Goal: Task Accomplishment & Management: Manage account settings

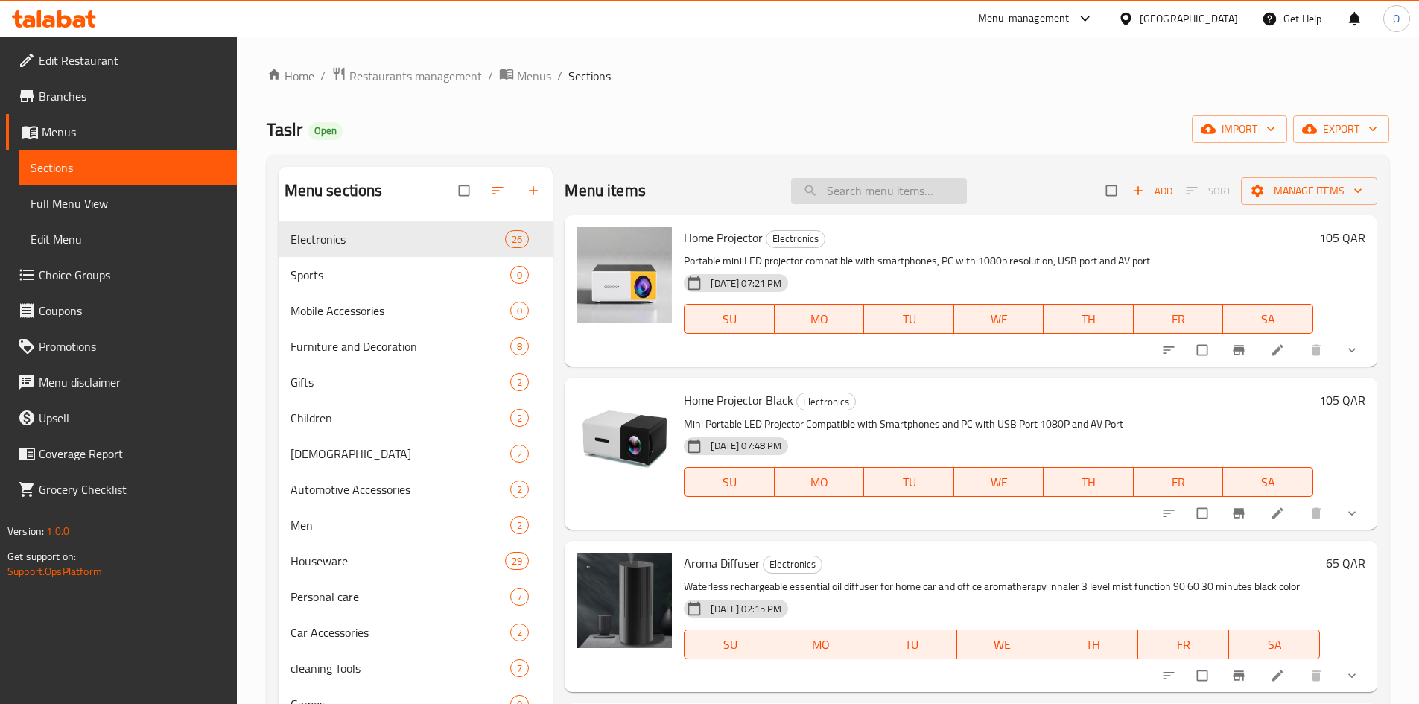
paste input "Egg storage box"
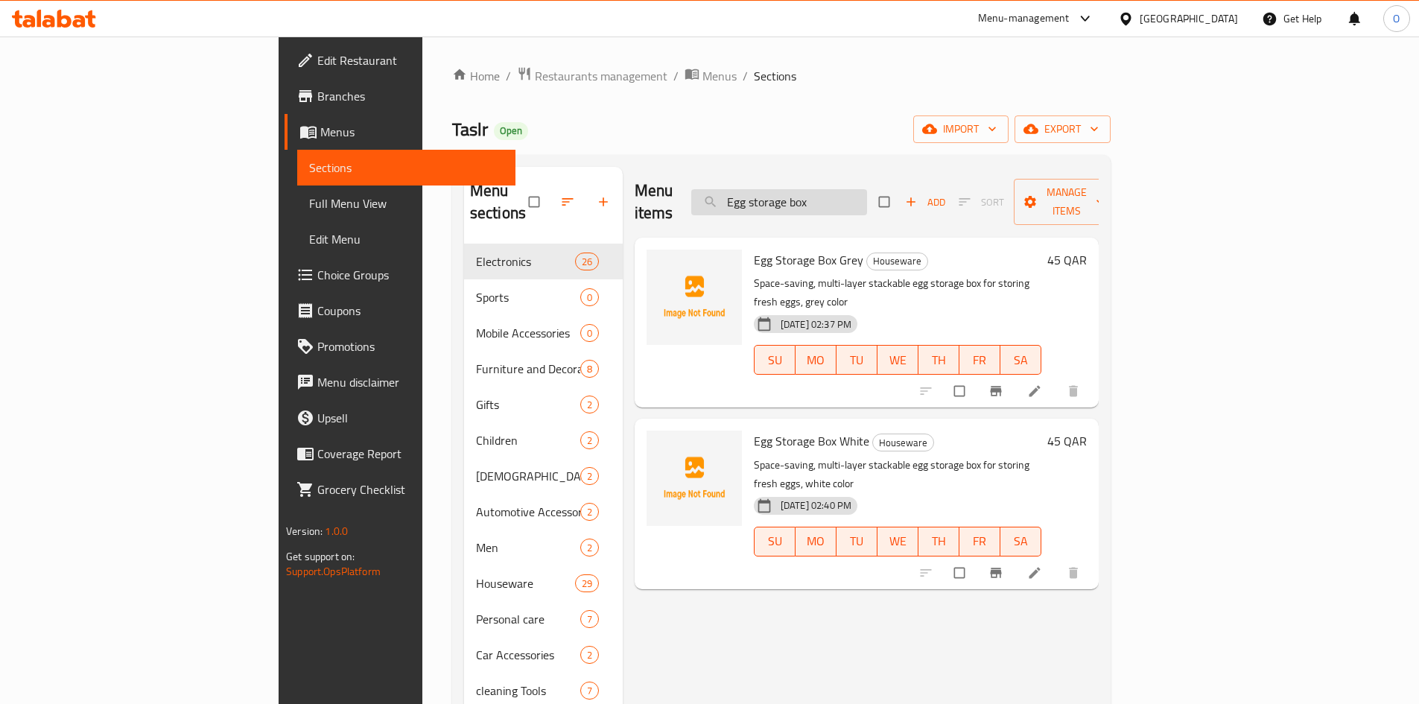
click at [867, 194] on input "Egg storage box" at bounding box center [779, 202] width 176 height 26
click at [866, 201] on input "Egg storage box" at bounding box center [779, 202] width 176 height 26
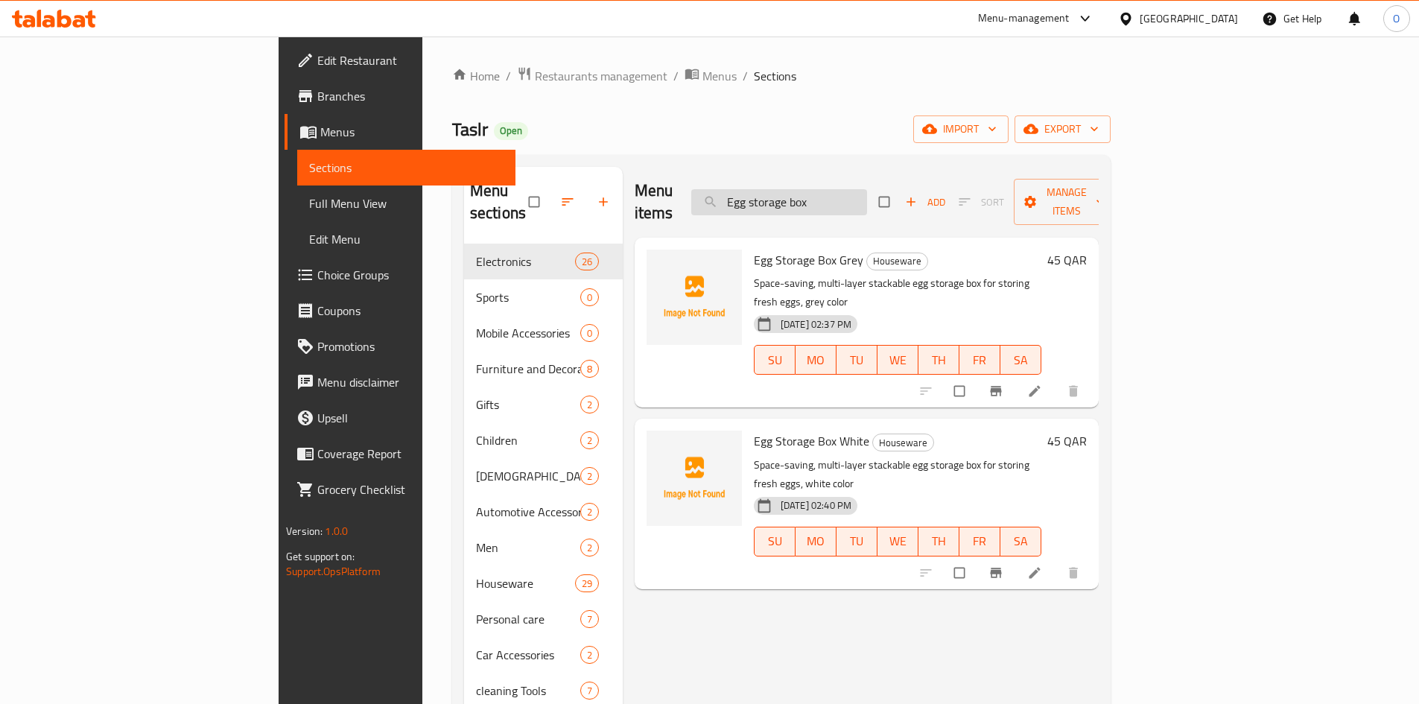
click at [866, 201] on input "Egg storage box" at bounding box center [779, 202] width 176 height 26
paste input "Home projector - yellow"
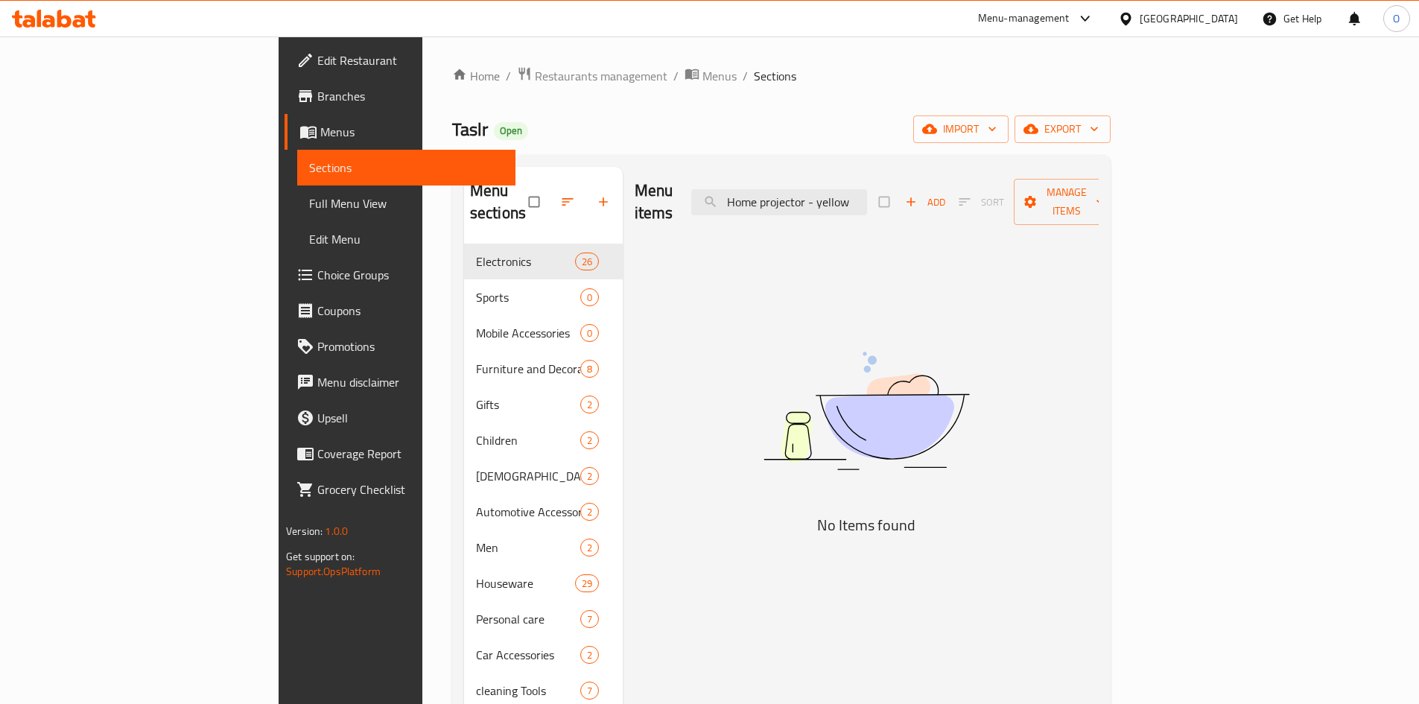
drag, startPoint x: 906, startPoint y: 193, endPoint x: 990, endPoint y: 194, distance: 83.4
click at [990, 194] on div "Menu items Home projector - yellow Add Sort Manage items" at bounding box center [866, 202] width 464 height 71
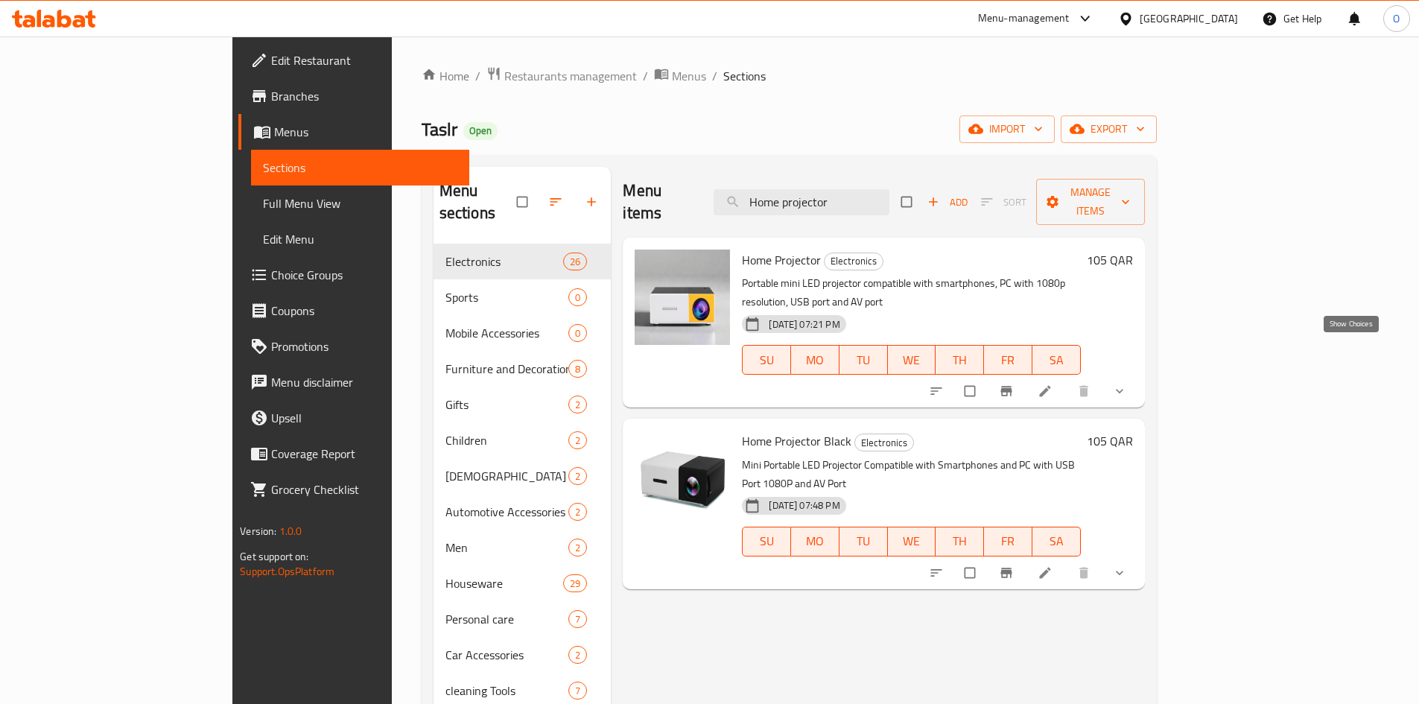
type input "Home projector"
click at [1127, 384] on icon "show more" at bounding box center [1119, 391] width 15 height 15
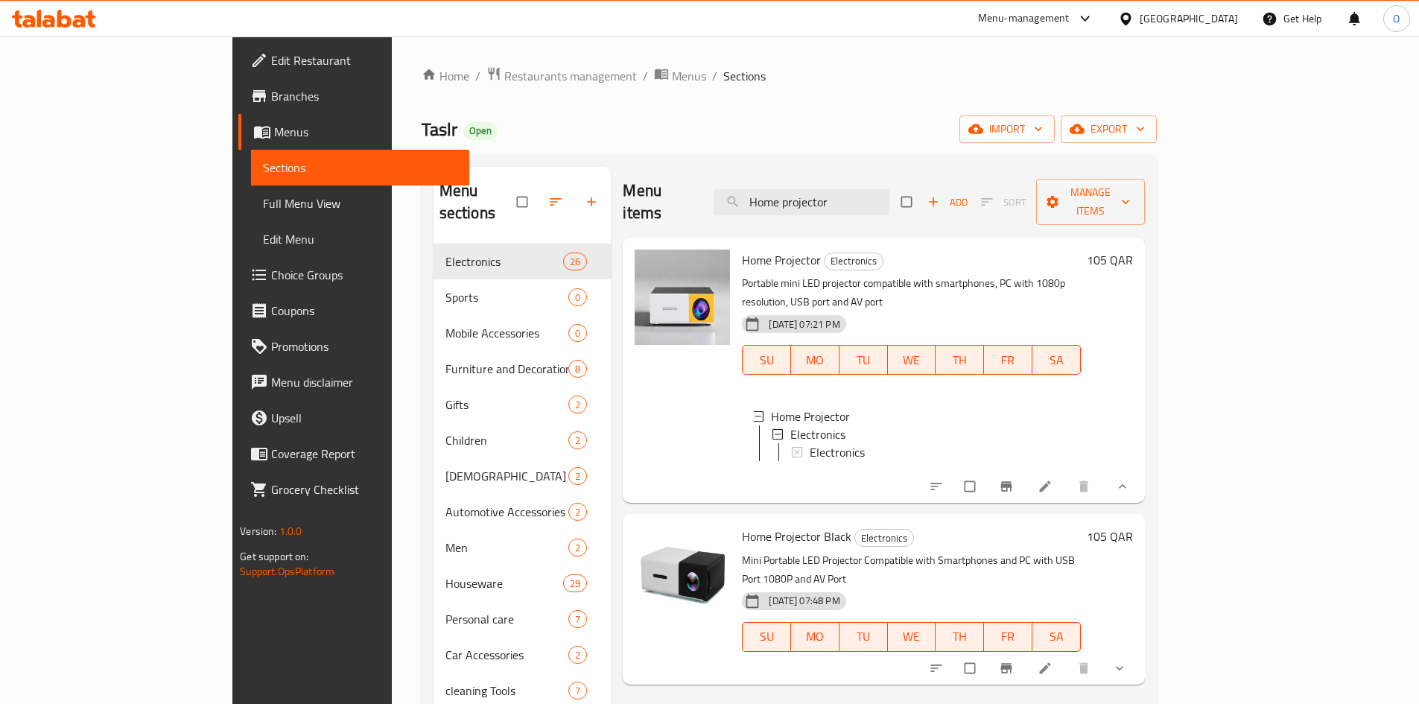
click at [1067, 474] on li at bounding box center [1046, 486] width 42 height 24
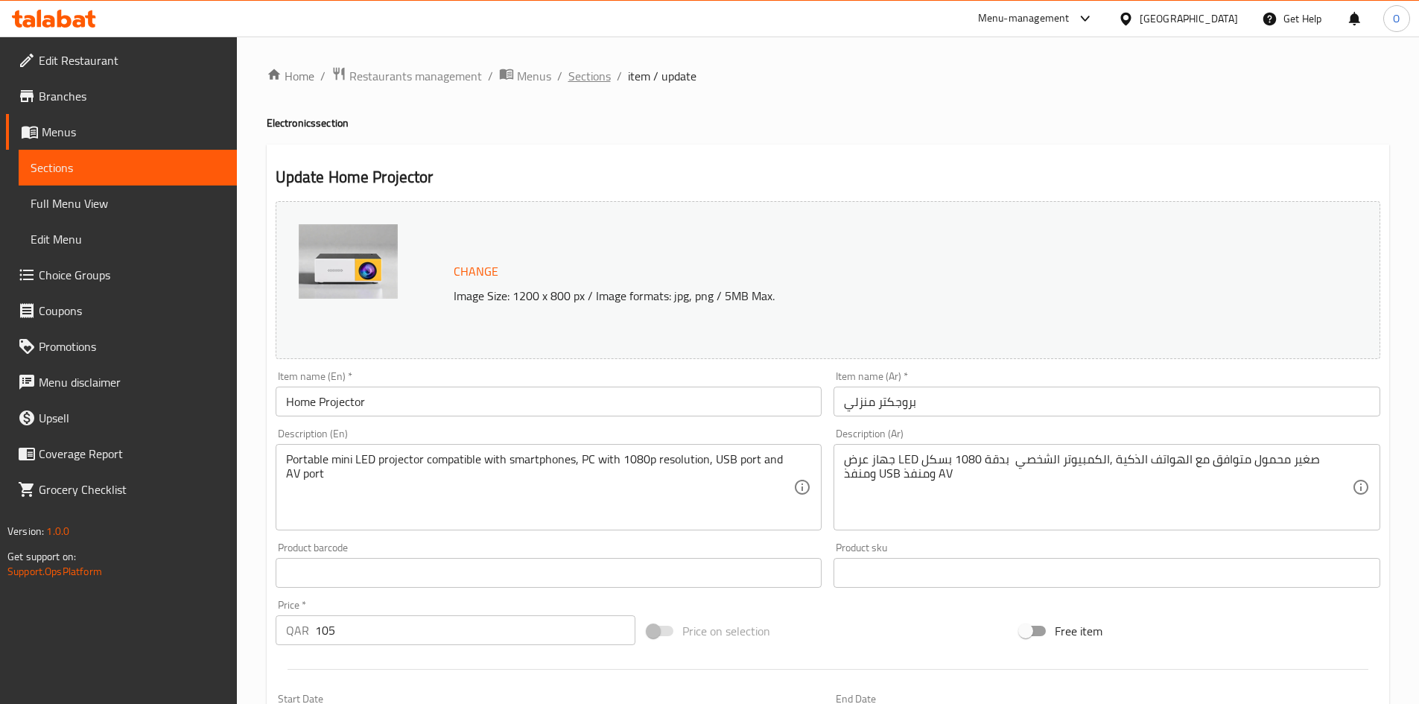
click at [599, 80] on span "Sections" at bounding box center [589, 76] width 42 height 18
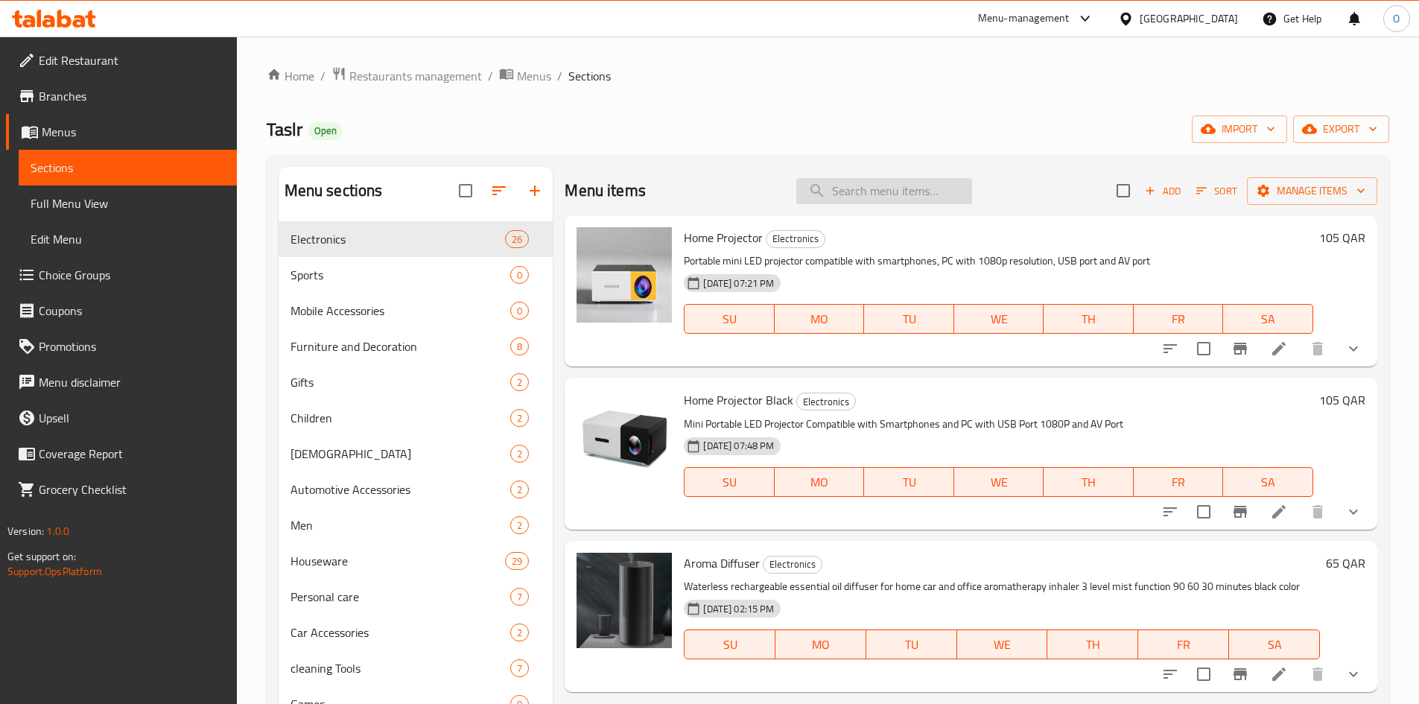
paste input "Coffee bean grinding machine"
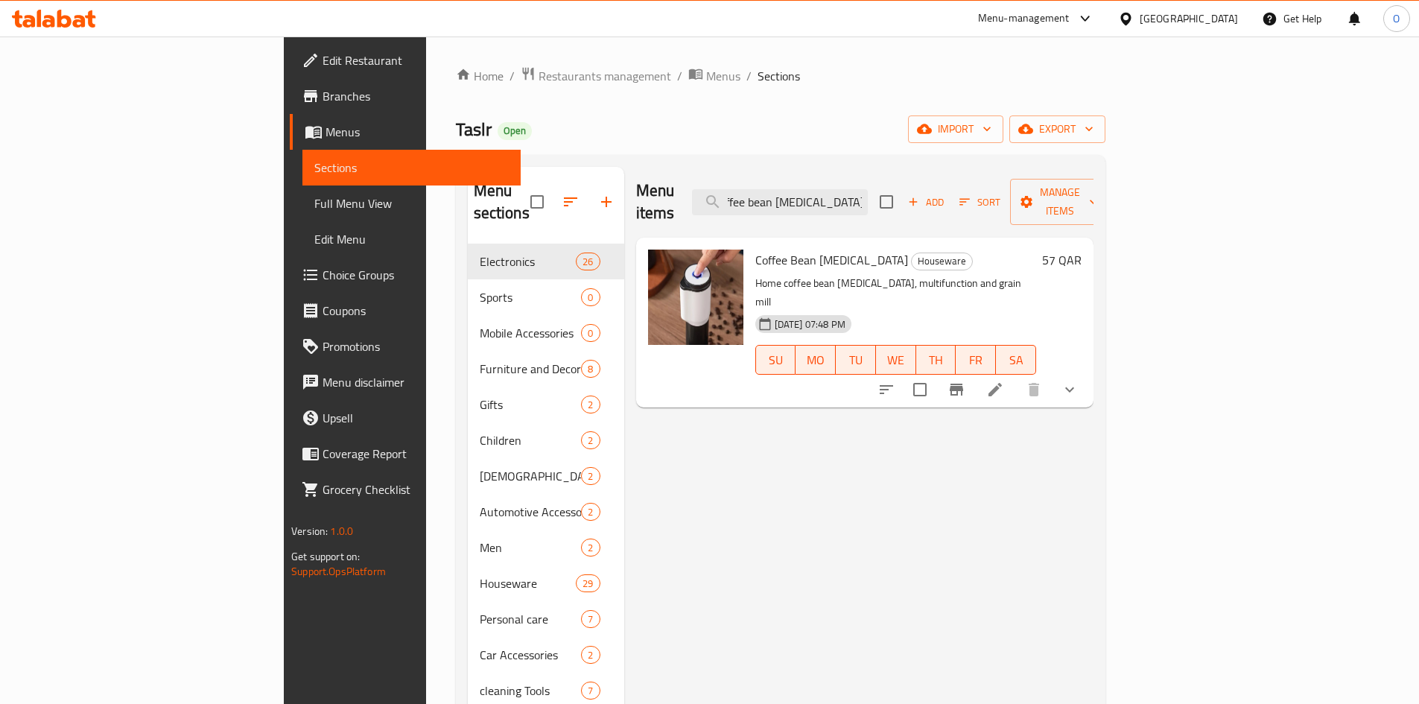
type input "Coffee bean grinding machine"
click at [1078, 381] on icon "show more" at bounding box center [1069, 390] width 18 height 18
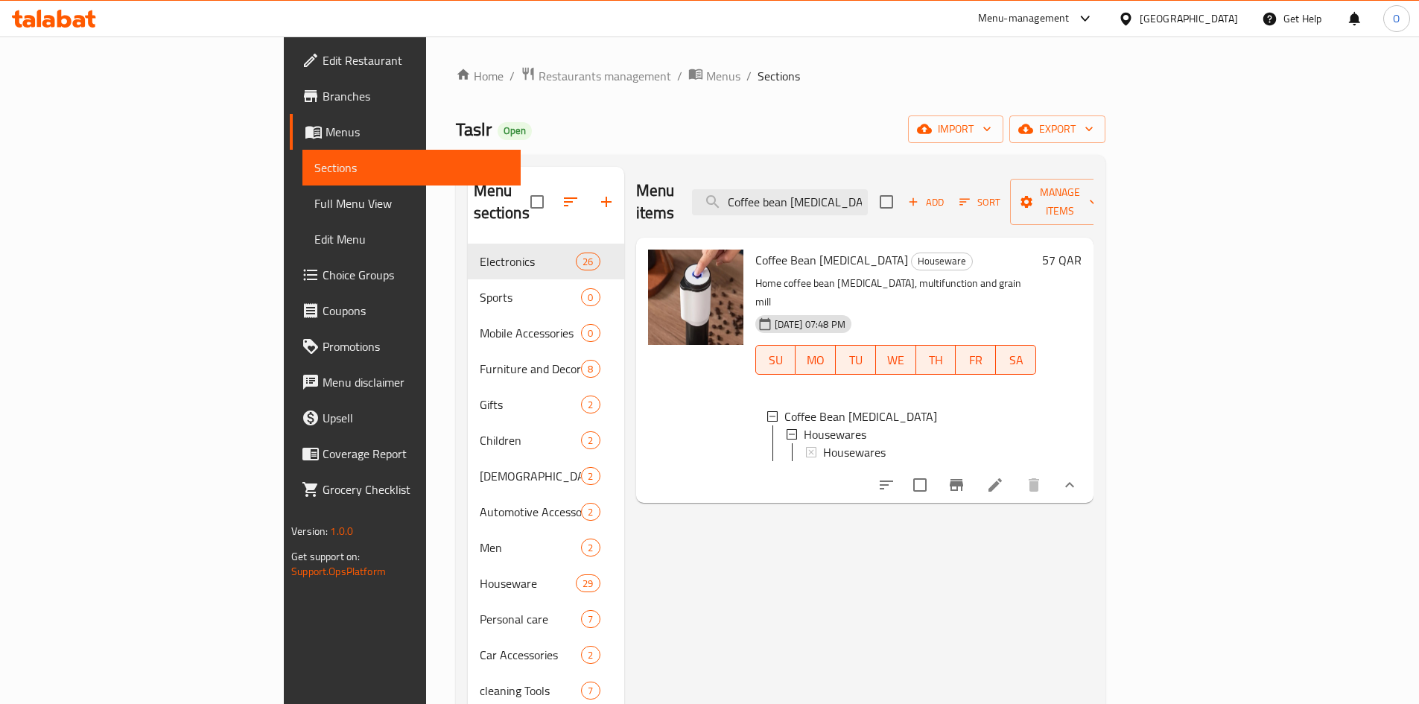
click at [1016, 471] on li at bounding box center [995, 484] width 42 height 27
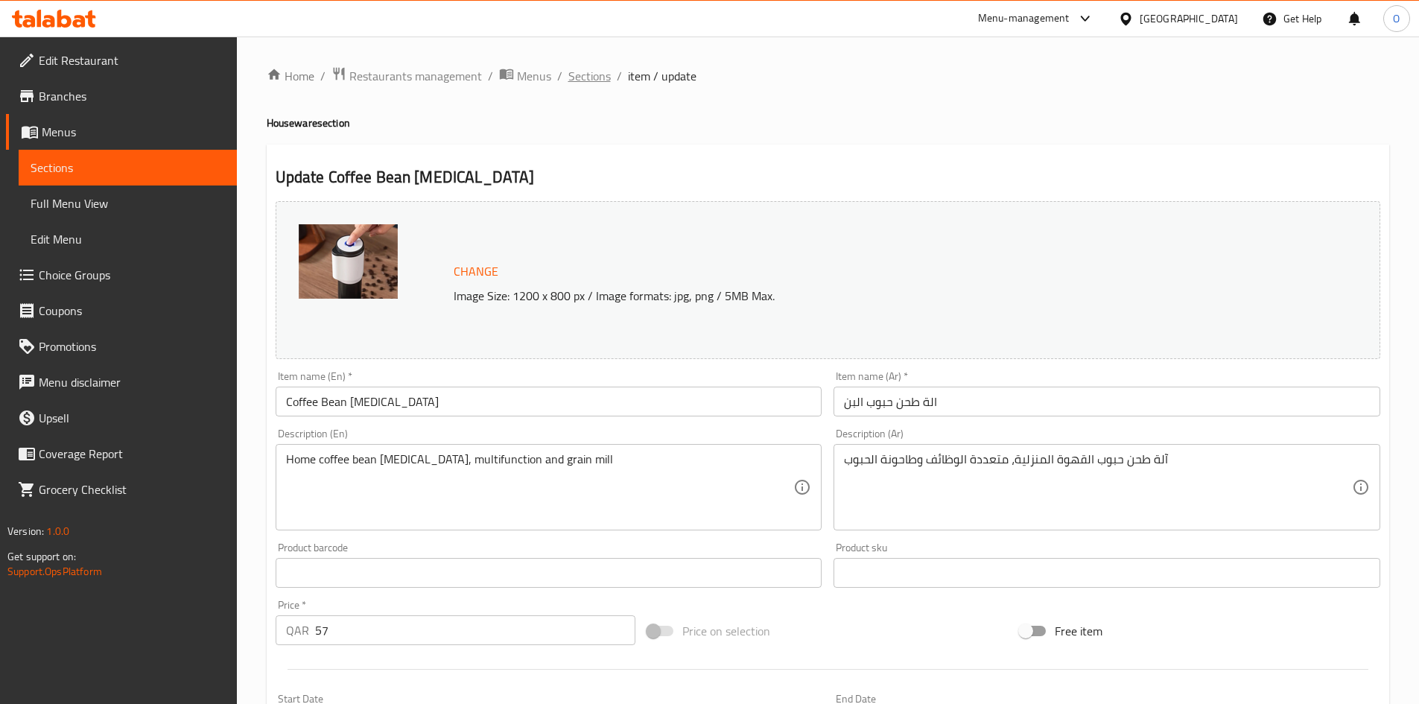
click at [573, 77] on span "Sections" at bounding box center [589, 76] width 42 height 18
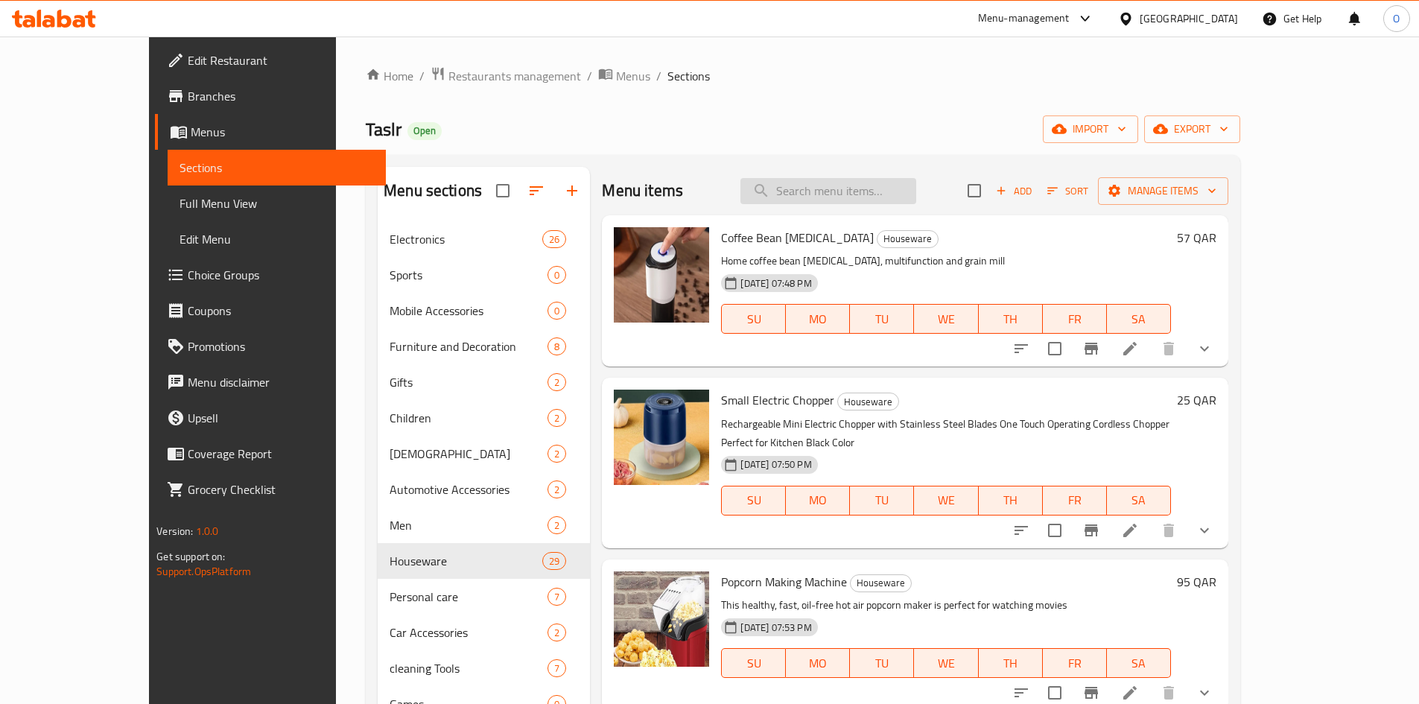
paste input "Loading cosmetic bag with lighting"
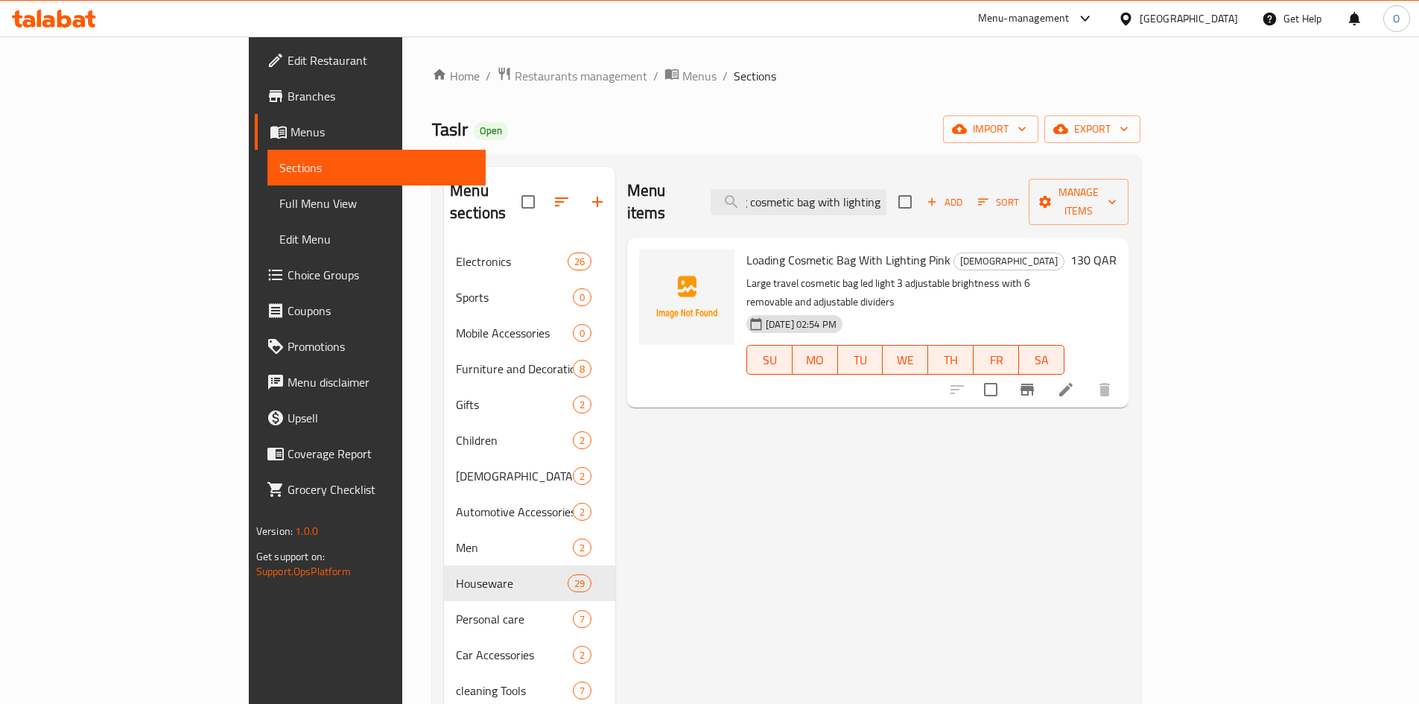
drag, startPoint x: 943, startPoint y: 191, endPoint x: 1026, endPoint y: 189, distance: 83.4
click at [1026, 189] on div "Menu items Loading cosmetic bag with lighting Add Sort Manage items" at bounding box center [877, 202] width 501 height 71
click at [885, 194] on input "Loading cosmetic bag with lighting" at bounding box center [798, 202] width 176 height 26
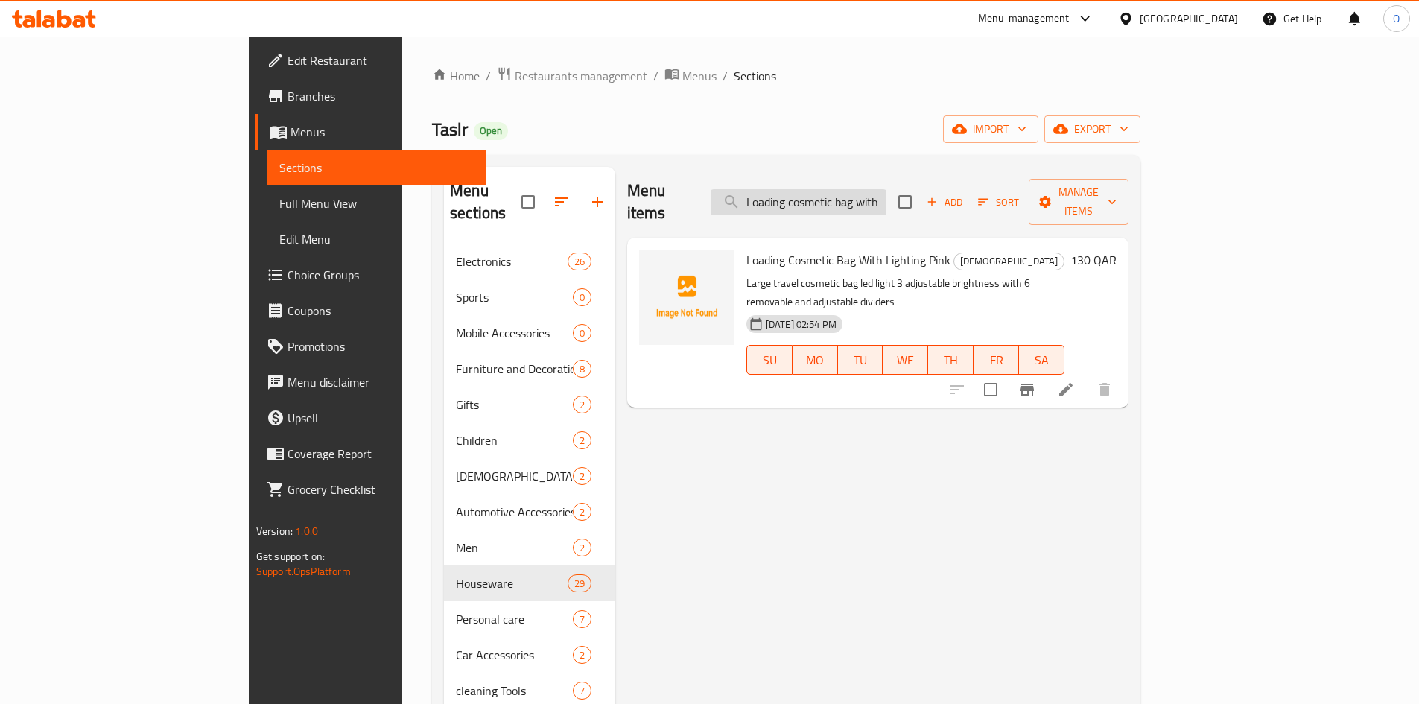
click at [885, 194] on input "Loading cosmetic bag with lighting" at bounding box center [798, 202] width 176 height 26
paste input "Silicone toilet brush - White"
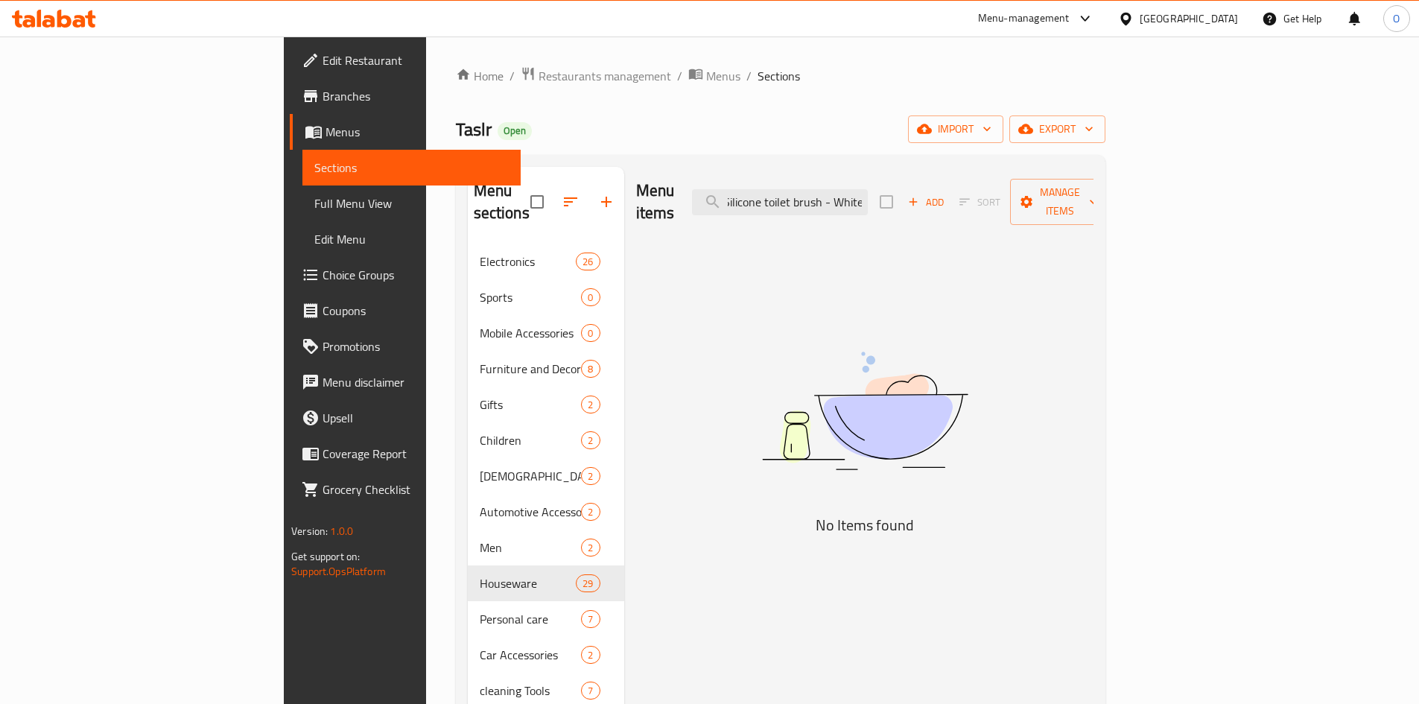
drag, startPoint x: 927, startPoint y: 194, endPoint x: 1013, endPoint y: 188, distance: 85.9
click at [1013, 188] on div "Menu items Silicone toilet brush - White Add Sort Manage items" at bounding box center [864, 202] width 457 height 71
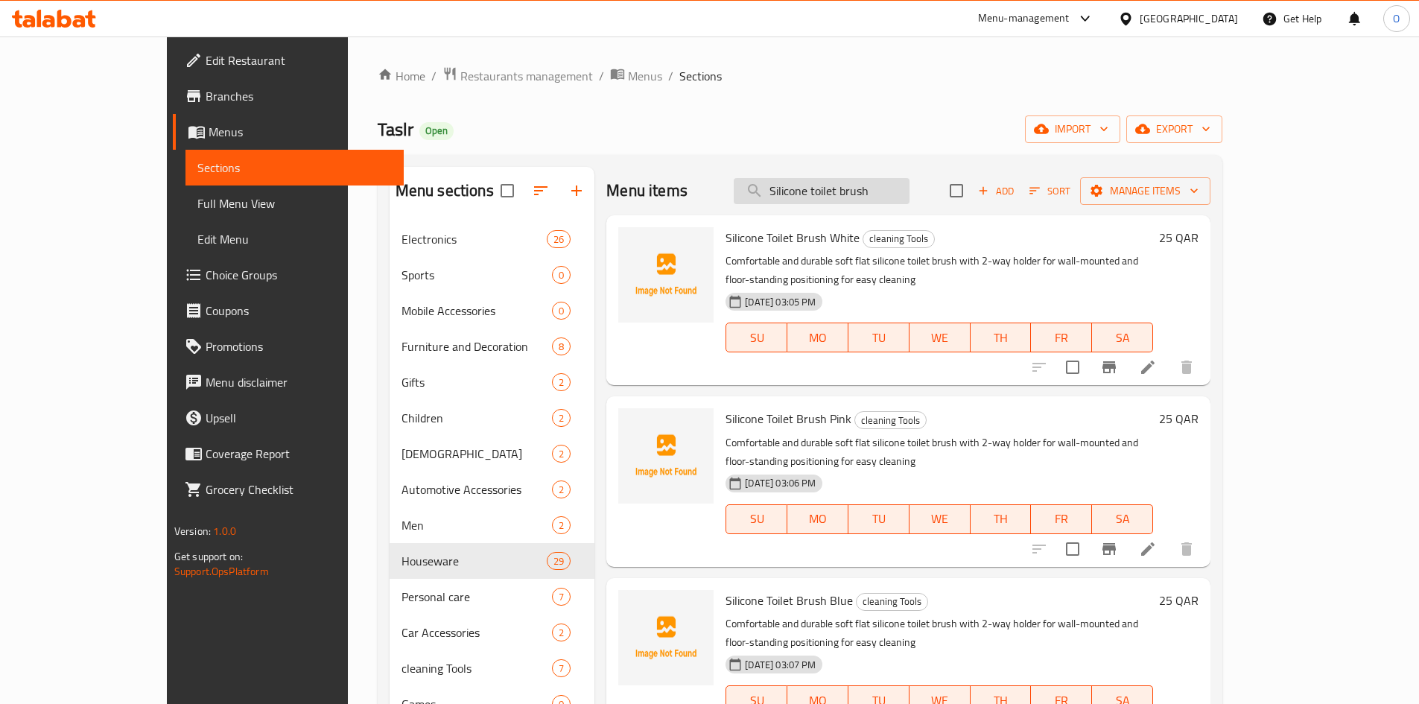
click at [864, 187] on input "Silicone toilet brush" at bounding box center [822, 191] width 176 height 26
paste input "Folding washing machine - green"
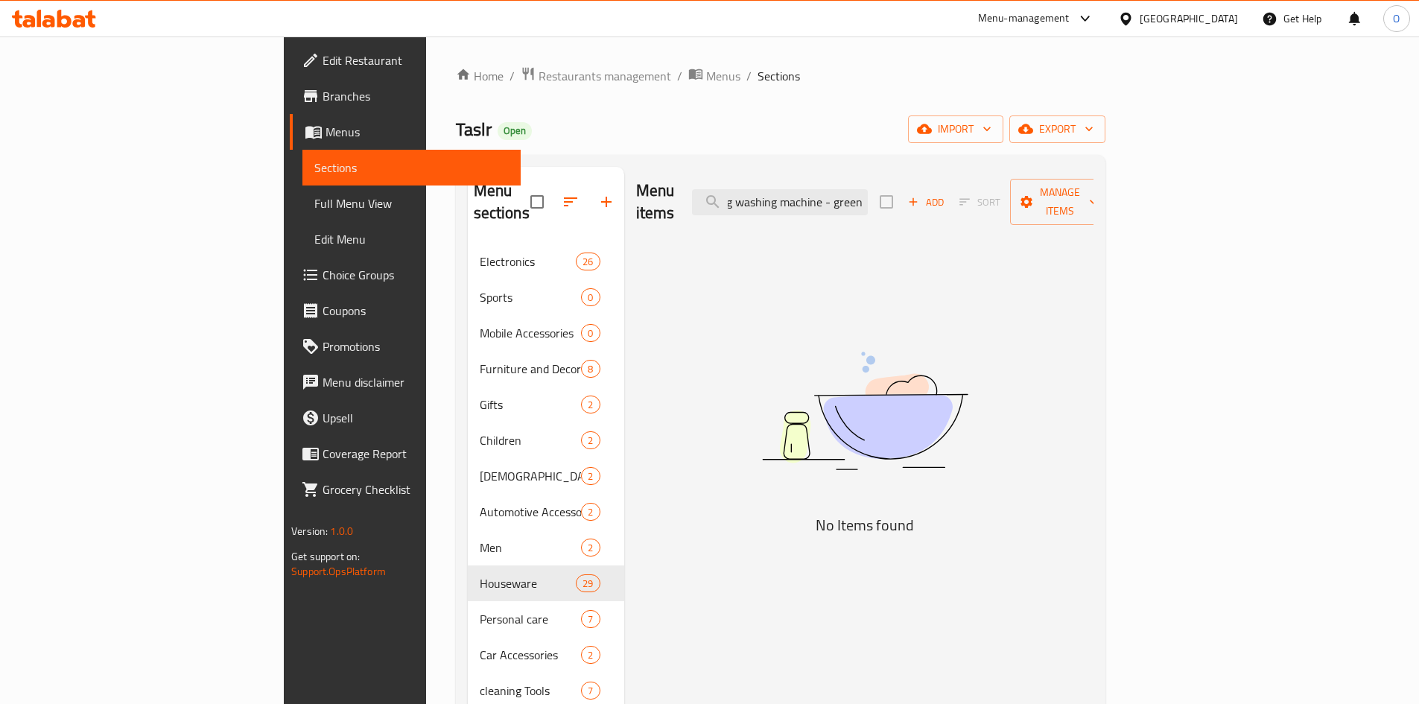
scroll to position [0, 32]
drag, startPoint x: 925, startPoint y: 191, endPoint x: 987, endPoint y: 187, distance: 62.7
click at [987, 187] on div "Menu items Folding washing machine - green Add Sort Manage items" at bounding box center [864, 202] width 457 height 71
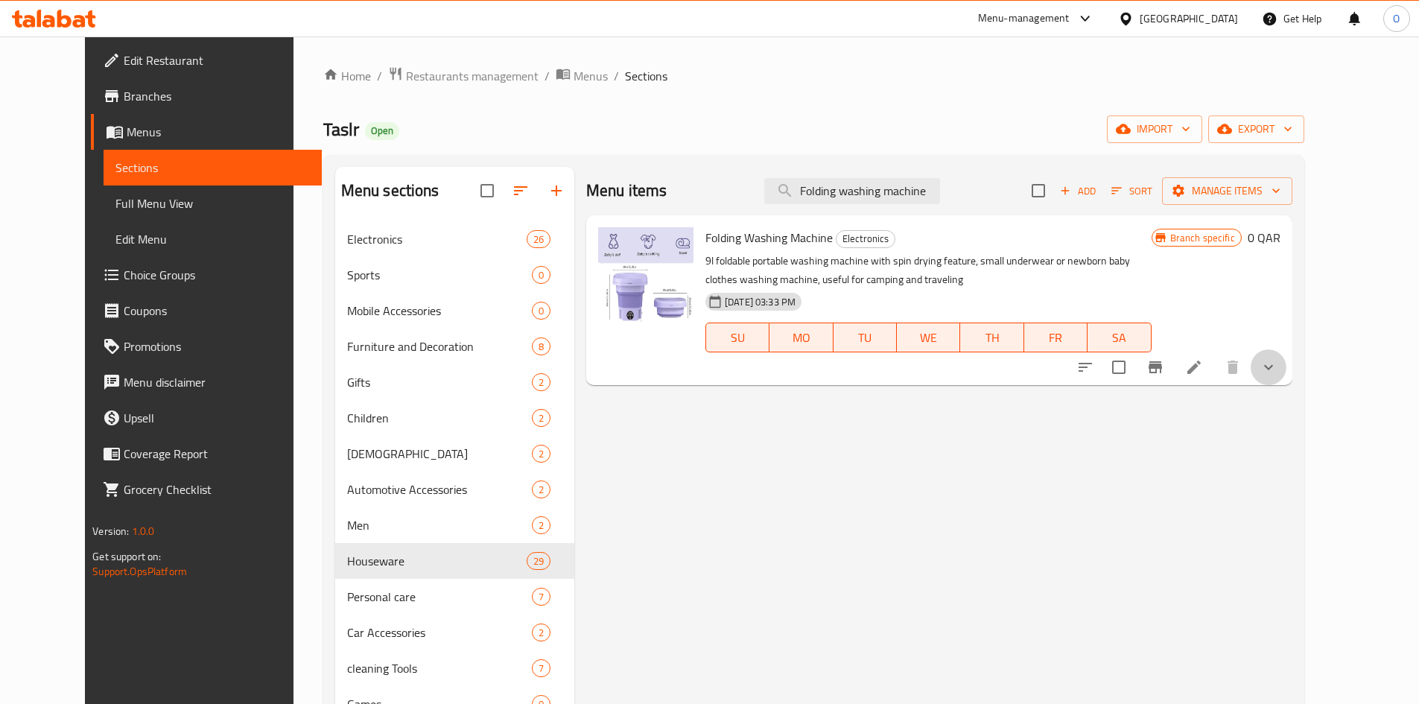
click at [1286, 372] on button "show more" at bounding box center [1268, 367] width 36 height 36
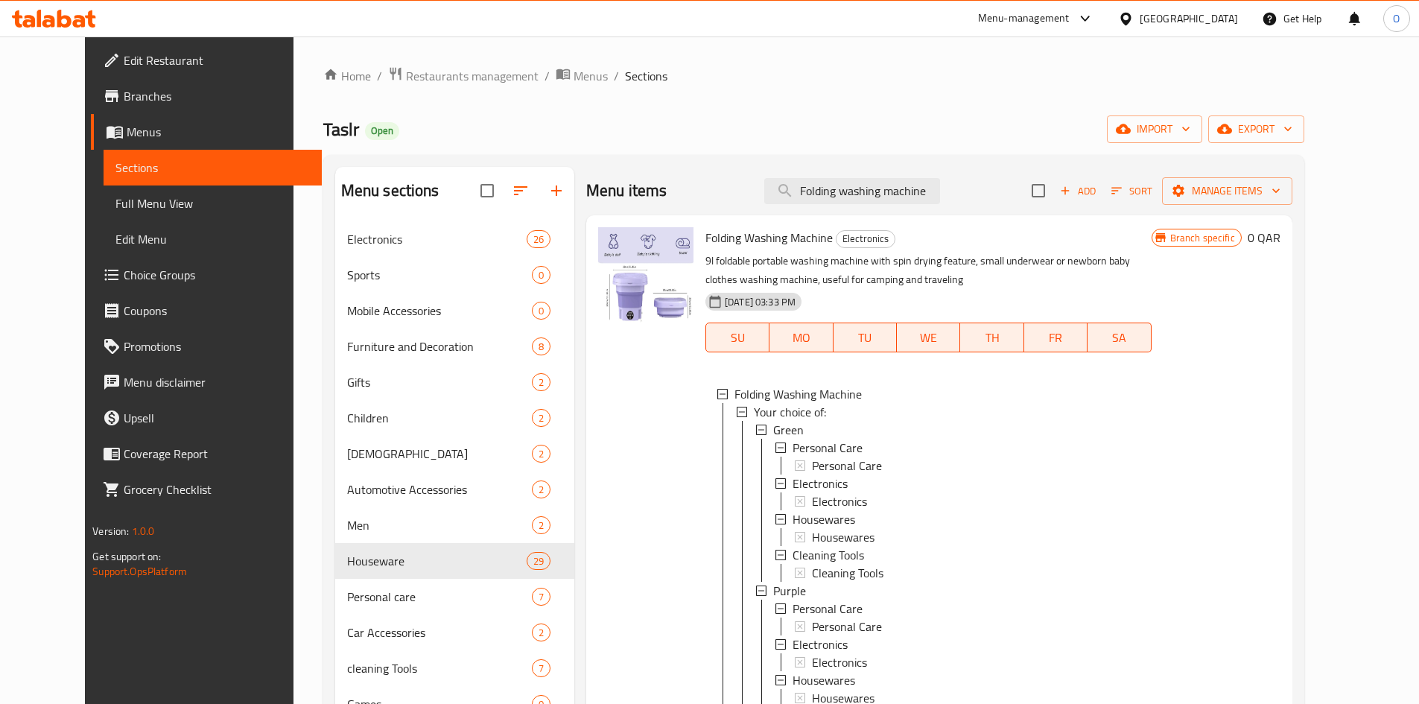
scroll to position [2, 0]
click at [812, 430] on div "Green" at bounding box center [956, 428] width 366 height 18
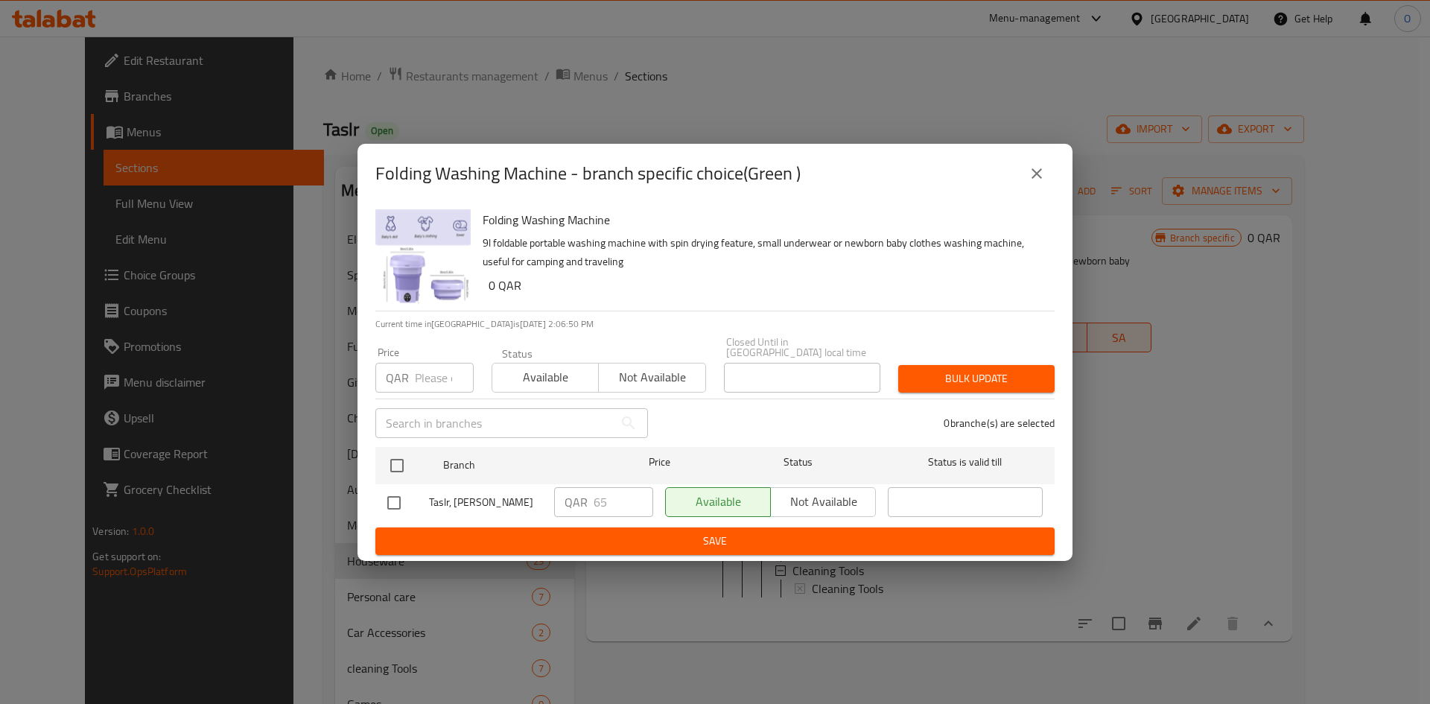
click at [1038, 176] on icon "close" at bounding box center [1037, 174] width 18 height 18
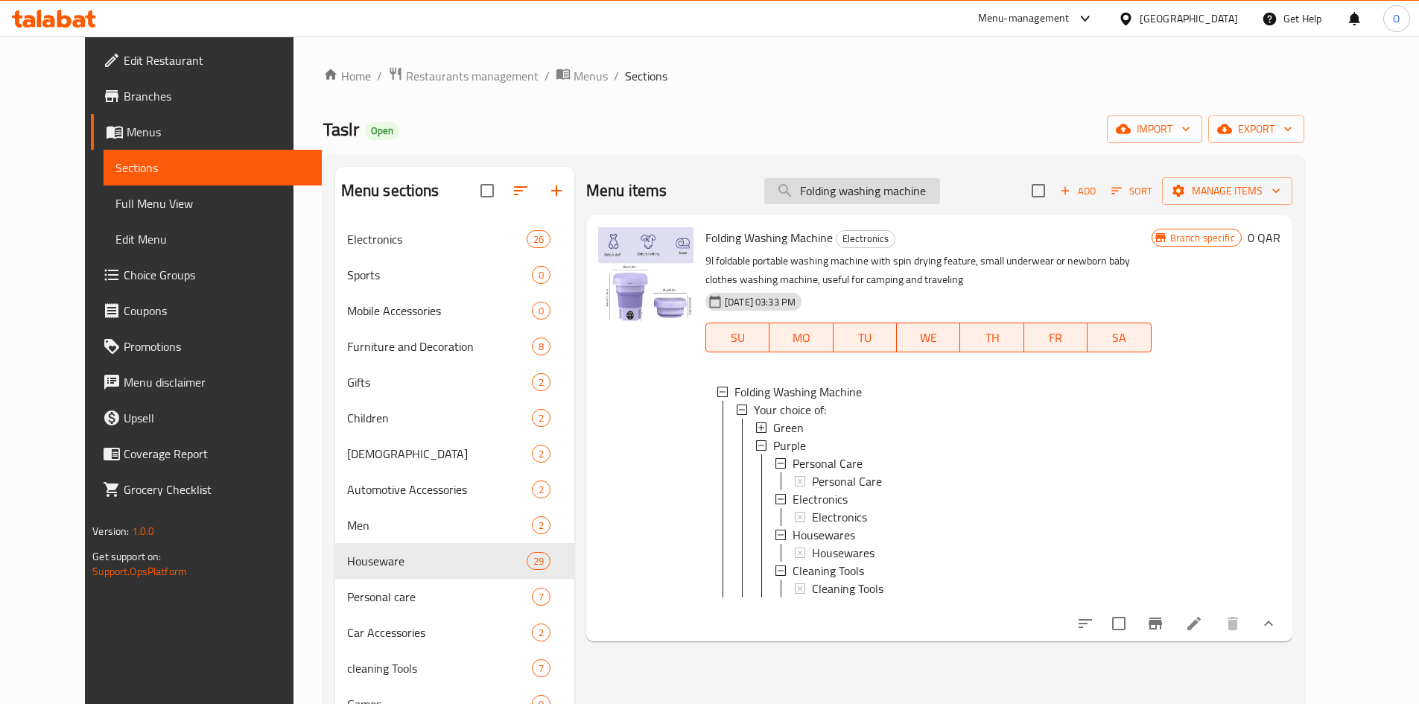
click at [891, 183] on input "Folding washing machine" at bounding box center [852, 191] width 176 height 26
drag, startPoint x: 889, startPoint y: 183, endPoint x: 849, endPoint y: 190, distance: 40.8
click at [849, 190] on input "Folding washing machine" at bounding box center [852, 191] width 176 height 26
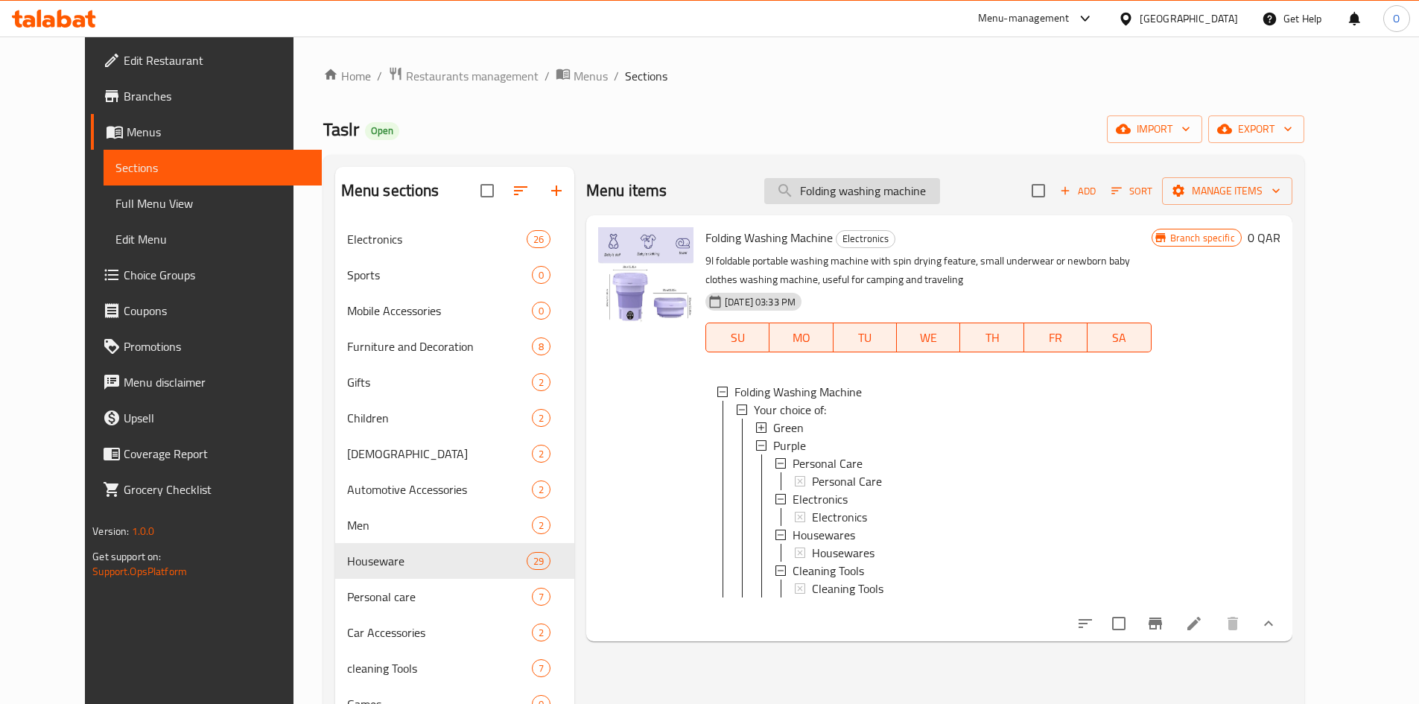
click at [849, 190] on input "Folding washing machine" at bounding box center [852, 191] width 176 height 26
paste input "Waterproof electric cleaning brush - Blu"
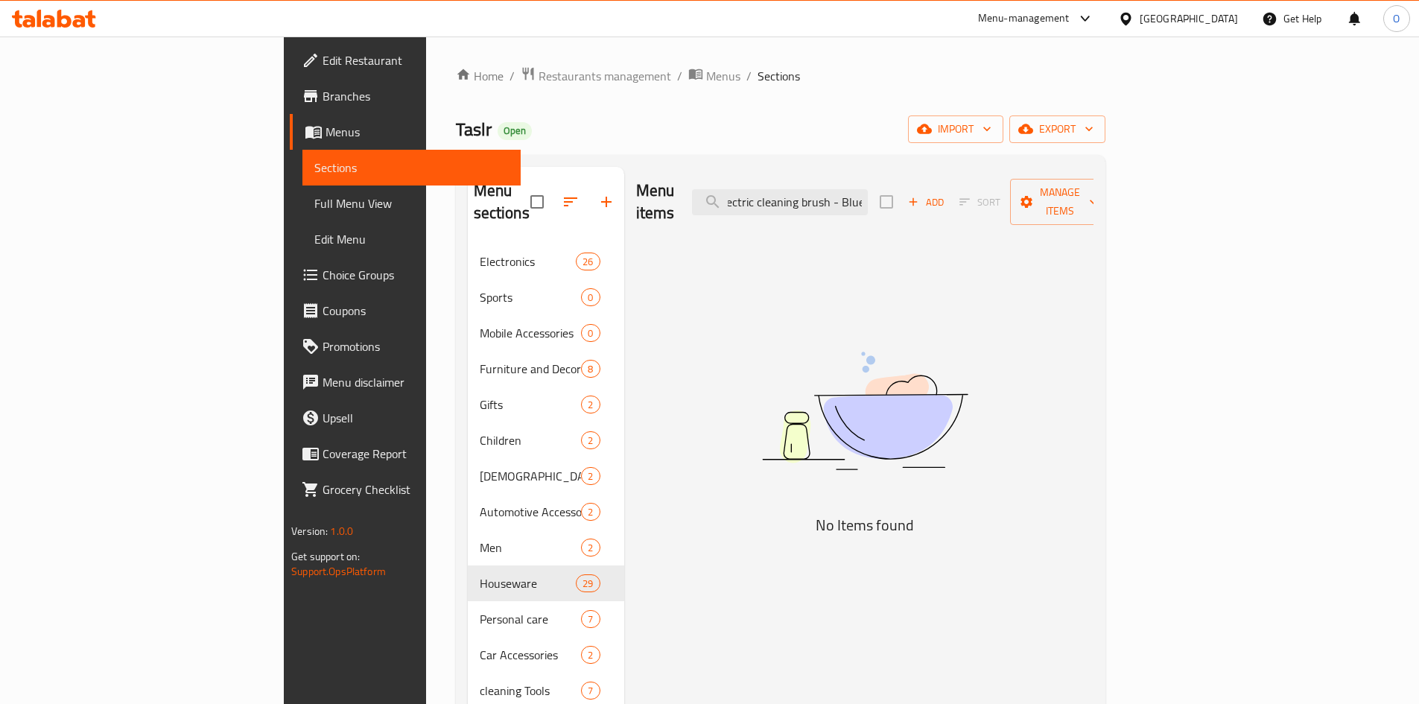
drag, startPoint x: 932, startPoint y: 191, endPoint x: 992, endPoint y: 191, distance: 60.3
click at [992, 191] on div "Menu items Waterproof electric cleaning brush - Blue Add Sort Manage items" at bounding box center [864, 202] width 457 height 71
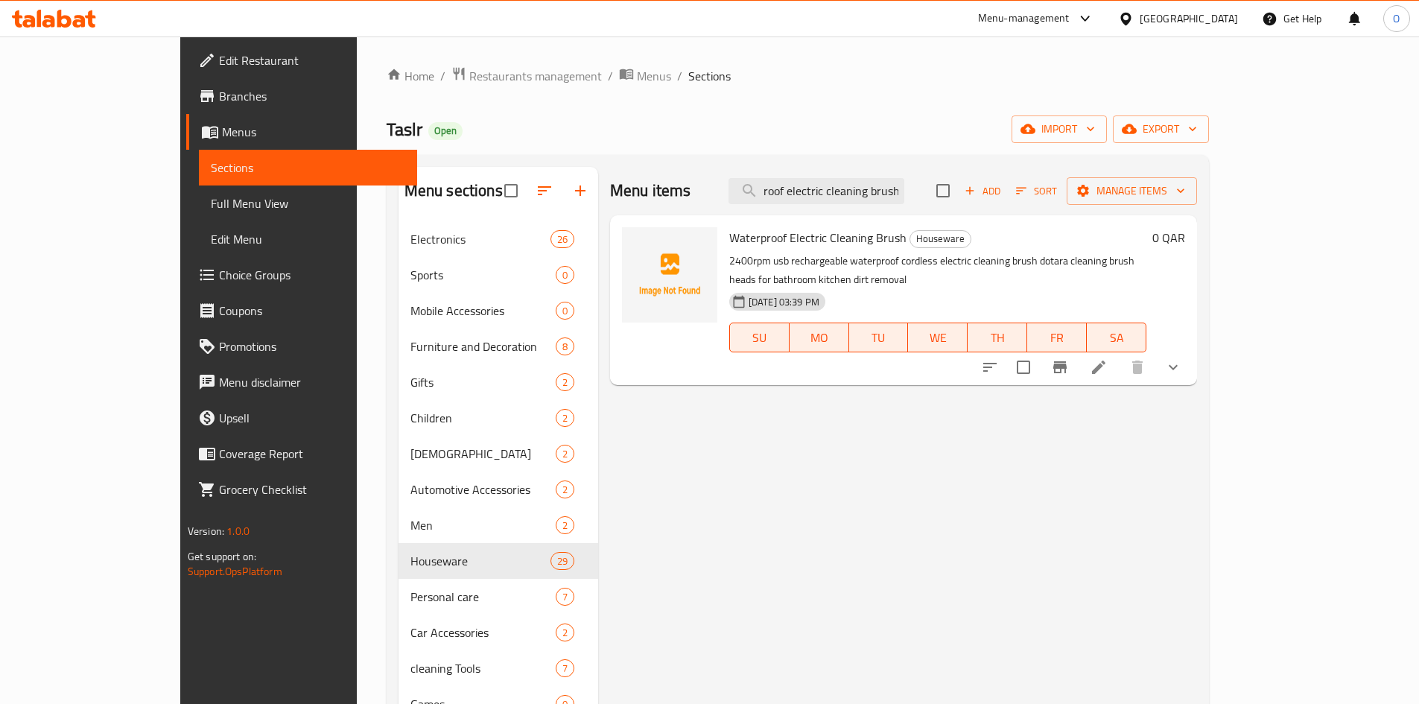
click at [1182, 358] on icon "show more" at bounding box center [1173, 367] width 18 height 18
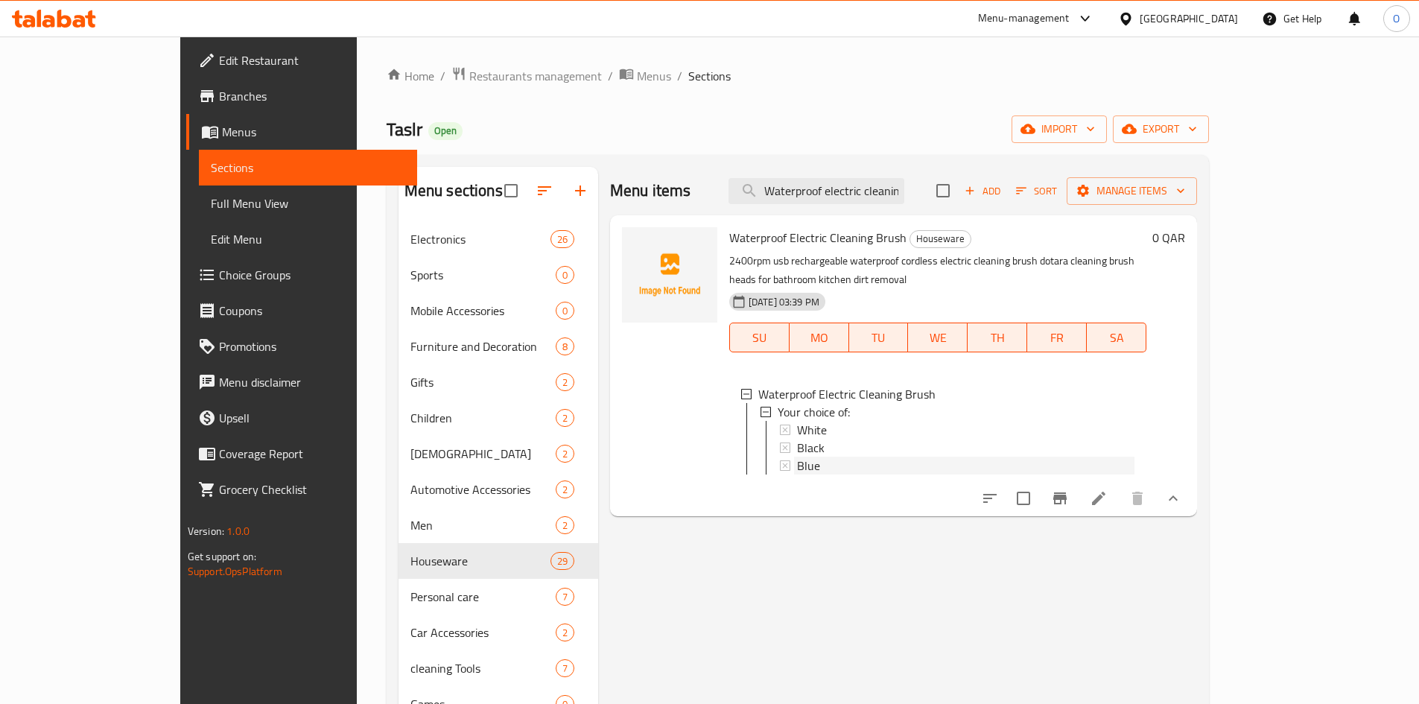
click at [809, 456] on div "Blue" at bounding box center [965, 465] width 337 height 18
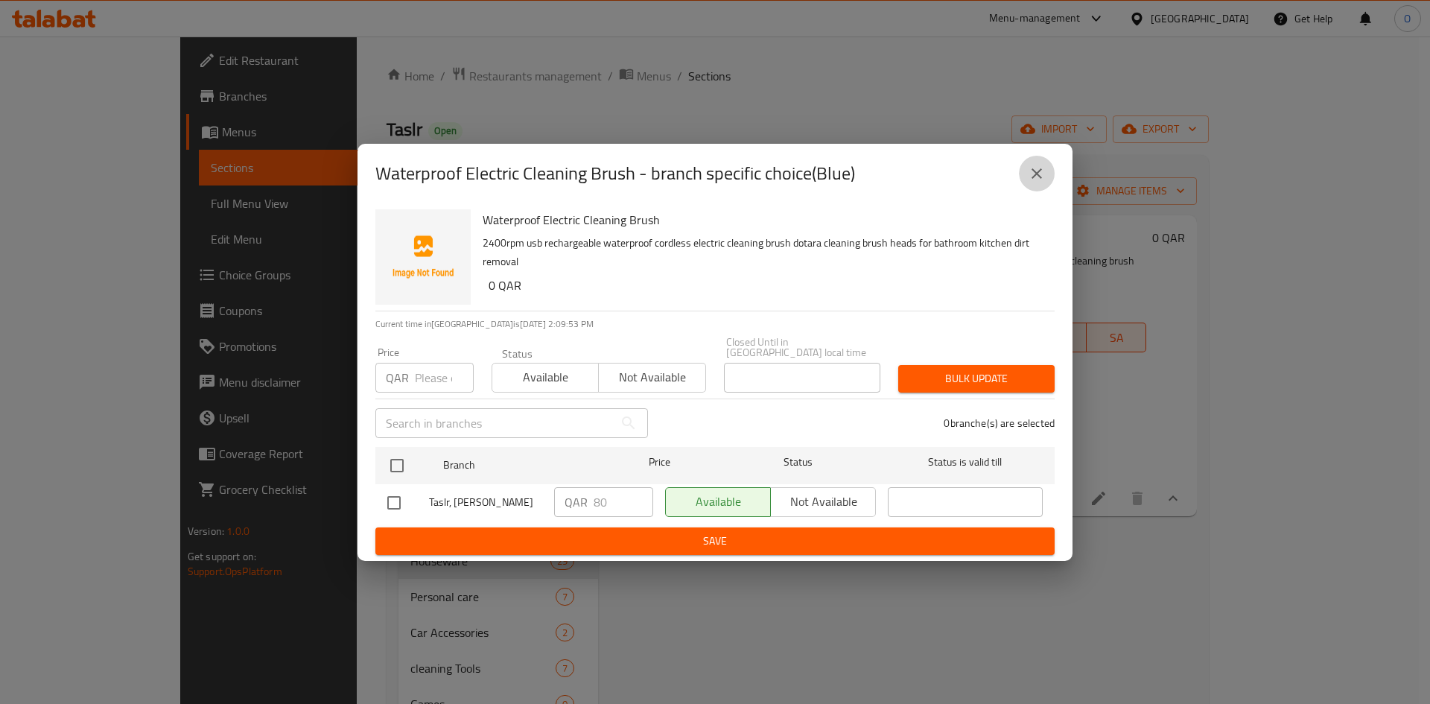
click at [1042, 178] on icon "close" at bounding box center [1037, 174] width 18 height 18
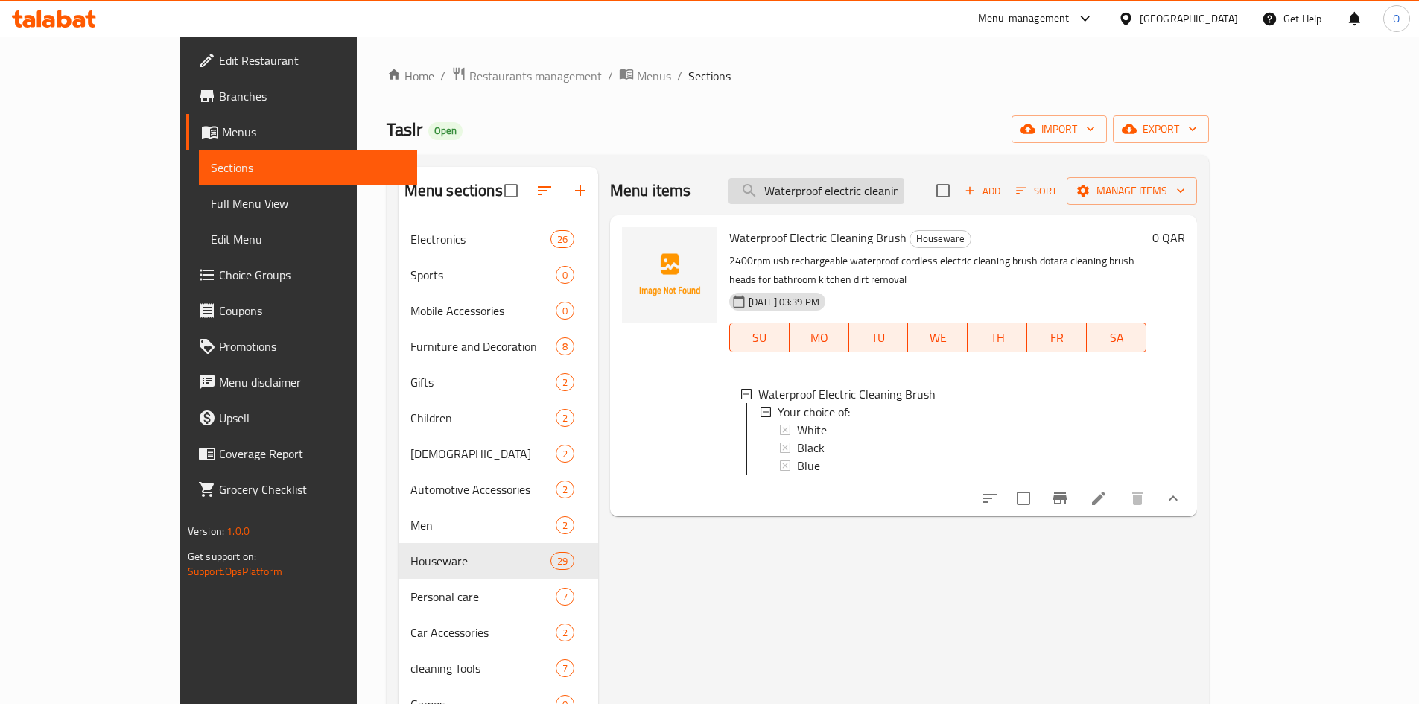
click at [890, 197] on input "Waterproof electric cleaning brush" at bounding box center [816, 191] width 176 height 26
click at [890, 196] on input "Waterproof electric cleaning brush" at bounding box center [816, 191] width 176 height 26
click at [797, 456] on div "Blue" at bounding box center [965, 465] width 337 height 18
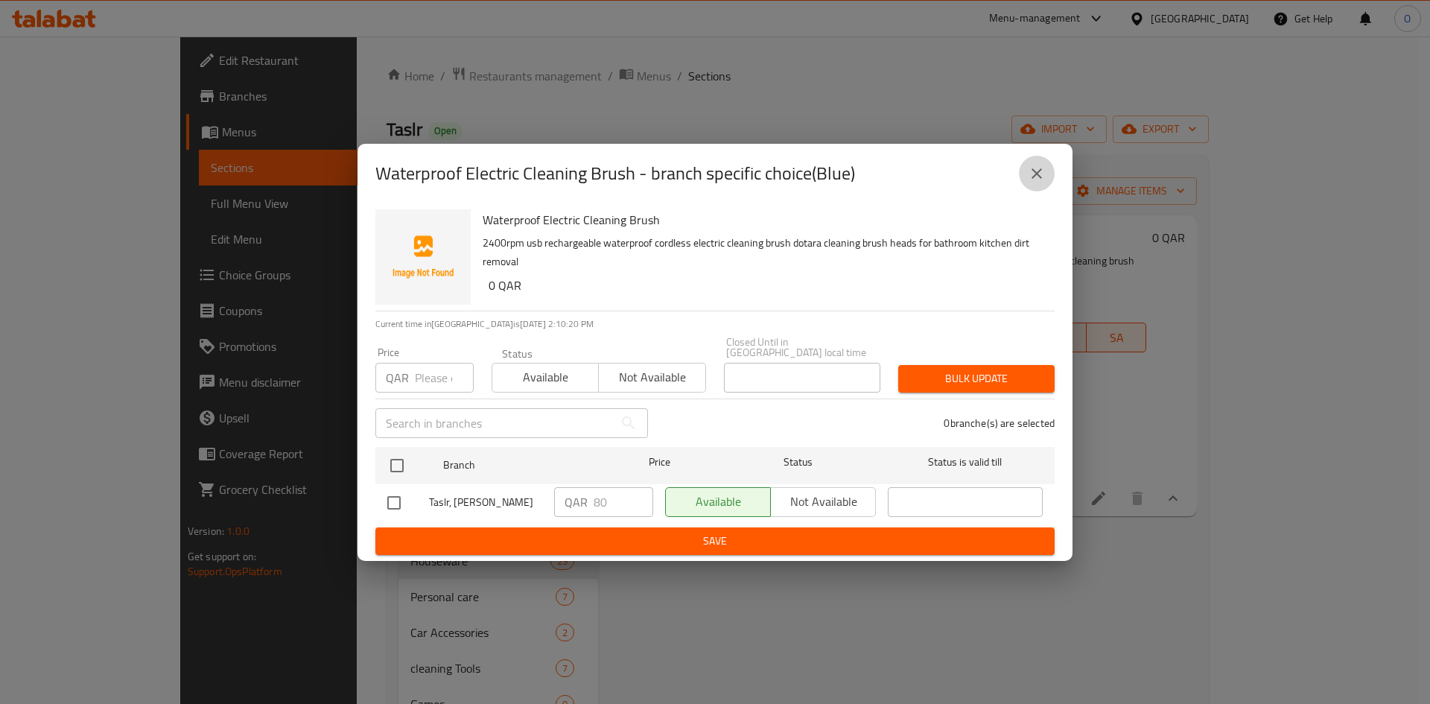
click at [1032, 179] on icon "close" at bounding box center [1037, 174] width 18 height 18
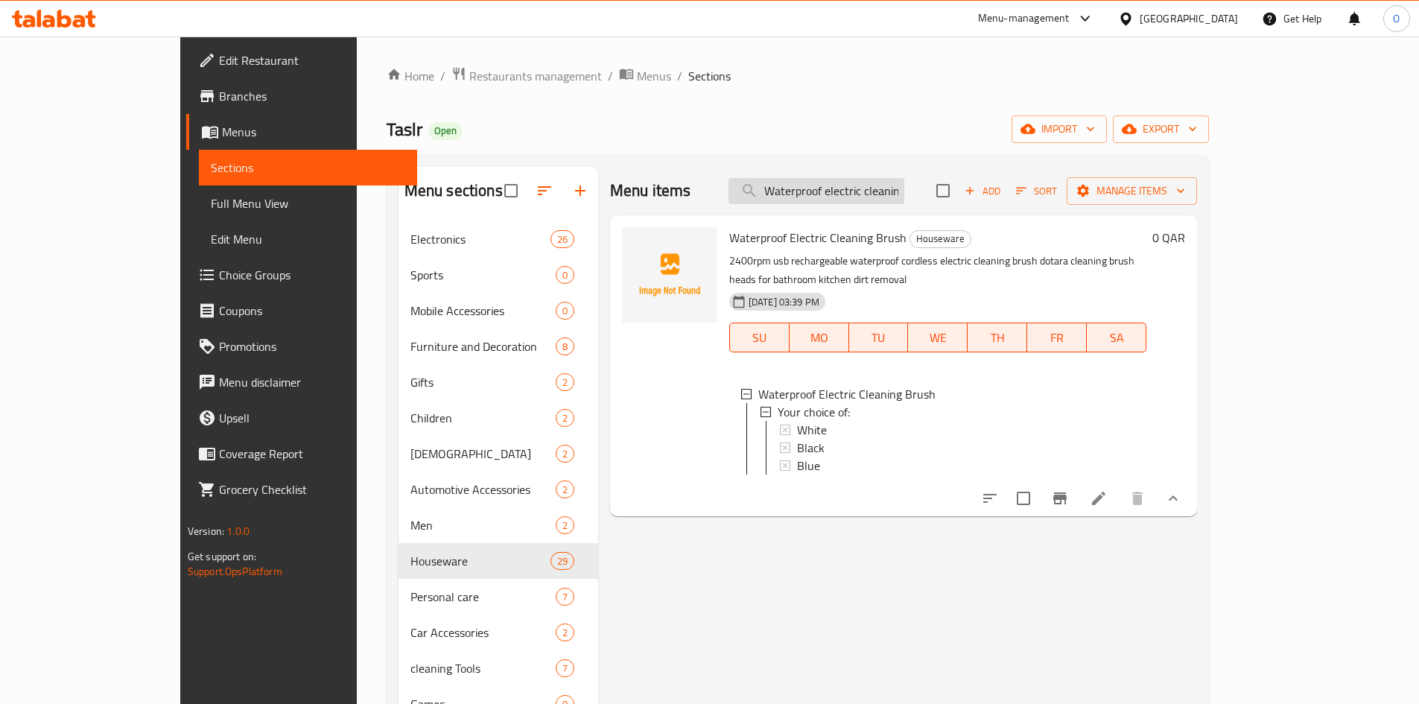
click at [841, 192] on input "Waterproof electric cleaning brush" at bounding box center [816, 191] width 176 height 26
click at [835, 191] on input "Waterproof electric cleaning brush" at bounding box center [816, 191] width 176 height 26
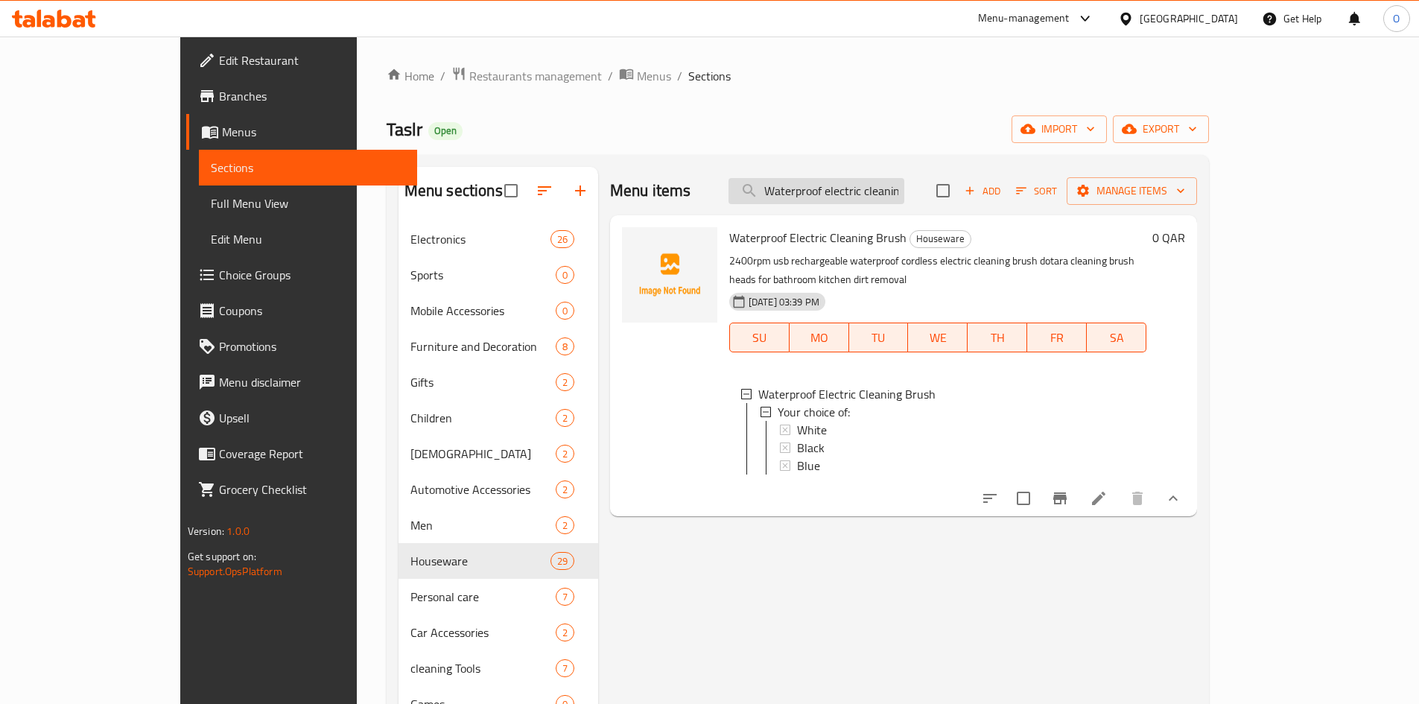
click at [834, 191] on input "Waterproof electric cleaning brush" at bounding box center [816, 191] width 176 height 26
paste input "Shoe dryer and warmer"
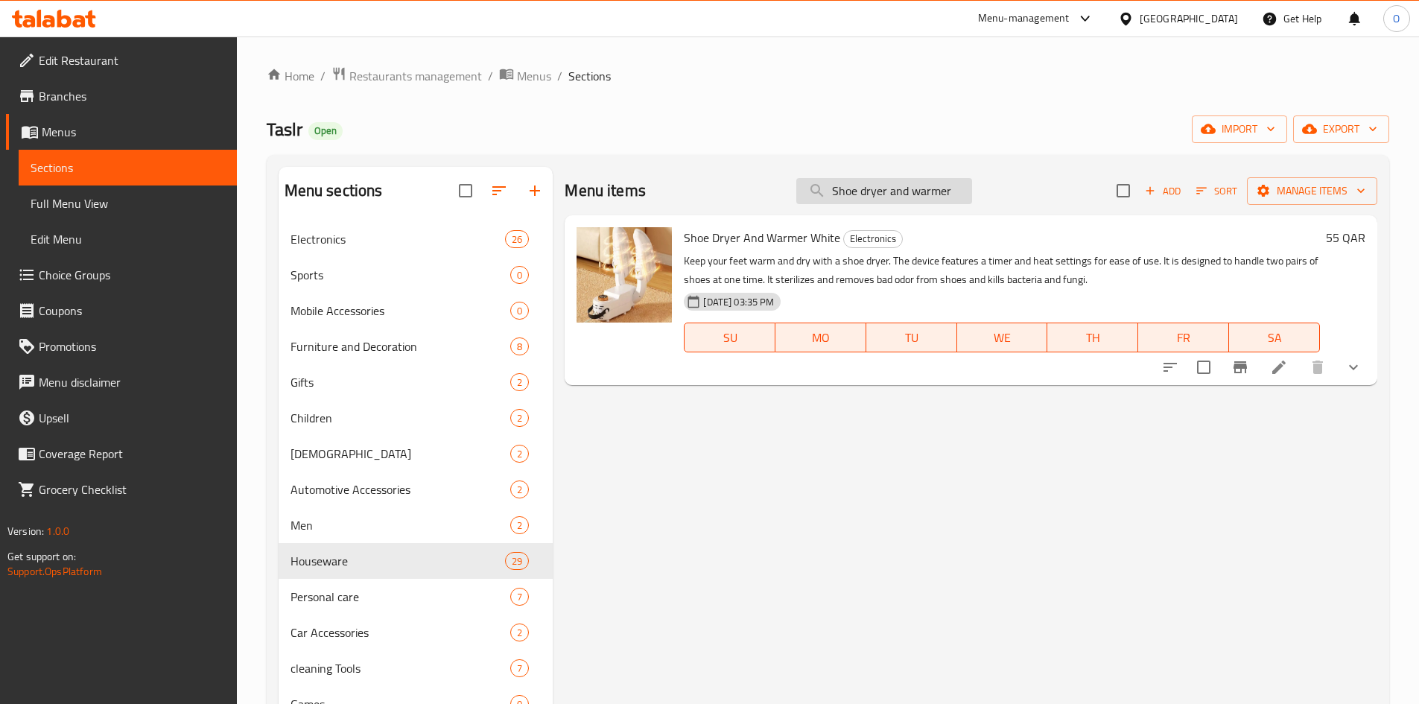
click at [879, 196] on input "Shoe dryer and warmer" at bounding box center [884, 191] width 176 height 26
paste input "Car phone number plate"
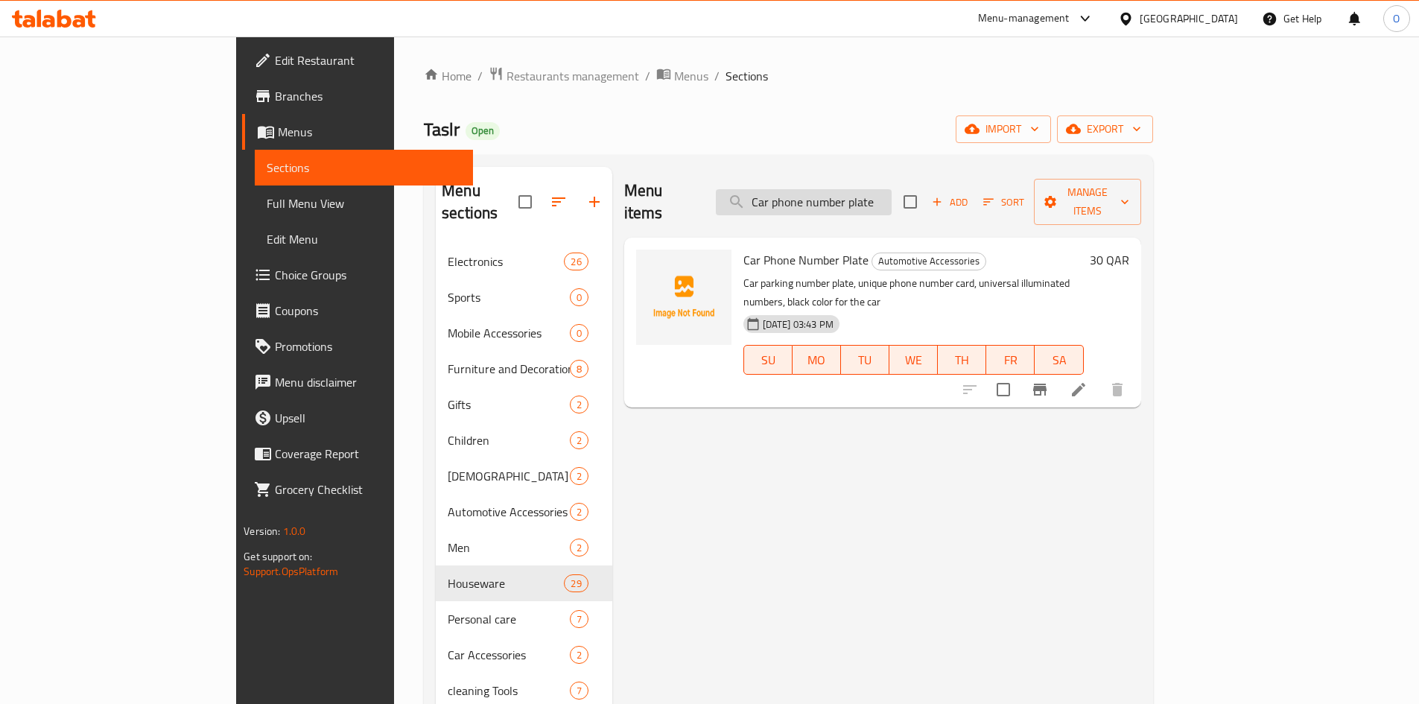
click at [891, 189] on input "Car phone number plate" at bounding box center [804, 202] width 176 height 26
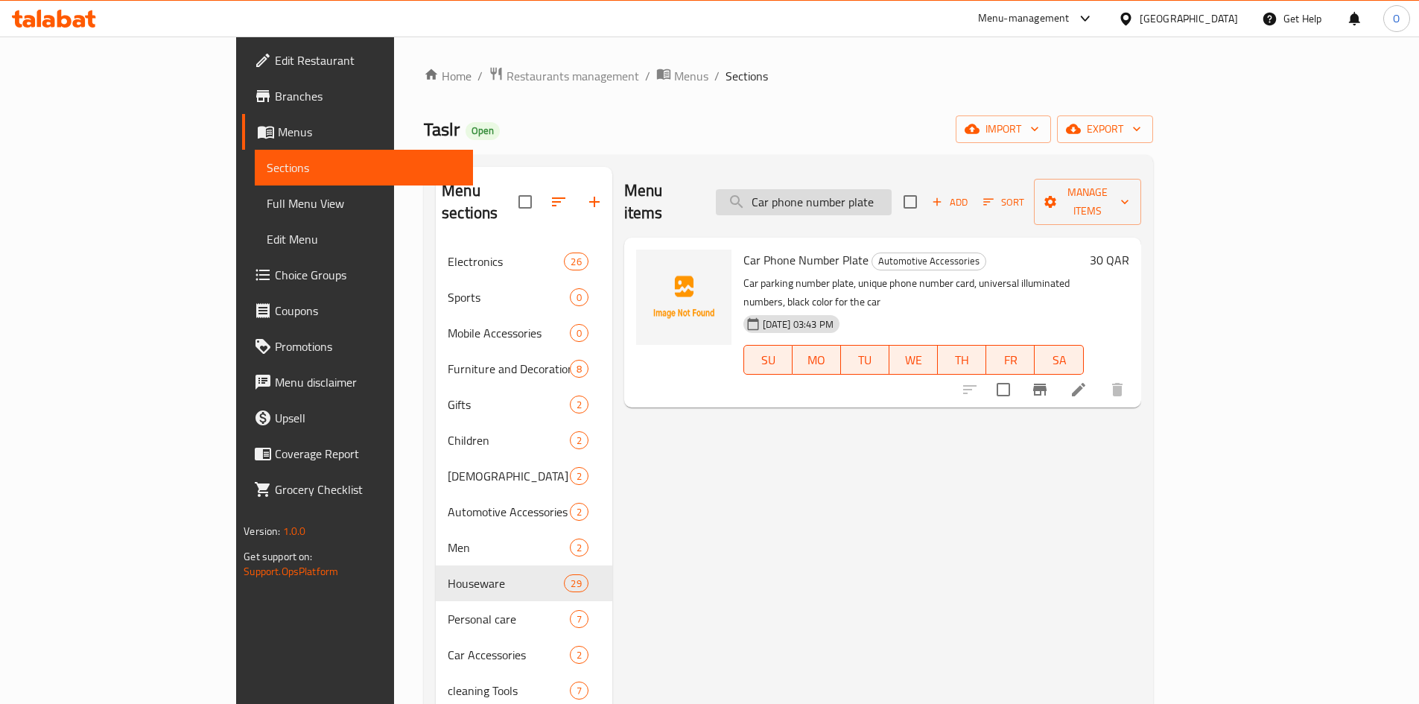
paste input "Plastic cutter"
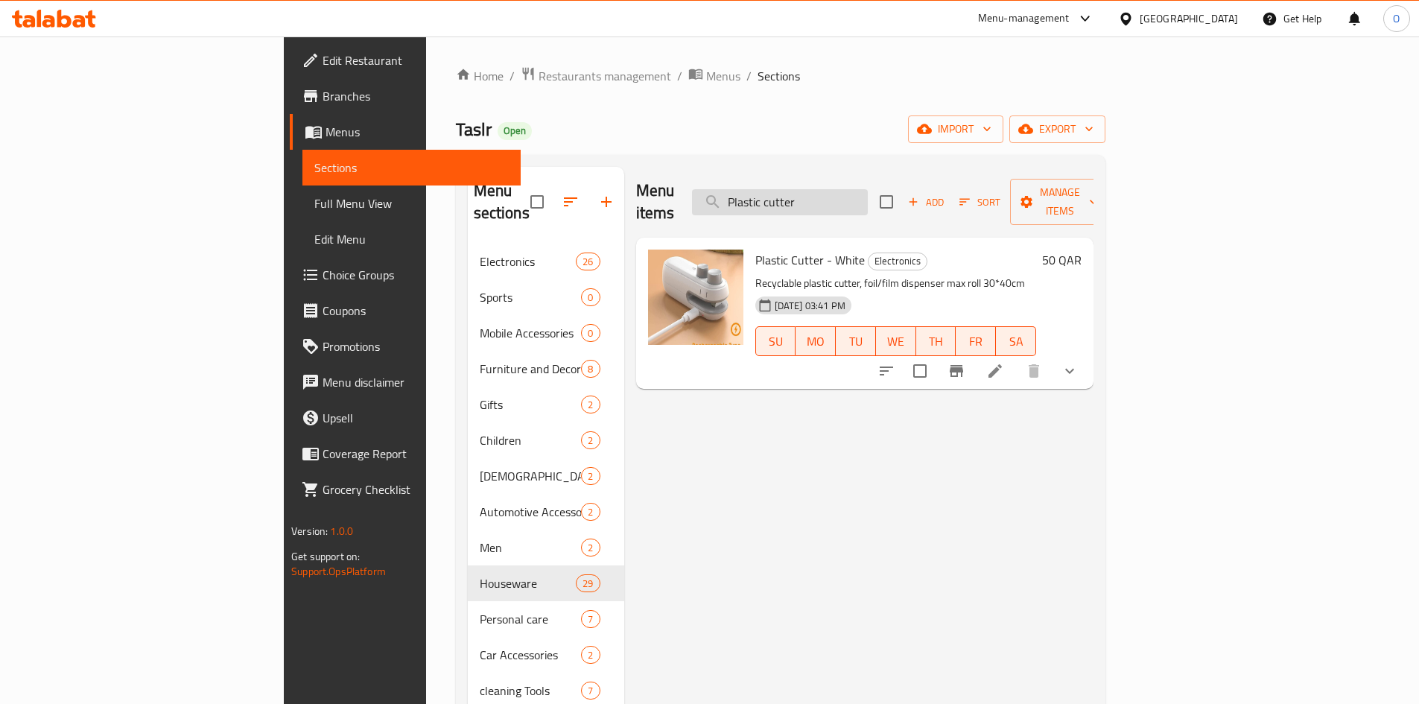
click at [868, 189] on input "Plastic cutter" at bounding box center [780, 202] width 176 height 26
paste input "ortable personal toilet bowl for trips and travel"
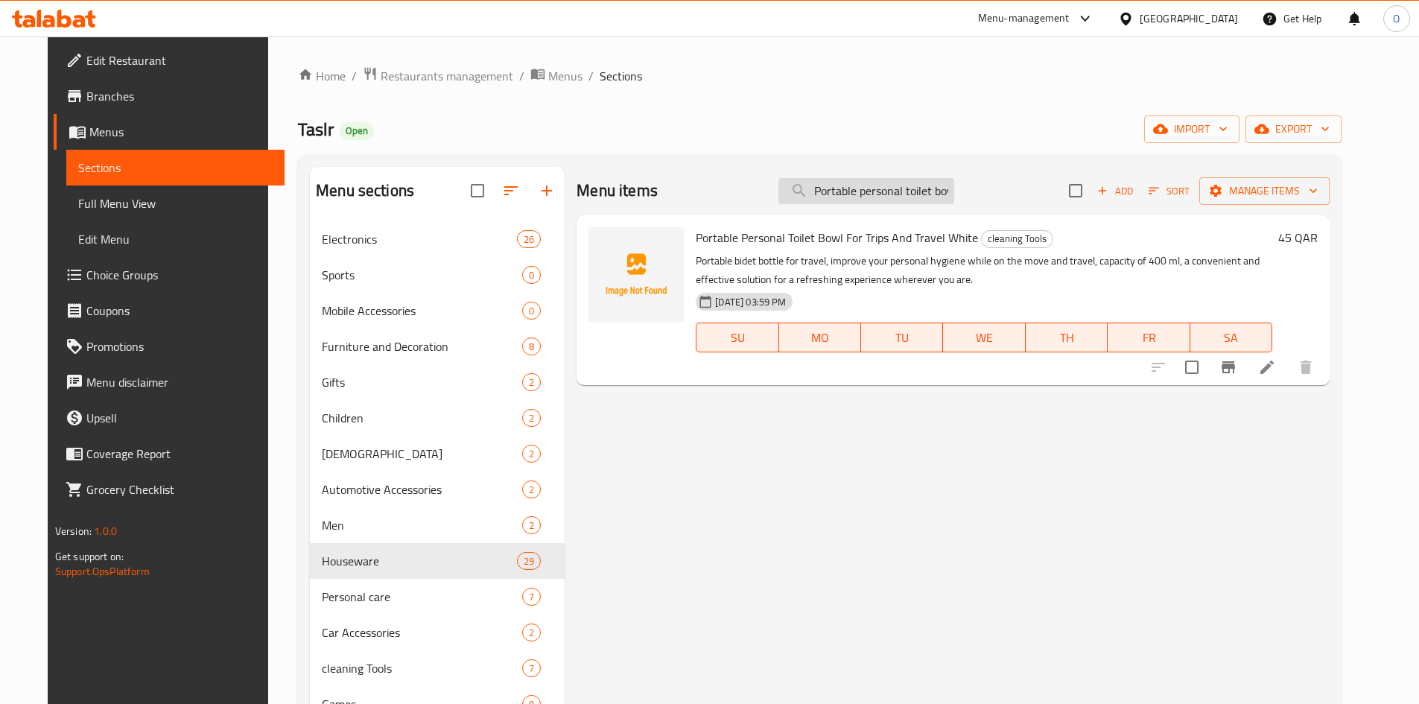
click at [867, 190] on input "Portable personal toilet bowl for trips and travel" at bounding box center [866, 191] width 176 height 26
paste input "Soda can organizer"
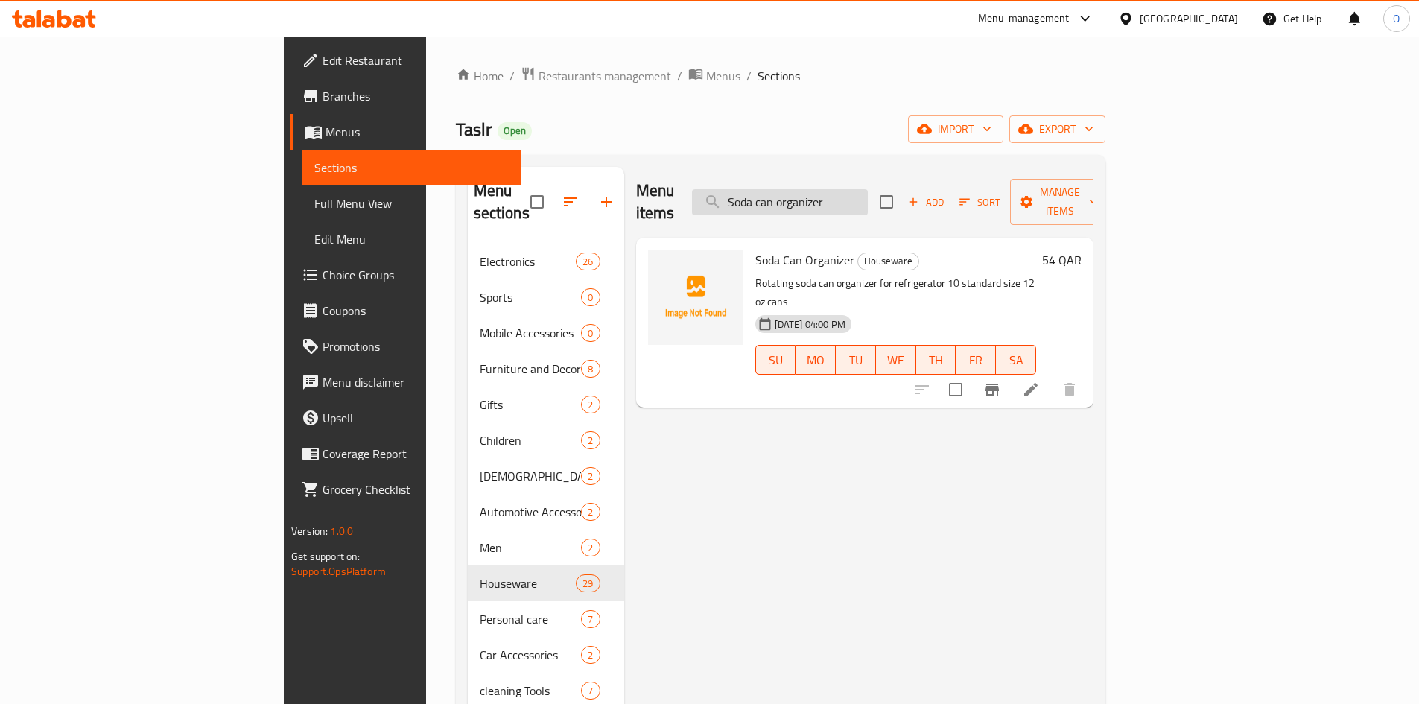
click at [868, 189] on input "Soda can organizer" at bounding box center [780, 202] width 176 height 26
paste input "Portable cigarette case"
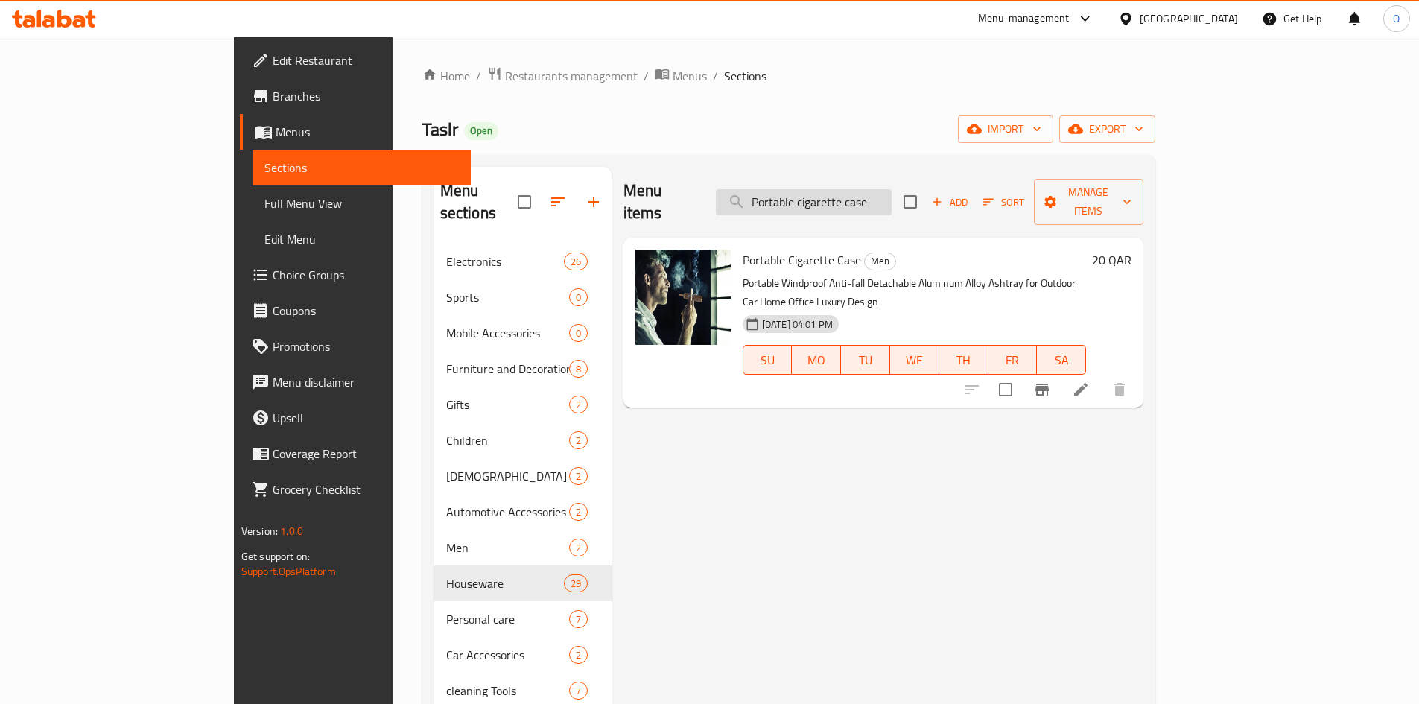
click at [884, 199] on input "Portable cigarette case" at bounding box center [804, 202] width 176 height 26
click at [883, 198] on input "Portable cigarette case" at bounding box center [804, 202] width 176 height 26
paste input "Home projector - yellow"
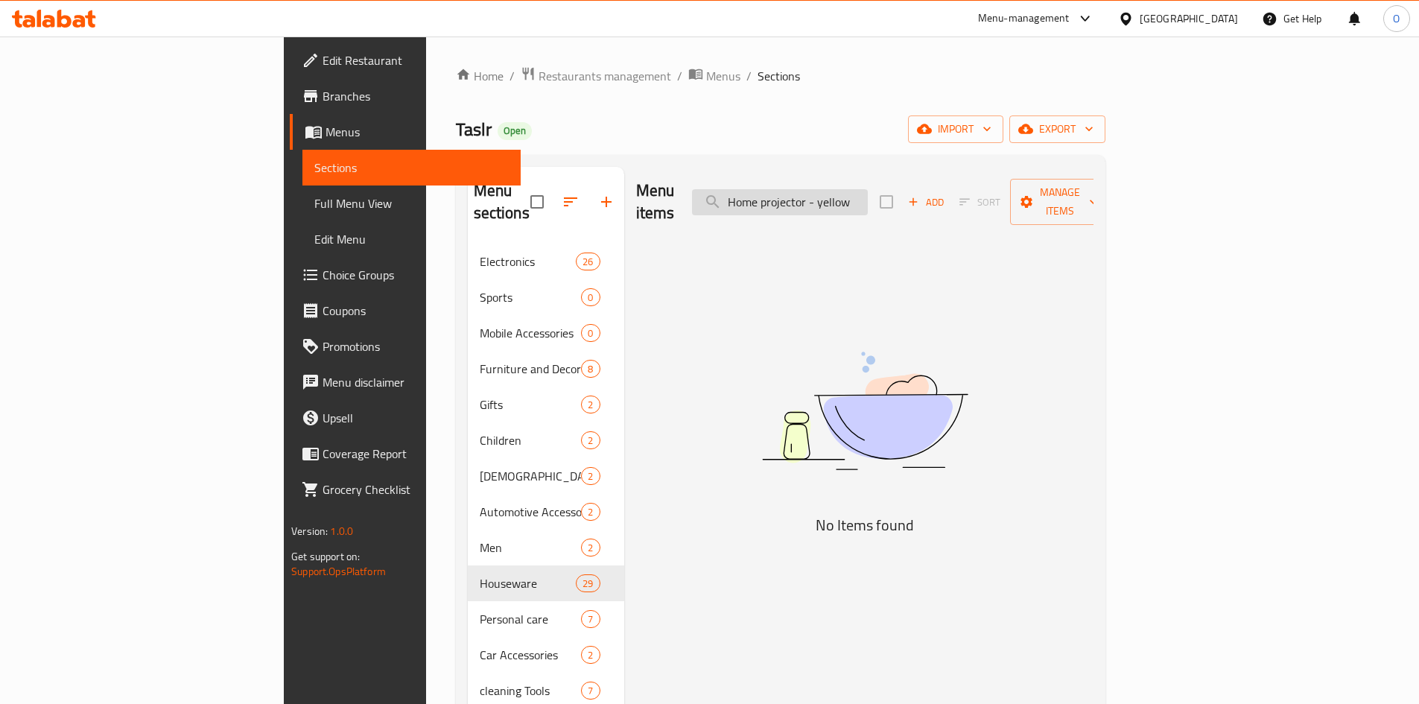
drag, startPoint x: 910, startPoint y: 194, endPoint x: 970, endPoint y: 200, distance: 60.6
click at [868, 200] on input "Home projector - yellow" at bounding box center [780, 202] width 176 height 26
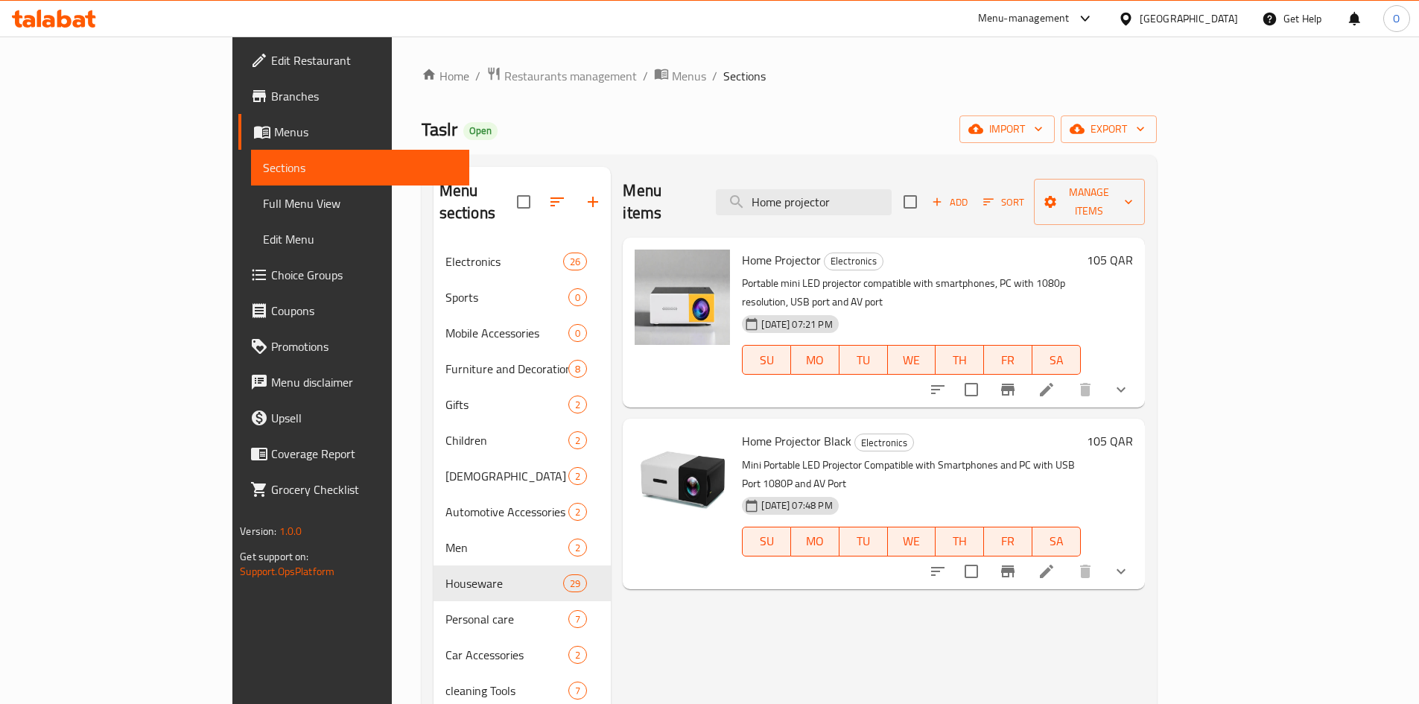
type input "Home projector"
click at [1130, 381] on icon "show more" at bounding box center [1121, 390] width 18 height 18
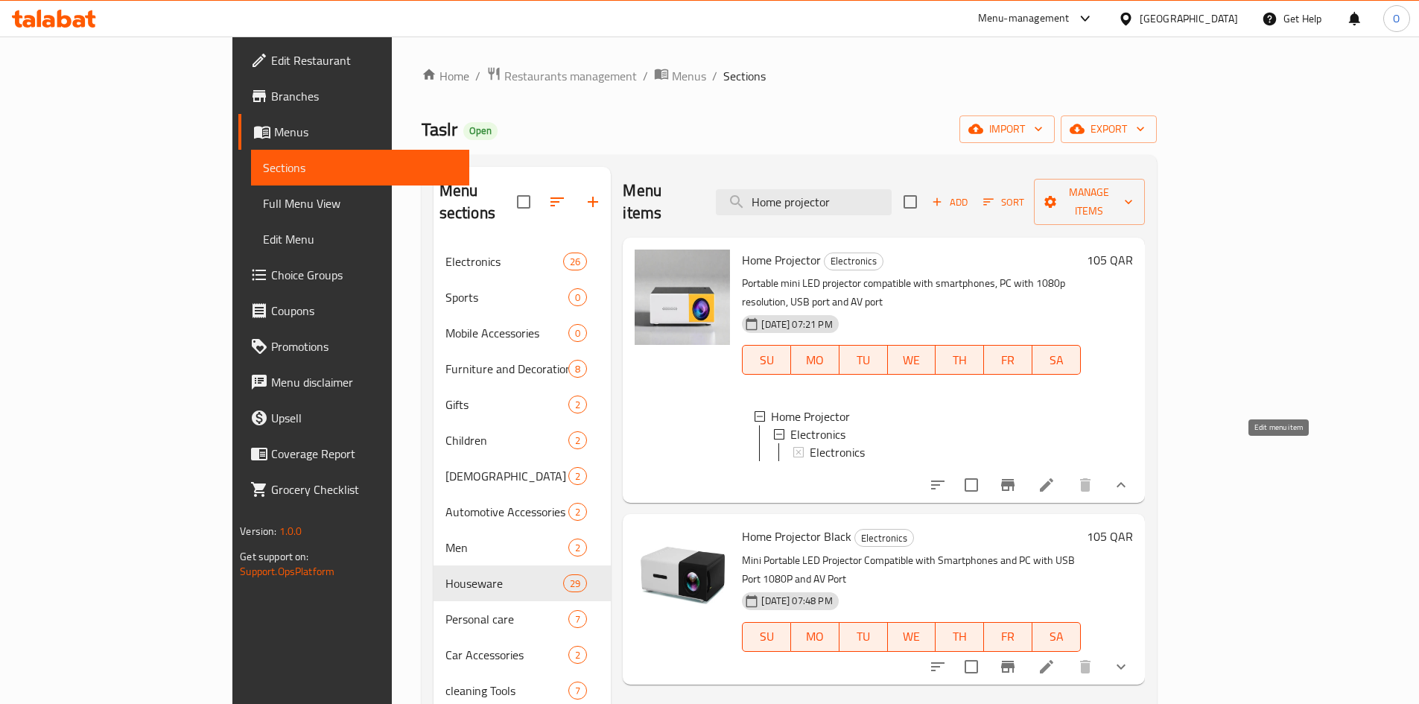
click at [1055, 476] on icon at bounding box center [1046, 485] width 18 height 18
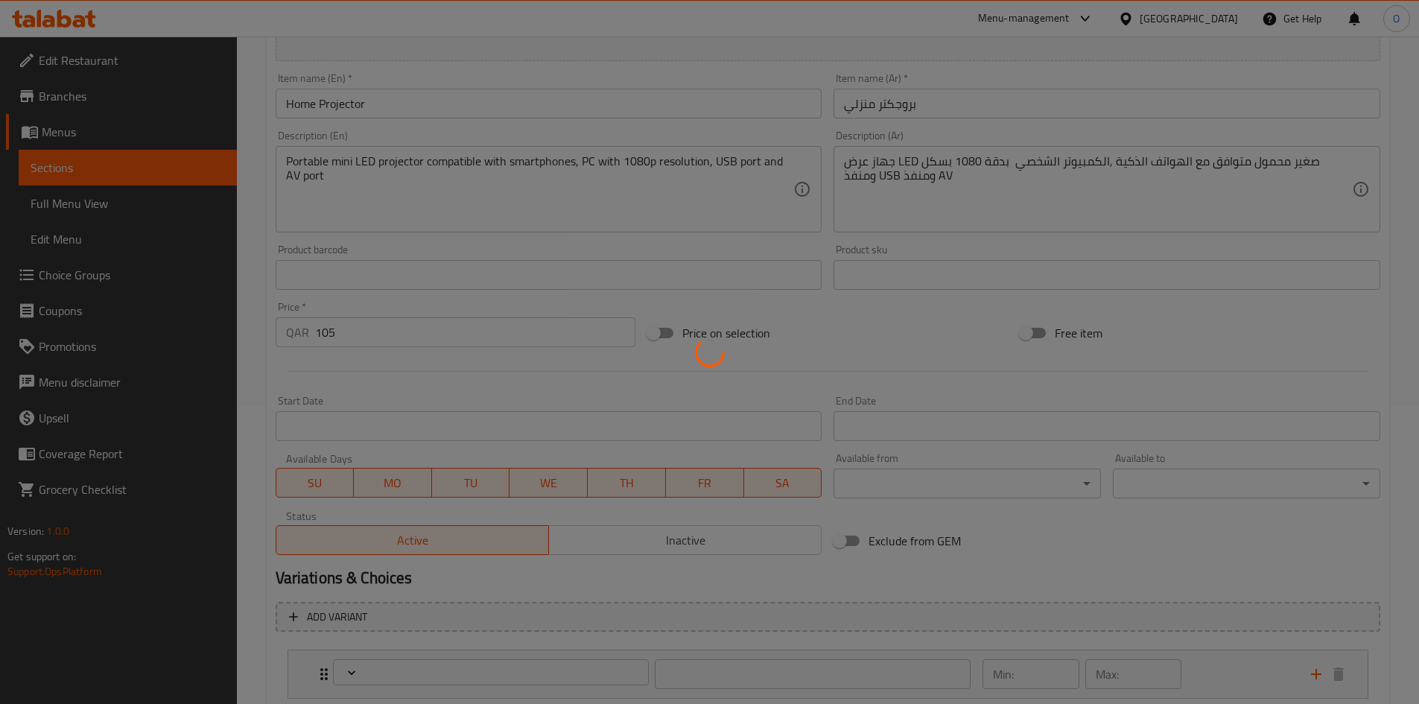
type input "الكترونيات"
type input "1"
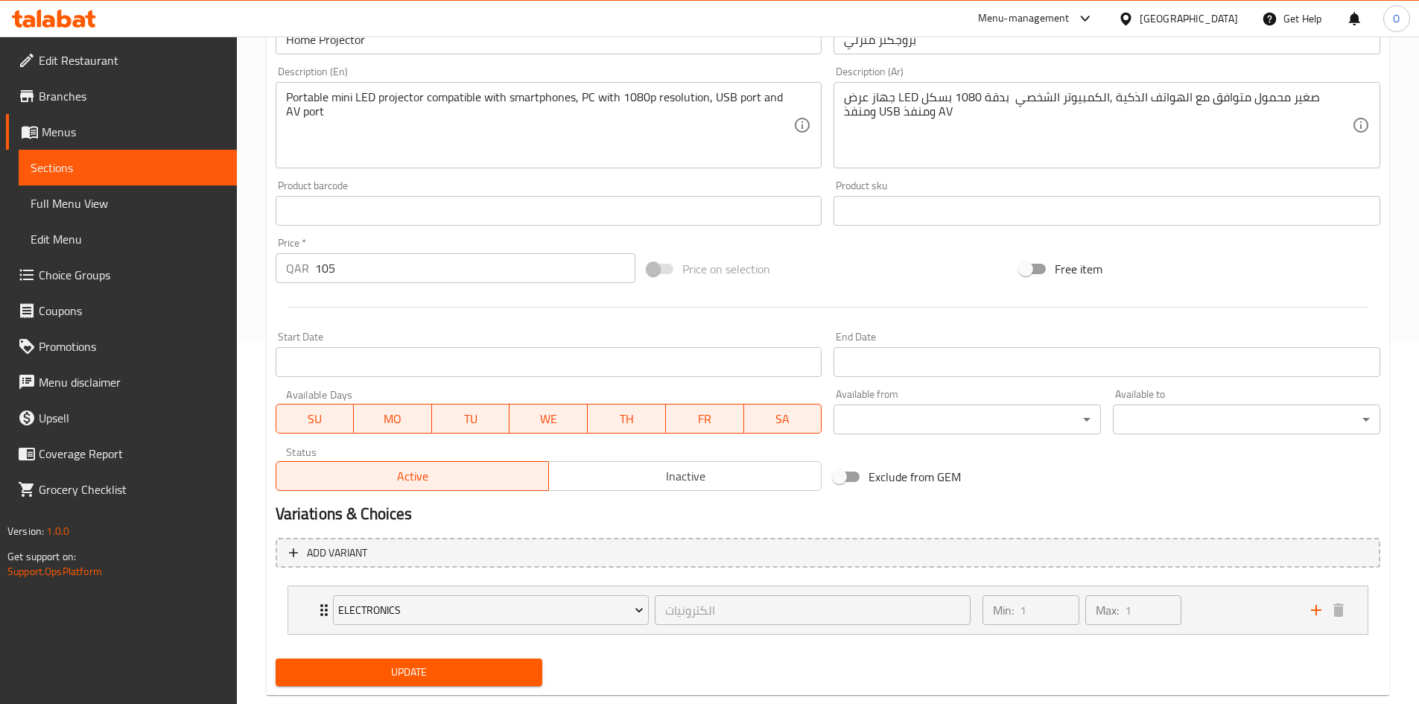
scroll to position [395, 0]
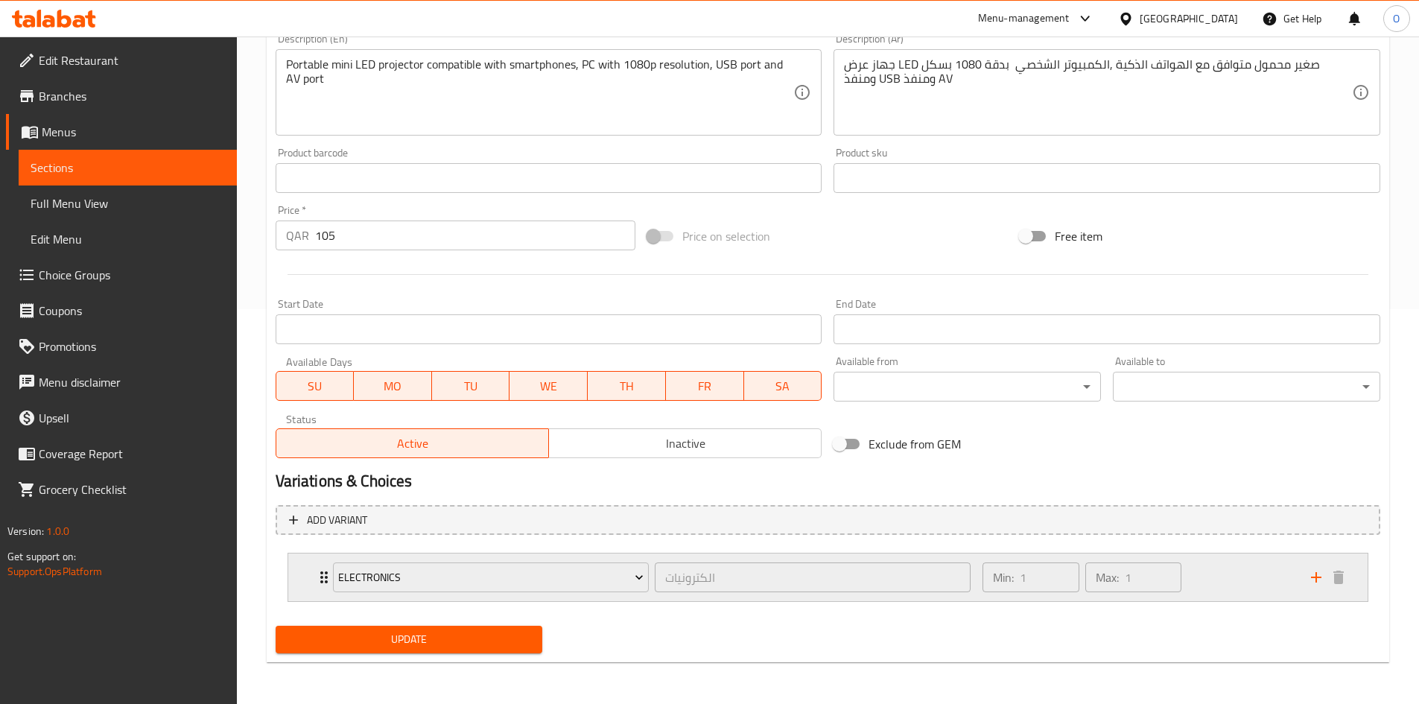
click at [1253, 585] on div "Min: 1 ​ Max: 1 ​" at bounding box center [1137, 577] width 328 height 48
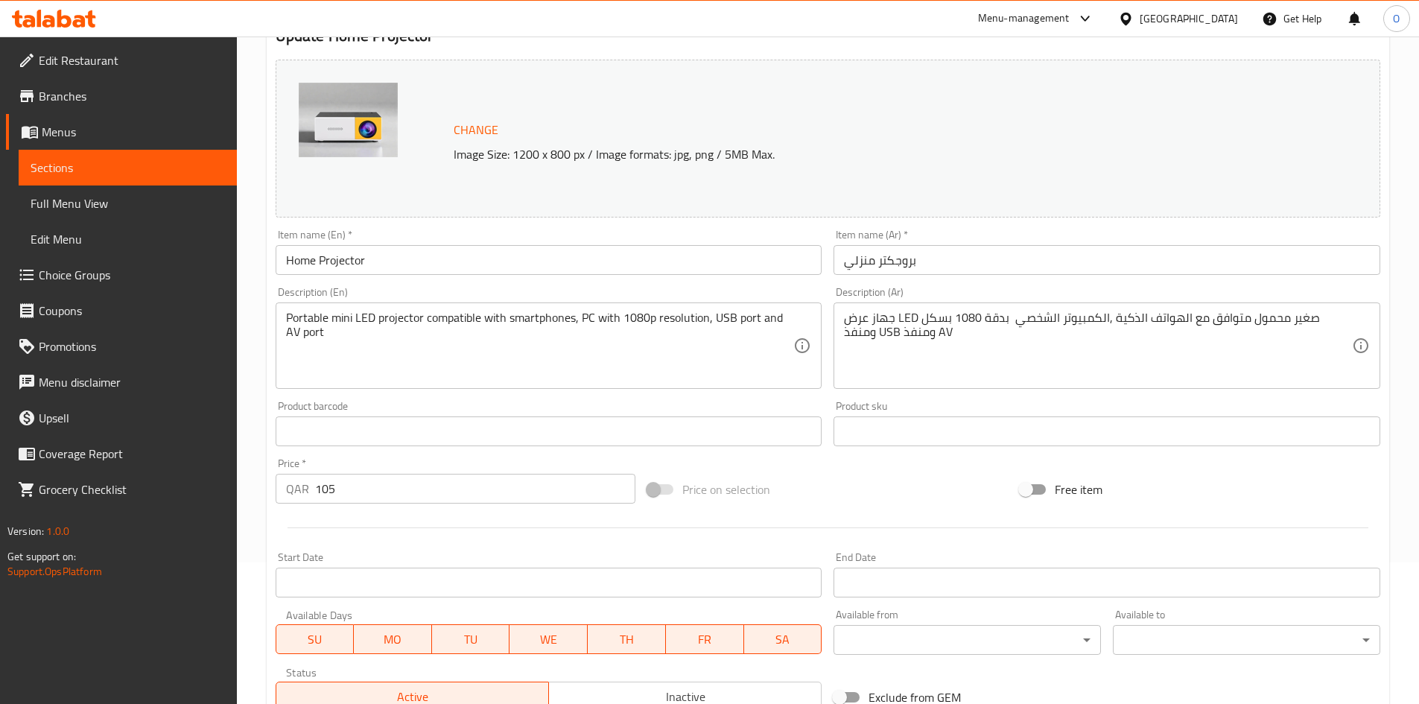
scroll to position [97, 0]
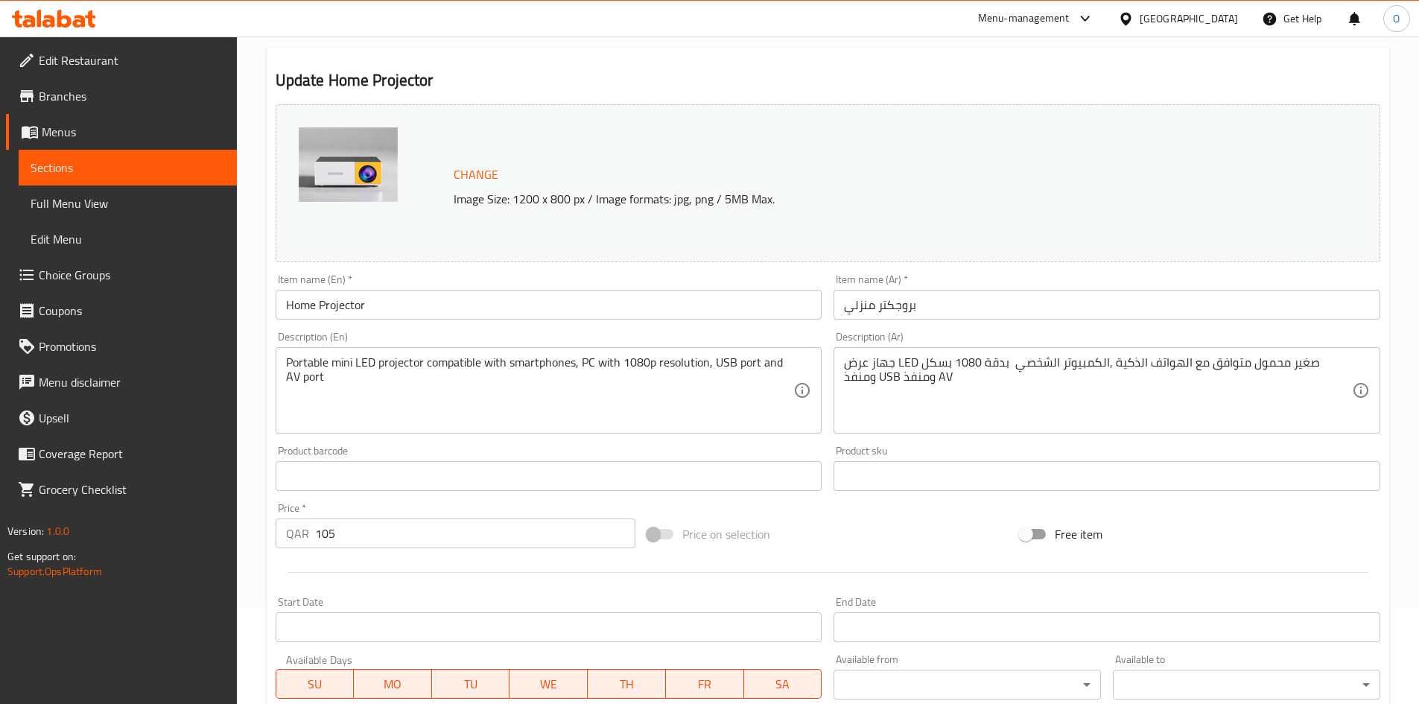
click at [489, 300] on input "Home Projector" at bounding box center [549, 305] width 547 height 30
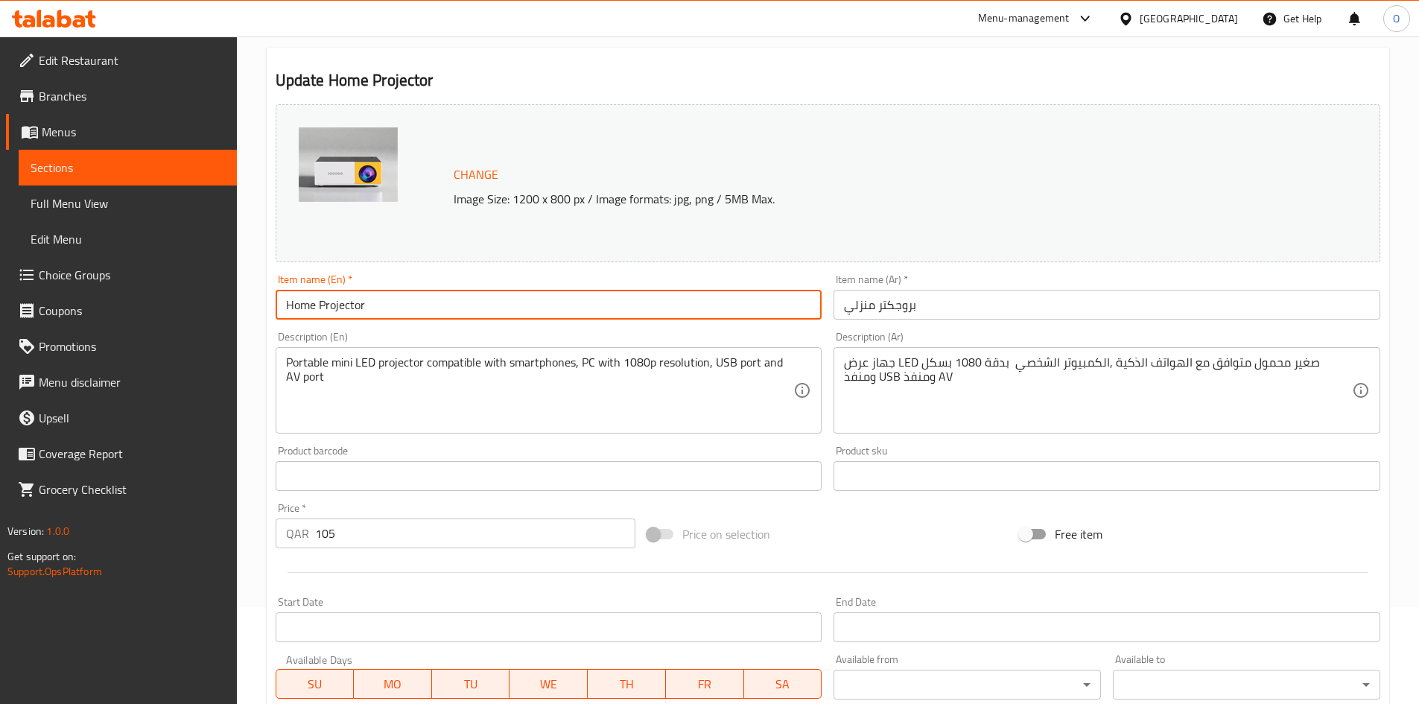
click at [489, 300] on input "Home Projector" at bounding box center [549, 305] width 547 height 30
paste input "- Yellow"
drag, startPoint x: 367, startPoint y: 303, endPoint x: 407, endPoint y: 310, distance: 40.8
click at [407, 310] on input "Home Projector - Yellow" at bounding box center [549, 305] width 547 height 30
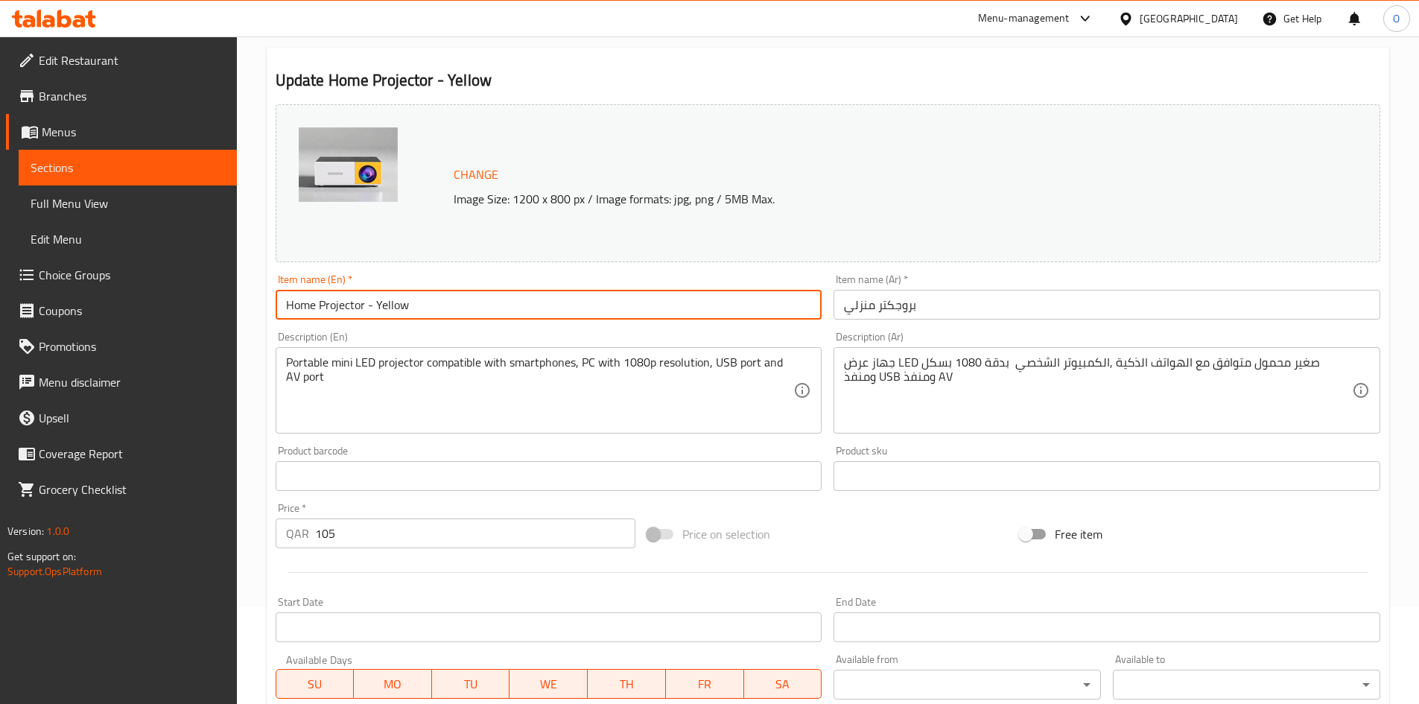
type input "Home Projector - Yellow"
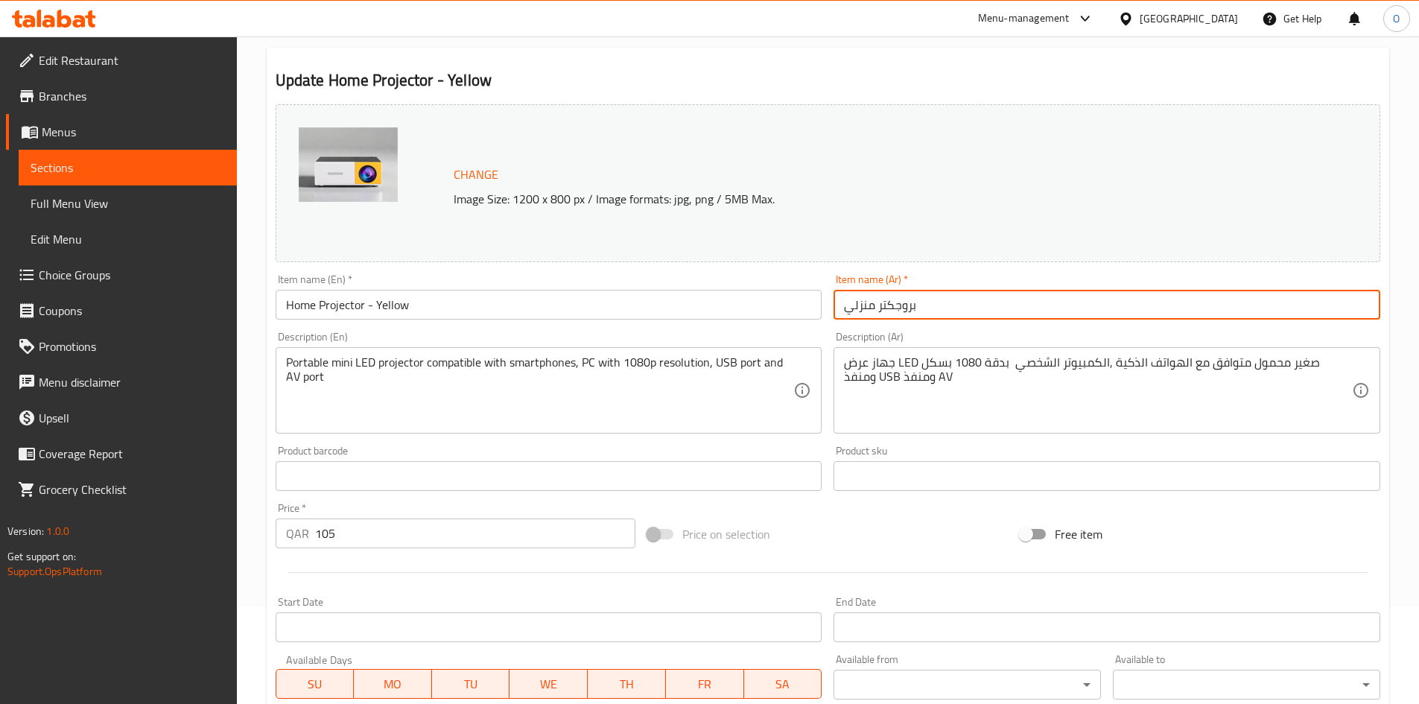
click at [949, 313] on input "بروجكتر منزلي" at bounding box center [1106, 305] width 547 height 30
paste input "- أصفر"
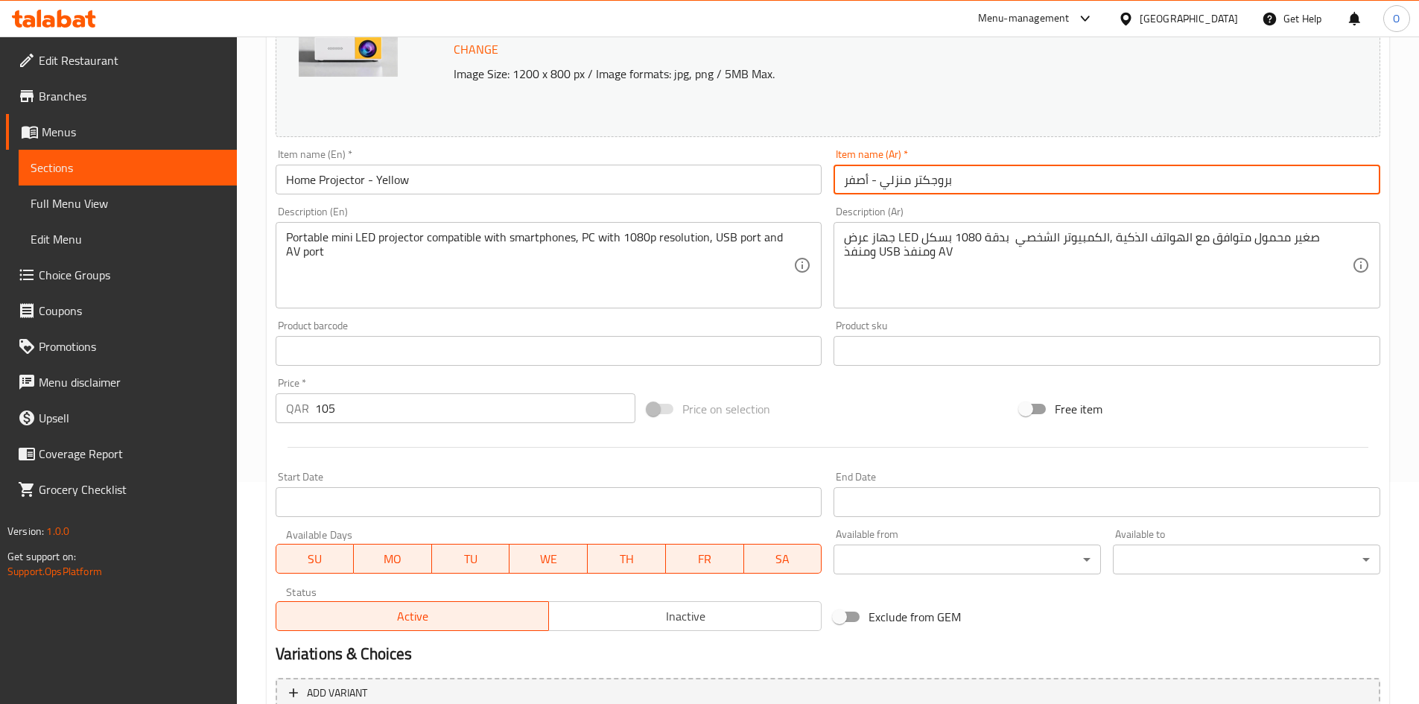
scroll to position [246, 0]
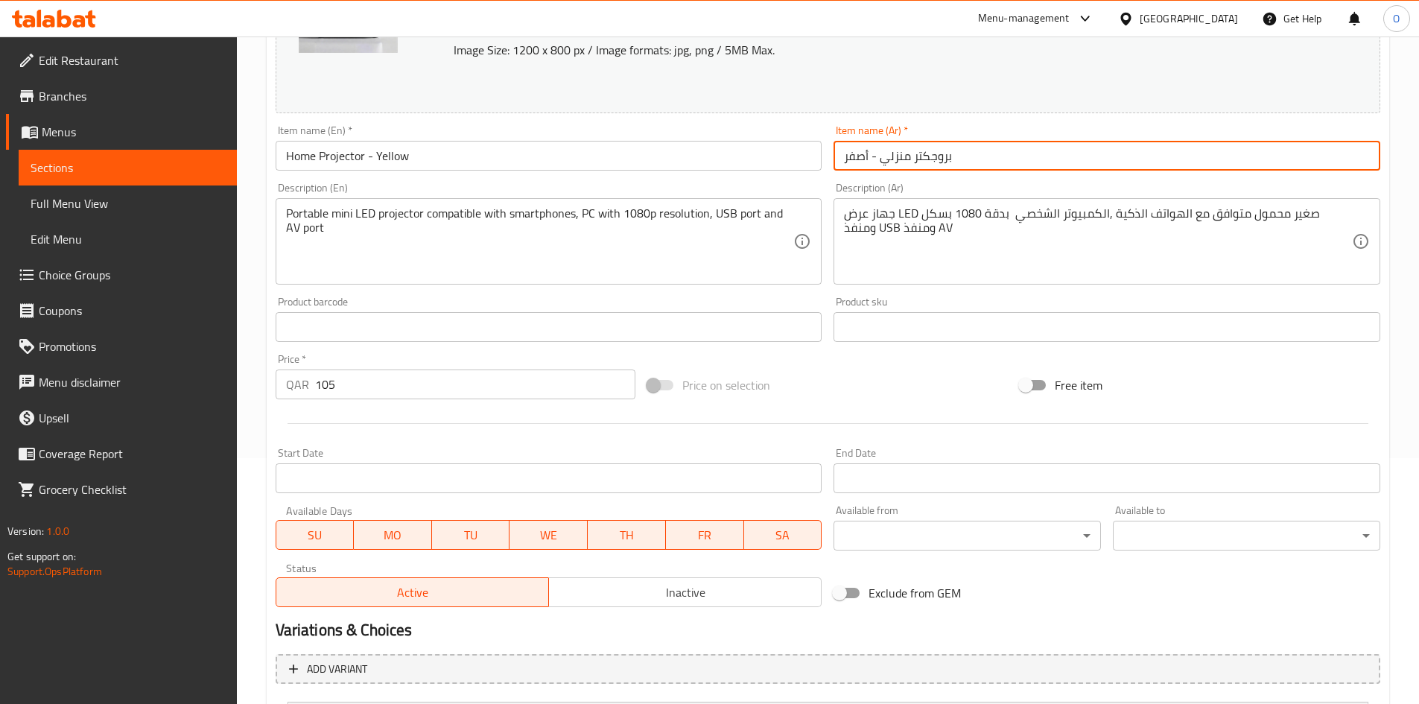
type input "بروجكتر منزلي - أصفر"
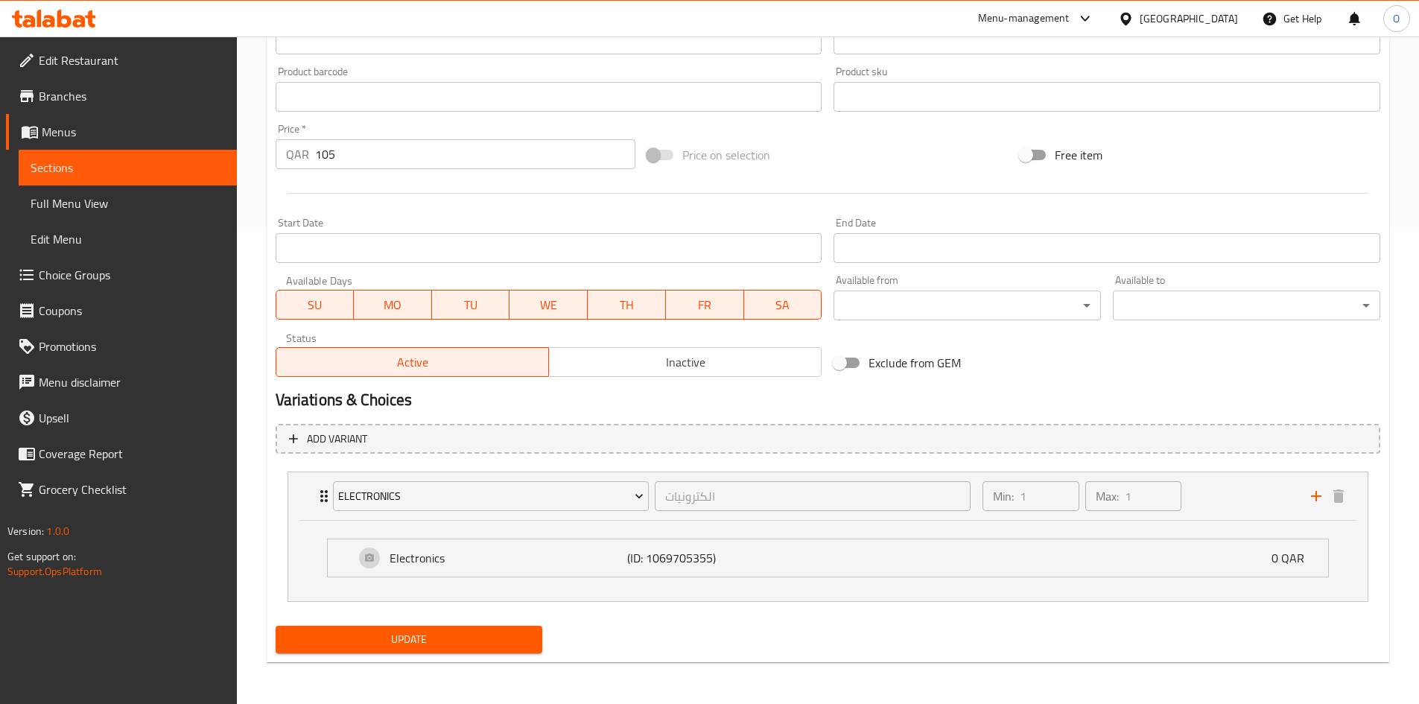
click at [378, 640] on span "Update" at bounding box center [409, 639] width 244 height 19
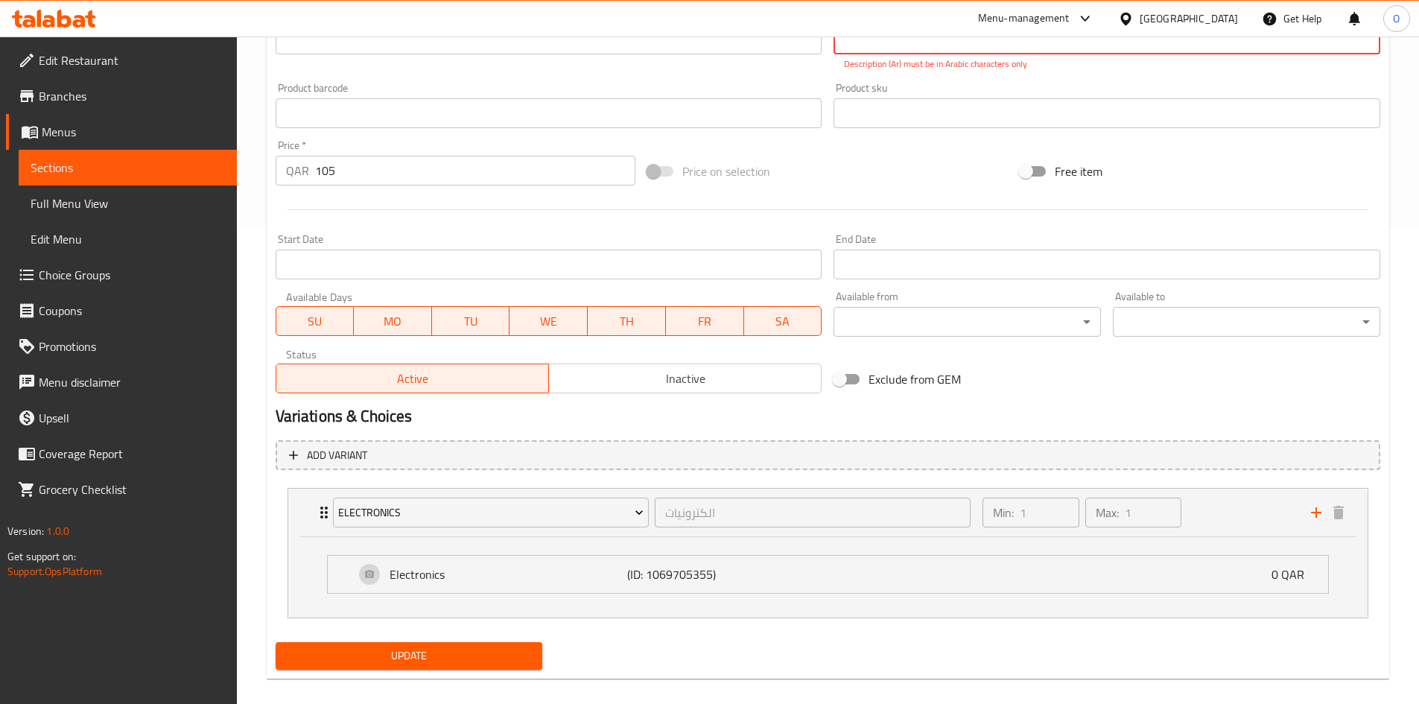
scroll to position [109, 0]
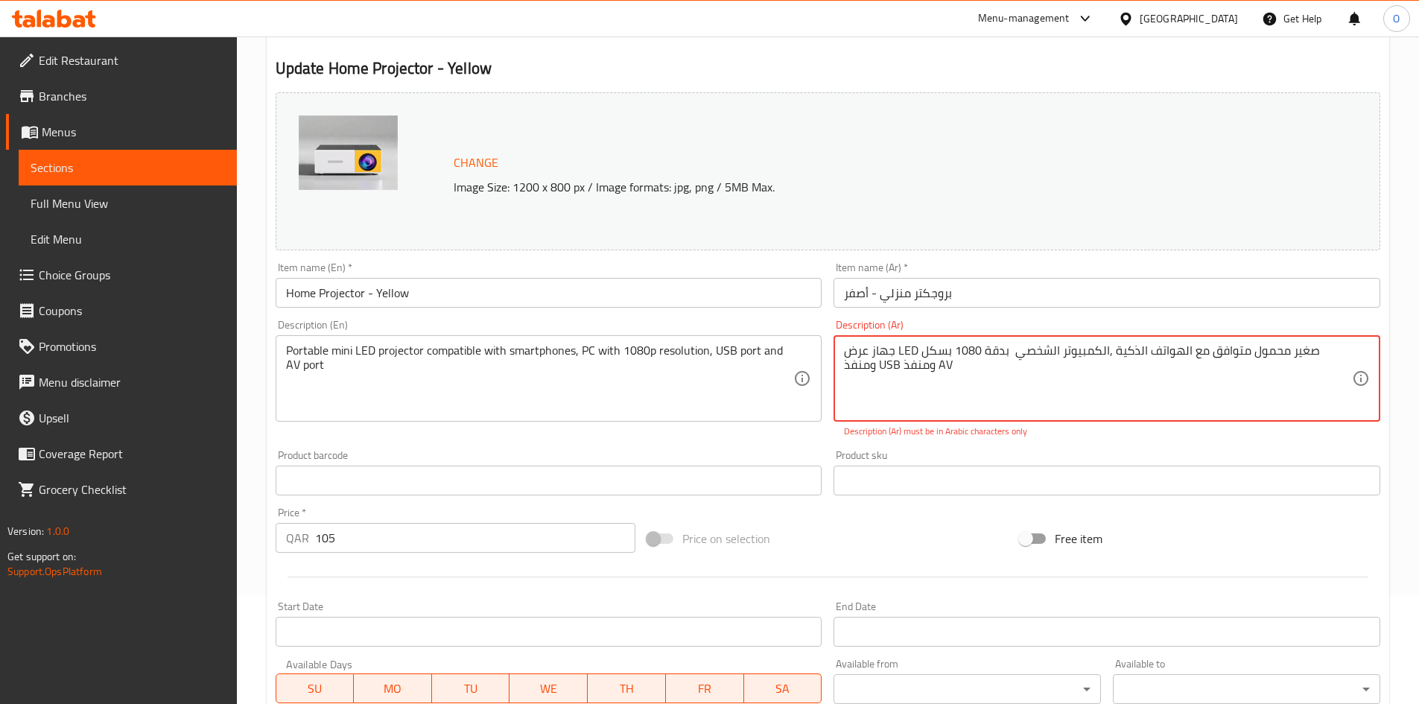
drag, startPoint x: 896, startPoint y: 348, endPoint x: 915, endPoint y: 349, distance: 19.4
click at [915, 349] on textarea "جهاز عرض LED صغير محمول متوافق مع الهواتف الذكية ,الكمبيوتر الشخصي بدقة 1080 بس…" at bounding box center [1098, 378] width 508 height 71
click at [915, 351] on textarea "جهاز عرض LED صغير محمول متوافق مع الهواتف الذكية ,الكمبيوتر الشخصي بدقة 1080 بس…" at bounding box center [1098, 378] width 508 height 71
drag, startPoint x: 899, startPoint y: 349, endPoint x: 916, endPoint y: 348, distance: 17.1
click at [916, 348] on textarea "جهاز عرض LED صغير محمول متوافق مع الهواتف الذكية ,الكمبيوتر الشخصي بدقة 1080 بس…" at bounding box center [1098, 378] width 508 height 71
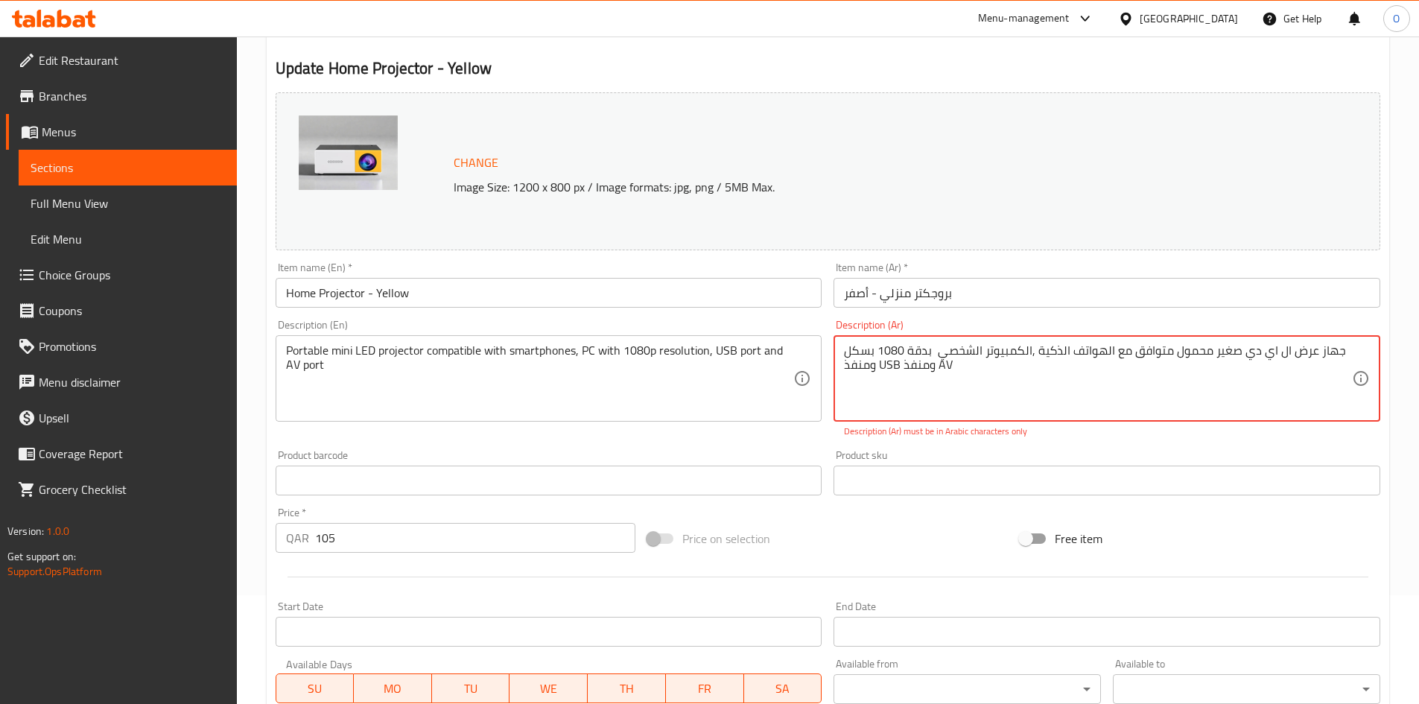
drag, startPoint x: 938, startPoint y: 365, endPoint x: 953, endPoint y: 364, distance: 15.7
click at [952, 364] on textarea "جهاز عرض ال اي دي صغير محمول متوافق مع الهواتف الذكية ,الكمبيوتر الشخصي بدقة 10…" at bounding box center [1098, 378] width 508 height 71
click at [891, 369] on textarea "جهاز عرض ال اي دي صغير محمول متوافق مع الهواتف الذكية ,الكمبيوتر الشخصي بدقة 10…" at bounding box center [1098, 378] width 508 height 71
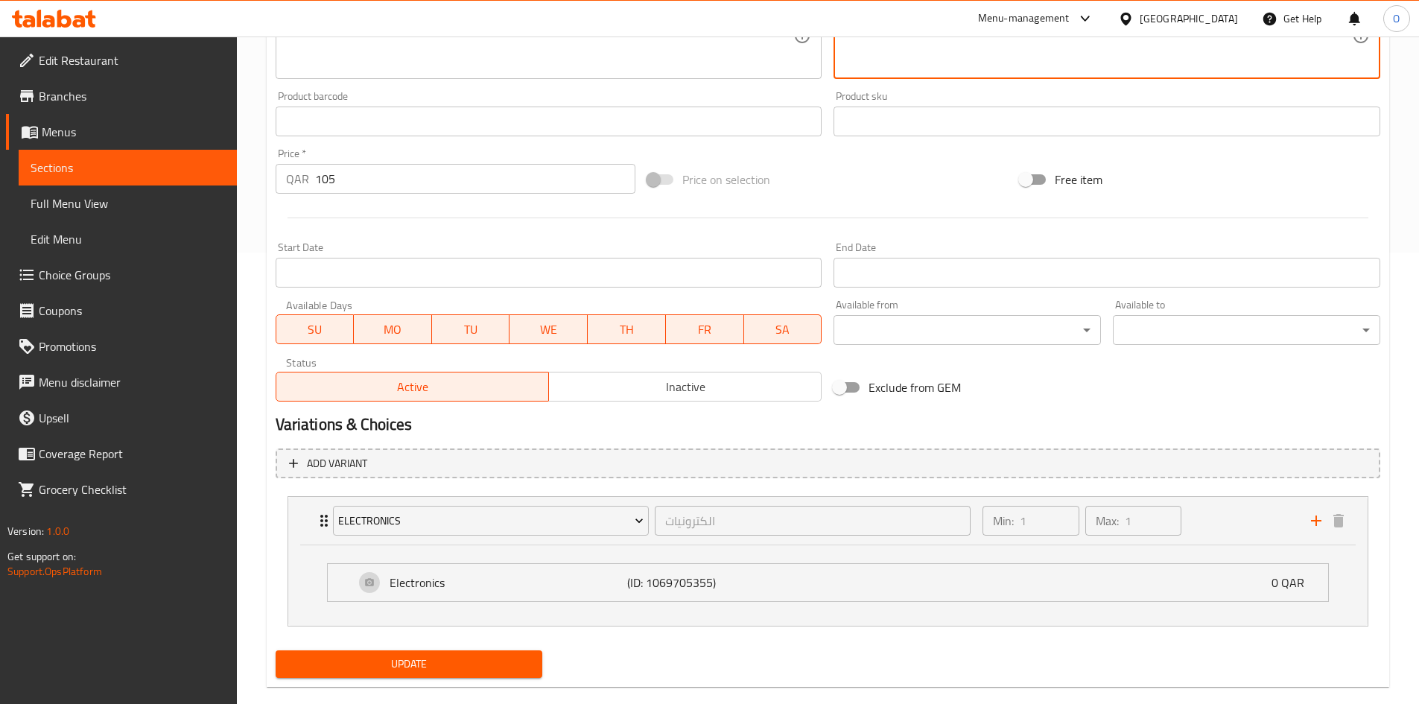
scroll to position [476, 0]
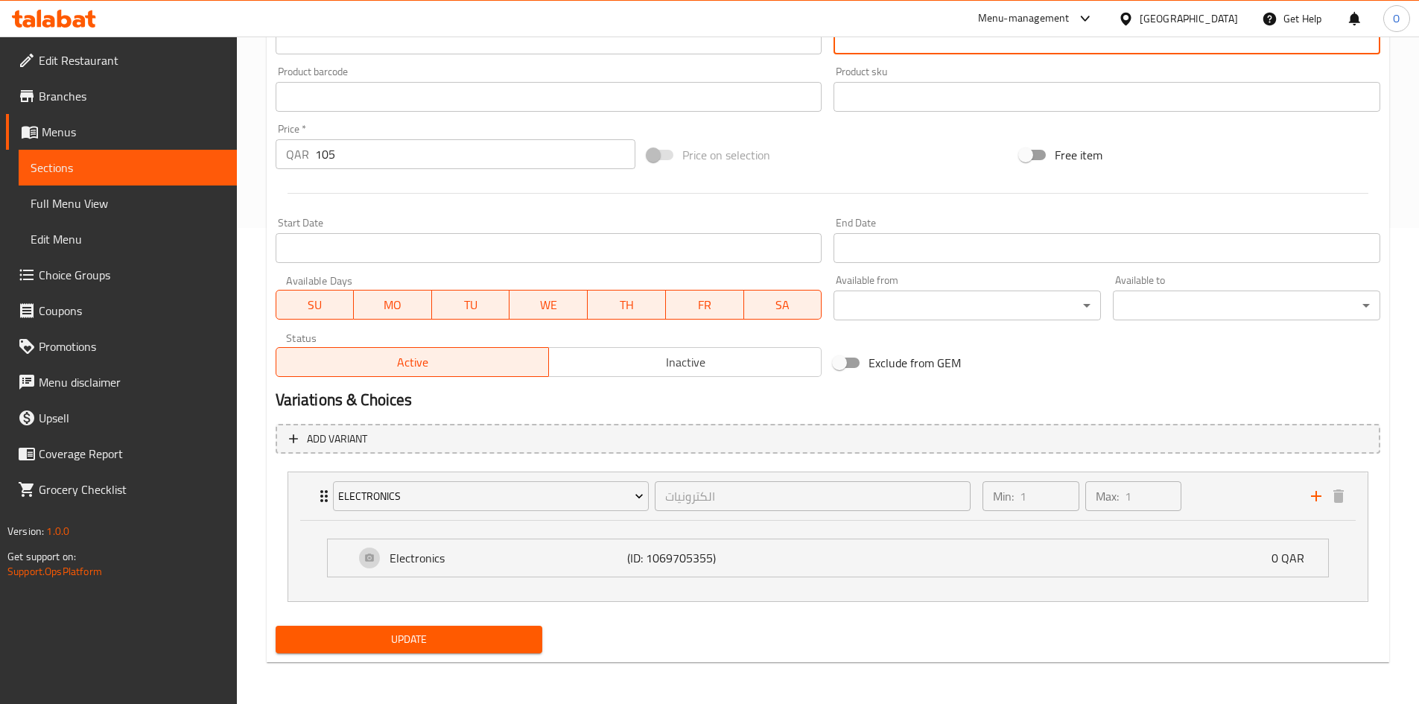
type textarea "جهاز عرض ال اي دي صغير محمول متوافق مع الهواتف الذكية ,الكمبيوتر الشخصي بدقة 10…"
click at [432, 643] on span "Update" at bounding box center [409, 639] width 244 height 19
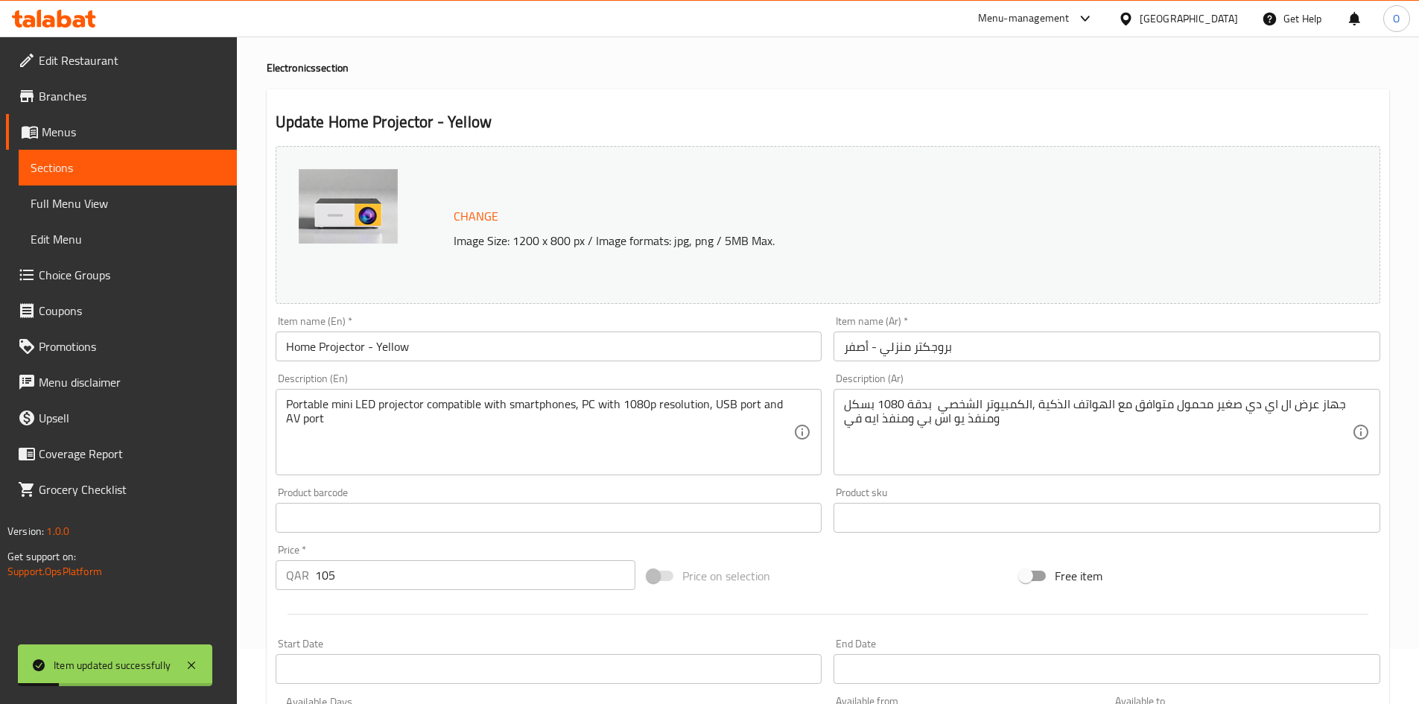
scroll to position [29, 0]
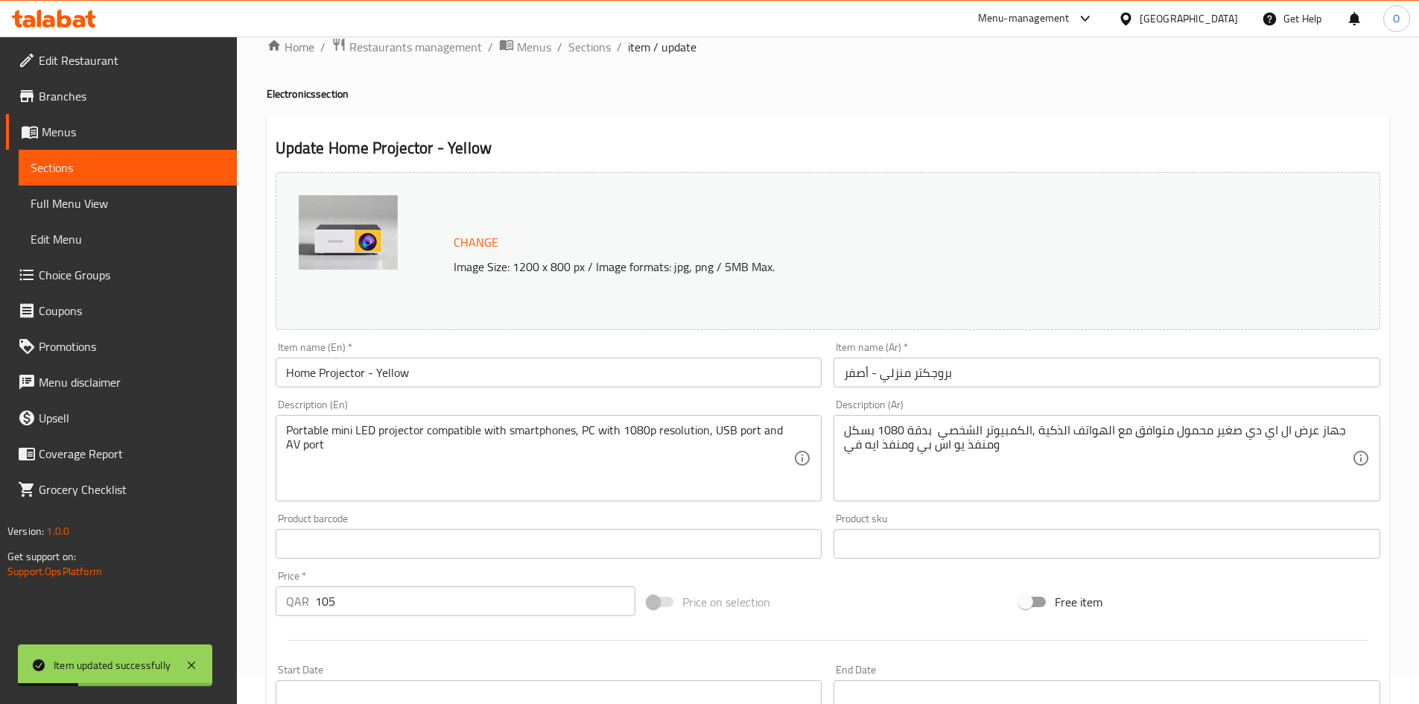
drag, startPoint x: 591, startPoint y: 48, endPoint x: 340, endPoint y: 14, distance: 253.3
click at [591, 48] on span "Sections" at bounding box center [589, 47] width 42 height 18
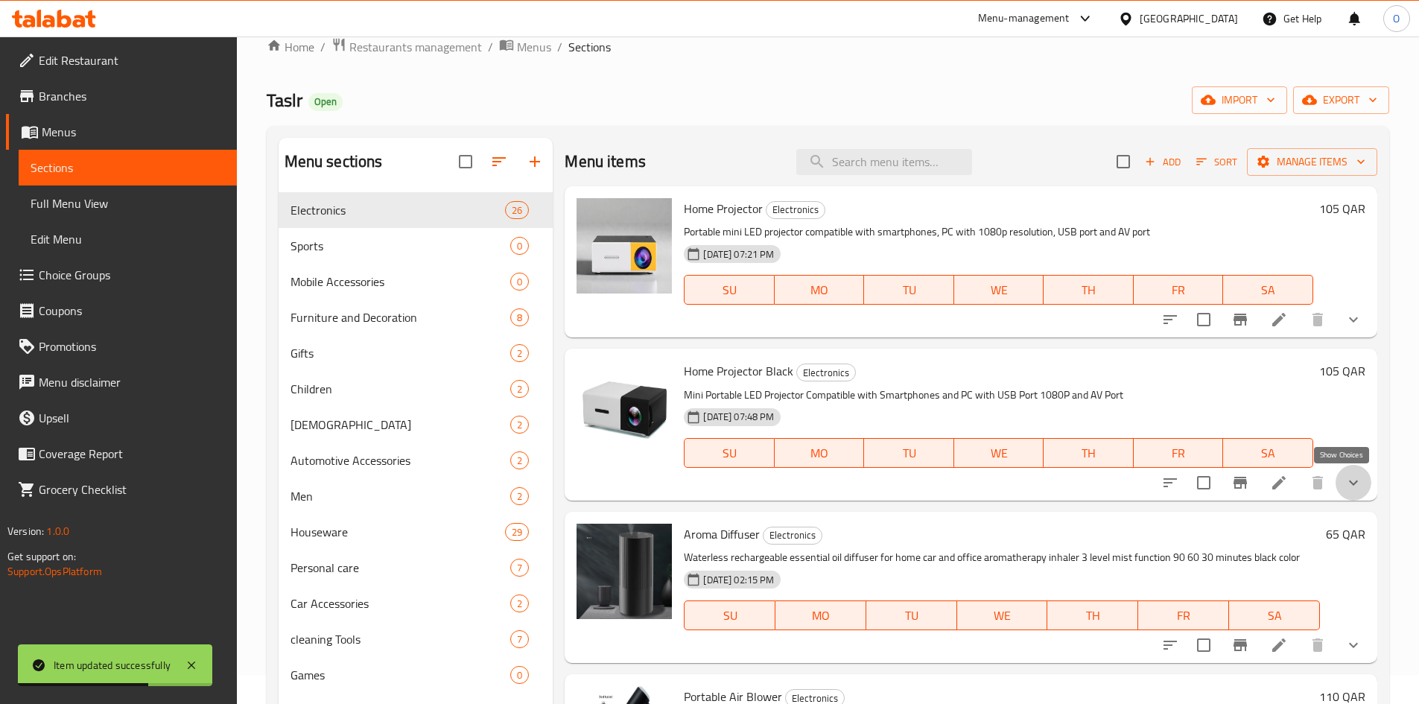
click at [1344, 486] on icon "show more" at bounding box center [1353, 483] width 18 height 18
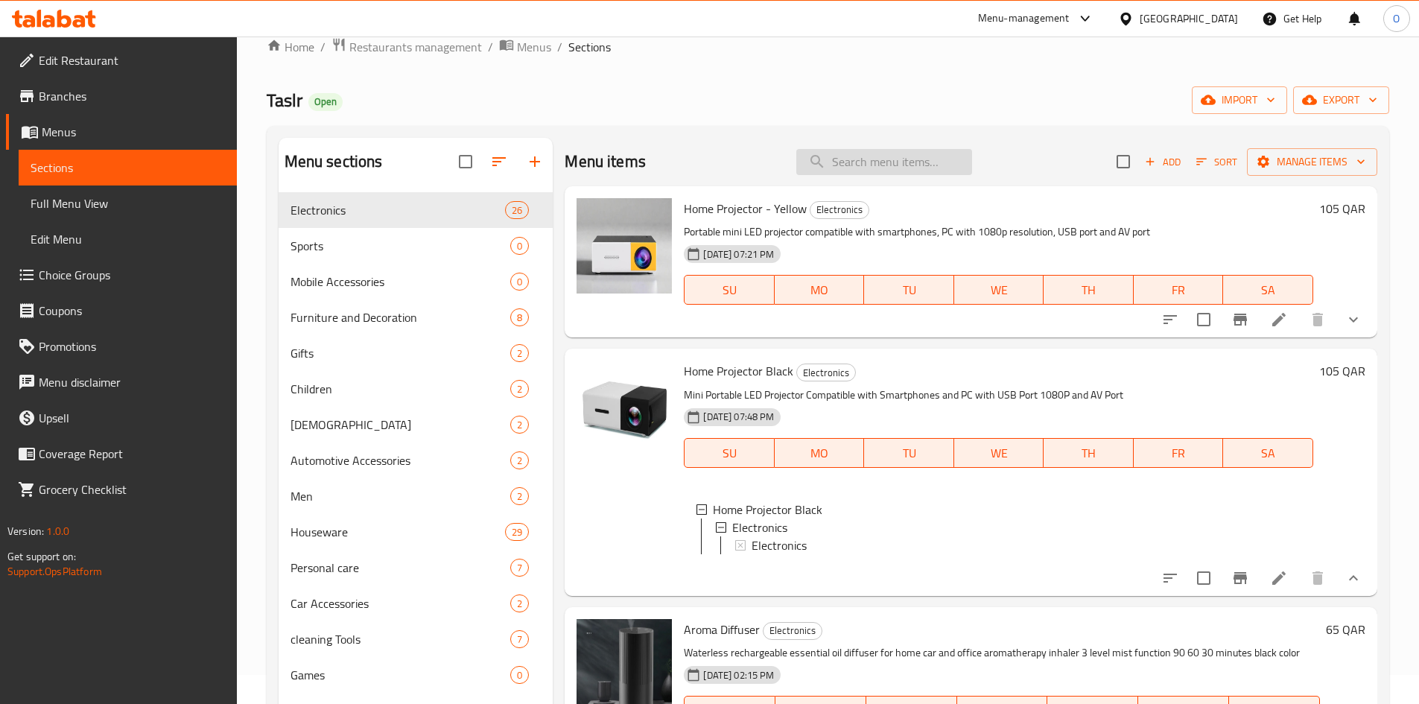
paste input "Coffee bean grinding machine"
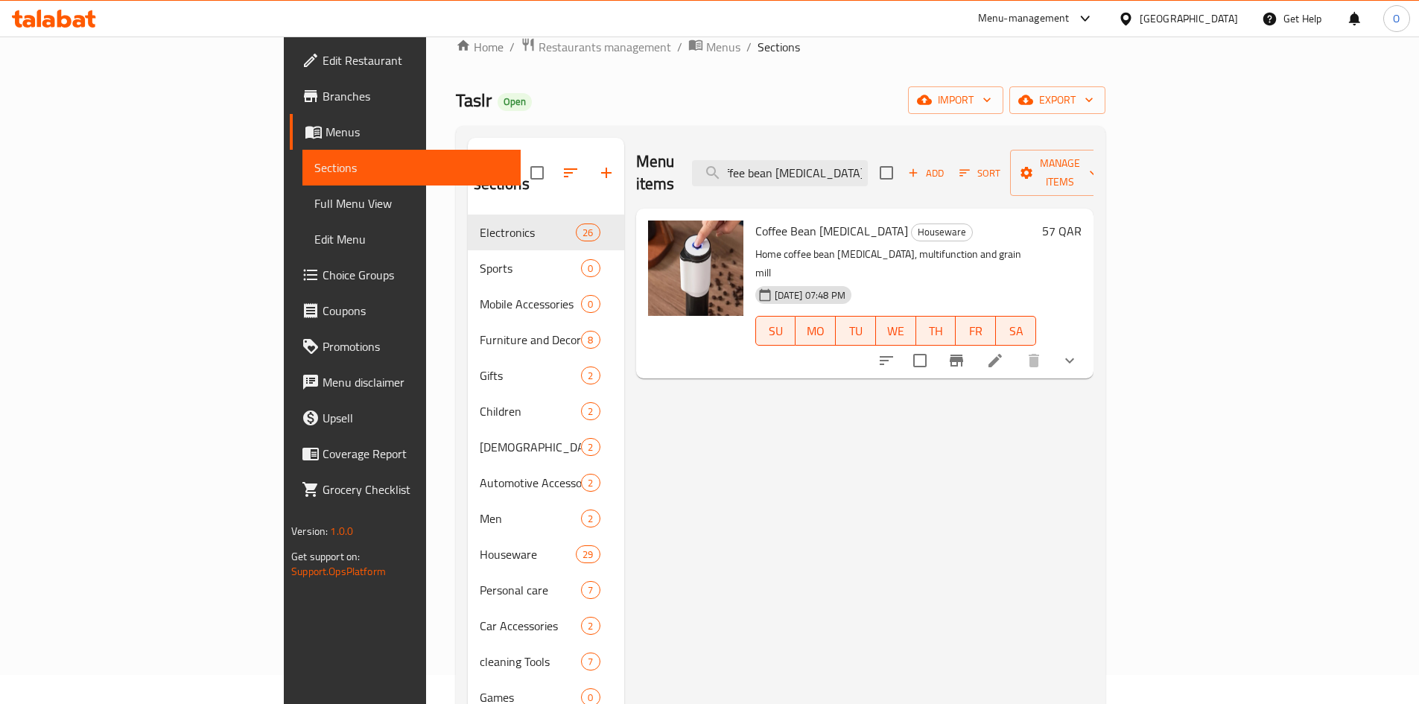
type input "Coffee bean grinding machine"
click at [1078, 351] on icon "show more" at bounding box center [1069, 360] width 18 height 18
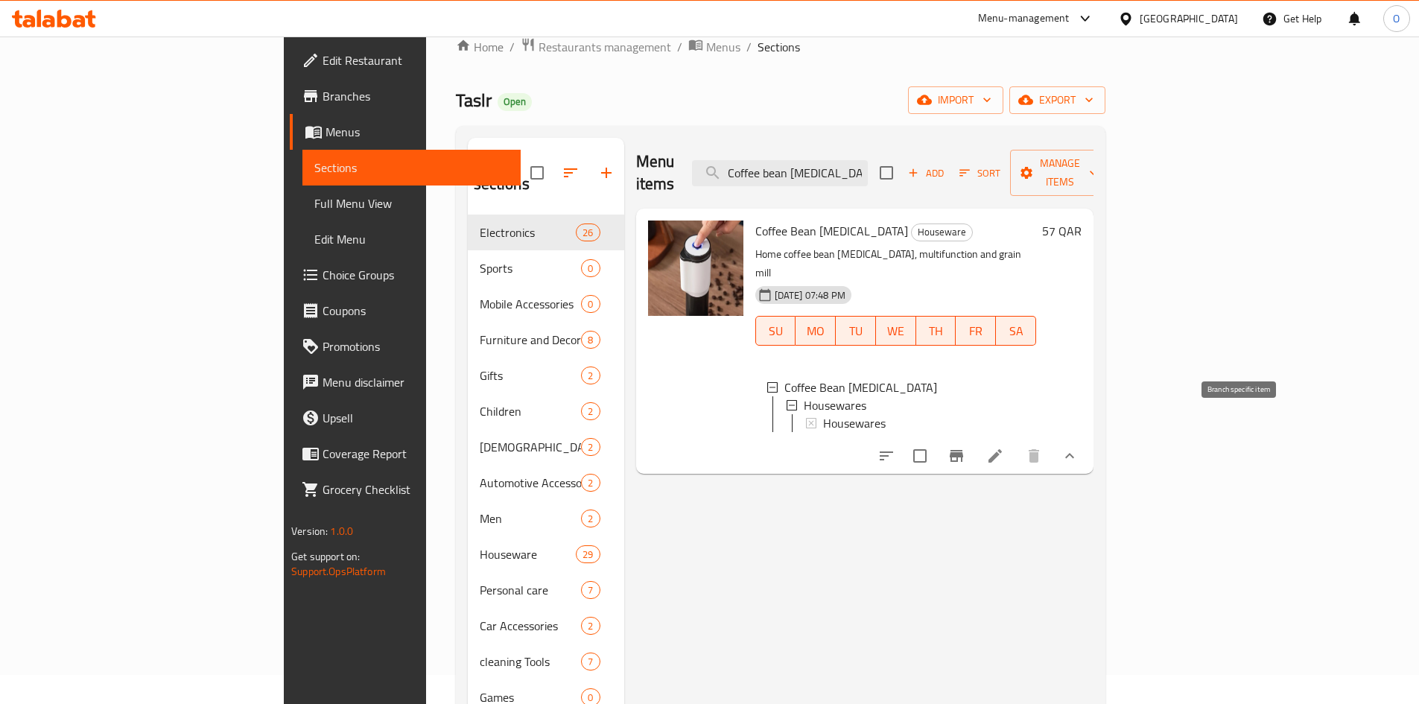
click at [963, 450] on icon "Branch-specific-item" at bounding box center [955, 456] width 13 height 12
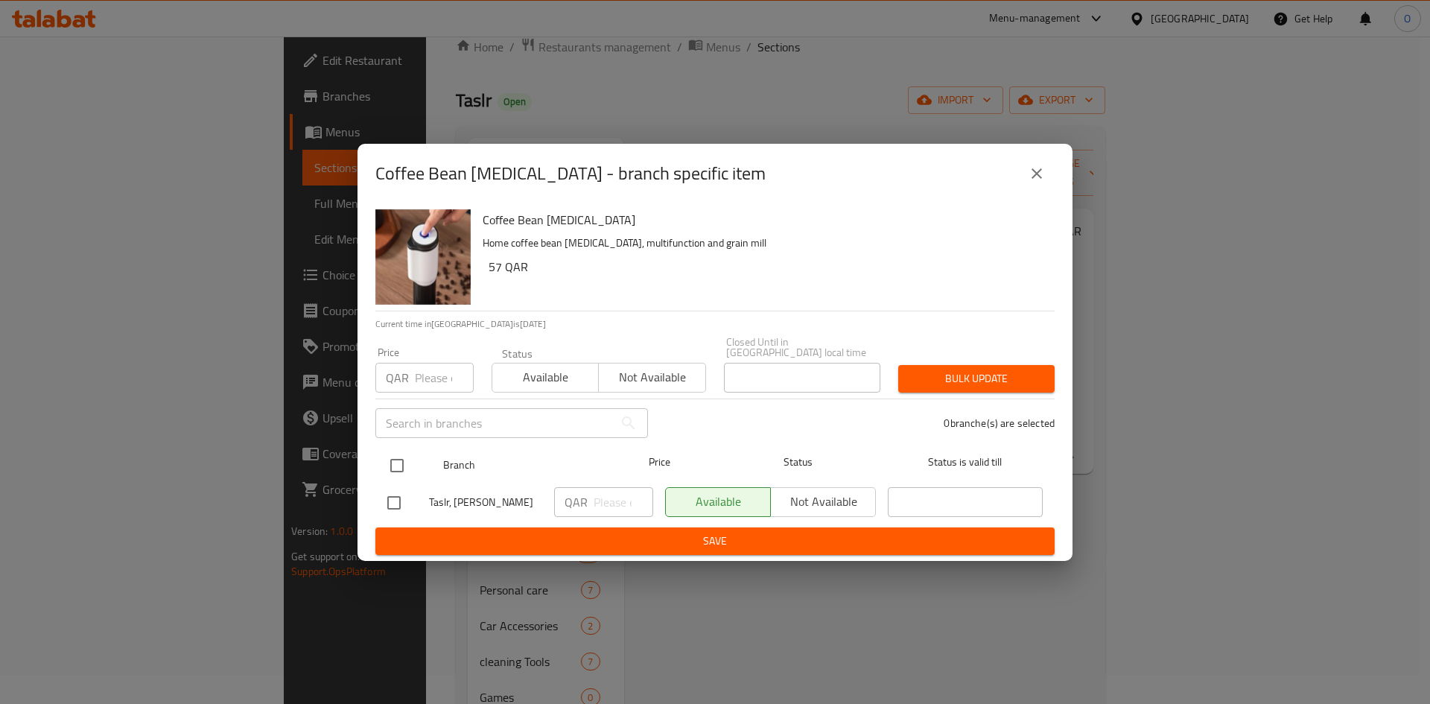
click at [398, 450] on input "checkbox" at bounding box center [396, 465] width 31 height 31
checkbox input "true"
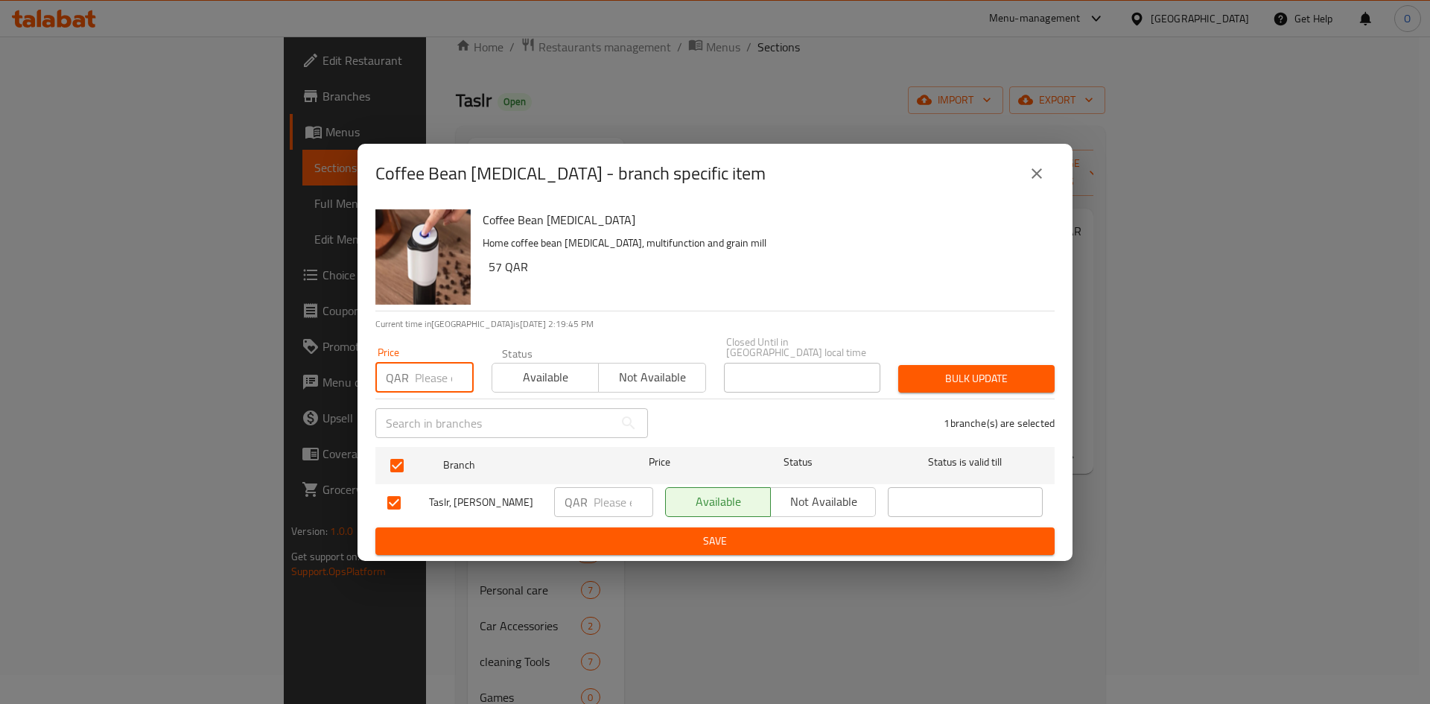
paste input "39"
type input "39"
click at [1049, 365] on button "Bulk update" at bounding box center [976, 379] width 156 height 28
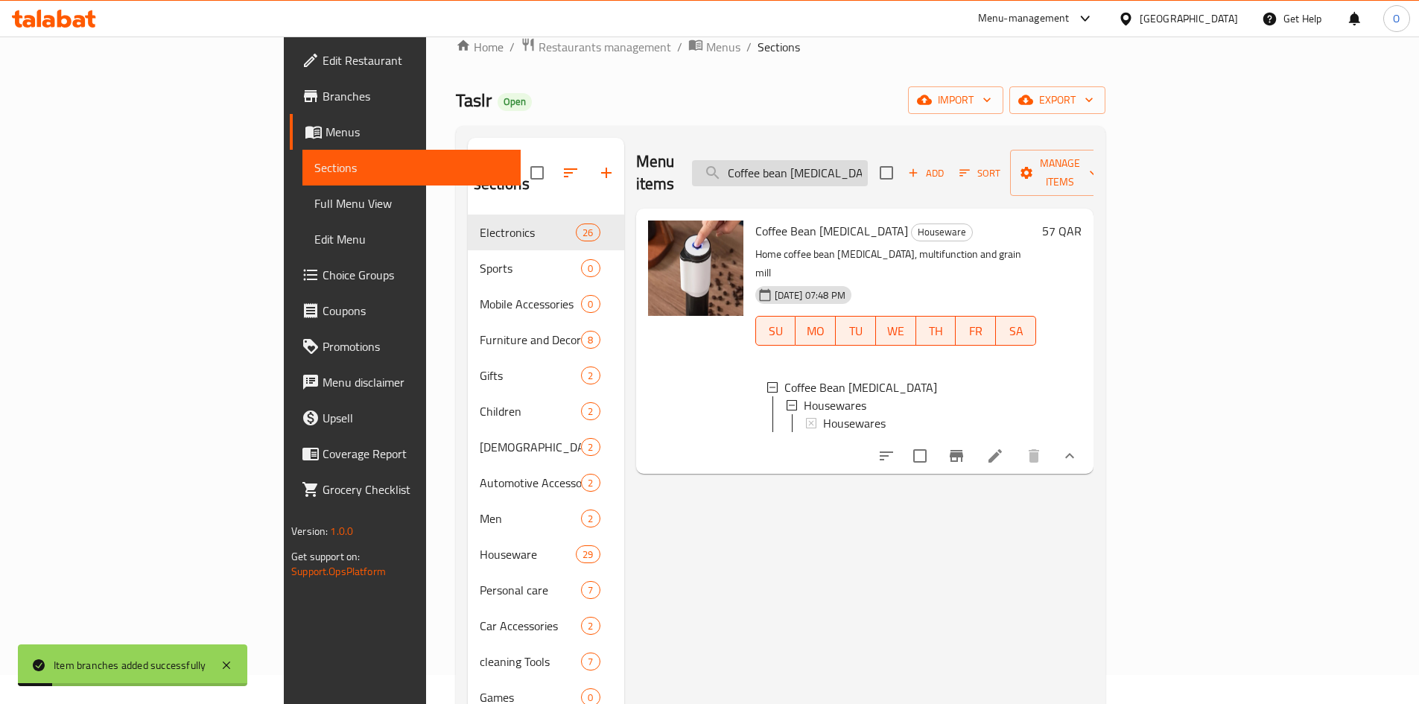
click at [868, 164] on input "Coffee bean grinding machine" at bounding box center [780, 173] width 176 height 26
paste input "Small electric chopper"
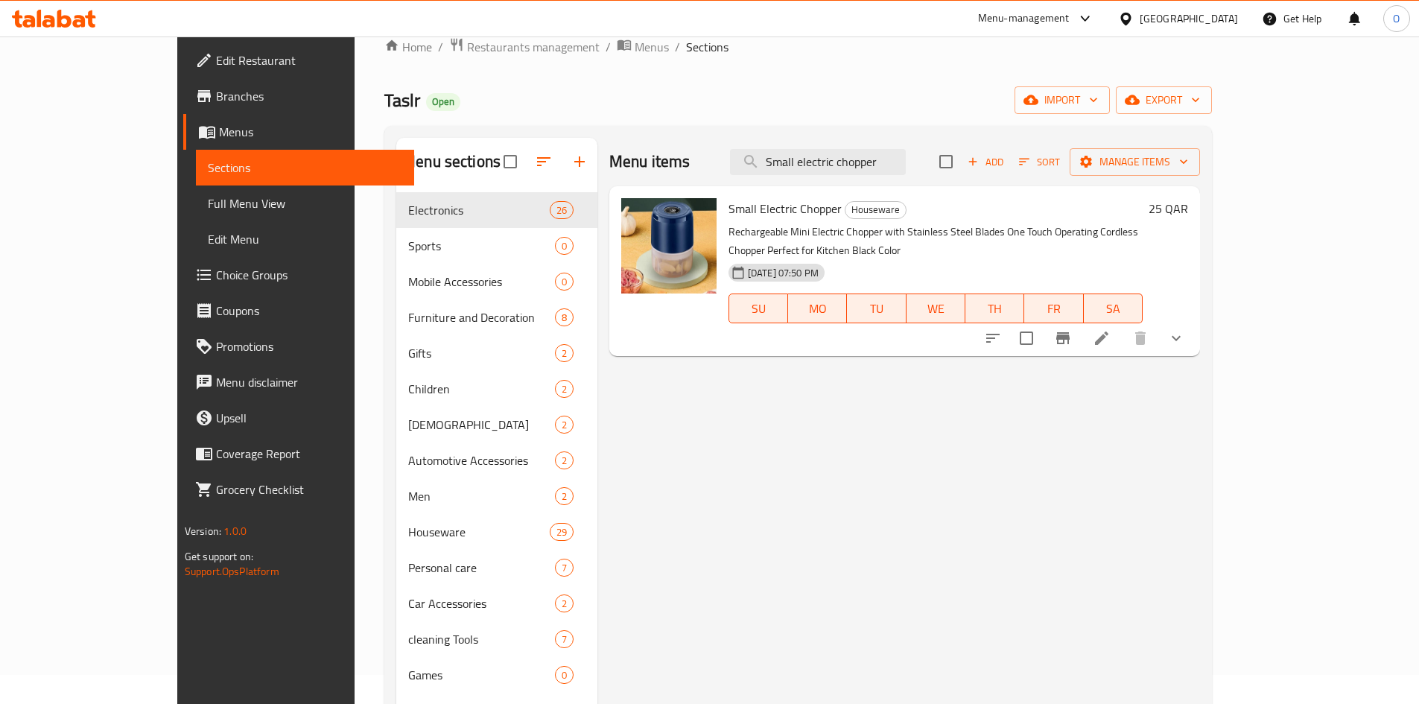
type input "Small electric chopper"
click at [1069, 332] on icon "Branch-specific-item" at bounding box center [1062, 338] width 13 height 12
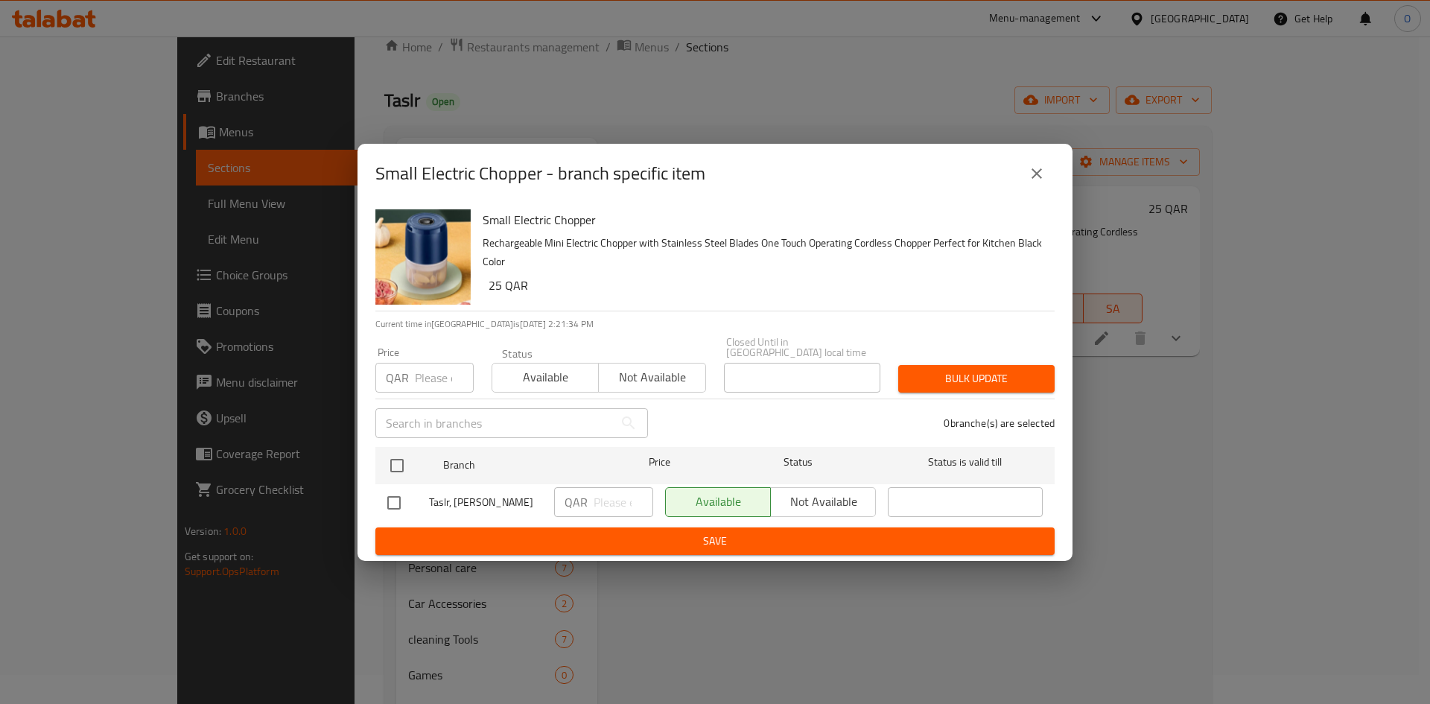
drag, startPoint x: 398, startPoint y: 457, endPoint x: 413, endPoint y: 421, distance: 39.4
click at [398, 457] on input "checkbox" at bounding box center [396, 465] width 31 height 31
checkbox input "true"
paste input "18"
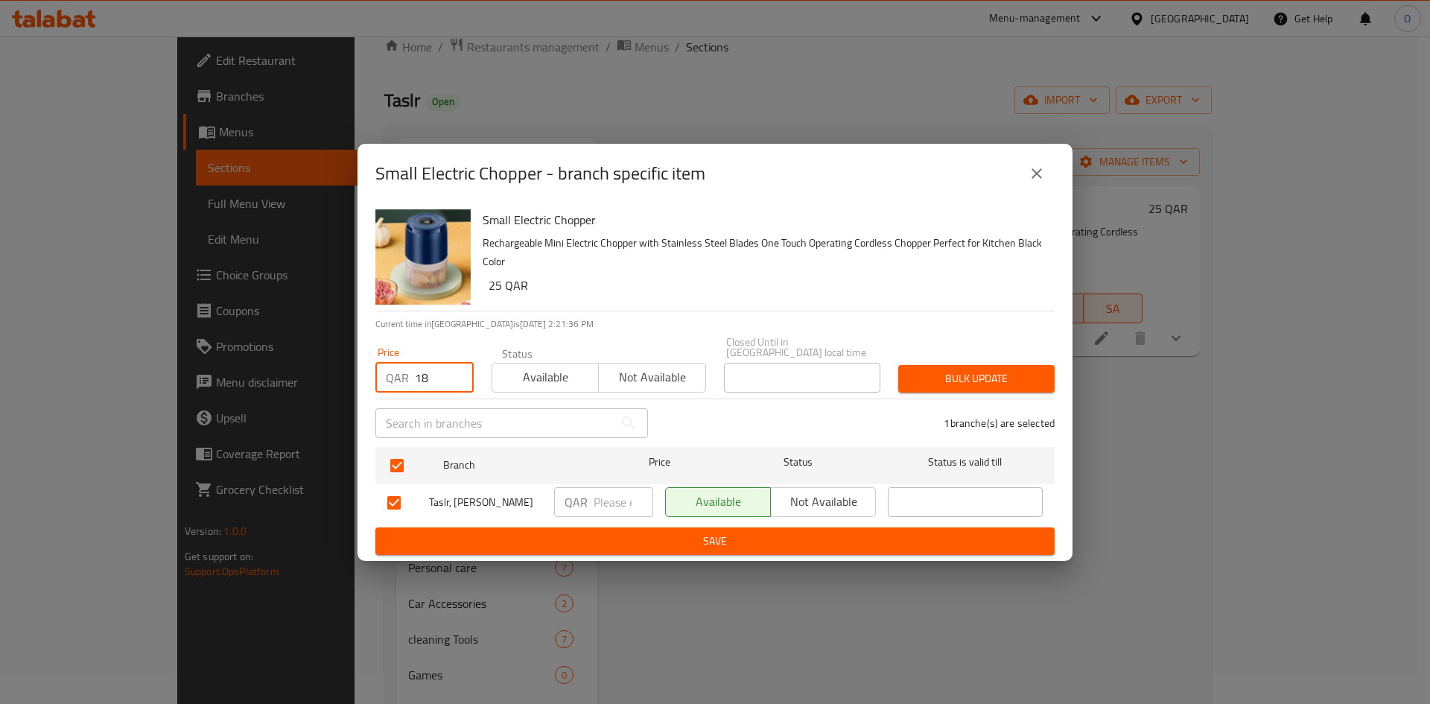
type input "18"
click at [979, 356] on div "Bulk update" at bounding box center [976, 378] width 174 height 45
click at [976, 369] on span "Bulk update" at bounding box center [976, 378] width 133 height 19
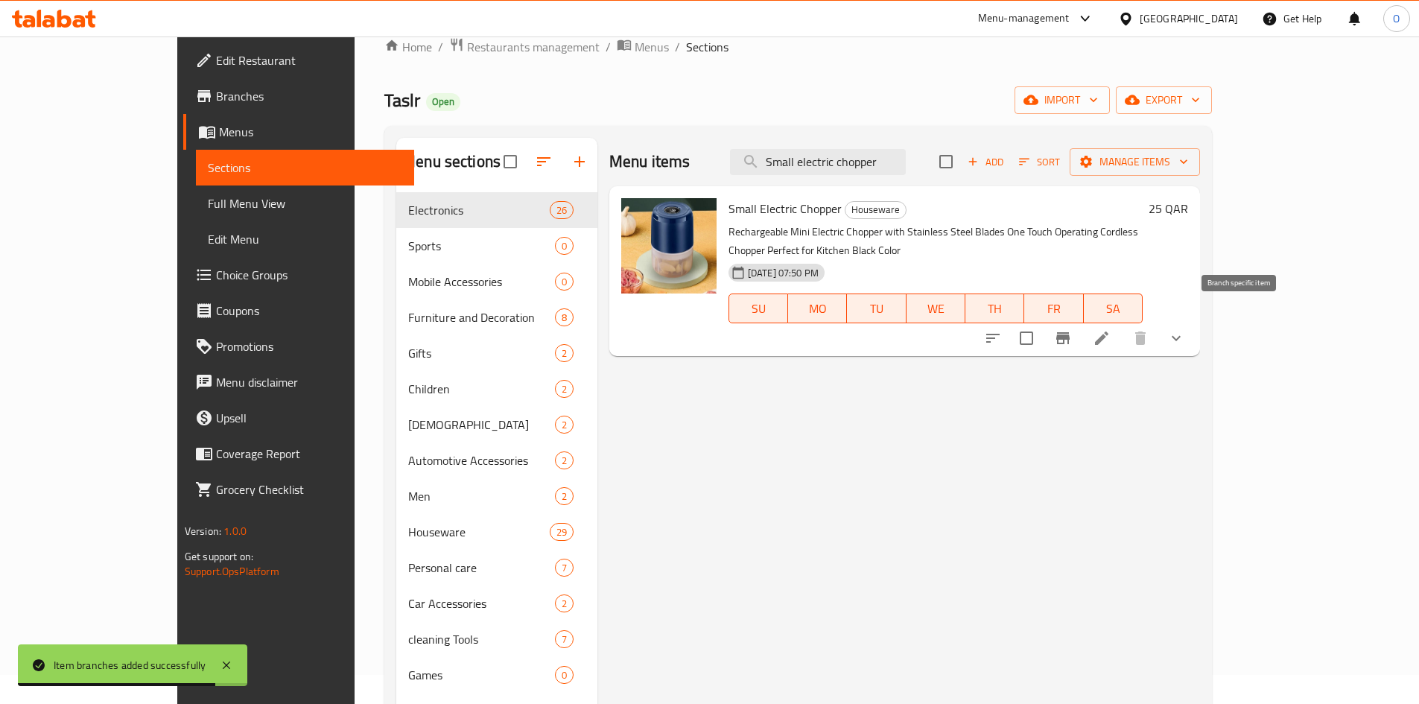
click at [1072, 329] on icon "Branch-specific-item" at bounding box center [1063, 338] width 18 height 18
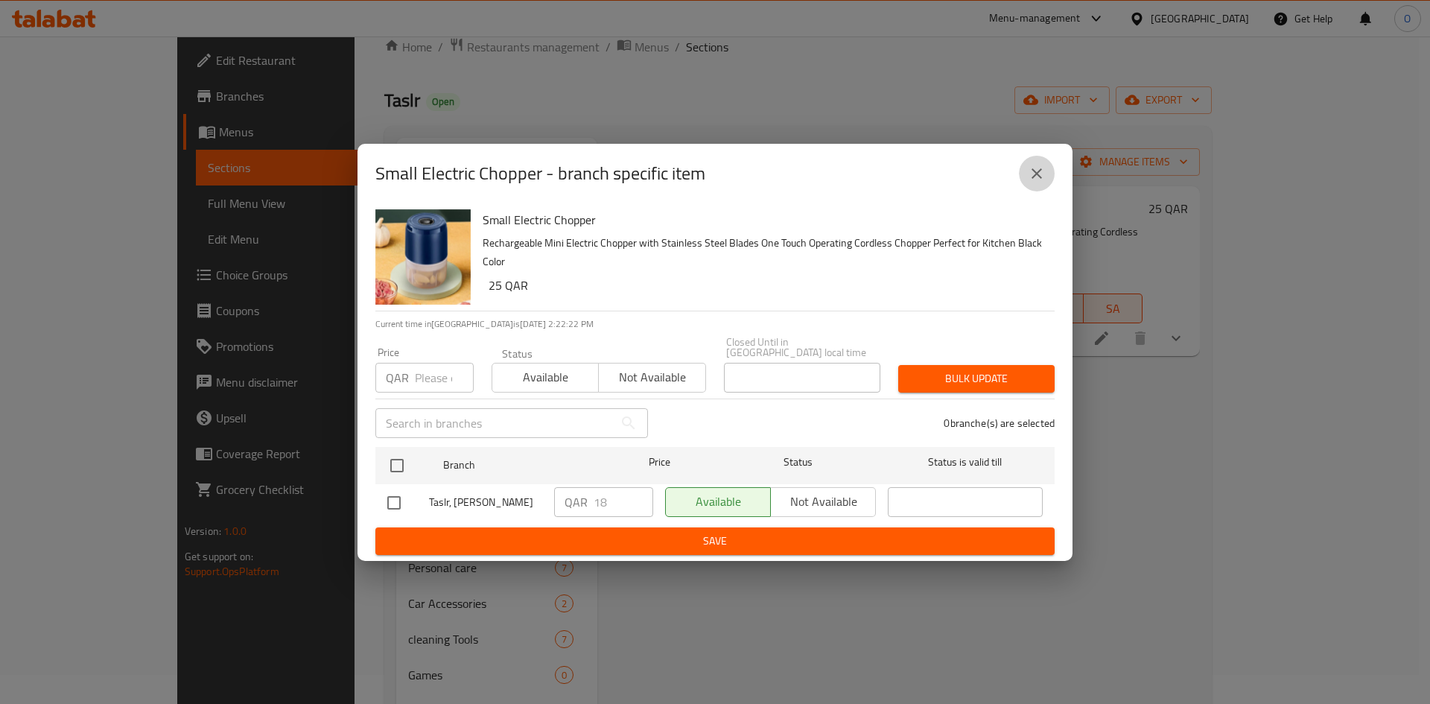
click at [1025, 171] on button "close" at bounding box center [1037, 174] width 36 height 36
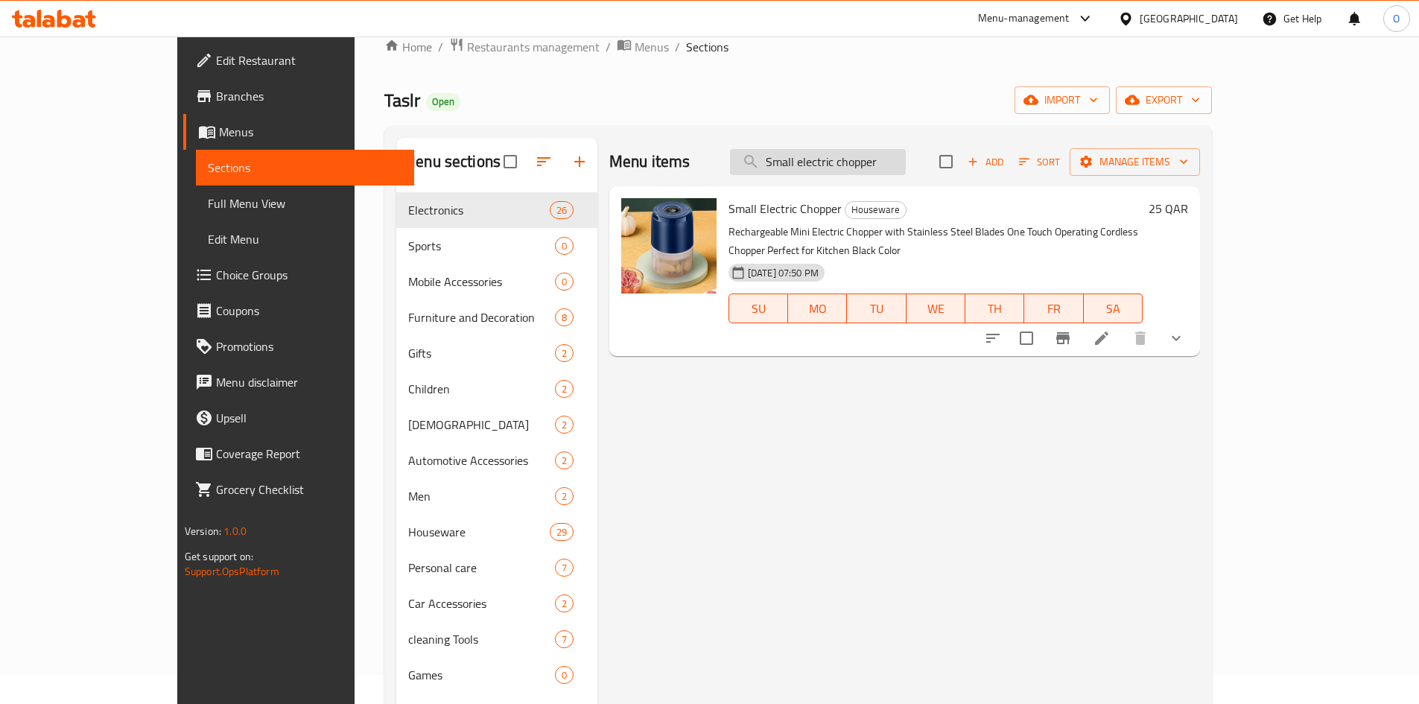
click at [906, 174] on input "Small electric chopper" at bounding box center [818, 162] width 176 height 26
click at [906, 173] on input "Small electric chopper" at bounding box center [818, 162] width 176 height 26
drag, startPoint x: 920, startPoint y: 173, endPoint x: 868, endPoint y: 167, distance: 51.7
click at [868, 167] on input "Small electric chopper" at bounding box center [818, 162] width 176 height 26
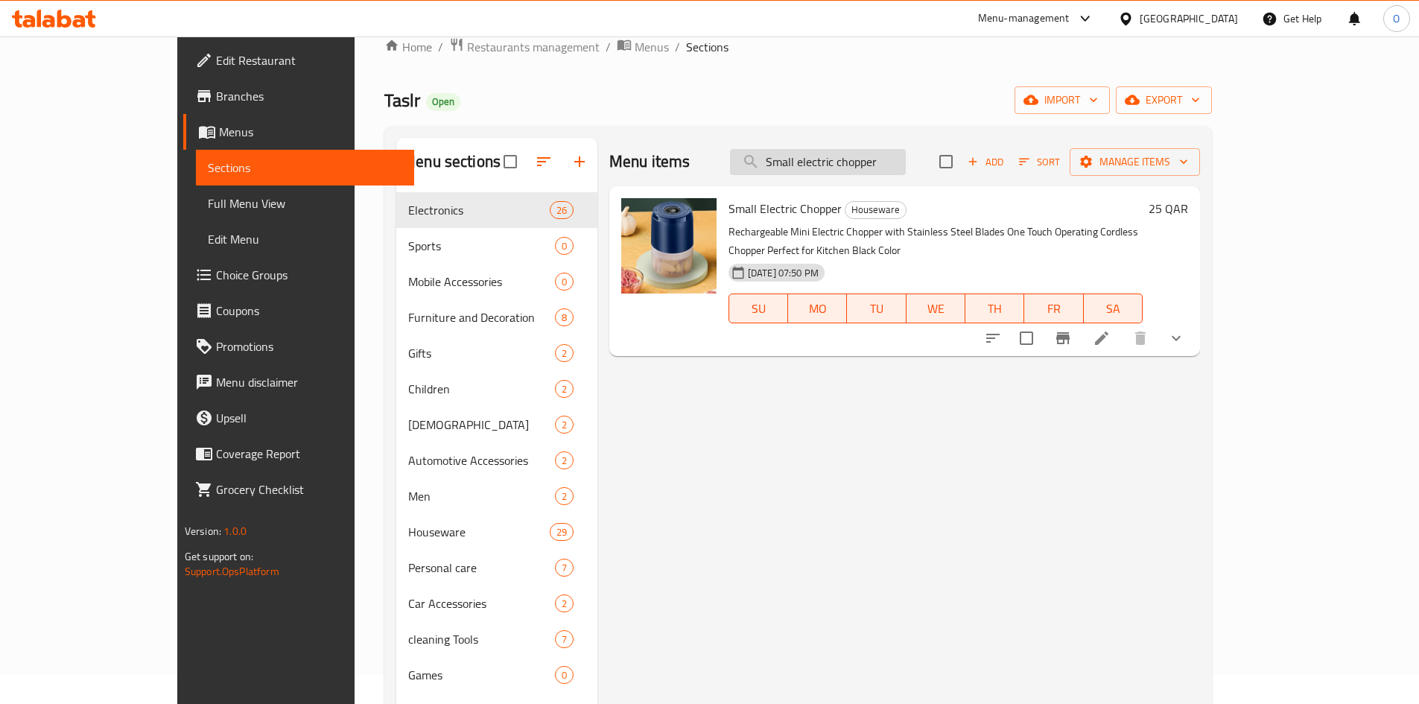
click at [868, 167] on input "Small electric chopper" at bounding box center [818, 162] width 176 height 26
paste input "Popcorn making machine"
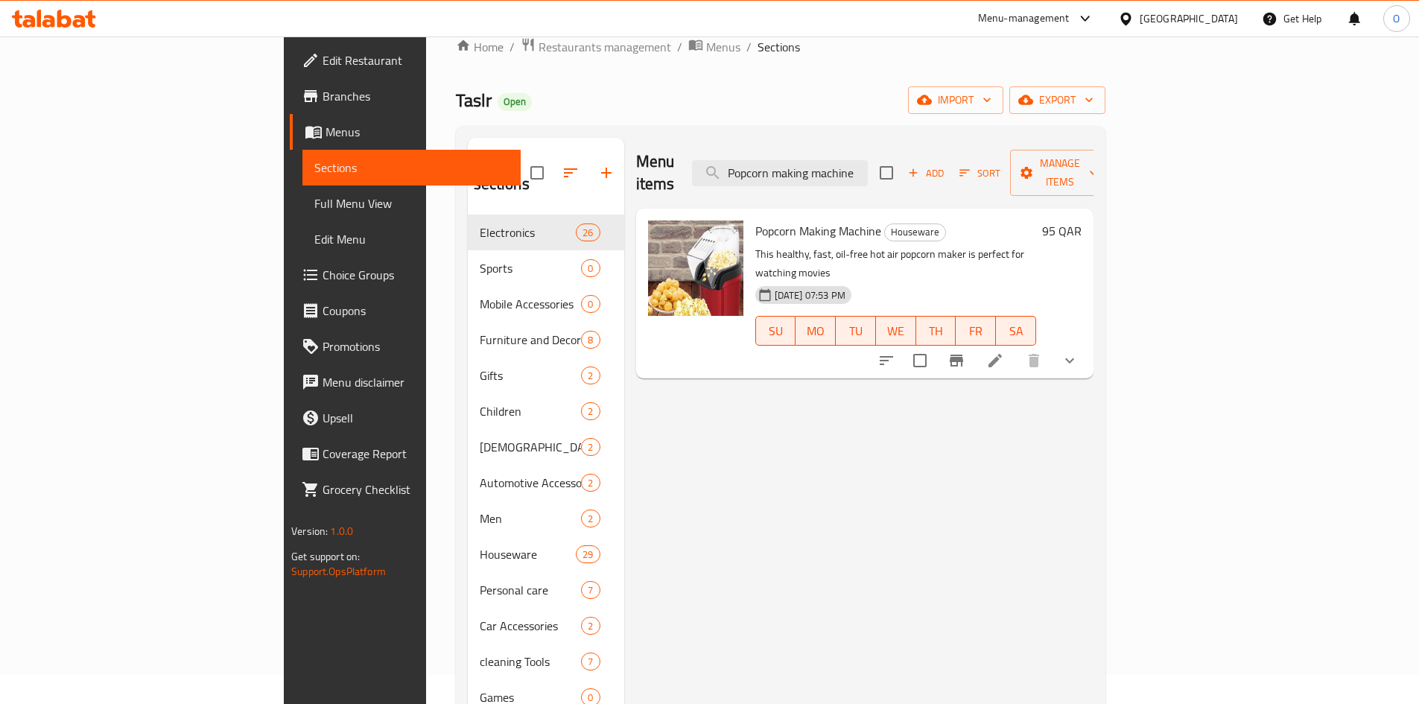
type input "Popcorn making machine"
click at [965, 351] on icon "Branch-specific-item" at bounding box center [956, 360] width 18 height 18
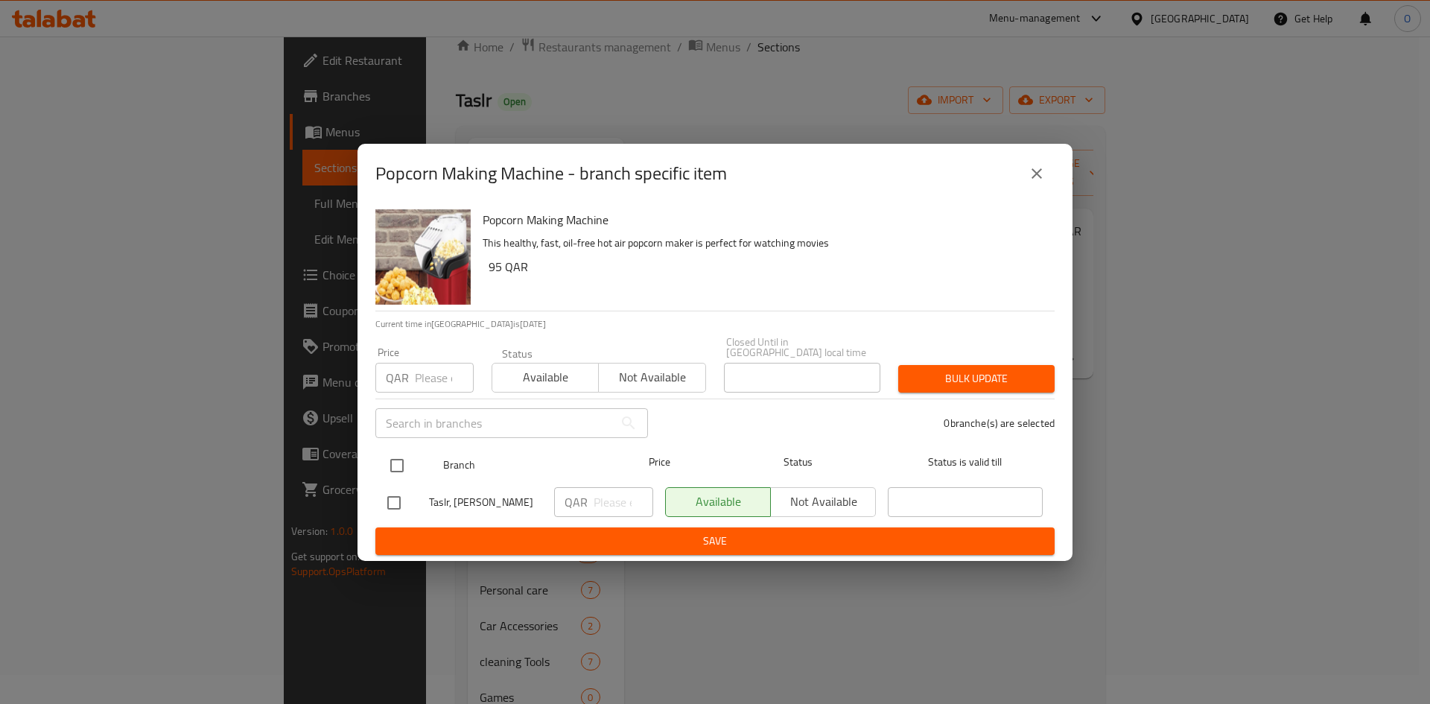
click at [401, 450] on input "checkbox" at bounding box center [396, 465] width 31 height 31
checkbox input "true"
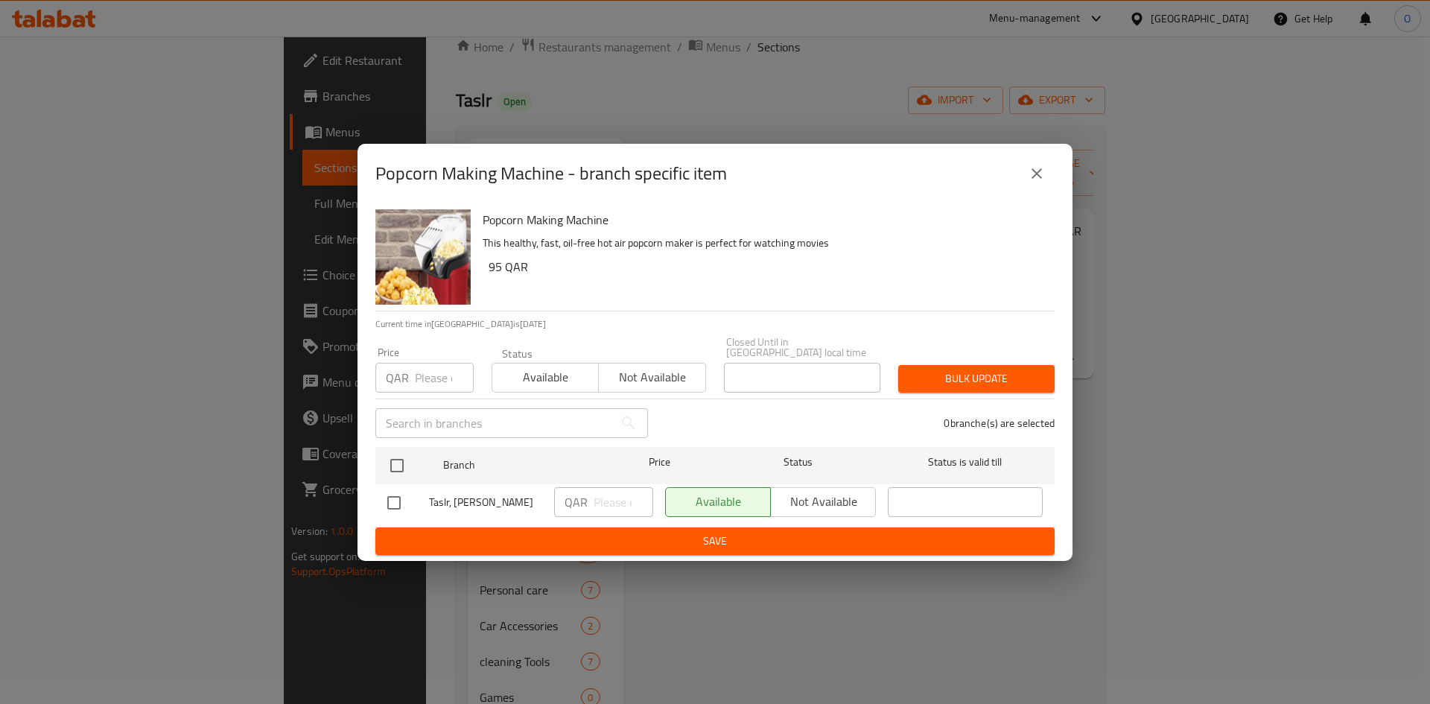
checkbox input "true"
paste input "57"
type input "57"
click at [968, 365] on button "Bulk update" at bounding box center [976, 379] width 156 height 28
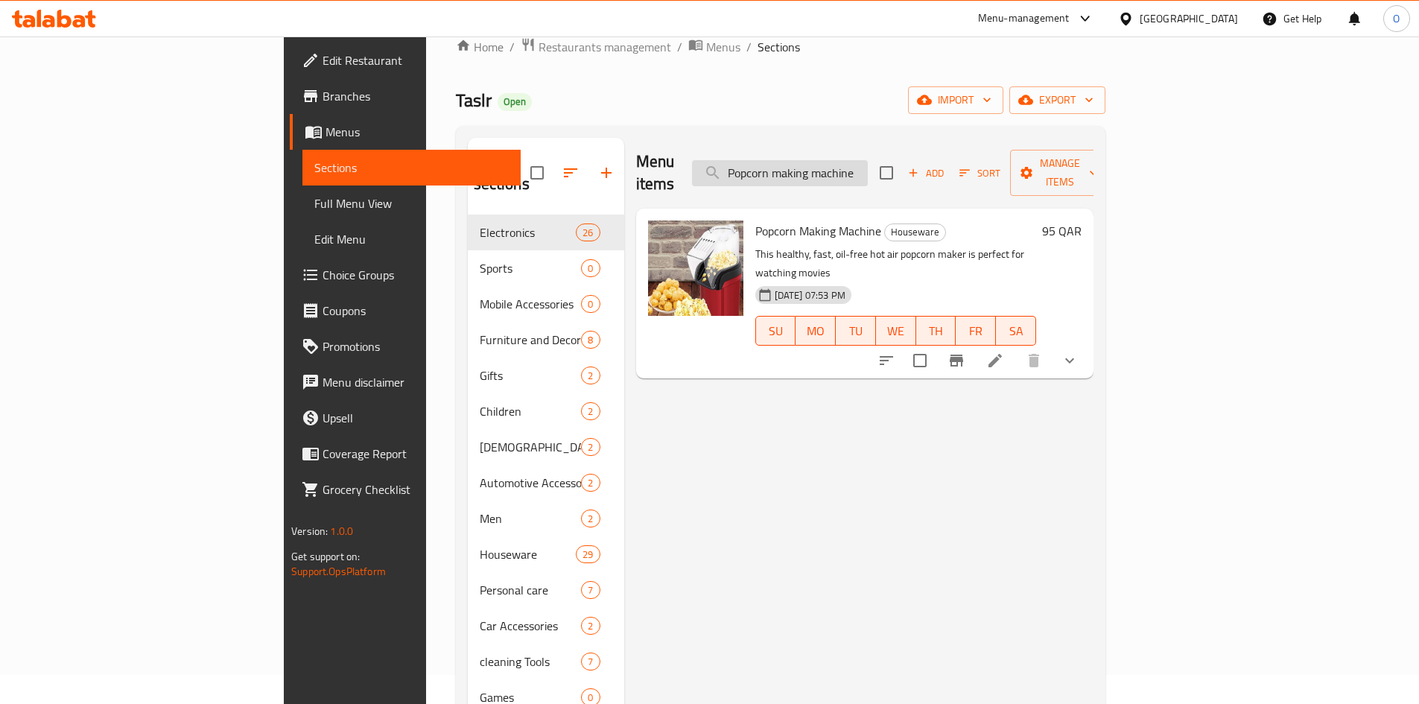
click at [868, 165] on input "Popcorn making machine" at bounding box center [780, 173] width 176 height 26
paste input "Sports juice blender - Green"
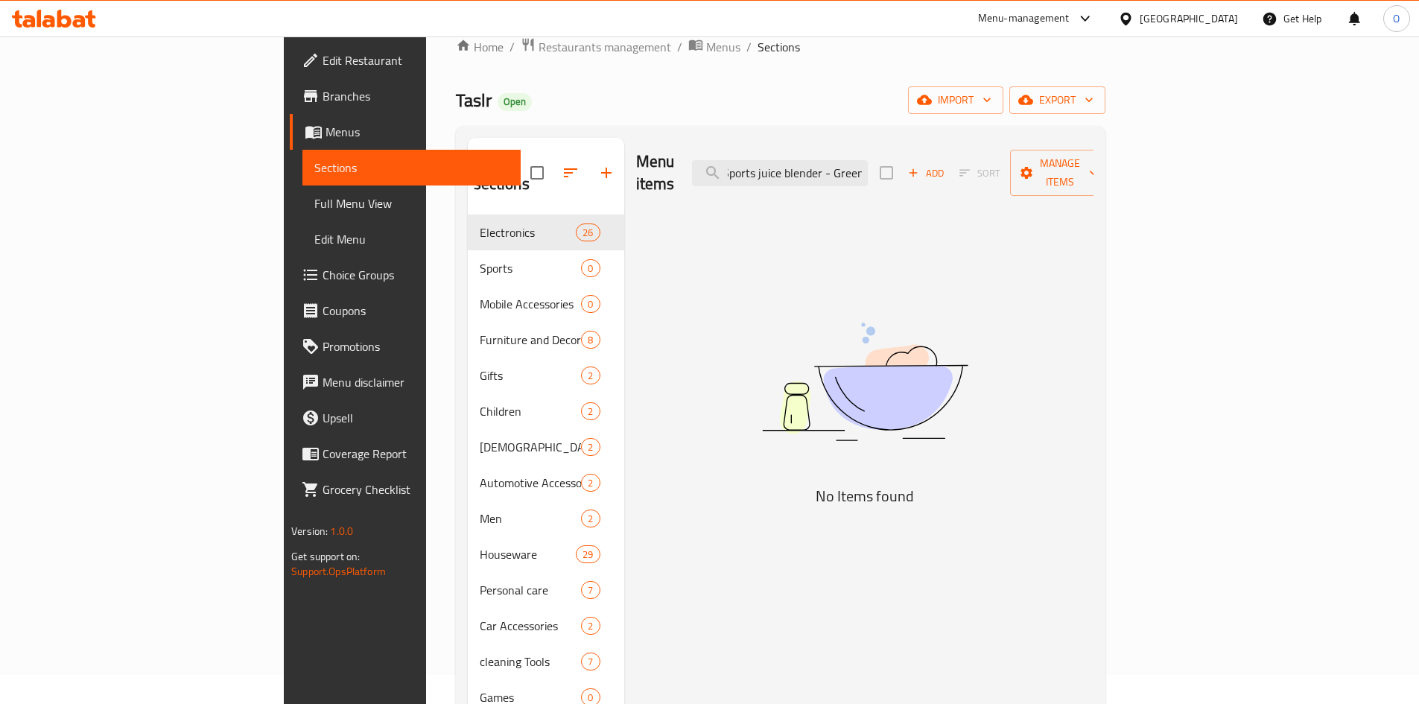
drag, startPoint x: 925, startPoint y: 164, endPoint x: 984, endPoint y: 167, distance: 58.9
click at [984, 167] on div "Menu items Sports juice blender - Green Add Sort Manage items" at bounding box center [864, 173] width 457 height 71
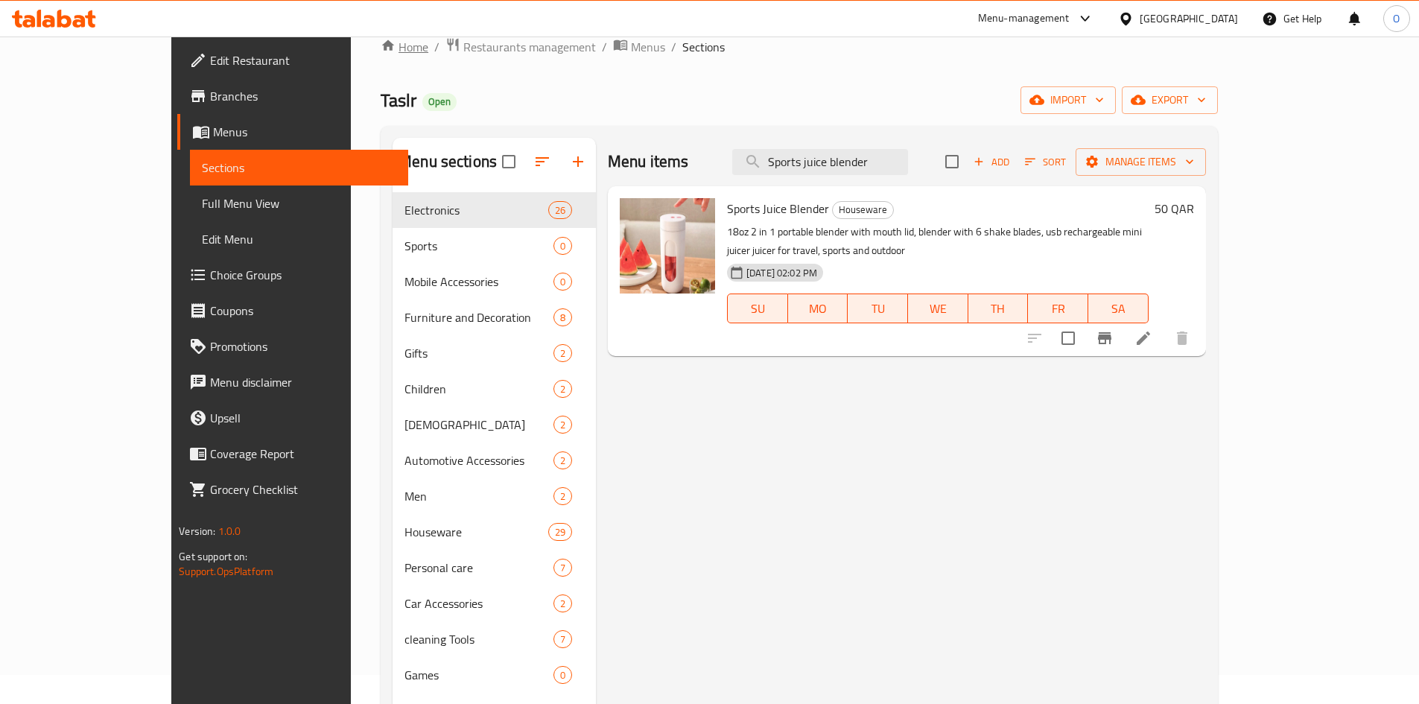
type input "Sports juice blender"
click at [889, 174] on input "Sports juice blender" at bounding box center [820, 162] width 176 height 26
click at [1150, 331] on icon at bounding box center [1142, 337] width 13 height 13
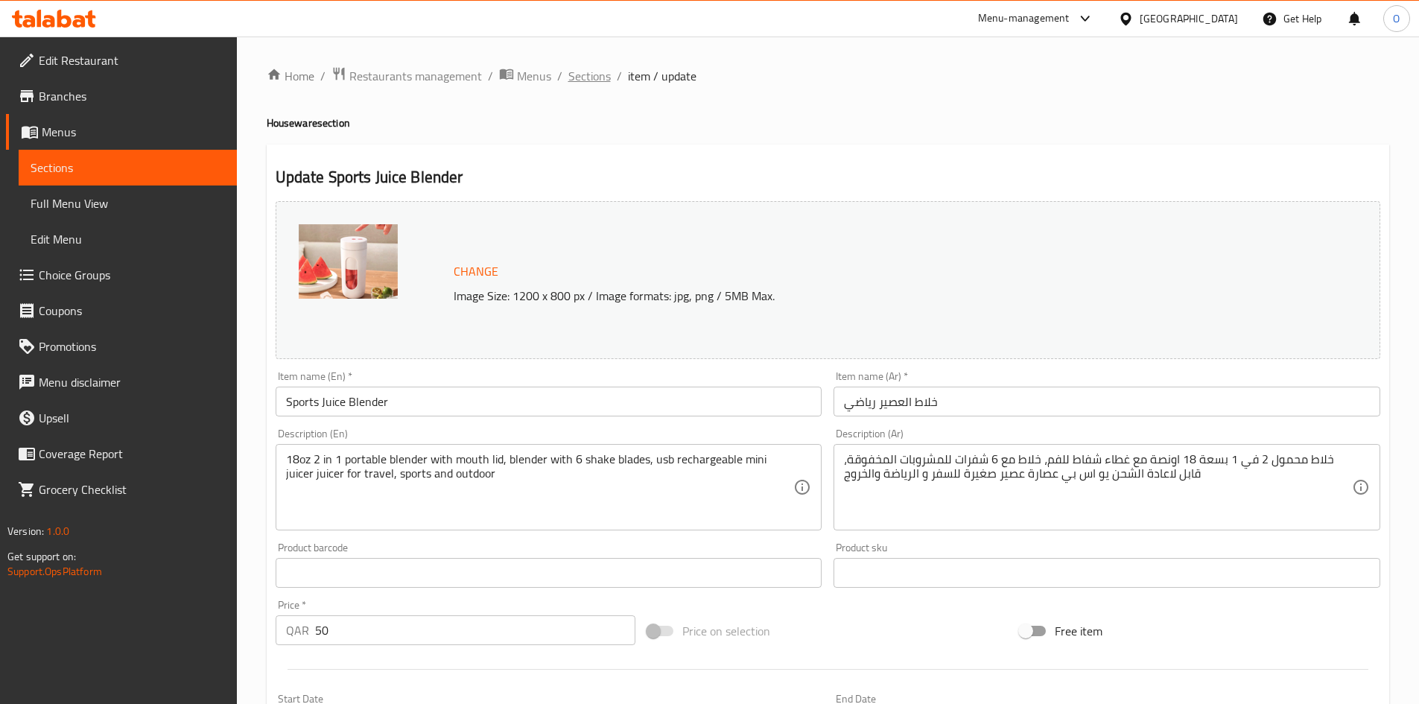
click at [568, 71] on span "Sections" at bounding box center [589, 76] width 42 height 18
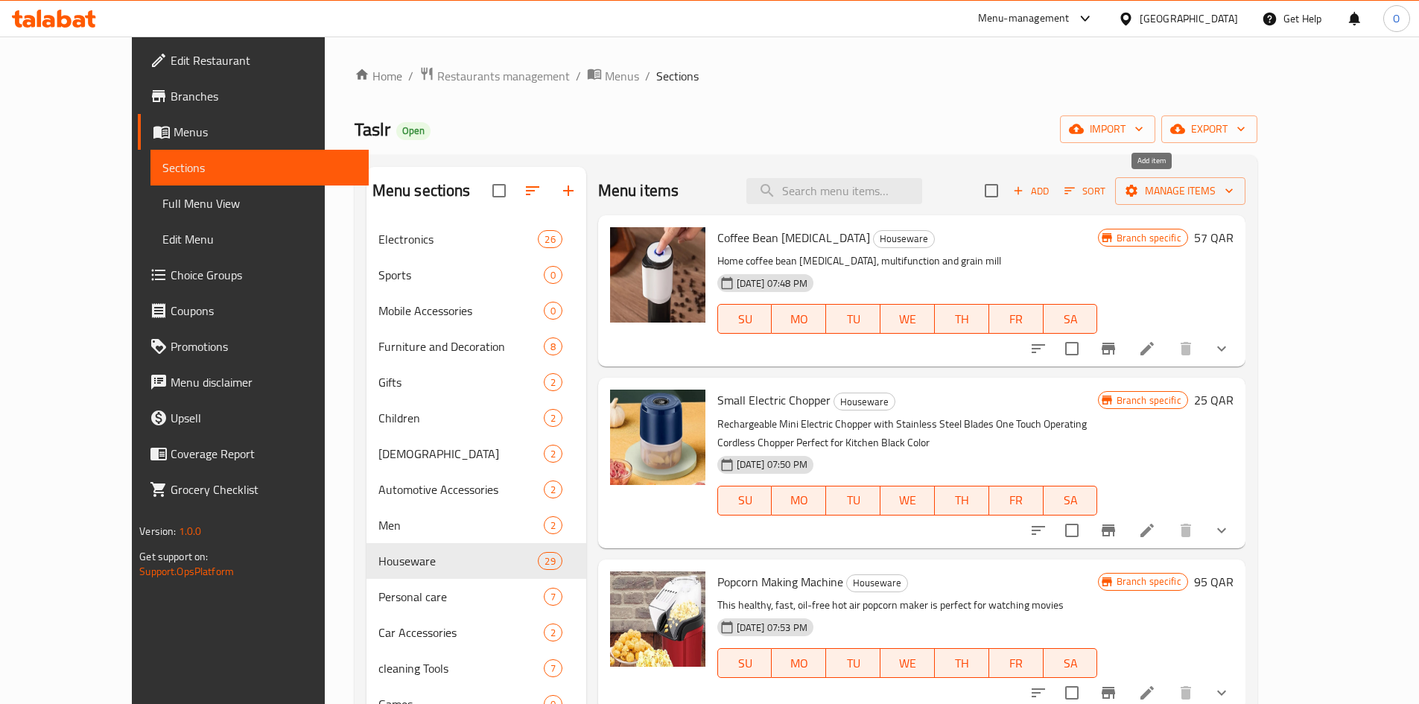
click at [1054, 200] on button "Add" at bounding box center [1031, 190] width 48 height 23
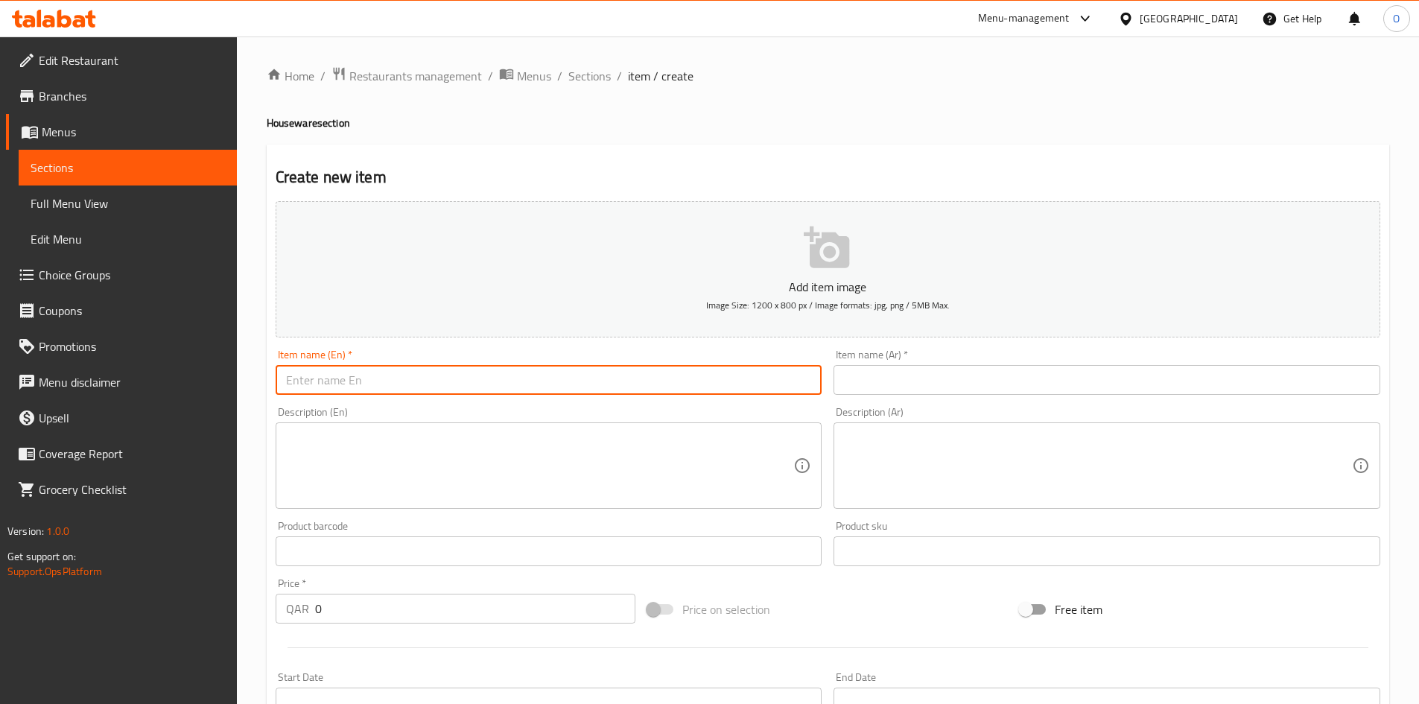
paste input "Sports Juice Blender - Green"
type input "Sports Juice Blender - Green"
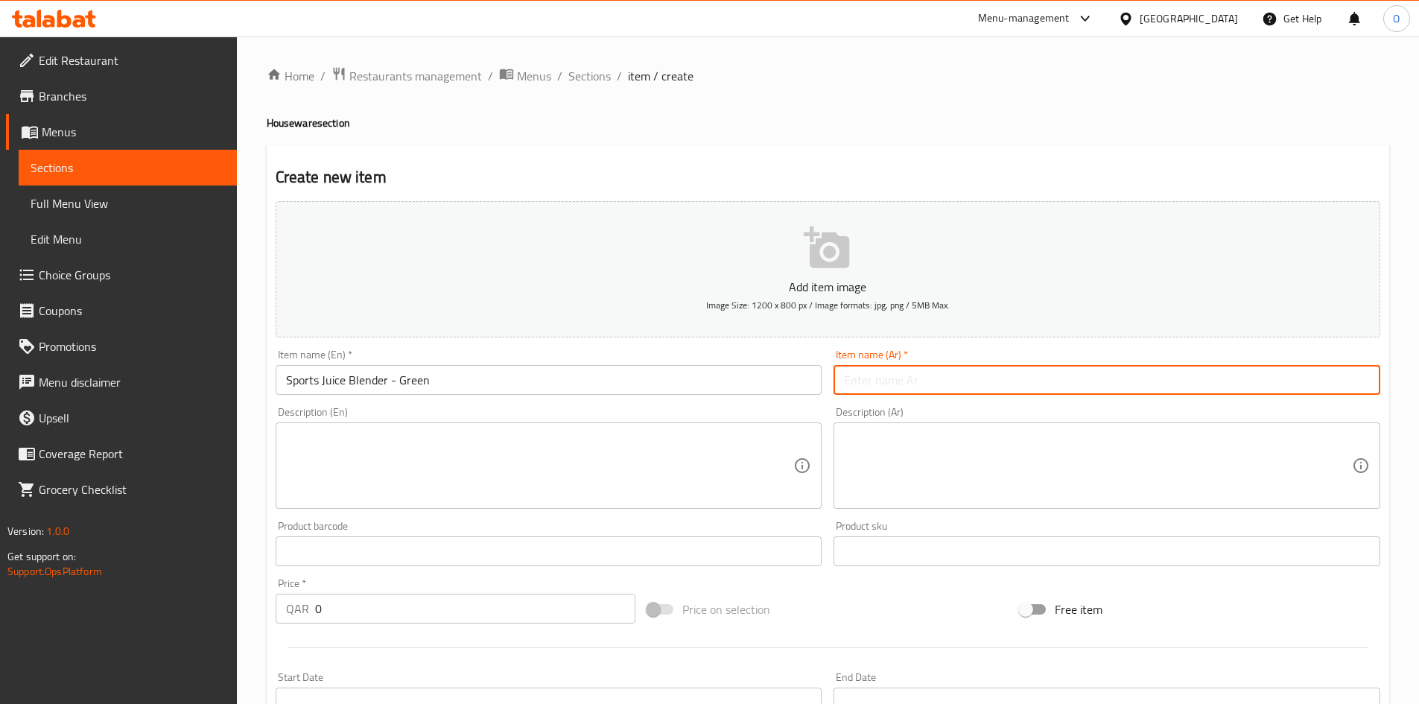
paste input "خلاط عصير رياضي - أخضر"
type input "خلاط عصير رياضي - أخضر"
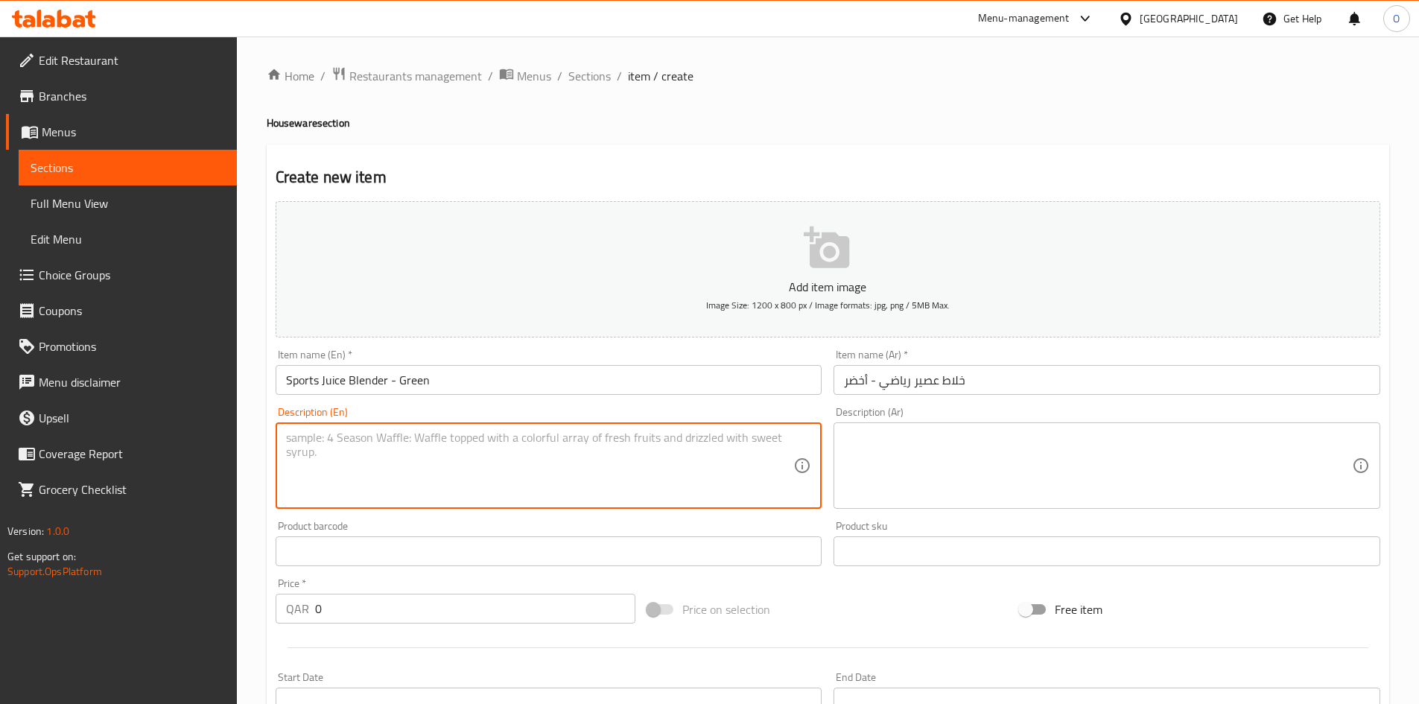
paste textarea "18oz 2 in 1 Portable Blender with Mouth Lid, Blender with 6 Shake Blades, USB R…"
type textarea "18oz 2 in 1 Portable Blender with Mouth Lid, Blender with 6 Shake Blades, USB R…"
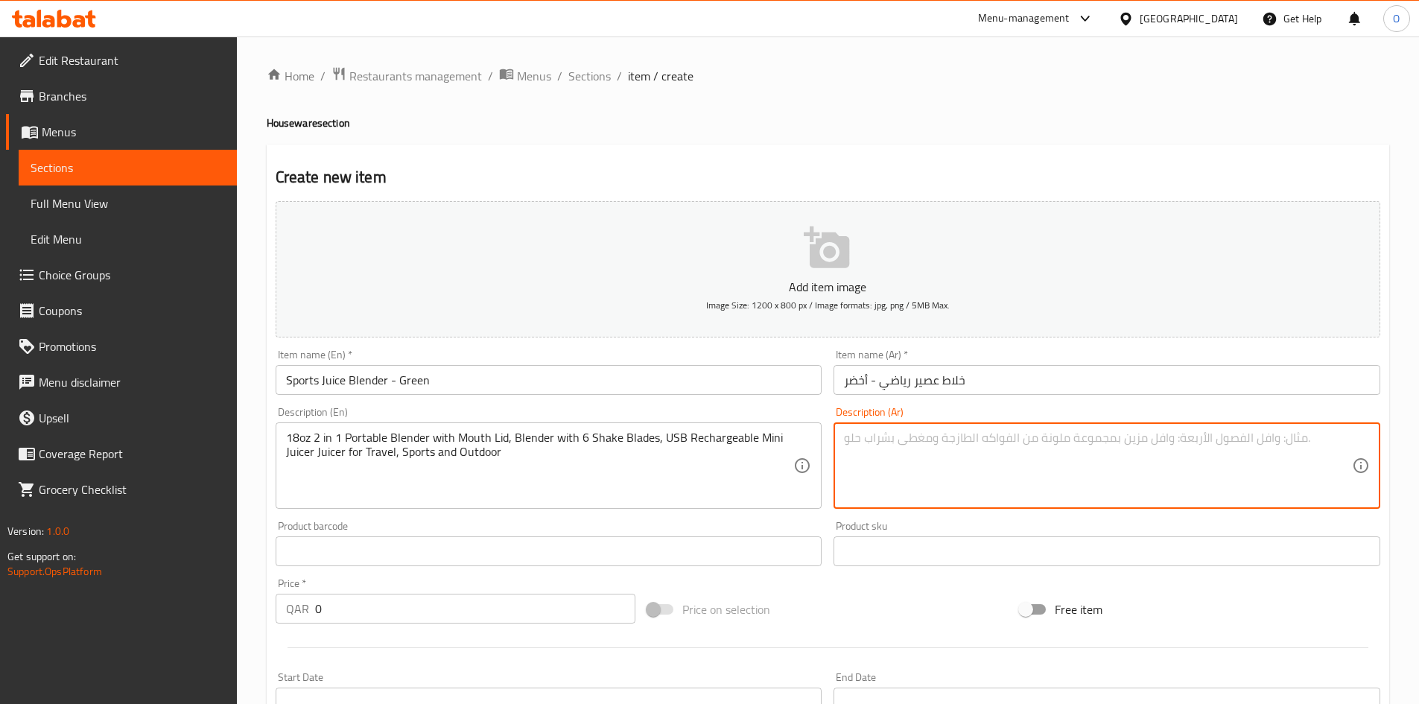
paste textarea "خلاط محمول 2 في 1 بسعة 18 اونصة مع غطاء شفاط للفم ، خلاط مع 6 شفرات للمشروبات ا…"
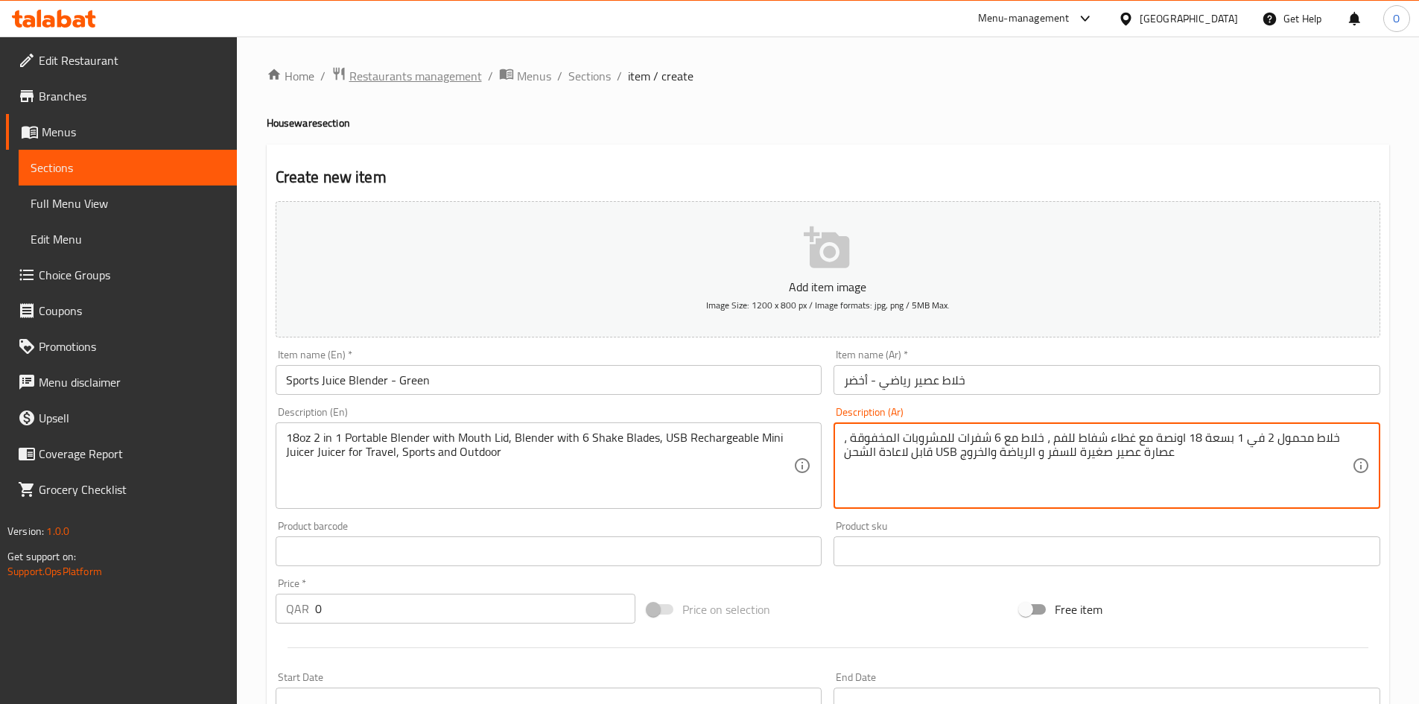
type textarea "خلاط محمول 2 في 1 بسعة 18 اونصة مع غطاء شفاط للفم ، خلاط مع 6 شفرات للمشروبات ا…"
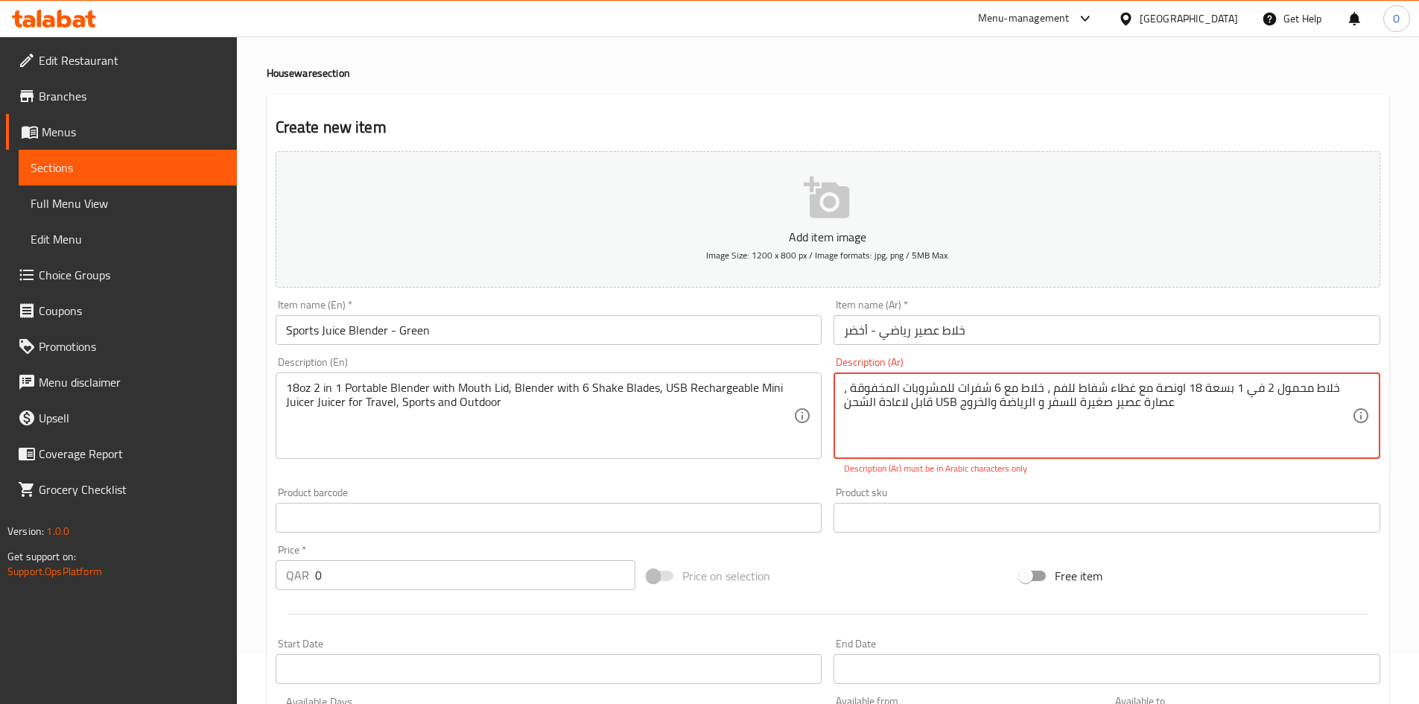
scroll to position [74, 0]
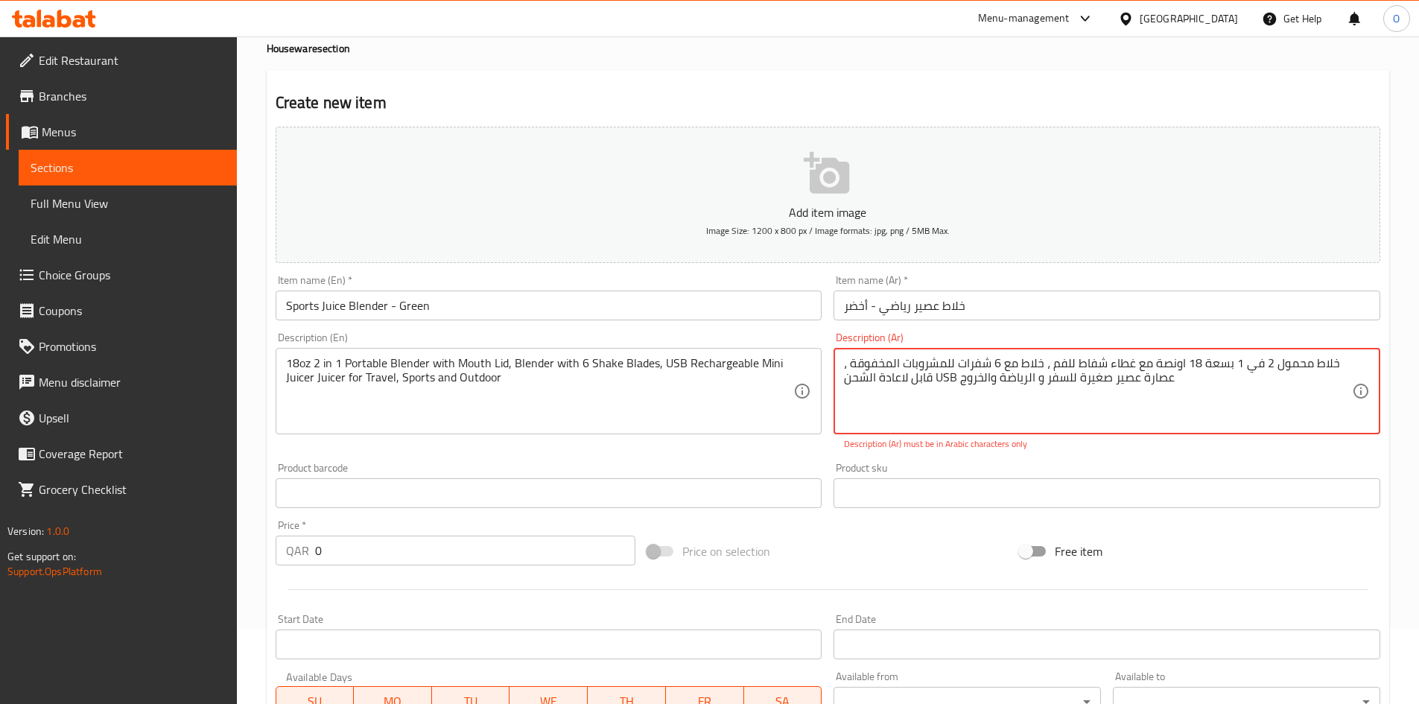
drag, startPoint x: 311, startPoint y: 553, endPoint x: 296, endPoint y: 547, distance: 16.5
click at [296, 548] on div "QAR 0 Price *" at bounding box center [456, 550] width 360 height 30
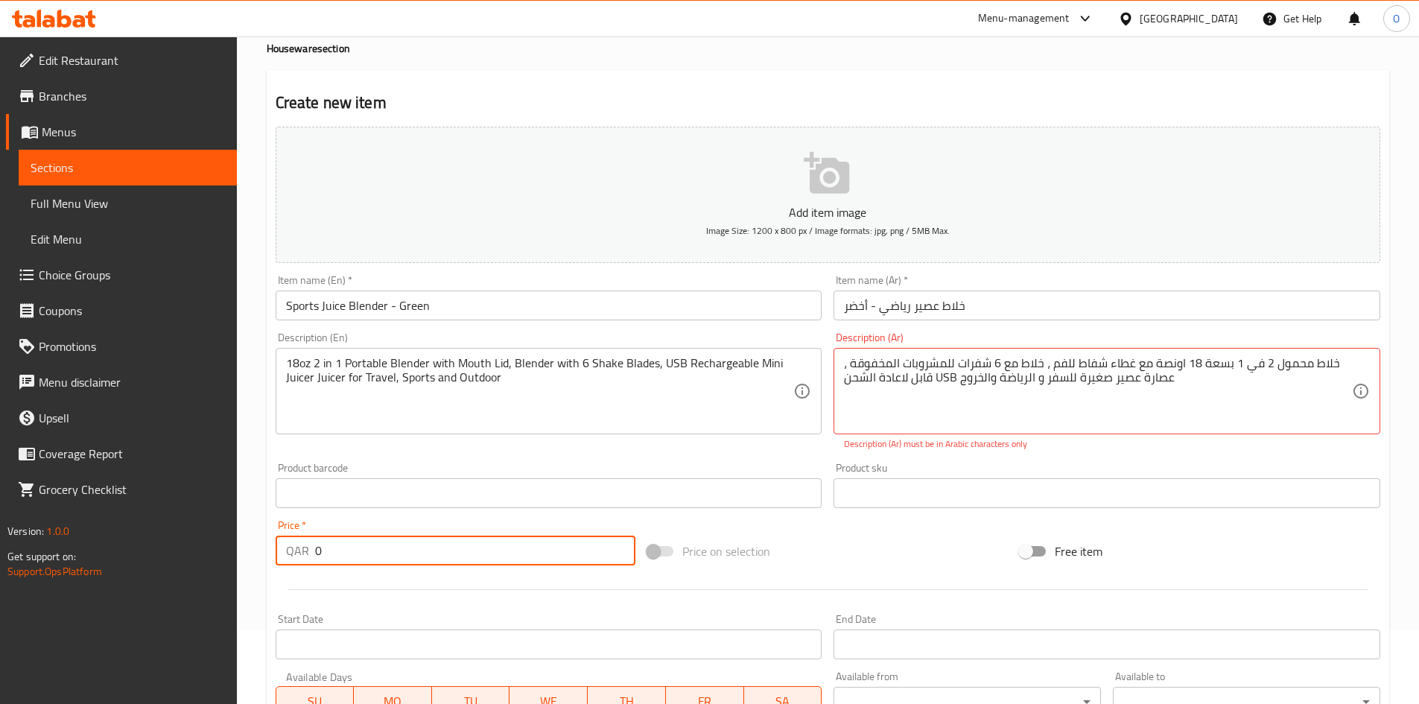
paste input "29"
type input "29"
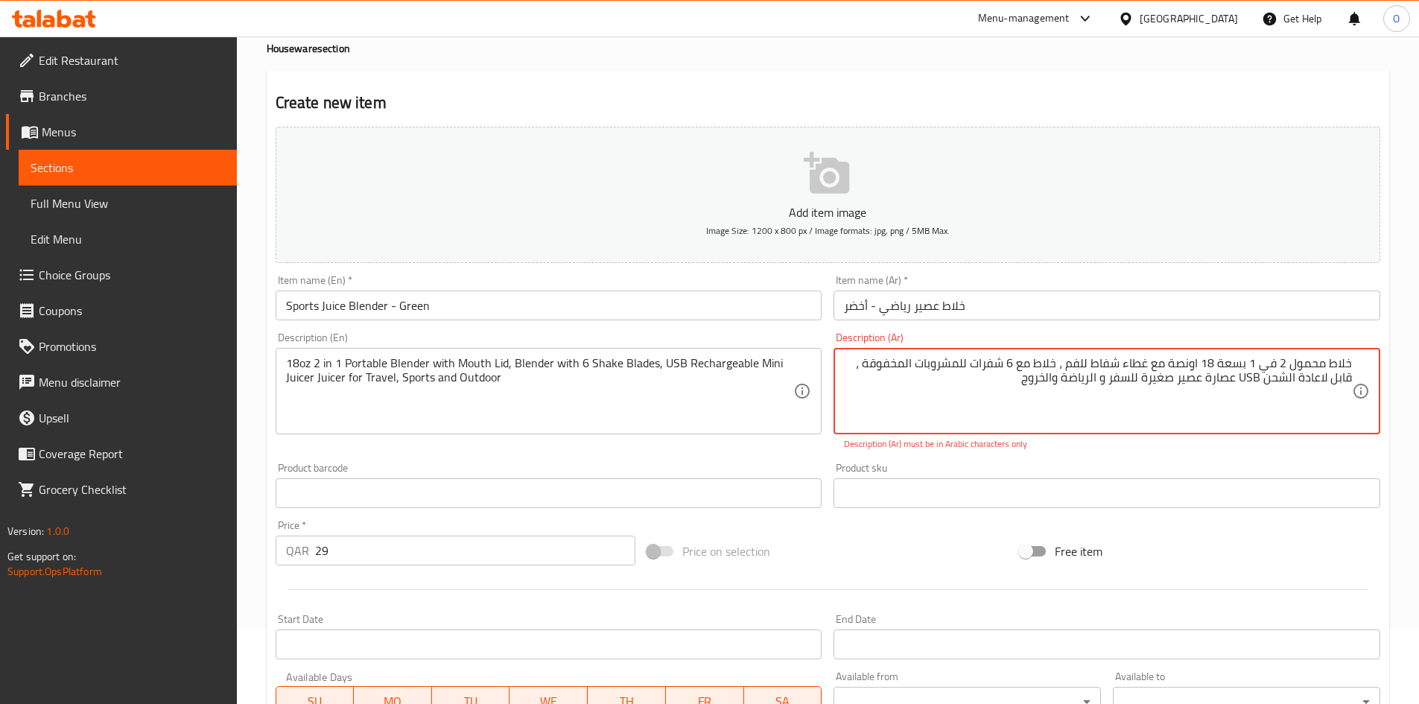
click at [1251, 382] on textarea "خلاط محمول 2 في 1 بسعة 18 اونصة مع غطاء شفاط للفم ، خلاط مع 6 شفرات للمشروبات ا…" at bounding box center [1098, 391] width 508 height 71
type textarea "خلاط محمول 2 في 1 بسعة 18 اونصة مع غطاء شفاط للفم ، خلاط مع 6 شفرات للمشروبات ا…"
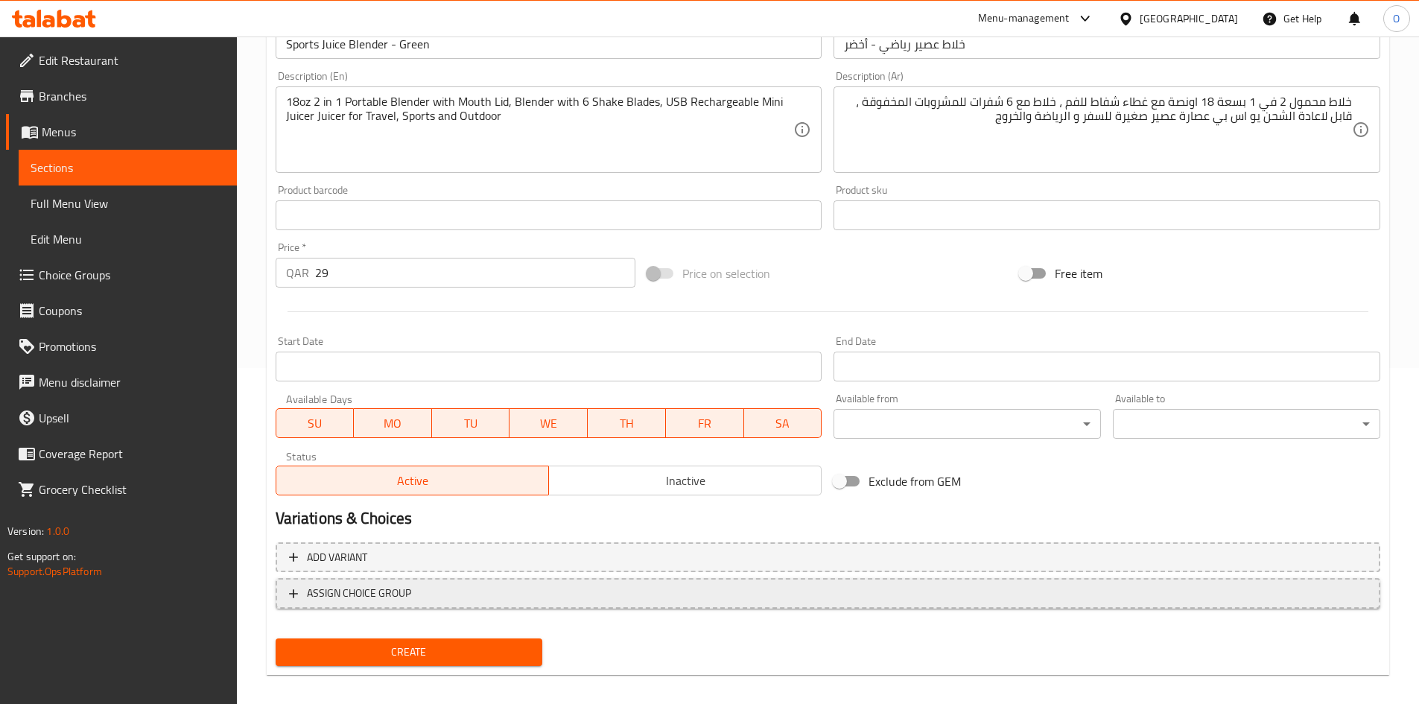
scroll to position [349, 0]
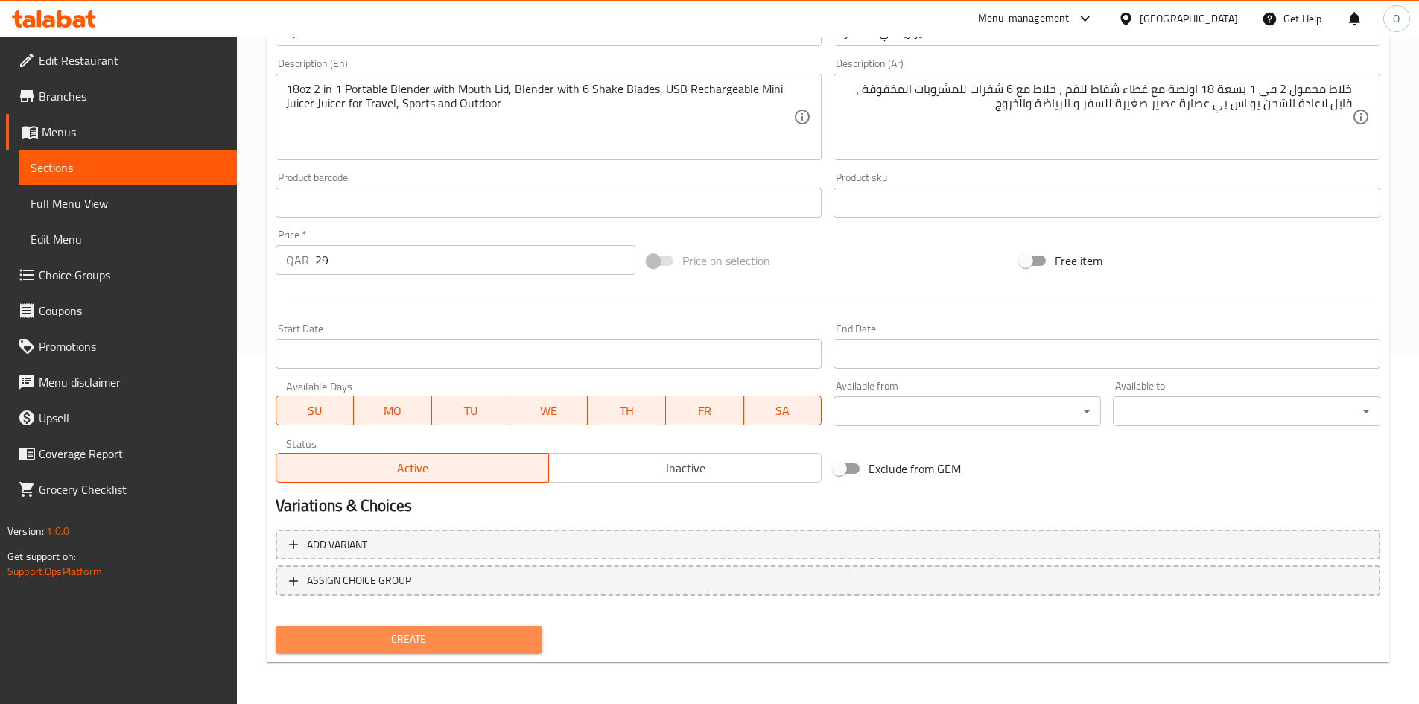
click at [474, 640] on span "Create" at bounding box center [409, 639] width 244 height 19
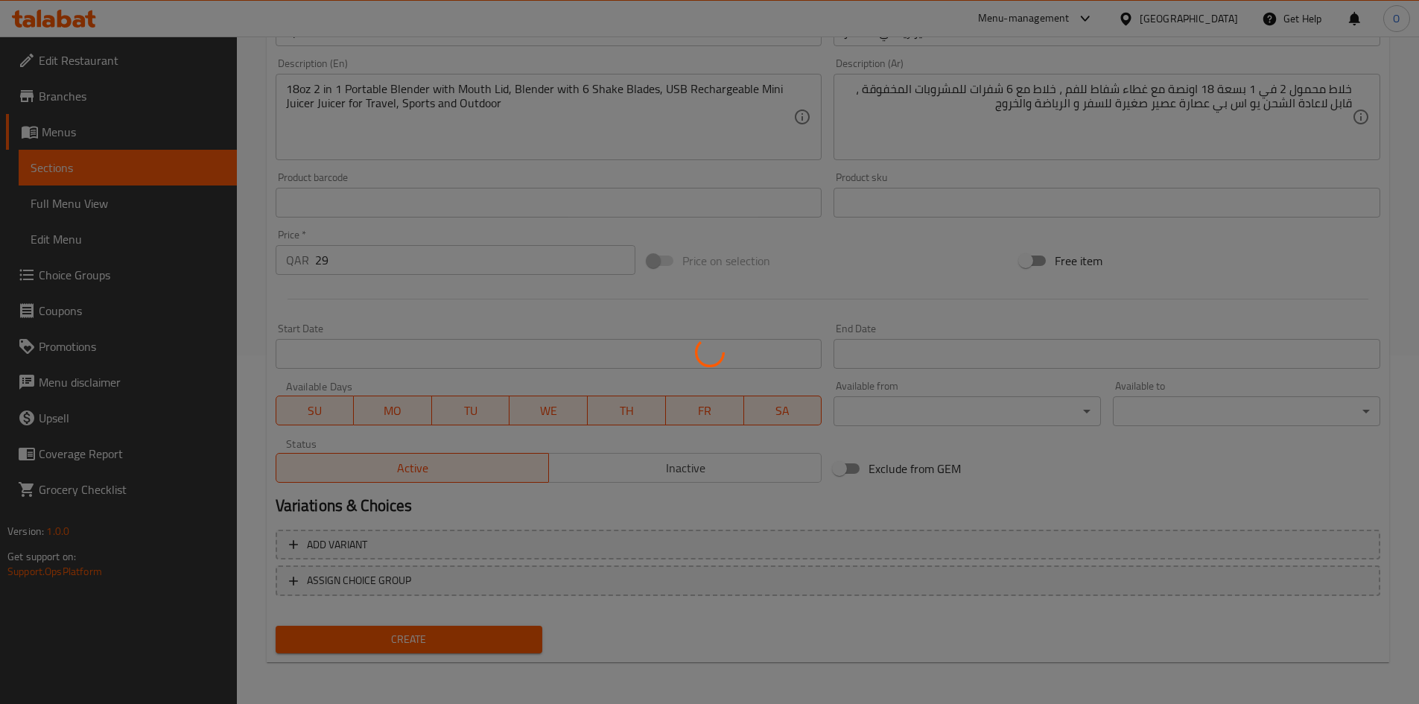
type input "0"
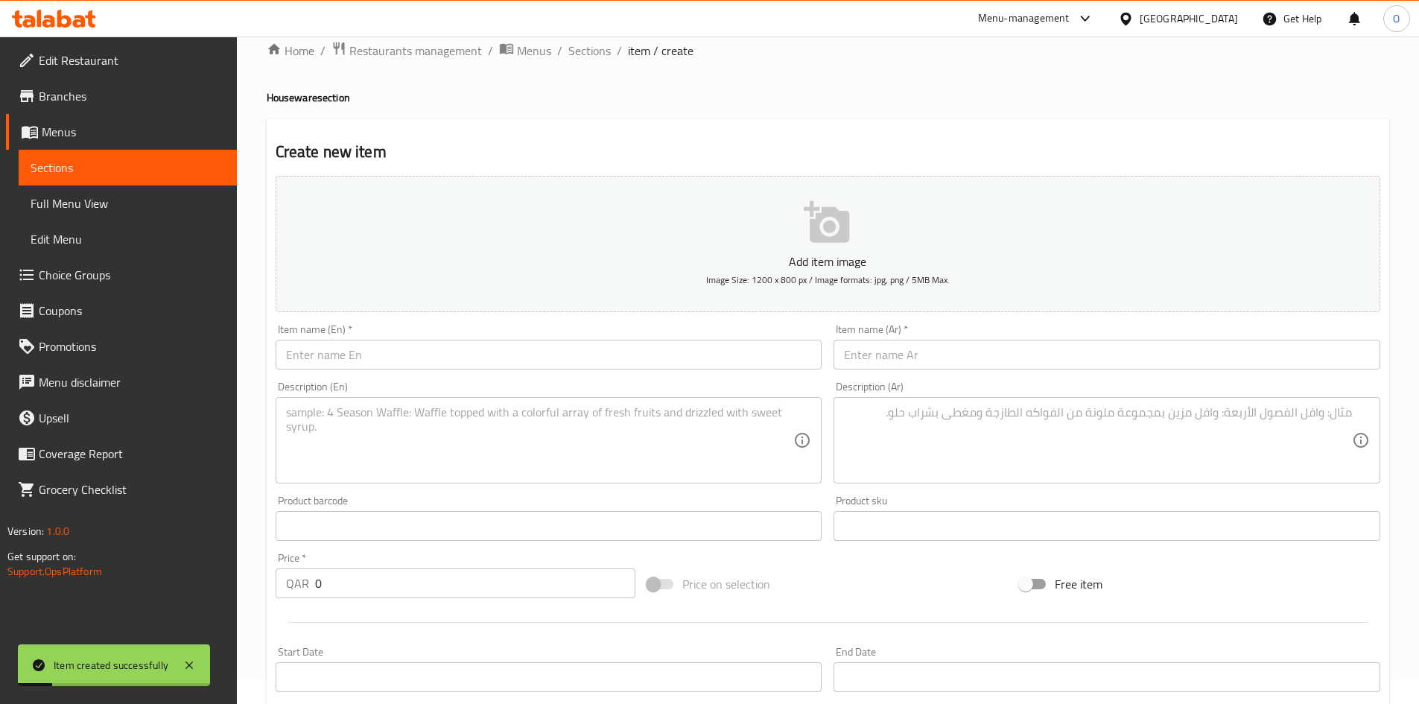
scroll to position [0, 0]
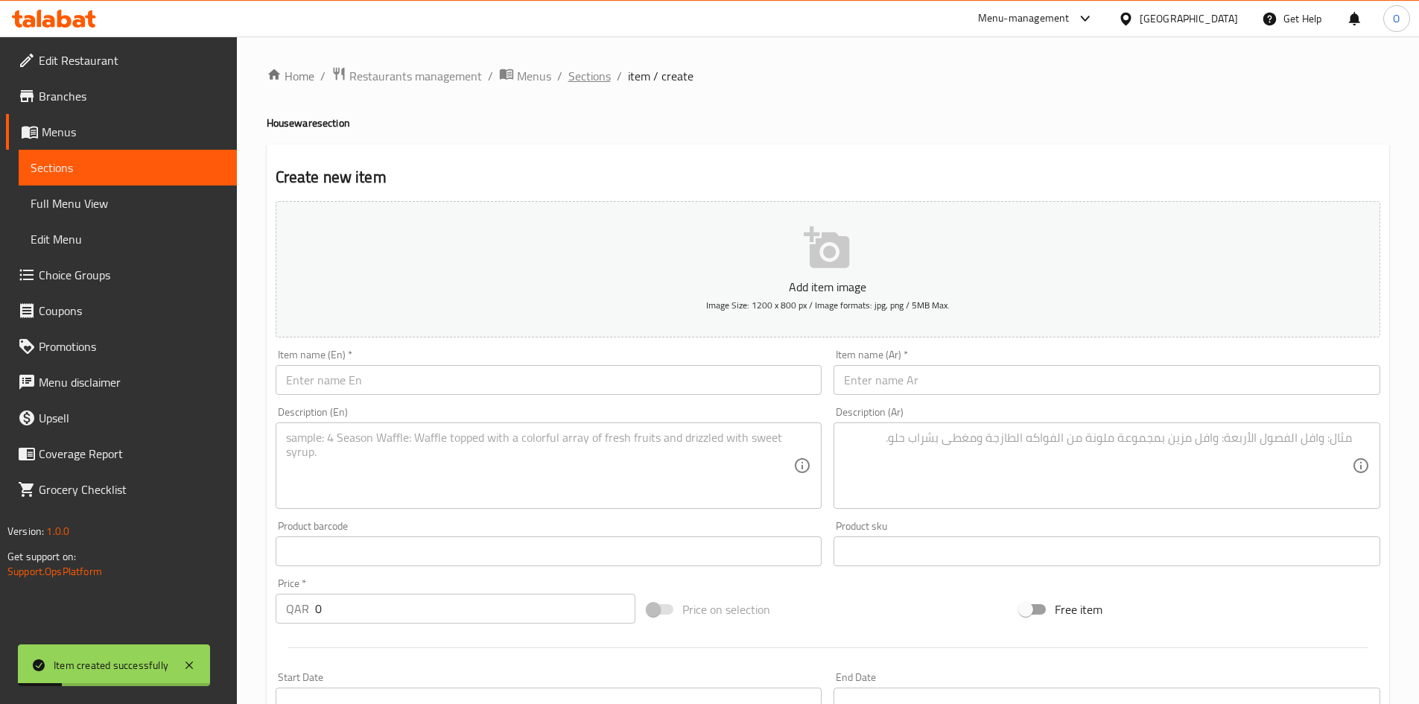
click at [593, 81] on span "Sections" at bounding box center [589, 76] width 42 height 18
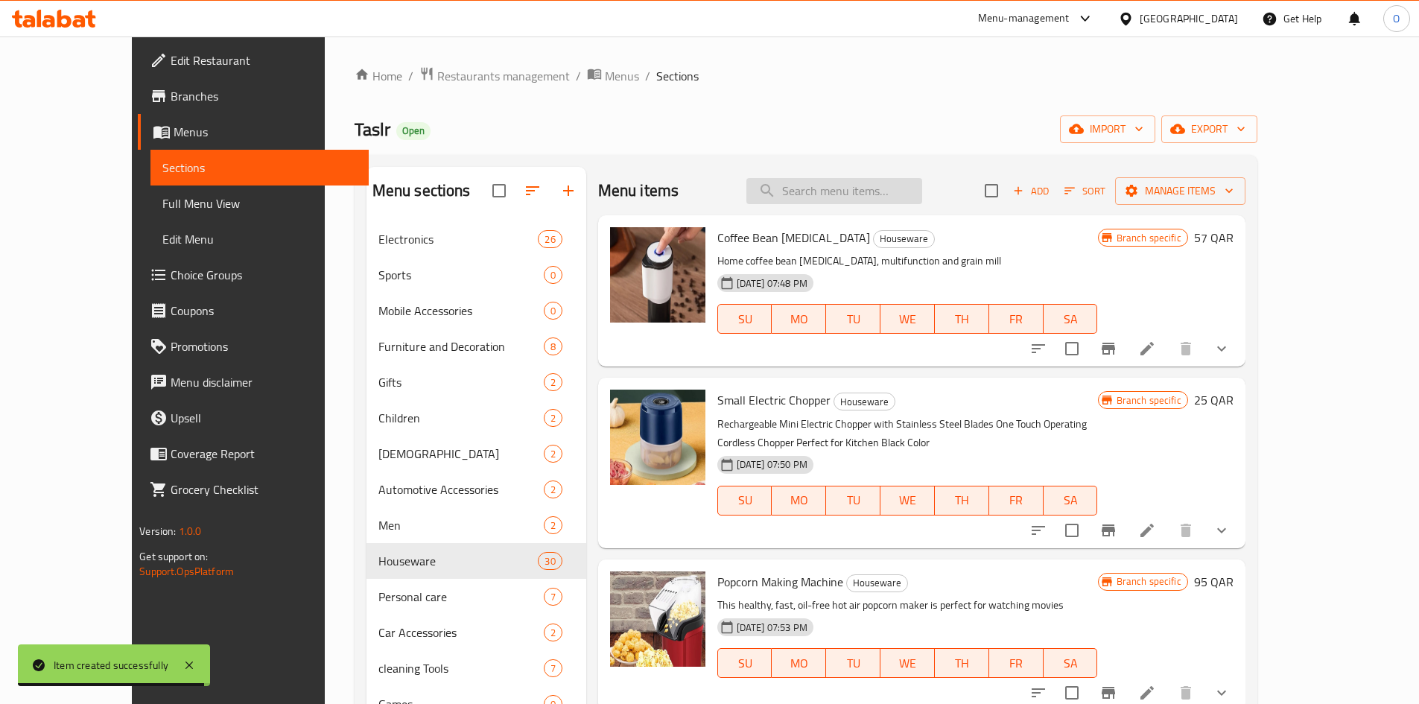
paste input "Modern juice blender"
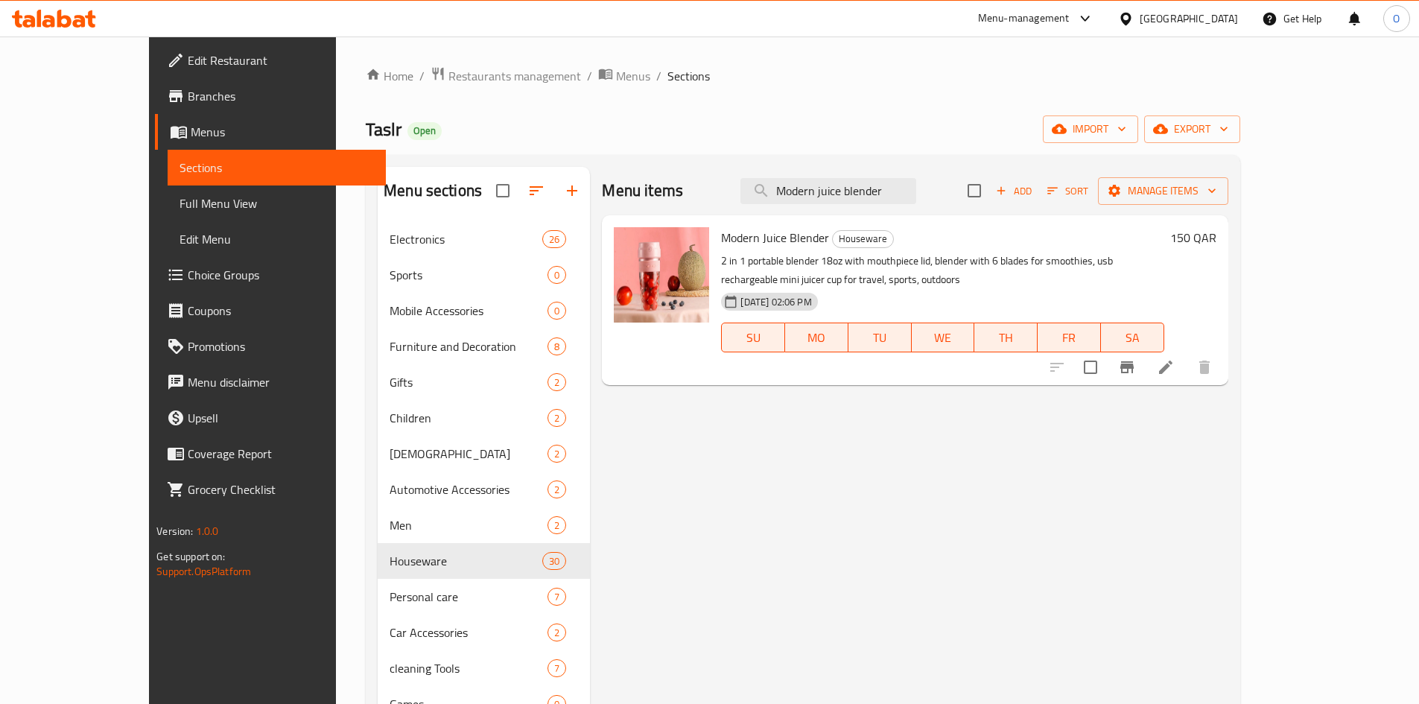
type input "Modern juice blender"
click at [1186, 377] on li at bounding box center [1166, 367] width 42 height 27
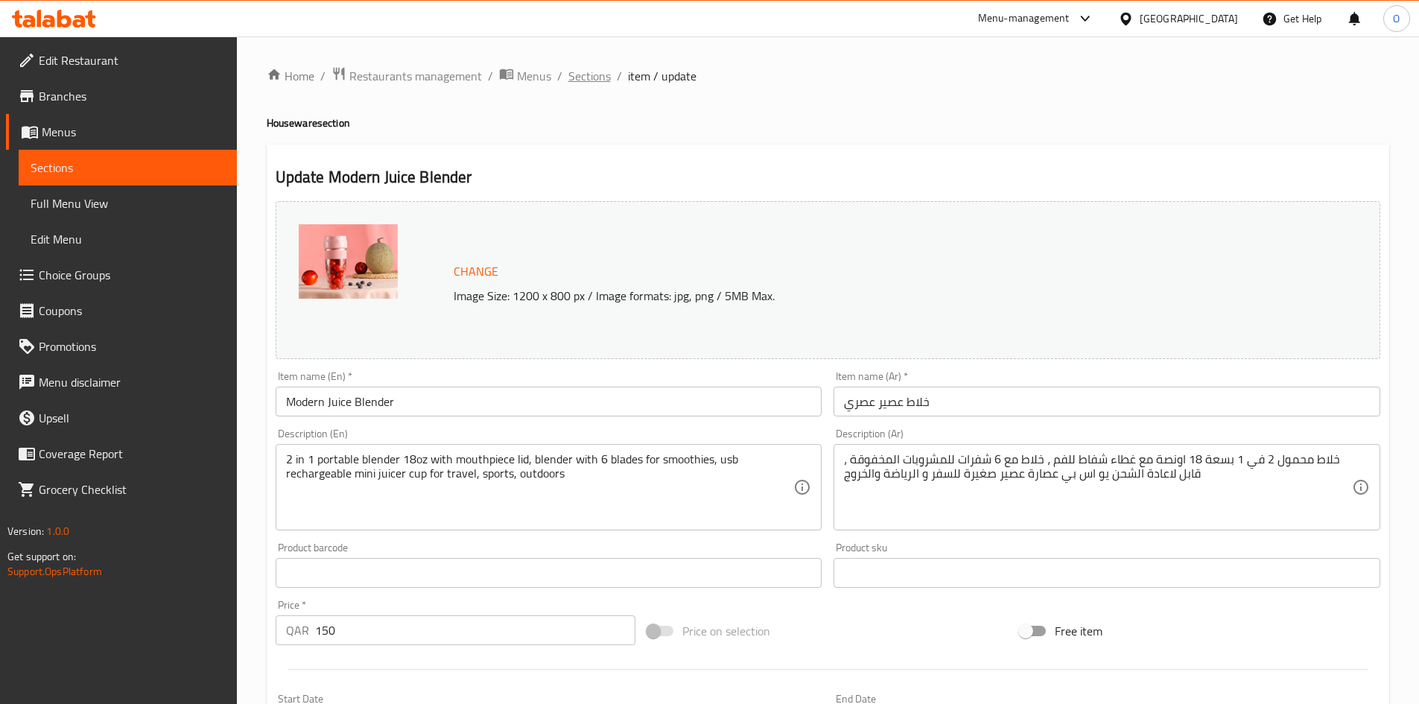
click at [596, 74] on span "Sections" at bounding box center [589, 76] width 42 height 18
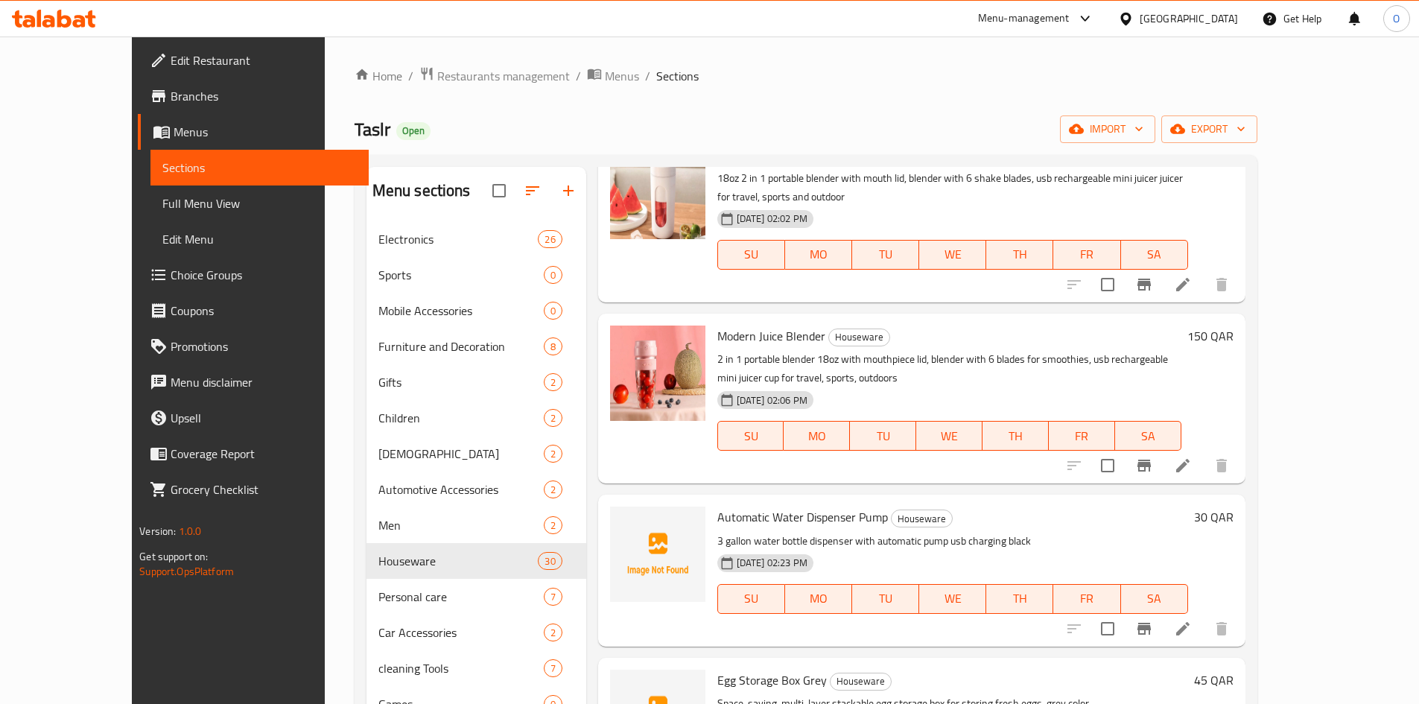
scroll to position [596, 0]
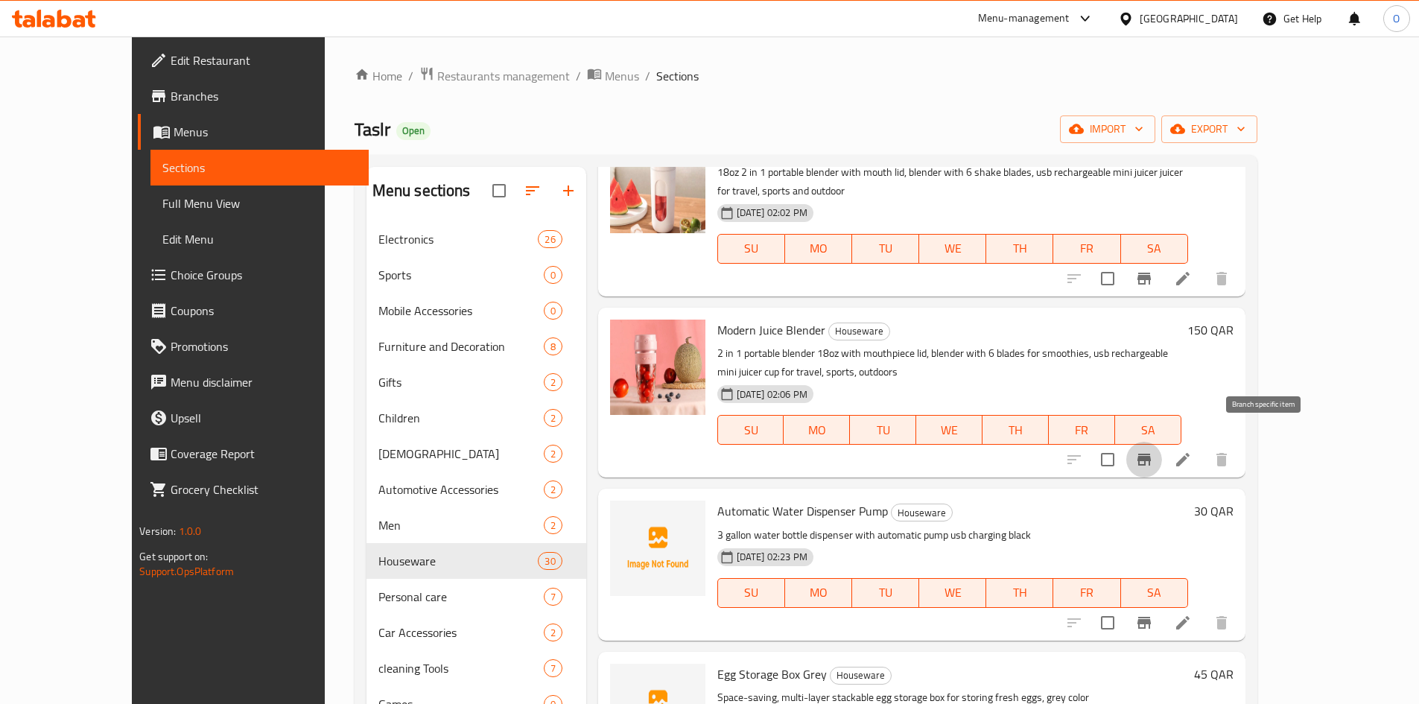
click at [1162, 447] on button "Branch-specific-item" at bounding box center [1144, 460] width 36 height 36
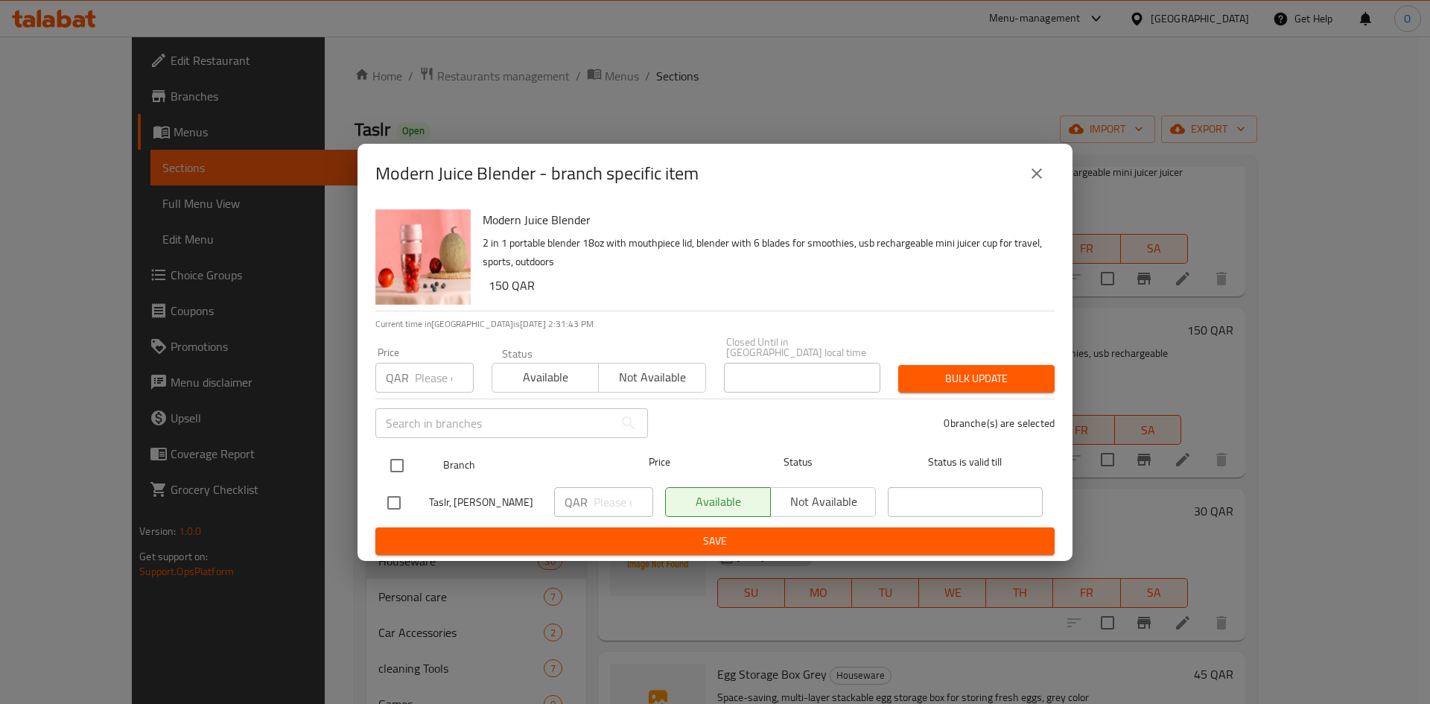
click at [396, 454] on input "checkbox" at bounding box center [396, 465] width 31 height 31
checkbox input "true"
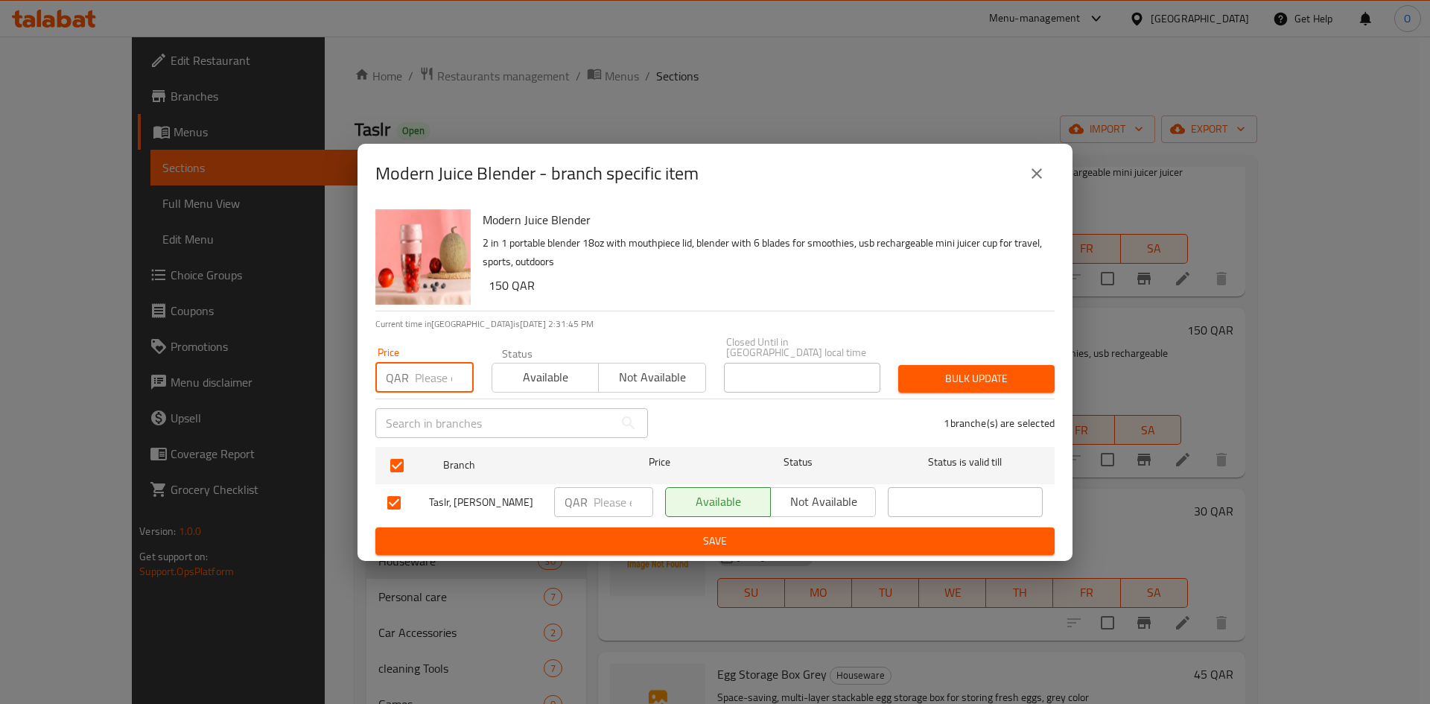
paste input "115"
type input "115"
click at [1024, 369] on span "Bulk update" at bounding box center [976, 378] width 133 height 19
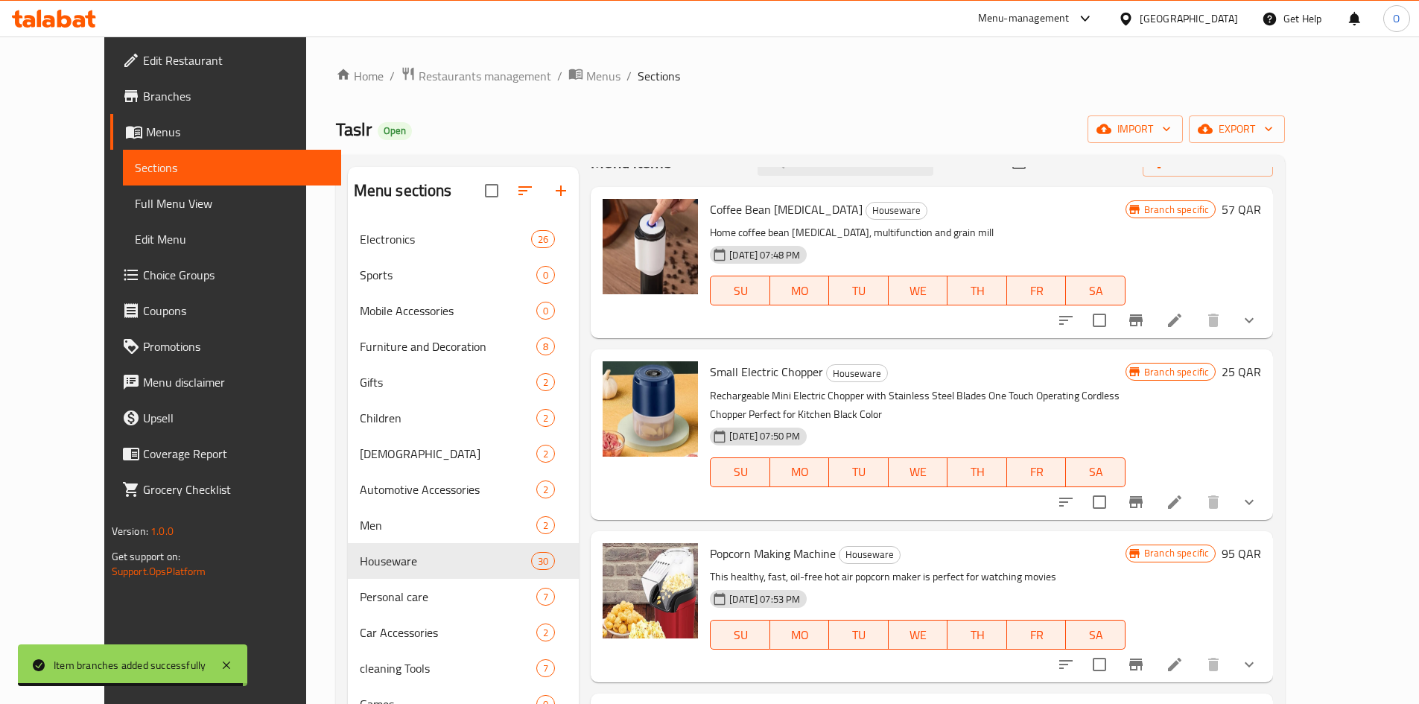
scroll to position [0, 0]
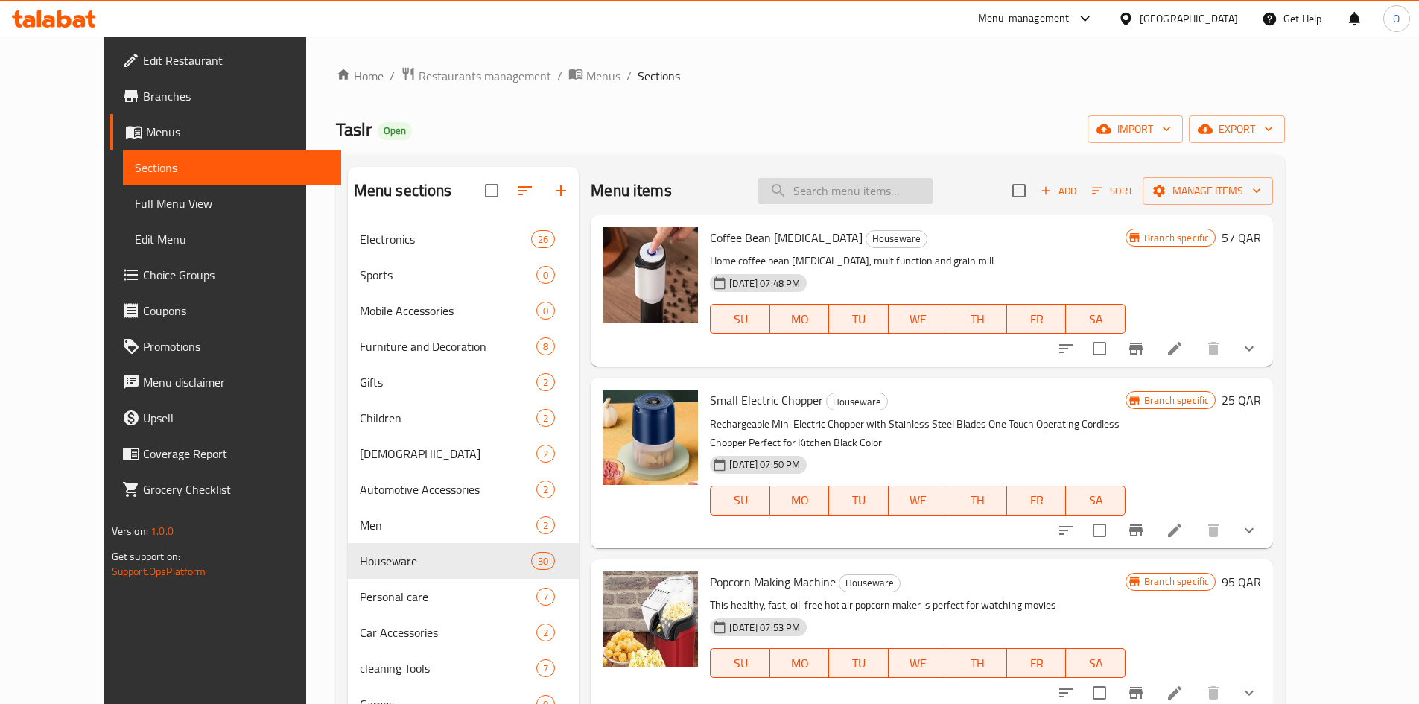
click at [849, 190] on input "search" at bounding box center [845, 191] width 176 height 26
paste input "Electric toothbrush"
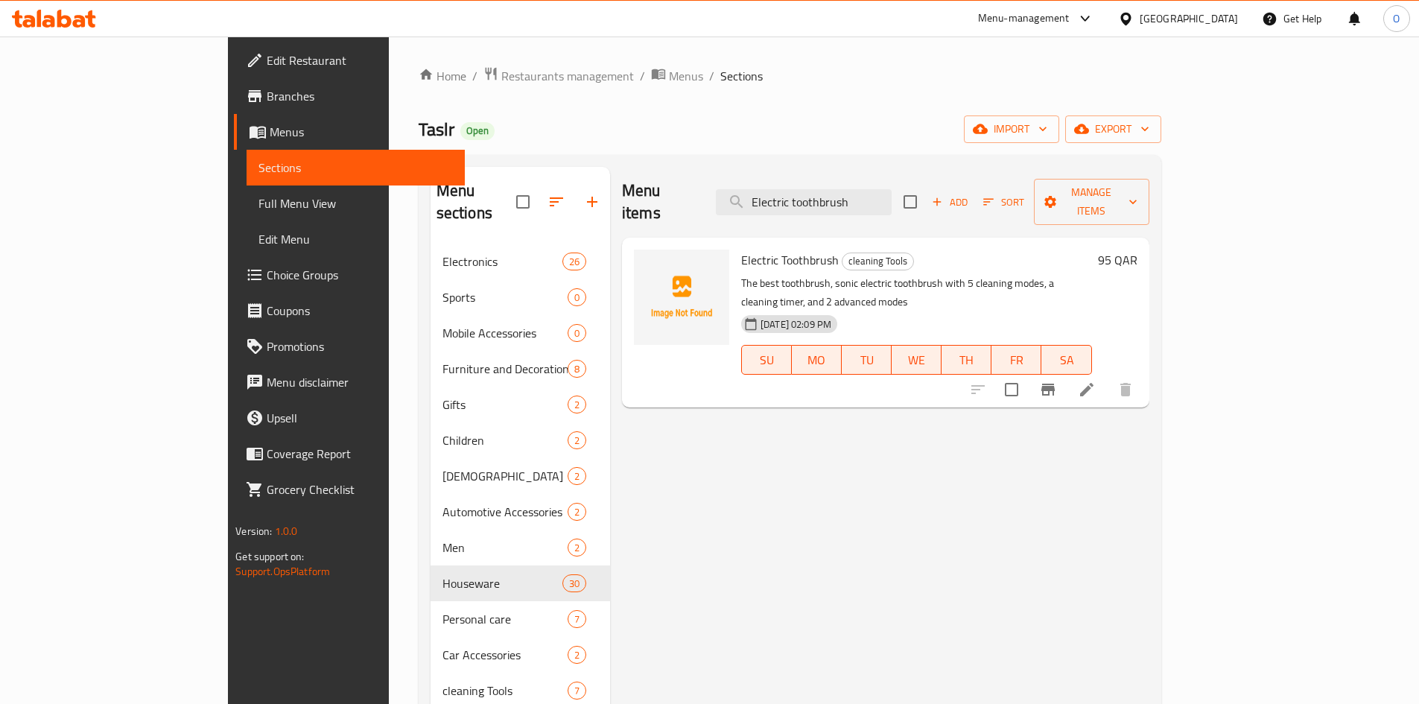
type input "Electric toothbrush"
click at [1057, 381] on icon "Branch-specific-item" at bounding box center [1048, 390] width 18 height 18
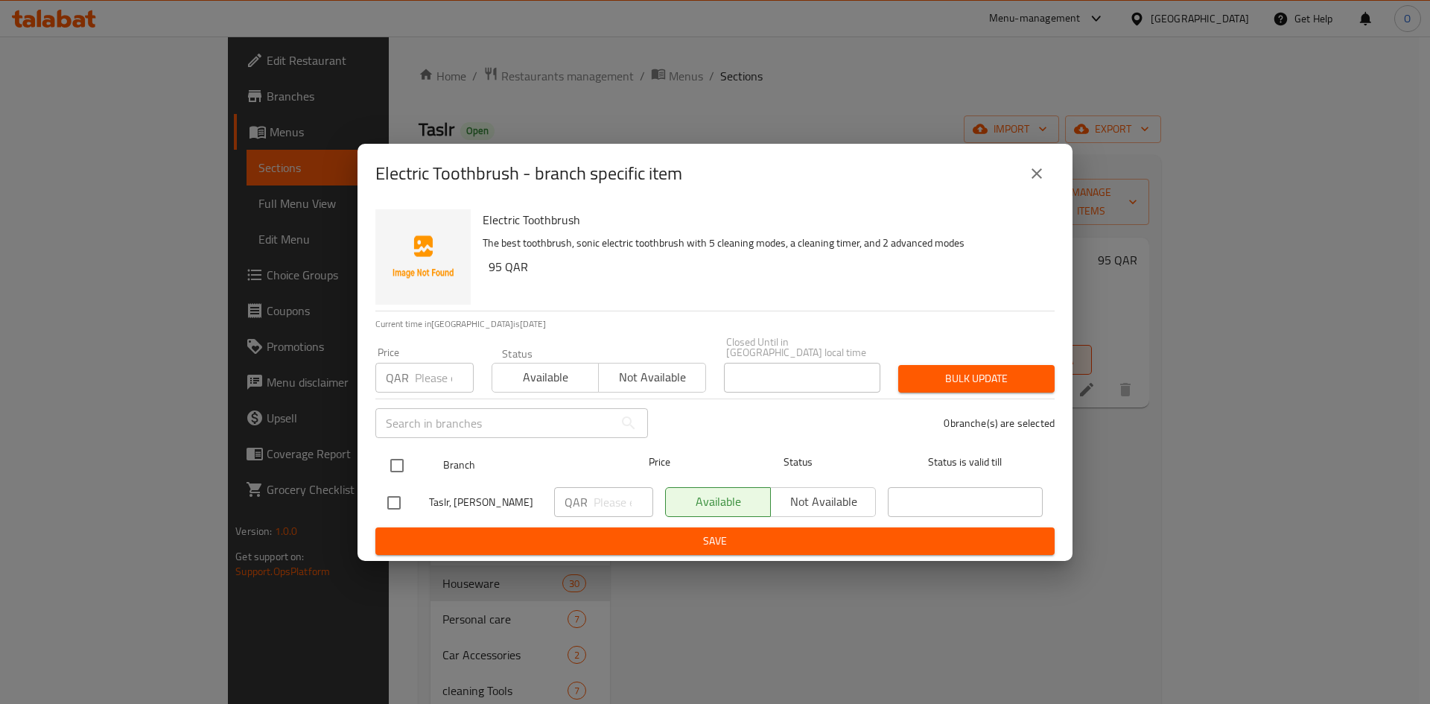
click at [404, 451] on input "checkbox" at bounding box center [396, 465] width 31 height 31
checkbox input "true"
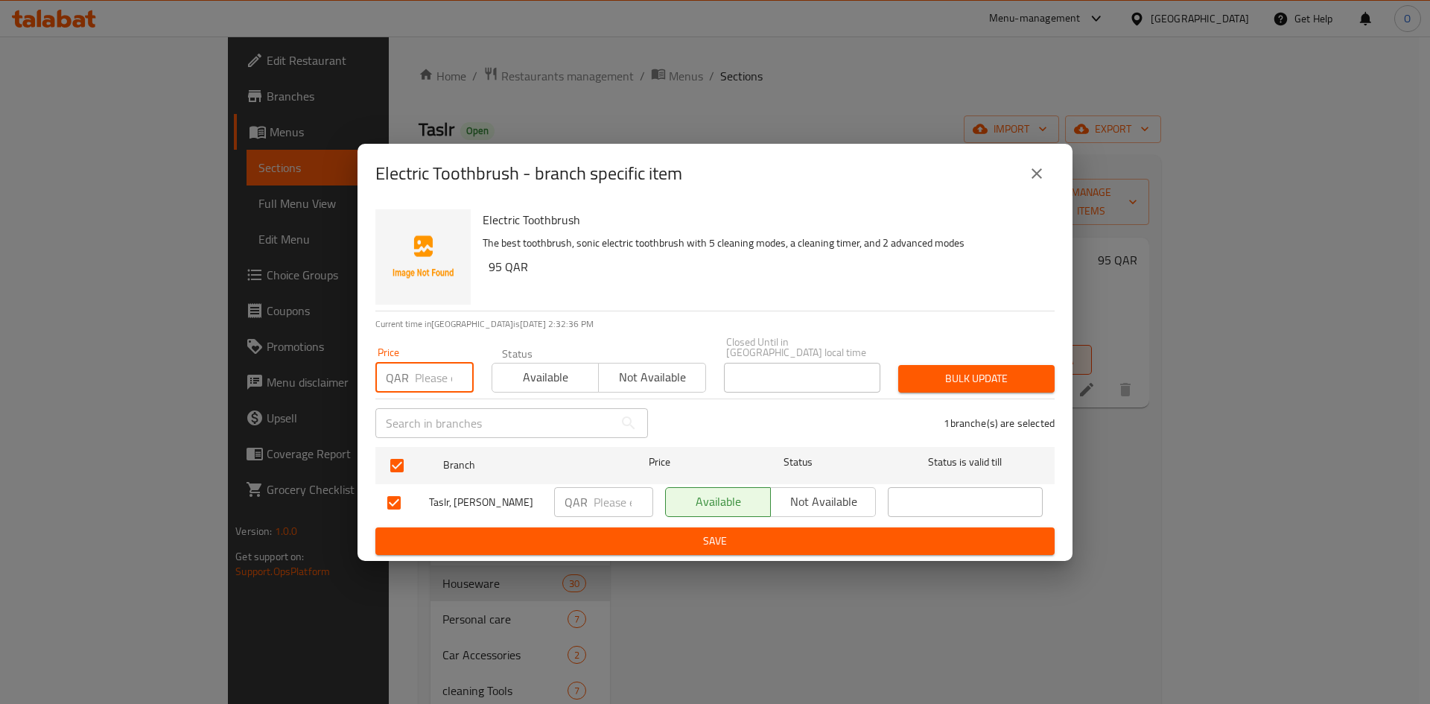
paste input "55"
type input "55"
click at [979, 369] on span "Bulk update" at bounding box center [976, 378] width 133 height 19
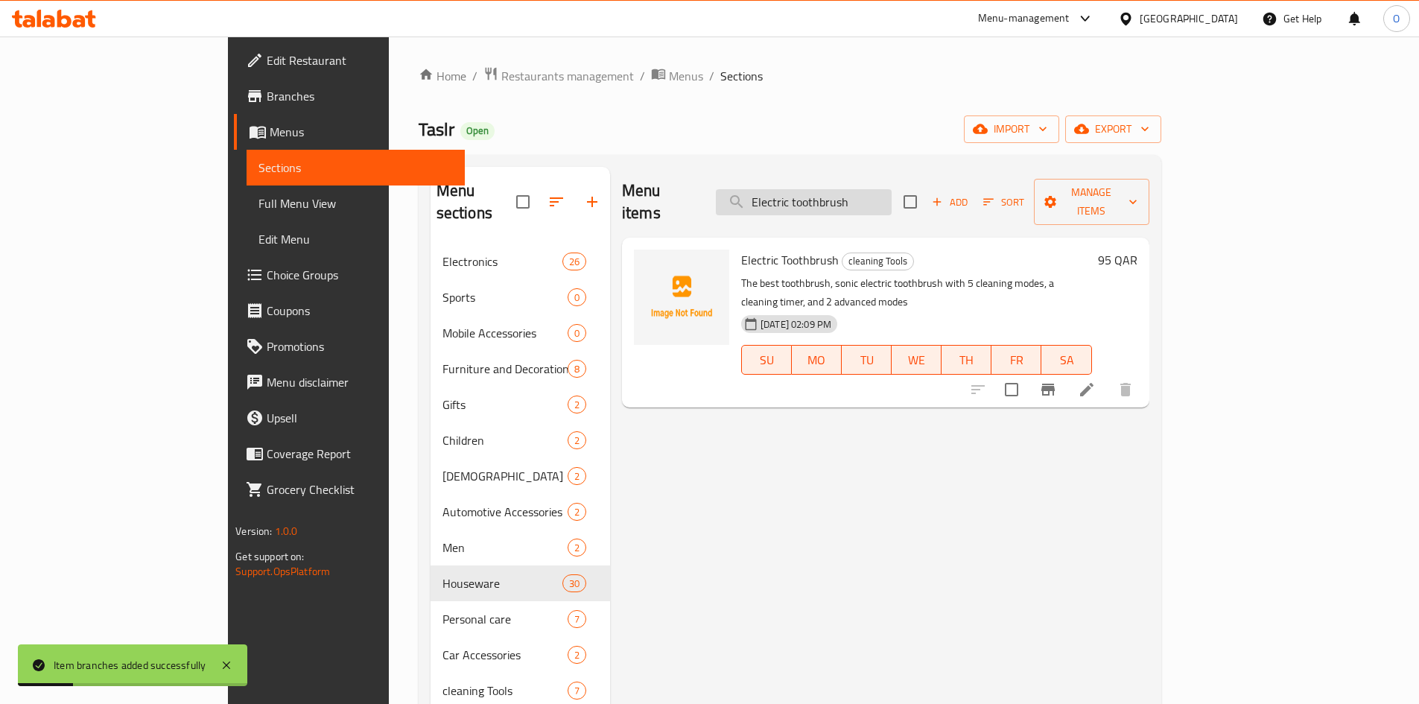
click at [844, 203] on input "Electric toothbrush" at bounding box center [804, 202] width 176 height 26
paste input "ye massage device"
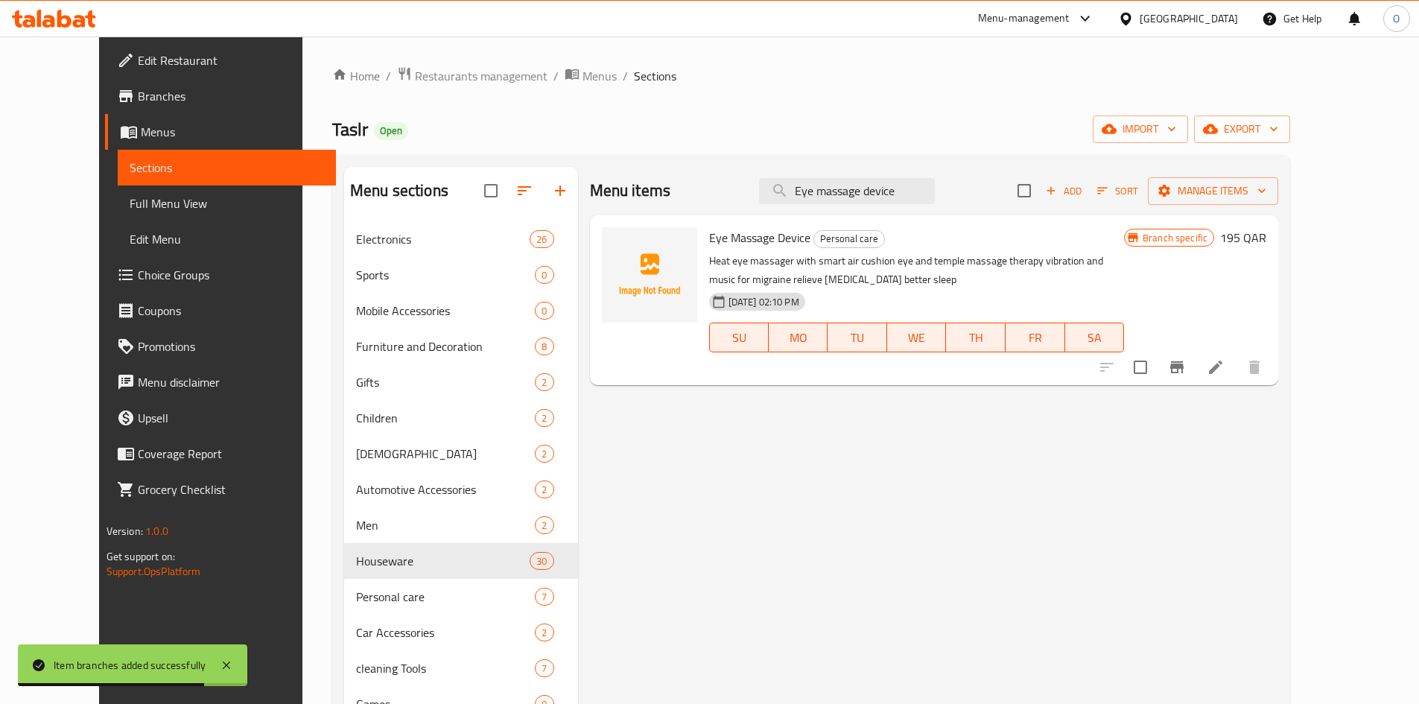
type input "Eye massage device"
drag, startPoint x: 723, startPoint y: 280, endPoint x: 748, endPoint y: 280, distance: 24.6
click at [748, 280] on p "Heat eye massager with smart air cushion eye and temple massage therapy vibrati…" at bounding box center [916, 270] width 415 height 37
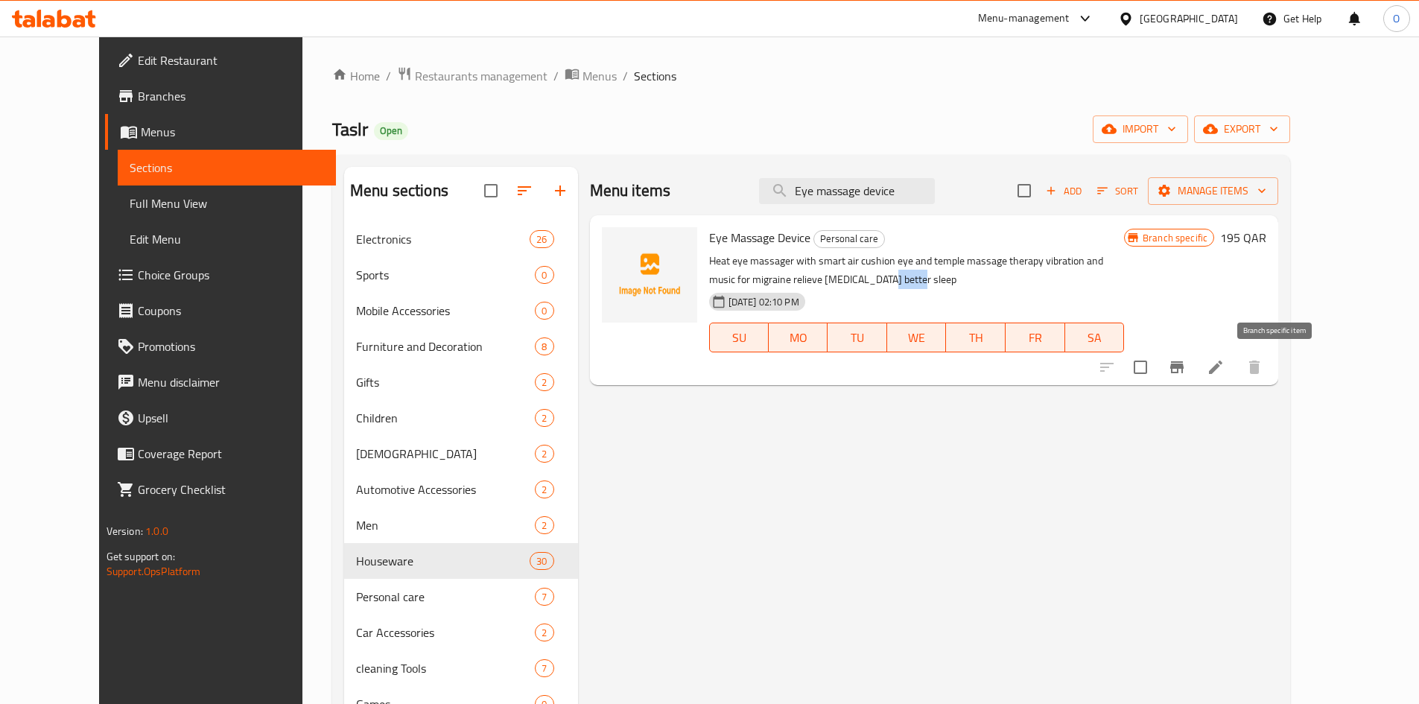
click at [1194, 376] on button "Branch-specific-item" at bounding box center [1177, 367] width 36 height 36
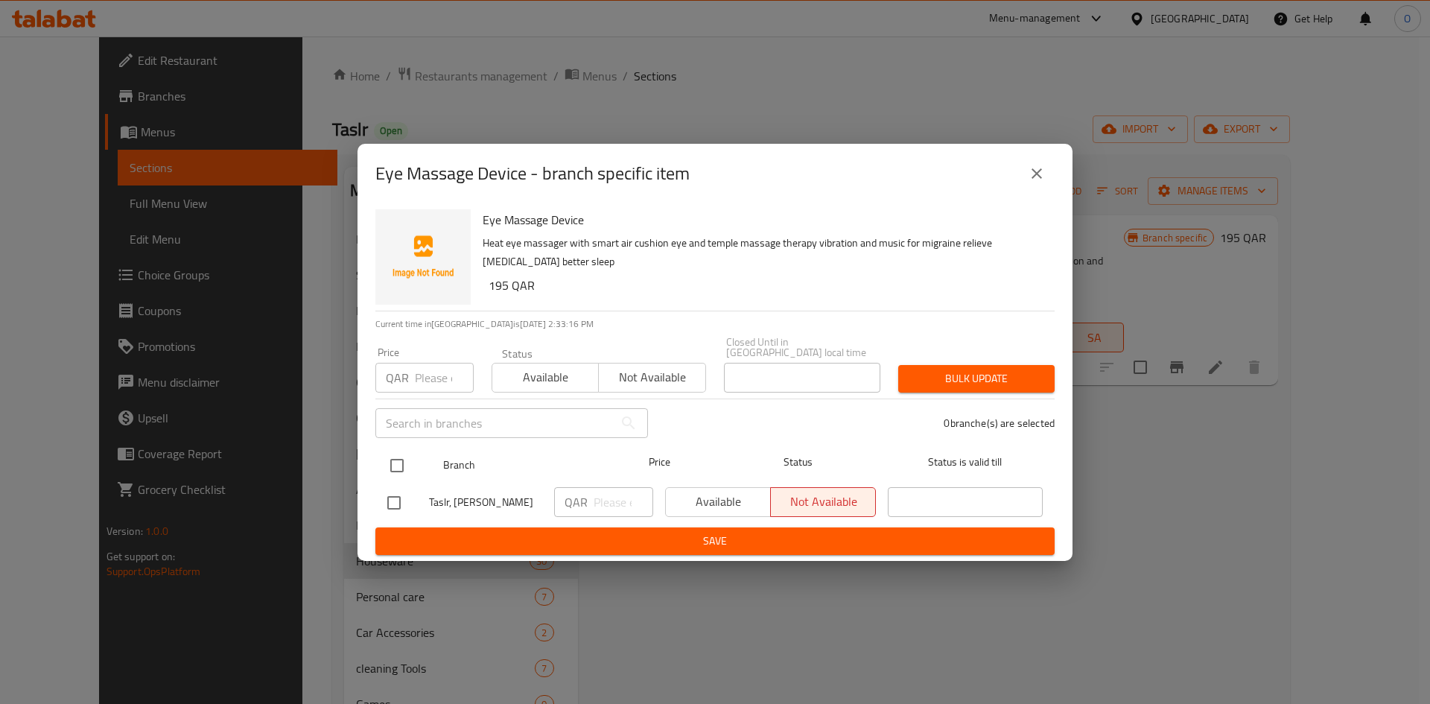
click at [396, 453] on input "checkbox" at bounding box center [396, 465] width 31 height 31
checkbox input "true"
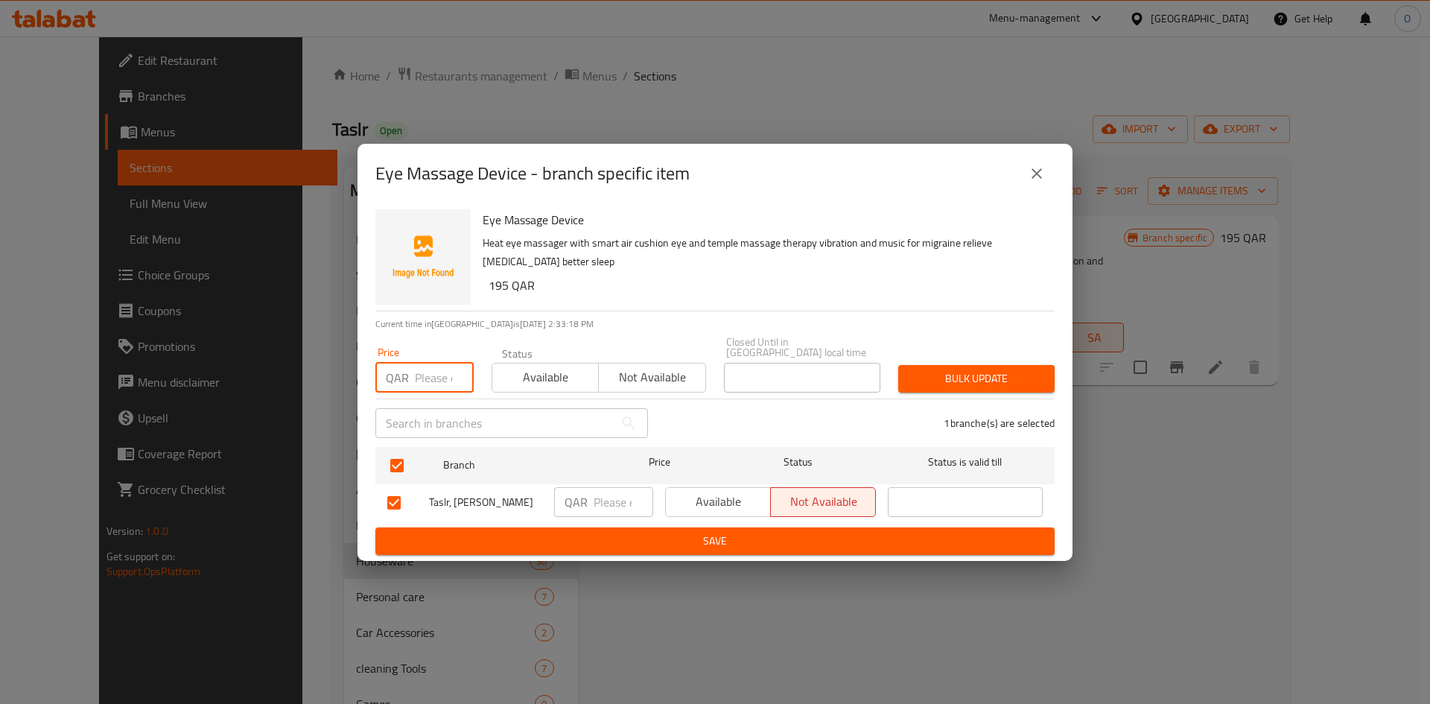
paste input "195"
type input "195"
click at [1040, 165] on icon "close" at bounding box center [1037, 174] width 18 height 18
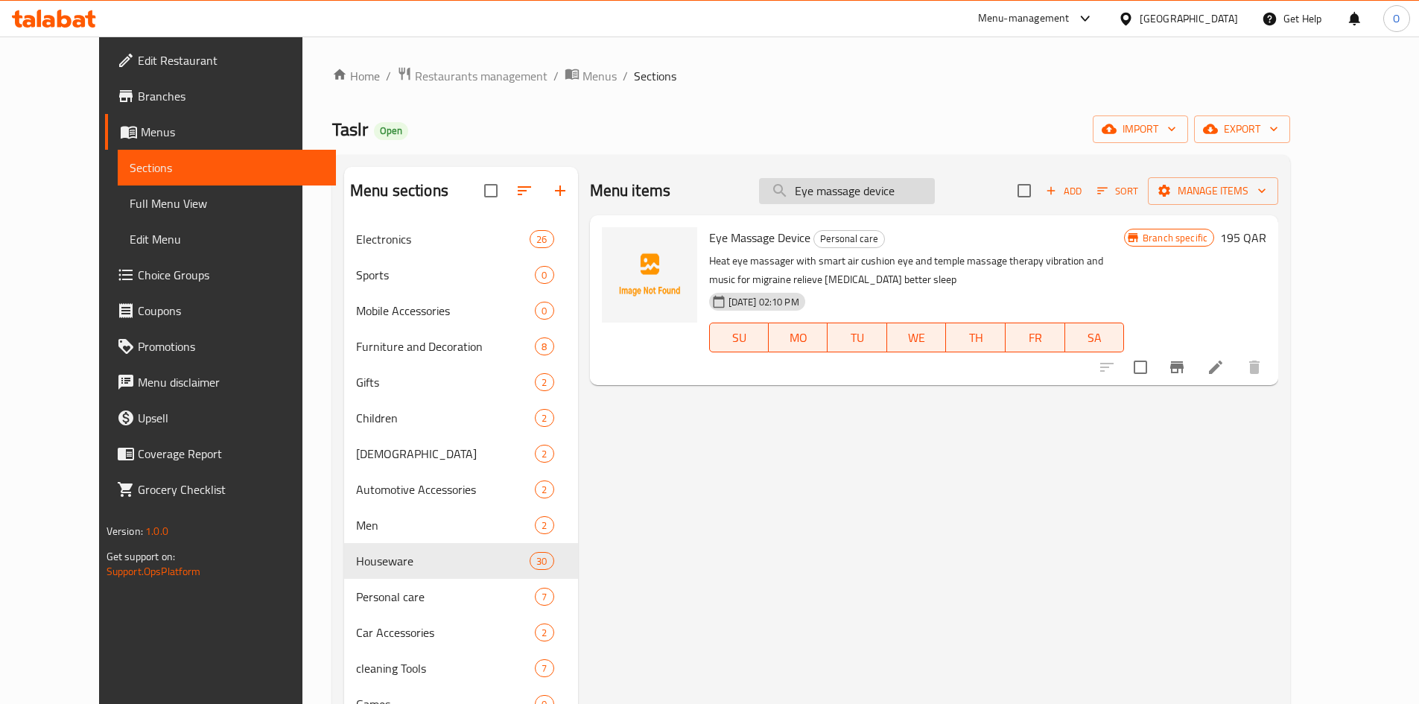
click at [871, 189] on input "Eye massage device" at bounding box center [847, 191] width 176 height 26
paste input "Aroma Diffuser"
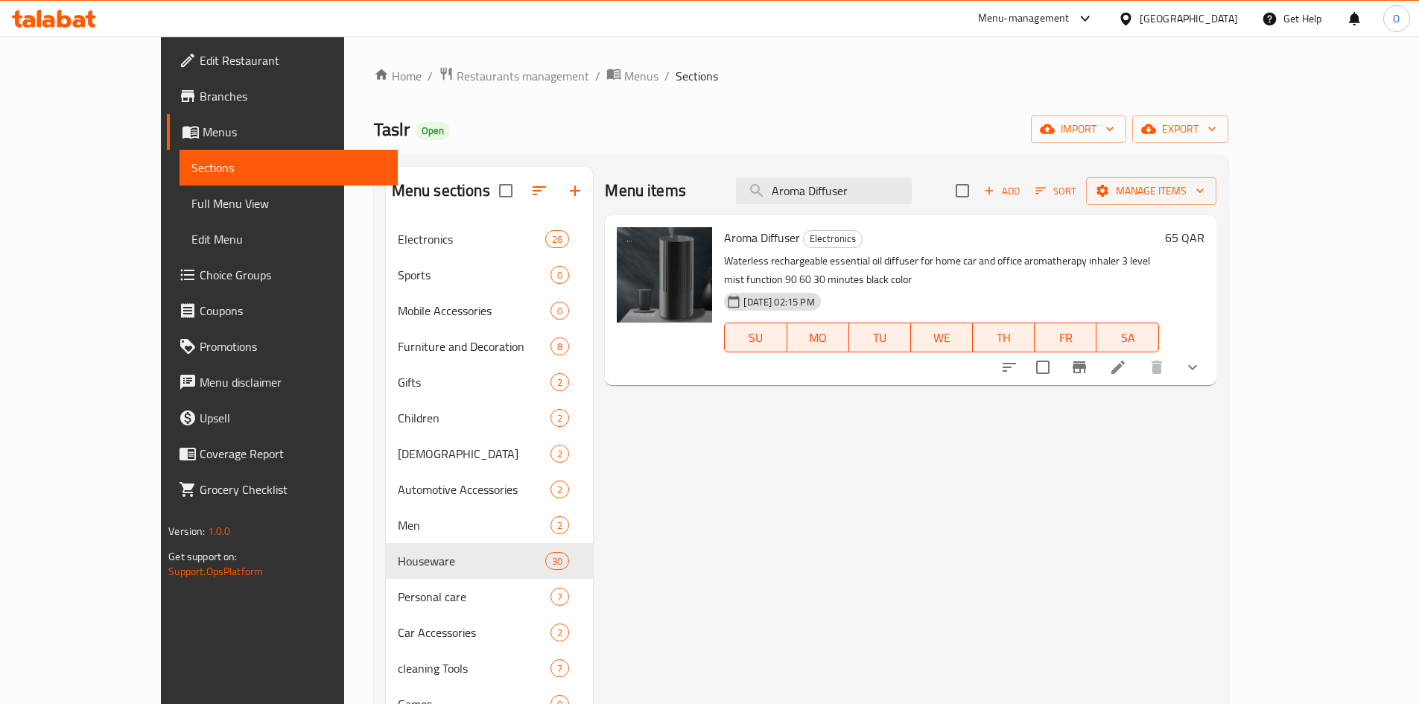
type input "Aroma Diffuser"
click at [1086, 361] on icon "Branch-specific-item" at bounding box center [1078, 367] width 13 height 12
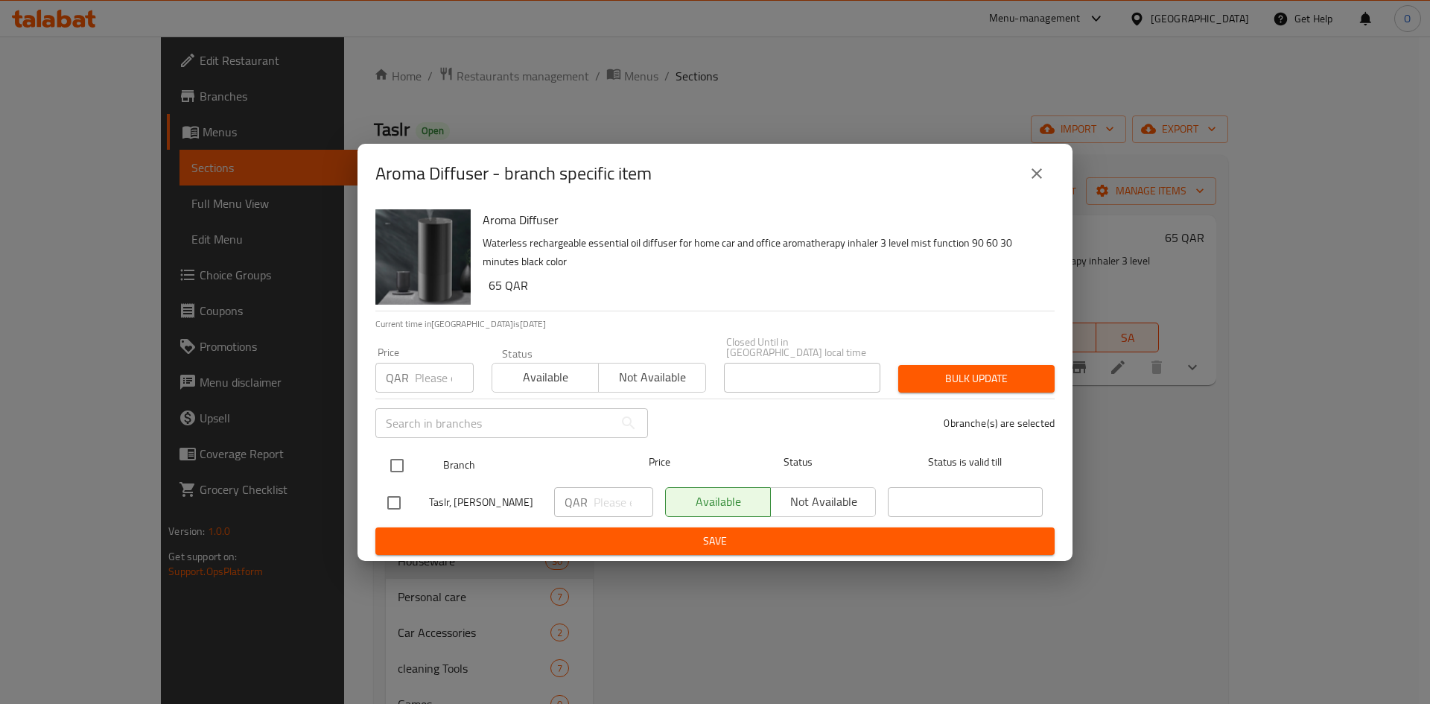
click at [384, 463] on input "checkbox" at bounding box center [396, 465] width 31 height 31
checkbox input "true"
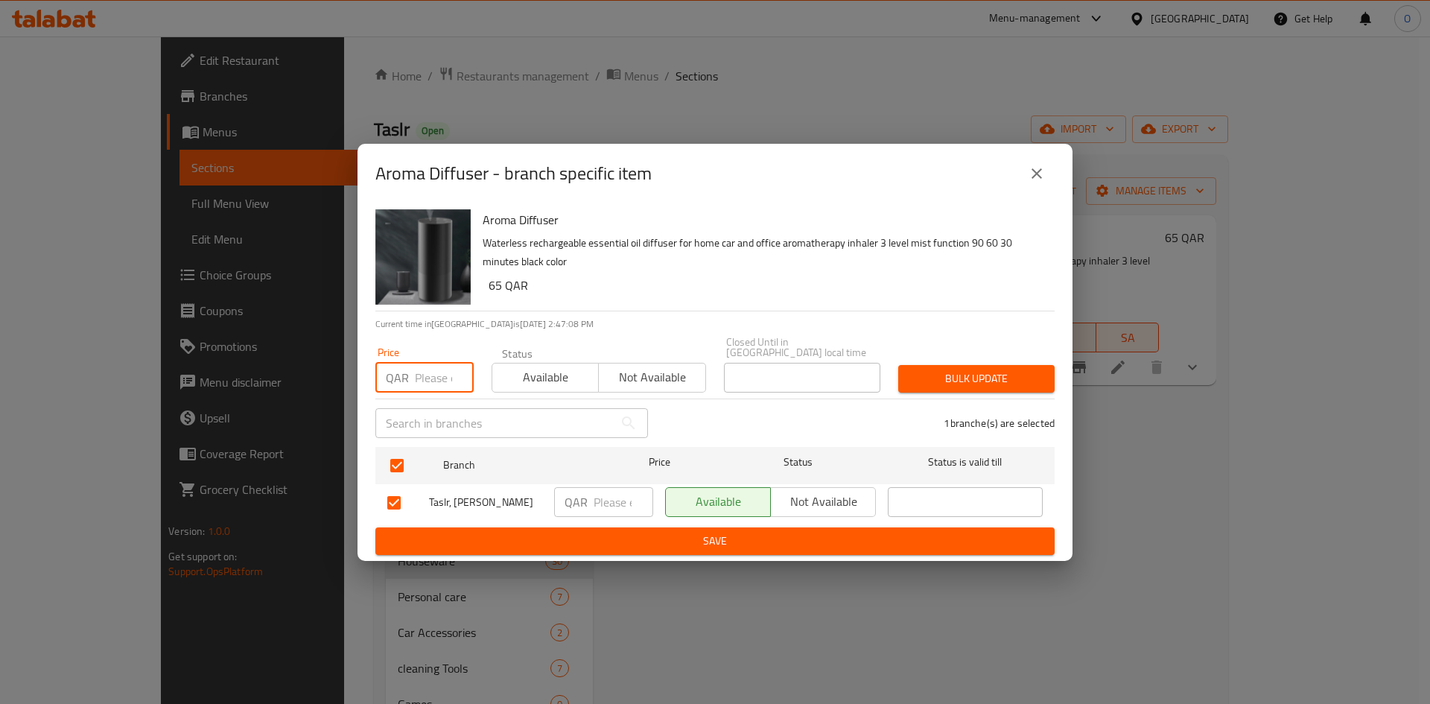
paste input "69"
type input "69"
click at [953, 369] on span "Bulk update" at bounding box center [976, 378] width 133 height 19
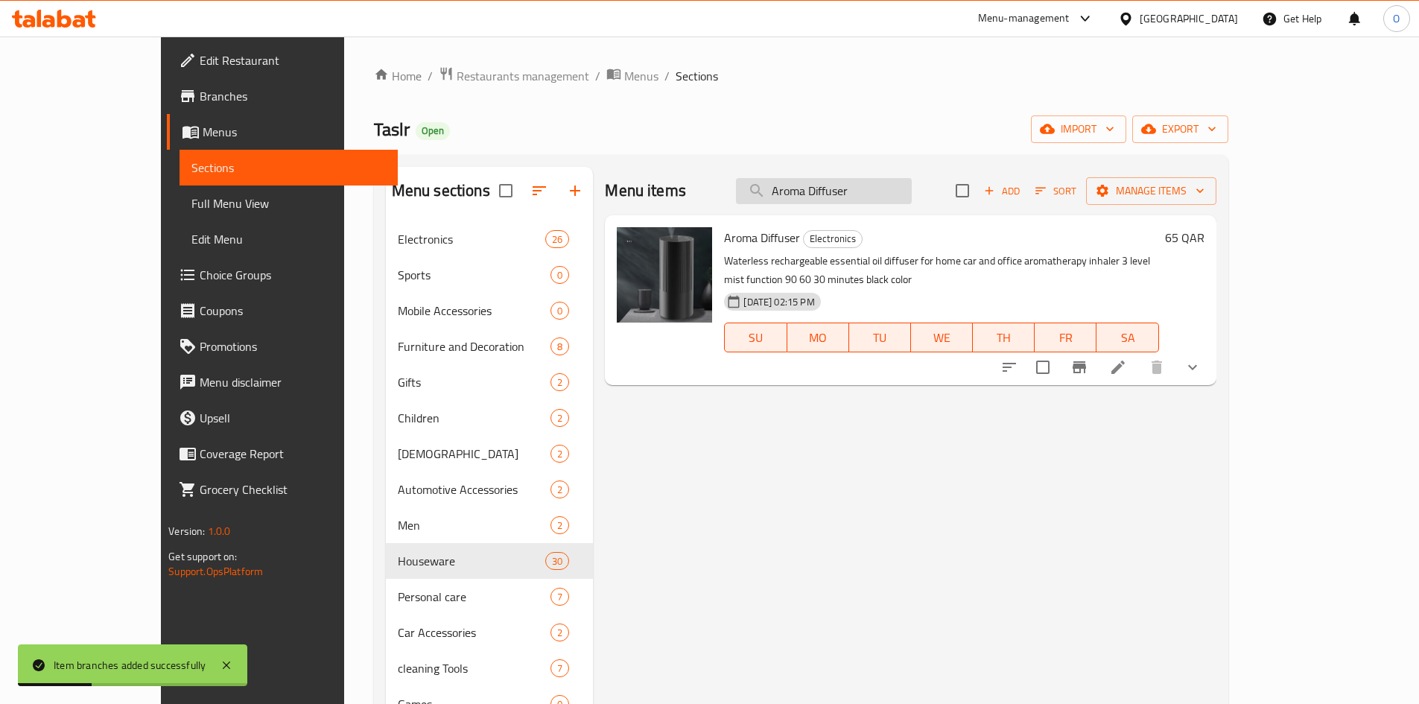
click at [911, 194] on input "Aroma Diffuser" at bounding box center [824, 191] width 176 height 26
paste input "Portable vacuum clean"
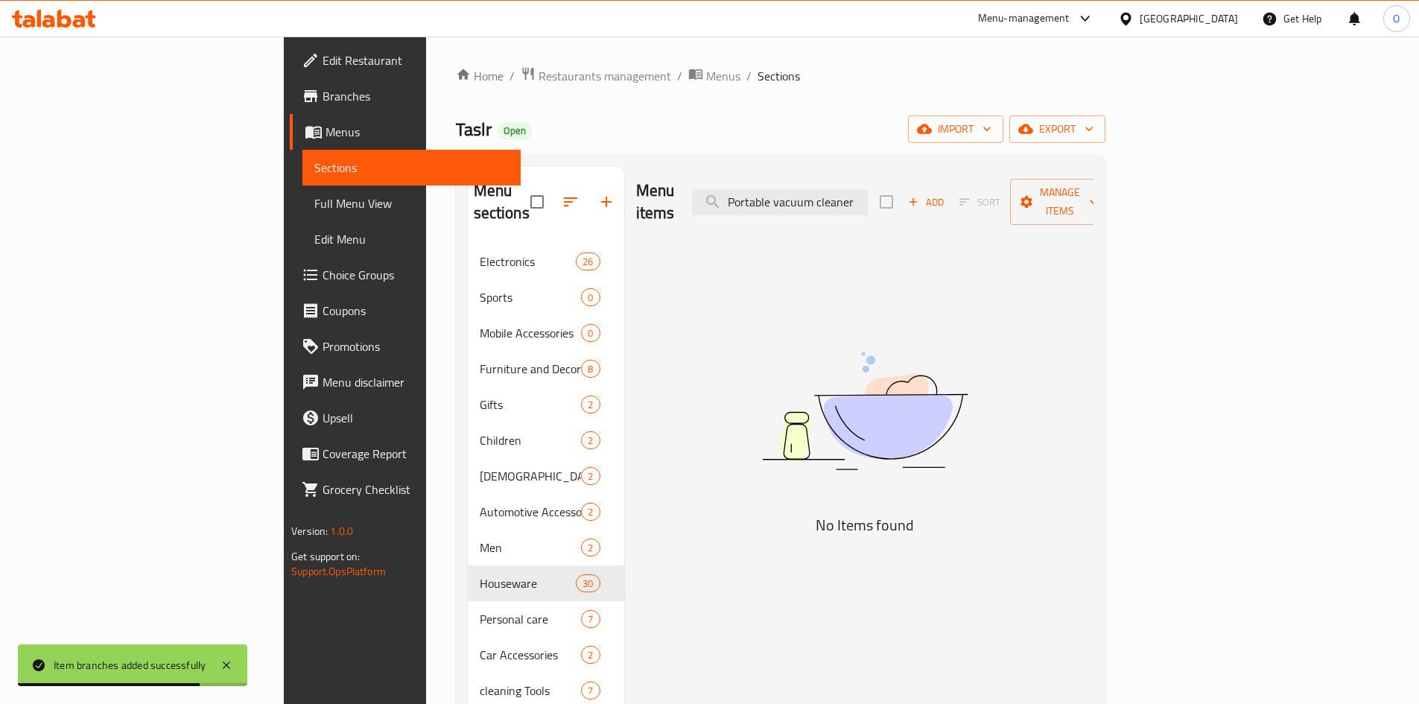
drag, startPoint x: 917, startPoint y: 191, endPoint x: 980, endPoint y: 207, distance: 64.5
click at [984, 201] on div "Menu items Portable vacuum cleaner Add Sort Manage items" at bounding box center [864, 202] width 457 height 71
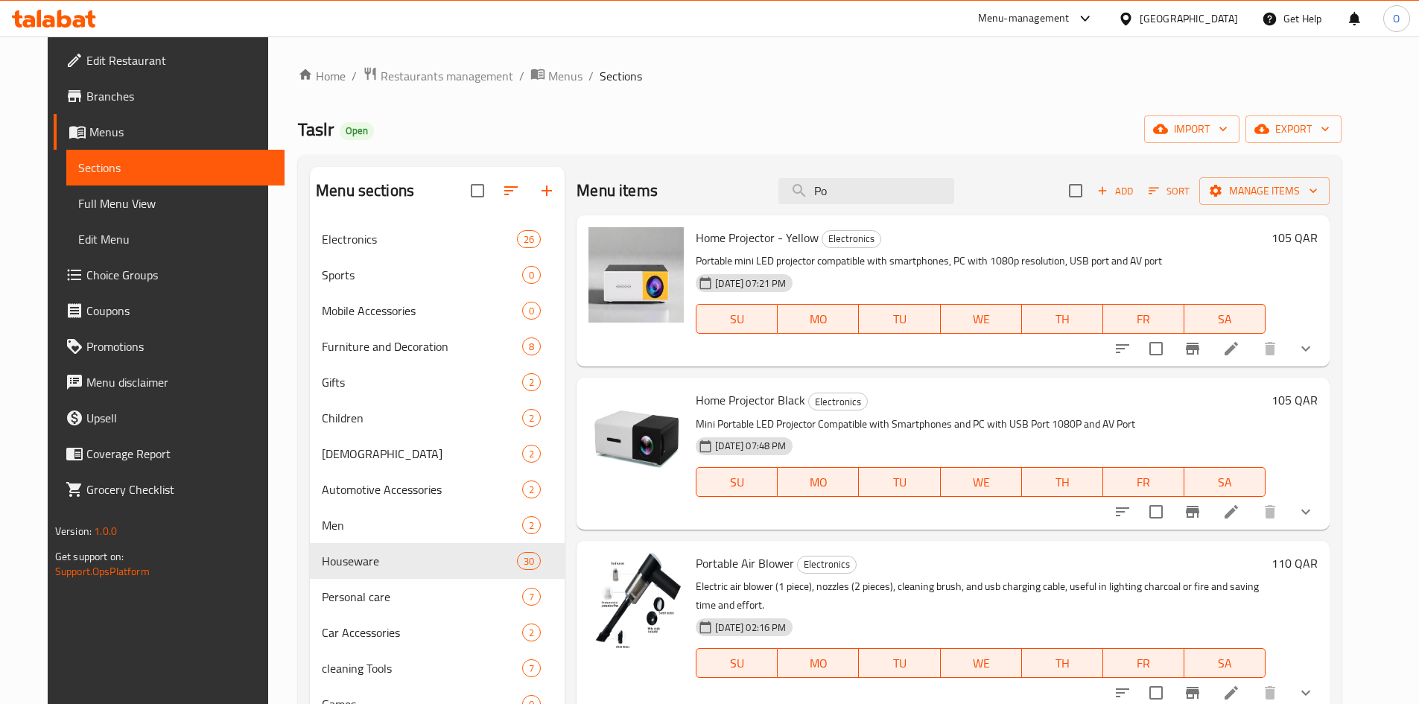
type input "P"
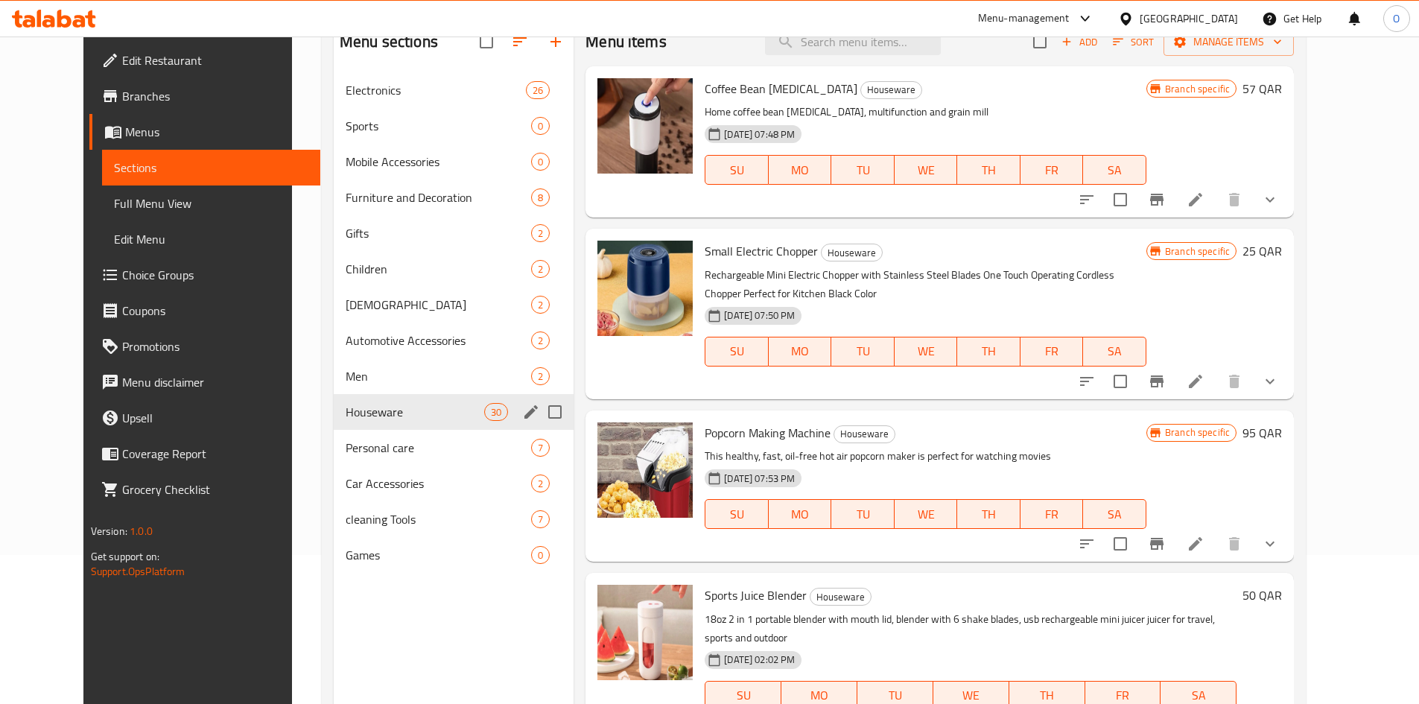
scroll to position [74, 0]
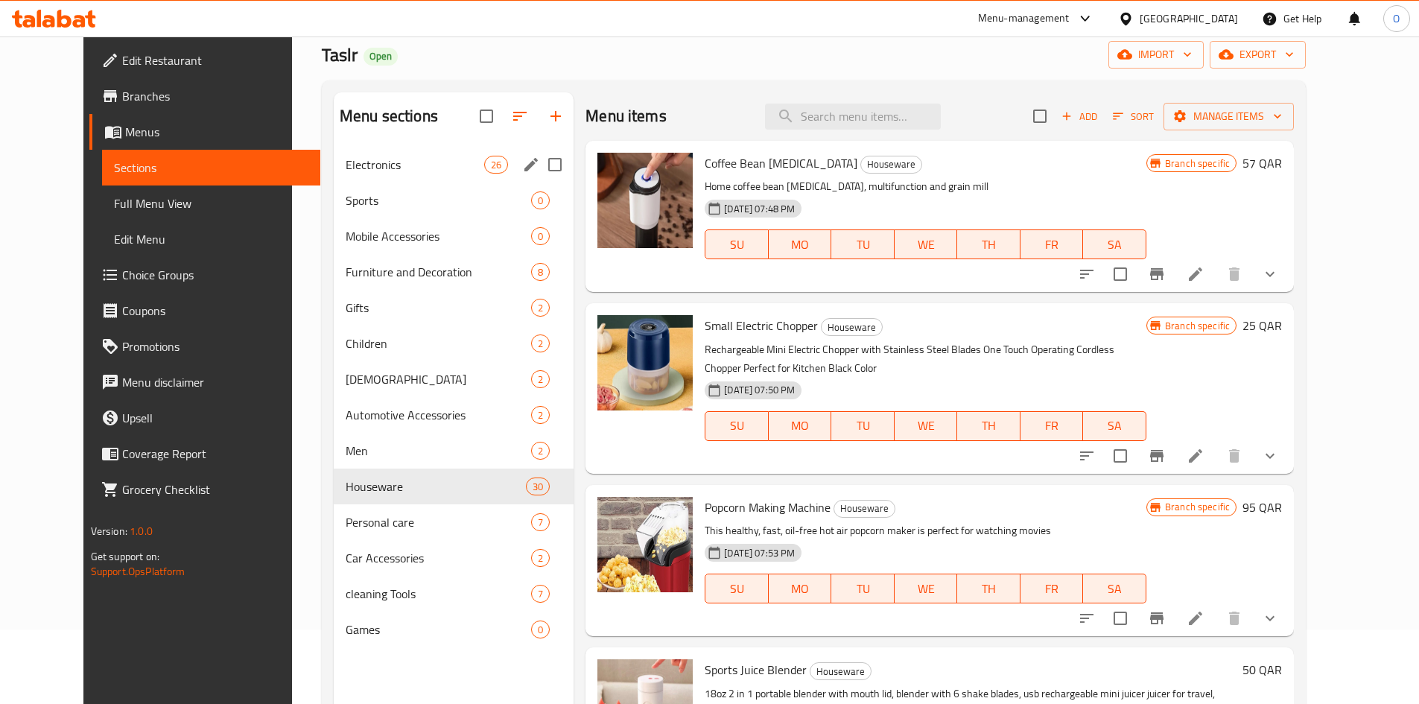
click at [366, 174] on div "Electronics 26" at bounding box center [454, 165] width 240 height 36
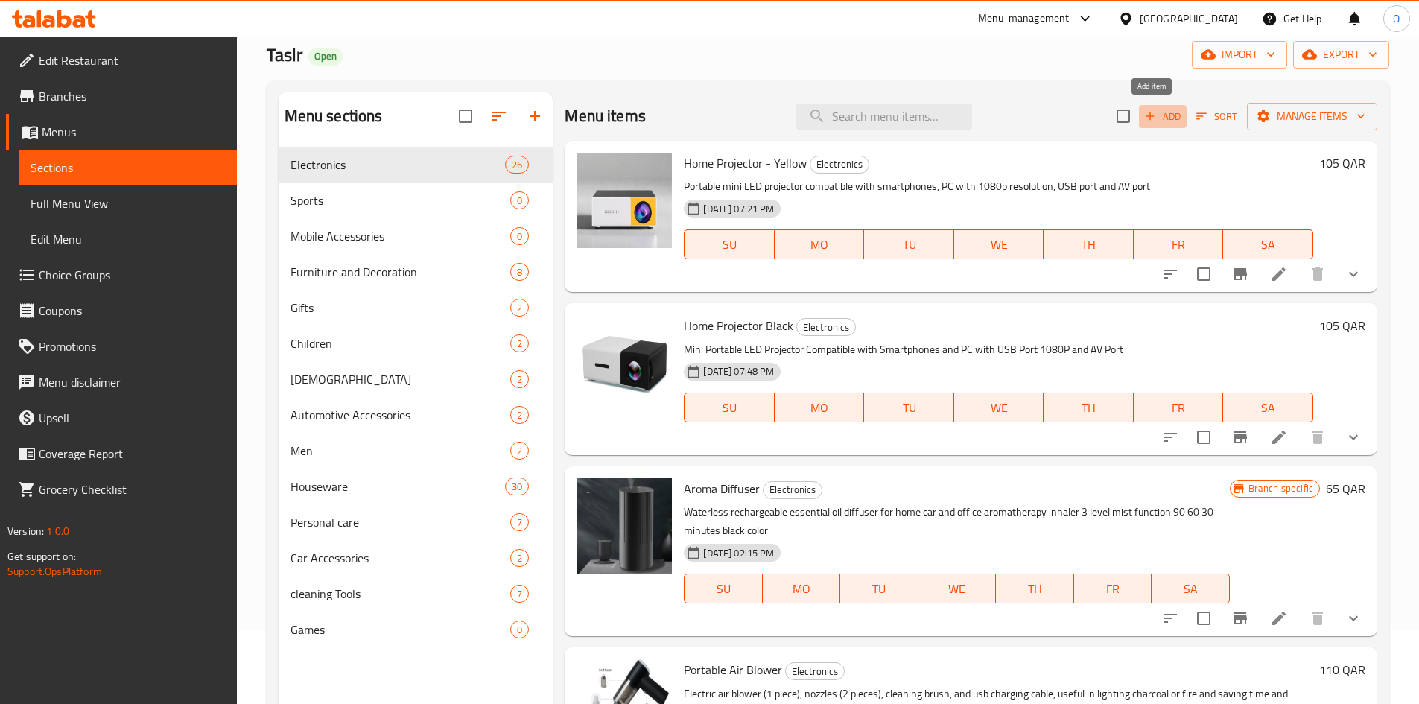
click at [1151, 123] on span "Add" at bounding box center [1162, 116] width 40 height 17
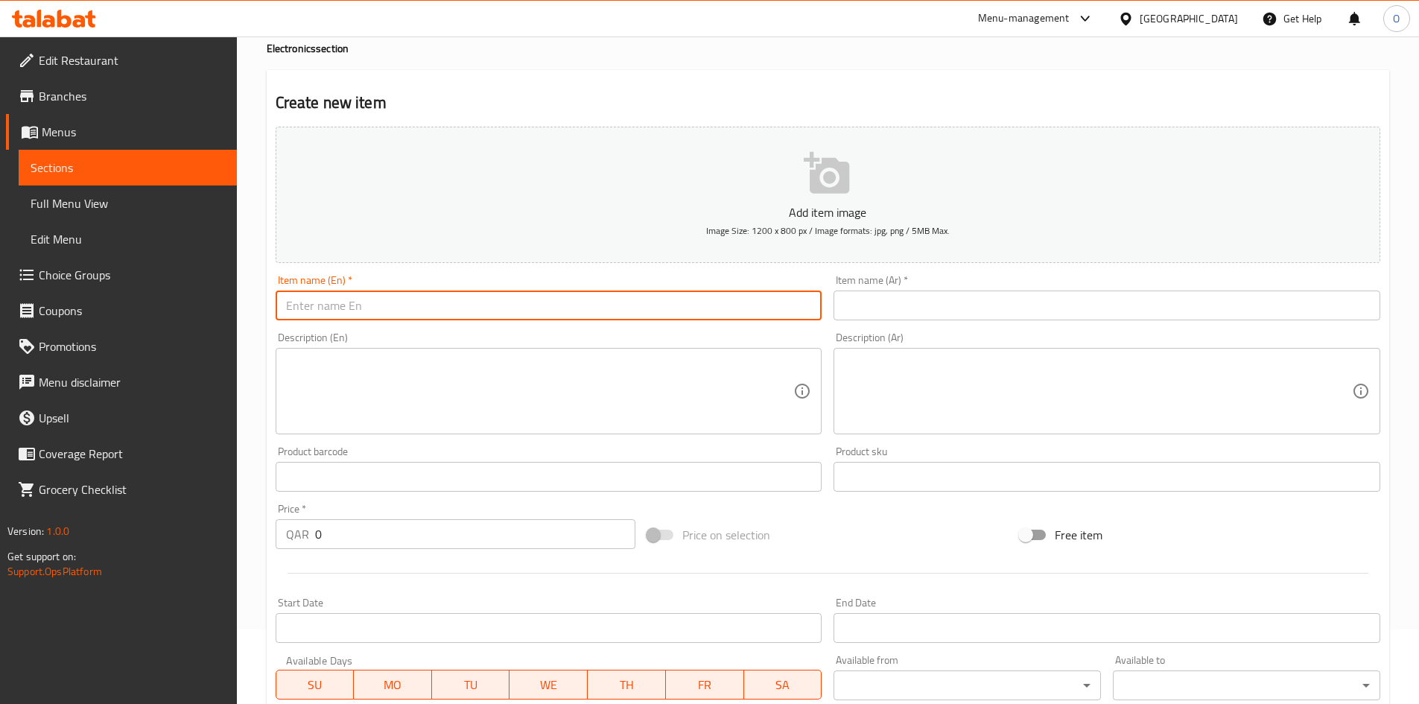
paste input "Portable Vacuum Cleaner"
type input "Portable Vacuum Cleaner"
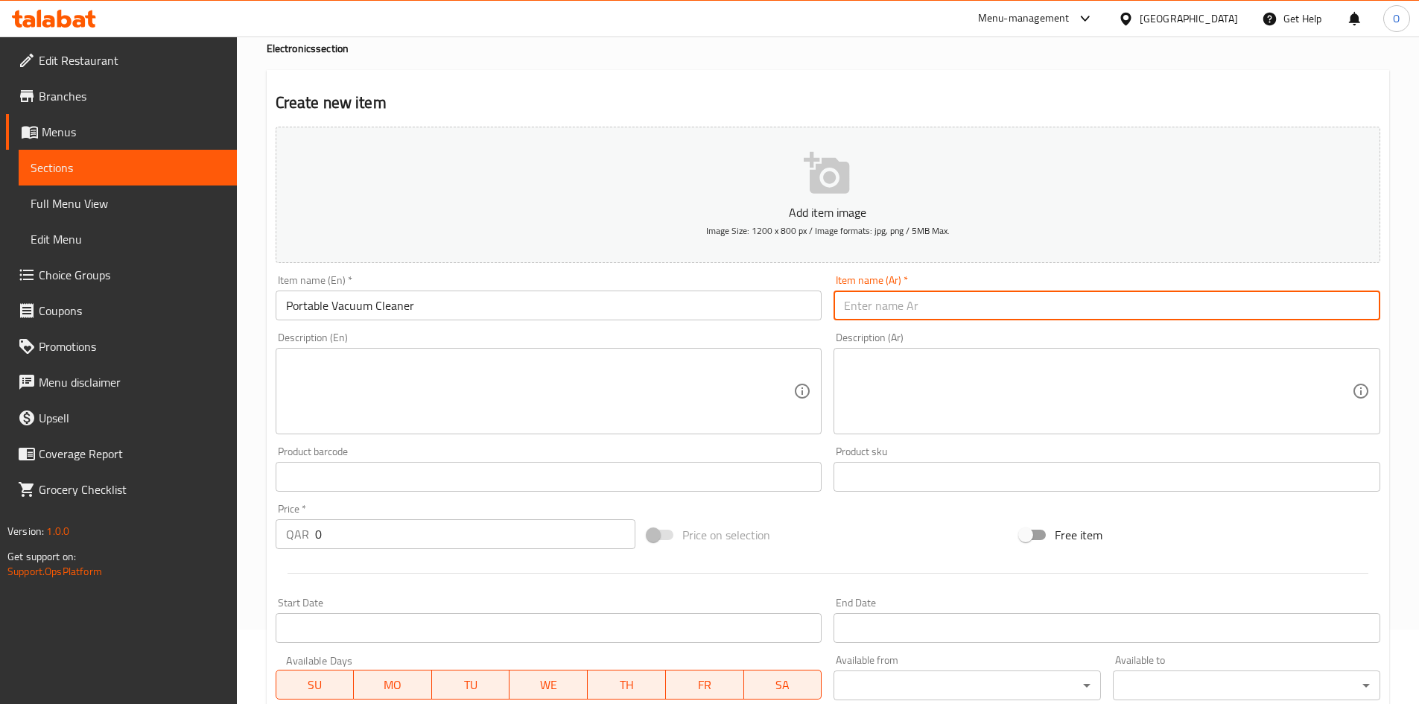
paste input "مكنسة كهربائية محمولة"
type input "مكنسة كهربائية محمولة"
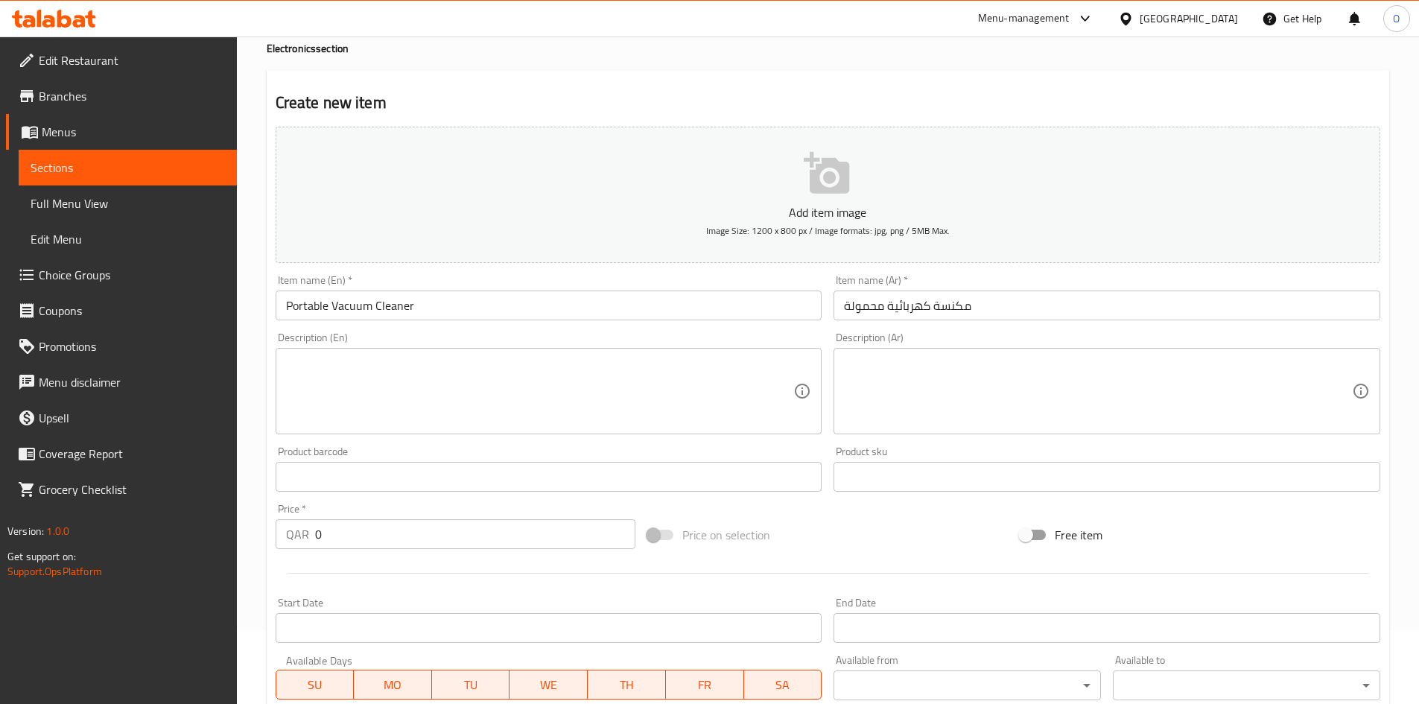
drag, startPoint x: 494, startPoint y: 436, endPoint x: 471, endPoint y: 379, distance: 61.8
click at [472, 379] on textarea at bounding box center [540, 391] width 508 height 71
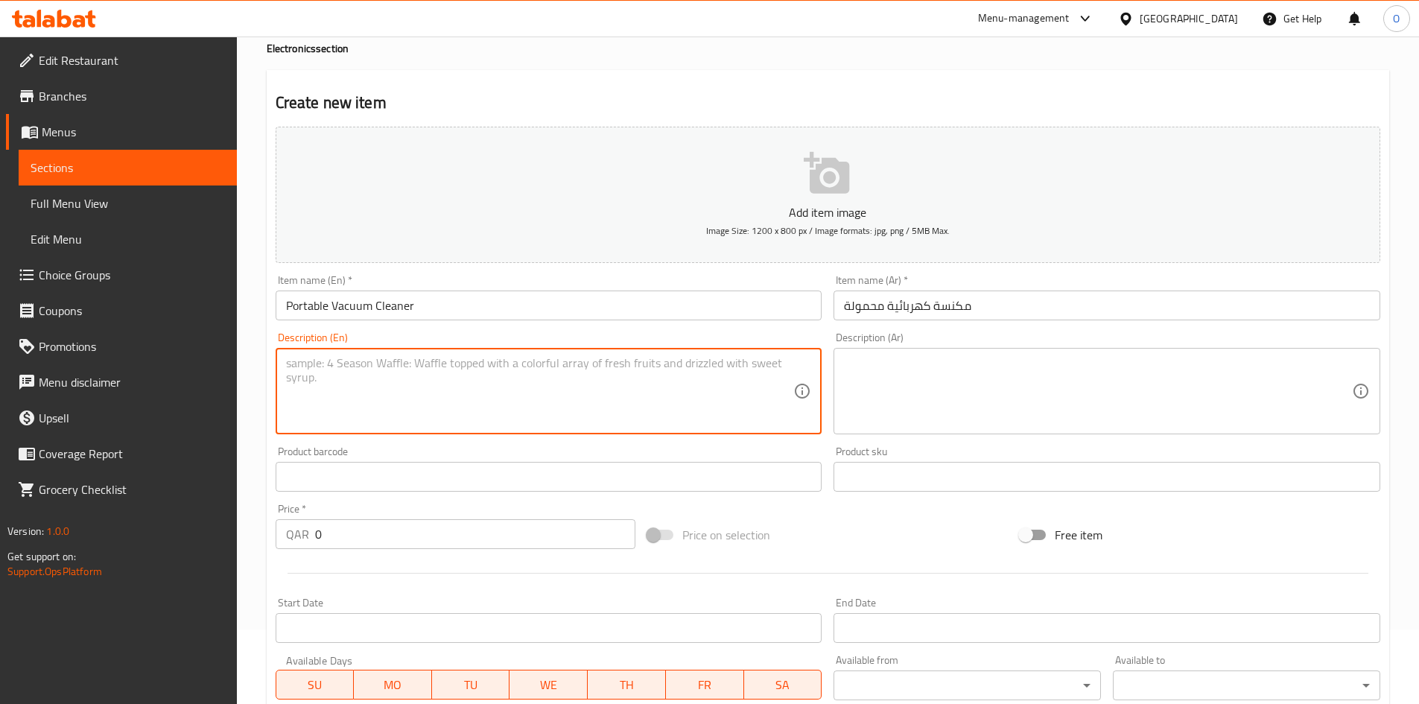
paste textarea "Electric air blower (1 piece), nozzles (2 pieces), cleaning brush, and USB char…"
type textarea "Electric air blower (1 piece), nozzles (2 pieces), cleaning brush, and USB char…"
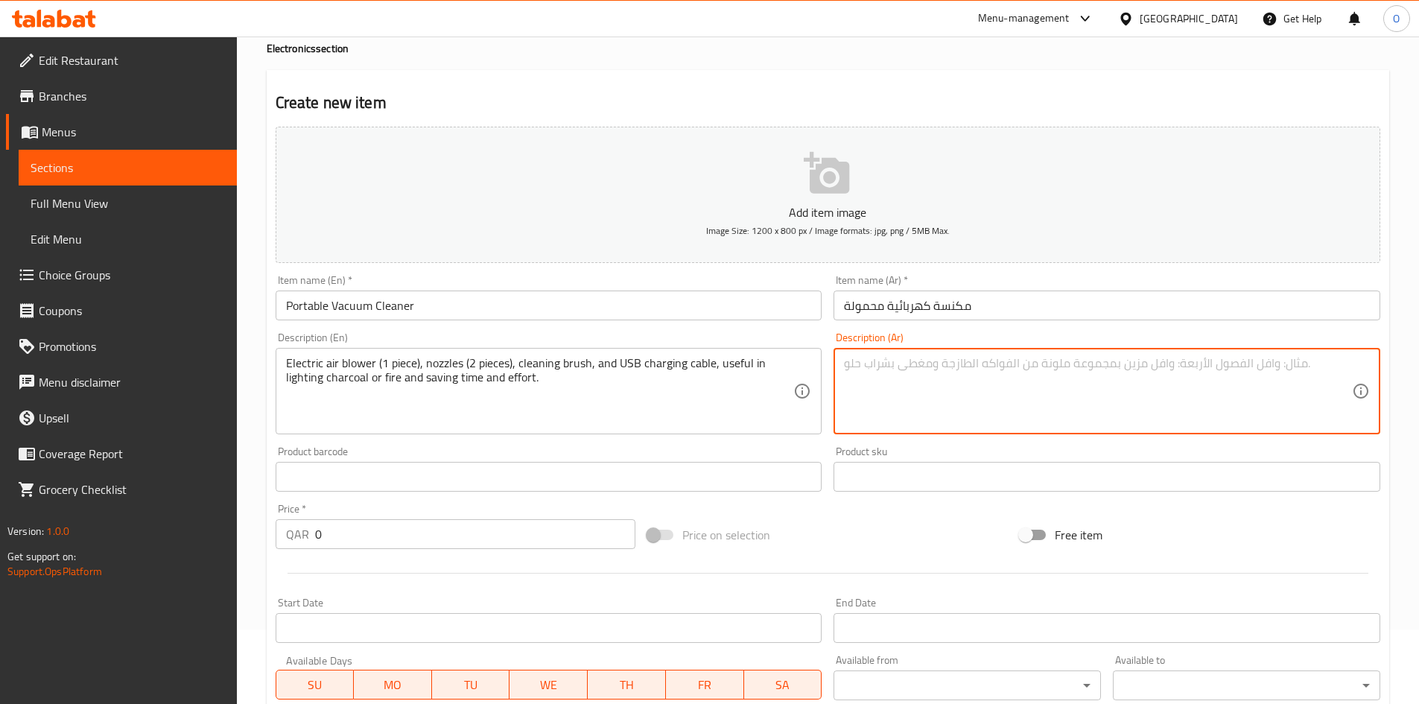
paste textarea "منفاخ هواء كهربائي (1) قطعة فوهات (2 قطعة) فرشاة تنظيف و كابل شحن USB و مفيد في…"
type textarea "منفاخ هواء كهربائي (1) قطعة فوهات (2 قطعة) فرشاة تنظيف و كابل شحن USB و مفيد في…"
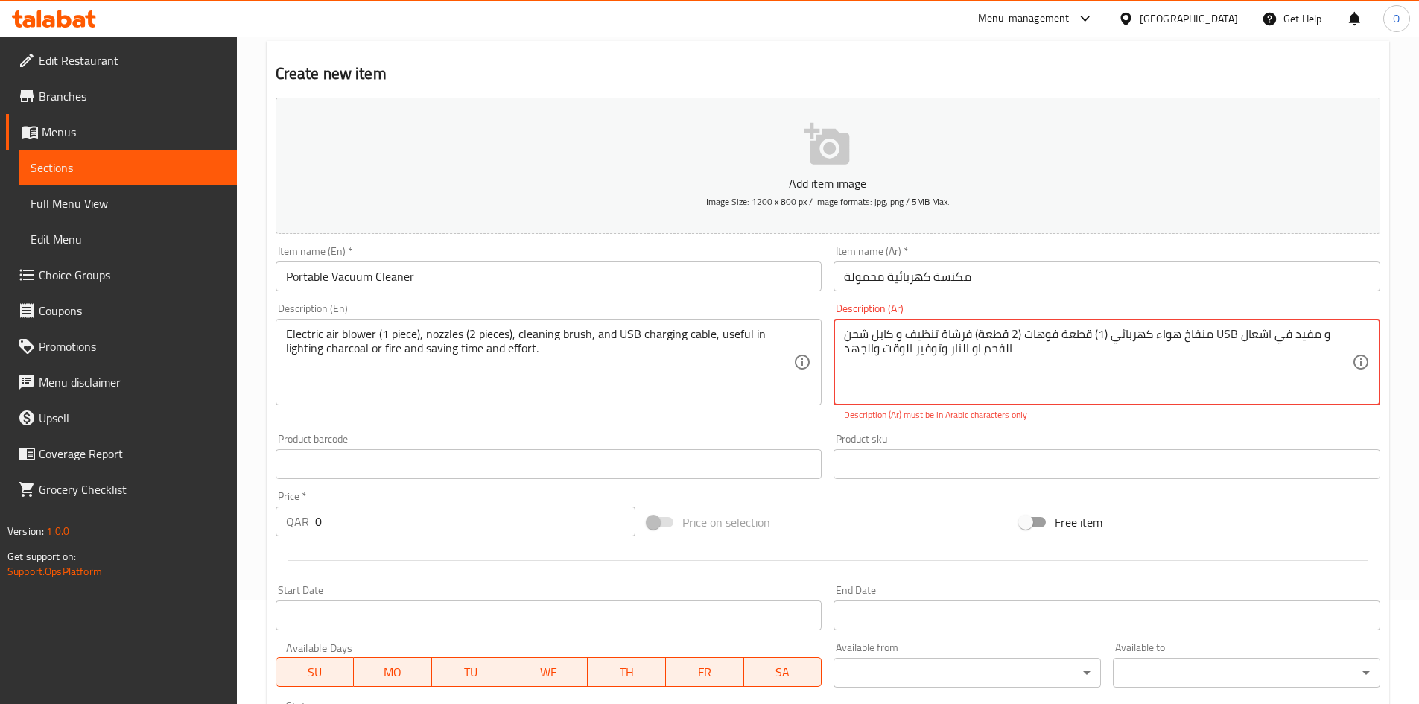
scroll to position [149, 0]
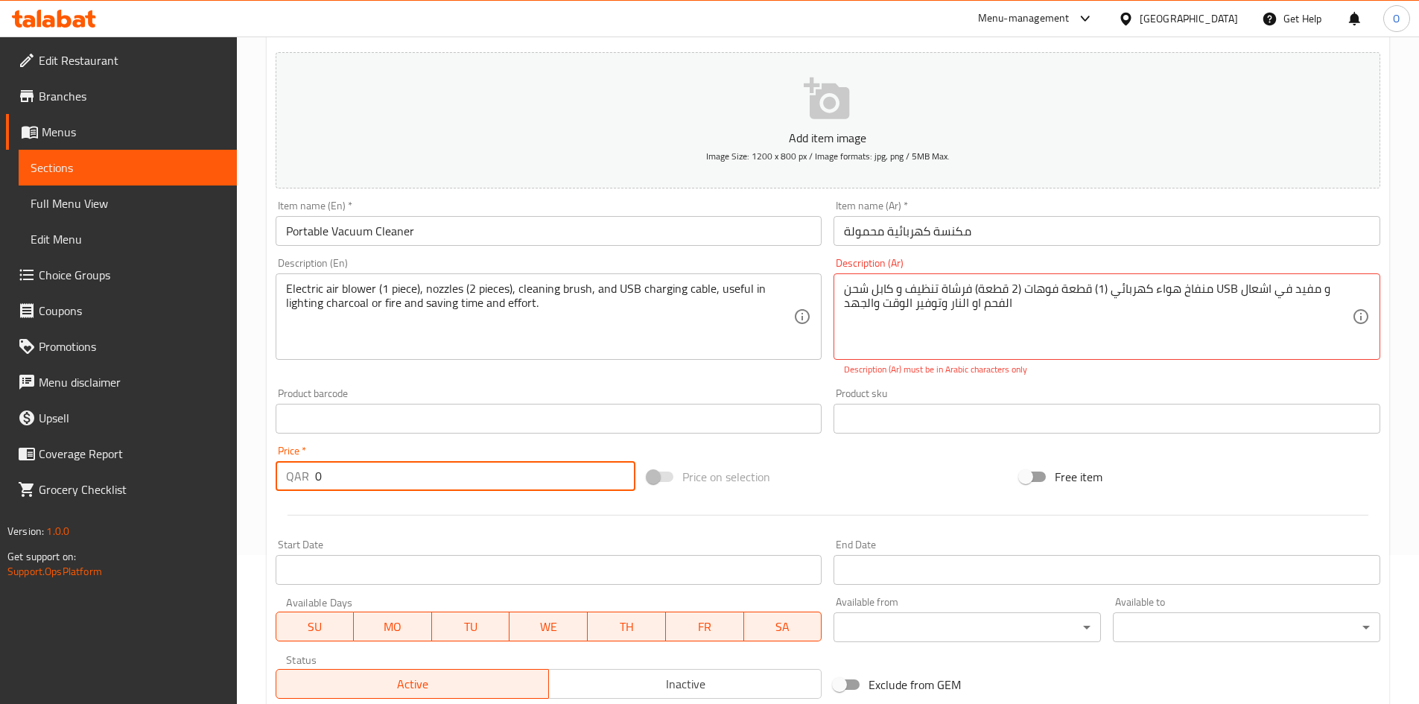
click at [299, 482] on div "QAR 0 Price *" at bounding box center [456, 476] width 360 height 30
paste input "92"
type input "92"
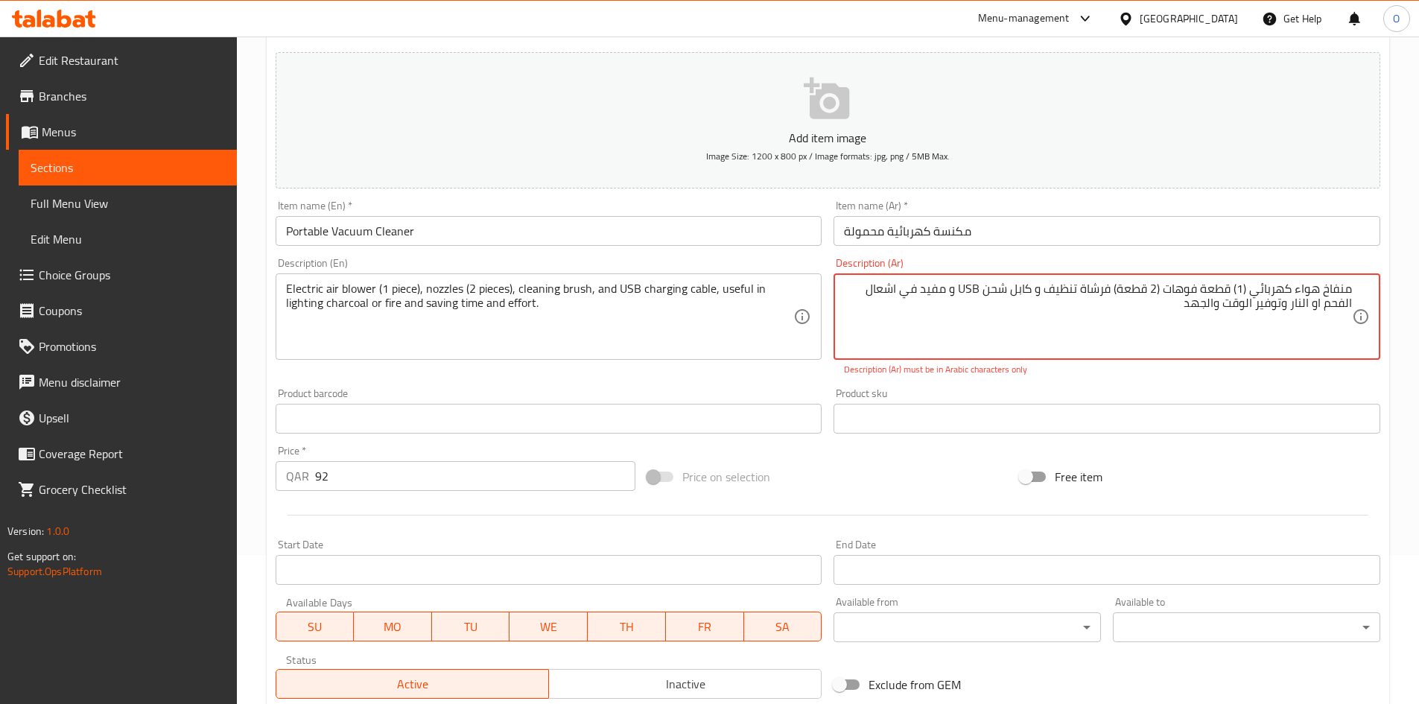
click at [969, 290] on textarea "منفاخ هواء كهربائي (1) قطعة فوهات (2 قطعة) فرشاة تنظيف و كابل شحن USB و مفيد في…" at bounding box center [1098, 316] width 508 height 71
type textarea "منفاخ هواء كهربائي (1) قطعة فوهات (2 قطعة) فرشاة تنظيف و كابل شحن يو اس بي و مف…"
click at [914, 490] on div "Add item image Image Size: 1200 x 800 px / Image formats: jpg, png / 5MB Max. I…" at bounding box center [828, 375] width 1116 height 658
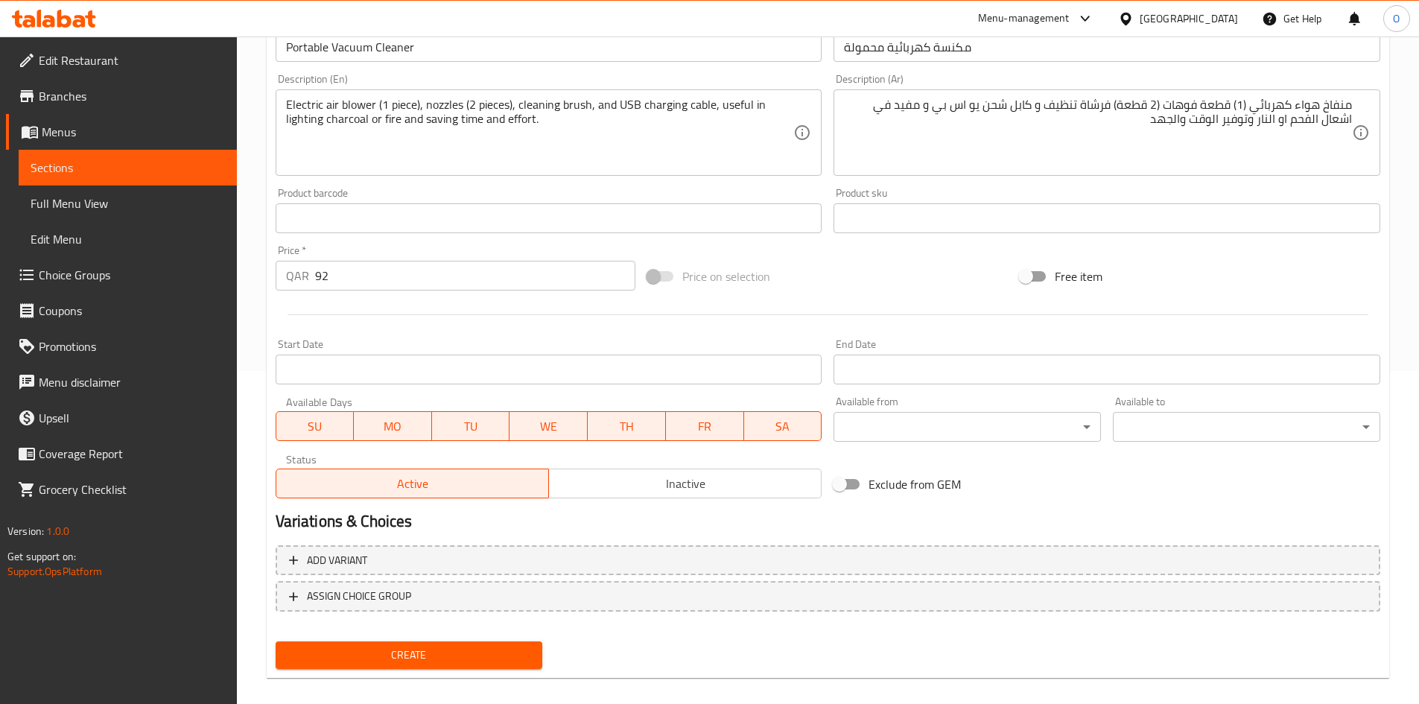
scroll to position [349, 0]
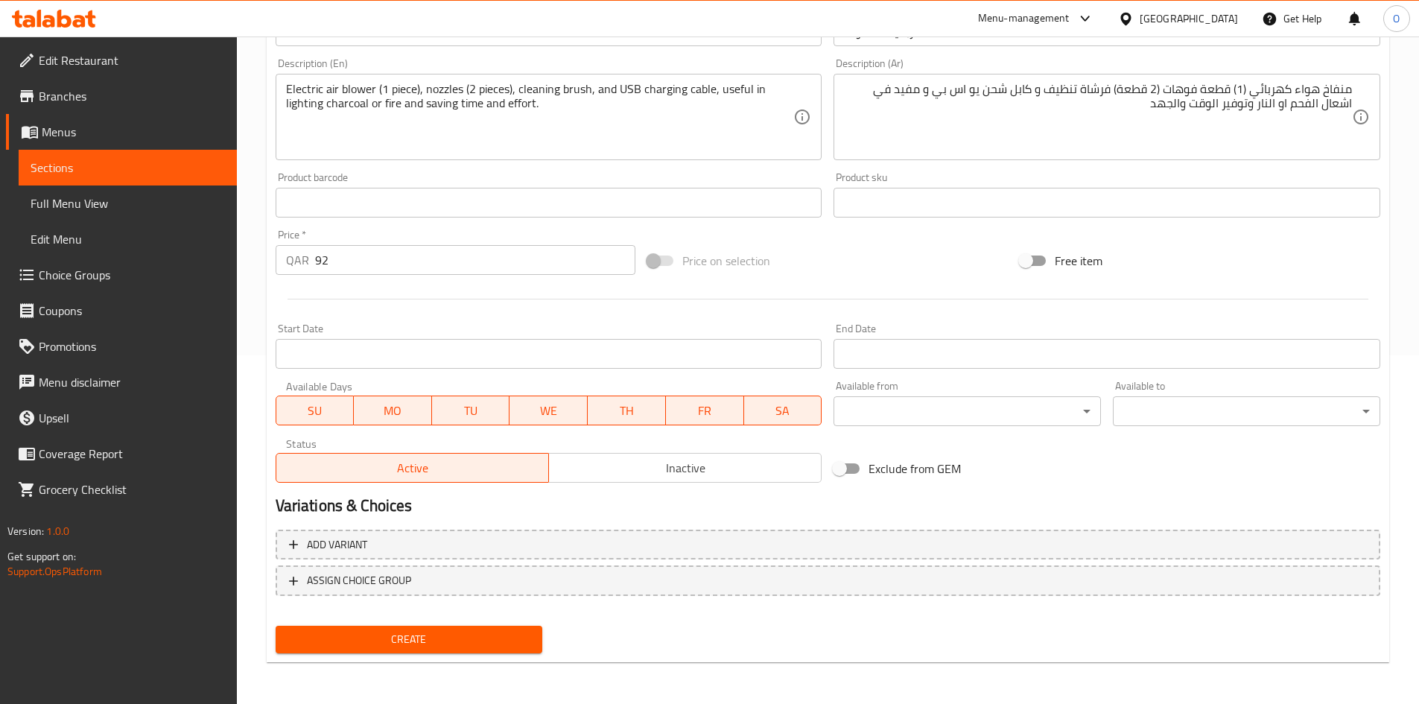
click at [404, 634] on span "Create" at bounding box center [409, 639] width 244 height 19
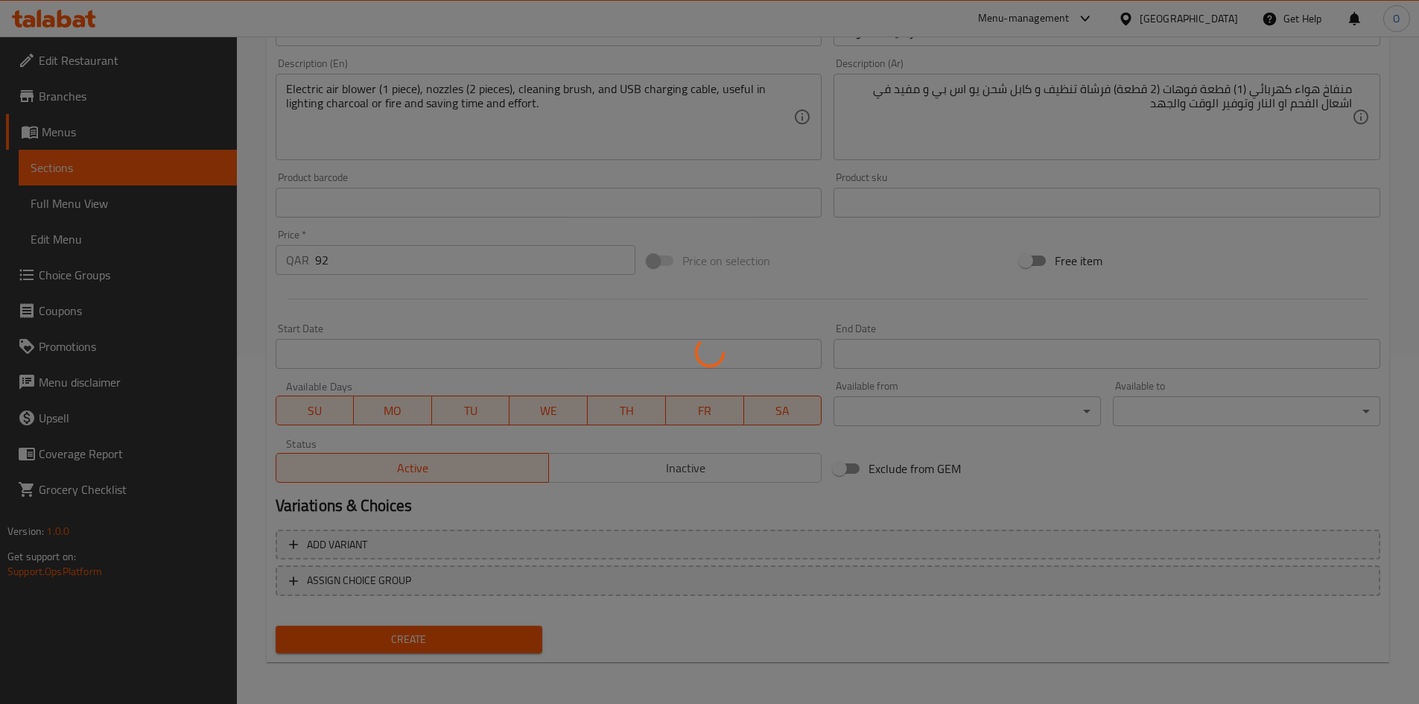
type input "0"
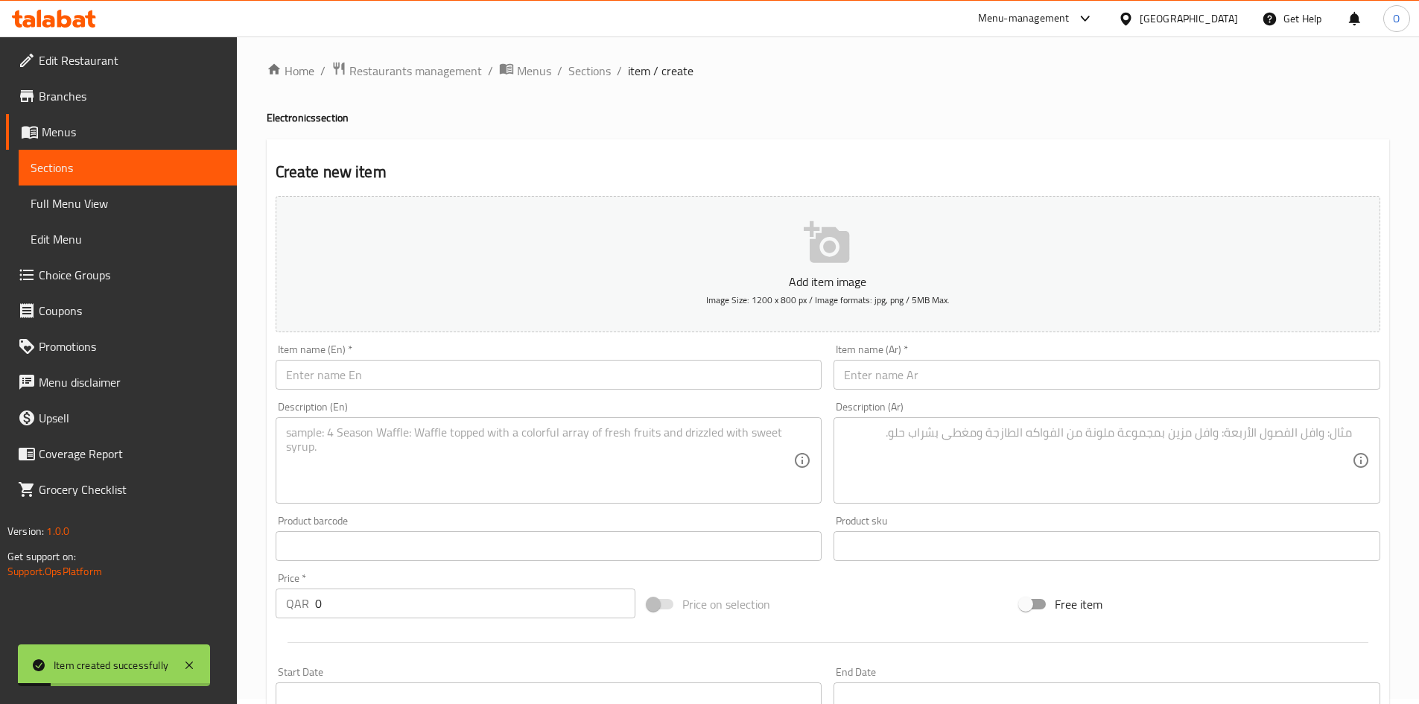
scroll to position [0, 0]
click at [597, 72] on span "Sections" at bounding box center [589, 76] width 42 height 18
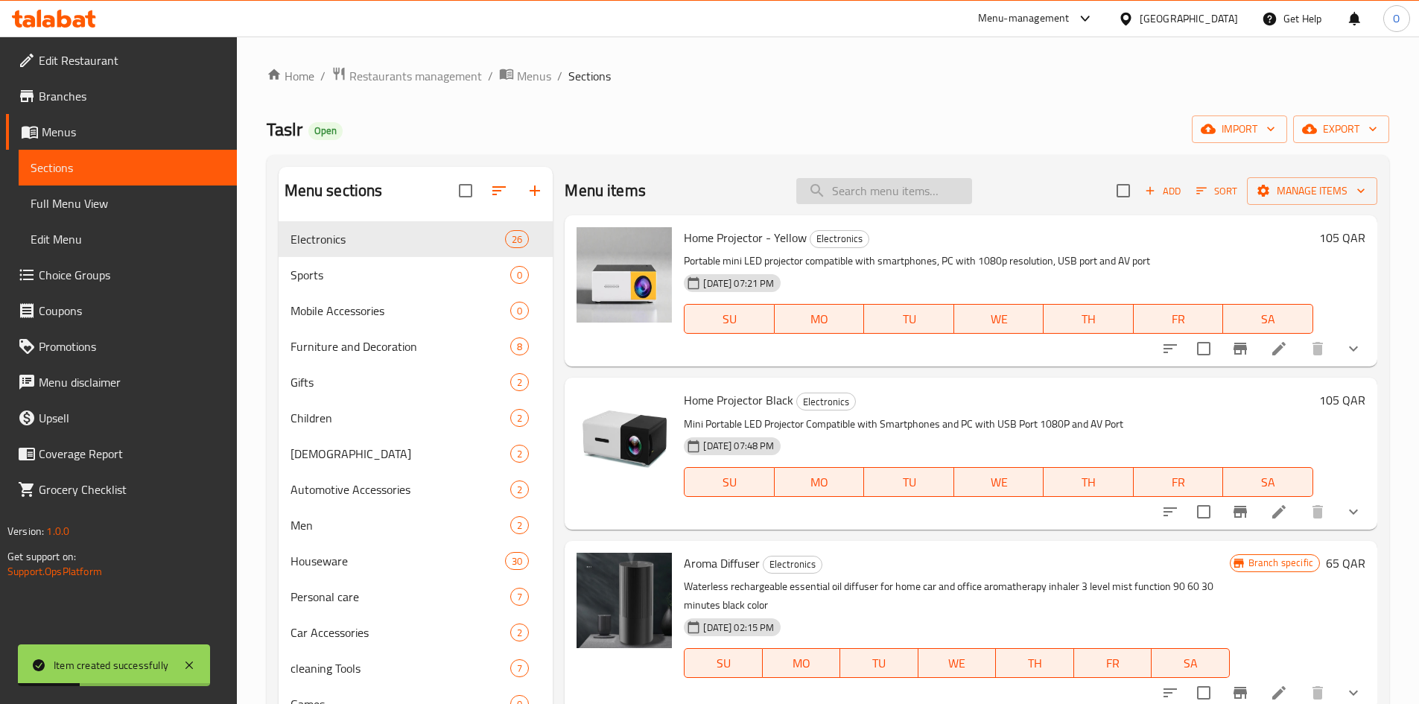
click at [897, 191] on input "search" at bounding box center [884, 191] width 176 height 26
paste input "Luxury automatic water dispenser pump"
drag, startPoint x: 884, startPoint y: 188, endPoint x: 970, endPoint y: 194, distance: 86.6
click at [970, 194] on div "Menu items Luxury automatic water dispenser pump Add Sort Manage items" at bounding box center [970, 191] width 812 height 48
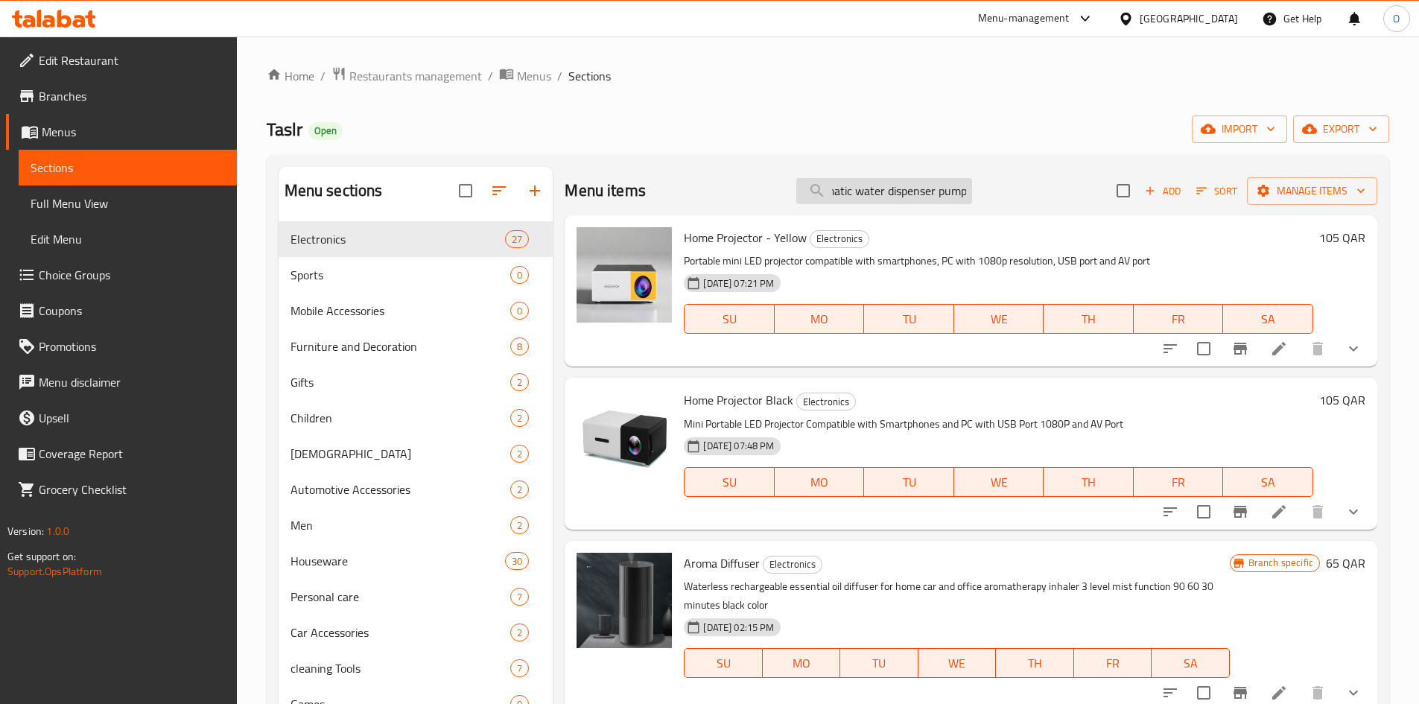
click at [914, 193] on input "Luxury automatic water dispenser pump" at bounding box center [884, 191] width 176 height 26
type input "Luxury automatic water dispenser pump"
click at [990, 181] on div "Menu items Luxury automatic water dispenser pump Add Sort Manage items" at bounding box center [970, 191] width 812 height 48
click at [870, 189] on input "Luxury automatic water dispenser pump" at bounding box center [884, 191] width 176 height 26
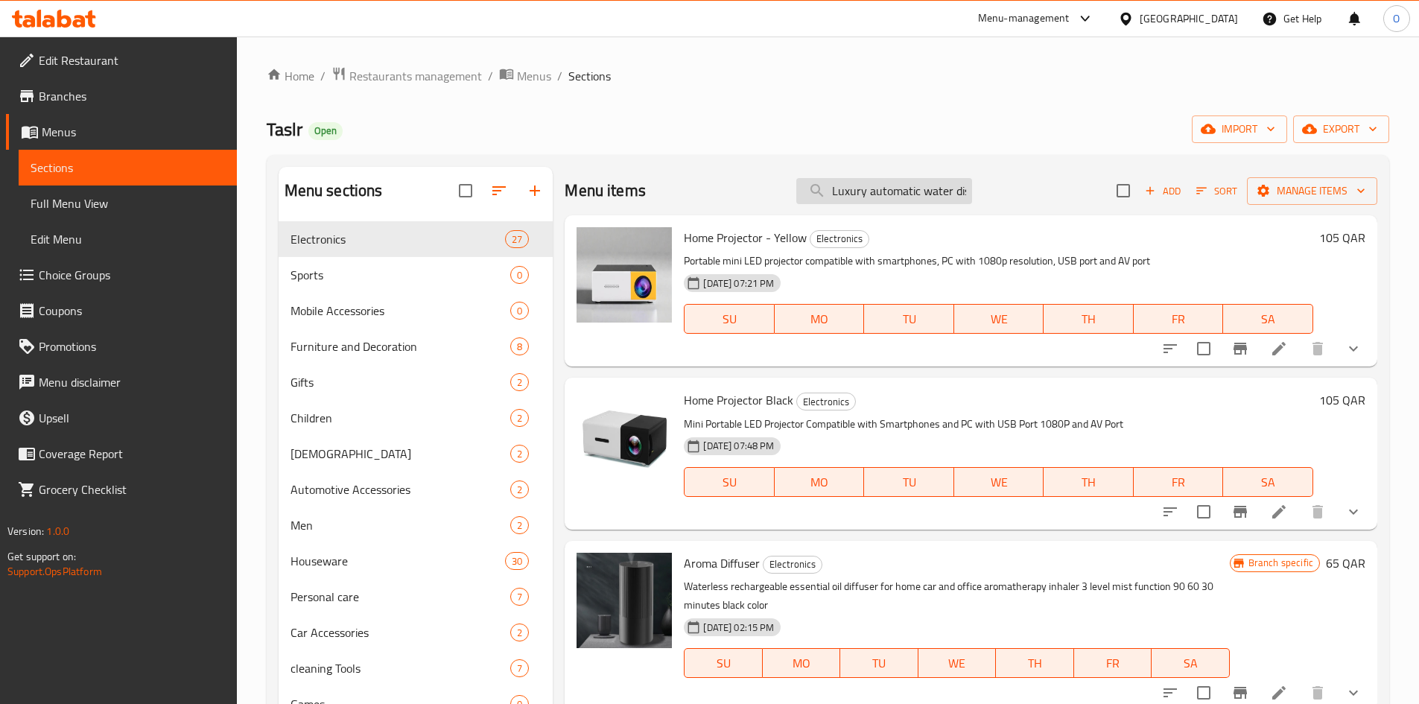
click at [870, 189] on input "Luxury automatic water dispenser pump" at bounding box center [884, 191] width 176 height 26
drag, startPoint x: 872, startPoint y: 194, endPoint x: 1005, endPoint y: 217, distance: 134.5
click at [1005, 217] on div "Menu items Luxury automatic water dispenser pump Add Sort Manage items Home Pro…" at bounding box center [965, 519] width 824 height 704
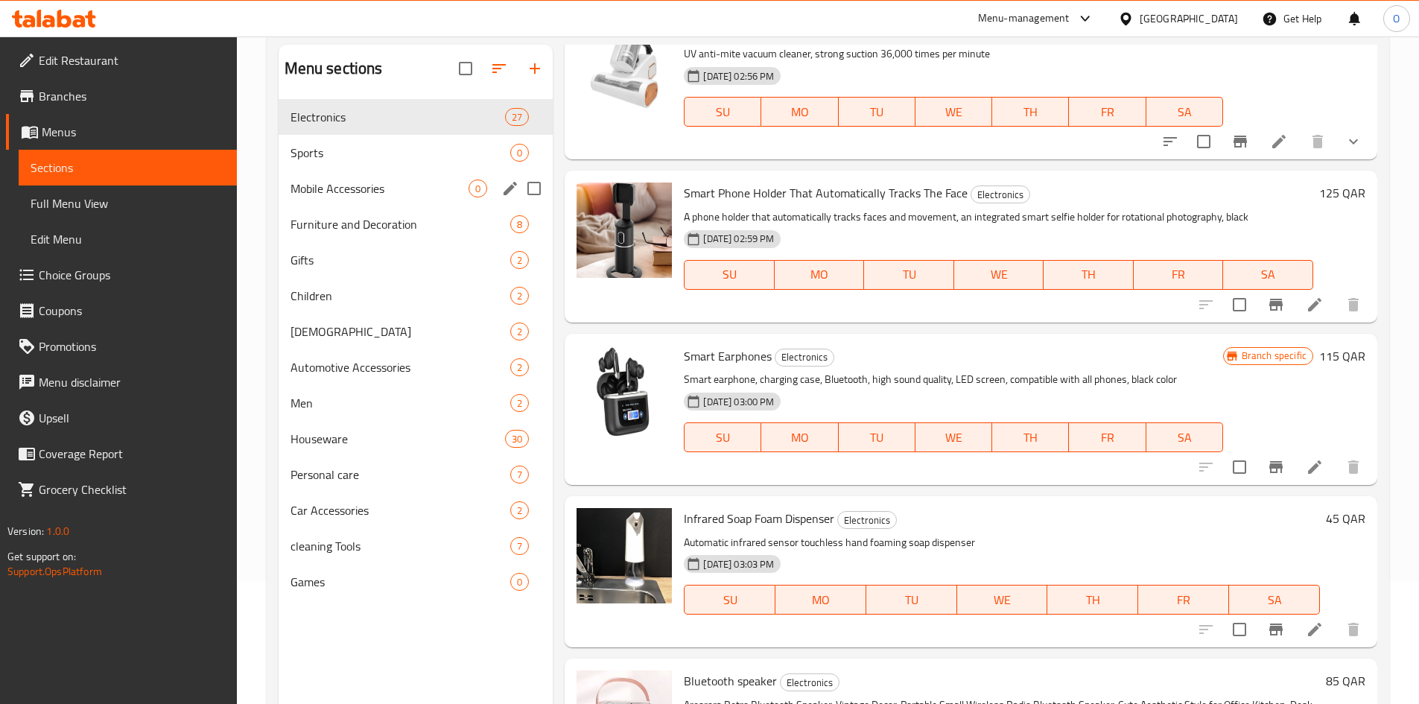
scroll to position [149, 0]
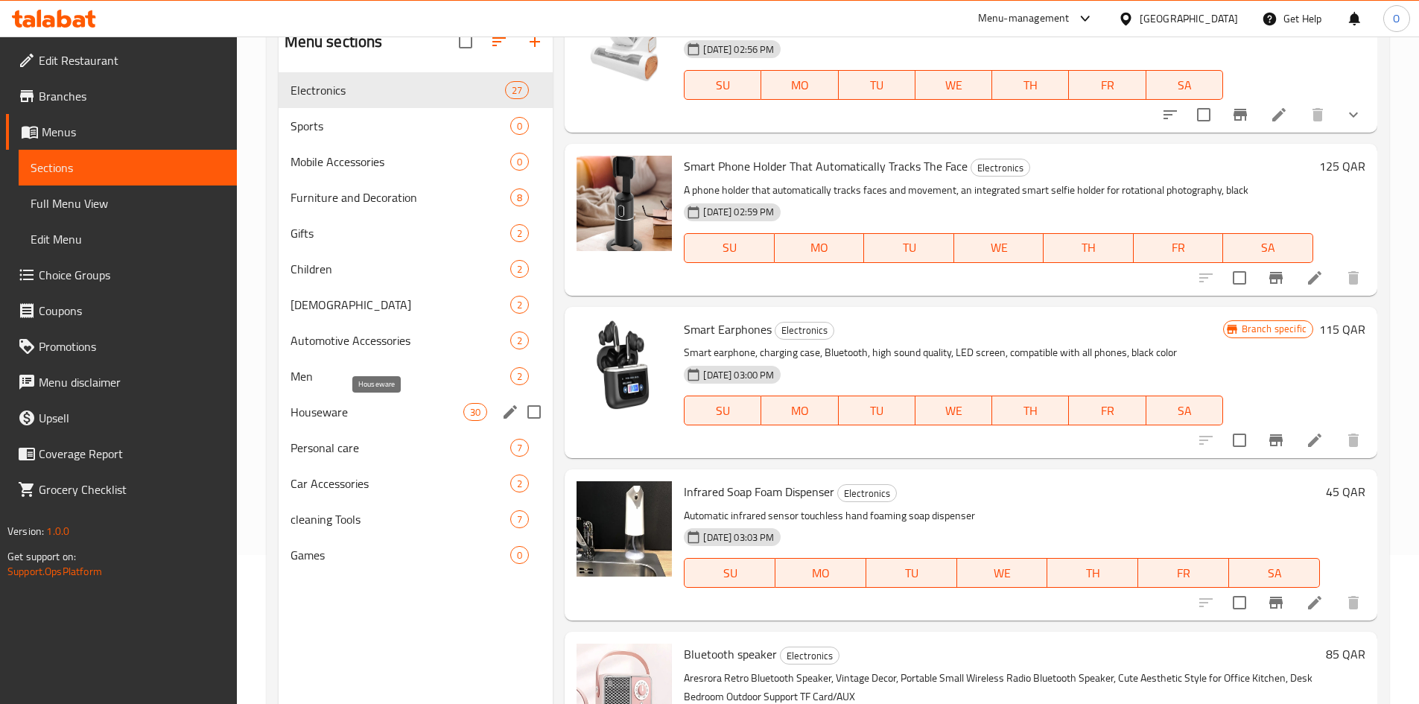
drag, startPoint x: 360, startPoint y: 413, endPoint x: 326, endPoint y: 394, distance: 39.0
click at [360, 413] on span "Houseware" at bounding box center [377, 412] width 174 height 18
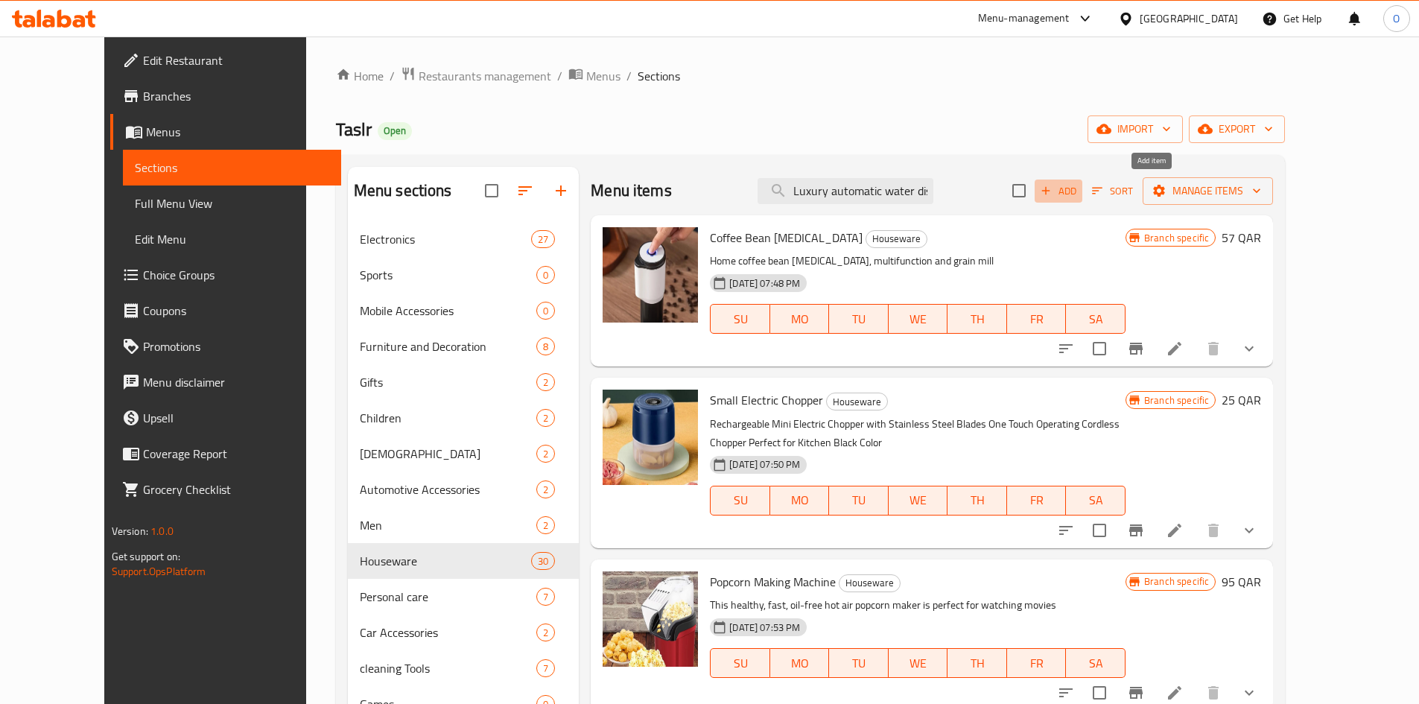
click at [1052, 194] on icon "button" at bounding box center [1045, 190] width 13 height 13
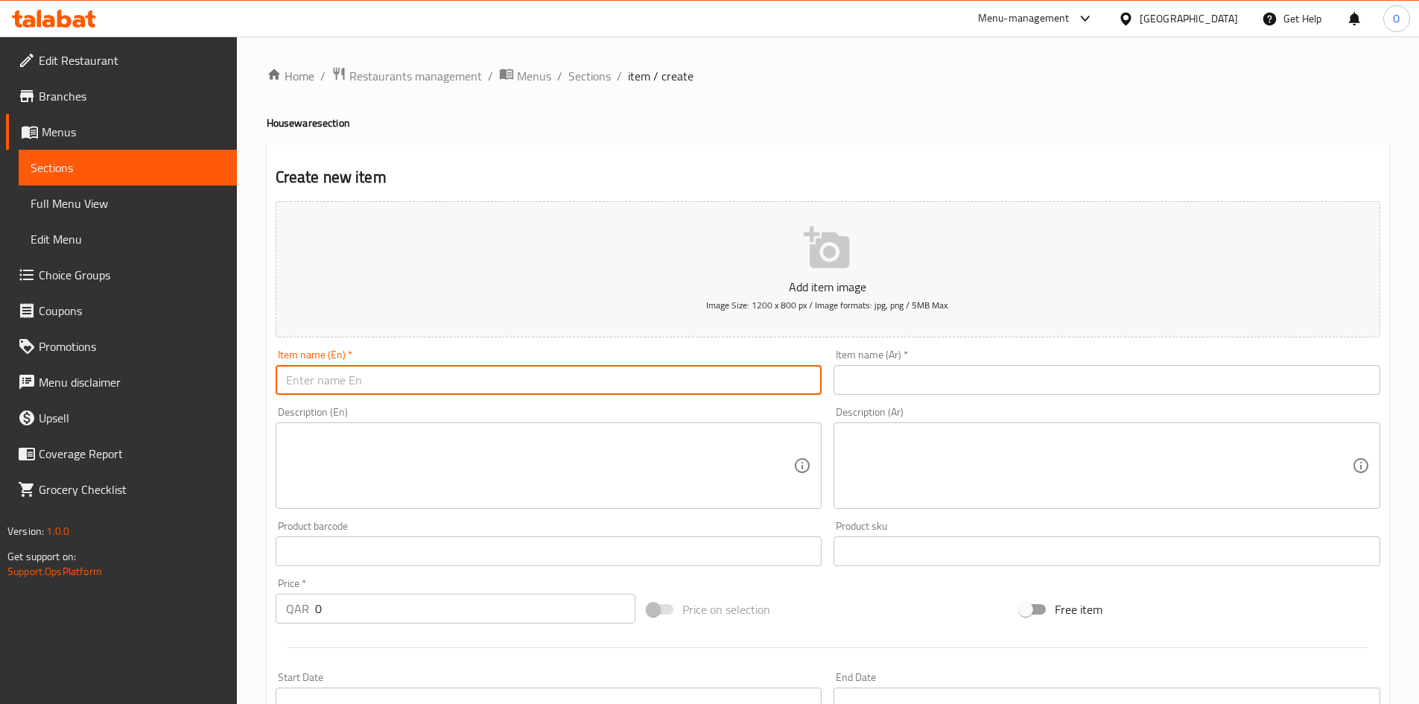
paste input "Luxury automatic water dispenser pump"
click at [369, 381] on input "Luxury automatic water dispenser pump" at bounding box center [549, 380] width 547 height 30
paste input "Automatic Water Dispenser P"
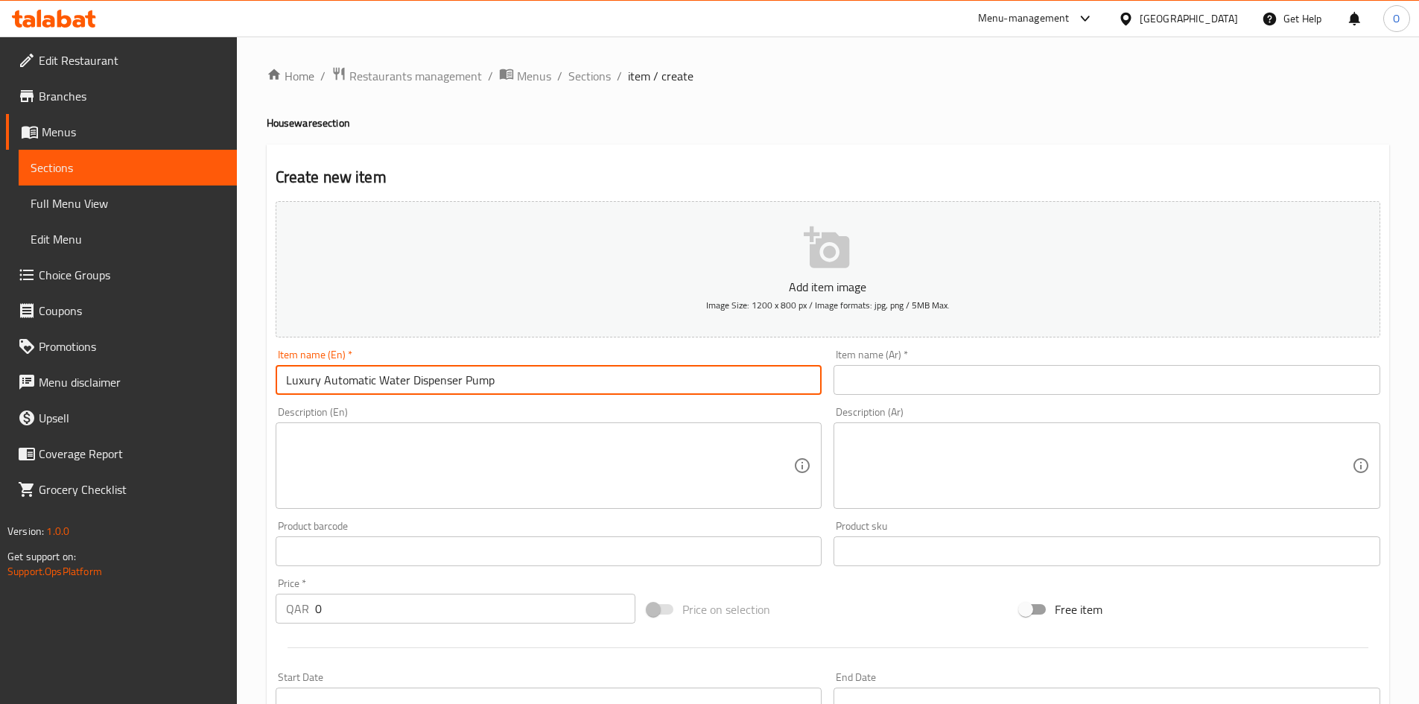
type input "Luxury Automatic Water Dispenser Pump"
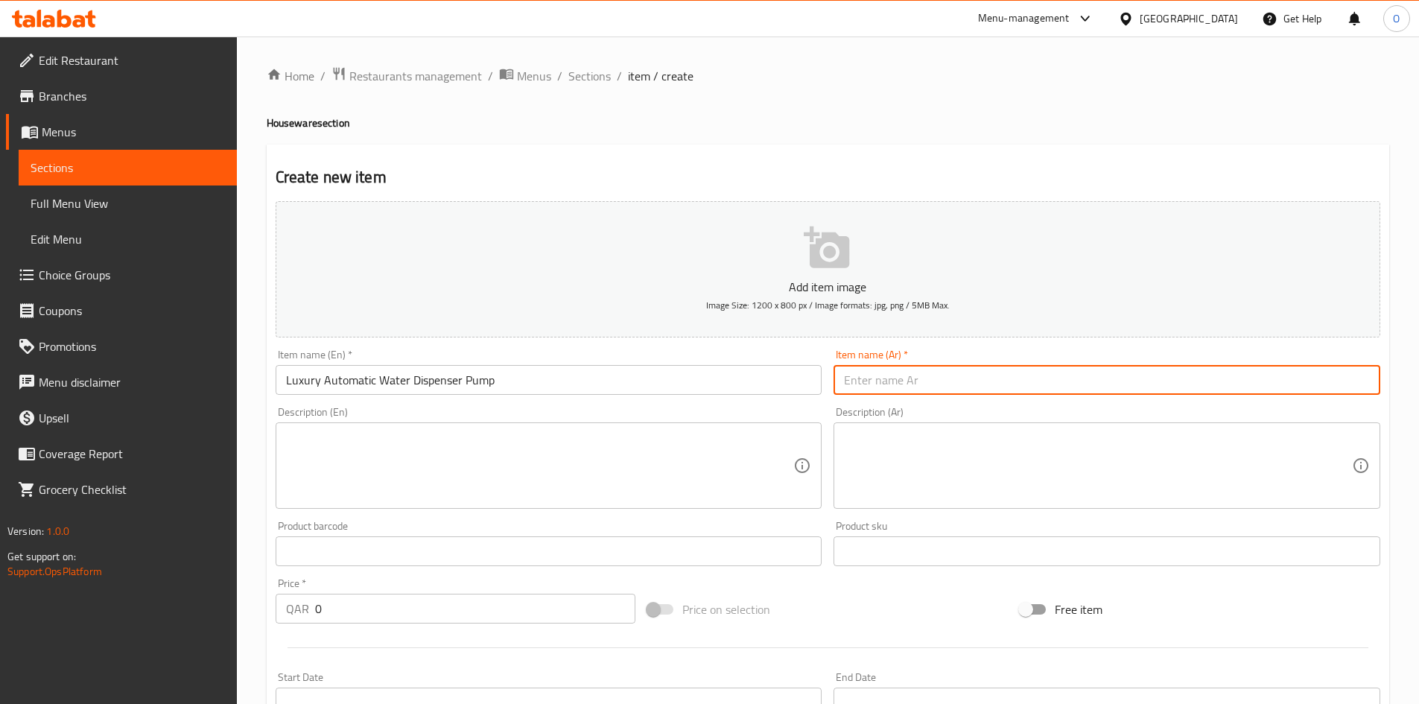
paste input "مضخة موزع المياة الاوتوماتكية فاخرة"
type input "مضخة موزع المياة الاوتوماتكية فاخرة"
click at [344, 468] on textarea at bounding box center [540, 465] width 508 height 71
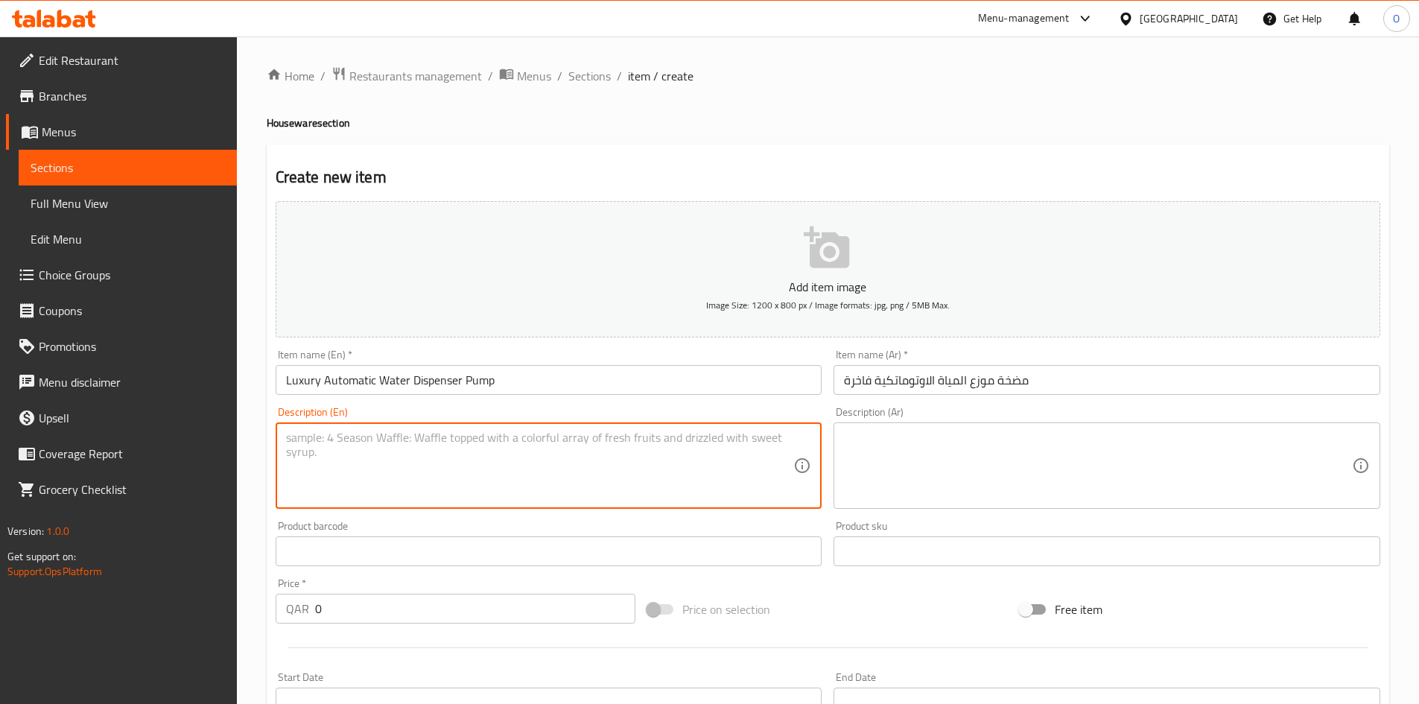
paste textarea "JOYHILL Folding Electric Water Bottle Pump and USB Charging Cable Low Noise Por…"
type textarea "JOYHILL Folding Electric Water Bottle Pump and USB Charging Cable Low Noise Por…"
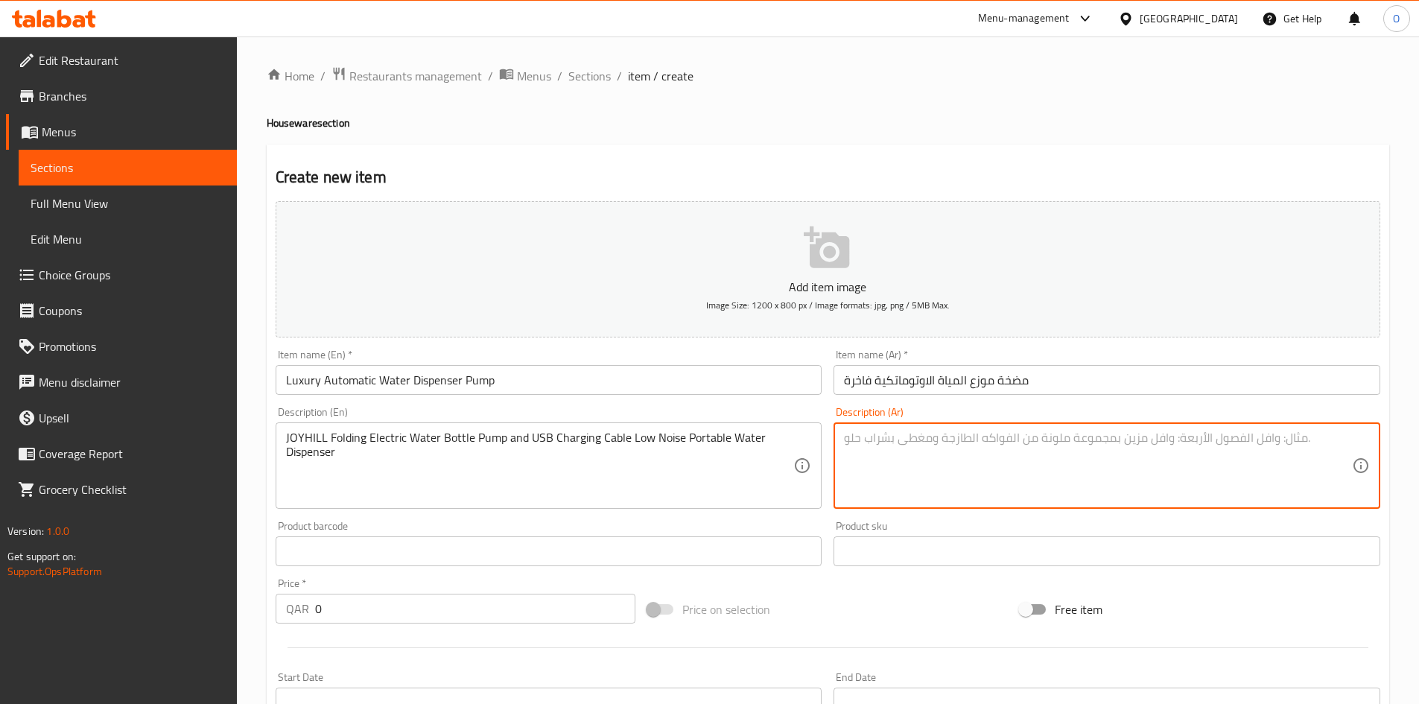
paste textarea "مضخة زجاجات مياة كهربائية قابلة للطي JOYHILL وكابل شحن USB موزع مياة محمول منخف…"
click at [1150, 440] on textarea "مضخة زجاجات مياة كهربائية قابلة للطي JOYHILL وكابل شحن USB موزع مياة محمول منخف…" at bounding box center [1098, 465] width 508 height 71
click at [1150, 439] on textarea "مضخة زجاجات مياة كهربائية قابلة للطي JOYHILL وكابل شحن USB موزع مياة محمول منخف…" at bounding box center [1098, 465] width 508 height 71
click at [1063, 441] on textarea "مضخة زجاجات مياة كهربائية قابلة للطي JOYHILL وكابل شحن يو اس بي موزع مياة محمول…" at bounding box center [1098, 465] width 508 height 71
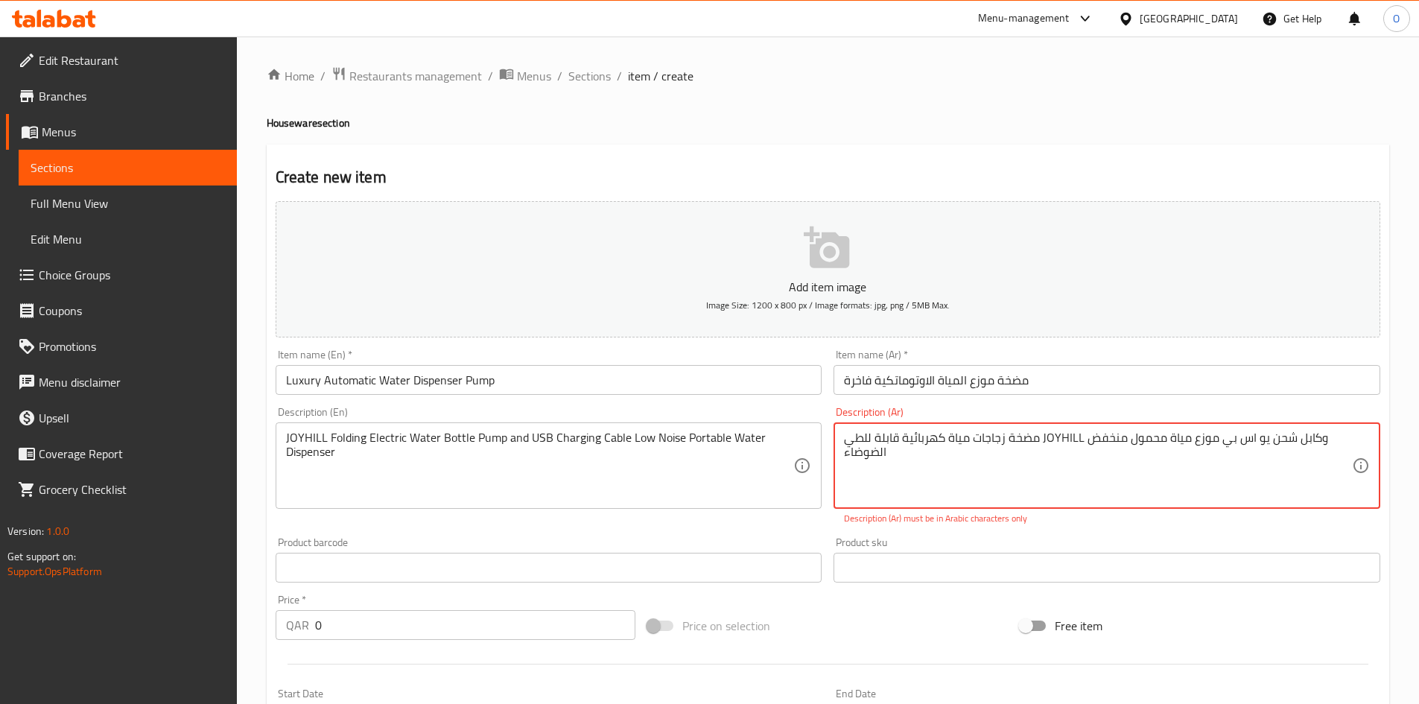
paste textarea "جوي هيل"
type textarea "مضخة زجاجات مياة كهربائية قابلة للطي جوي هيل وكابل شحن يو اس بي موزع مياة محمول…"
click at [912, 624] on div "Price on selection" at bounding box center [827, 625] width 372 height 40
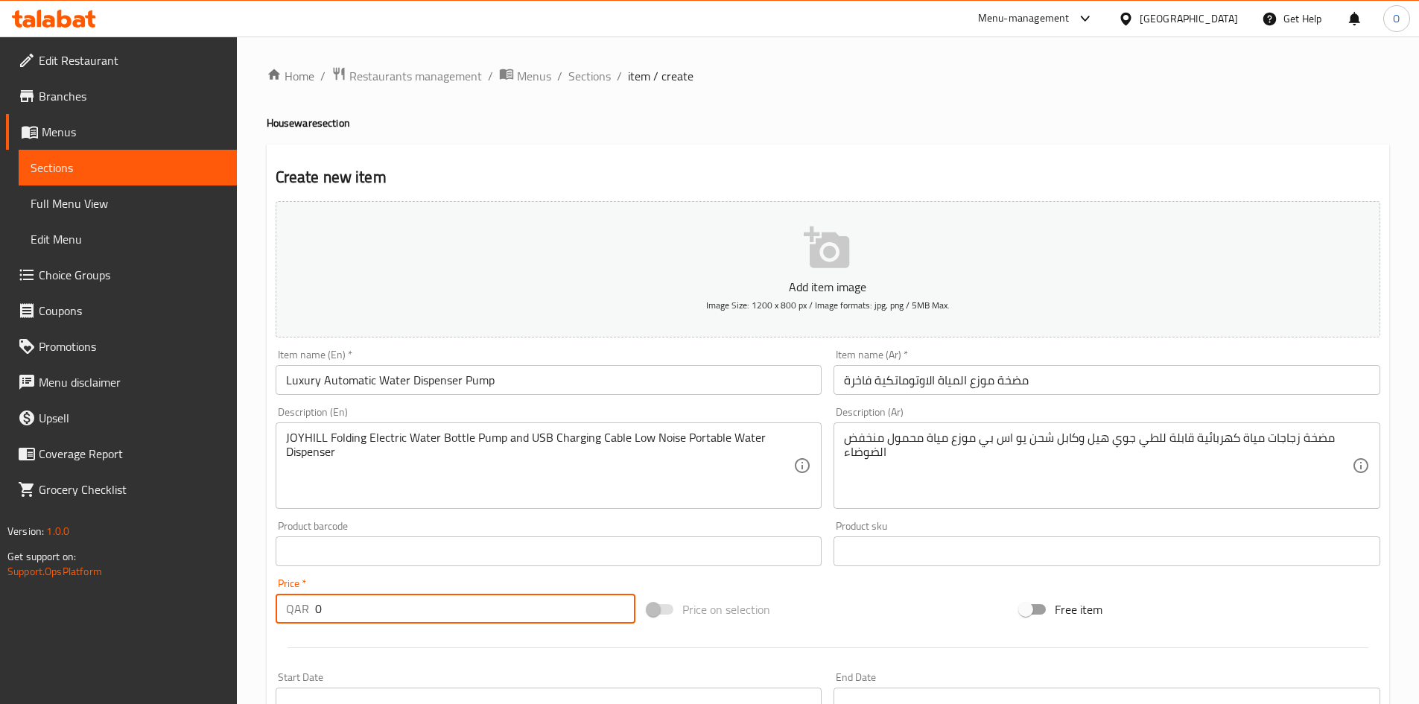
drag, startPoint x: 351, startPoint y: 615, endPoint x: 325, endPoint y: 615, distance: 25.3
click at [319, 615] on input "0" at bounding box center [475, 609] width 321 height 30
drag, startPoint x: 325, startPoint y: 615, endPoint x: 309, endPoint y: 611, distance: 16.8
click at [309, 611] on div "QAR 0 Price *" at bounding box center [456, 609] width 360 height 30
click at [293, 618] on div "QAR 0 Price *" at bounding box center [456, 609] width 360 height 30
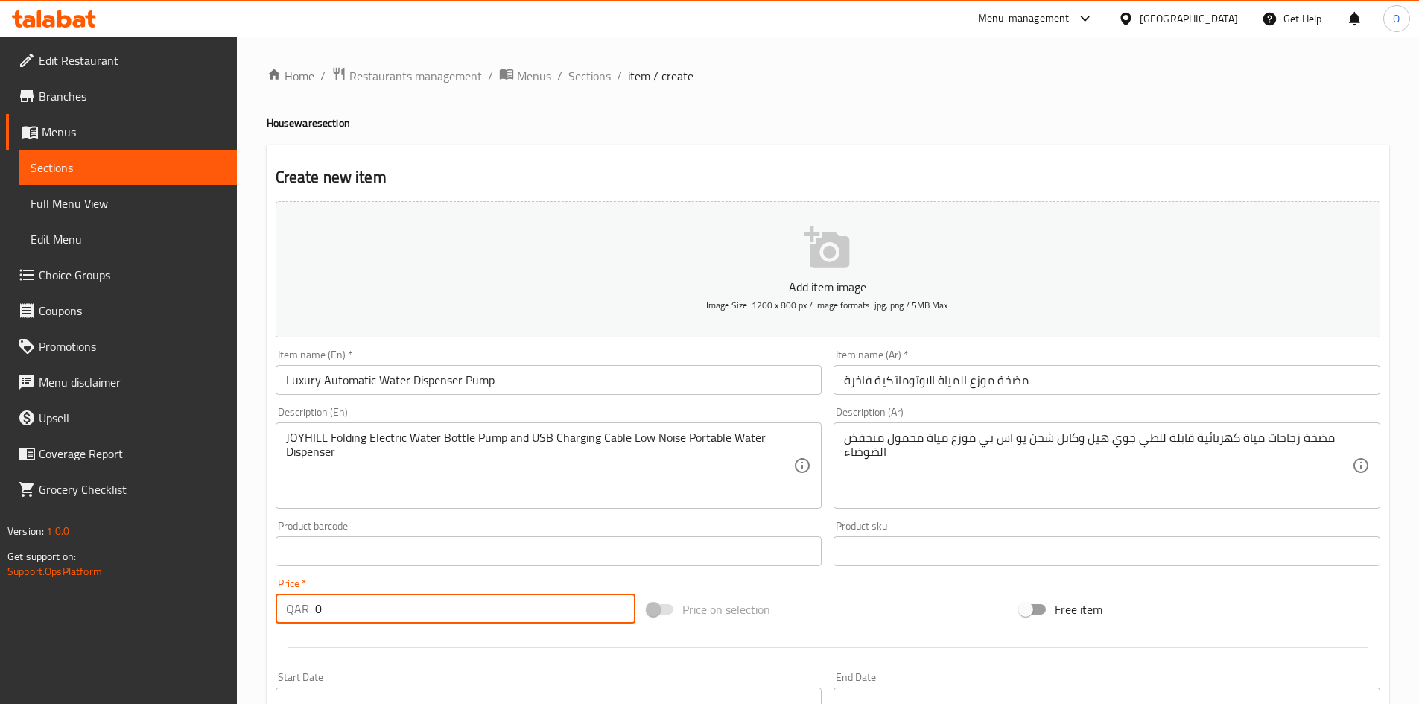
paste input "39"
type input "39"
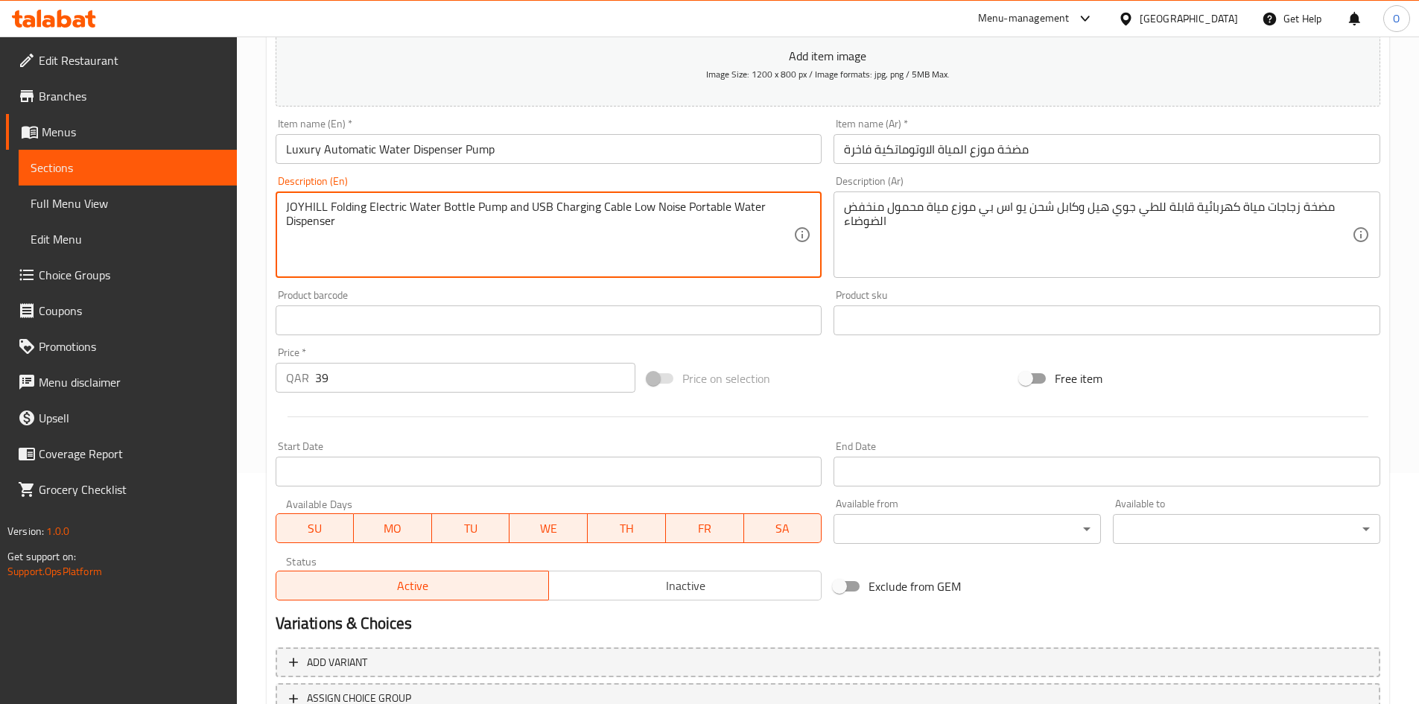
scroll to position [349, 0]
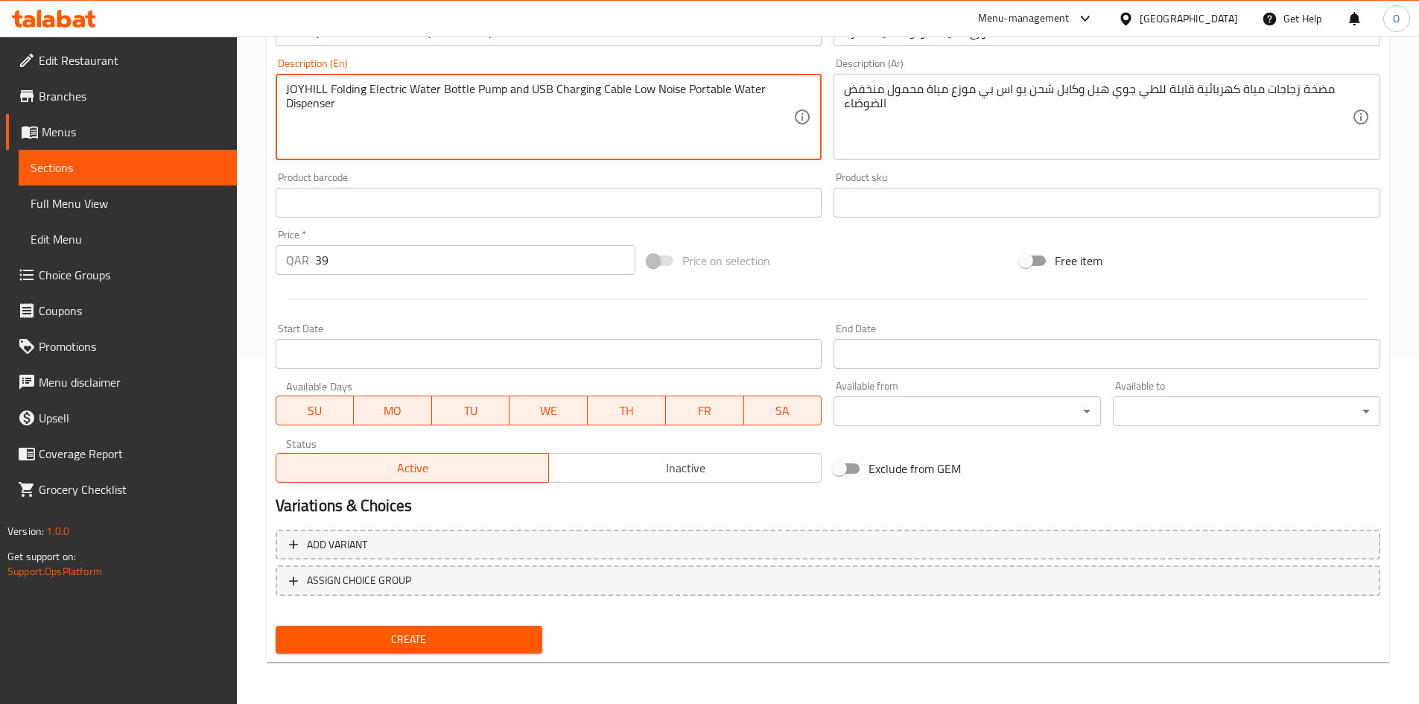
click at [394, 633] on span "Create" at bounding box center [409, 639] width 244 height 19
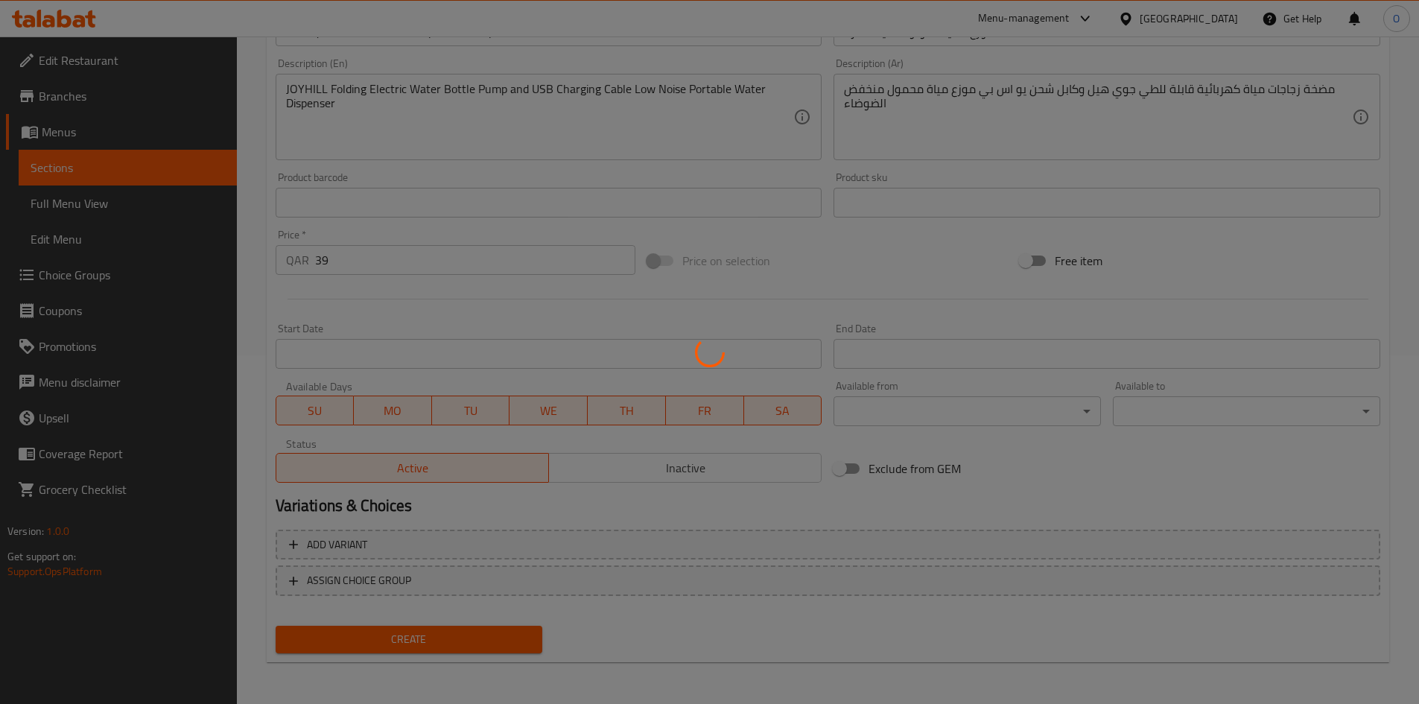
type input "0"
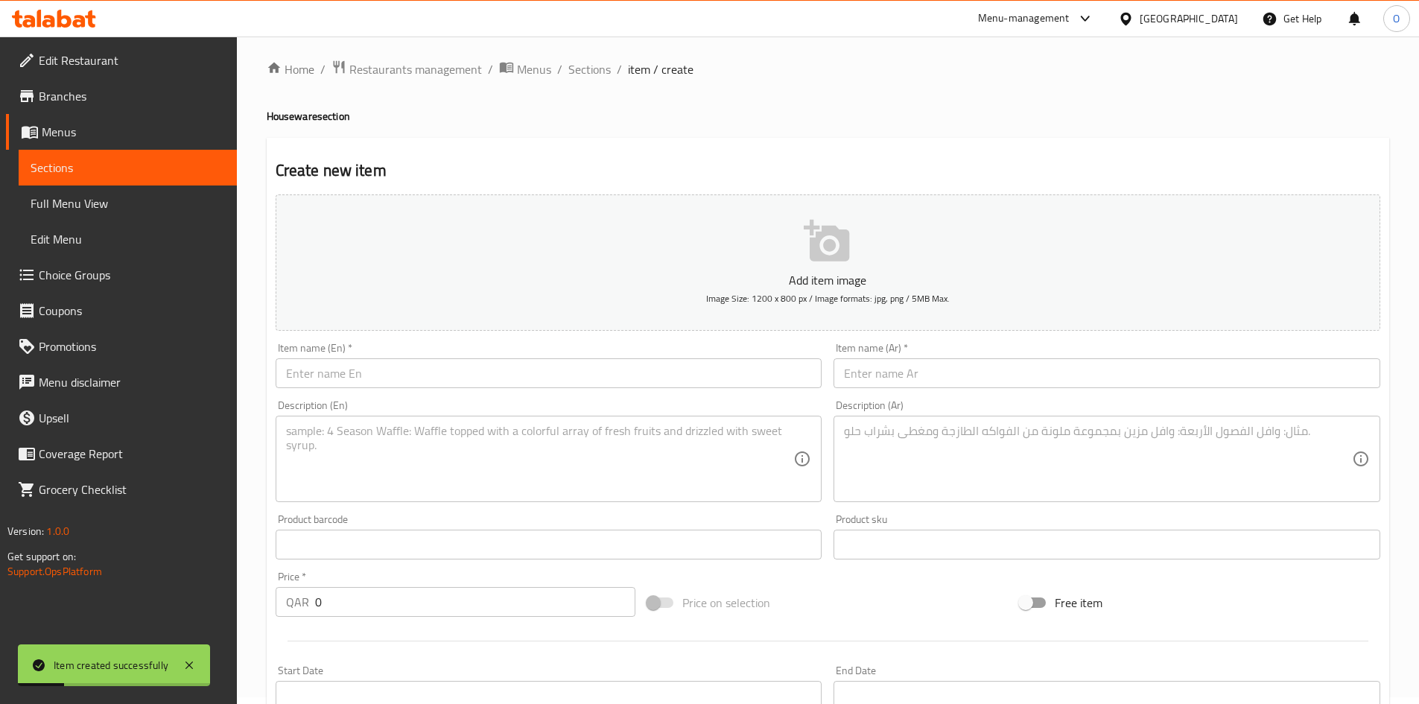
scroll to position [0, 0]
click at [590, 72] on span "Sections" at bounding box center [589, 76] width 42 height 18
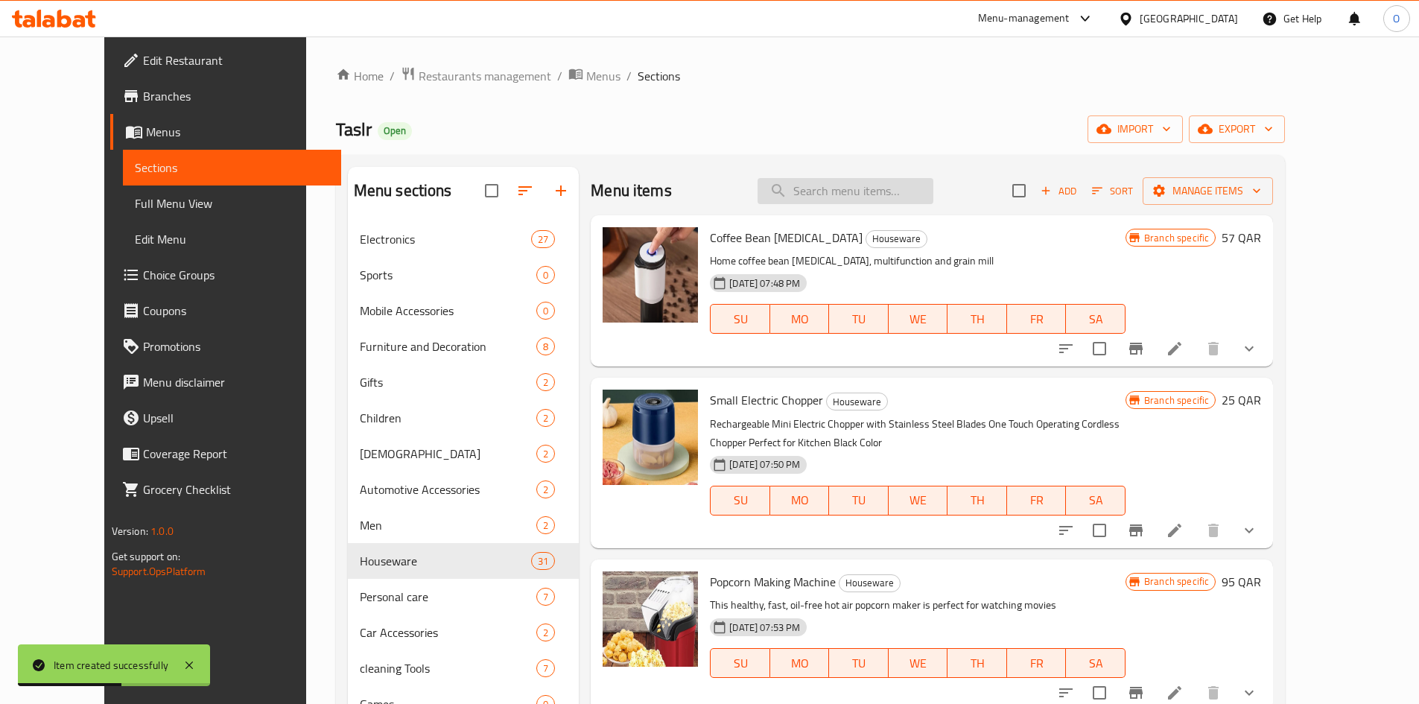
paste input "Automatic water dispenser pump"
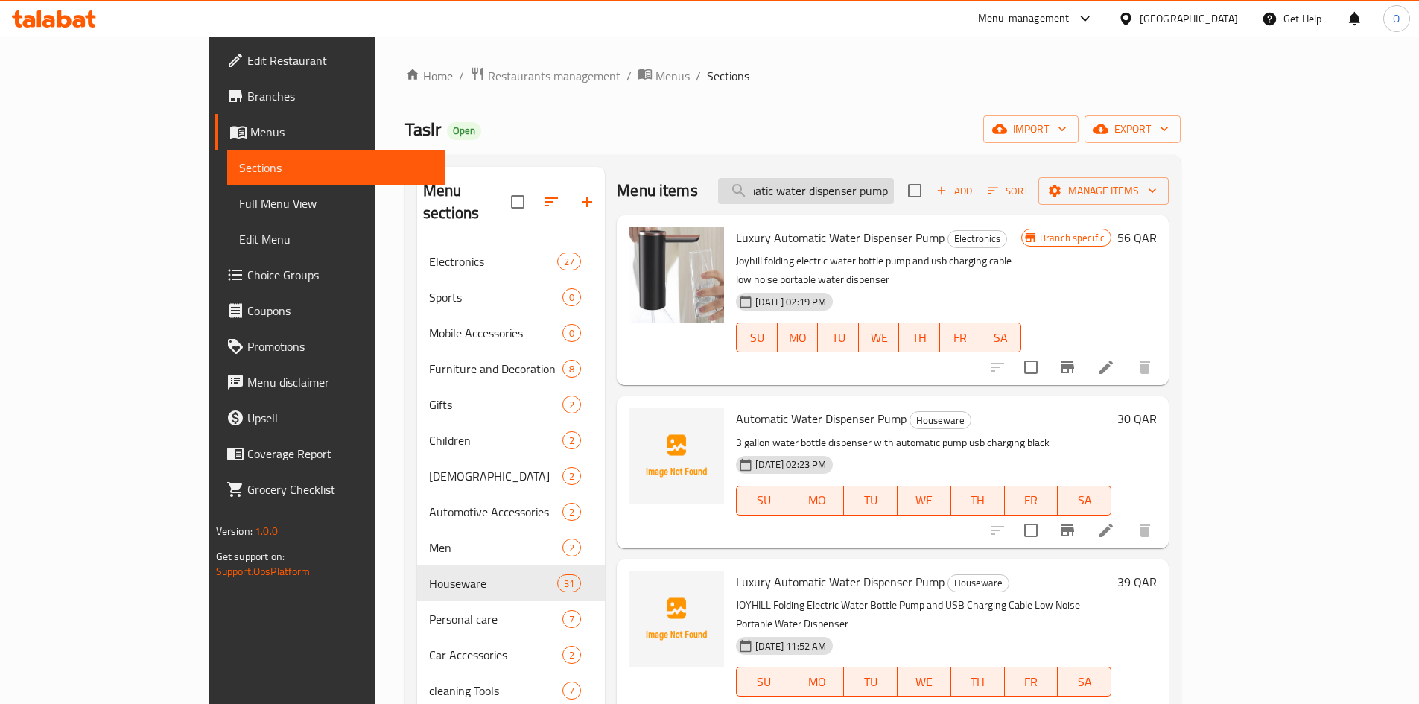
scroll to position [0, 34]
drag, startPoint x: 903, startPoint y: 192, endPoint x: 969, endPoint y: 202, distance: 67.0
click at [894, 202] on input "Automatic water dispenser pump" at bounding box center [806, 191] width 176 height 26
click at [885, 194] on input "Automatic water dispenser pump" at bounding box center [806, 191] width 176 height 26
drag, startPoint x: 839, startPoint y: 191, endPoint x: 972, endPoint y: 197, distance: 133.4
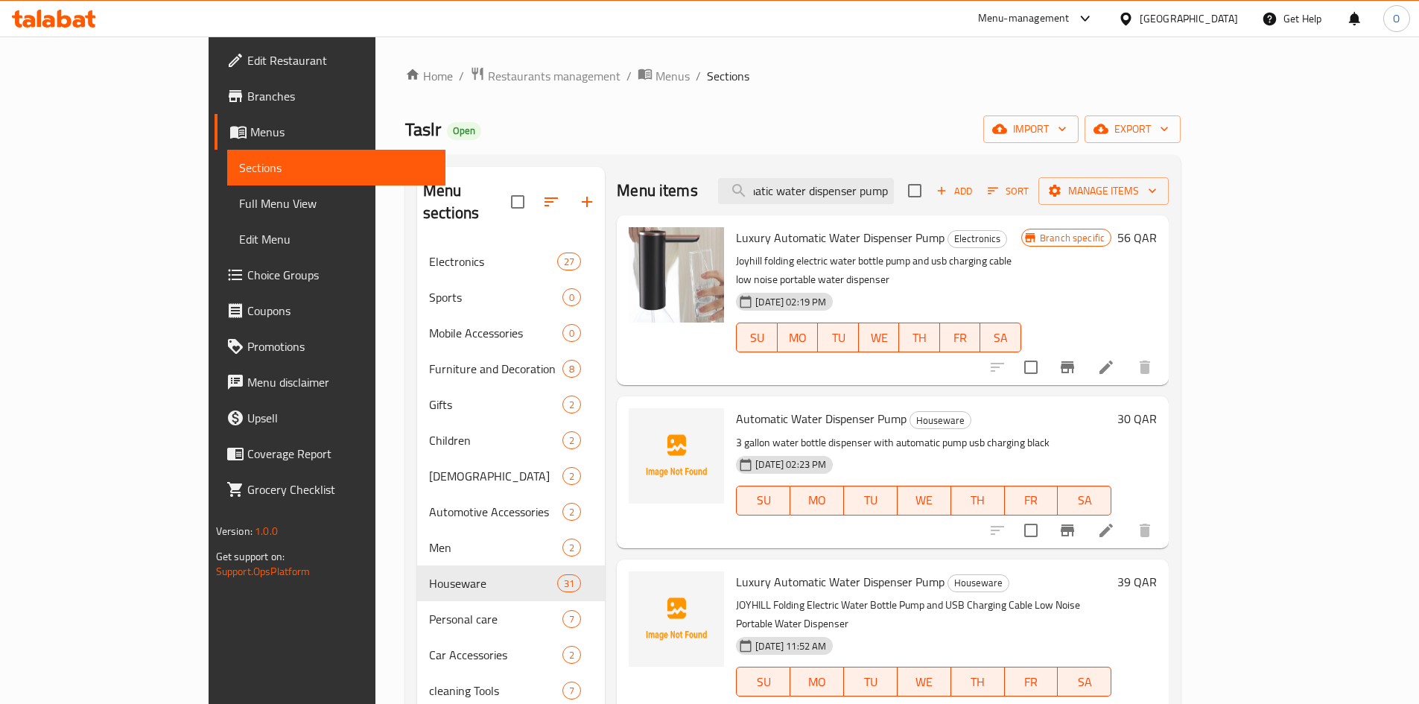
click at [972, 197] on div "Menu items Automatic water dispenser pump Add Sort Manage items" at bounding box center [893, 191] width 552 height 48
click at [894, 194] on input "Automatic water dispenser pump" at bounding box center [806, 191] width 176 height 26
drag, startPoint x: 902, startPoint y: 194, endPoint x: 830, endPoint y: 188, distance: 71.7
click at [830, 188] on input "Automatic water dispenser pump" at bounding box center [806, 191] width 176 height 26
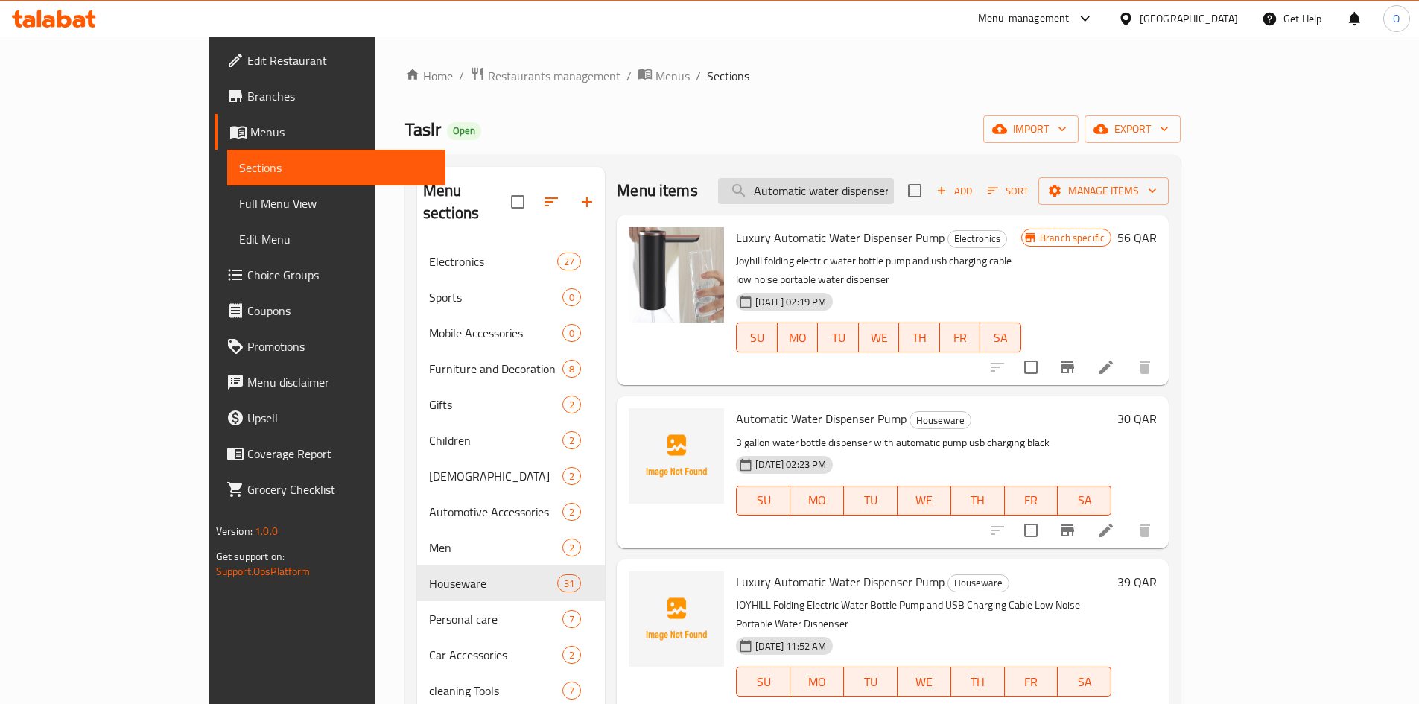
click at [894, 191] on input "Automatic water dispenser pump" at bounding box center [806, 191] width 176 height 26
drag, startPoint x: 938, startPoint y: 189, endPoint x: 976, endPoint y: 191, distance: 38.8
click at [976, 191] on div "Menu items Automatic water dispenser pump Add Sort Manage items" at bounding box center [893, 191] width 552 height 48
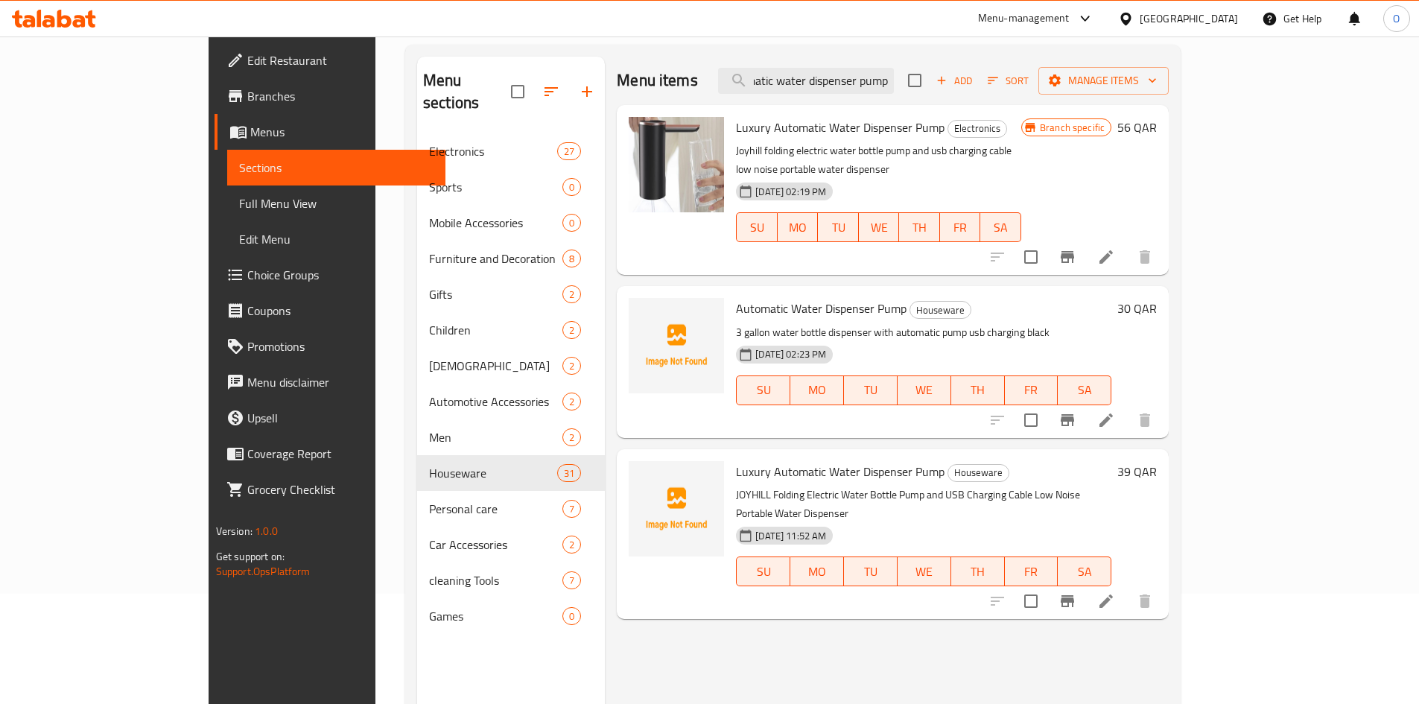
scroll to position [149, 0]
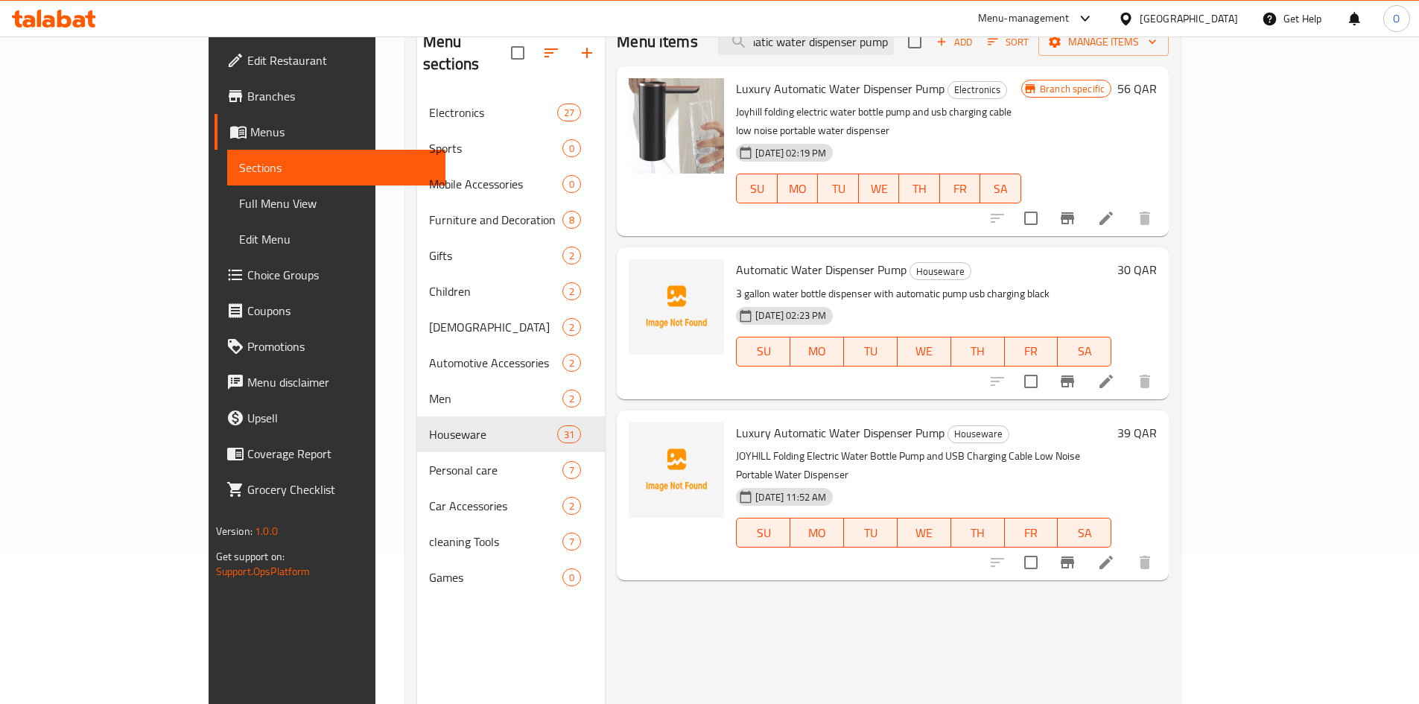
type input "Automatic water dispenser pump"
click at [1076, 372] on icon "Branch-specific-item" at bounding box center [1067, 381] width 18 height 18
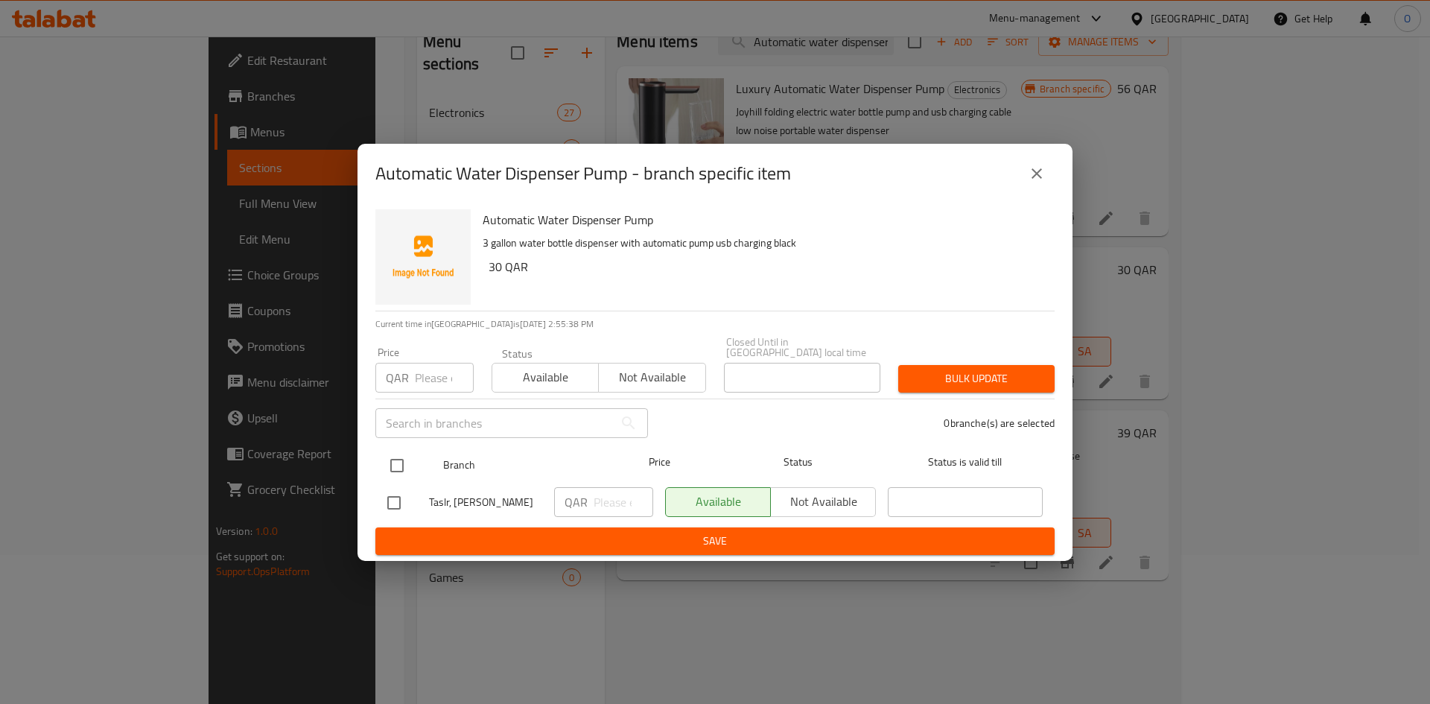
click at [391, 450] on input "checkbox" at bounding box center [396, 465] width 31 height 31
checkbox input "true"
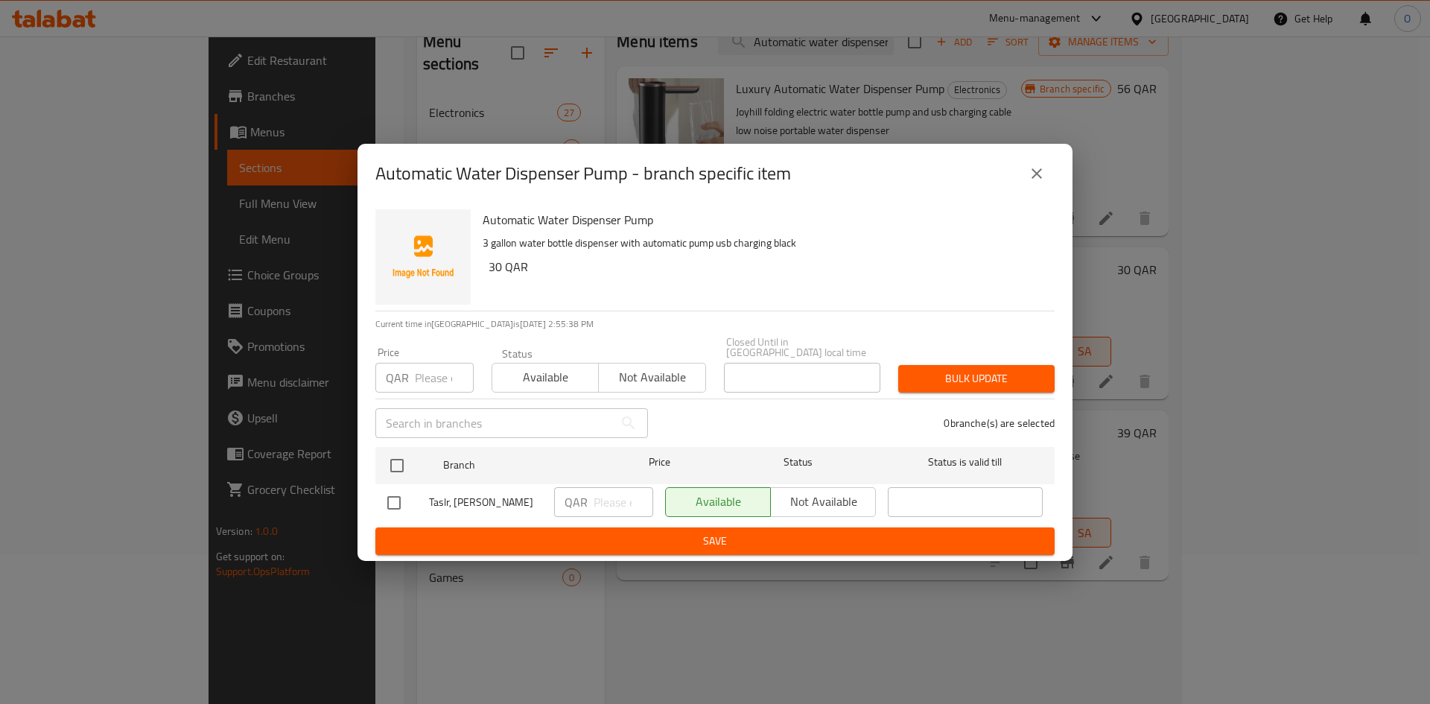
checkbox input "true"
paste input "28"
type input "28"
click at [1019, 369] on span "Bulk update" at bounding box center [976, 378] width 133 height 19
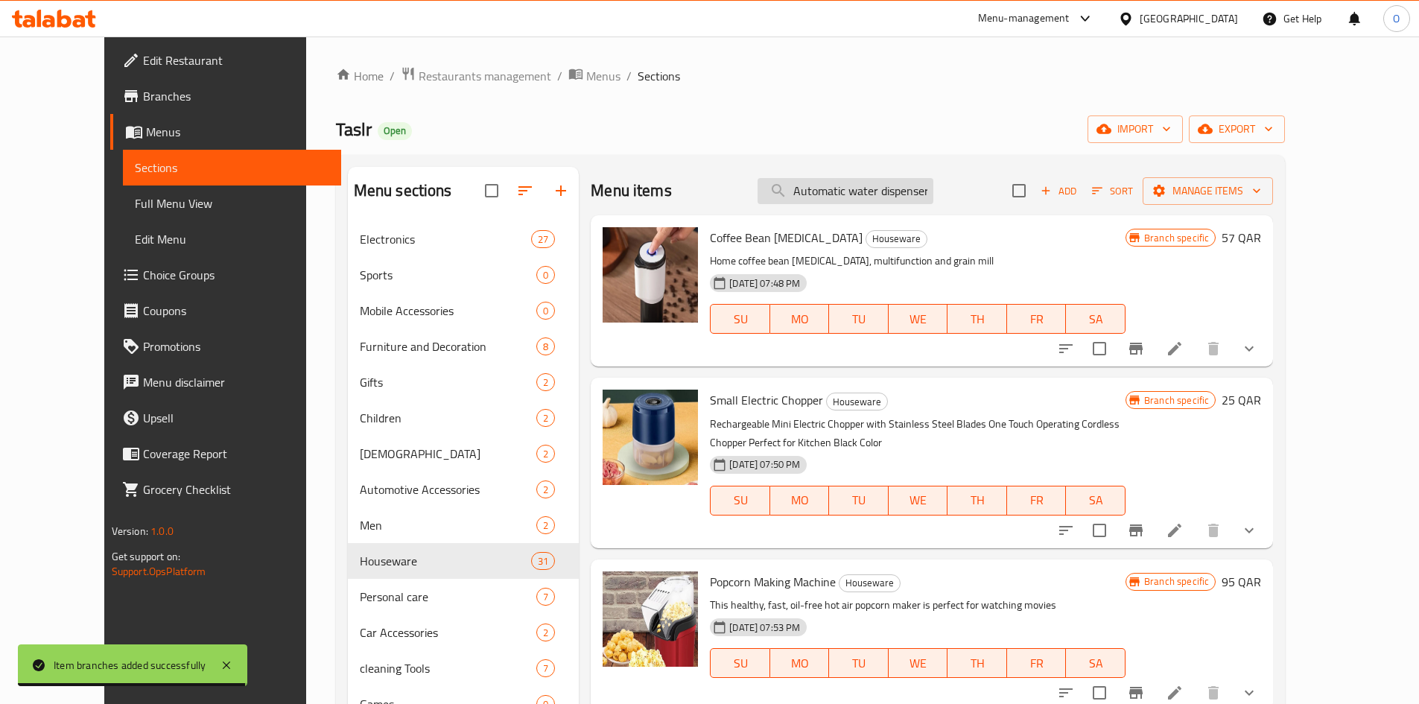
click at [852, 190] on input "Automatic water dispenser pump" at bounding box center [845, 191] width 176 height 26
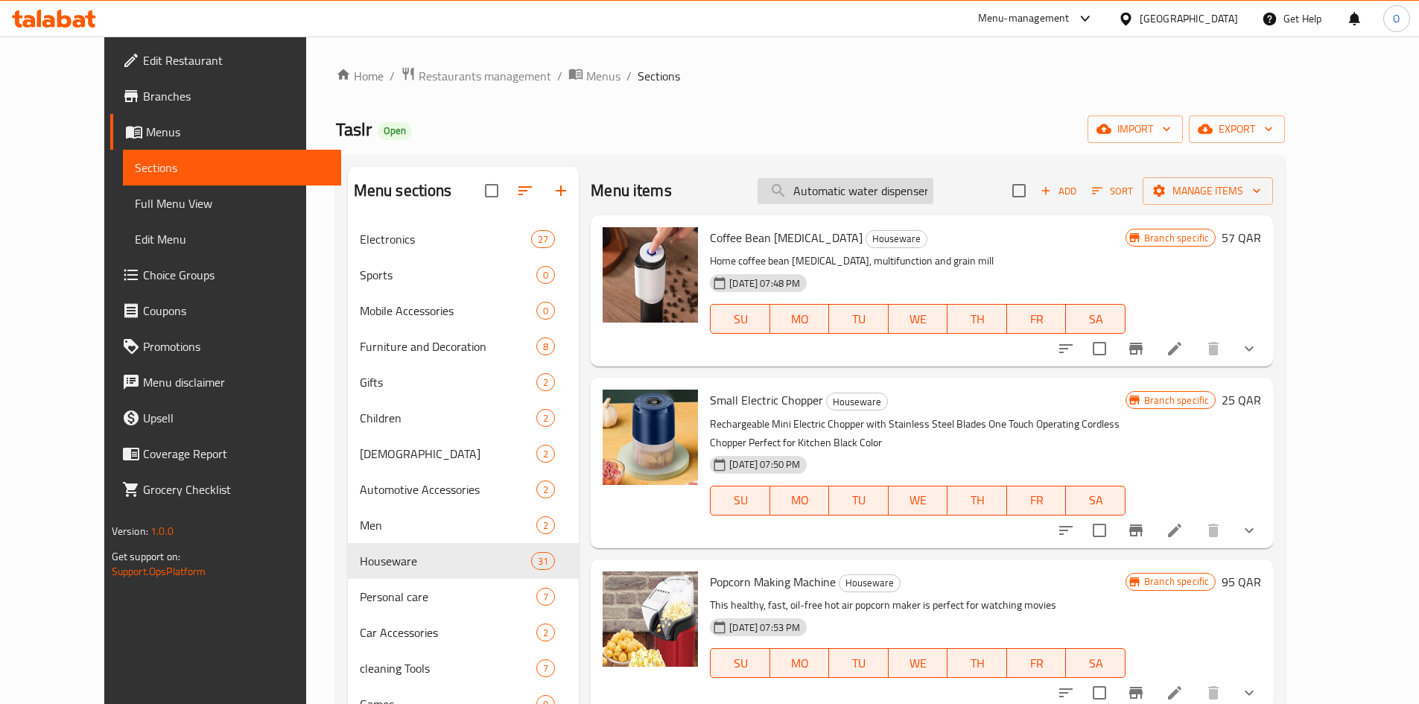
click at [852, 190] on input "Automatic water dispenser pump" at bounding box center [845, 191] width 176 height 26
click at [922, 199] on input "Automatic water dispenser pump" at bounding box center [845, 191] width 176 height 26
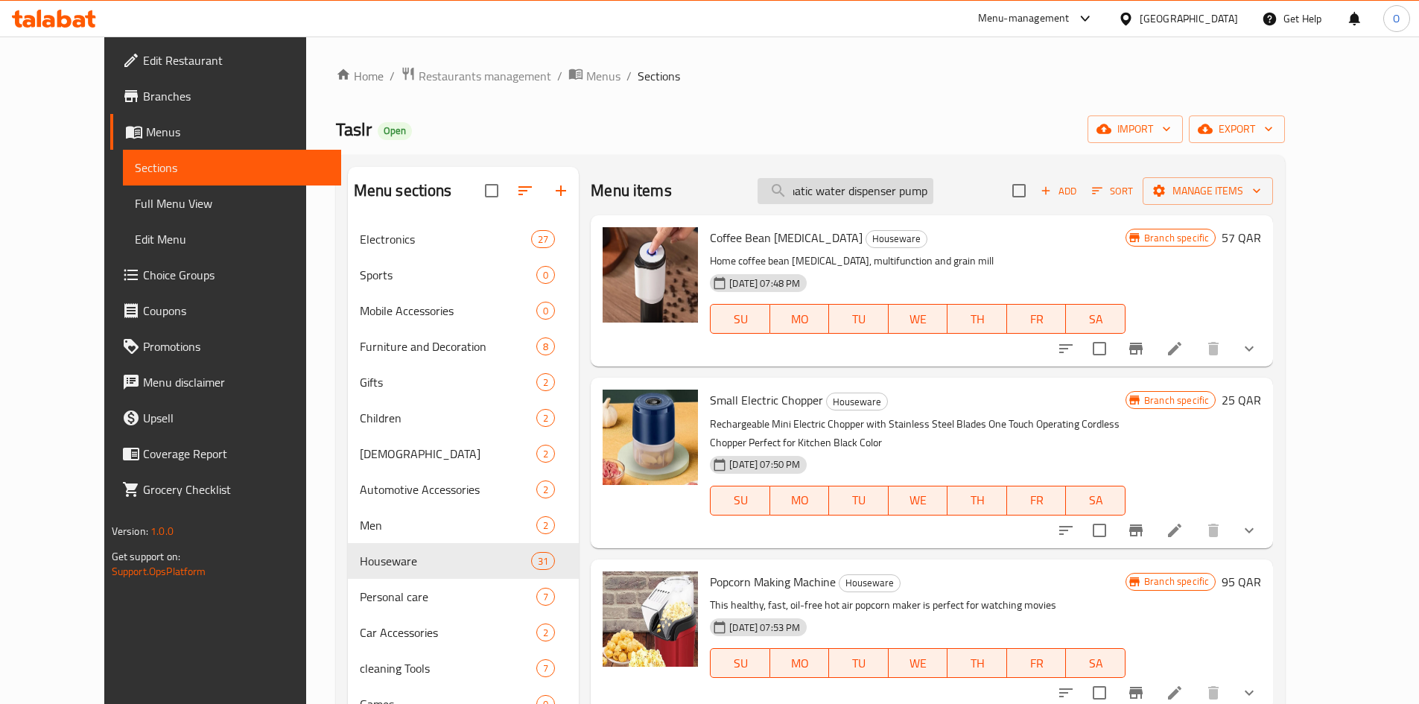
click at [922, 199] on input "Automatic water dispenser pump" at bounding box center [845, 191] width 176 height 26
drag, startPoint x: 927, startPoint y: 197, endPoint x: 971, endPoint y: 199, distance: 44.0
click at [971, 199] on div "Menu items Automatic water dispenser pump Add Sort Manage items" at bounding box center [932, 191] width 682 height 48
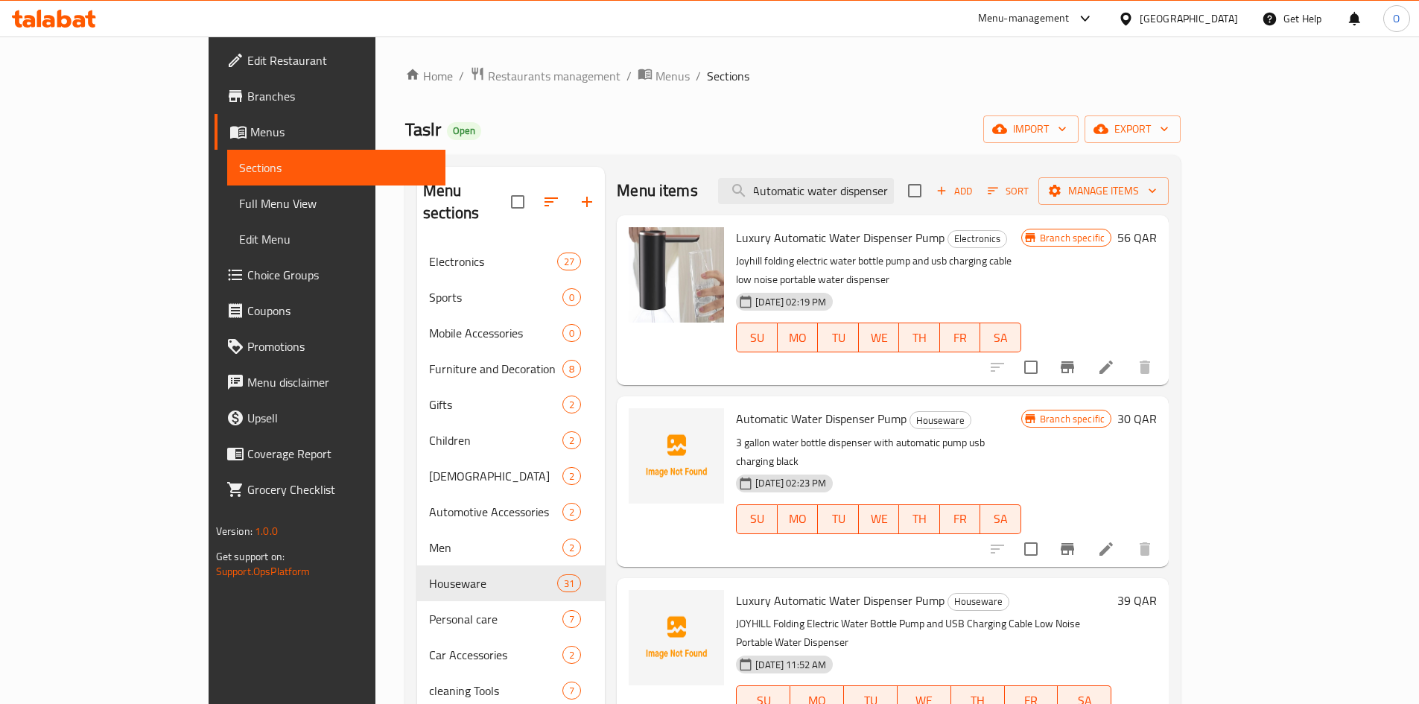
type input "Automatic water dispenser"
click at [1127, 535] on li at bounding box center [1106, 548] width 42 height 27
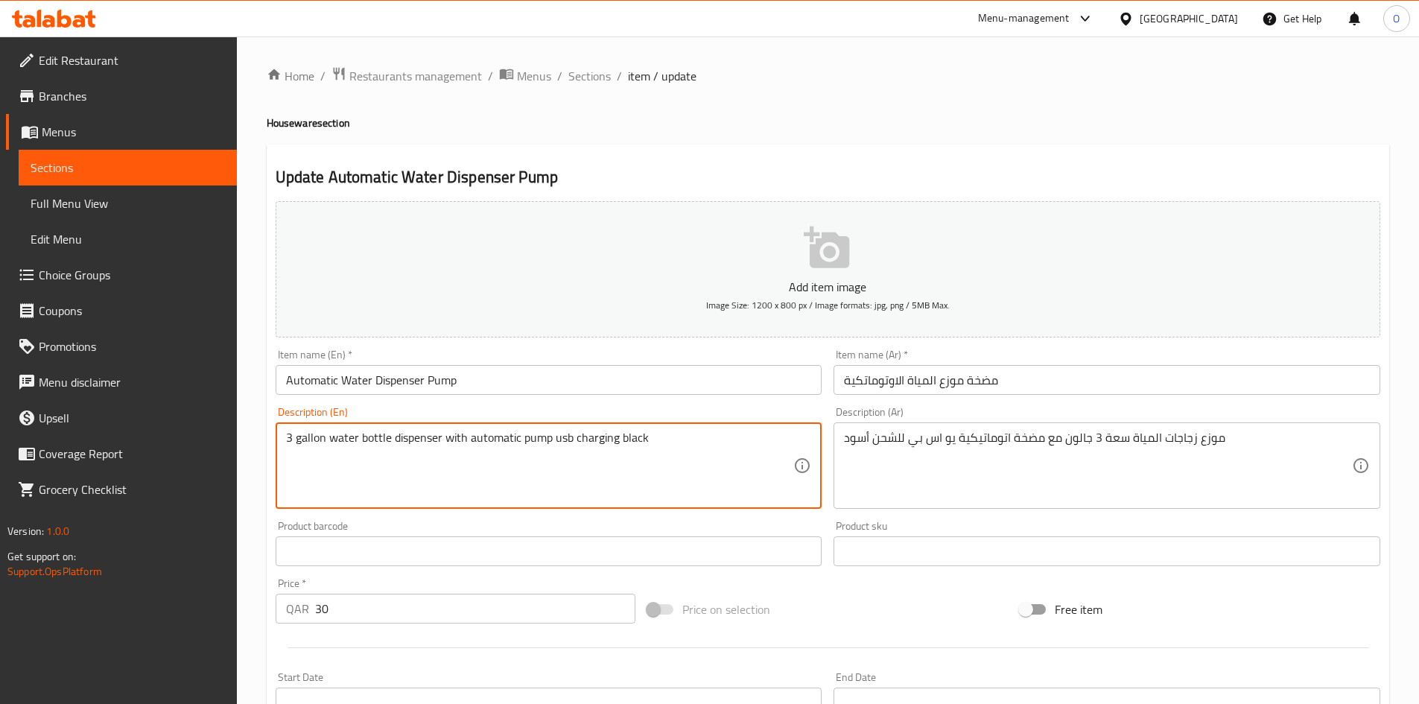
drag, startPoint x: 620, startPoint y: 436, endPoint x: 661, endPoint y: 456, distance: 46.0
type textarea "3 gallon water bottle dispenser with automatic pump usb charging"
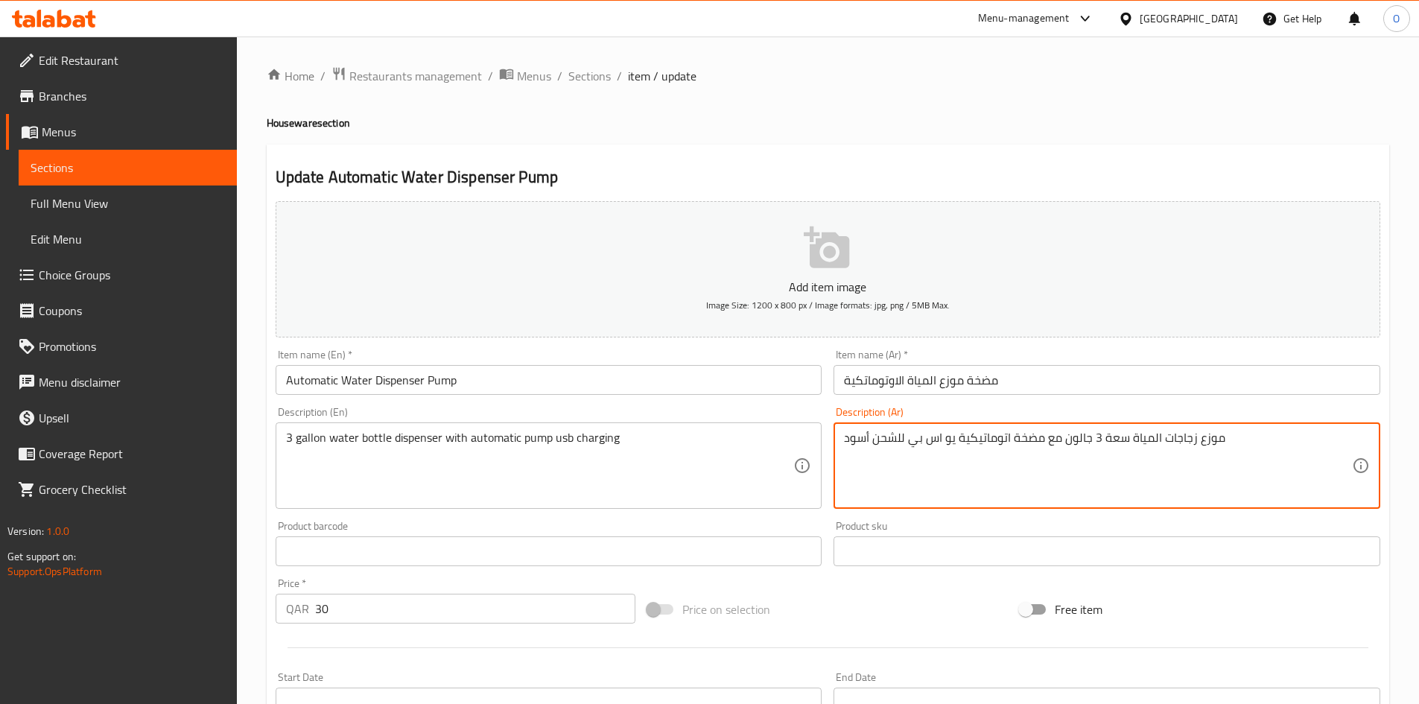
click at [853, 440] on textarea "موزع زجاجات المياة سعة 3 جالون مع مضخة اتوماتيكية يو اس بي للشحن أسود" at bounding box center [1098, 465] width 508 height 71
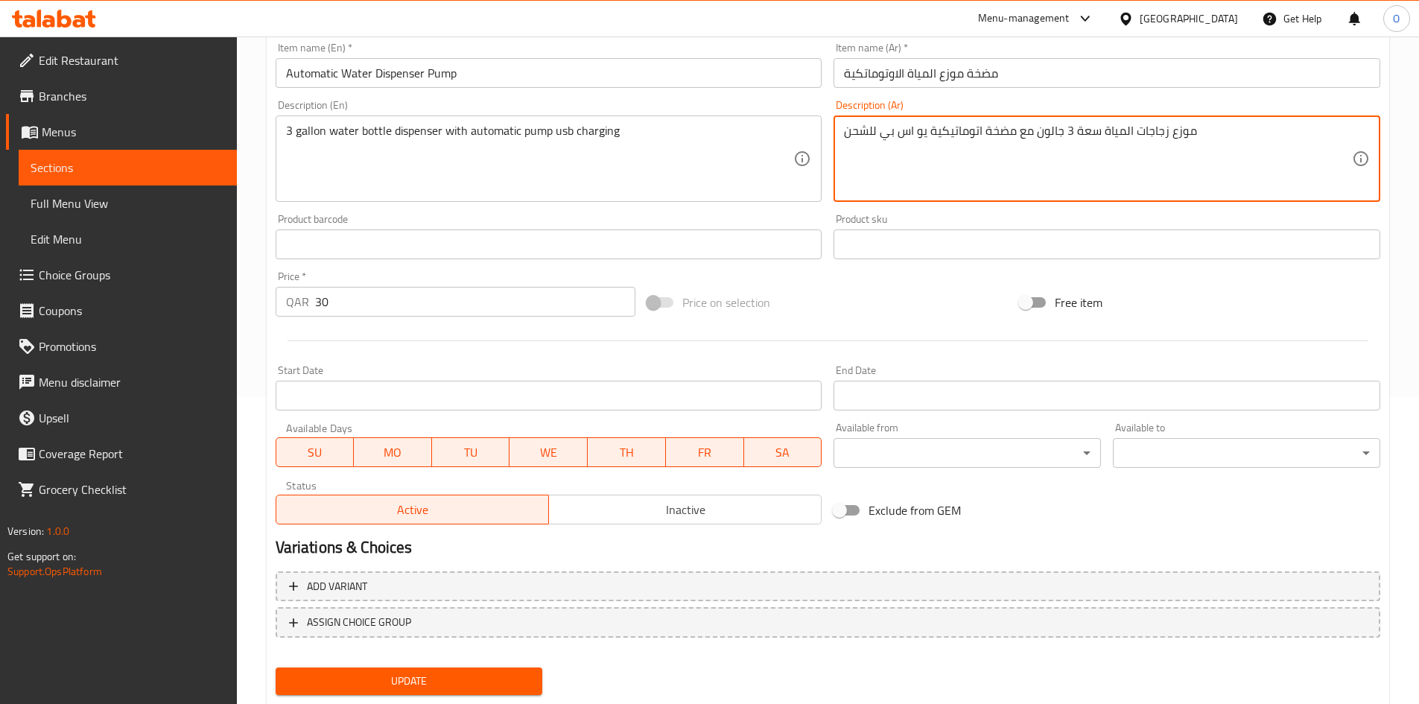
scroll to position [349, 0]
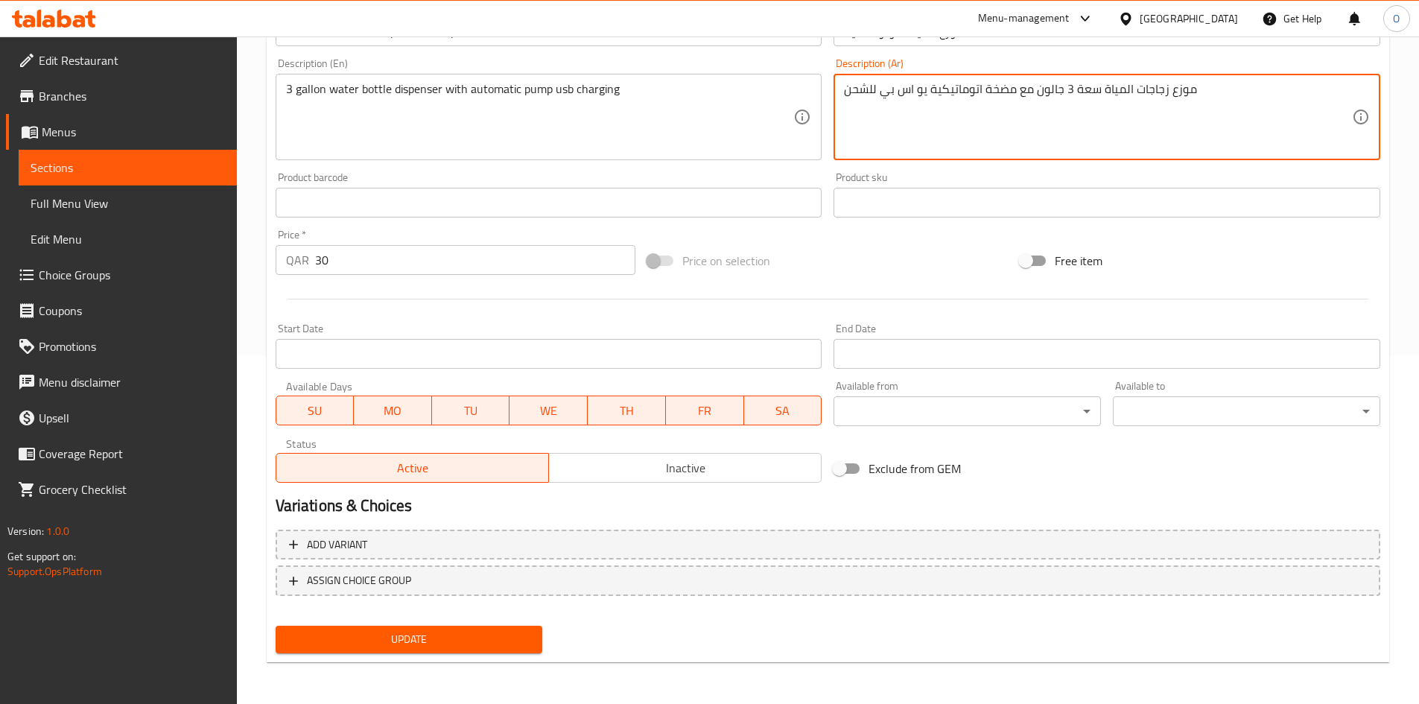
type textarea "موزع زجاجات المياة سعة 3 جالون مع مضخة اتوماتيكية يو اس بي للشحن"
click at [493, 629] on button "Update" at bounding box center [409, 640] width 267 height 28
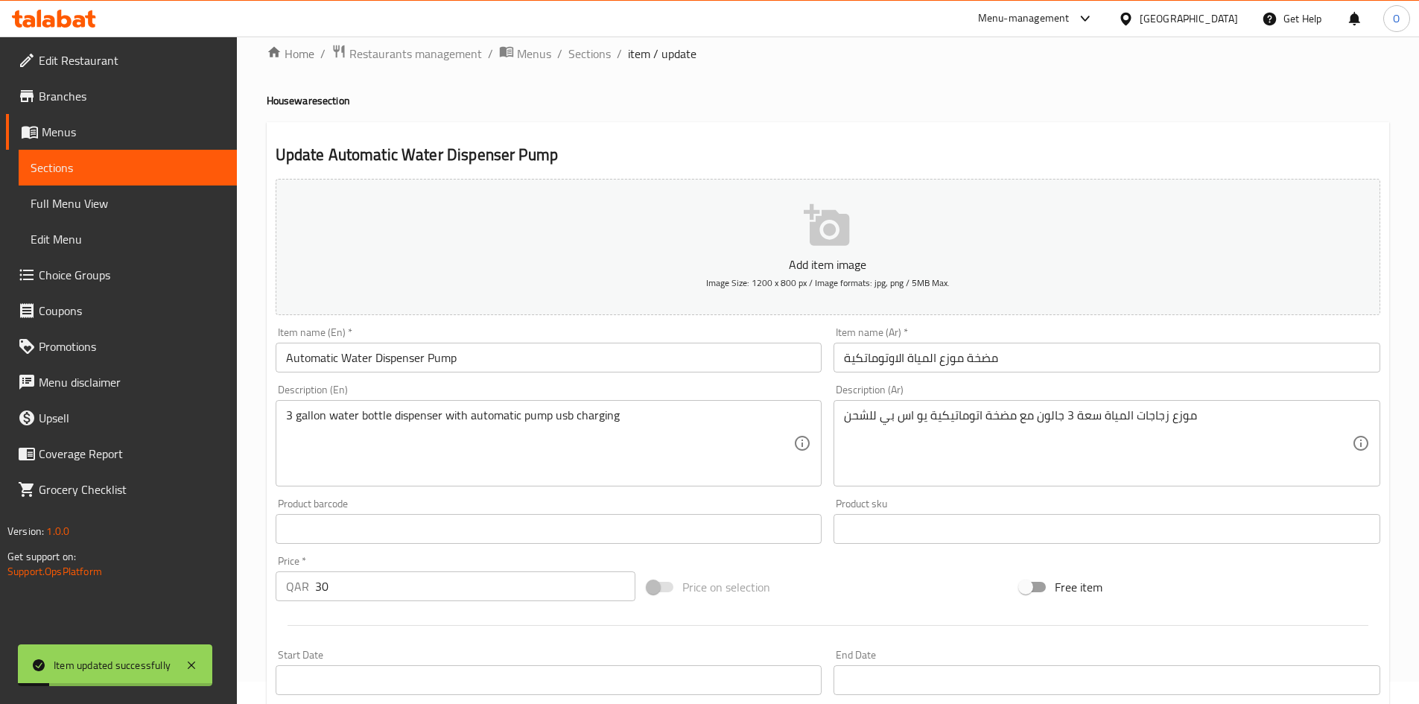
scroll to position [0, 0]
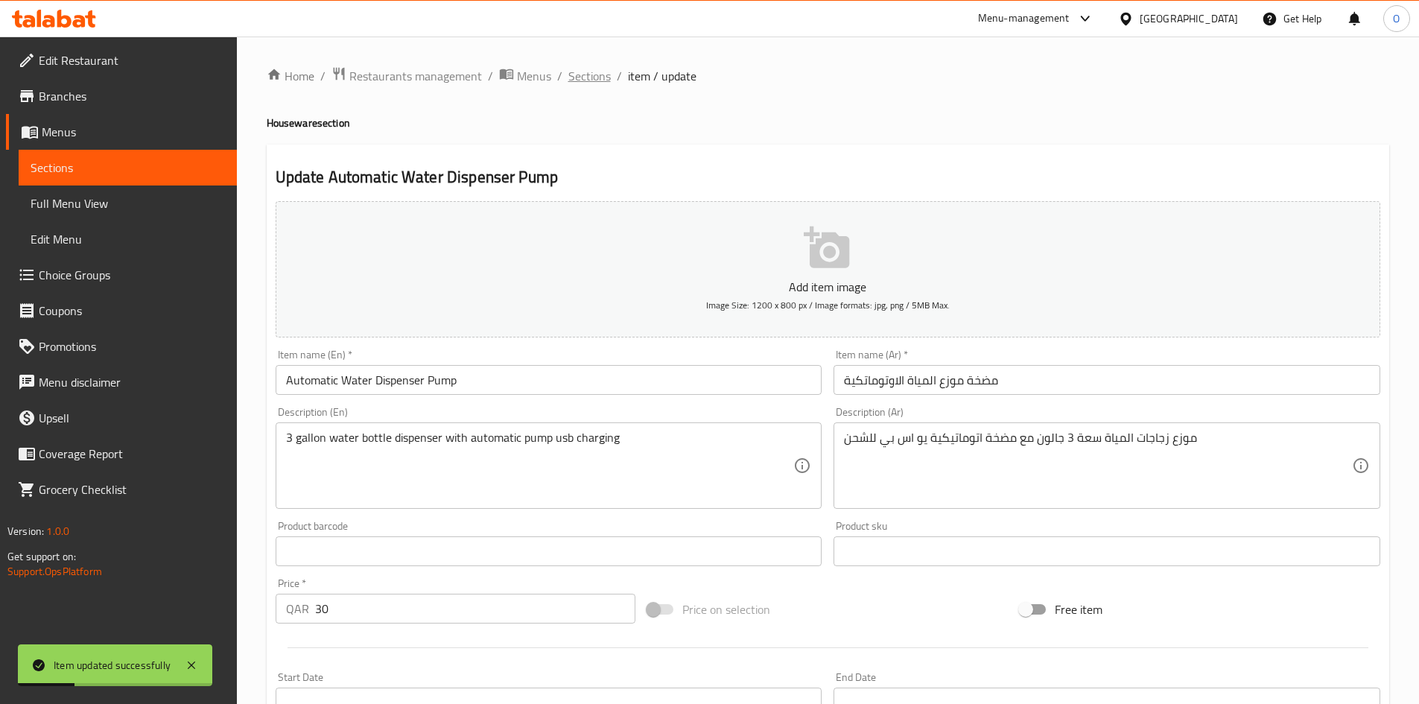
click at [587, 83] on span "Sections" at bounding box center [589, 76] width 42 height 18
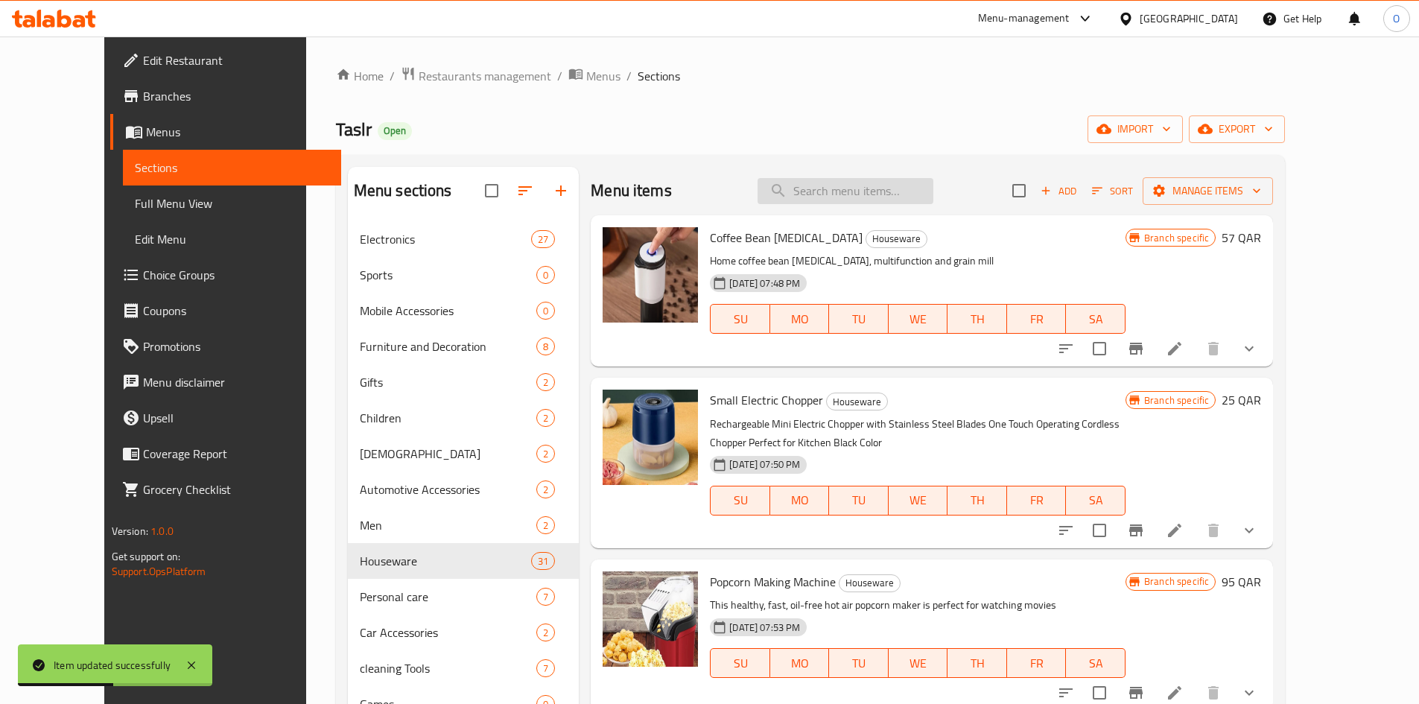
paste input "Robot cordless vacuum cleaner"
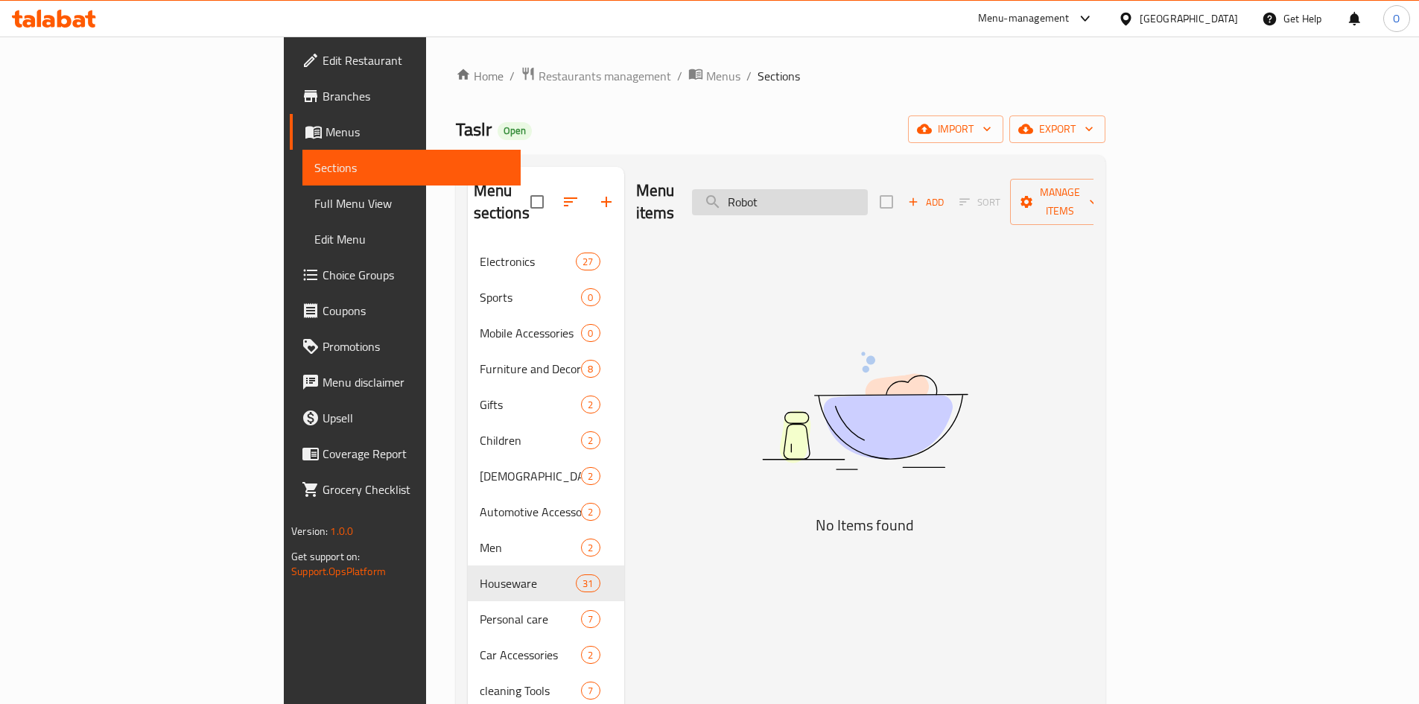
type input "Robot"
drag, startPoint x: 833, startPoint y: 192, endPoint x: 803, endPoint y: 191, distance: 30.6
click at [803, 191] on input "Robot" at bounding box center [780, 202] width 176 height 26
click at [862, 189] on input "Robot" at bounding box center [780, 202] width 176 height 26
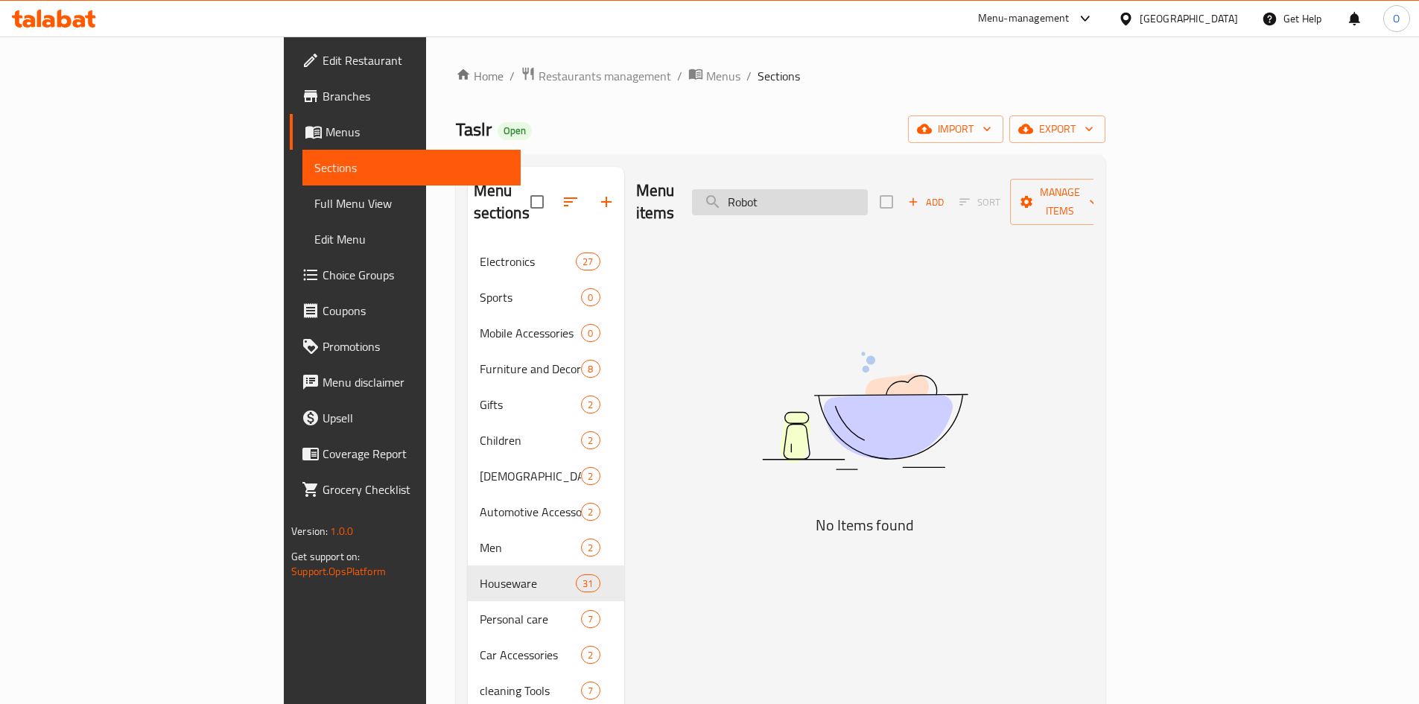
click at [862, 189] on input "Robot" at bounding box center [780, 202] width 176 height 26
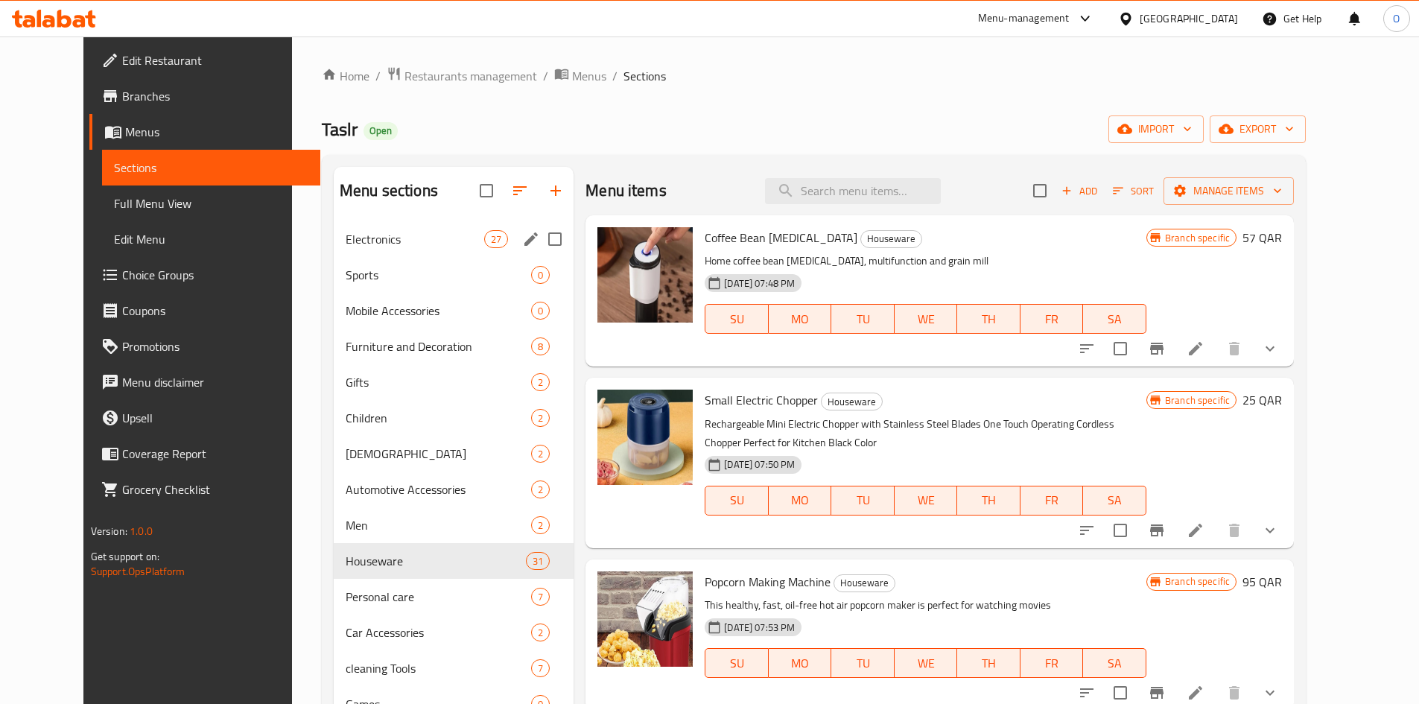
click at [346, 240] on span "Electronics" at bounding box center [415, 239] width 139 height 18
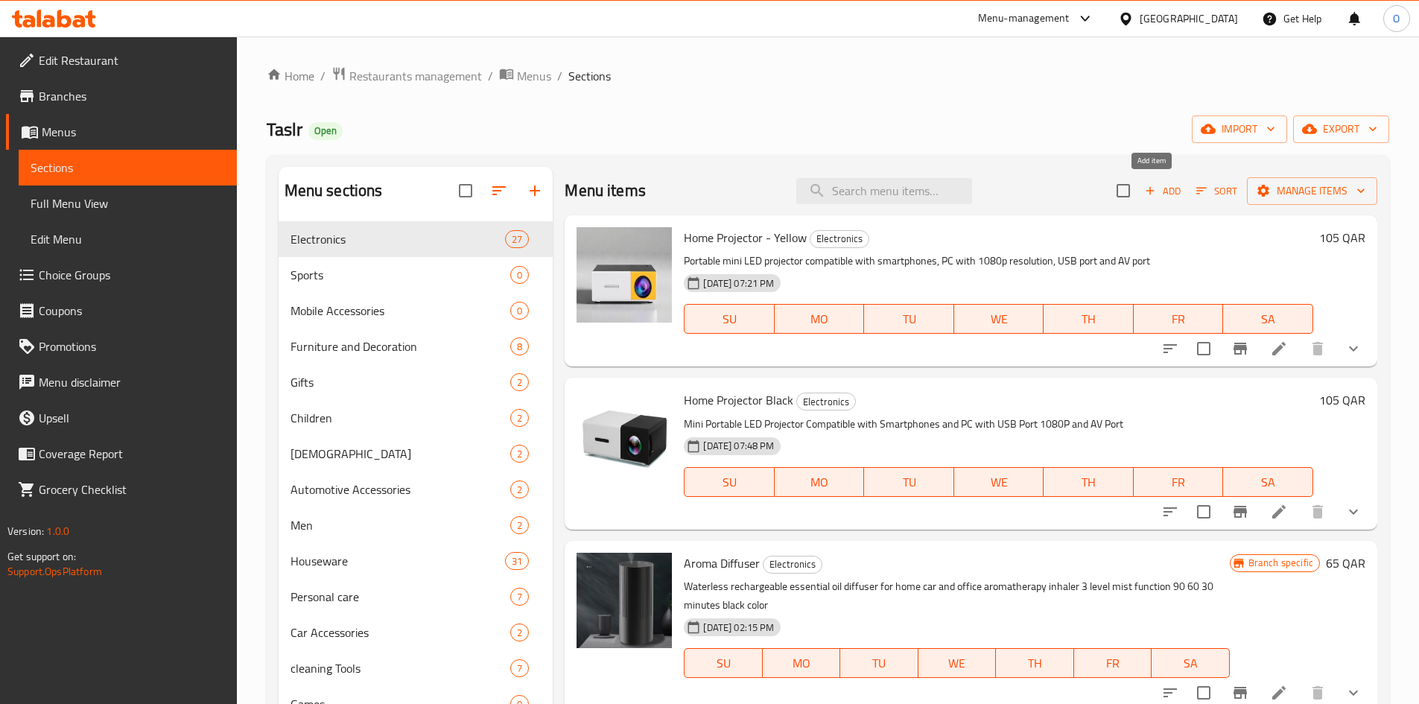
click at [1165, 194] on span "Add" at bounding box center [1162, 190] width 40 height 17
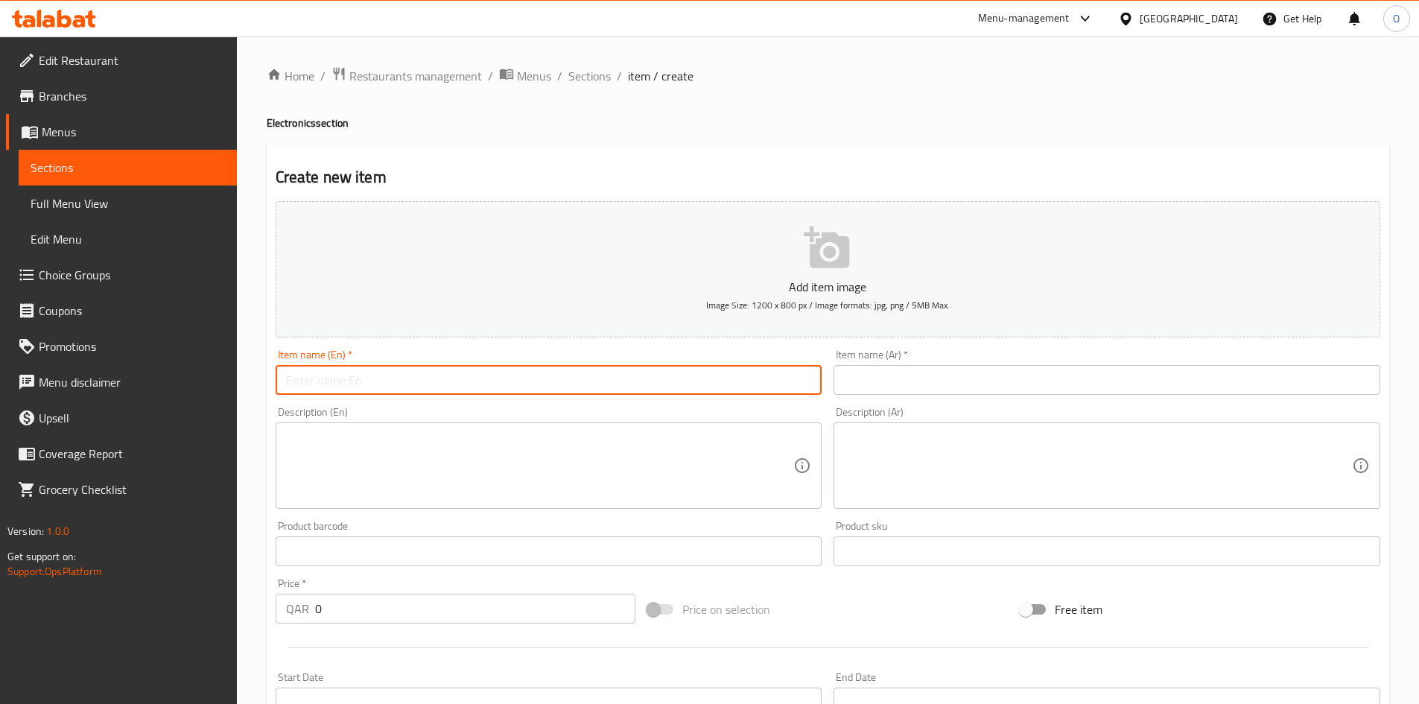
paste input "Robot cordless vacuum cleaner"
click at [432, 382] on input "Robot cordless vacuum cleaner" at bounding box center [549, 380] width 547 height 30
paste input "Cordless Vacuum C"
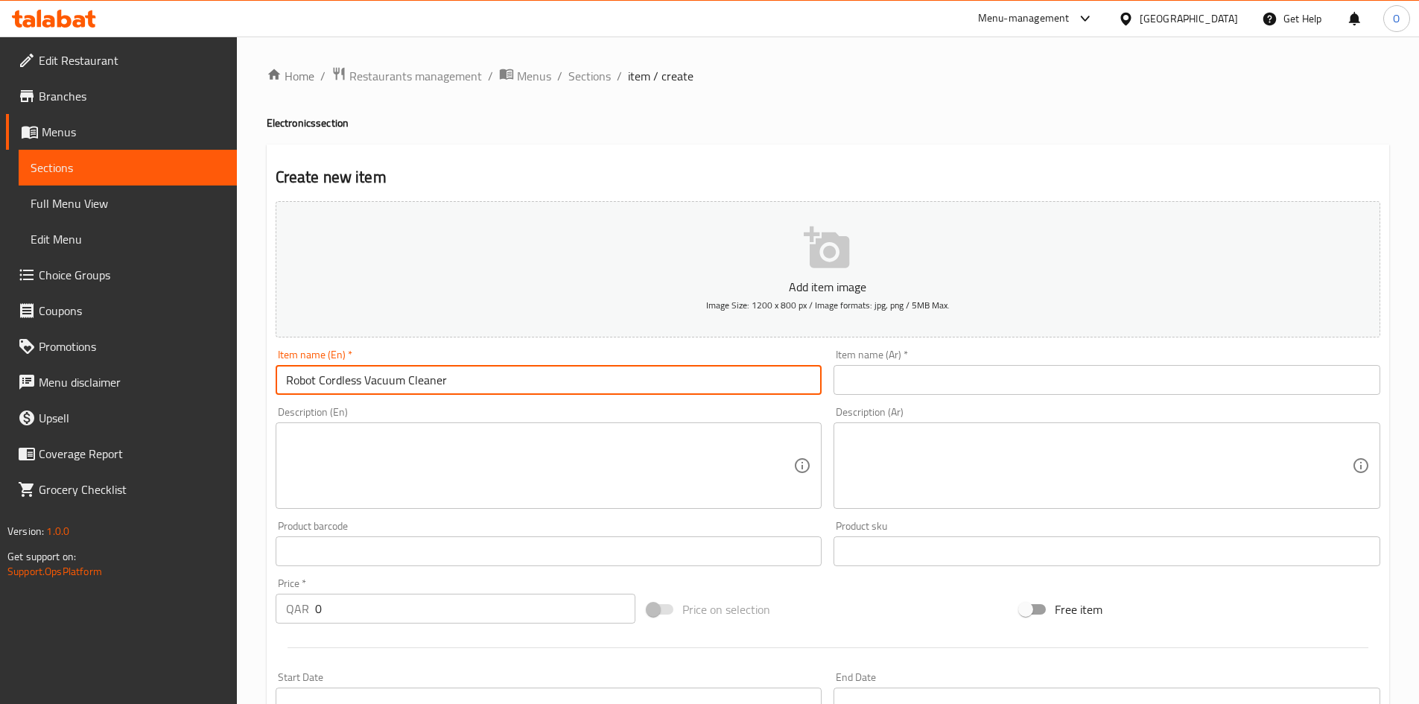
type input "Robot Cordless Vacuum Cleaner"
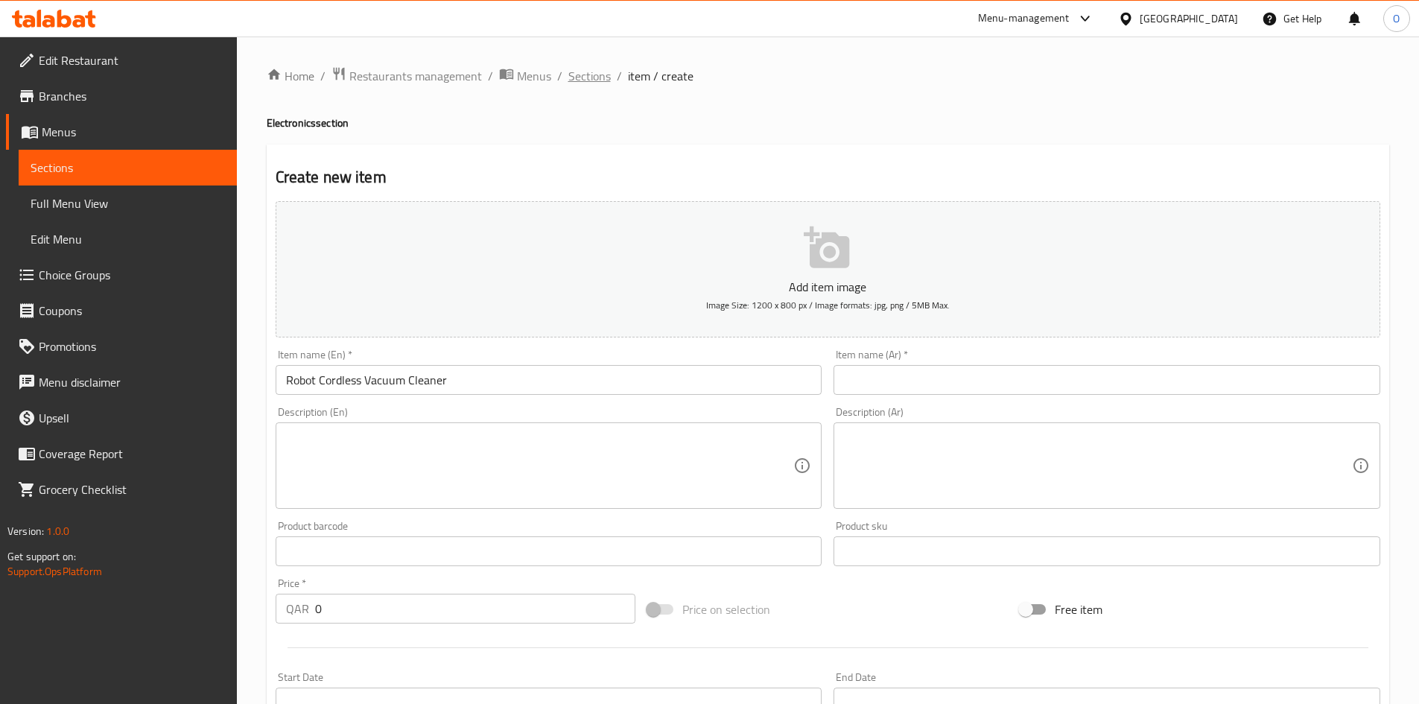
click at [579, 74] on span "Sections" at bounding box center [589, 76] width 42 height 18
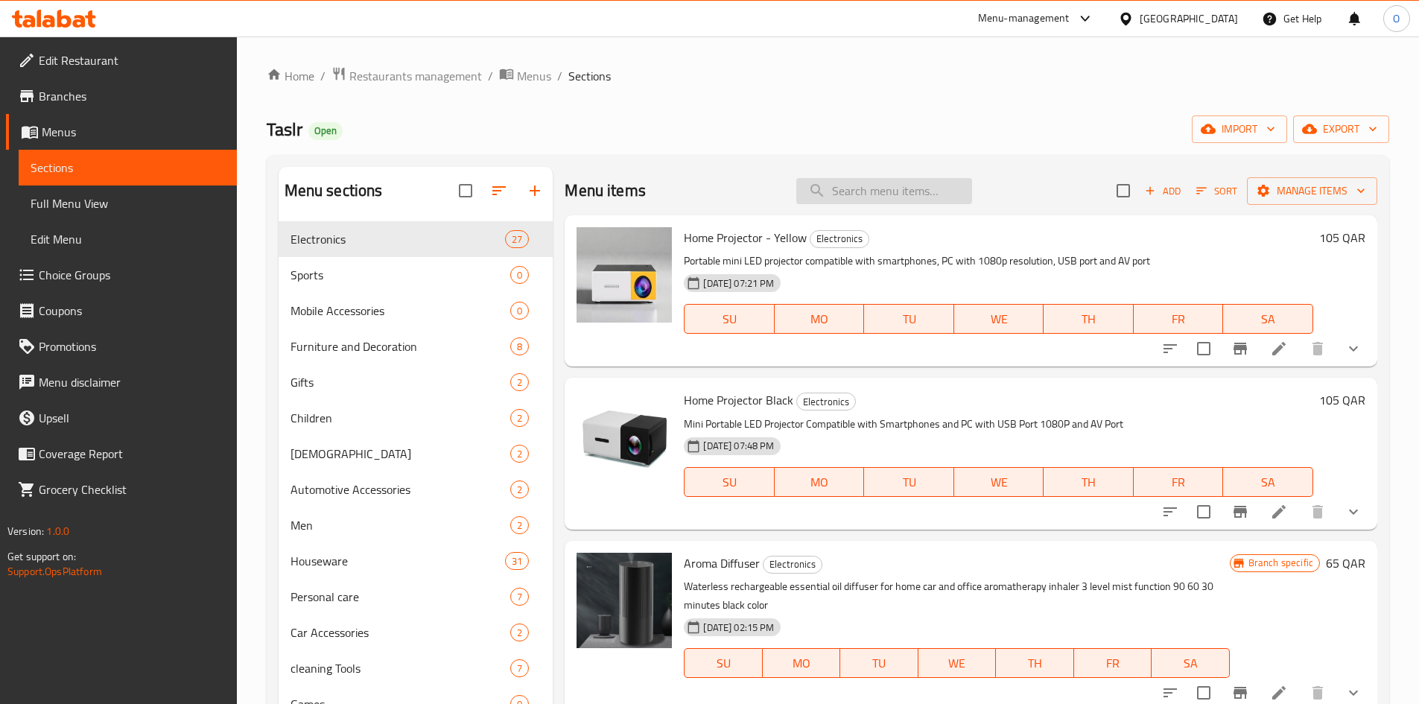
paste input "Cordless vacuum cleaner"
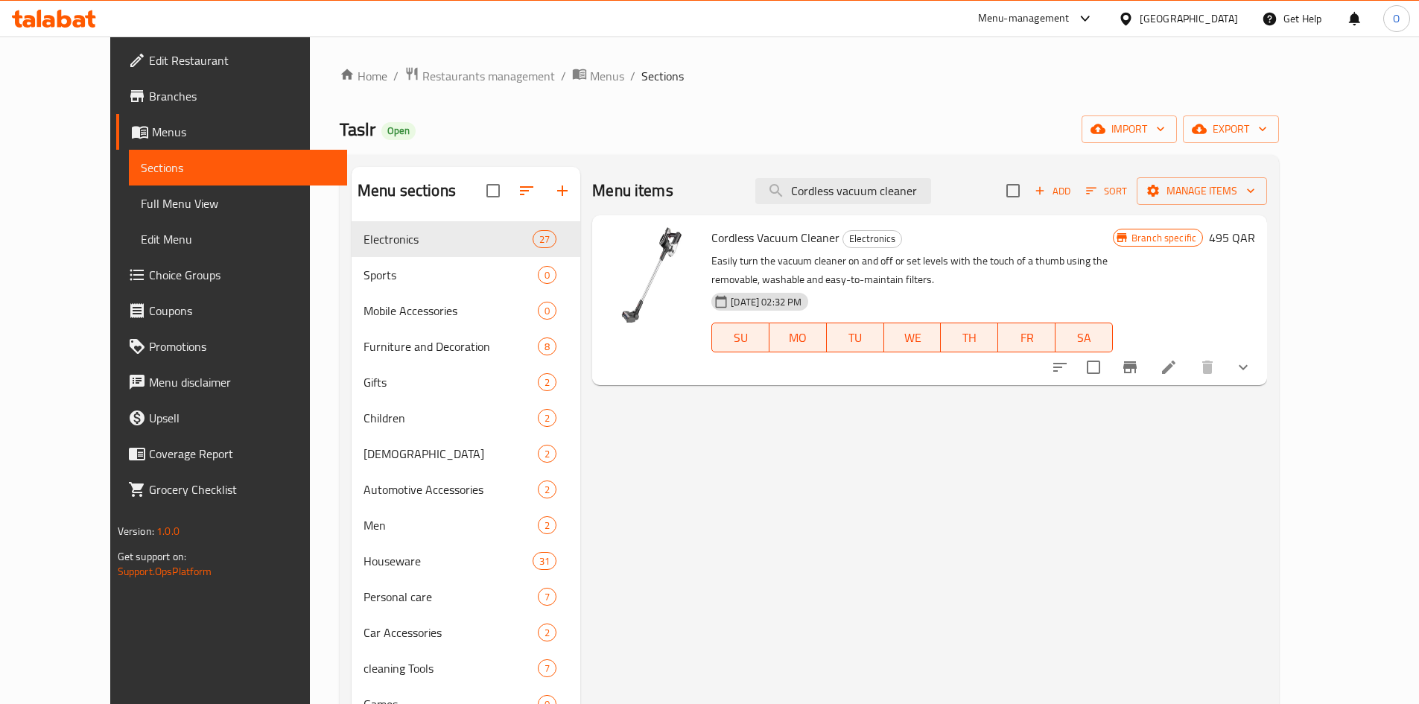
type input "Cordless vacuum cleaner"
click at [1139, 370] on icon "Branch-specific-item" at bounding box center [1130, 367] width 18 height 18
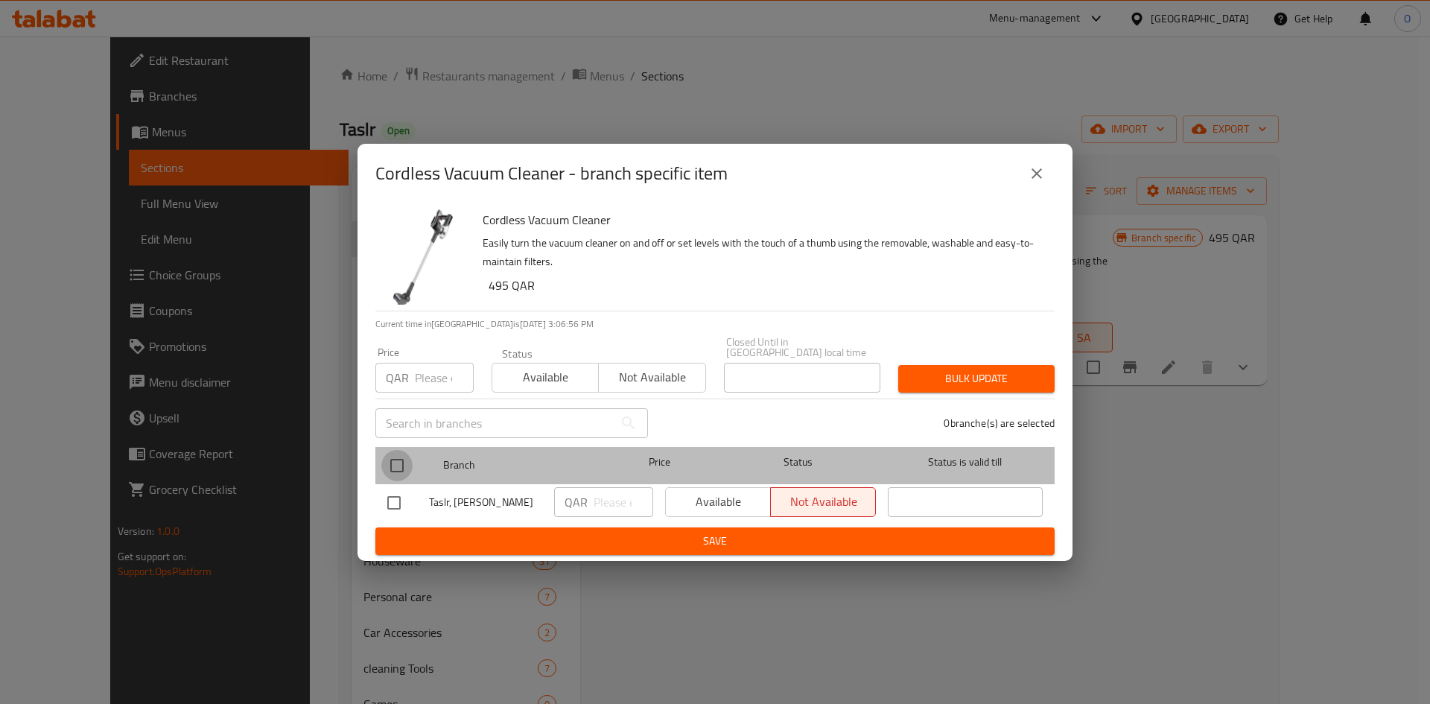
click at [388, 450] on input "checkbox" at bounding box center [396, 465] width 31 height 31
checkbox input "true"
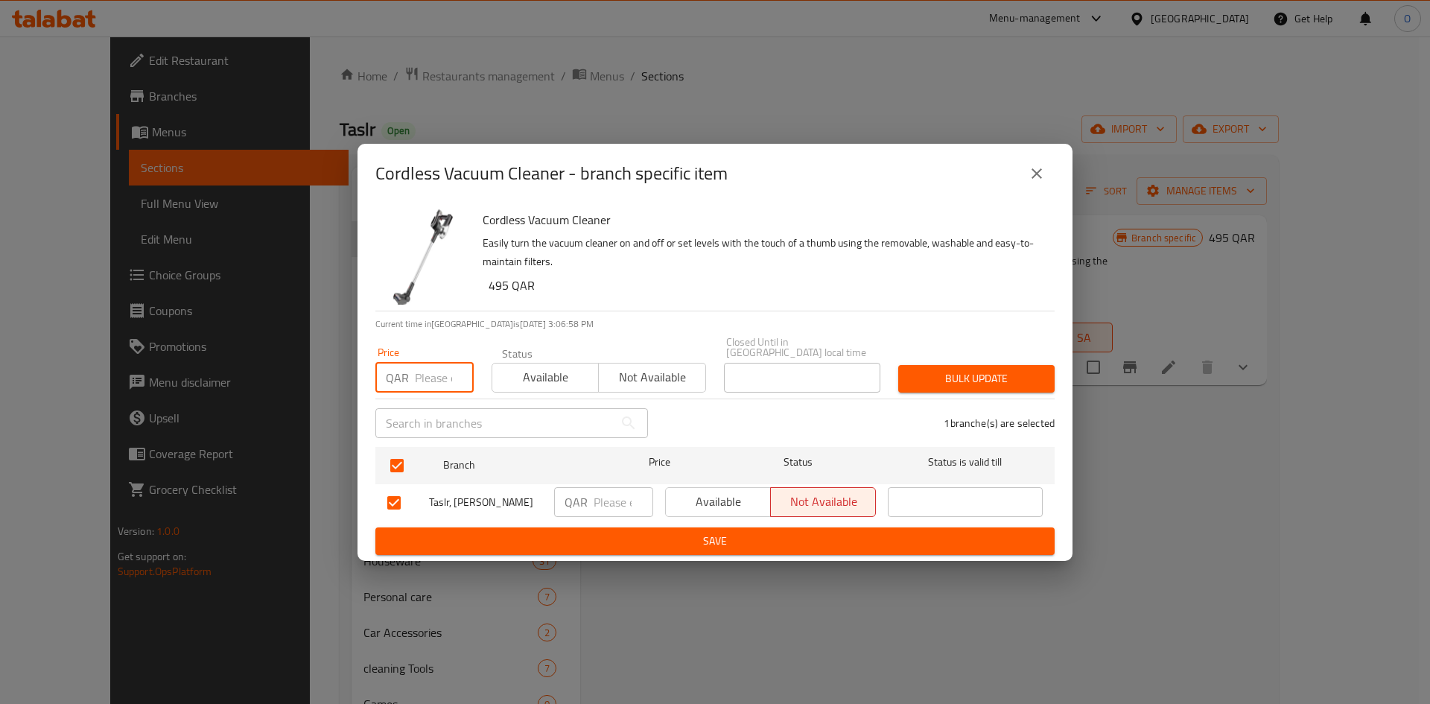
paste input "495"
type input "495"
click at [953, 369] on span "Bulk update" at bounding box center [976, 378] width 133 height 19
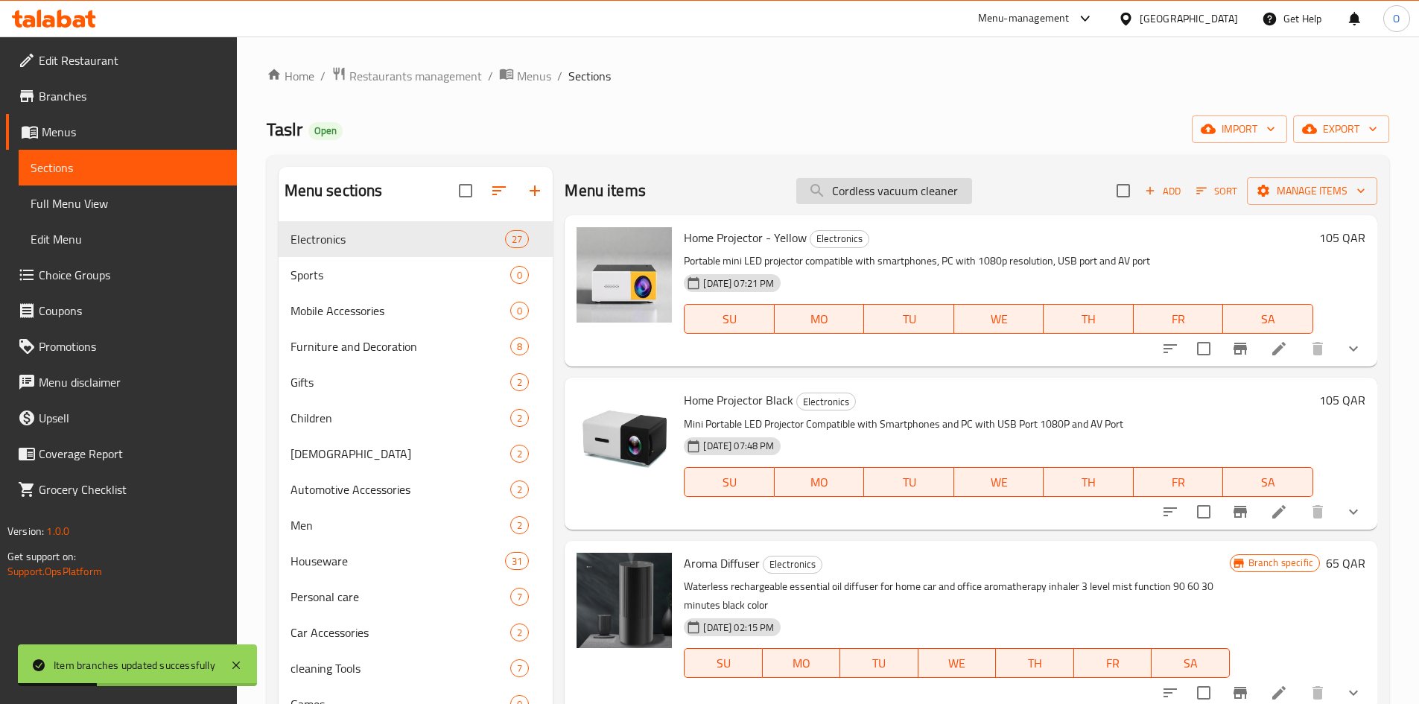
click at [885, 195] on input "Cordless vacuum cleaner" at bounding box center [884, 191] width 176 height 26
paste input "Musical boxing training machine"
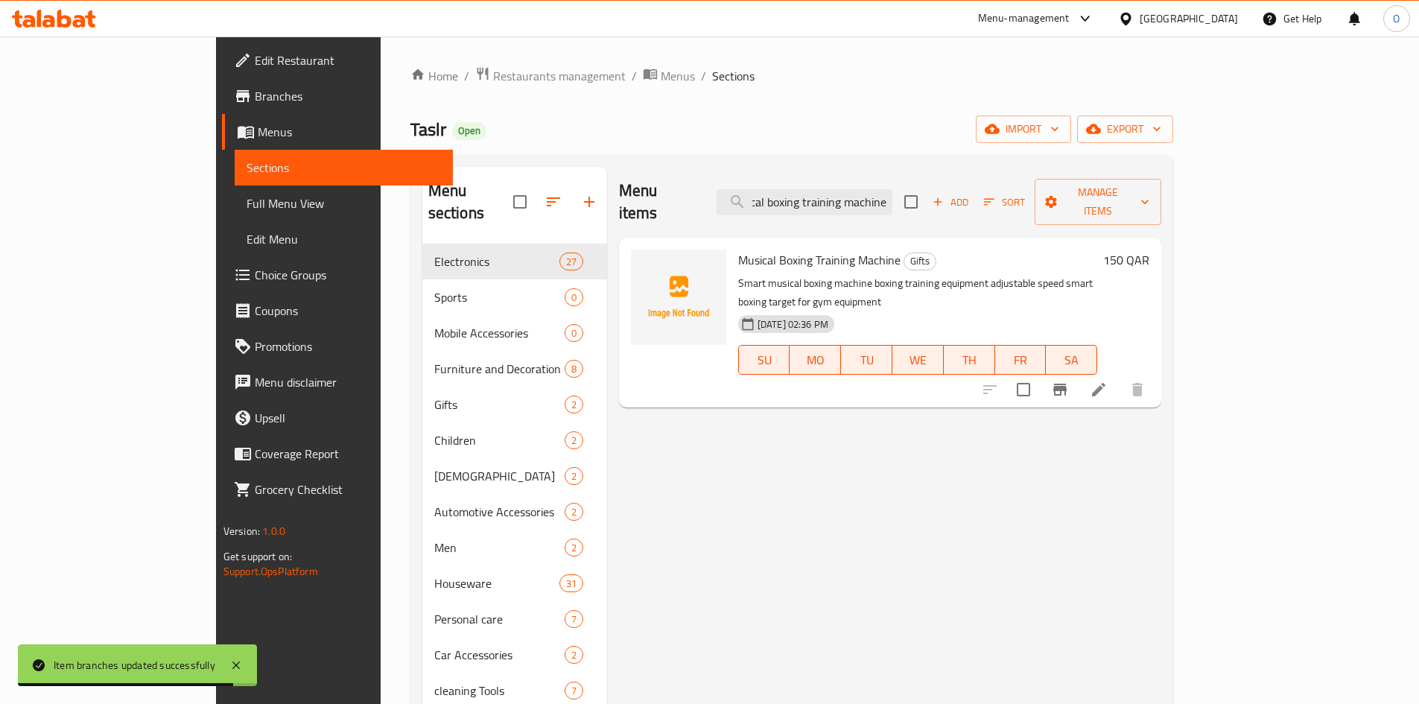
type input "Musical boxing training machine"
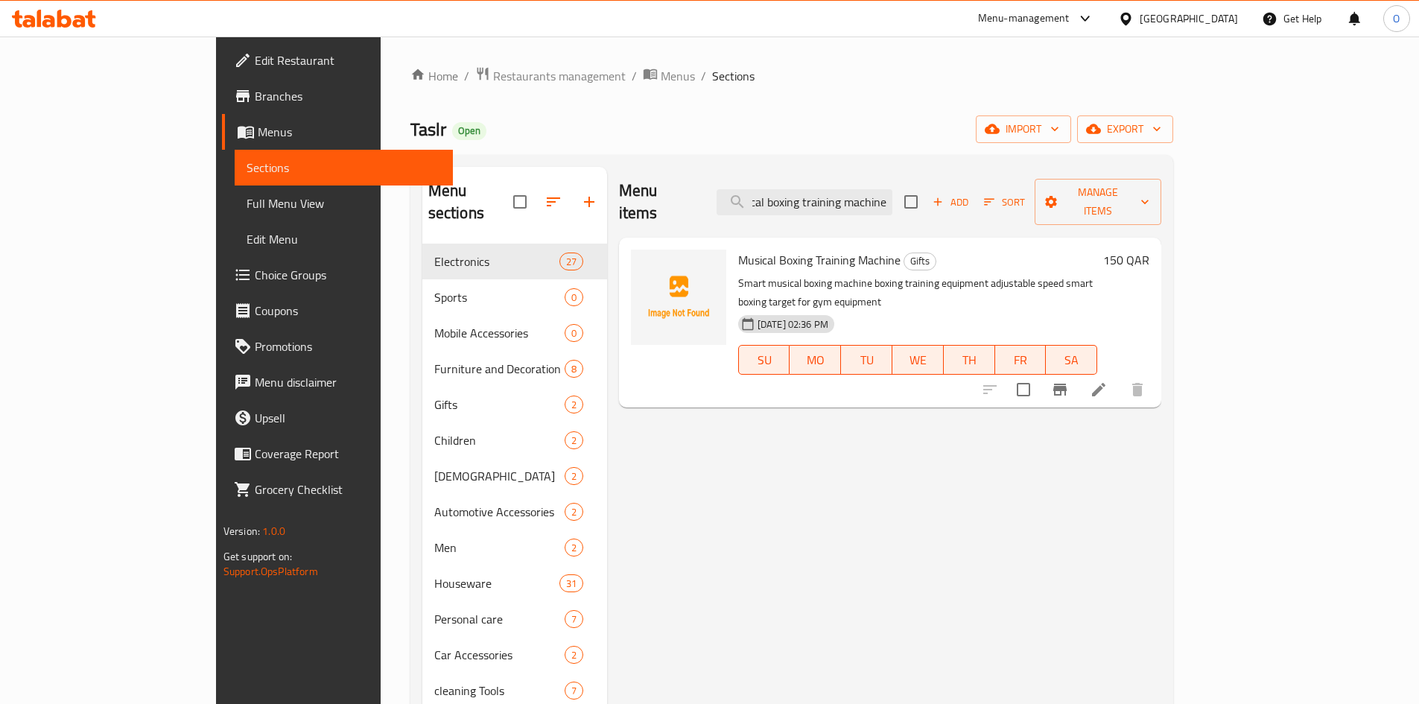
scroll to position [0, 0]
click at [1069, 381] on icon "Branch-specific-item" at bounding box center [1060, 390] width 18 height 18
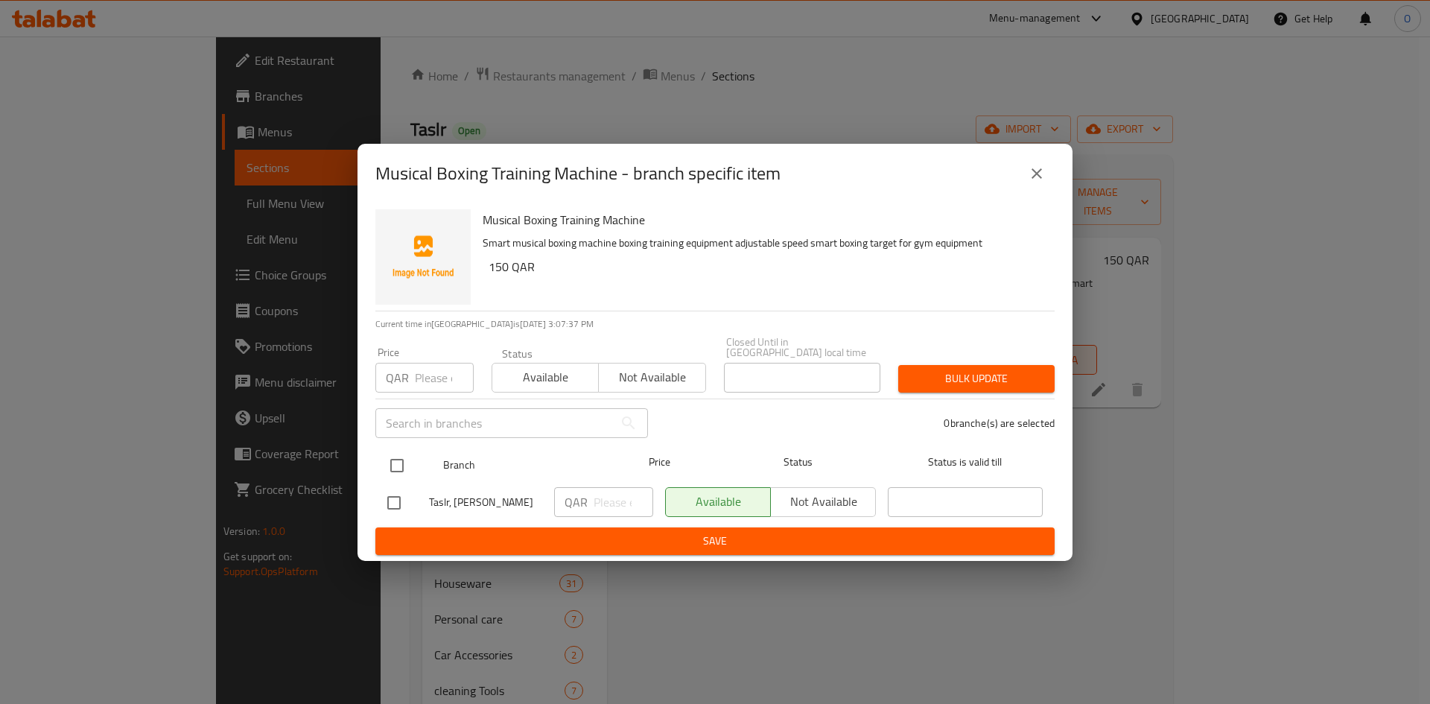
click at [398, 450] on input "checkbox" at bounding box center [396, 465] width 31 height 31
checkbox input "true"
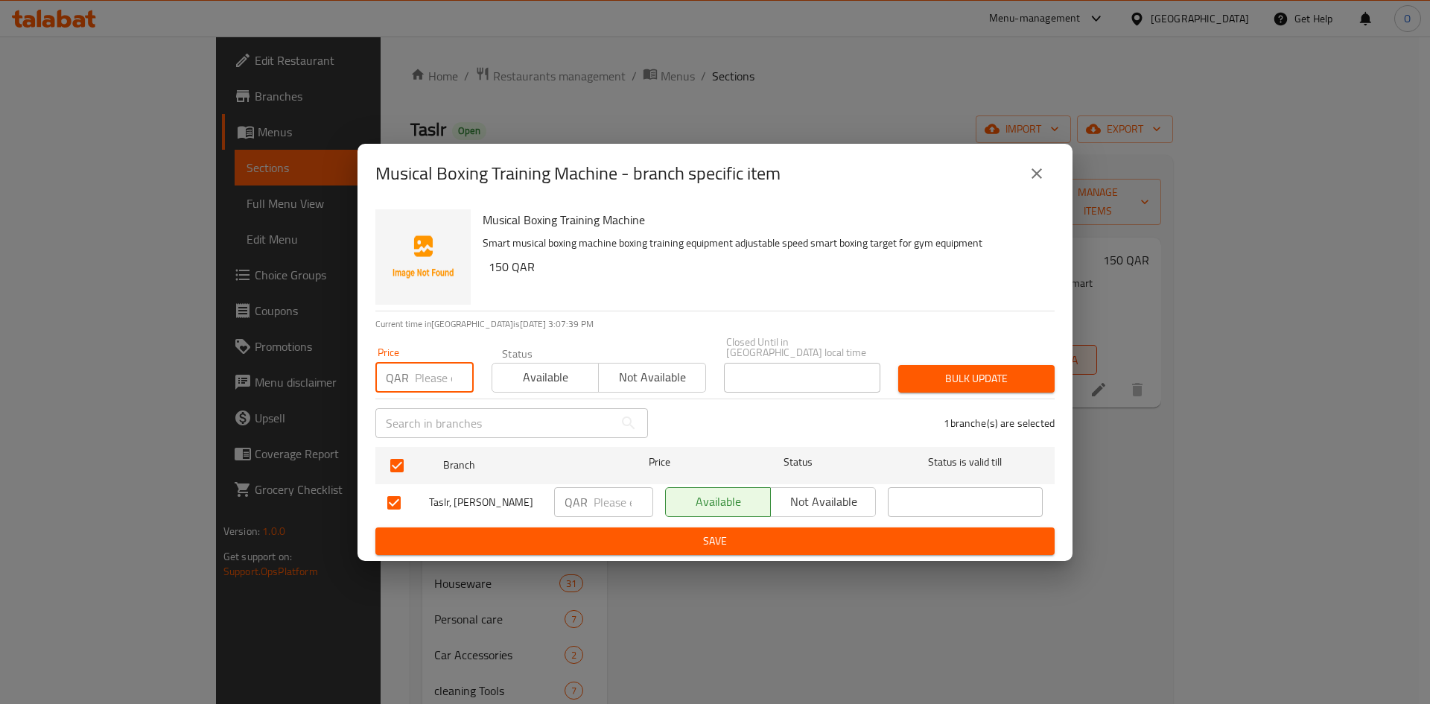
paste input "130"
type input "130"
click at [1036, 356] on div "Bulk update" at bounding box center [976, 378] width 174 height 45
click at [1019, 369] on span "Bulk update" at bounding box center [976, 378] width 133 height 19
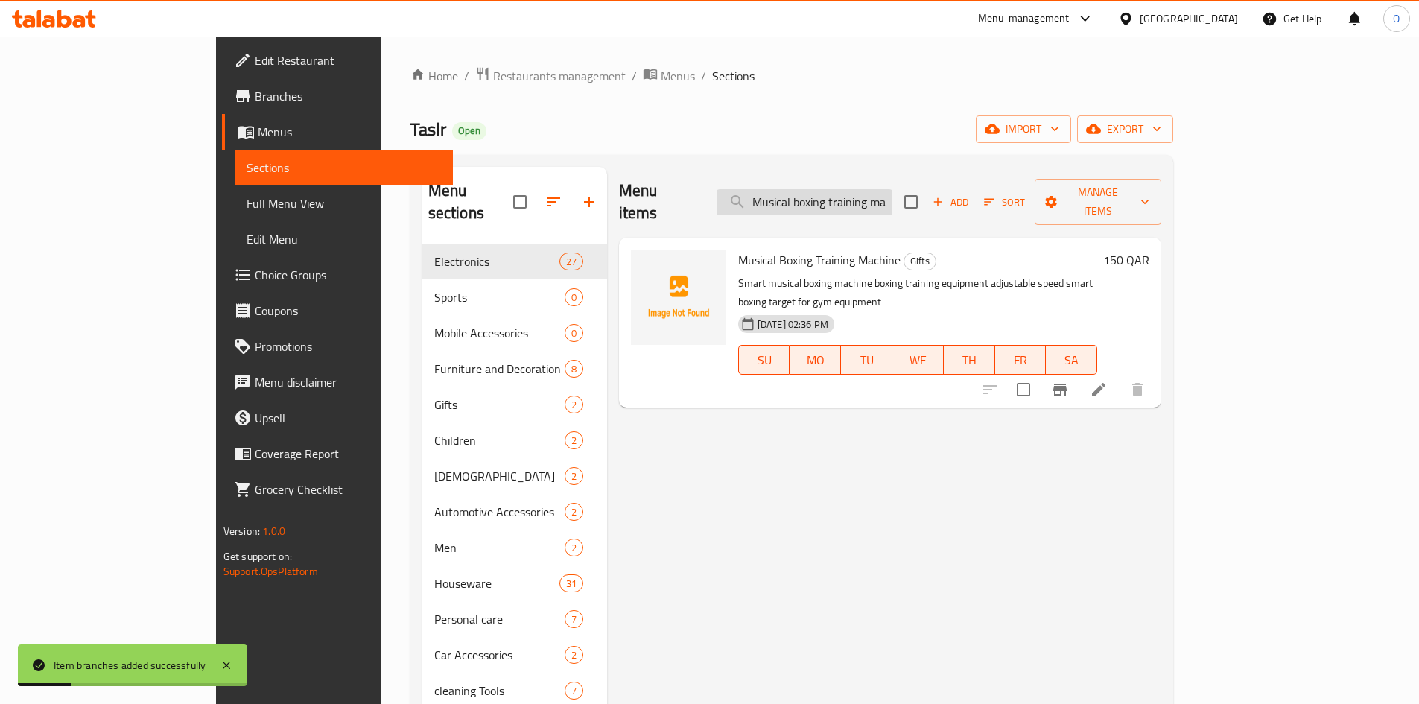
click at [859, 189] on input "Musical boxing training machine" at bounding box center [804, 202] width 176 height 26
paste input "Egg storage box"
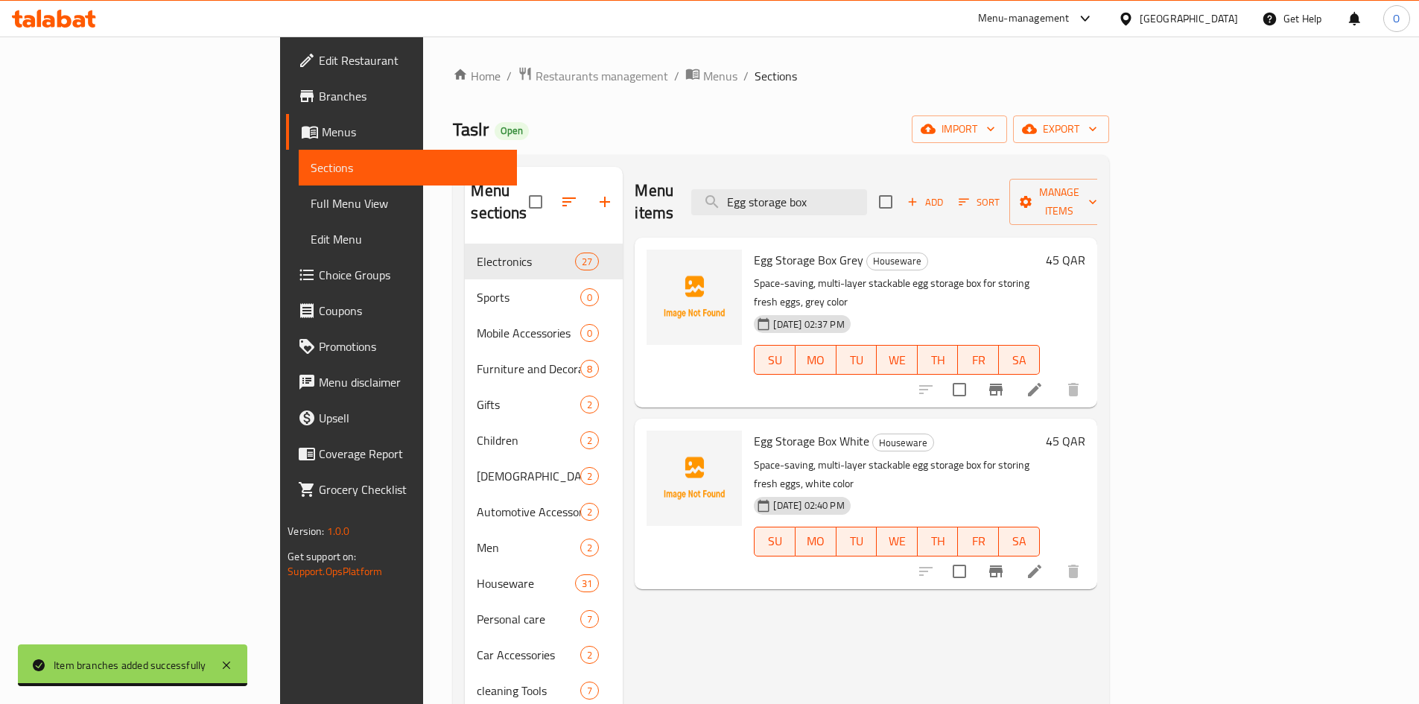
type input "Egg storage box"
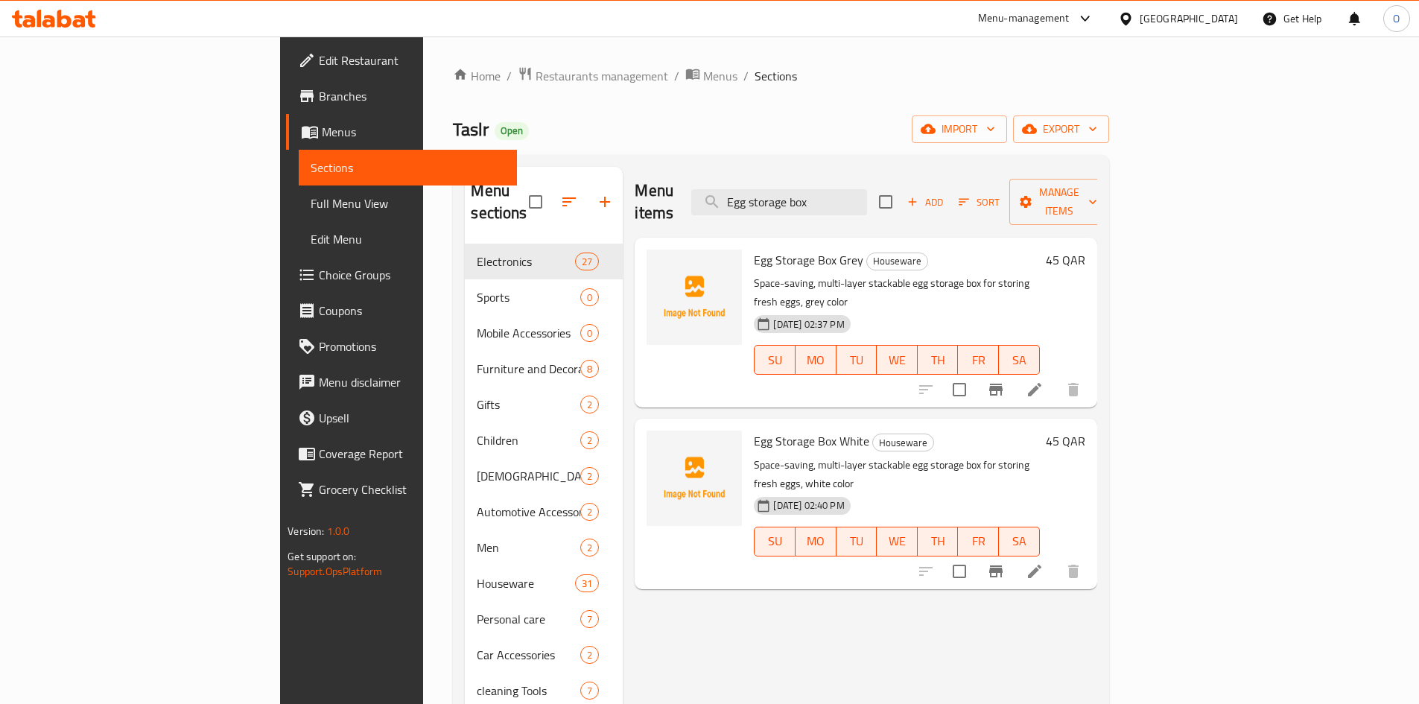
click at [1014, 372] on button "Branch-specific-item" at bounding box center [996, 390] width 36 height 36
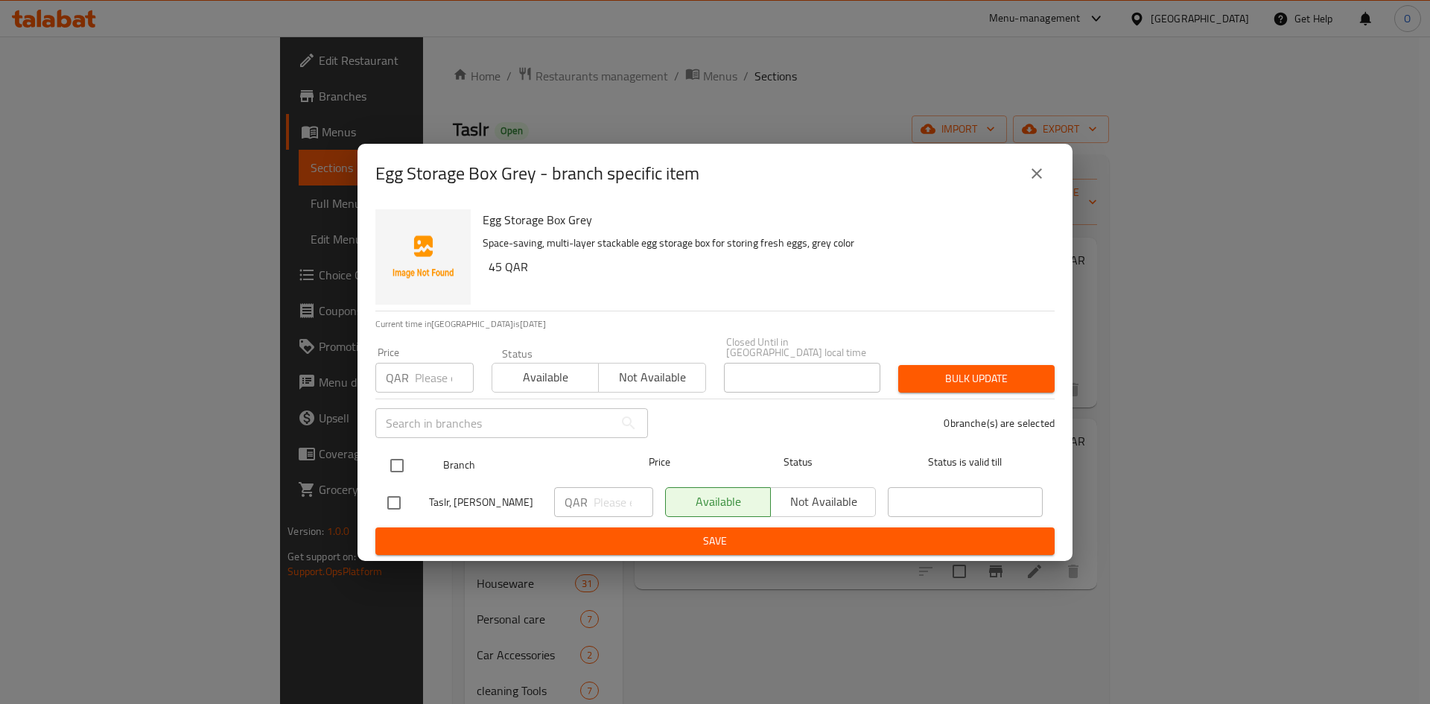
click at [390, 455] on input "checkbox" at bounding box center [396, 465] width 31 height 31
checkbox input "true"
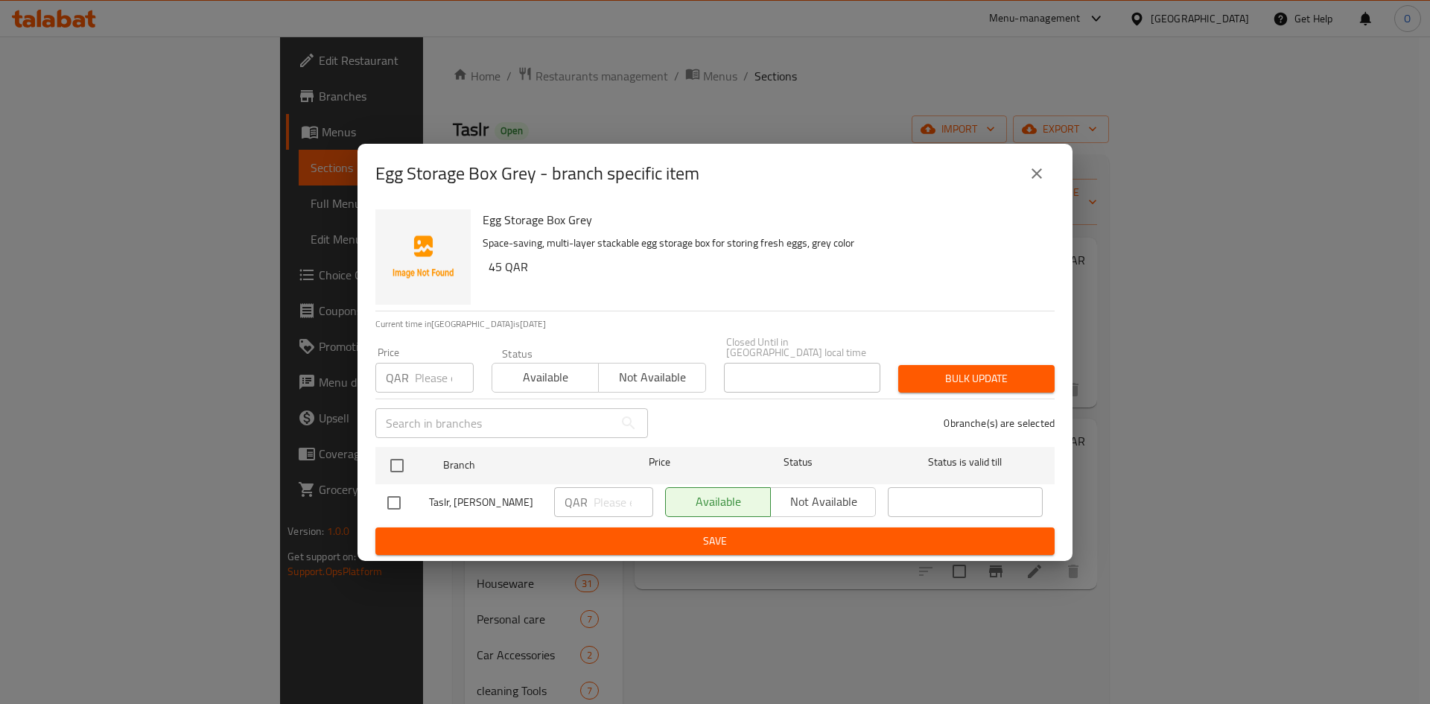
checkbox input "true"
paste input "35"
type input "35"
click at [970, 371] on span "Bulk update" at bounding box center [976, 378] width 133 height 19
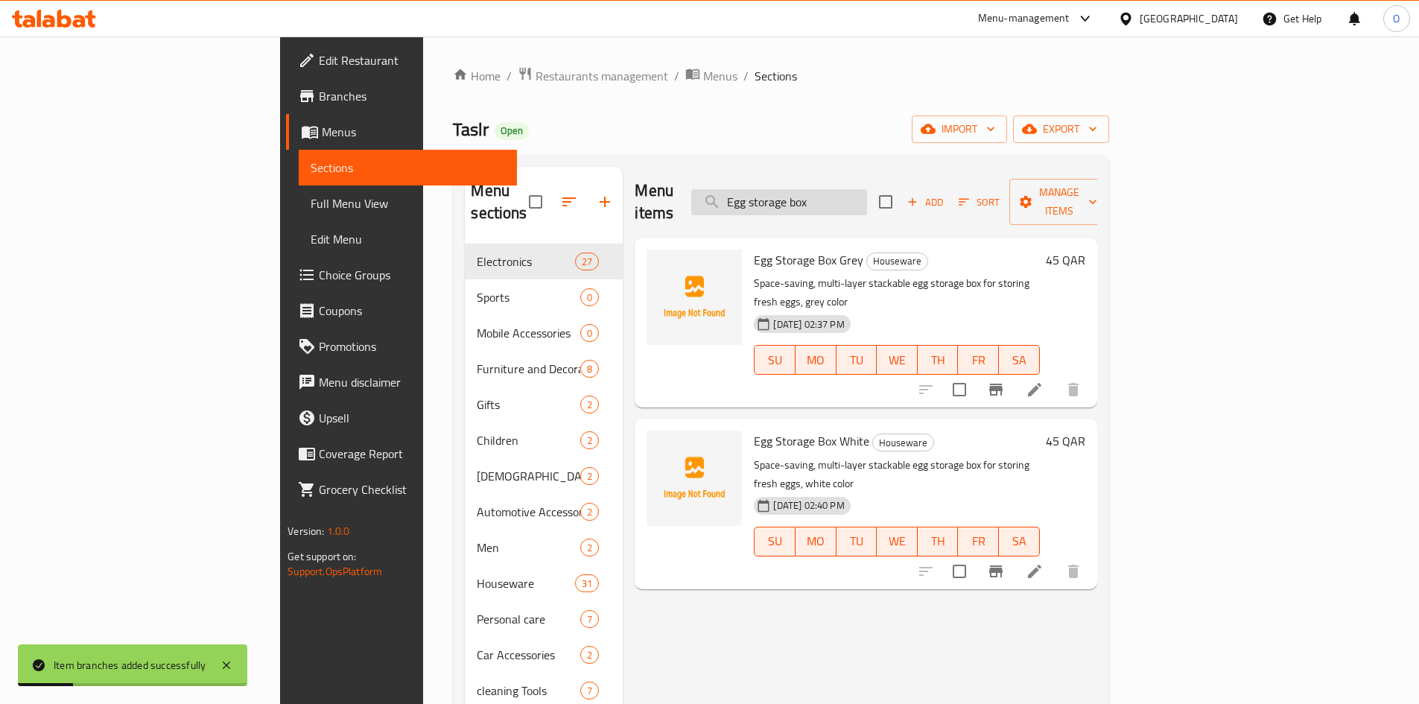
click at [867, 199] on input "Egg storage box" at bounding box center [779, 202] width 176 height 26
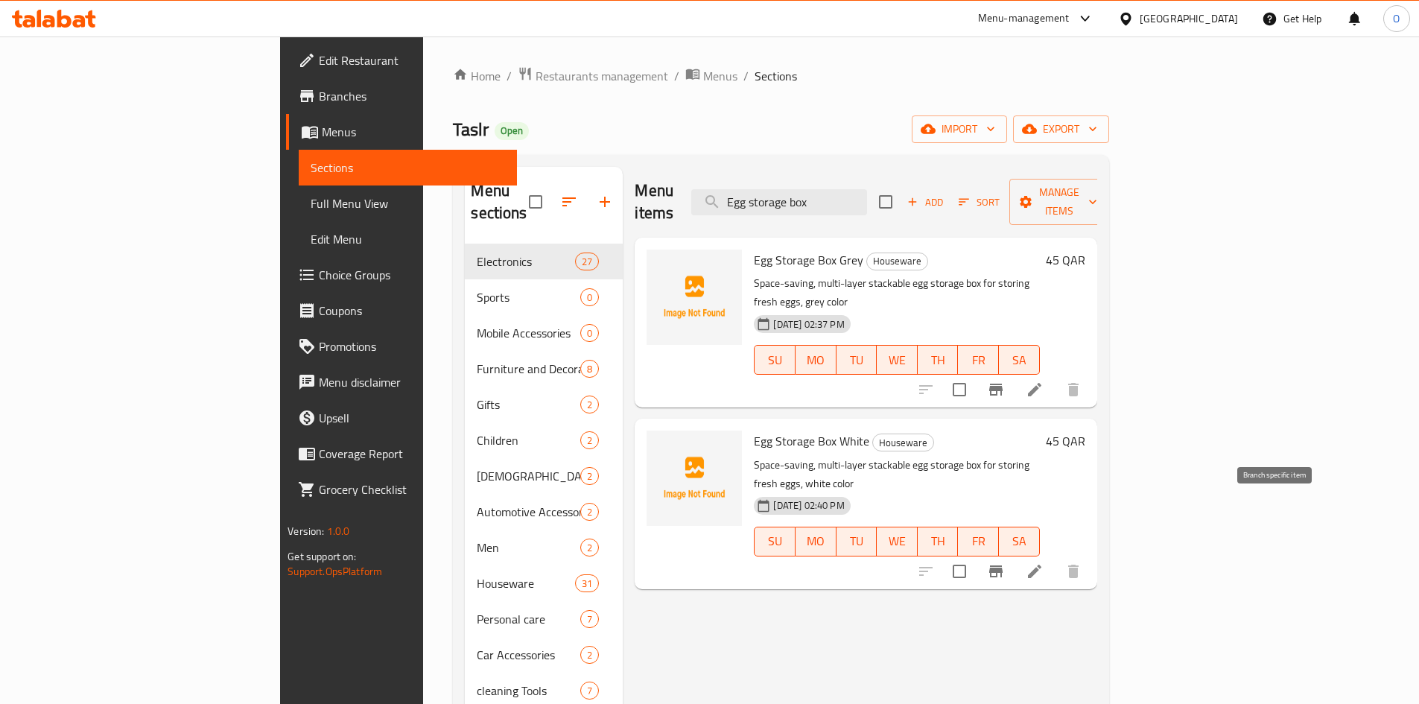
click at [1005, 562] on icon "Branch-specific-item" at bounding box center [996, 571] width 18 height 18
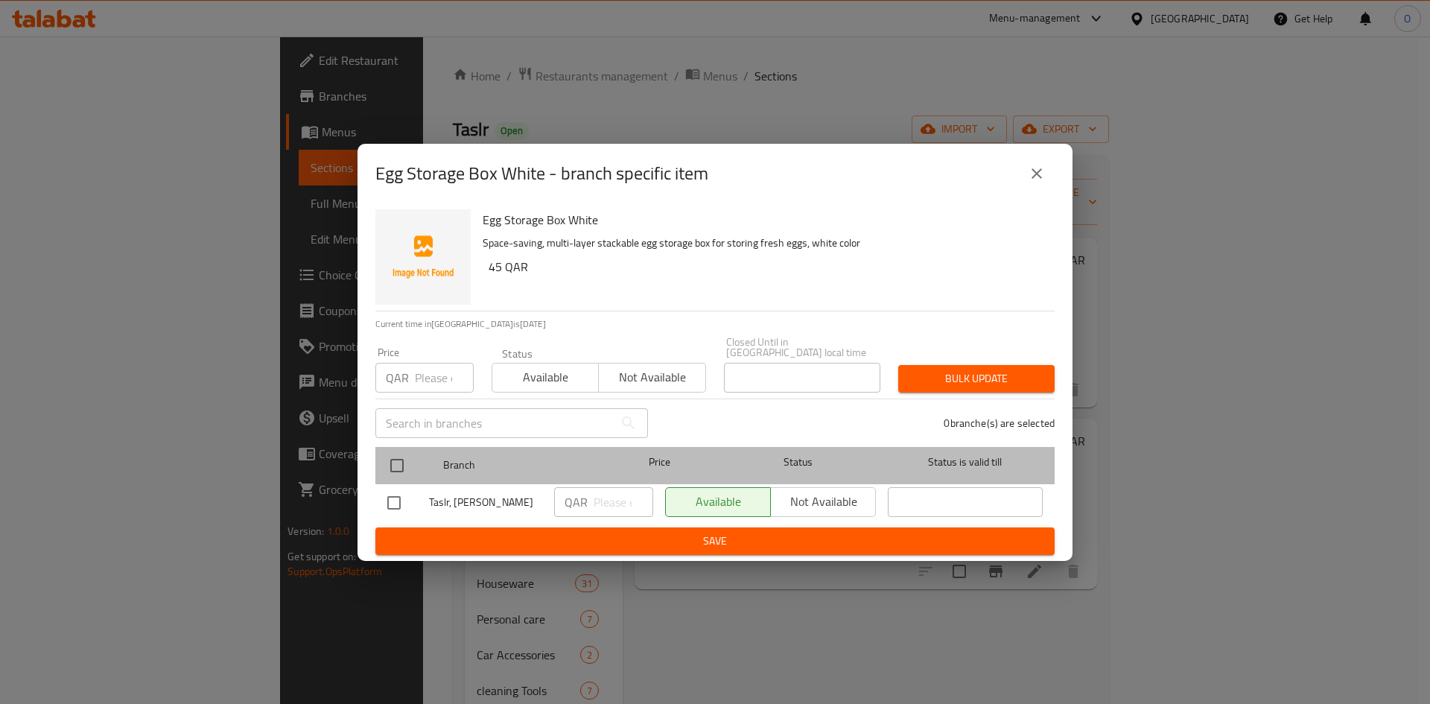
click at [414, 446] on div at bounding box center [409, 465] width 56 height 43
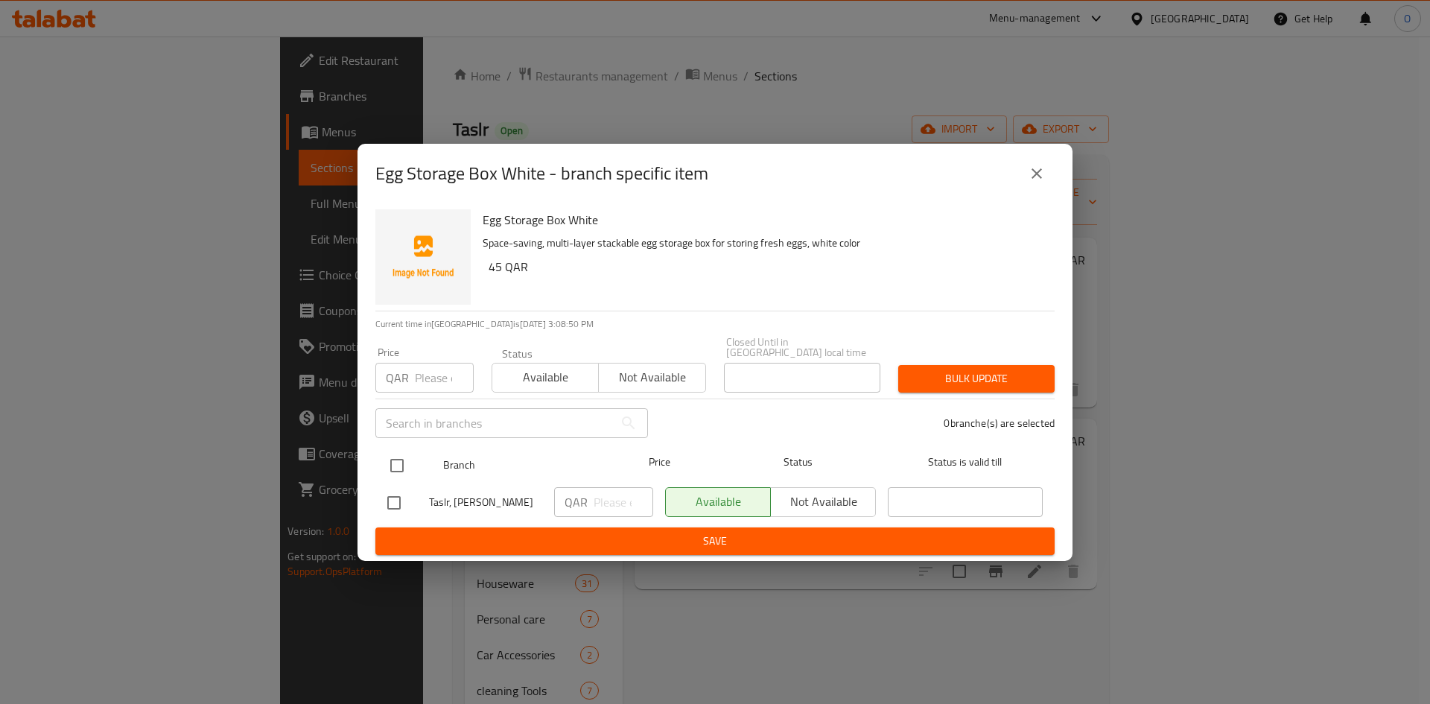
click at [406, 450] on input "checkbox" at bounding box center [396, 465] width 31 height 31
checkbox input "true"
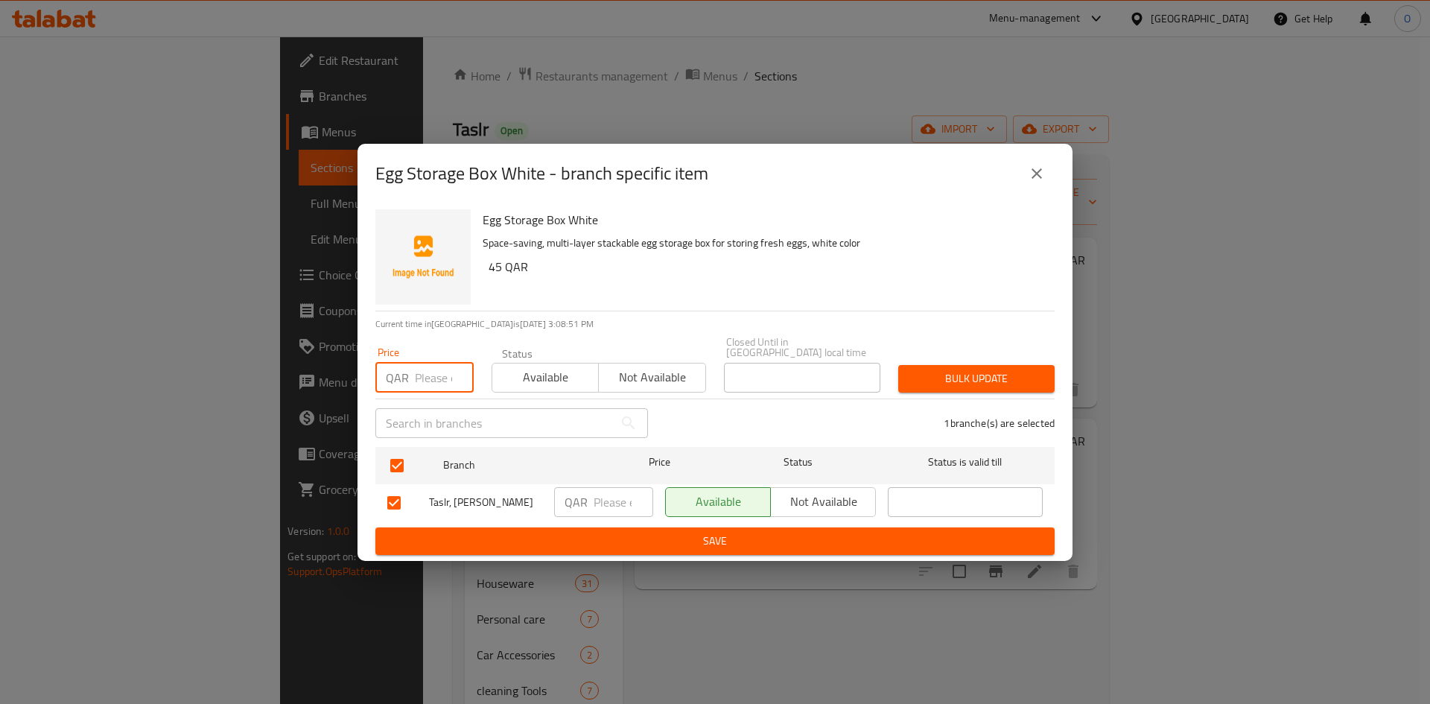
paste input "35"
type input "35"
click at [1000, 369] on span "Bulk update" at bounding box center [976, 378] width 133 height 19
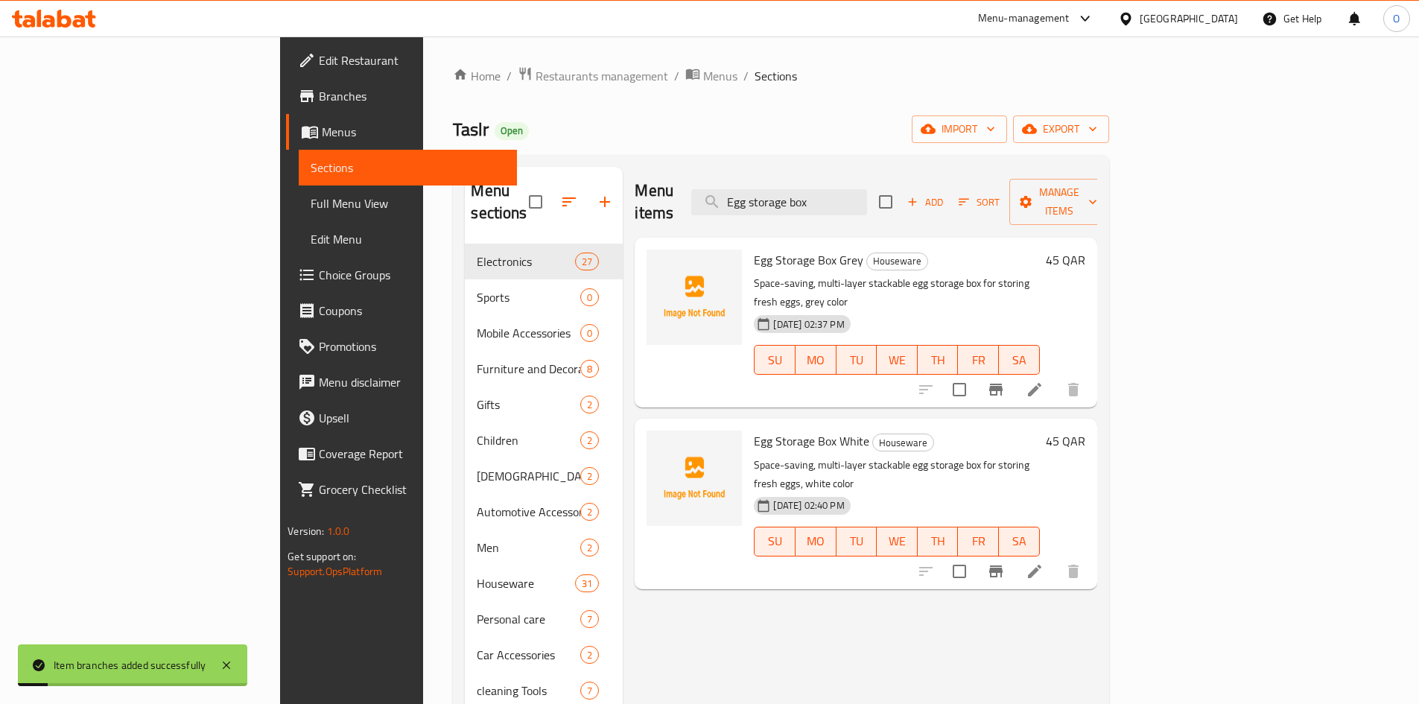
click at [1005, 381] on icon "Branch-specific-item" at bounding box center [996, 390] width 18 height 18
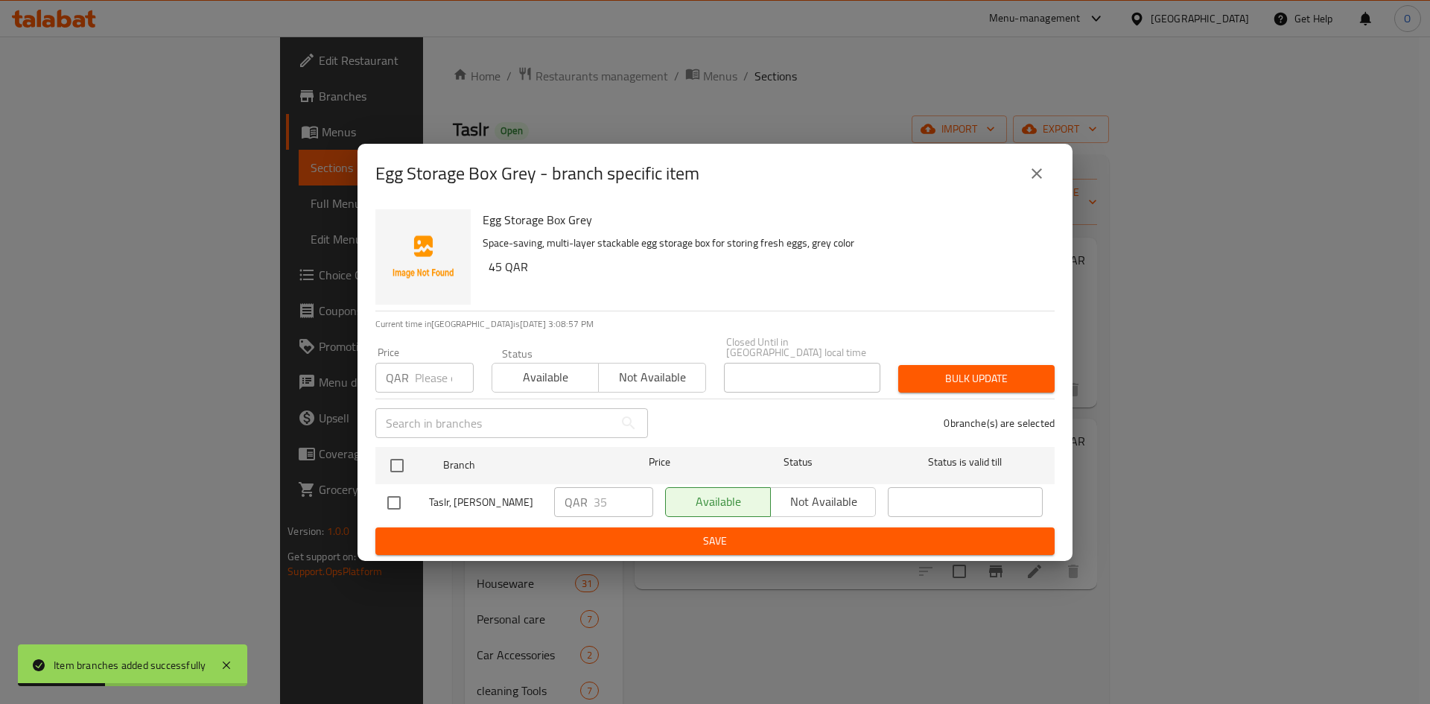
click at [1056, 188] on div "Egg Storage Box Grey - branch specific item" at bounding box center [714, 174] width 715 height 60
click at [1044, 175] on icon "close" at bounding box center [1037, 174] width 18 height 18
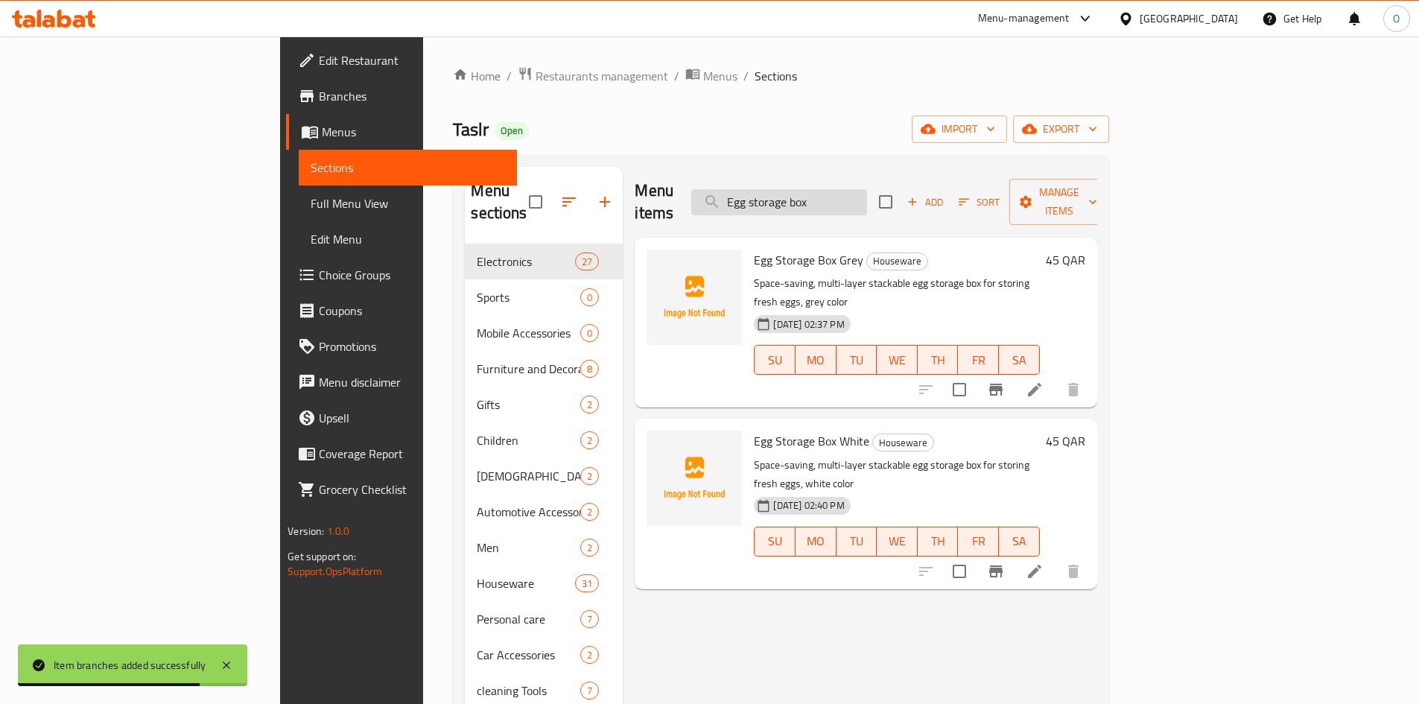
click at [867, 197] on input "Egg storage box" at bounding box center [779, 202] width 176 height 26
paste input "Hair dryer for bathroom"
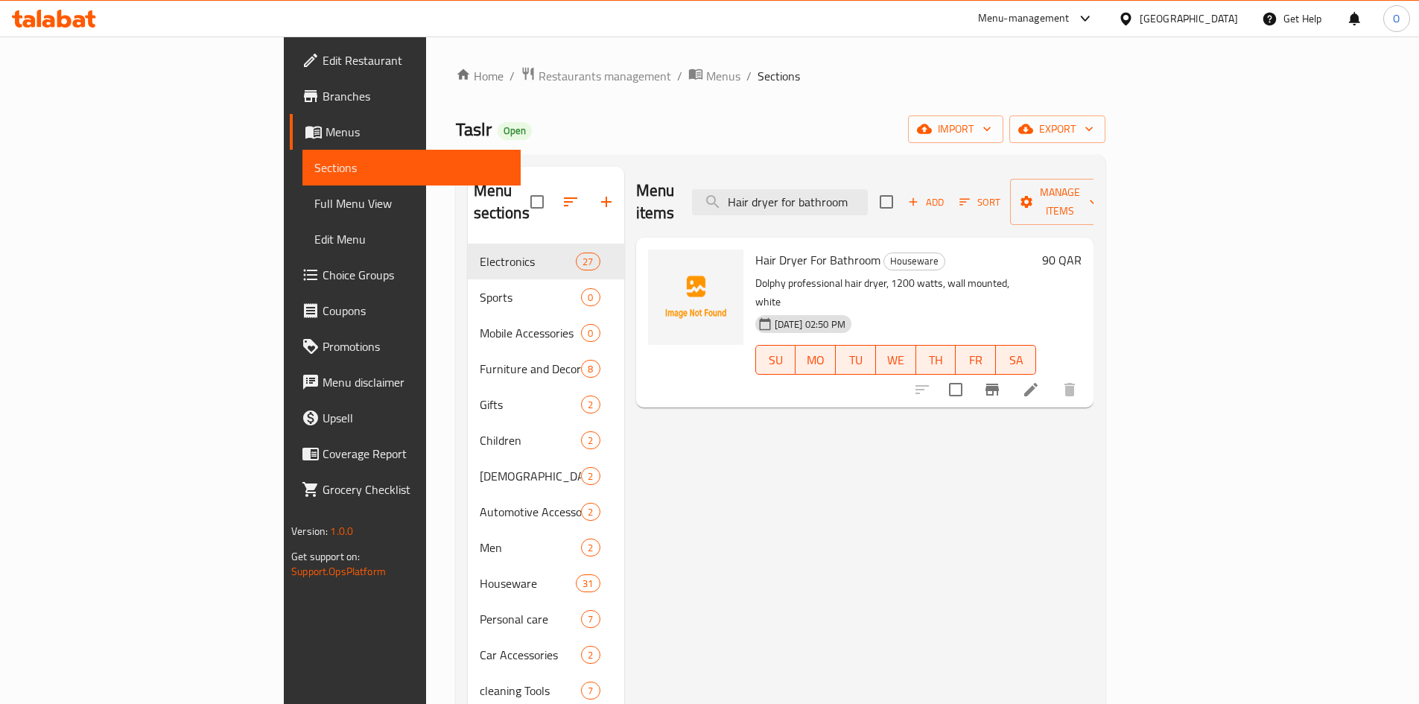
type input "Hair dryer for bathroom"
click at [1001, 381] on icon "Branch-specific-item" at bounding box center [992, 390] width 18 height 18
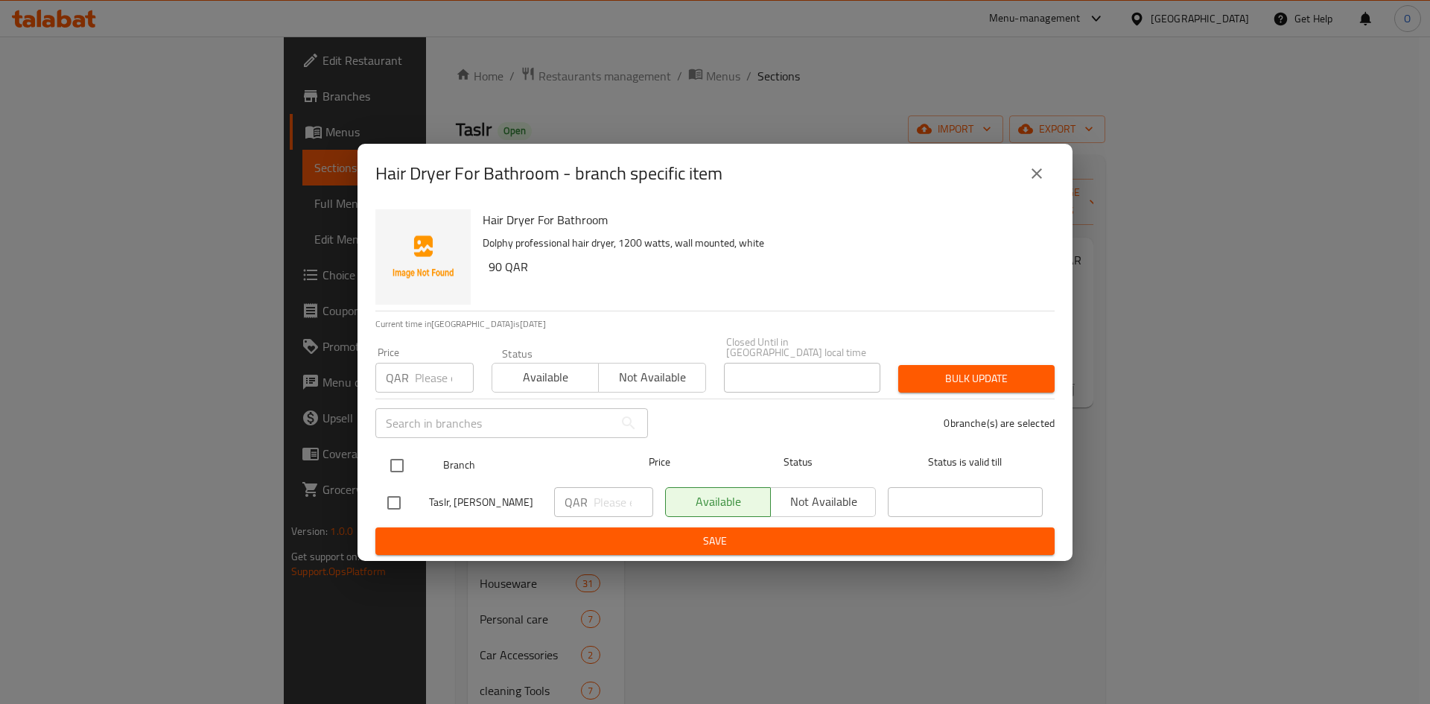
click at [403, 451] on input "checkbox" at bounding box center [396, 465] width 31 height 31
checkbox input "true"
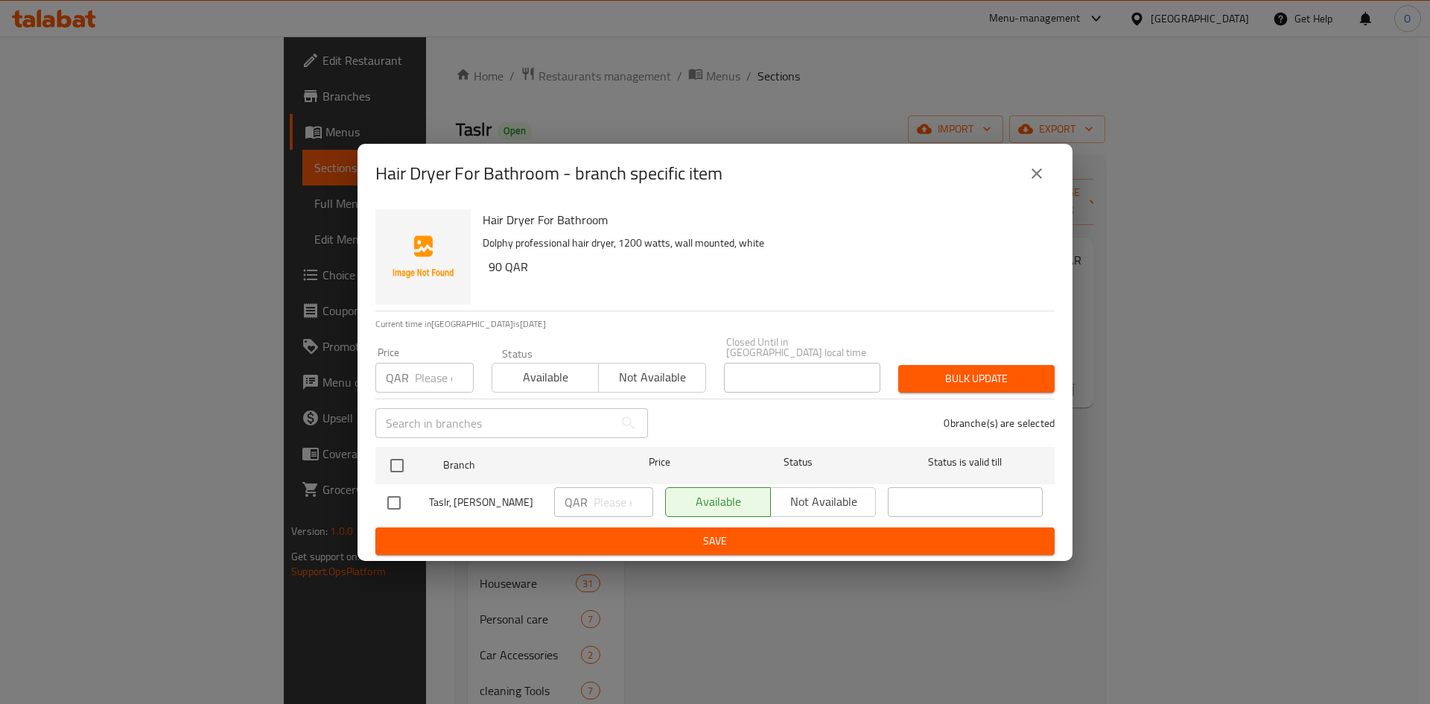
checkbox input "true"
paste input "80"
type input "80"
click at [929, 369] on span "Bulk update" at bounding box center [976, 378] width 133 height 19
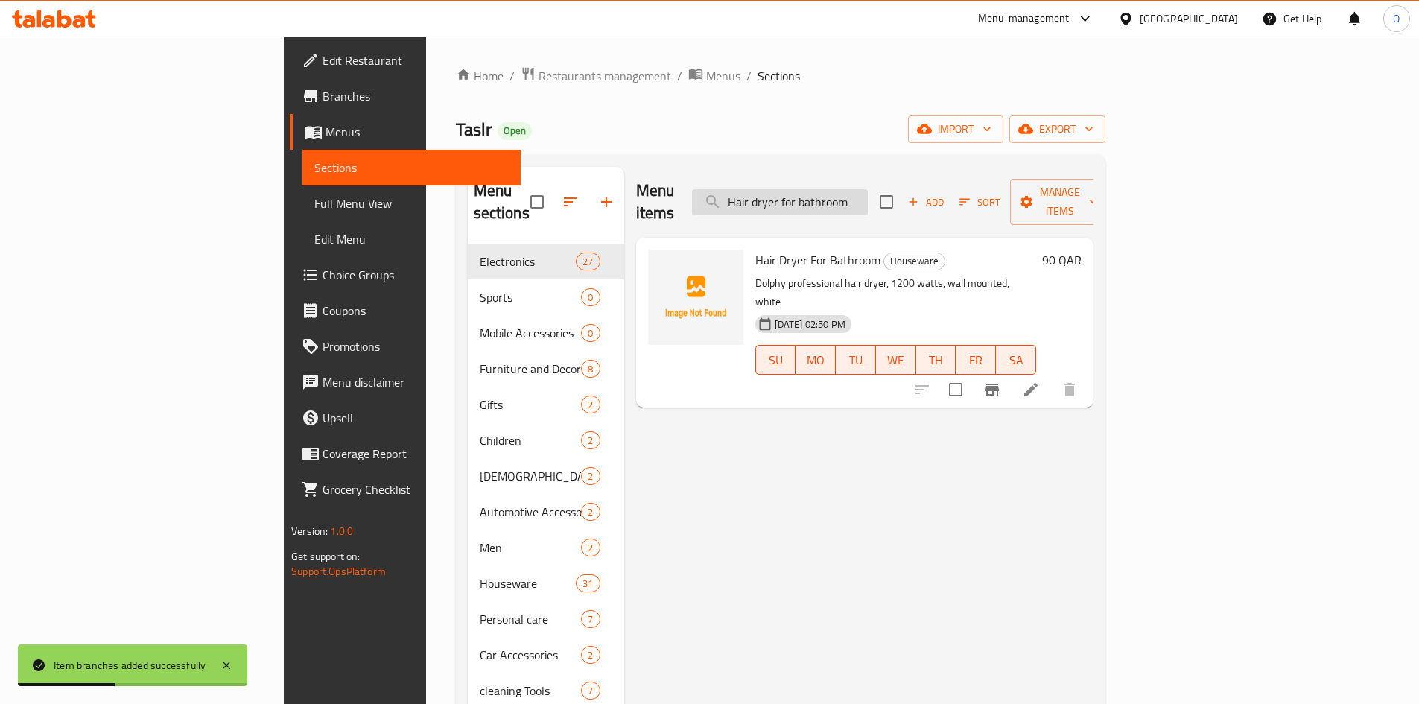
click at [838, 203] on input "Hair dryer for bathroom" at bounding box center [780, 202] width 176 height 26
drag, startPoint x: 838, startPoint y: 203, endPoint x: 855, endPoint y: 188, distance: 23.2
click at [855, 189] on input "Hair dryer for bathroom" at bounding box center [780, 202] width 176 height 26
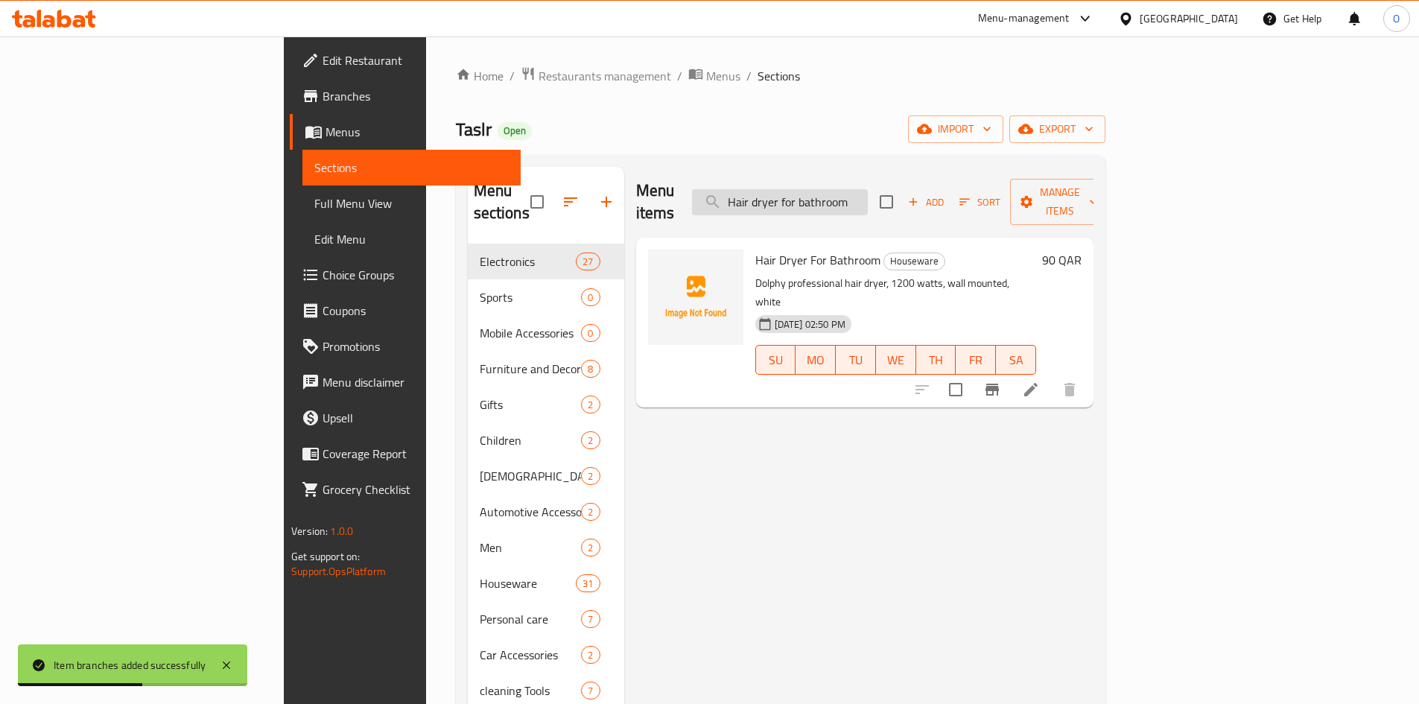
click at [855, 189] on input "Hair dryer for bathroom" at bounding box center [780, 202] width 176 height 26
paste input "Washing machine feet pads"
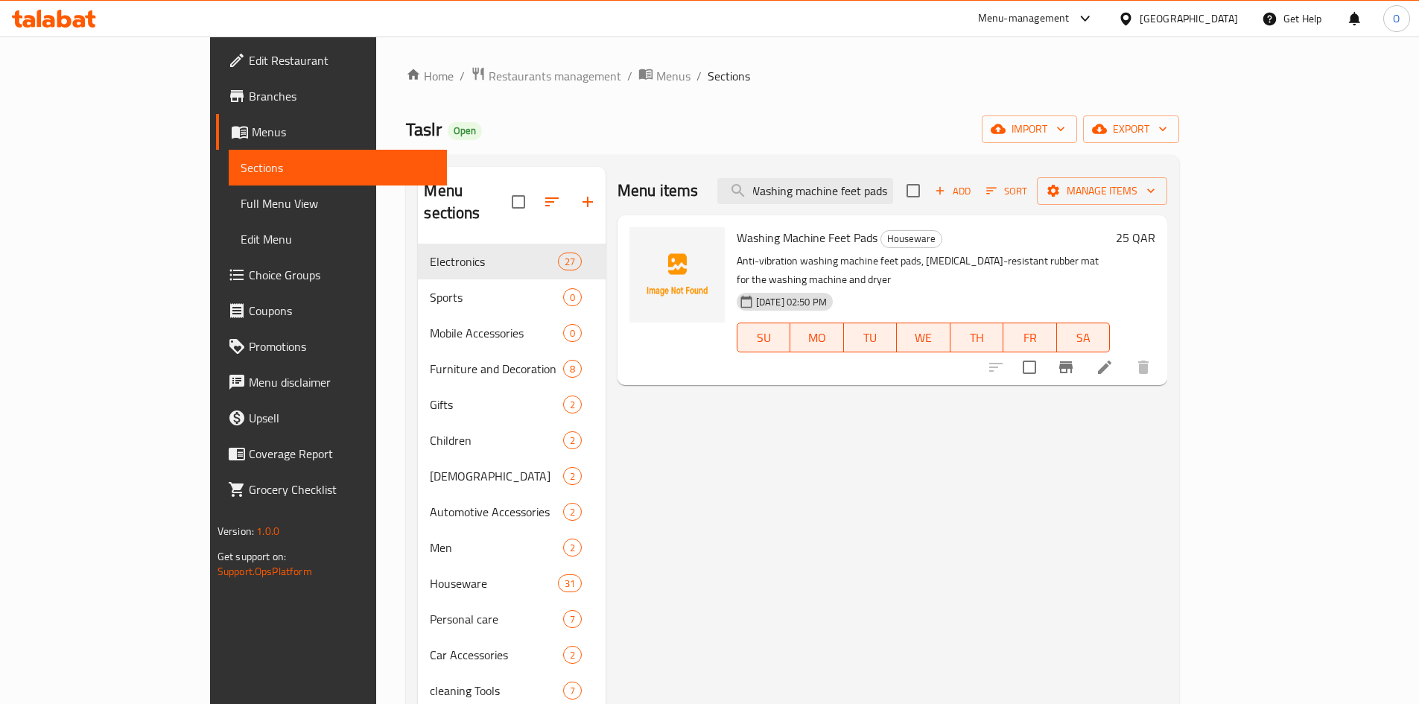
type input "Washing machine feet pads"
click at [1075, 358] on icon "Branch-specific-item" at bounding box center [1066, 367] width 18 height 18
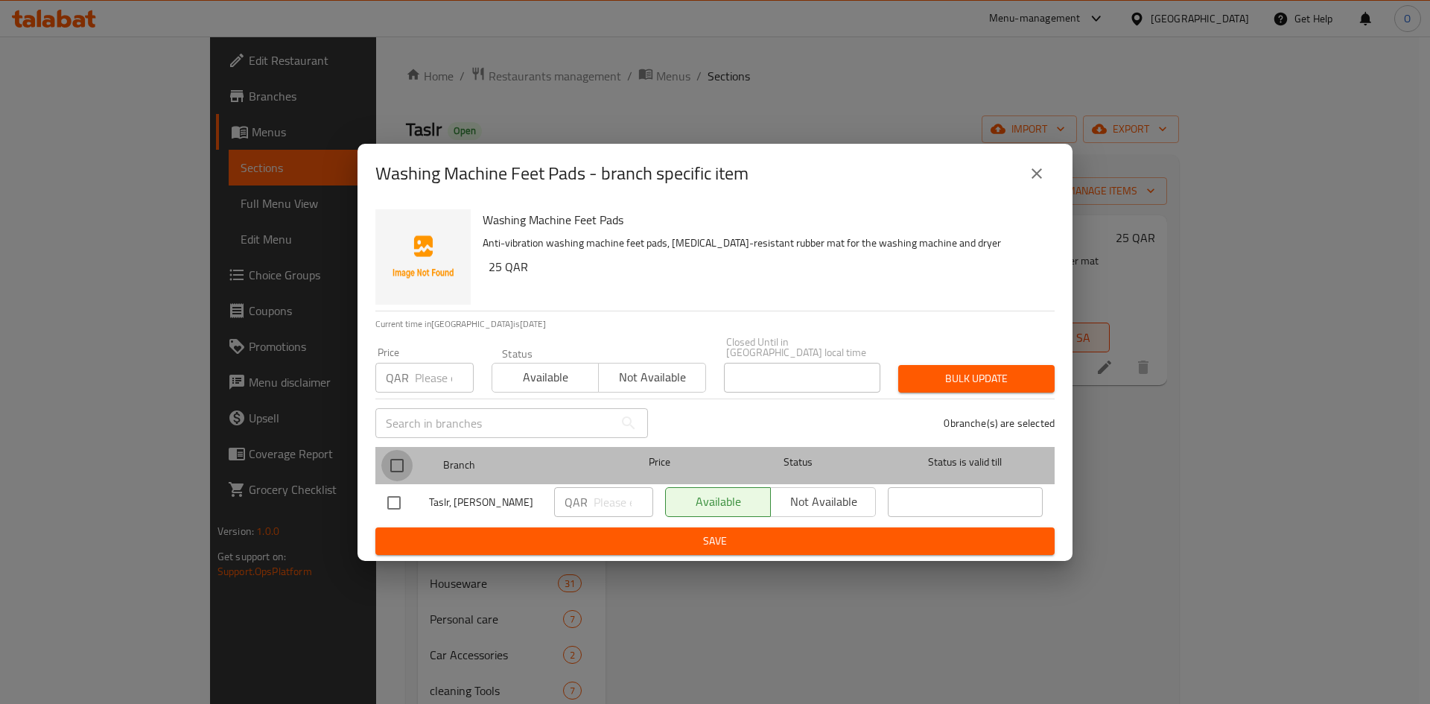
click at [396, 450] on input "checkbox" at bounding box center [396, 465] width 31 height 31
checkbox input "true"
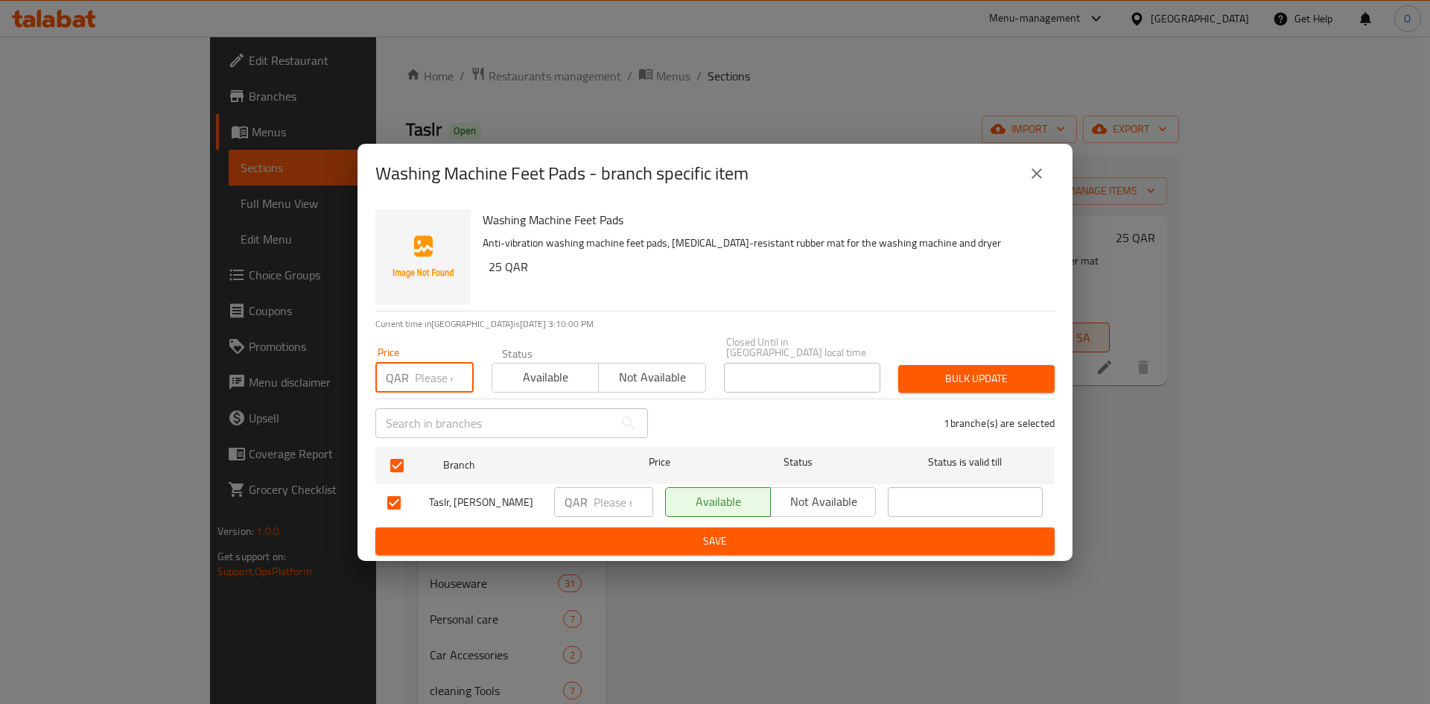
paste input "8"
type input "8"
click at [979, 369] on span "Bulk update" at bounding box center [976, 378] width 133 height 19
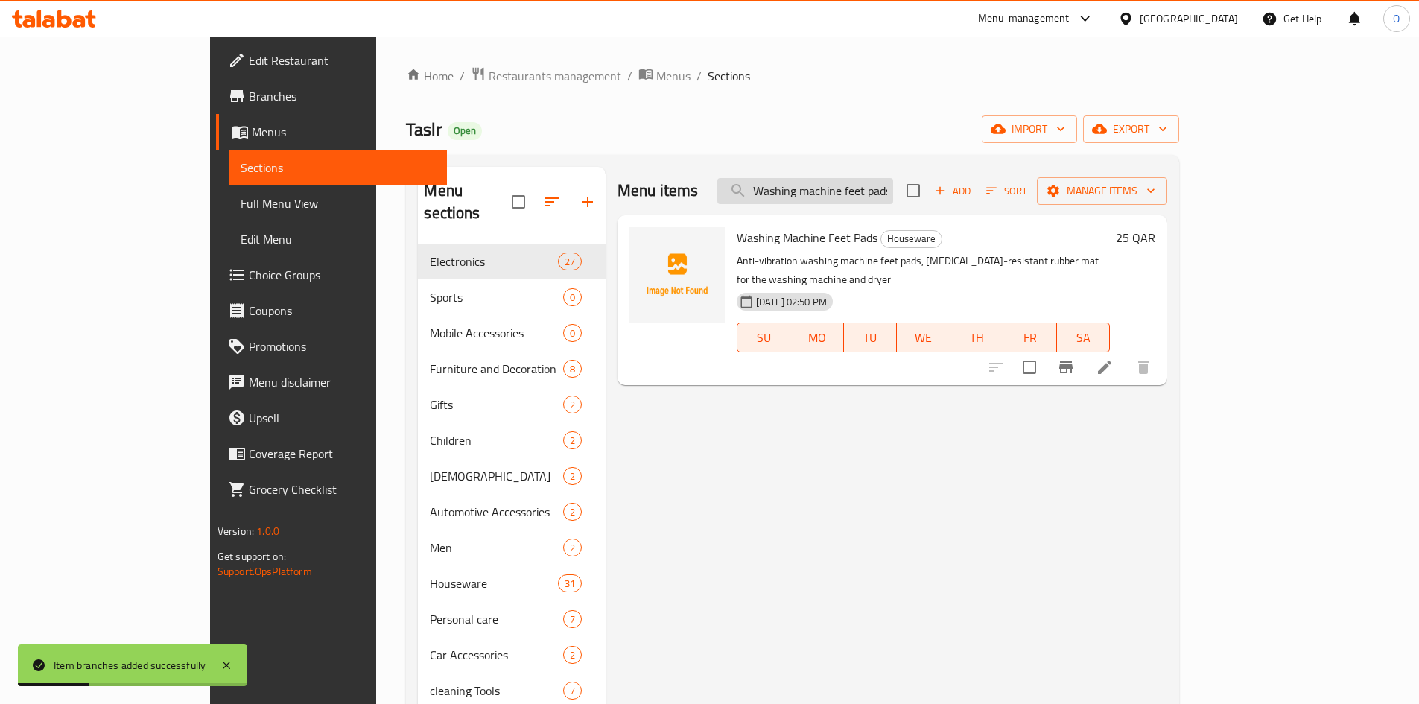
click at [871, 185] on input "Washing machine feet pads" at bounding box center [805, 191] width 176 height 26
paste input "Edible oil spray bottle"
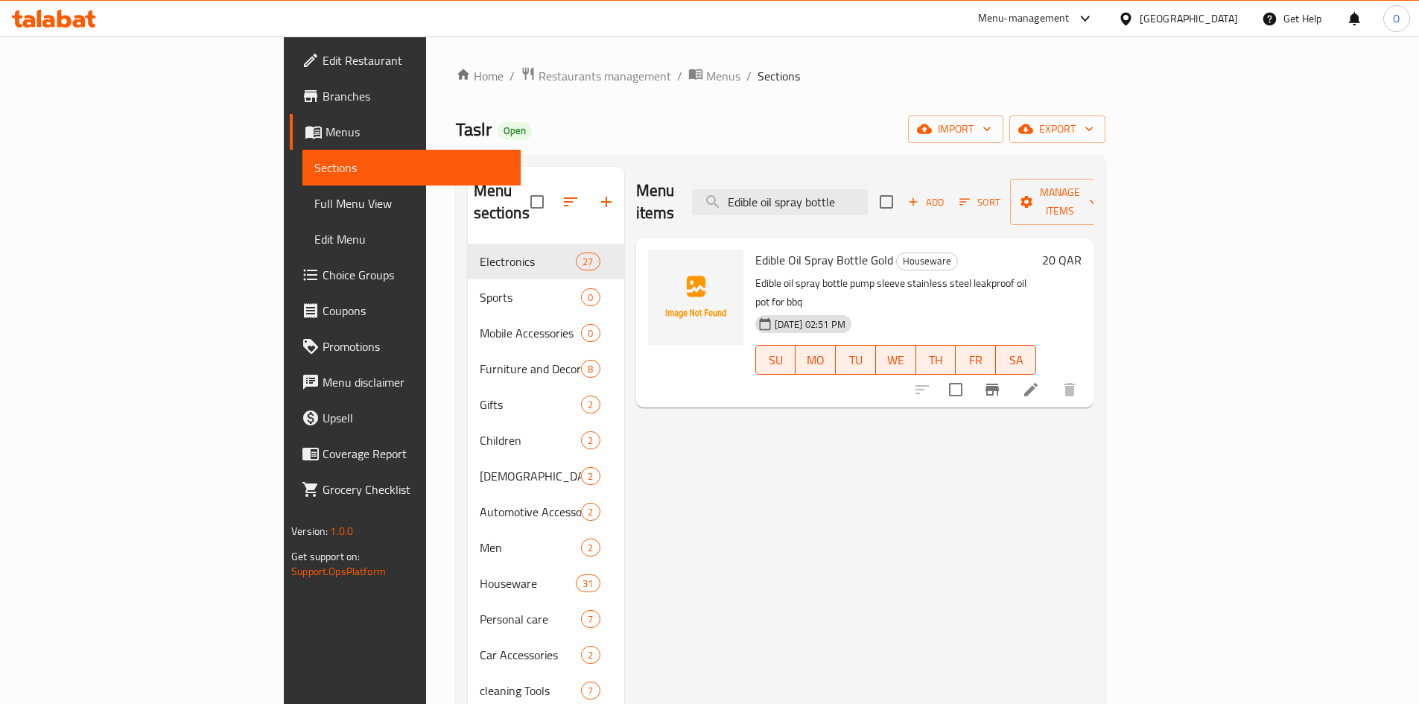
type input "Edible oil spray bottle"
click at [1010, 372] on button "Branch-specific-item" at bounding box center [992, 390] width 36 height 36
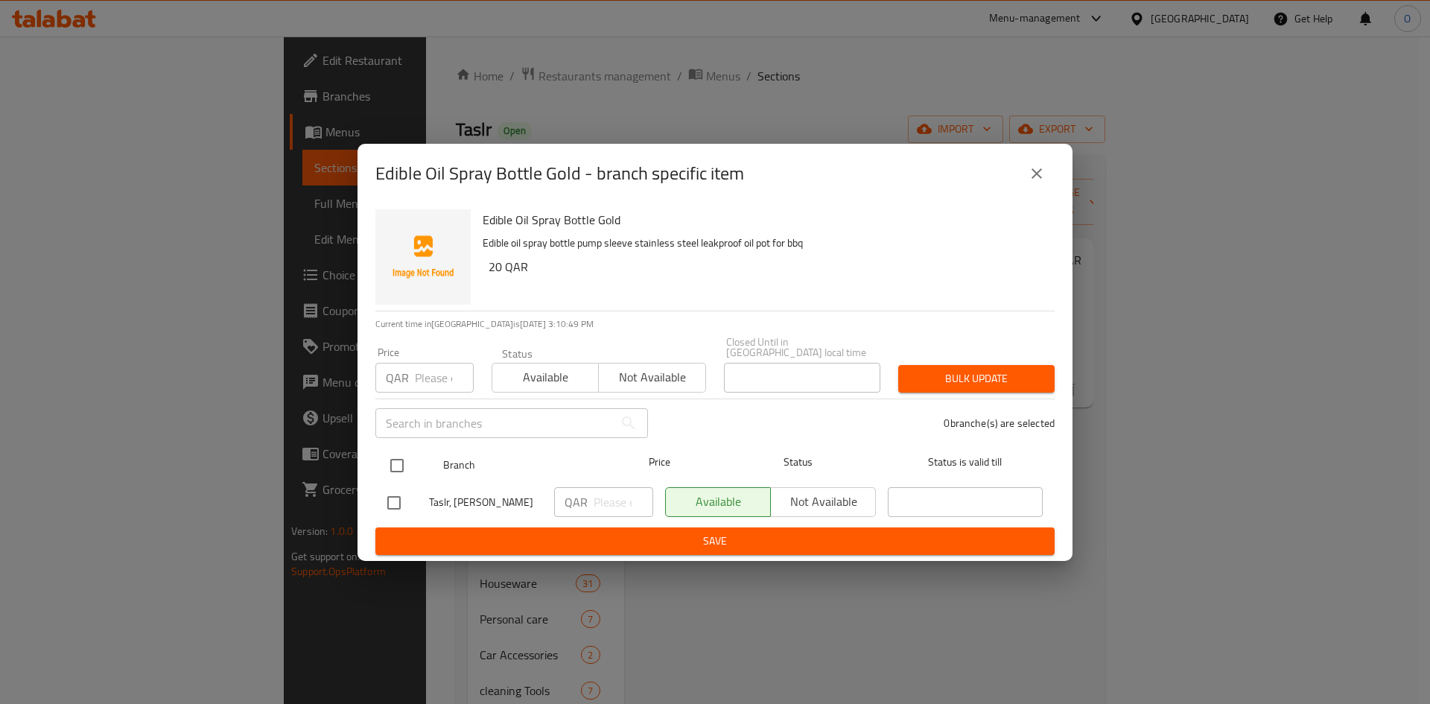
click at [400, 450] on input "checkbox" at bounding box center [396, 465] width 31 height 31
checkbox input "true"
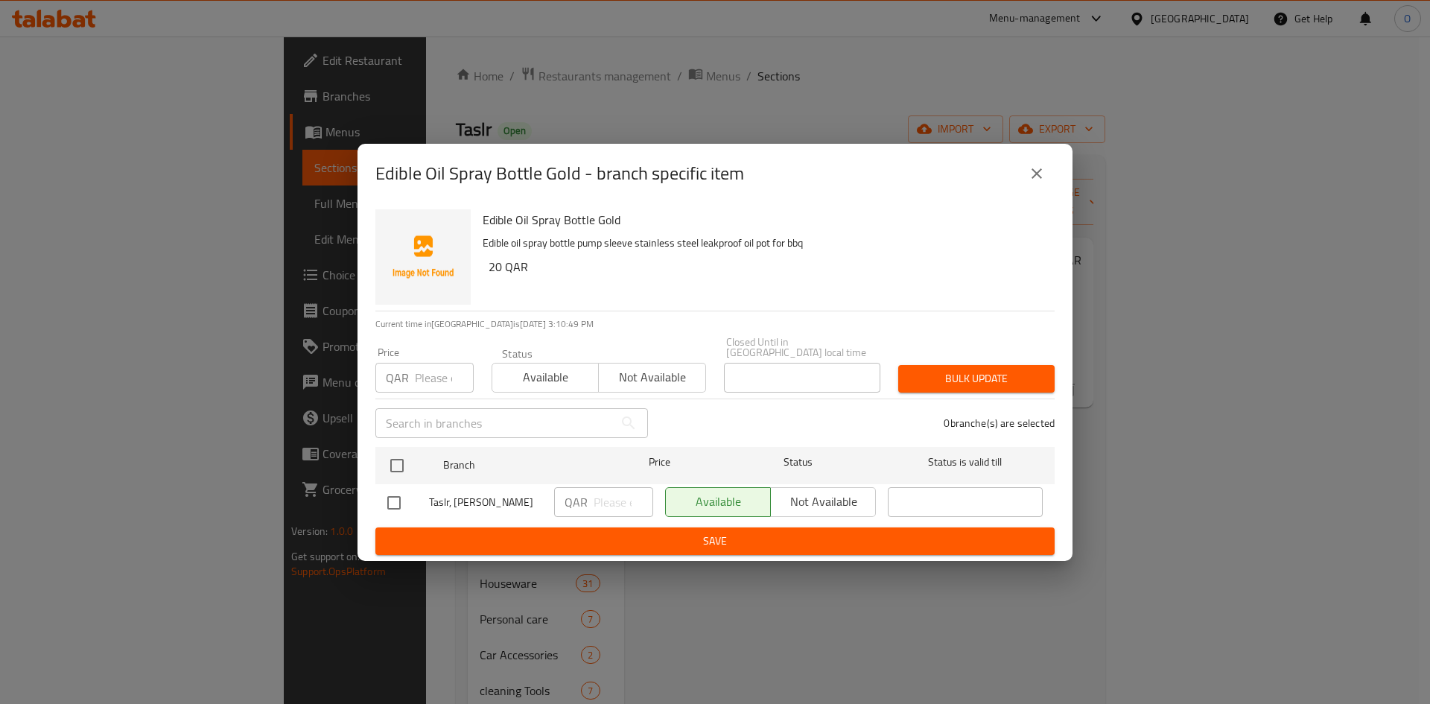
checkbox input "true"
paste input "8"
type input "8"
click at [948, 369] on span "Bulk update" at bounding box center [976, 378] width 133 height 19
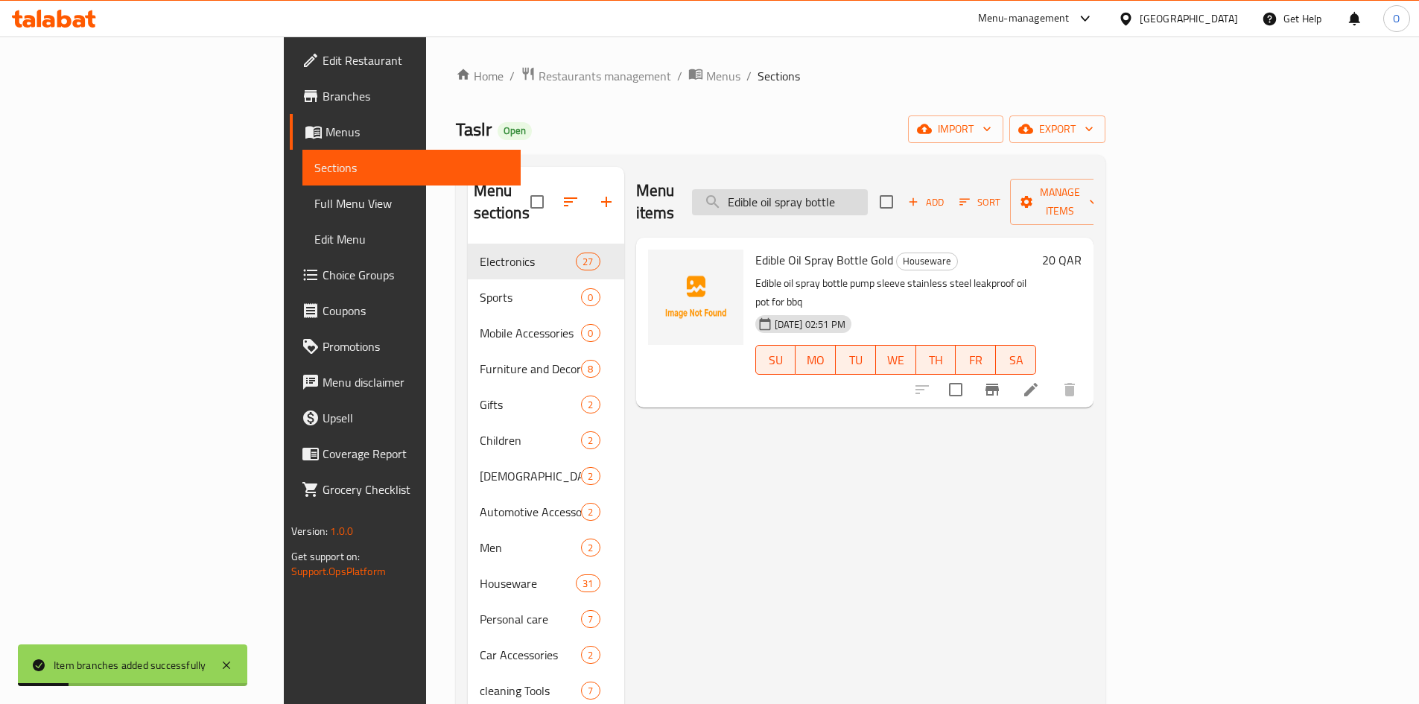
click at [868, 189] on input "Edible oil spray bottle" at bounding box center [780, 202] width 176 height 26
paste input "lectric nail file for children"
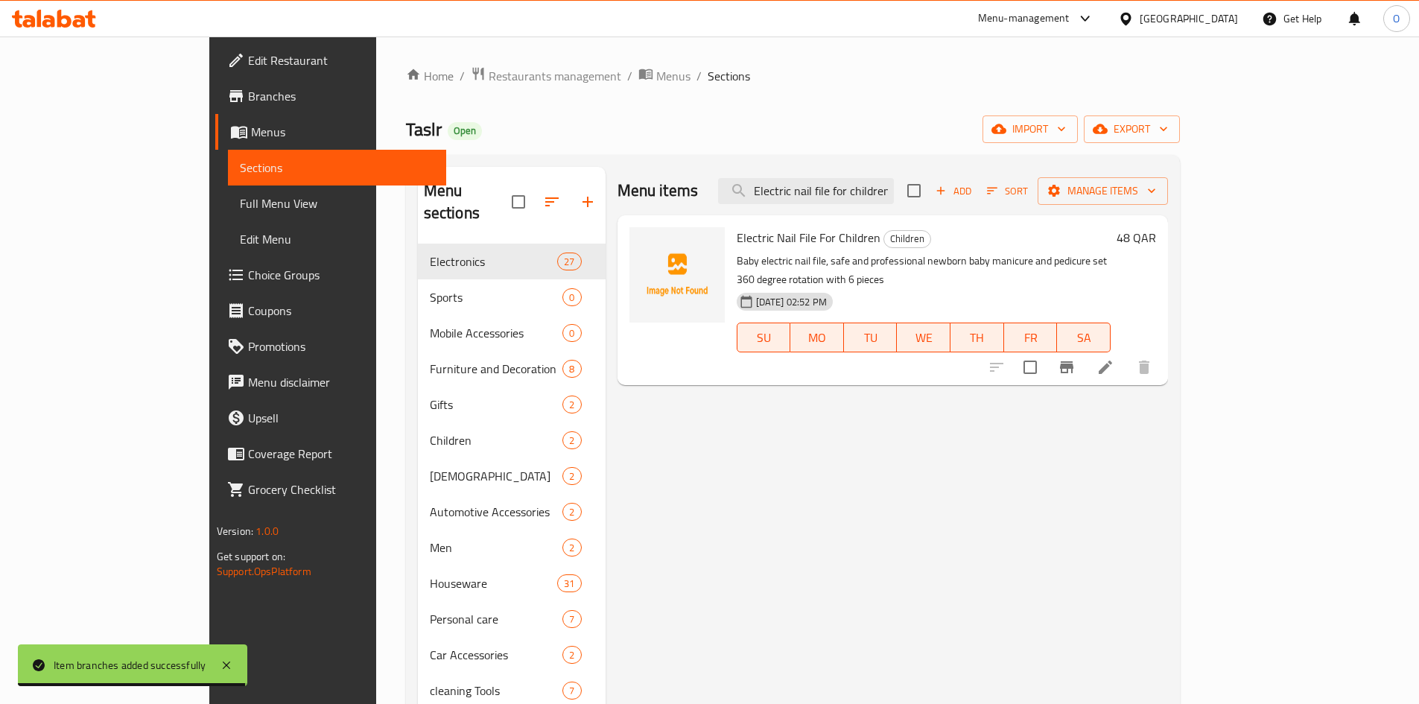
type input "Electric nail file for children"
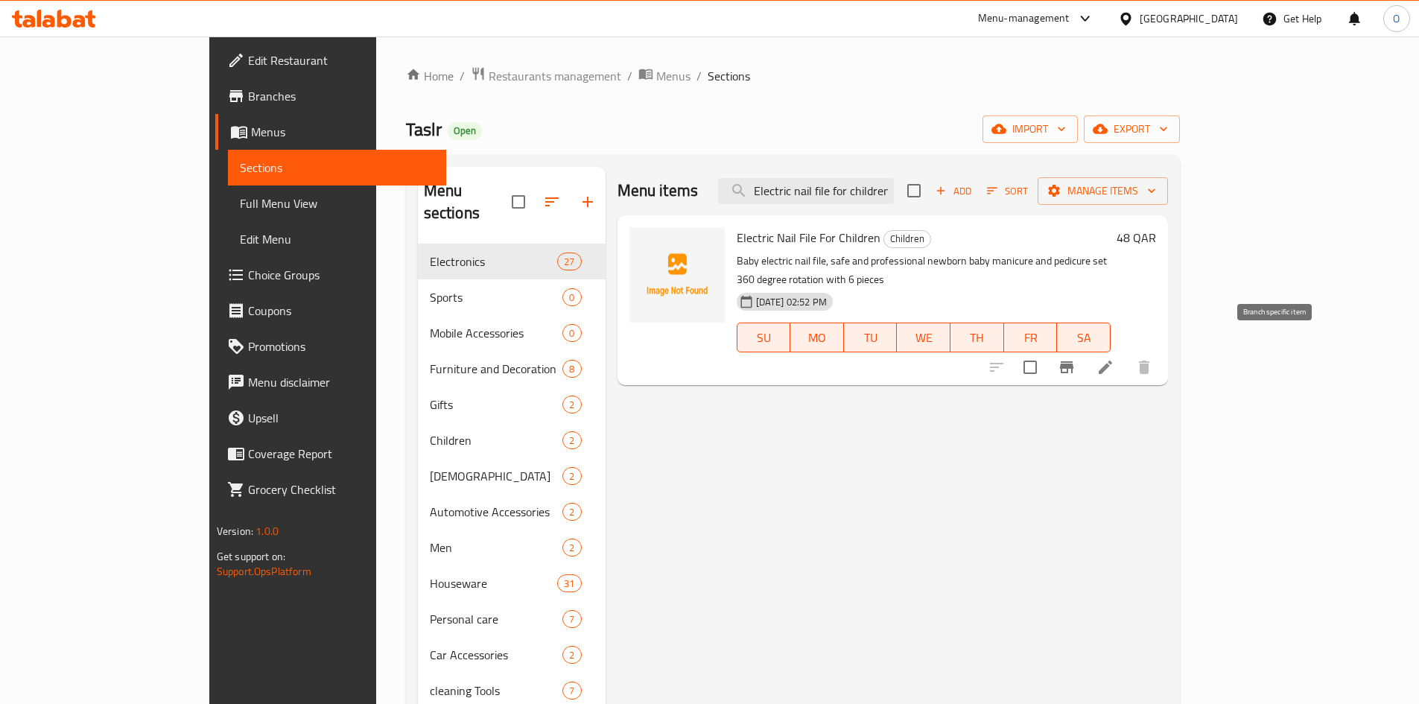
click at [1073, 361] on icon "Branch-specific-item" at bounding box center [1066, 367] width 13 height 12
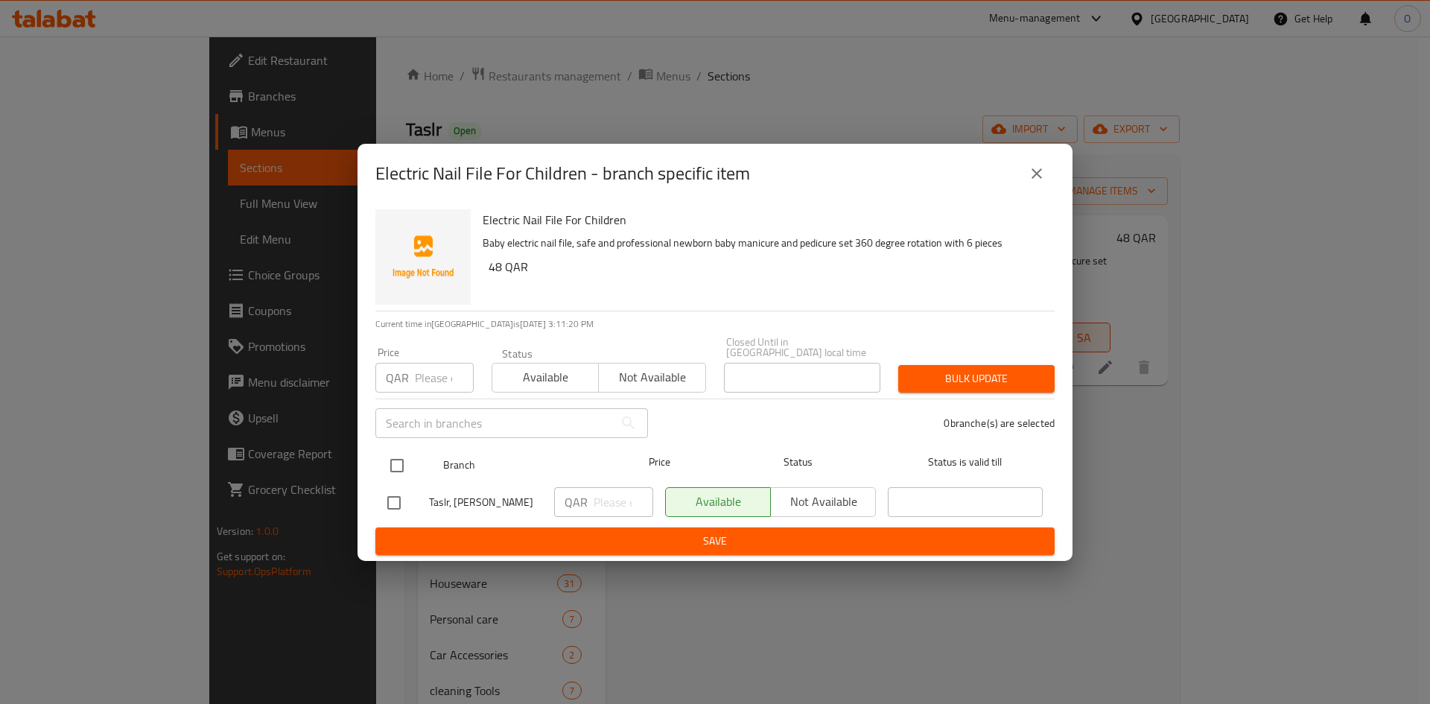
click at [405, 451] on input "checkbox" at bounding box center [396, 465] width 31 height 31
checkbox input "true"
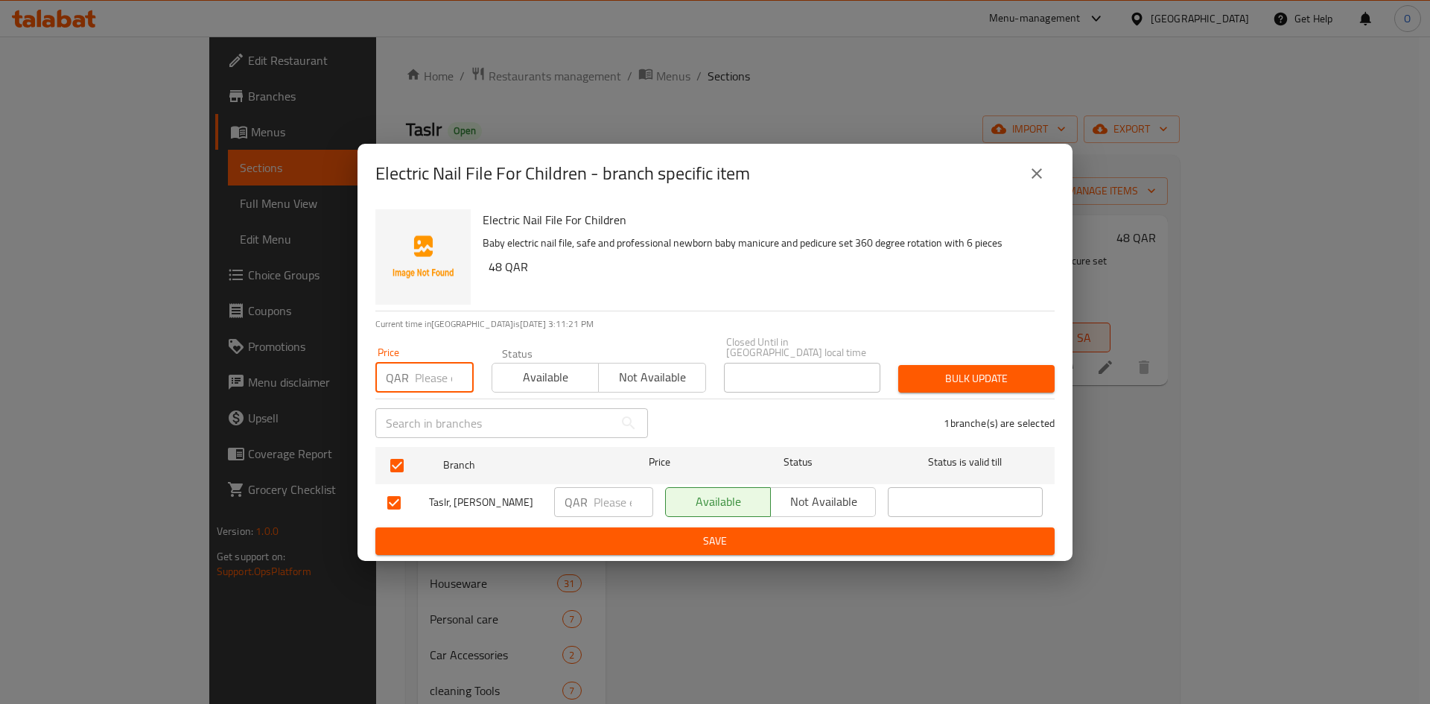
paste input "39"
type input "39"
drag, startPoint x: 1014, startPoint y: 375, endPoint x: 1005, endPoint y: 378, distance: 9.4
click at [1014, 375] on span "Bulk update" at bounding box center [976, 378] width 133 height 19
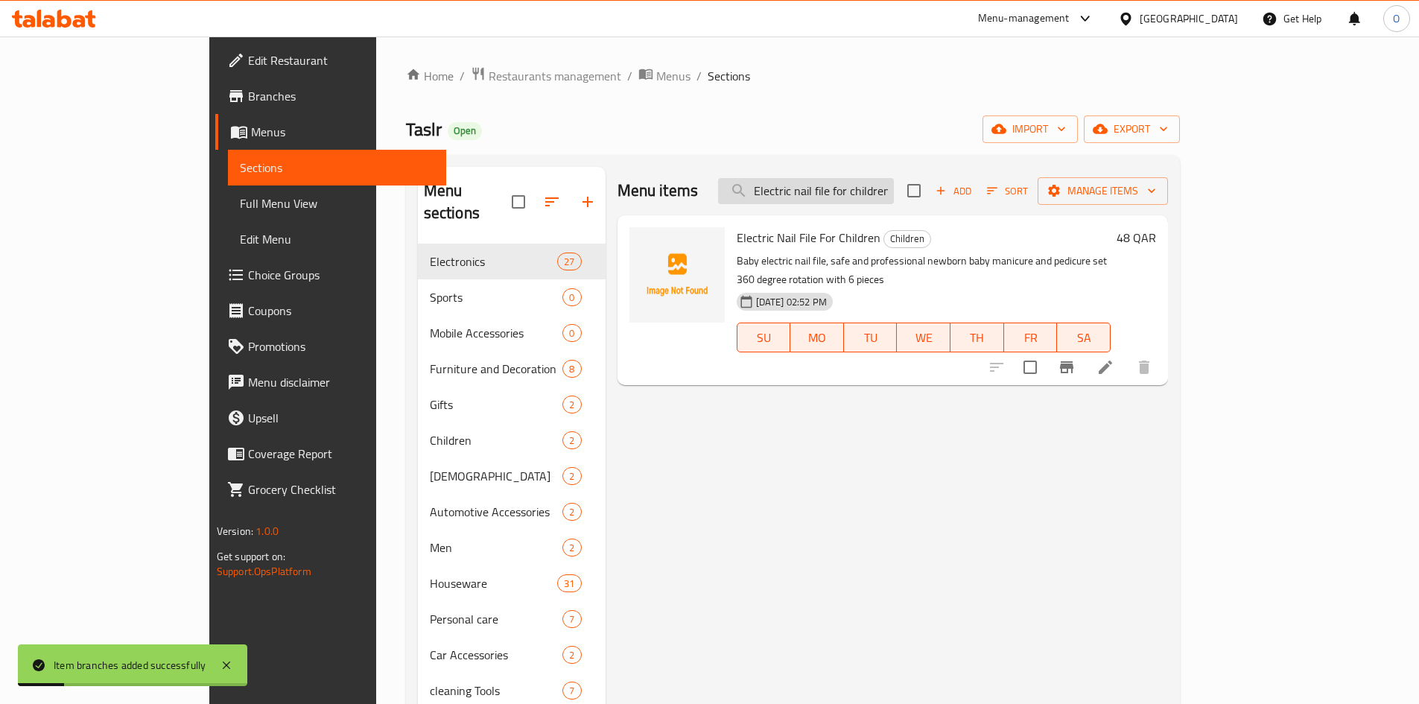
click at [894, 185] on input "Electric nail file for children" at bounding box center [806, 191] width 176 height 26
paste input "Loading cosmetic bag with lighting"
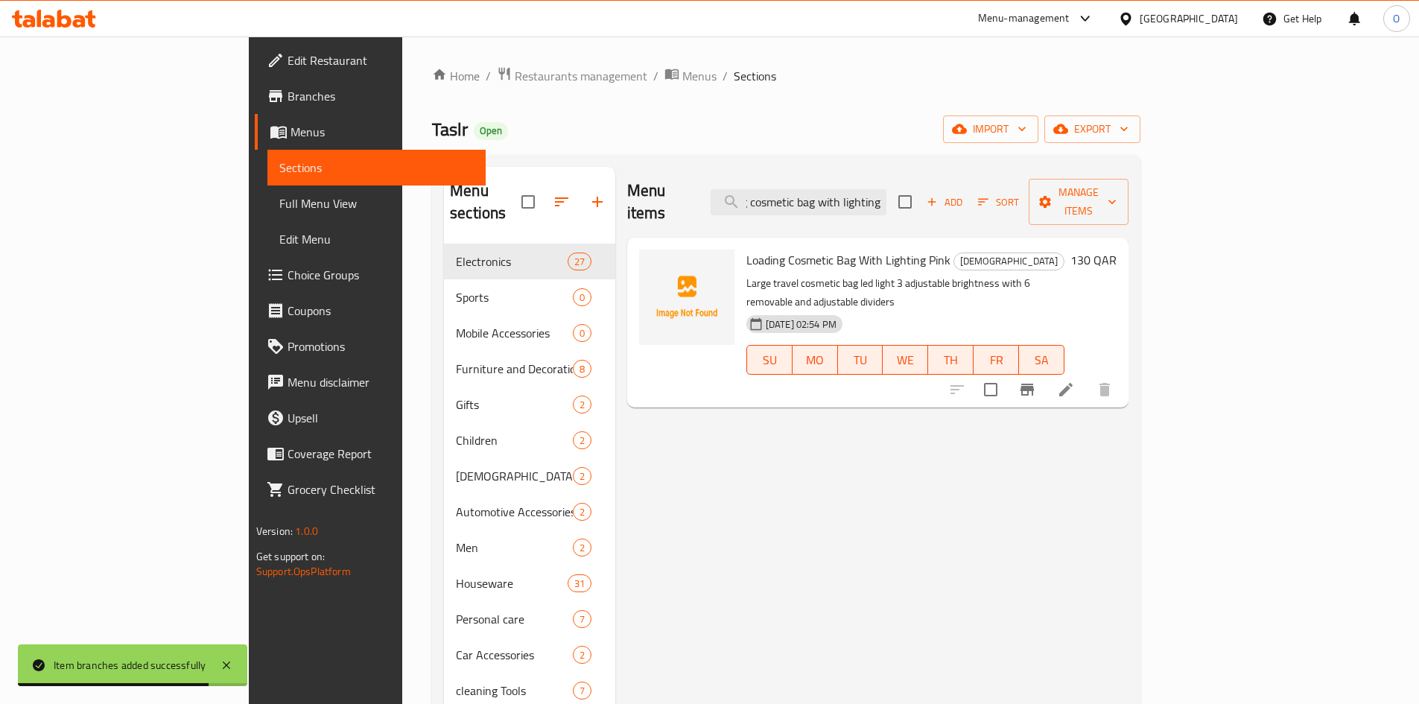
type input "Loading cosmetic bag with lighting"
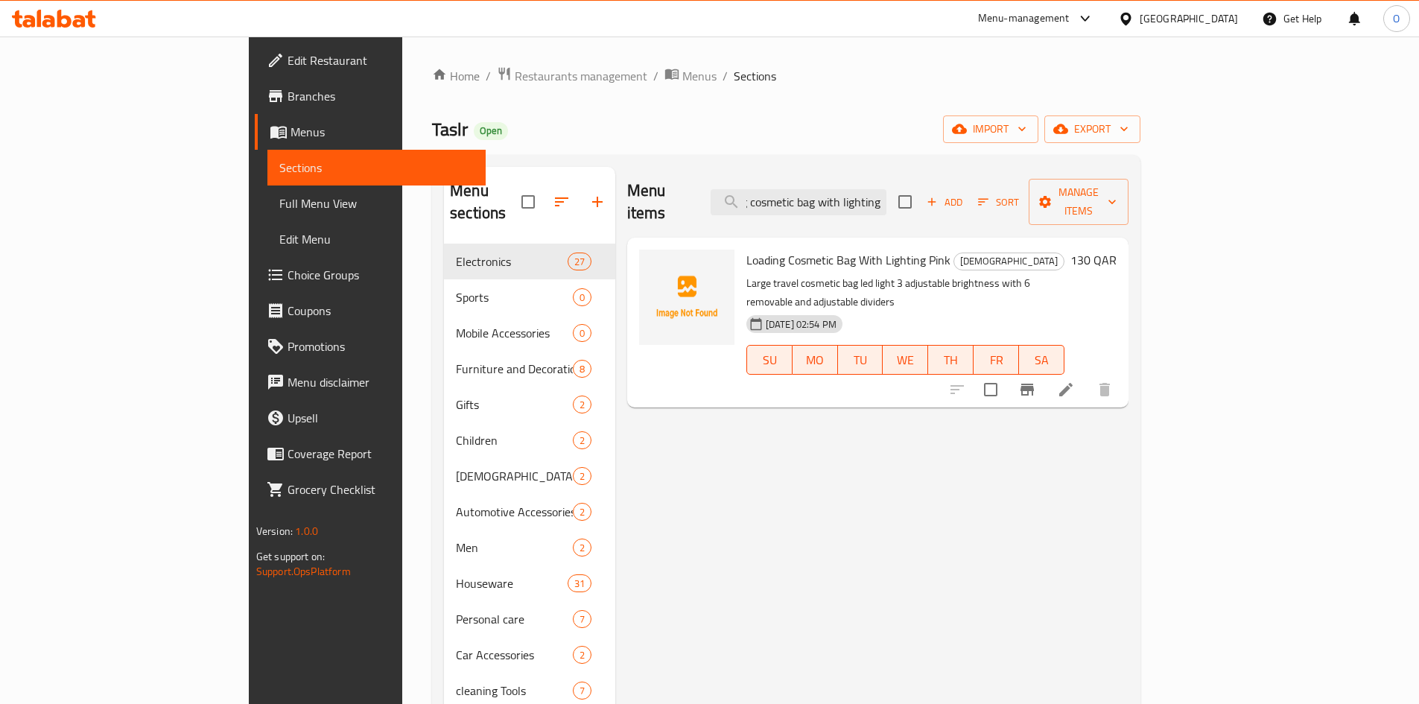
scroll to position [0, 0]
click at [1034, 384] on icon "Branch-specific-item" at bounding box center [1026, 390] width 13 height 12
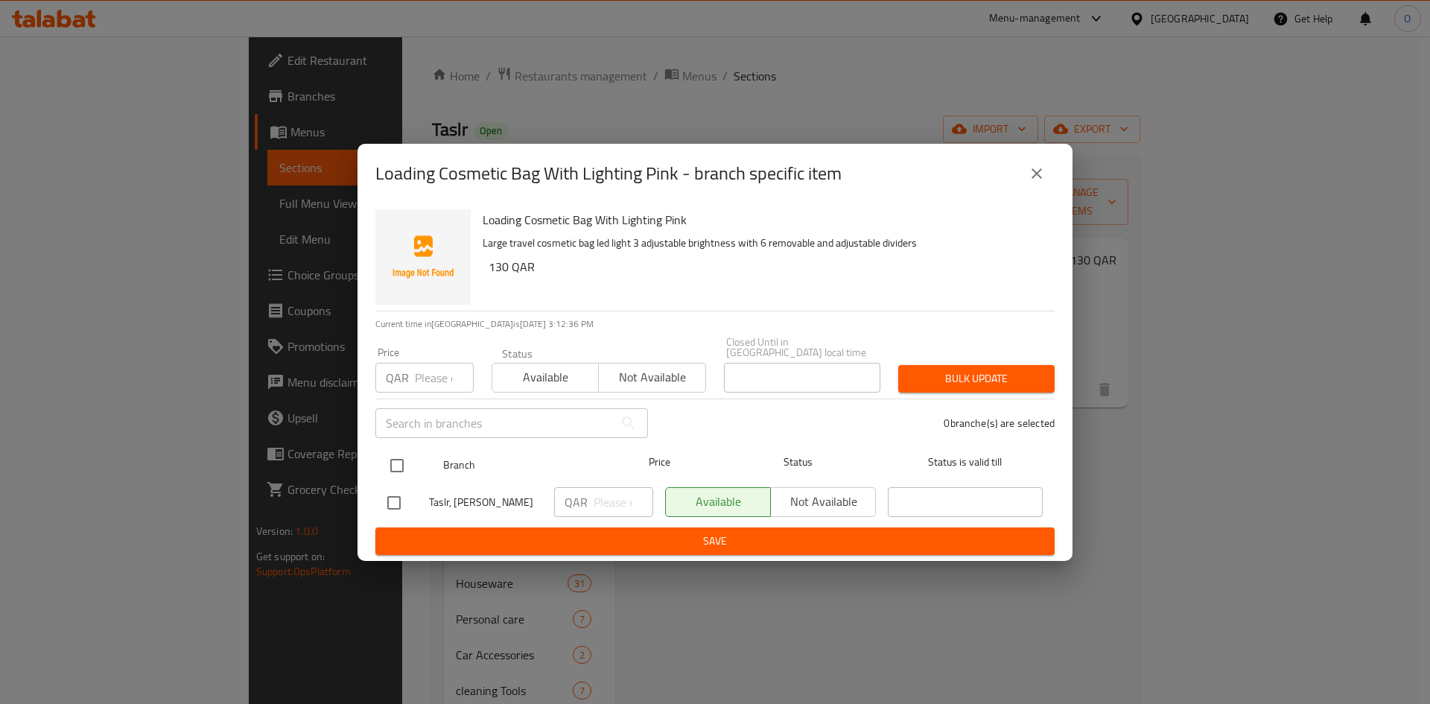
click at [394, 450] on input "checkbox" at bounding box center [396, 465] width 31 height 31
checkbox input "true"
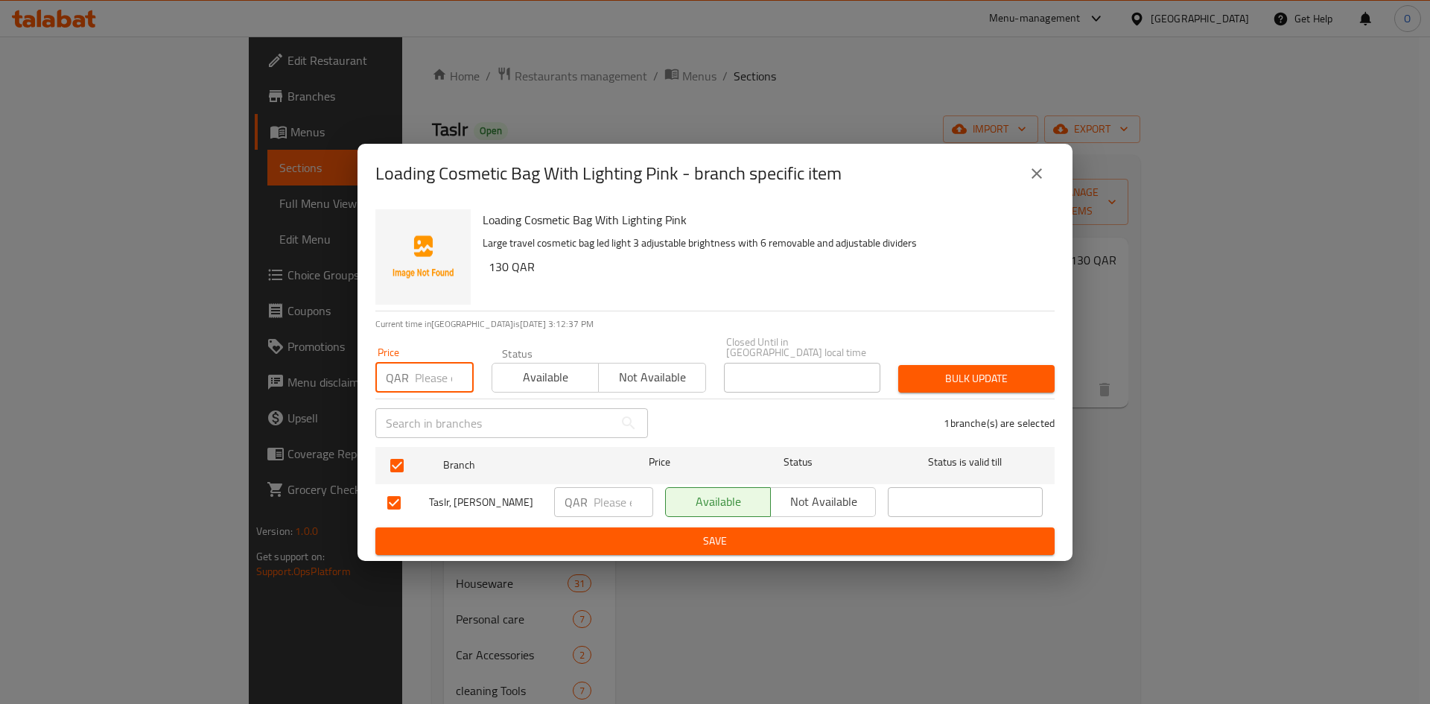
paste input "119"
type input "119"
click at [920, 372] on span "Bulk update" at bounding box center [976, 378] width 133 height 19
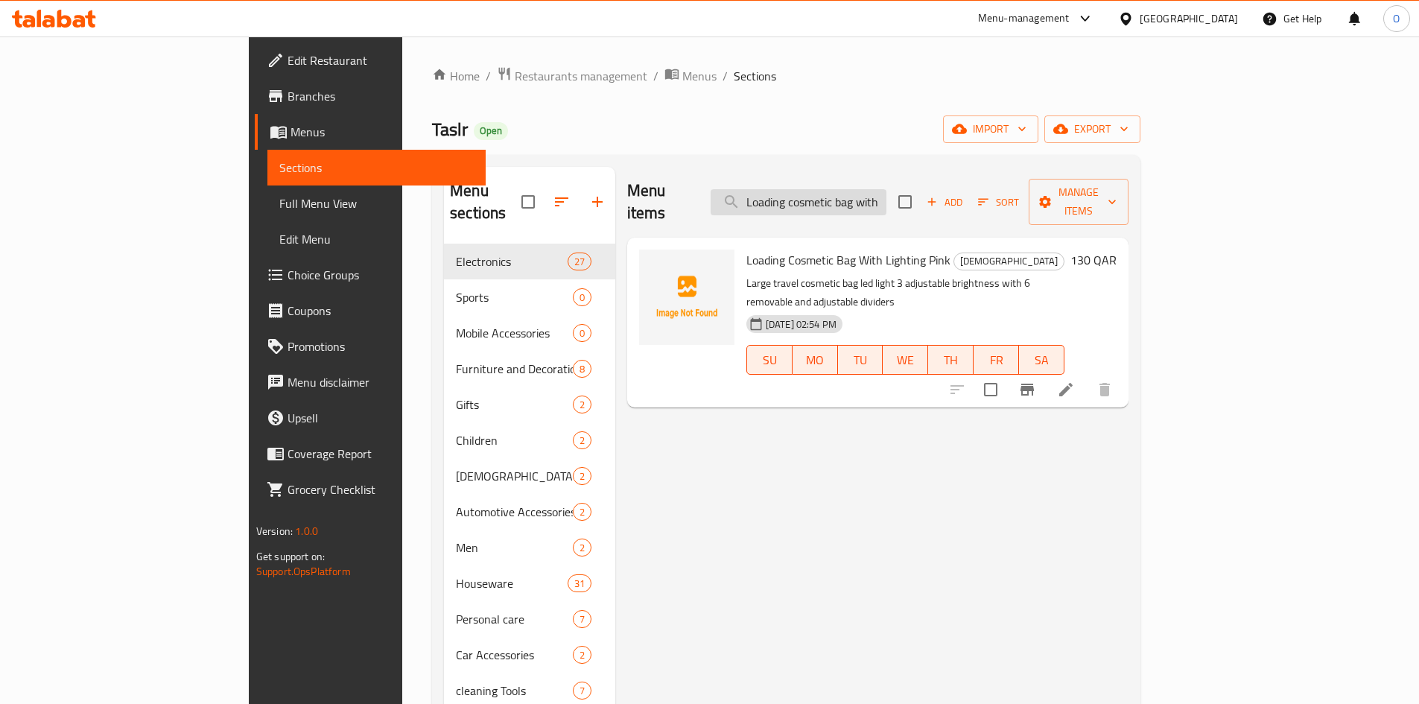
click at [886, 199] on input "Loading cosmetic bag with lighting" at bounding box center [798, 202] width 176 height 26
paste input "Ultrasonic sterilizer"
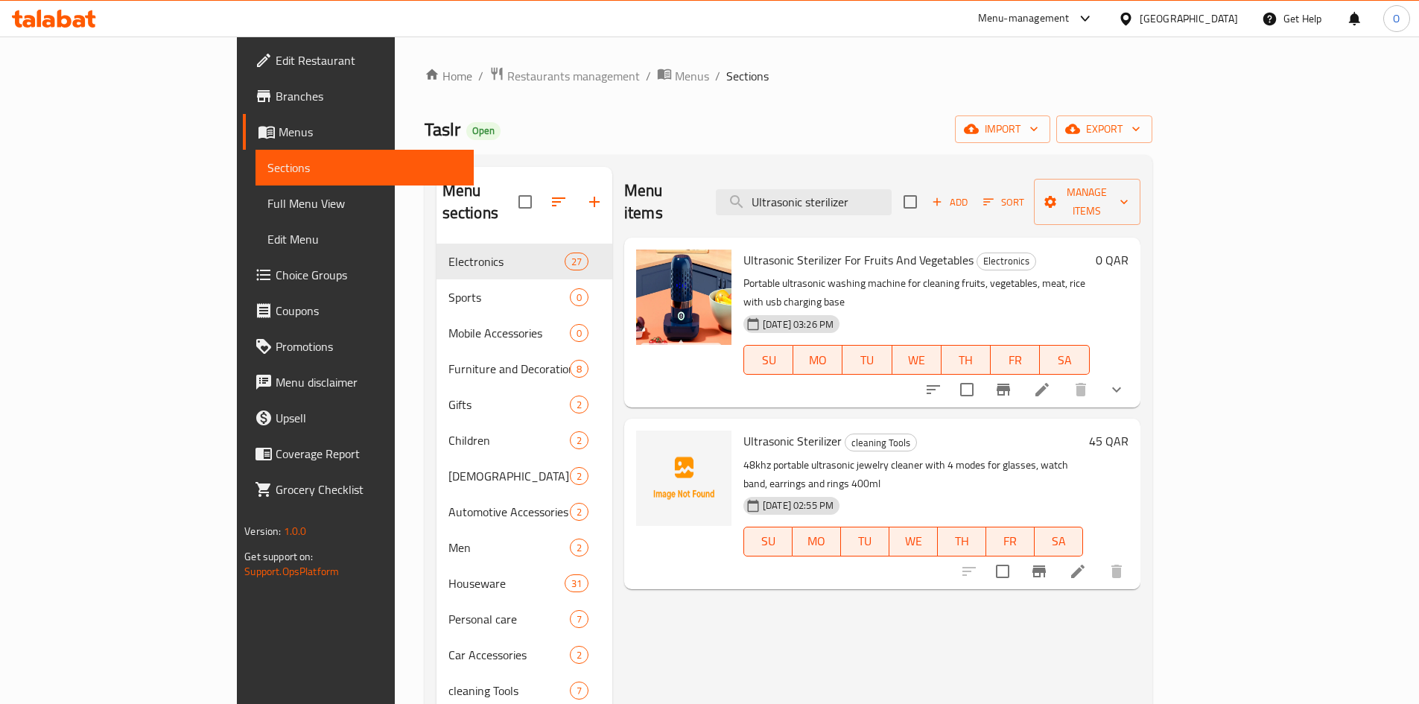
type input "Ultrasonic sterilizer"
click at [1048, 562] on icon "Branch-specific-item" at bounding box center [1039, 571] width 18 height 18
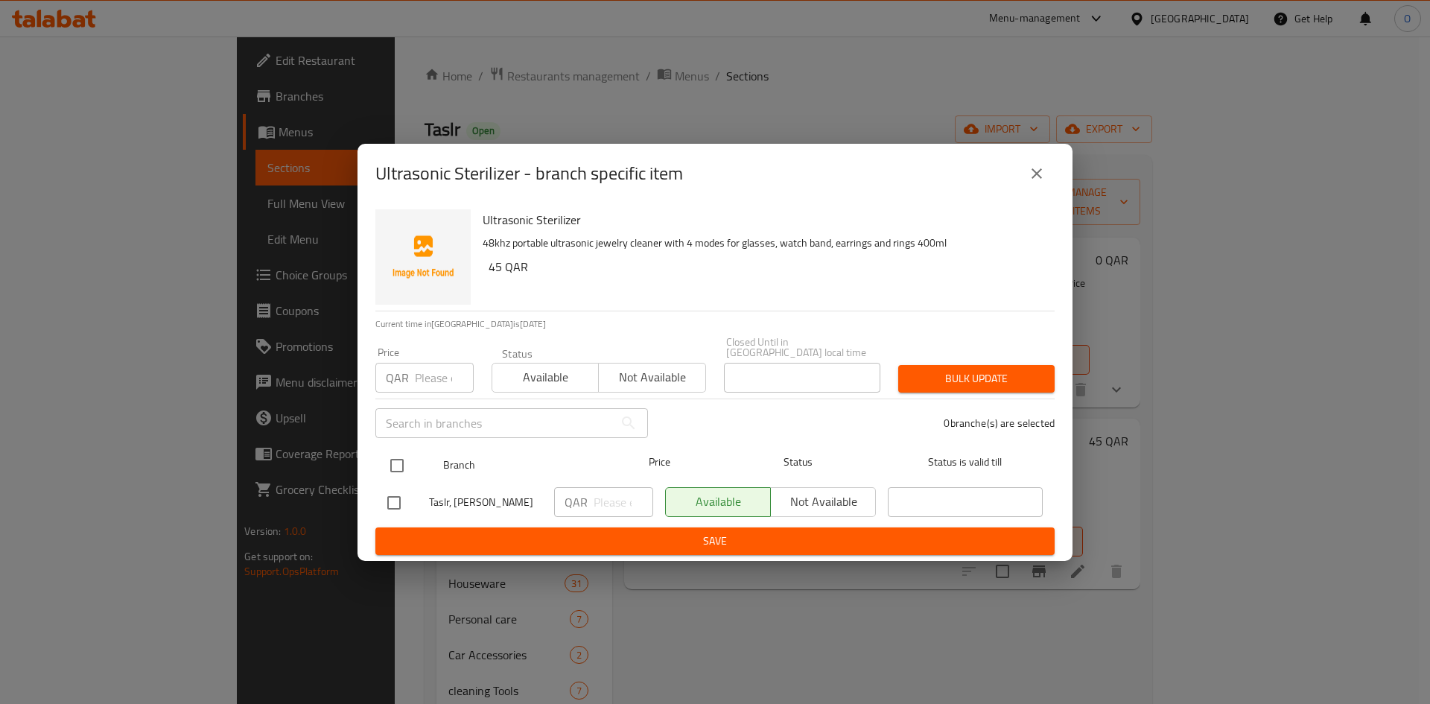
click at [393, 450] on input "checkbox" at bounding box center [396, 465] width 31 height 31
checkbox input "true"
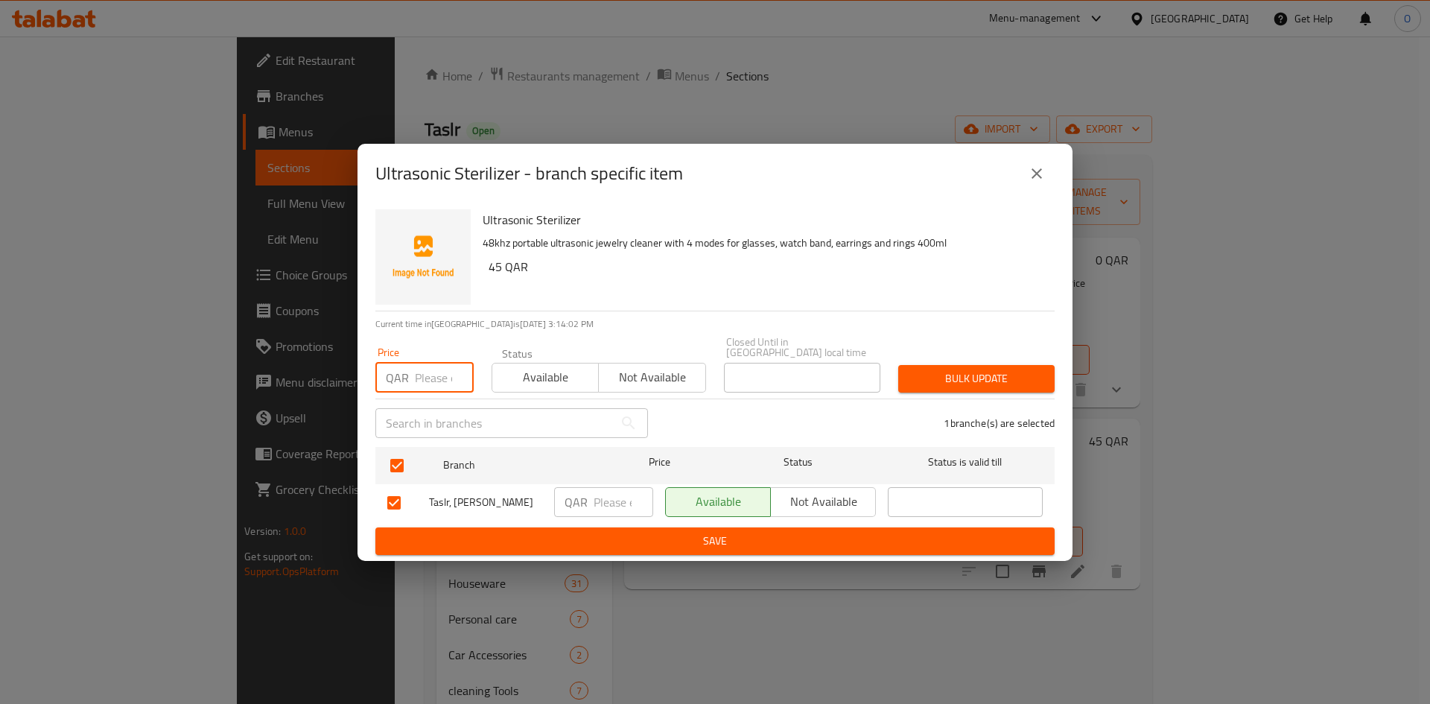
paste input "27"
type input "27"
click at [984, 369] on span "Bulk update" at bounding box center [976, 378] width 133 height 19
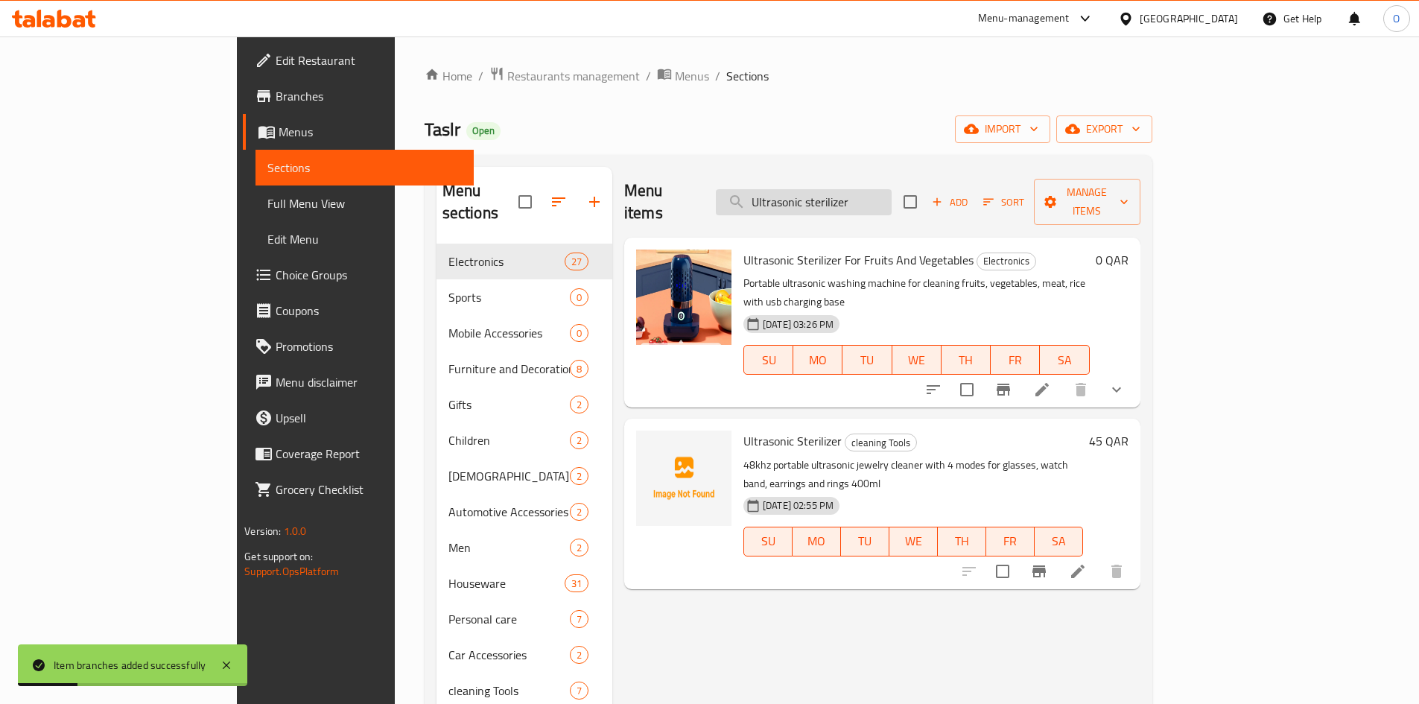
click at [862, 198] on input "Ultrasonic sterilizer" at bounding box center [804, 202] width 176 height 26
click at [862, 197] on input "Ultrasonic sterilizer" at bounding box center [804, 202] width 176 height 26
paste input "V vacuum clean"
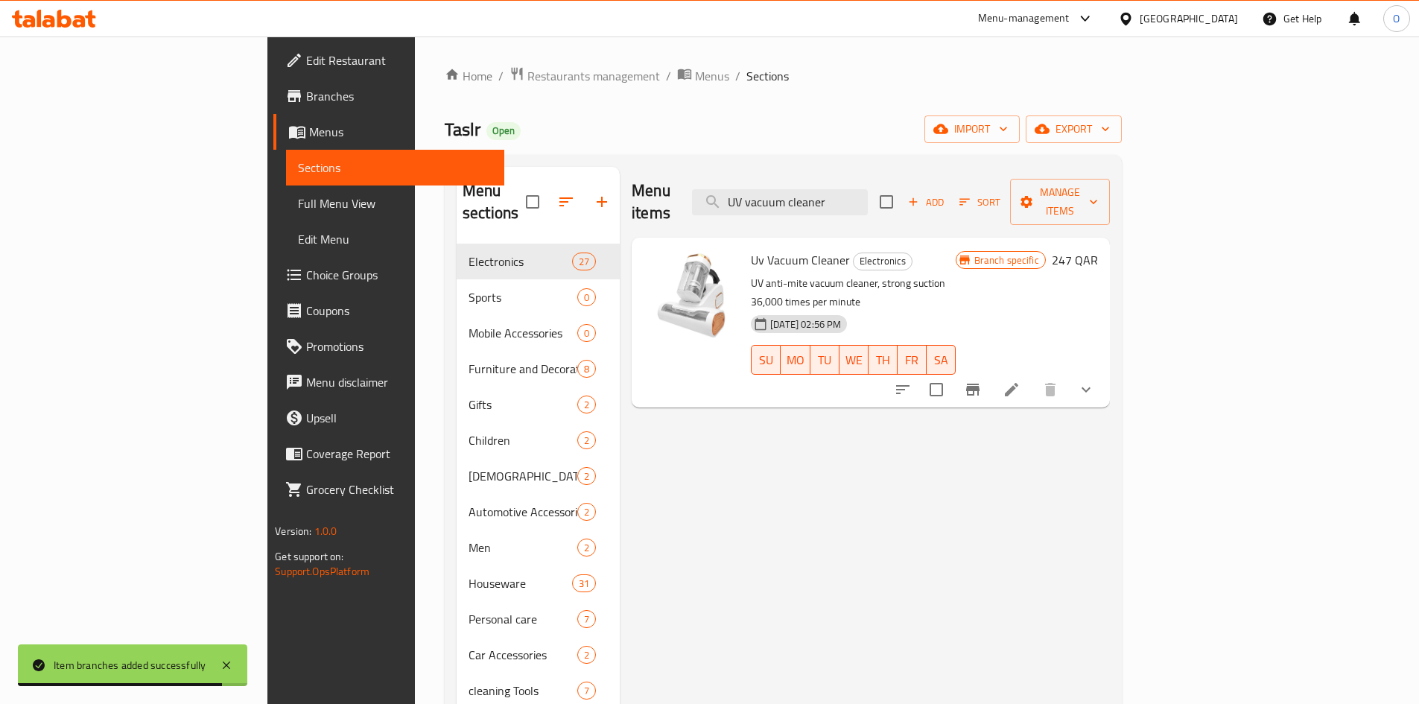
type input "UV vacuum cleaner"
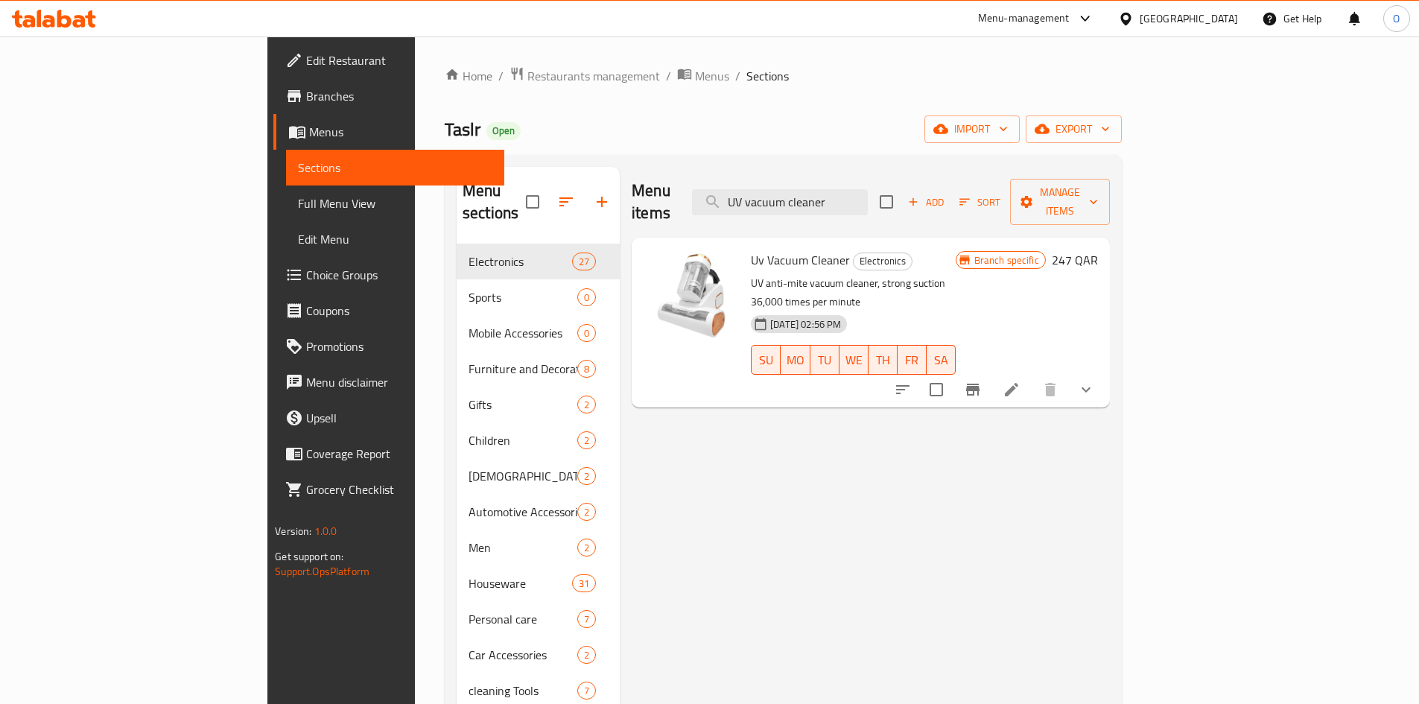
click at [981, 381] on icon "Branch-specific-item" at bounding box center [973, 390] width 18 height 18
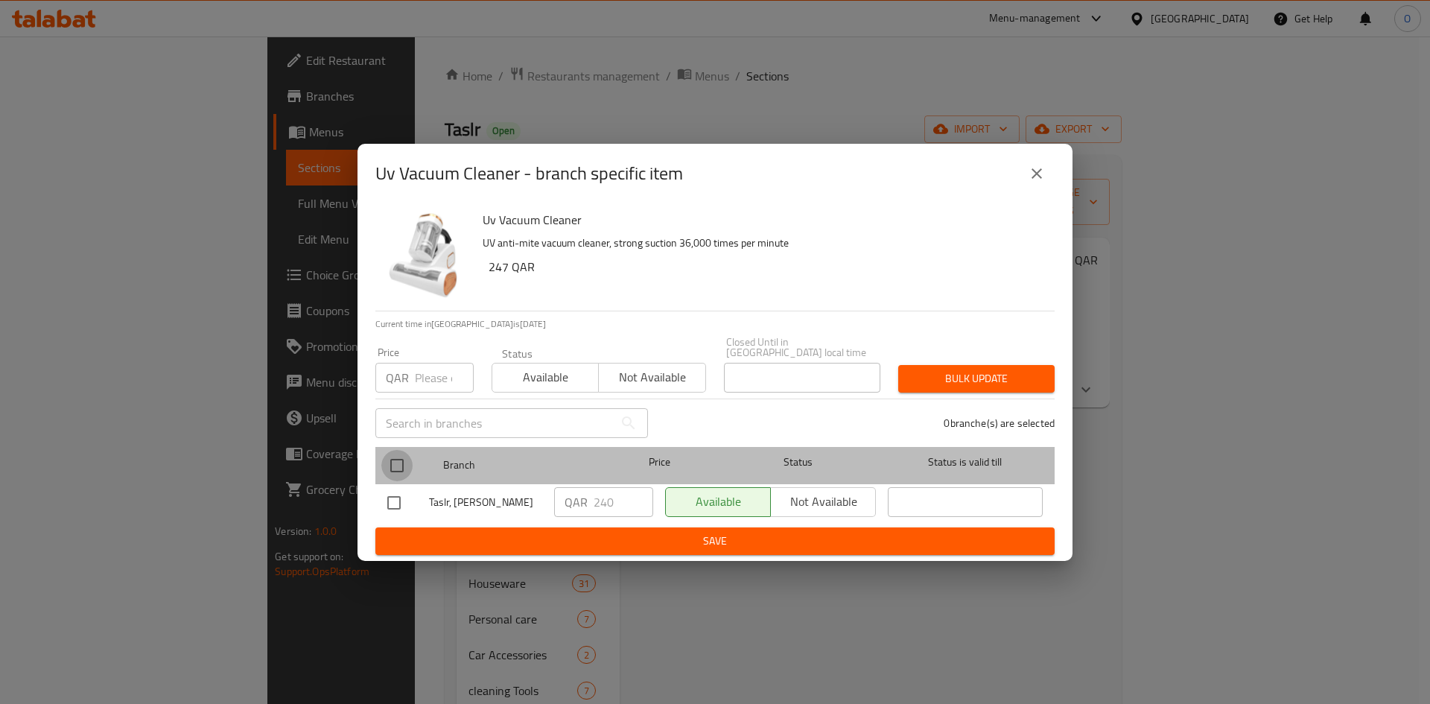
click at [387, 460] on input "checkbox" at bounding box center [396, 465] width 31 height 31
checkbox input "true"
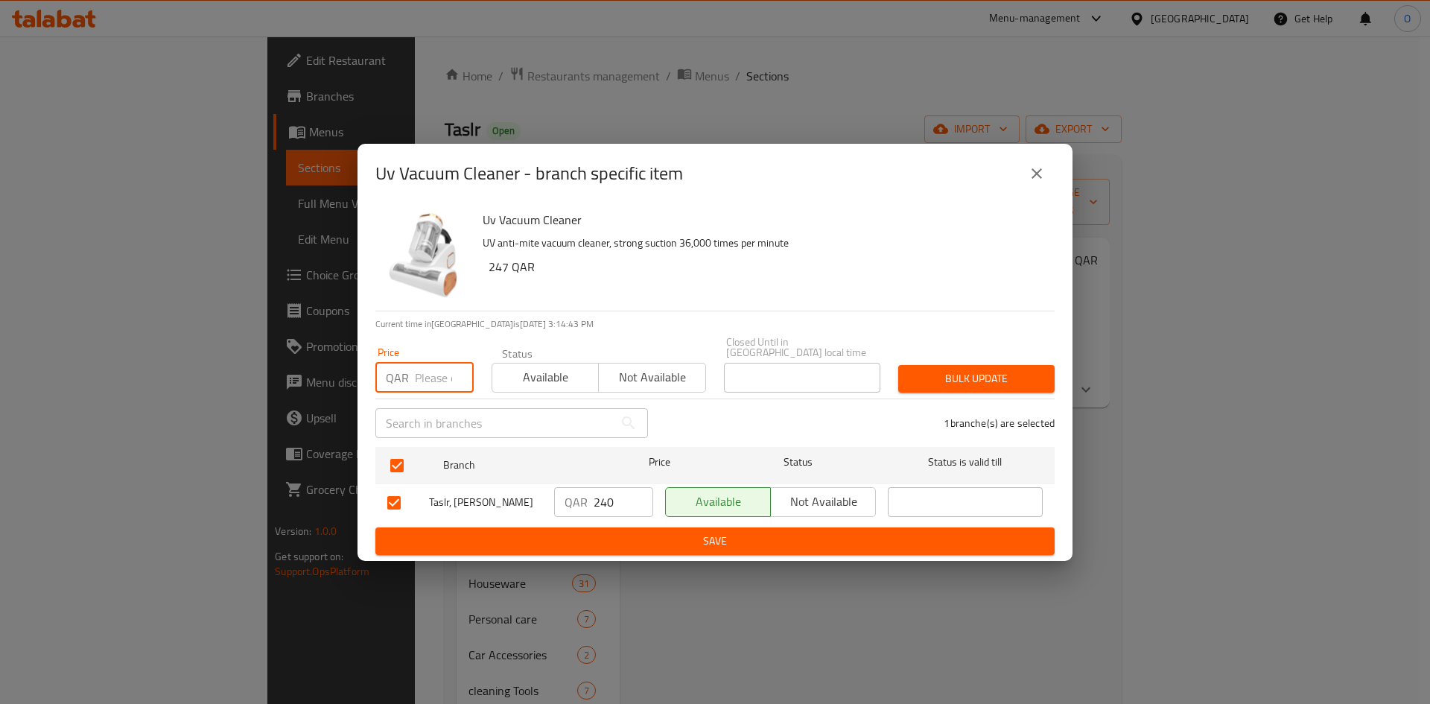
paste input "240"
type input "240"
click at [952, 356] on div "Bulk update" at bounding box center [976, 378] width 174 height 45
click at [946, 365] on button "Bulk update" at bounding box center [976, 379] width 156 height 28
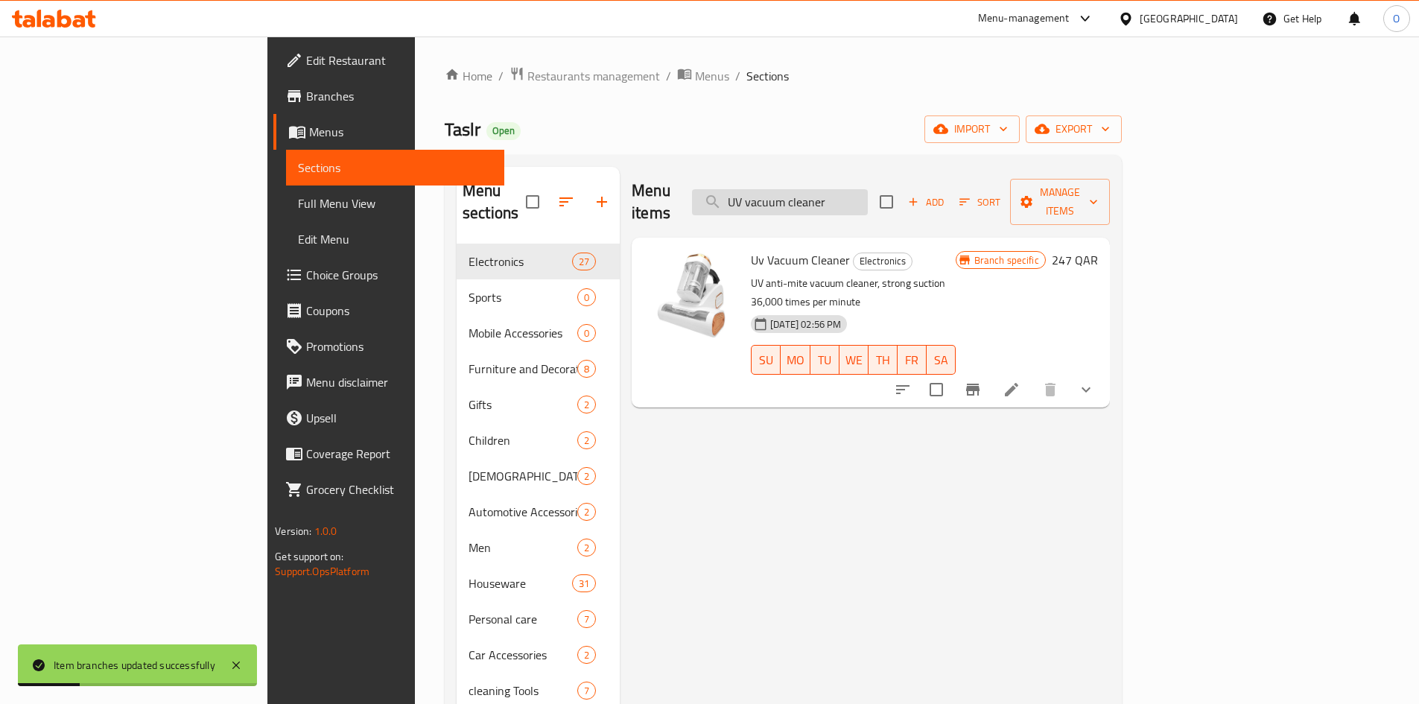
click at [868, 193] on input "UV vacuum cleaner" at bounding box center [780, 202] width 176 height 26
paste input "Infrared Soap Foam Dispens"
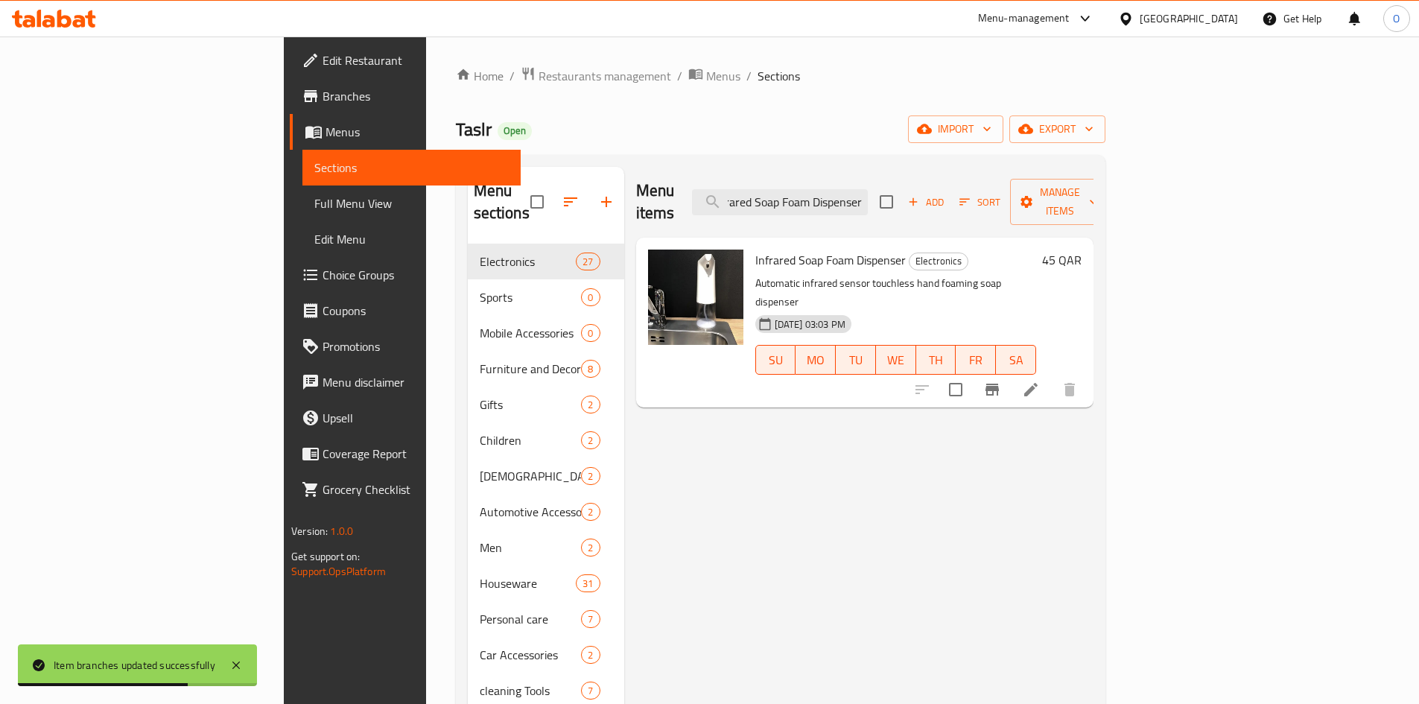
type input "Infrared Soap Foam Dispenser"
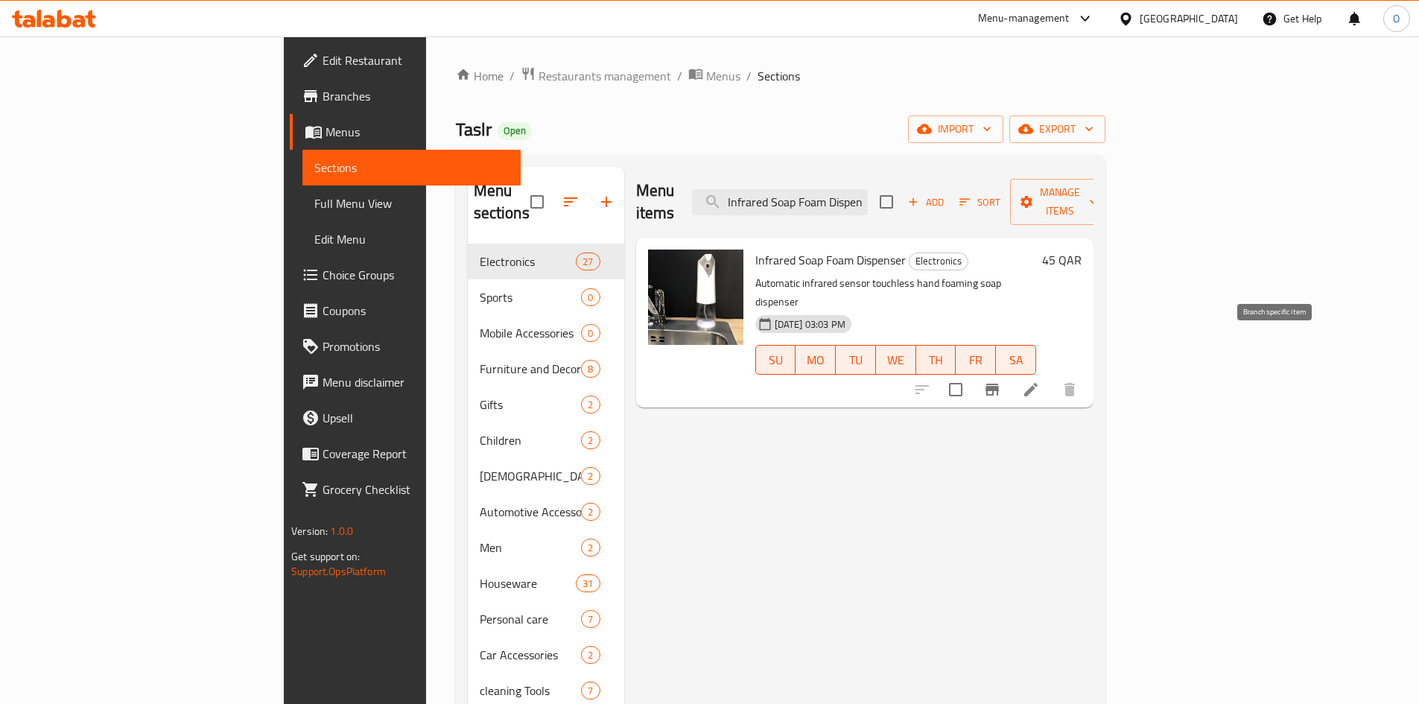
click at [999, 384] on icon "Branch-specific-item" at bounding box center [991, 390] width 13 height 12
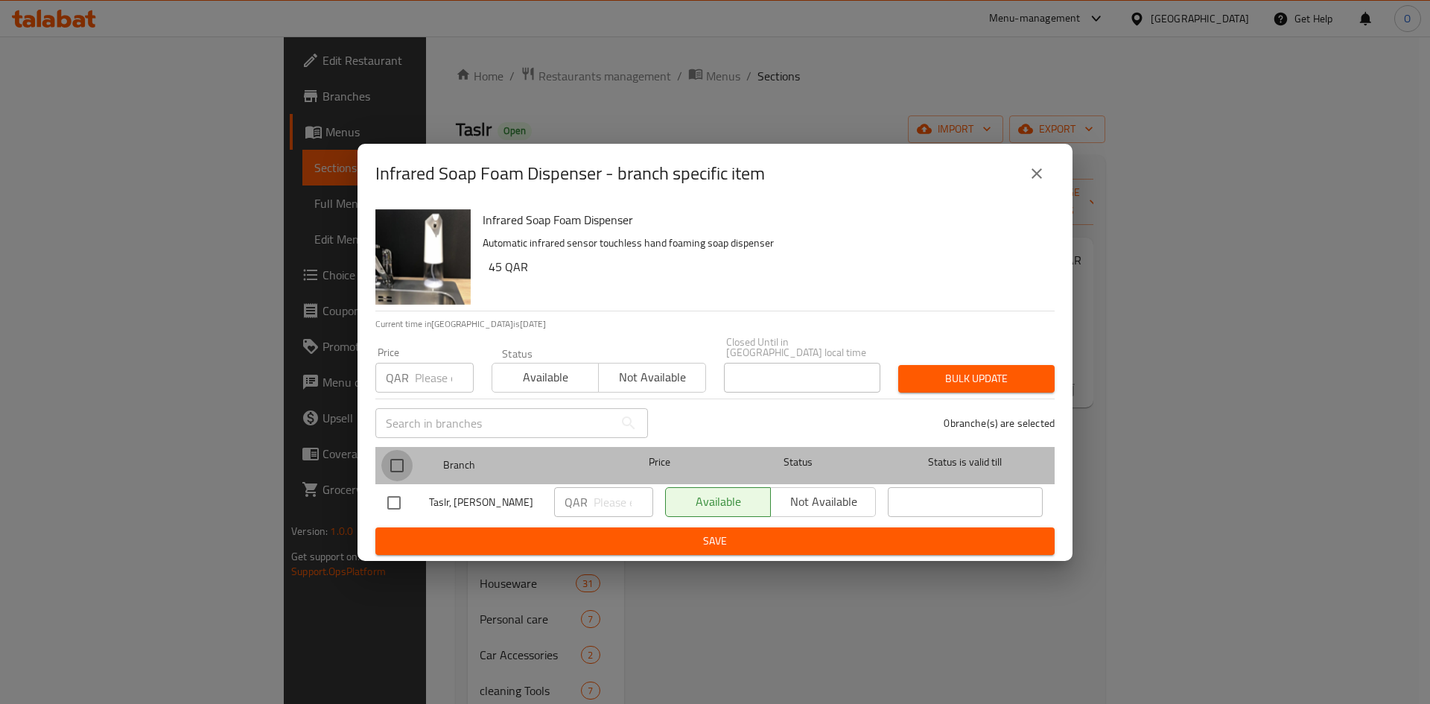
click at [387, 458] on input "checkbox" at bounding box center [396, 465] width 31 height 31
checkbox input "true"
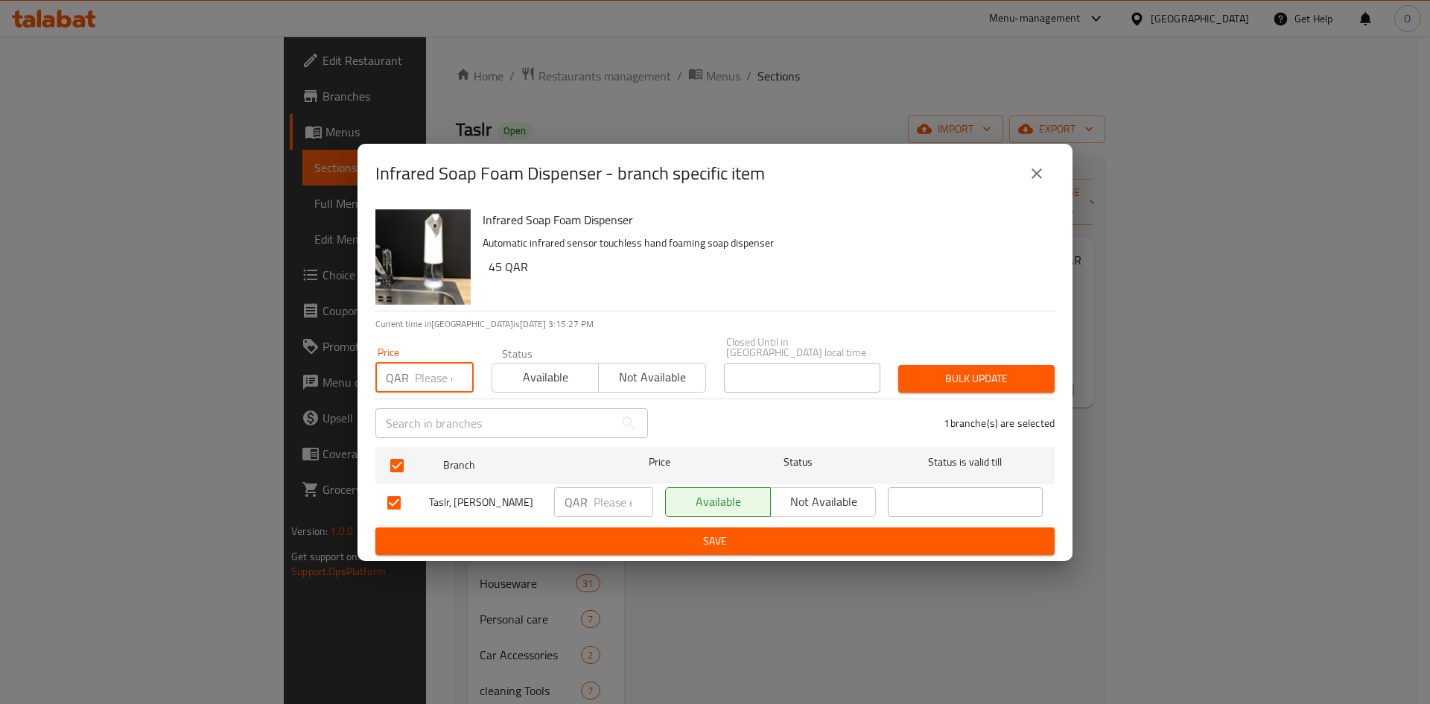
paste input "35"
type input "35"
click at [936, 380] on button "Bulk update" at bounding box center [976, 379] width 156 height 28
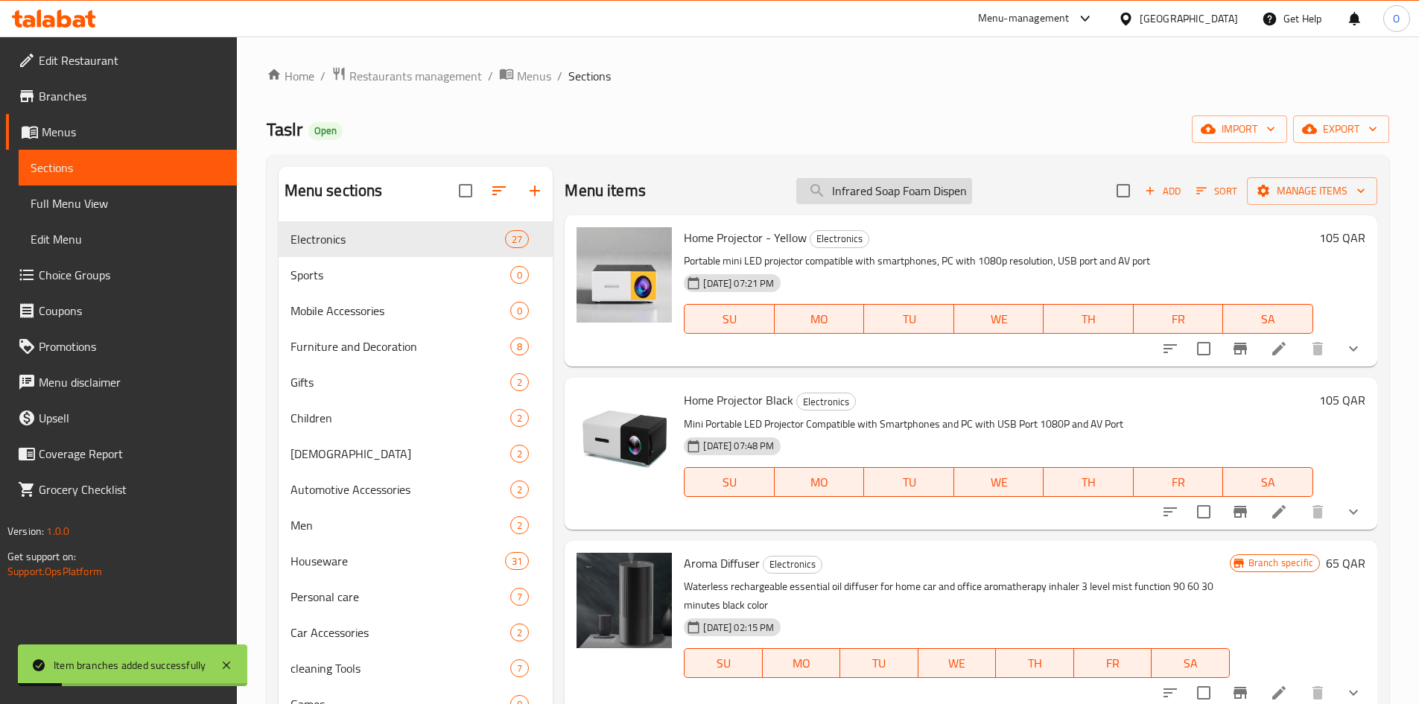
click at [872, 196] on input "Infrared Soap Foam Dispenser" at bounding box center [884, 191] width 176 height 26
paste input "Electric lunch box"
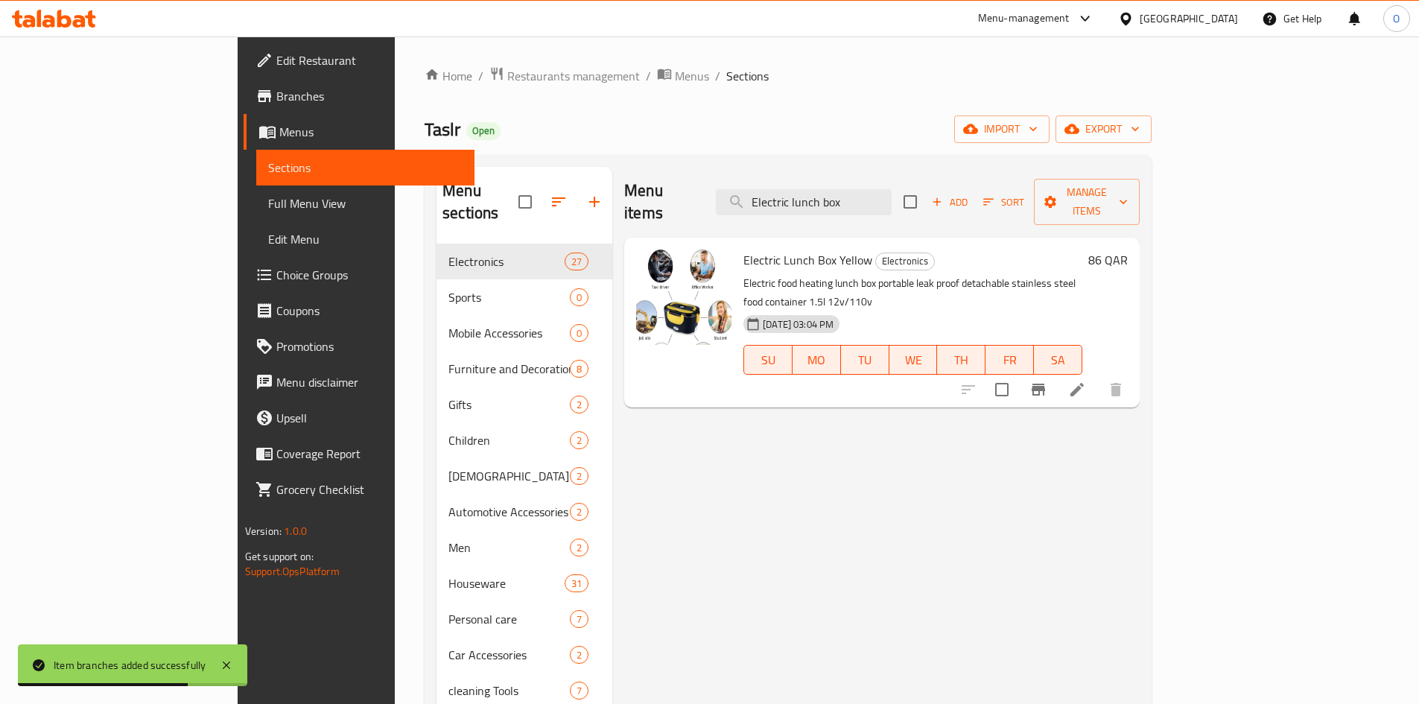
type input "Electric lunch box"
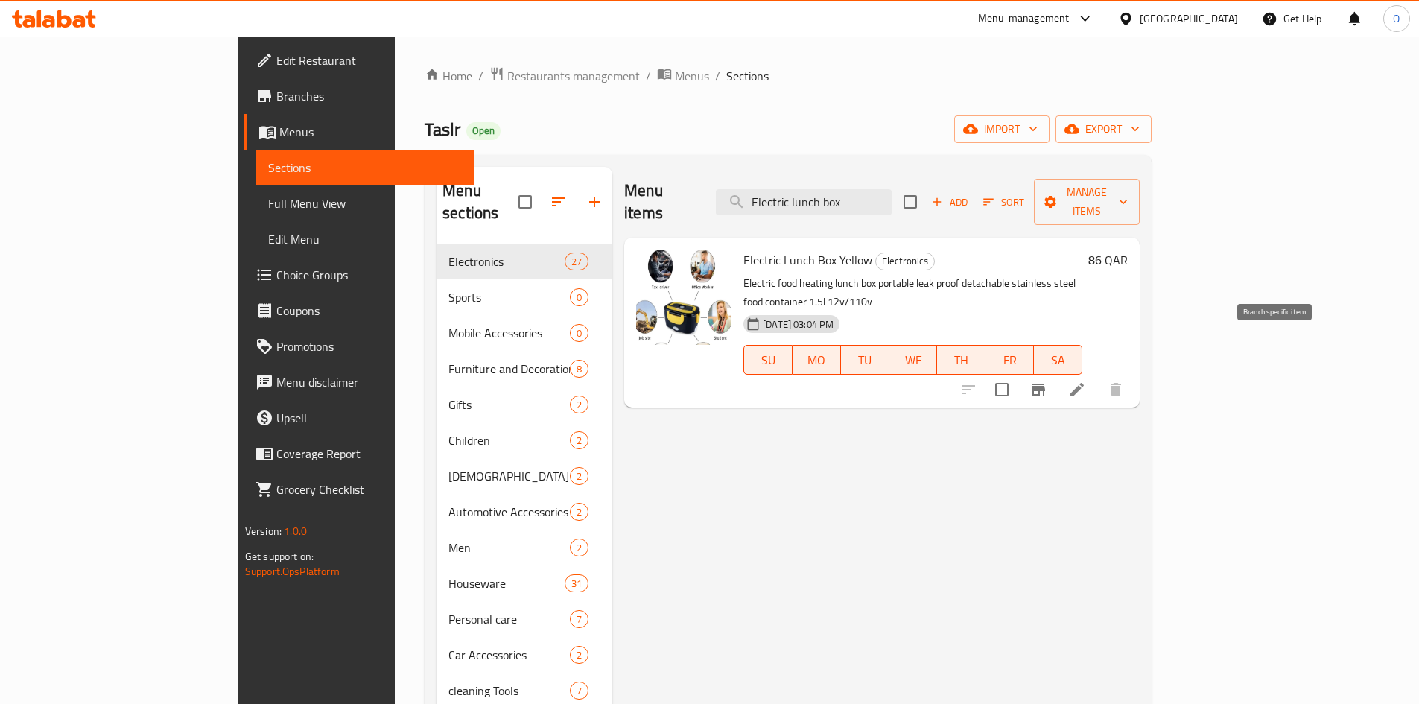
click at [1047, 381] on icon "Branch-specific-item" at bounding box center [1038, 390] width 18 height 18
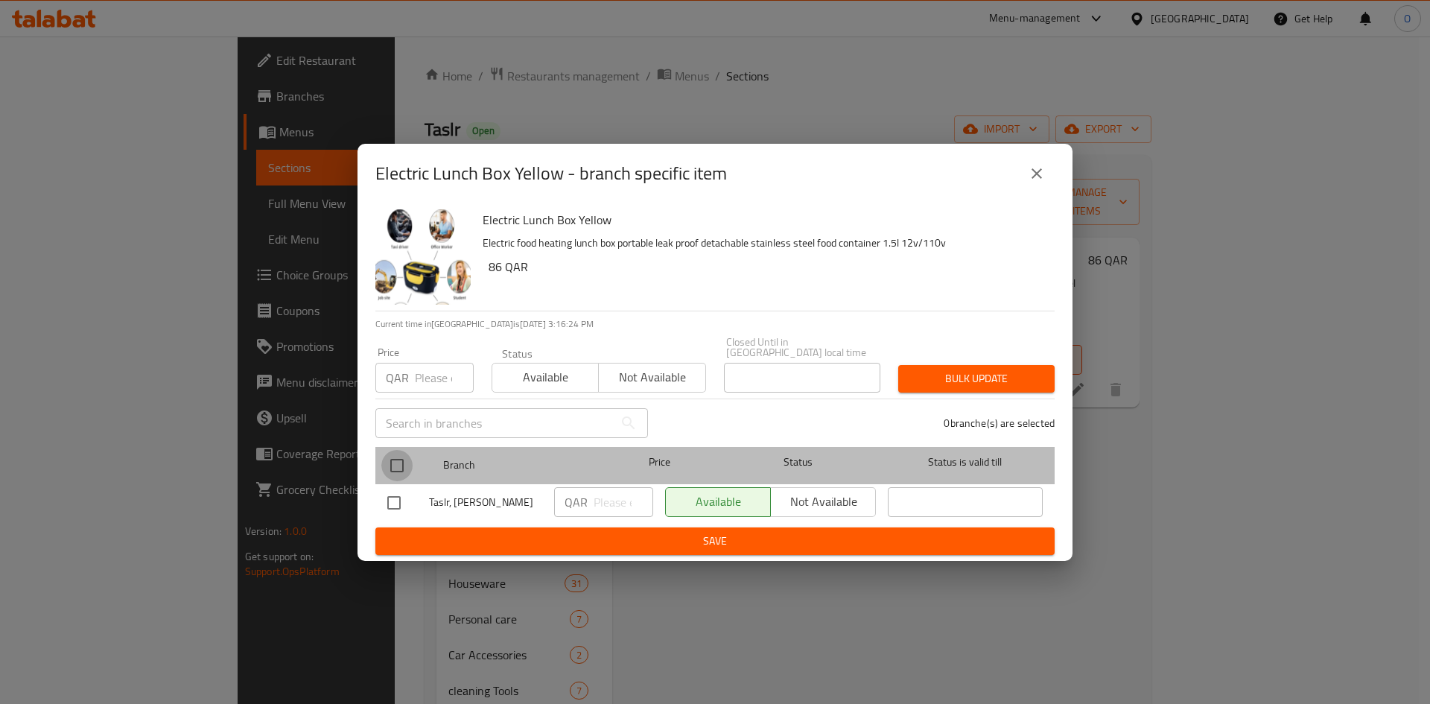
click at [397, 456] on input "checkbox" at bounding box center [396, 465] width 31 height 31
checkbox input "true"
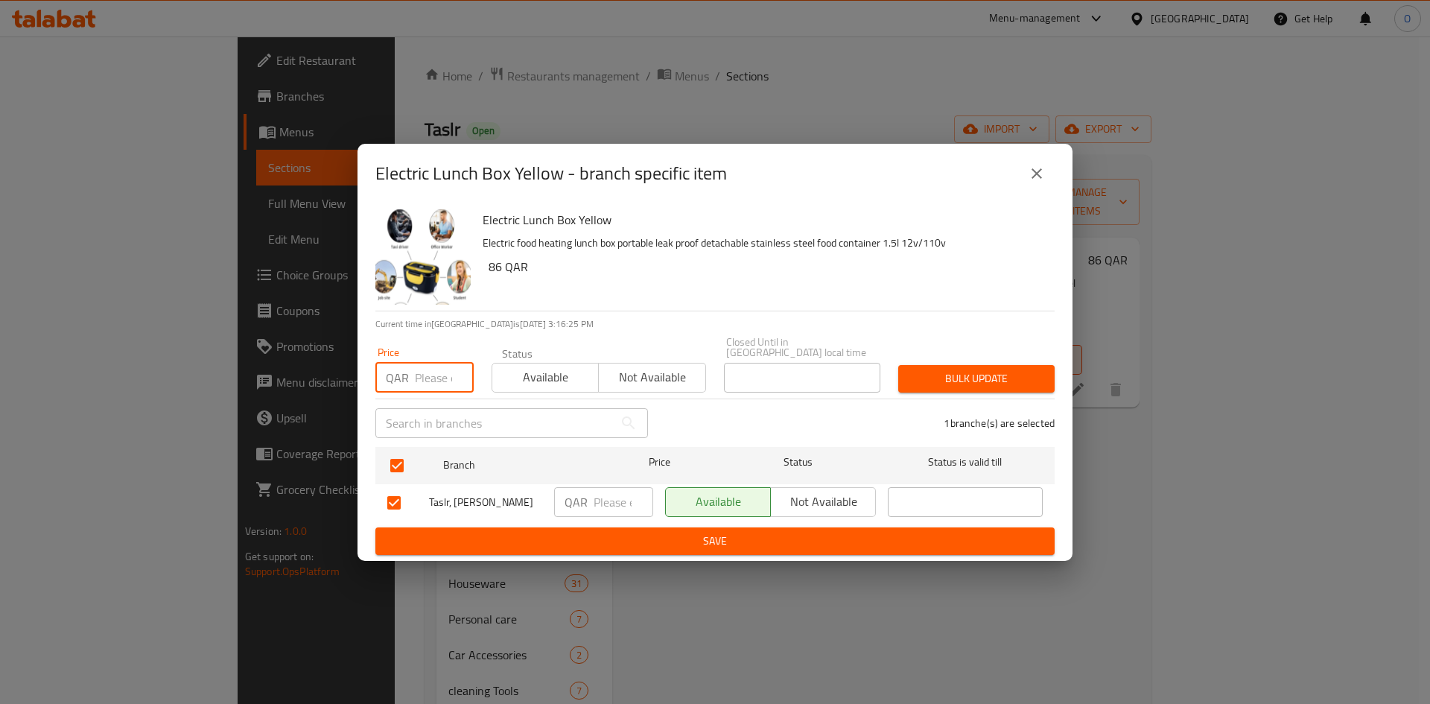
paste input "85"
type input "85"
click at [1043, 372] on button "Bulk update" at bounding box center [976, 379] width 156 height 28
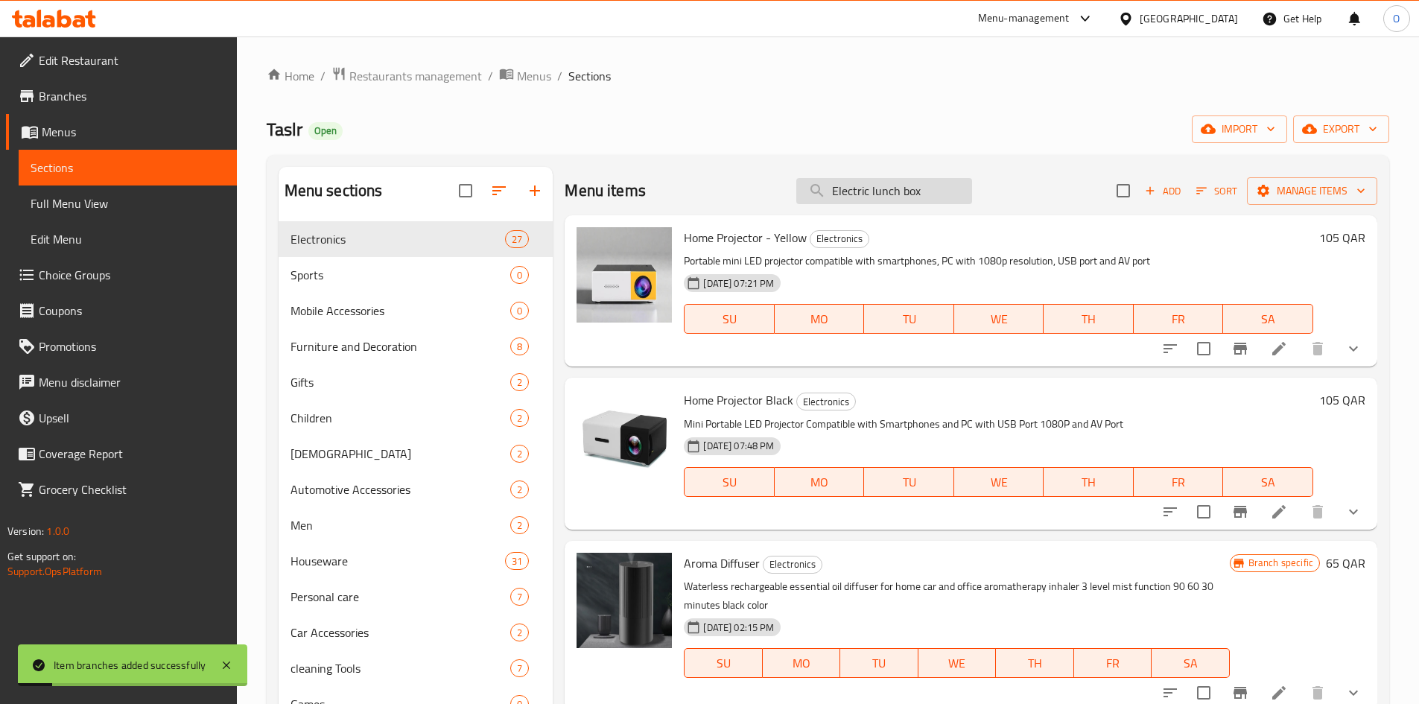
click at [953, 197] on input "Electric lunch box" at bounding box center [884, 191] width 176 height 26
paste input "Silicone toilet brush - White"
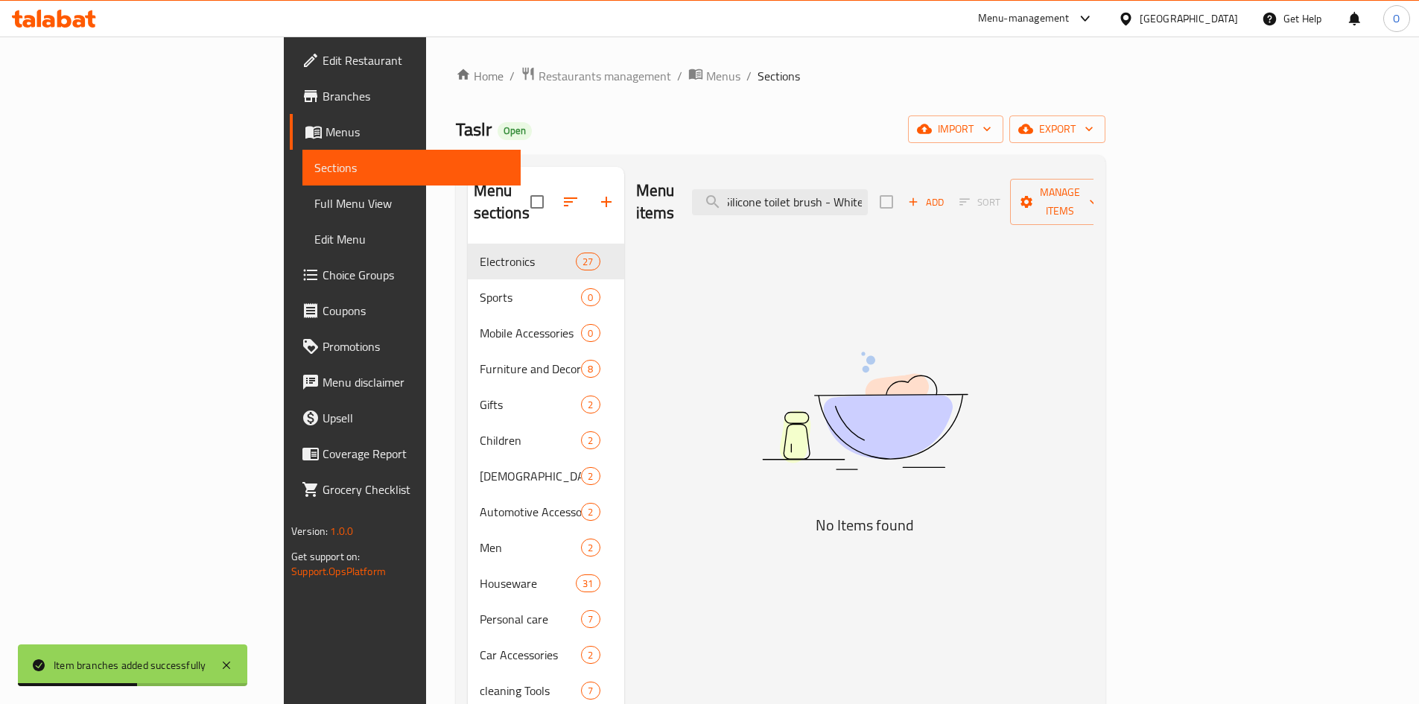
drag, startPoint x: 929, startPoint y: 191, endPoint x: 1018, endPoint y: 193, distance: 88.6
click at [1018, 193] on div "Menu items Silicone toilet brush - White Add Sort Manage items" at bounding box center [864, 202] width 457 height 71
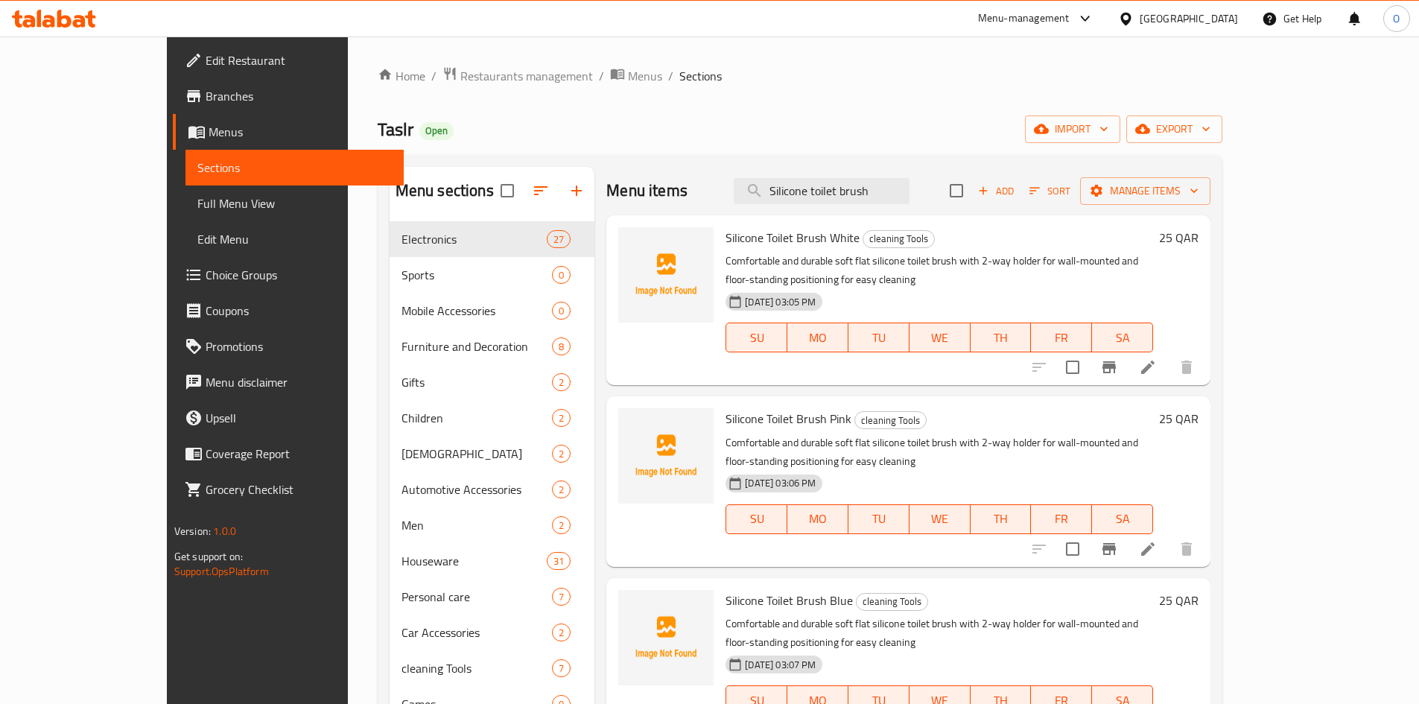
type input "Silicone toilet brush"
drag, startPoint x: 1241, startPoint y: 264, endPoint x: 1328, endPoint y: 269, distance: 86.5
click at [1204, 269] on div "Silicone Toilet Brush White cleaning Tools Comfortable and durable soft flat si…" at bounding box center [961, 300] width 485 height 158
click at [1118, 358] on icon "Branch-specific-item" at bounding box center [1109, 367] width 18 height 18
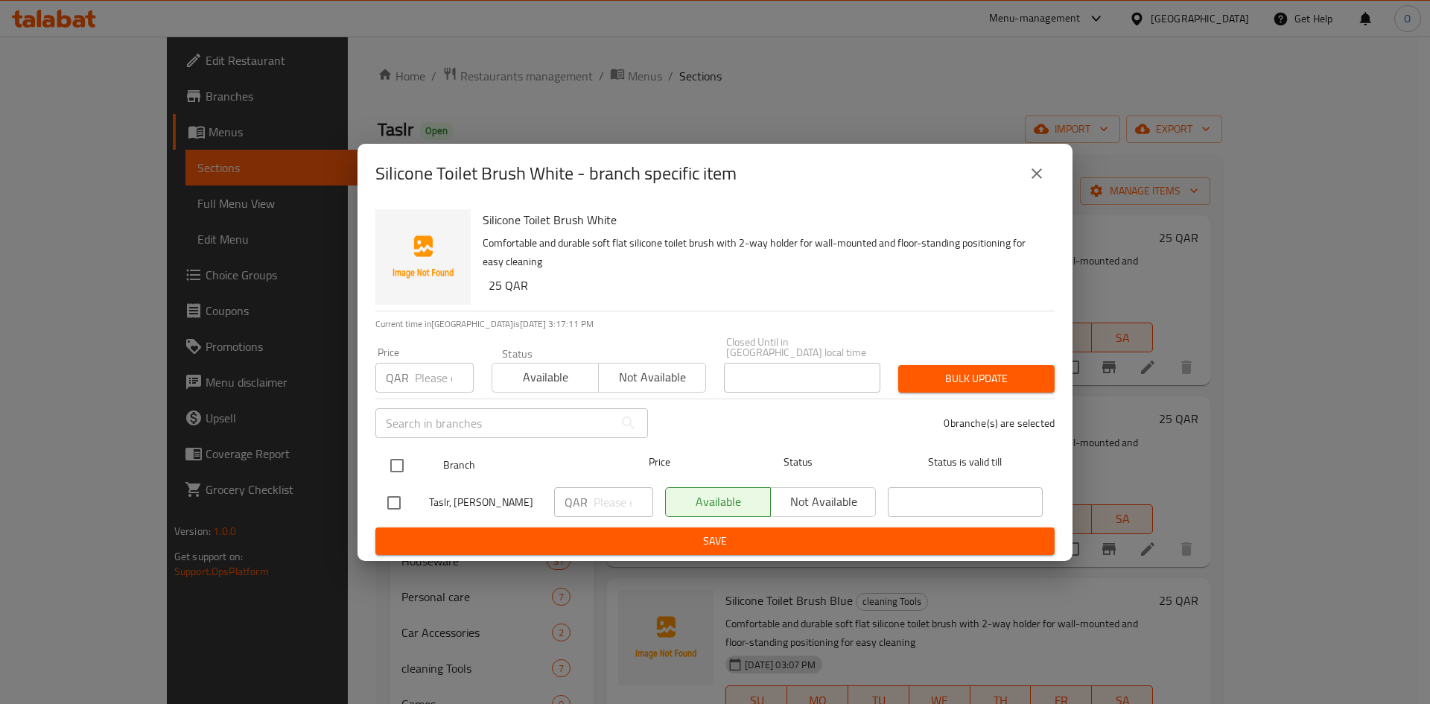
click at [388, 450] on input "checkbox" at bounding box center [396, 465] width 31 height 31
checkbox input "true"
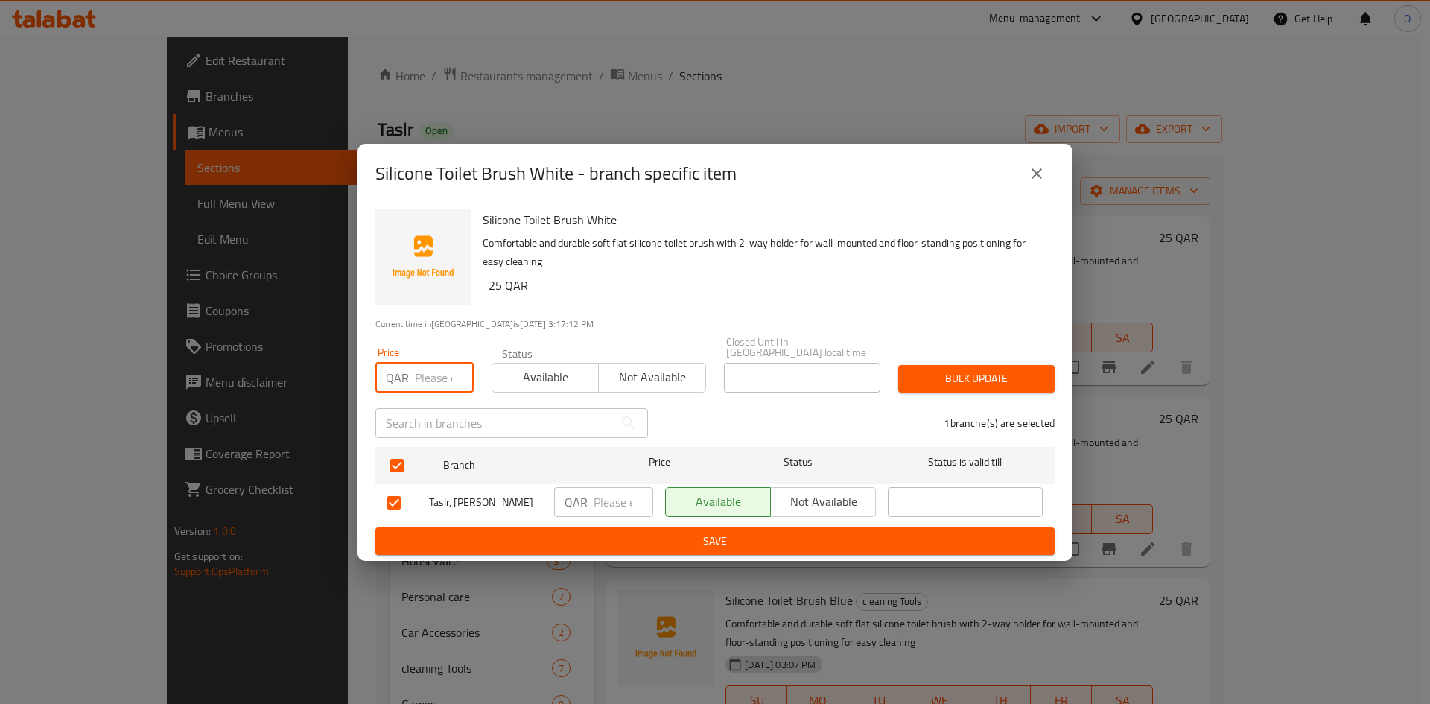
paste input "8"
type input "8"
click at [1035, 369] on span "Bulk update" at bounding box center [976, 378] width 133 height 19
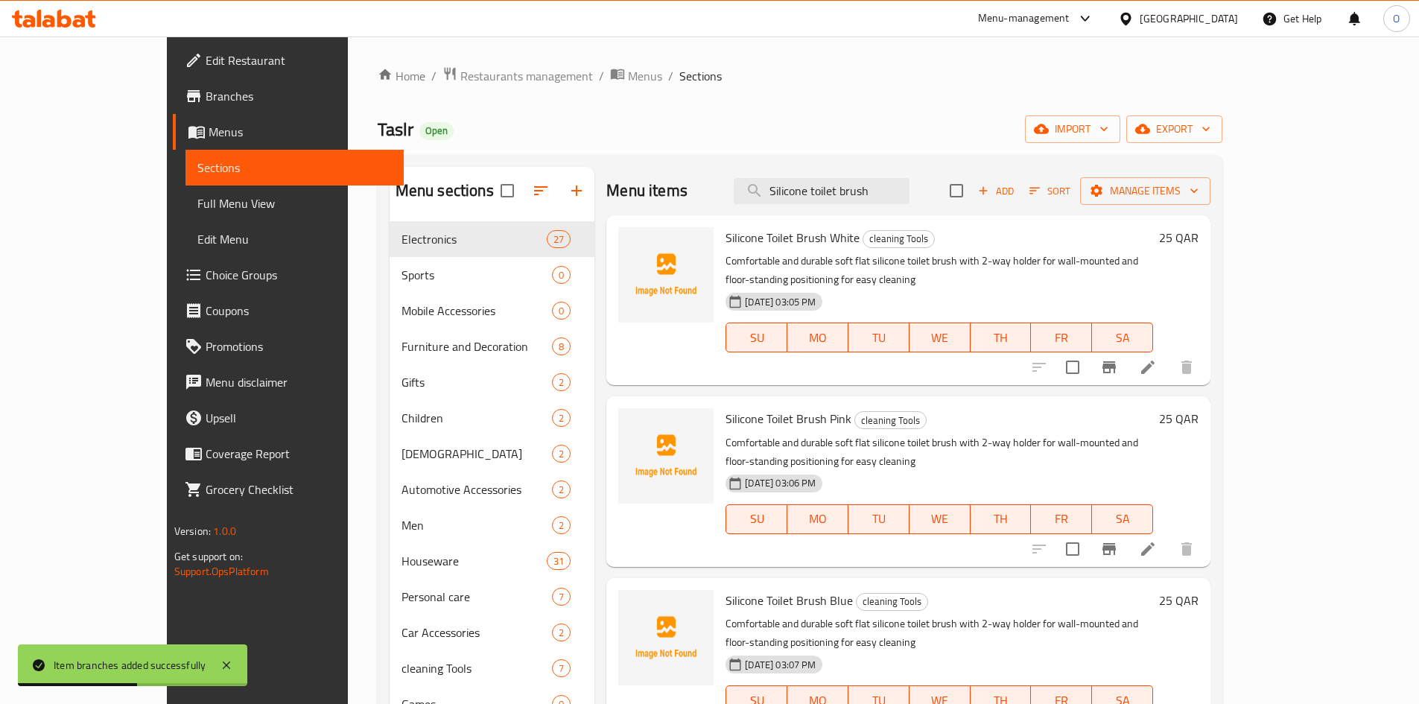
click at [1127, 531] on button "Branch-specific-item" at bounding box center [1109, 549] width 36 height 36
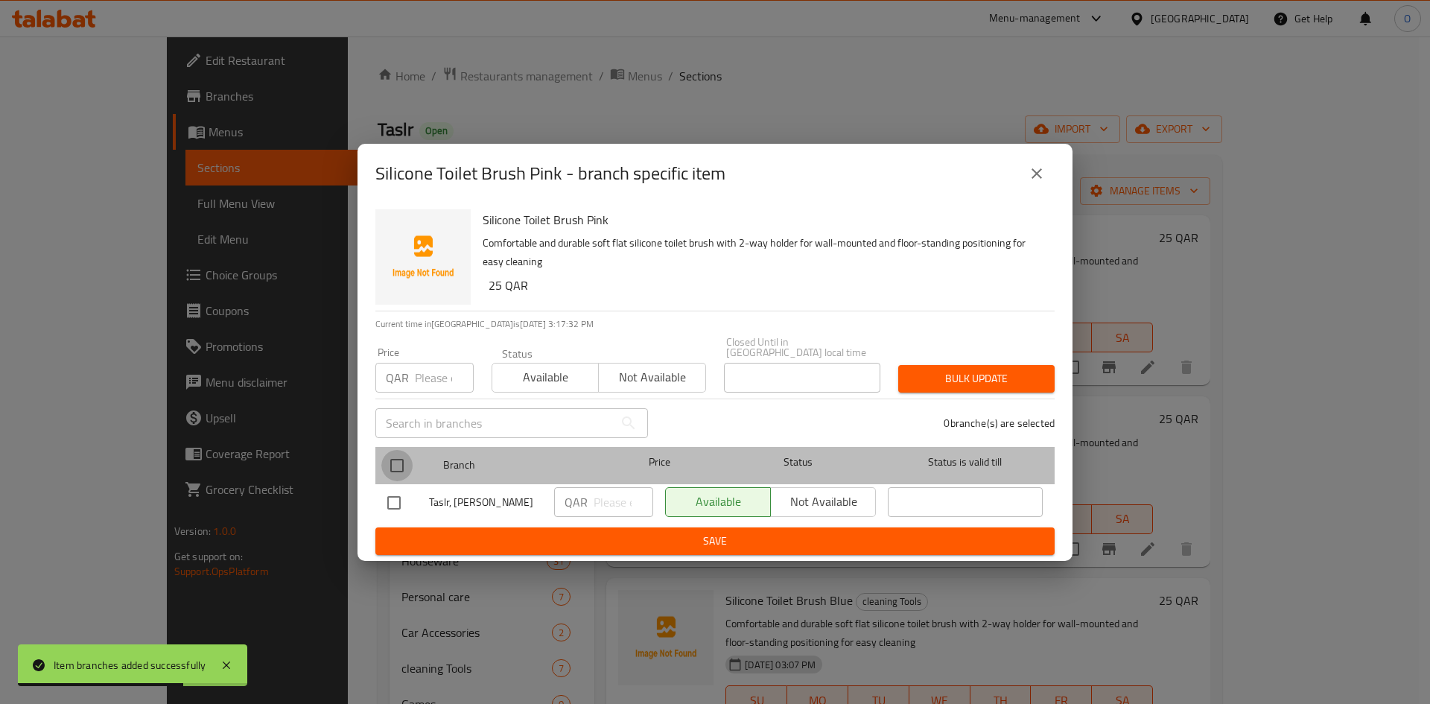
click at [398, 454] on input "checkbox" at bounding box center [396, 465] width 31 height 31
checkbox input "true"
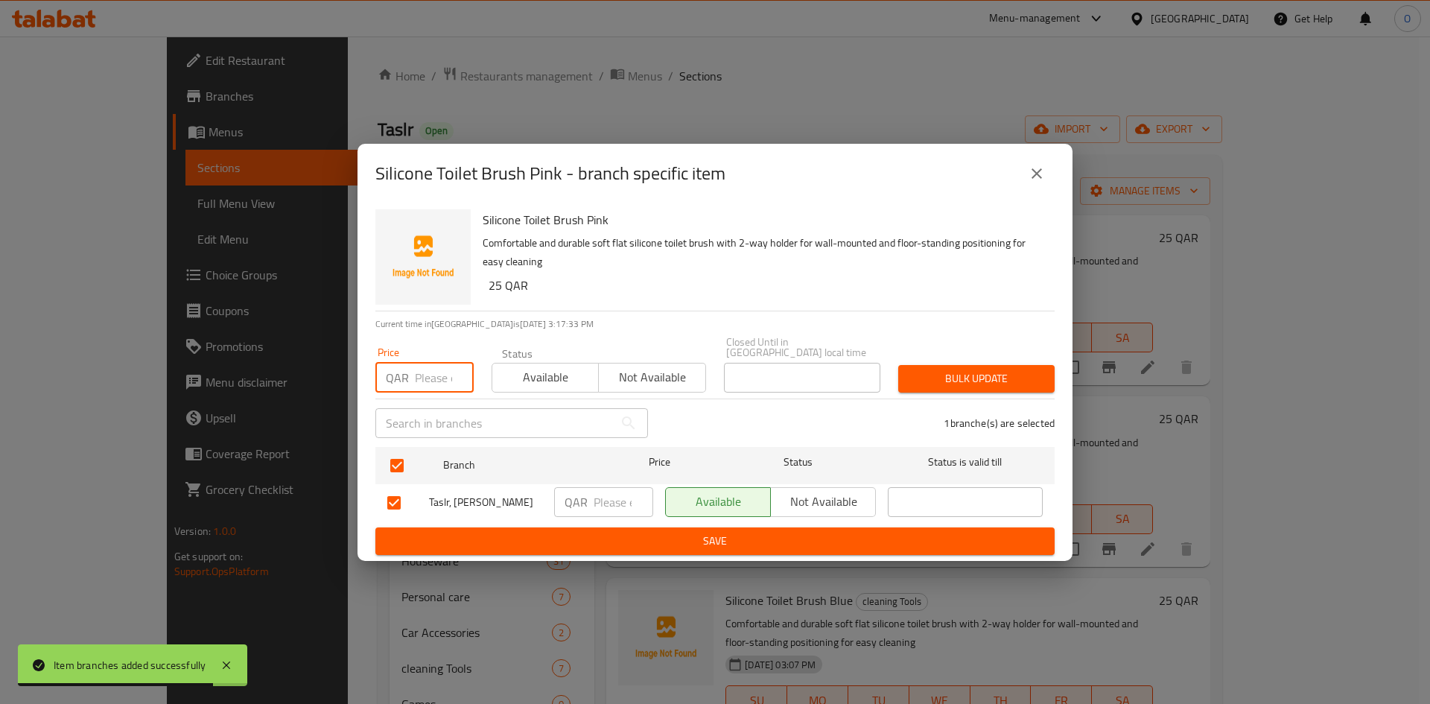
paste input "8"
type input "8"
click at [941, 370] on span "Bulk update" at bounding box center [976, 378] width 133 height 19
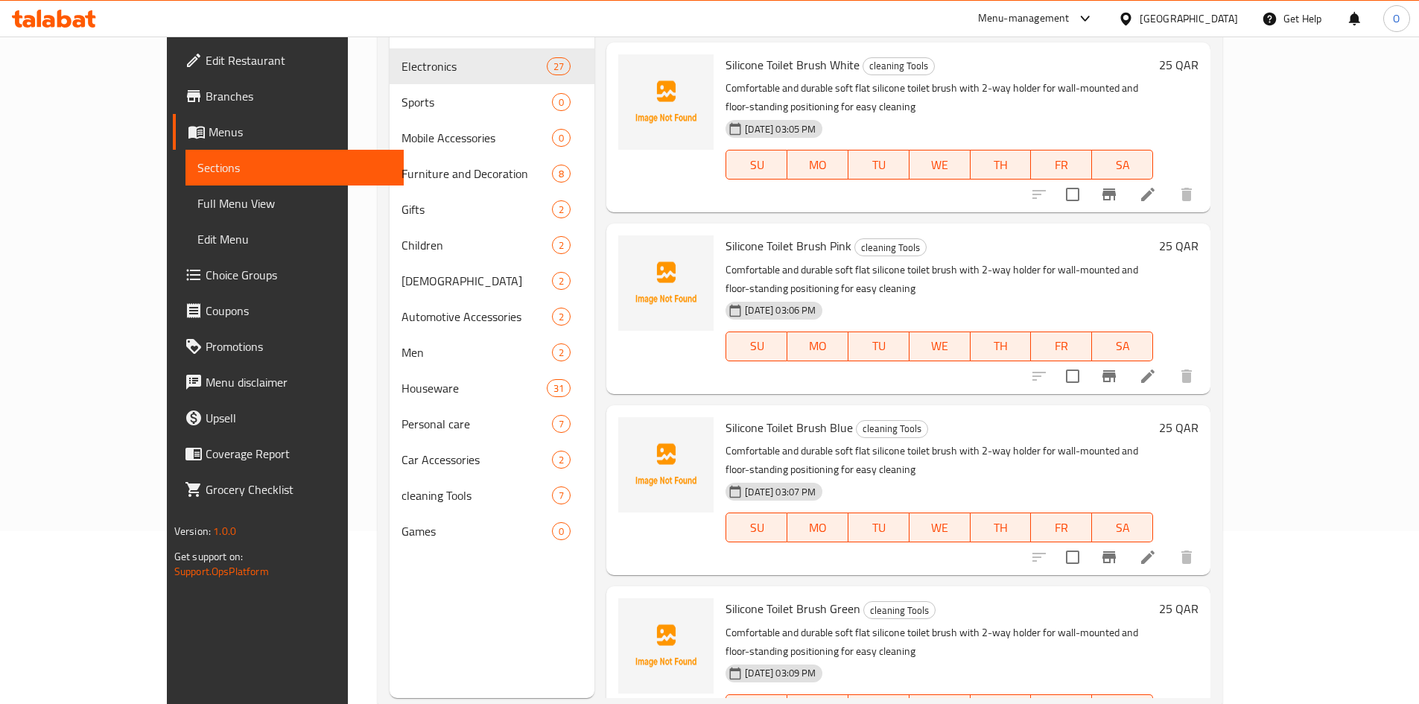
scroll to position [209, 0]
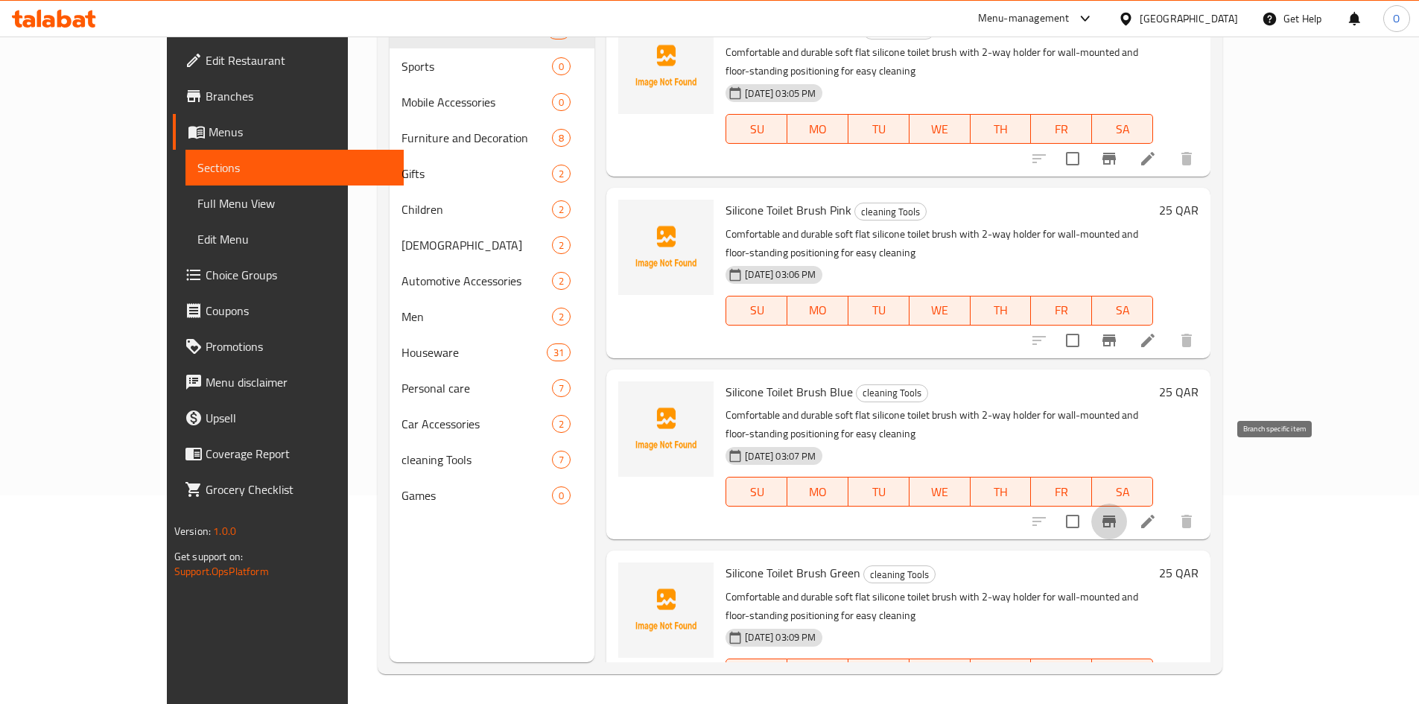
click at [1118, 512] on icon "Branch-specific-item" at bounding box center [1109, 521] width 18 height 18
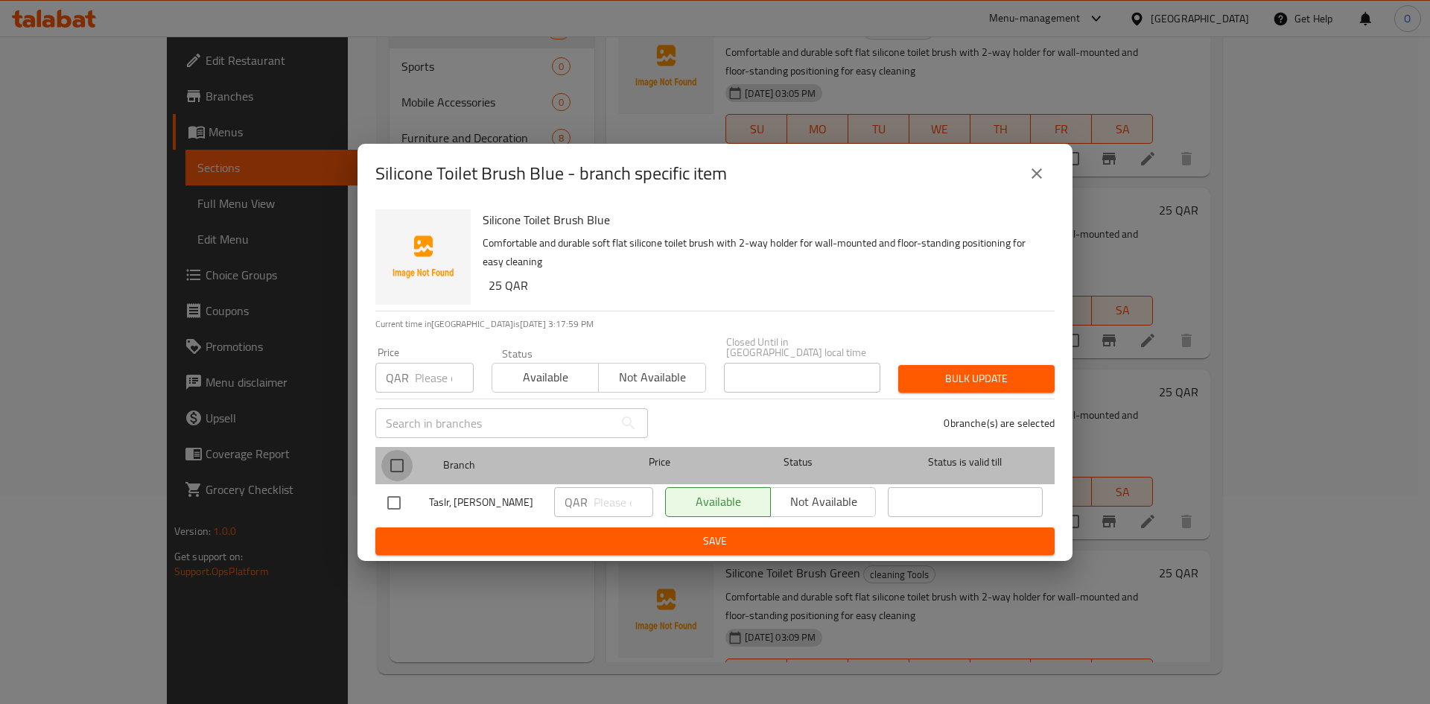
click at [401, 451] on input "checkbox" at bounding box center [396, 465] width 31 height 31
checkbox input "true"
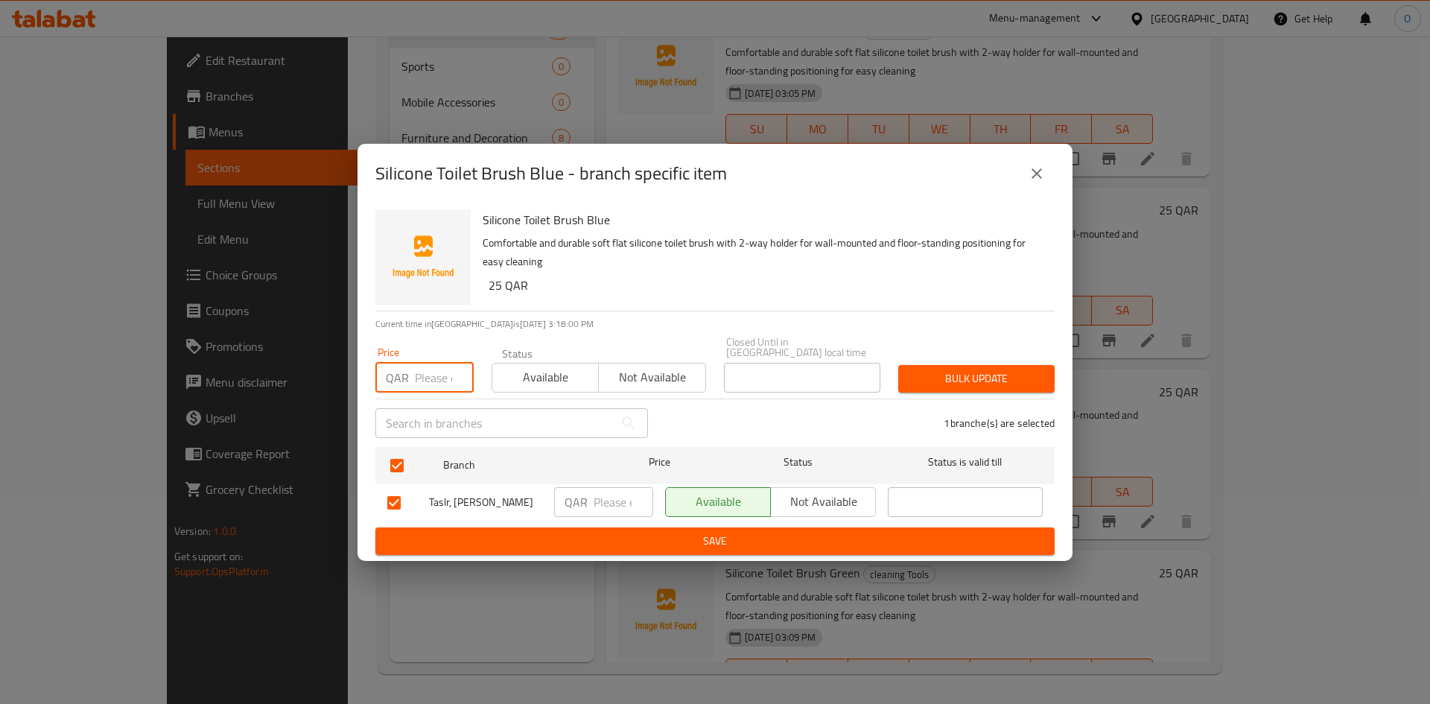
paste input "8"
type input "8"
click at [1025, 377] on button "Bulk update" at bounding box center [976, 379] width 156 height 28
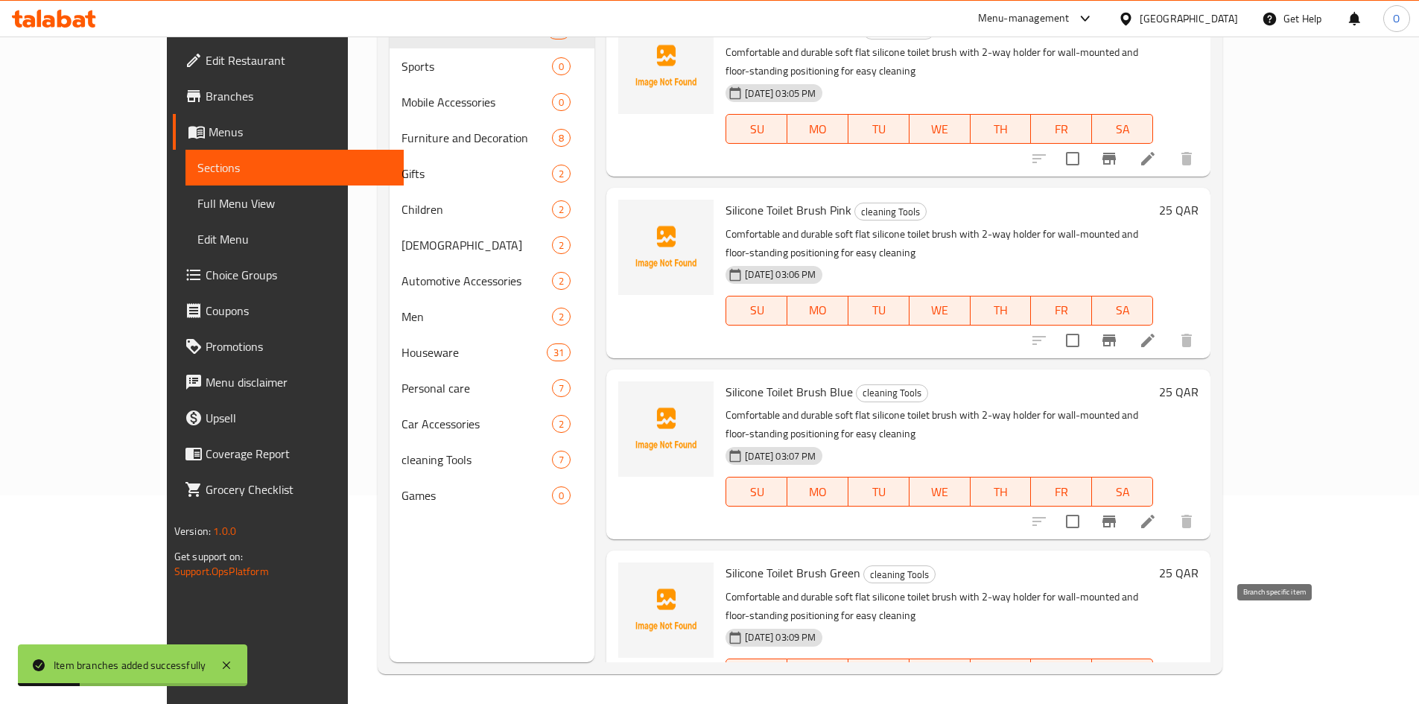
click at [1116, 697] on icon "Branch-specific-item" at bounding box center [1108, 703] width 13 height 12
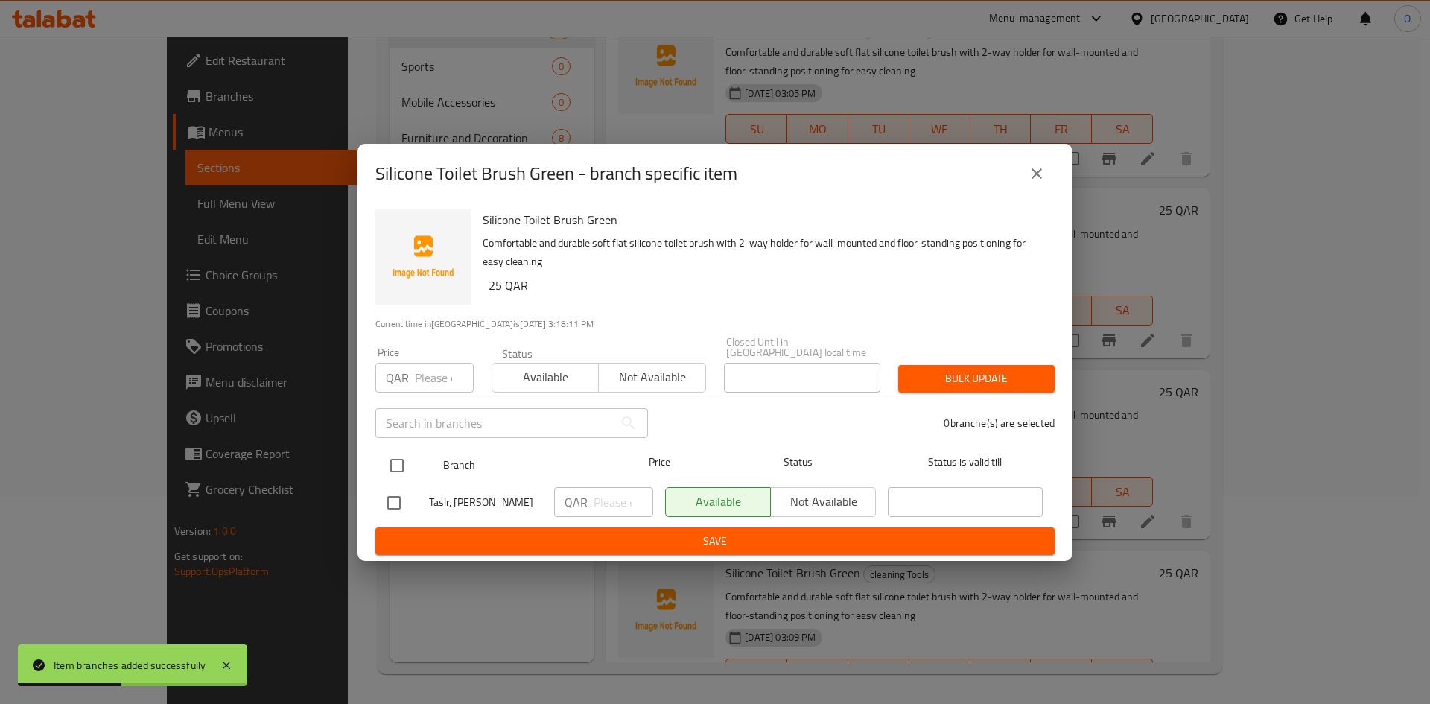
click at [384, 450] on input "checkbox" at bounding box center [396, 465] width 31 height 31
checkbox input "true"
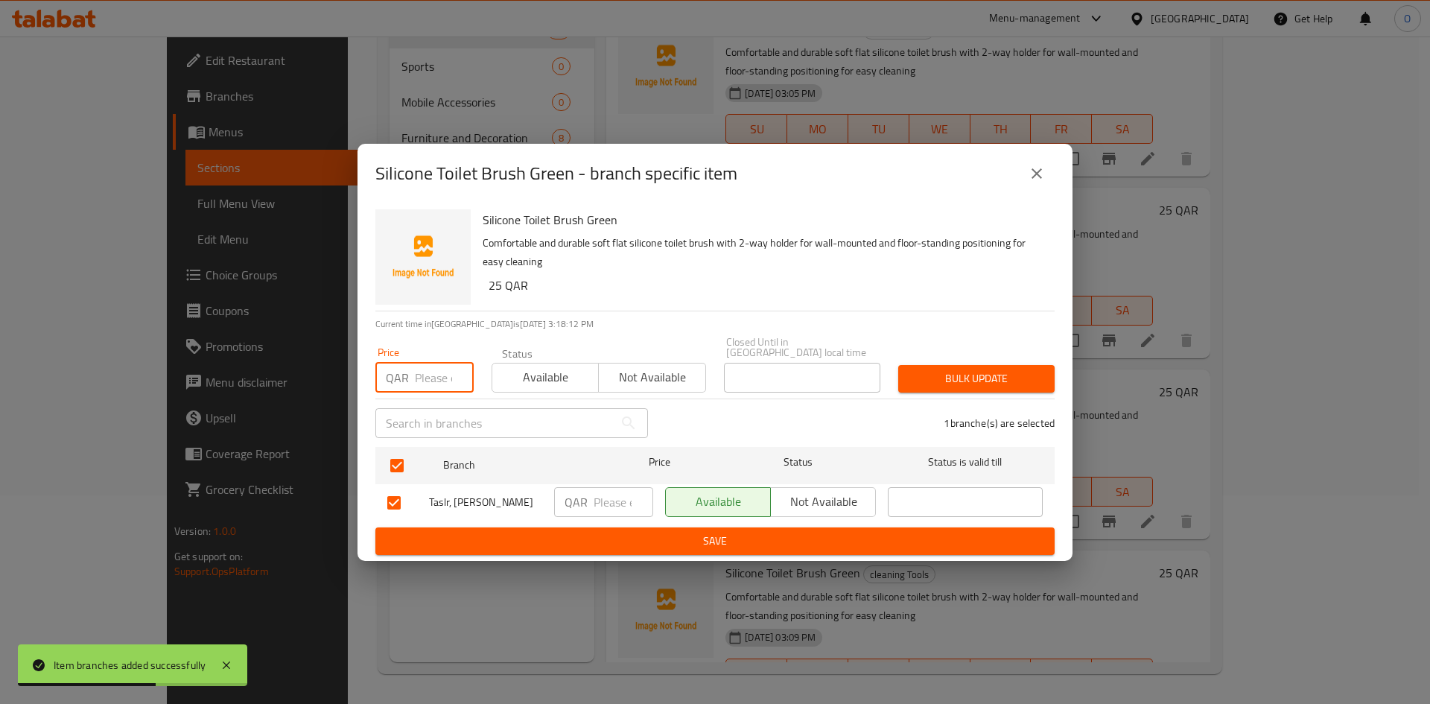
paste input "8"
type input "8"
click at [1036, 340] on div "Price QAR 8 Price Status Available Not available Closed Until in Qatar local ti…" at bounding box center [714, 365] width 697 height 74
click at [1019, 369] on span "Bulk update" at bounding box center [976, 378] width 133 height 19
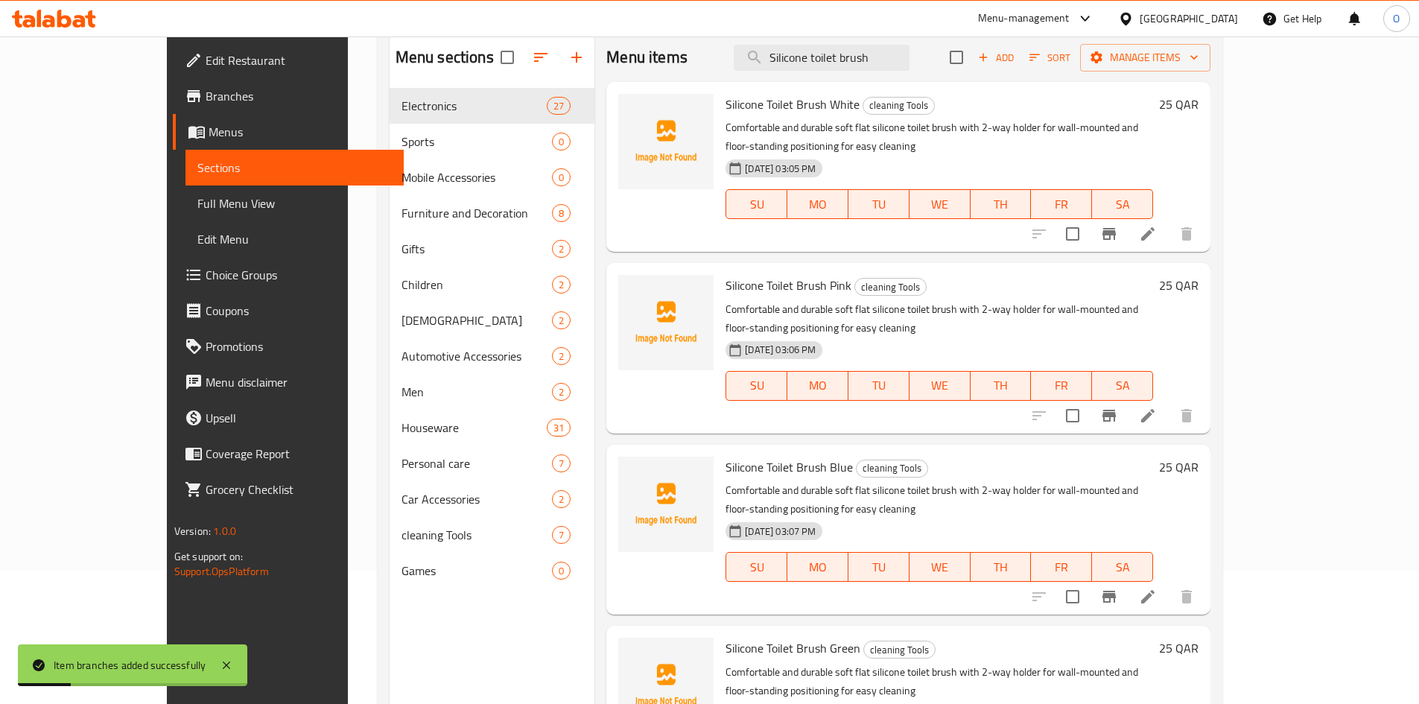
scroll to position [0, 0]
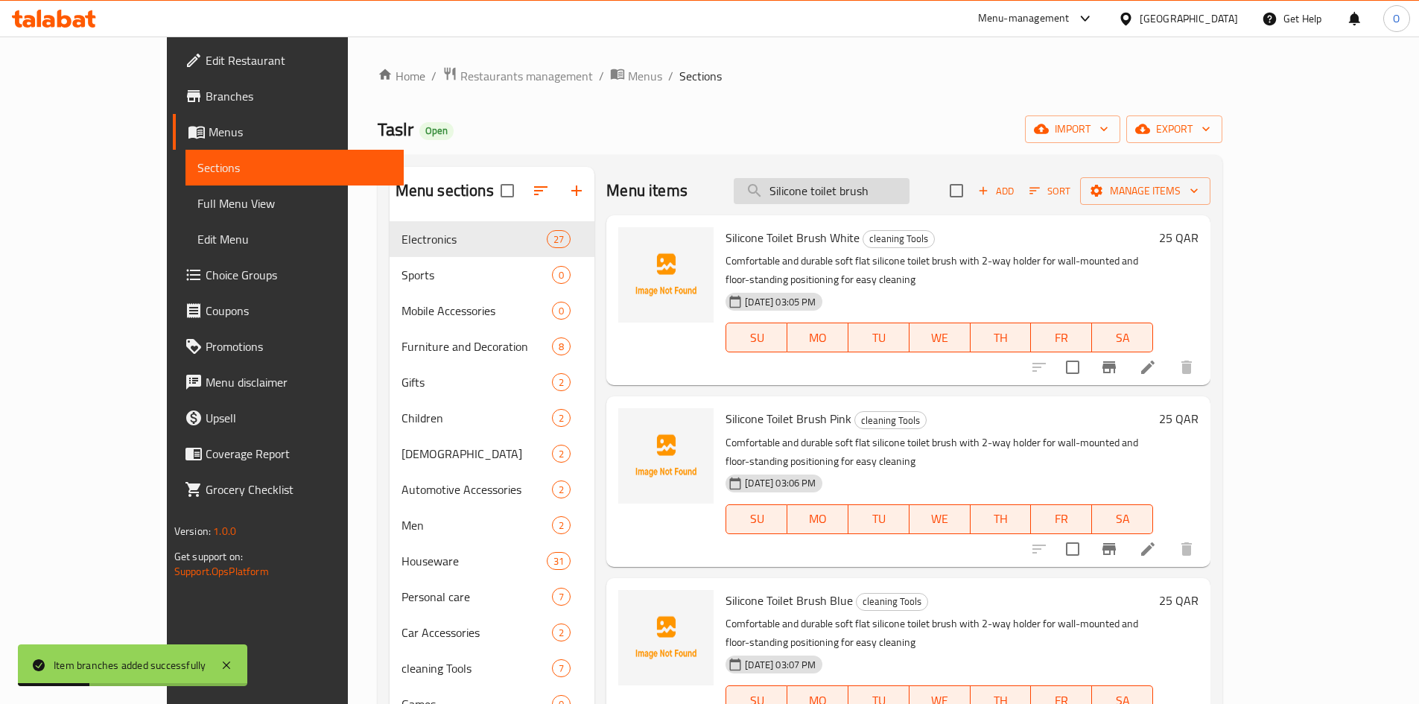
click at [881, 191] on input "Silicone toilet brush" at bounding box center [822, 191] width 176 height 26
paste input "Automatic cup washer"
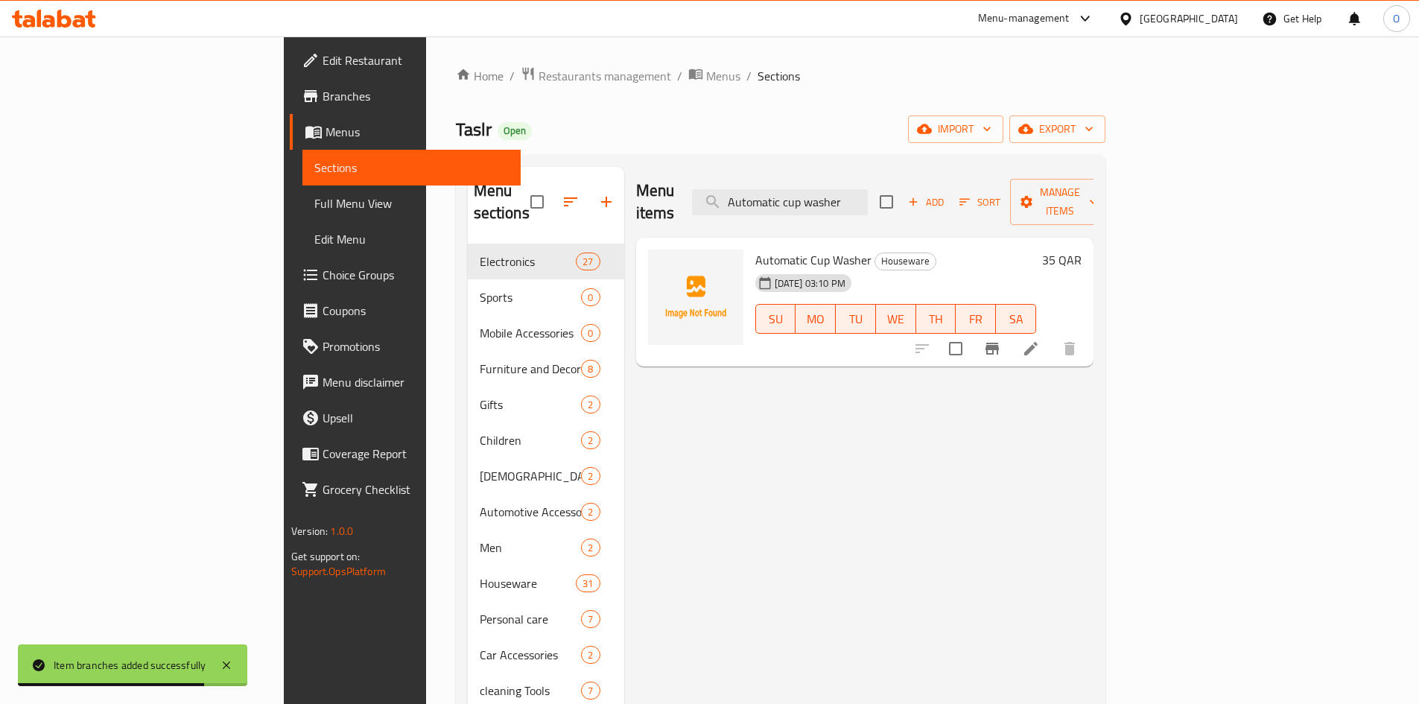
type input "Automatic cup washer"
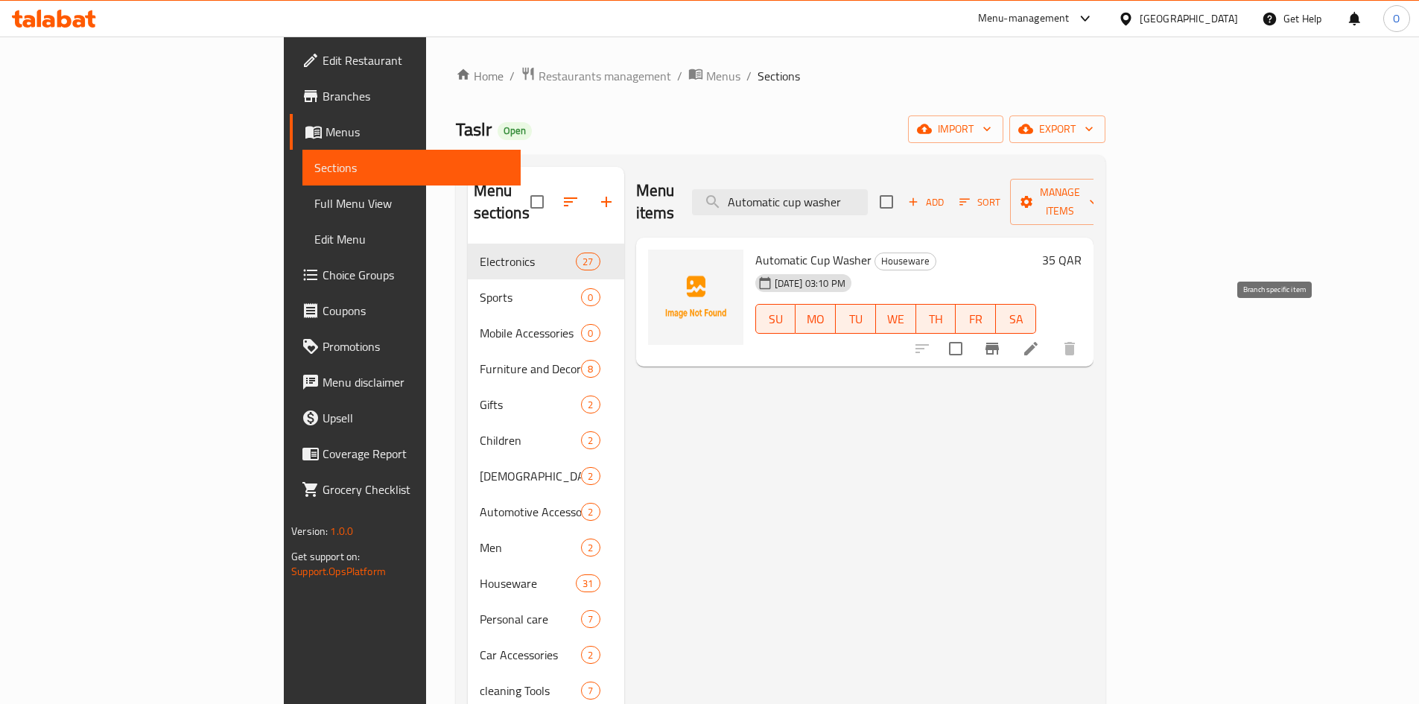
click at [999, 343] on icon "Branch-specific-item" at bounding box center [991, 349] width 13 height 12
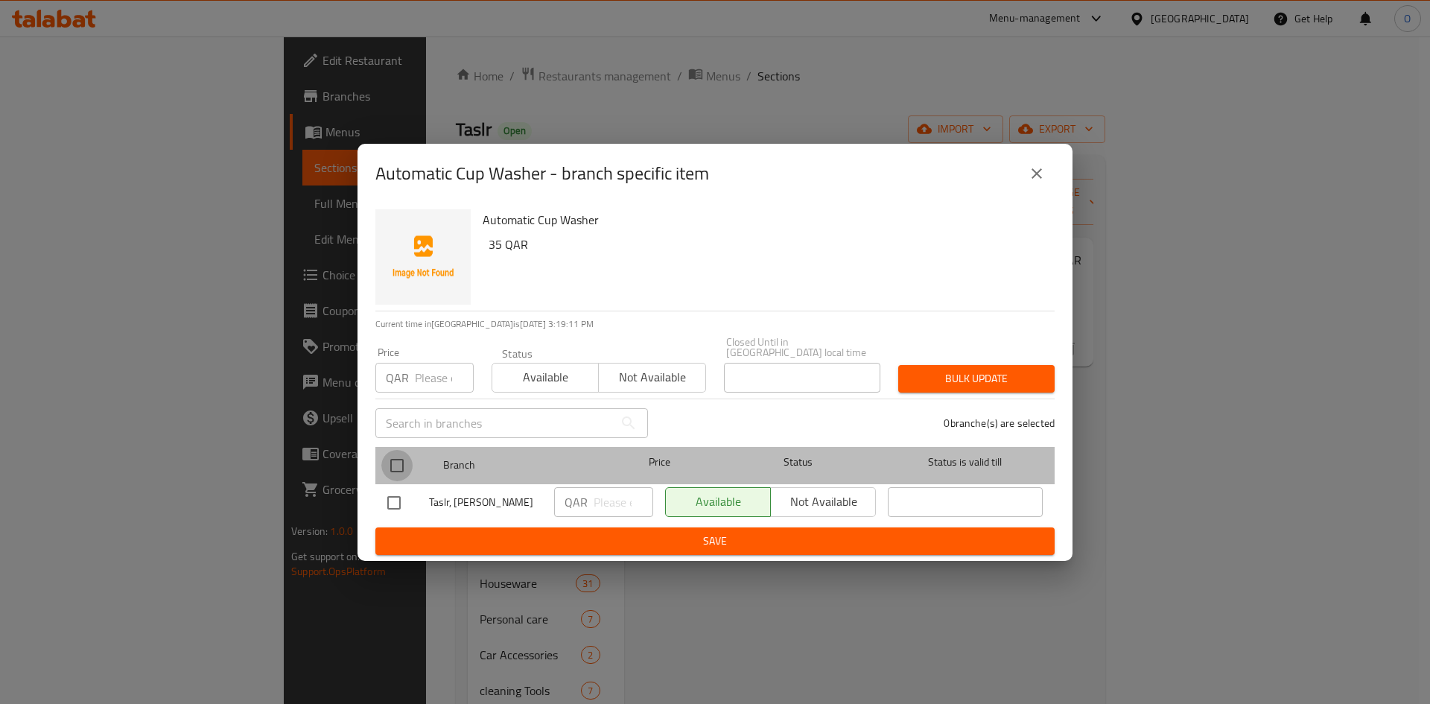
click at [404, 450] on input "checkbox" at bounding box center [396, 465] width 31 height 31
checkbox input "true"
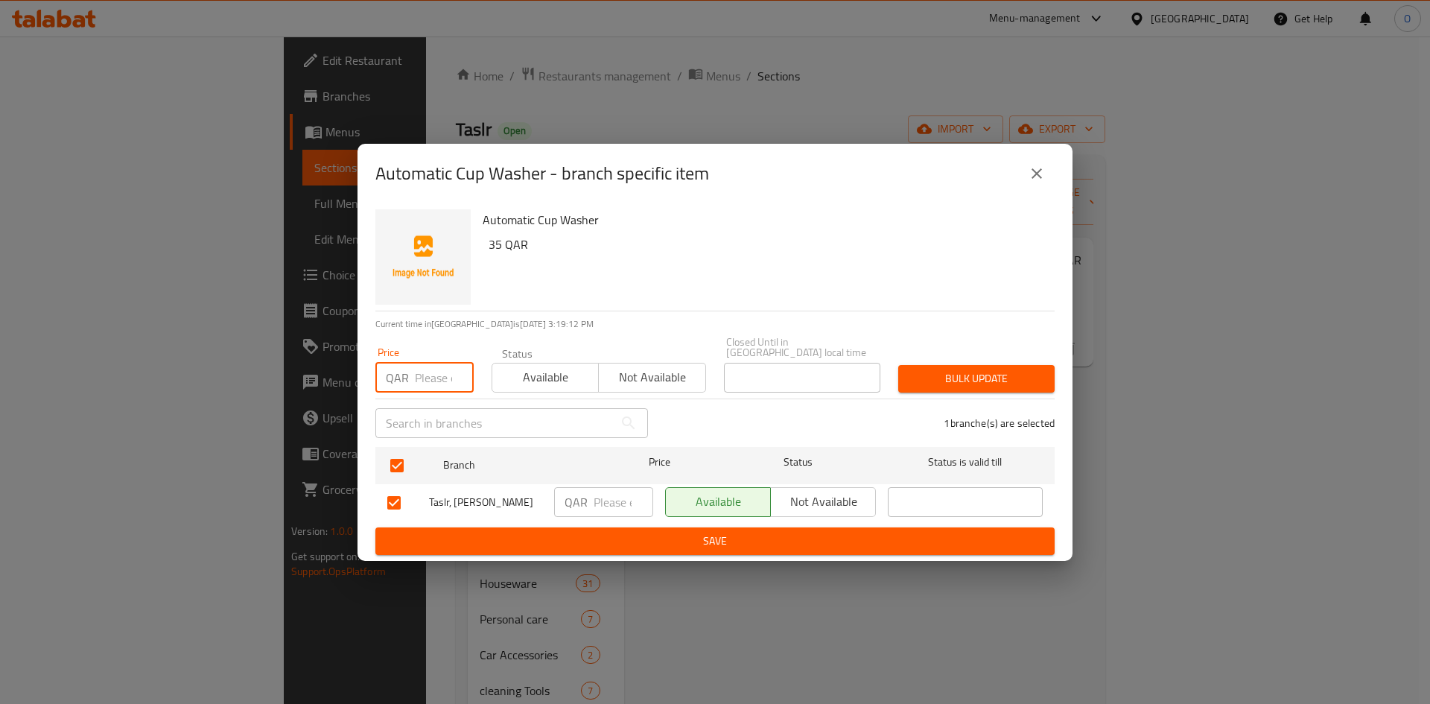
paste input "22"
type input "22"
click at [911, 375] on span "Bulk update" at bounding box center [976, 378] width 133 height 19
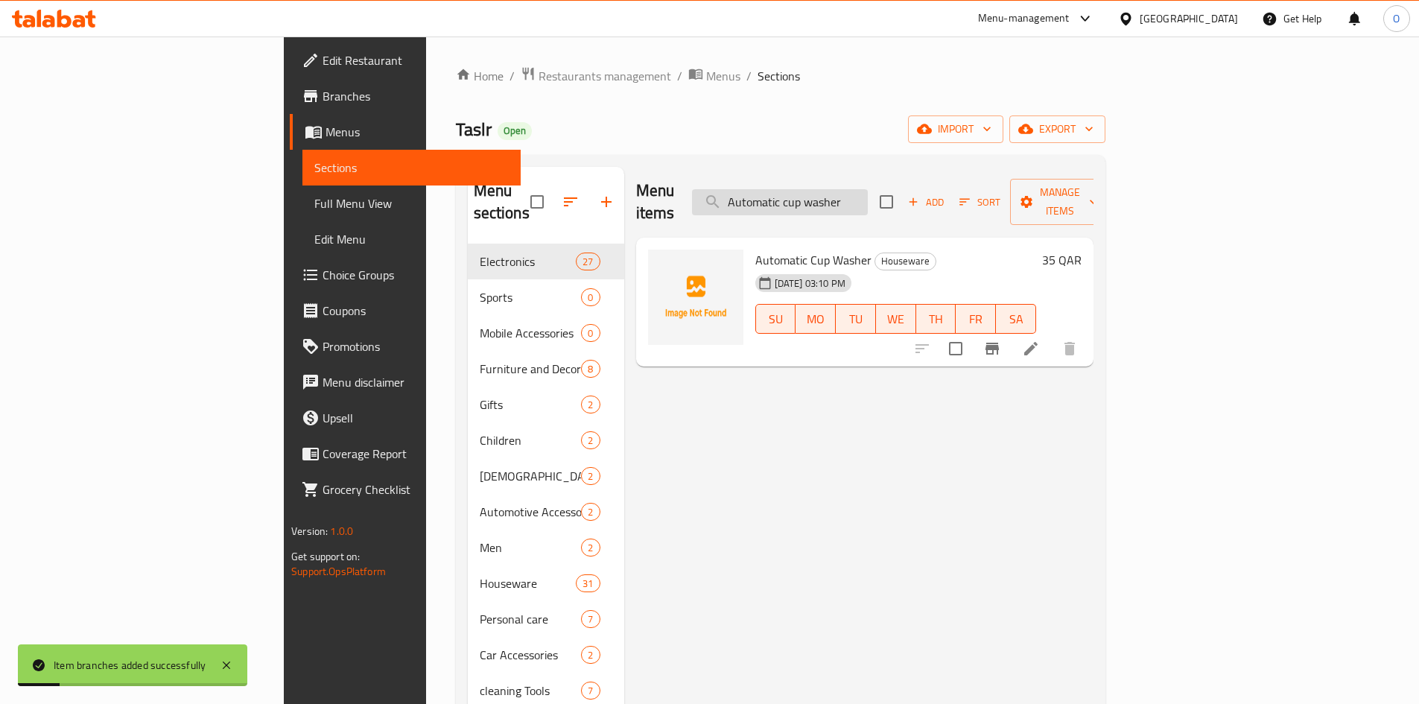
click at [868, 189] on input "Automatic cup washer" at bounding box center [780, 202] width 176 height 26
paste input "Large watermelon slic"
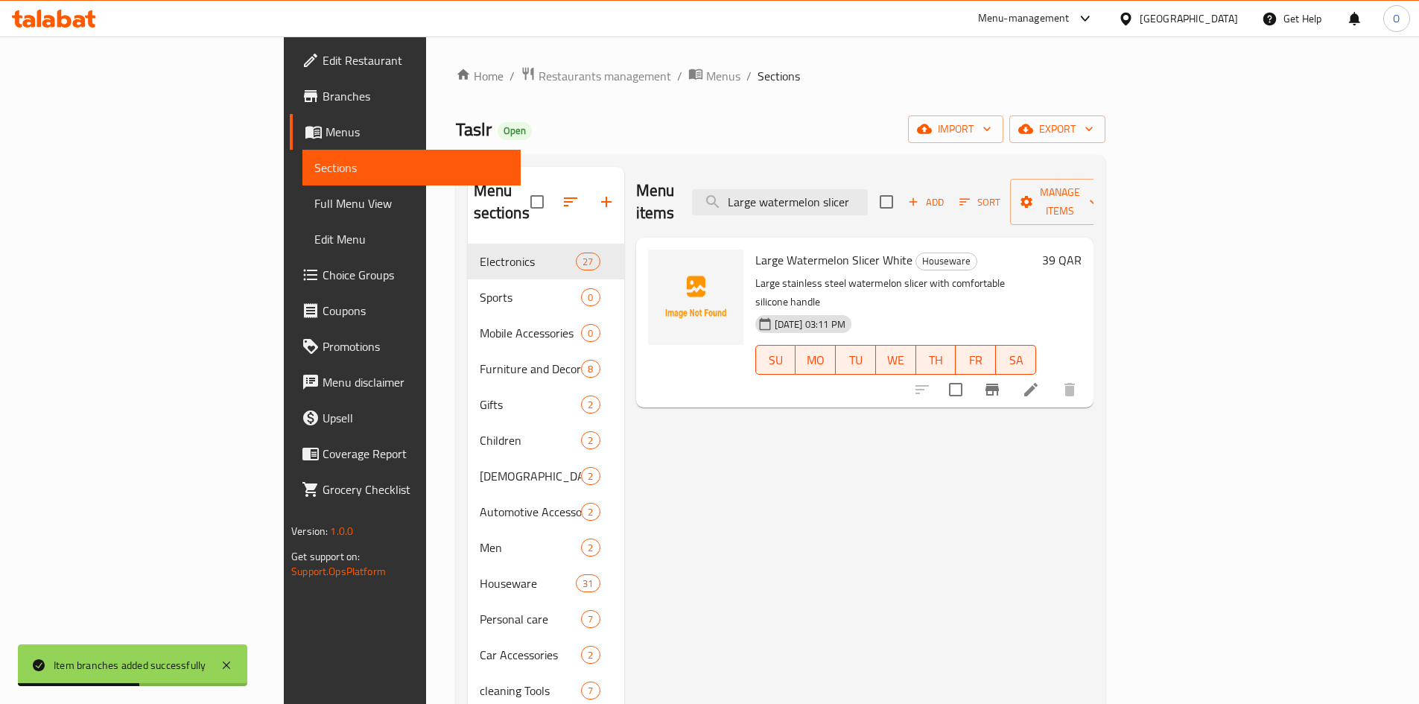
type input "Large watermelon slicer"
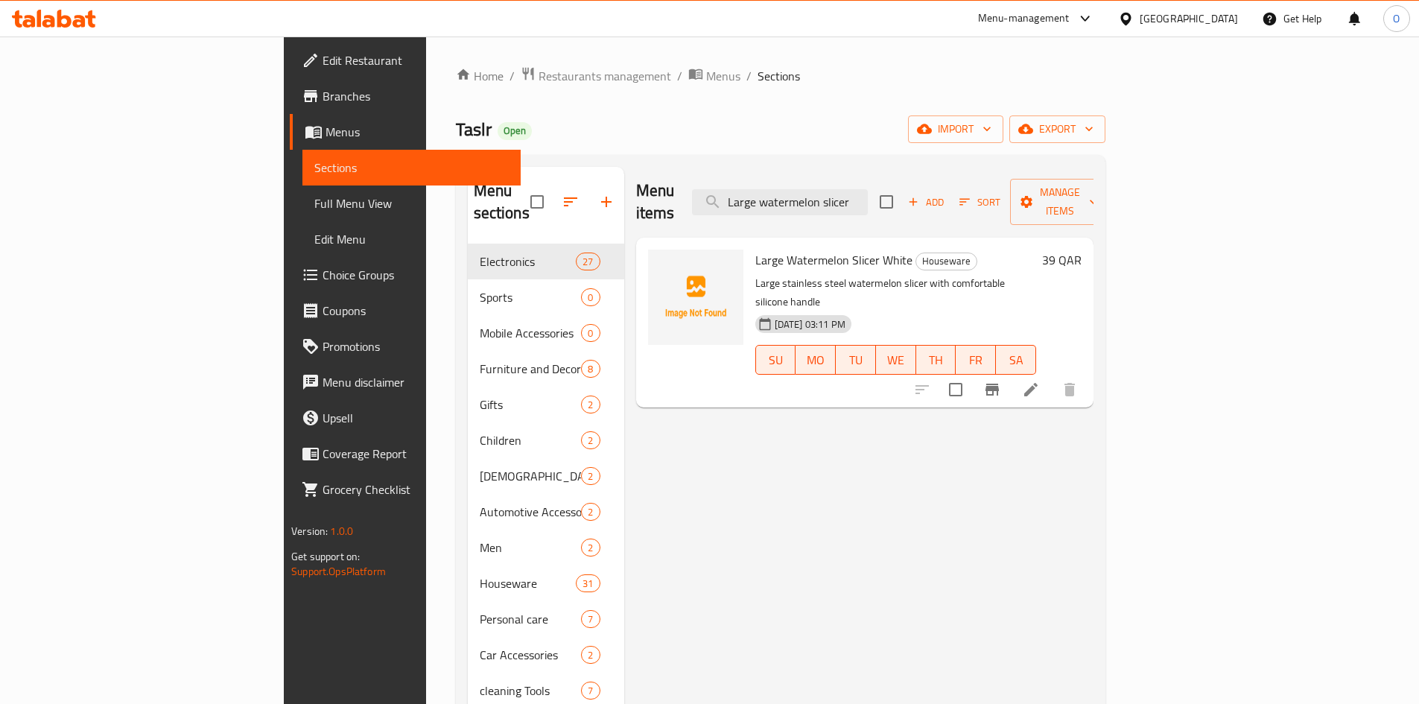
click at [1001, 381] on icon "Branch-specific-item" at bounding box center [992, 390] width 18 height 18
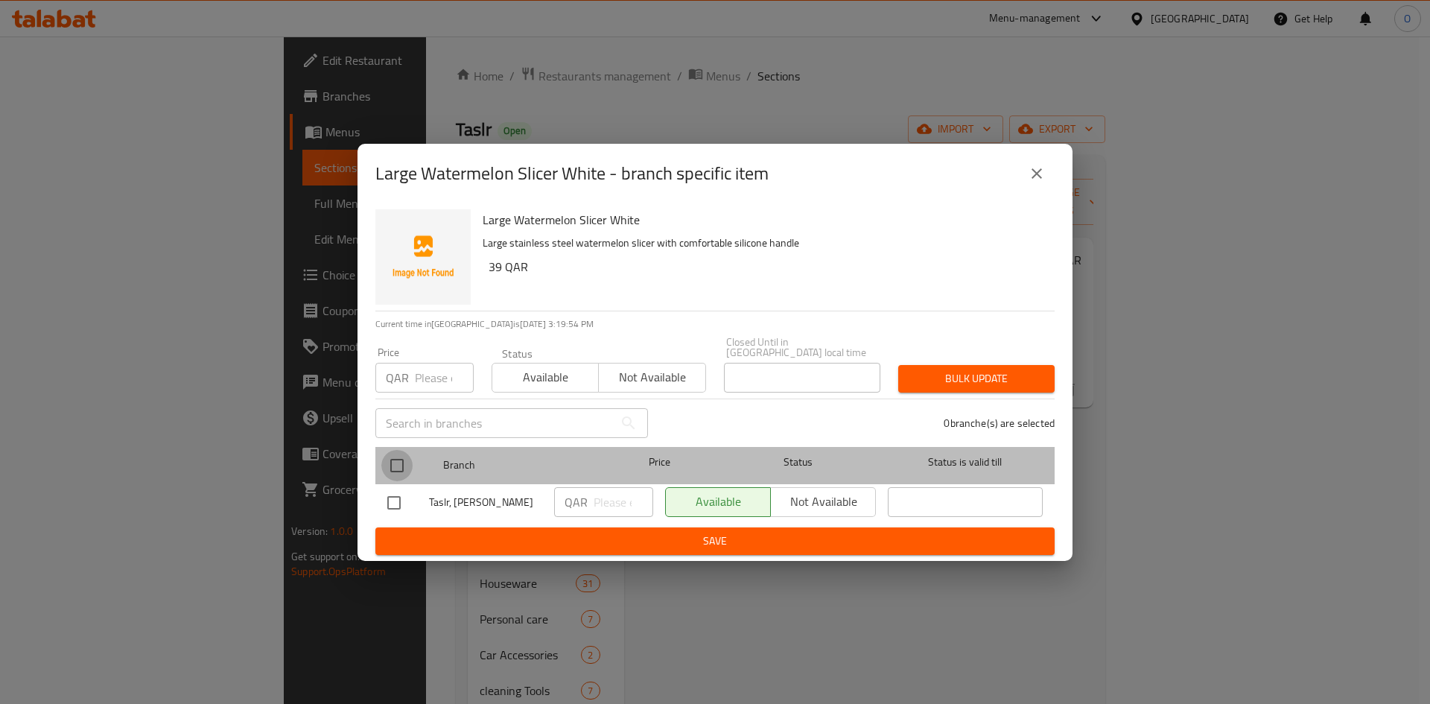
click at [403, 450] on input "checkbox" at bounding box center [396, 465] width 31 height 31
checkbox input "true"
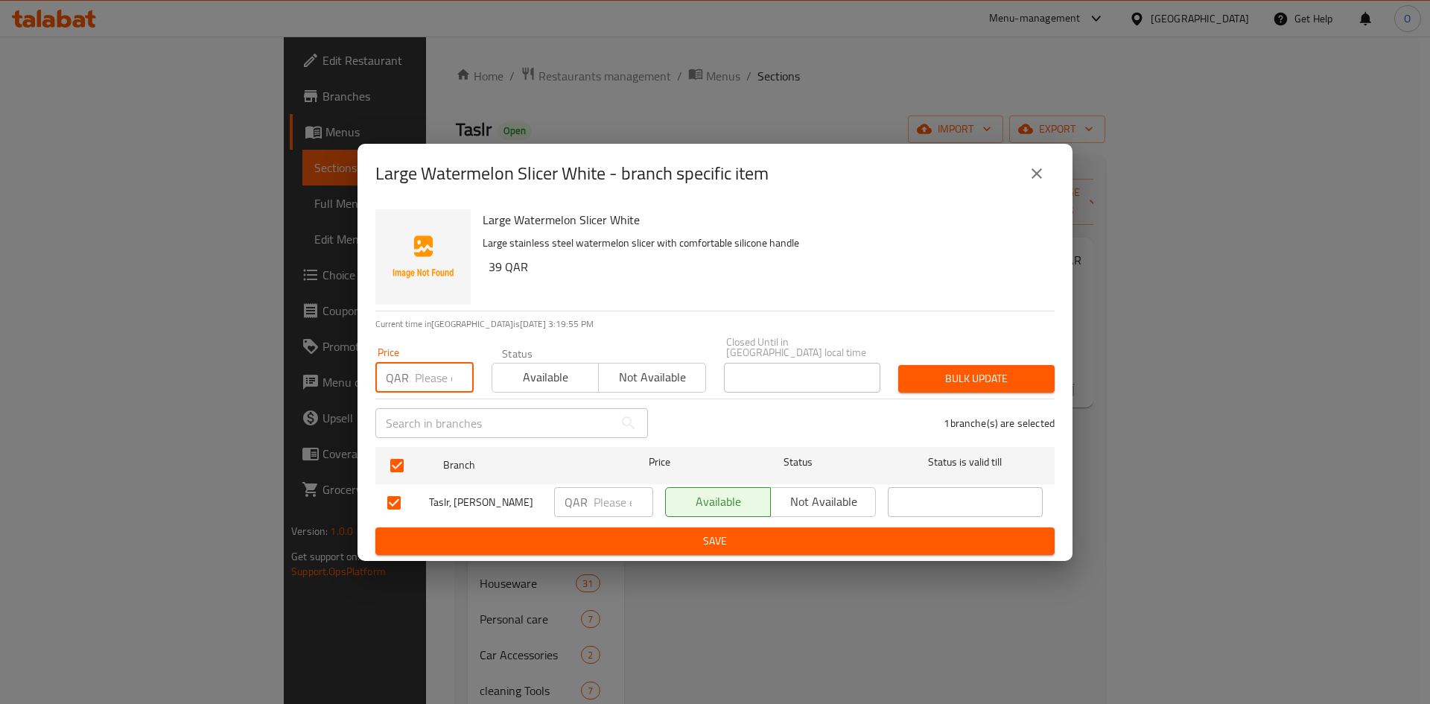
paste input "39"
type input "39"
click at [926, 370] on span "Bulk update" at bounding box center [976, 378] width 133 height 19
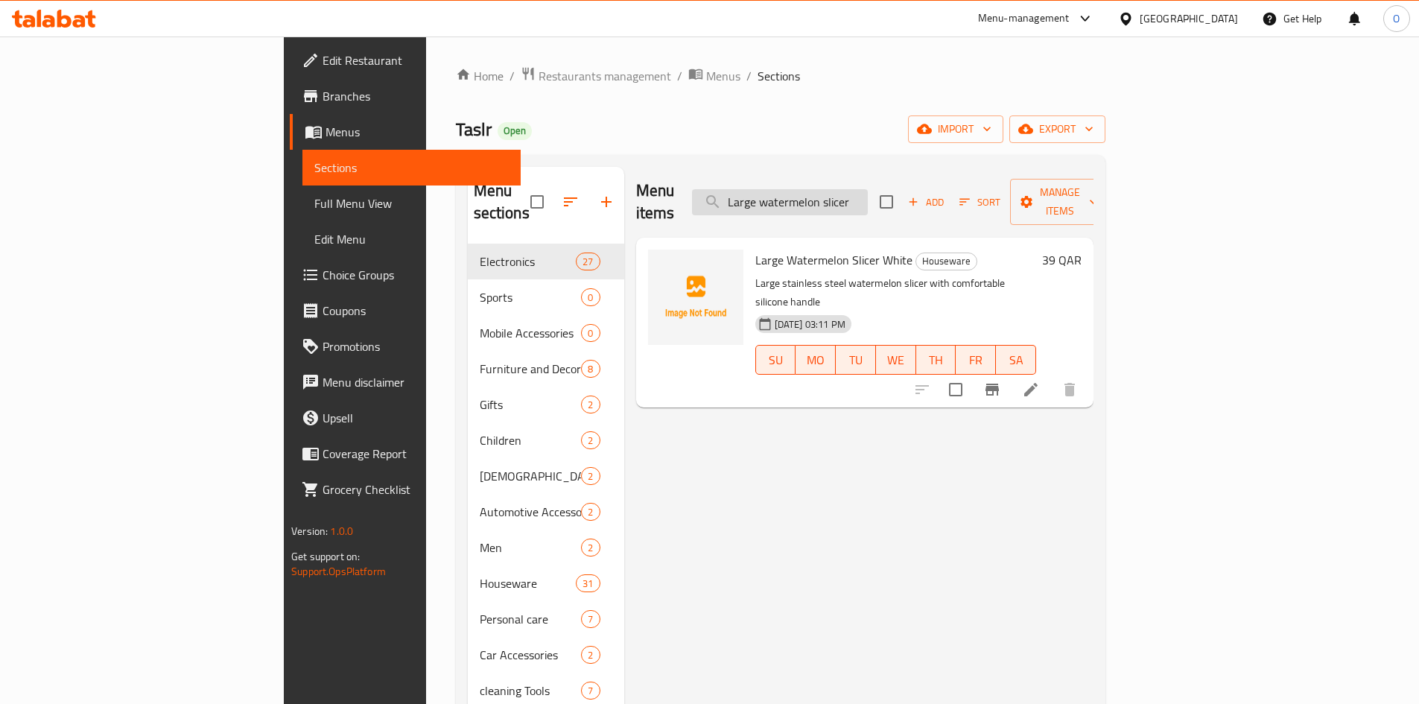
click at [853, 189] on input "Large watermelon slicer" at bounding box center [780, 202] width 176 height 26
drag, startPoint x: 895, startPoint y: 191, endPoint x: 959, endPoint y: 194, distance: 64.2
click at [868, 194] on input "Large watermelon slicer" at bounding box center [780, 202] width 176 height 26
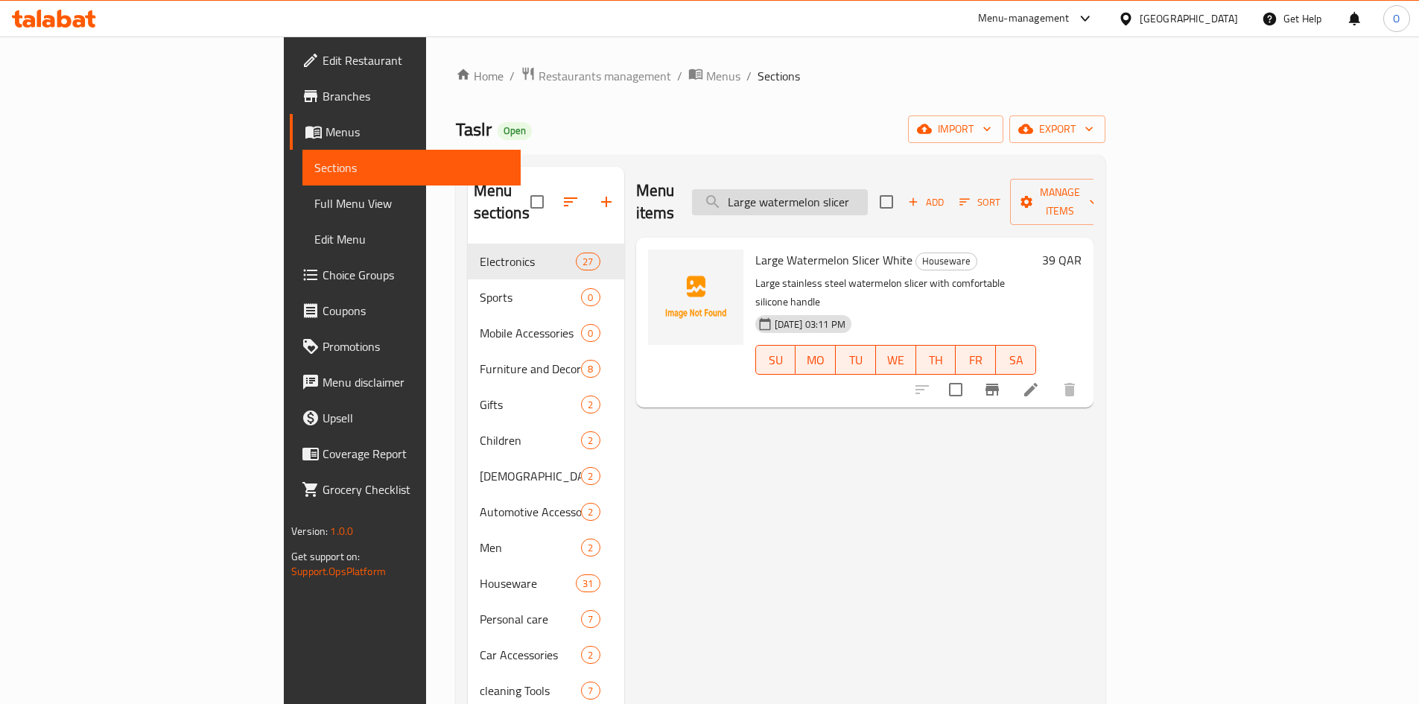
click at [868, 194] on input "Large watermelon slicer" at bounding box center [780, 202] width 176 height 26
click at [868, 189] on input "Large watermelon slicer" at bounding box center [780, 202] width 176 height 26
click at [999, 384] on icon "Branch-specific-item" at bounding box center [991, 390] width 13 height 12
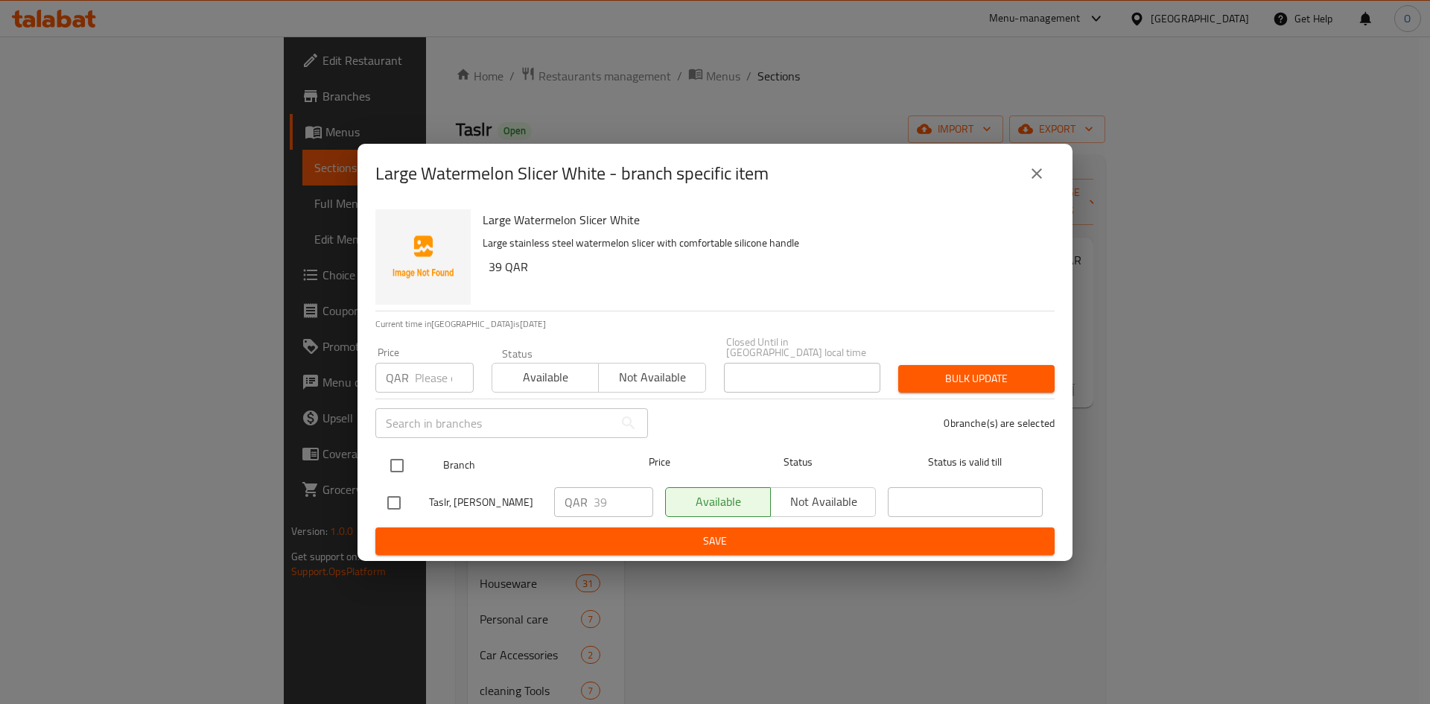
click at [403, 451] on input "checkbox" at bounding box center [396, 465] width 31 height 31
checkbox input "true"
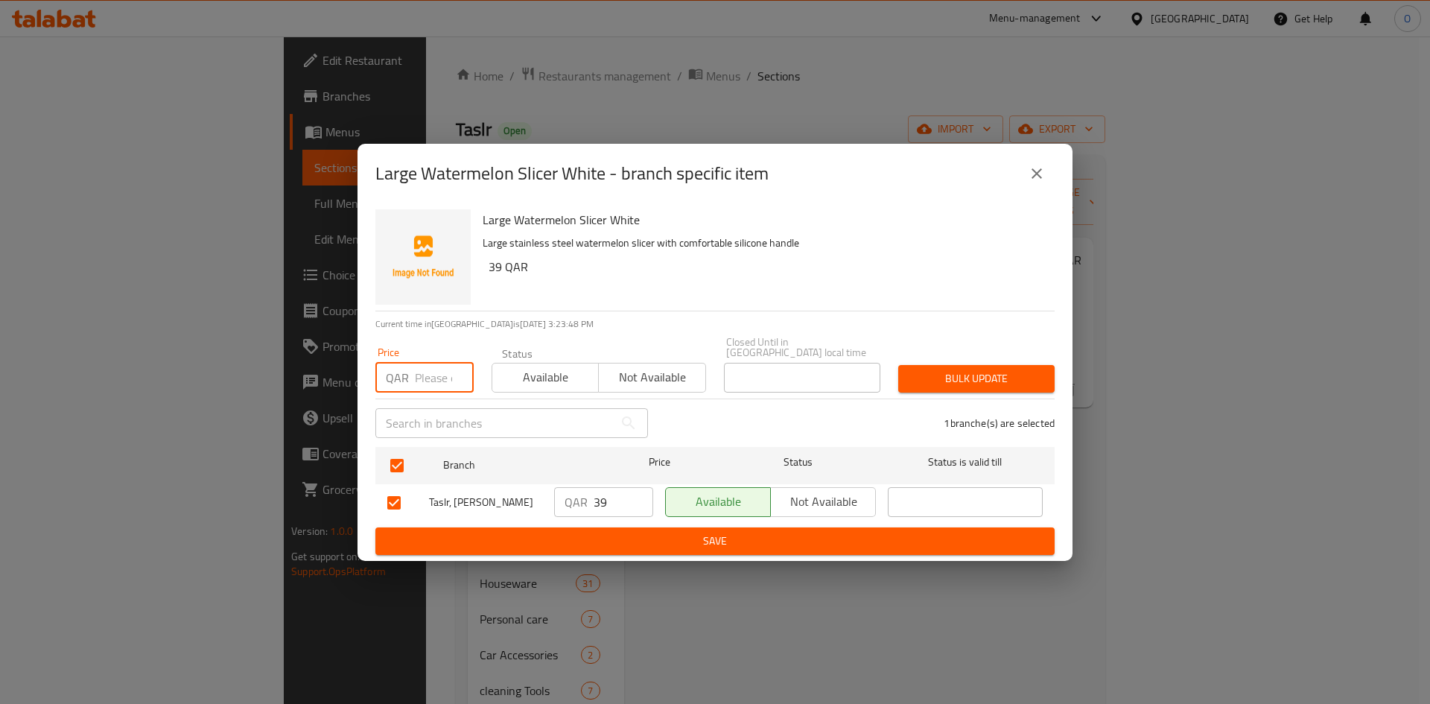
paste input "39"
type input "39"
click at [926, 372] on span "Bulk update" at bounding box center [976, 378] width 133 height 19
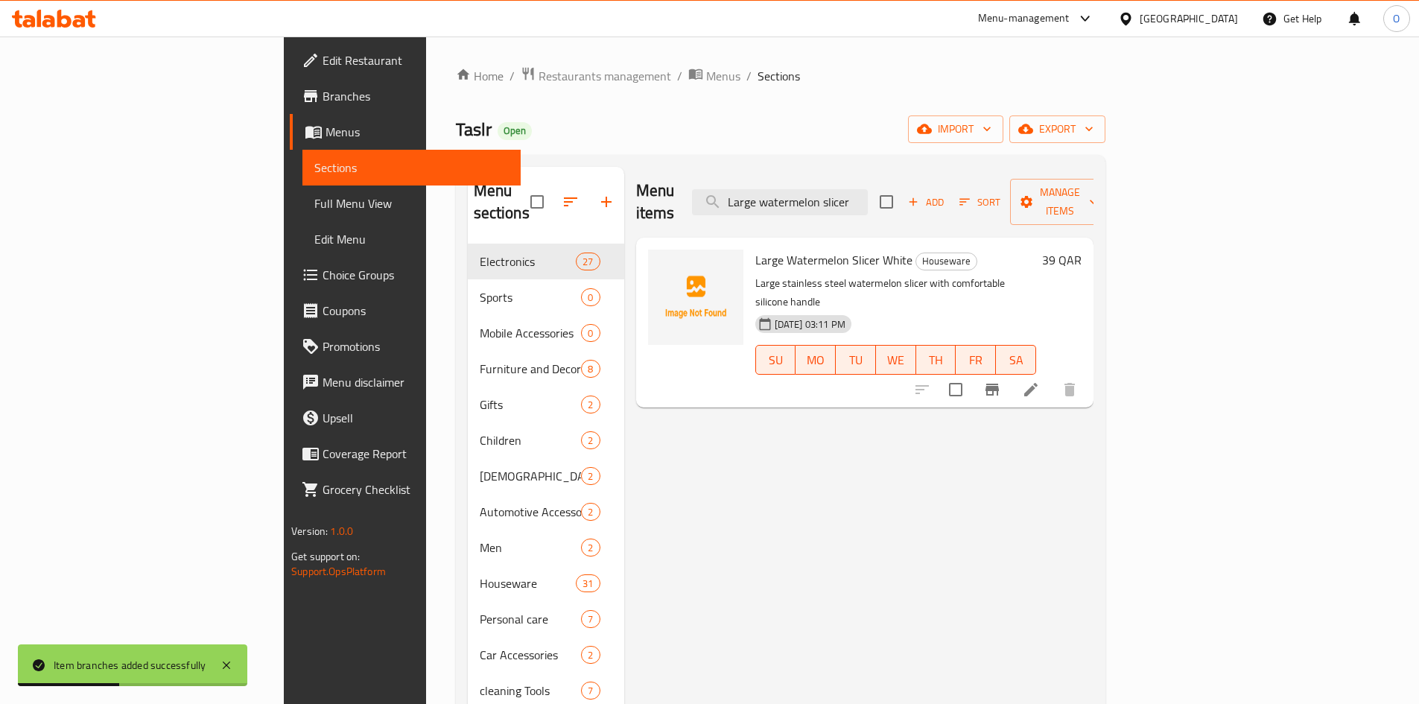
click at [1081, 282] on div "39 QAR" at bounding box center [1058, 322] width 45 height 146
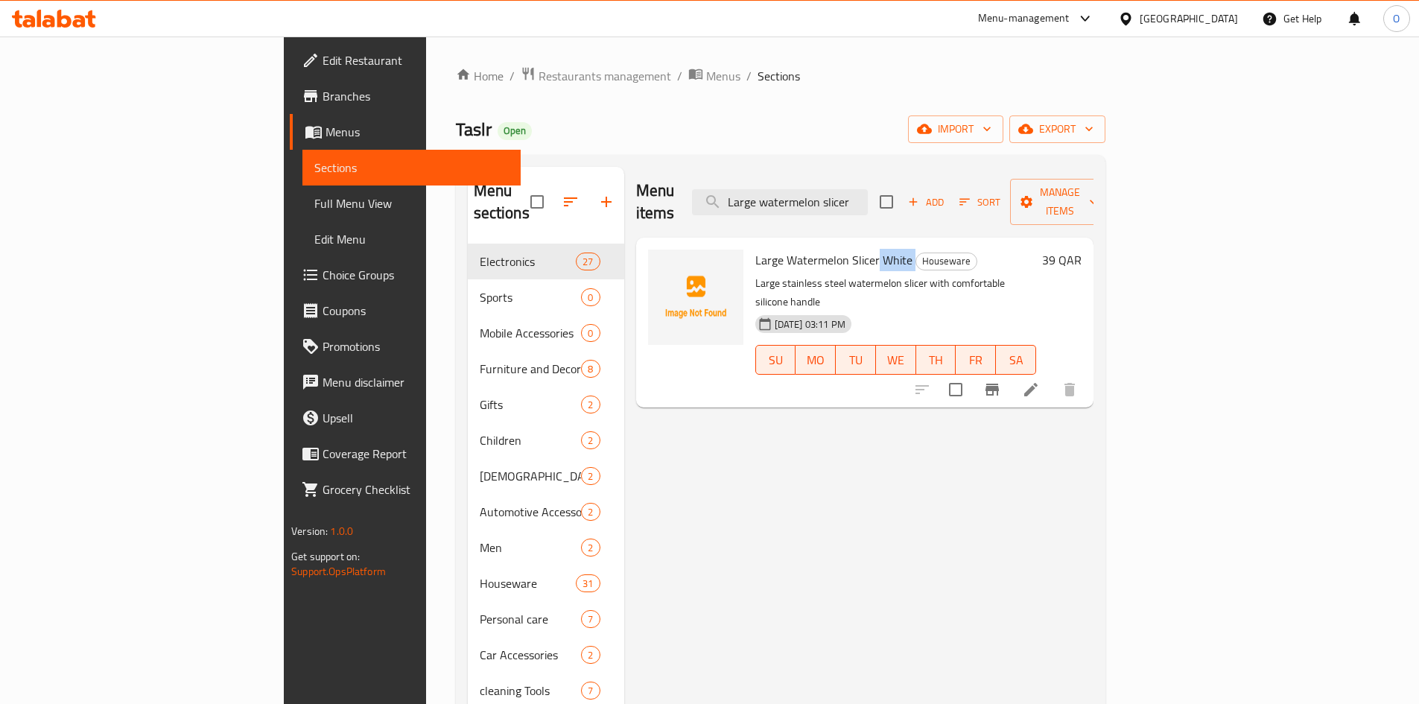
drag, startPoint x: 805, startPoint y: 239, endPoint x: 842, endPoint y: 234, distance: 37.6
click at [842, 249] on h6 "Large Watermelon Slicer White Houseware" at bounding box center [895, 259] width 281 height 21
click at [1010, 372] on button "Branch-specific-item" at bounding box center [992, 390] width 36 height 36
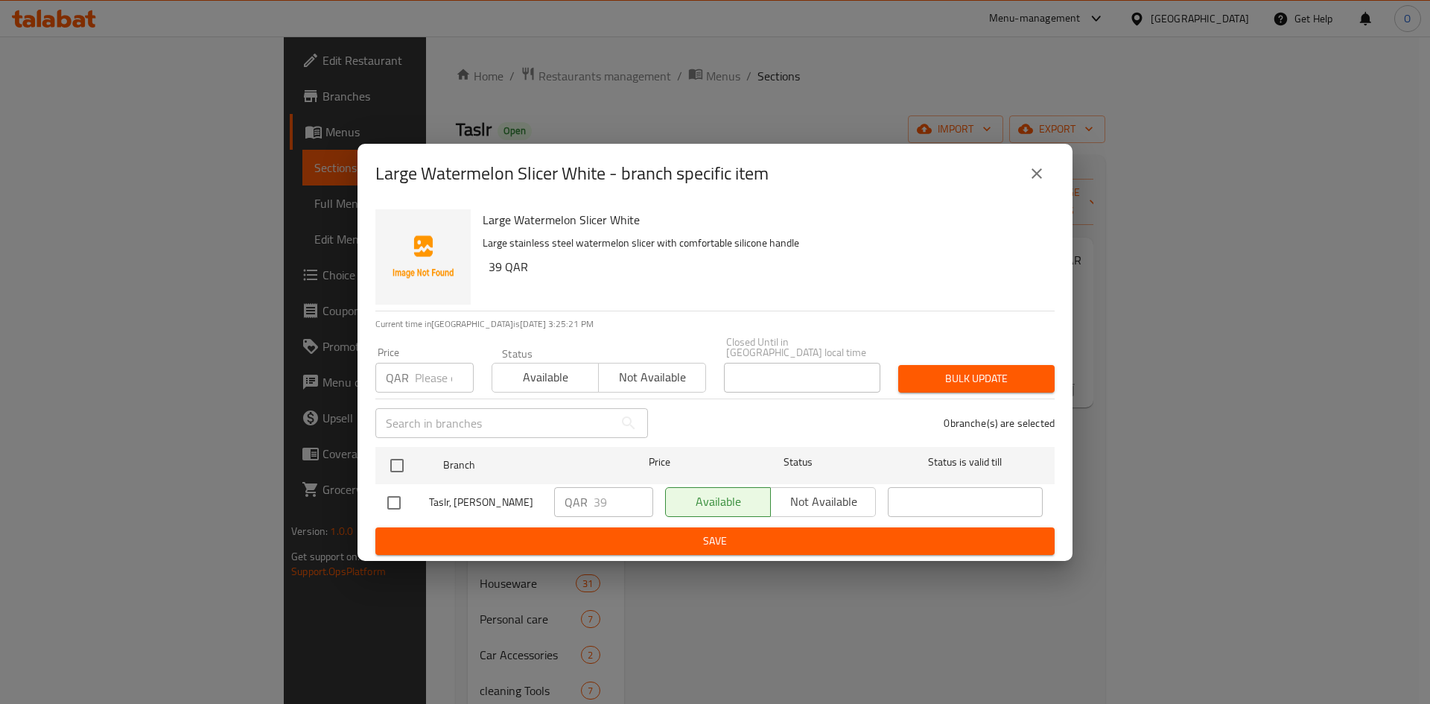
click at [1037, 162] on button "close" at bounding box center [1037, 174] width 36 height 36
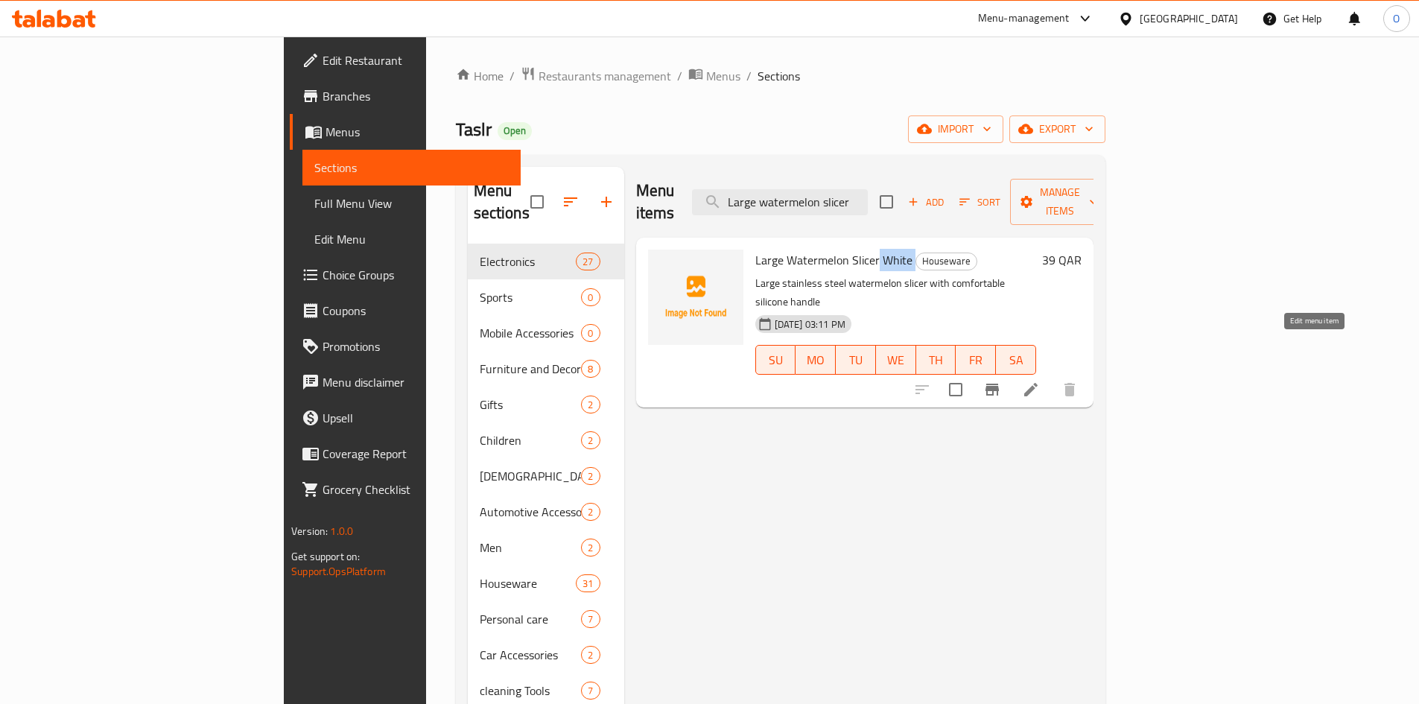
click at [1040, 381] on icon at bounding box center [1031, 390] width 18 height 18
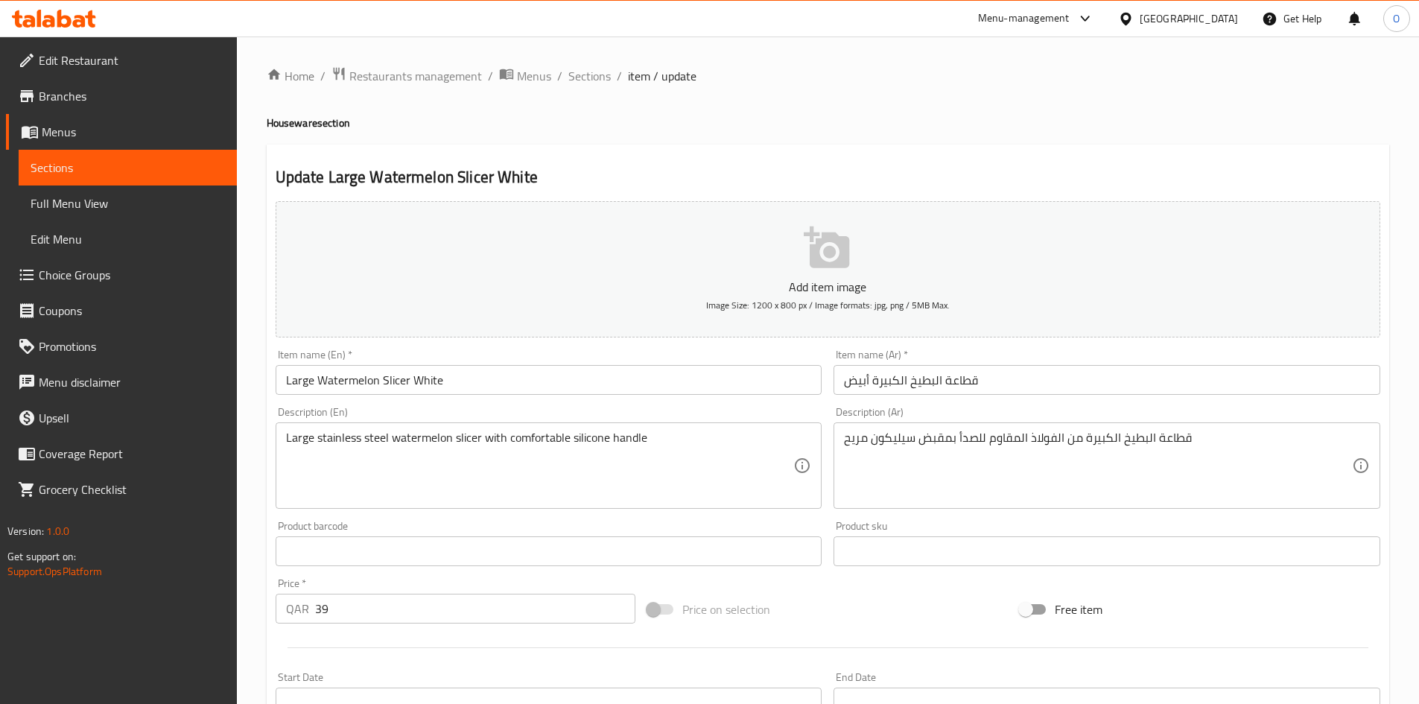
click at [418, 391] on input "Large Watermelon Slicer White" at bounding box center [549, 380] width 547 height 30
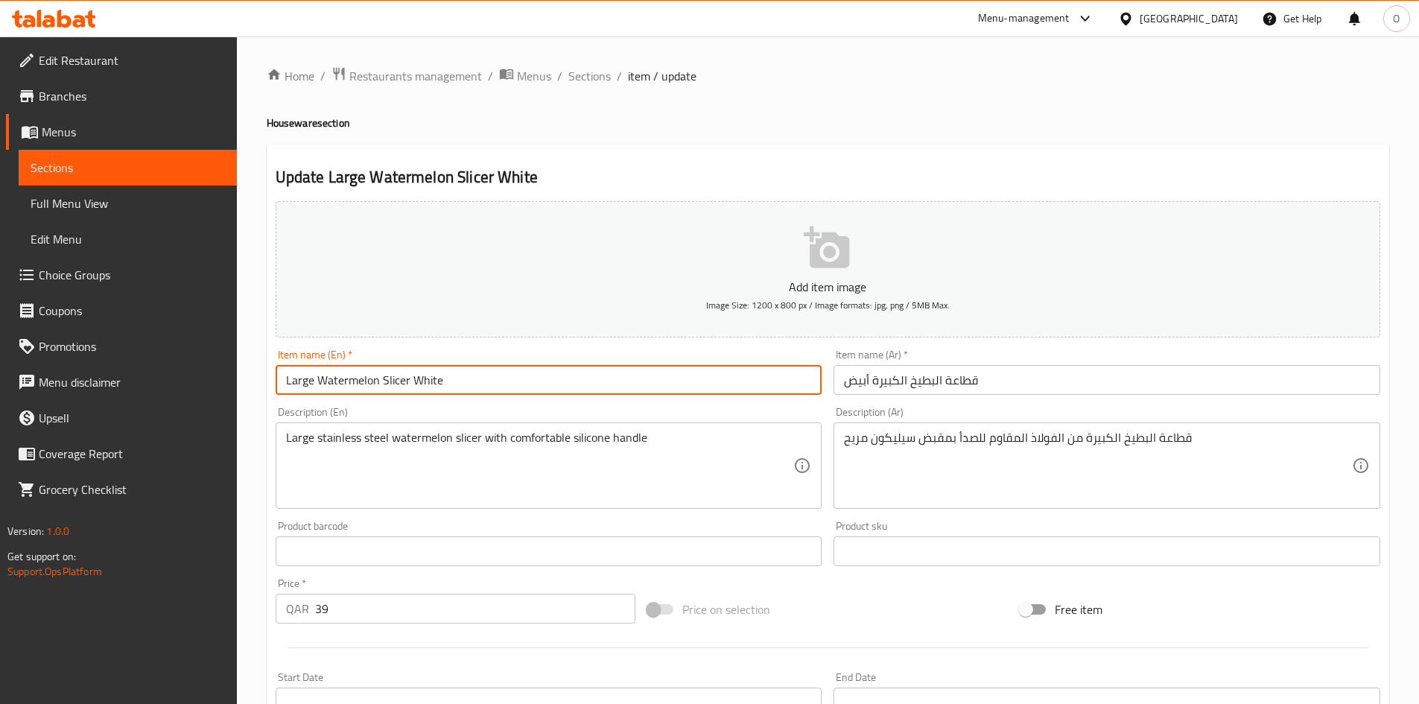
click at [418, 391] on input "Large Watermelon Slicer White" at bounding box center [549, 380] width 547 height 30
type input "Large Watermelon Slicer"
click at [856, 381] on input "قطاعة البطيخ الكبيرة أبيض" at bounding box center [1106, 380] width 547 height 30
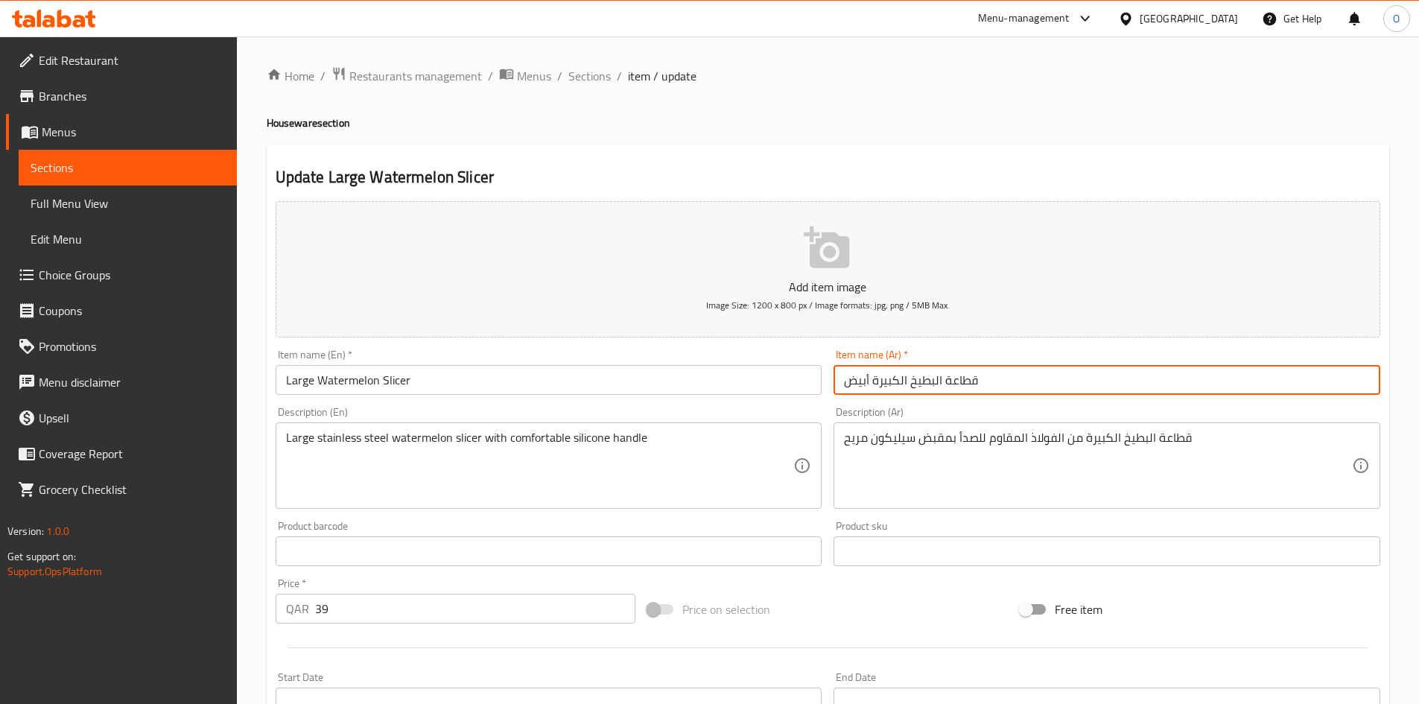
click at [856, 381] on input "قطاعة البطيخ الكبيرة أبيض" at bounding box center [1106, 380] width 547 height 30
click at [852, 380] on input "قطاعة البطيخ الكبيرة أبيض" at bounding box center [1106, 380] width 547 height 30
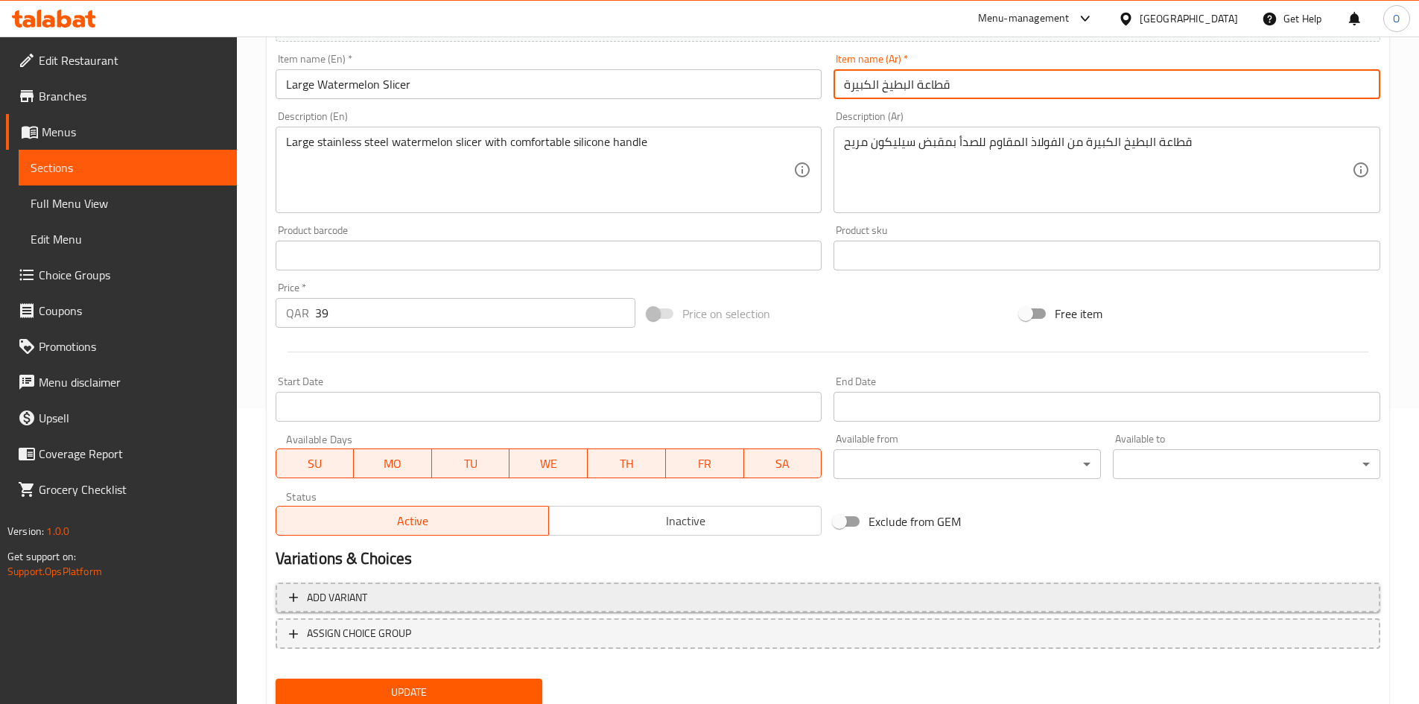
scroll to position [298, 0]
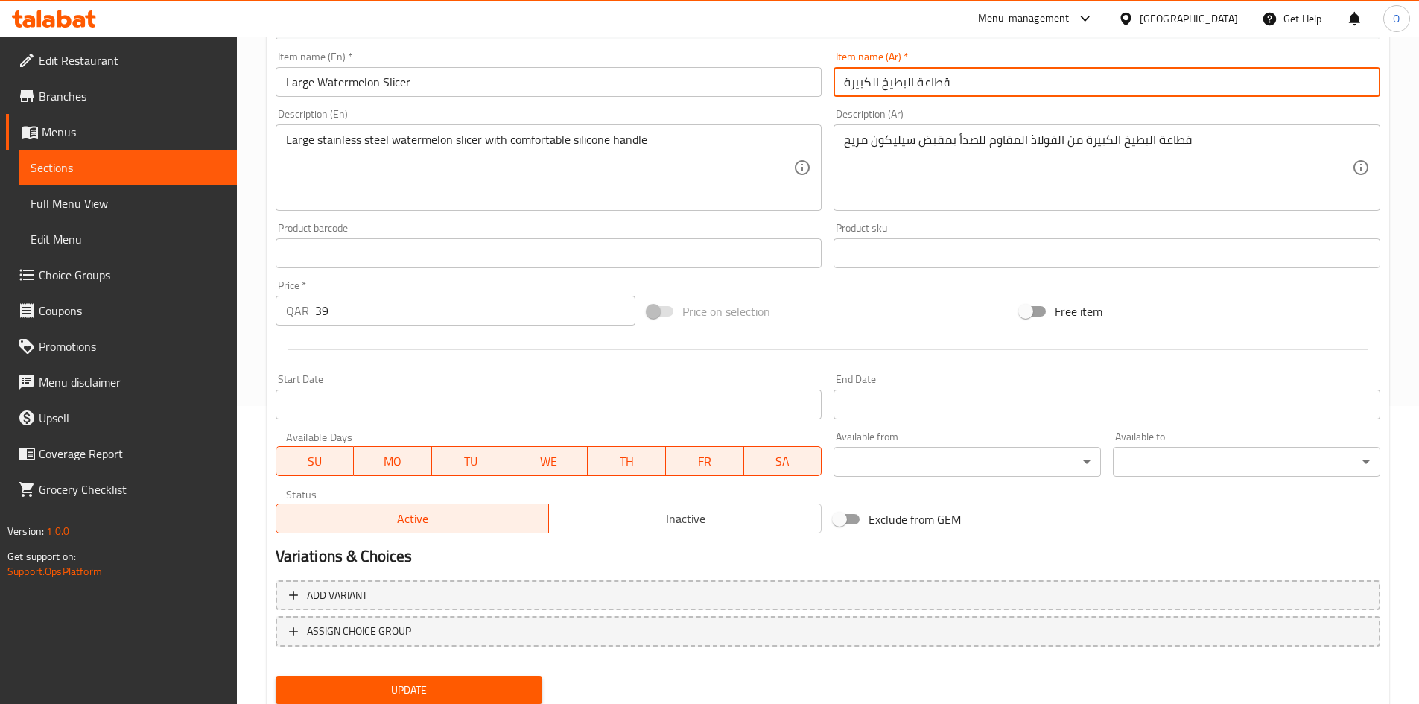
type input "قطاعة البطيخ الكبيرة"
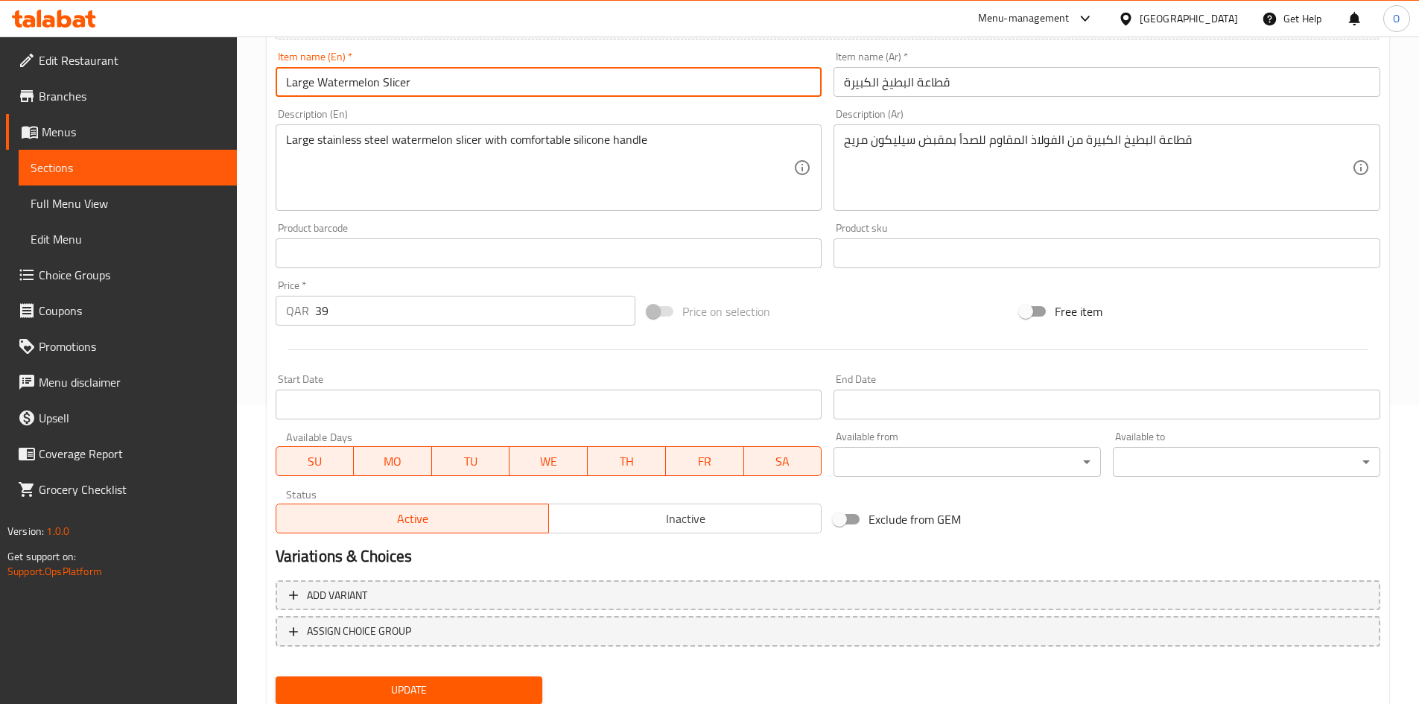
drag, startPoint x: 330, startPoint y: 80, endPoint x: 547, endPoint y: 81, distance: 216.7
click at [547, 81] on input "Large Watermelon Slicer" at bounding box center [549, 82] width 547 height 30
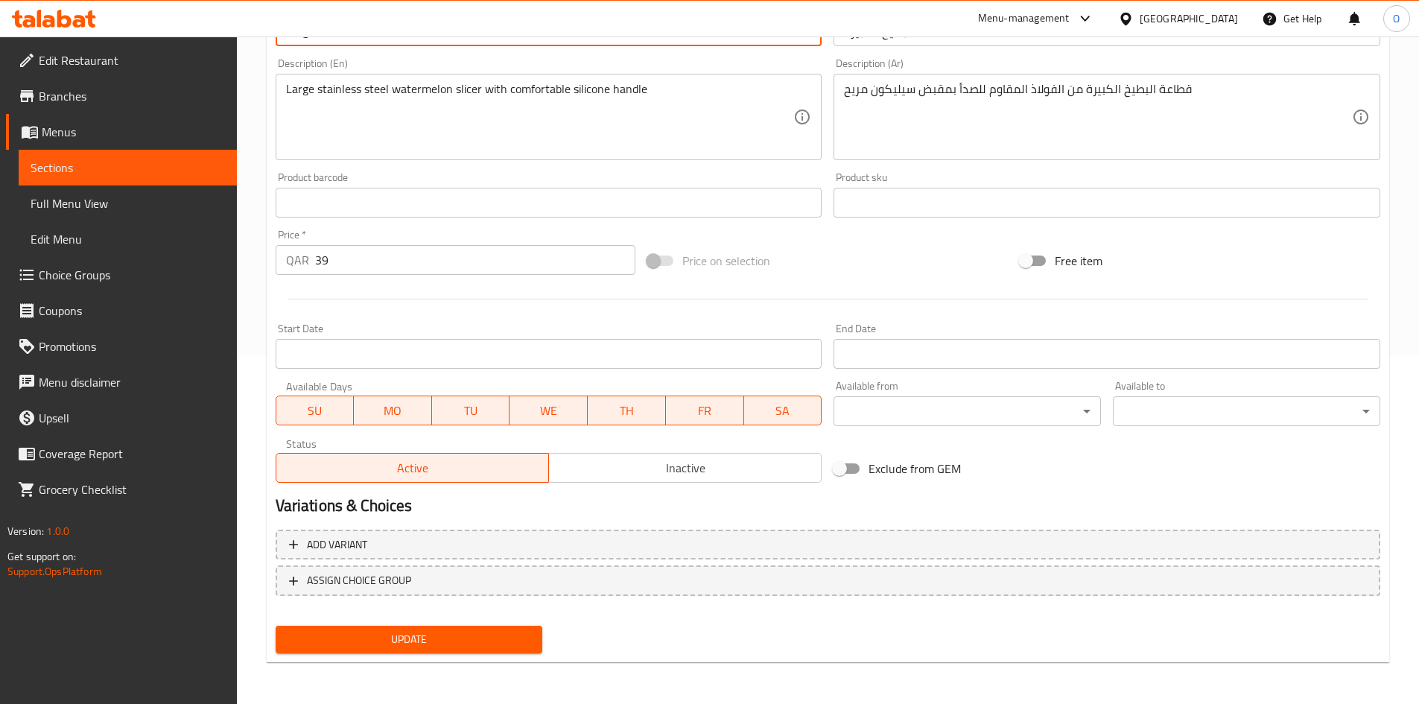
click at [340, 646] on span "Update" at bounding box center [409, 639] width 244 height 19
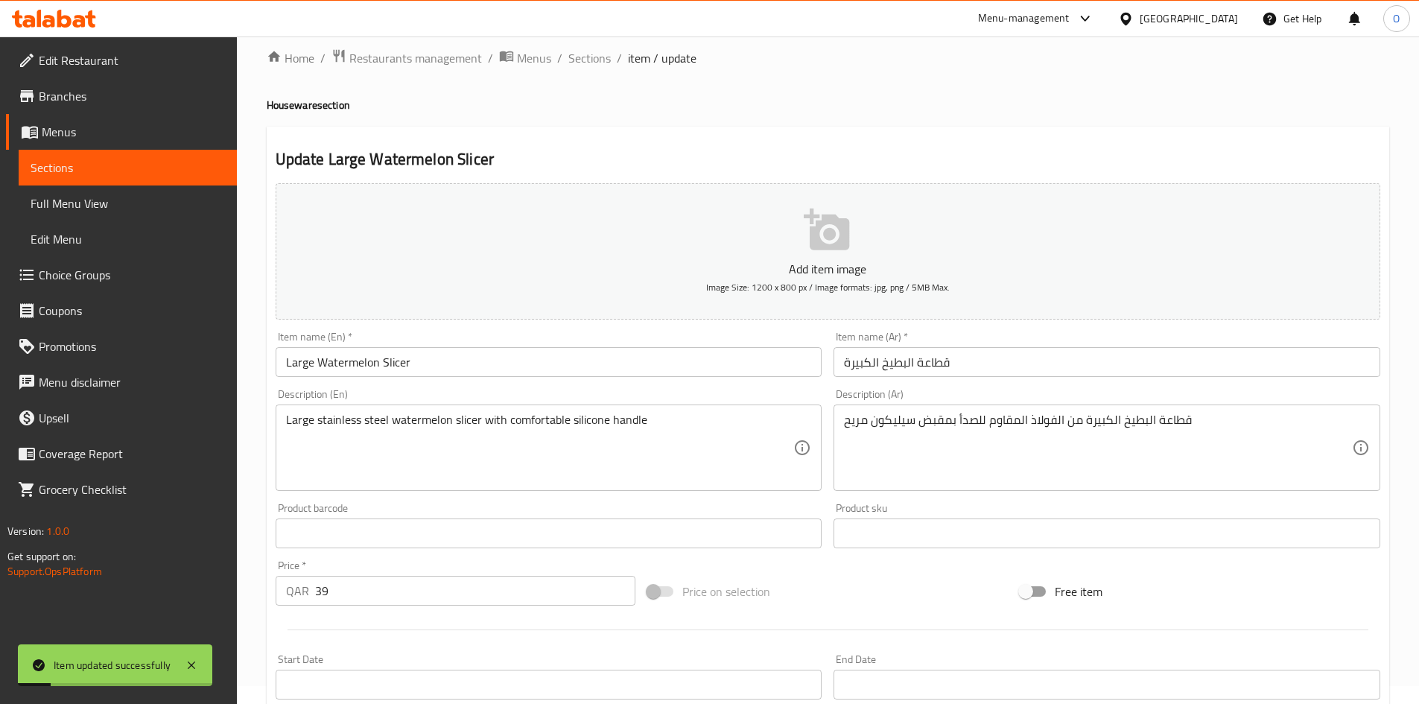
scroll to position [0, 0]
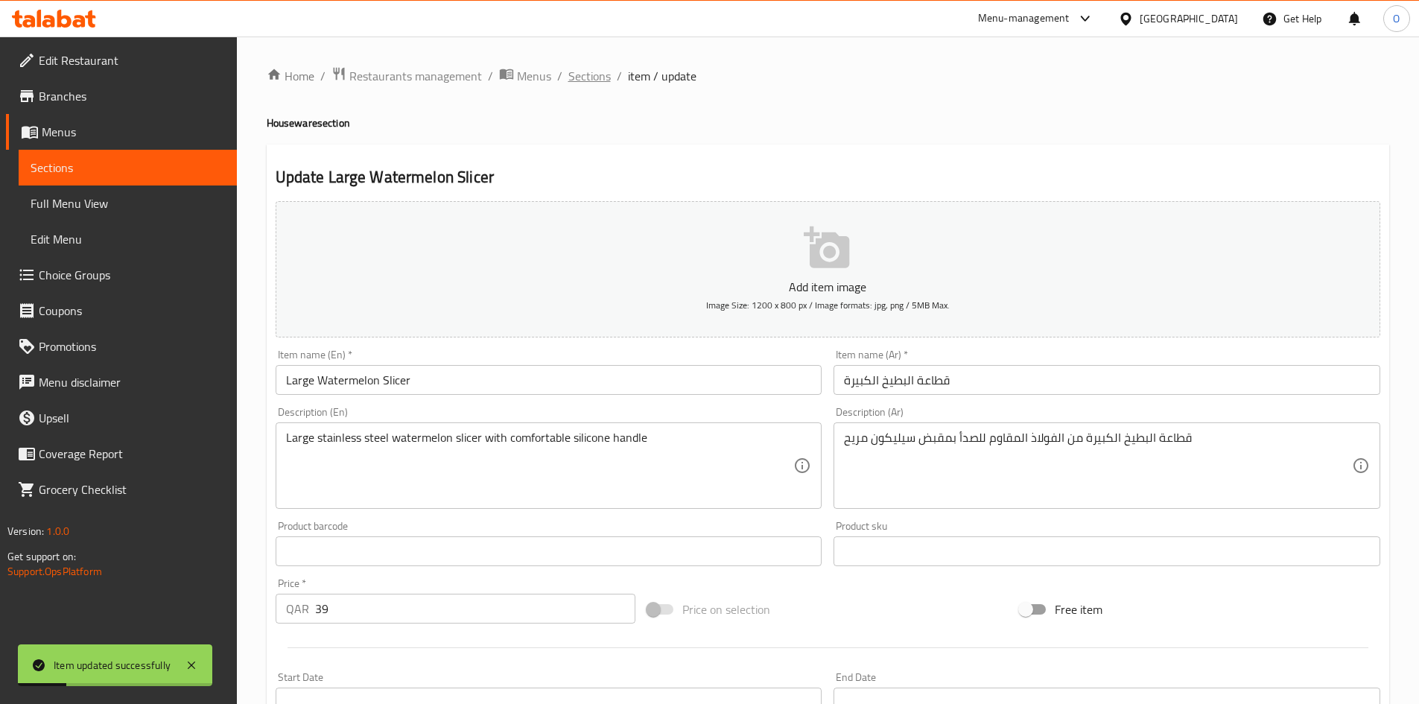
click at [592, 81] on span "Sections" at bounding box center [589, 76] width 42 height 18
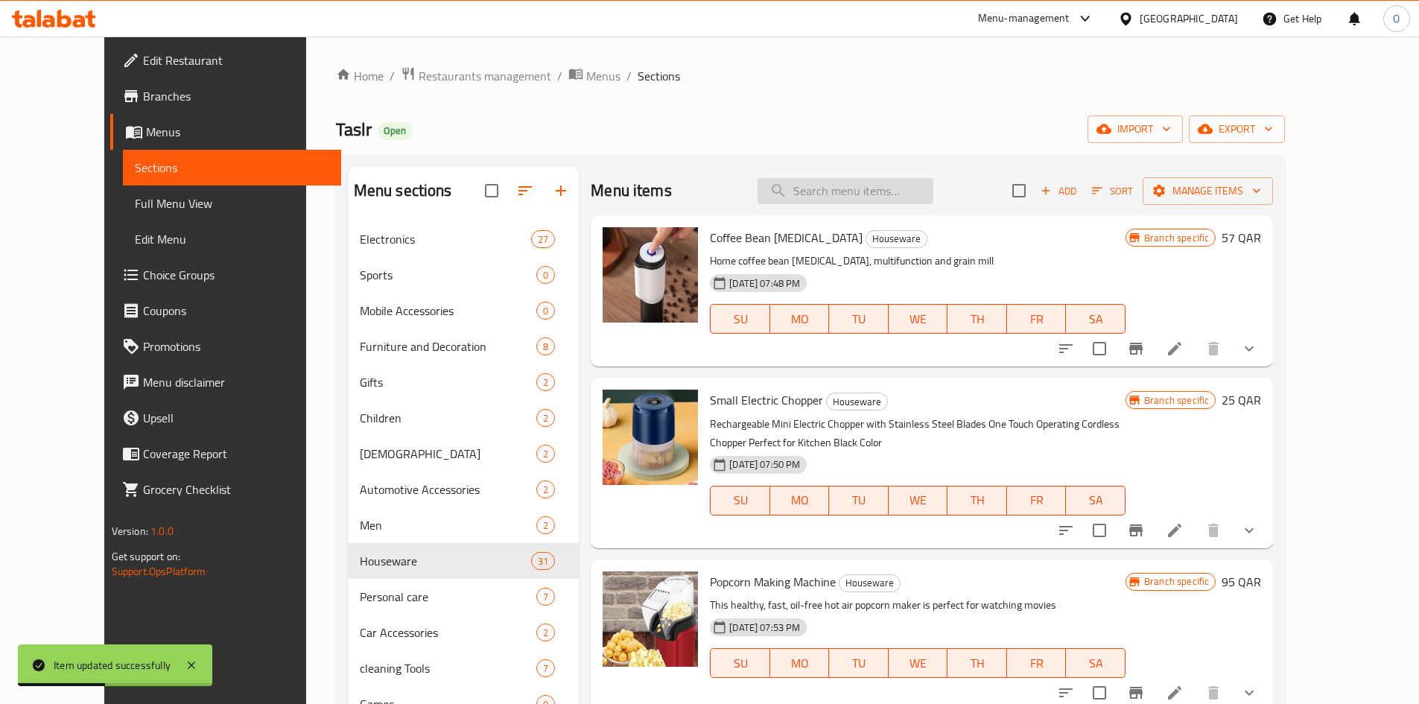
paste input "Ultrasonic sterilizer for fruits and vegetables - Green"
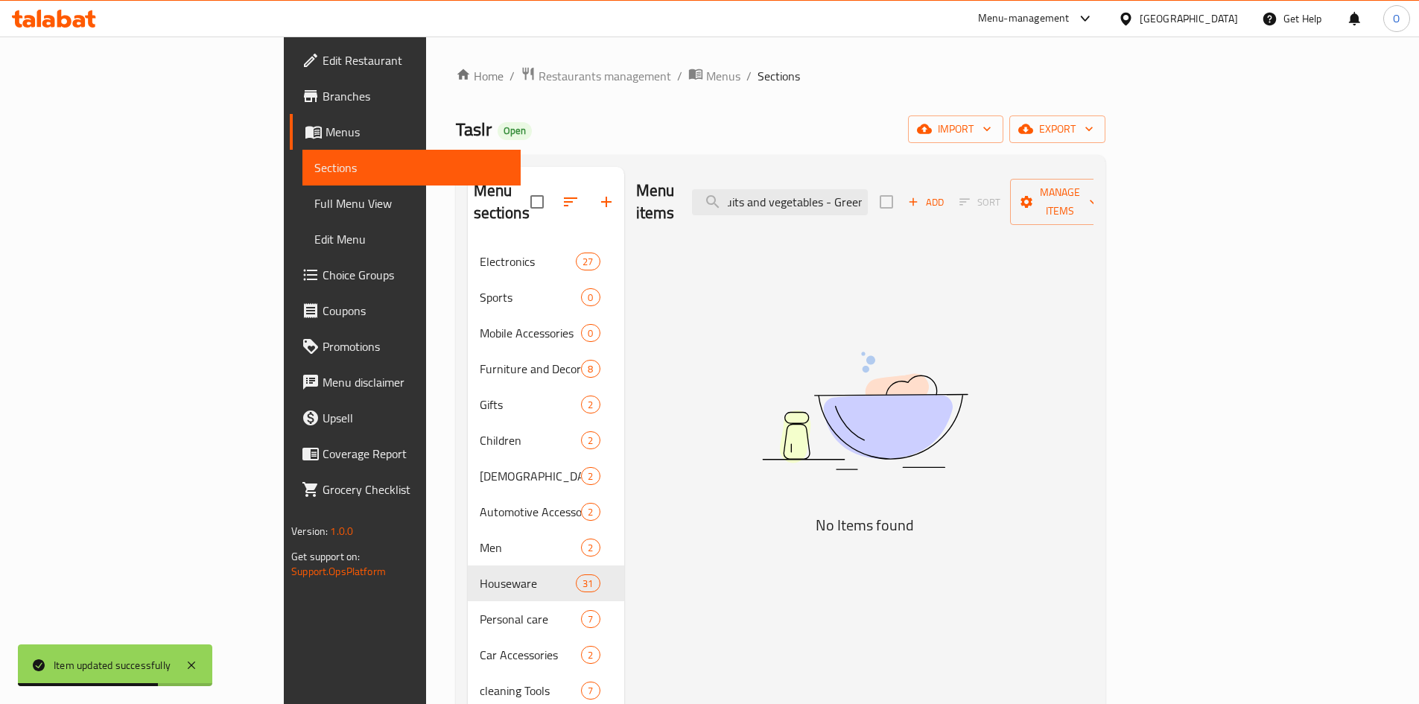
scroll to position [0, 128]
drag, startPoint x: 923, startPoint y: 190, endPoint x: 987, endPoint y: 197, distance: 63.7
click at [987, 197] on div "Menu items Ultrasonic sterilizer for fruits and vegetables - Green Add Sort Man…" at bounding box center [864, 202] width 457 height 71
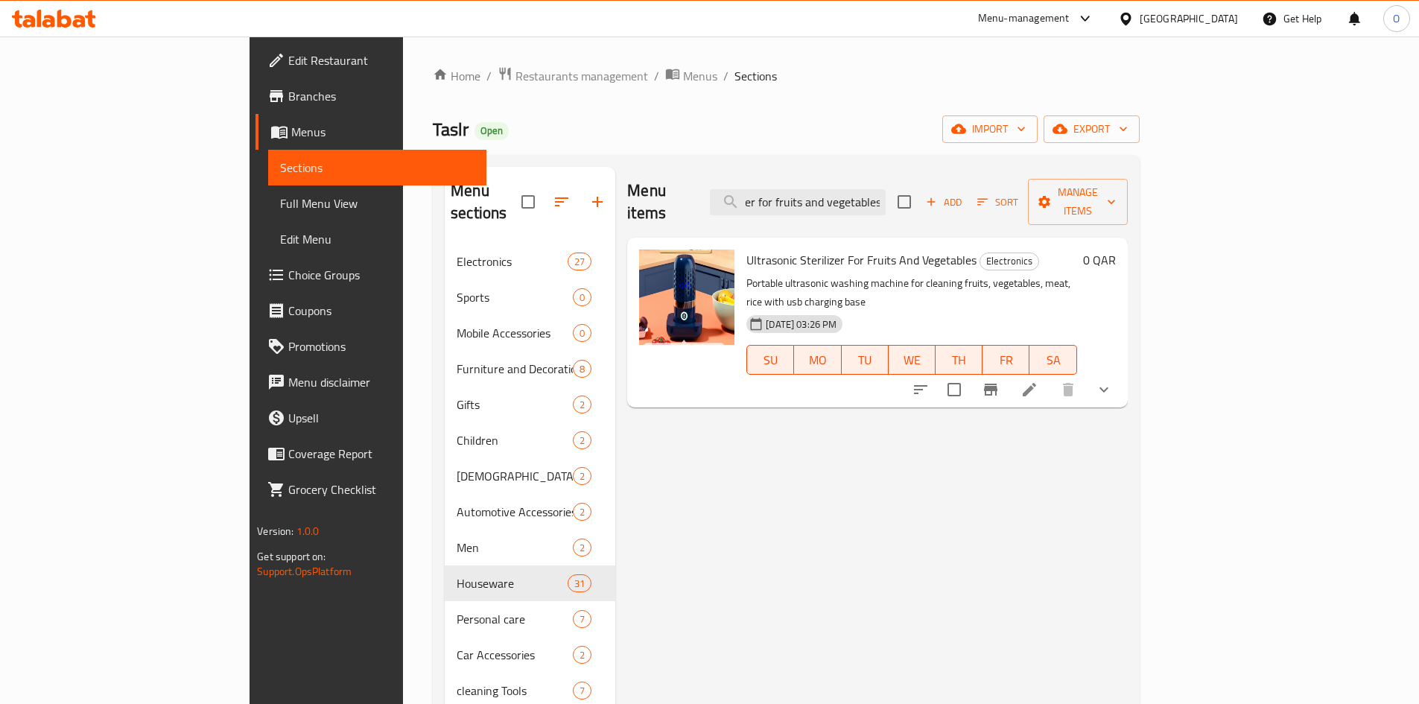
drag, startPoint x: 906, startPoint y: 188, endPoint x: 979, endPoint y: 188, distance: 73.7
click at [979, 188] on div "Menu items Ultrasonic sterilizer for fruits and vegetables Add Sort Manage items" at bounding box center [877, 202] width 500 height 71
type input "Ultrasonic sterilizer for fruits and vegetables"
click at [1108, 387] on icon "show more" at bounding box center [1103, 389] width 9 height 5
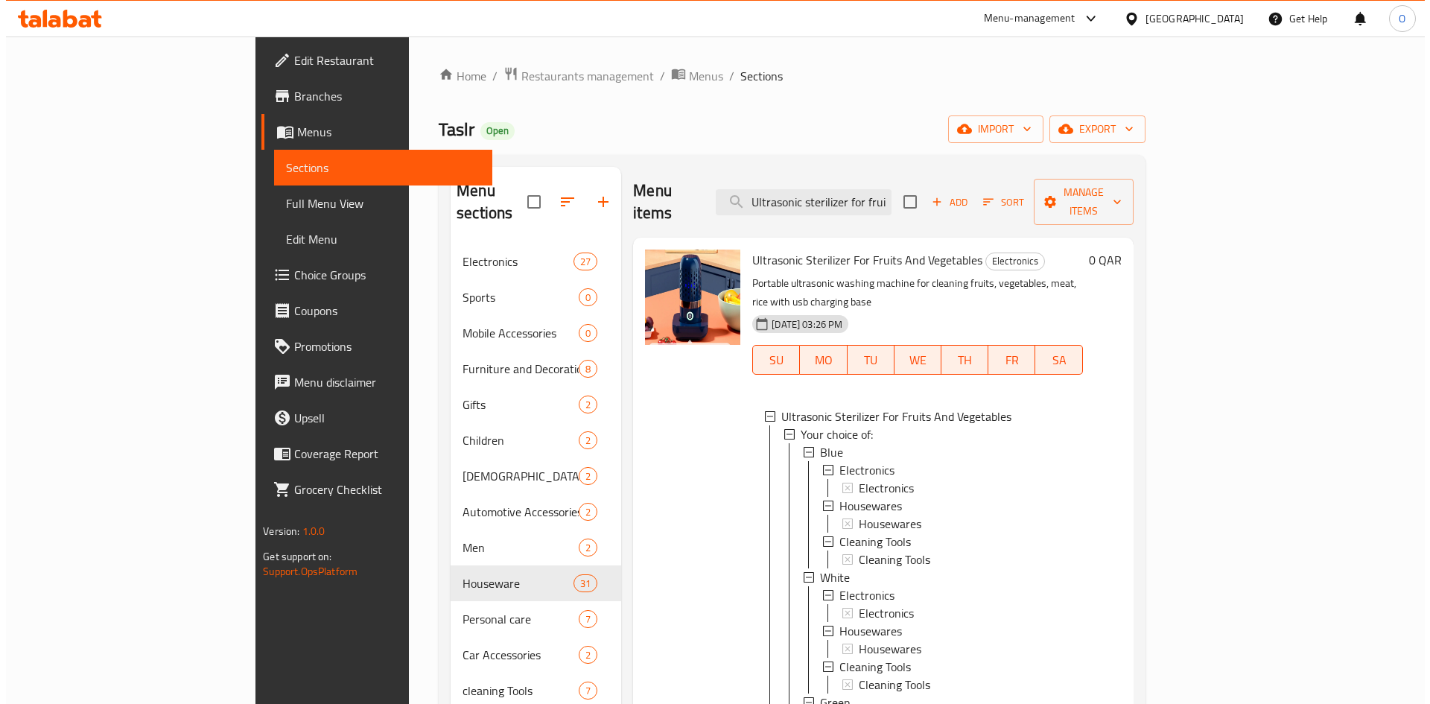
scroll to position [2, 0]
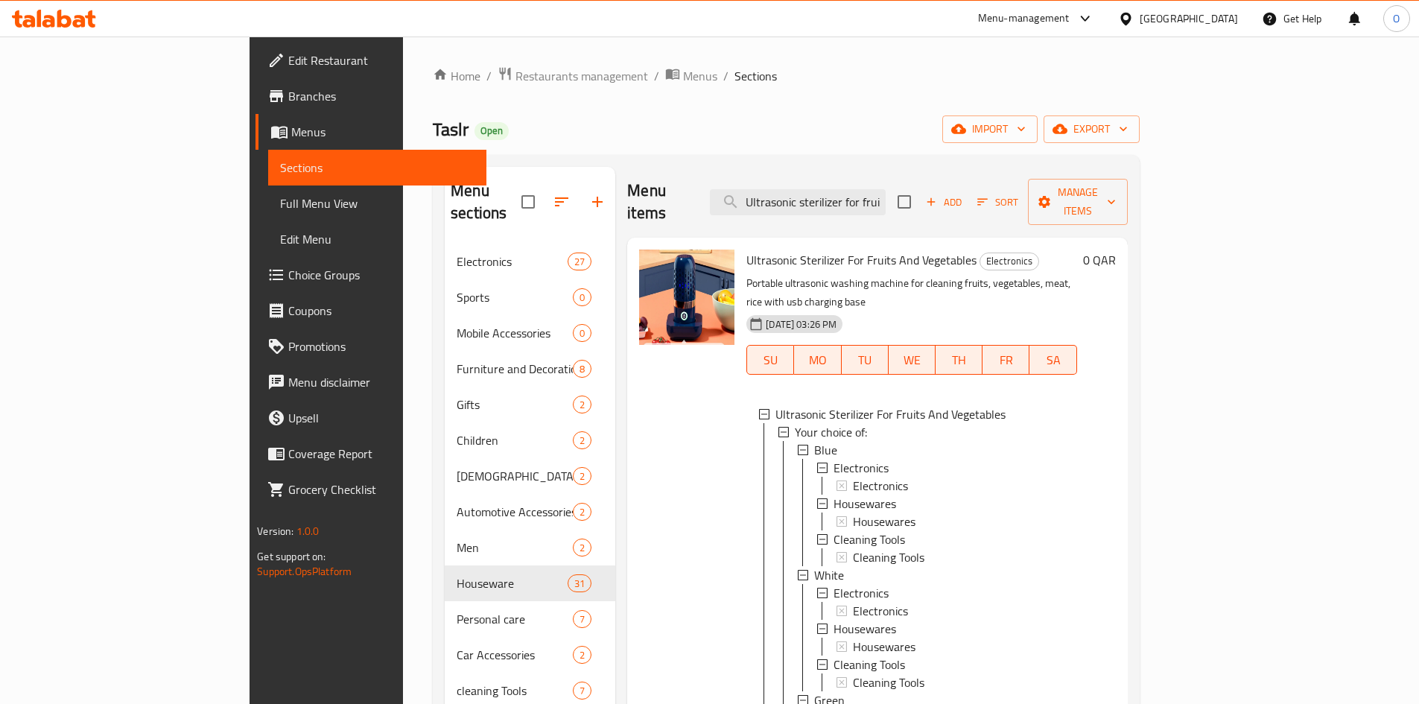
click at [646, 554] on div at bounding box center [686, 549] width 107 height 611
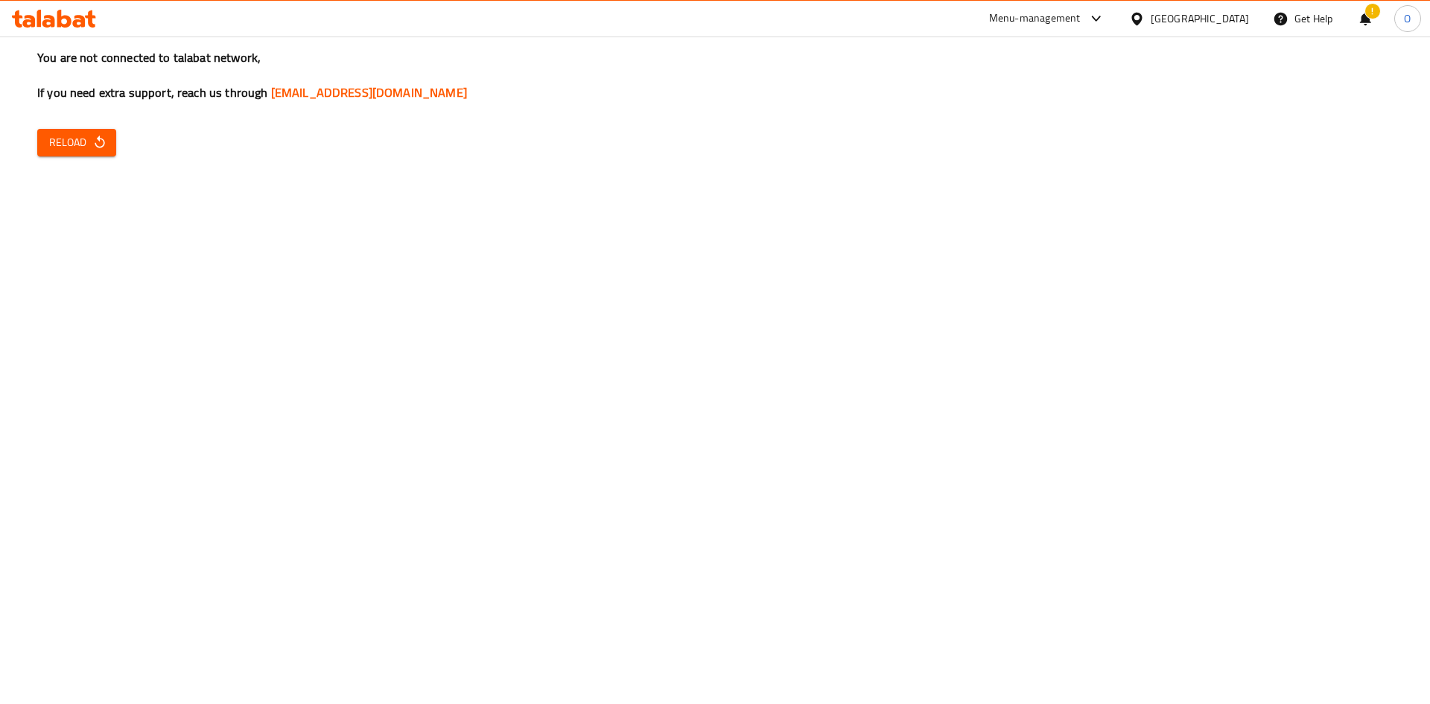
click at [107, 152] on button "Reload" at bounding box center [76, 143] width 79 height 28
click at [80, 150] on span "Reload" at bounding box center [76, 142] width 55 height 19
click at [84, 144] on span "Reload" at bounding box center [76, 142] width 55 height 19
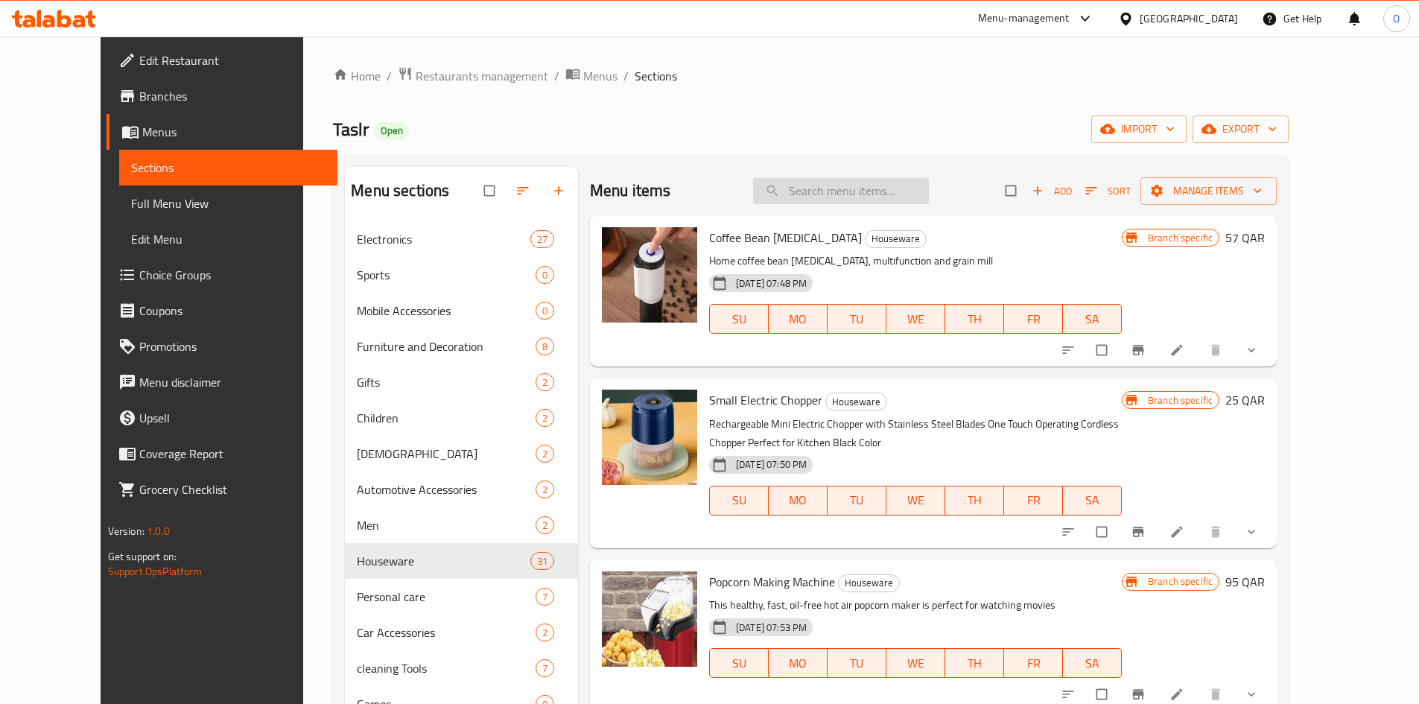
paste input "Ultrasonic sterilizer for fruits and vegetables - Green"
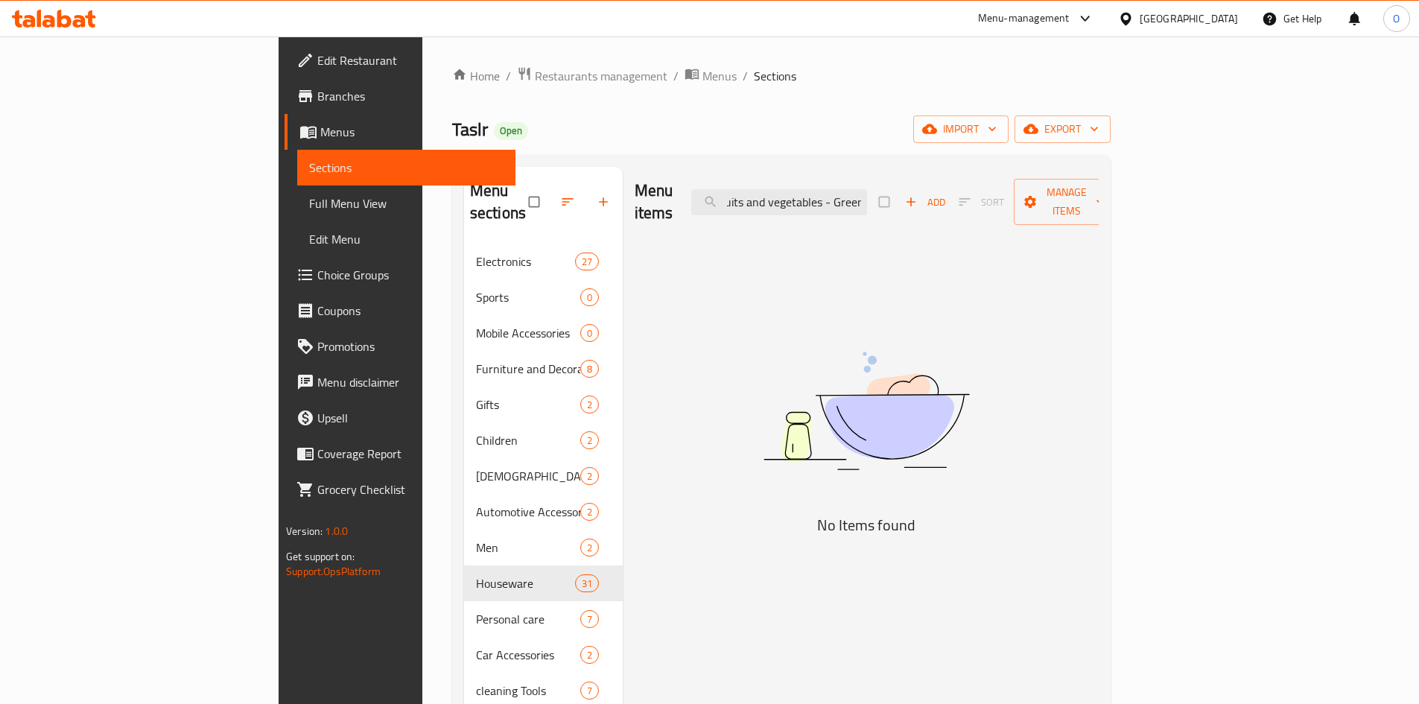
scroll to position [0, 128]
drag, startPoint x: 920, startPoint y: 190, endPoint x: 1020, endPoint y: 190, distance: 100.5
click at [1034, 195] on div "Menu items Ultrasonic sterilizer for fruits and vegetables - Green Add Sort Man…" at bounding box center [866, 202] width 464 height 71
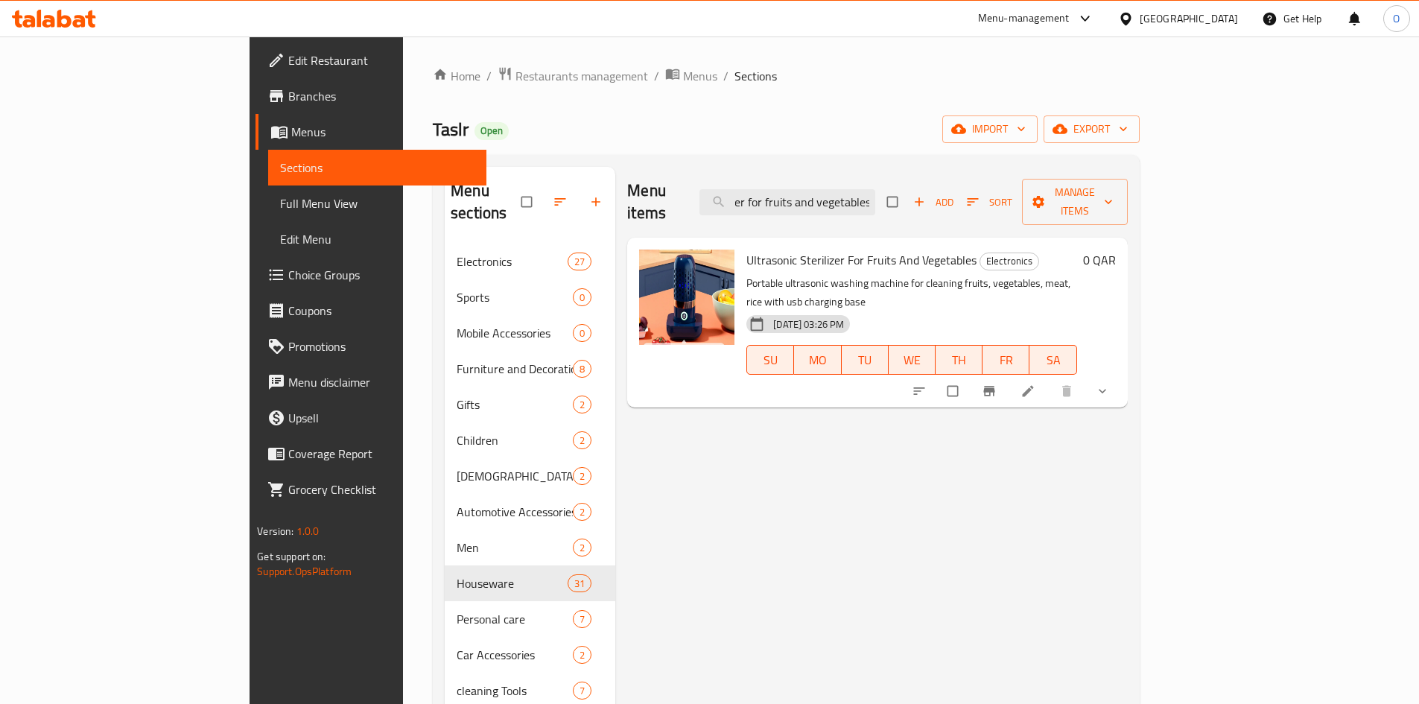
click at [1106, 389] on icon "show more" at bounding box center [1101, 391] width 7 height 4
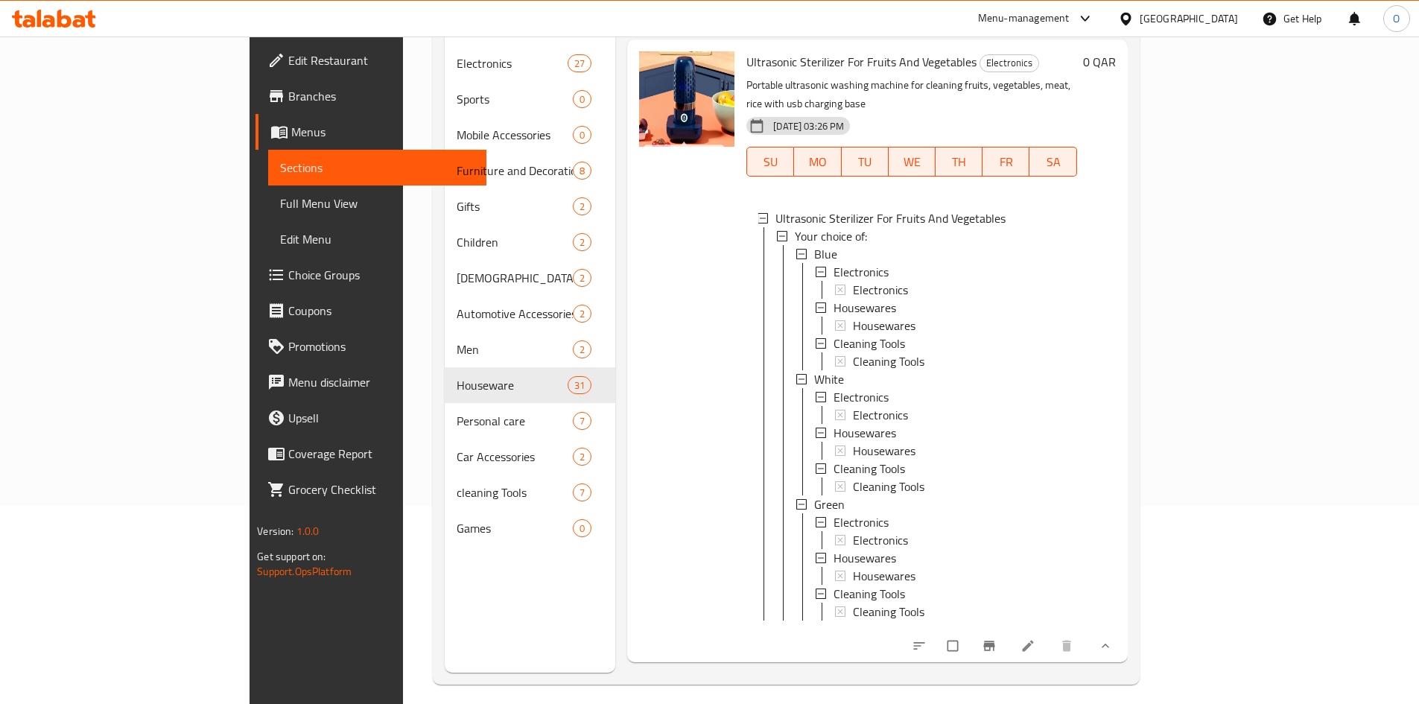
scroll to position [209, 0]
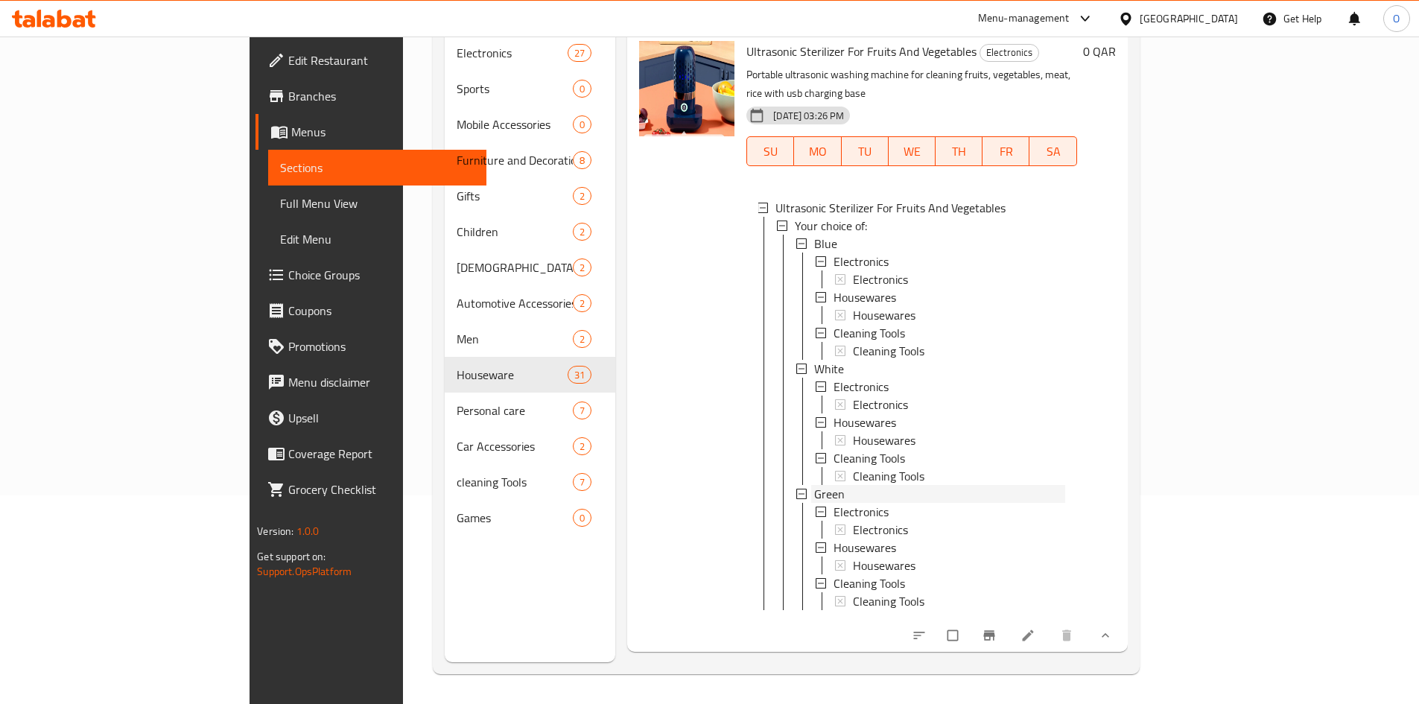
click at [814, 485] on span "Green" at bounding box center [829, 494] width 31 height 18
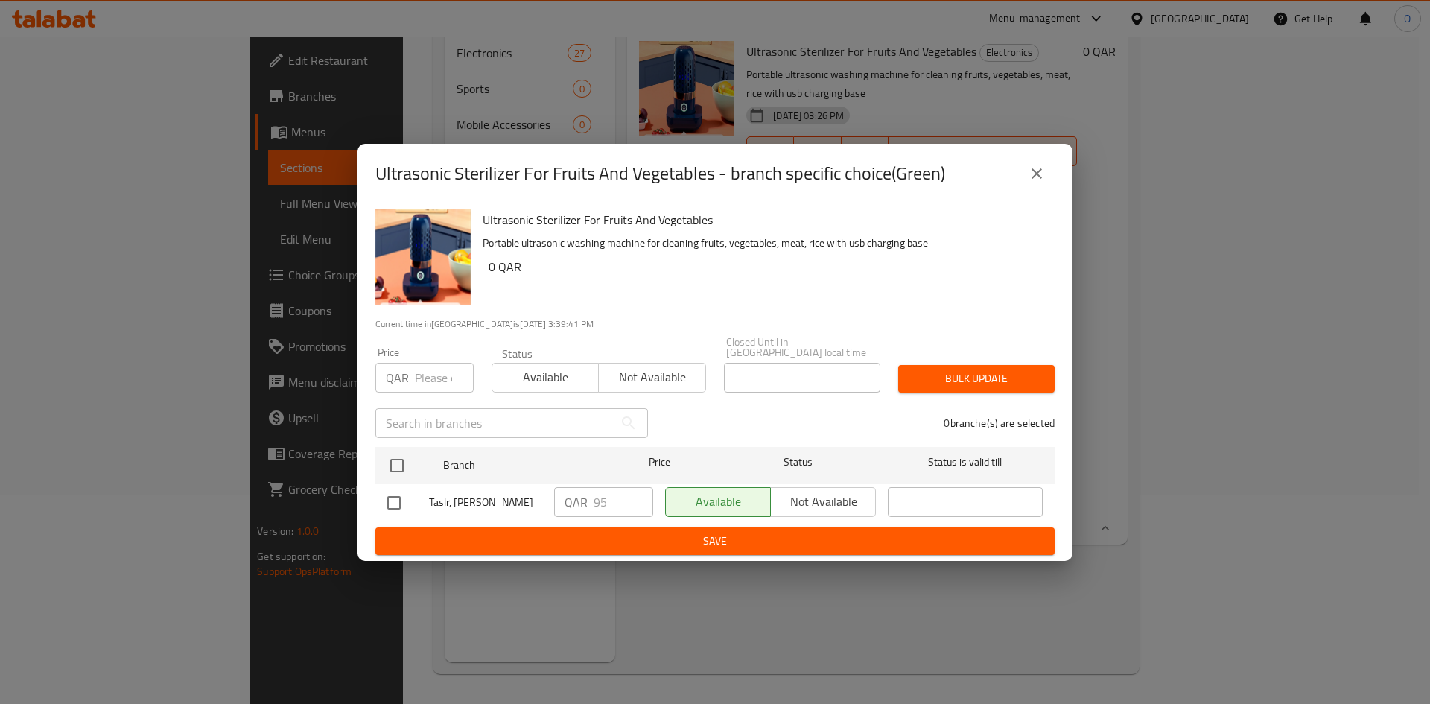
click at [1032, 162] on button "close" at bounding box center [1037, 174] width 36 height 36
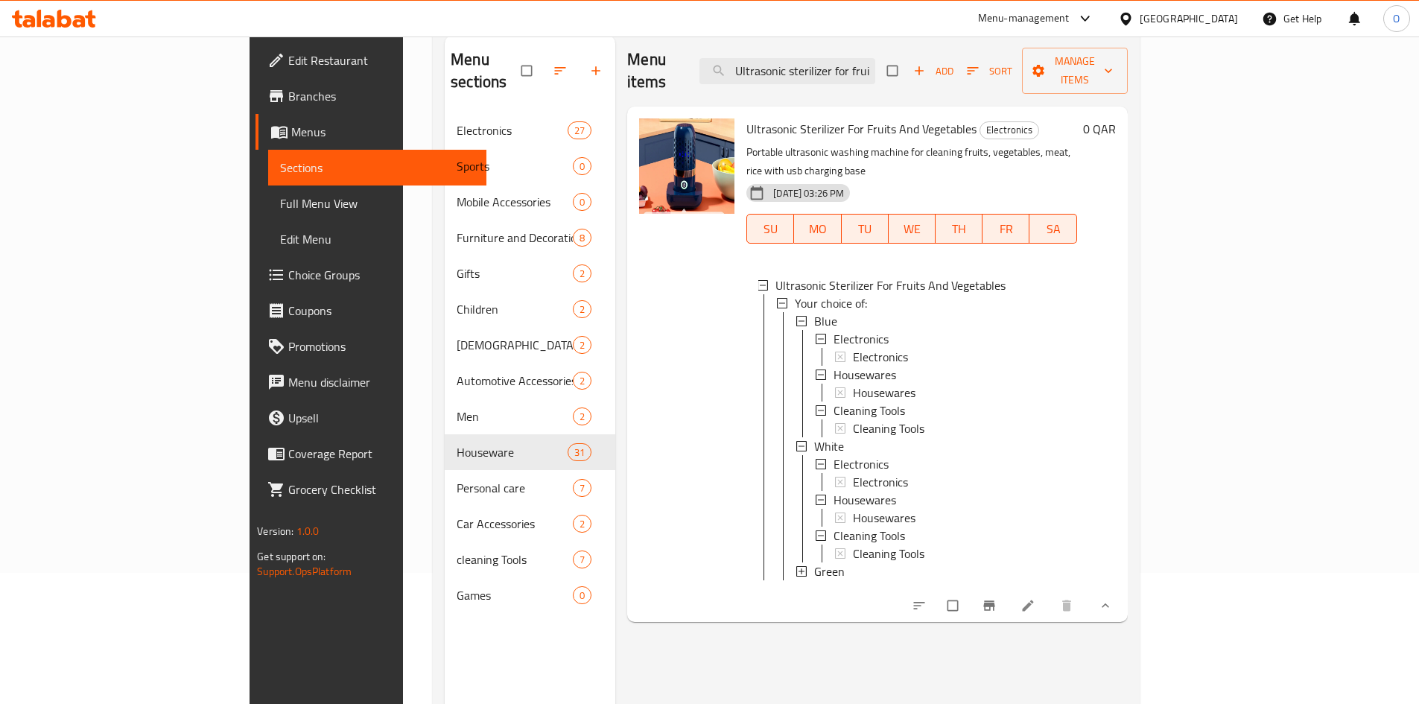
scroll to position [0, 0]
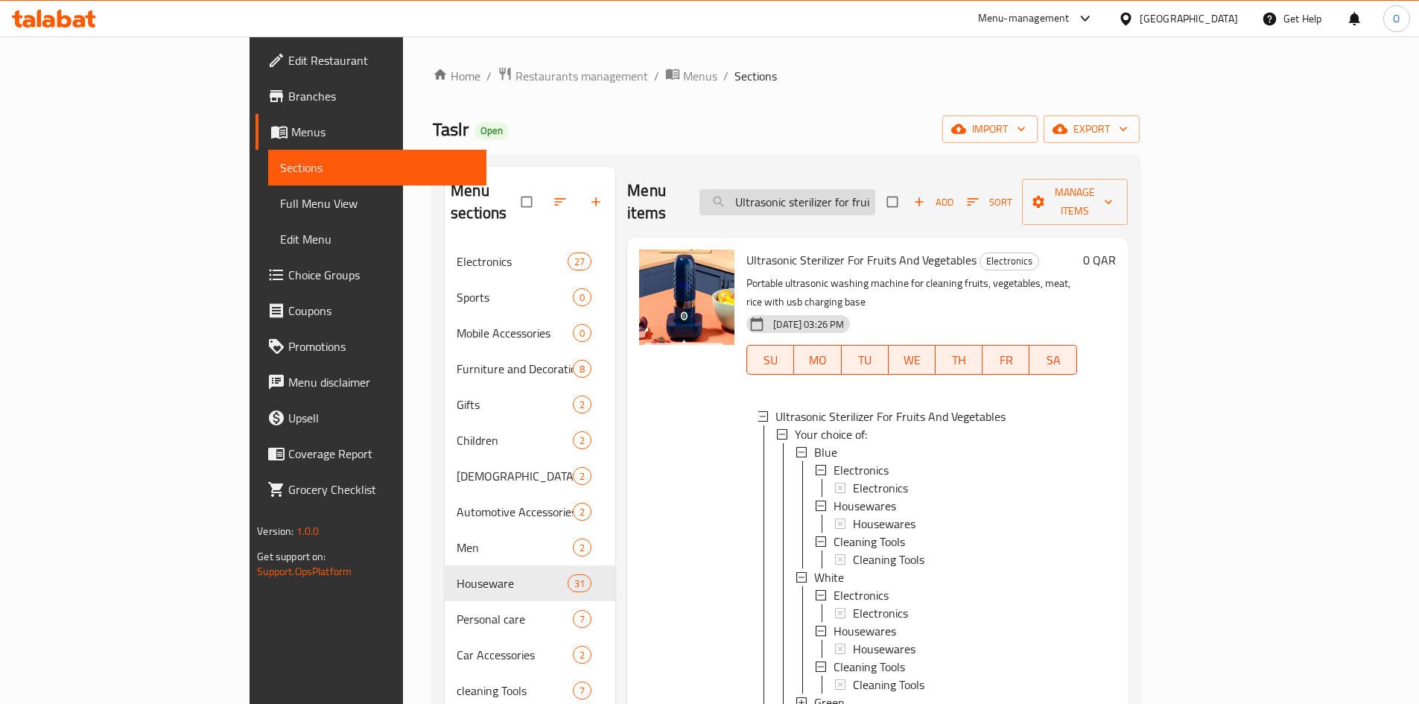
click at [859, 194] on input "Ultrasonic sterilizer for fruits and vegetables" at bounding box center [787, 202] width 176 height 26
paste input "Phone holder and remote control"
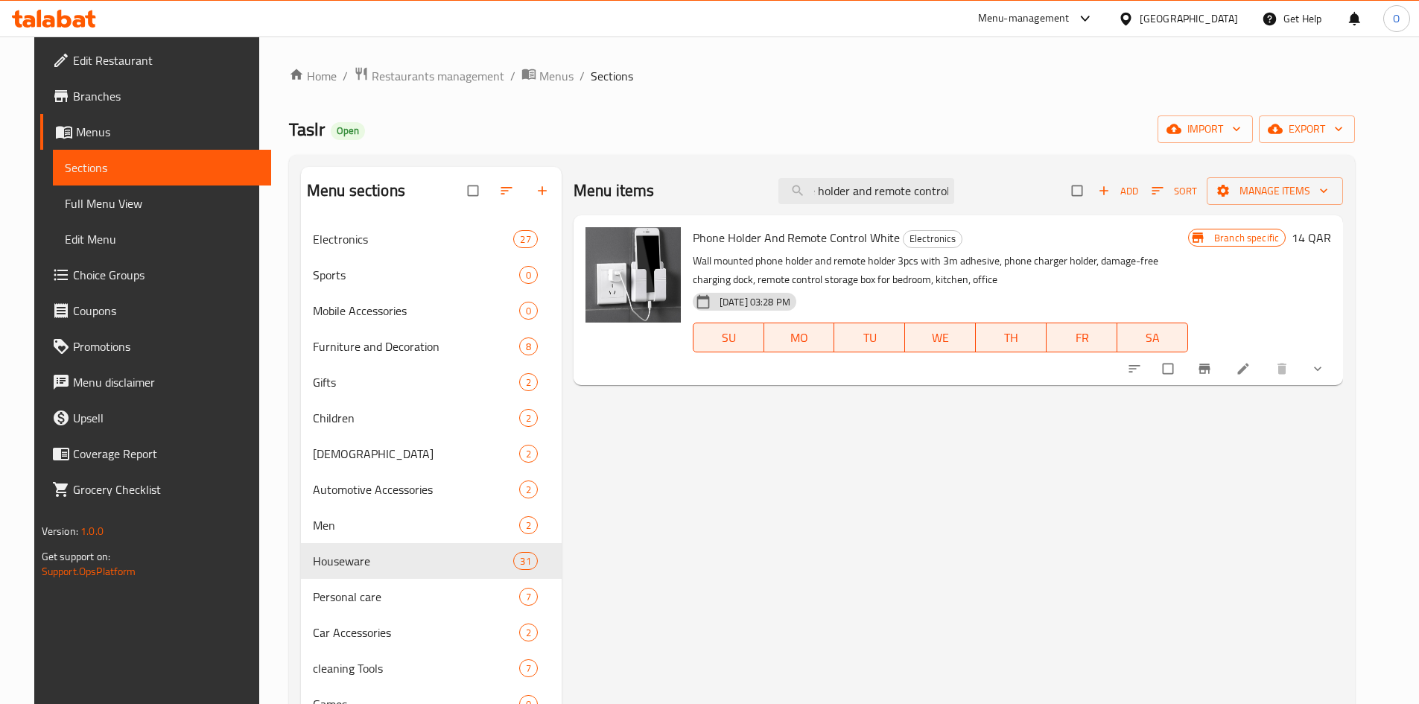
type input "Phone holder and remote control"
click at [1224, 360] on button "Branch-specific-item" at bounding box center [1206, 368] width 36 height 33
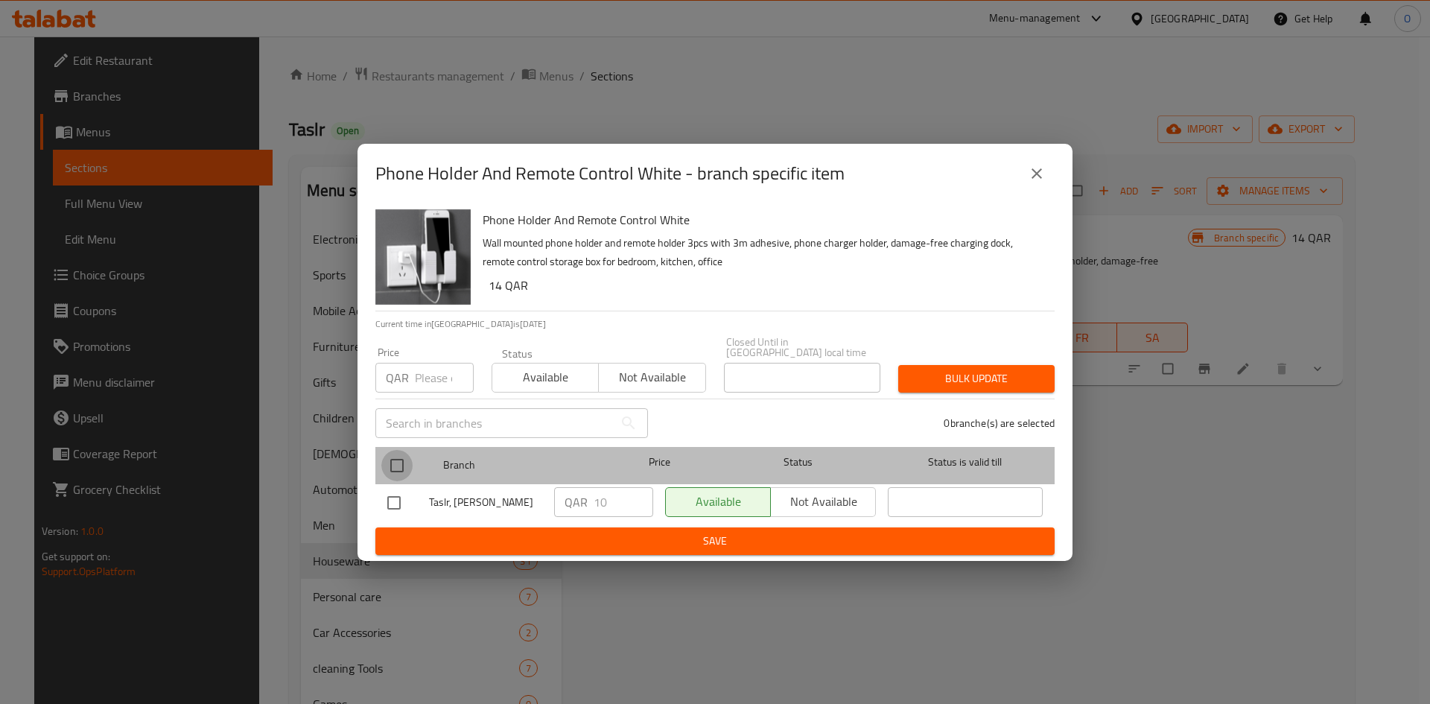
click at [392, 467] on input "checkbox" at bounding box center [396, 465] width 31 height 31
checkbox input "true"
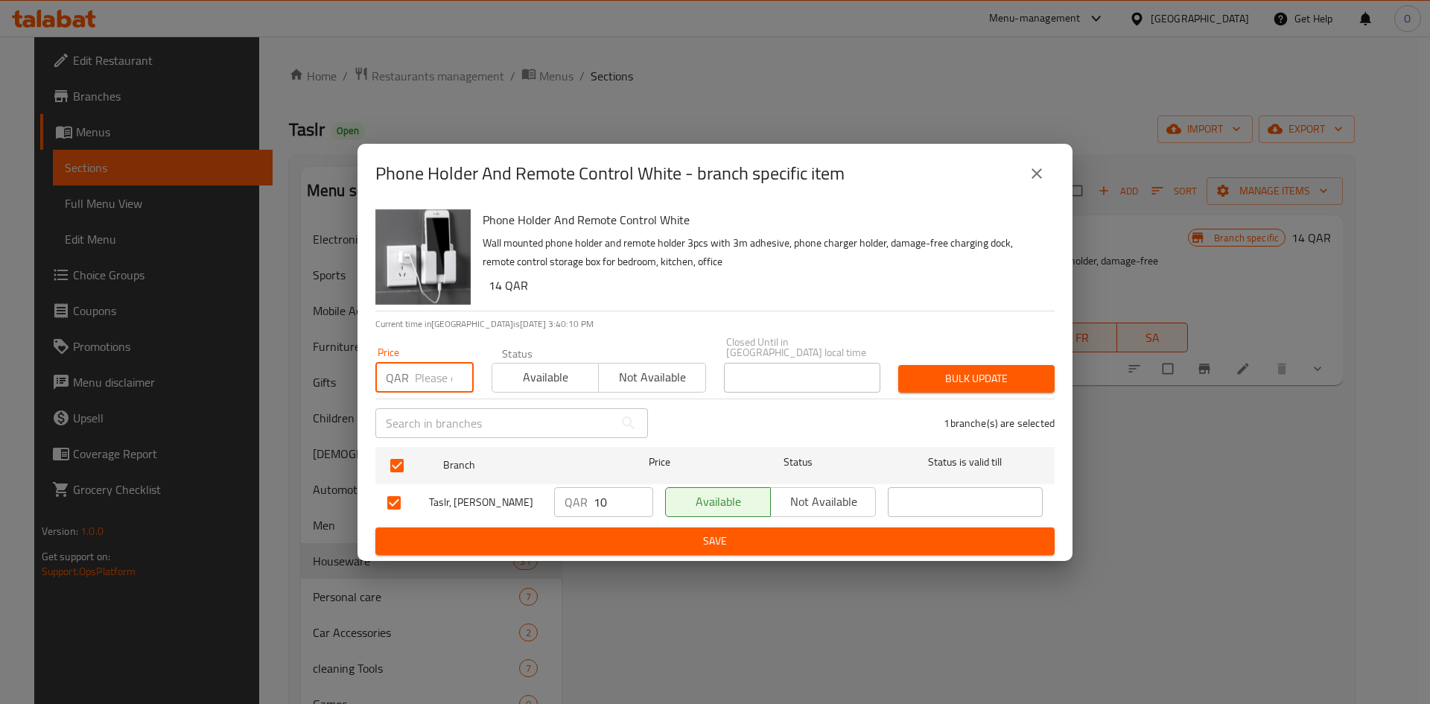
paste input "8"
type input "8"
click at [935, 373] on span "Bulk update" at bounding box center [976, 378] width 133 height 19
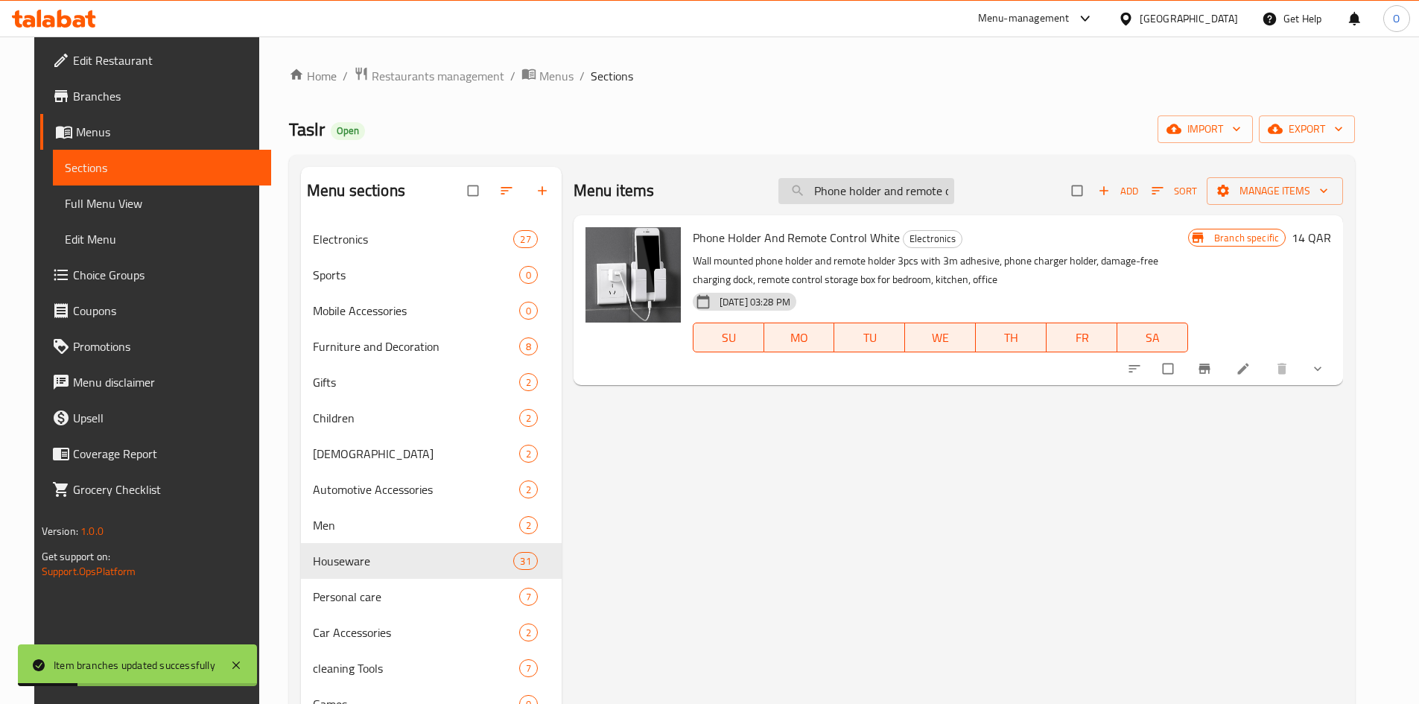
click at [914, 185] on input "Phone holder and remote control" at bounding box center [866, 191] width 176 height 26
paste input "Laundry soap dispenser tray"
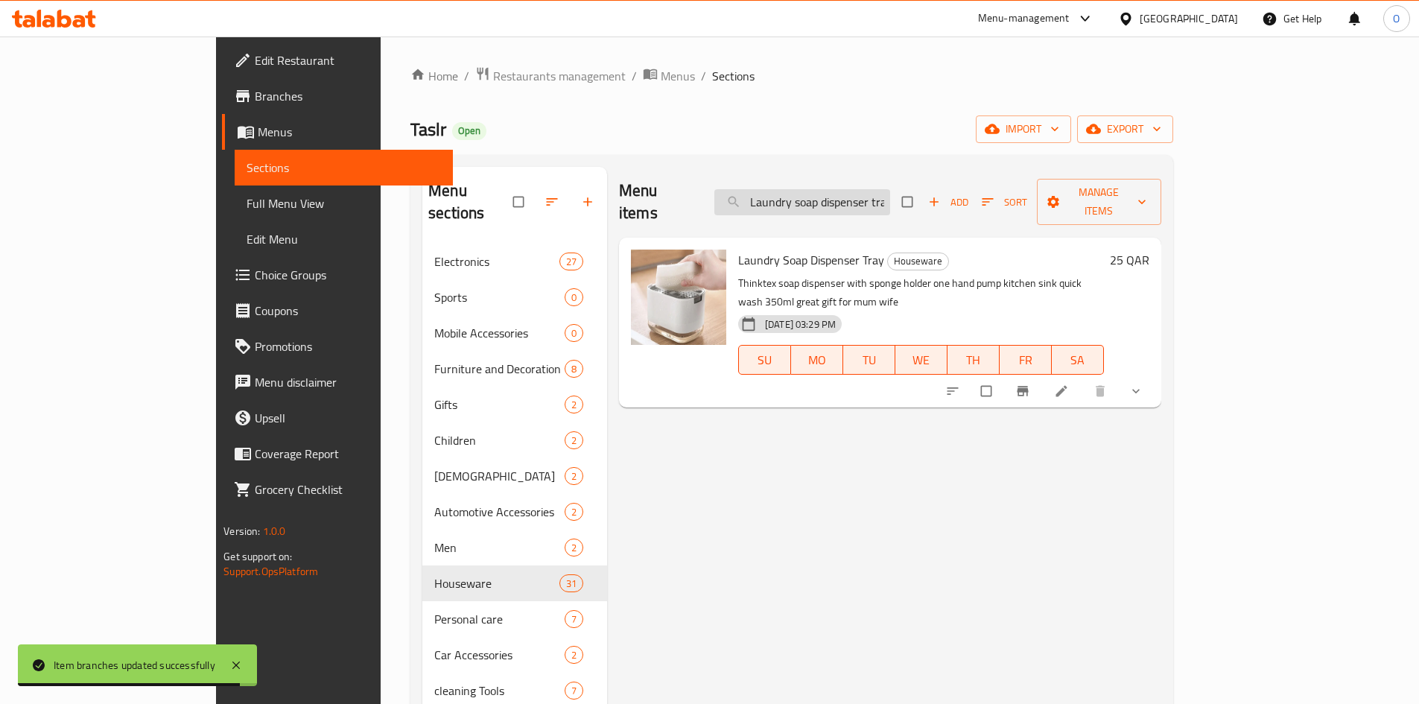
drag, startPoint x: 919, startPoint y: 188, endPoint x: 809, endPoint y: 189, distance: 109.5
click at [809, 189] on input "Laundry soap dispenser tray" at bounding box center [802, 202] width 176 height 26
type input "Laundry soap dispenser tray"
click at [901, 209] on div "Menu items Laundry soap dispenser tray Add Sort Manage items" at bounding box center [890, 202] width 542 height 71
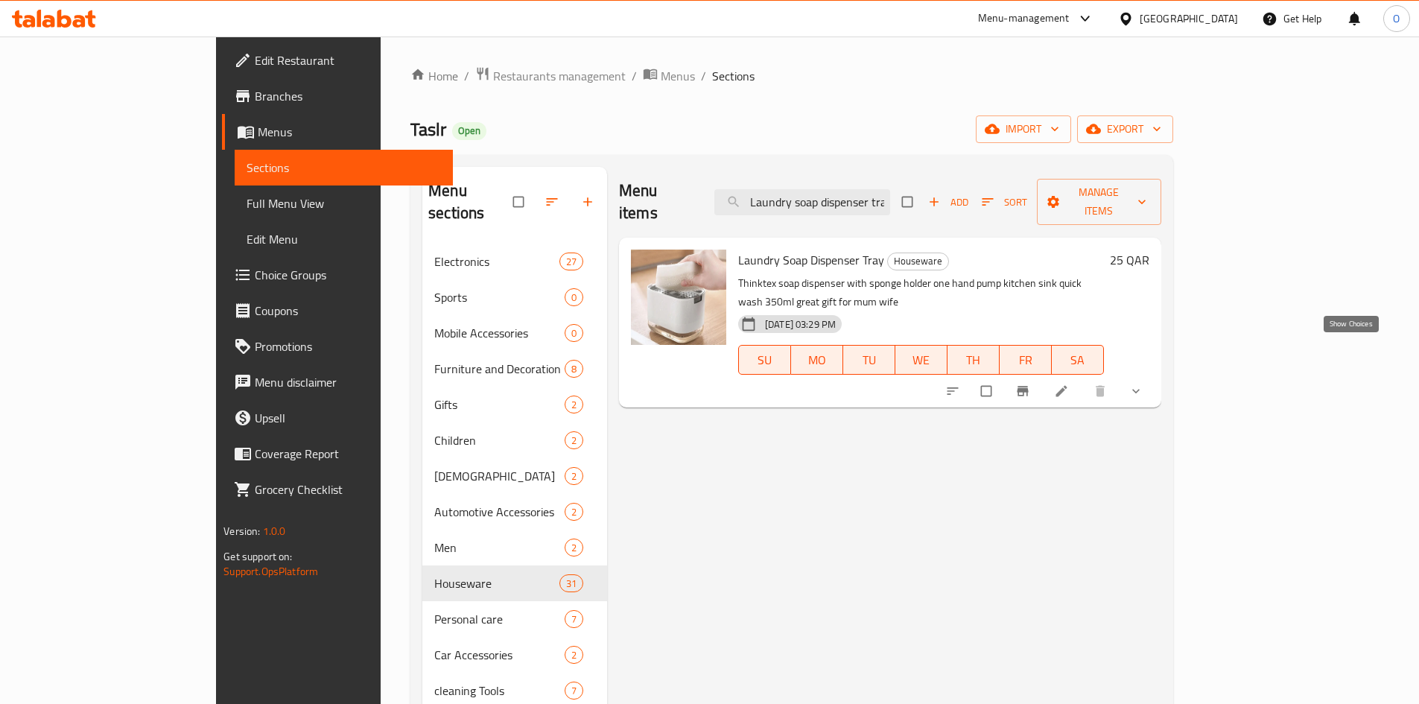
click at [1143, 384] on icon "show more" at bounding box center [1135, 391] width 15 height 15
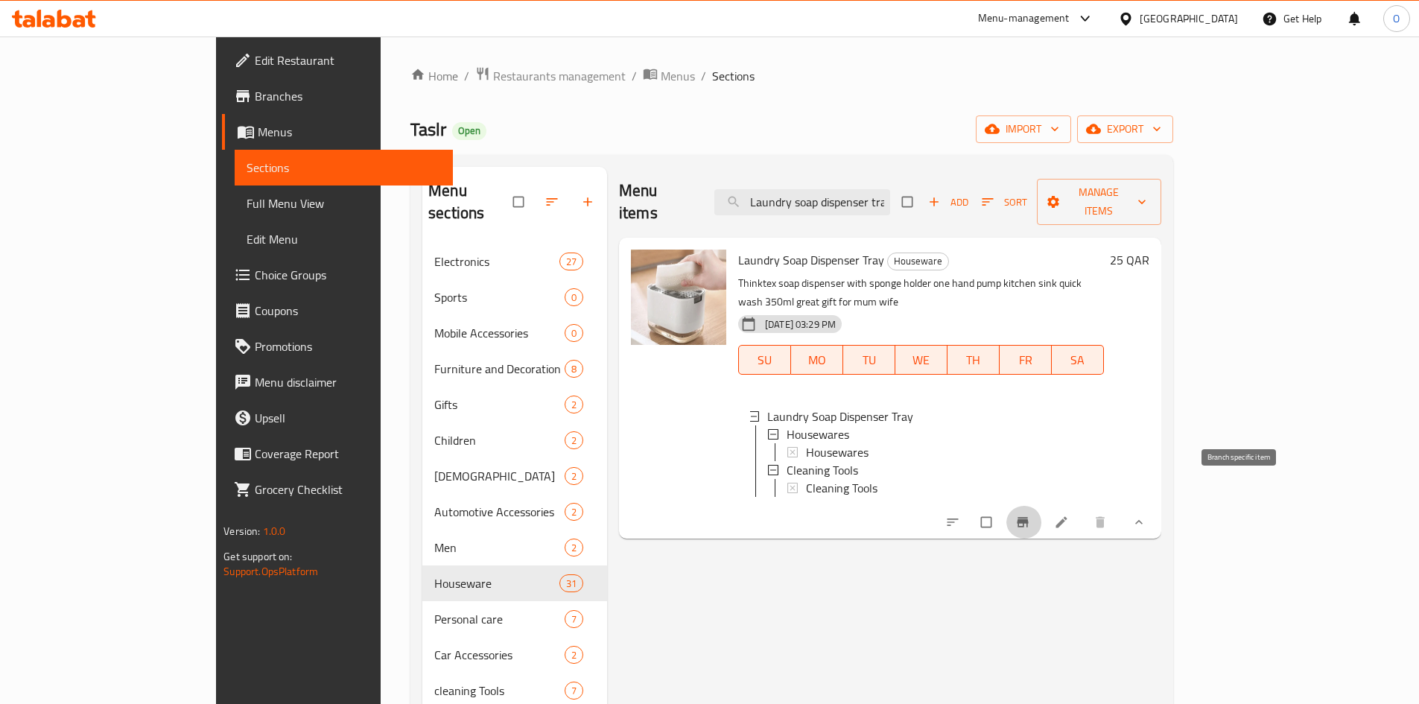
click at [1028, 518] on icon "Branch-specific-item" at bounding box center [1021, 523] width 11 height 10
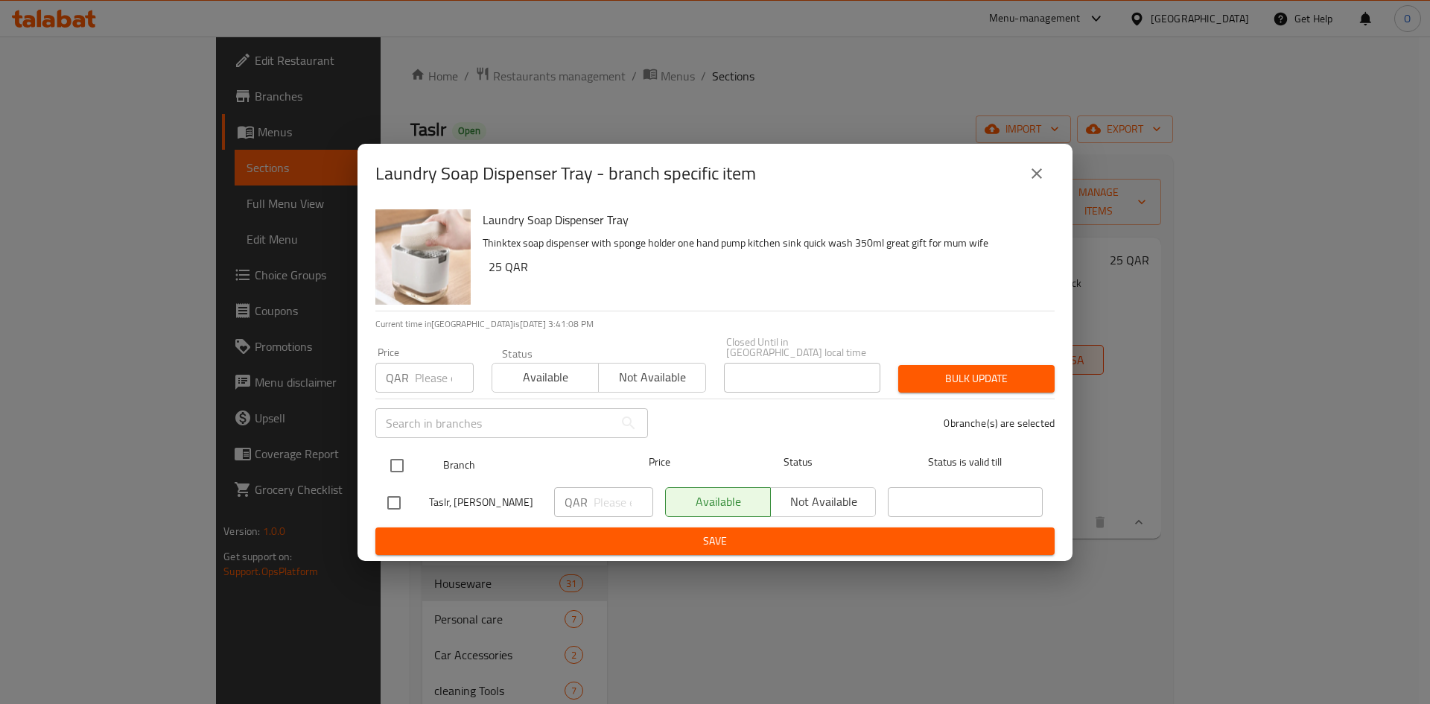
click at [410, 461] on input "checkbox" at bounding box center [396, 465] width 31 height 31
checkbox input "true"
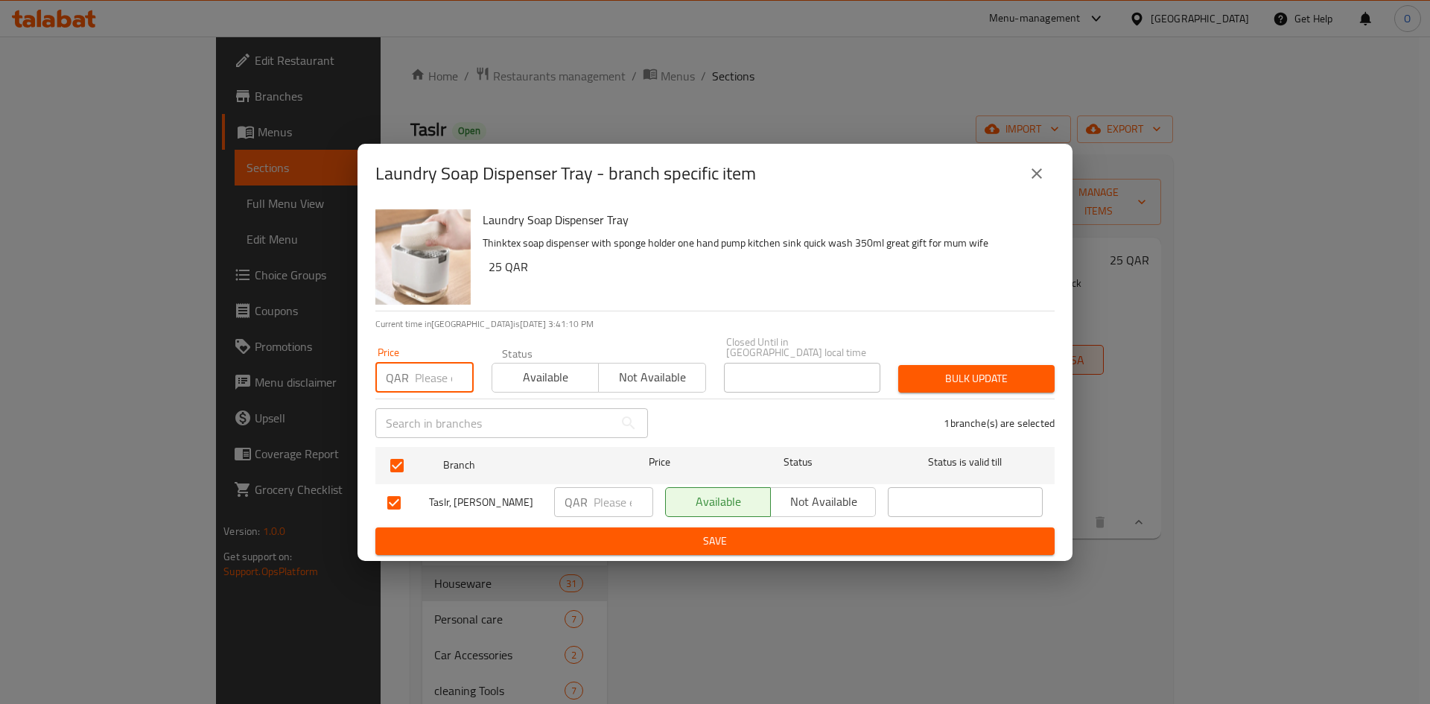
paste input "12"
type input "12"
click at [929, 369] on span "Bulk update" at bounding box center [976, 378] width 133 height 19
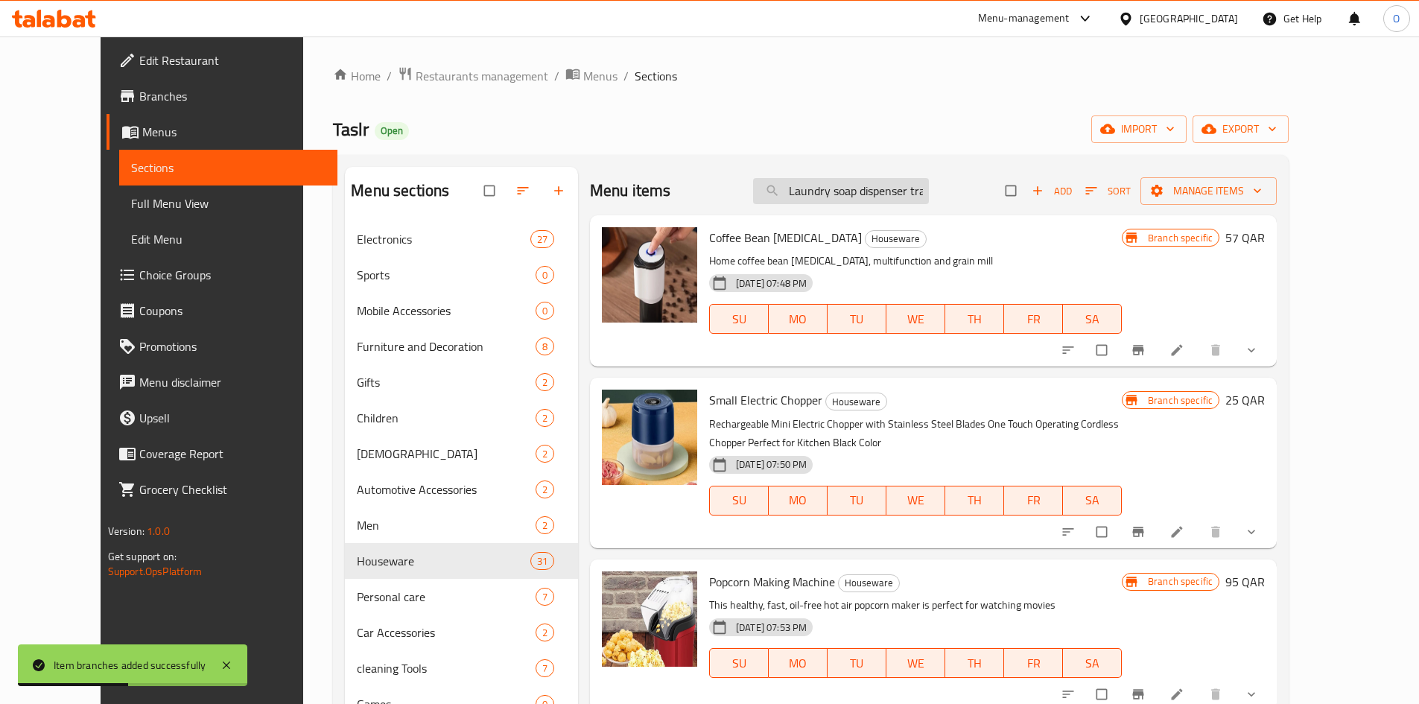
click at [904, 199] on input "Laundry soap dispenser tray" at bounding box center [841, 191] width 176 height 26
paste input "Toothbrush and toothpaste holder - white"
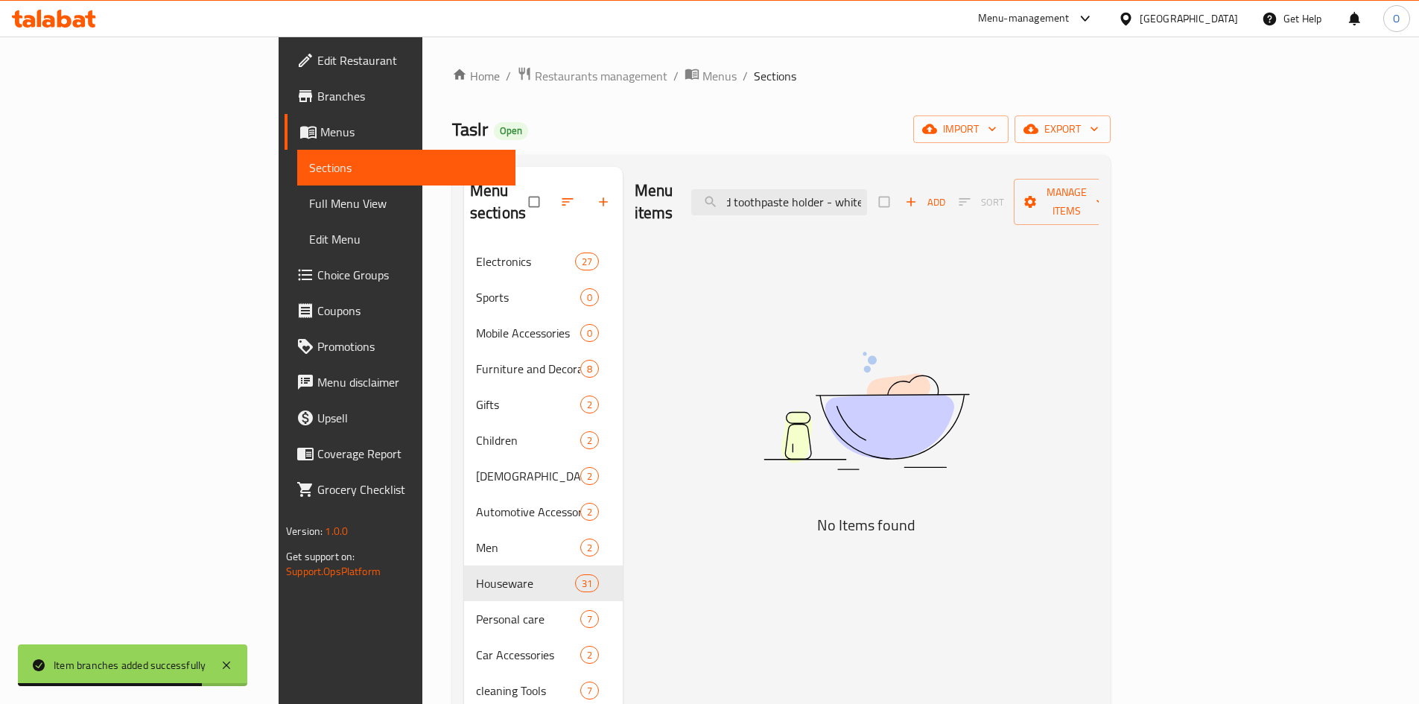
scroll to position [0, 76]
drag, startPoint x: 923, startPoint y: 195, endPoint x: 975, endPoint y: 190, distance: 52.4
click at [975, 190] on div "Menu items Toothbrush and toothpaste holder - white Add Sort Manage items" at bounding box center [866, 202] width 464 height 71
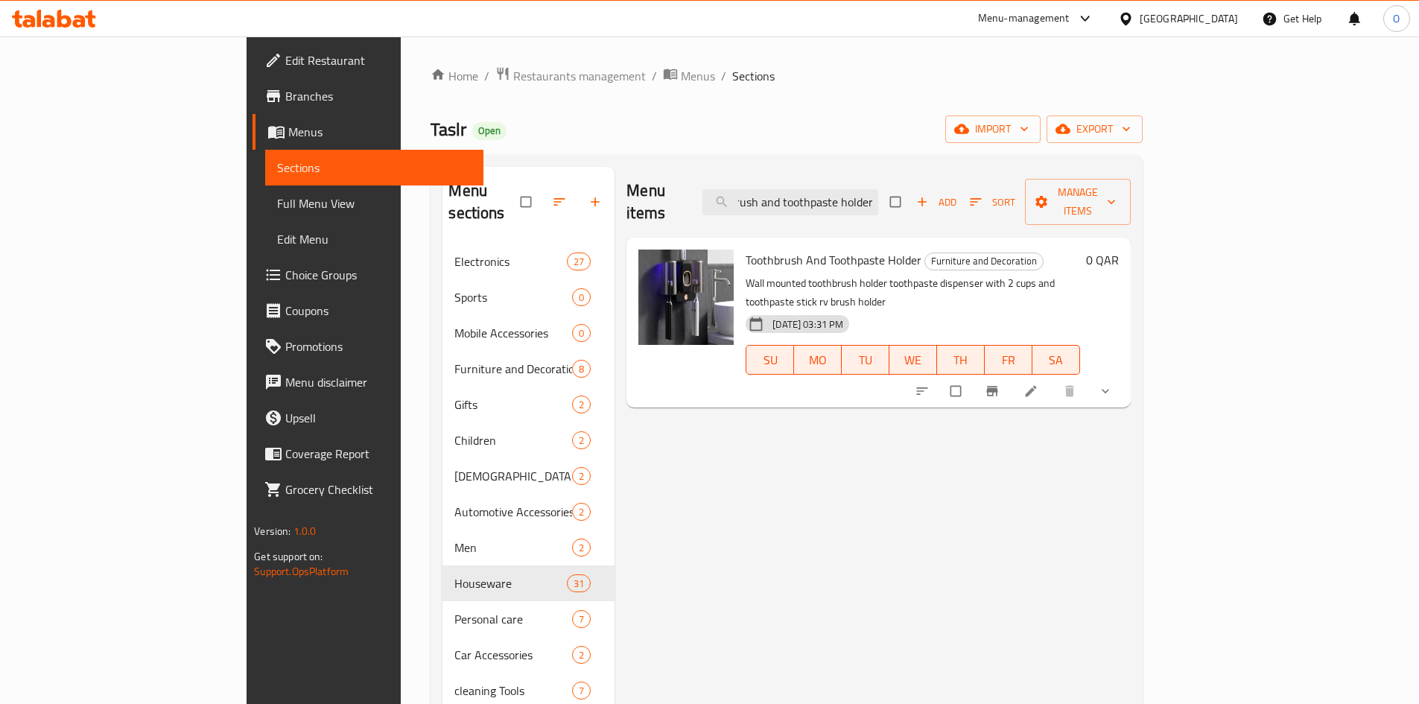
type input "Toothbrush and toothpaste holder"
click at [1124, 375] on button "show more" at bounding box center [1107, 391] width 36 height 33
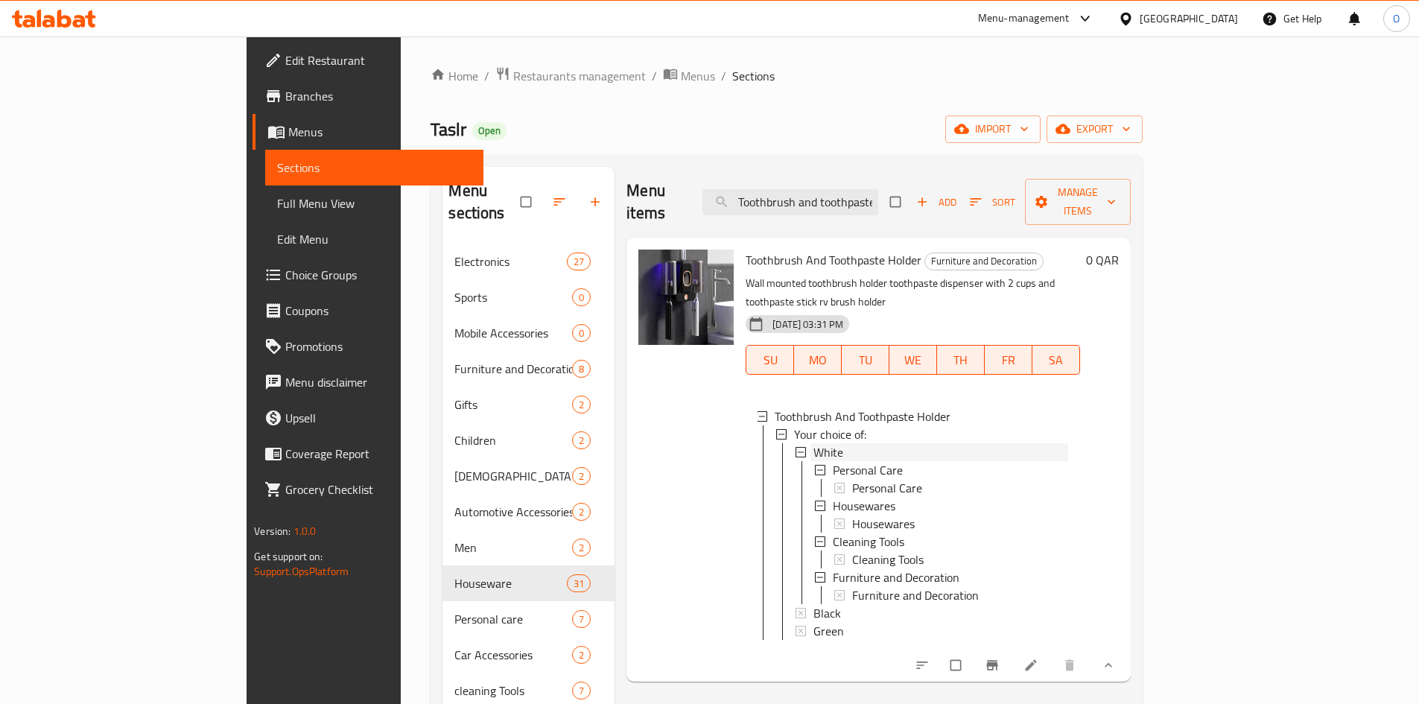
click at [813, 443] on div "White" at bounding box center [940, 452] width 254 height 18
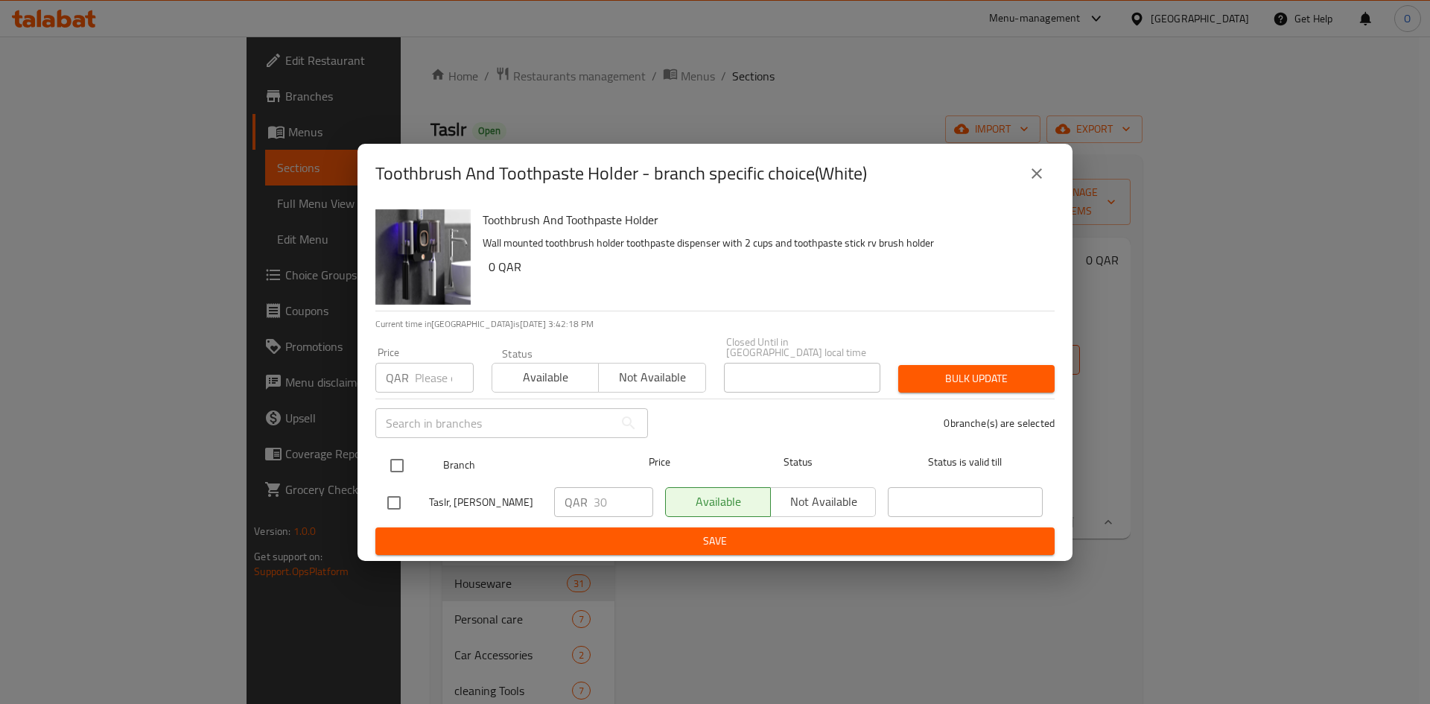
click at [398, 455] on input "checkbox" at bounding box center [396, 465] width 31 height 31
checkbox input "true"
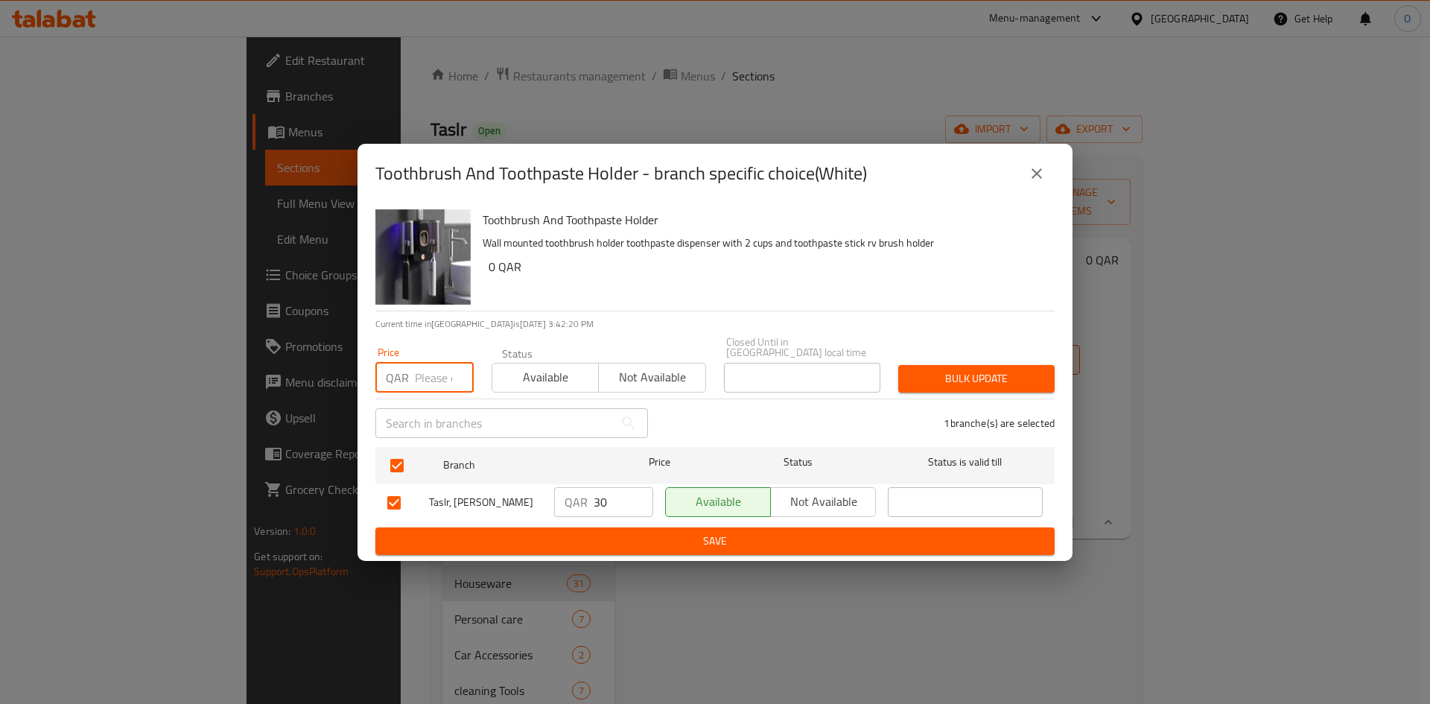
paste input "27"
type input "27"
click at [918, 365] on button "Bulk update" at bounding box center [976, 379] width 156 height 28
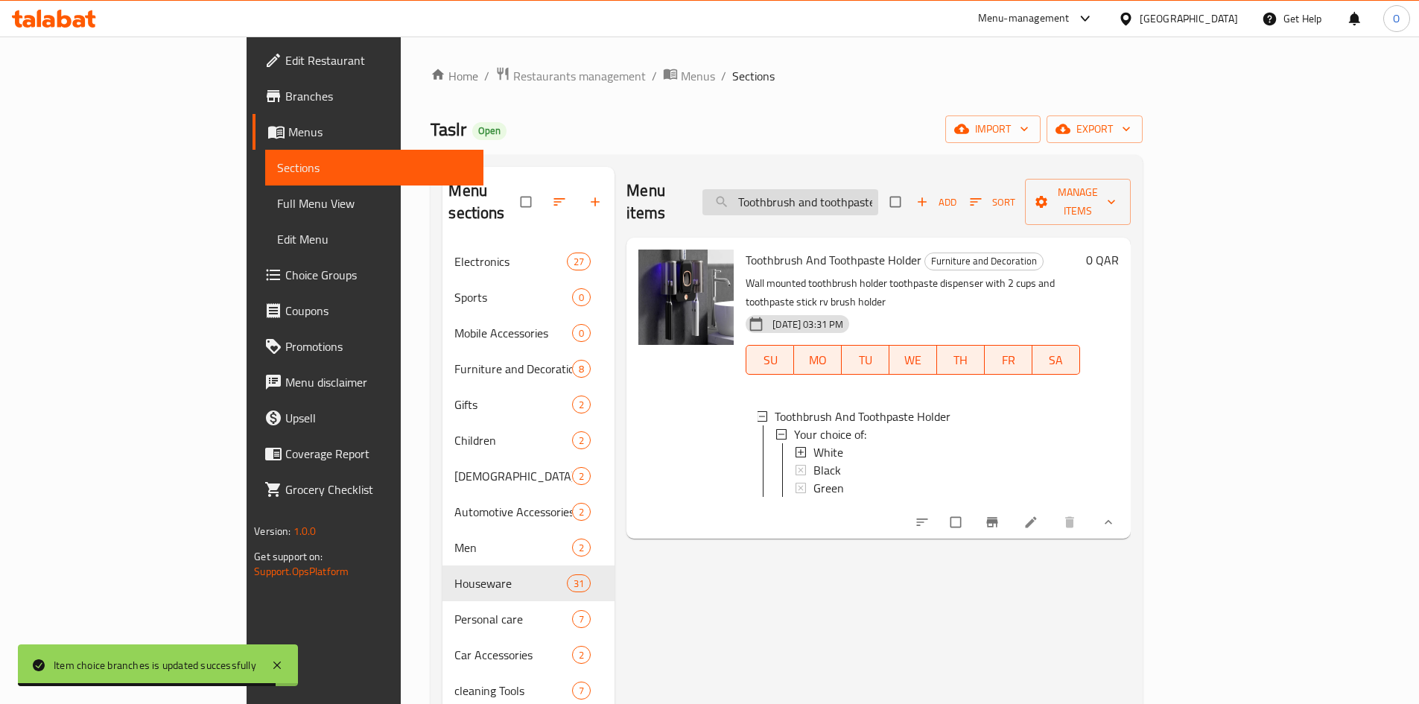
click at [856, 190] on input "Toothbrush and toothpaste holder" at bounding box center [790, 202] width 176 height 26
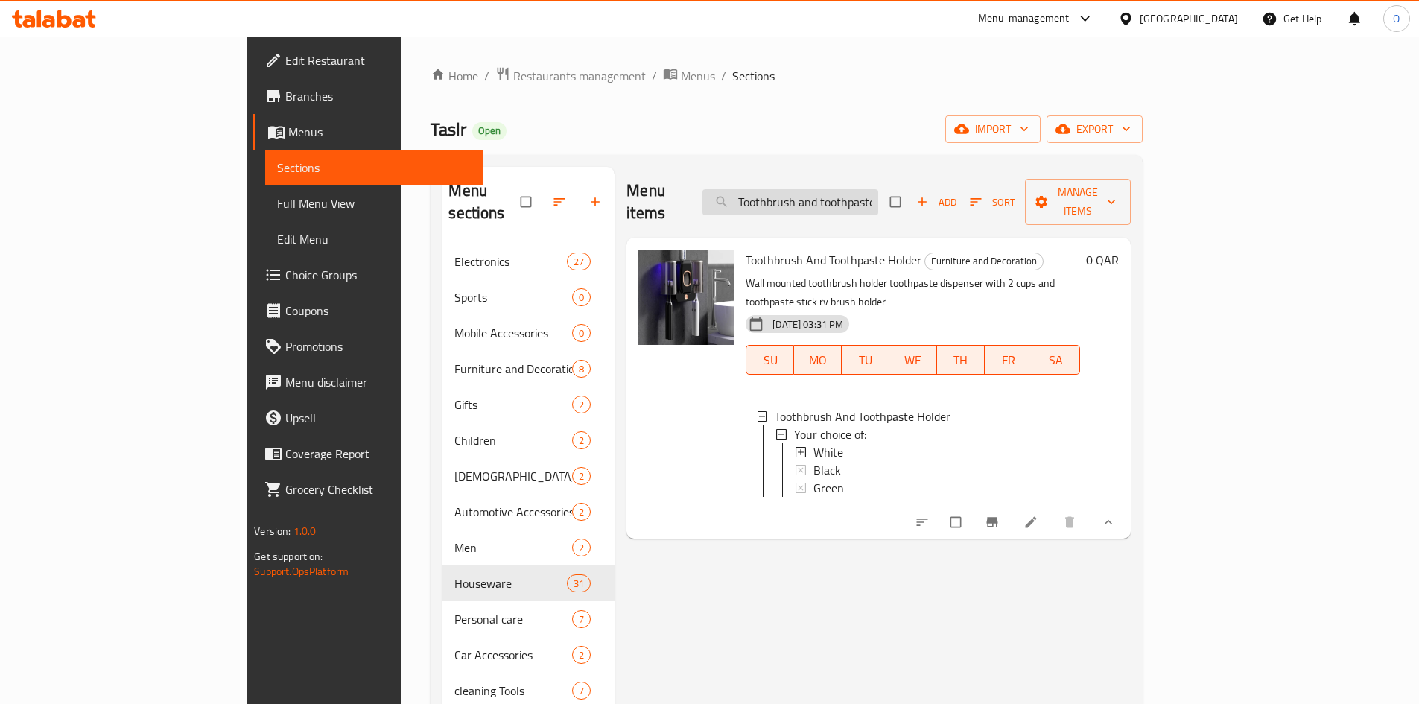
click at [855, 190] on input "Toothbrush and toothpaste holder" at bounding box center [790, 202] width 176 height 26
paste input "Folding washing machine - green"
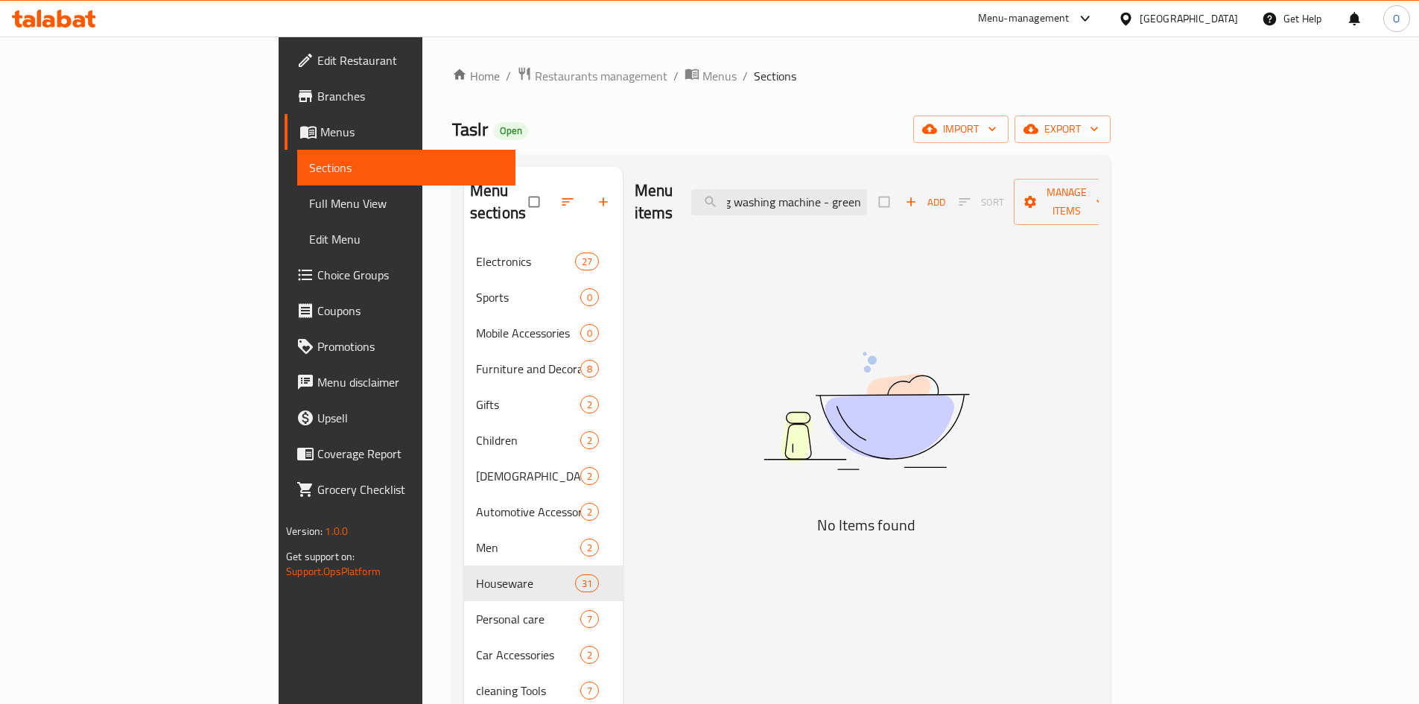
drag, startPoint x: 923, startPoint y: 194, endPoint x: 1016, endPoint y: 203, distance: 93.5
click at [1016, 203] on div "Menu items Folding washing machine - green Add Sort Manage items" at bounding box center [866, 202] width 464 height 71
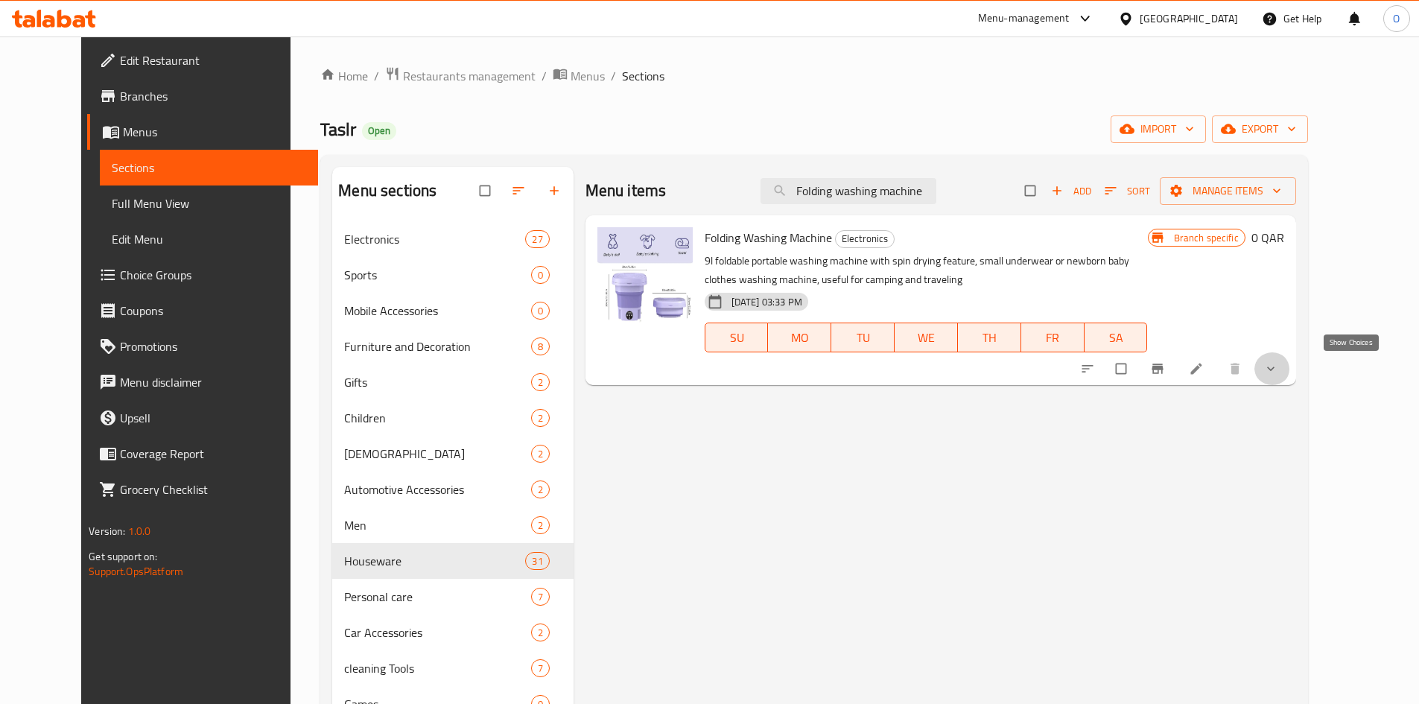
click at [1278, 364] on icon "show more" at bounding box center [1270, 368] width 15 height 15
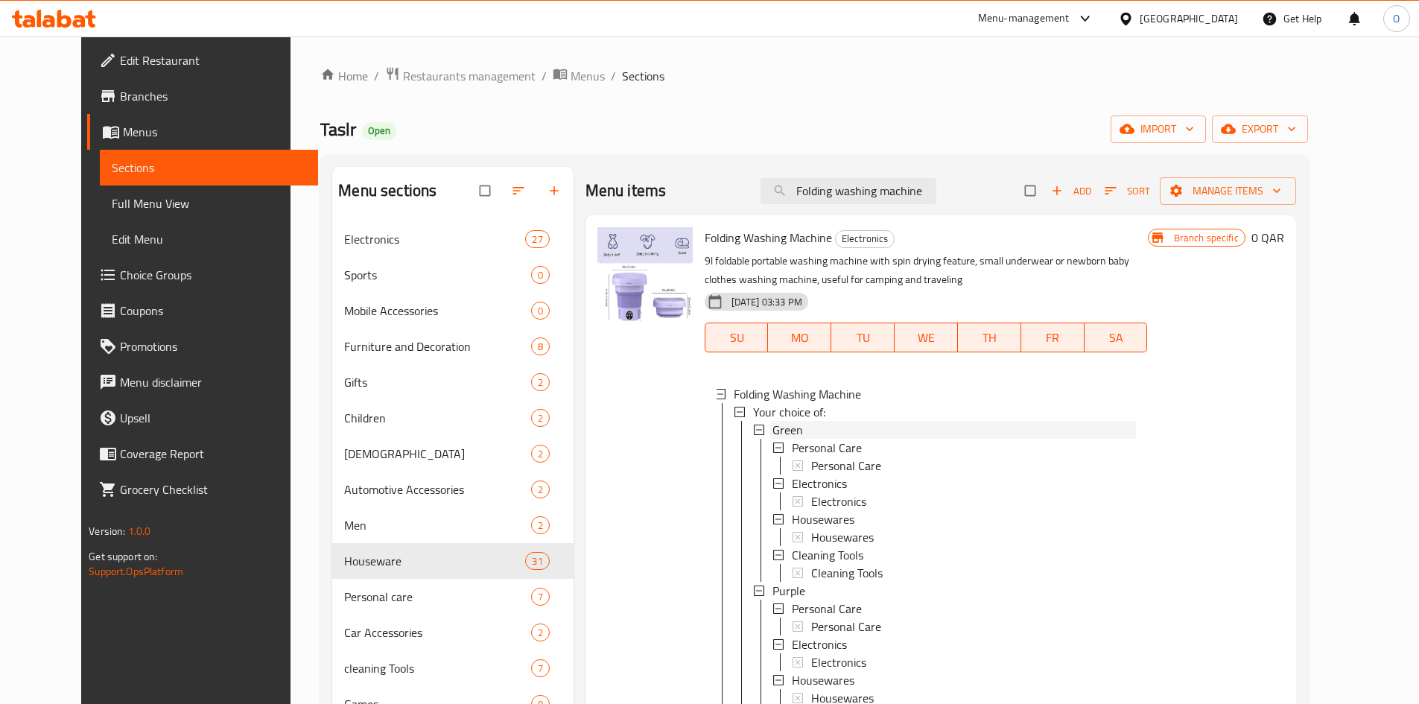
click at [788, 425] on div "Green" at bounding box center [953, 430] width 363 height 18
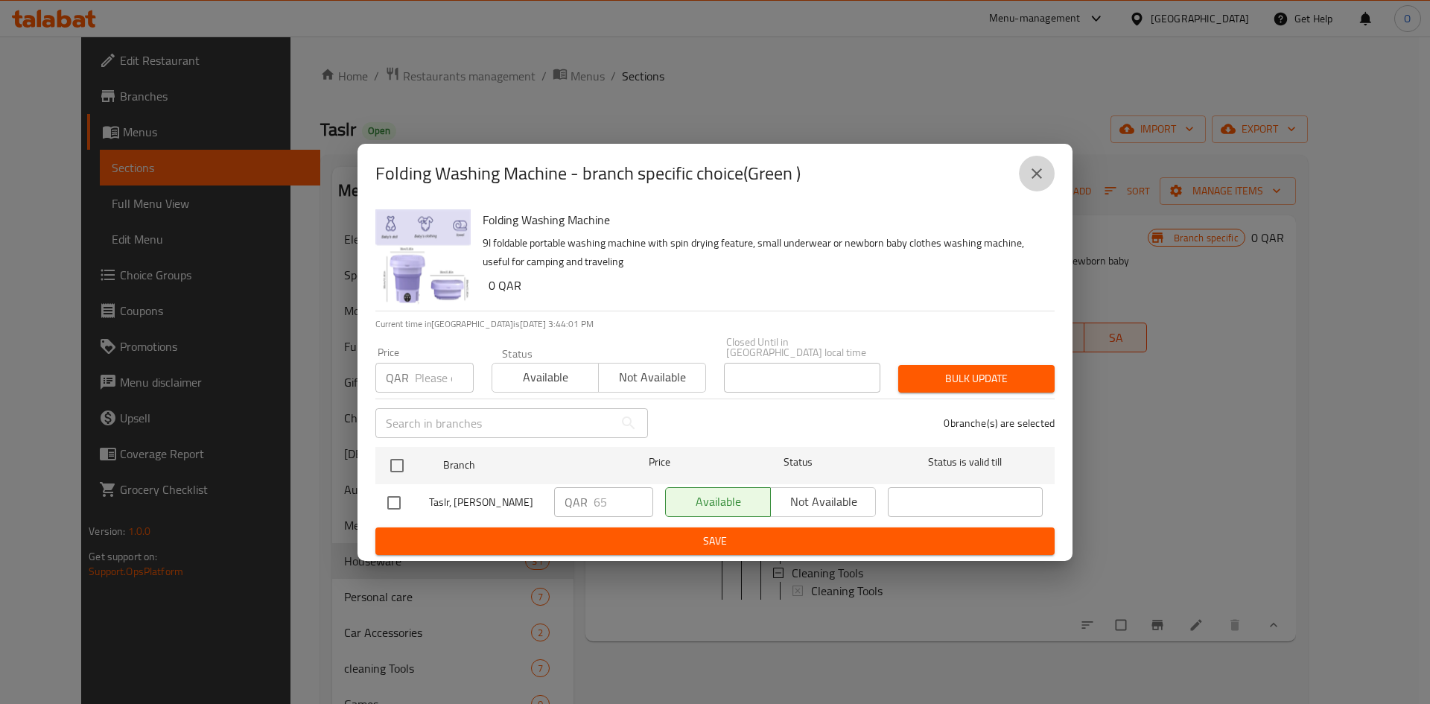
click at [1045, 177] on icon "close" at bounding box center [1037, 174] width 18 height 18
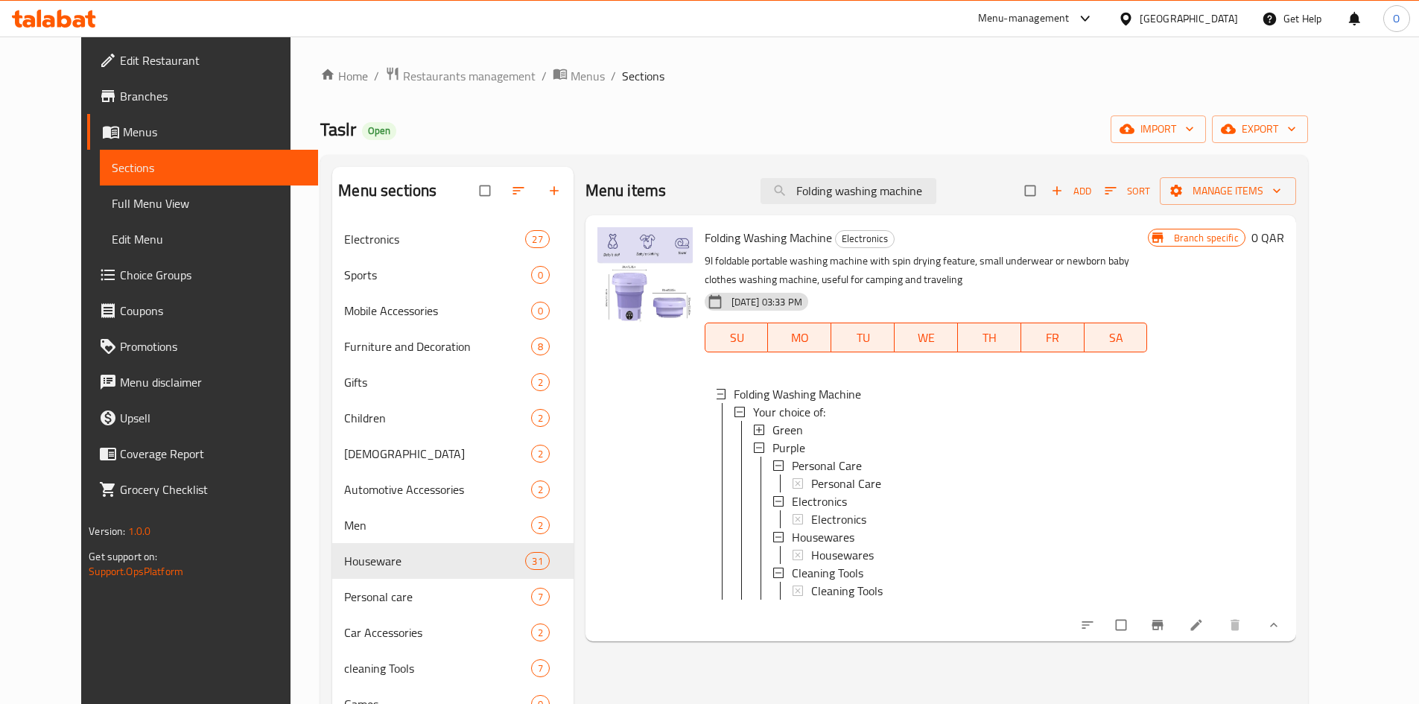
click at [772, 431] on span "Green" at bounding box center [787, 430] width 31 height 18
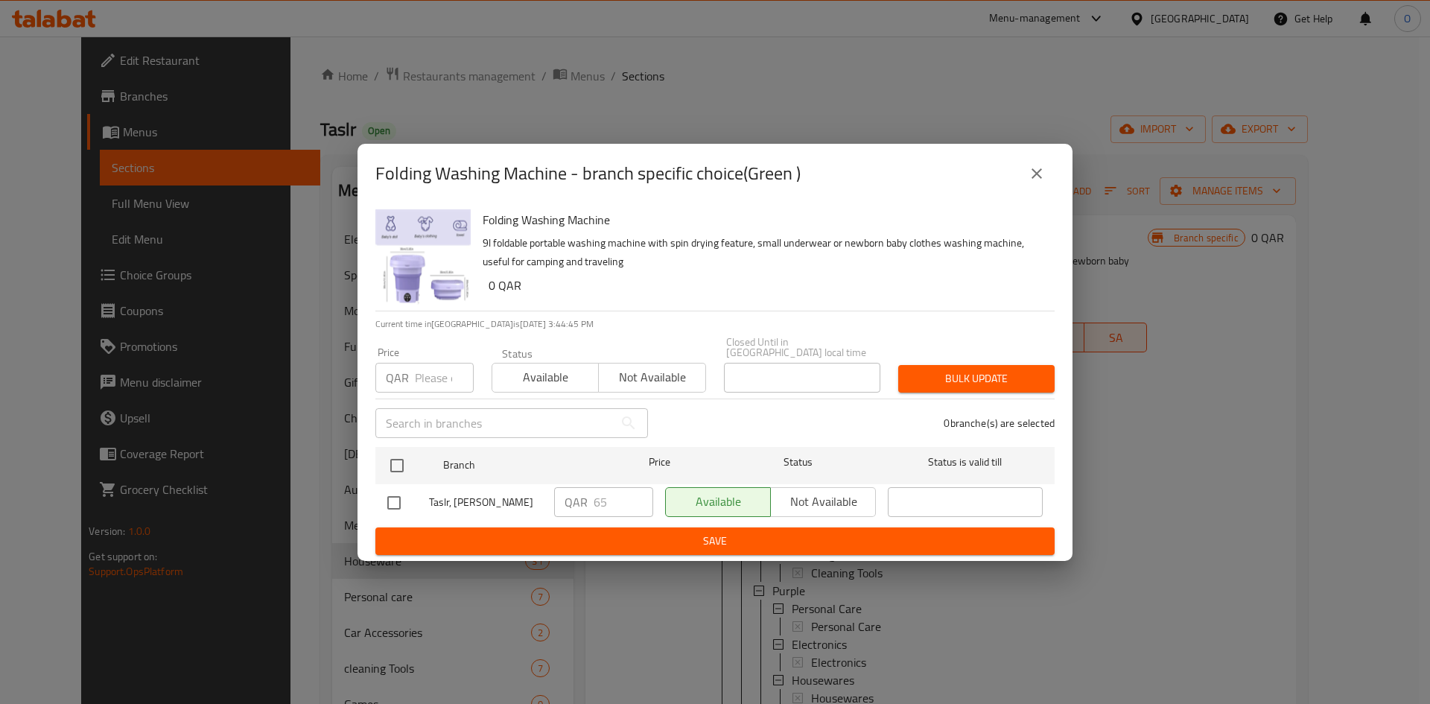
click at [1032, 173] on icon "close" at bounding box center [1037, 174] width 18 height 18
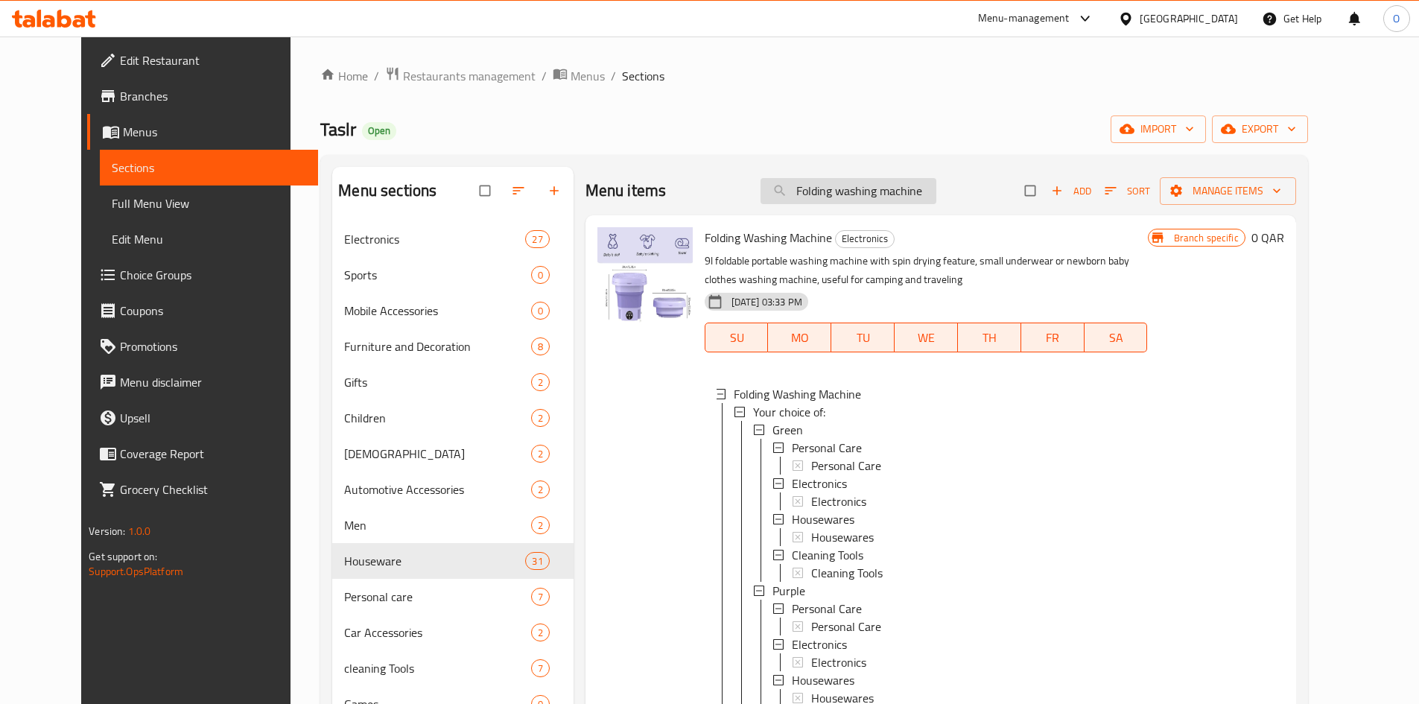
click at [850, 179] on input "Folding washing machine" at bounding box center [848, 191] width 176 height 26
paste input "Shoe dryer and warmer"
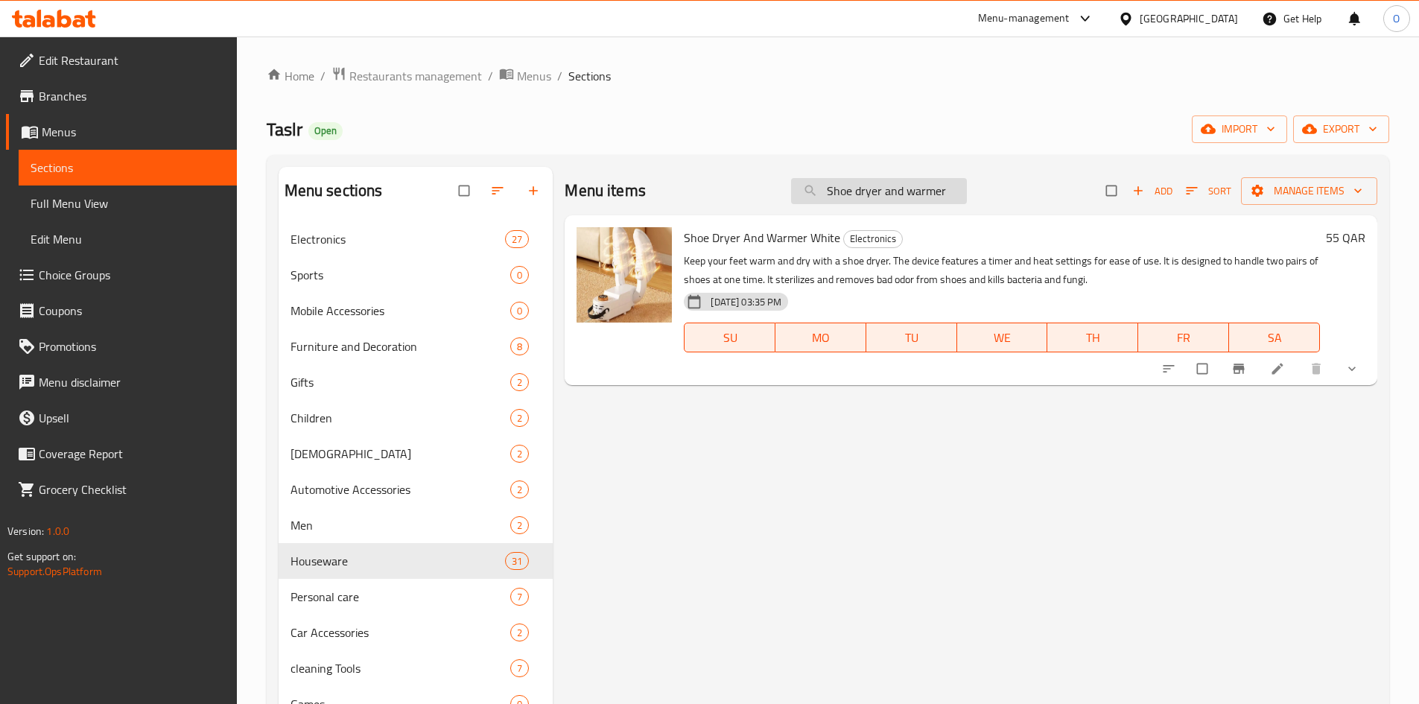
click at [844, 191] on input "Shoe dryer and warmer" at bounding box center [879, 191] width 176 height 26
paste input "Waterproof electric cleaning brush - Blue"
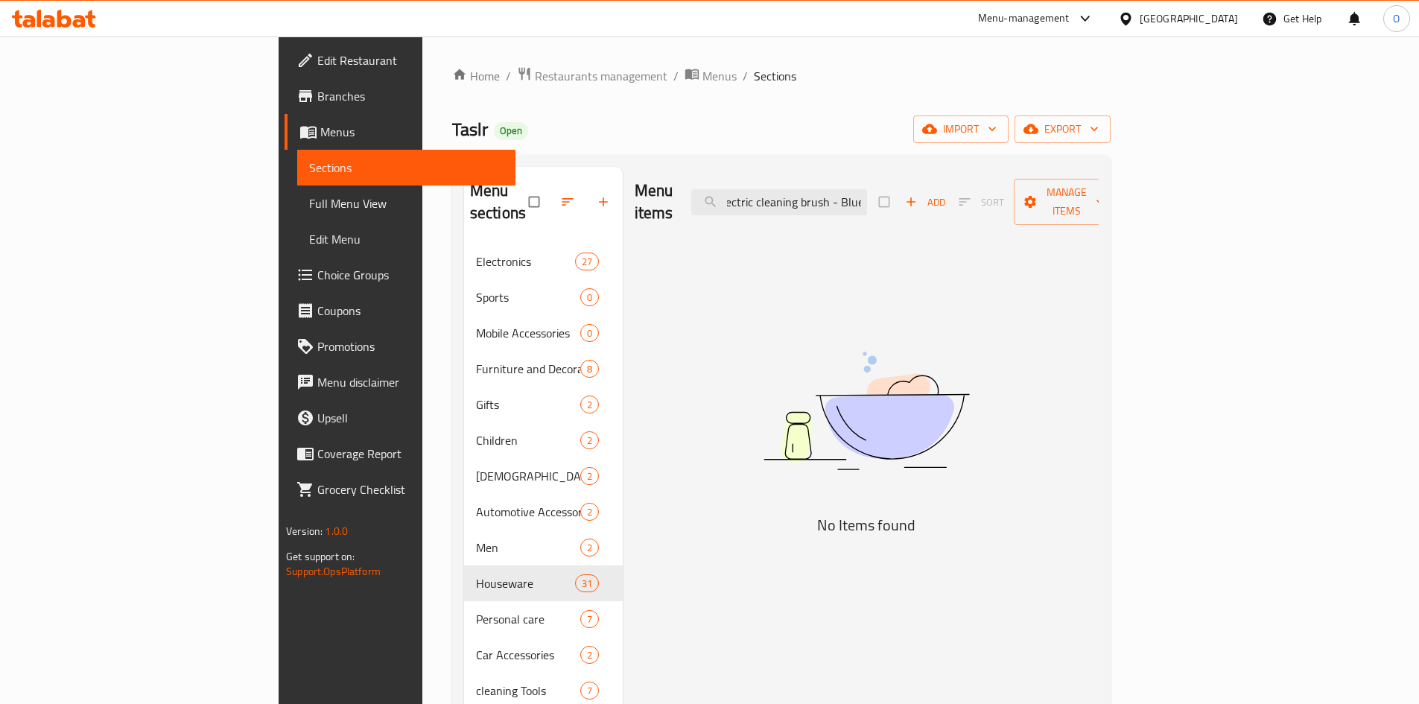
drag, startPoint x: 926, startPoint y: 188, endPoint x: 1023, endPoint y: 200, distance: 97.5
click at [1023, 200] on div "Menu items Waterproof electric cleaning brush - Blue Add Sort Manage items" at bounding box center [866, 202] width 464 height 71
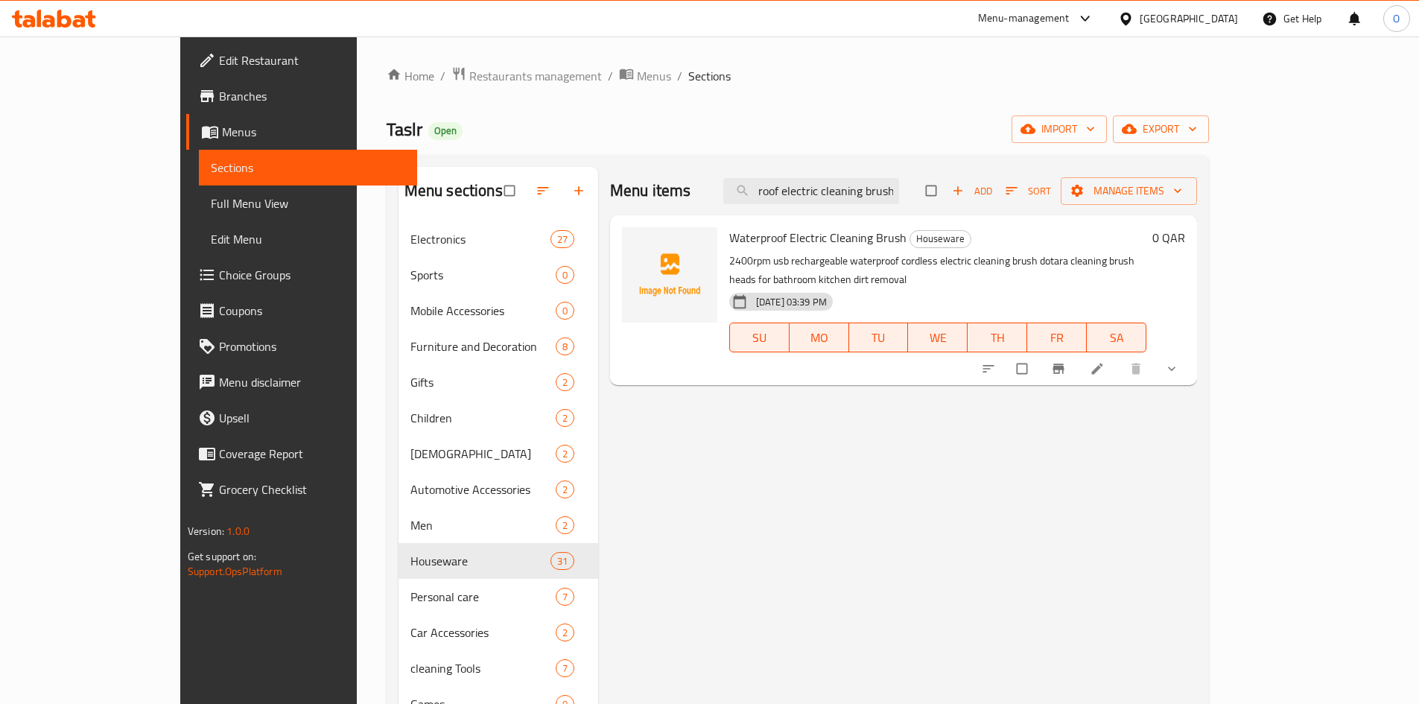
type input "Waterproof electric cleaning brush"
click at [1175, 366] on icon "show more" at bounding box center [1171, 368] width 7 height 4
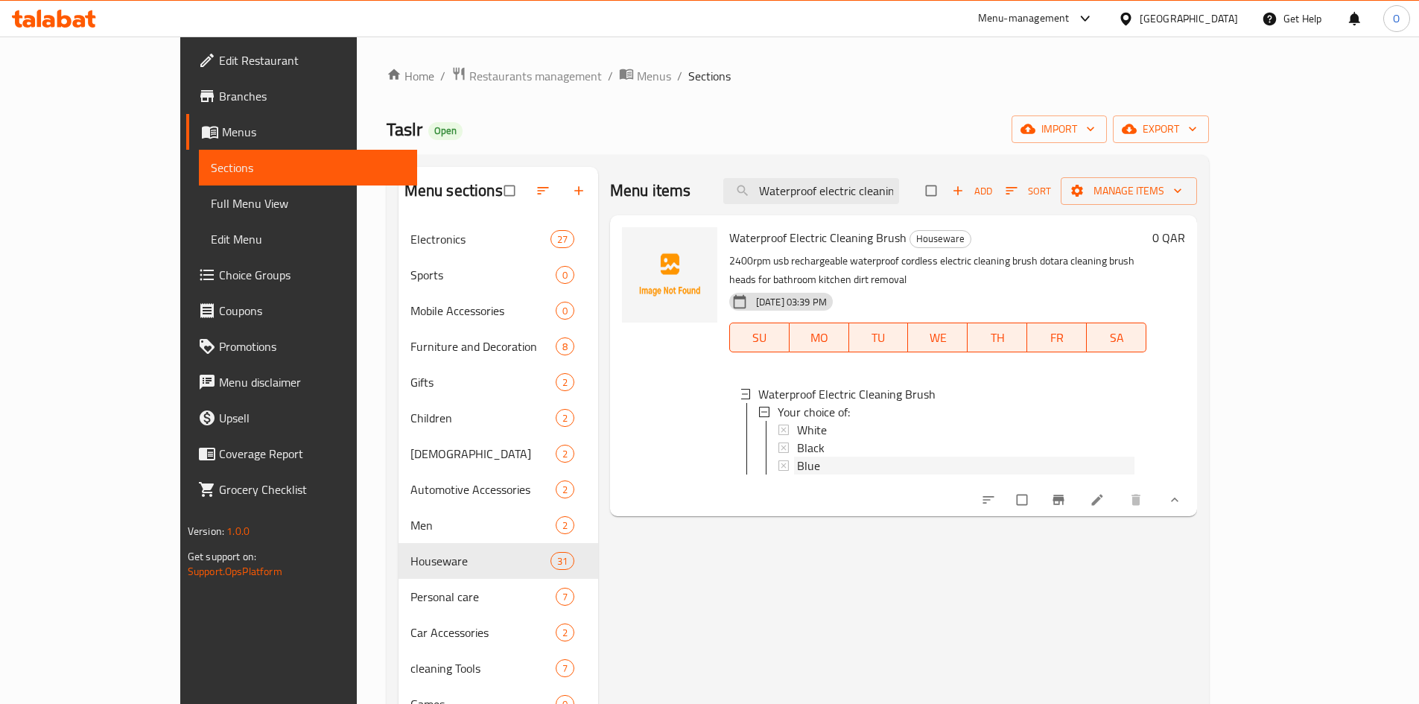
click at [862, 456] on div "Blue" at bounding box center [965, 465] width 337 height 18
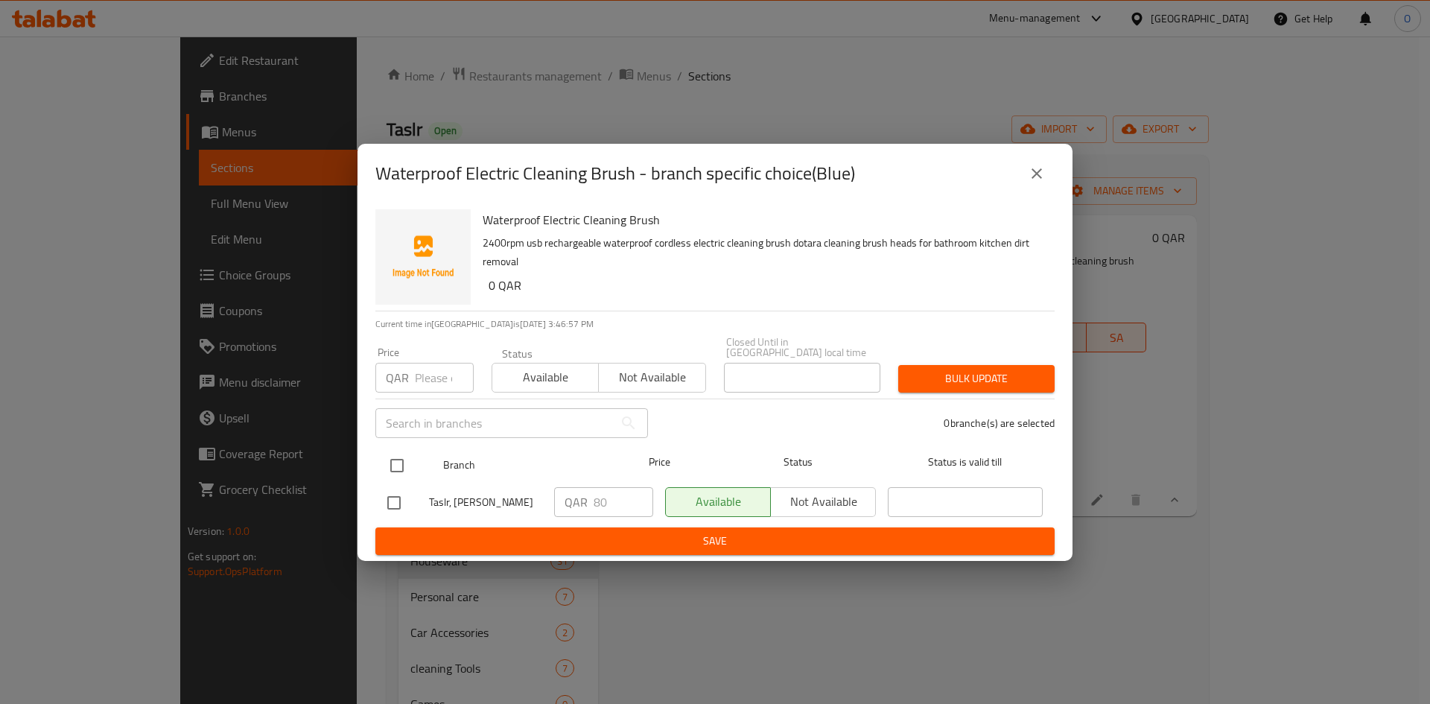
click at [399, 452] on input "checkbox" at bounding box center [396, 465] width 31 height 31
checkbox input "true"
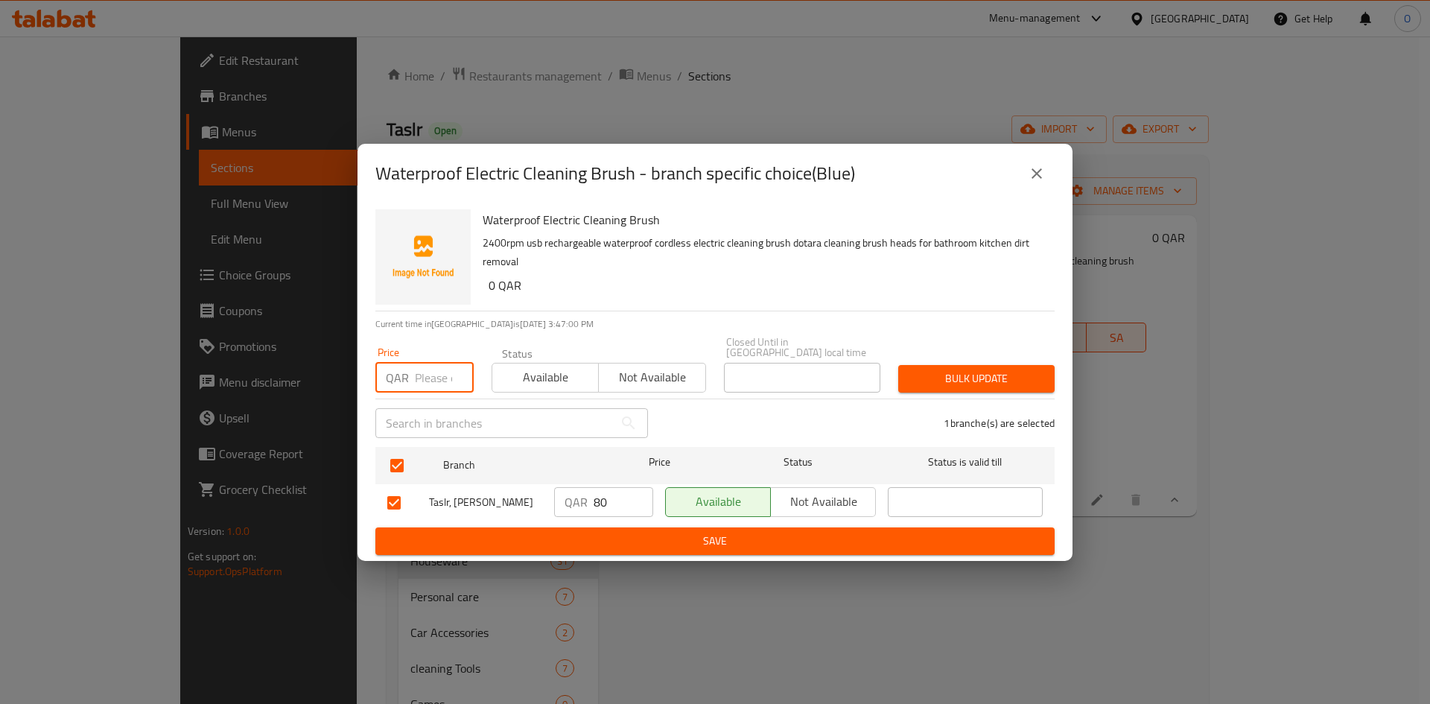
paste input "50"
type input "50"
click at [983, 369] on span "Bulk update" at bounding box center [976, 378] width 133 height 19
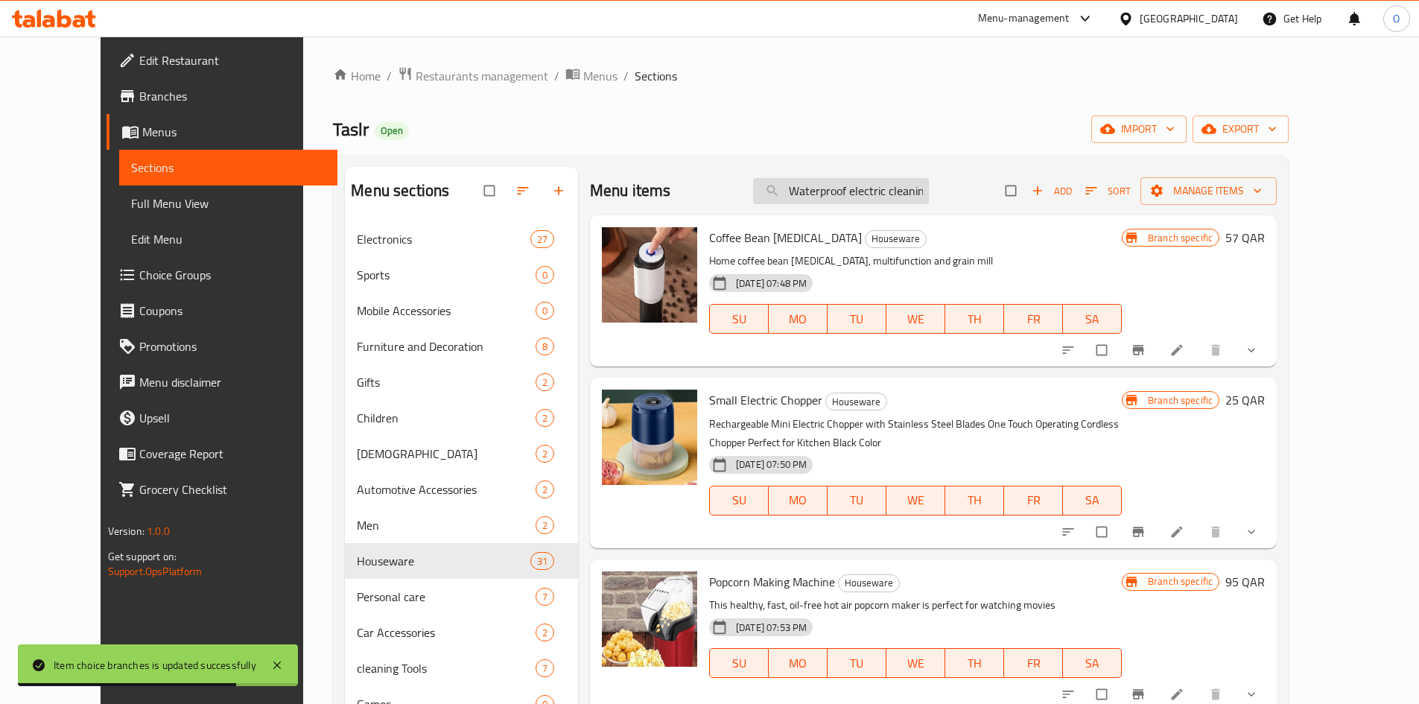
click at [926, 189] on input "Waterproof electric cleaning brush" at bounding box center [841, 191] width 176 height 26
paste input "ice ball maker"
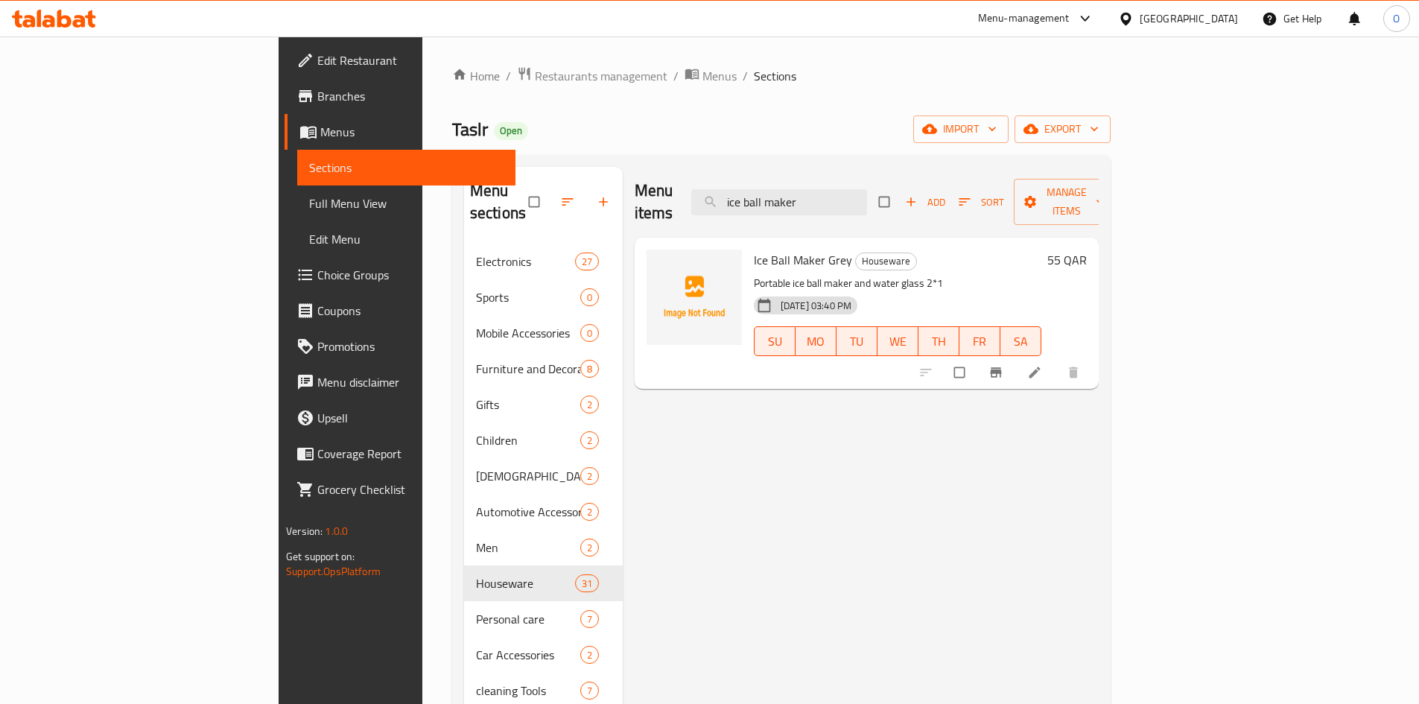
type input "ice ball maker"
click at [1003, 365] on icon "Branch-specific-item" at bounding box center [995, 372] width 15 height 15
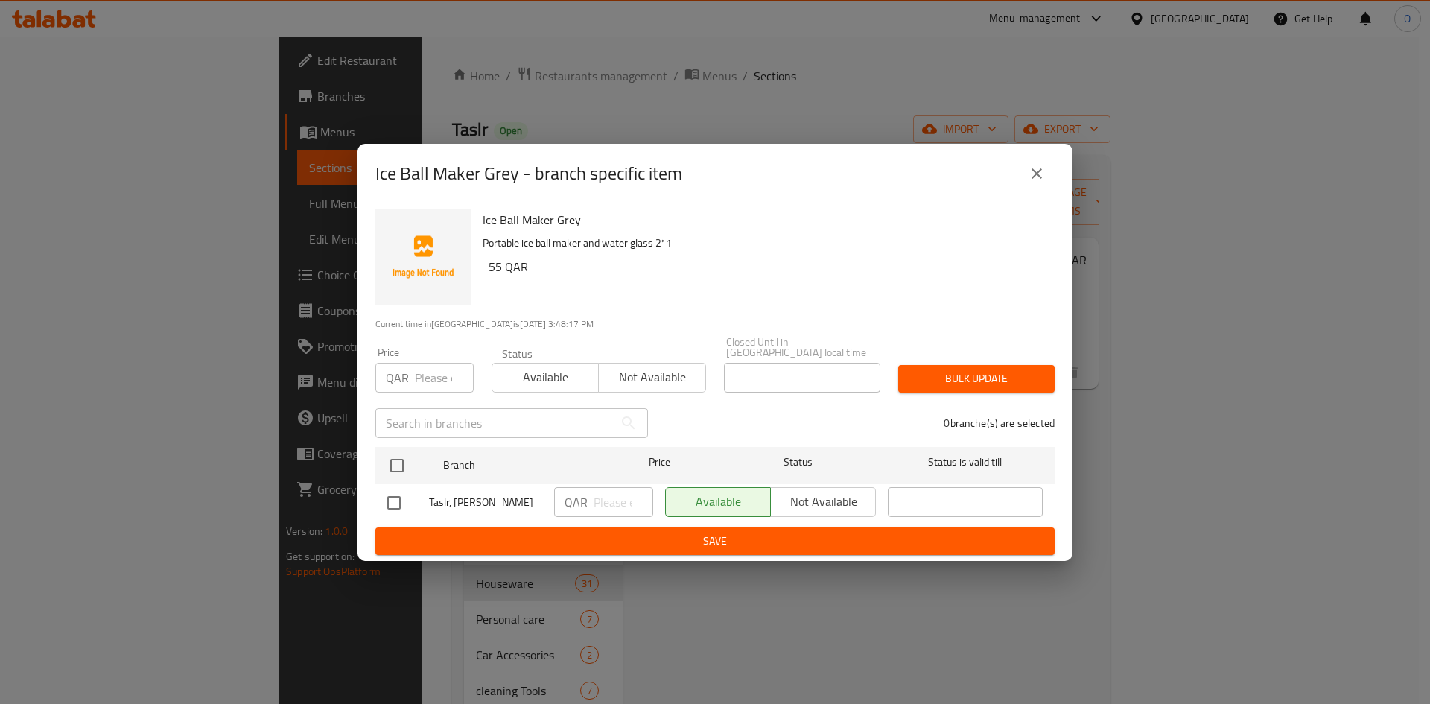
click at [1042, 174] on icon "close" at bounding box center [1037, 174] width 18 height 18
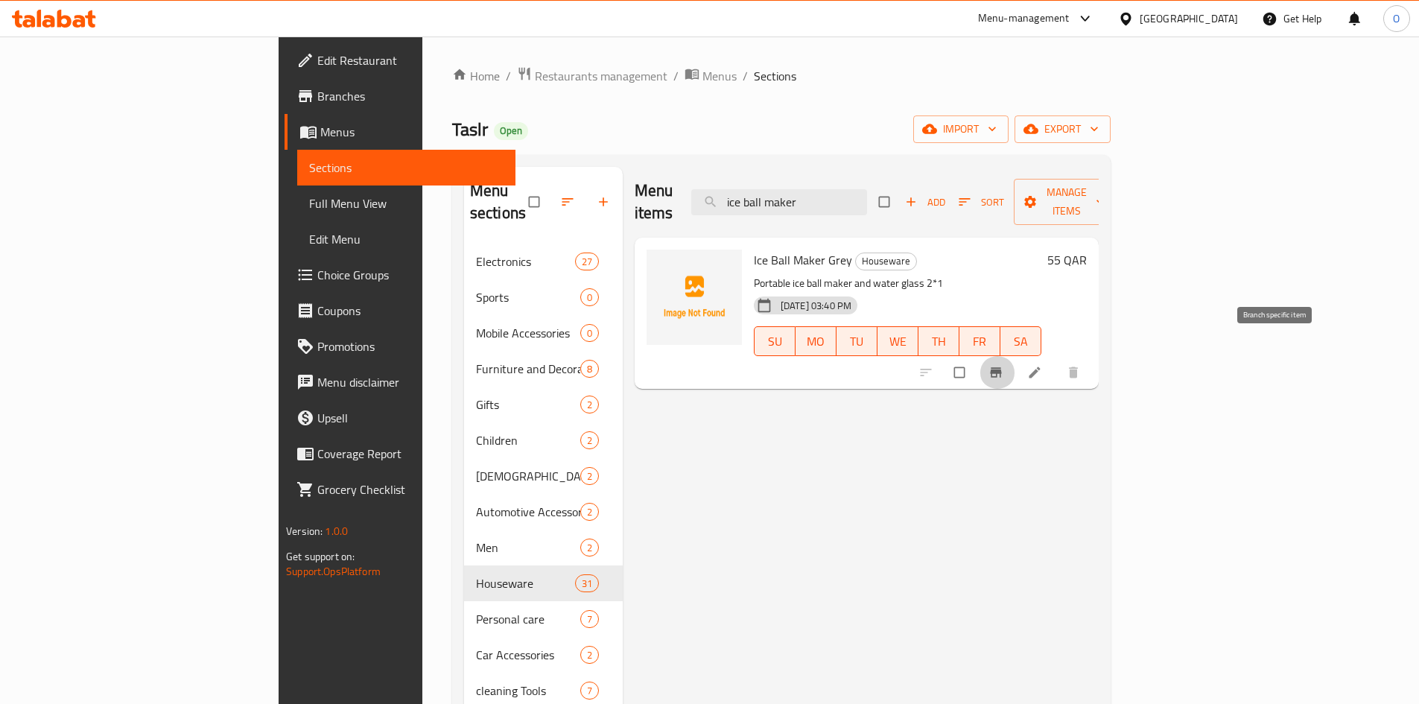
click at [1003, 365] on icon "Branch-specific-item" at bounding box center [995, 372] width 15 height 15
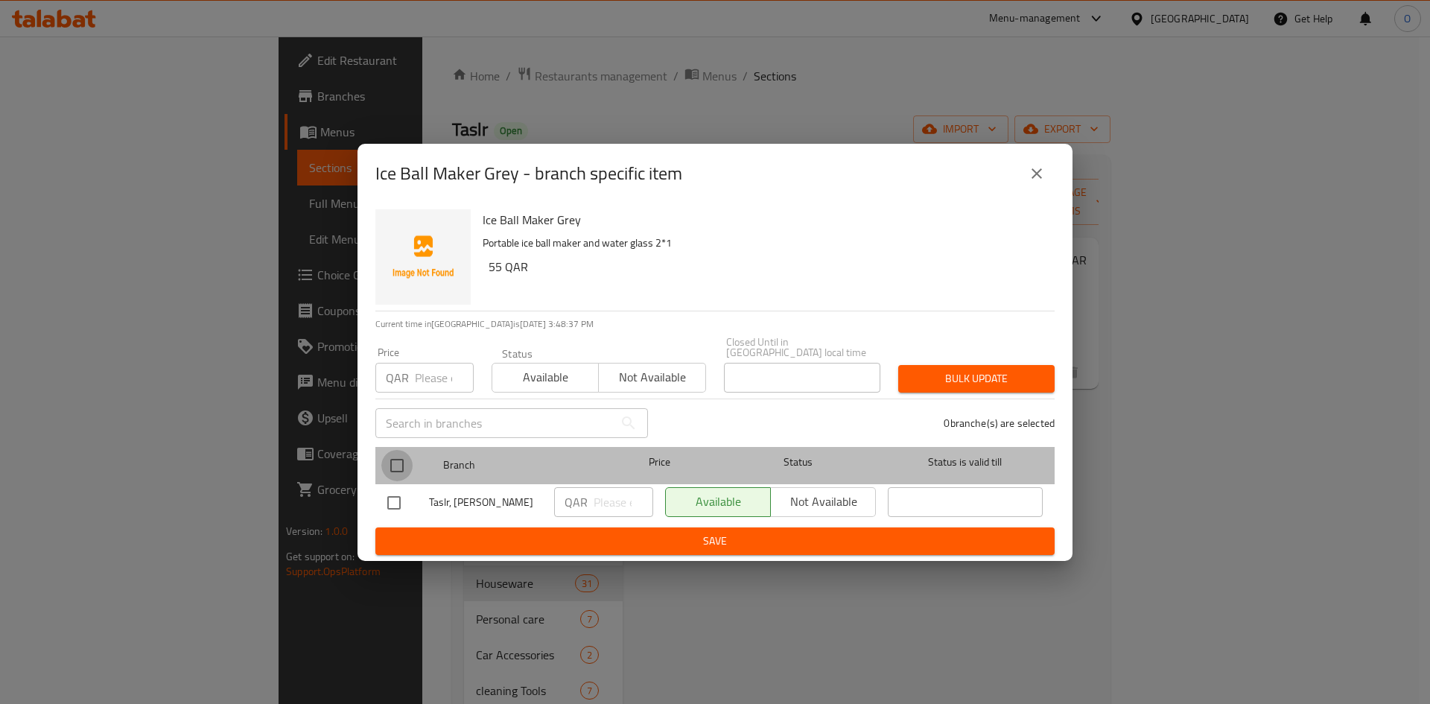
click at [392, 462] on input "checkbox" at bounding box center [396, 465] width 31 height 31
checkbox input "true"
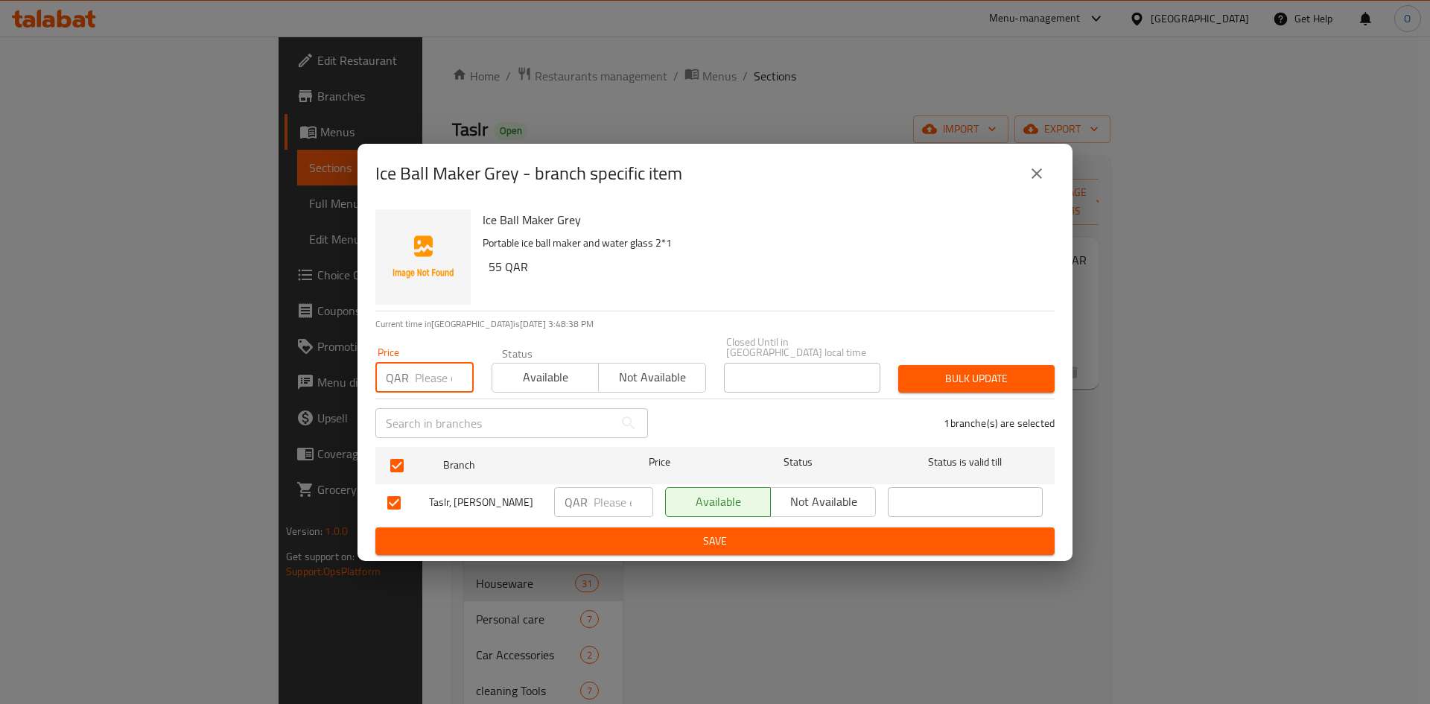
paste input "40"
type input "40"
click at [1004, 369] on span "Bulk update" at bounding box center [976, 378] width 133 height 19
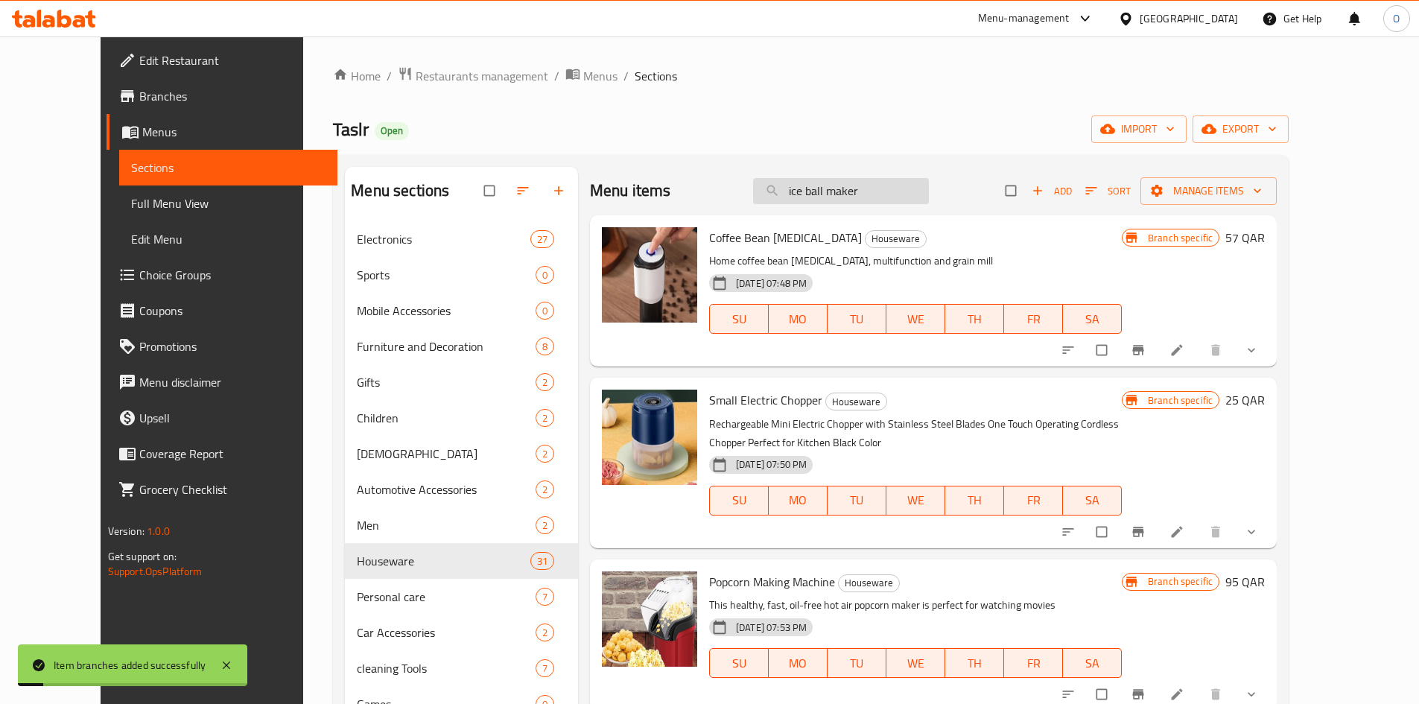
click at [863, 185] on input "ice ball maker" at bounding box center [841, 191] width 176 height 26
click at [863, 186] on input "ice ball maker" at bounding box center [841, 191] width 176 height 26
paste input "Plastic cutt"
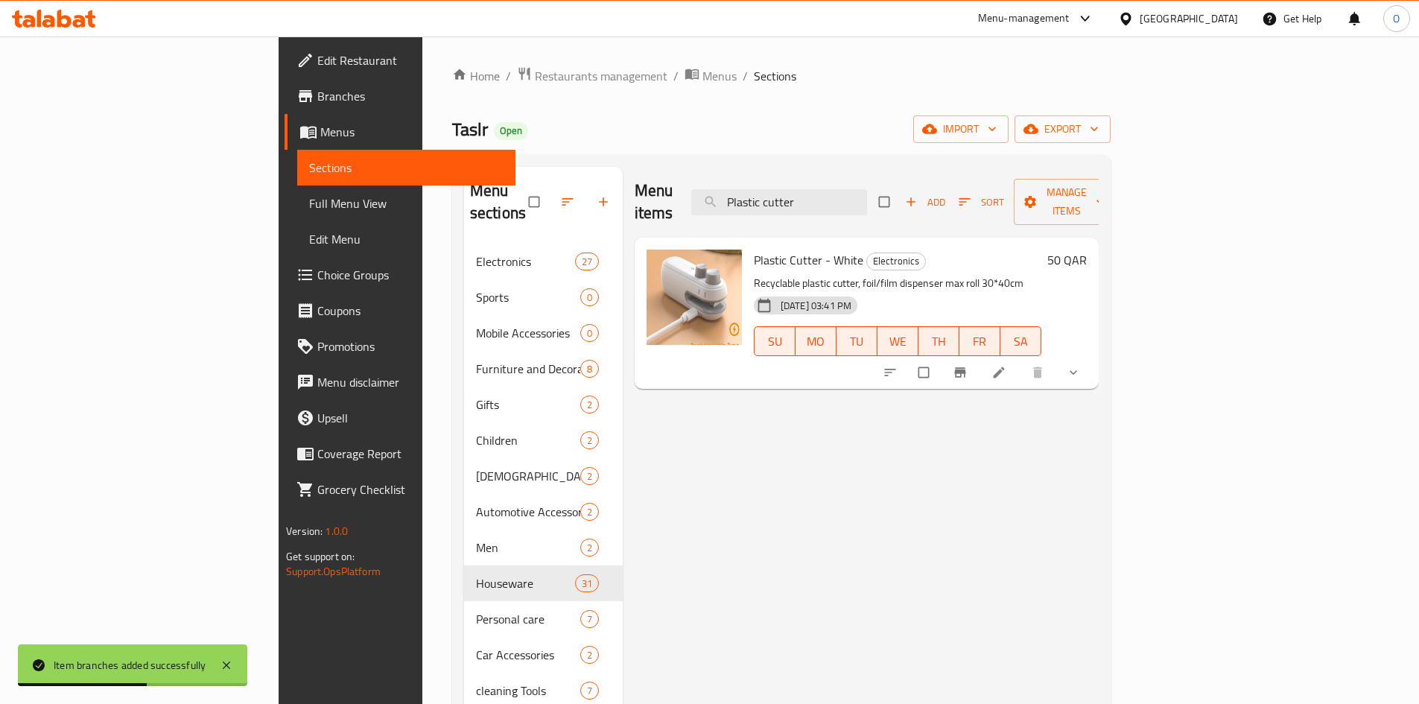
type input "Plastic cutter"
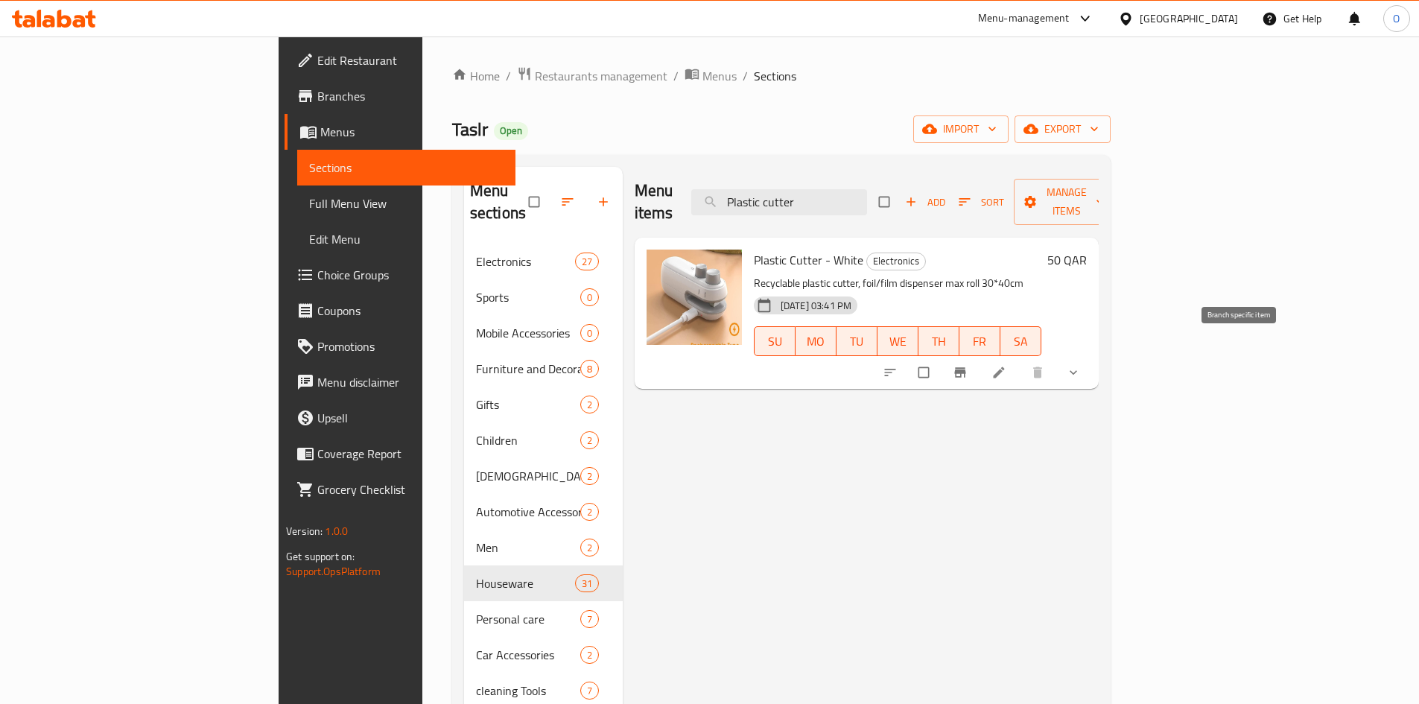
click at [965, 368] on icon "Branch-specific-item" at bounding box center [959, 373] width 11 height 10
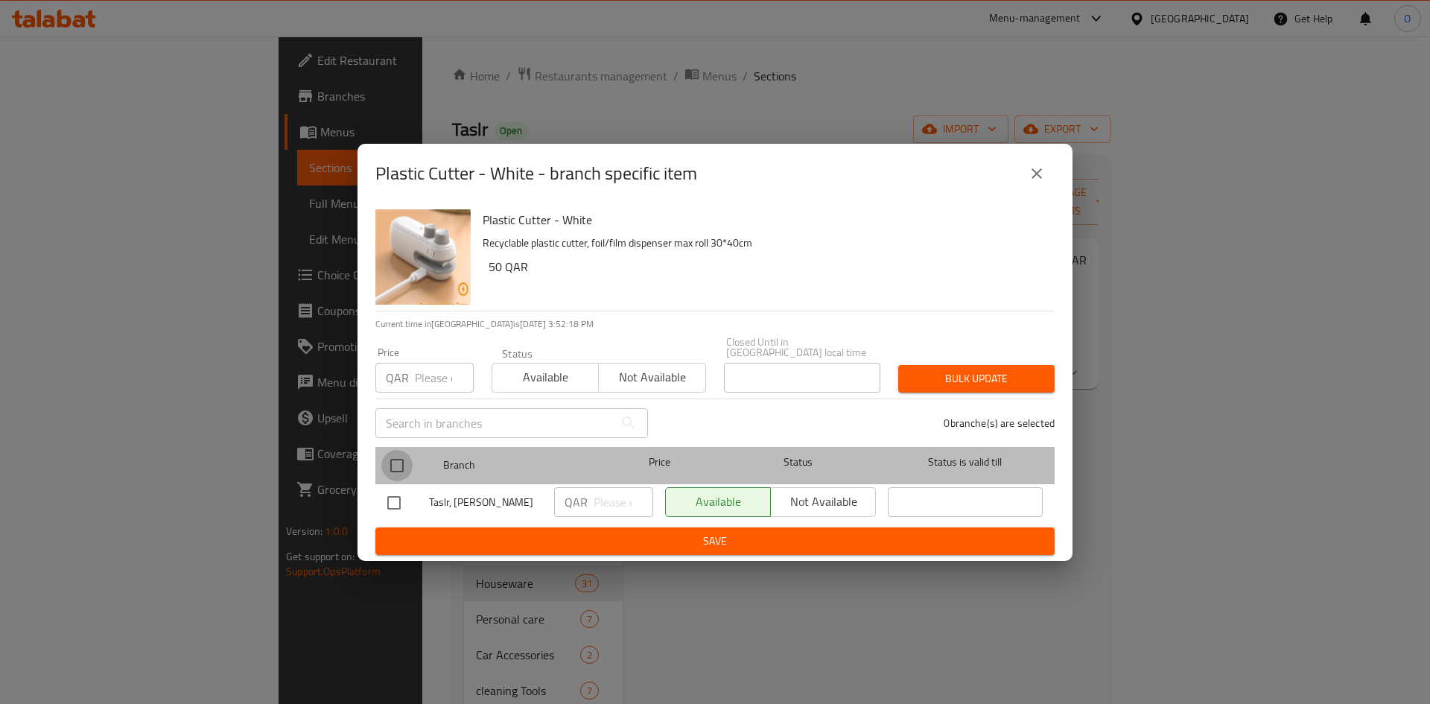
click at [409, 450] on input "checkbox" at bounding box center [396, 465] width 31 height 31
checkbox input "true"
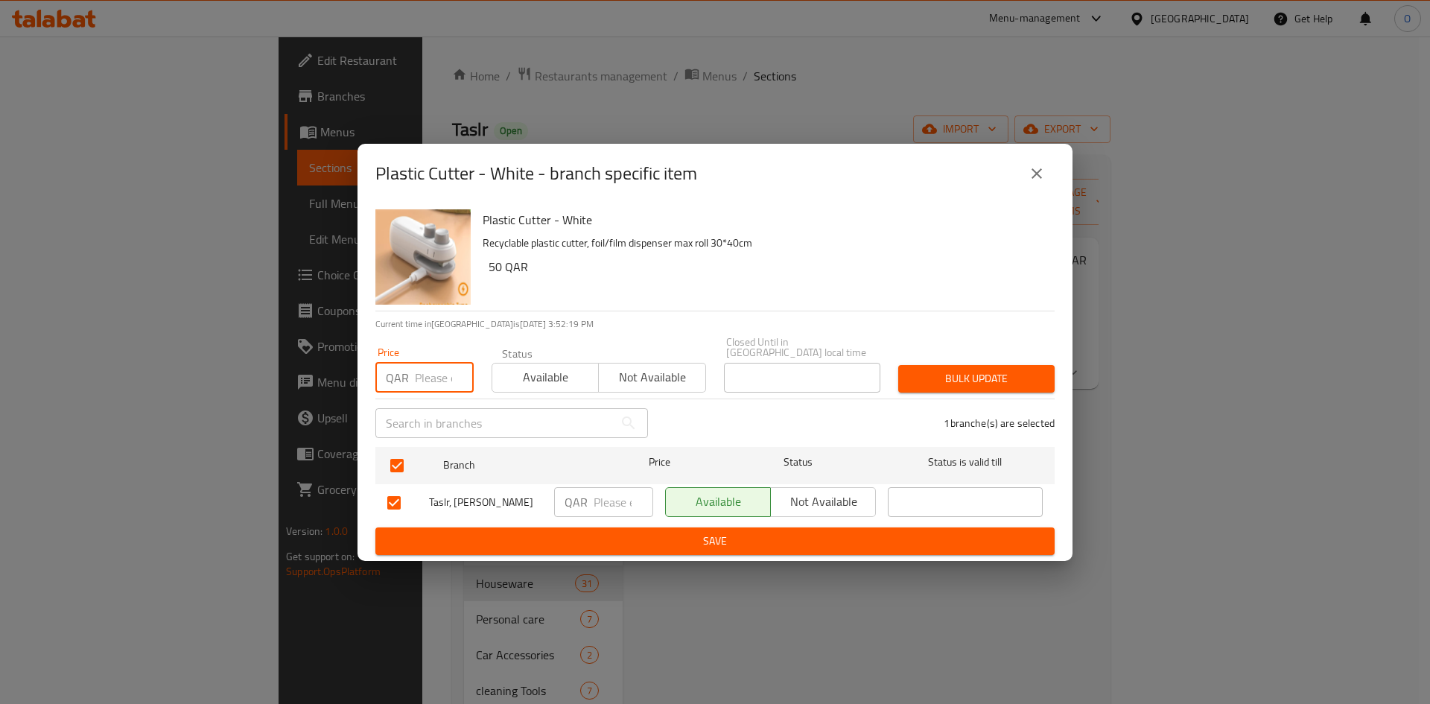
paste input "39"
type input "39"
click at [1043, 365] on button "Bulk update" at bounding box center [976, 379] width 156 height 28
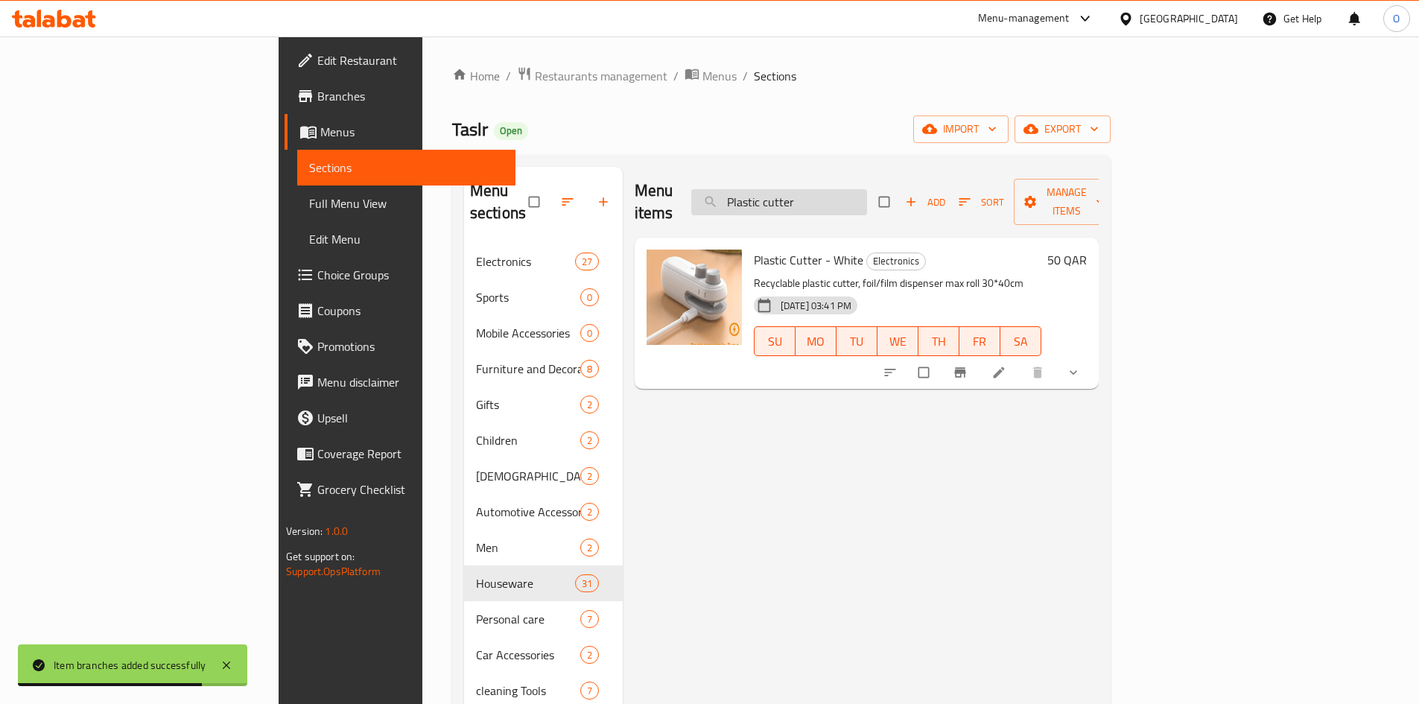
click at [853, 200] on input "Plastic cutter" at bounding box center [779, 202] width 176 height 26
paste input "Car phone number plate"
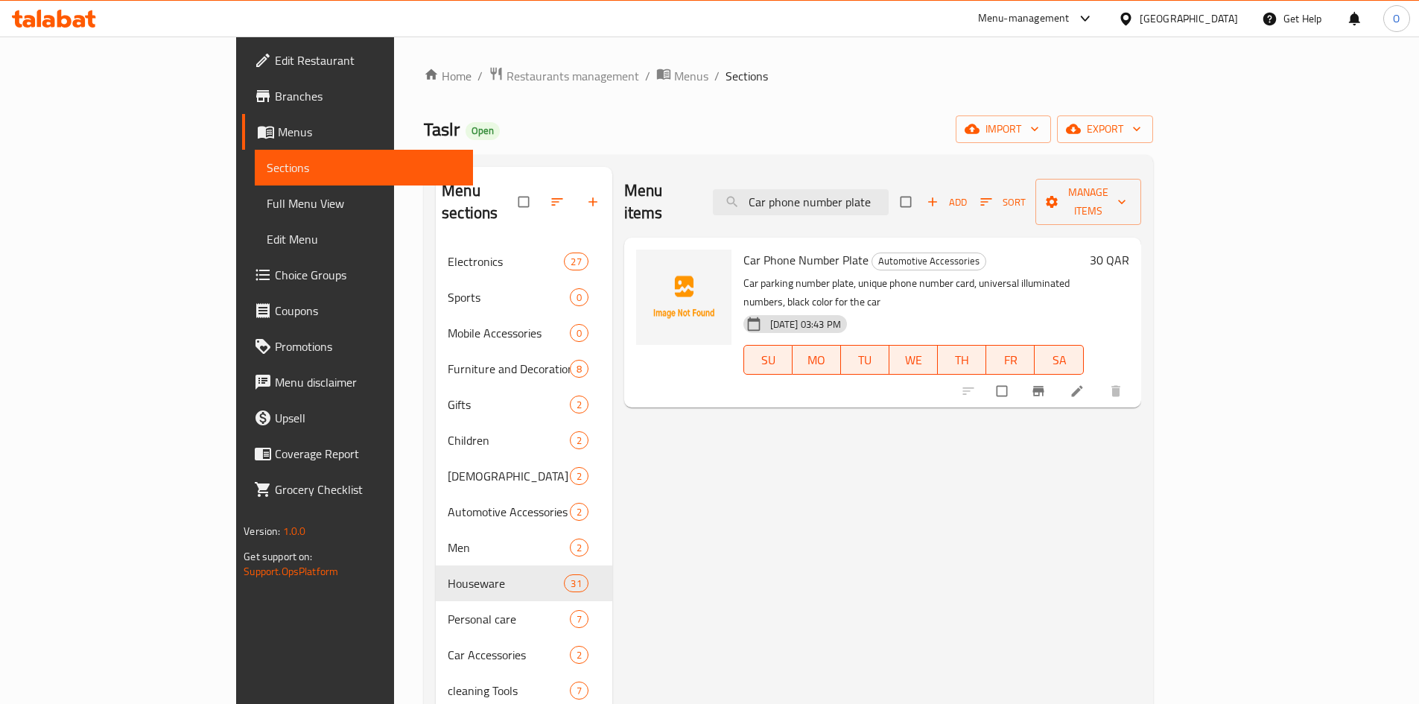
type input "Car phone number plate"
click at [1043, 386] on icon "Branch-specific-item" at bounding box center [1037, 391] width 11 height 10
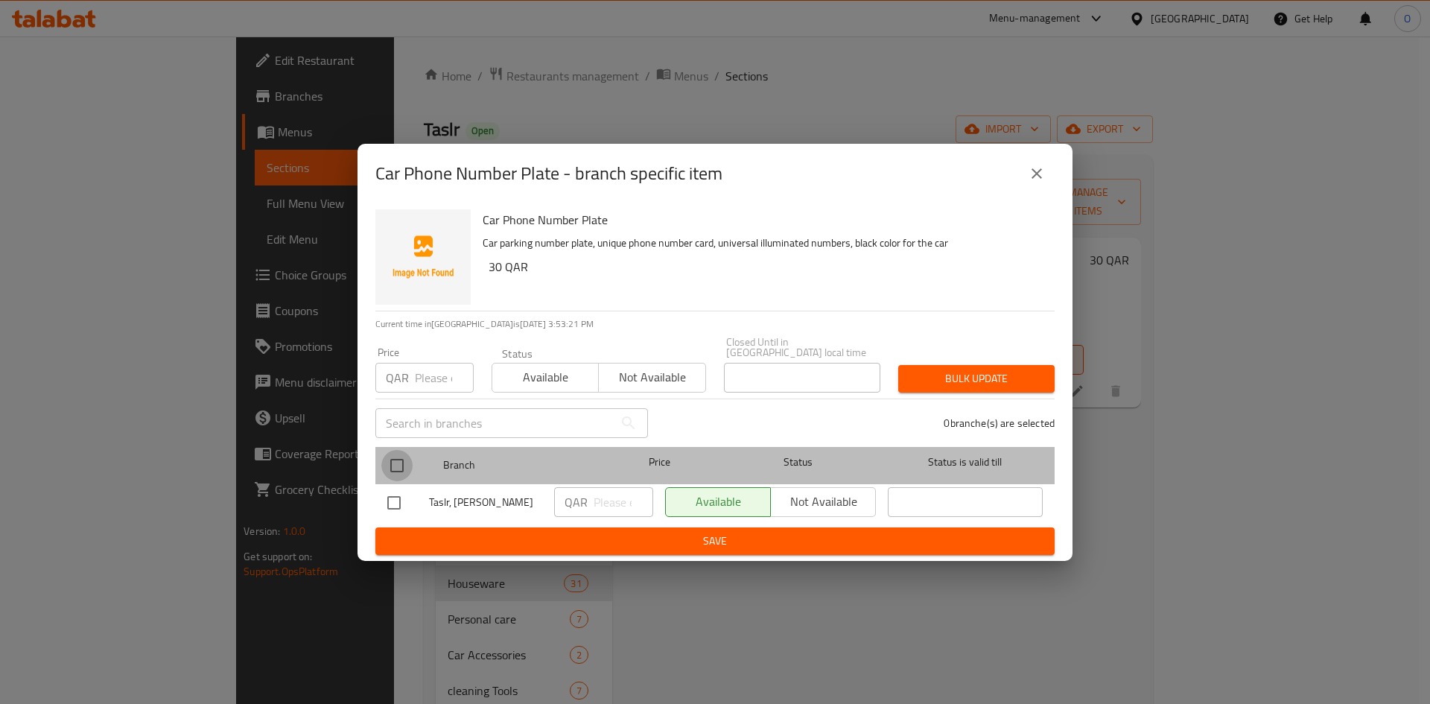
click at [408, 450] on input "checkbox" at bounding box center [396, 465] width 31 height 31
checkbox input "true"
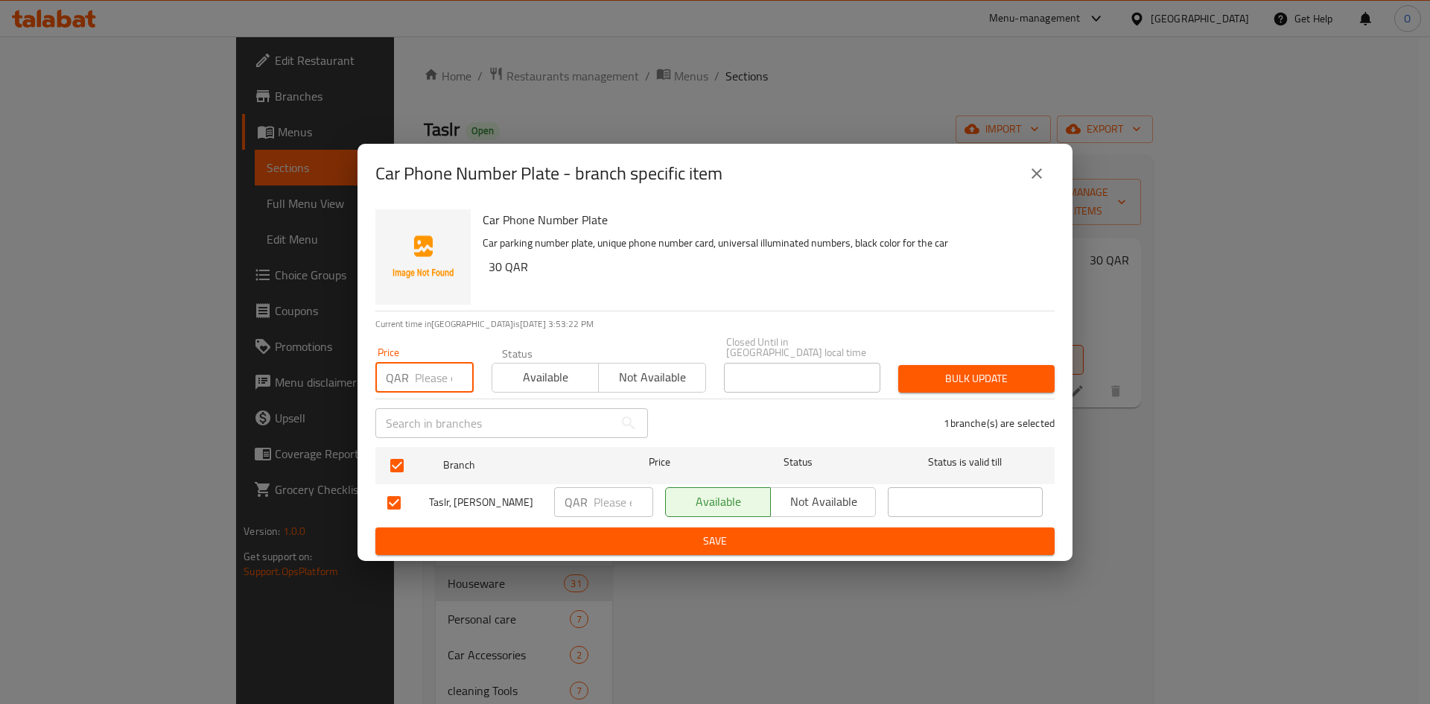
drag, startPoint x: 436, startPoint y: 349, endPoint x: 428, endPoint y: 372, distance: 25.0
click at [428, 372] on input "number" at bounding box center [444, 378] width 59 height 30
paste input "10"
type input "10"
click at [1037, 379] on button "Bulk update" at bounding box center [976, 379] width 156 height 28
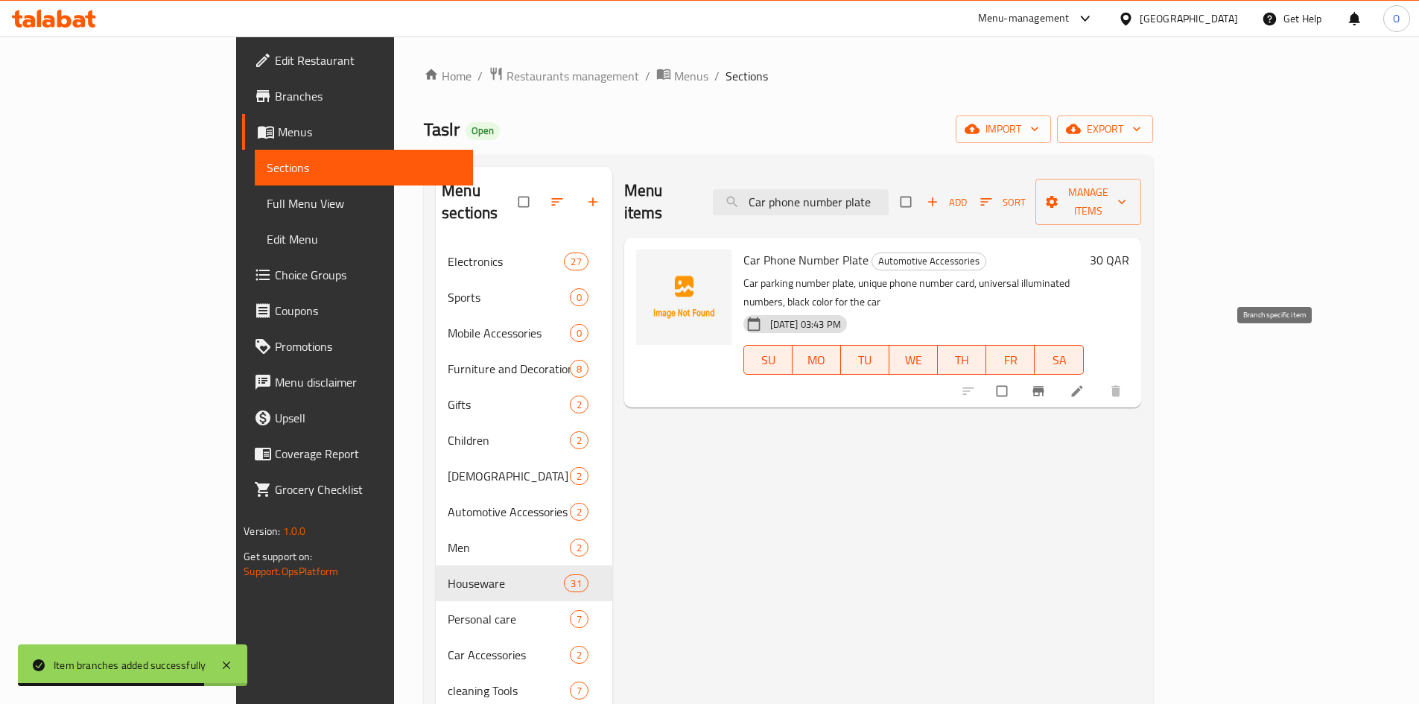
click at [1046, 384] on icon "Branch-specific-item" at bounding box center [1038, 391] width 15 height 15
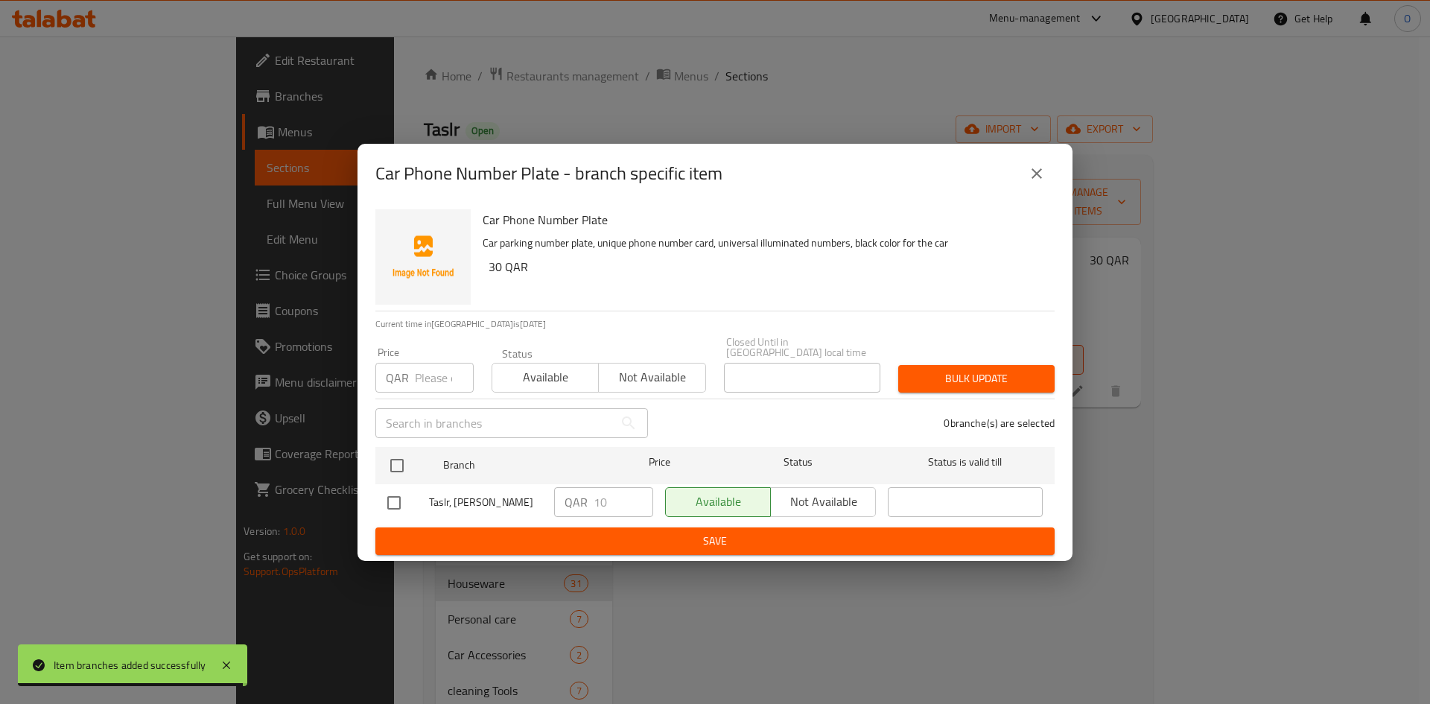
click at [1037, 159] on button "close" at bounding box center [1037, 174] width 36 height 36
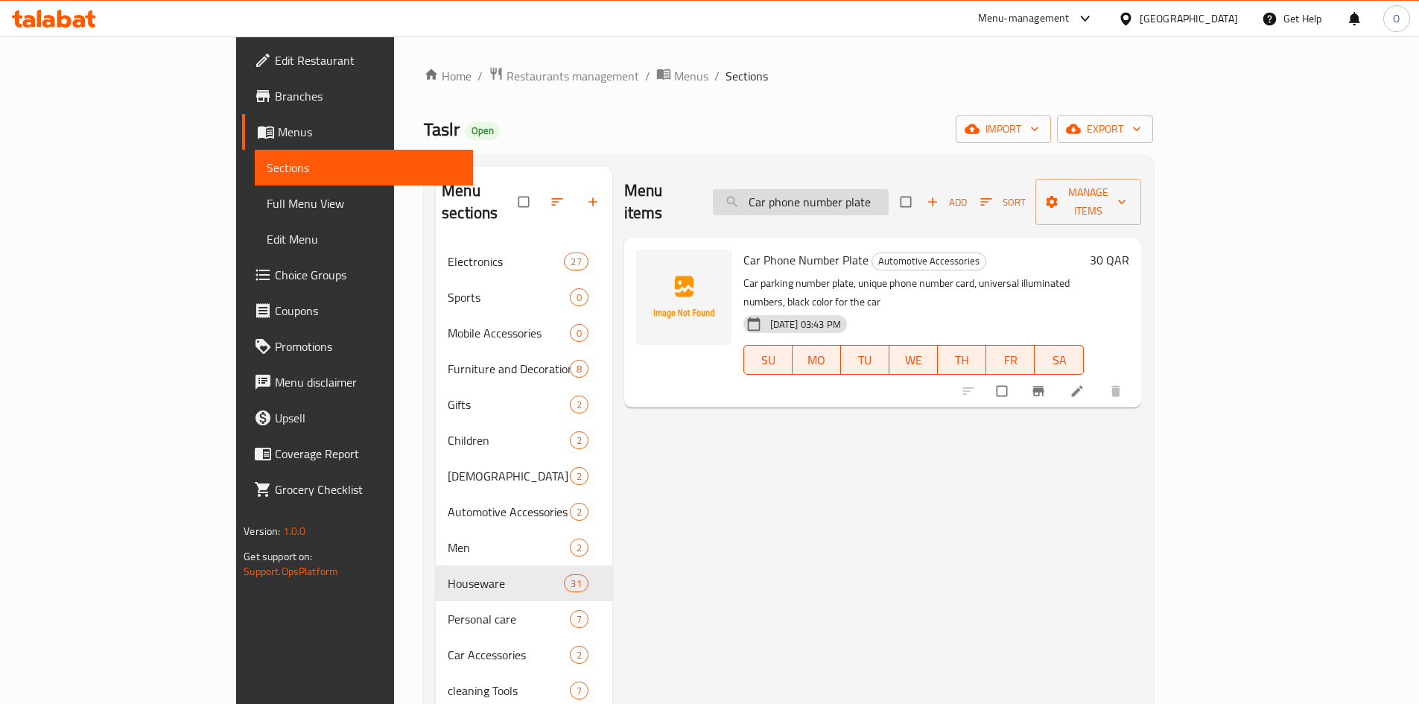
click at [846, 190] on input "Car phone number plate" at bounding box center [801, 202] width 176 height 26
click at [841, 193] on input "Car phone number plate" at bounding box center [801, 202] width 176 height 26
click at [840, 193] on input "Car phone number plate" at bounding box center [801, 202] width 176 height 26
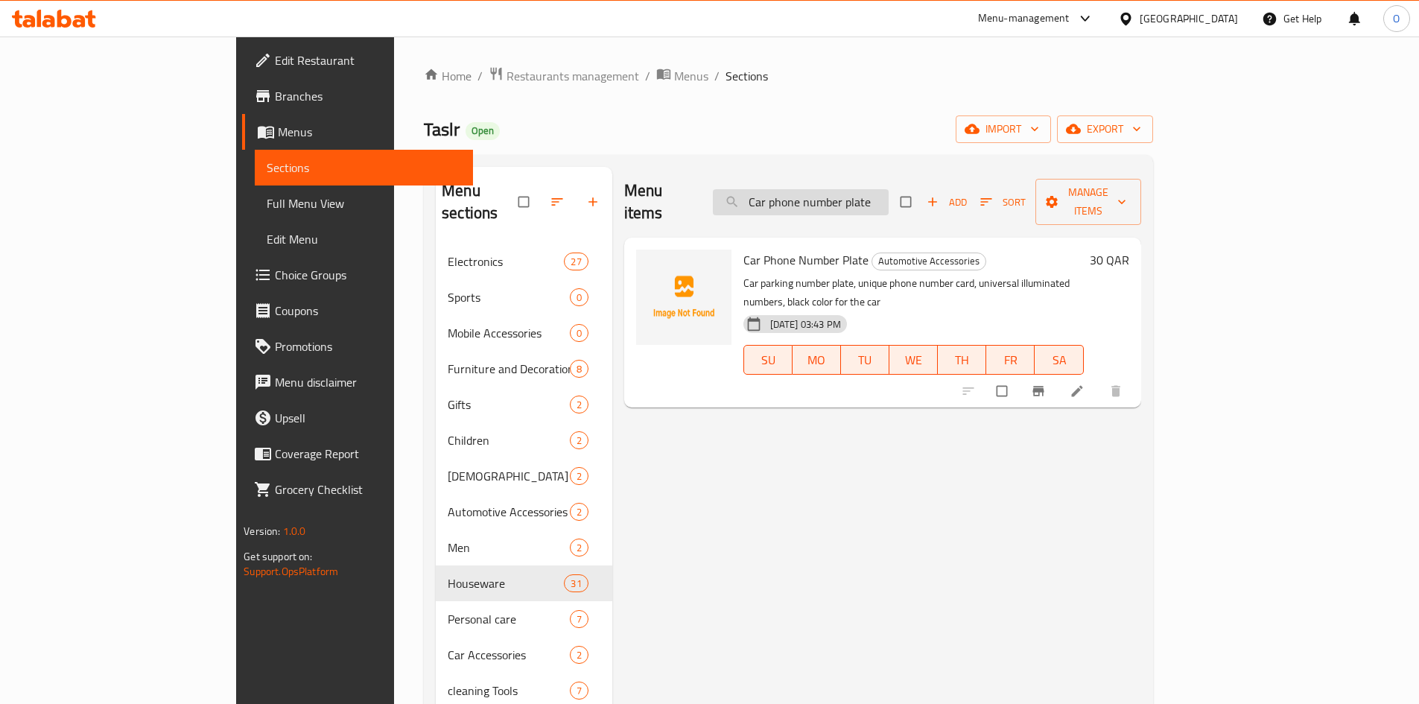
click at [840, 193] on input "Car phone number plate" at bounding box center [801, 202] width 176 height 26
paste input "Bicycle handlebar lock"
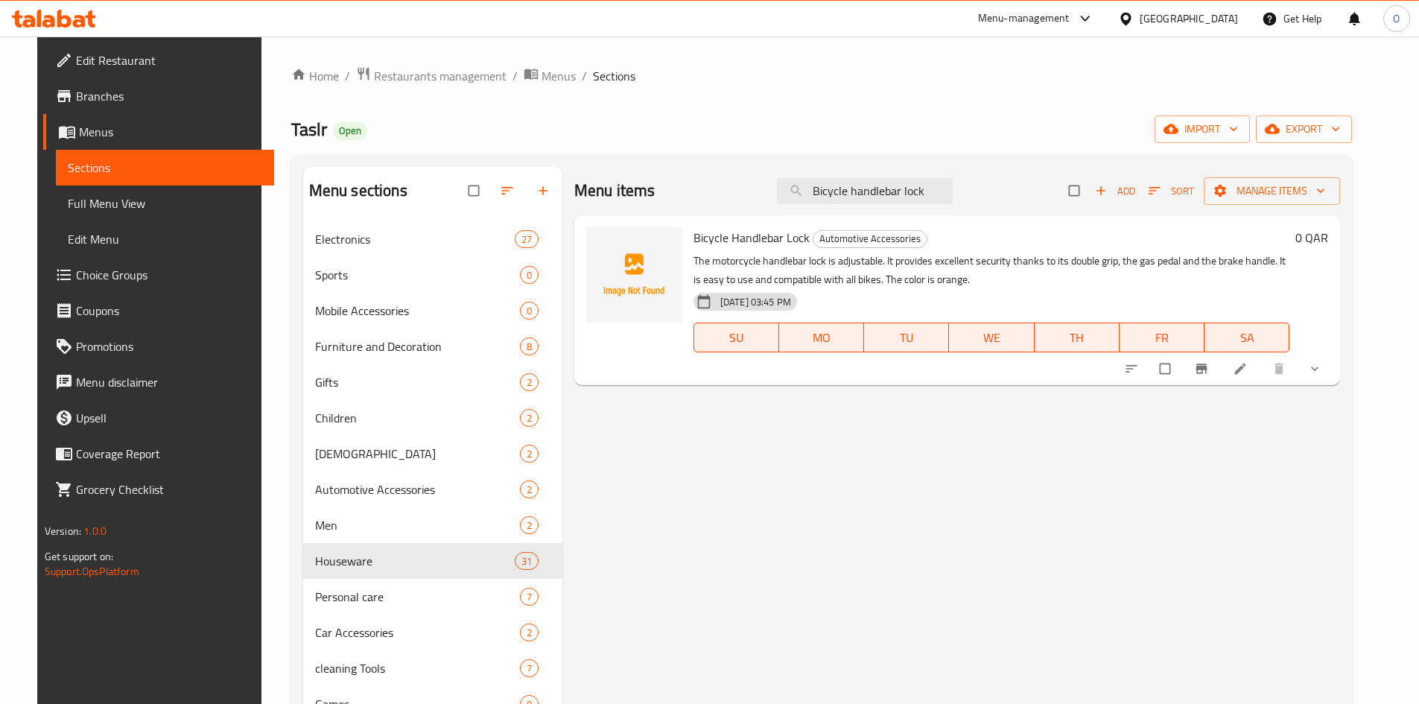
type input "Bicycle handlebar lock"
click at [1334, 372] on button "show more" at bounding box center [1316, 368] width 36 height 33
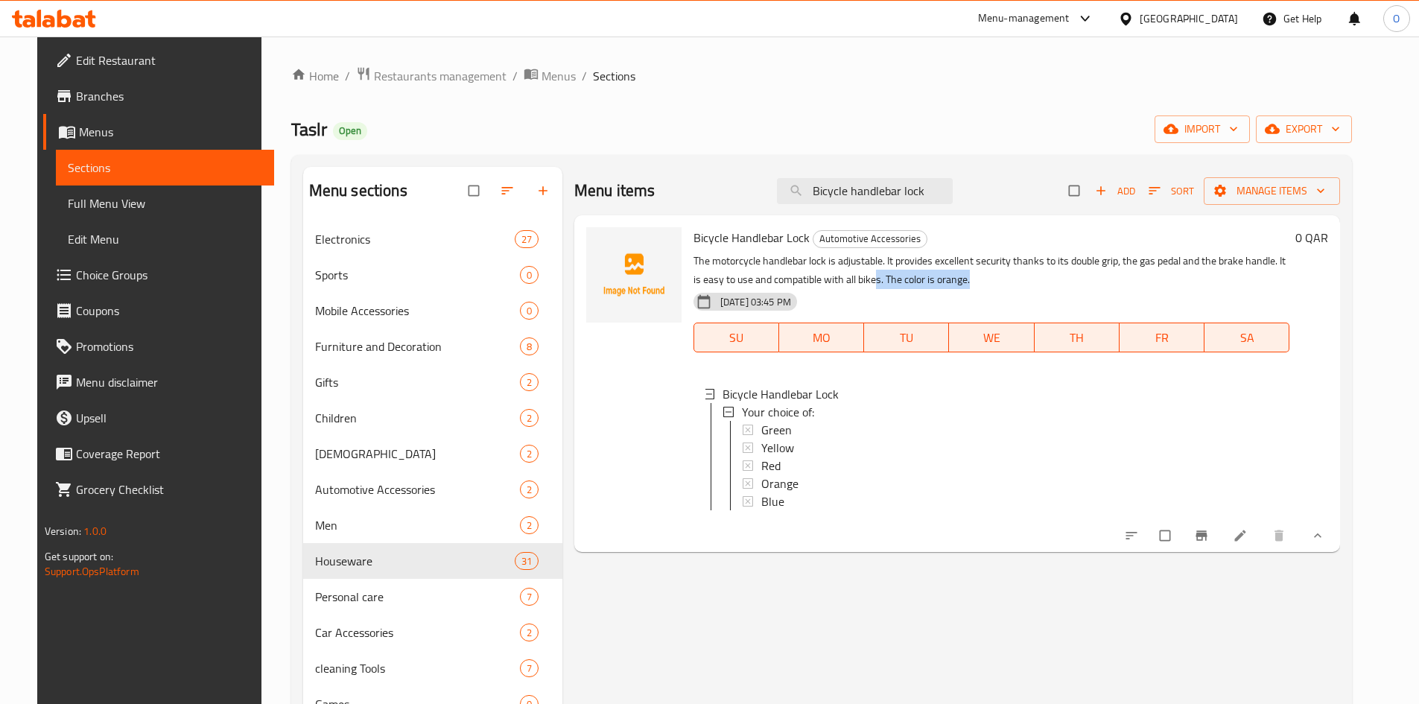
drag, startPoint x: 825, startPoint y: 282, endPoint x: 944, endPoint y: 282, distance: 118.4
click at [944, 282] on p "The motorcycle handlebar lock is adjustable. It provides excellent security tha…" at bounding box center [991, 270] width 596 height 37
click at [768, 480] on span "Orange" at bounding box center [779, 483] width 37 height 18
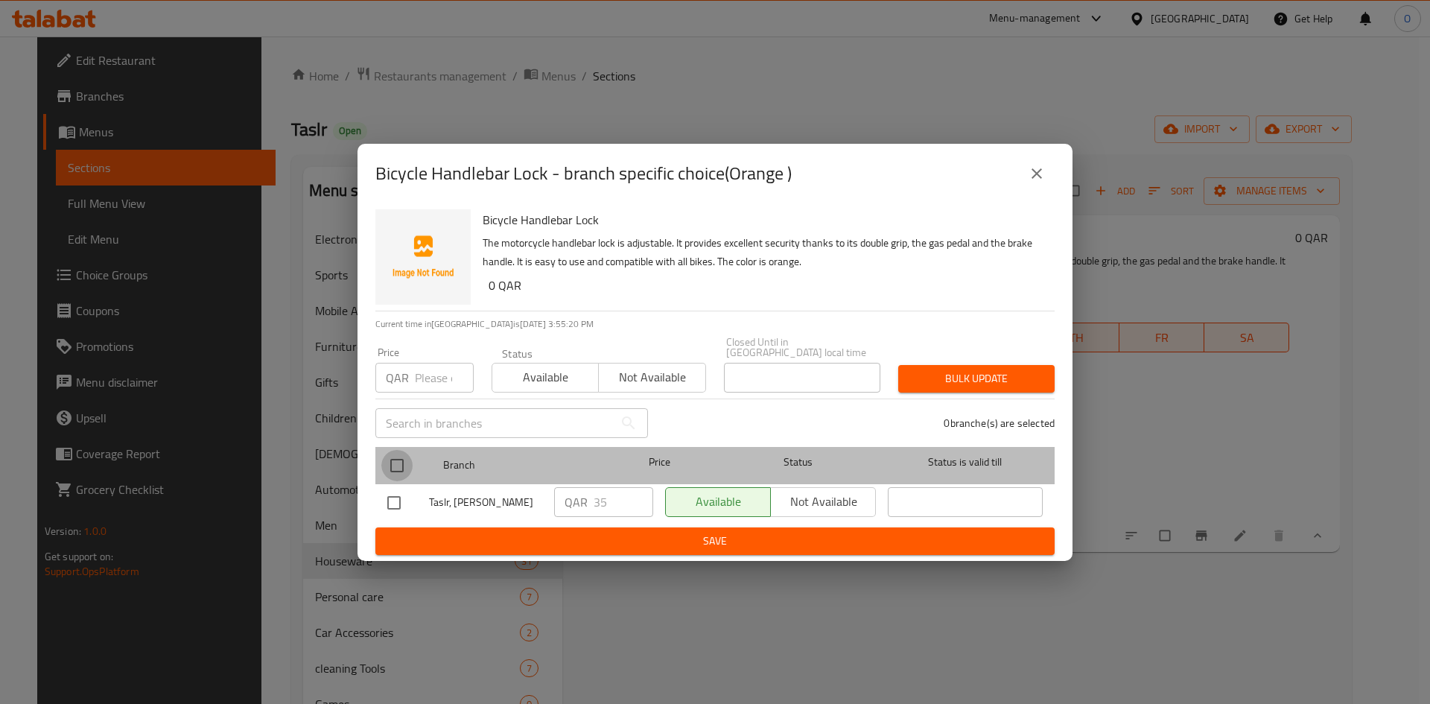
click at [395, 454] on input "checkbox" at bounding box center [396, 465] width 31 height 31
checkbox input "true"
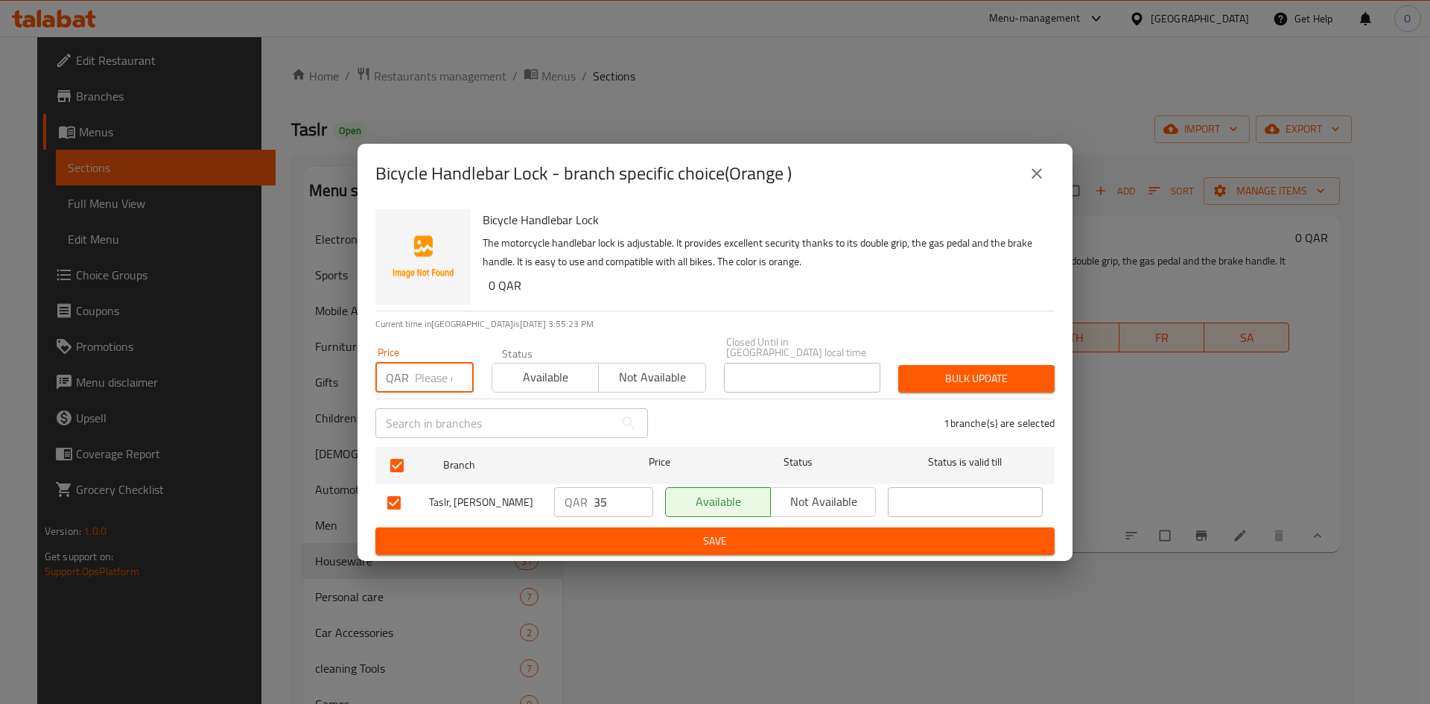
paste input "26"
type input "26"
click at [923, 372] on span "Bulk update" at bounding box center [976, 378] width 133 height 19
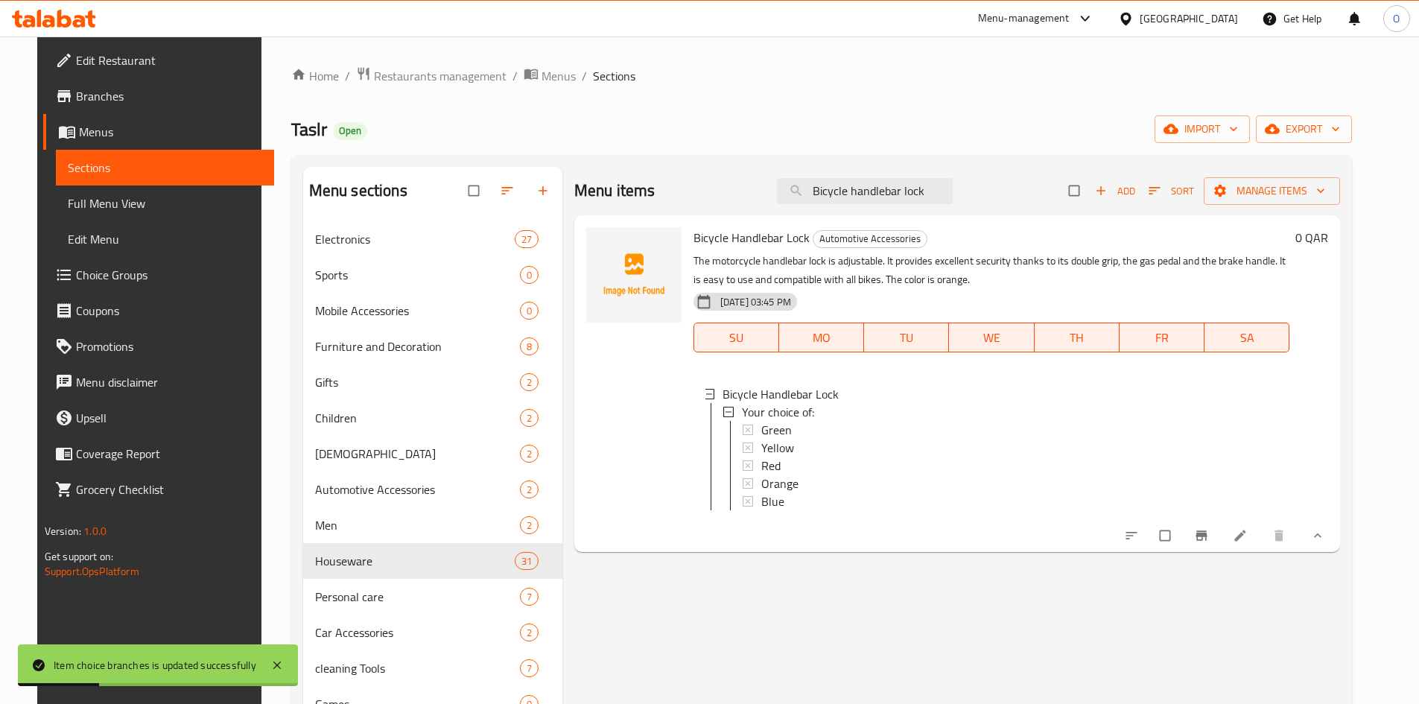
click at [771, 240] on span "Bicycle Handlebar Lock" at bounding box center [751, 237] width 116 height 22
copy h6 "Bicycle Handlebar Lock"
click at [868, 195] on input "Bicycle handlebar lock" at bounding box center [865, 191] width 176 height 26
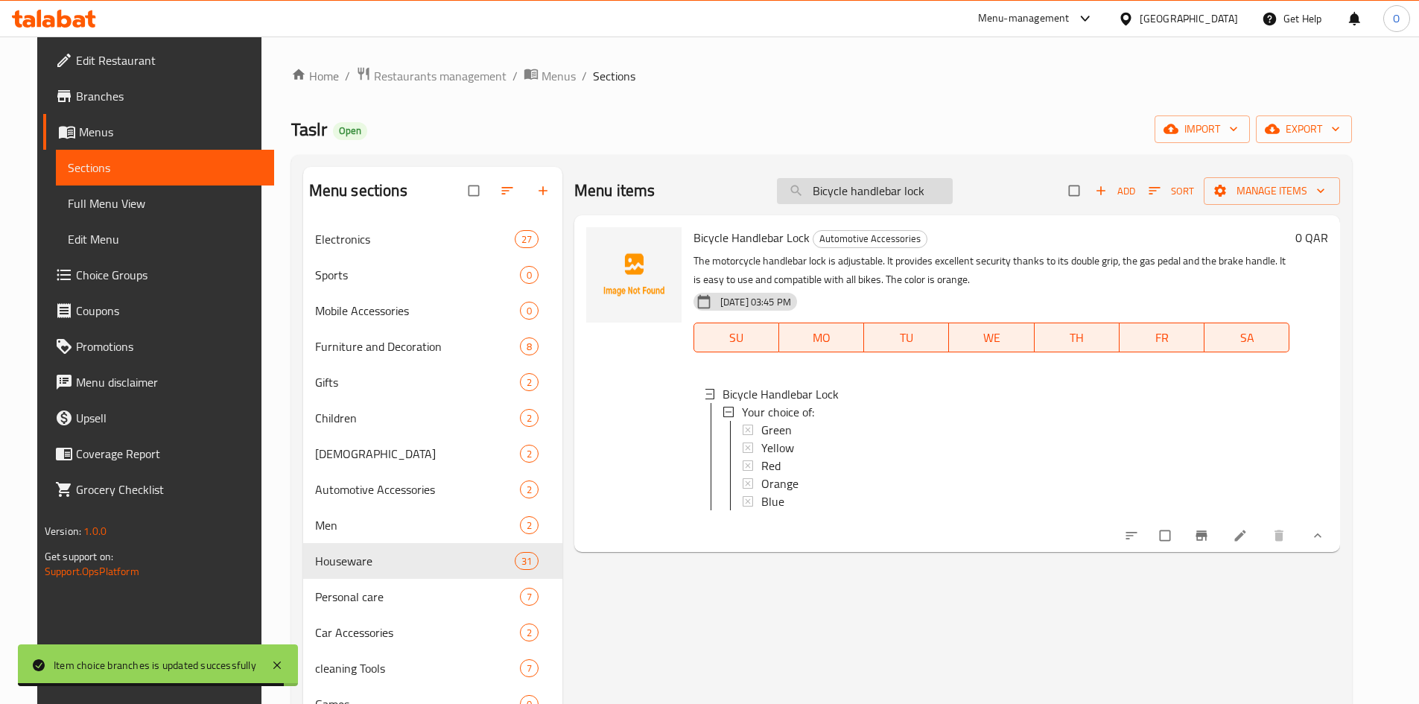
click at [868, 195] on input "Bicycle handlebar lock" at bounding box center [865, 191] width 176 height 26
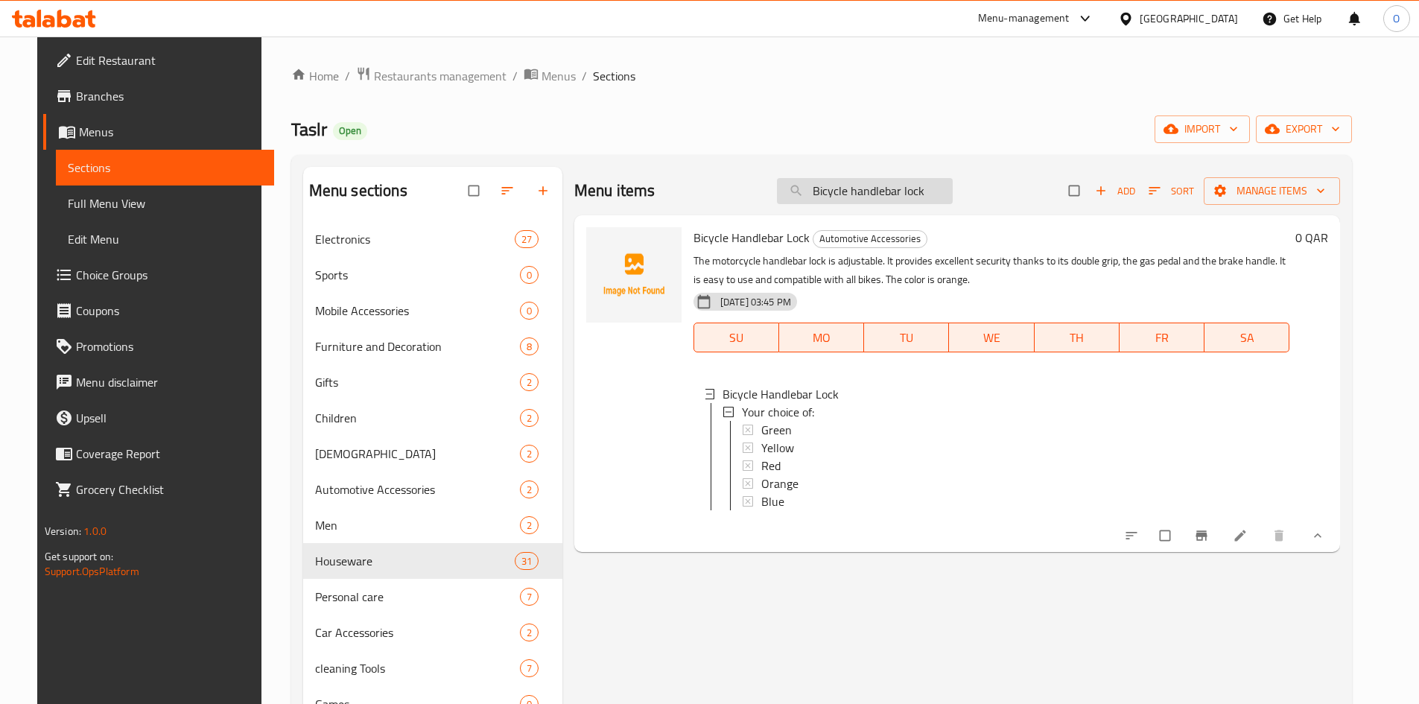
paste input "Electric hot and cold drinks holder - bla"
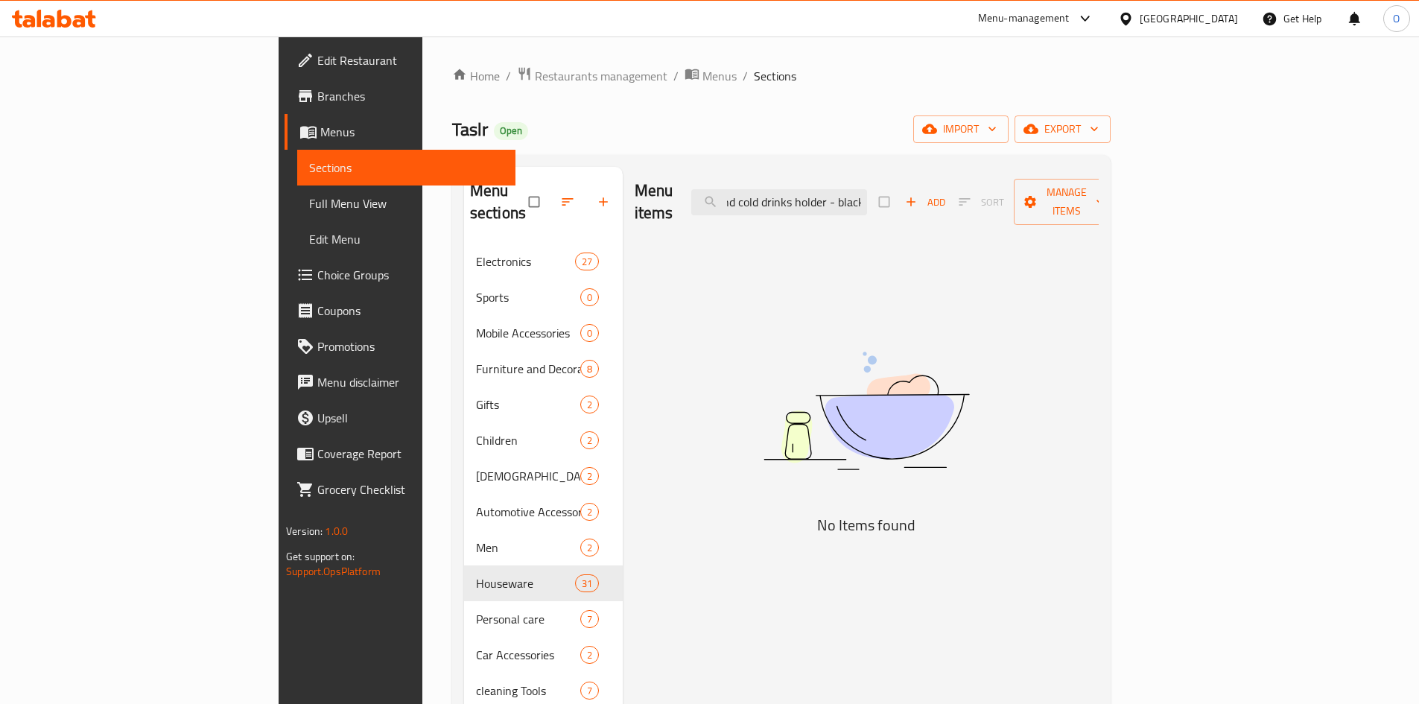
drag, startPoint x: 923, startPoint y: 192, endPoint x: 1009, endPoint y: 203, distance: 87.0
click at [1009, 203] on div "Menu items Electric hot and cold drinks holder - black Add Sort Manage items" at bounding box center [866, 202] width 464 height 71
type input "Electric hot and cold drinks holder"
drag, startPoint x: 768, startPoint y: 187, endPoint x: 731, endPoint y: 189, distance: 36.6
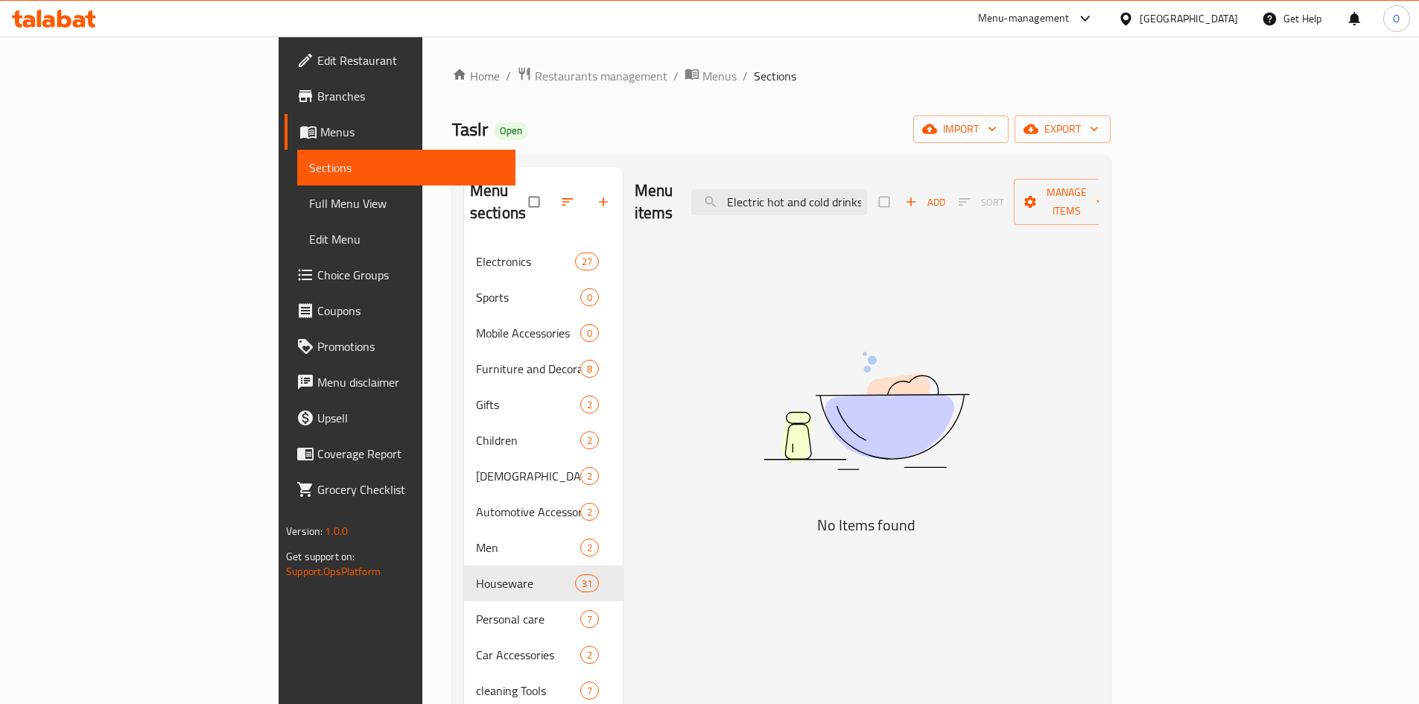
click at [731, 189] on div "Menu items Electric hot and cold drinks holder Add Sort Manage items" at bounding box center [866, 202] width 464 height 71
click at [867, 189] on input "Electric hot and cold drinks holder" at bounding box center [779, 202] width 176 height 26
drag, startPoint x: 845, startPoint y: 194, endPoint x: 968, endPoint y: 183, distance: 123.3
click at [968, 183] on div "Menu items Electric hot and cold drinks holder Add Sort Manage items" at bounding box center [866, 202] width 464 height 71
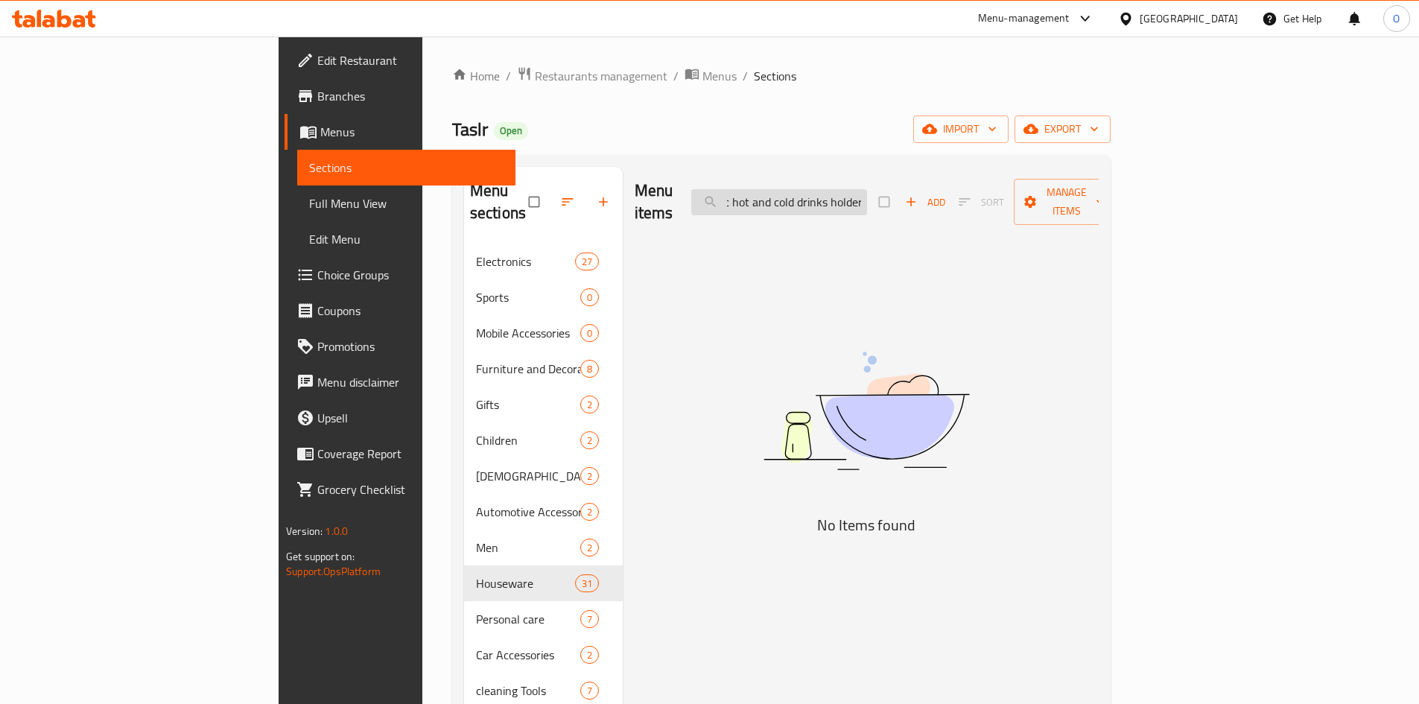
click at [867, 194] on input "Electric hot and cold drinks holder" at bounding box center [779, 202] width 176 height 26
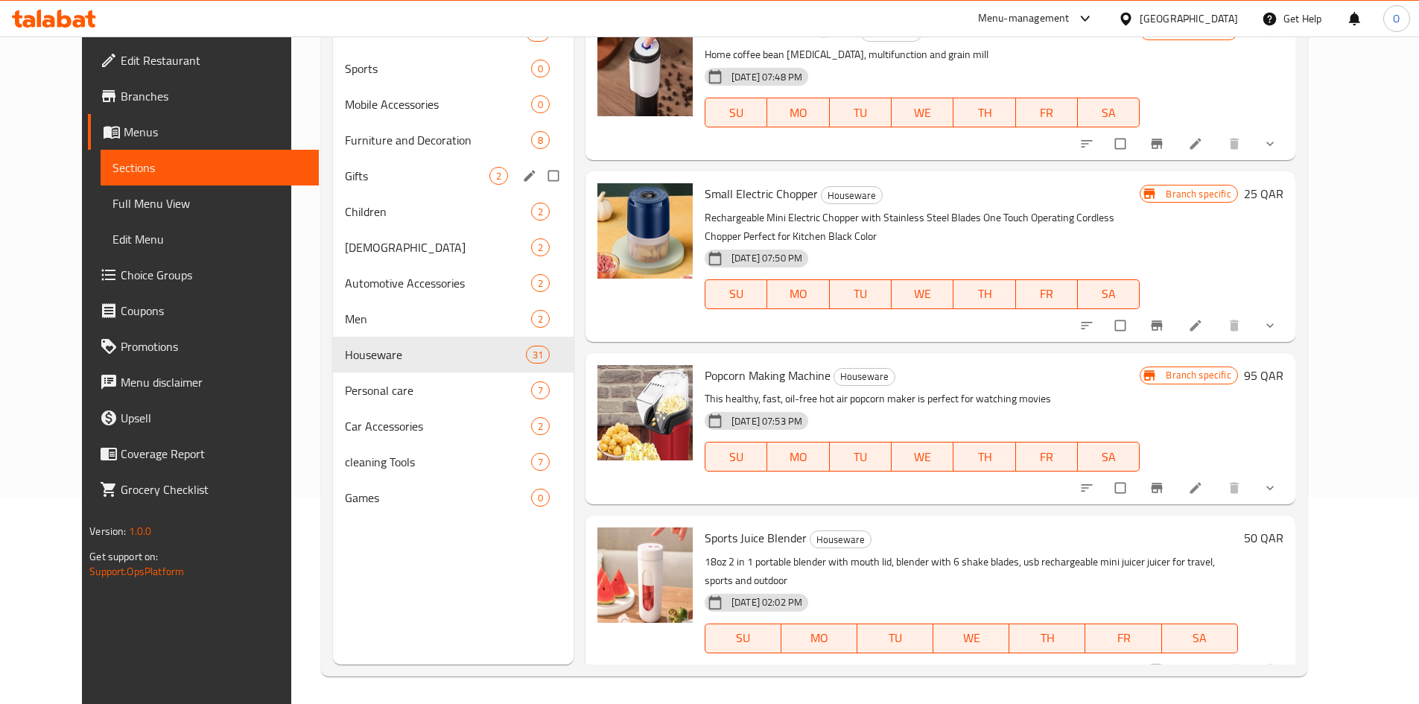
scroll to position [209, 0]
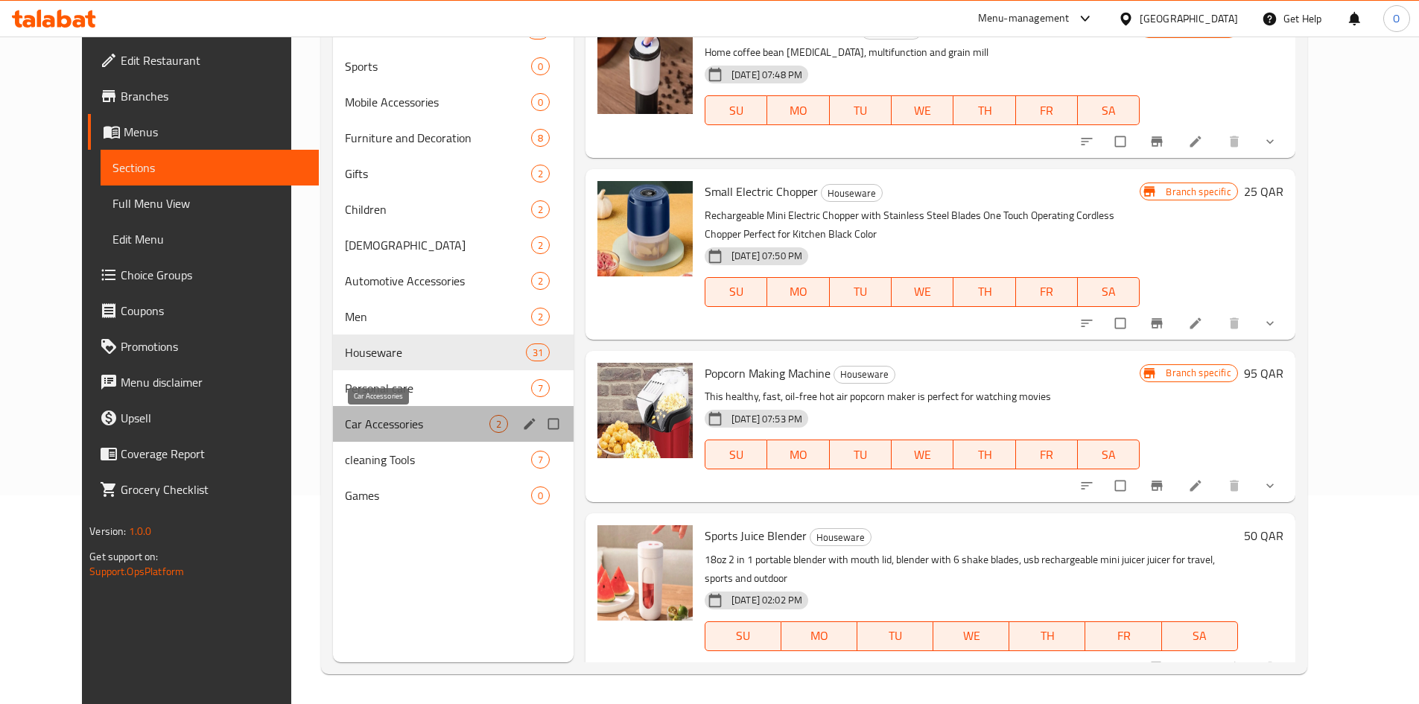
click at [392, 417] on span "Car Accessories" at bounding box center [417, 424] width 144 height 18
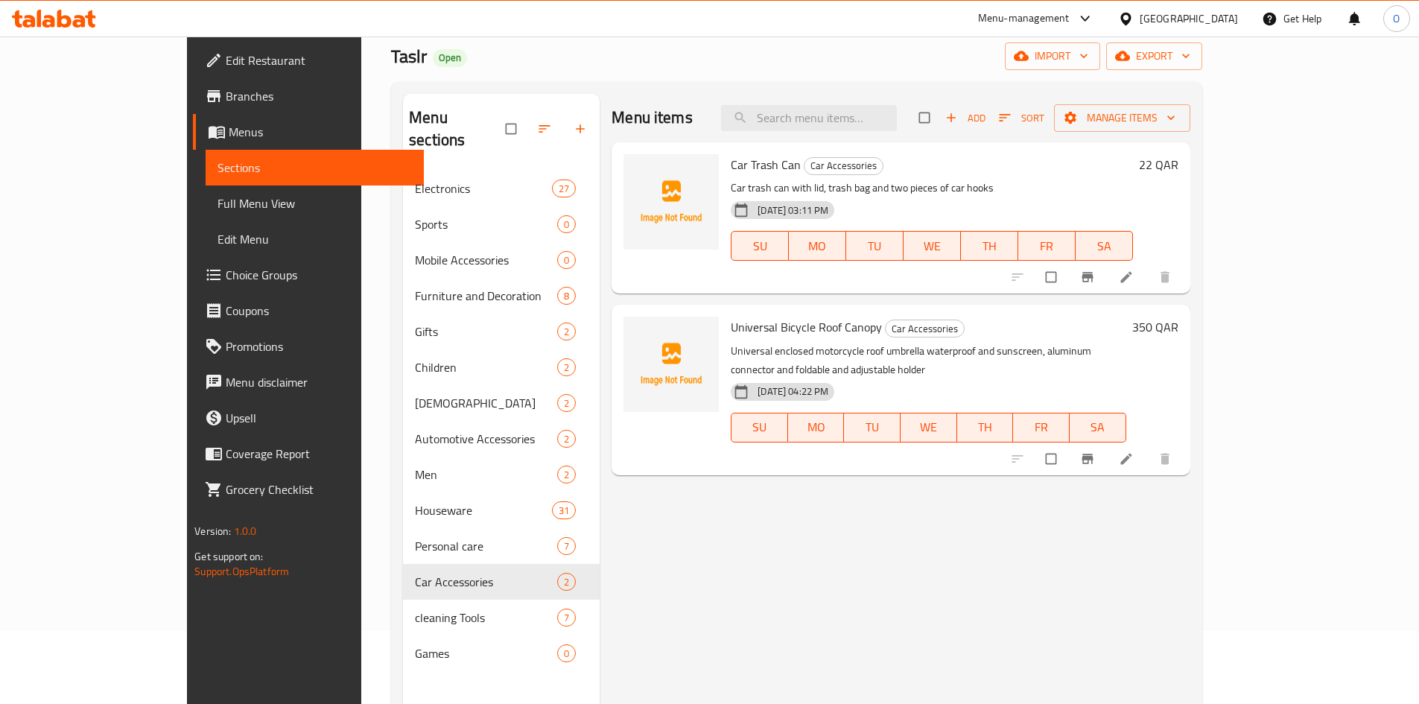
scroll to position [60, 0]
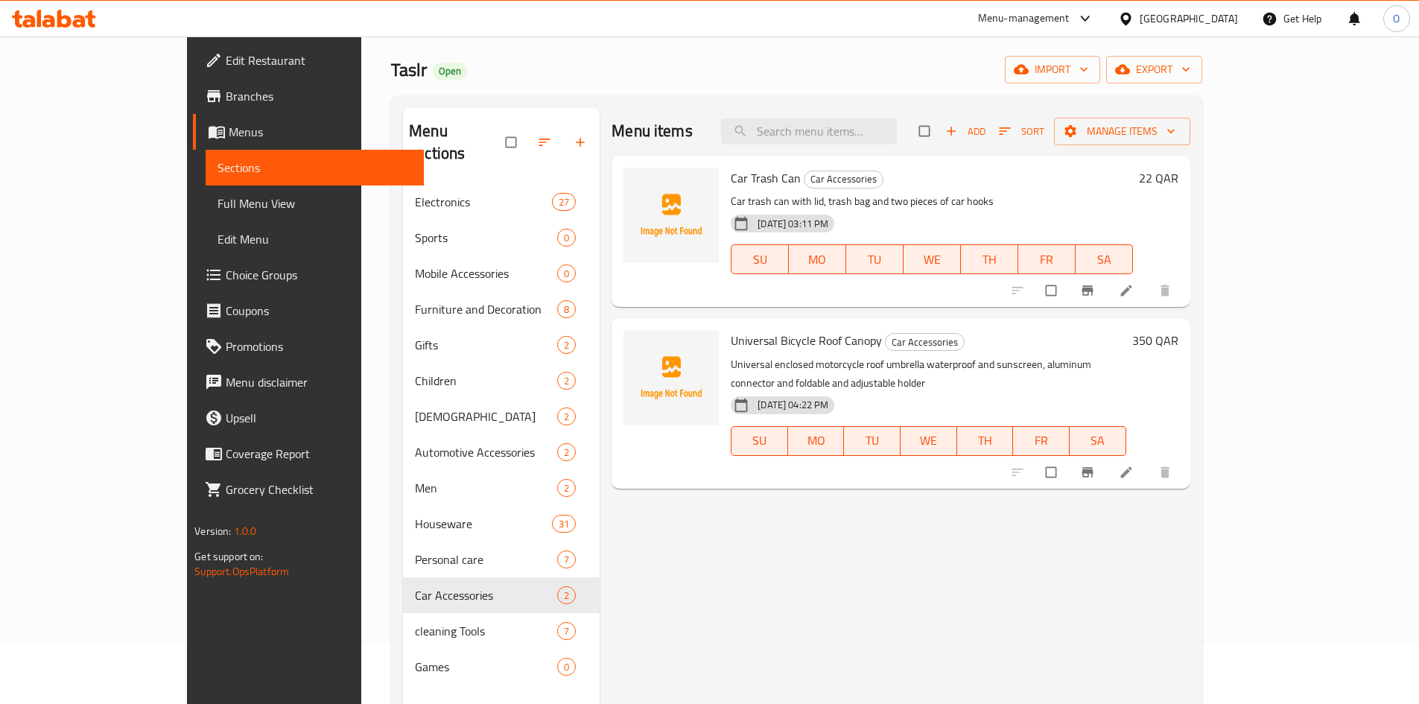
click at [985, 135] on span "Add" at bounding box center [965, 131] width 40 height 17
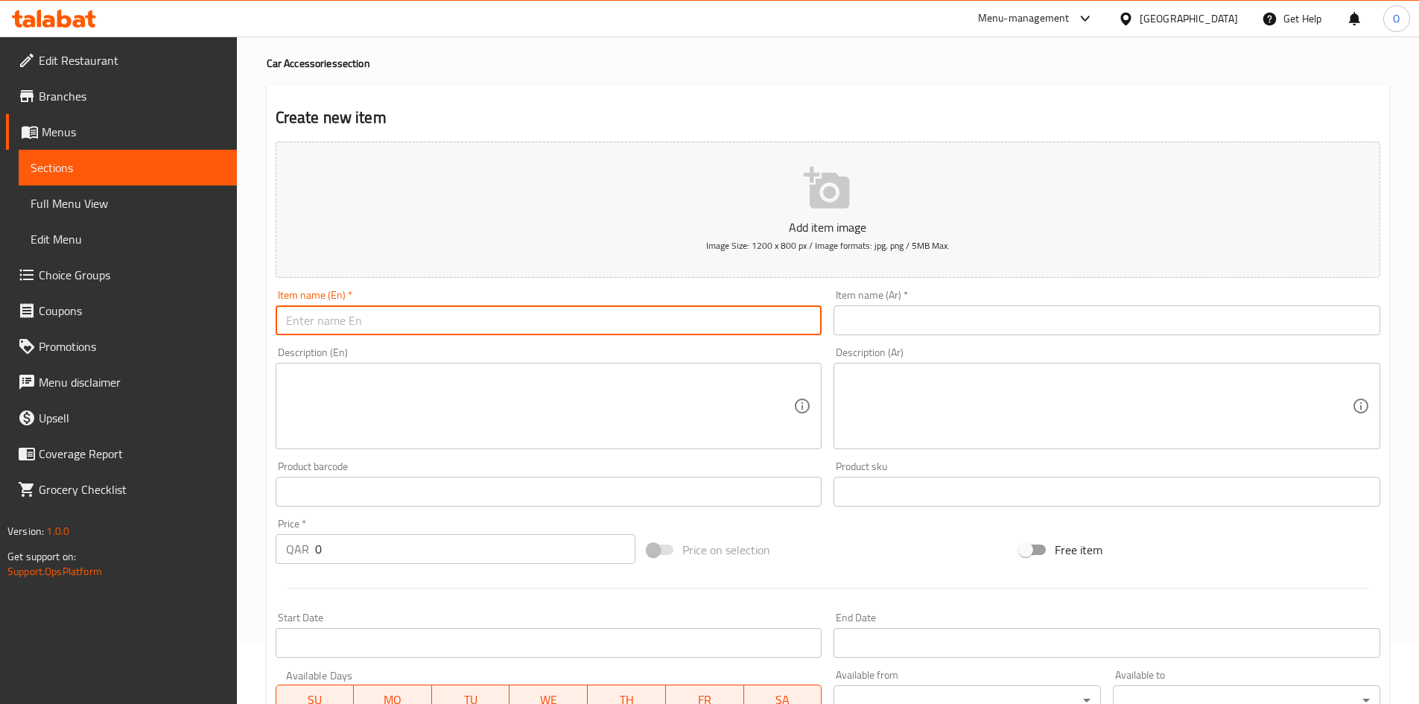
paste input "Electric Hot And Cold Drinks Holder - Black"
type input "Electric Hot And Cold Drinks Holder - Black"
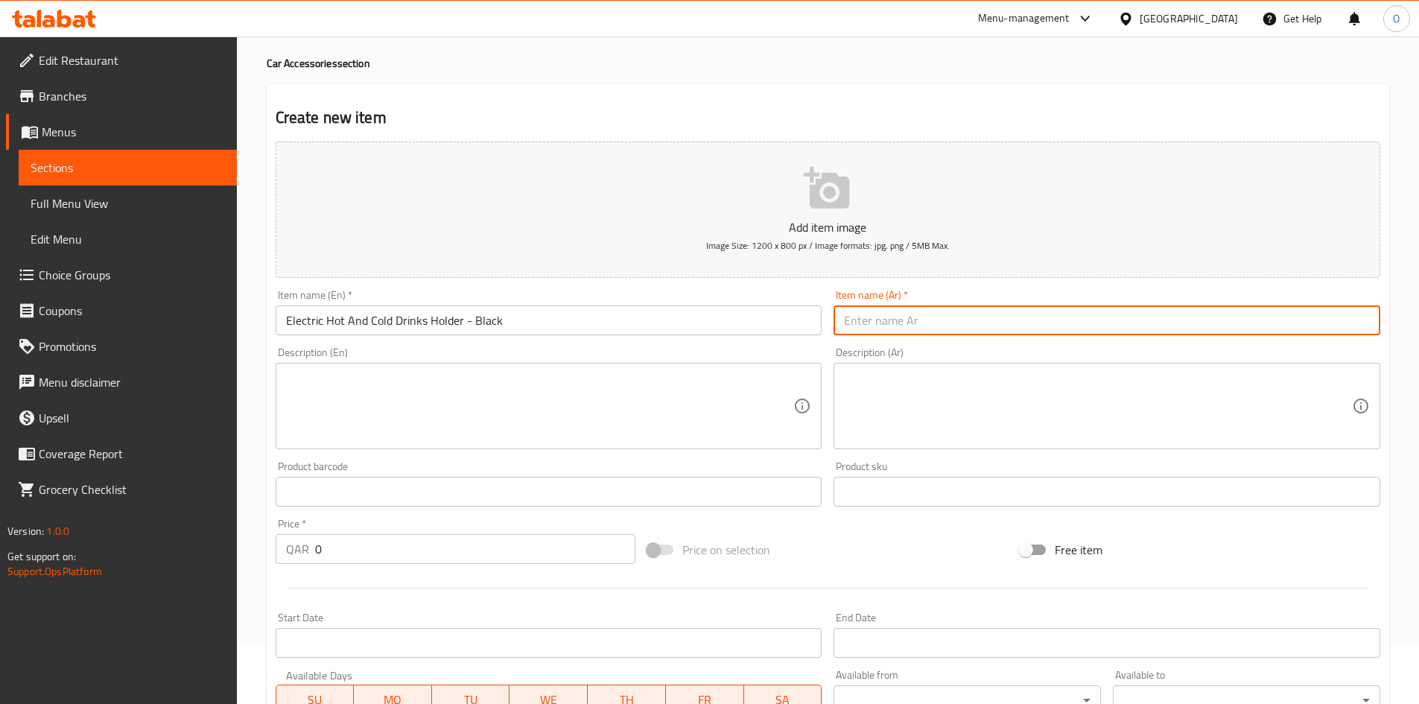
paste input "حامل المشروبات البارده والساخنة كهربائي - الأسود"
type input "حامل المشروبات البارده والساخنة كهربائي - الأسود"
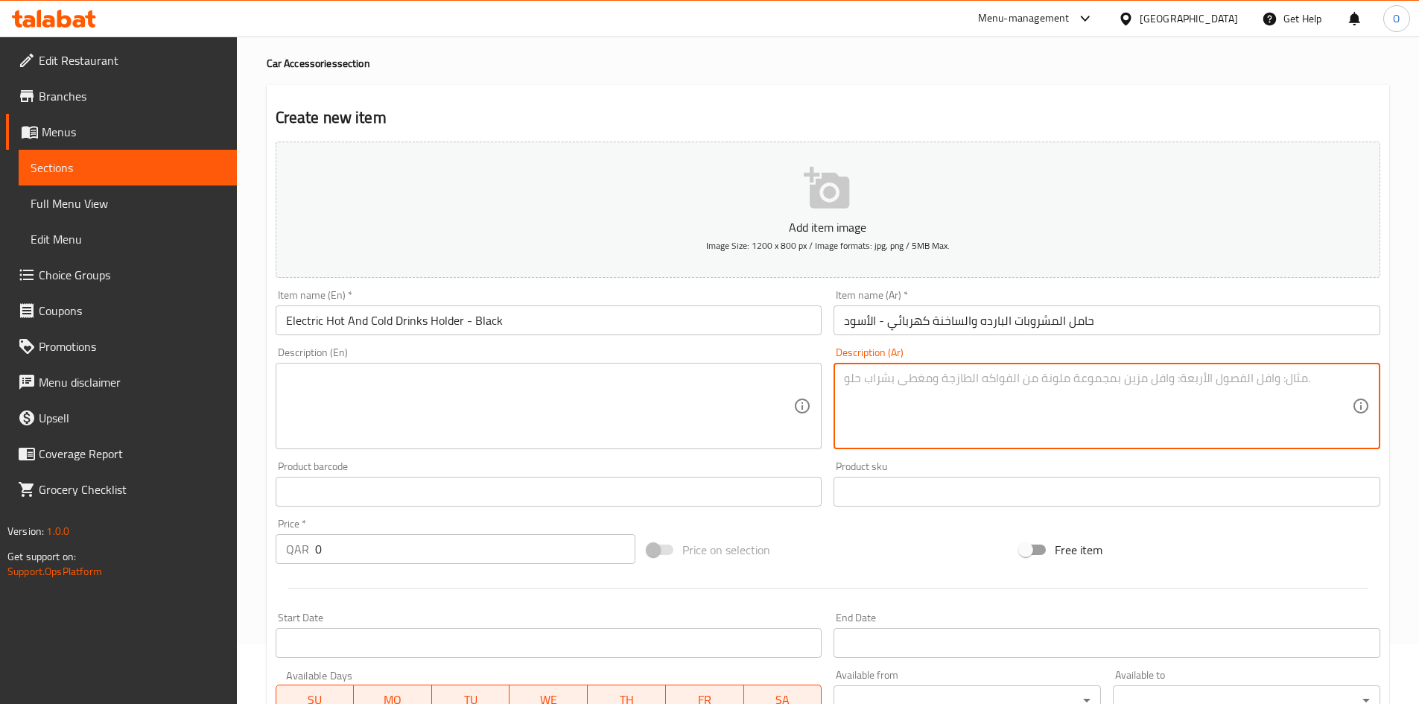
paste textarea "حامل مشروبات الذي يحافظ على درجة حرارة المشروبات باردة او ساخنة للمركبات ذات ال…"
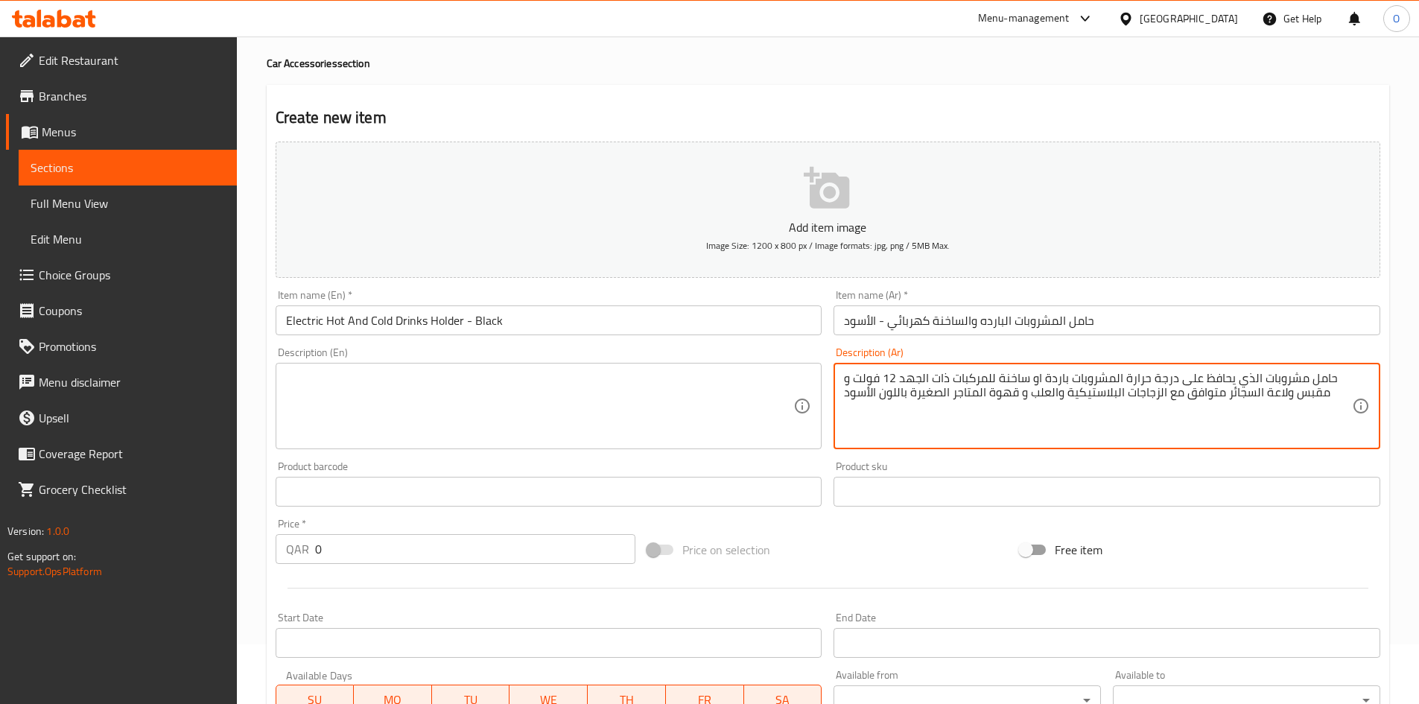
type textarea "حامل مشروبات الذي يحافظ على درجة حرارة المشروبات باردة او ساخنة للمركبات ذات ال…"
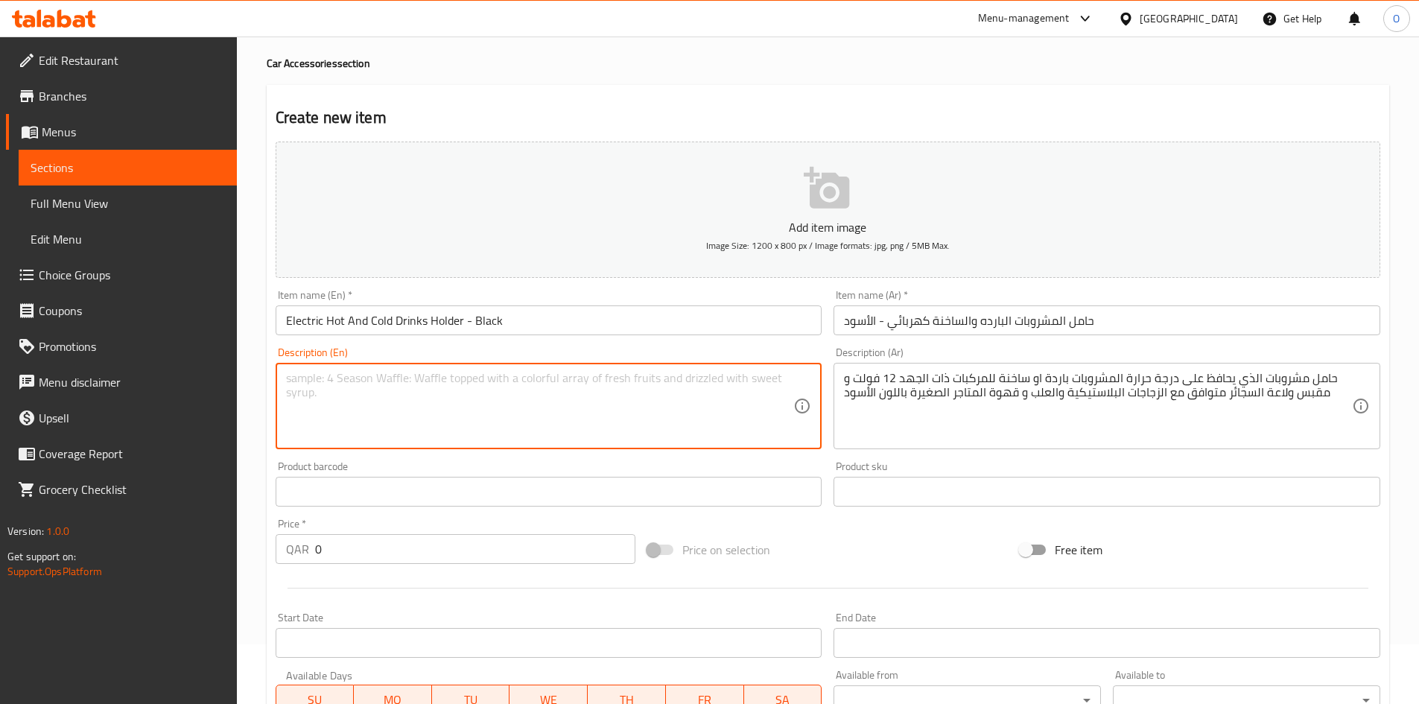
paste textarea "Drink Holder That Keeps Drinks Hot or Cold for 12V Vehicles and Cigarette Light…"
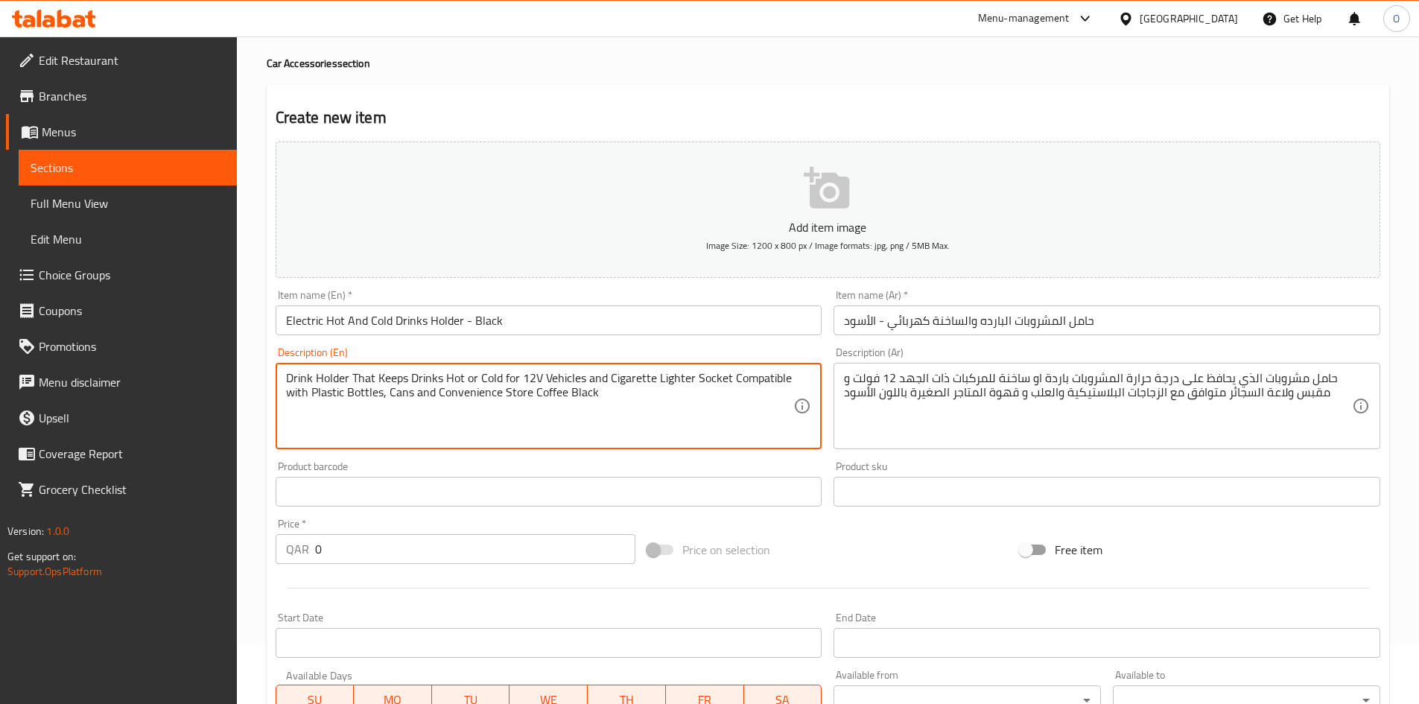
type textarea "Drink Holder That Keeps Drinks Hot or Cold for 12V Vehicles and Cigarette Light…"
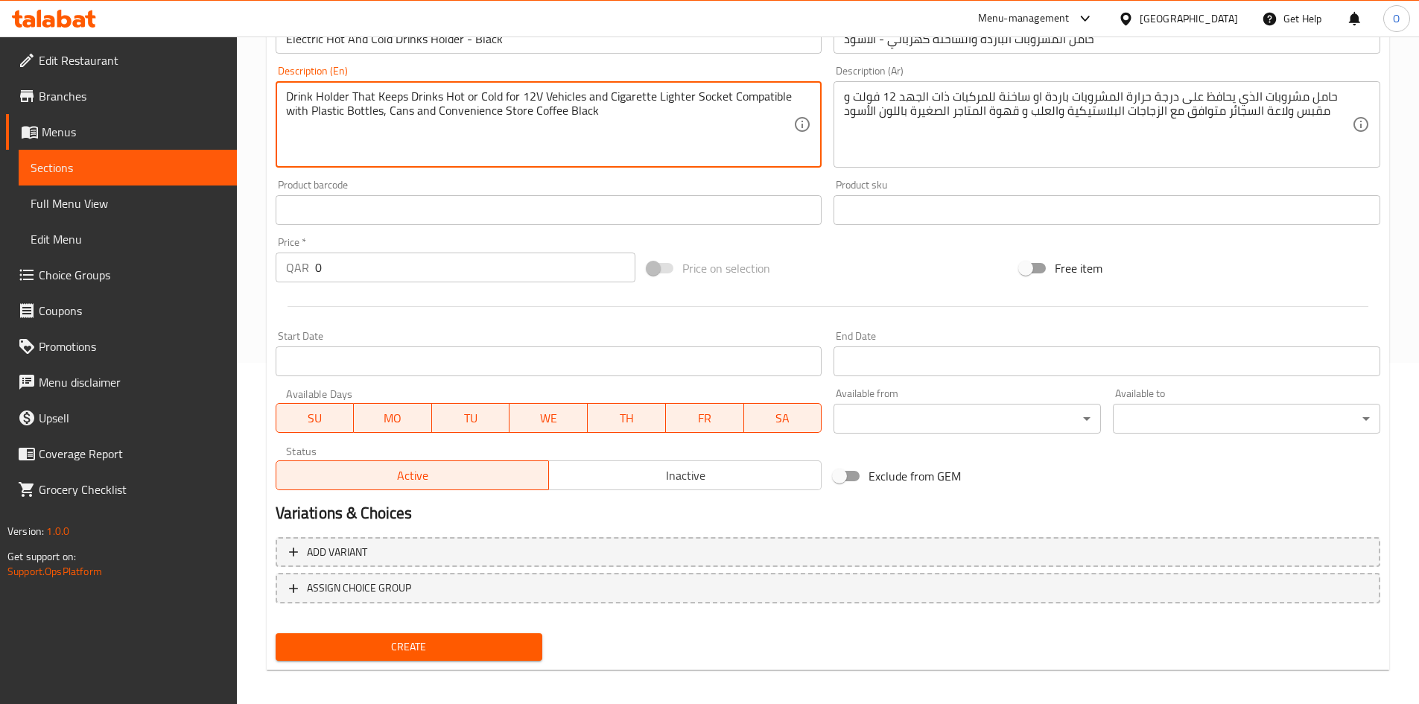
scroll to position [349, 0]
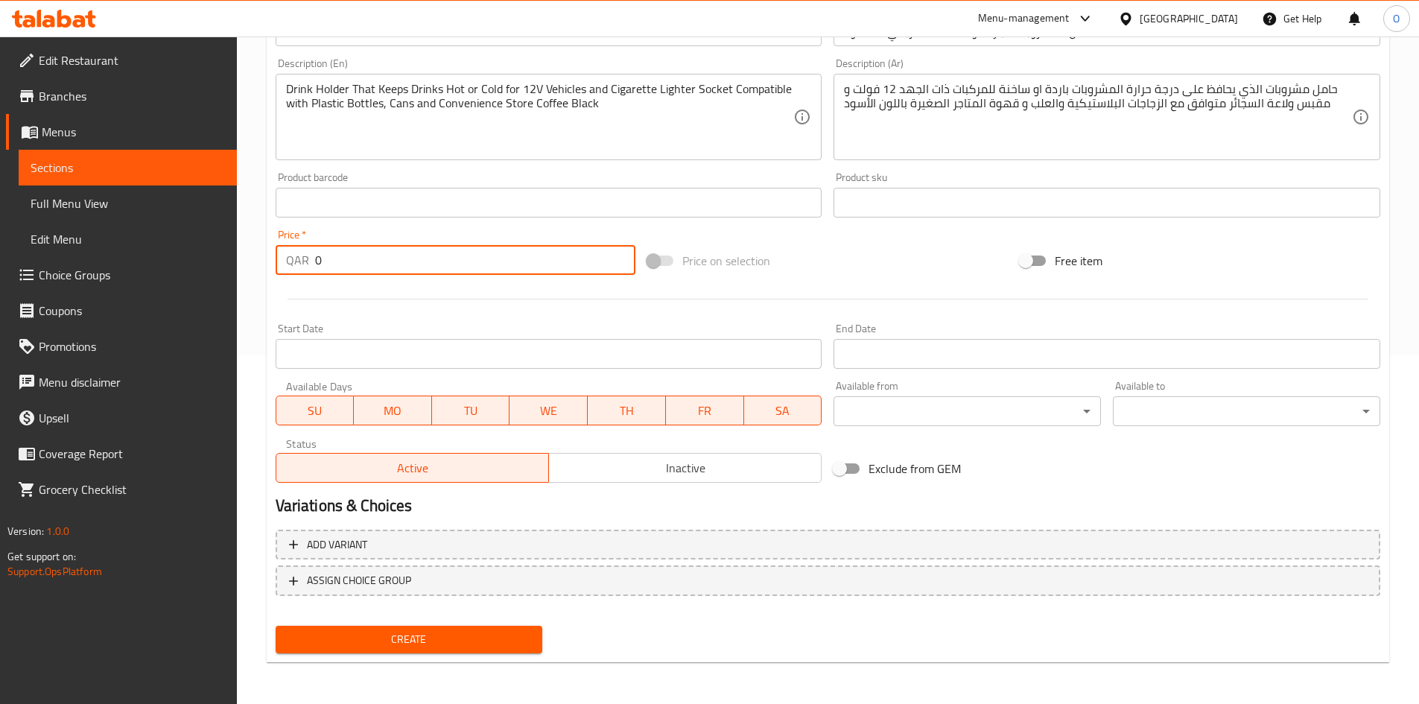
drag, startPoint x: 320, startPoint y: 267, endPoint x: 310, endPoint y: 267, distance: 10.5
click at [305, 267] on div "QAR 0 Price *" at bounding box center [456, 260] width 360 height 30
paste input "146"
type input "146"
click at [401, 297] on div at bounding box center [828, 299] width 1116 height 36
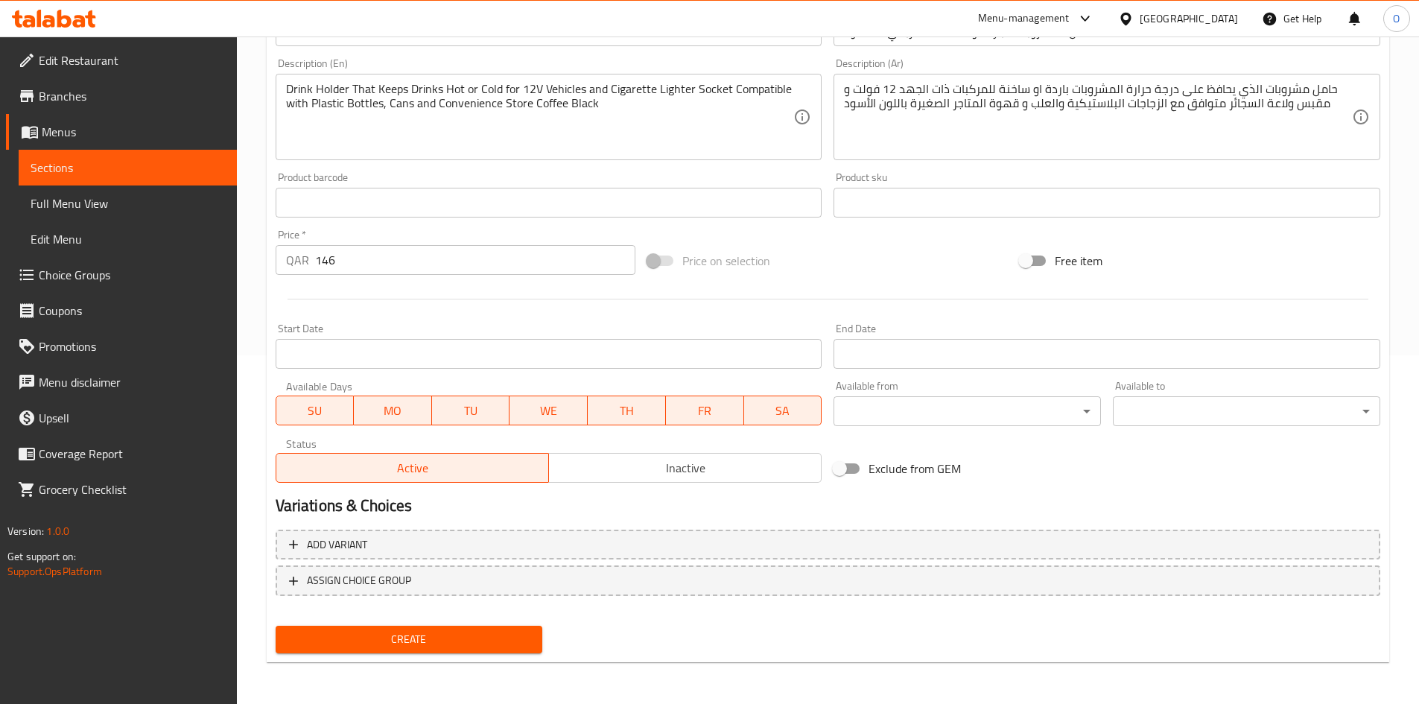
click at [702, 475] on span "Inactive" at bounding box center [685, 468] width 261 height 22
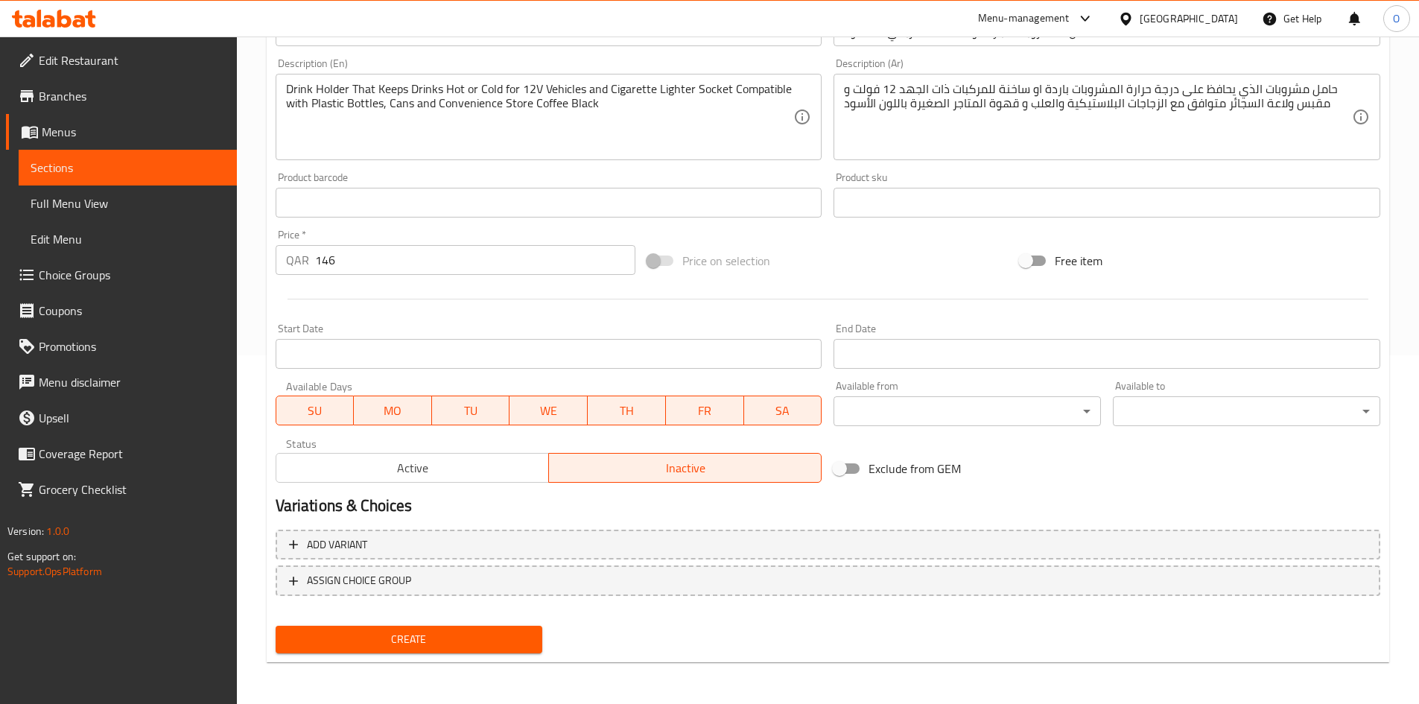
click at [454, 648] on span "Create" at bounding box center [409, 639] width 244 height 19
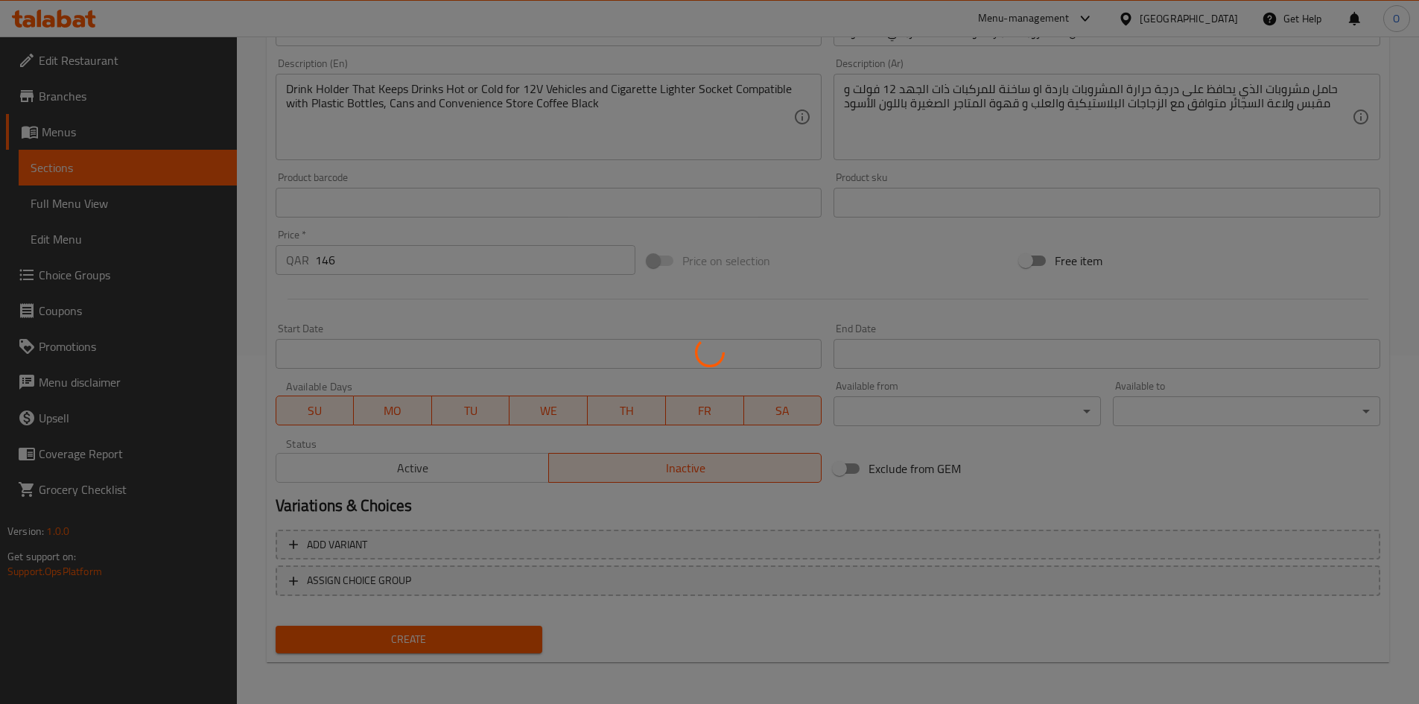
type input "0"
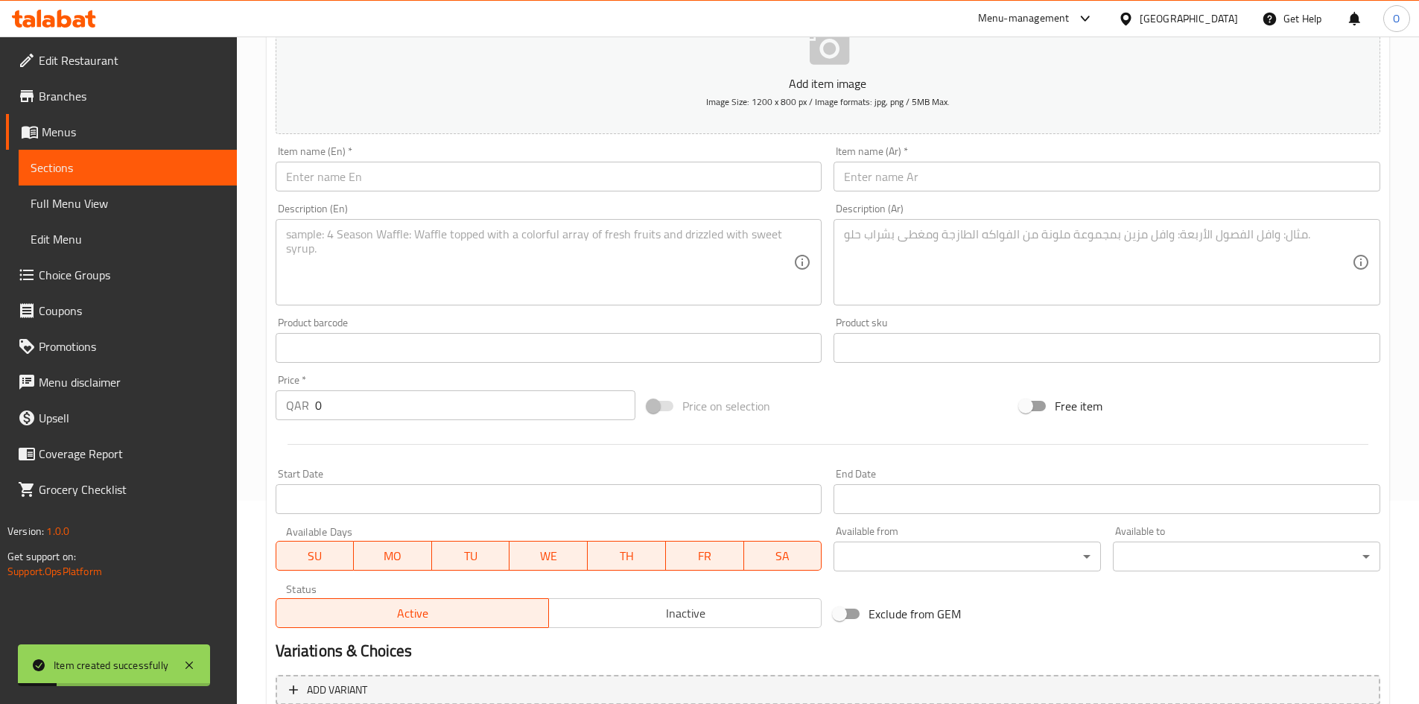
scroll to position [0, 0]
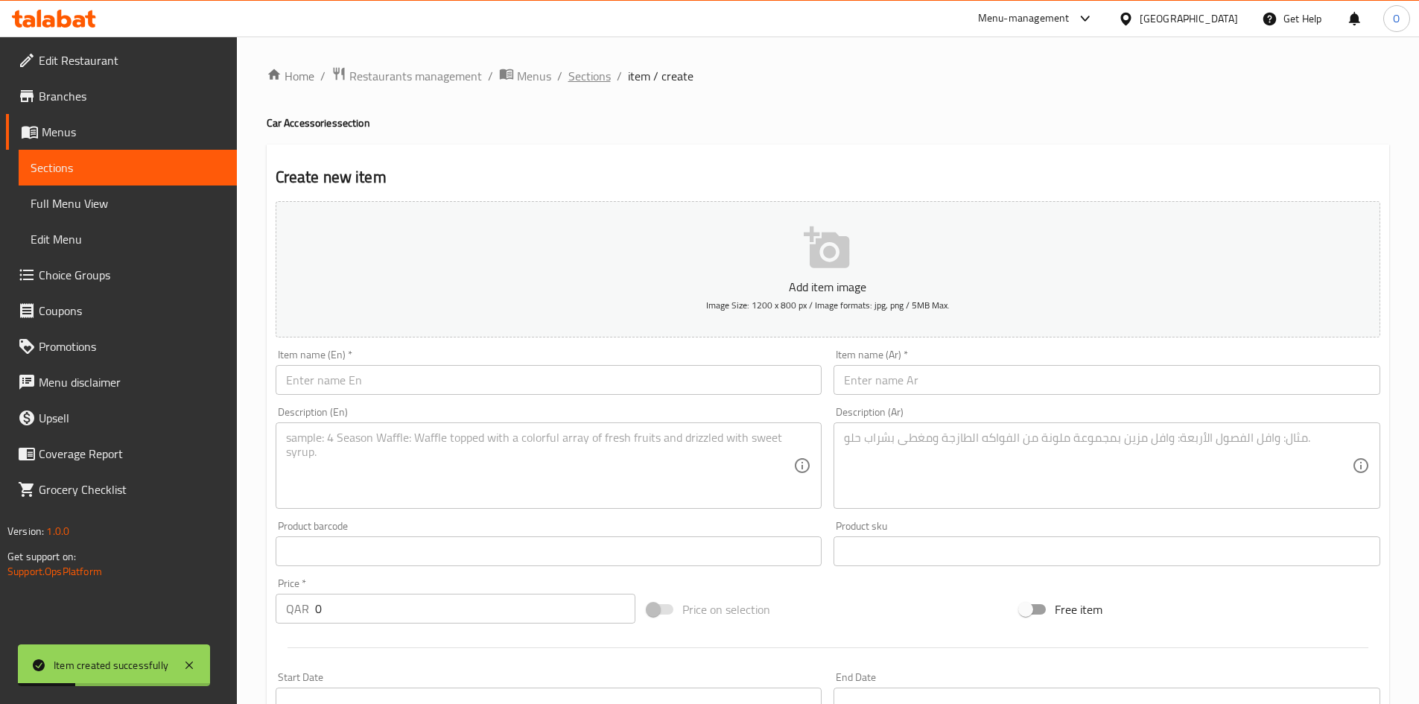
click at [588, 77] on span "Sections" at bounding box center [589, 76] width 42 height 18
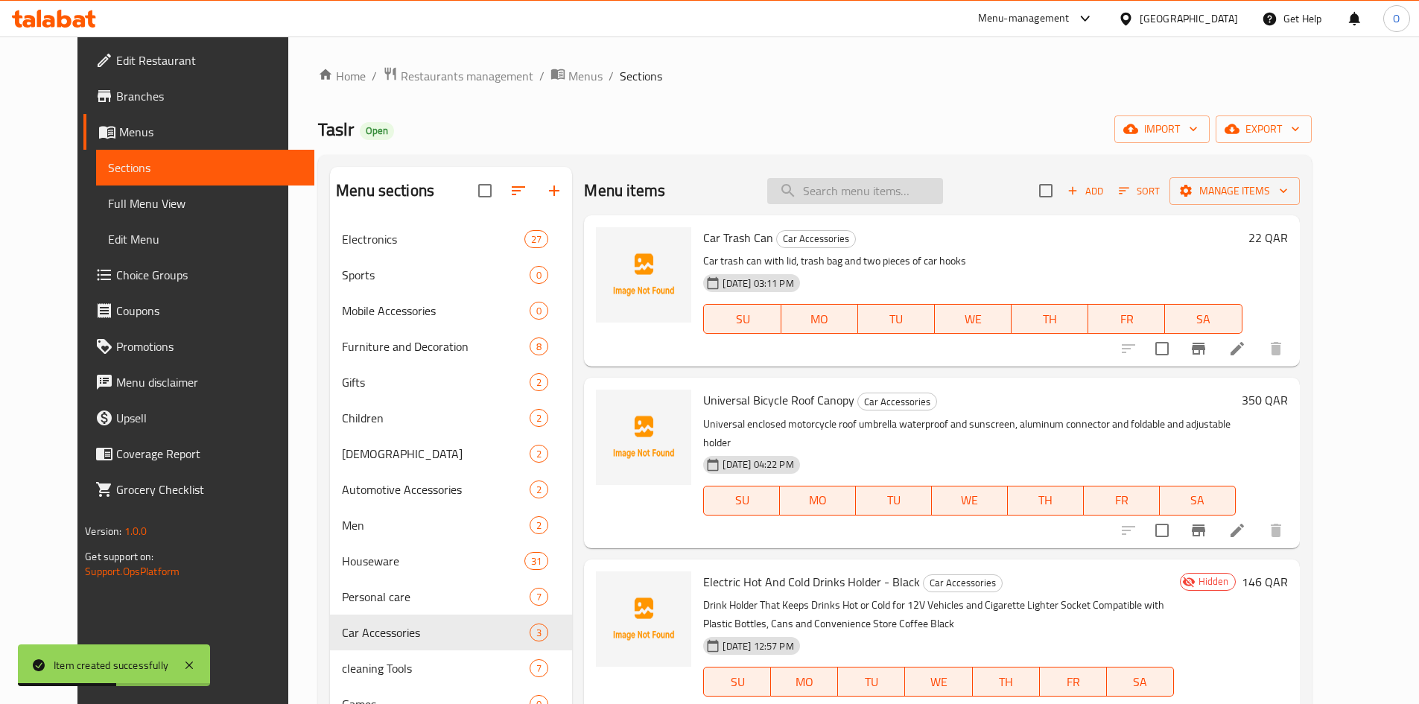
paste input "Personal care"
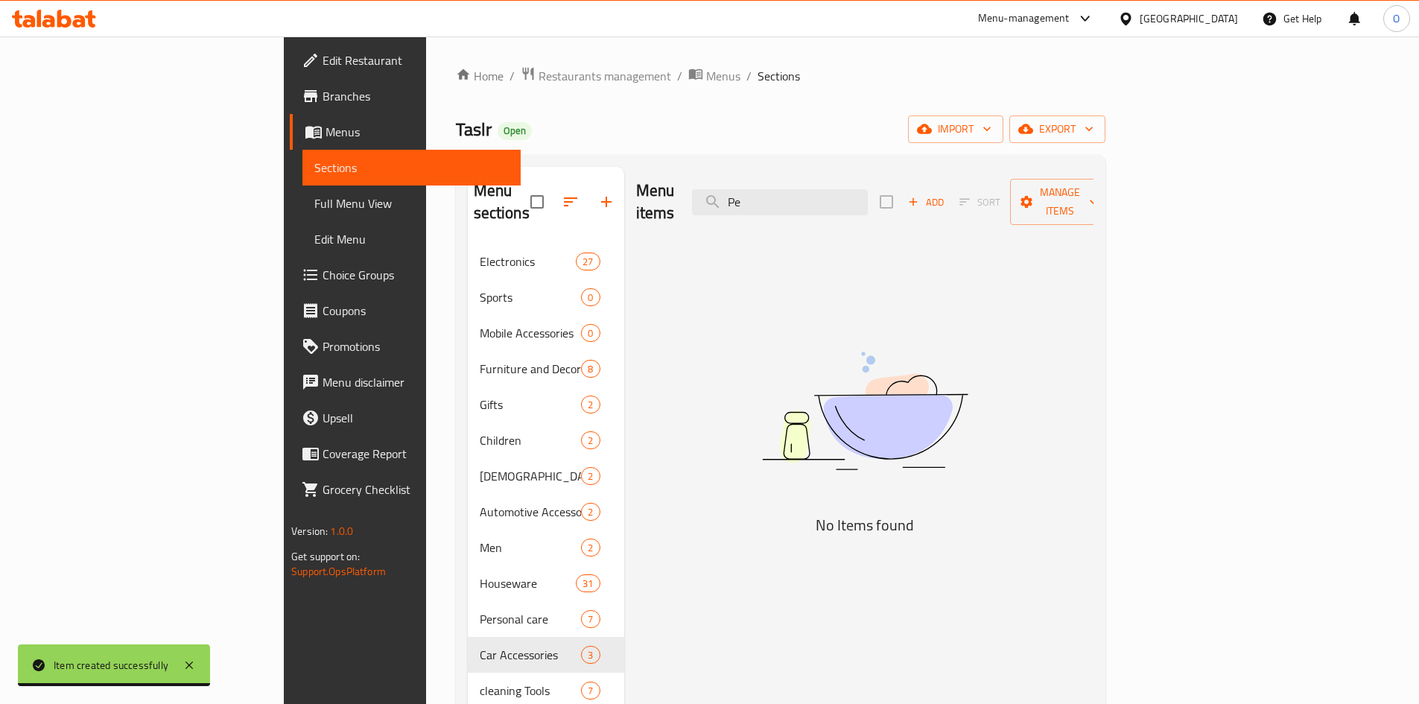
type input "P"
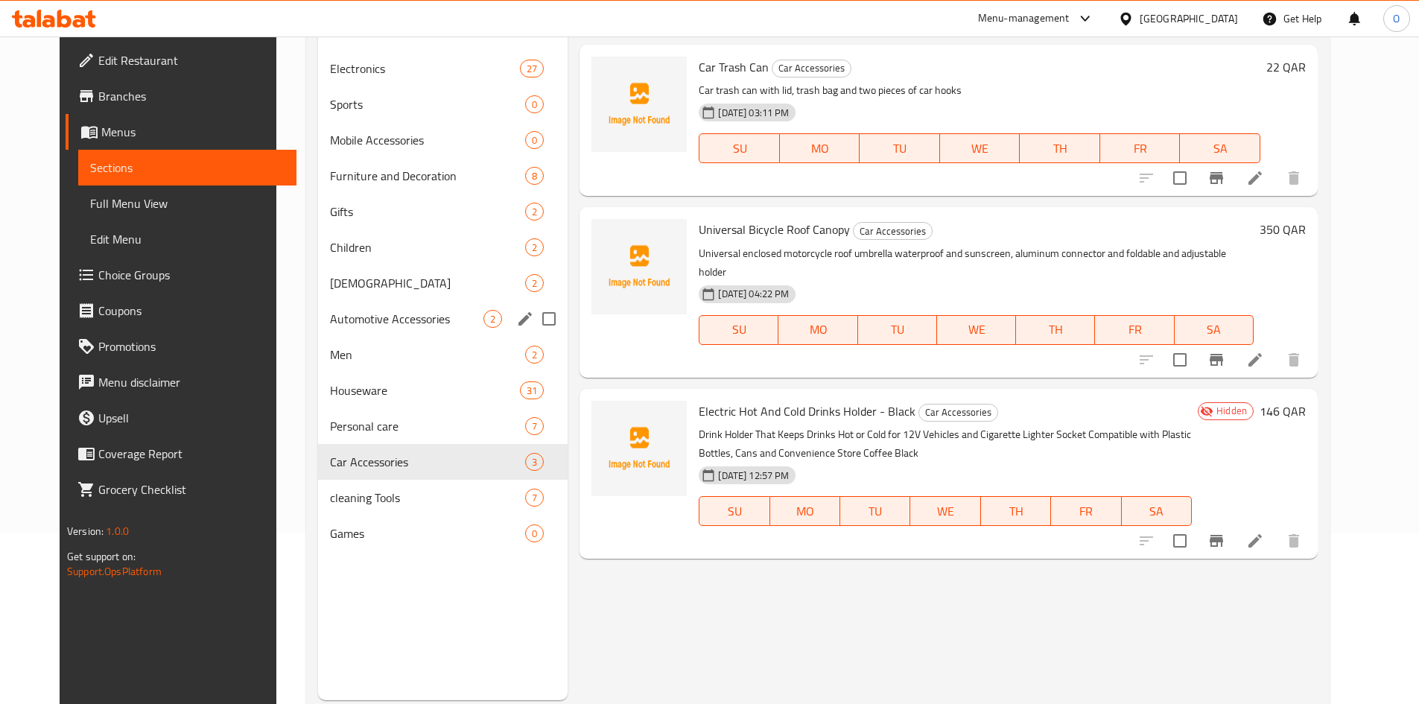
scroll to position [209, 0]
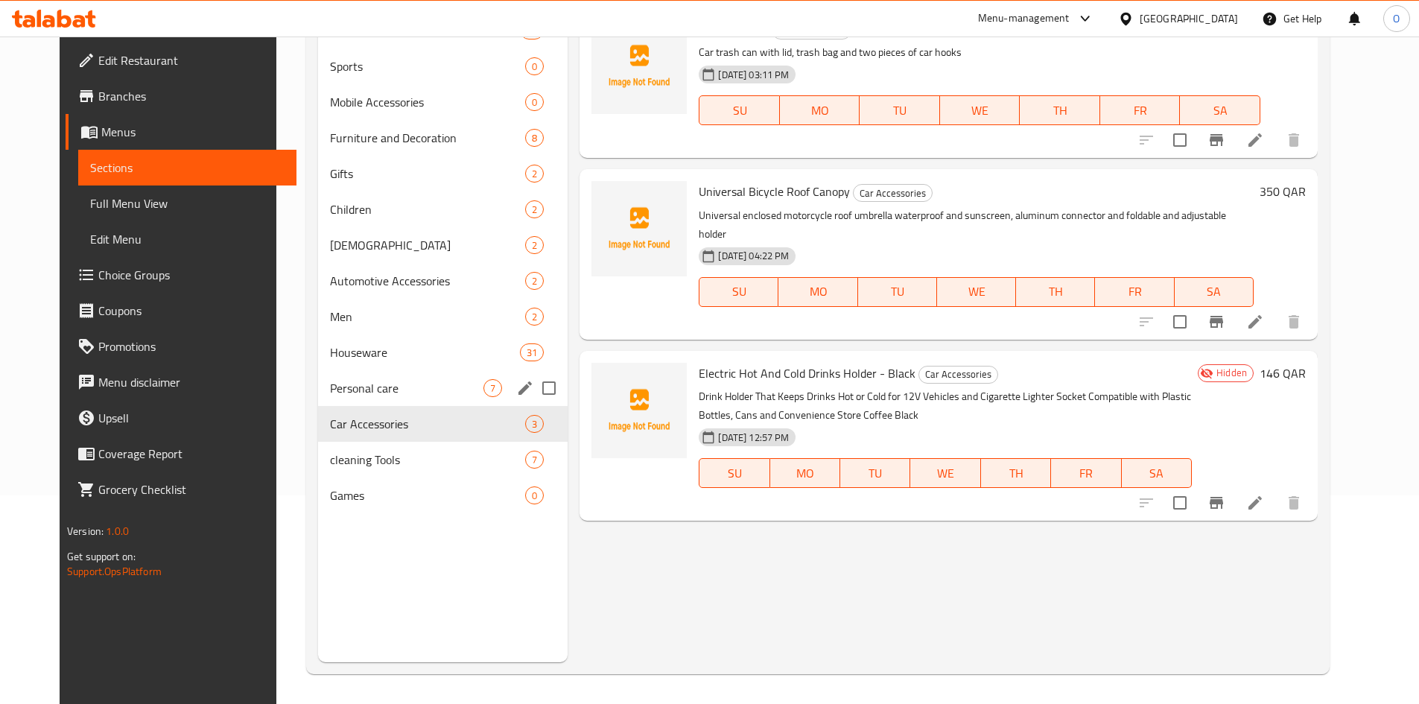
click at [392, 400] on div "Personal care 7" at bounding box center [443, 388] width 250 height 36
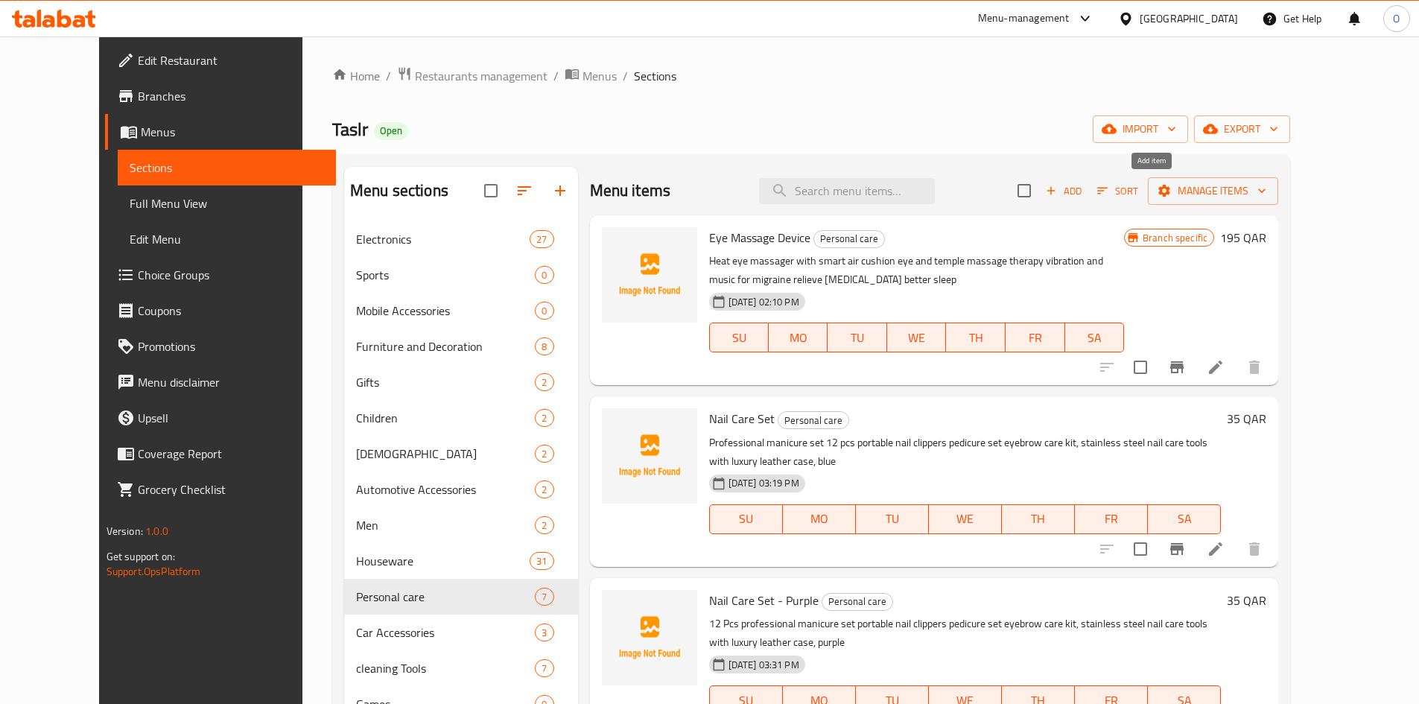
click at [1057, 197] on icon "button" at bounding box center [1050, 190] width 13 height 13
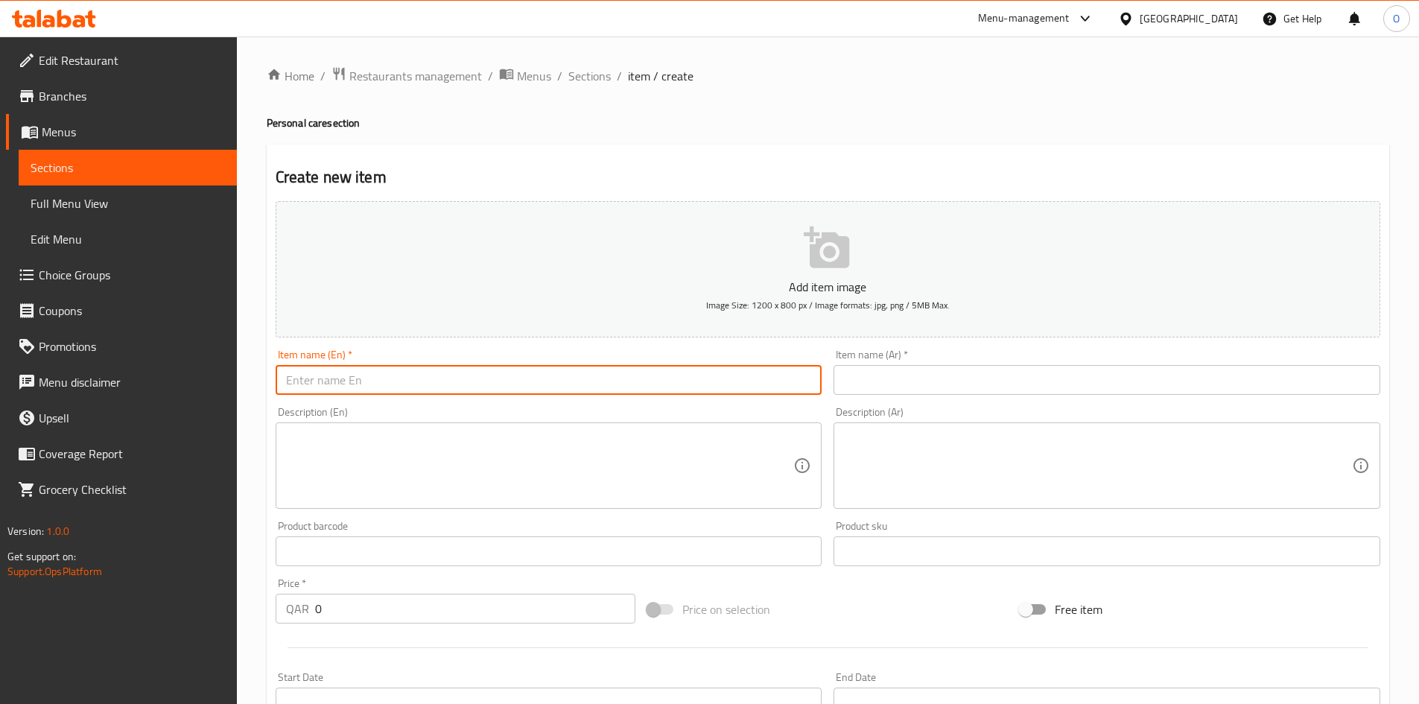
paste input "Portable Personal Toilet Bowl For Trips And Travel"
type input "Portable Personal Toilet Bowl For Trips And Travel"
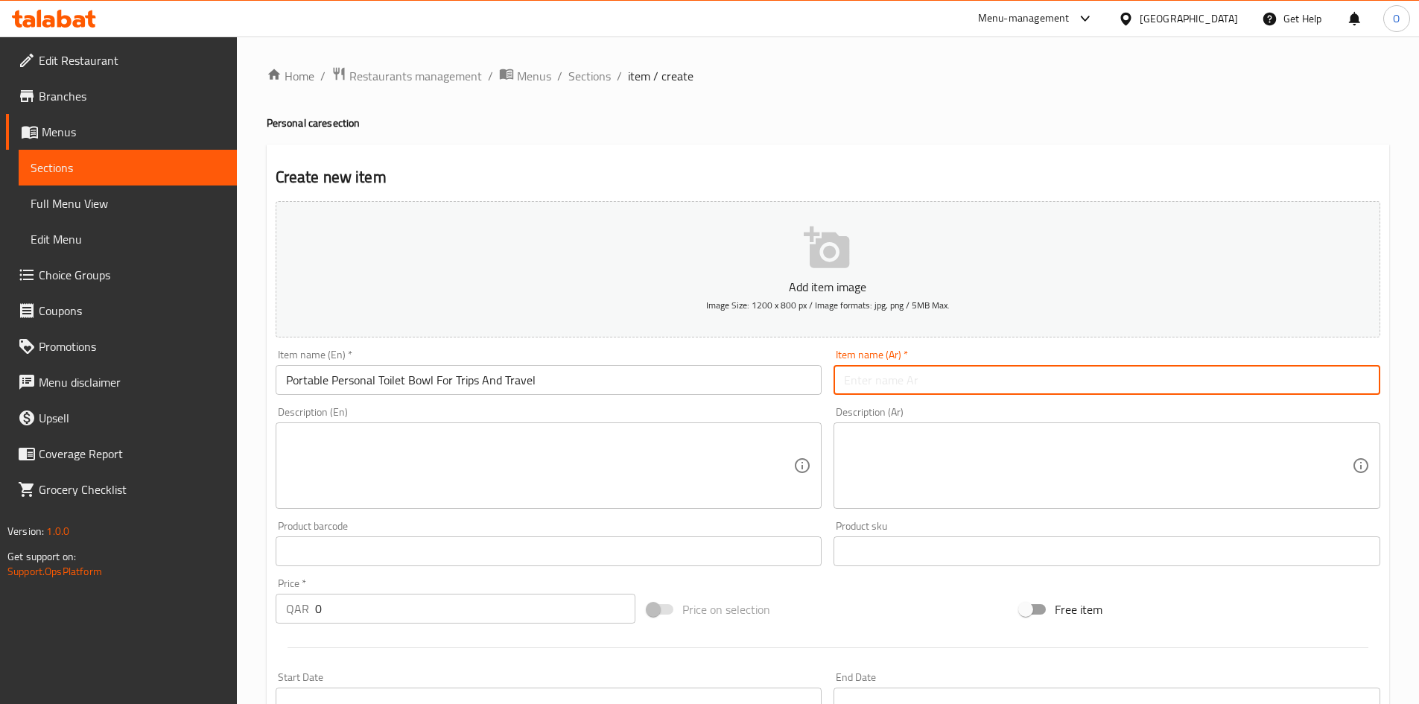
paste input "شطافة للعناية الشخصية محمولة للرحلات و السفر"
type input "شطافة للعناية الشخصية محمولة للرحلات و السفر"
click at [471, 501] on div "Description (En)" at bounding box center [549, 465] width 547 height 86
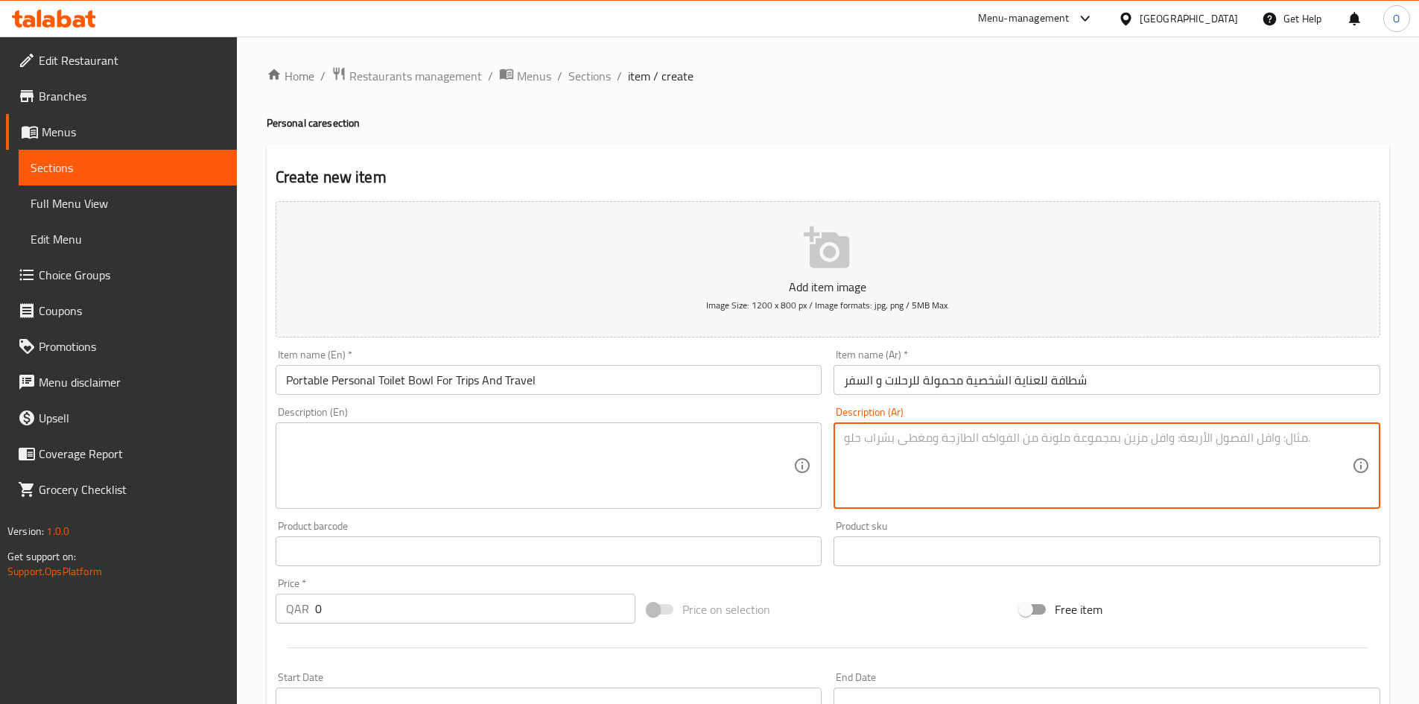
paste textarea "زجاجة بيديت ( شطافة ) محمولة للسفر ، ارفع من نظافتك الشخصية اثناء التنقل و السف…"
type textarea "زجاجة بيديت ( شطافة ) محمولة للسفر ، ارفع من نظافتك الشخصية اثناء التنقل و السف…"
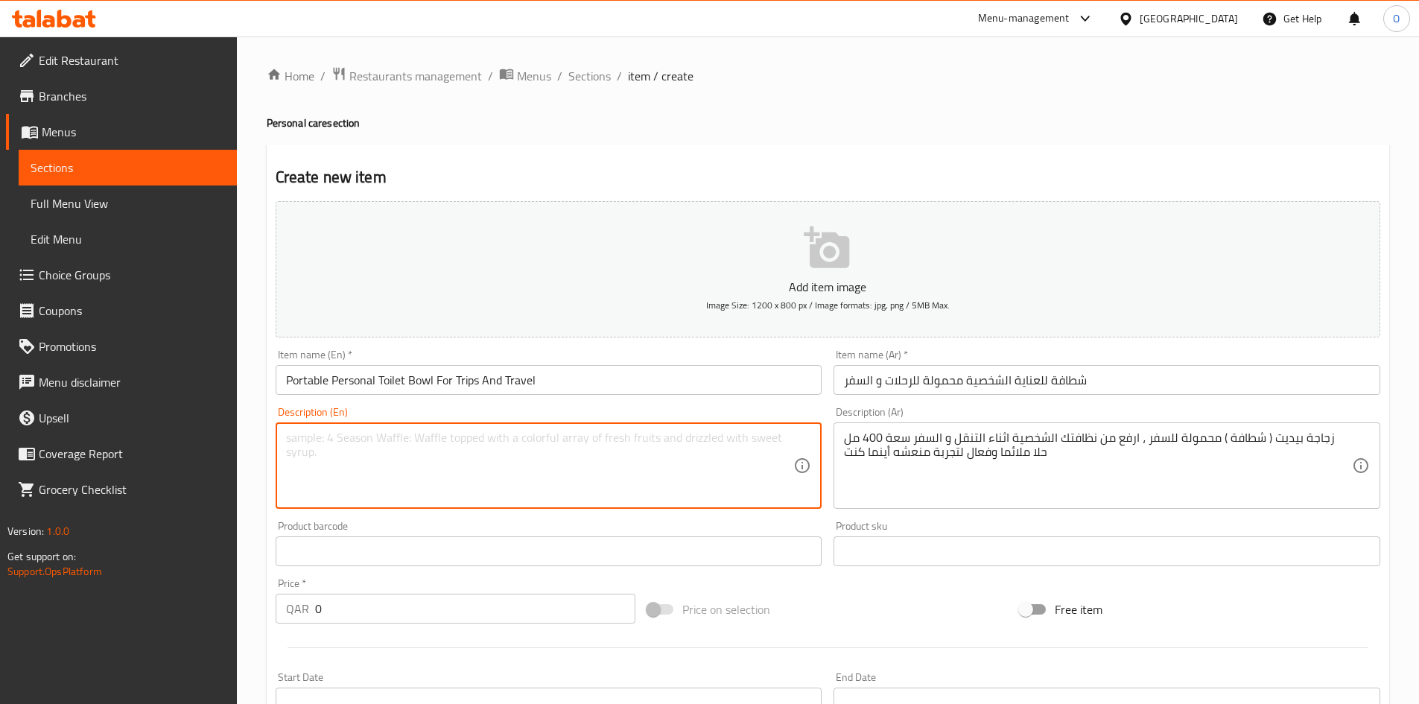
paste textarea "Portable bidet bottle for travel, improve your personal hygiene while on the mo…"
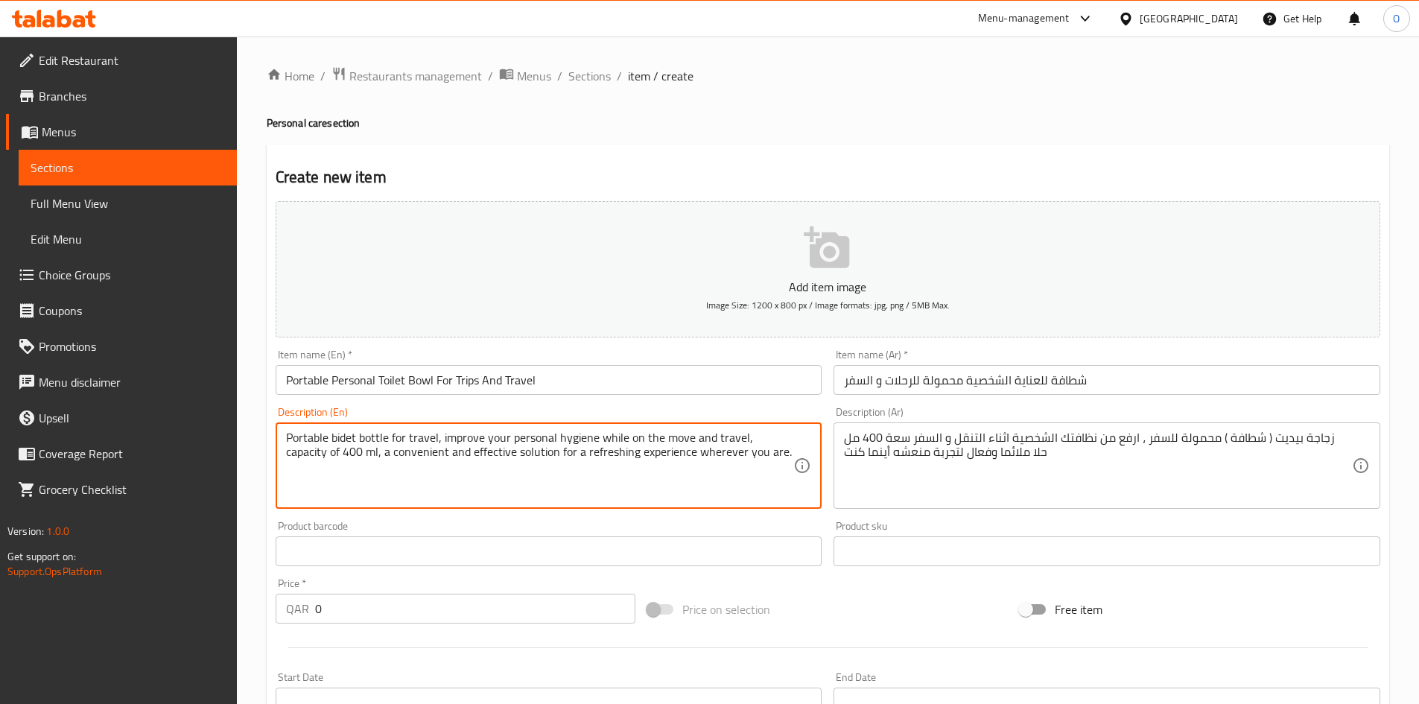
click at [537, 443] on textarea "Portable bidet bottle for travel, improve your personal hygiene while on the mo…" at bounding box center [540, 465] width 508 height 71
type textarea "Portable bidet bottle for travel, improve your personal hygiene while on the mo…"
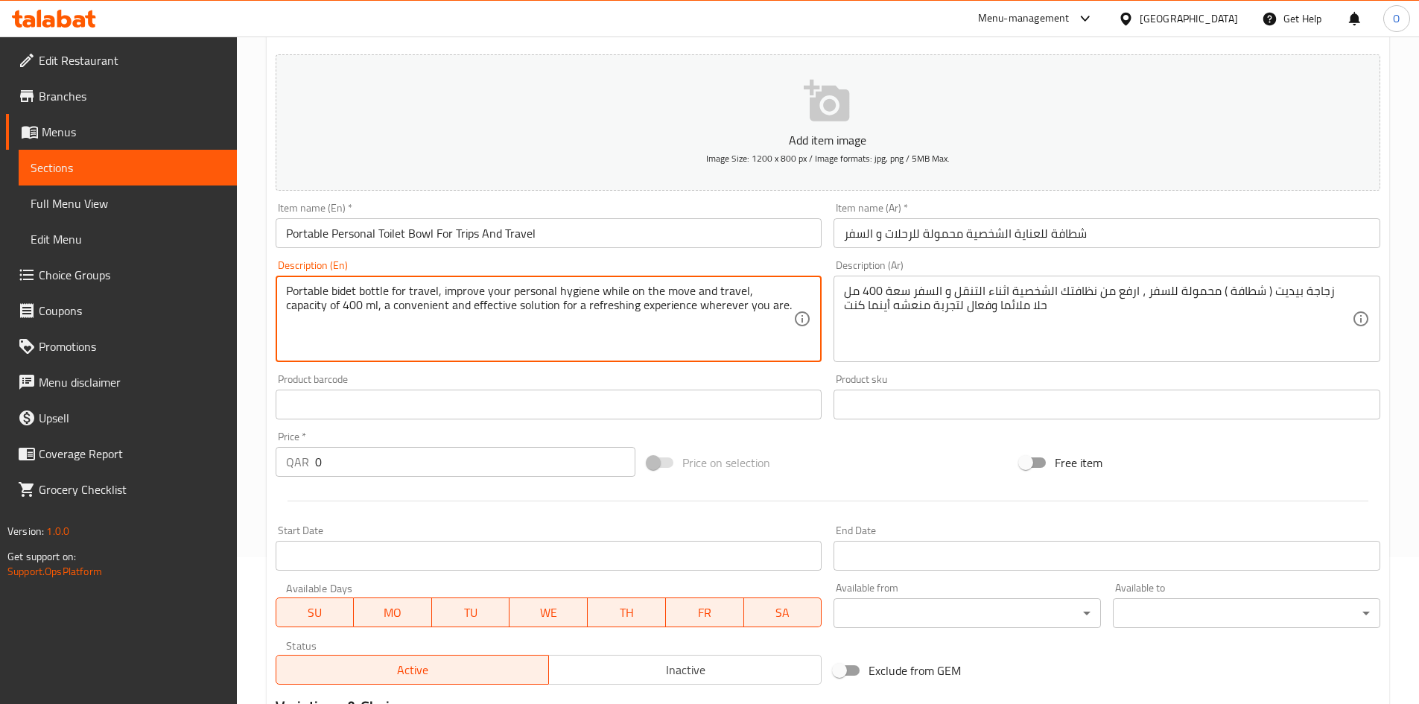
scroll to position [149, 0]
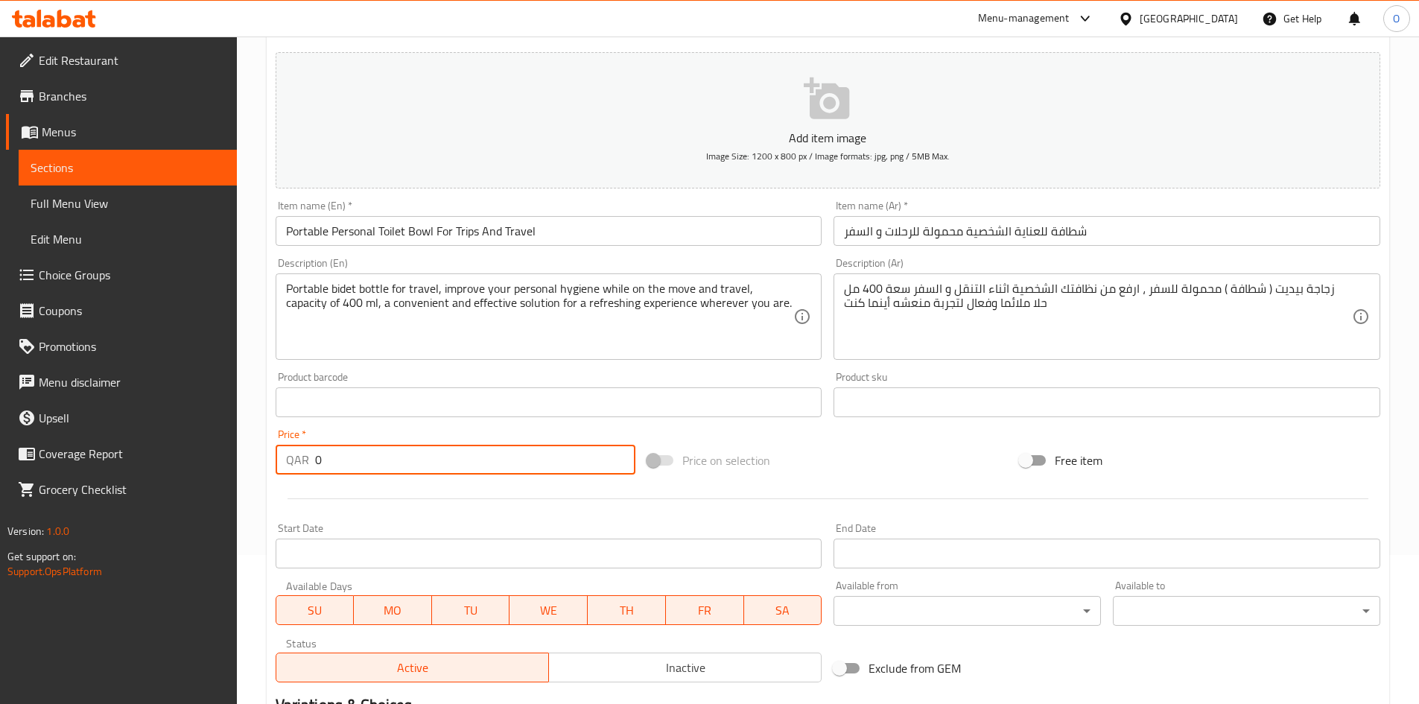
click at [299, 456] on div "QAR 0 Price *" at bounding box center [456, 460] width 360 height 30
paste input "38"
type input "38"
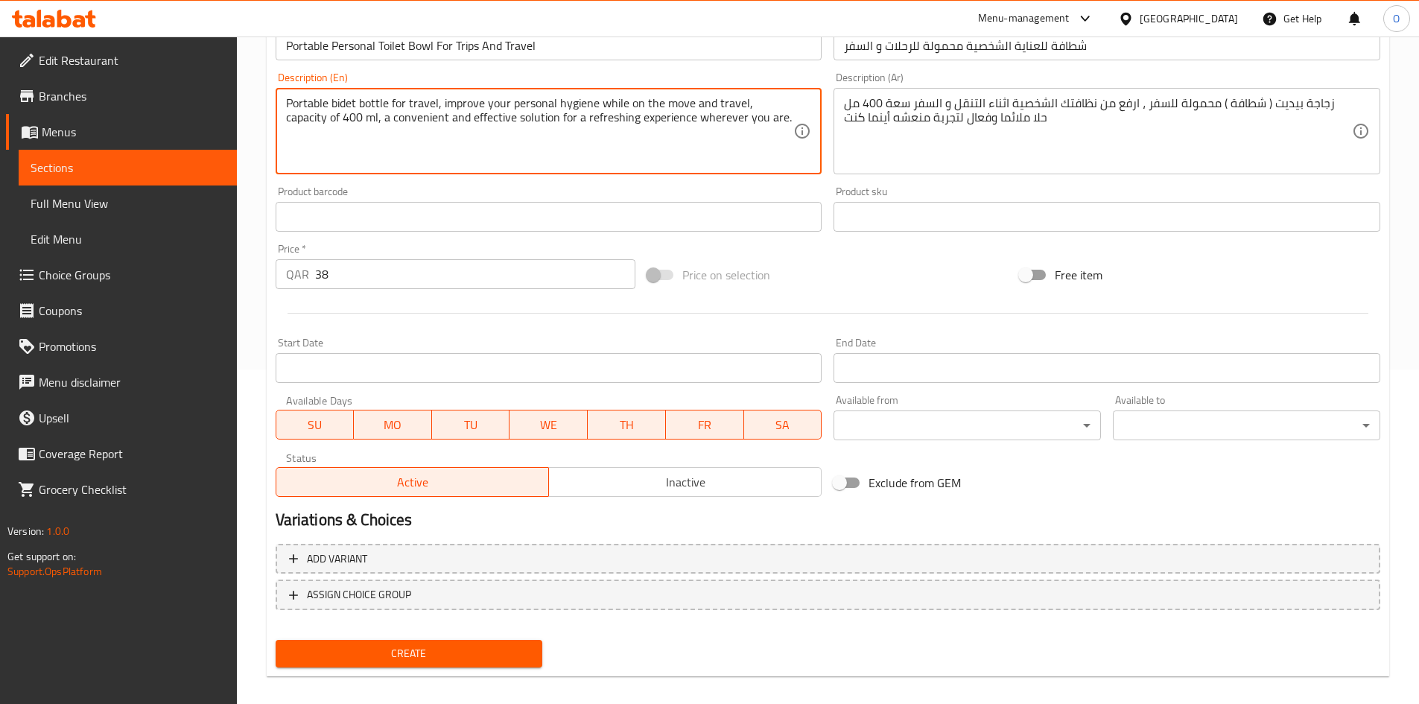
scroll to position [349, 0]
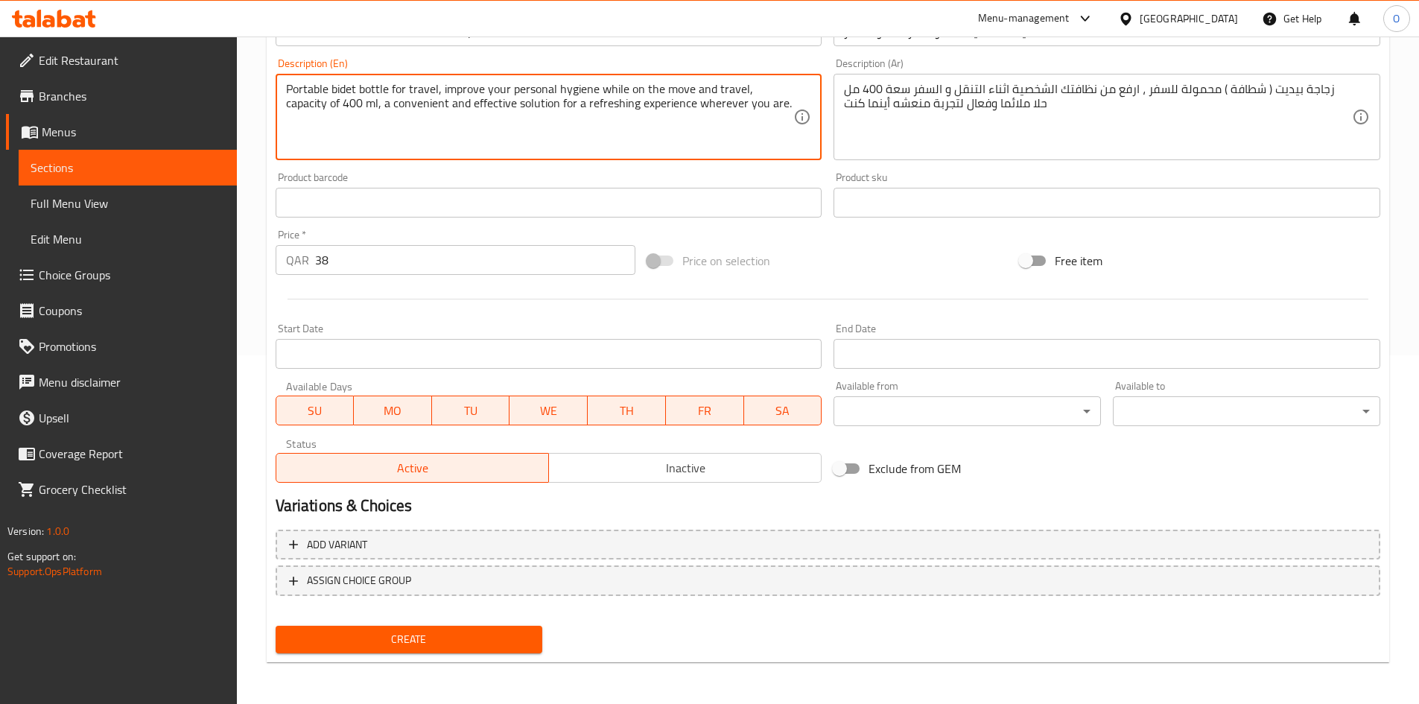
click at [390, 629] on button "Create" at bounding box center [409, 640] width 267 height 28
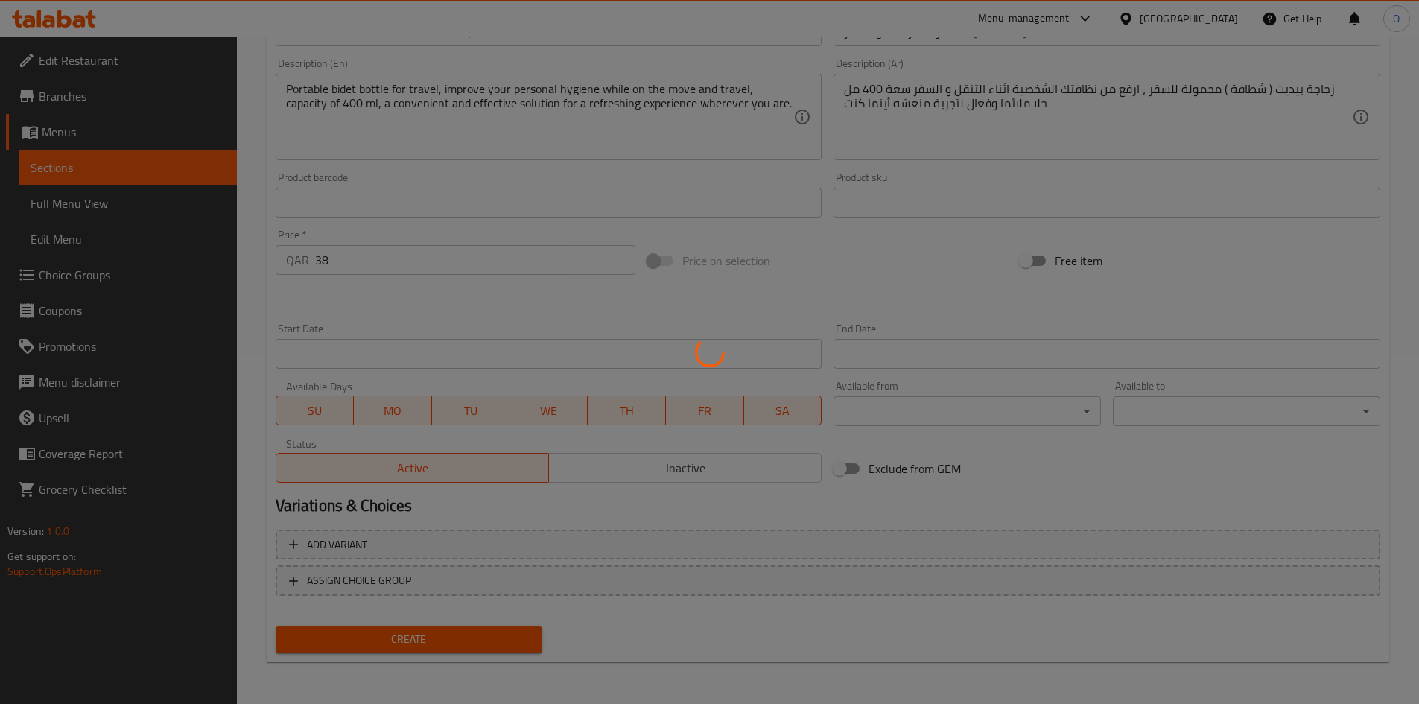
type input "0"
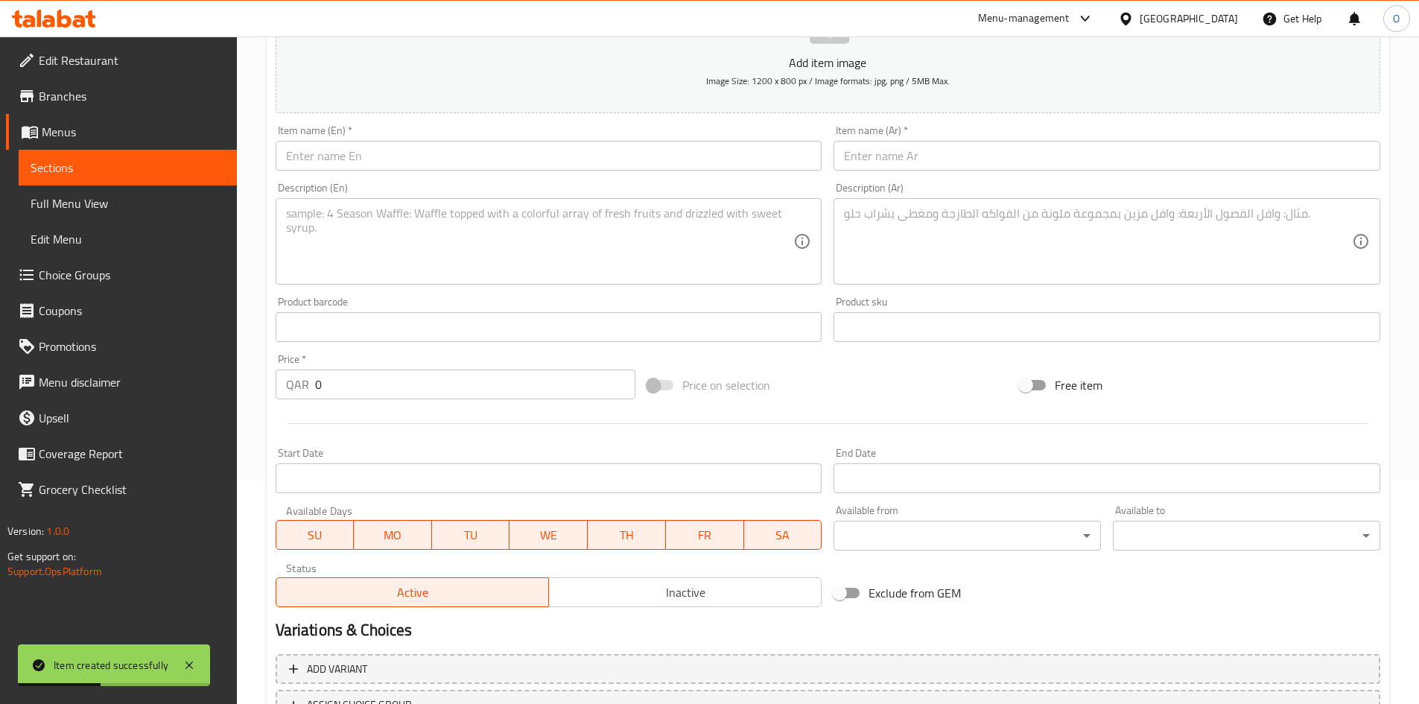
scroll to position [0, 0]
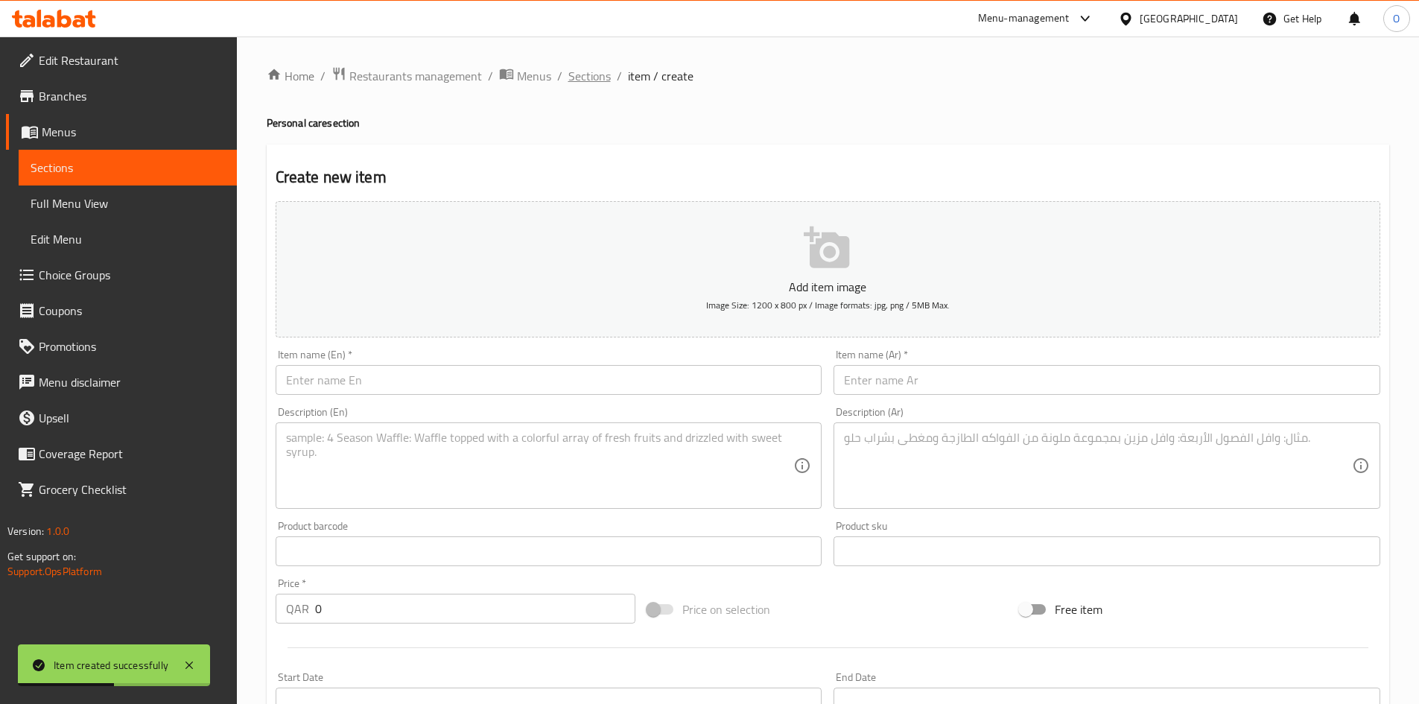
click at [571, 81] on span "Sections" at bounding box center [589, 76] width 42 height 18
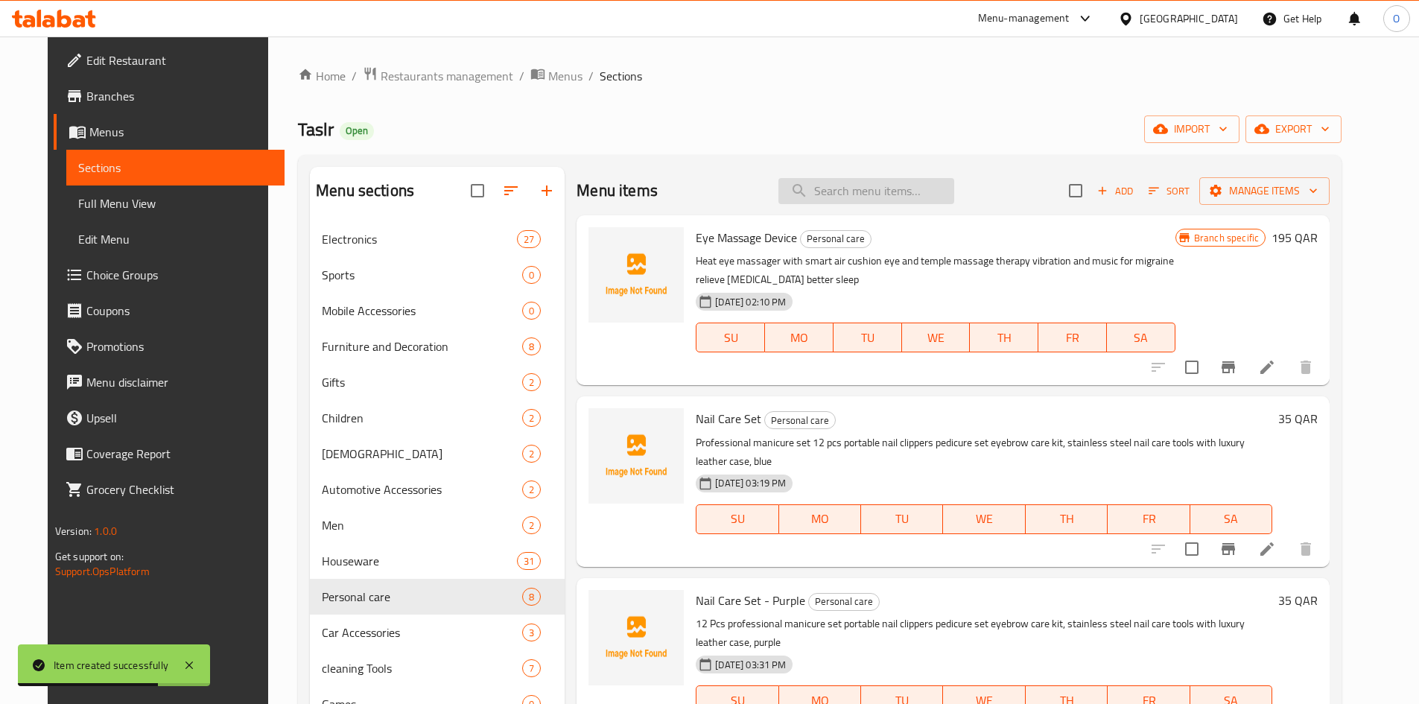
paste input "Soda can organizer"
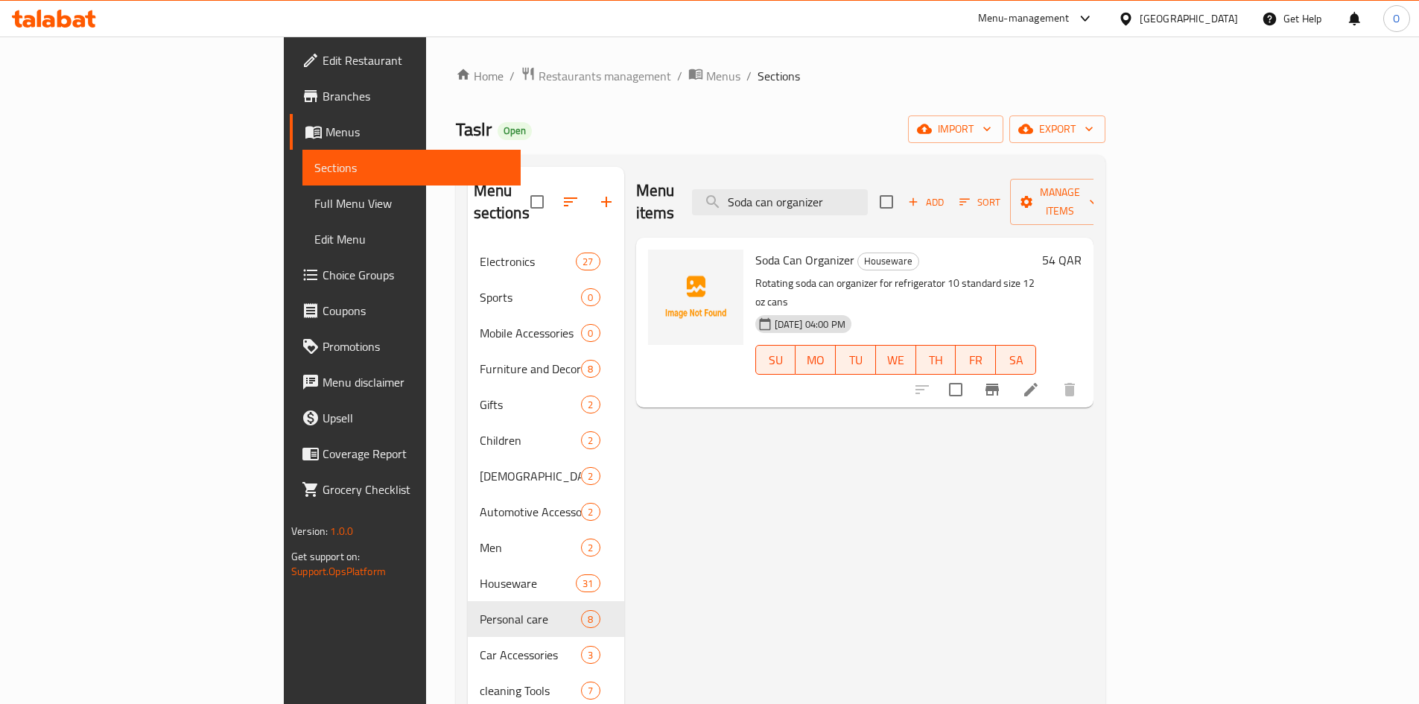
type input "Soda can organizer"
click at [1001, 381] on icon "Branch-specific-item" at bounding box center [992, 390] width 18 height 18
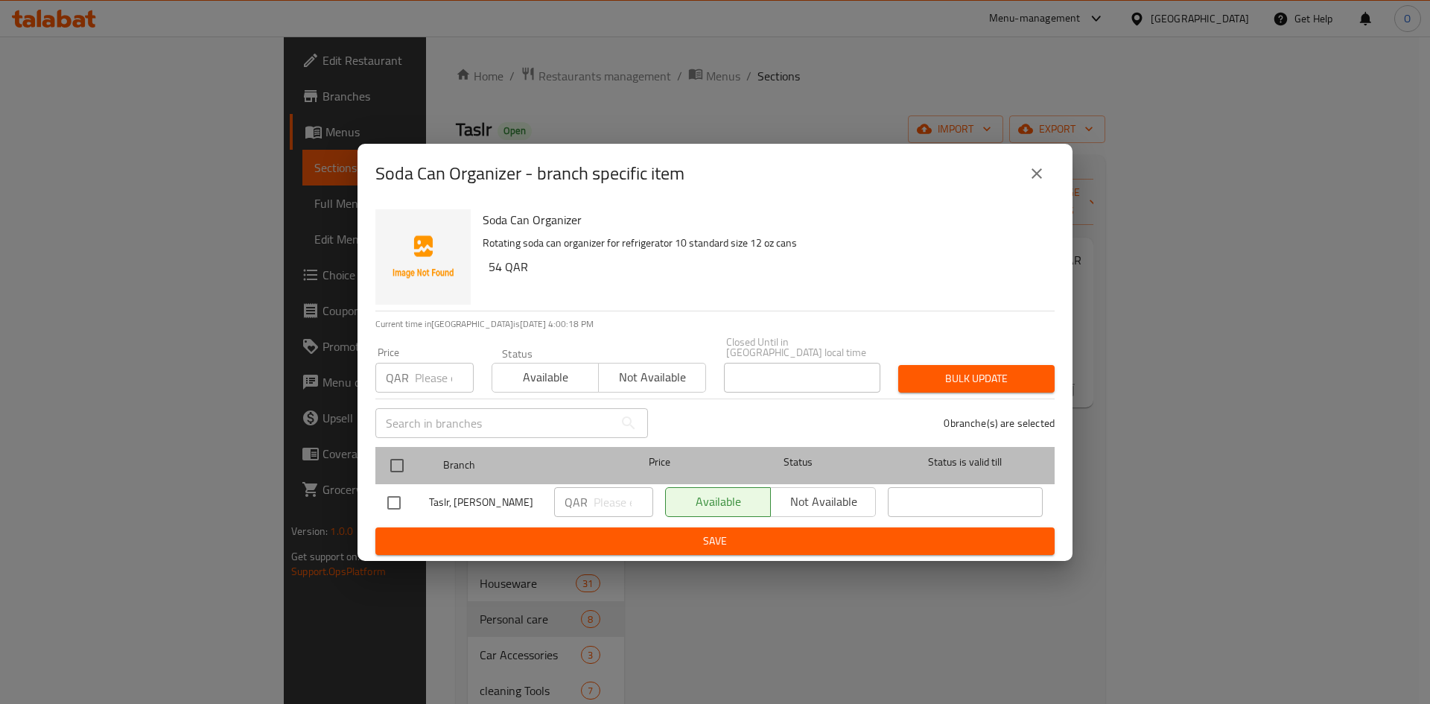
click at [384, 449] on div "Branch Price Status Status is valid till" at bounding box center [714, 465] width 679 height 37
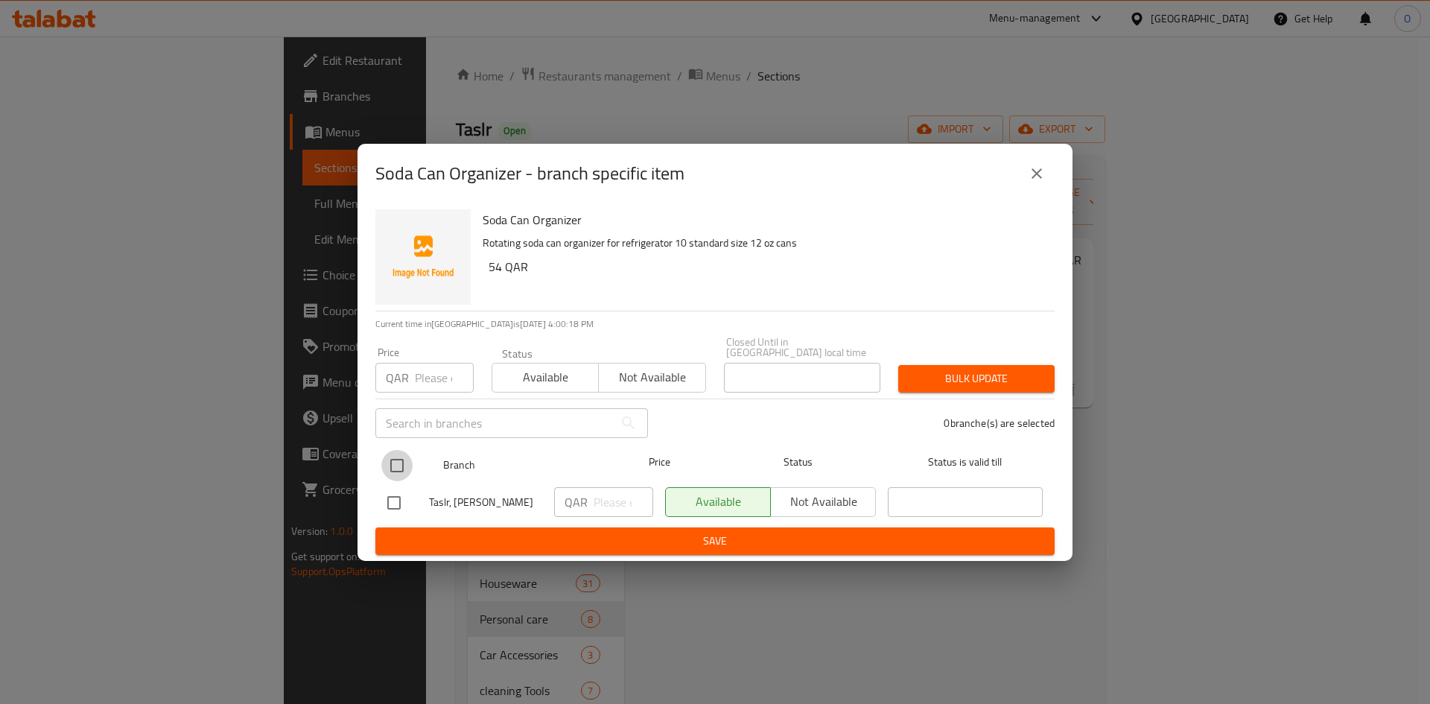
click at [393, 453] on input "checkbox" at bounding box center [396, 465] width 31 height 31
checkbox input "true"
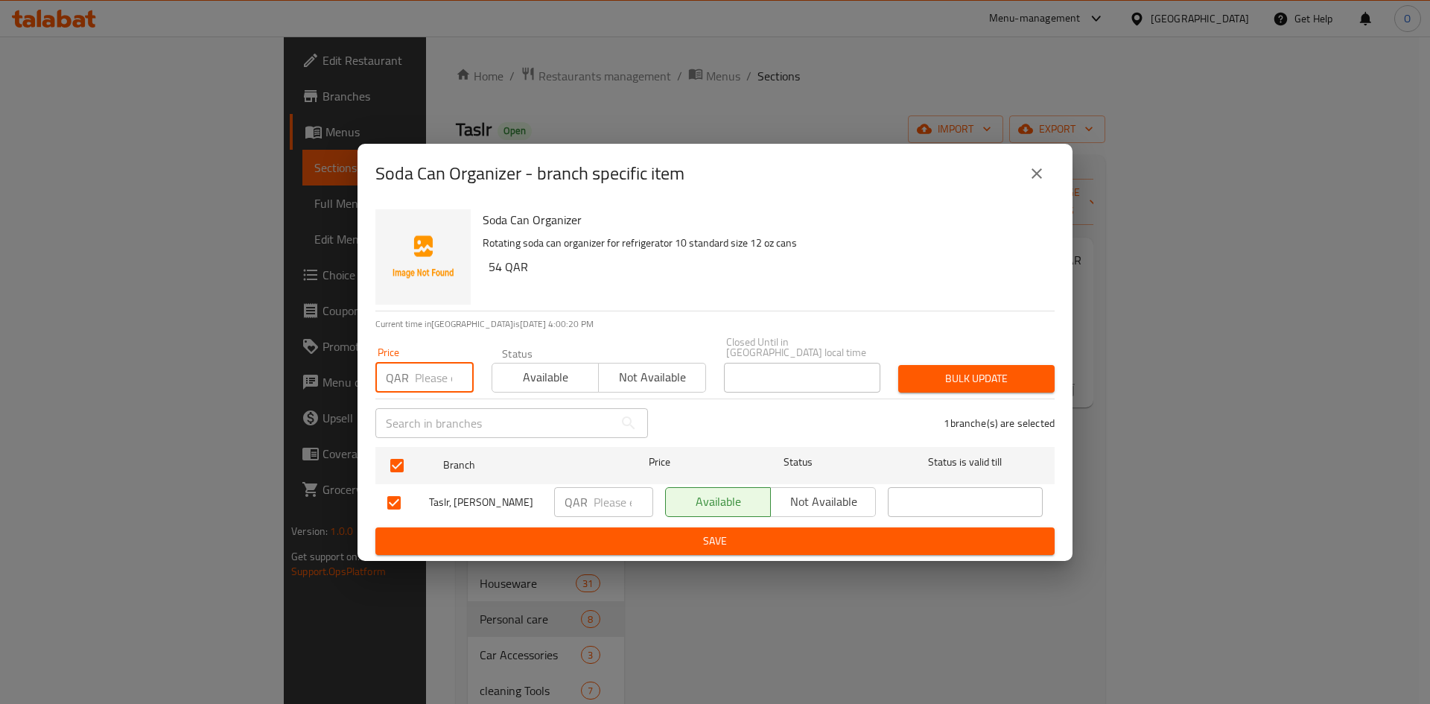
paste input "39"
type input "39"
click at [917, 369] on span "Bulk update" at bounding box center [976, 378] width 133 height 19
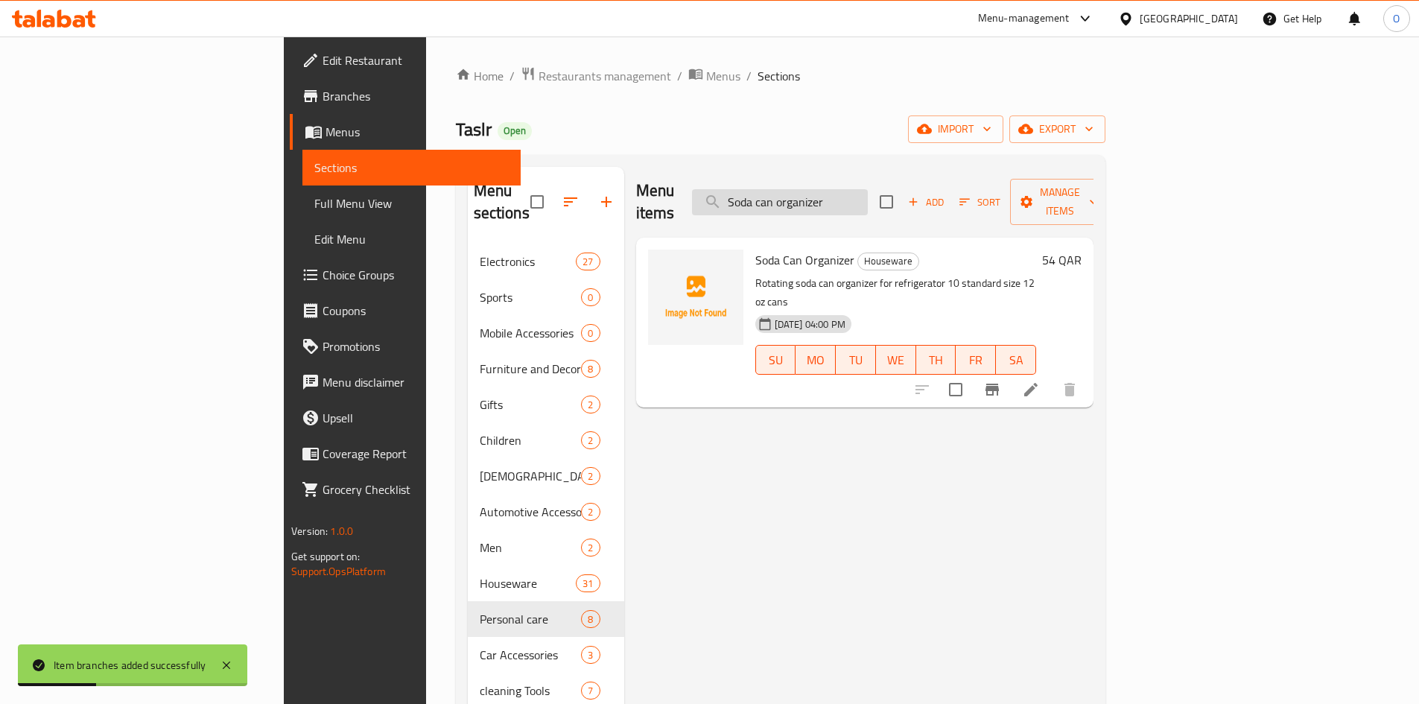
click at [856, 200] on input "Soda can organizer" at bounding box center [780, 202] width 176 height 26
paste input "Portable cigarette case"
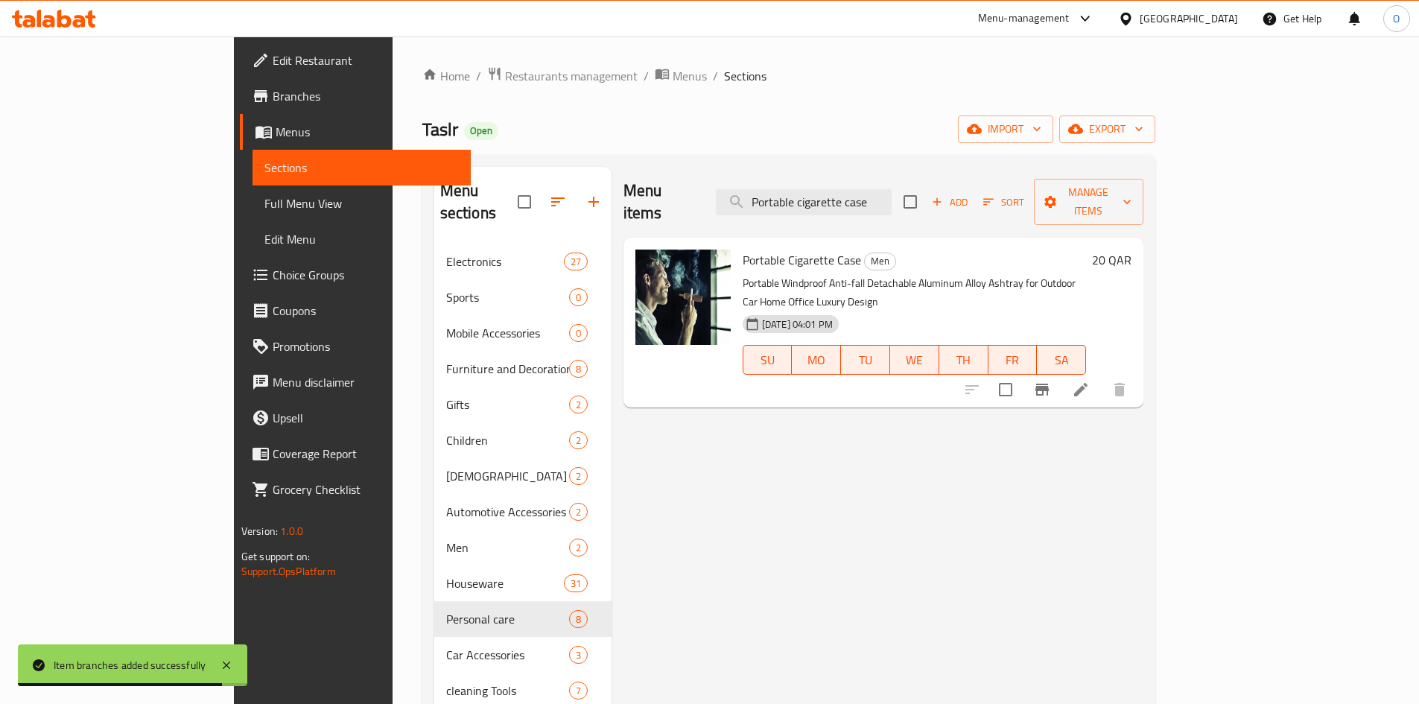
type input "Portable cigarette case"
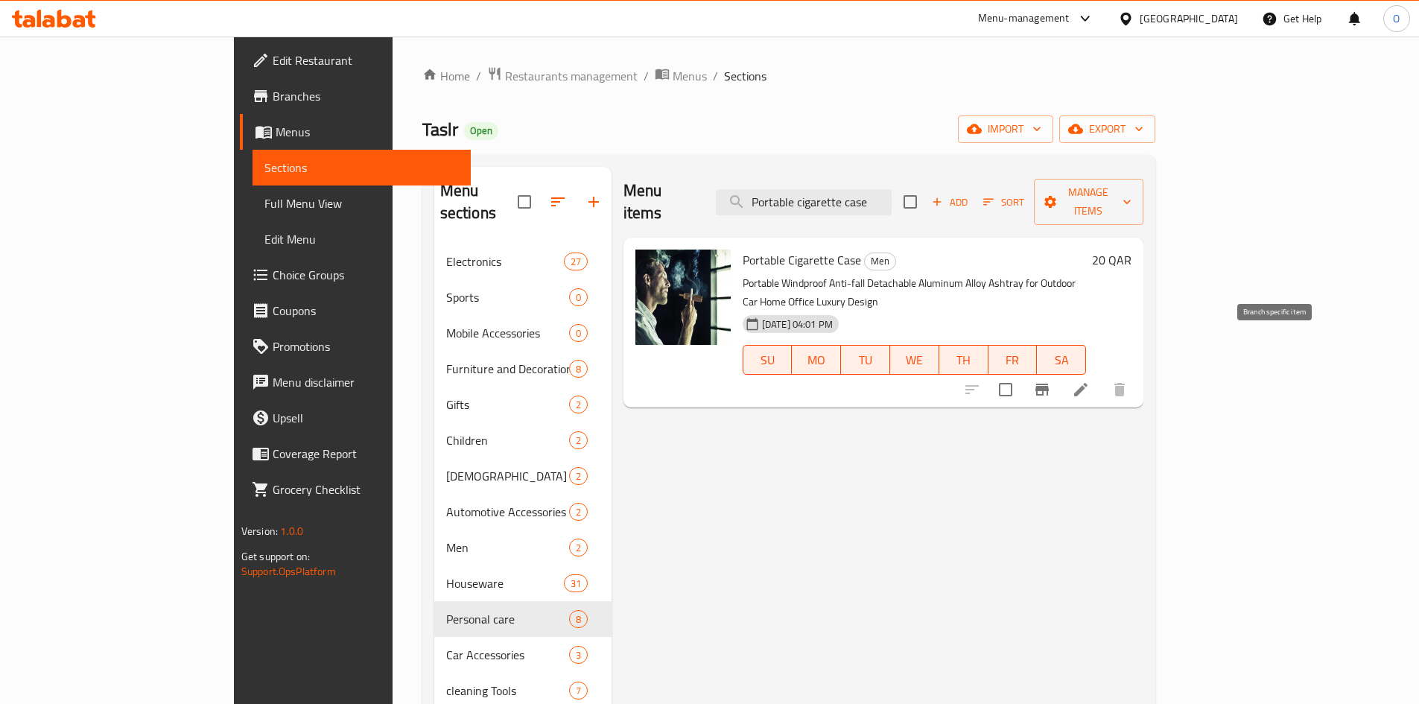
click at [1060, 372] on button "Branch-specific-item" at bounding box center [1042, 390] width 36 height 36
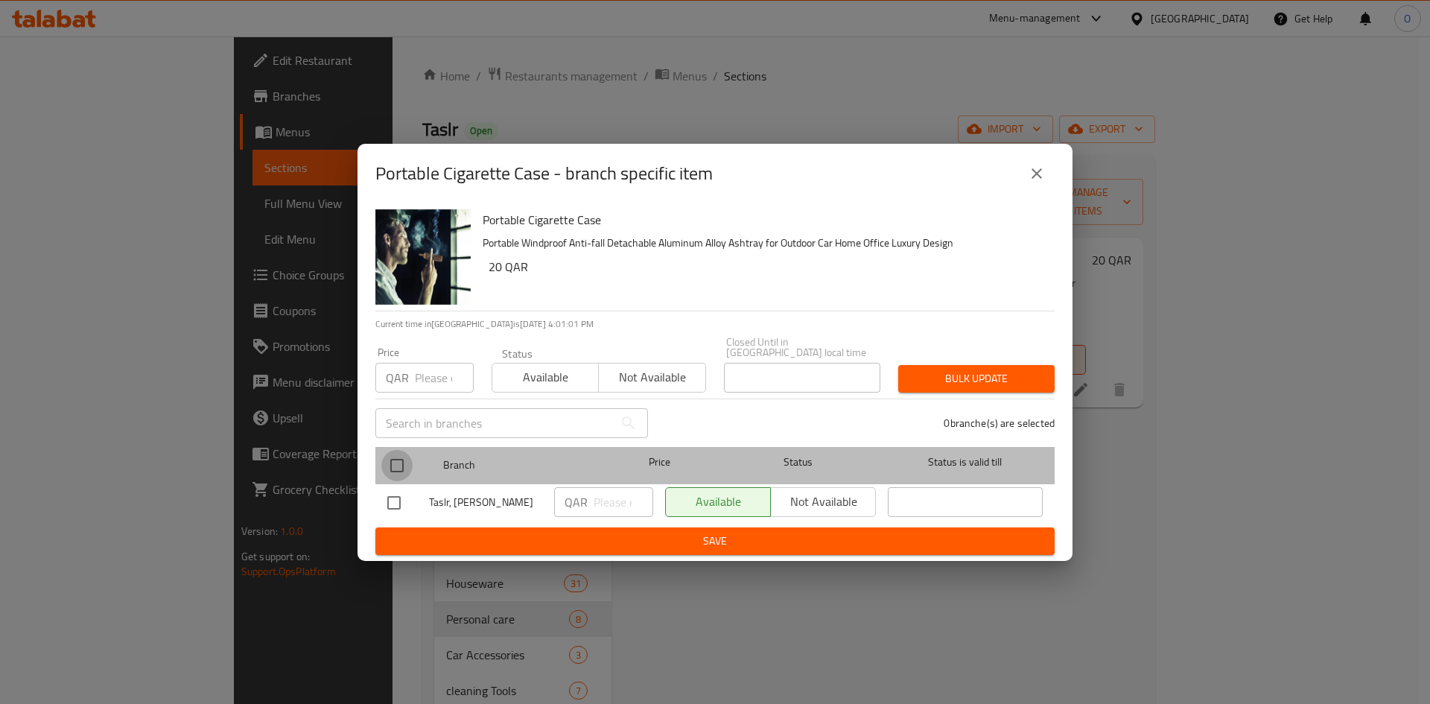
click at [400, 450] on input "checkbox" at bounding box center [396, 465] width 31 height 31
checkbox input "true"
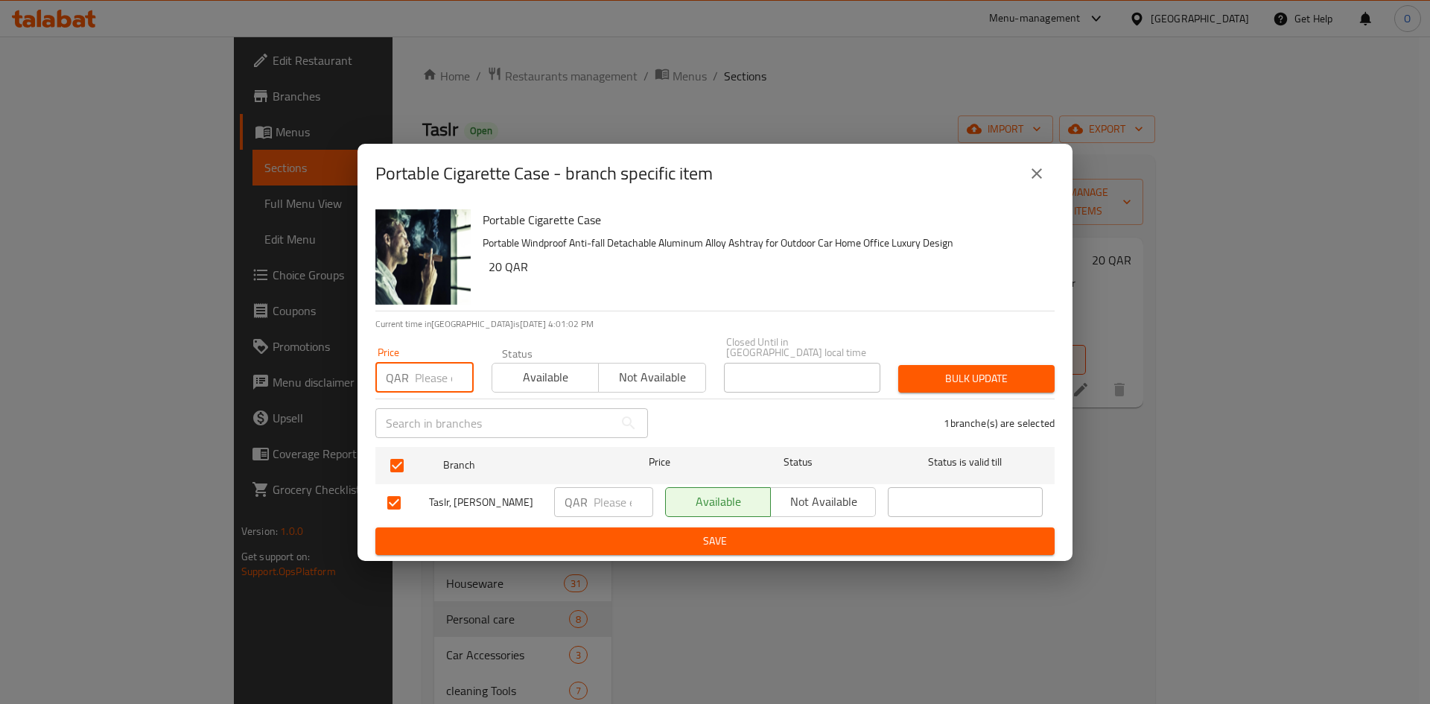
paste input "20"
type input "20"
click at [984, 369] on span "Bulk update" at bounding box center [976, 378] width 133 height 19
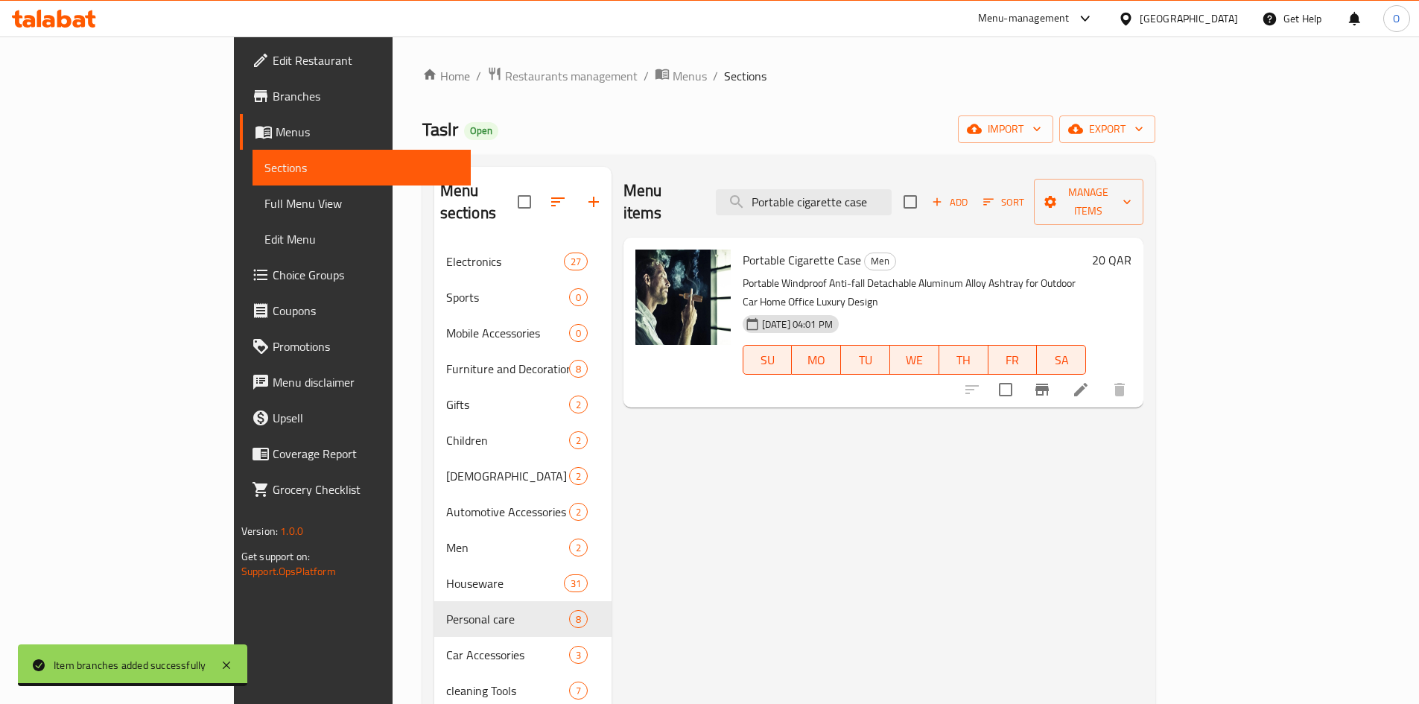
click at [1060, 372] on button "Branch-specific-item" at bounding box center [1042, 390] width 36 height 36
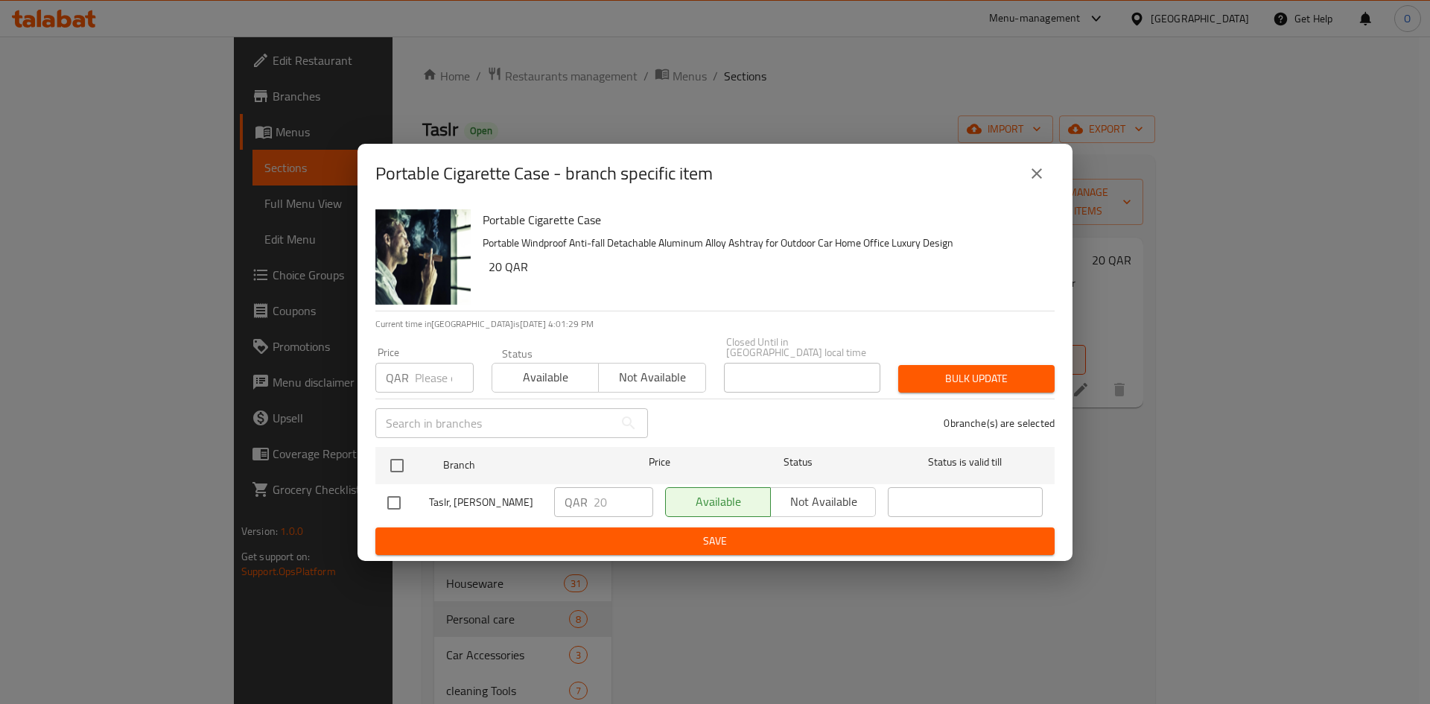
click at [1046, 182] on button "close" at bounding box center [1037, 174] width 36 height 36
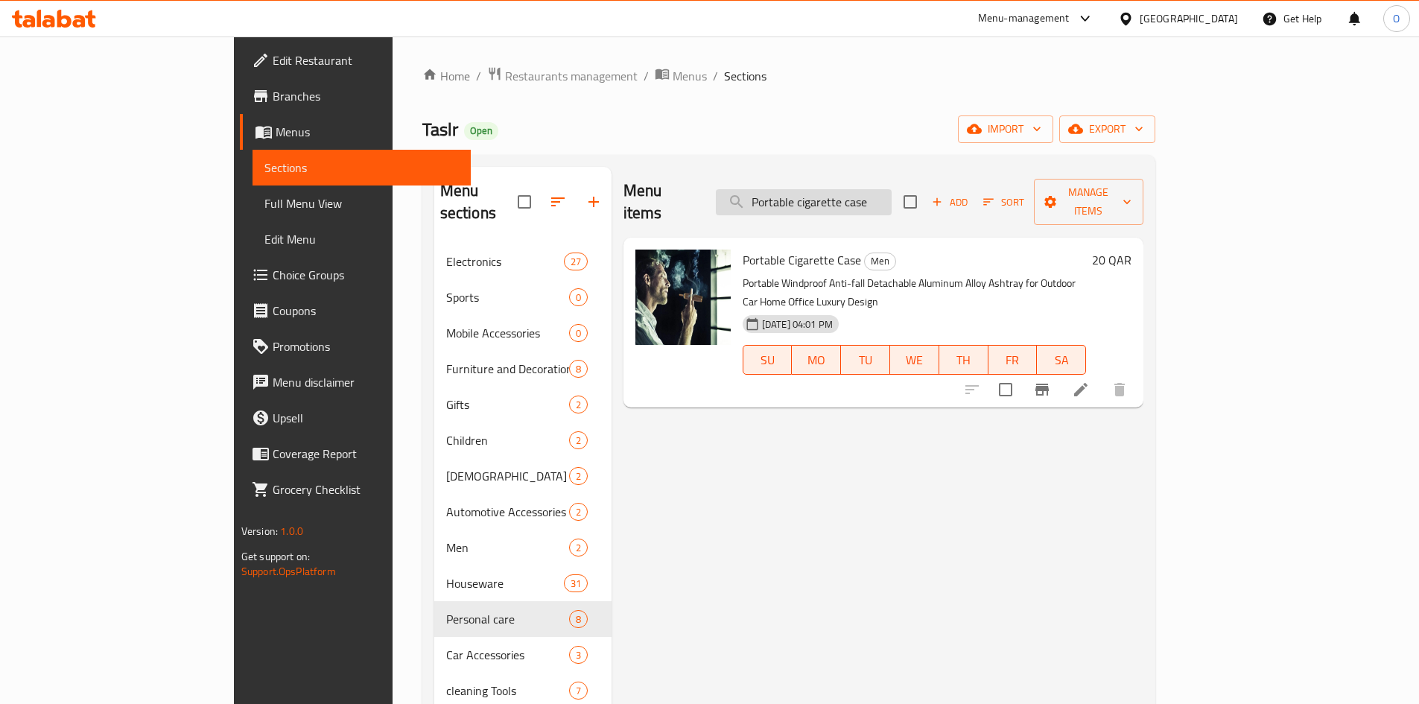
click at [855, 193] on input "Portable cigarette case" at bounding box center [804, 202] width 176 height 26
paste input "Electric lighter for kitchen - black"
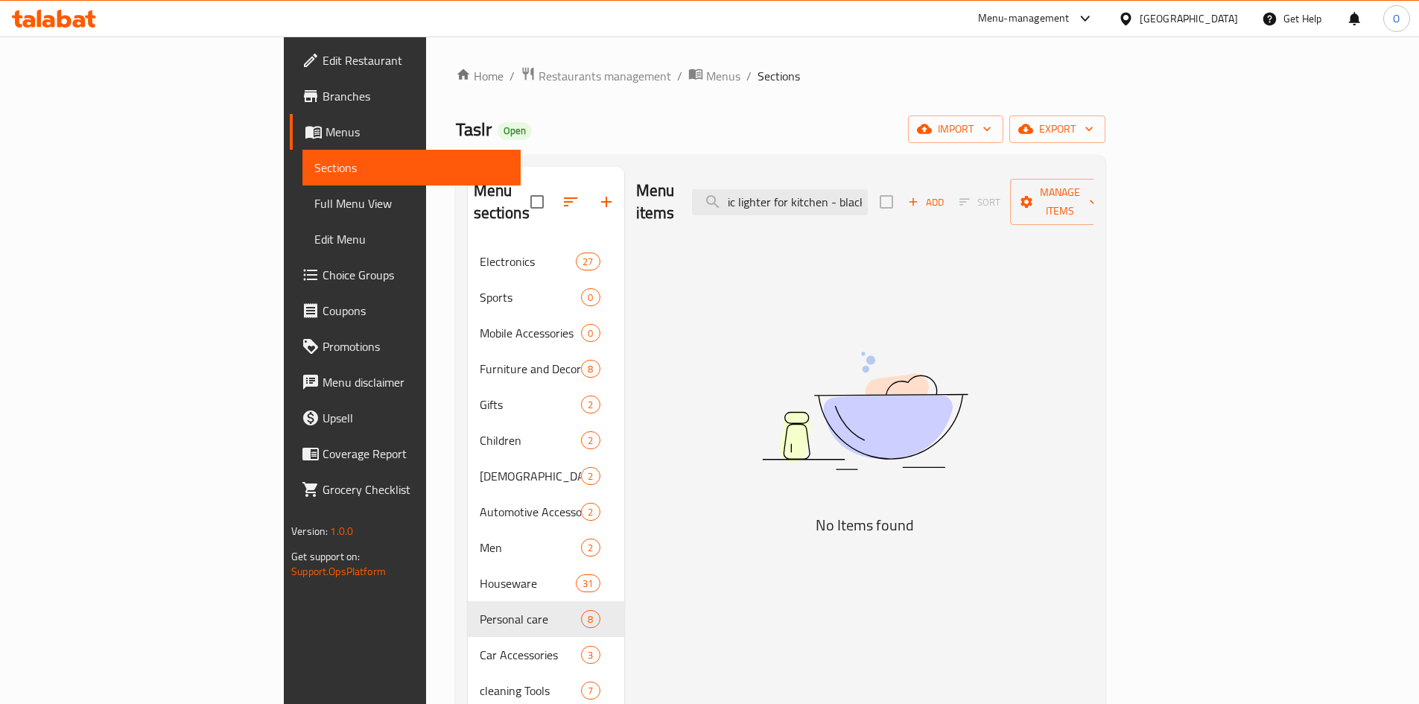
drag, startPoint x: 925, startPoint y: 195, endPoint x: 1020, endPoint y: 203, distance: 95.6
click at [1020, 203] on div "Menu items Electric lighter for kitchen - black Add Sort Manage items" at bounding box center [864, 202] width 457 height 71
click at [868, 197] on input "Electric lighter for kitchen - black" at bounding box center [780, 202] width 176 height 26
drag, startPoint x: 931, startPoint y: 194, endPoint x: 1034, endPoint y: 196, distance: 102.8
click at [1034, 196] on div "Menu items Electric lighter for kitchen - black Add Sort Manage items" at bounding box center [864, 202] width 457 height 71
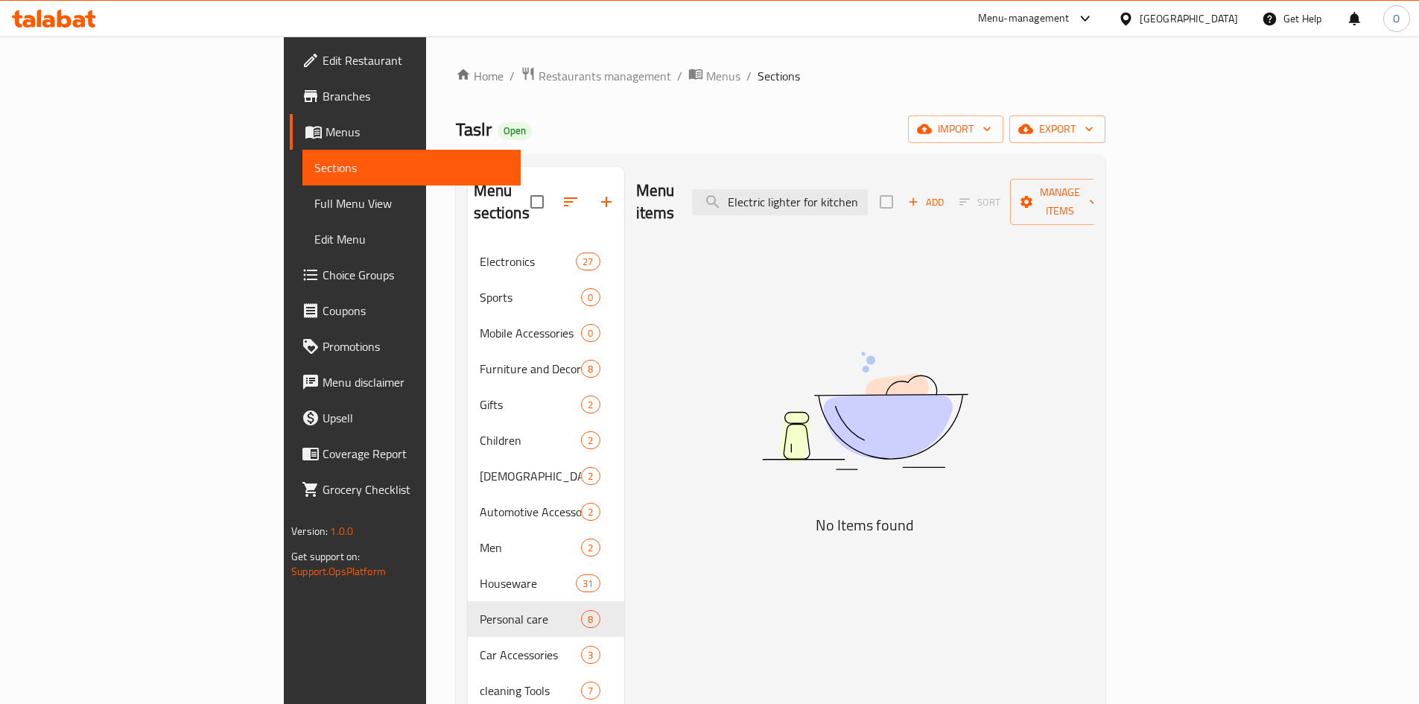
scroll to position [0, 0]
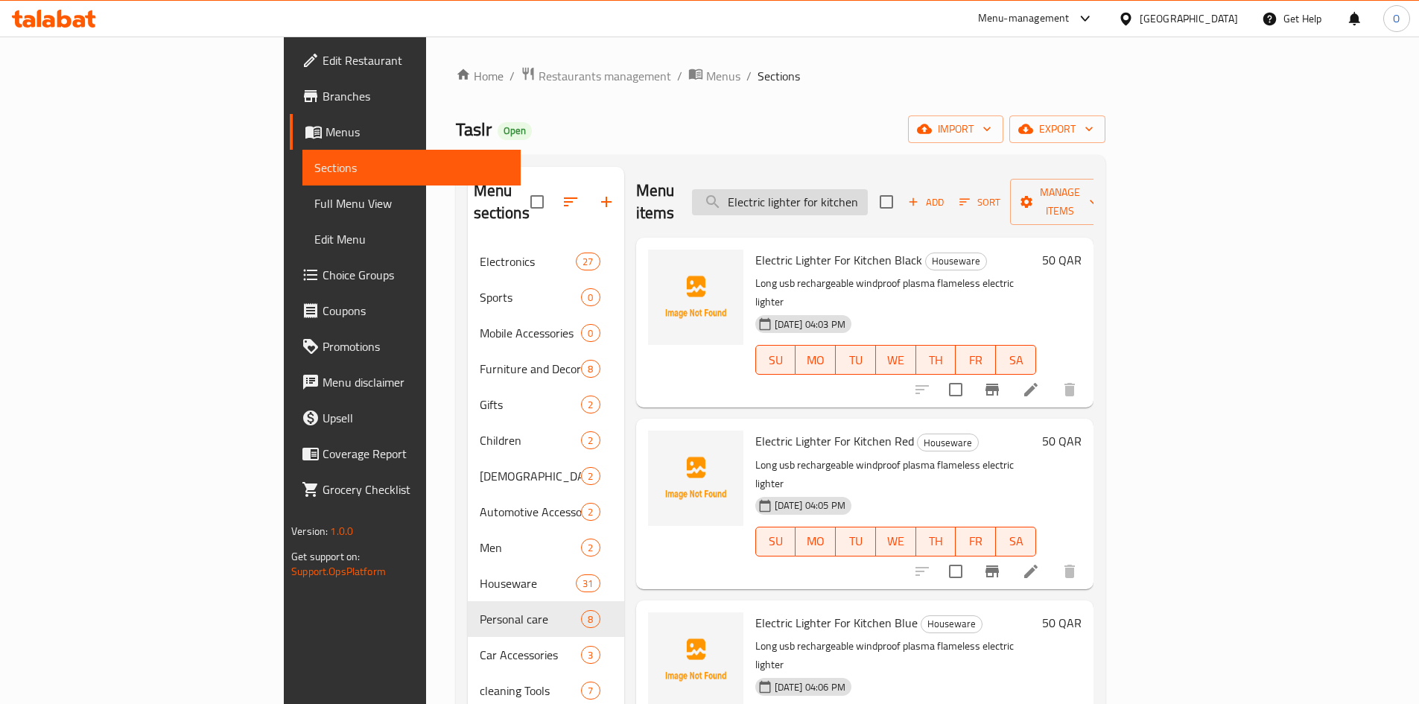
drag, startPoint x: 917, startPoint y: 191, endPoint x: 958, endPoint y: 191, distance: 41.7
click at [868, 191] on input "Electric lighter for kitchen" at bounding box center [780, 202] width 176 height 26
drag, startPoint x: 841, startPoint y: 193, endPoint x: 986, endPoint y: 193, distance: 145.2
click at [986, 194] on div "Menu items Electric lighter for kitchen Add Sort Manage items" at bounding box center [864, 202] width 457 height 71
click at [868, 190] on input "Electric lighter for kitchen" at bounding box center [780, 202] width 176 height 26
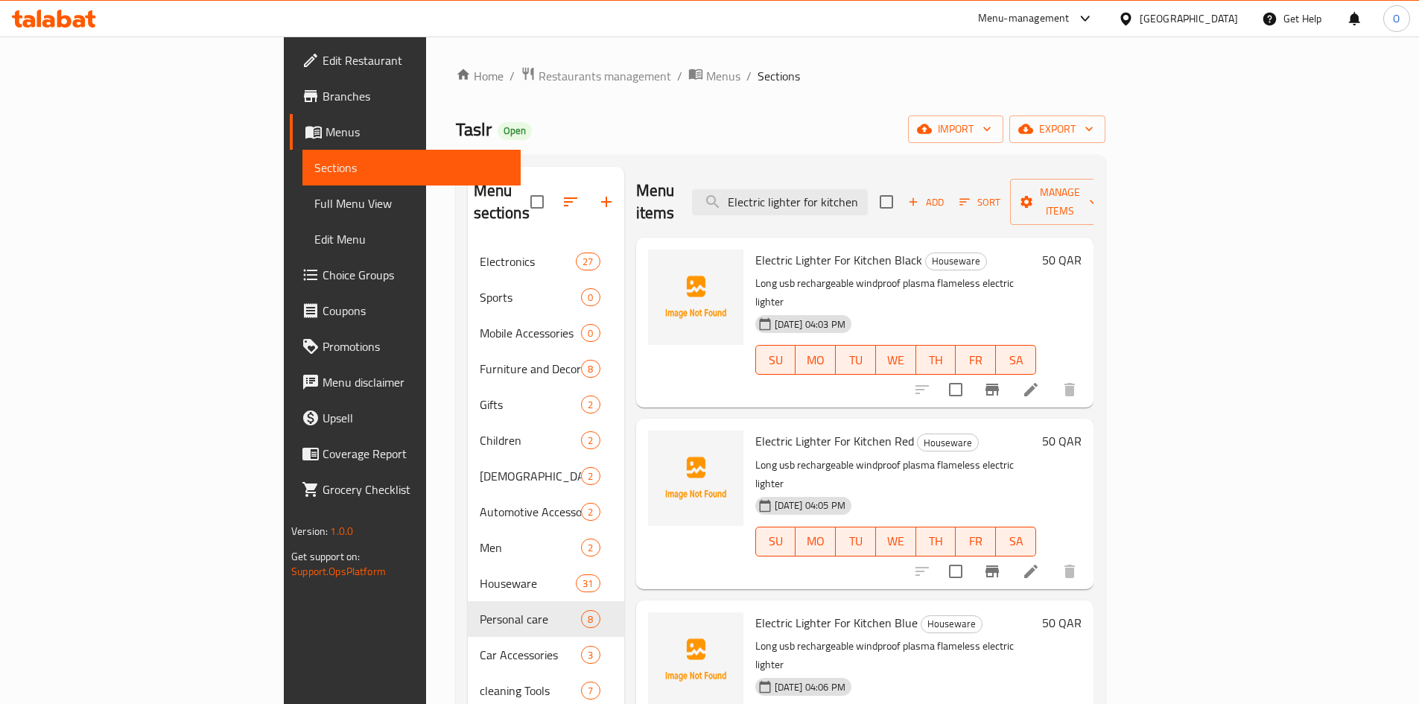
drag, startPoint x: 877, startPoint y: 190, endPoint x: 739, endPoint y: 183, distance: 138.7
click at [739, 183] on div "Menu items Electric lighter for kitchen Add Sort Manage items" at bounding box center [864, 202] width 457 height 71
click at [860, 191] on input "Electric lighter for kitchen" at bounding box center [780, 202] width 176 height 26
drag, startPoint x: 844, startPoint y: 189, endPoint x: 971, endPoint y: 187, distance: 126.6
click at [971, 187] on div "Menu items Electric lighter for kitchen Add Sort Manage items" at bounding box center [864, 202] width 457 height 71
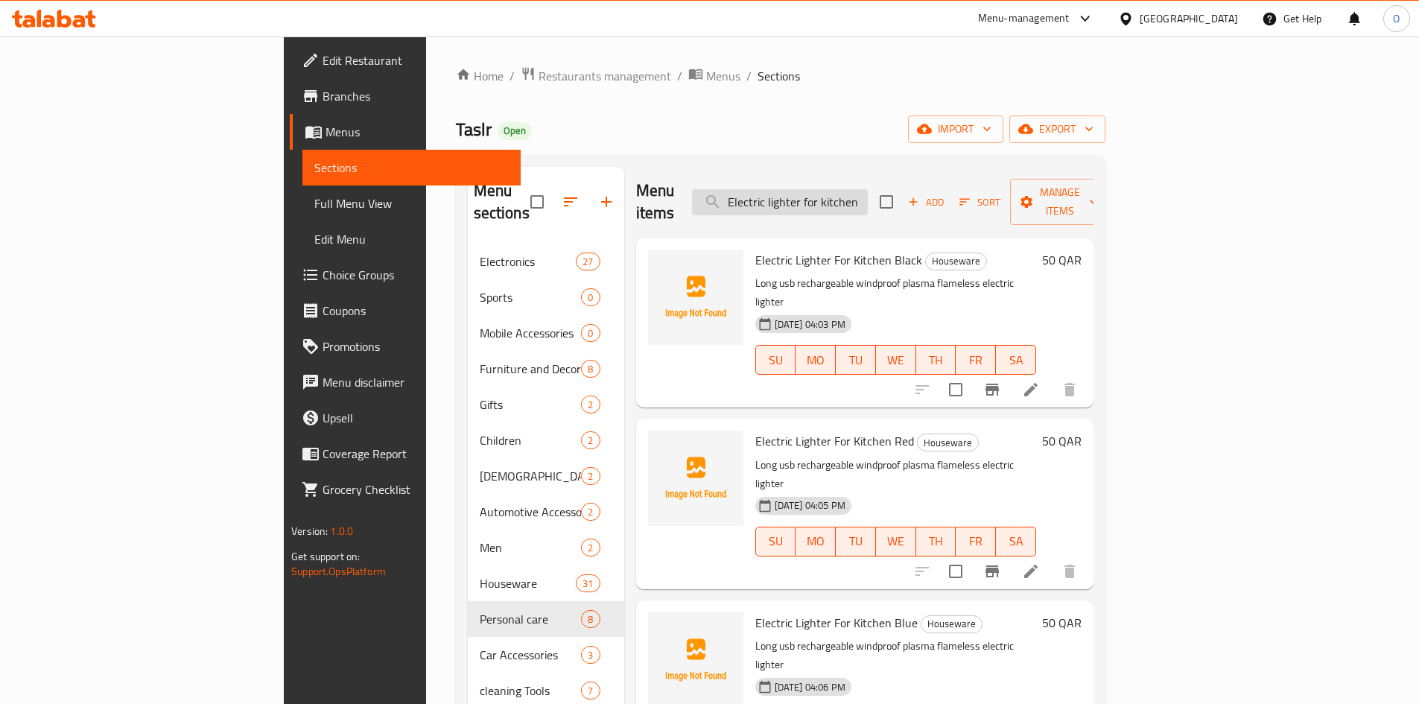
click at [868, 194] on input "Electric lighter for kitchen" at bounding box center [780, 202] width 176 height 26
click at [868, 193] on input "Electric lighter for kitchen" at bounding box center [780, 202] width 176 height 26
click at [868, 191] on input "Electric lighter for kitchen" at bounding box center [780, 202] width 176 height 26
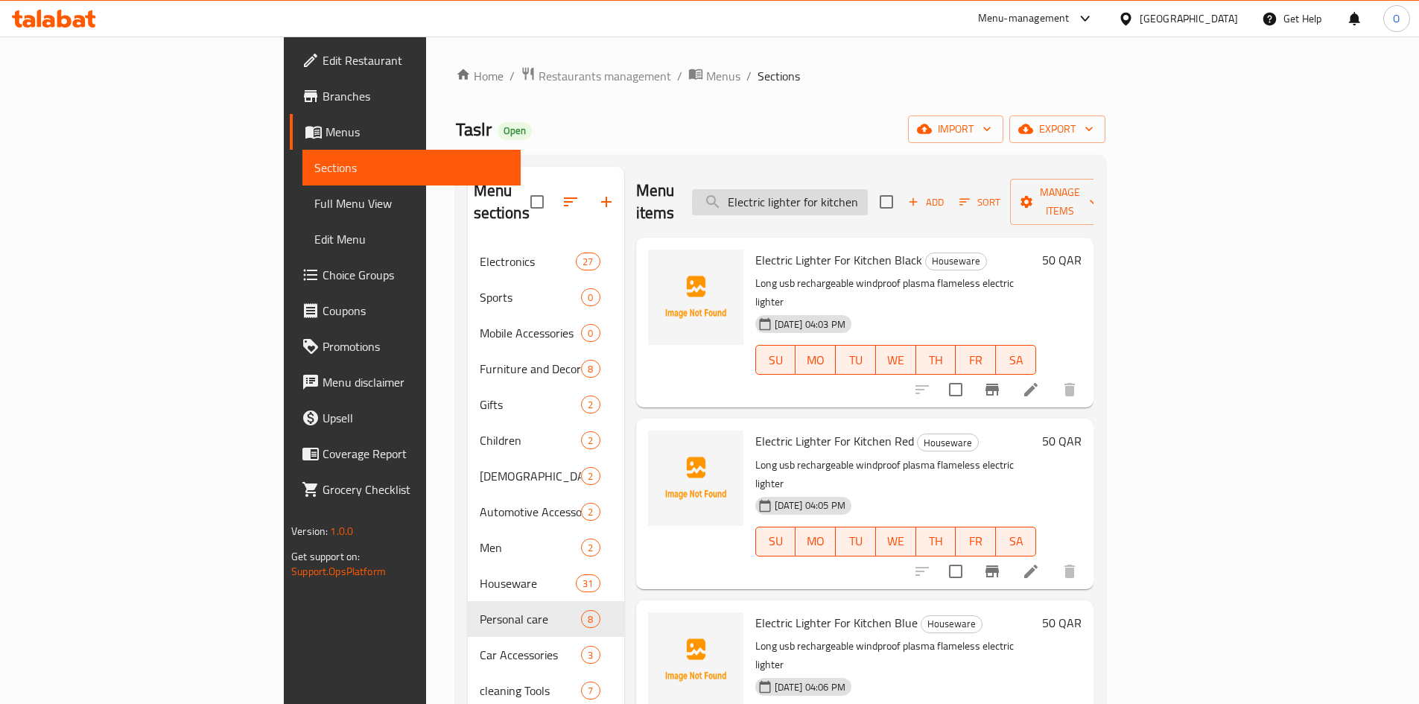
click at [868, 191] on input "Electric lighter for kitchen" at bounding box center [780, 202] width 176 height 26
paste input "- black"
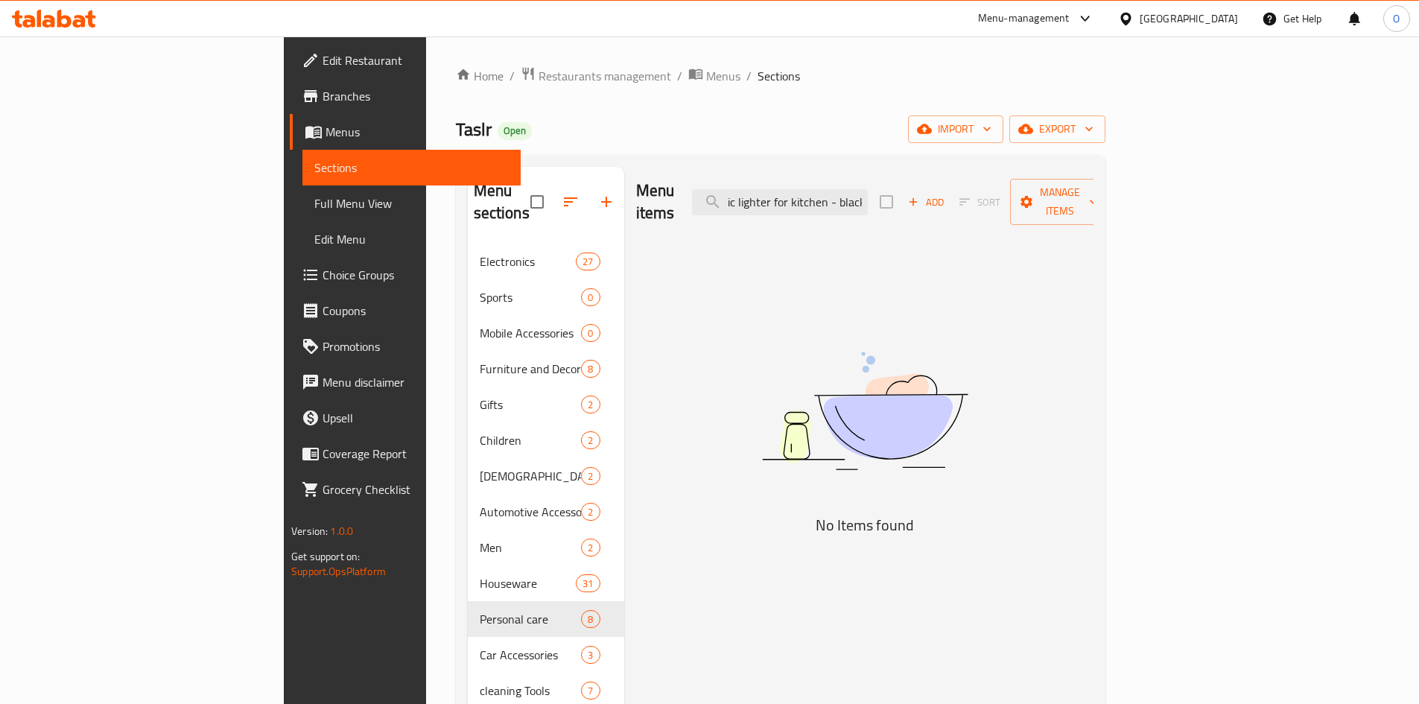
drag, startPoint x: 930, startPoint y: 194, endPoint x: 1007, endPoint y: 194, distance: 76.7
click at [1007, 194] on div "Menu items Electric lighter for kitchen - black Add Sort Manage items" at bounding box center [864, 202] width 457 height 71
type input "Electric lighter for kitchen"
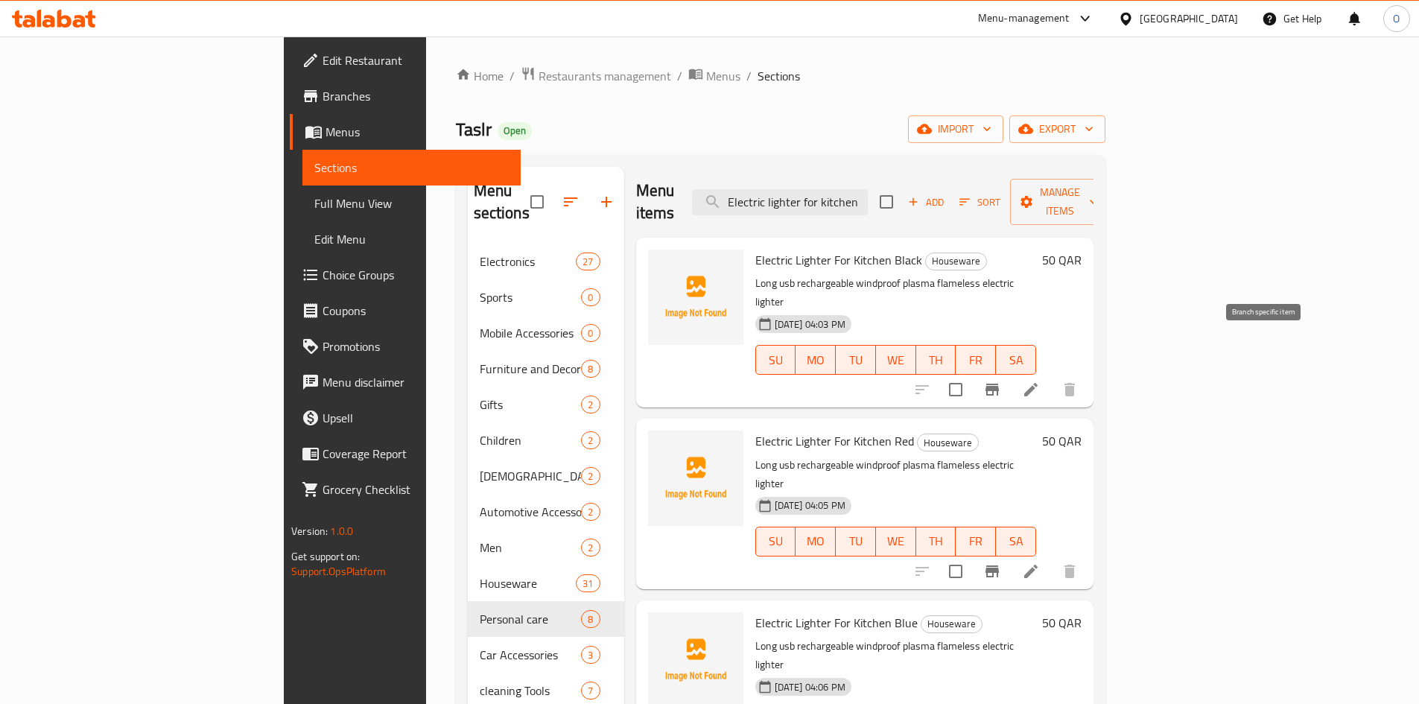
click at [1001, 381] on icon "Branch-specific-item" at bounding box center [992, 390] width 18 height 18
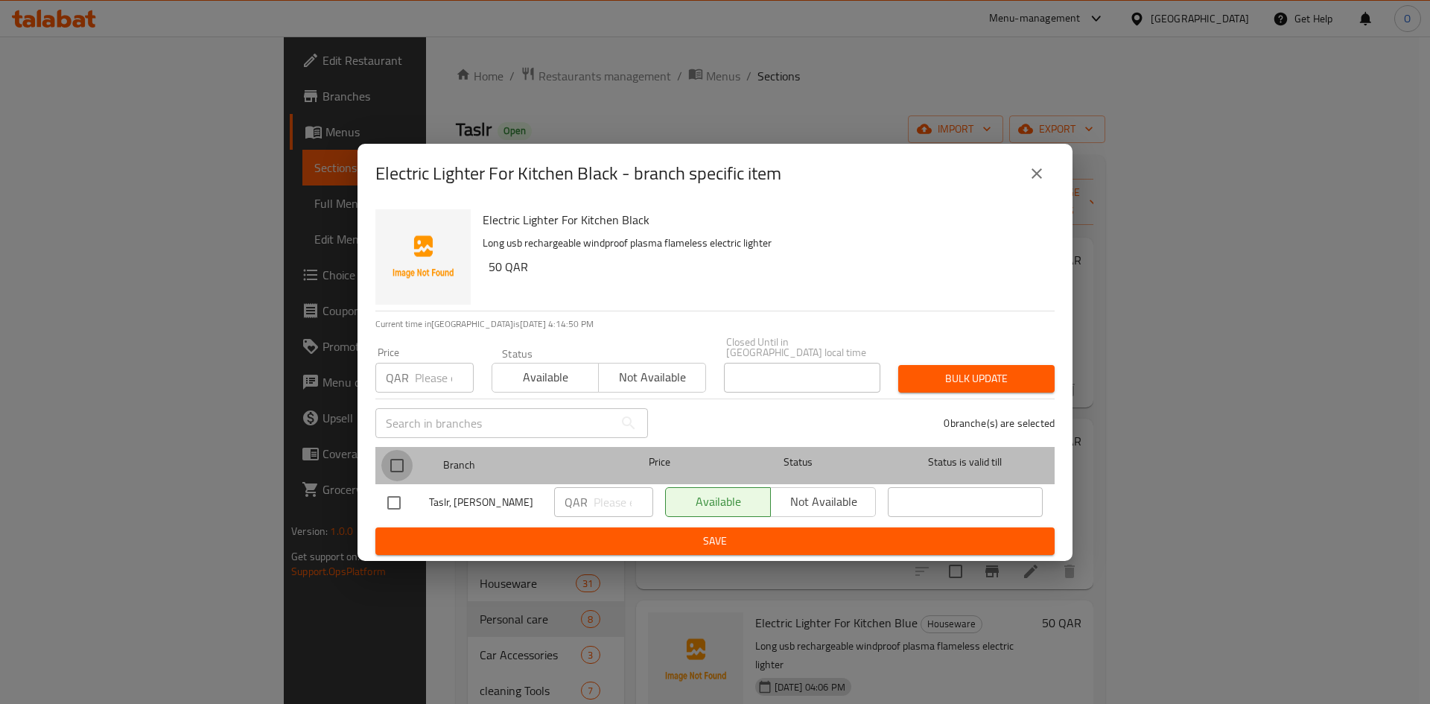
click at [403, 455] on input "checkbox" at bounding box center [396, 465] width 31 height 31
checkbox input "true"
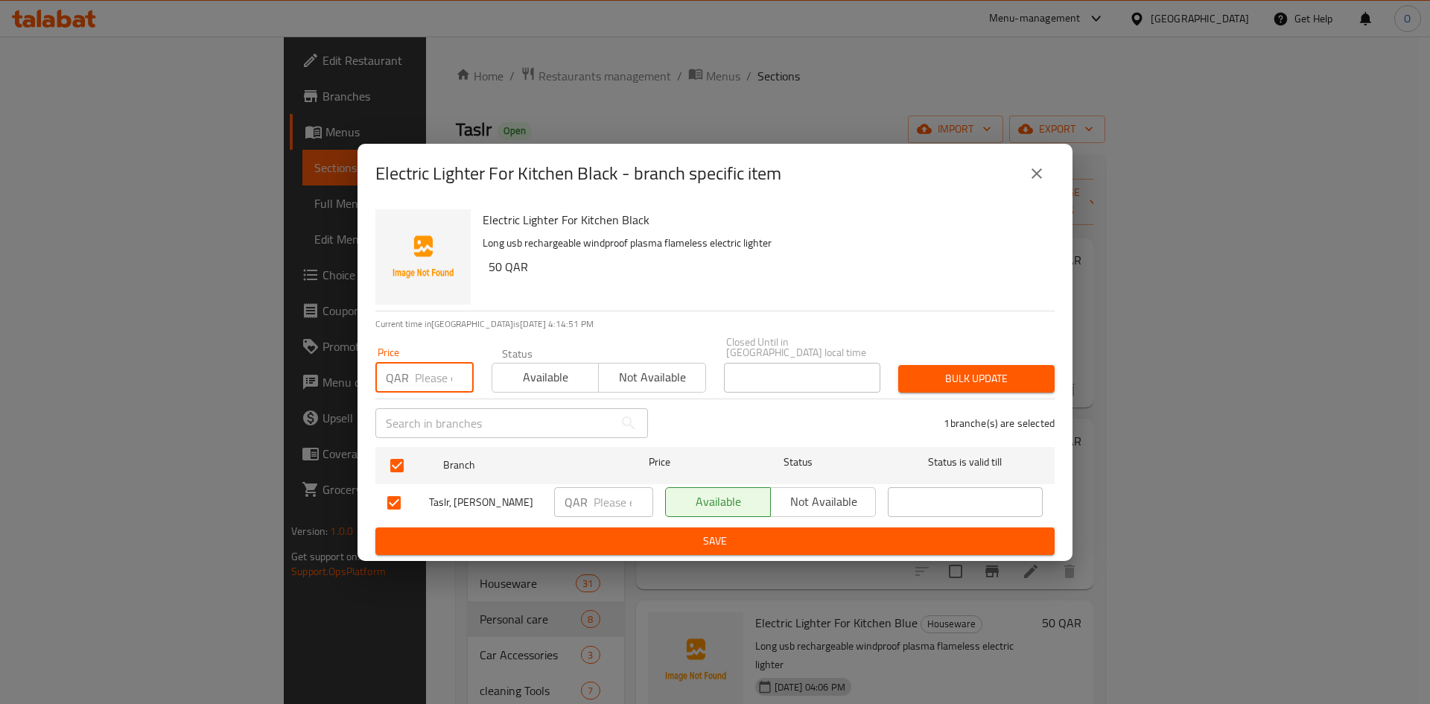
paste input "35"
type input "35"
click at [970, 369] on span "Bulk update" at bounding box center [976, 378] width 133 height 19
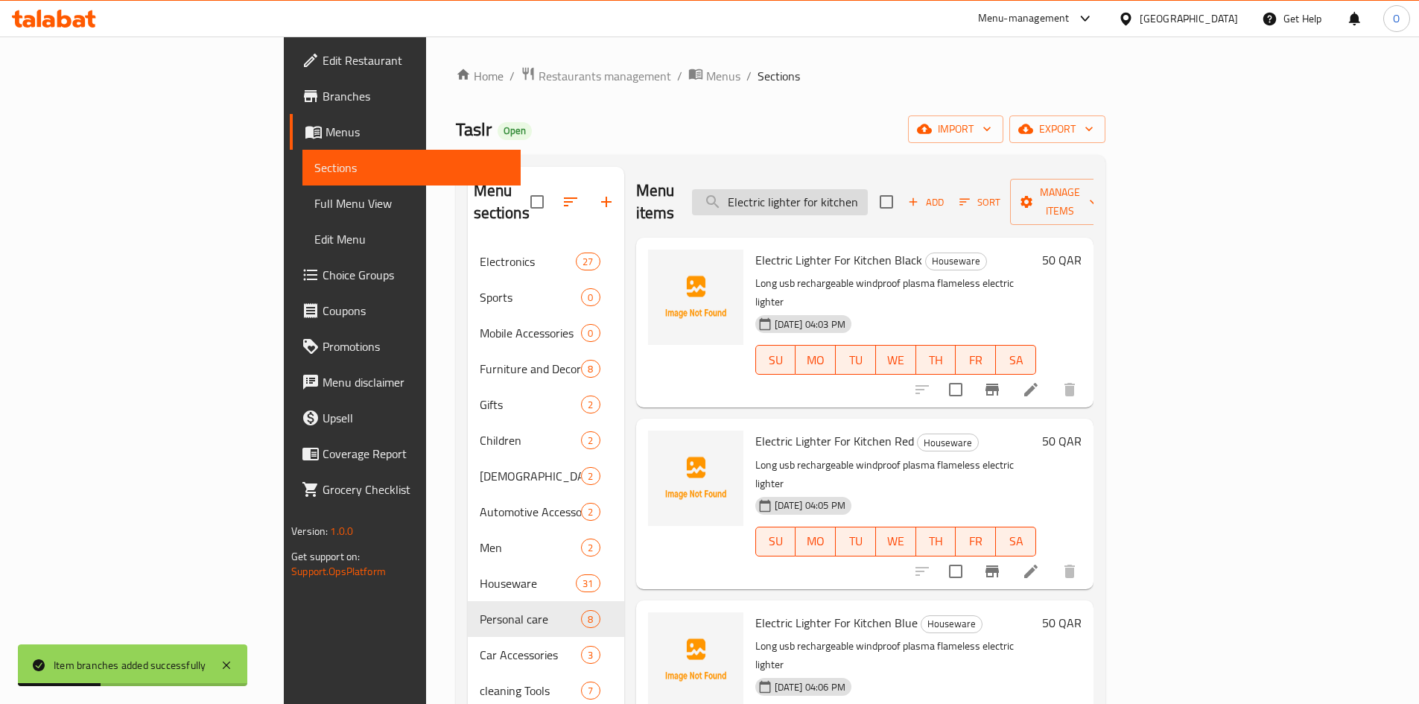
click at [868, 194] on input "Electric lighter for kitchen" at bounding box center [780, 202] width 176 height 26
paste input "- red"
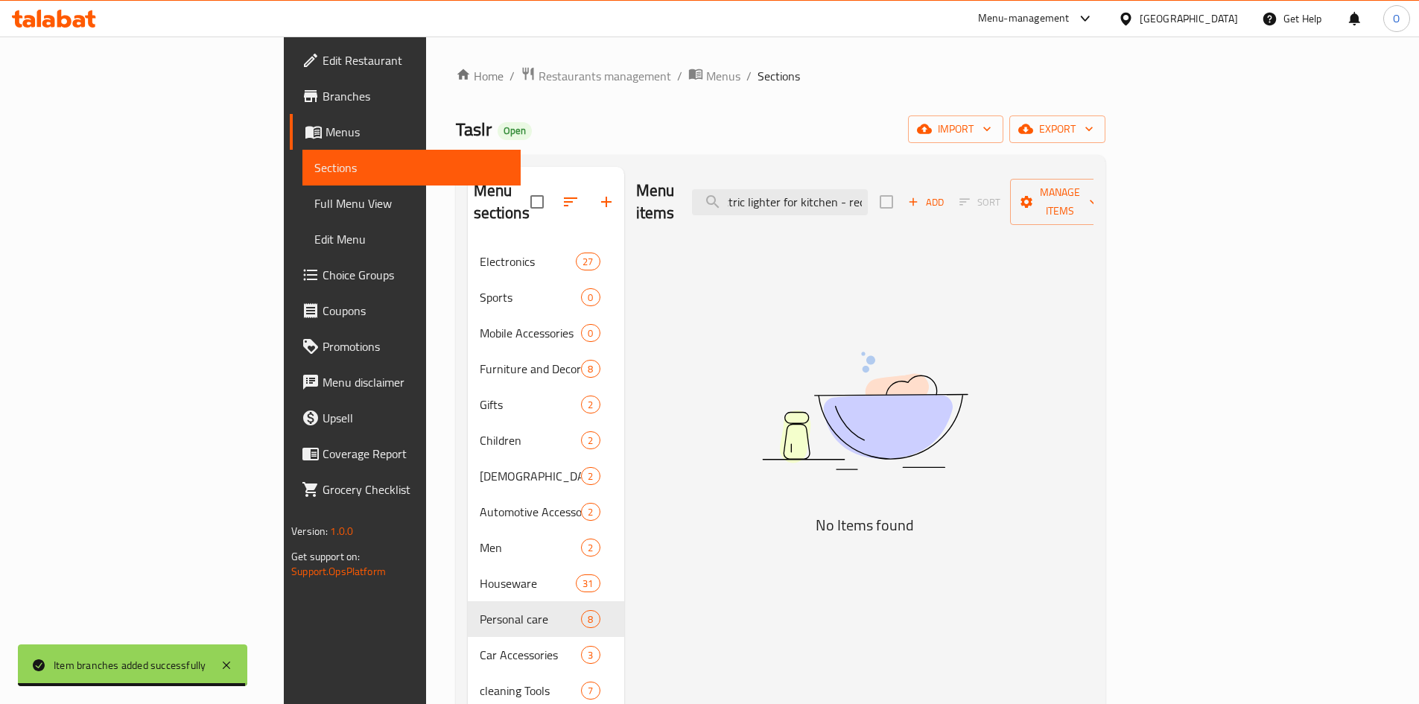
scroll to position [0, 21]
drag, startPoint x: 940, startPoint y: 194, endPoint x: 971, endPoint y: 202, distance: 32.2
click at [971, 202] on div "Menu items Electric lighter for kitchen - red Add Sort Manage items" at bounding box center [864, 202] width 457 height 71
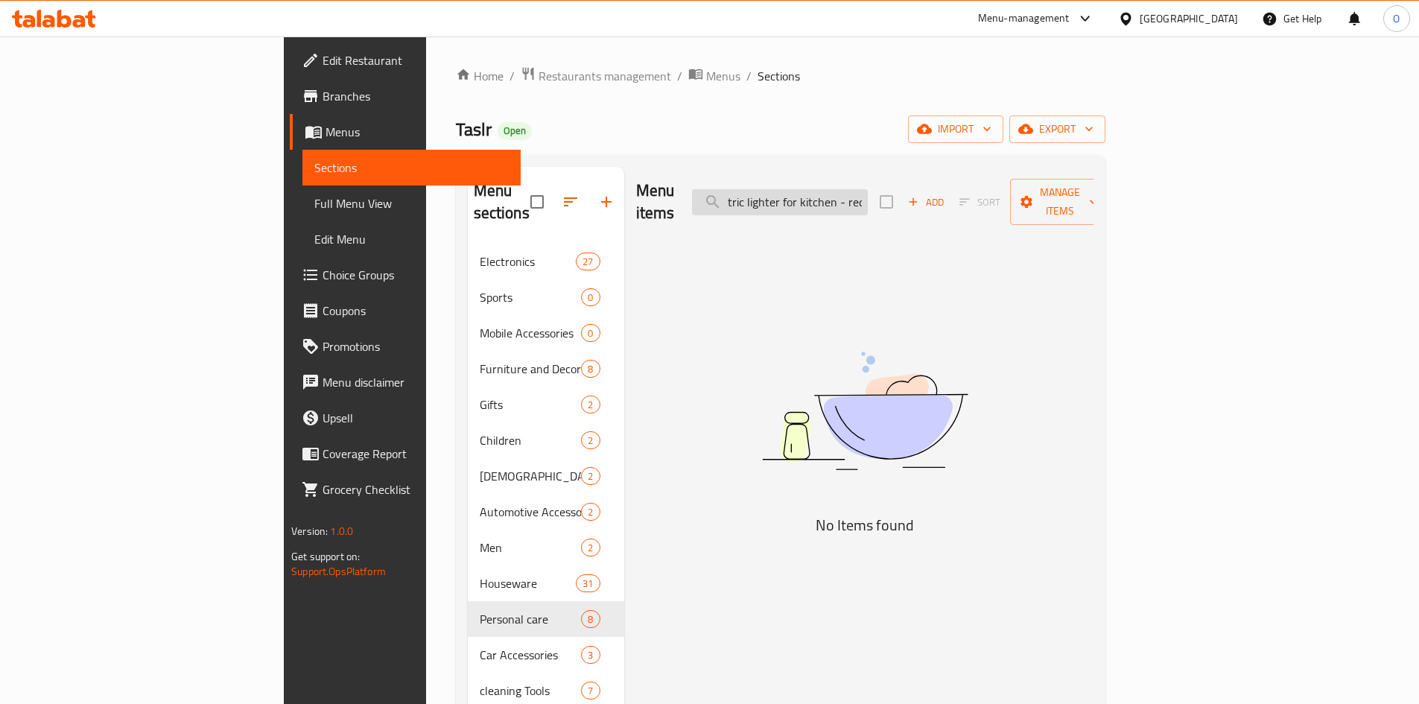
click at [868, 193] on input "Electric lighter for kitchen - red" at bounding box center [780, 202] width 176 height 26
drag, startPoint x: 938, startPoint y: 193, endPoint x: 986, endPoint y: 199, distance: 48.8
click at [986, 199] on div "Menu items Electric lighter for kitchen - red Add Sort Manage items" at bounding box center [864, 202] width 457 height 71
type input "Electric lighter for kitchen"
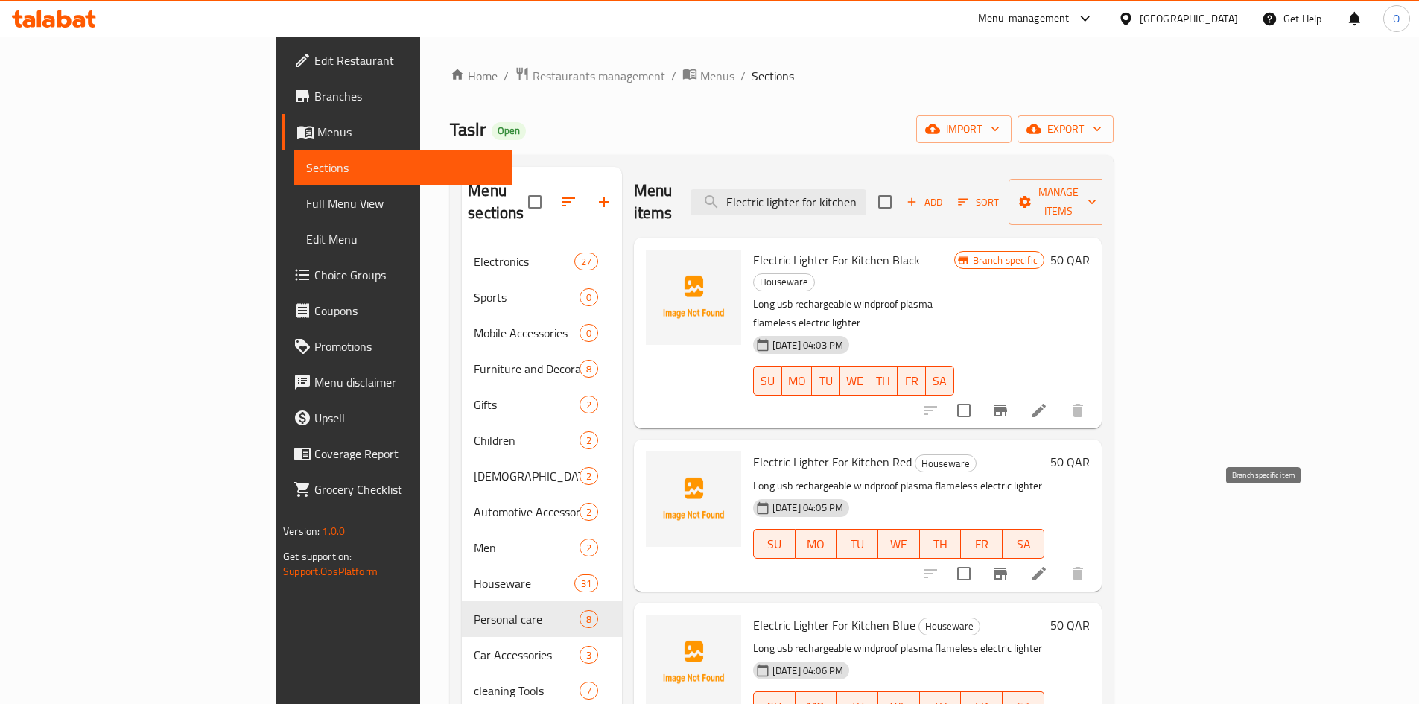
click at [1009, 564] on icon "Branch-specific-item" at bounding box center [1000, 573] width 18 height 18
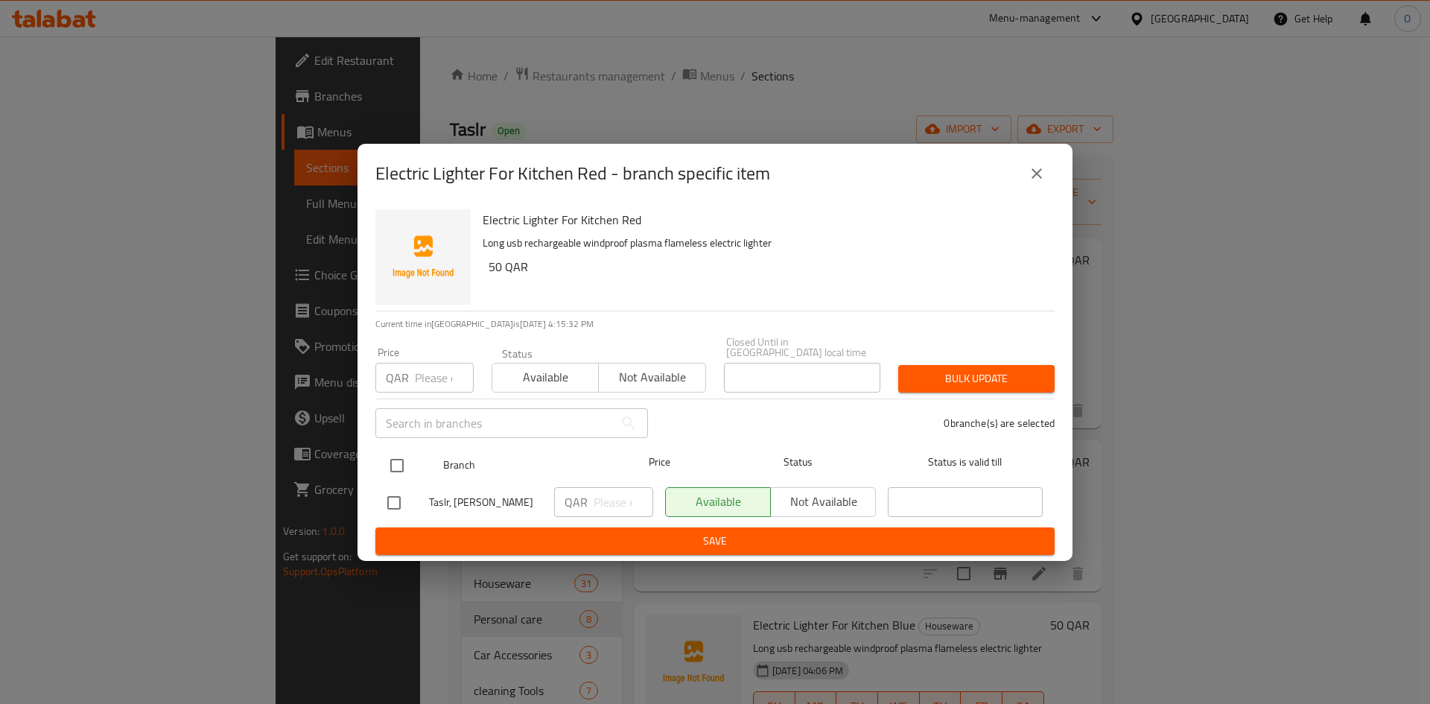
click at [404, 458] on input "checkbox" at bounding box center [396, 465] width 31 height 31
checkbox input "true"
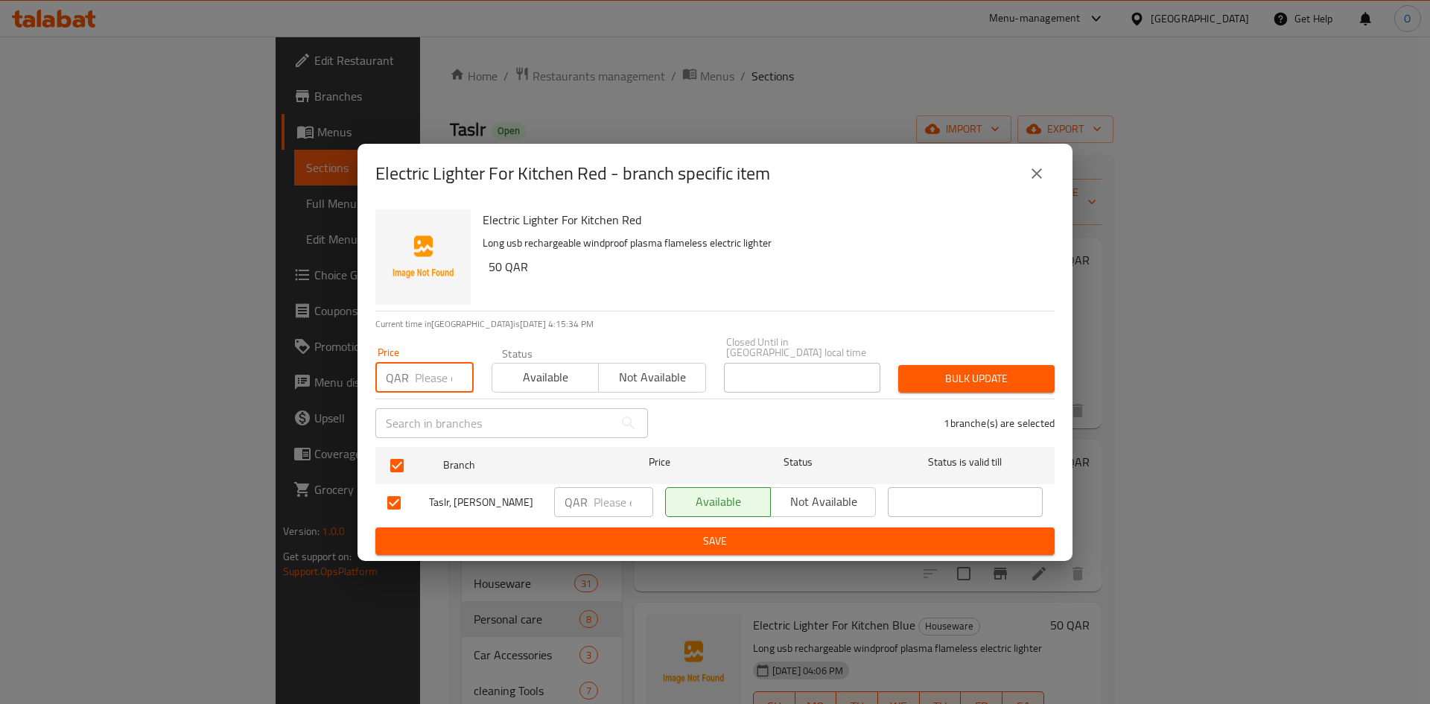
paste input "35"
type input "35"
click at [920, 375] on span "Bulk update" at bounding box center [976, 378] width 133 height 19
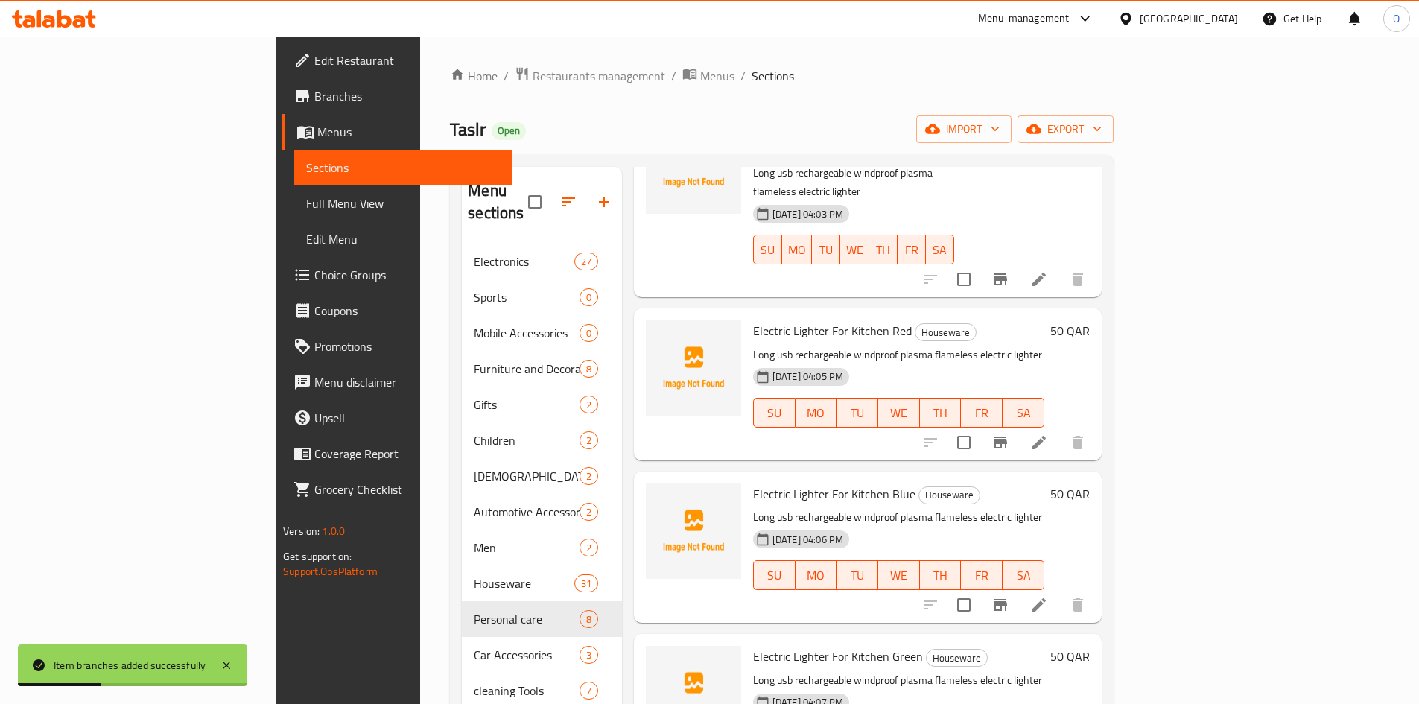
scroll to position [147, 0]
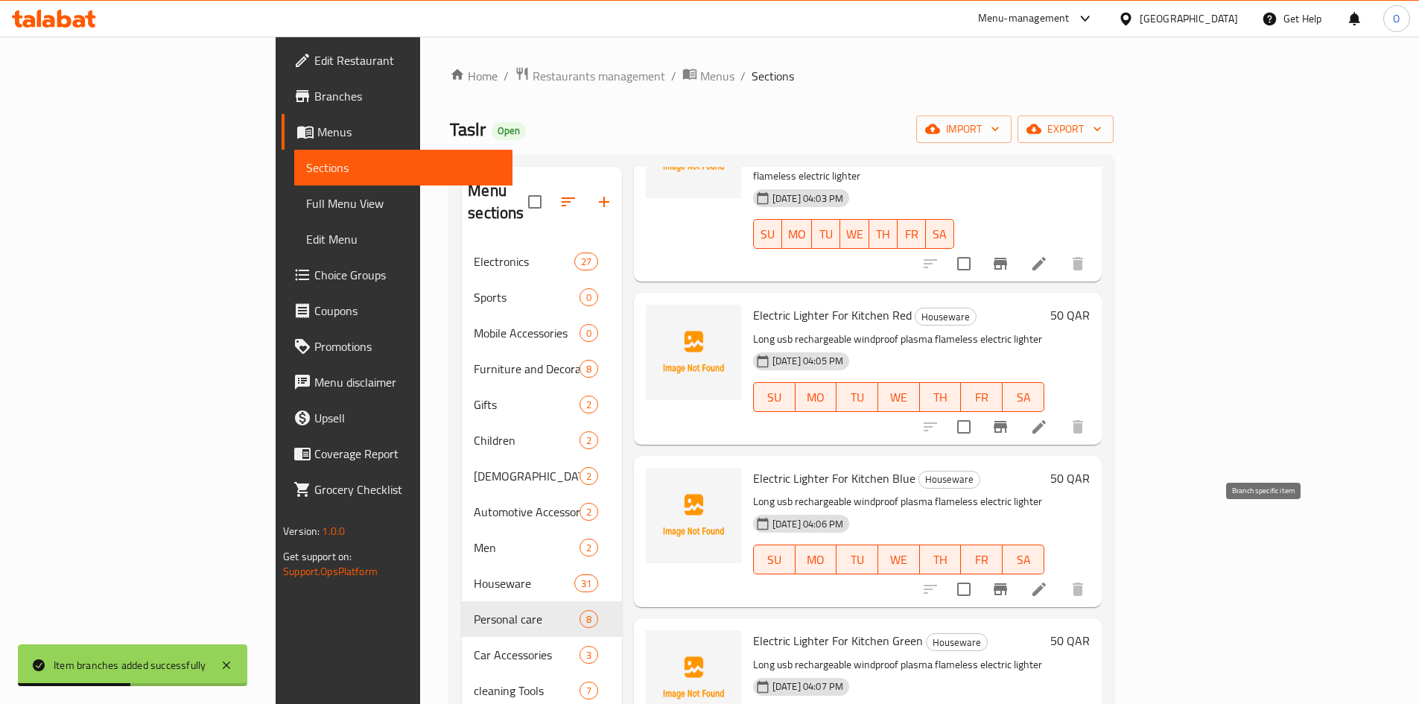
click at [1018, 571] on button "Branch-specific-item" at bounding box center [1000, 589] width 36 height 36
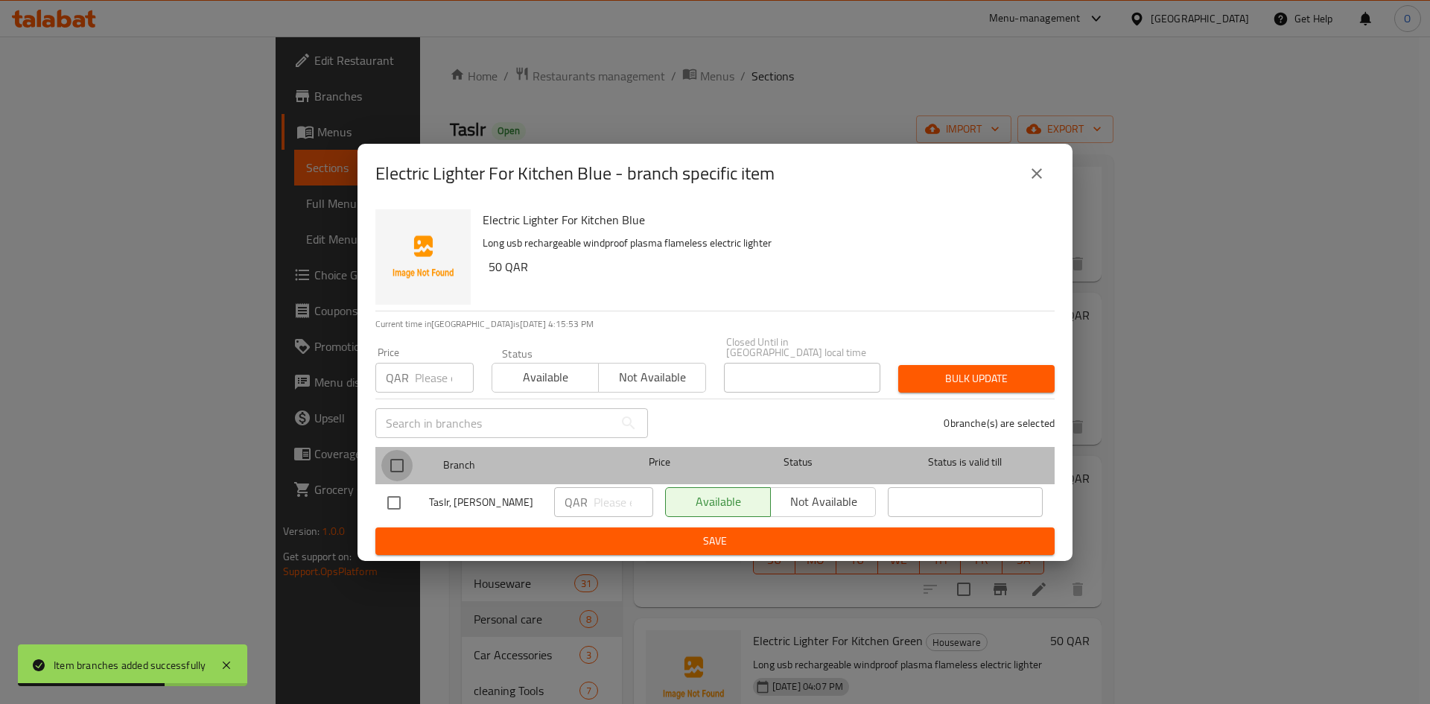
click at [383, 462] on input "checkbox" at bounding box center [396, 465] width 31 height 31
checkbox input "true"
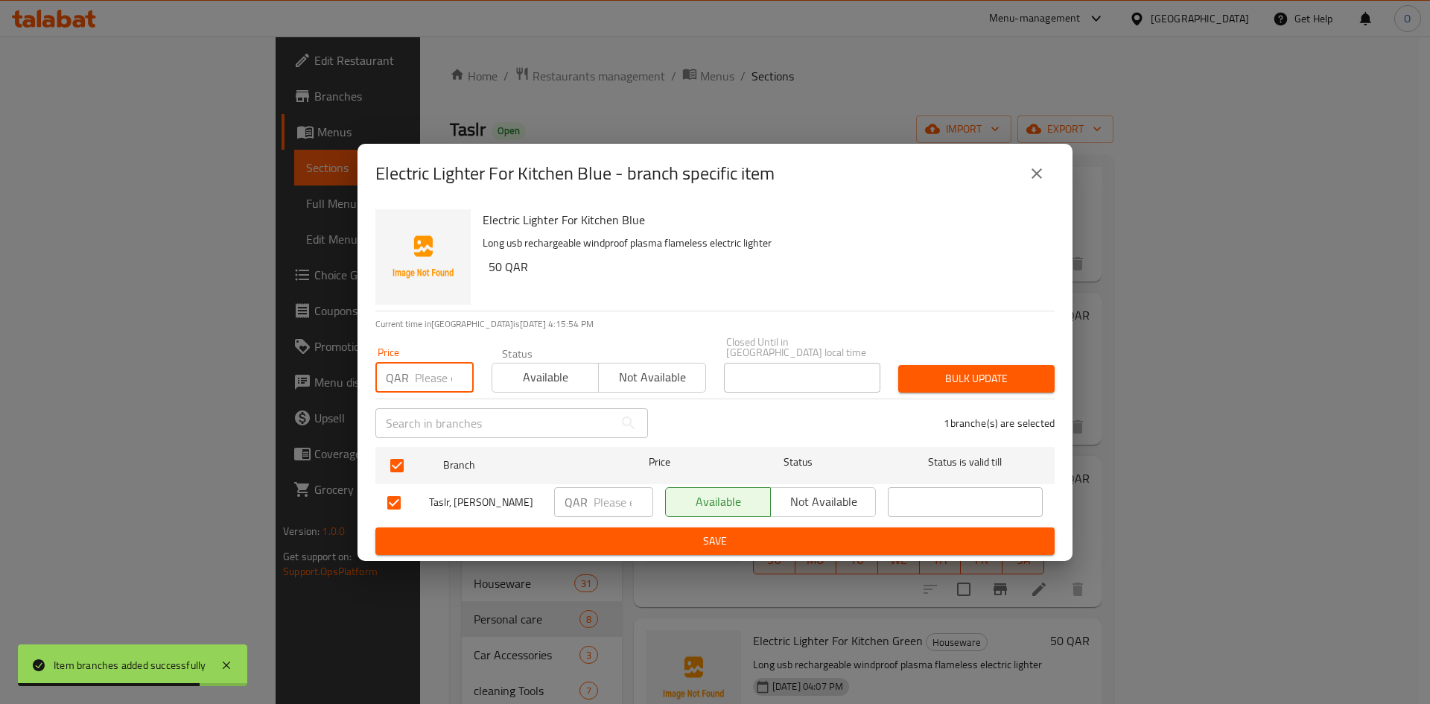
paste input "35"
type input "35"
click at [981, 369] on span "Bulk update" at bounding box center [976, 378] width 133 height 19
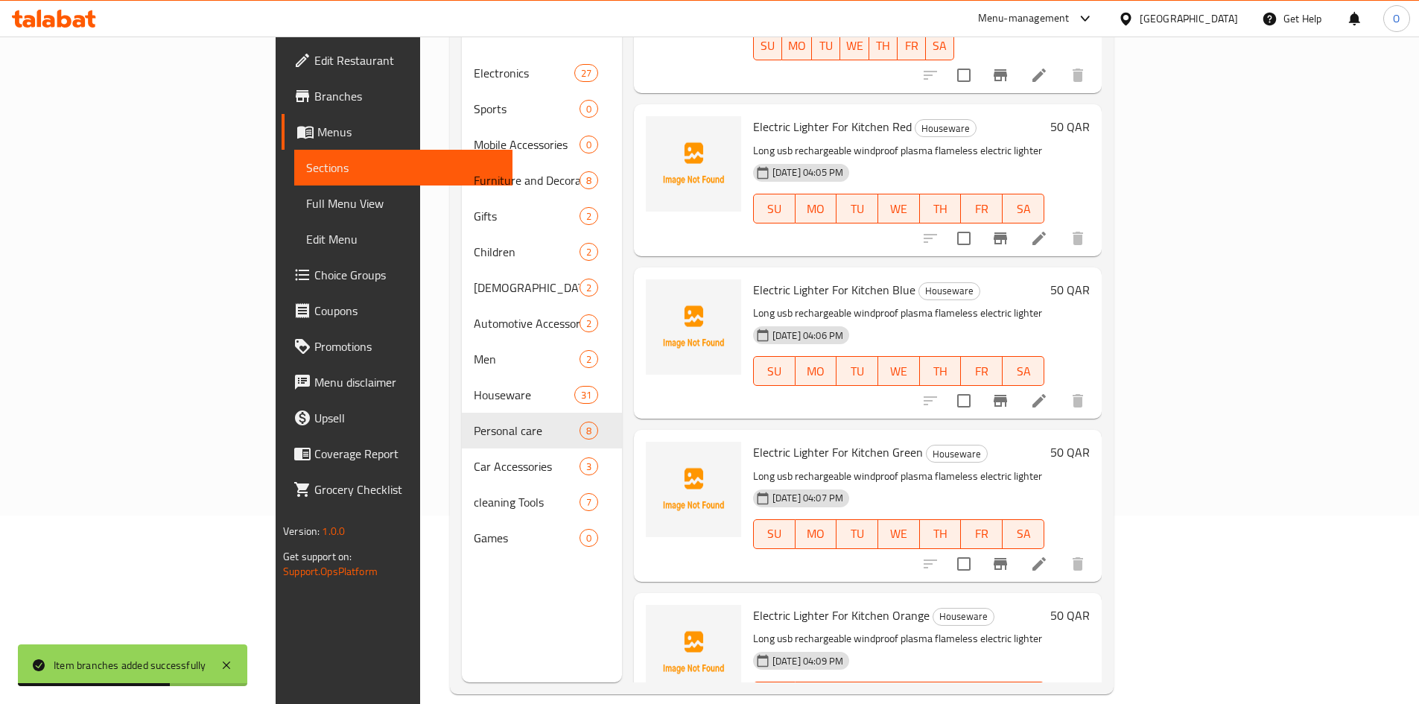
scroll to position [209, 0]
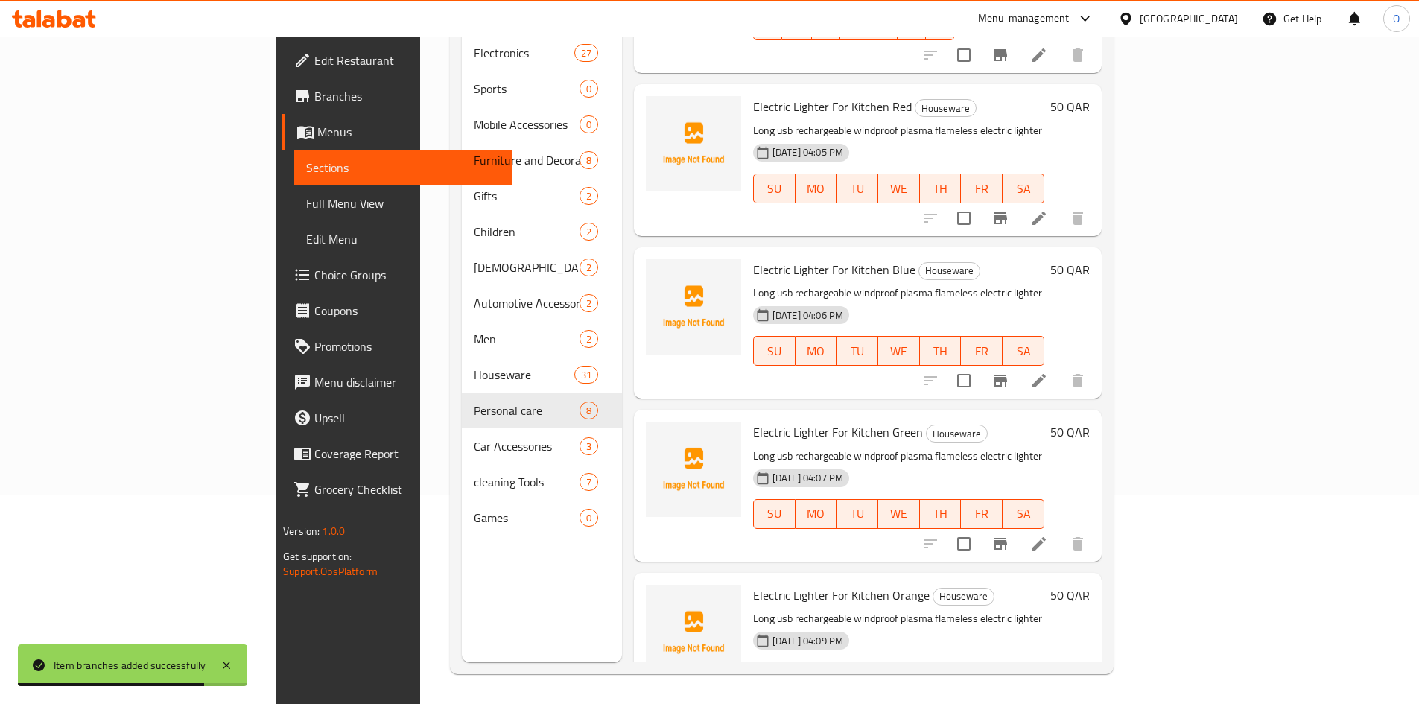
click at [1009, 697] on icon "Branch-specific-item" at bounding box center [1000, 706] width 18 height 18
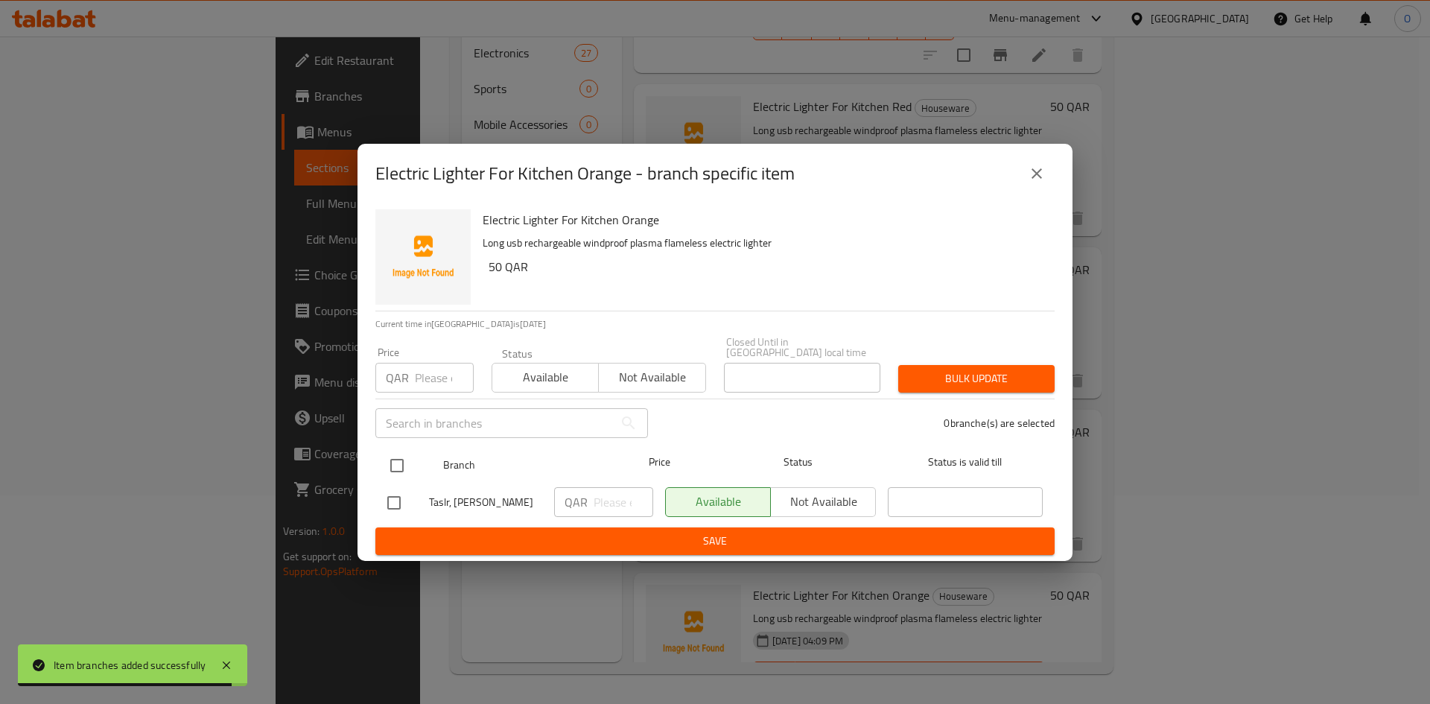
click at [400, 450] on input "checkbox" at bounding box center [396, 465] width 31 height 31
checkbox input "true"
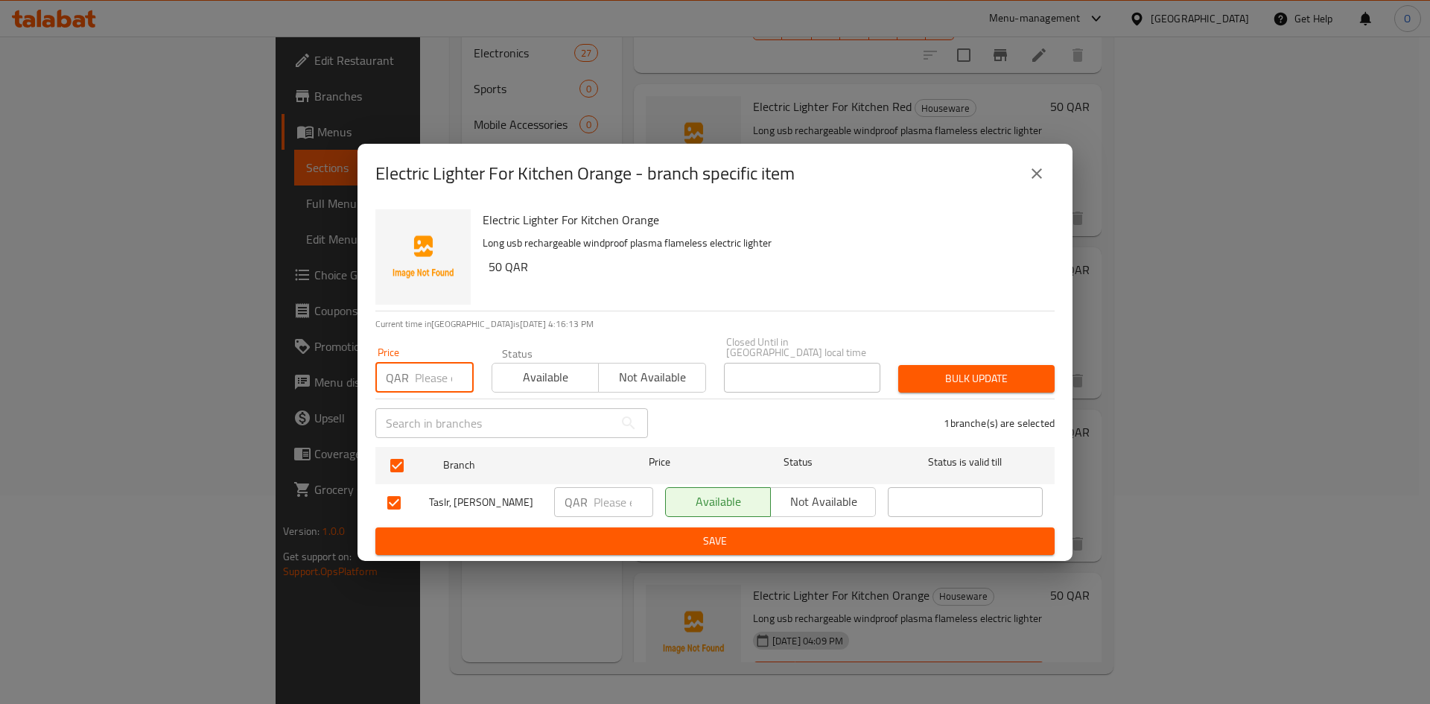
paste input "35"
type input "35"
click at [932, 378] on button "Bulk update" at bounding box center [976, 379] width 156 height 28
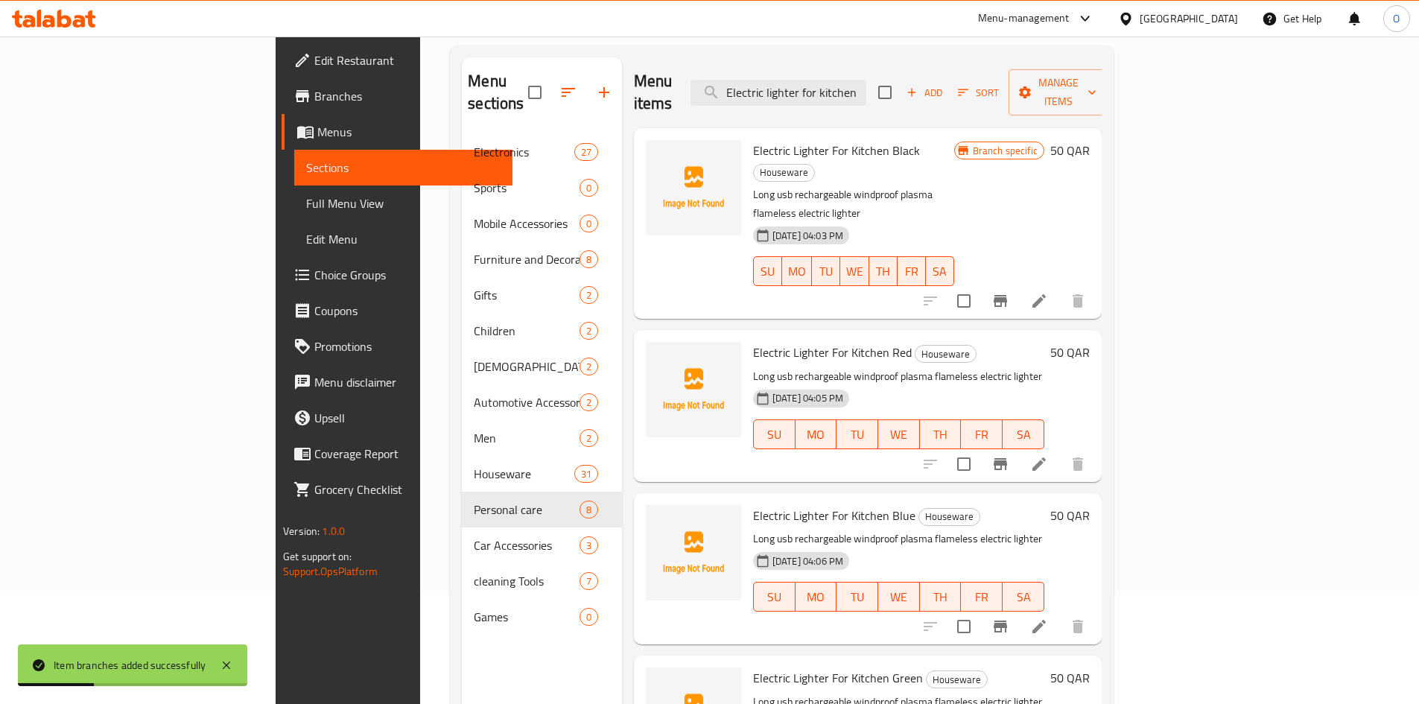
scroll to position [0, 0]
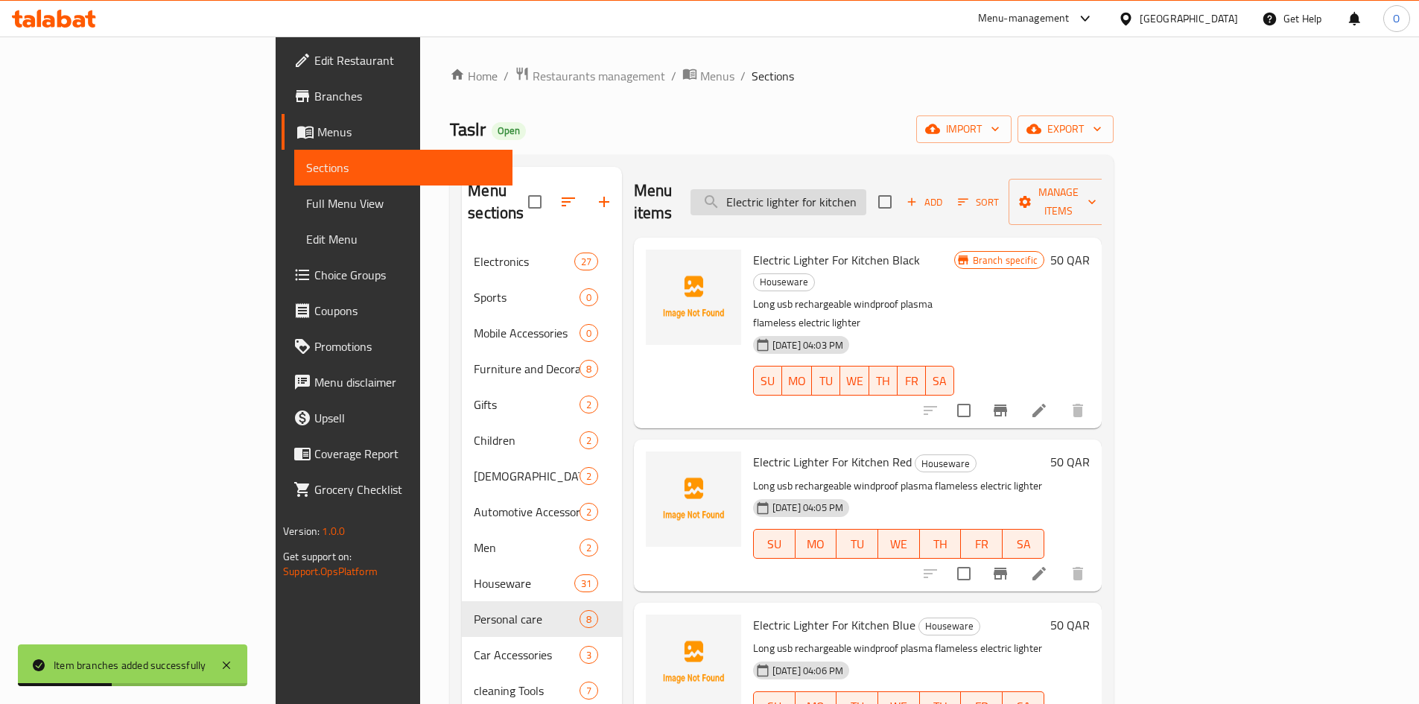
click at [866, 194] on input "Electric lighter for kitchen" at bounding box center [778, 202] width 176 height 26
paste input "- apricot"
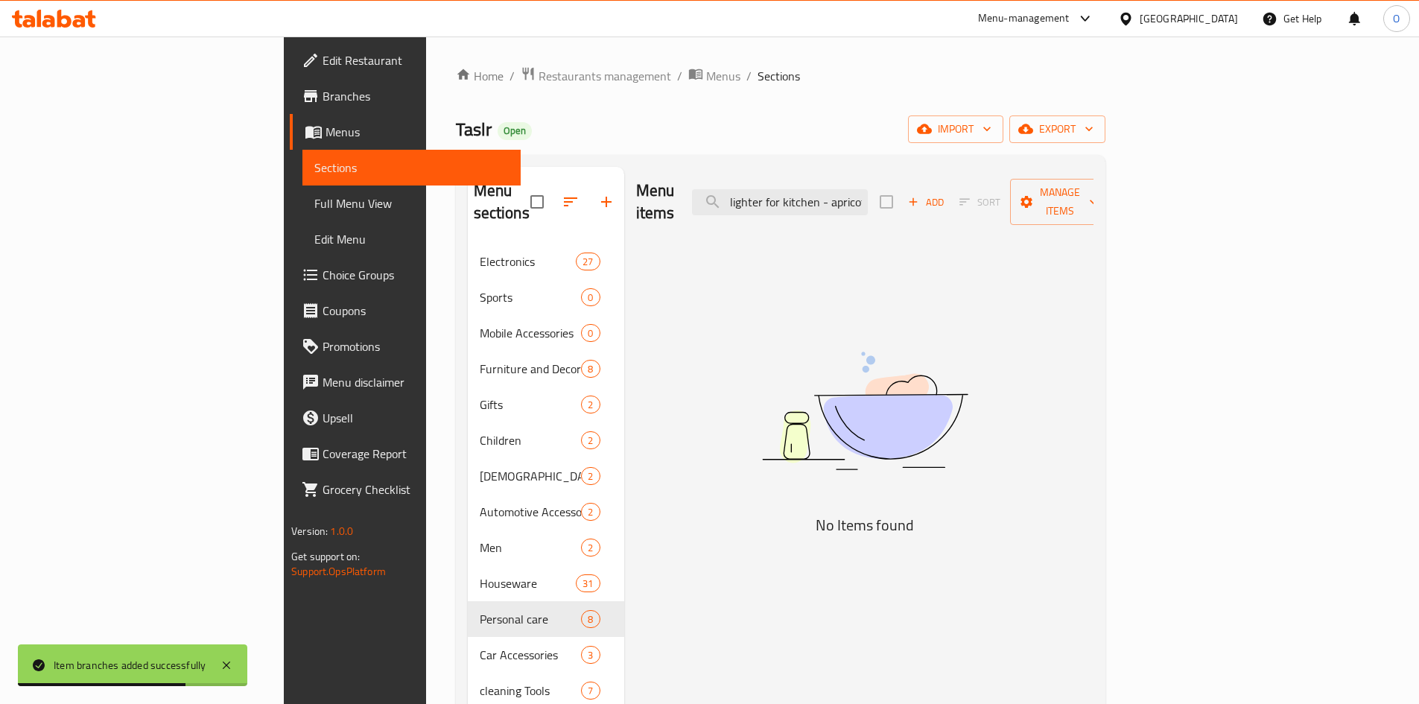
scroll to position [0, 39]
drag, startPoint x: 920, startPoint y: 191, endPoint x: 1004, endPoint y: 209, distance: 85.3
click at [1004, 209] on div "Menu items Electric lighter for kitchen - apricot Add Sort Manage items" at bounding box center [864, 202] width 457 height 71
type input "Electric lighter for kitchen"
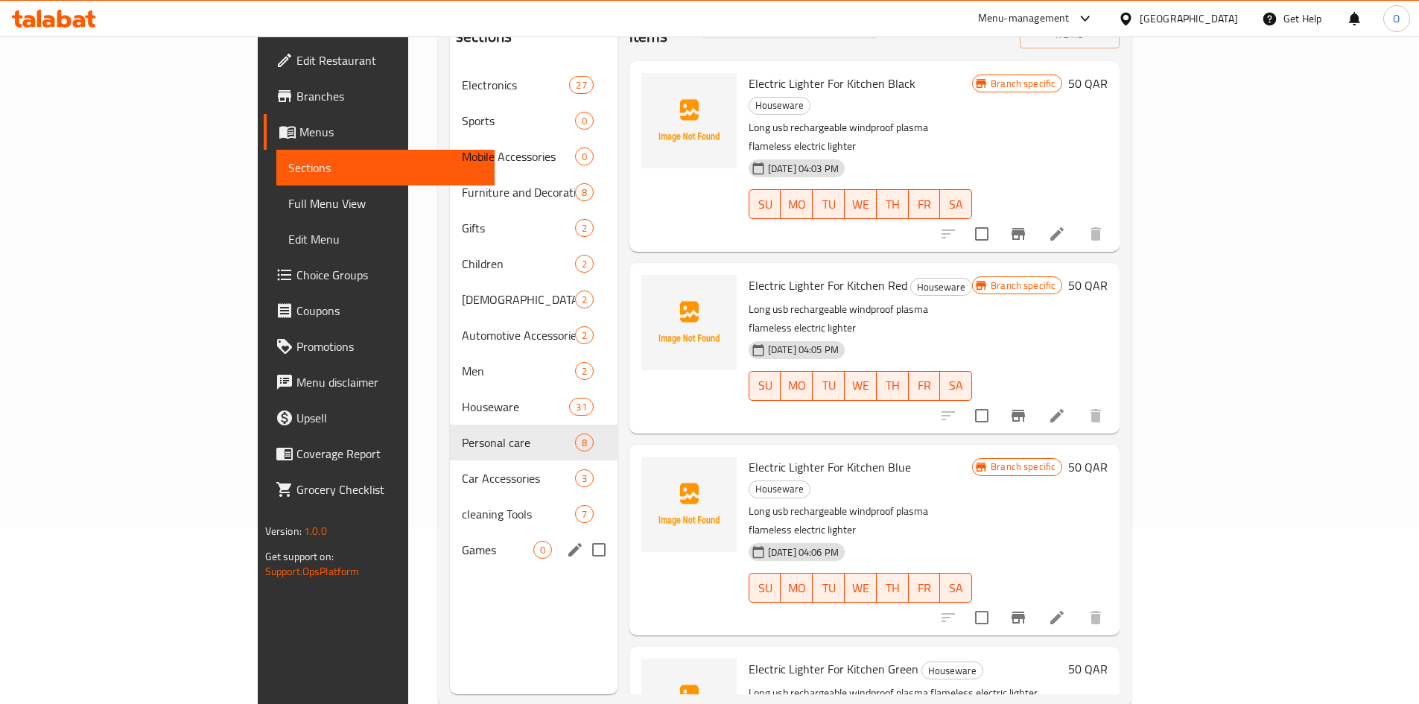
scroll to position [209, 0]
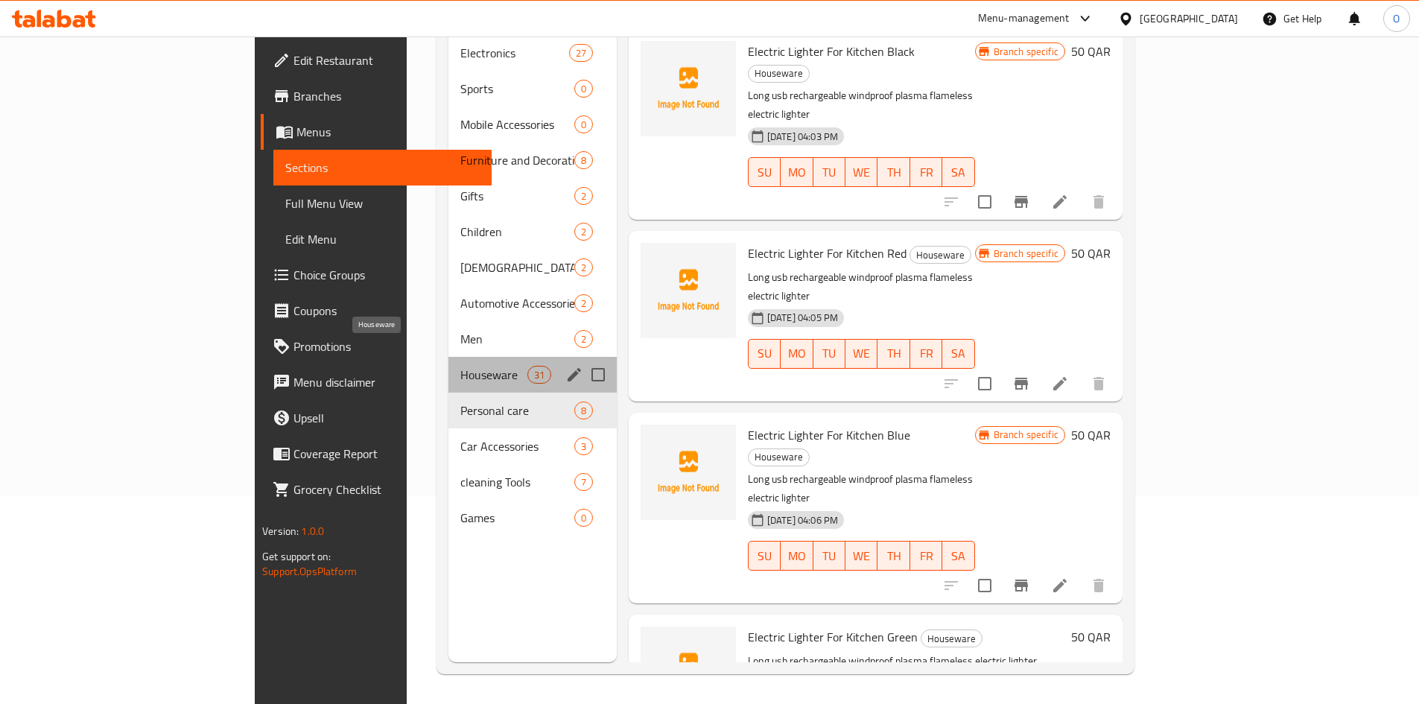
click at [460, 366] on span "Houseware" at bounding box center [493, 375] width 67 height 18
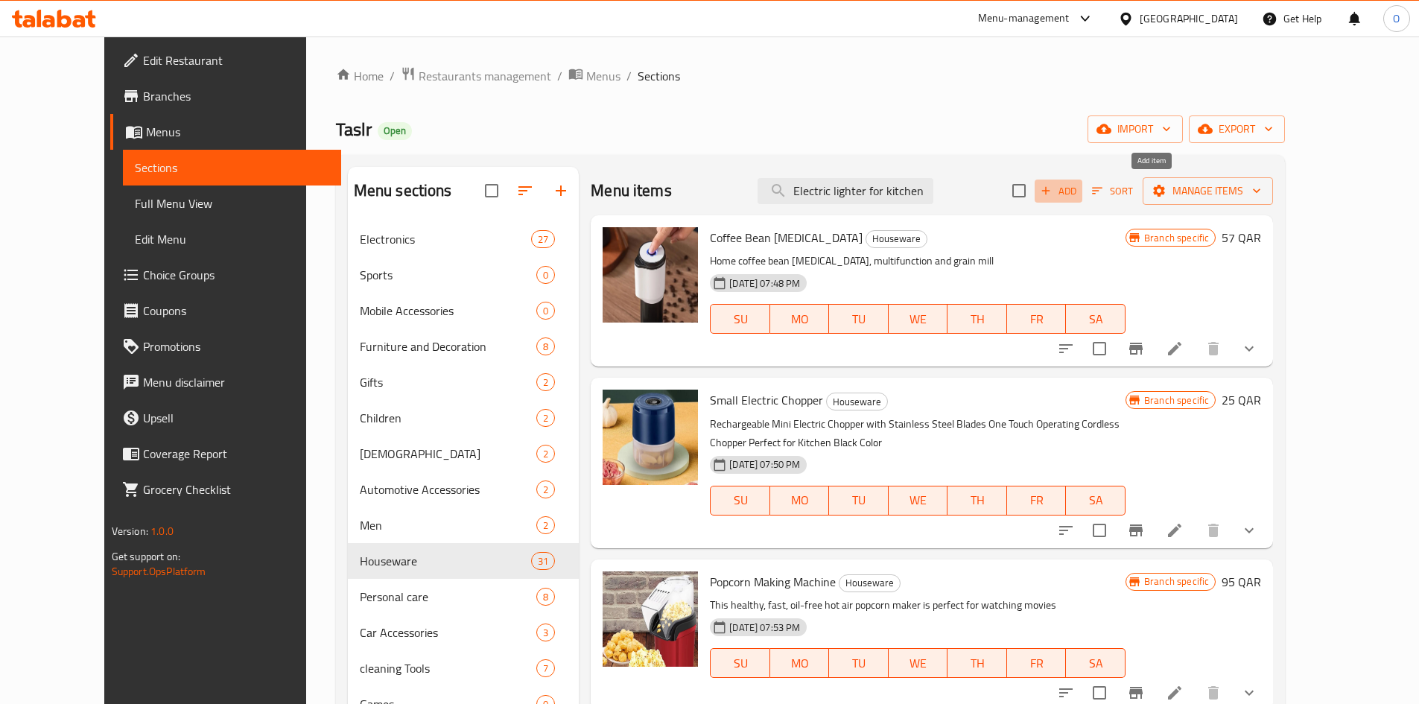
click at [1078, 191] on span "Add" at bounding box center [1058, 190] width 40 height 17
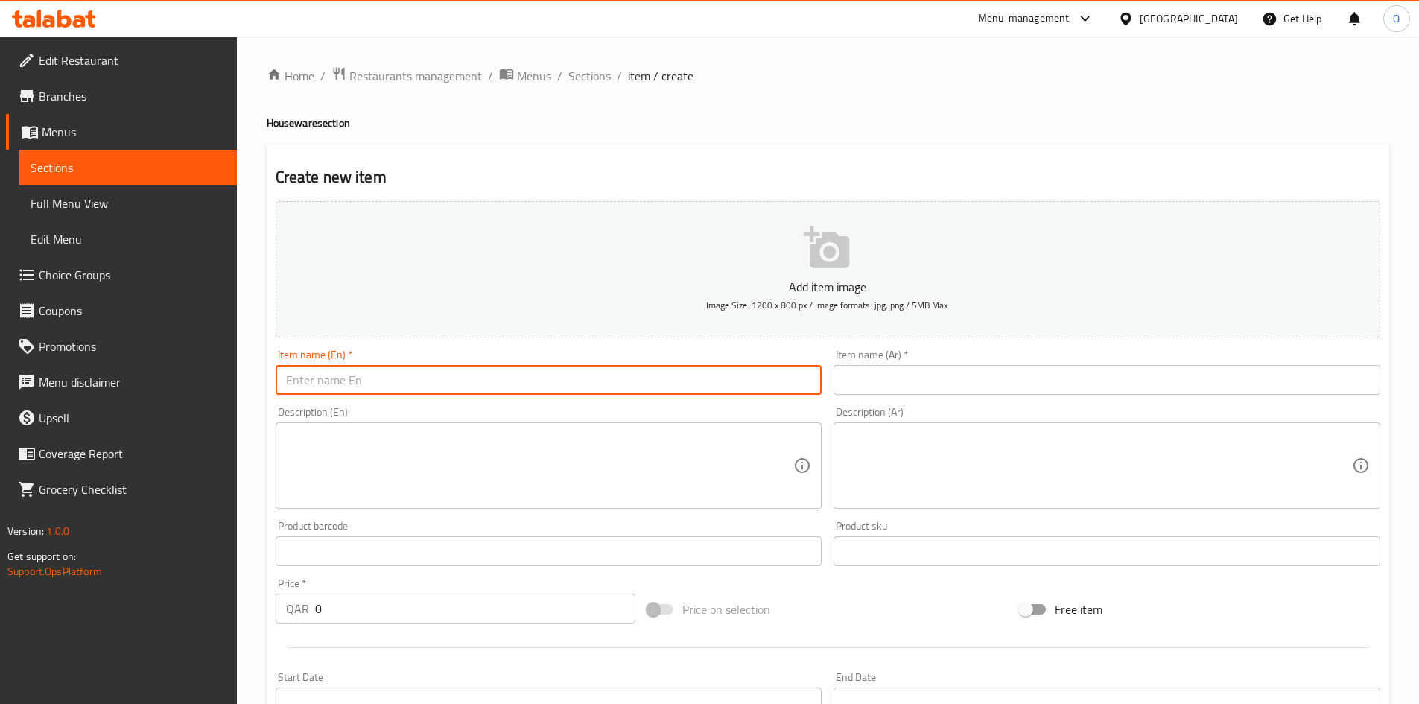
paste input "Electric lighter for kitchen - apricot"
drag, startPoint x: 411, startPoint y: 379, endPoint x: 423, endPoint y: 383, distance: 12.5
click at [423, 383] on input "Electric lighter for kitchen - apricot" at bounding box center [549, 380] width 547 height 30
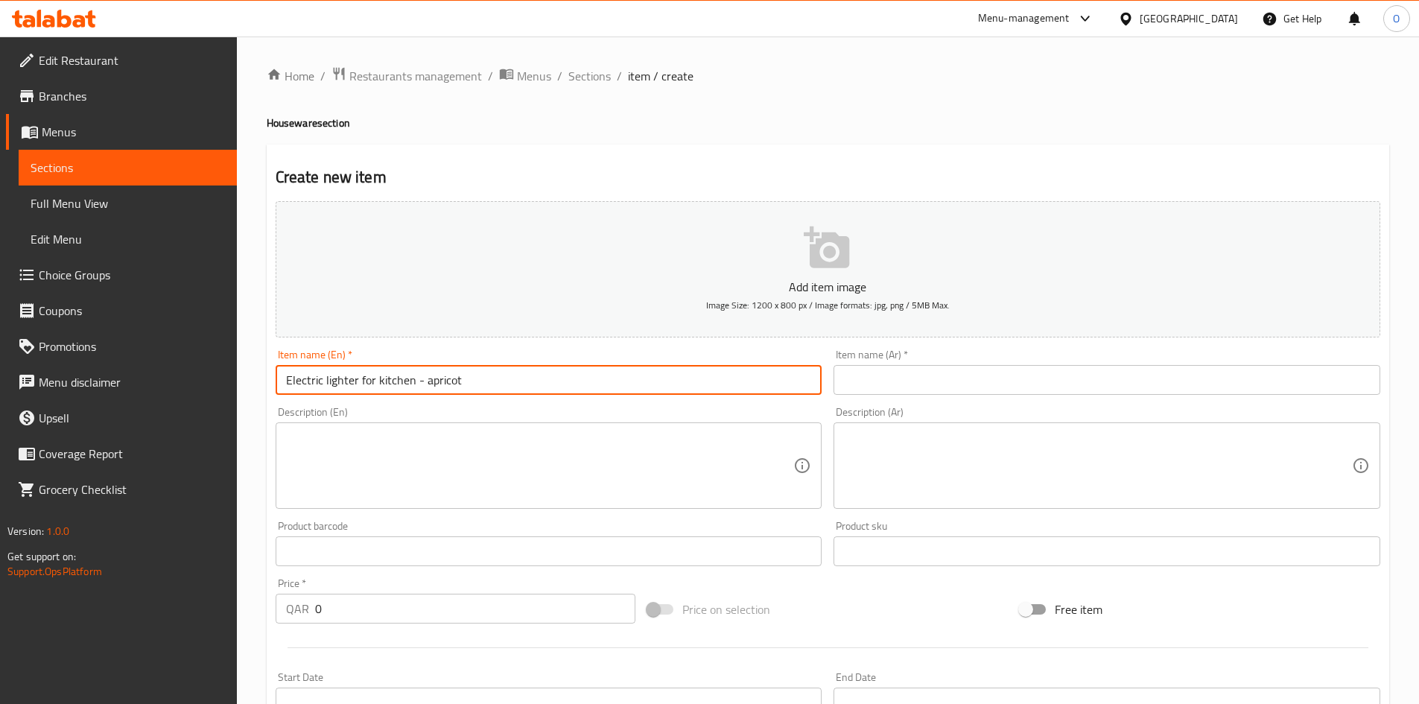
click at [423, 383] on input "Electric lighter for kitchen - apricot" at bounding box center [549, 380] width 547 height 30
paste input "Lighter For Kitchen - A"
type input "Electric Lighter For Kitchen - Apricot"
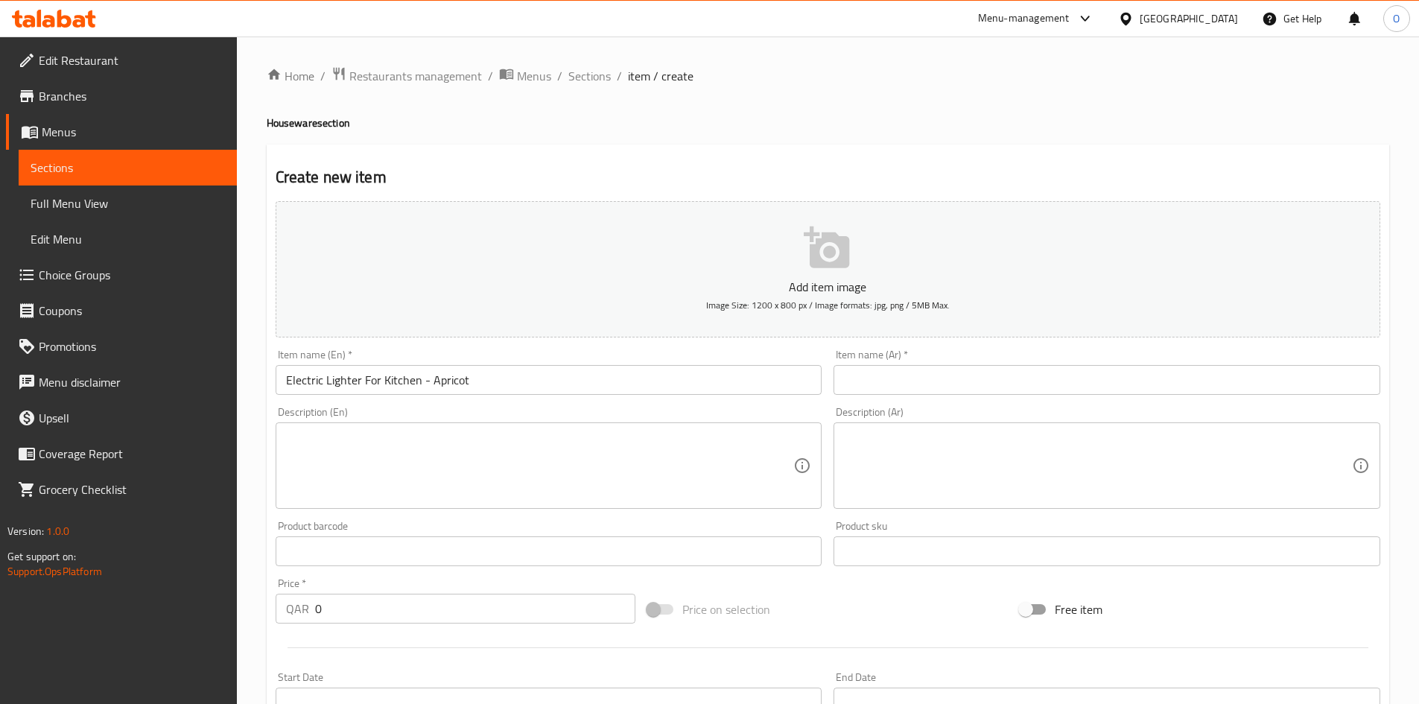
drag, startPoint x: 963, startPoint y: 364, endPoint x: 902, endPoint y: 386, distance: 65.0
click at [902, 386] on input "text" at bounding box center [1106, 380] width 547 height 30
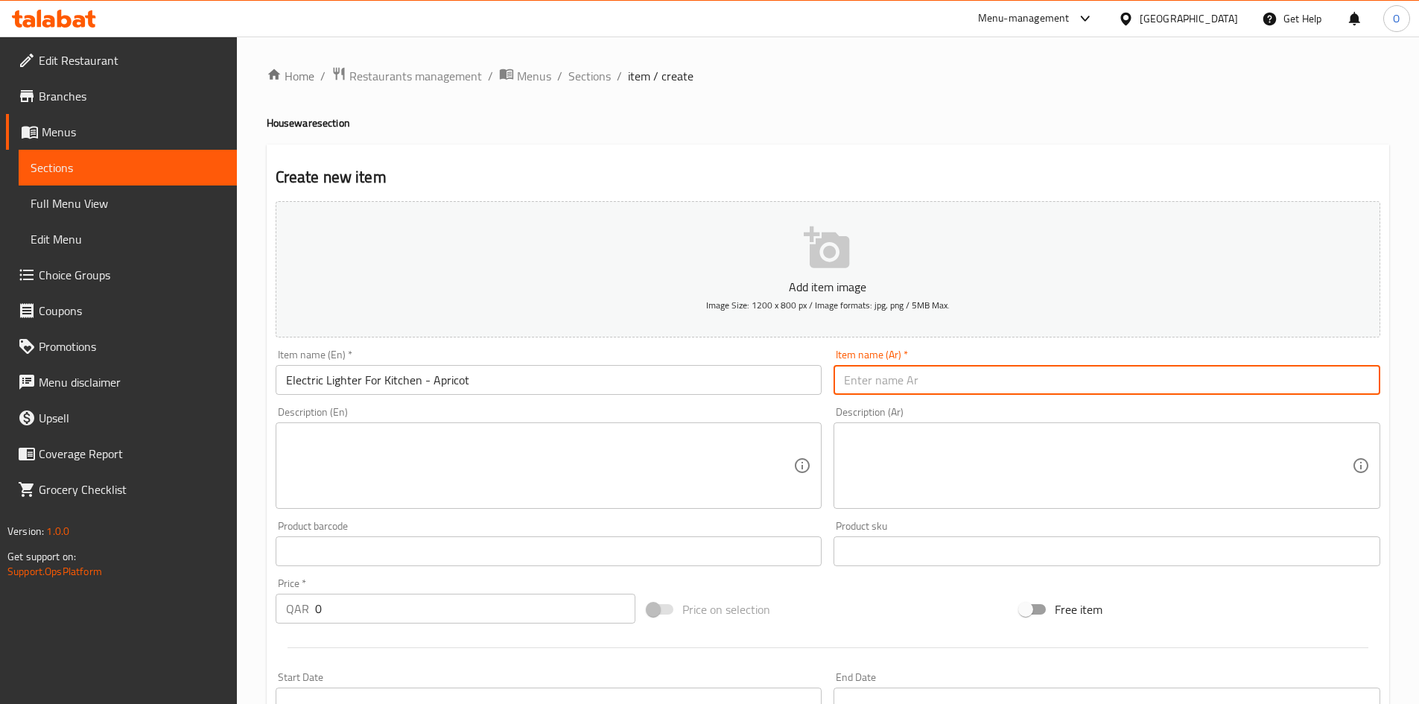
paste input "ولاعة كهربائية للمطبخ - لون الخوخ"
type input "ولاعة كهربائية للمطبخ - لون الخوخ"
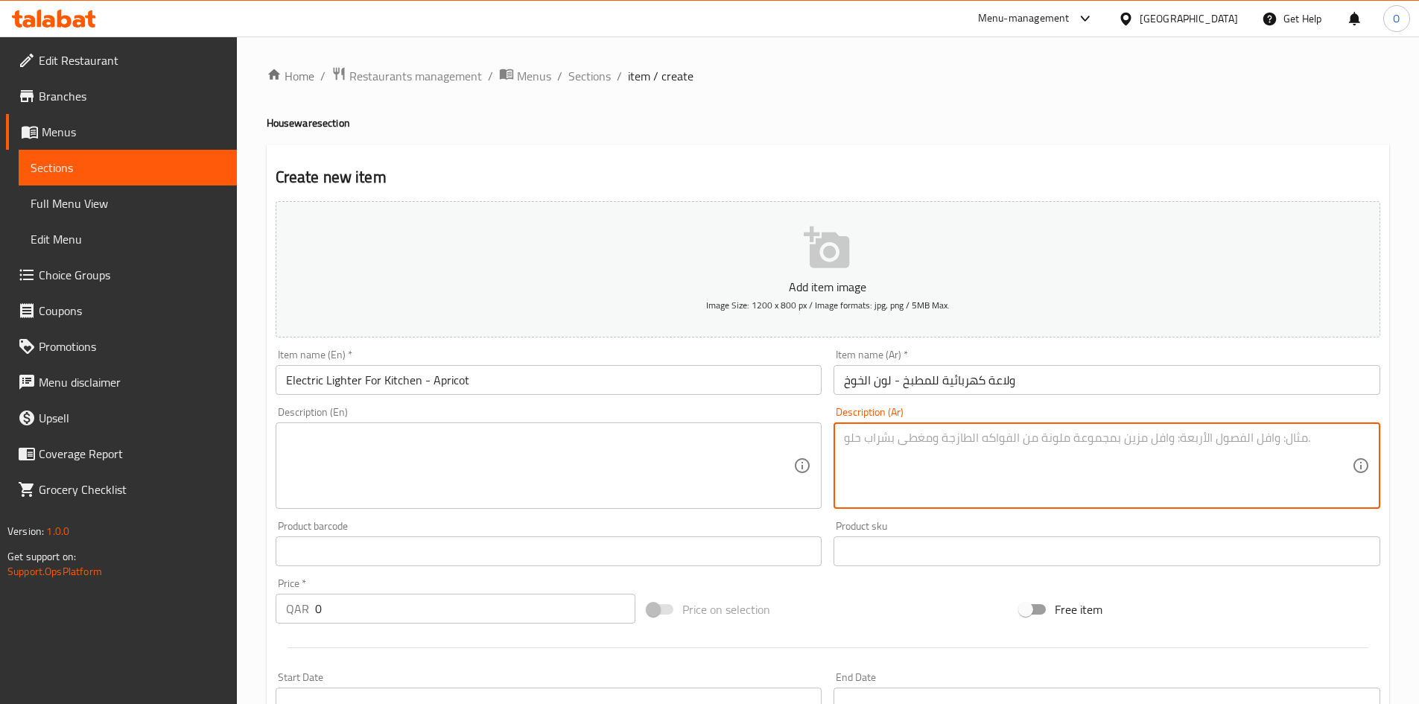
paste textarea "ولاعة كهربائية طويلة قابلة لاعادة الشحن بمنفذ USB مقاومة للرياح تعمل بالبلازما …"
type textarea "ولاعة كهربائية طويلة قابلة لاعادة الشحن بمنفذ USB مقاومة للرياح تعمل بالبلازما …"
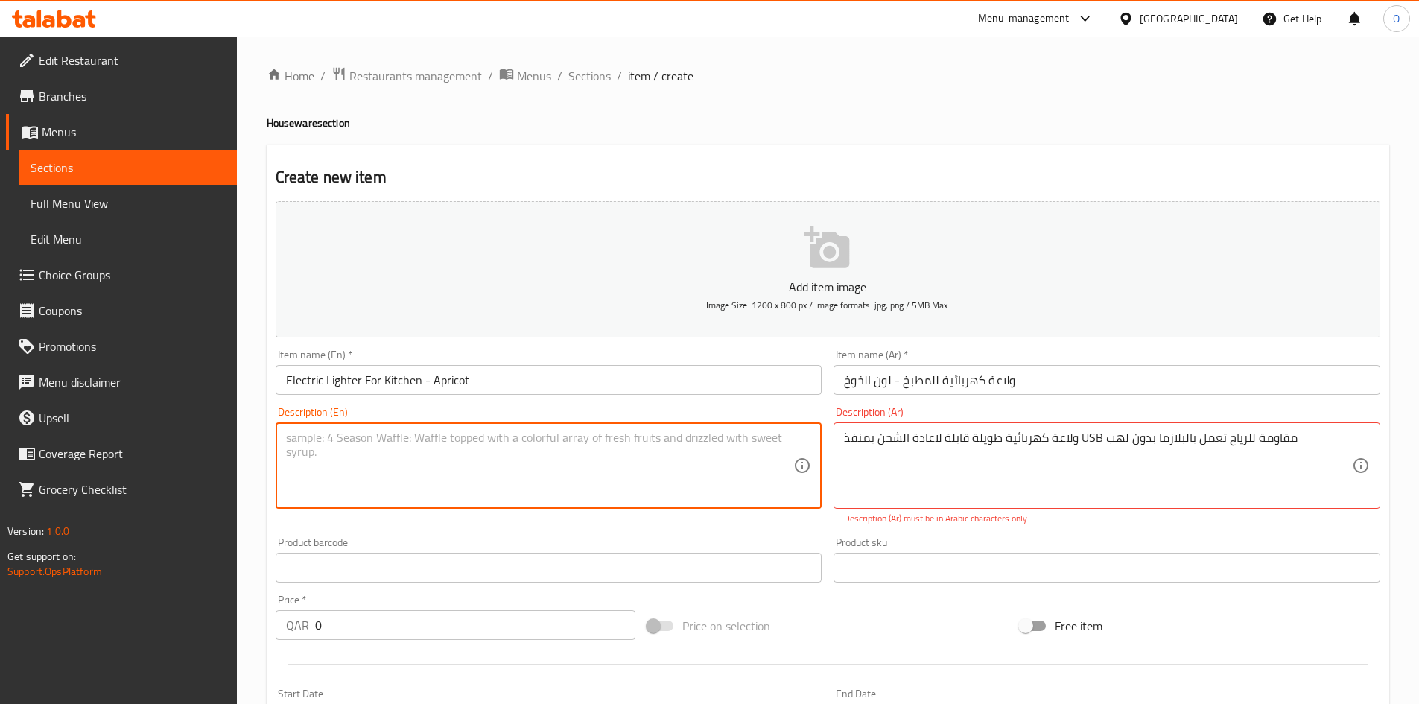
paste textarea "Long USB Rechargeable Windproof Plasma Flameless Electric Lighter"
type textarea "Long USB Rechargeable Windproof Plasma Flameless Electric Lighter"
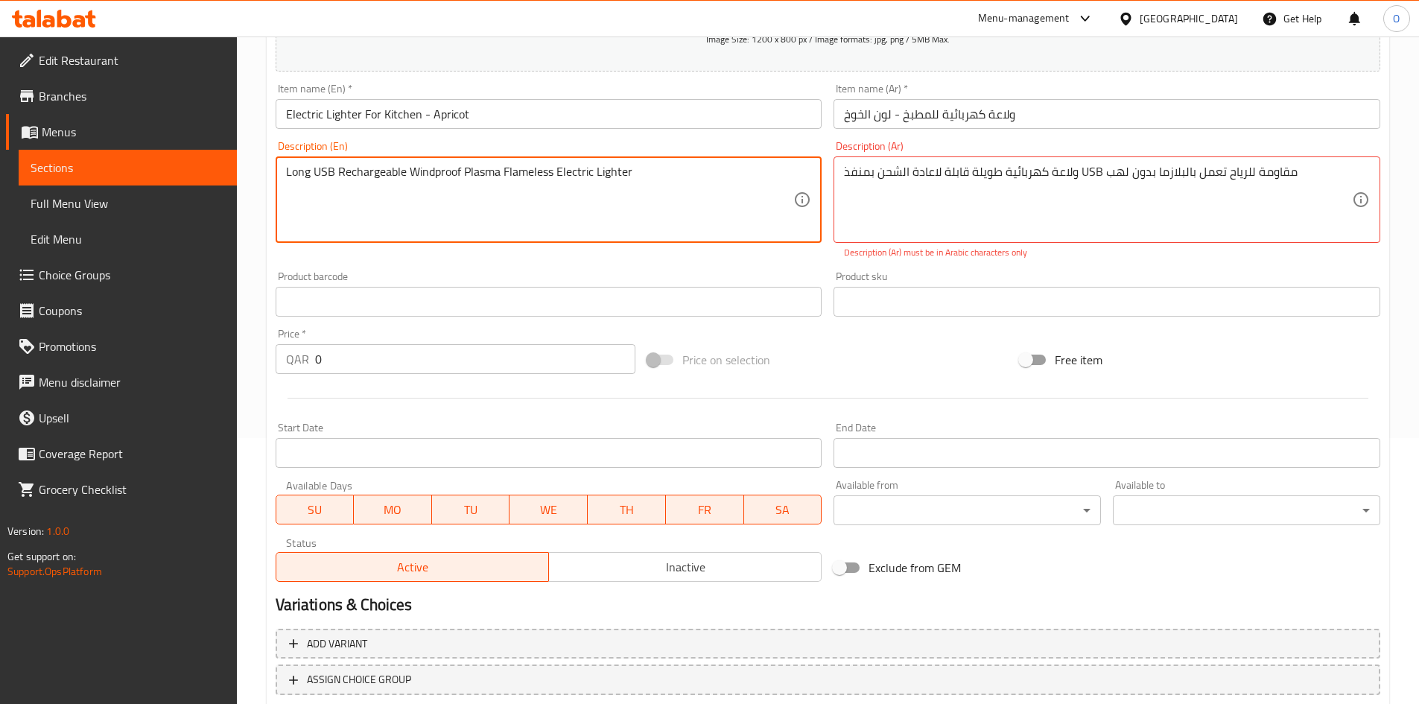
scroll to position [298, 0]
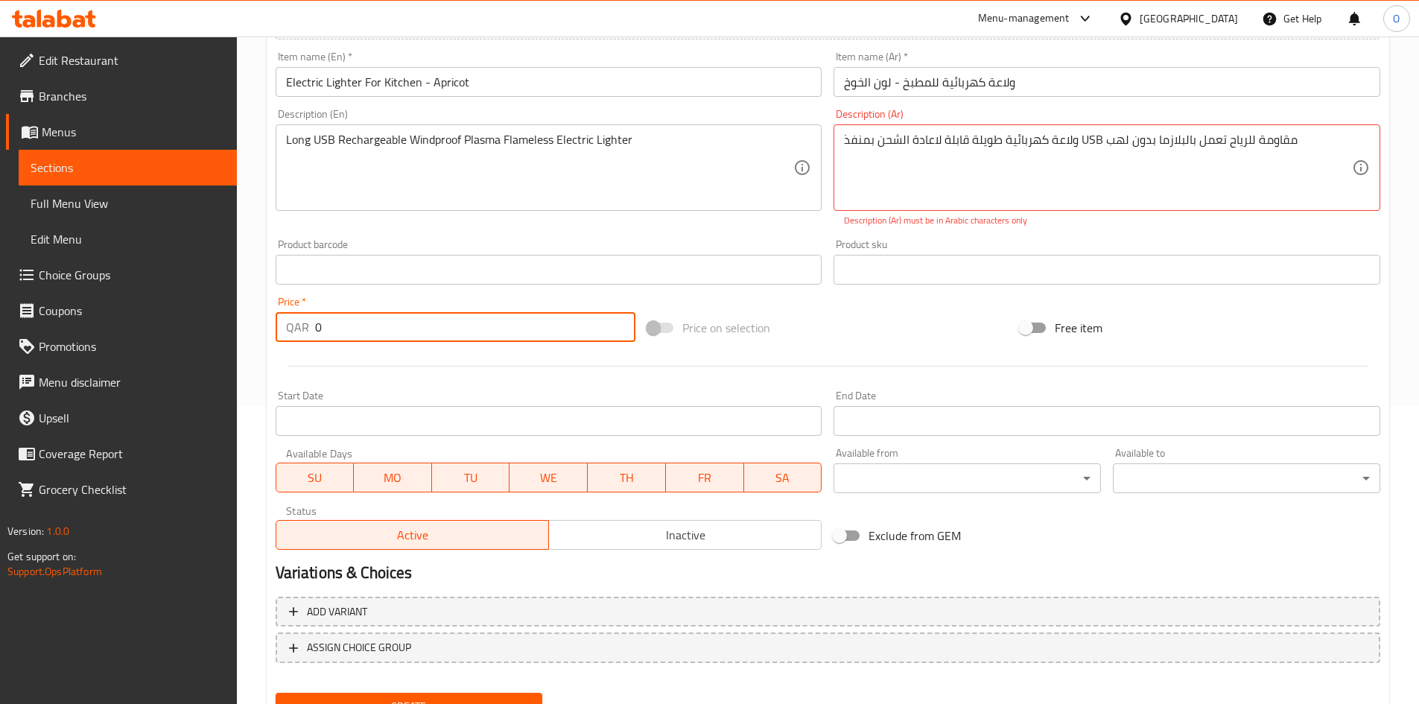
drag, startPoint x: 333, startPoint y: 330, endPoint x: 291, endPoint y: 334, distance: 41.9
click at [291, 334] on div "QAR 0 Price *" at bounding box center [456, 327] width 360 height 30
paste input "35"
type input "35"
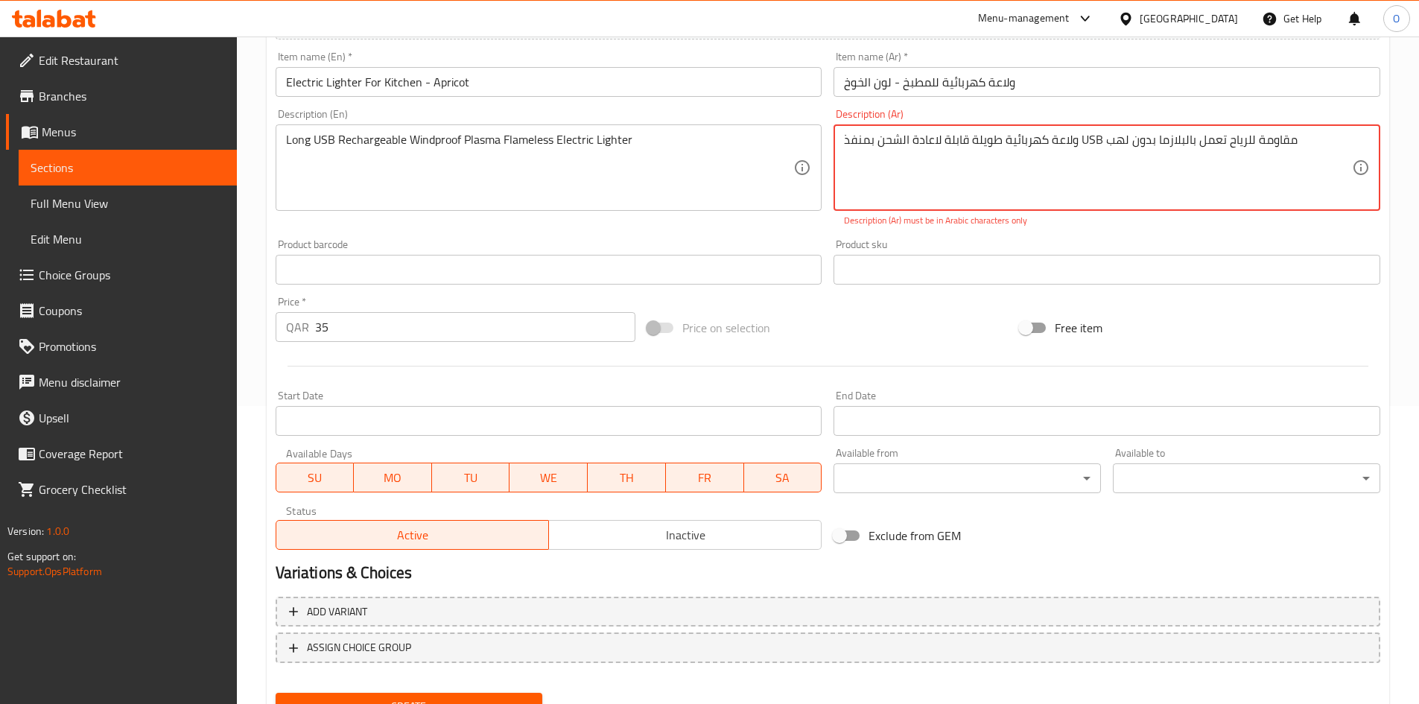
click at [1090, 133] on textarea "ولاعة كهربائية طويلة قابلة لاعادة الشحن بمنفذ USB مقاومة للرياح تعمل بالبلازما …" at bounding box center [1098, 168] width 508 height 71
type textarea "ولاعة كهربائية طويلة قابلة لاعادة الشحن بمنفذ يو اس بي مقاومة للرياح تعمل بالبل…"
click at [1016, 235] on div "Product sku Product sku" at bounding box center [1106, 261] width 559 height 57
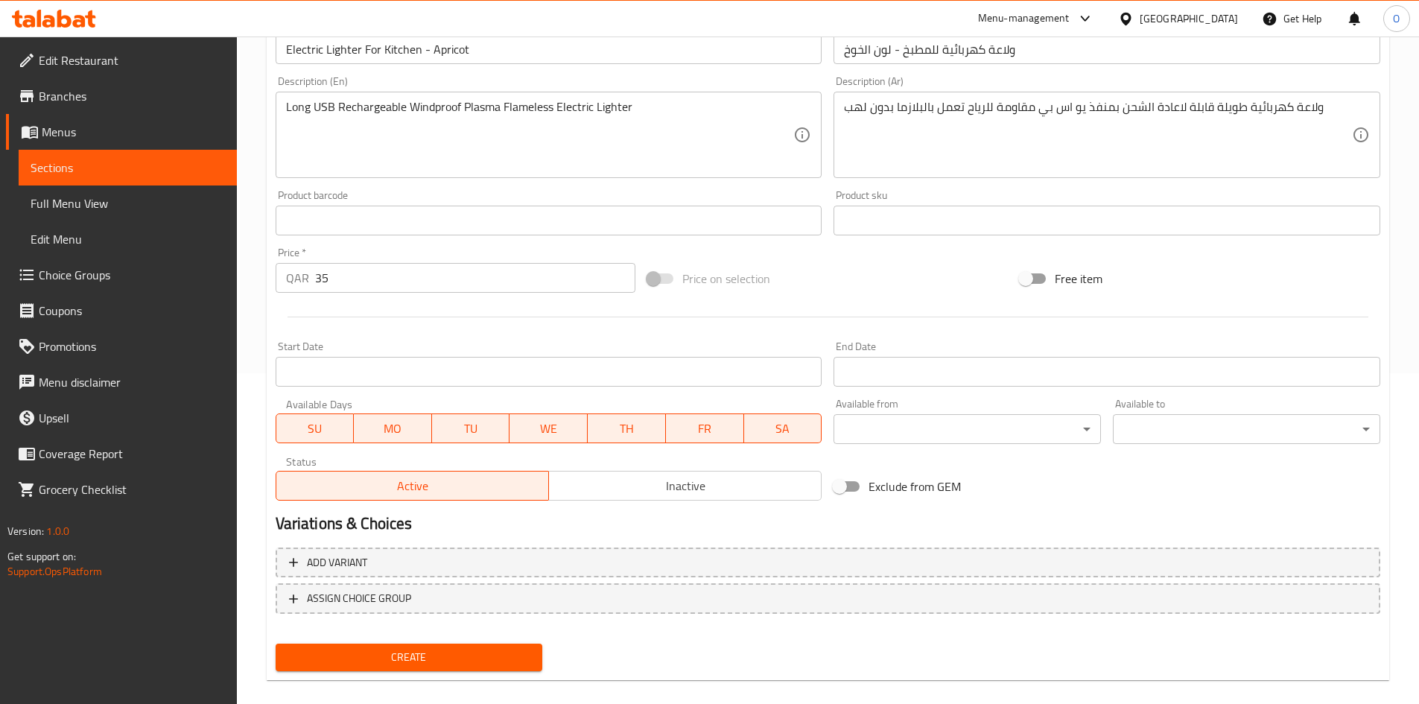
scroll to position [349, 0]
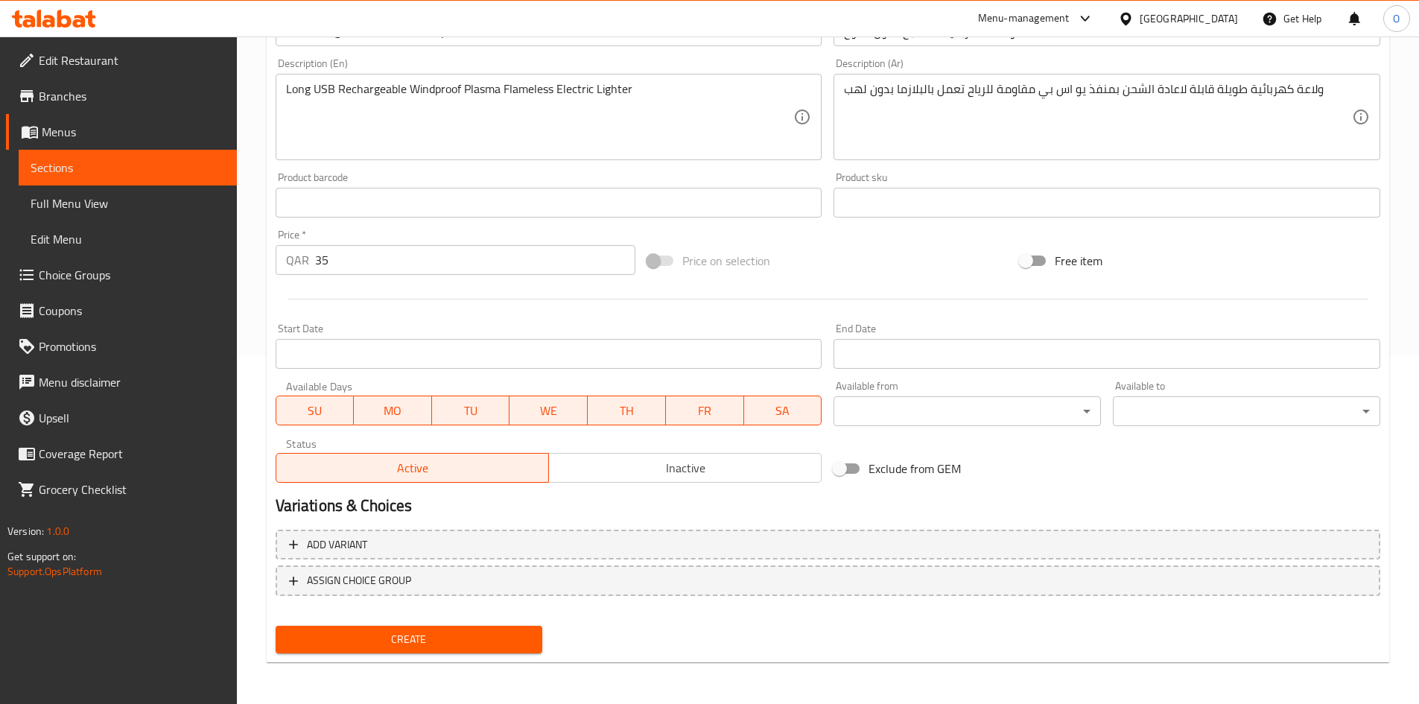
click at [511, 633] on span "Create" at bounding box center [409, 639] width 244 height 19
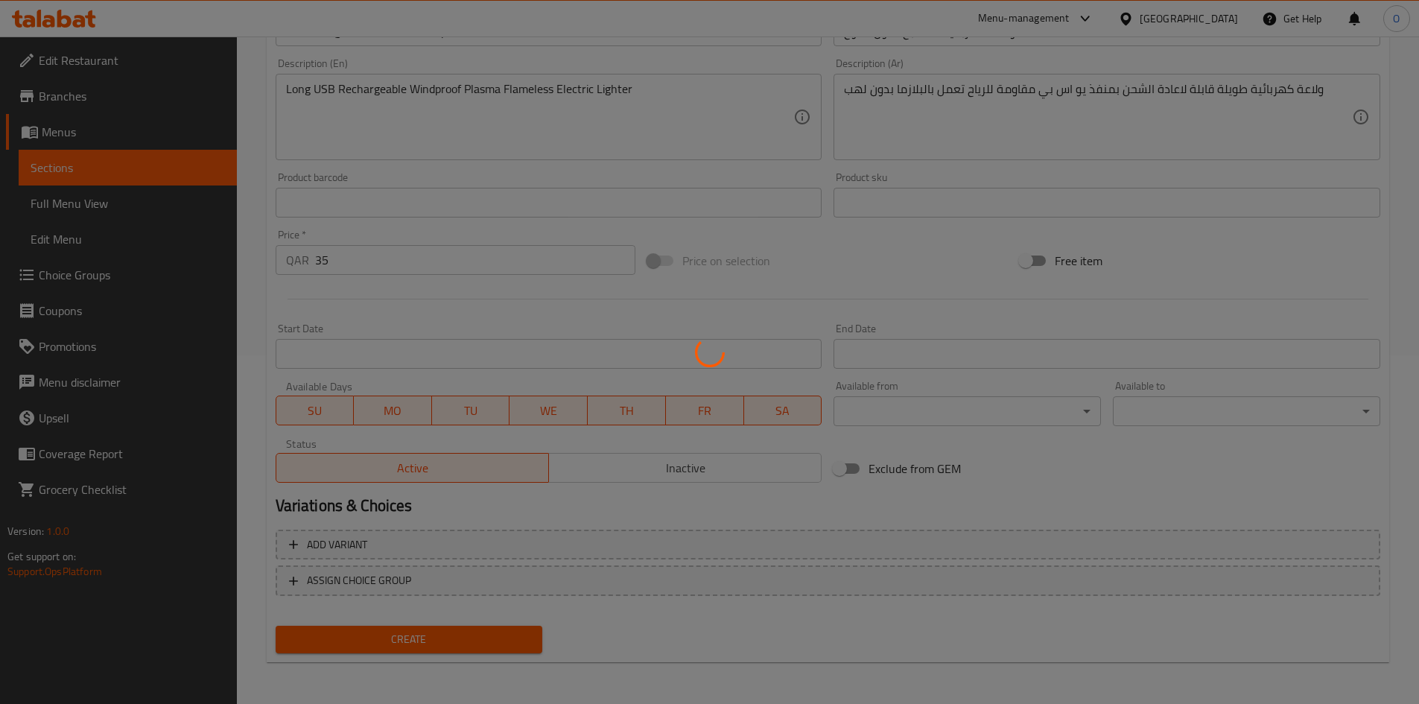
type input "0"
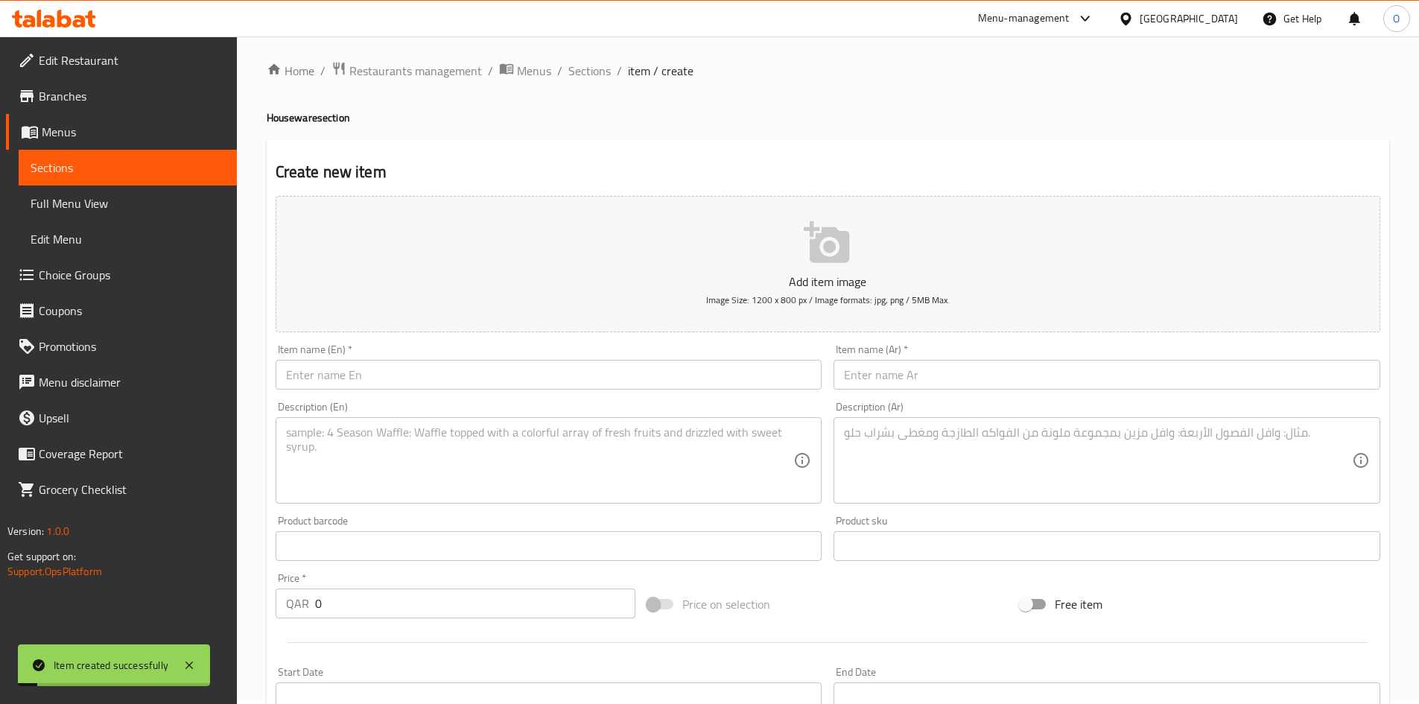
scroll to position [0, 0]
click at [599, 88] on div "Home / Restaurants management / Menus / Sections / item / create Houseware sect…" at bounding box center [828, 544] width 1122 height 956
click at [596, 80] on span "Sections" at bounding box center [589, 76] width 42 height 18
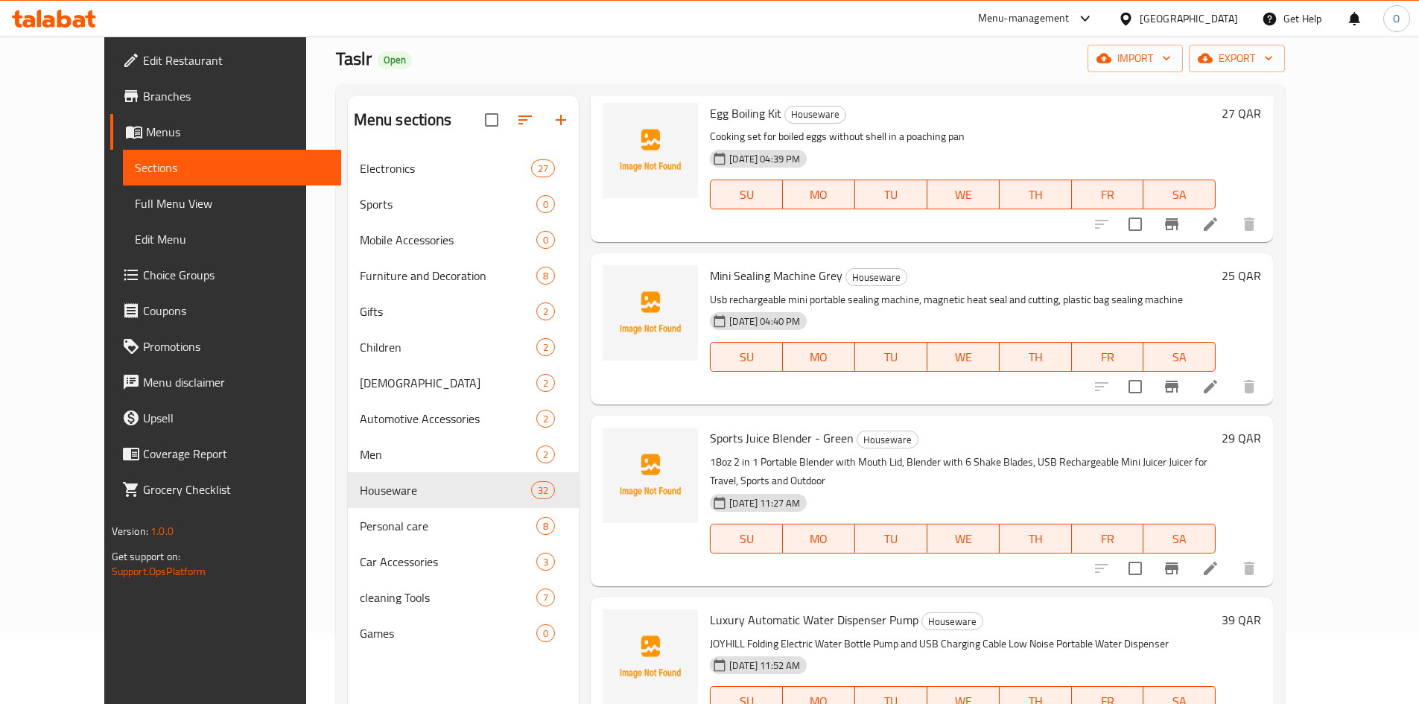
scroll to position [209, 0]
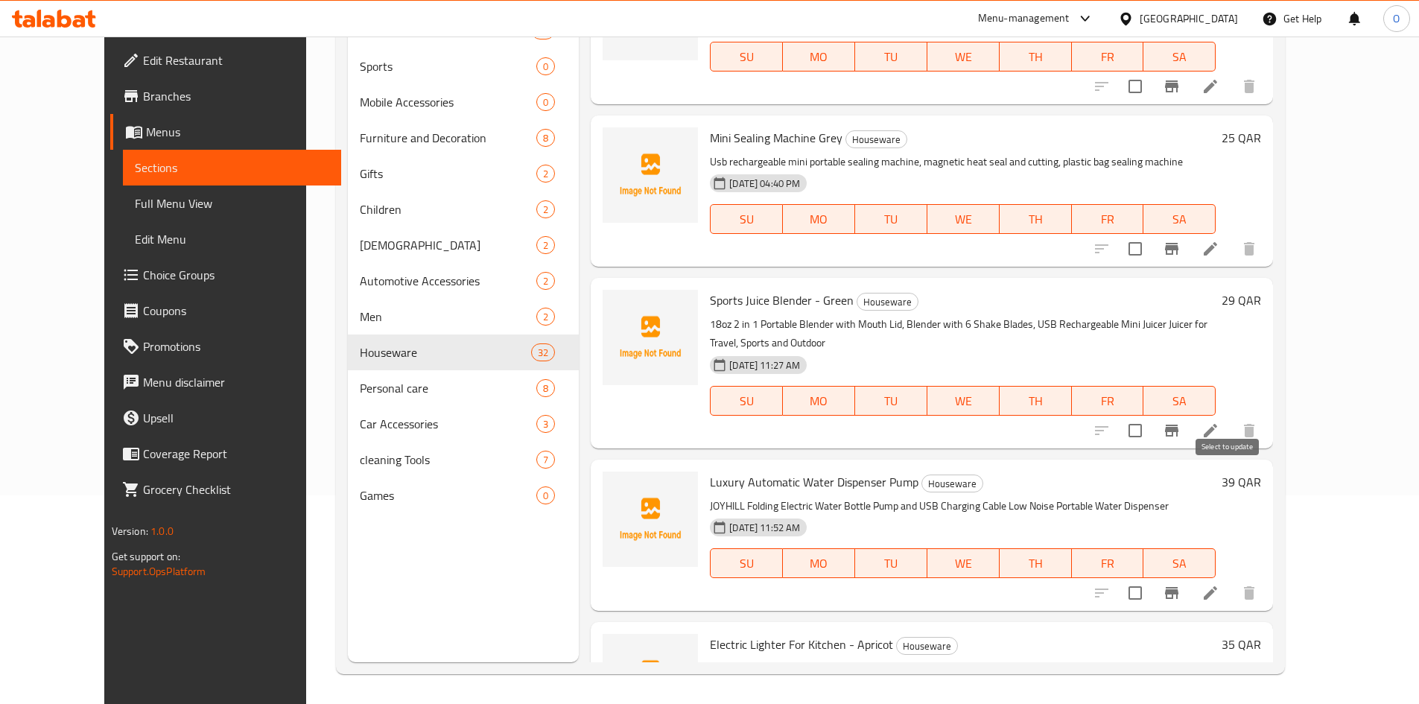
click at [1151, 577] on input "checkbox" at bounding box center [1134, 592] width 31 height 31
checkbox input "true"
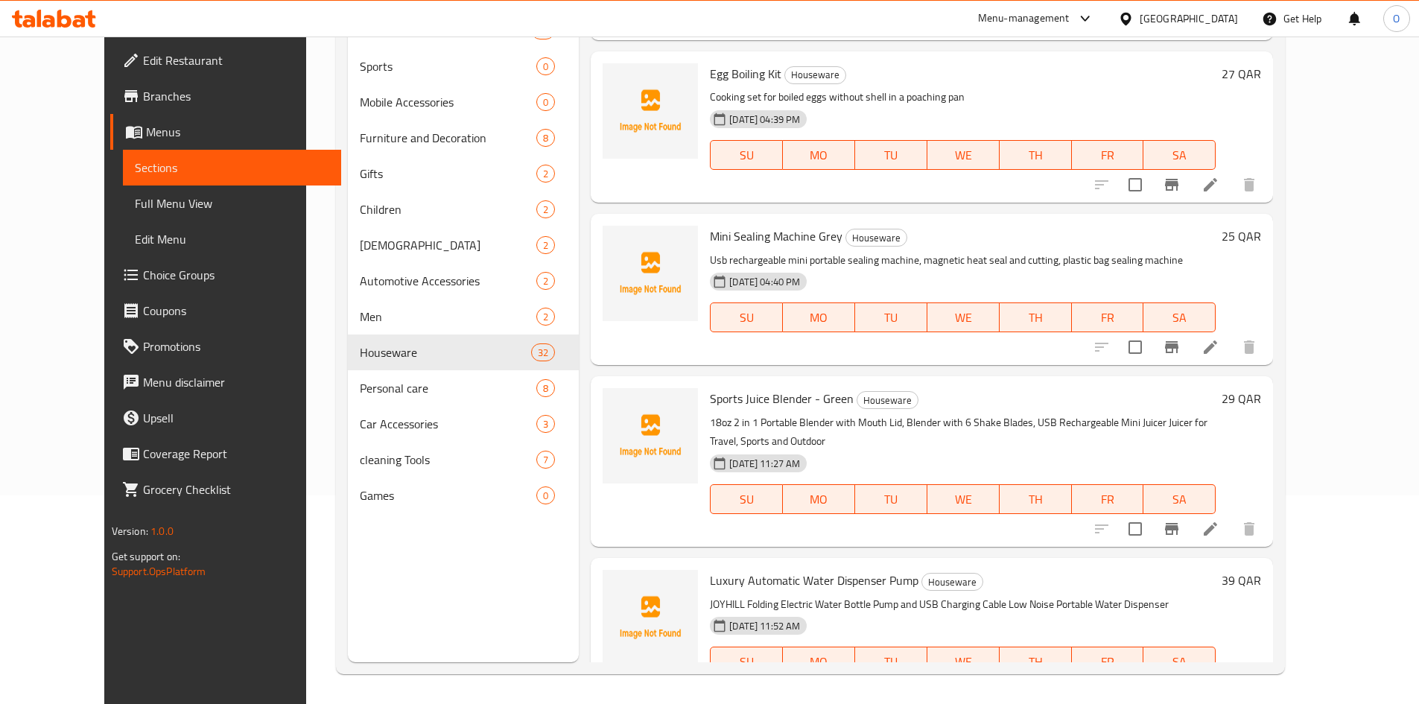
scroll to position [4406, 0]
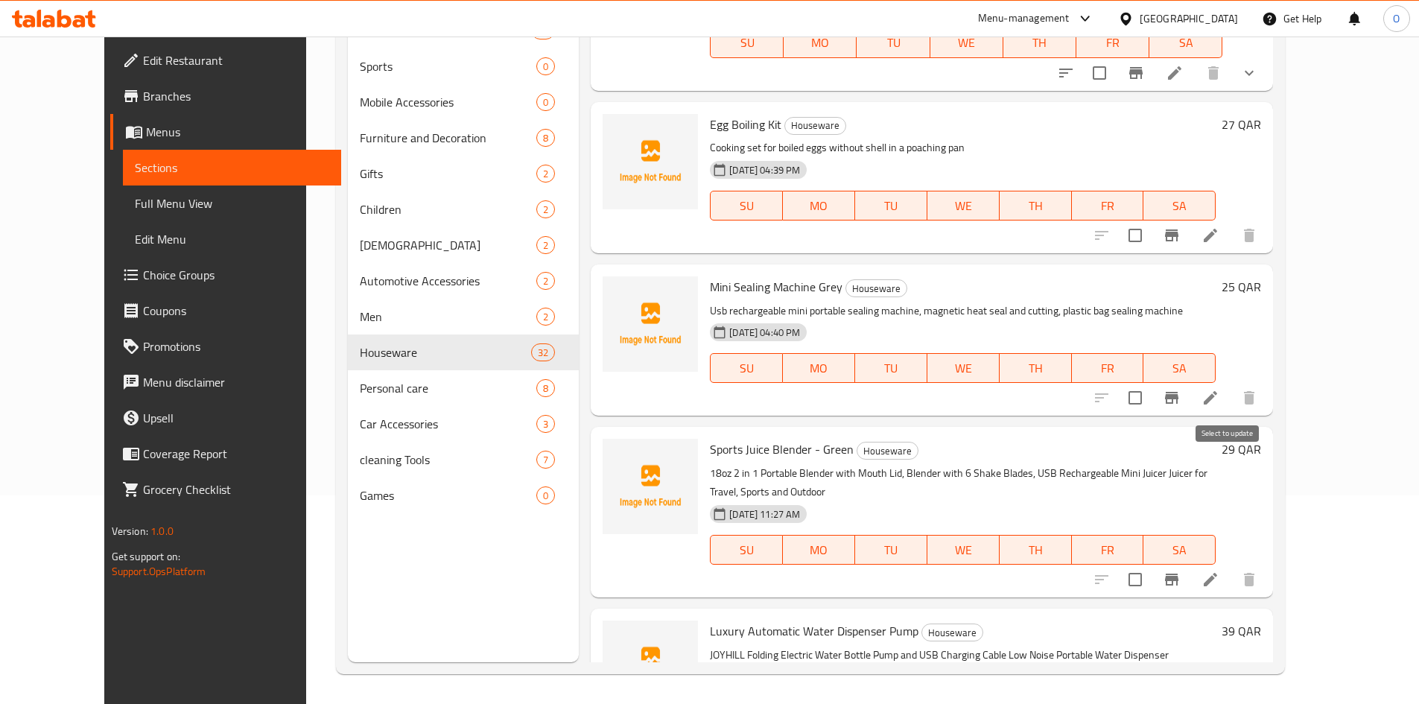
click at [1151, 564] on input "checkbox" at bounding box center [1134, 579] width 31 height 31
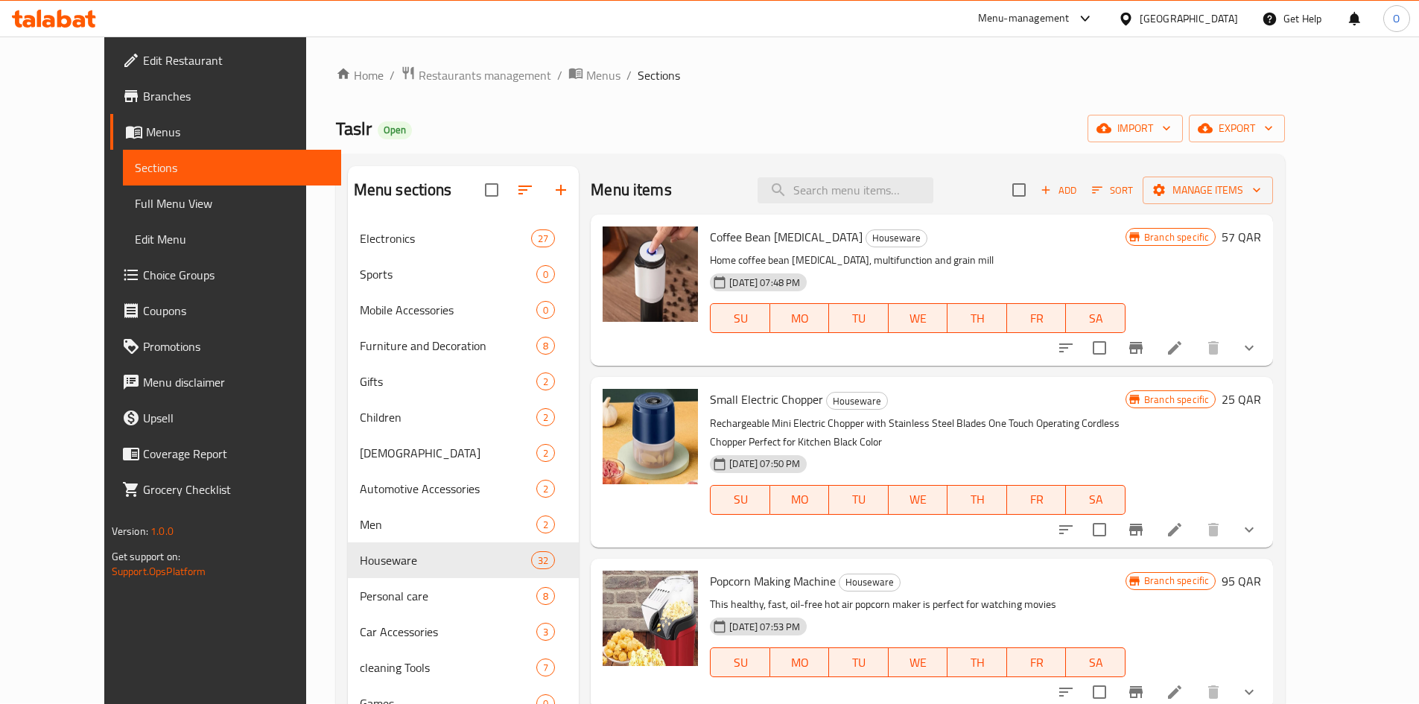
scroll to position [0, 0]
click at [1261, 188] on span "Manage items" at bounding box center [1207, 191] width 106 height 19
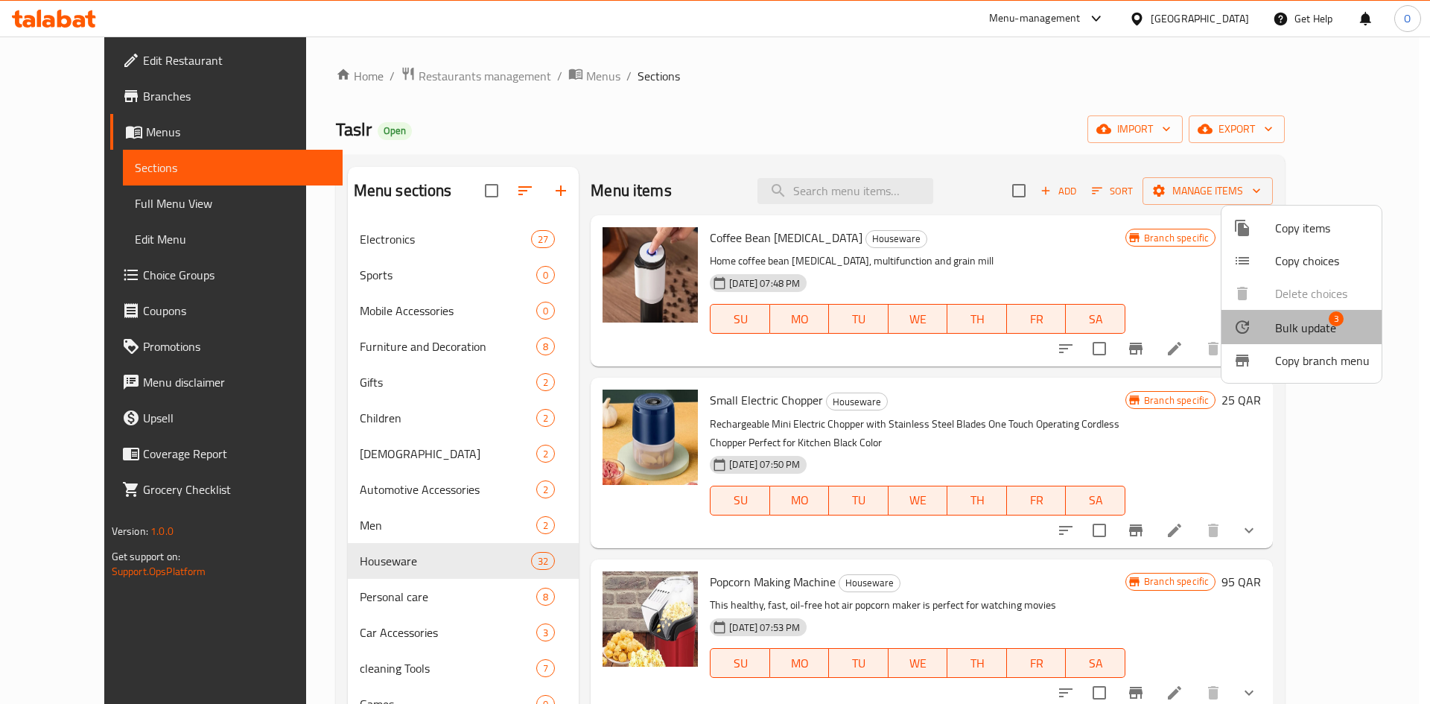
click at [1327, 331] on span "Bulk update" at bounding box center [1305, 328] width 61 height 18
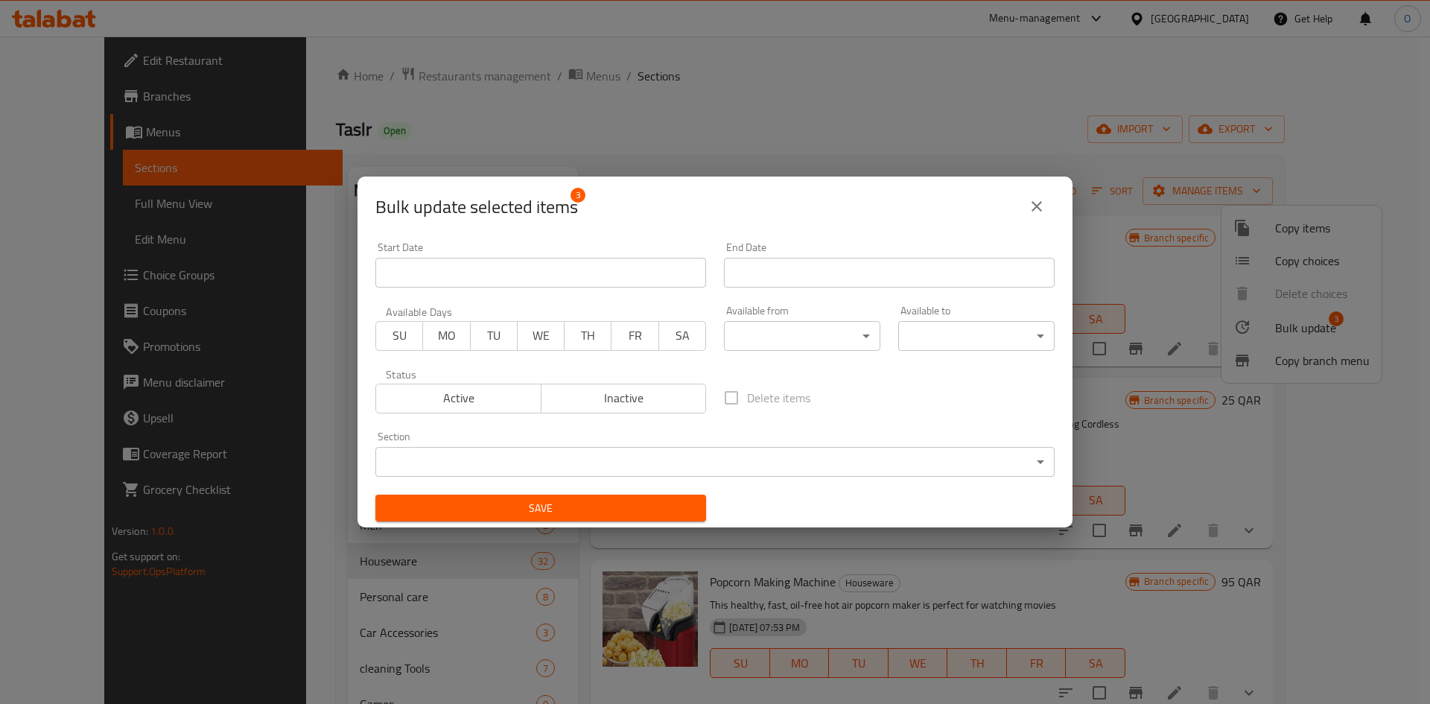
click at [578, 405] on span "Inactive" at bounding box center [623, 398] width 153 height 22
click at [569, 507] on span "Save" at bounding box center [540, 508] width 307 height 19
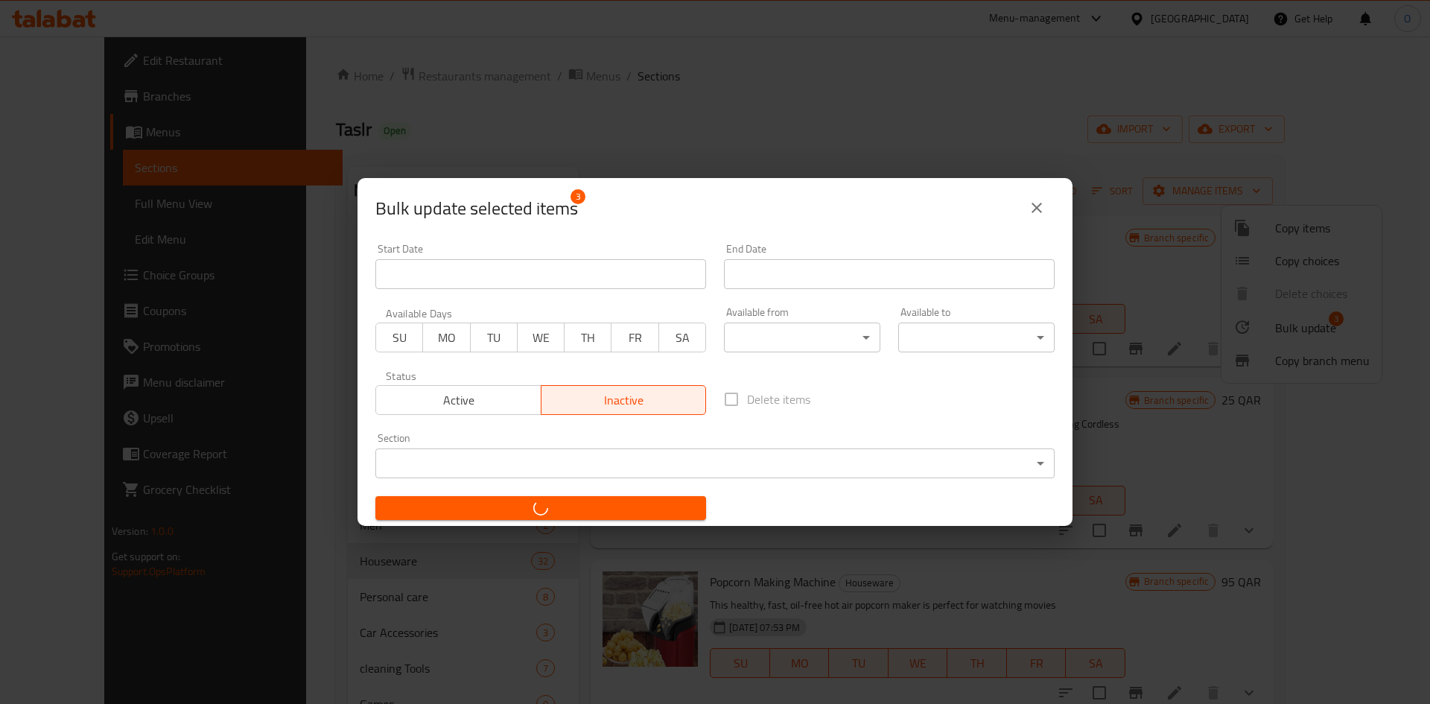
checkbox input "false"
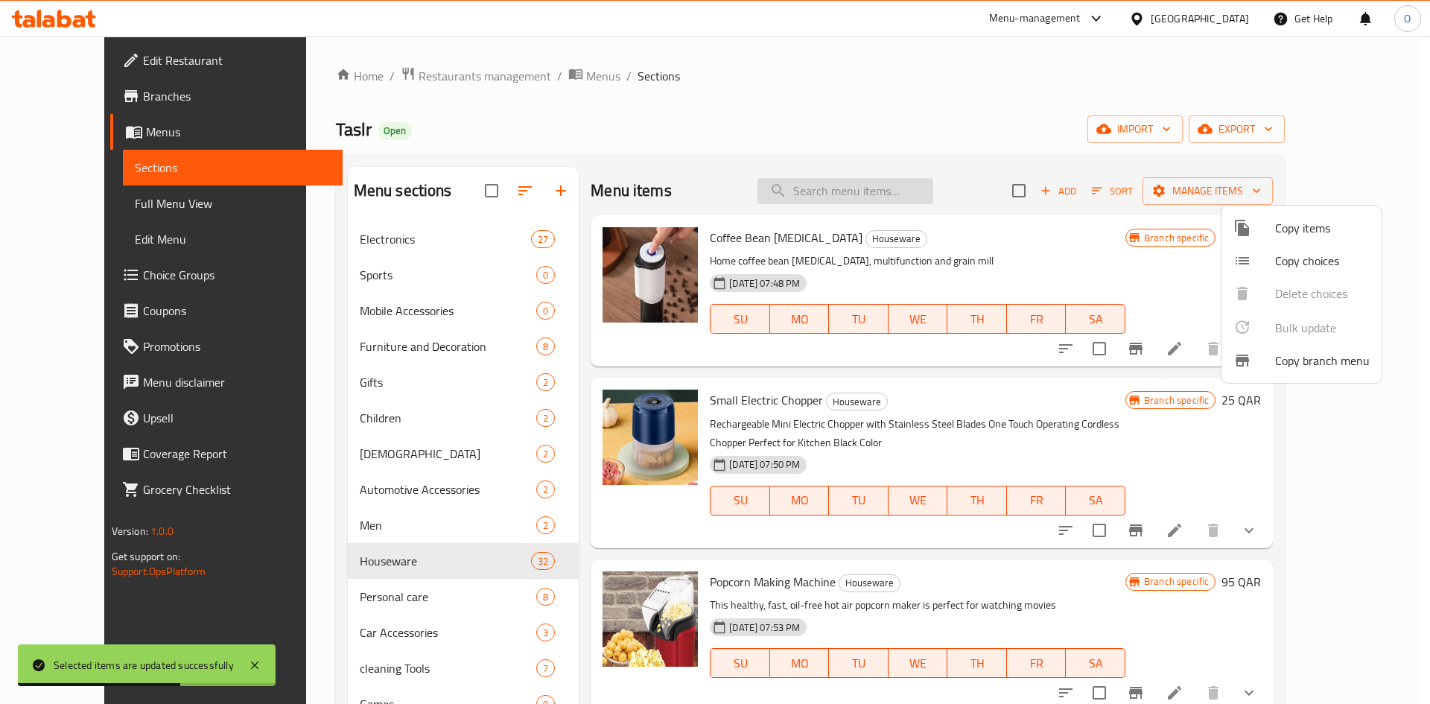
drag, startPoint x: 861, startPoint y: 189, endPoint x: 845, endPoint y: 192, distance: 15.9
click at [845, 192] on div at bounding box center [715, 352] width 1430 height 704
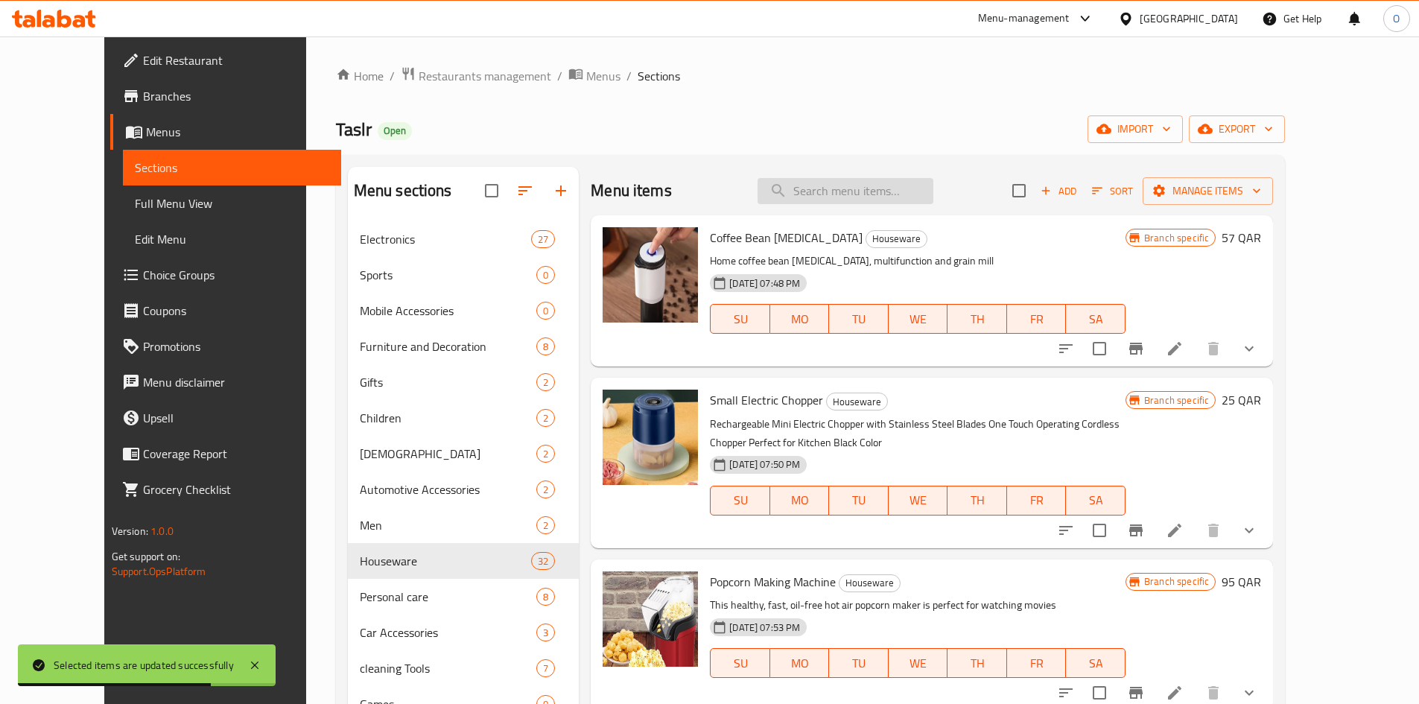
paste input "Electronic hair vaporizer - black"
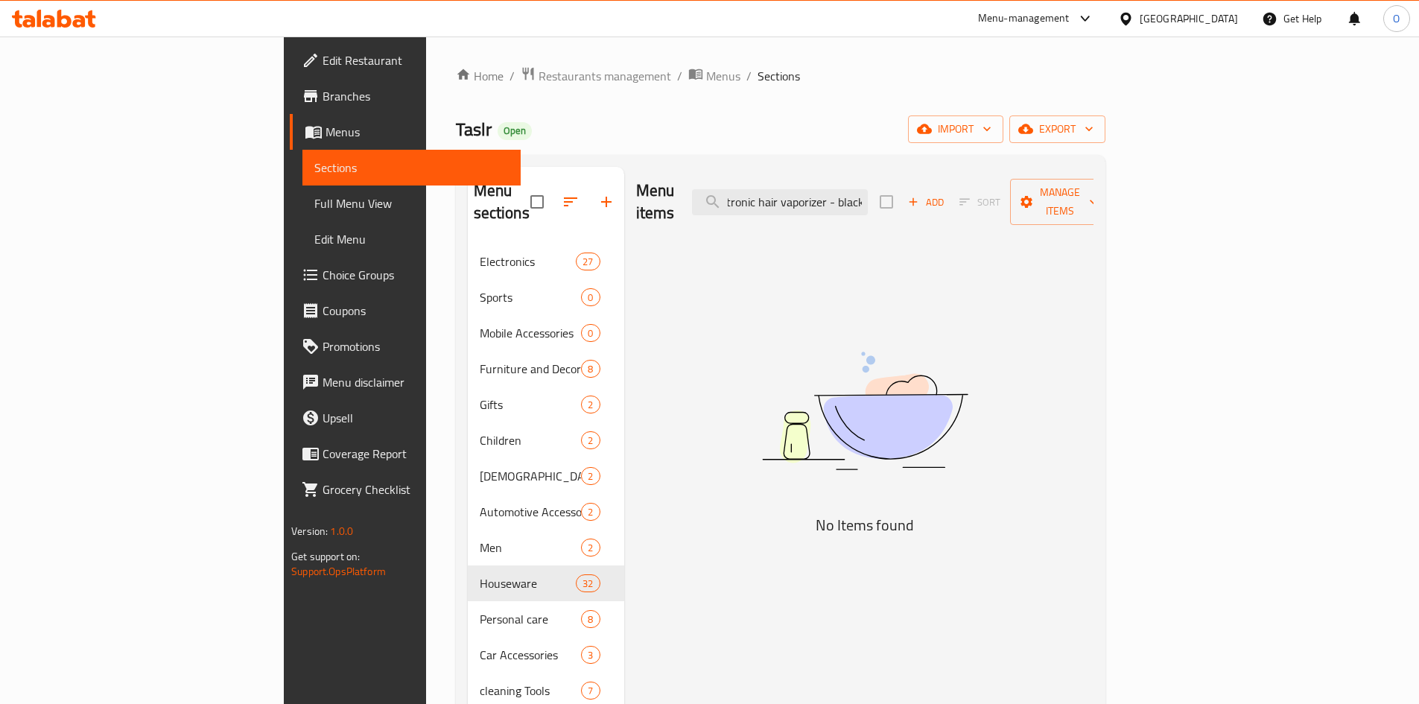
scroll to position [0, 23]
drag, startPoint x: 929, startPoint y: 194, endPoint x: 1013, endPoint y: 205, distance: 84.1
click at [1016, 205] on div "Menu items Electronic hair vaporizer - black Add Sort Manage items" at bounding box center [864, 202] width 457 height 71
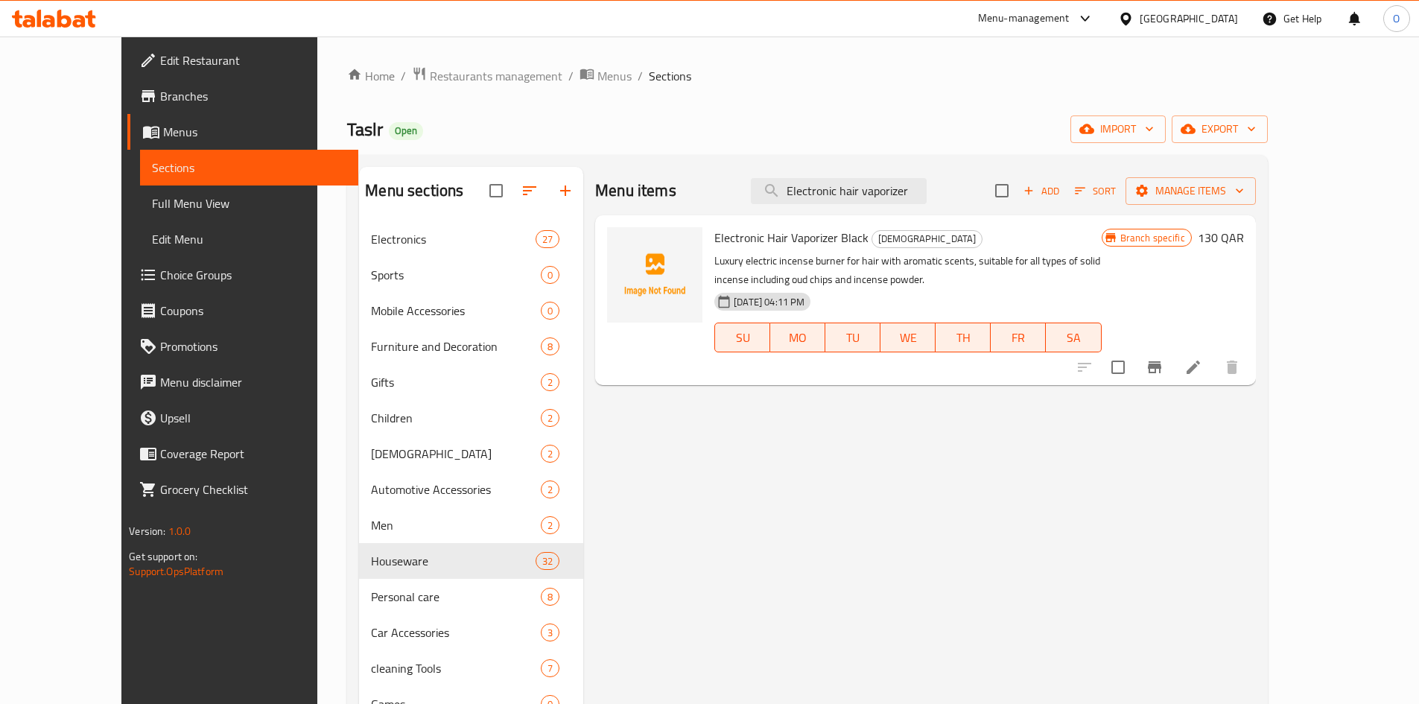
type input "Electronic hair vaporizer"
click at [1161, 366] on icon "Branch-specific-item" at bounding box center [1154, 367] width 13 height 12
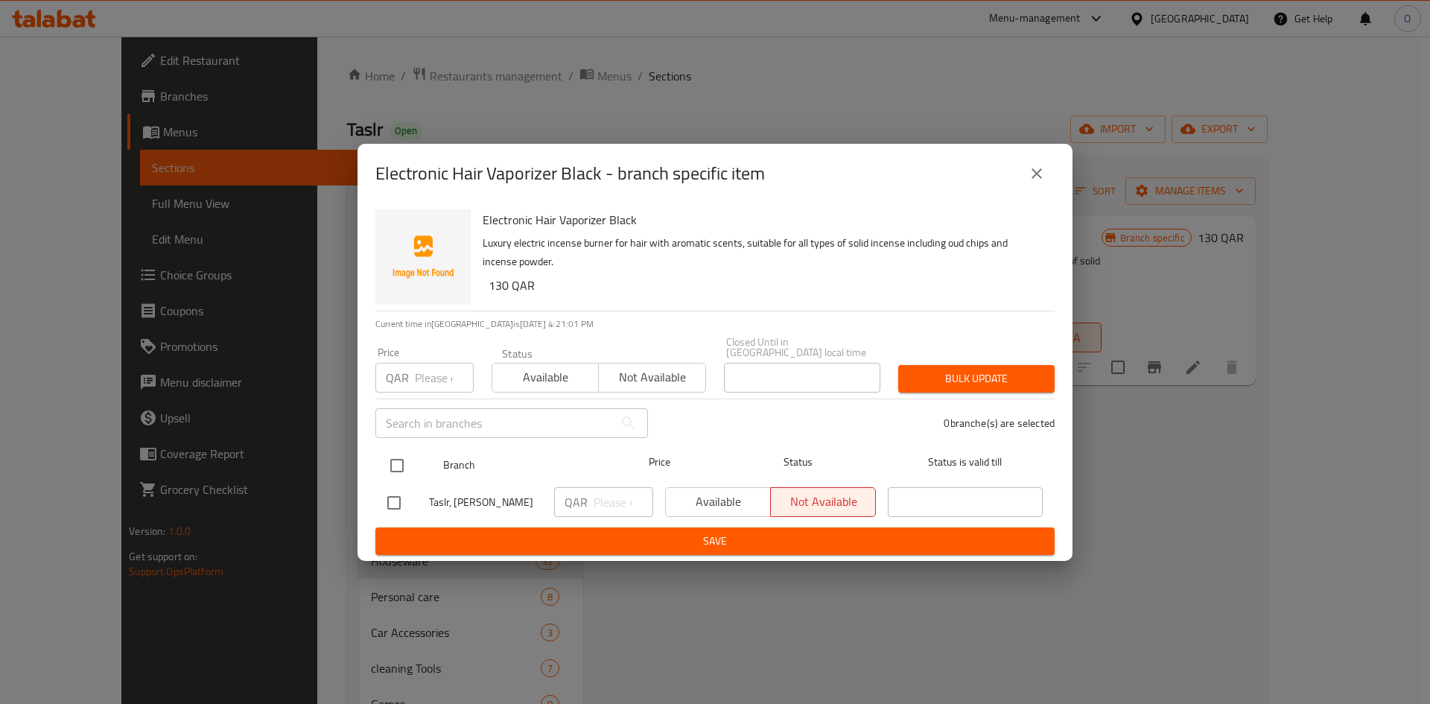
click at [404, 451] on input "checkbox" at bounding box center [396, 465] width 31 height 31
checkbox input "true"
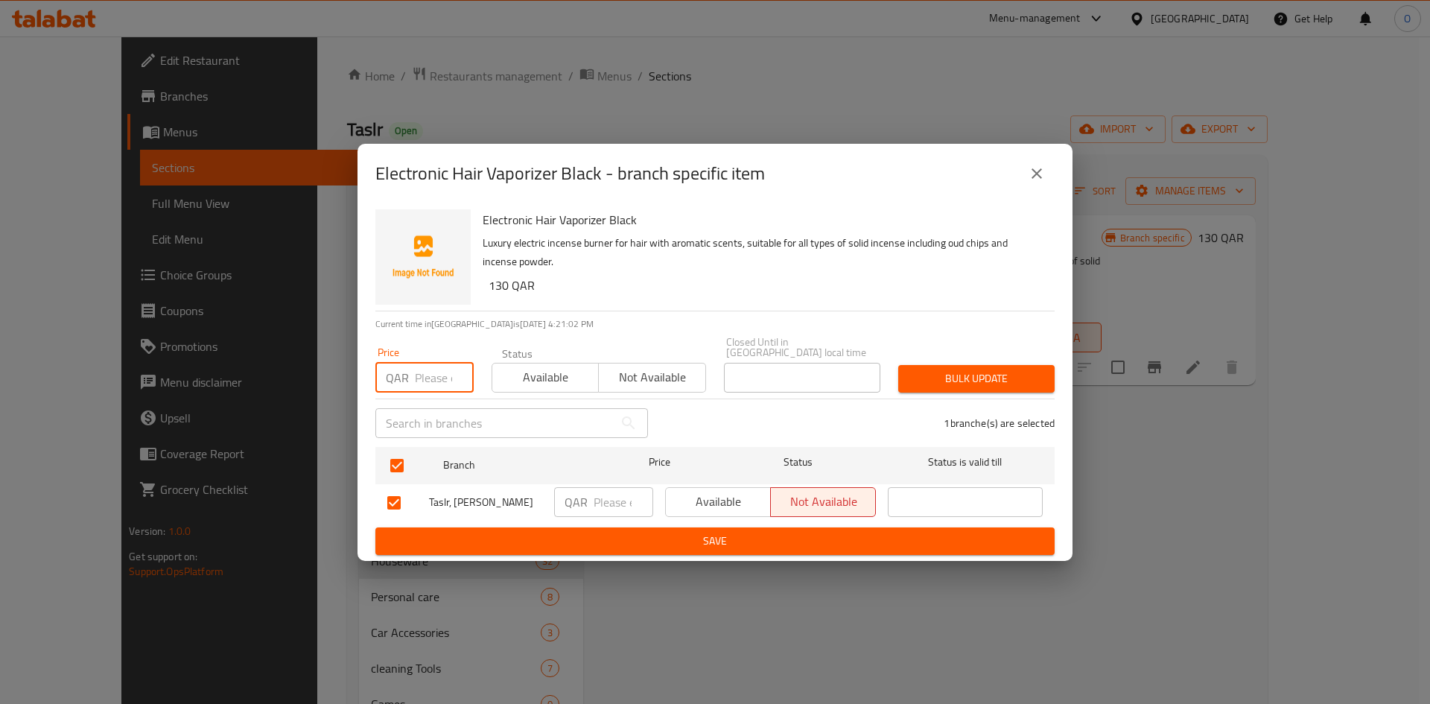
drag, startPoint x: 438, startPoint y: 372, endPoint x: 436, endPoint y: 380, distance: 7.6
paste input "100"
type input "100"
click at [977, 369] on span "Bulk update" at bounding box center [976, 378] width 133 height 19
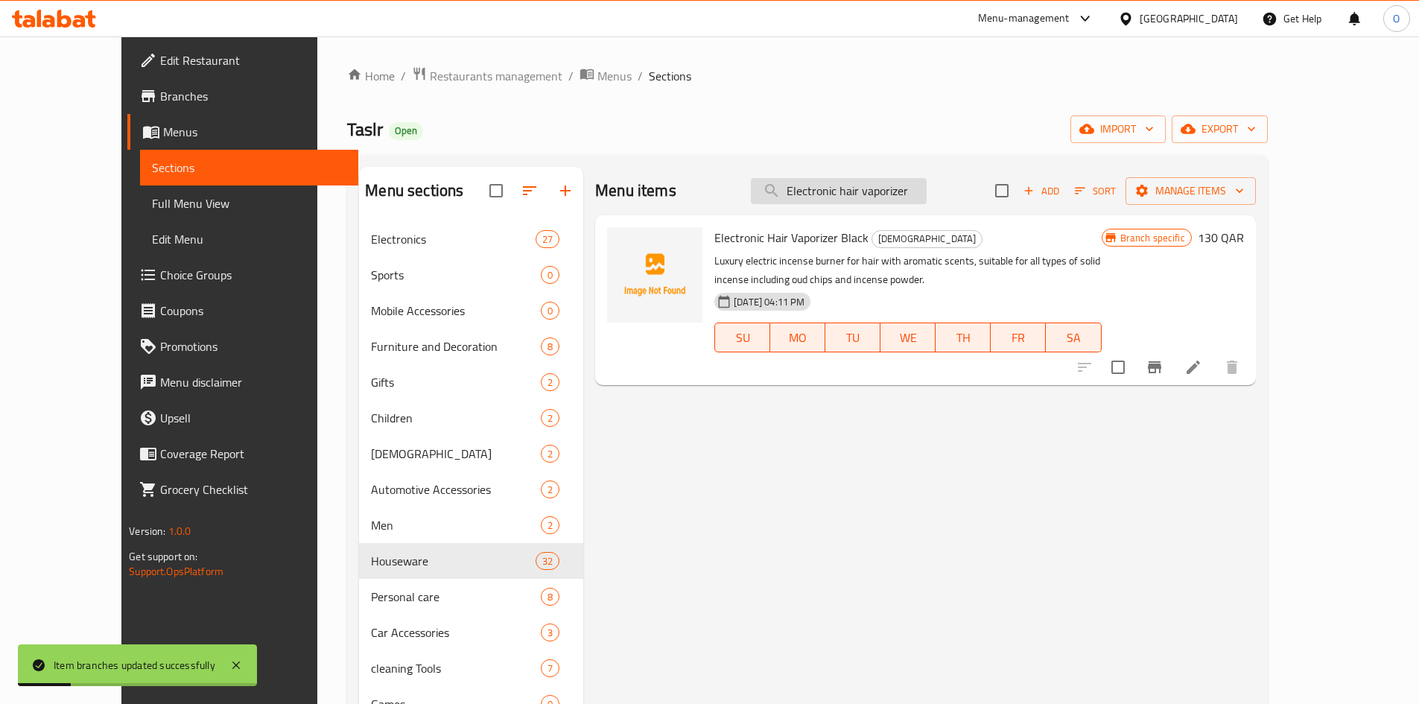
click at [919, 191] on input "Electronic hair vaporizer" at bounding box center [839, 191] width 176 height 26
paste input "gg frying molds"
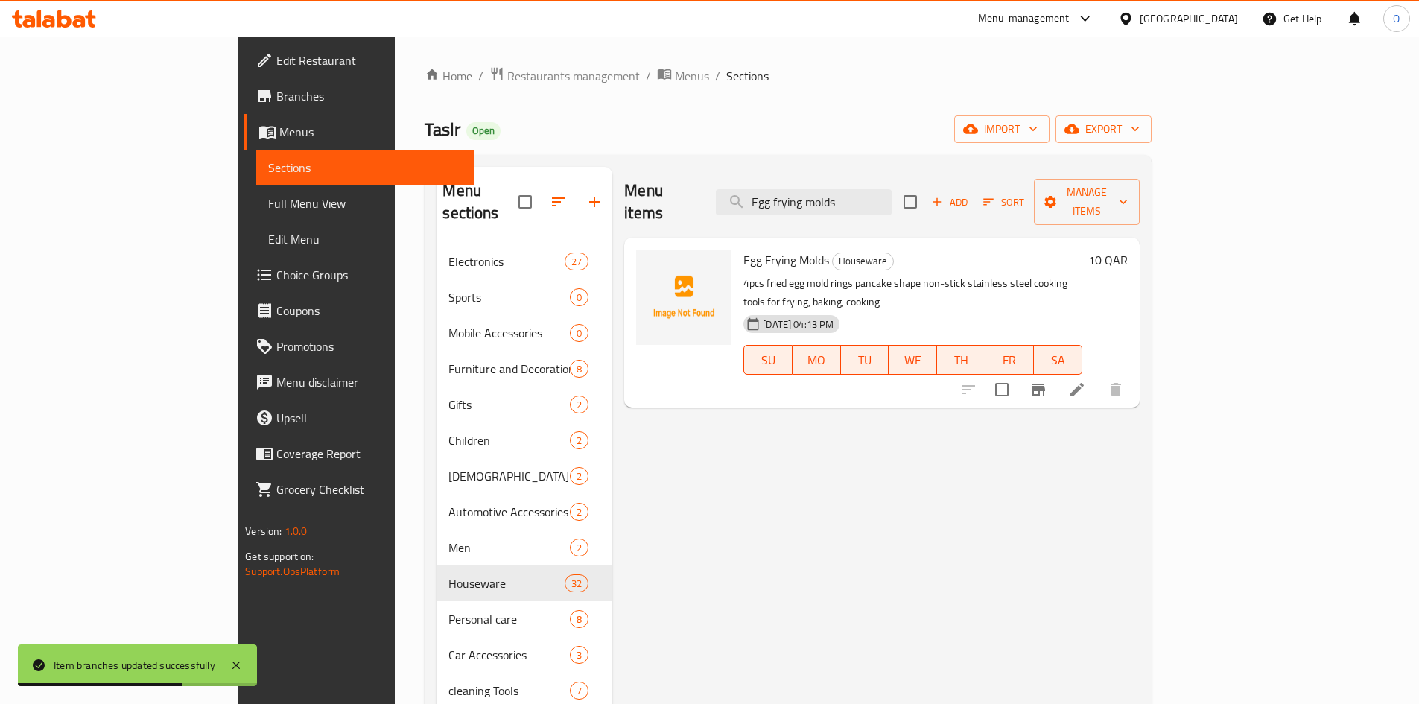
type input "Egg frying molds"
click at [1045, 384] on icon "Branch-specific-item" at bounding box center [1037, 390] width 13 height 12
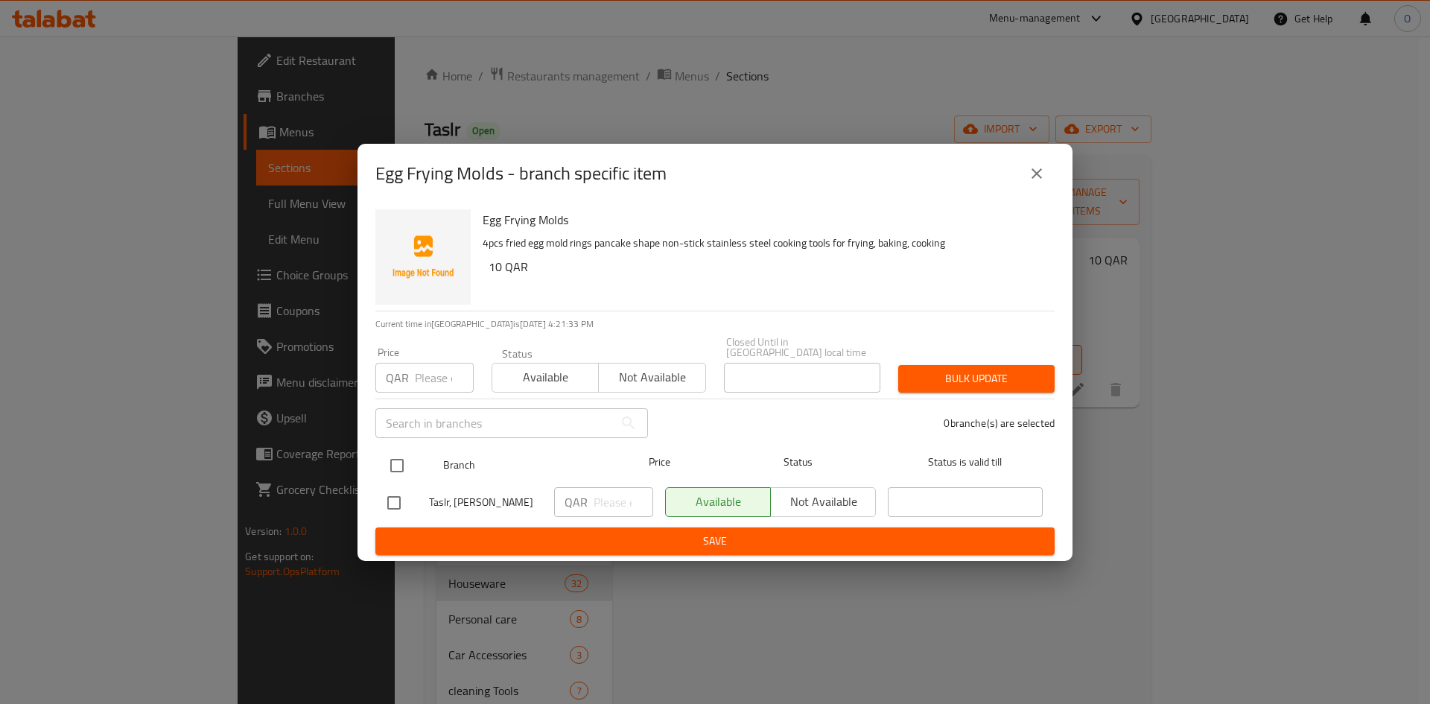
click at [401, 451] on input "checkbox" at bounding box center [396, 465] width 31 height 31
checkbox input "true"
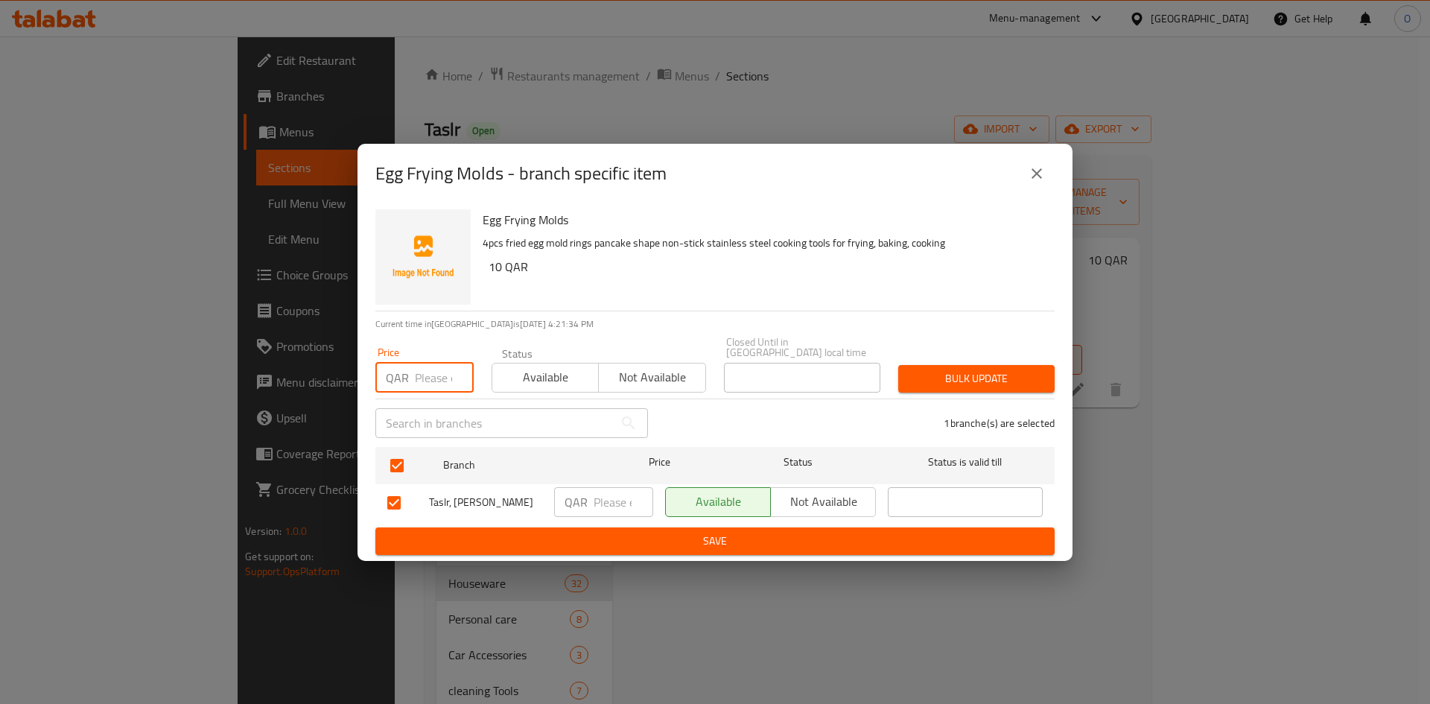
paste input "8"
type input "8"
click at [967, 369] on span "Bulk update" at bounding box center [976, 378] width 133 height 19
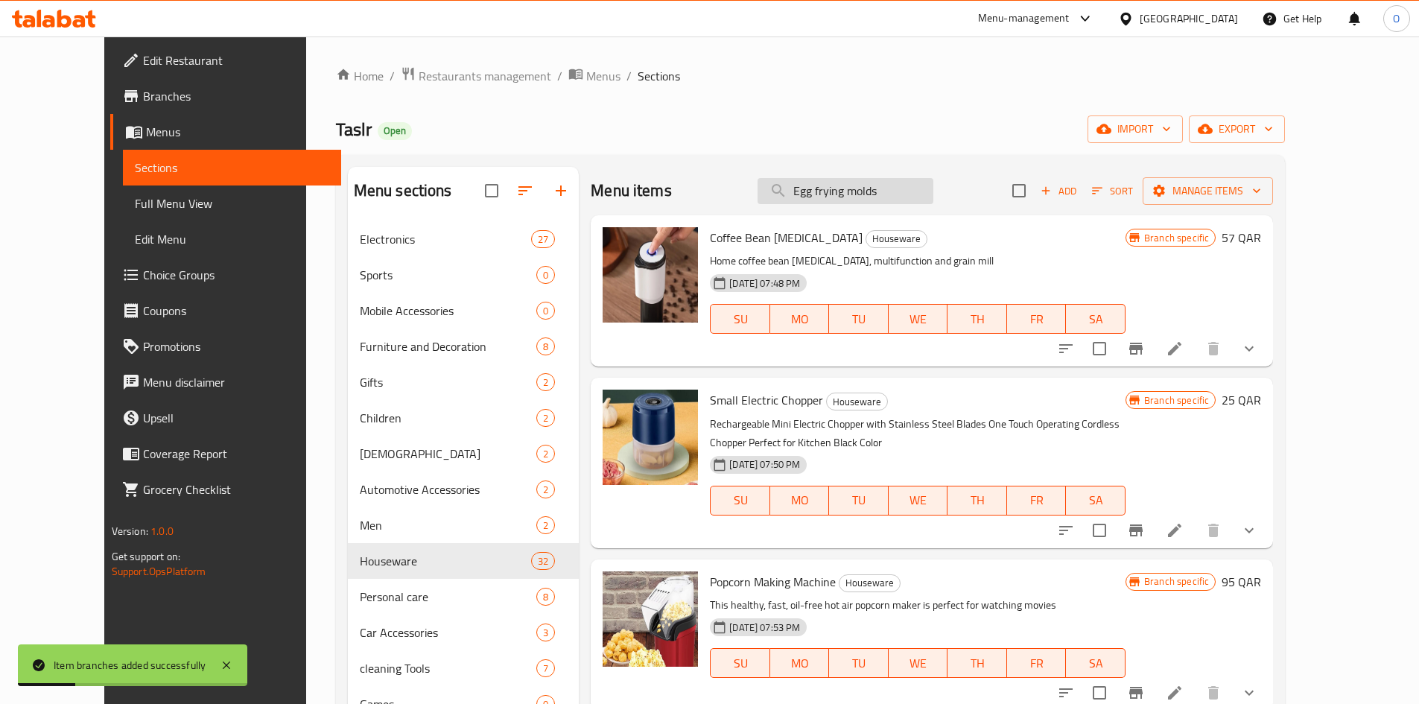
click at [871, 182] on input "Egg frying molds" at bounding box center [845, 191] width 176 height 26
paste input "Baby bottle warmer"
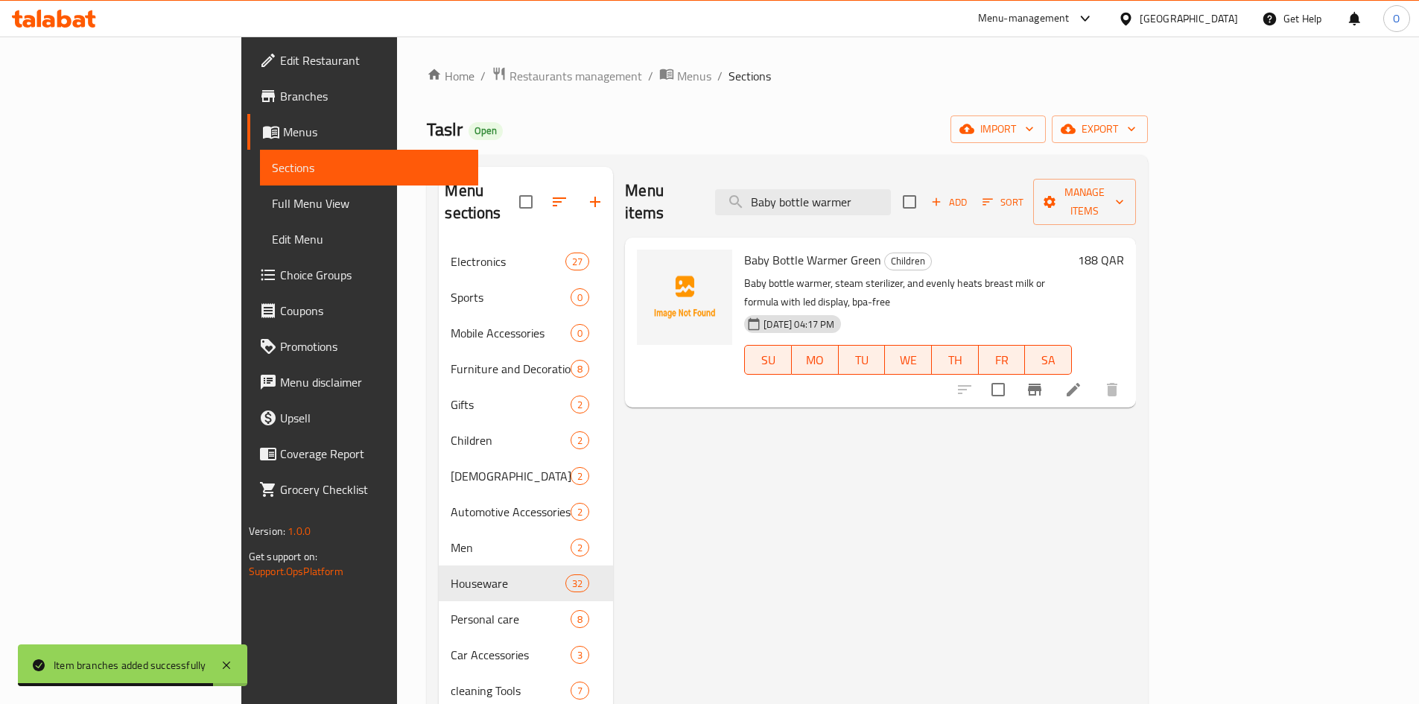
type input "Baby bottle warmer"
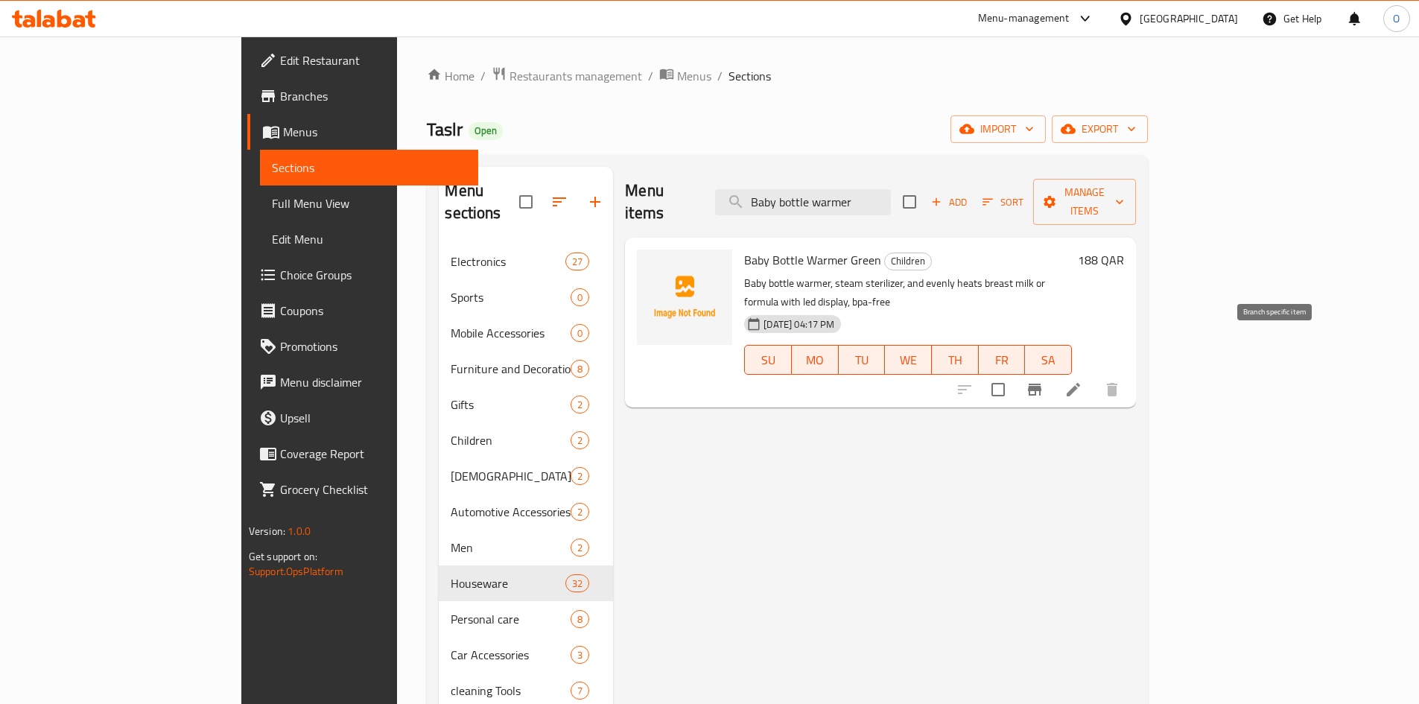
click at [1041, 384] on icon "Branch-specific-item" at bounding box center [1034, 390] width 13 height 12
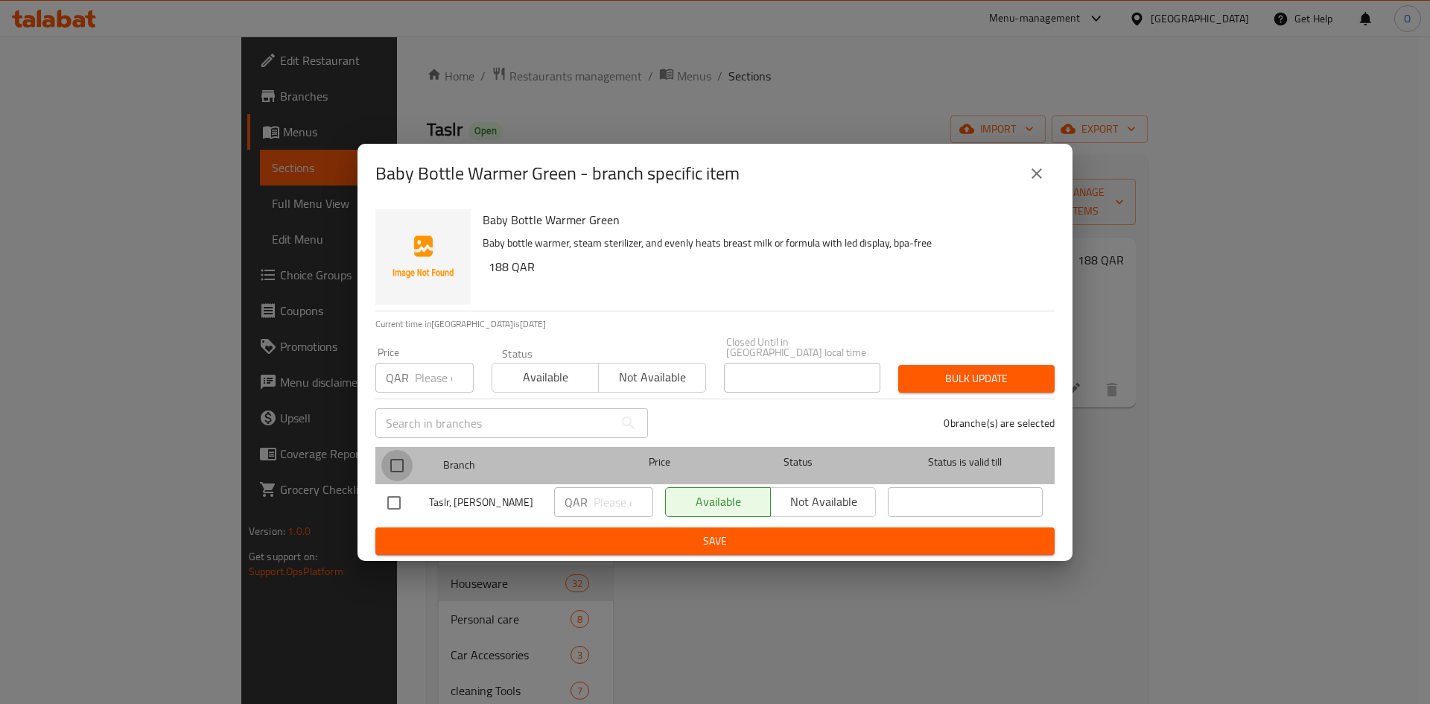
click at [405, 451] on input "checkbox" at bounding box center [396, 465] width 31 height 31
checkbox input "true"
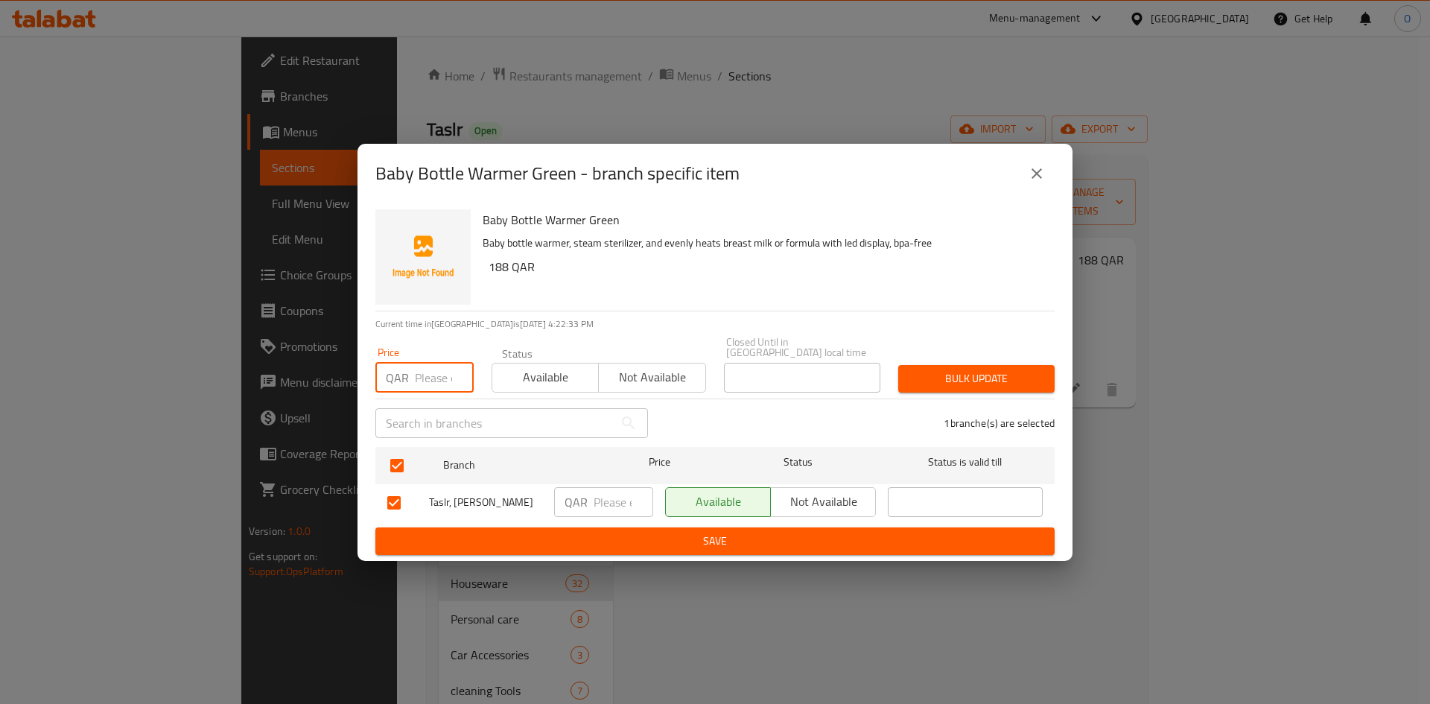
paste input "112"
type input "112"
click at [950, 371] on span "Bulk update" at bounding box center [976, 378] width 133 height 19
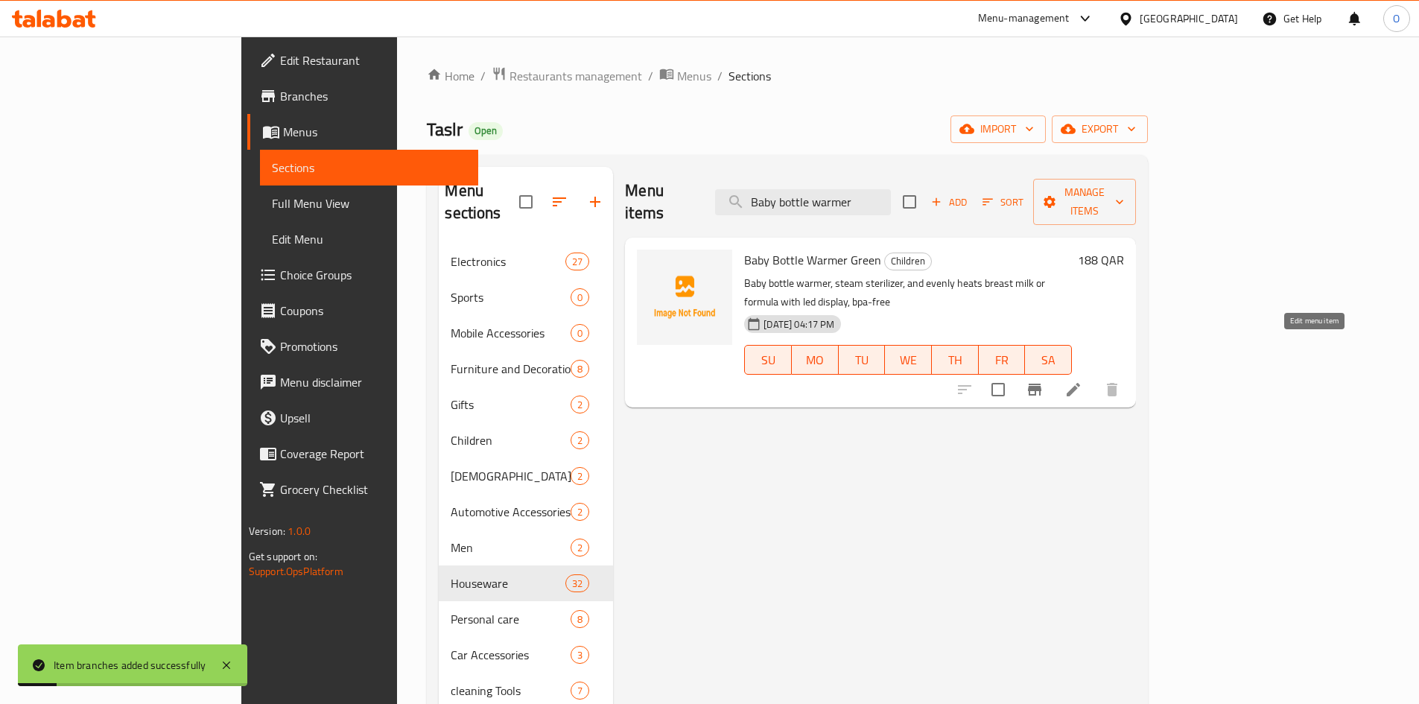
click at [1082, 381] on icon at bounding box center [1073, 390] width 18 height 18
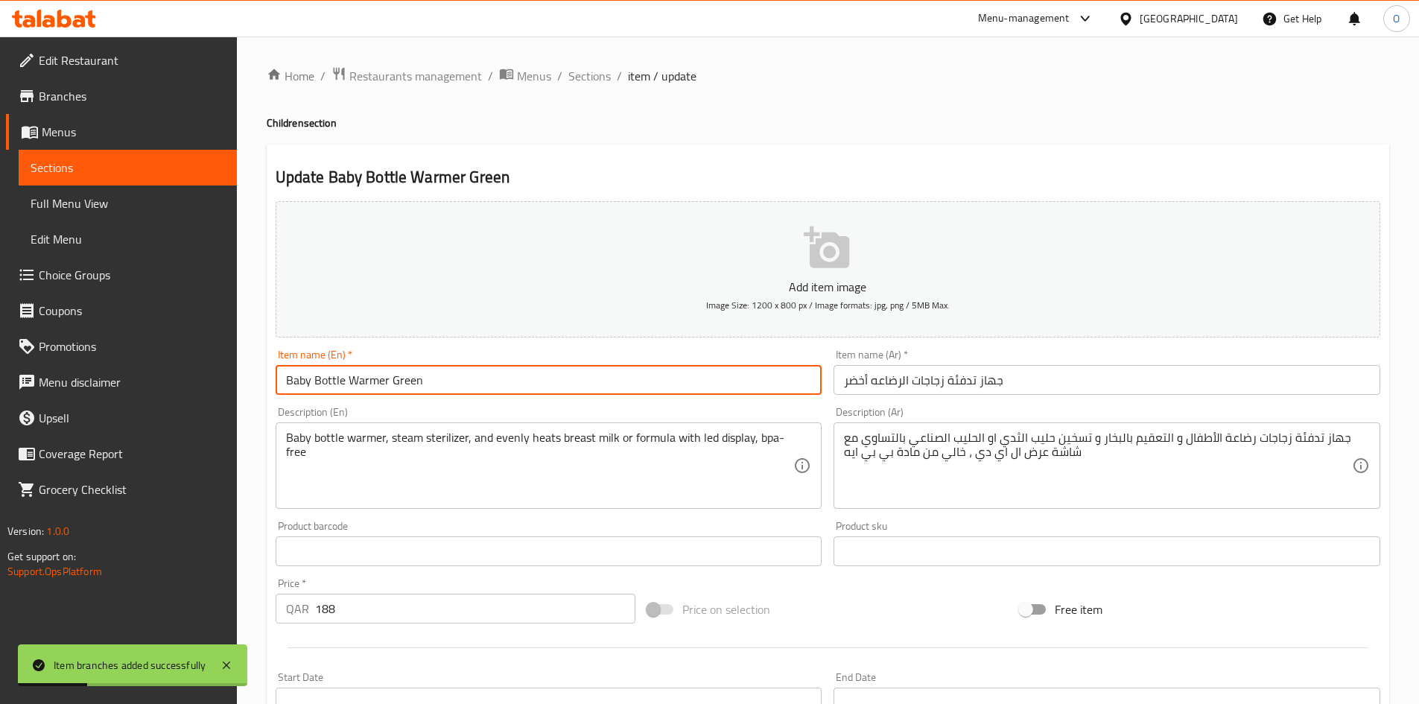
click at [400, 385] on input "Baby Bottle Warmer Green" at bounding box center [549, 380] width 547 height 30
type input "Baby Bottle Warmer"
click at [850, 380] on input "جهاز تدفئة زجاجات الرضاعه أخضر" at bounding box center [1106, 380] width 547 height 30
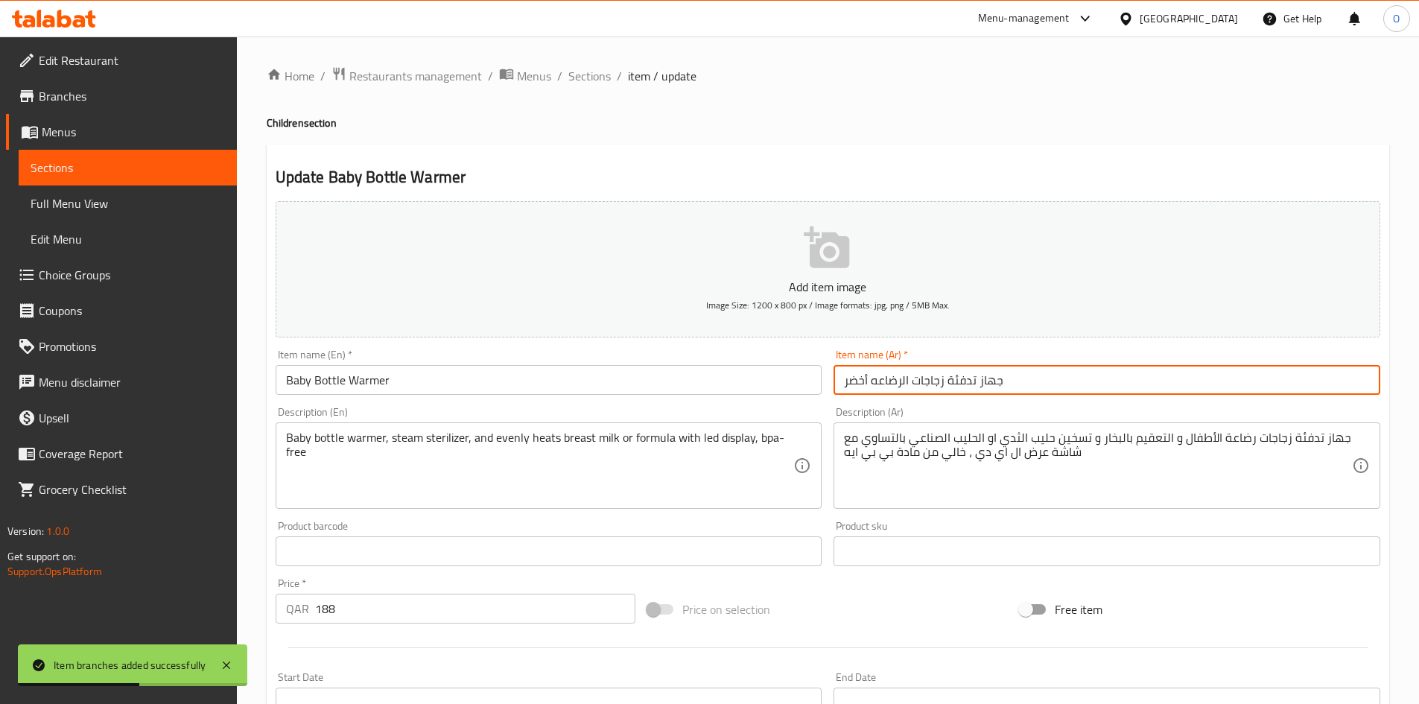
click at [850, 380] on input "جهاز تدفئة زجاجات الرضاعه أخضر" at bounding box center [1106, 380] width 547 height 30
click at [862, 383] on input "جهاز تدفئة زجاجات الرضاعه أخضر" at bounding box center [1106, 380] width 547 height 30
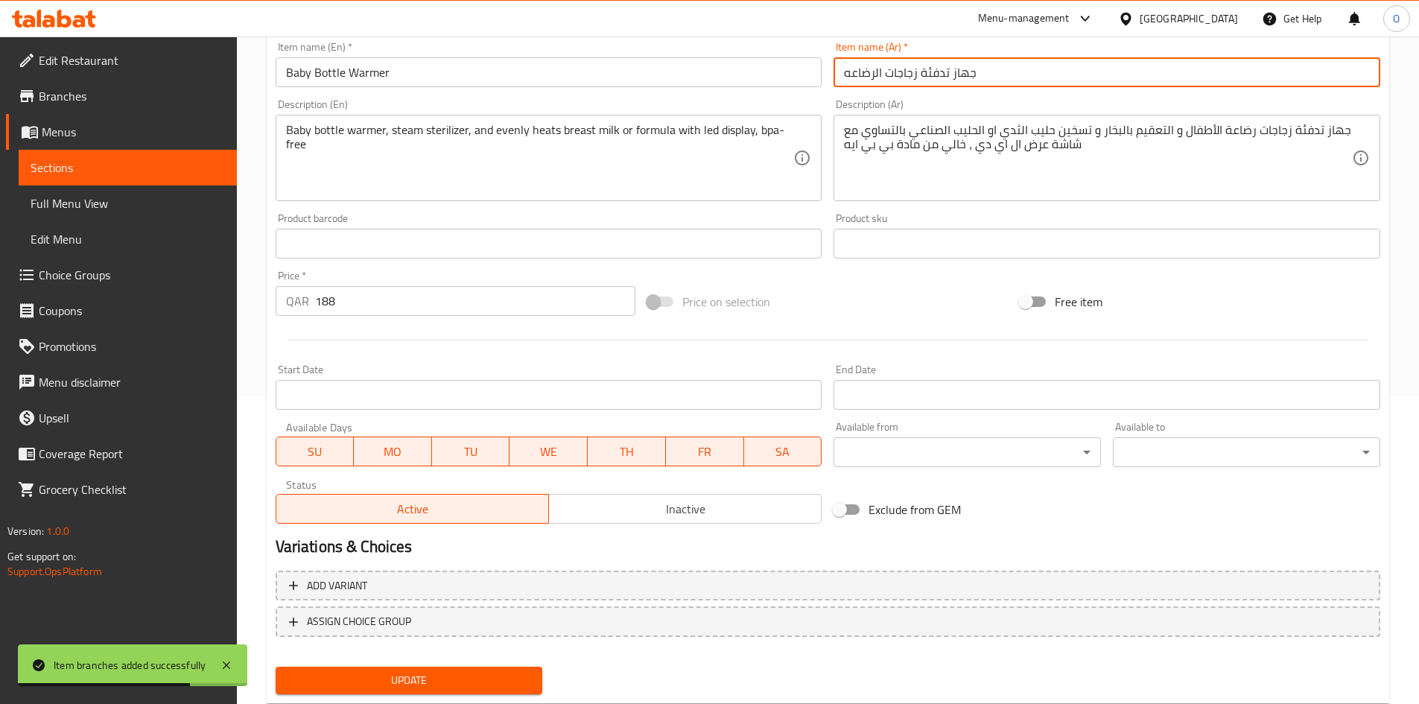
scroll to position [349, 0]
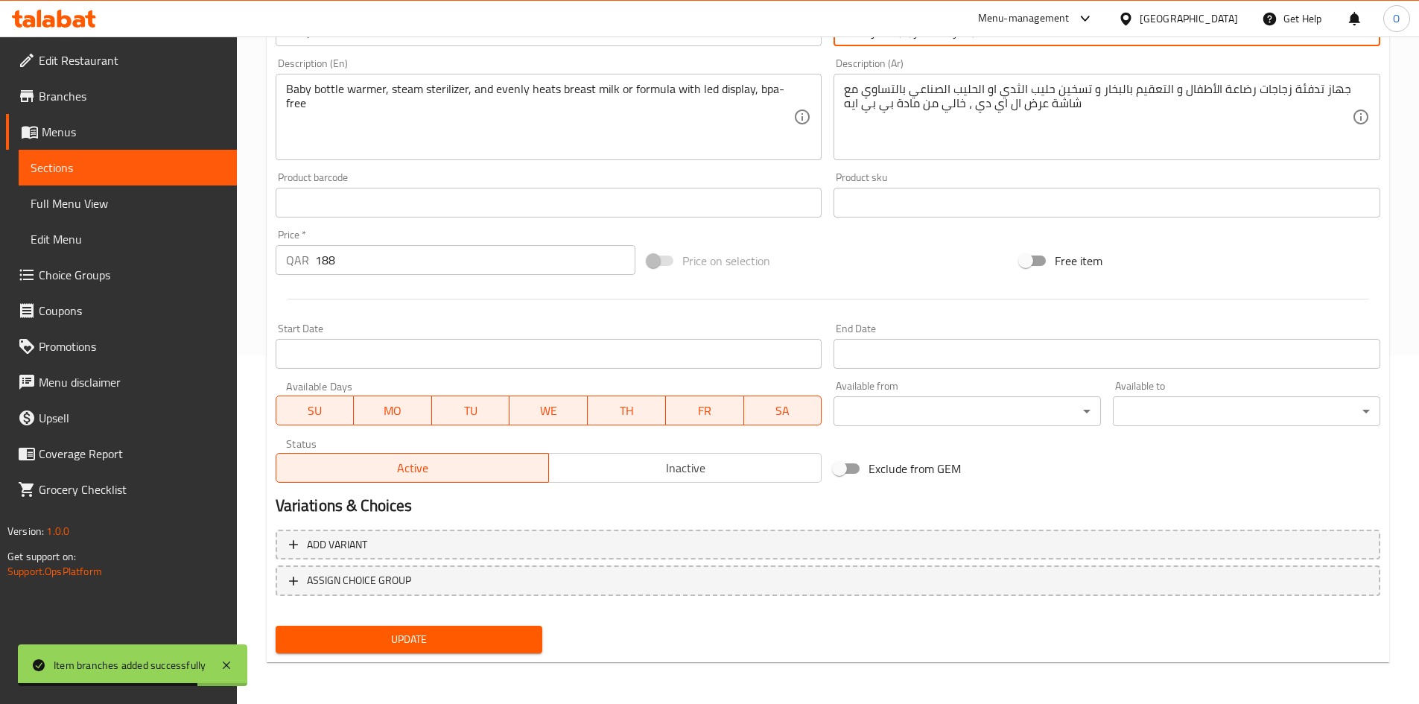
type input "جهاز تدفئة زجاجات الرضاعه"
click at [402, 637] on span "Update" at bounding box center [409, 639] width 244 height 19
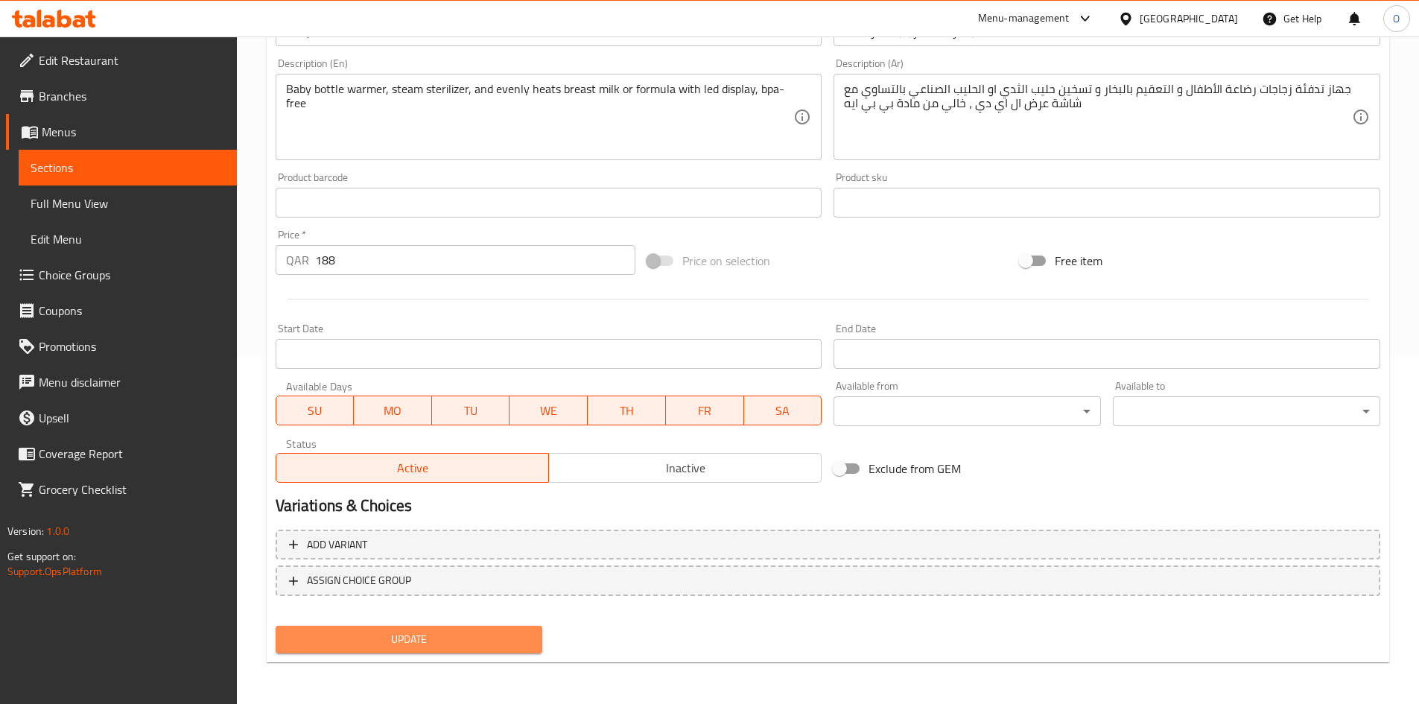
click at [393, 630] on span "Update" at bounding box center [409, 639] width 244 height 19
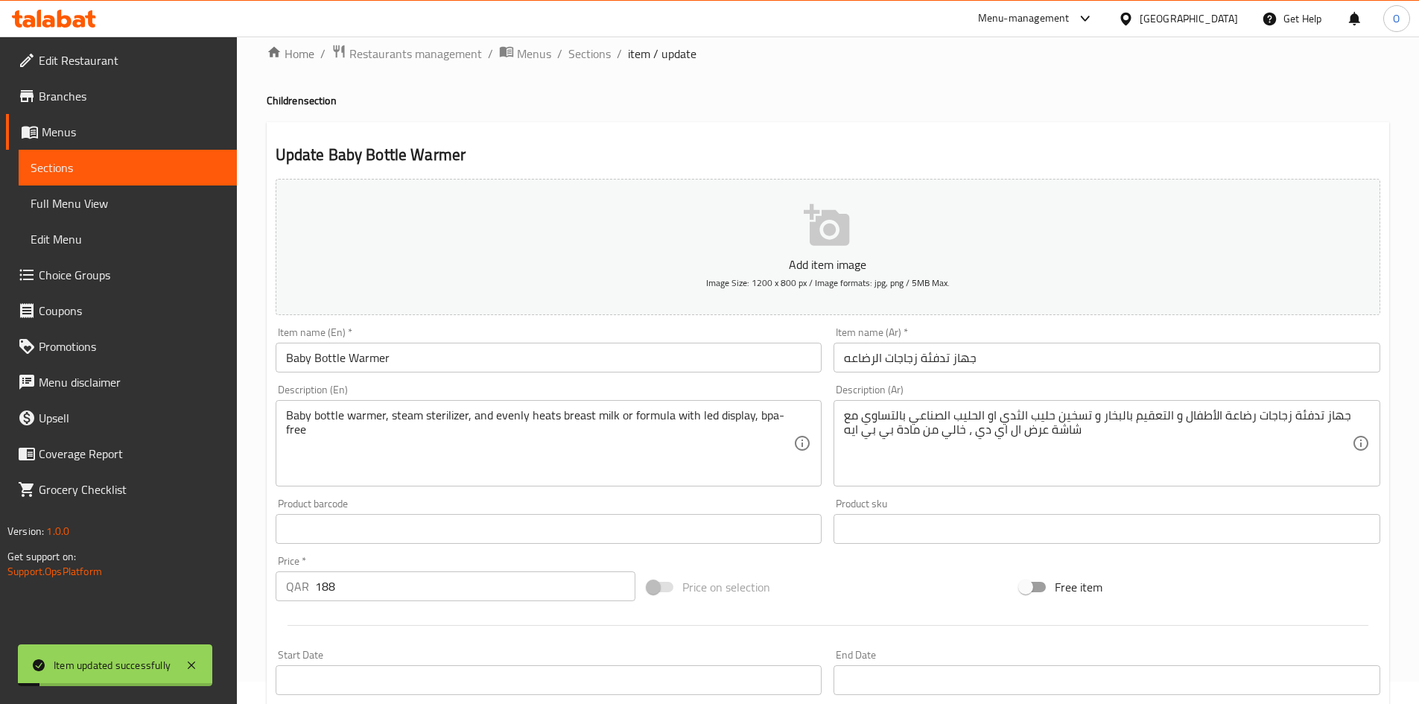
scroll to position [0, 0]
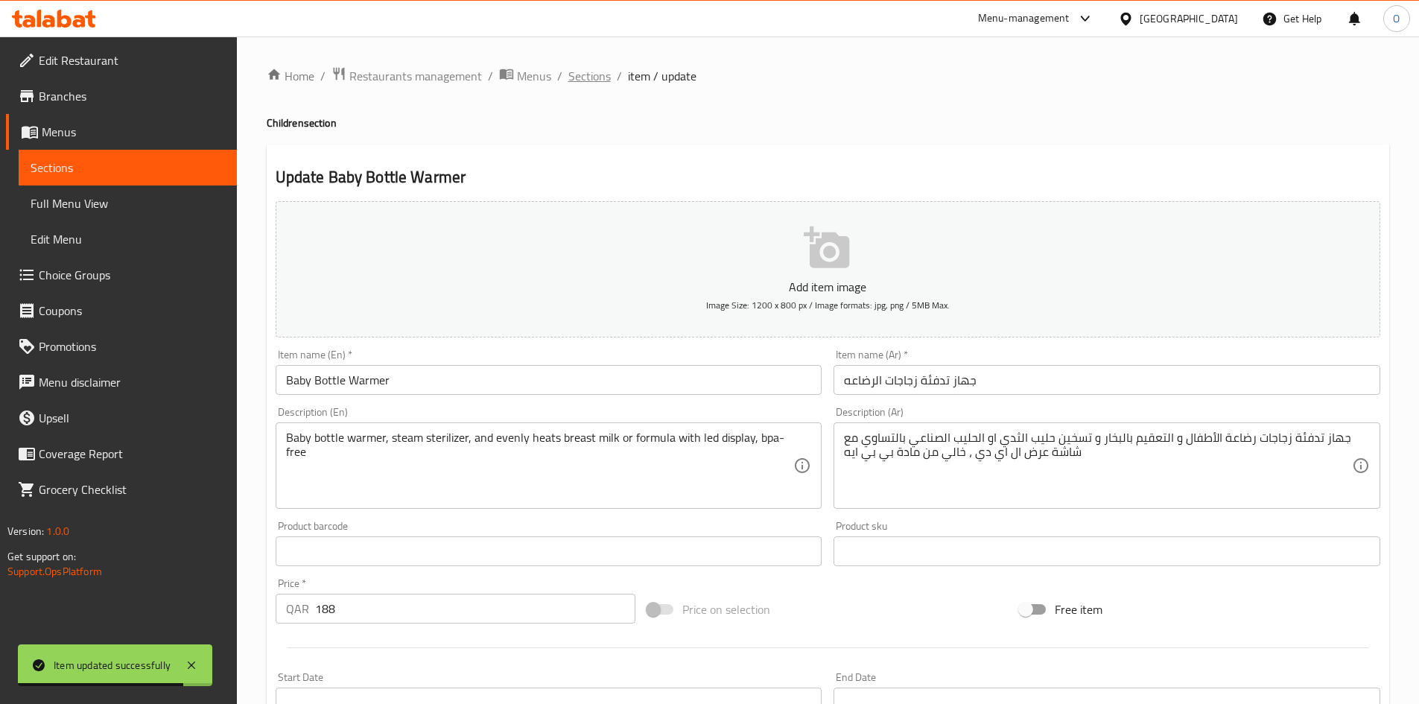
click at [582, 79] on span "Sections" at bounding box center [589, 76] width 42 height 18
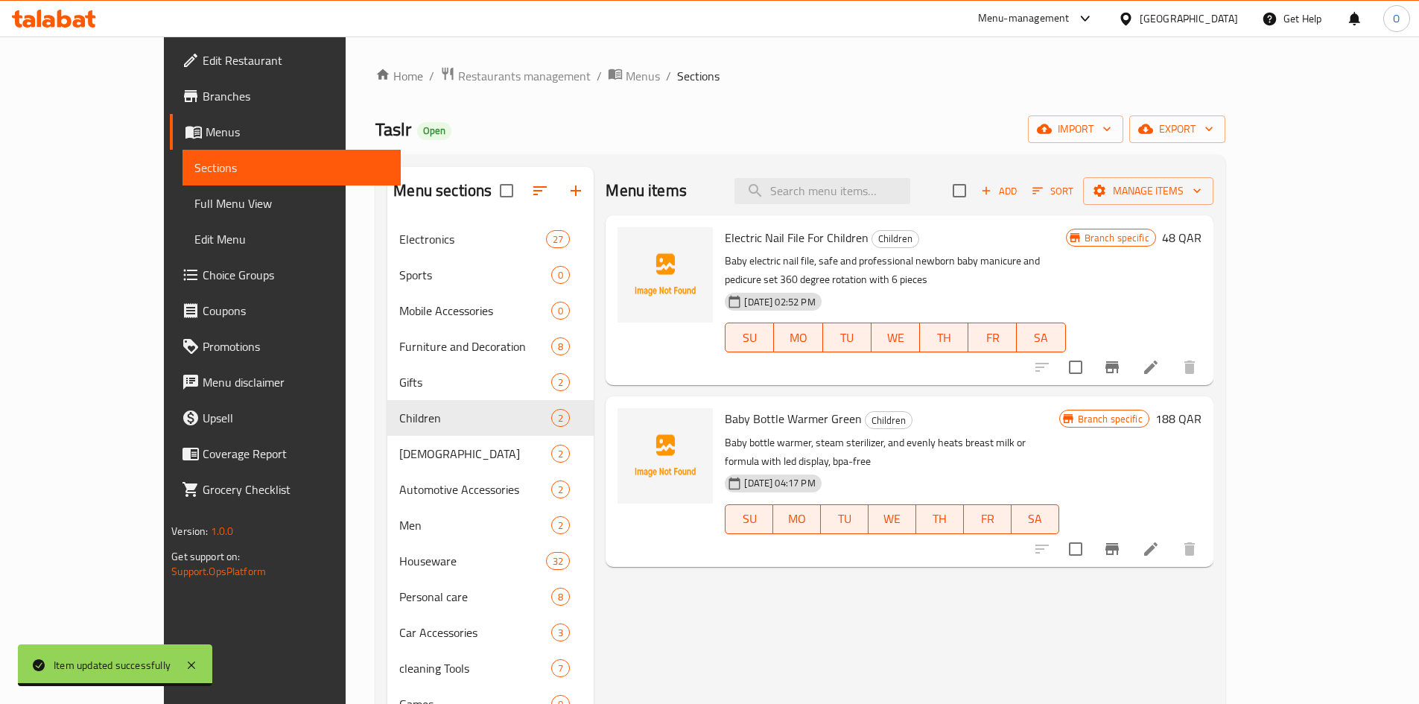
scroll to position [74, 0]
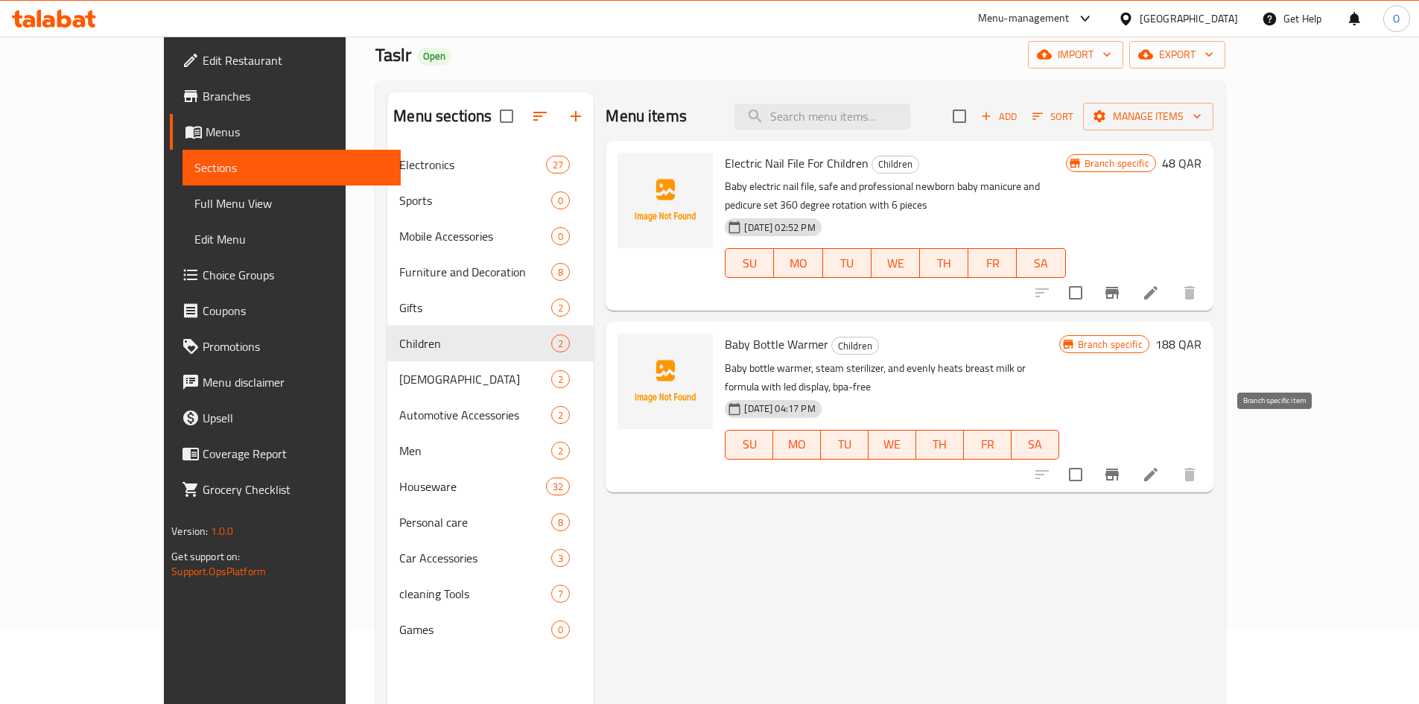
click at [1119, 468] on icon "Branch-specific-item" at bounding box center [1111, 474] width 13 height 12
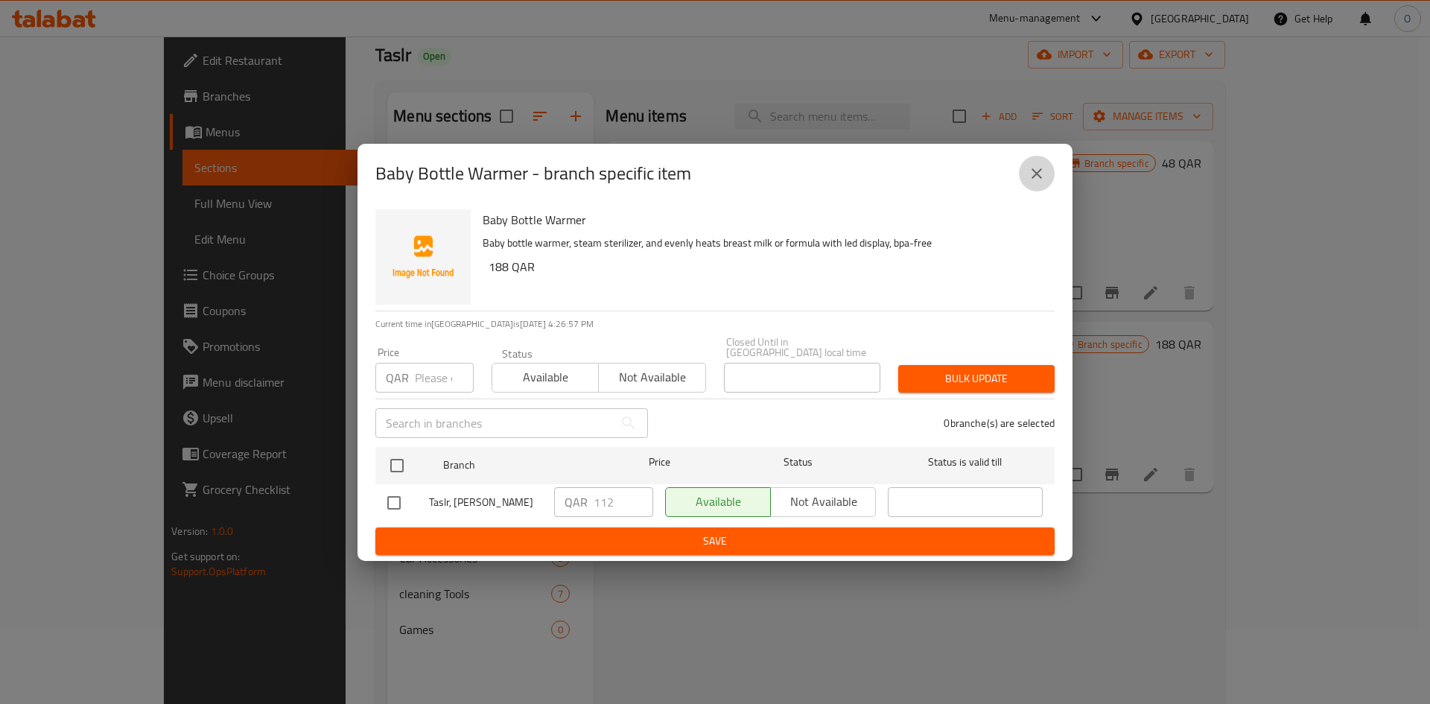
click at [1049, 178] on button "close" at bounding box center [1037, 174] width 36 height 36
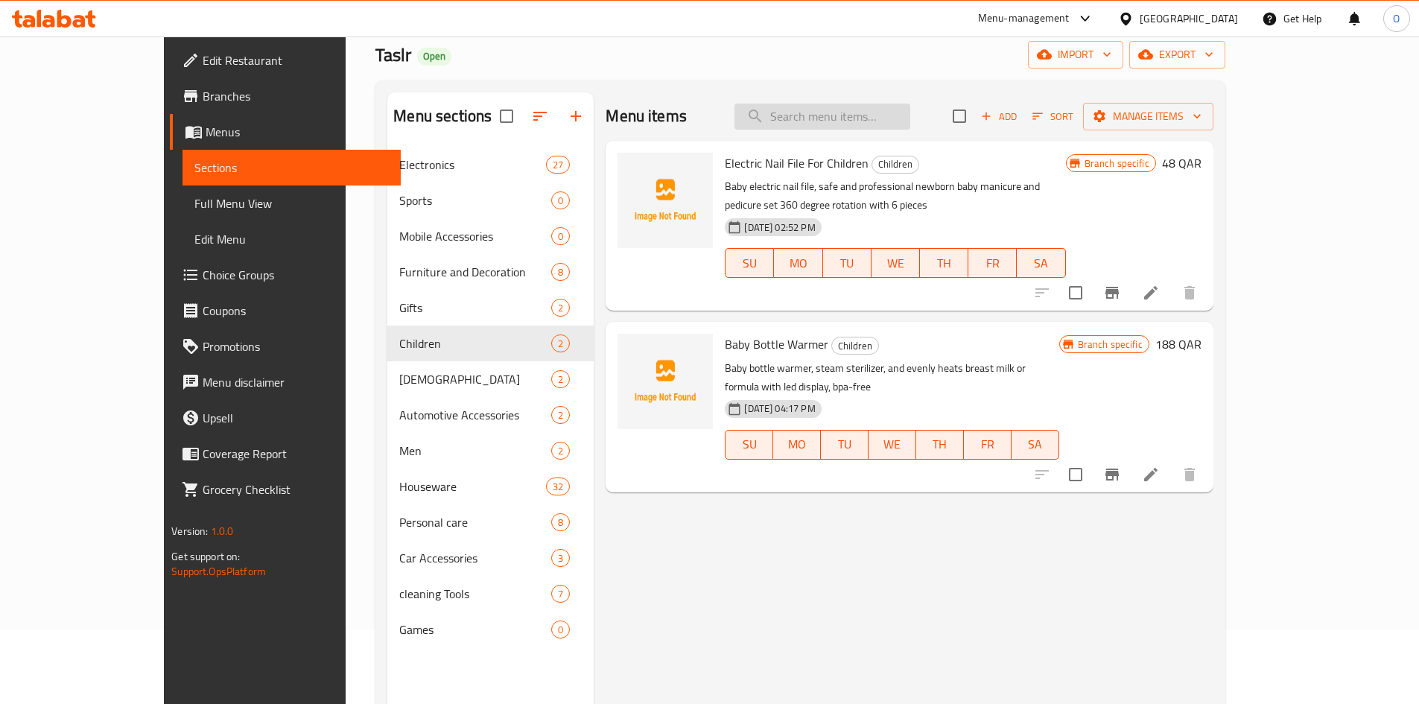
paste input "Remote dog repellent device"
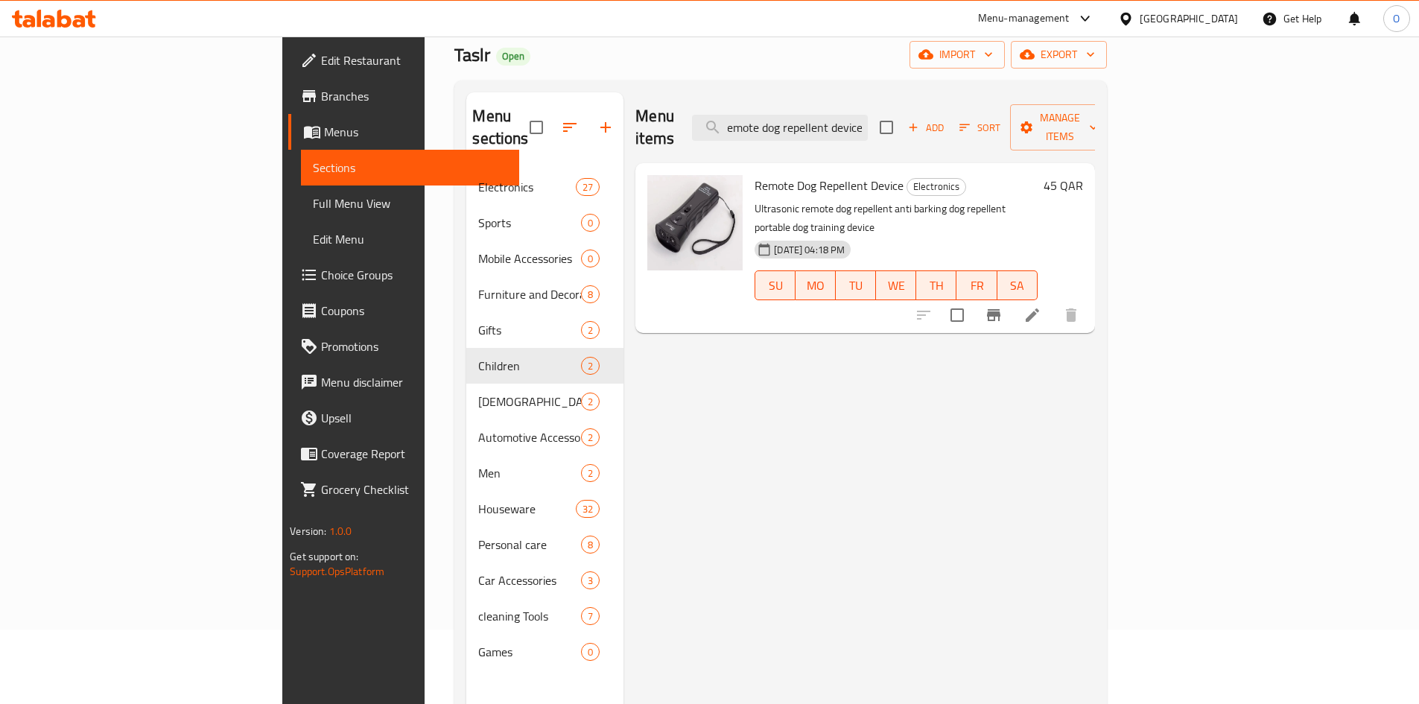
type input "Remote dog repellent device"
drag, startPoint x: 881, startPoint y: 188, endPoint x: 1065, endPoint y: 204, distance: 184.7
click at [1043, 204] on div "Remote Dog Repellent Device Electronics Ultrasonic remote dog repellent anti ba…" at bounding box center [895, 248] width 294 height 158
click at [1043, 235] on div "[DATE] 04:18 PM SU MO TU WE TH FR SA" at bounding box center [895, 275] width 294 height 80
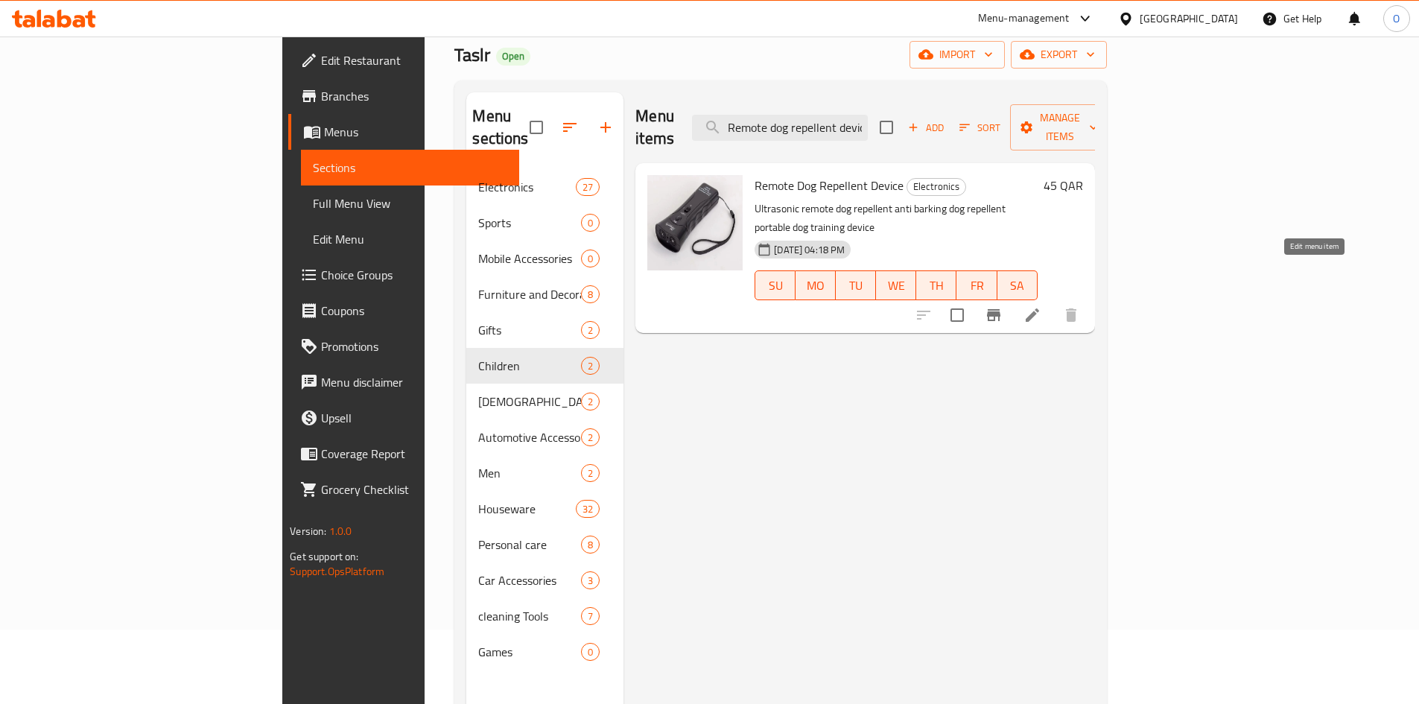
click at [1041, 306] on icon at bounding box center [1032, 315] width 18 height 18
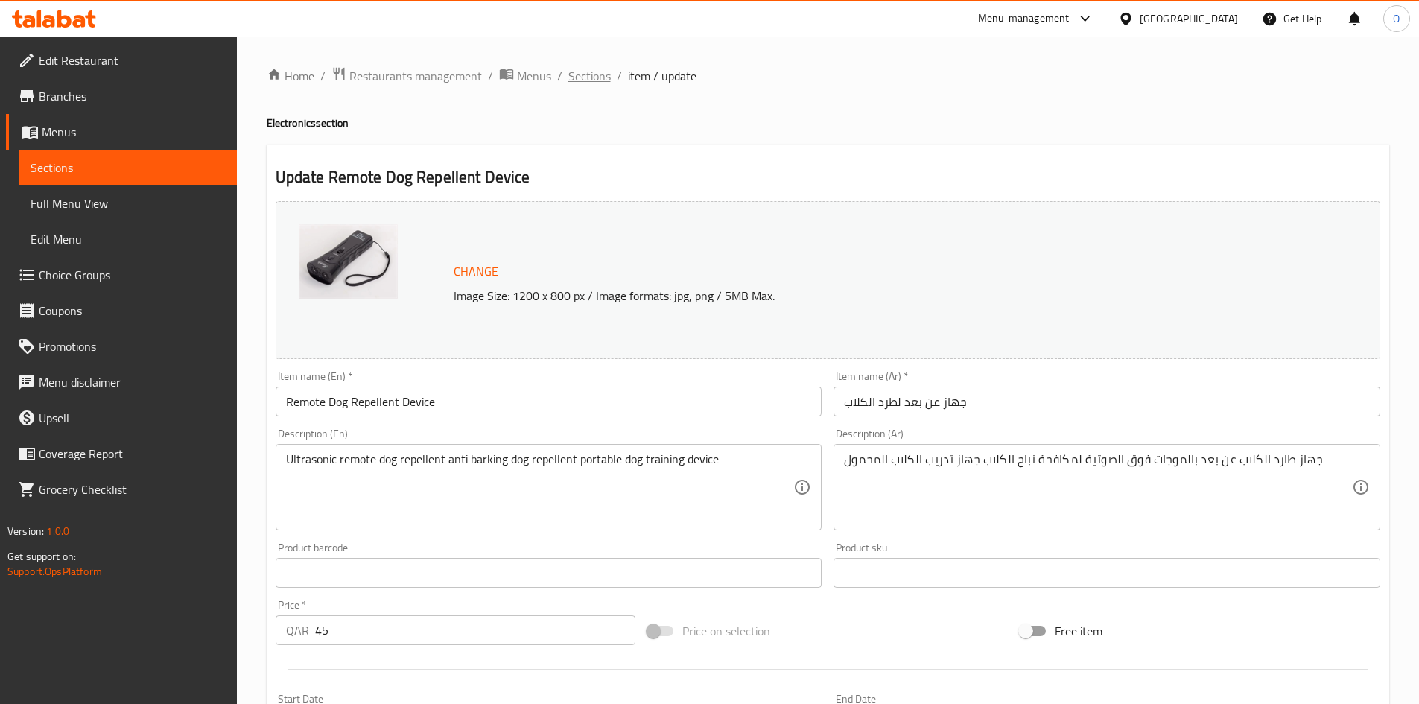
click at [599, 83] on span "Sections" at bounding box center [589, 76] width 42 height 18
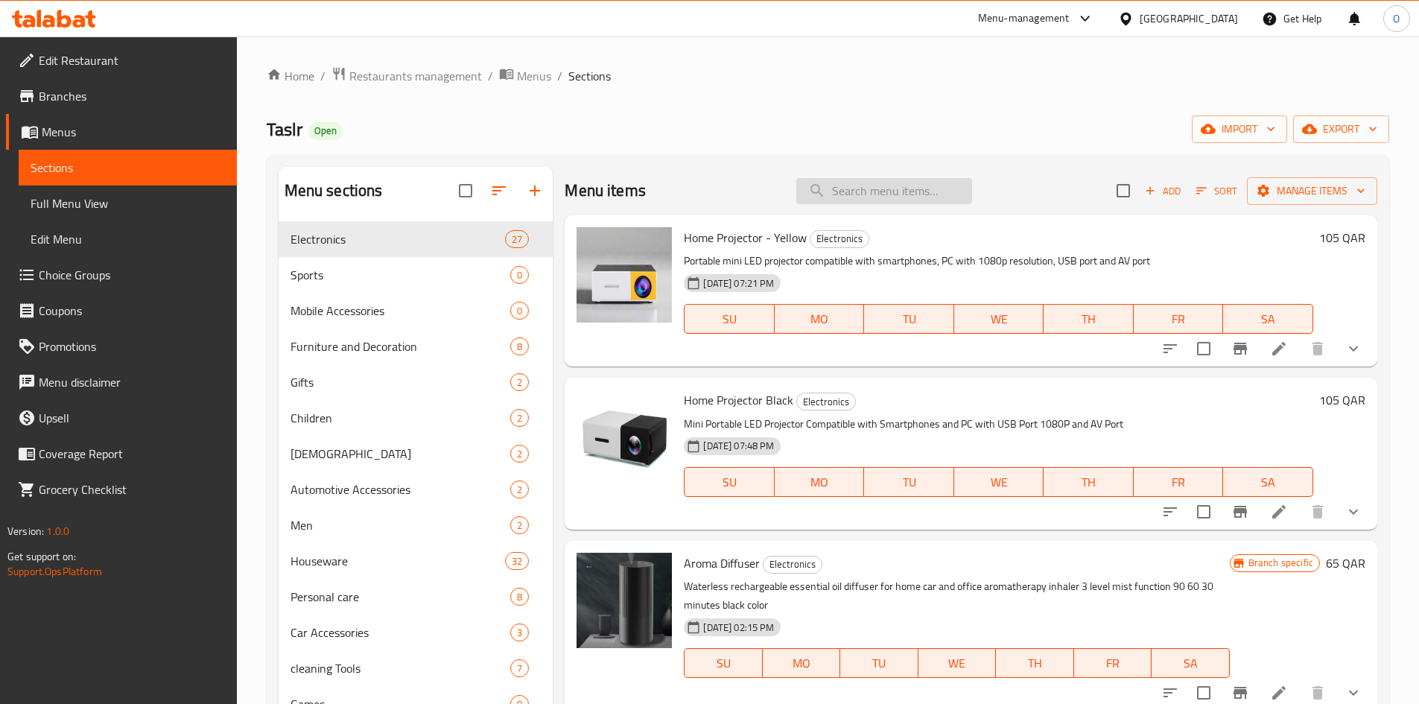
paste input "Remote dog repellent device"
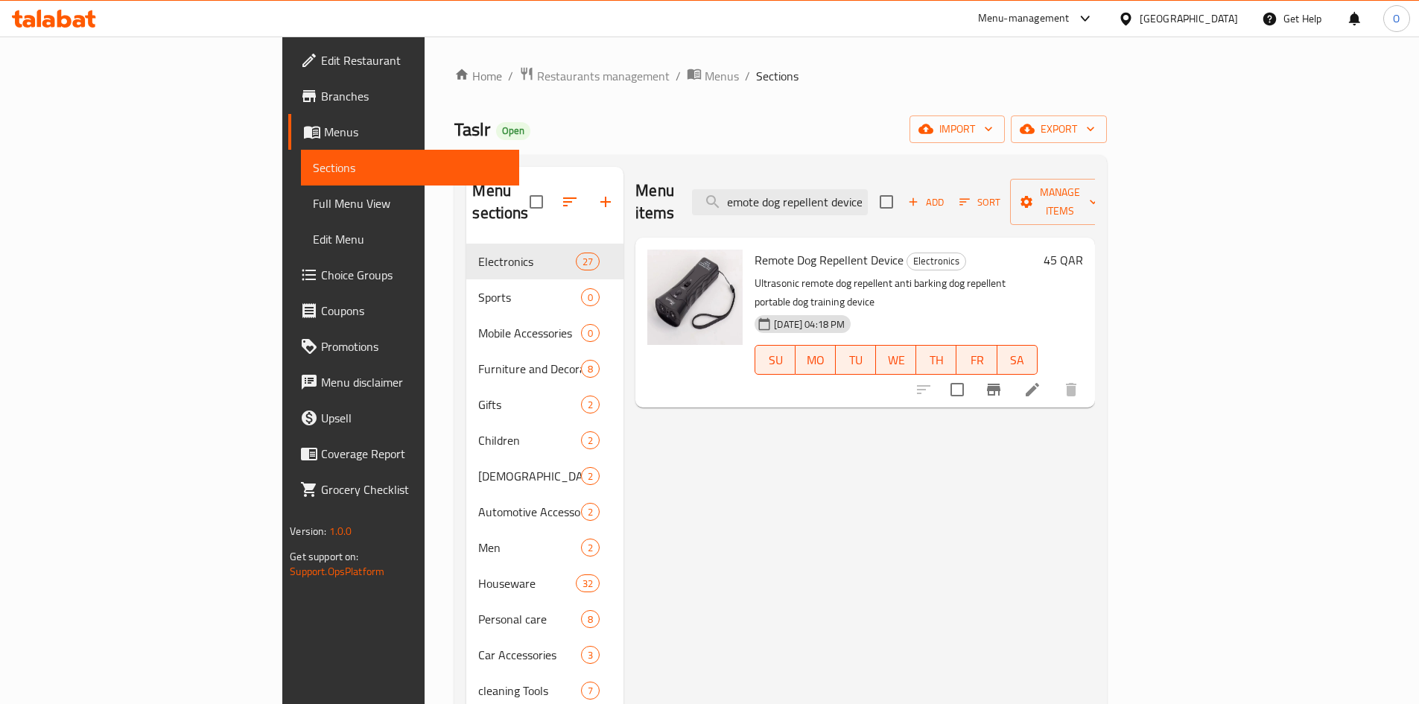
type input "Remote dog repellent device"
click at [1011, 372] on button "Branch-specific-item" at bounding box center [994, 390] width 36 height 36
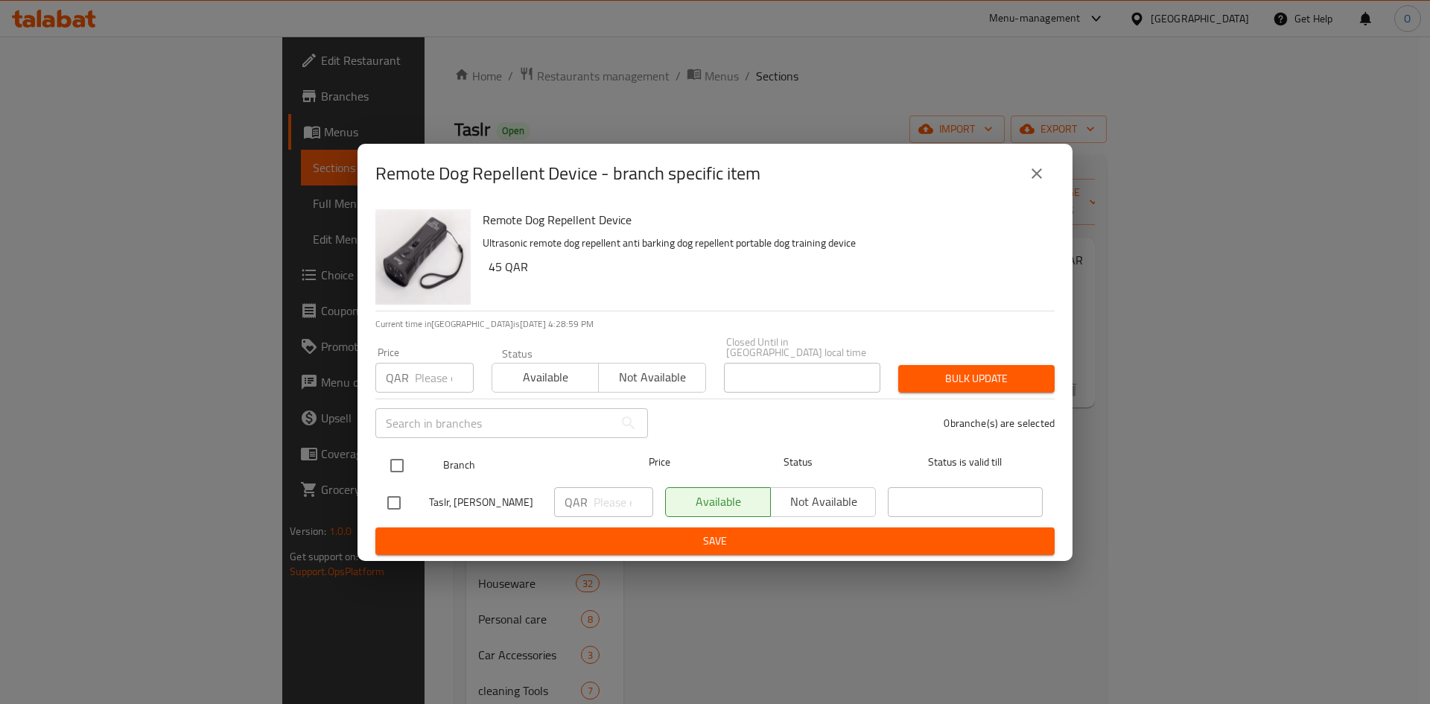
click at [402, 451] on input "checkbox" at bounding box center [396, 465] width 31 height 31
checkbox input "true"
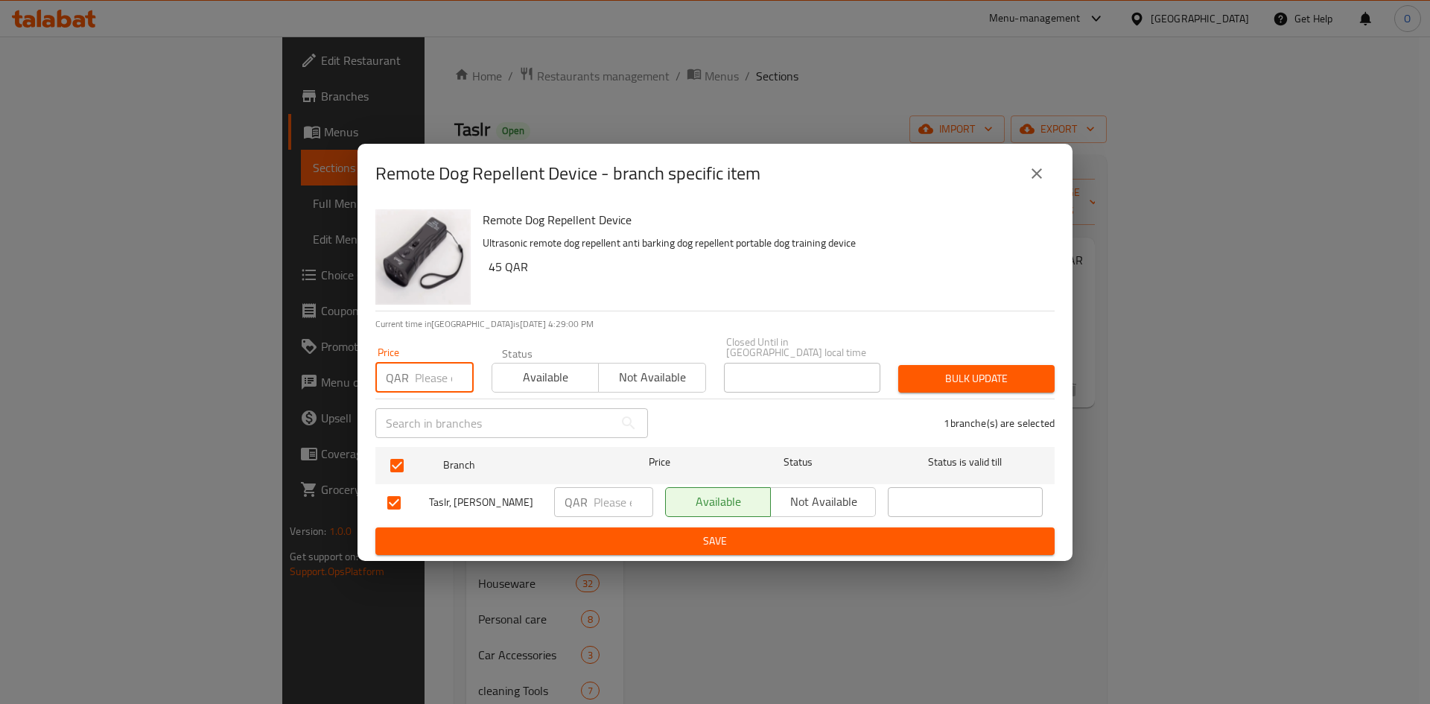
paste input "36"
type input "36"
click at [967, 369] on span "Bulk update" at bounding box center [976, 378] width 133 height 19
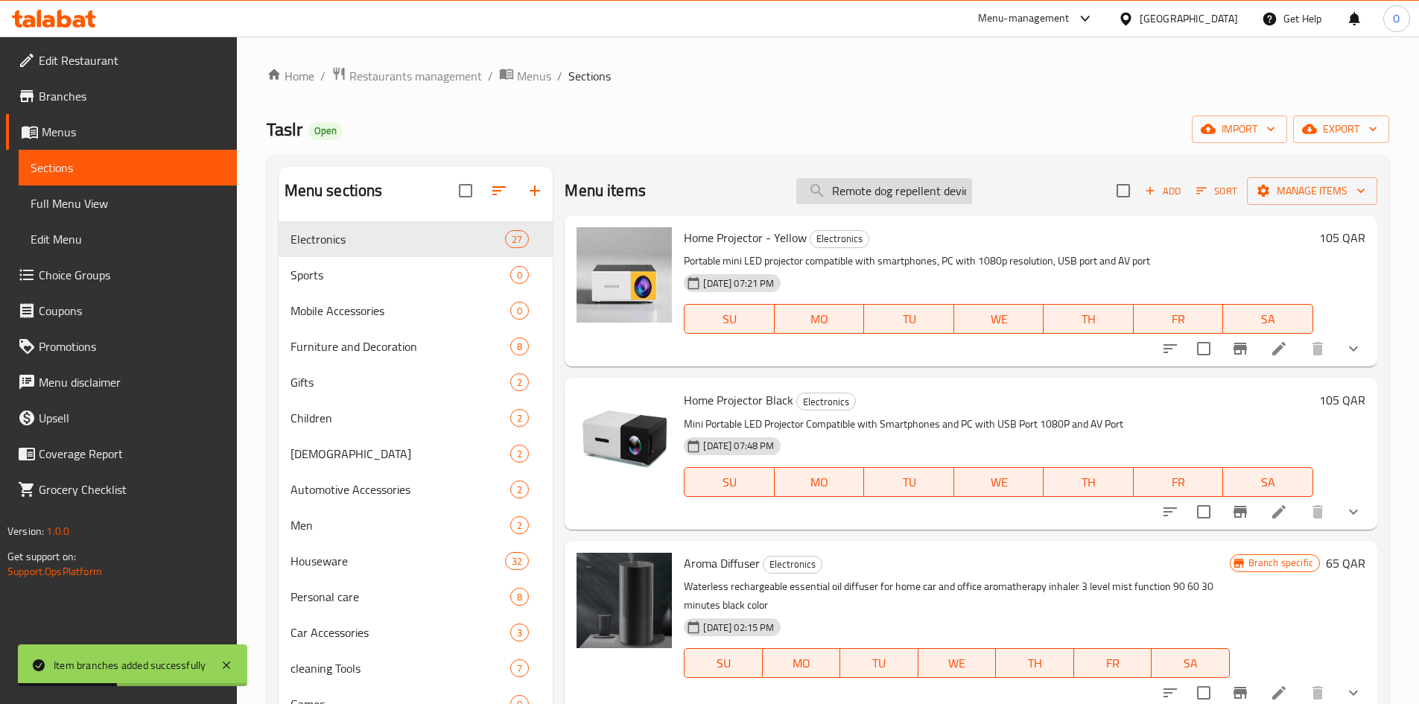
click at [904, 194] on input "Remote dog repellent device" at bounding box center [884, 191] width 176 height 26
paste input "[MEDICAL_DATA] Maze Game"
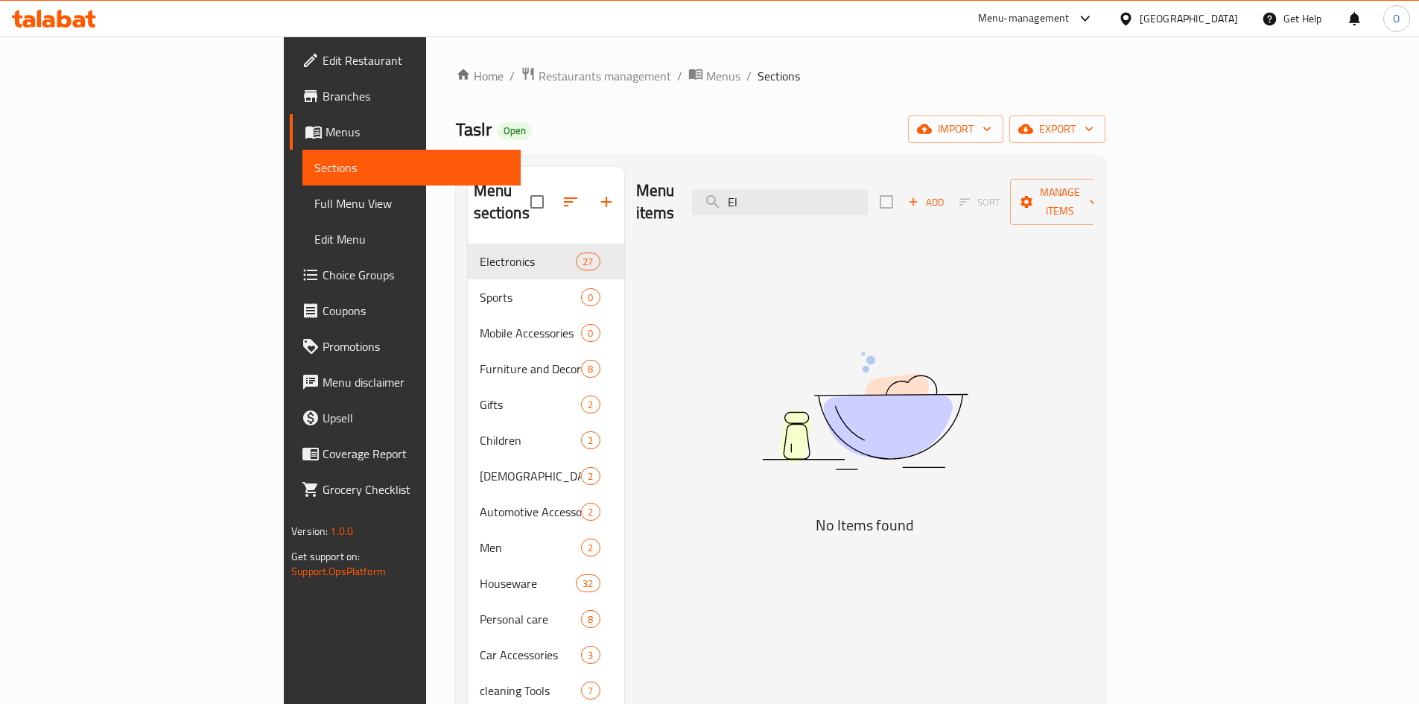
type input "E"
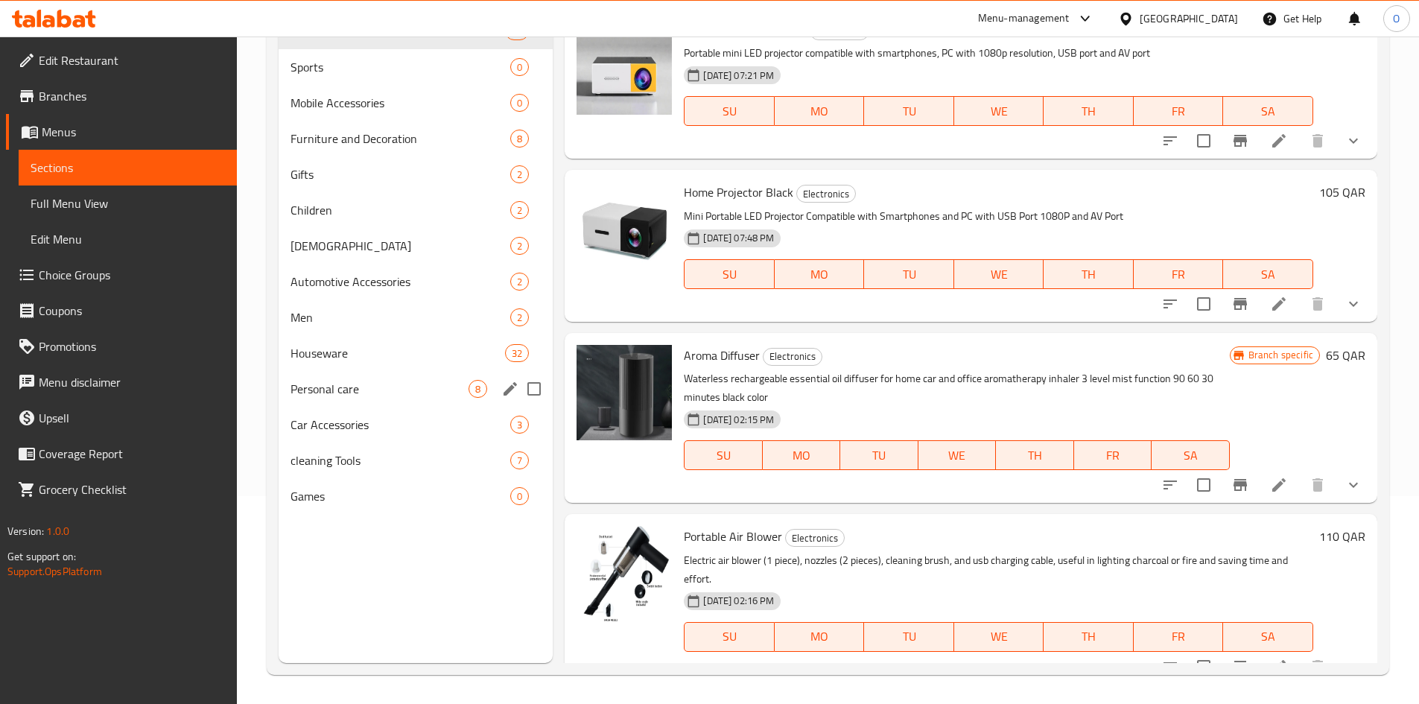
scroll to position [209, 0]
click at [341, 503] on span "Games" at bounding box center [379, 495] width 179 height 18
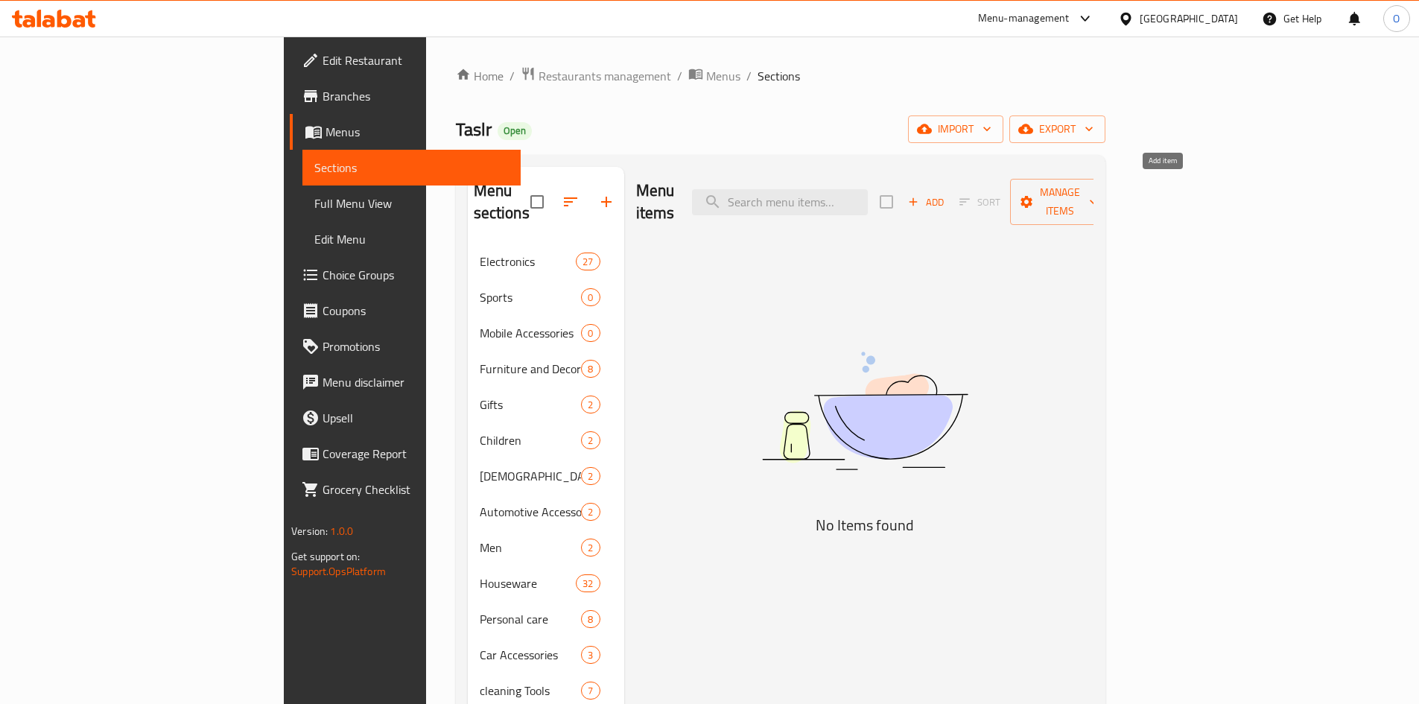
click at [946, 194] on span "Add" at bounding box center [926, 202] width 40 height 17
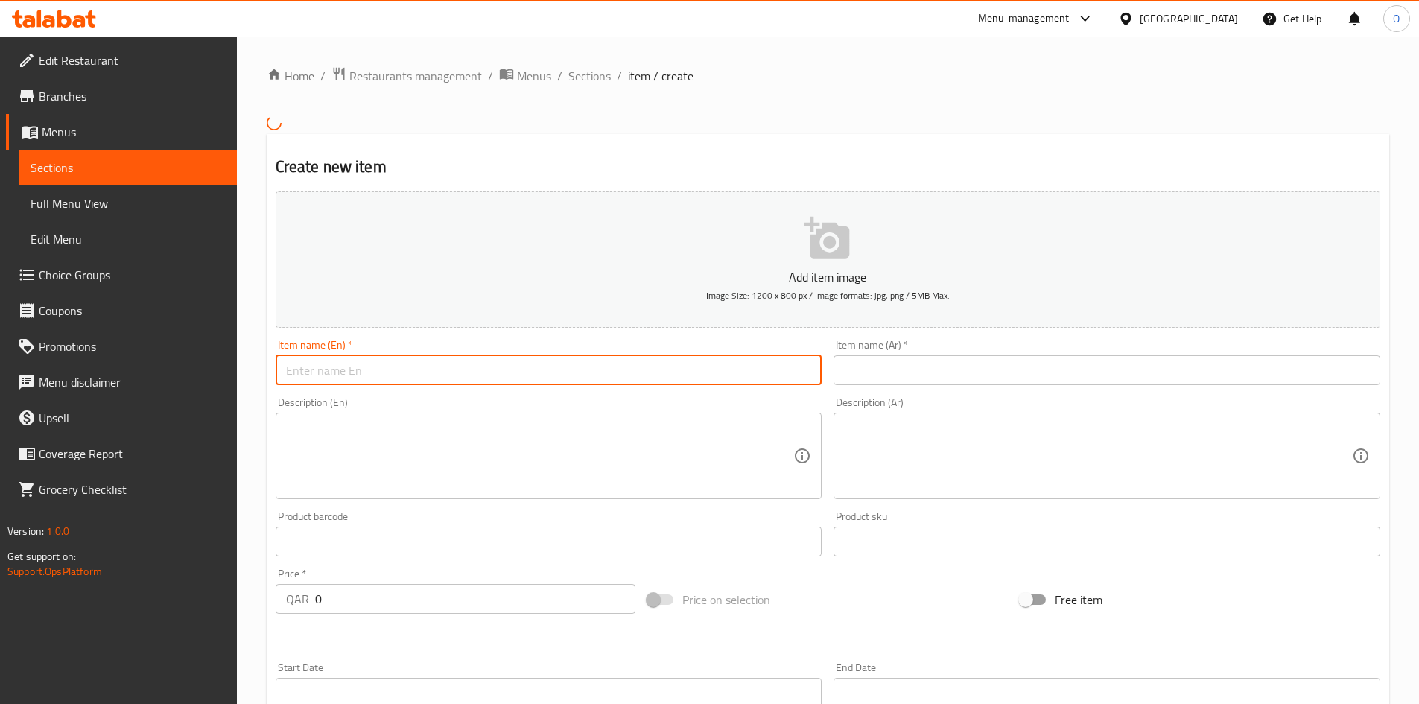
paste input "[MEDICAL_DATA] Maze Game"
type input "[MEDICAL_DATA] Maze Game"
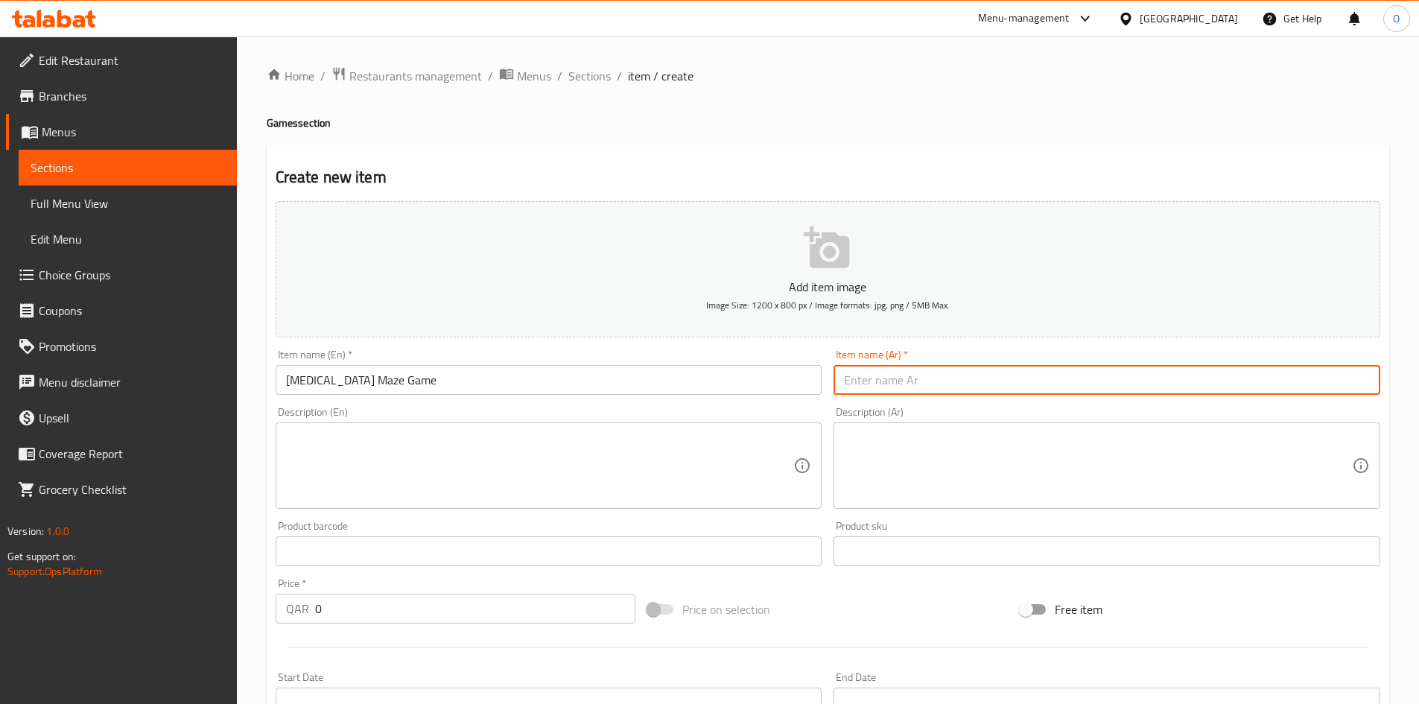
paste input "لعبة متاهة الصدمة الكهربائية"
type input "لعبة متاهة الصدمة الكهربائية"
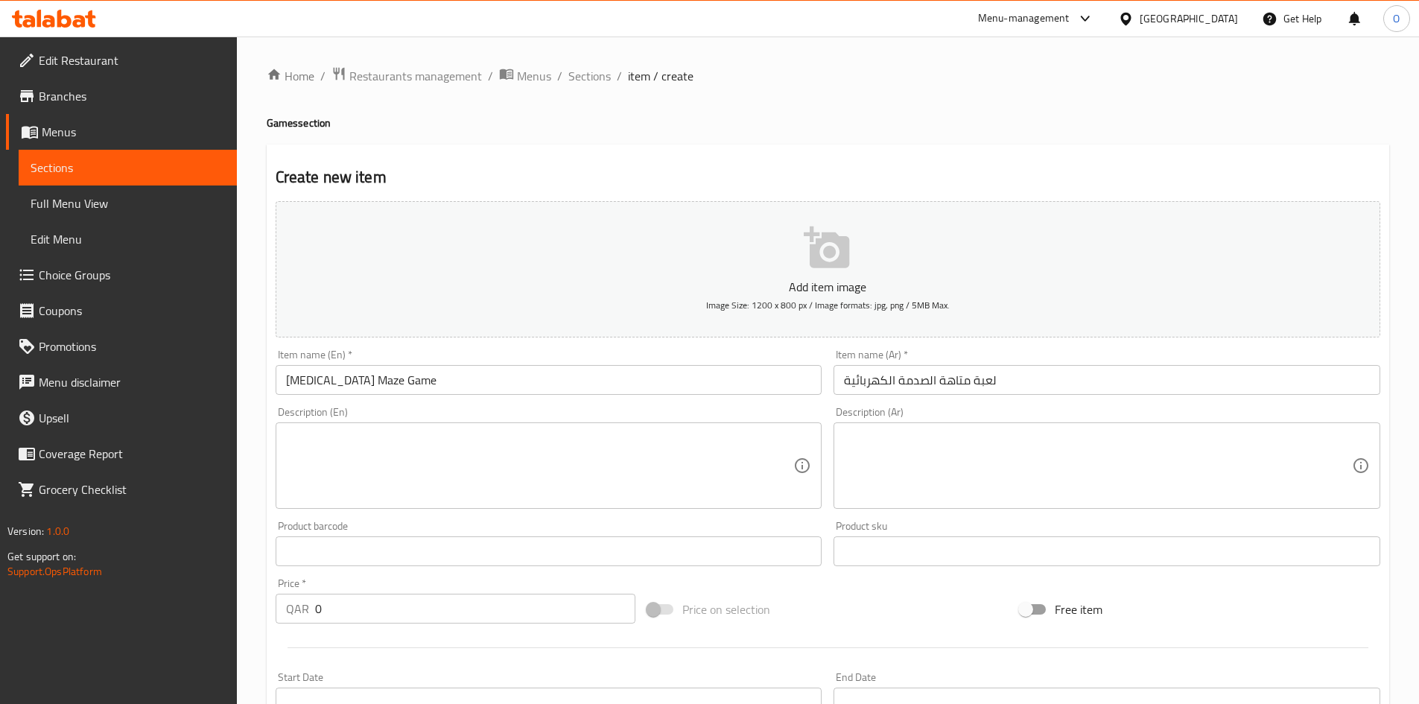
drag, startPoint x: 375, startPoint y: 512, endPoint x: 339, endPoint y: 454, distance: 68.6
click at [339, 454] on textarea at bounding box center [540, 465] width 508 height 71
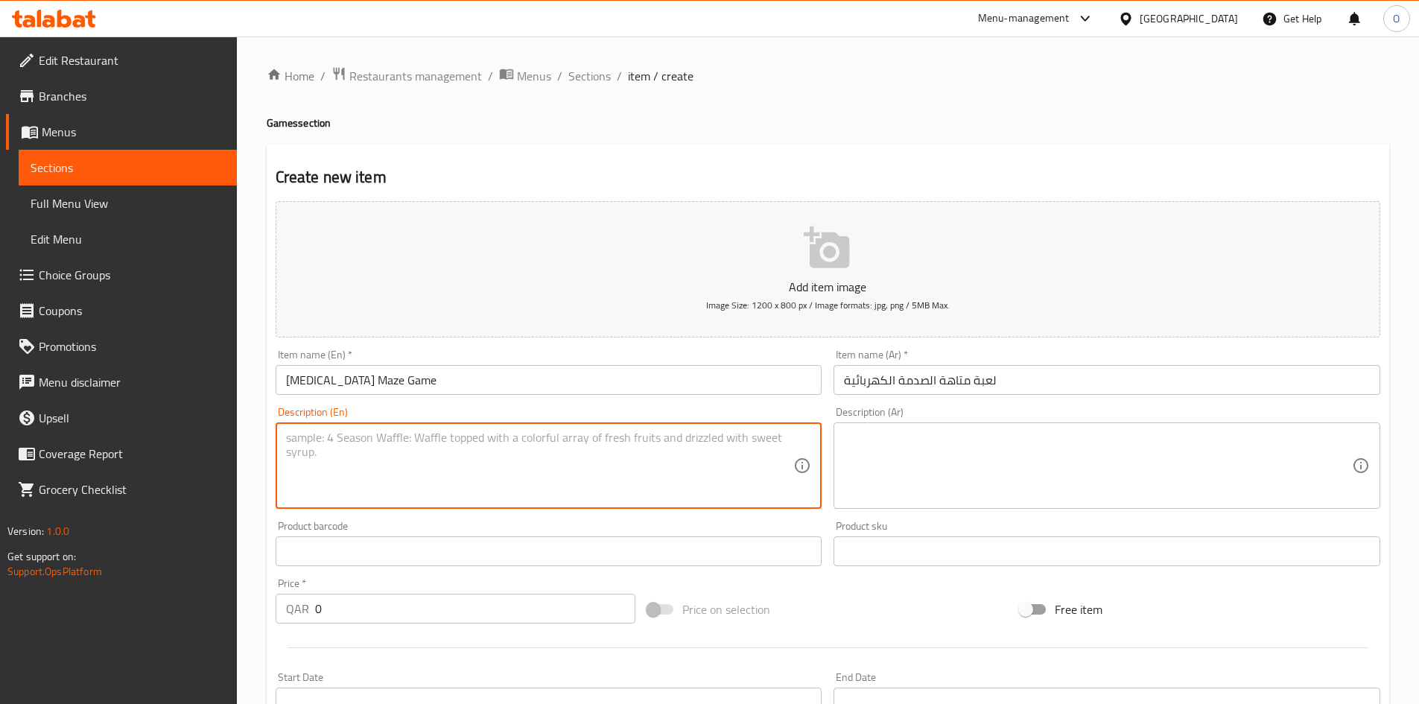
paste textarea "[MEDICAL_DATA] Maze Game for [DEMOGRAPHIC_DATA] with Sound and Light"
type textarea "[MEDICAL_DATA] Maze Game for [DEMOGRAPHIC_DATA] with Sound and Light"
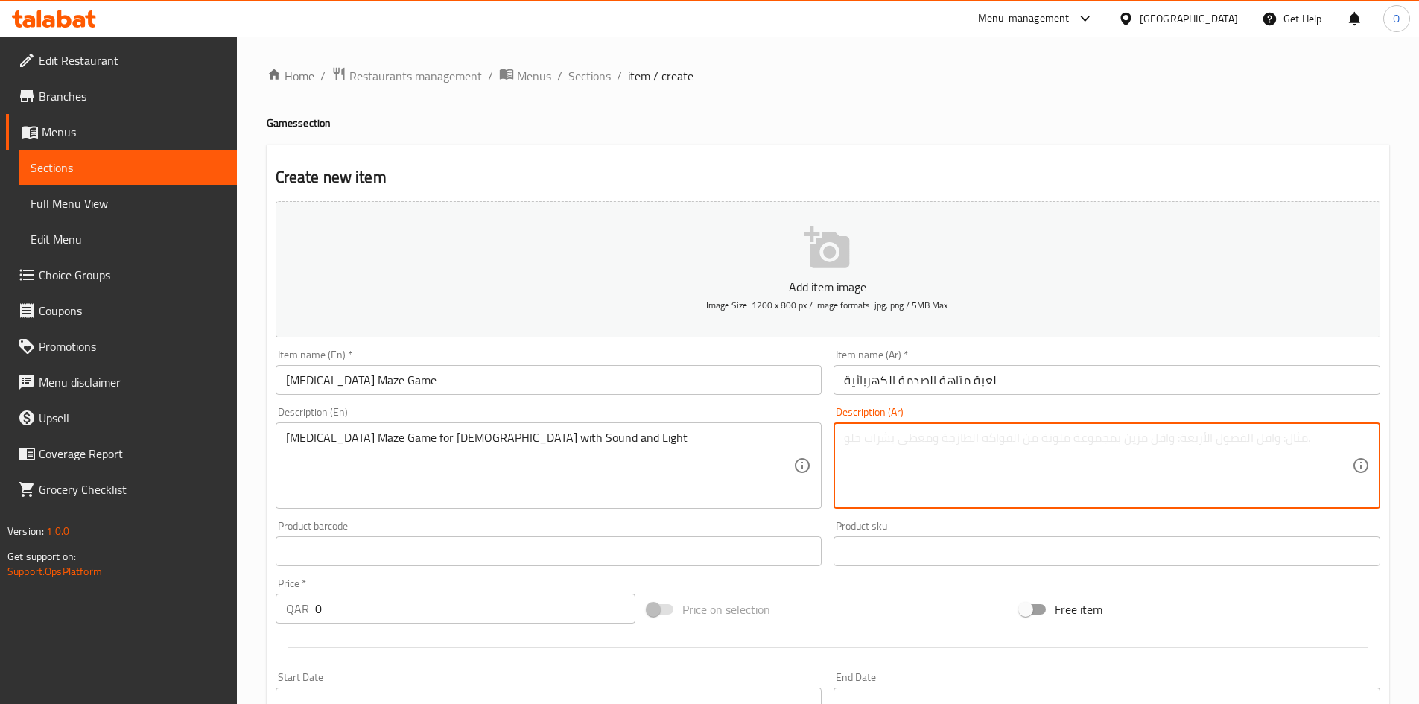
paste textarea "لعبة متاهة الصدمة الكهربائية من عمر 3 سنوات مع الصوت والضوء"
type textarea "لعبة متاهة الصدمة الكهربائية من عمر 3 سنوات مع الصوت والضوء"
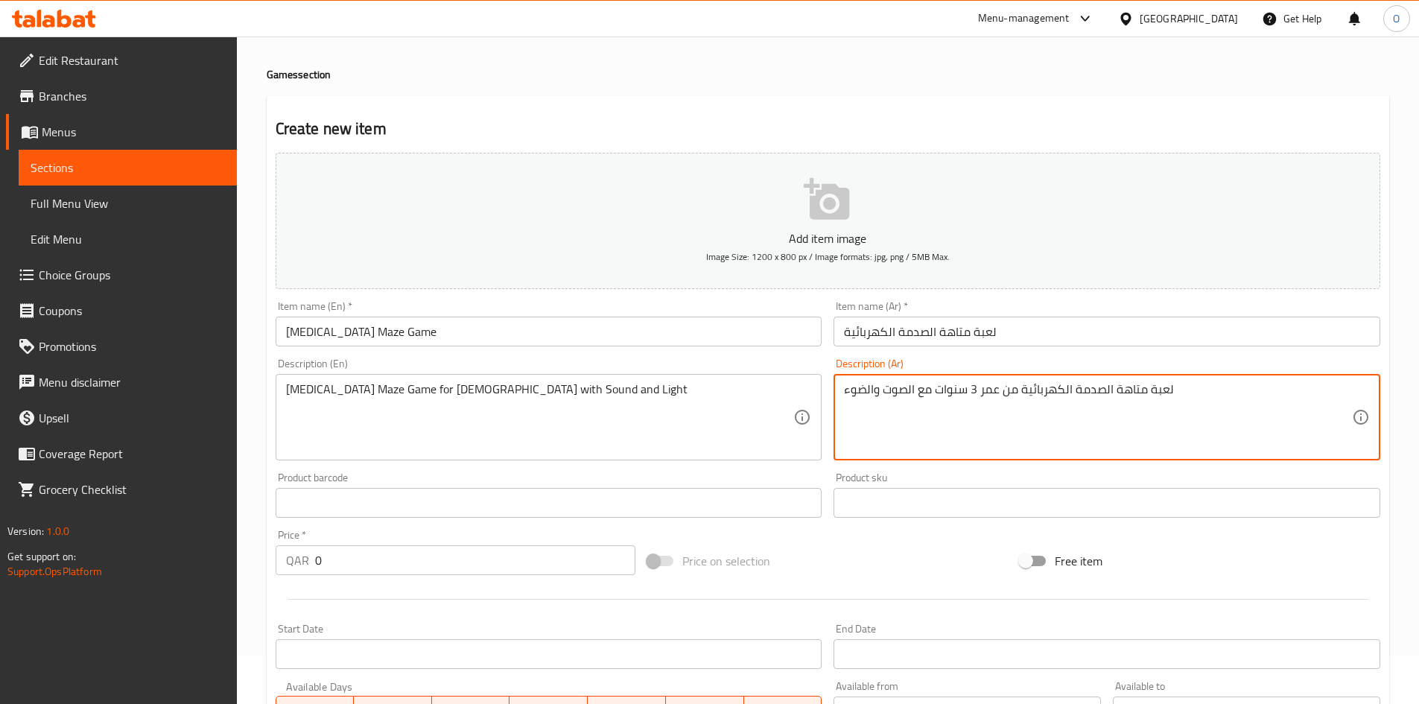
scroll to position [74, 0]
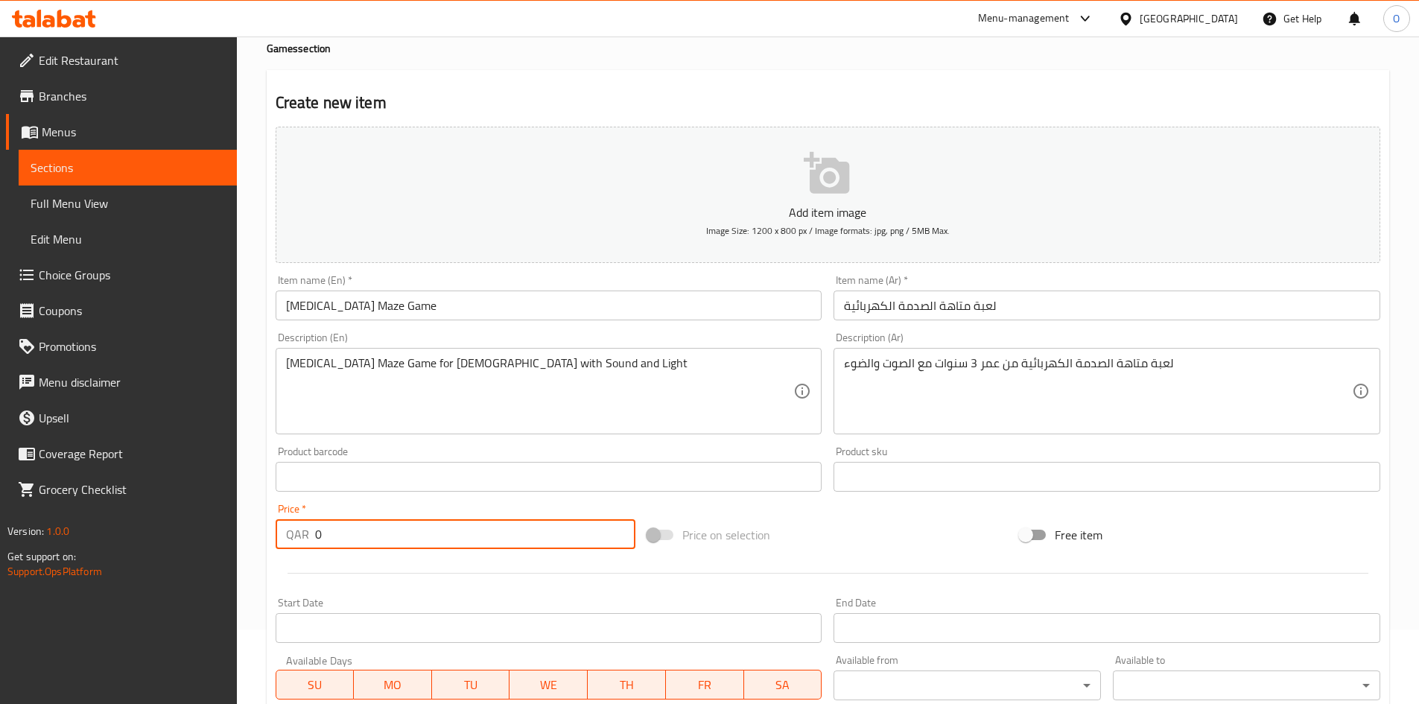
click at [315, 533] on input "0" at bounding box center [475, 534] width 321 height 30
paste input "39"
type input "39"
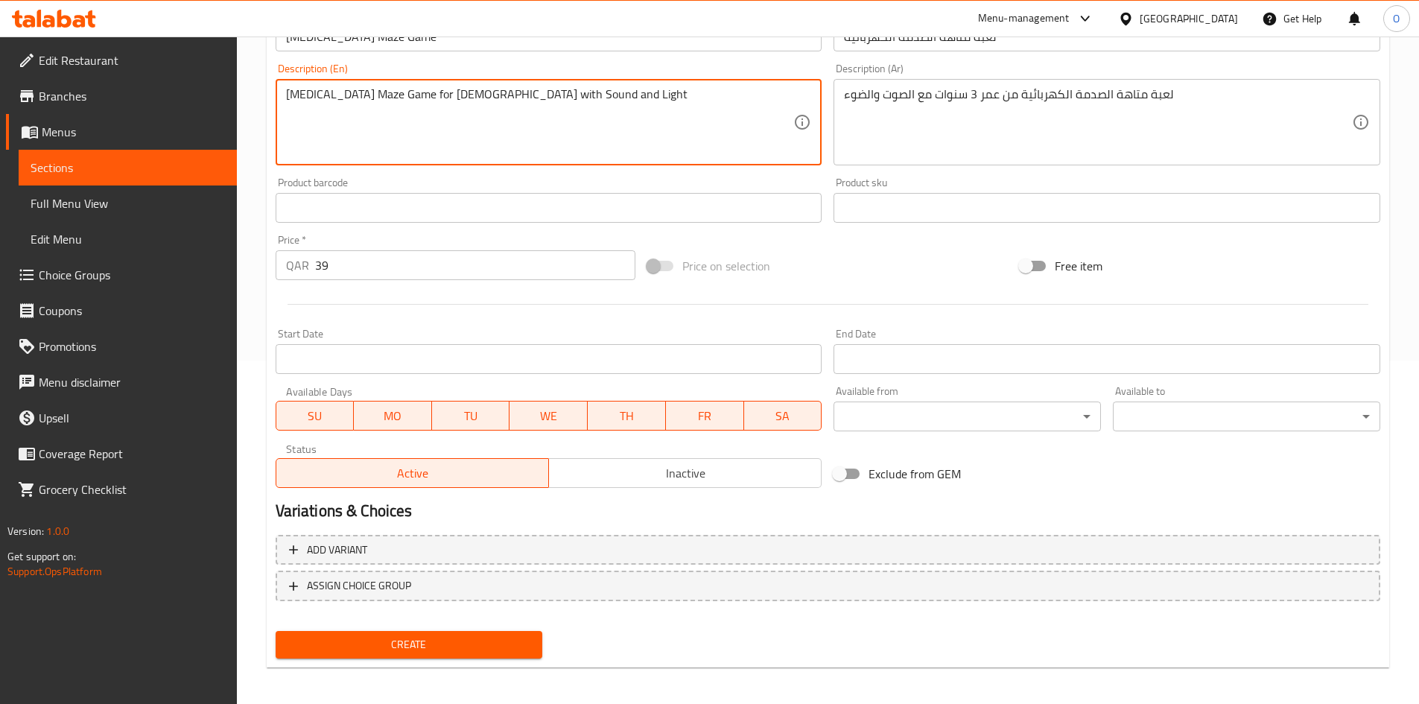
scroll to position [349, 0]
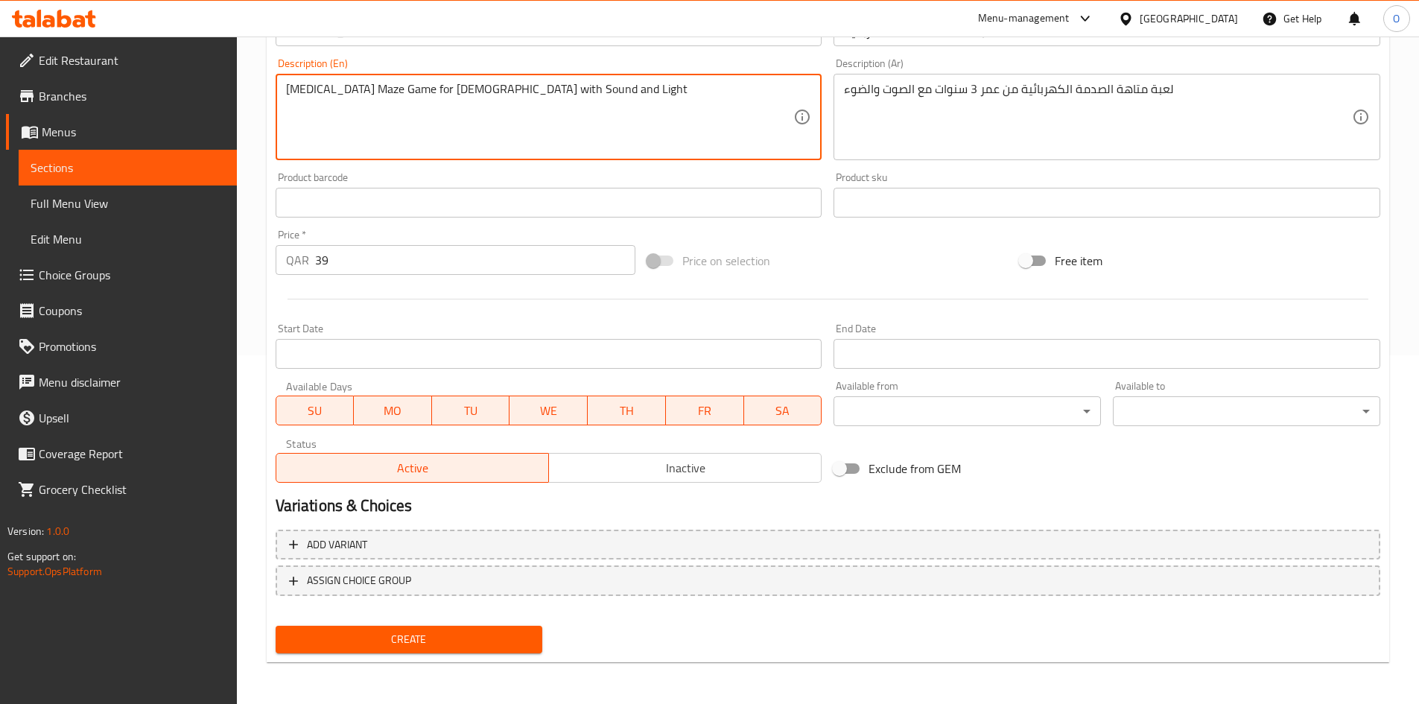
click at [594, 456] on button "Inactive" at bounding box center [684, 468] width 273 height 30
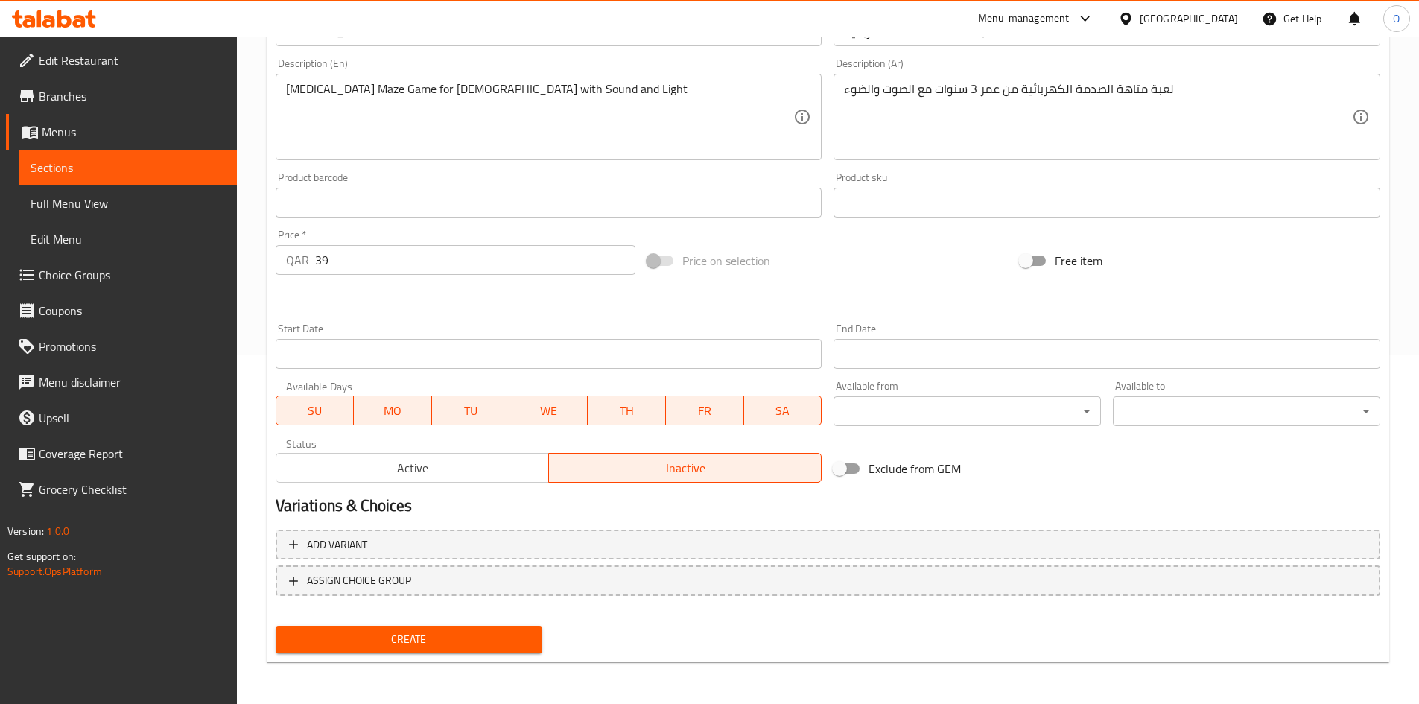
click at [438, 641] on span "Create" at bounding box center [409, 639] width 244 height 19
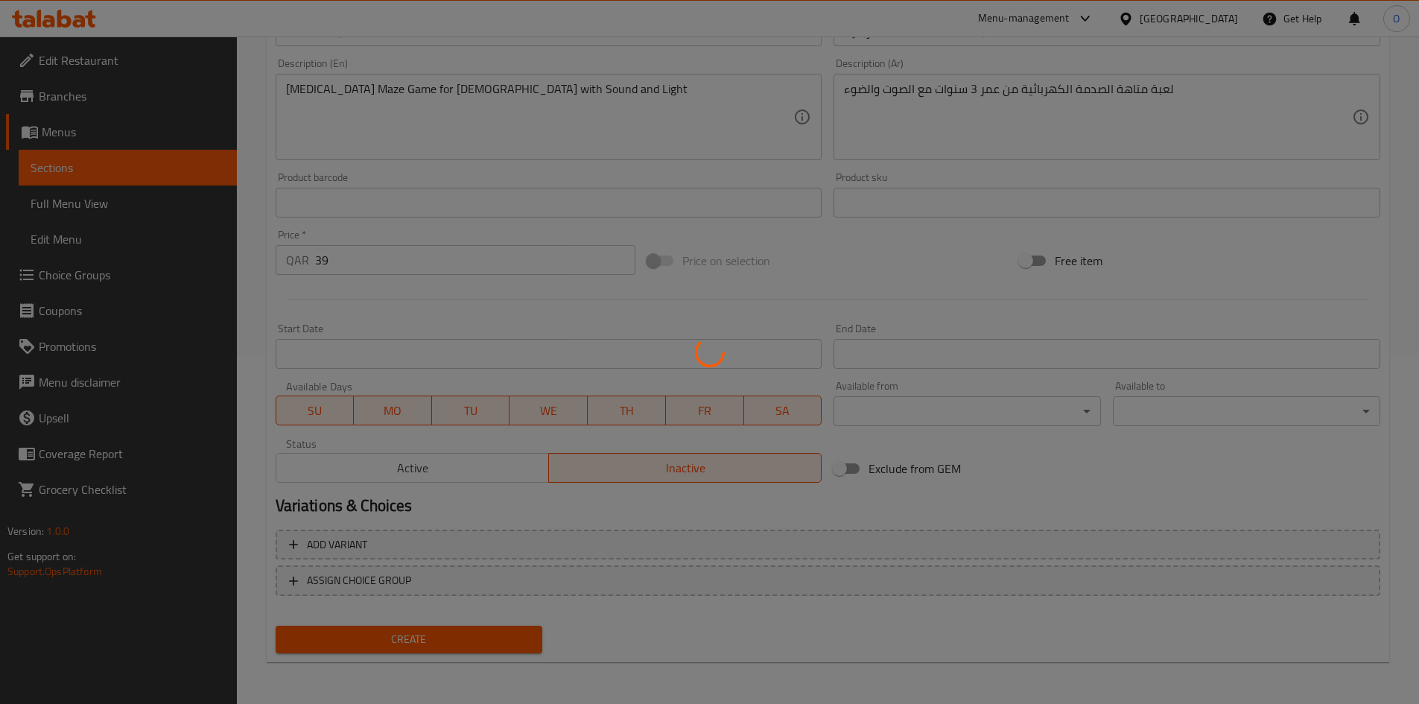
type input "0"
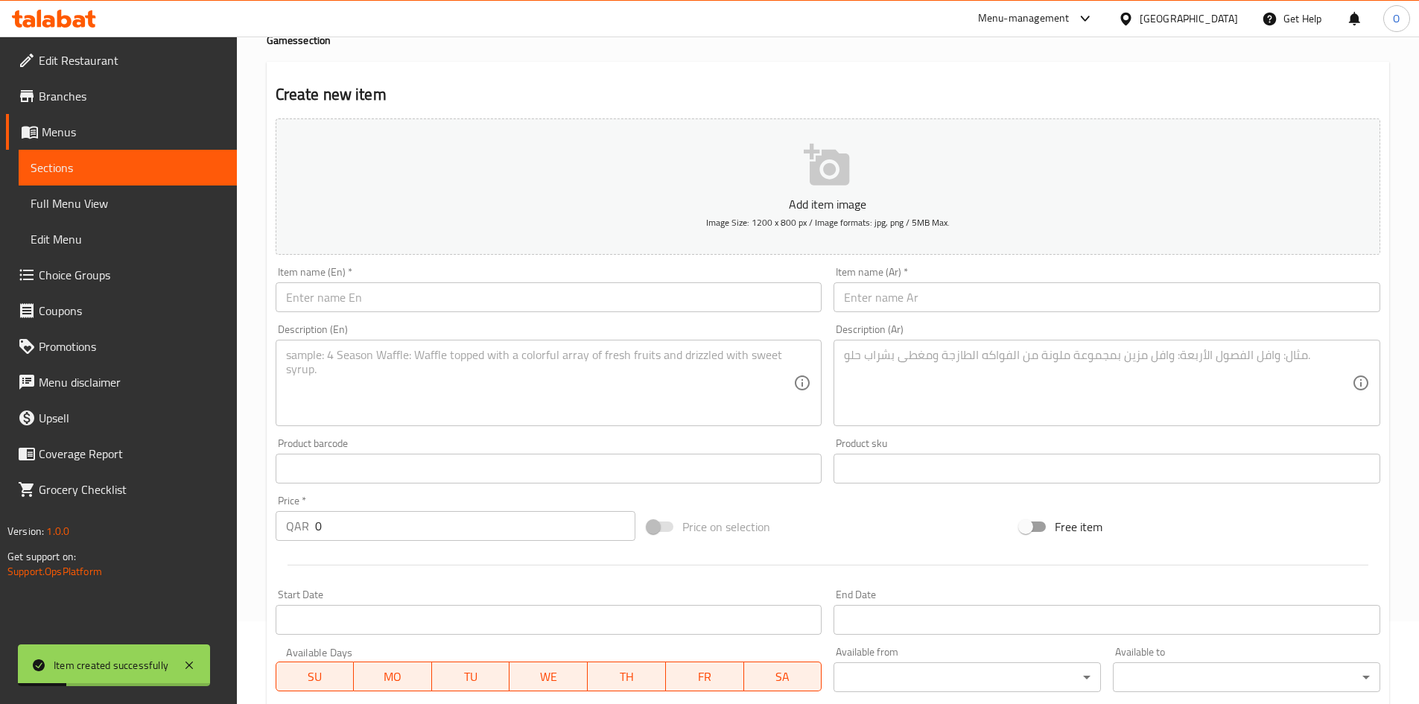
scroll to position [0, 0]
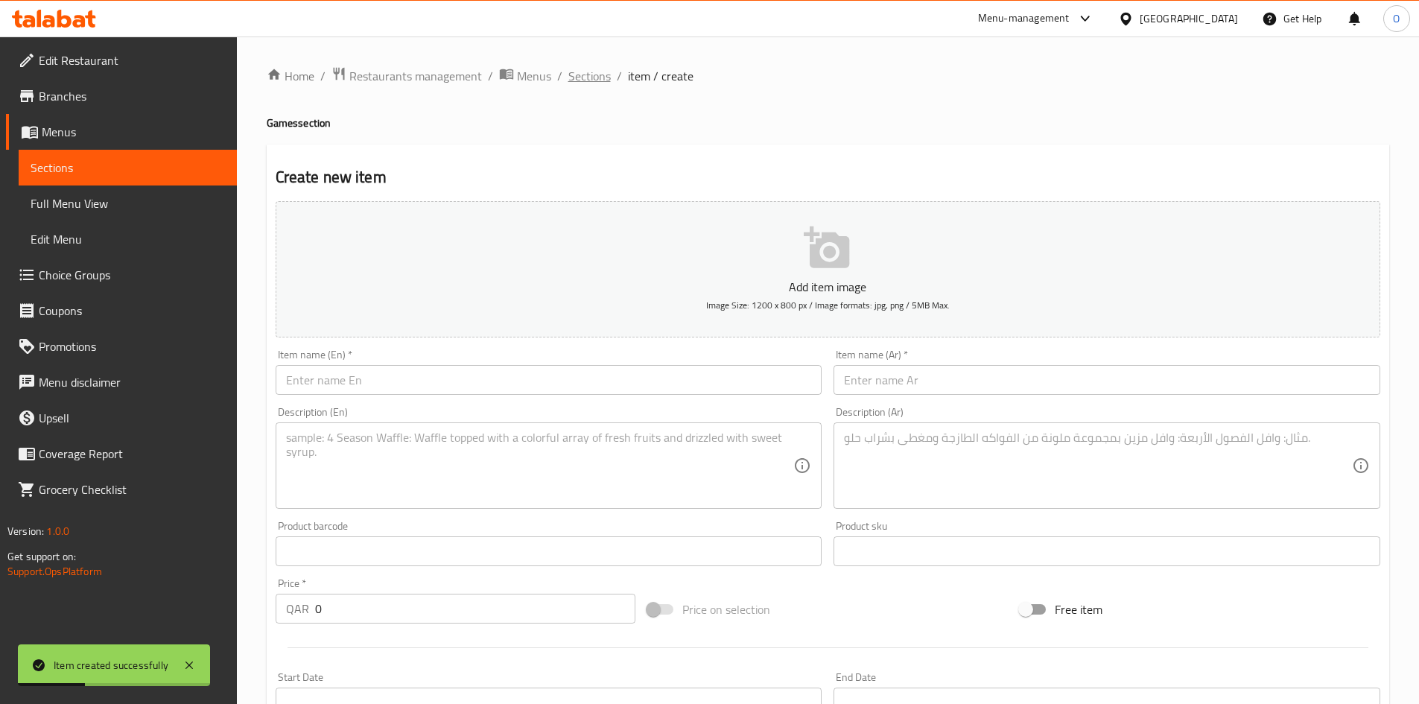
click at [590, 76] on span "Sections" at bounding box center [589, 76] width 42 height 18
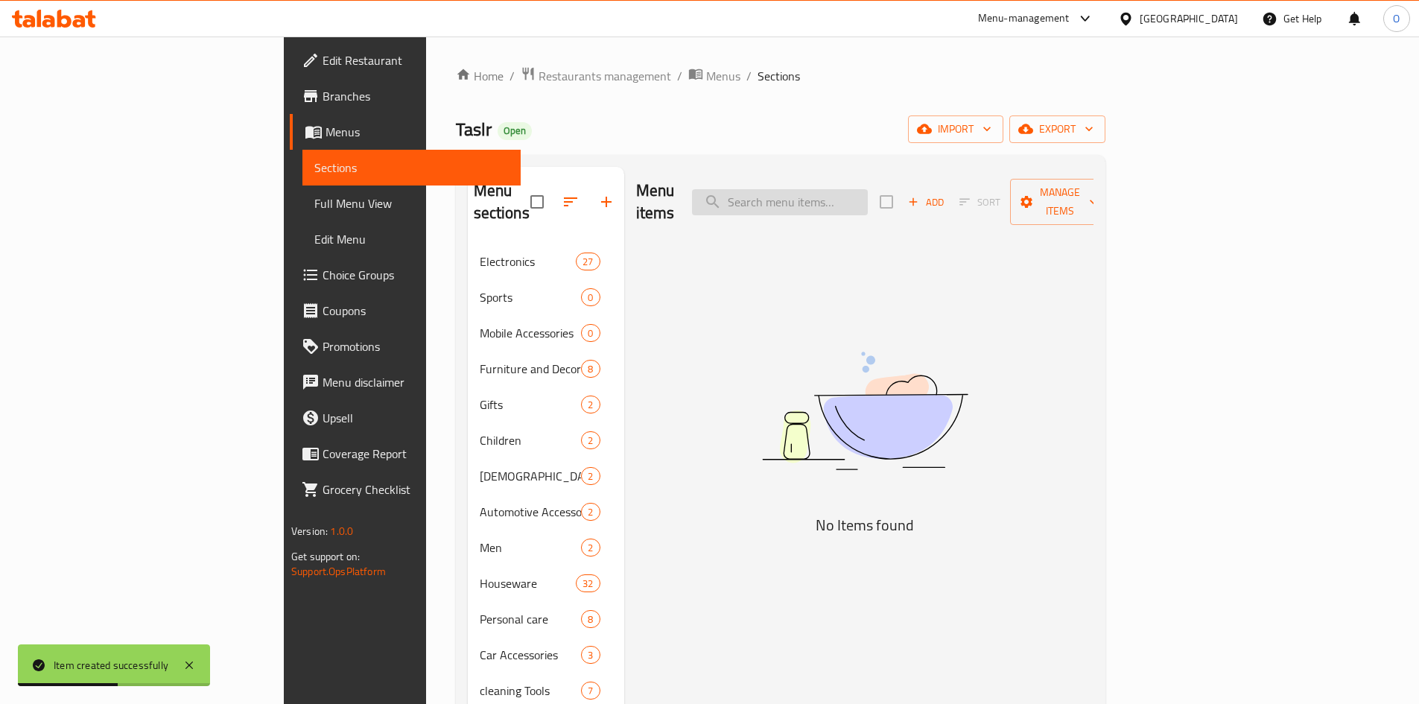
paste input "Make Italian Moka Expresso coffee - small"
drag, startPoint x: 929, startPoint y: 192, endPoint x: 1042, endPoint y: 209, distance: 114.5
click at [1042, 209] on div "Menu items Make Italian Moka Expresso coffee - small Add Sort Manage items" at bounding box center [864, 202] width 457 height 71
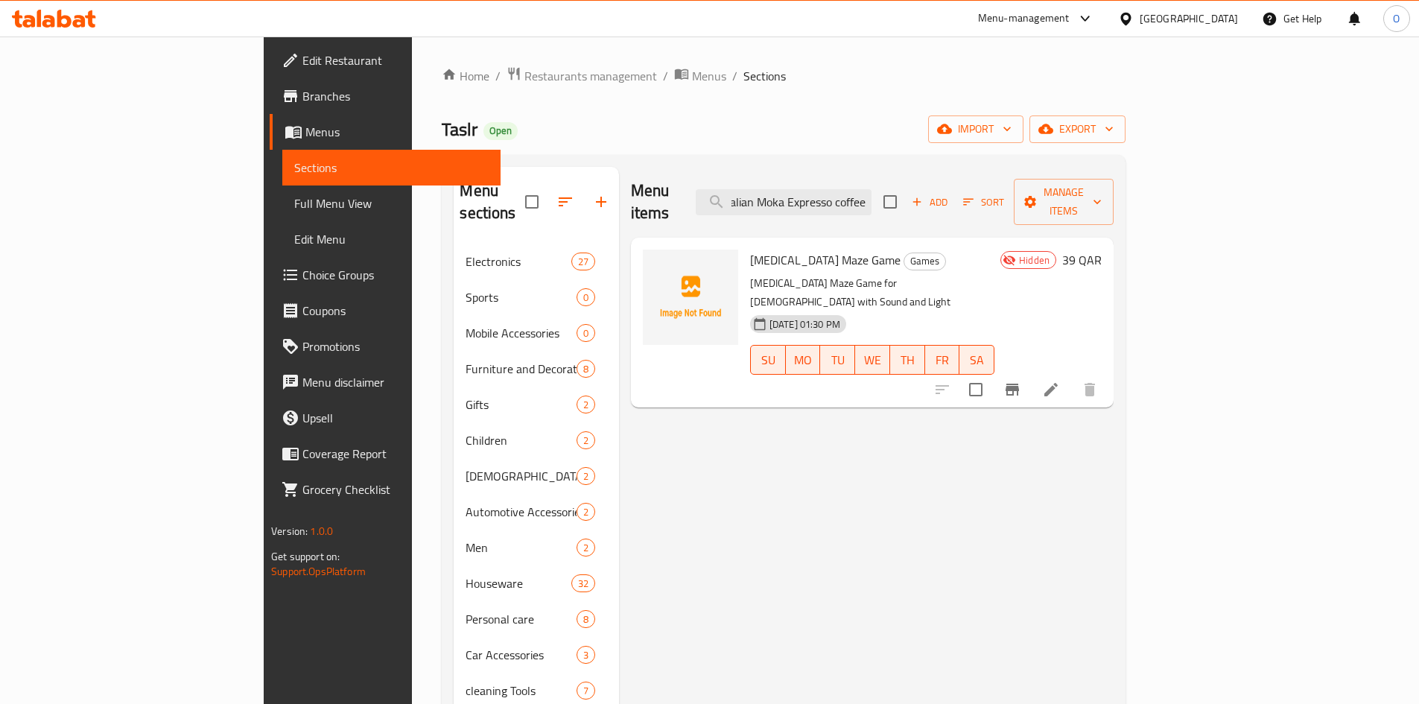
drag, startPoint x: 930, startPoint y: 194, endPoint x: 981, endPoint y: 200, distance: 51.7
click at [981, 200] on div "Menu items Make Italian Moka Expresso coffee Add Sort Manage items" at bounding box center [872, 202] width 483 height 71
click at [871, 197] on input "Make Italian Moka Expresso coffee" at bounding box center [784, 202] width 176 height 26
drag, startPoint x: 929, startPoint y: 197, endPoint x: 820, endPoint y: 212, distance: 109.7
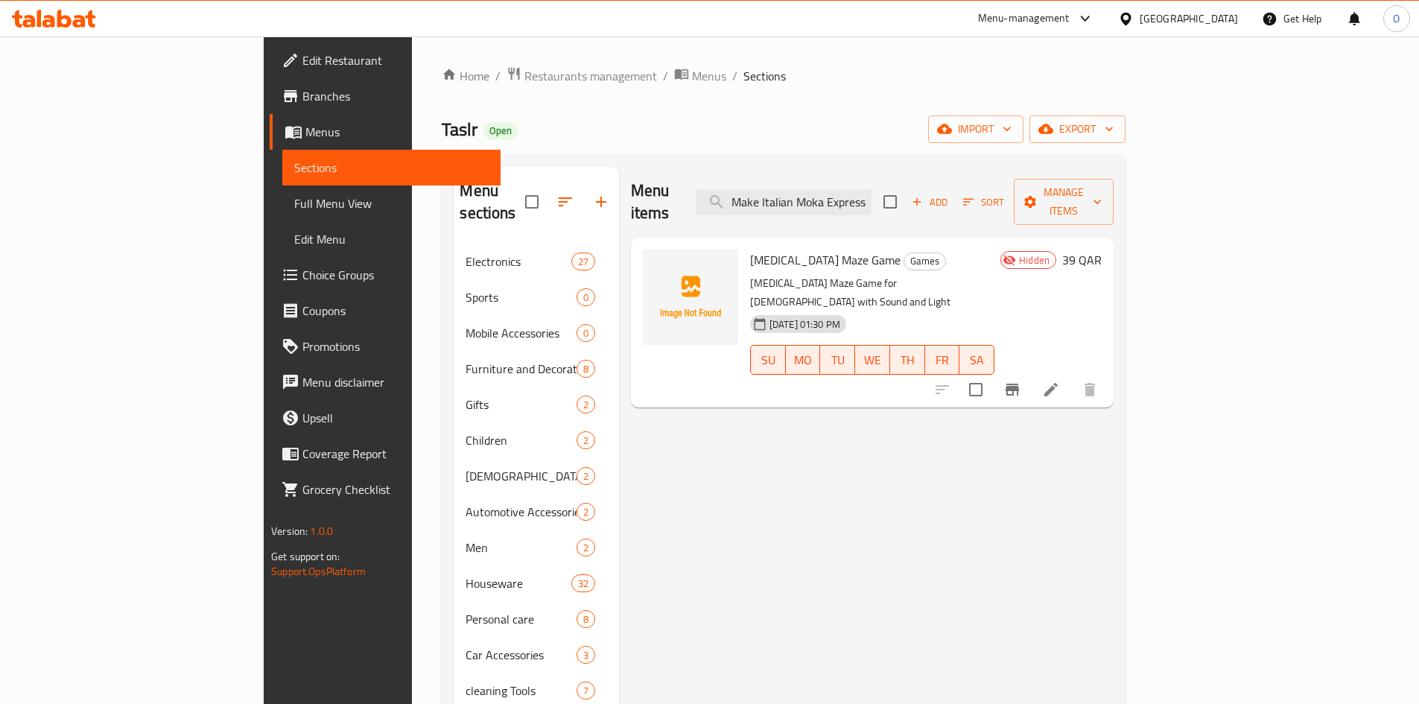
click at [820, 212] on div "Menu items Make Italian Moka Expresso coffee Add Sort Manage items" at bounding box center [872, 202] width 483 height 71
click at [858, 238] on div "[MEDICAL_DATA] Maze Game Games [MEDICAL_DATA] Maze Game for [DEMOGRAPHIC_DATA] …" at bounding box center [872, 323] width 483 height 170
drag, startPoint x: 894, startPoint y: 189, endPoint x: 996, endPoint y: 200, distance: 102.6
click at [996, 200] on div "Menu items Make Italian Moka Expresso coffee Add Sort Manage items" at bounding box center [872, 202] width 483 height 71
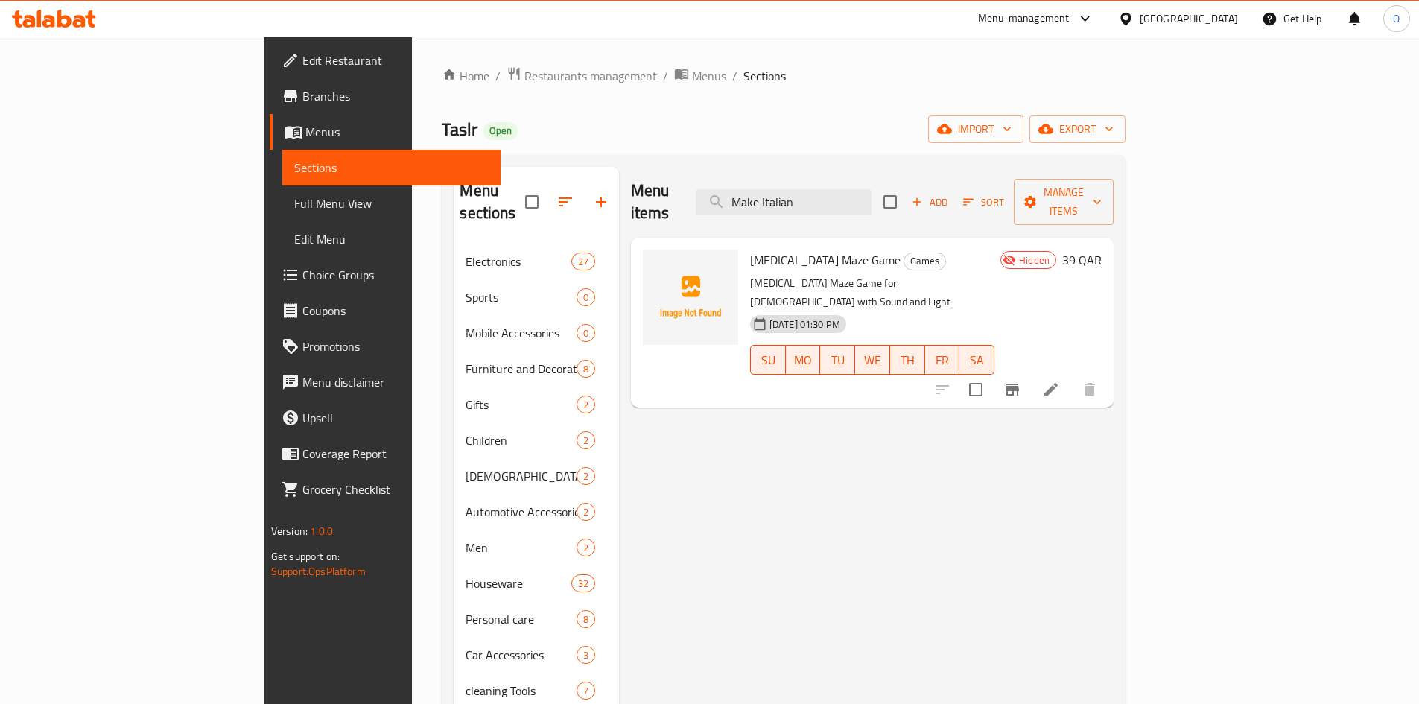
scroll to position [0, 0]
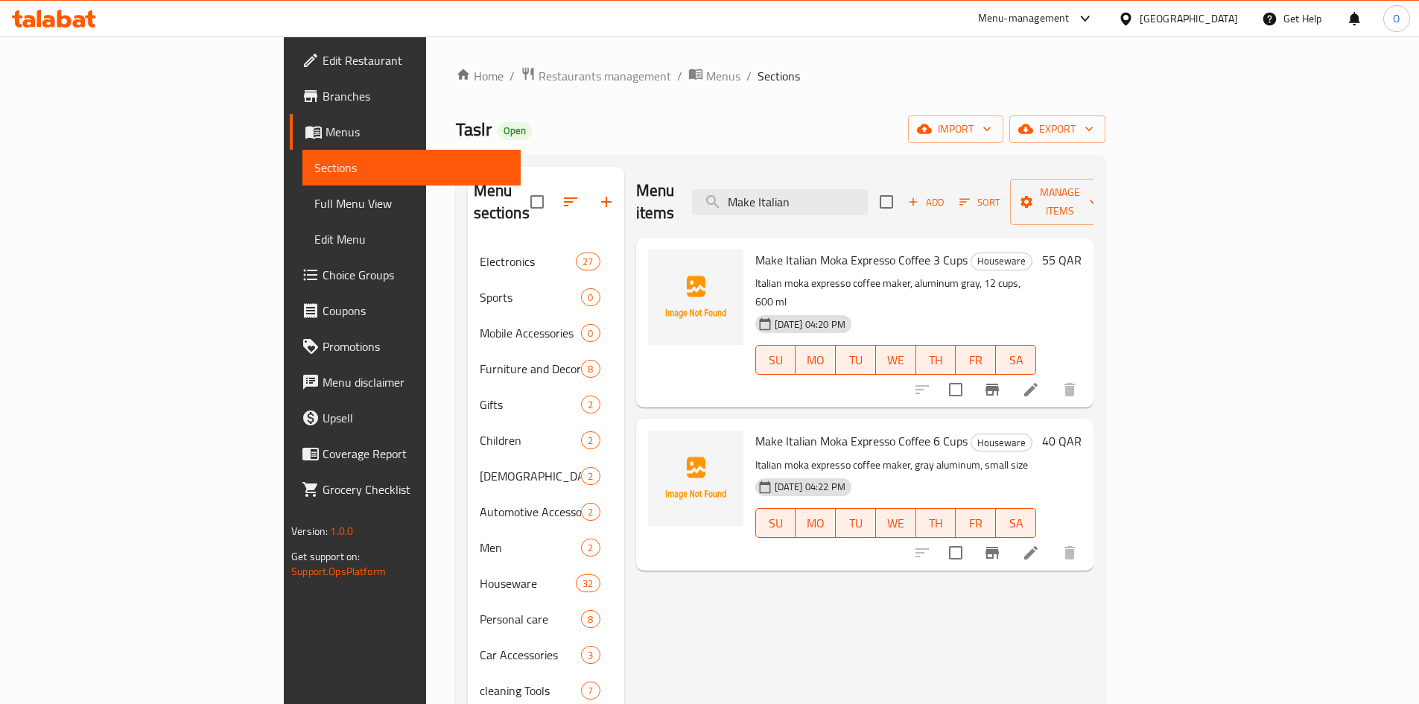
type input "Make Italian"
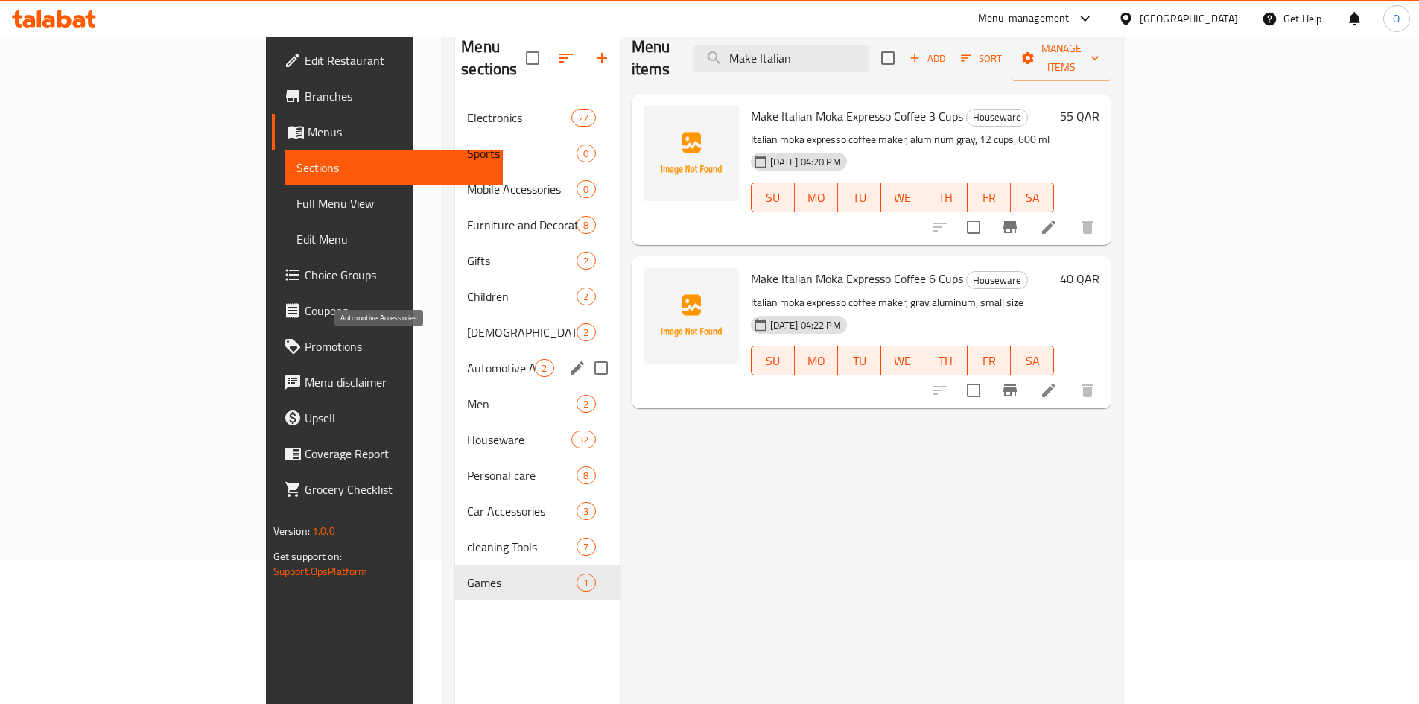
scroll to position [149, 0]
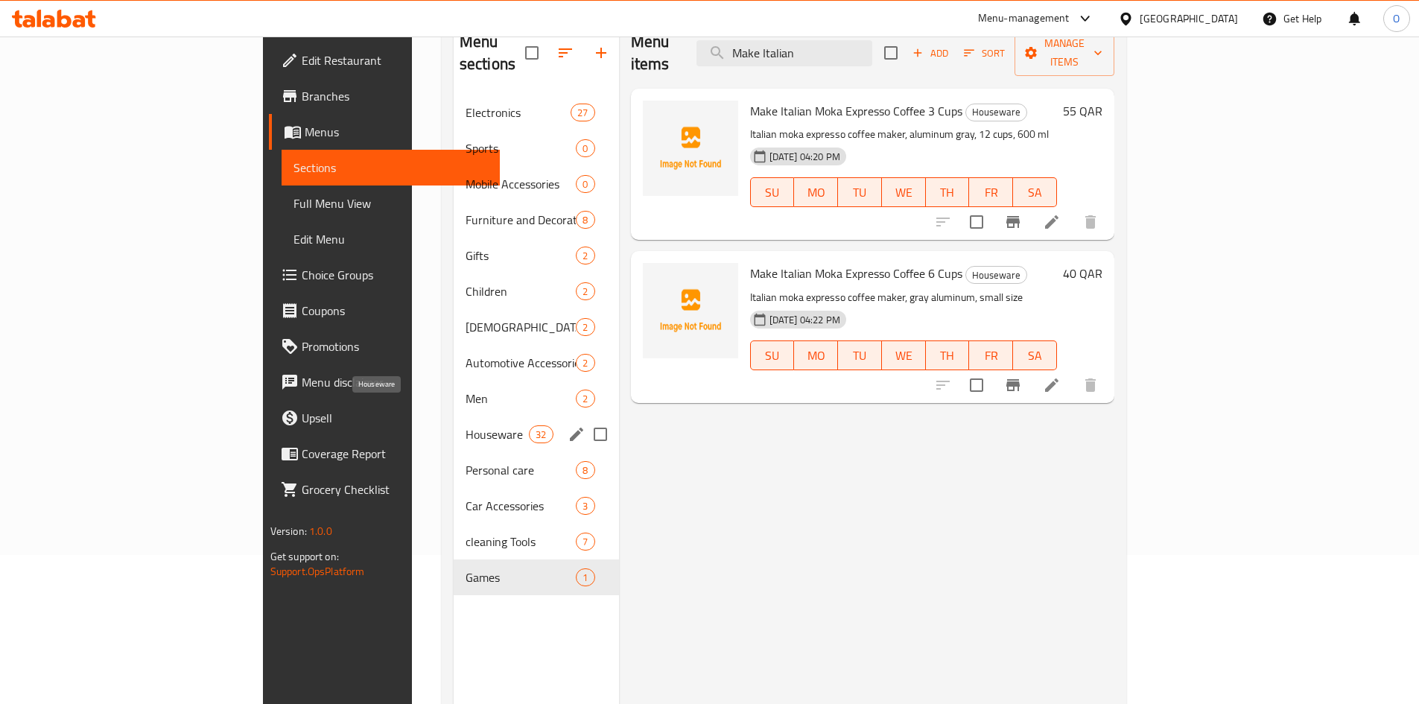
click at [465, 425] on span "Houseware" at bounding box center [496, 434] width 63 height 18
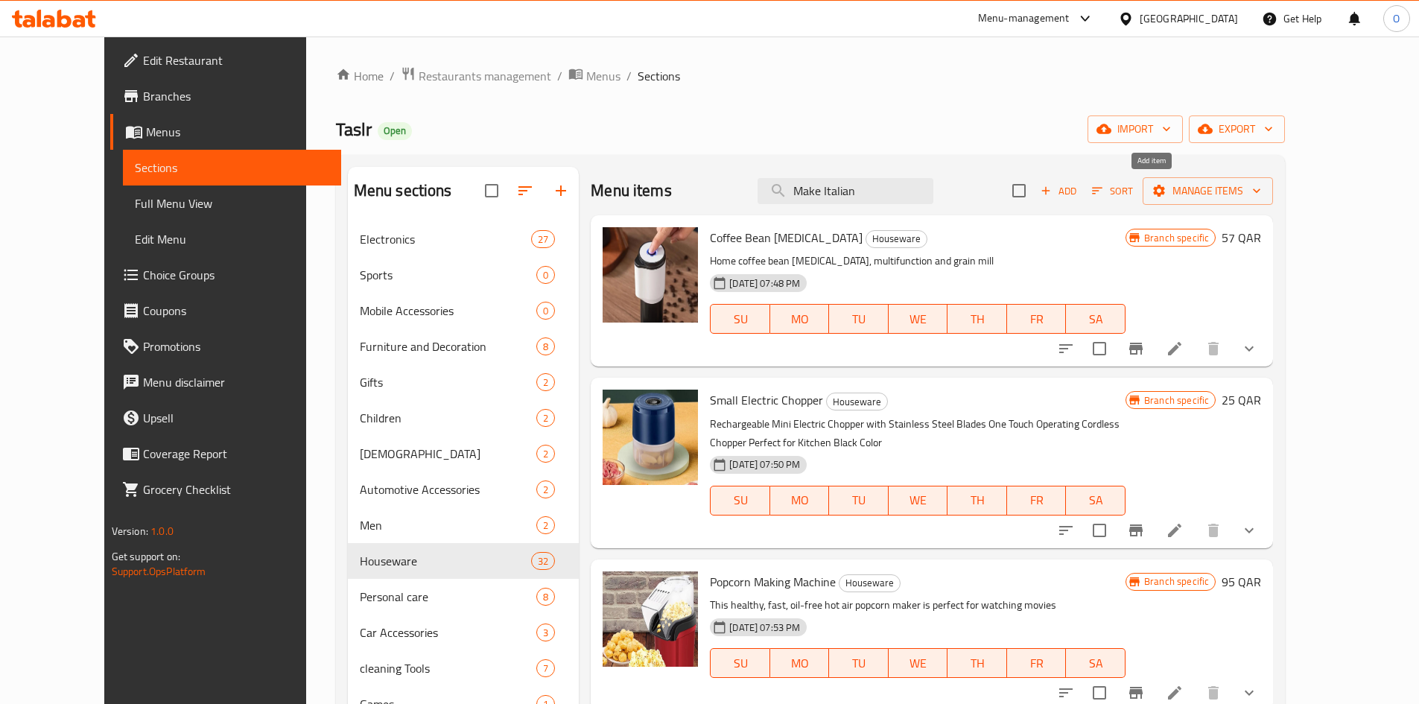
click at [1078, 198] on span "Add" at bounding box center [1058, 190] width 40 height 17
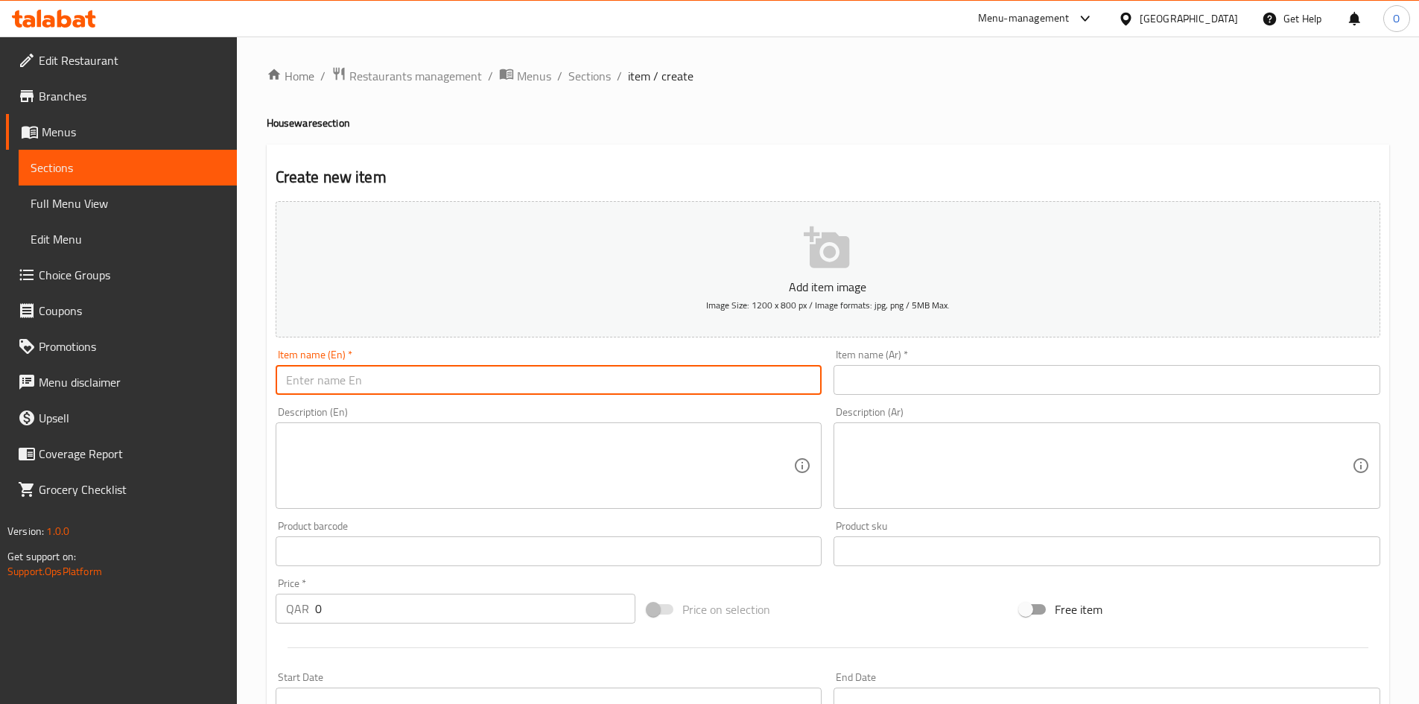
paste input "Make Italian Moka Expresso Coffee Small"
type input "Make Italian Moka Expresso Coffee Small"
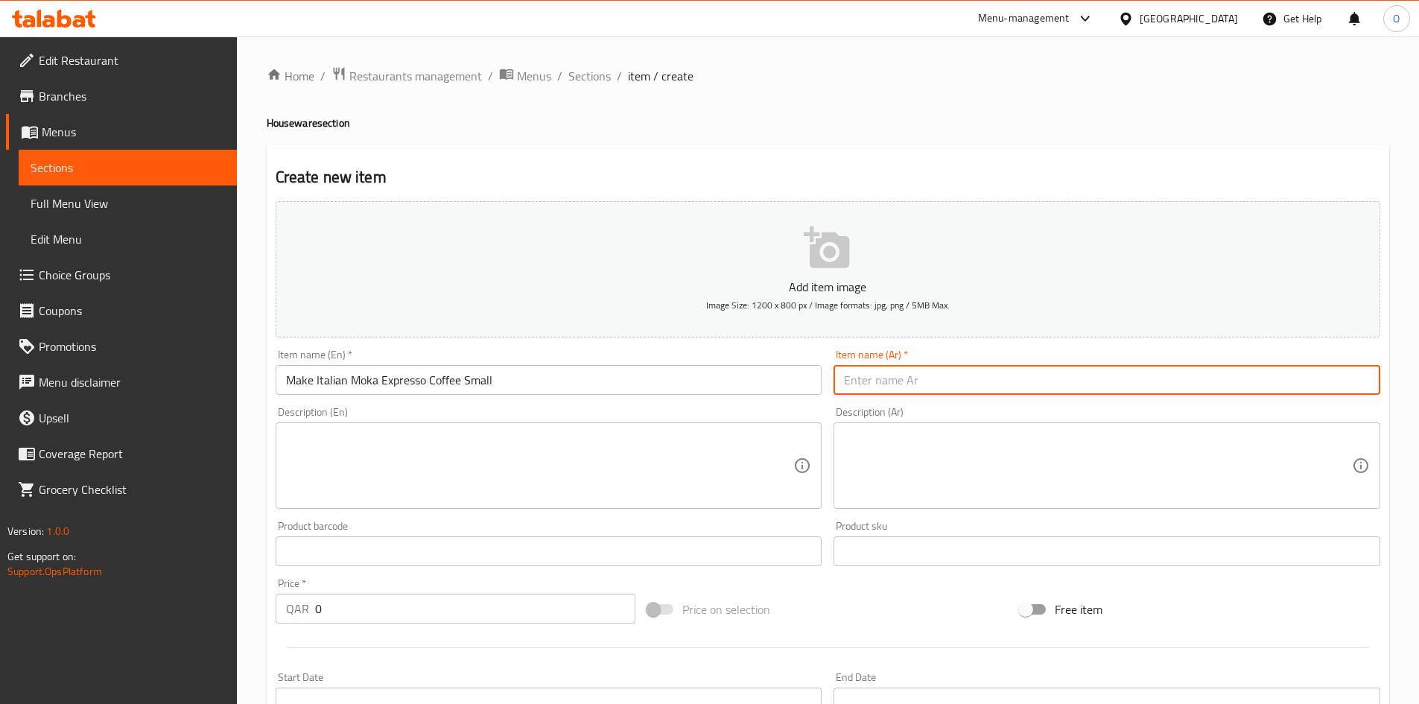
paste input "صنع القهوة موكا اكسبريسو الإيطالية - صغير"
drag, startPoint x: 874, startPoint y: 384, endPoint x: 883, endPoint y: 384, distance: 9.7
click at [883, 384] on input "صنع القهوة موكا اكسبريسو الإيطالية - صغير" at bounding box center [1106, 380] width 547 height 30
type input "صنع القهوة موكا اكسبريسو الإيطالية صغير"
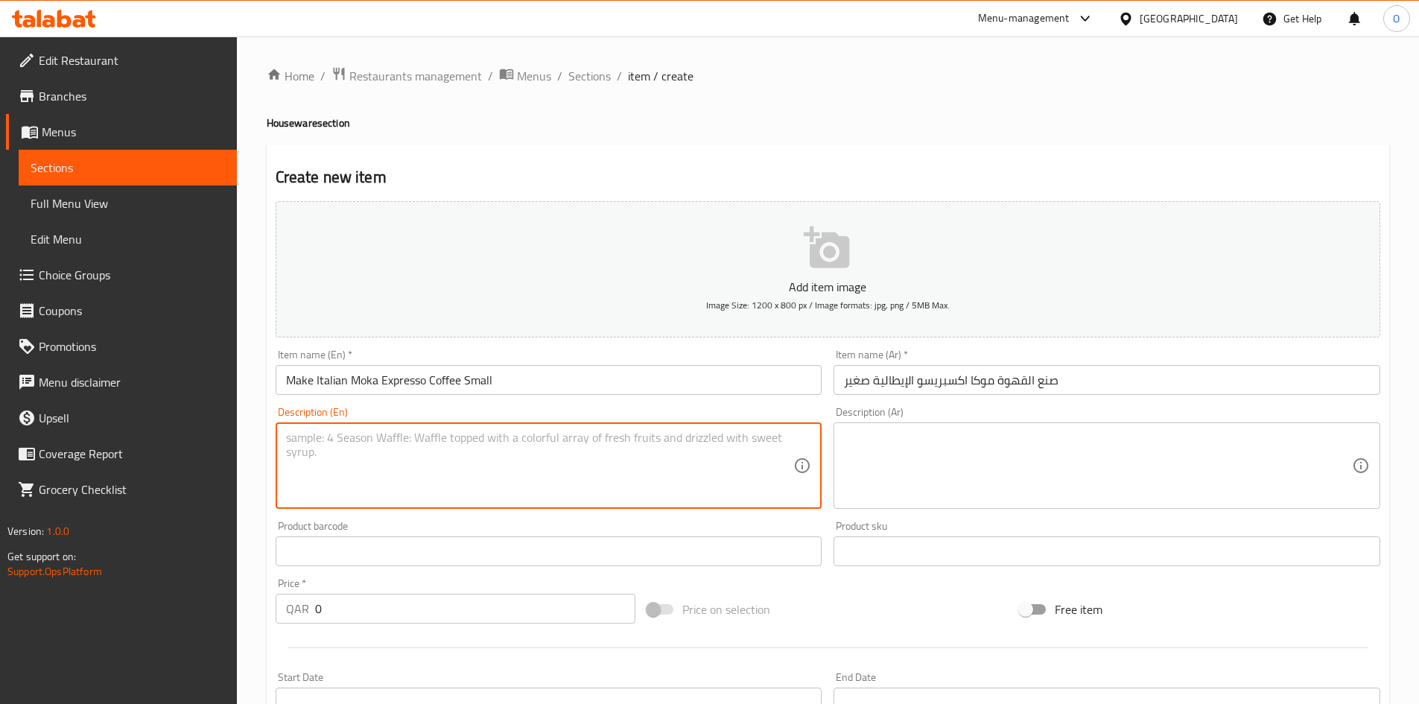
paste textarea "Italian Moka Expresso coffee maker, gray aluminum, small size"
type textarea "Italian Moka Expresso coffee maker, gray aluminum, small size"
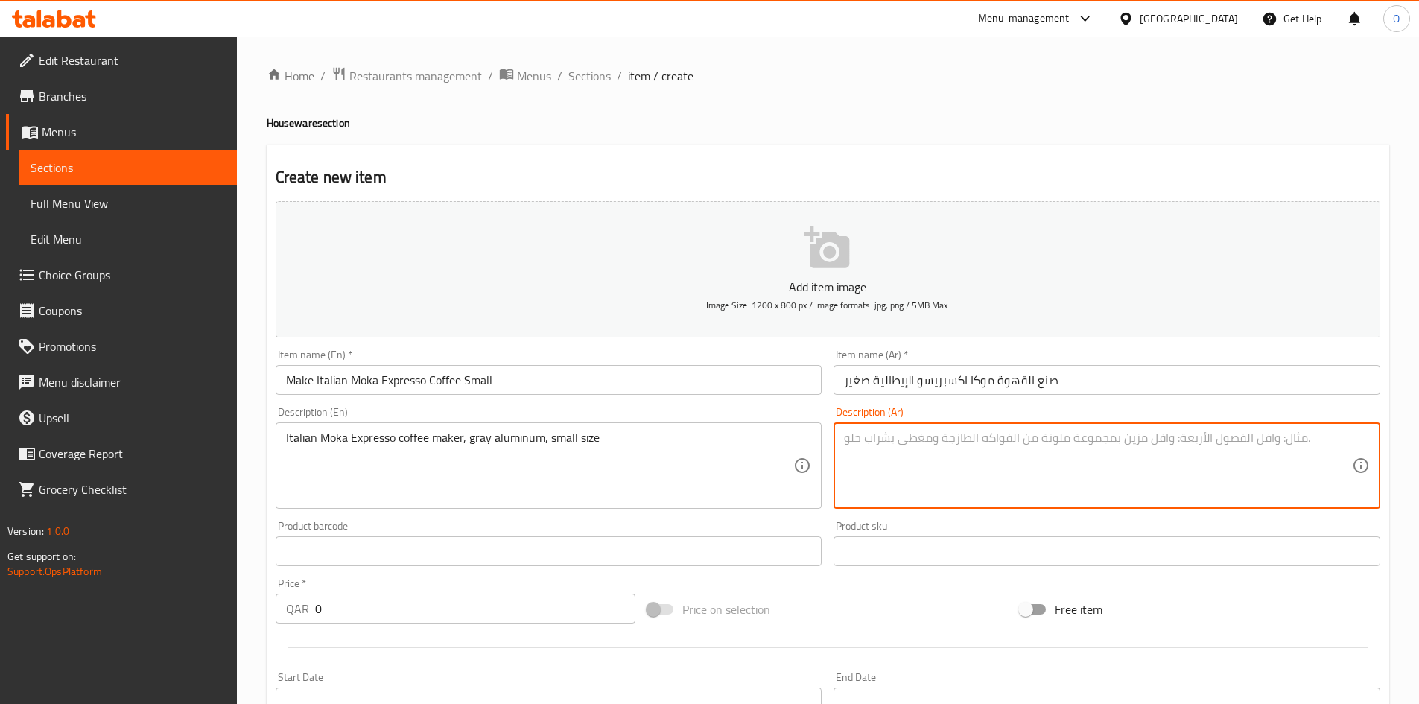
paste textarea "ماكينة صنع القهوة موكا اكسبريسو الإيطالية من المونيوم رمادي حجم صغير"
type textarea "ماكينة صنع القهوة موكا اكسبريسو الإيطالية من المونيوم رمادي حجم صغير"
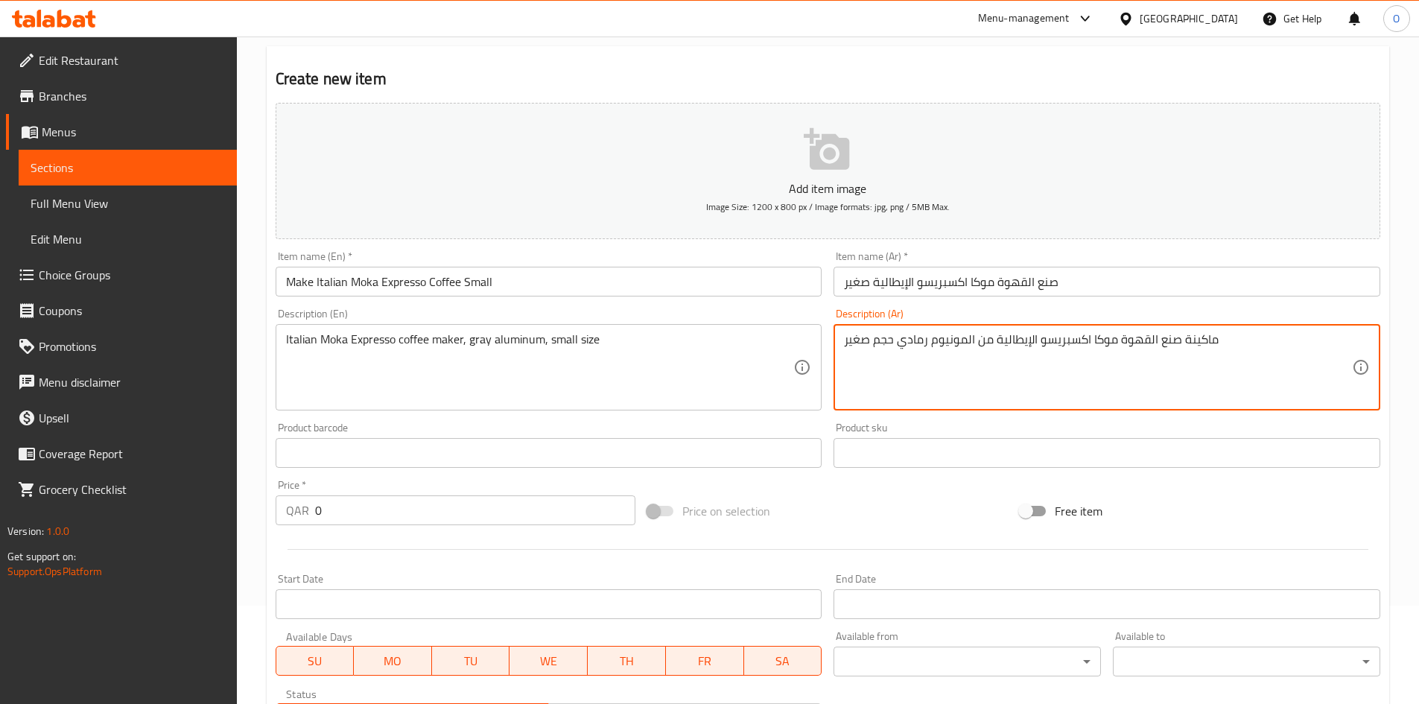
scroll to position [149, 0]
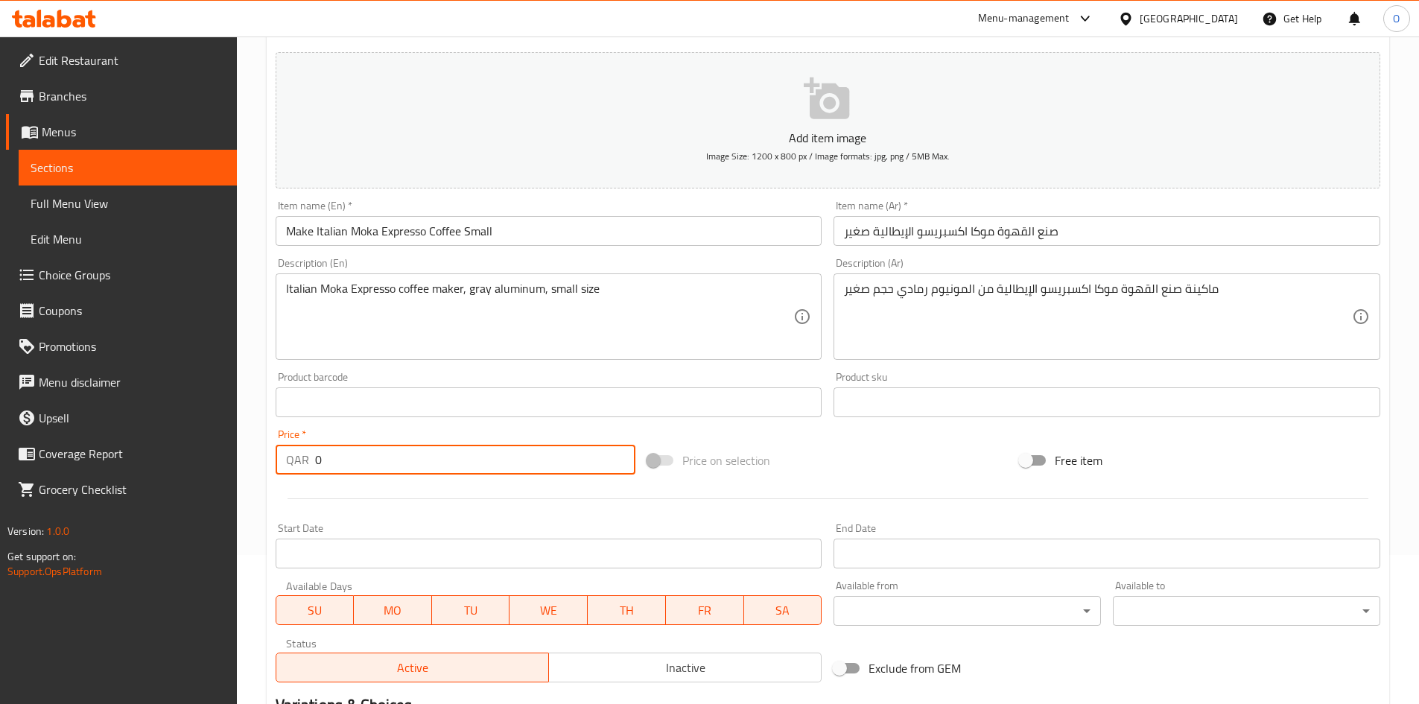
drag, startPoint x: 358, startPoint y: 463, endPoint x: 267, endPoint y: 462, distance: 91.6
click at [267, 462] on div "Create new item Add item image Image Size: 1200 x 800 px / Image formats: jpg, …" at bounding box center [828, 429] width 1122 height 867
paste input "32"
type input "32"
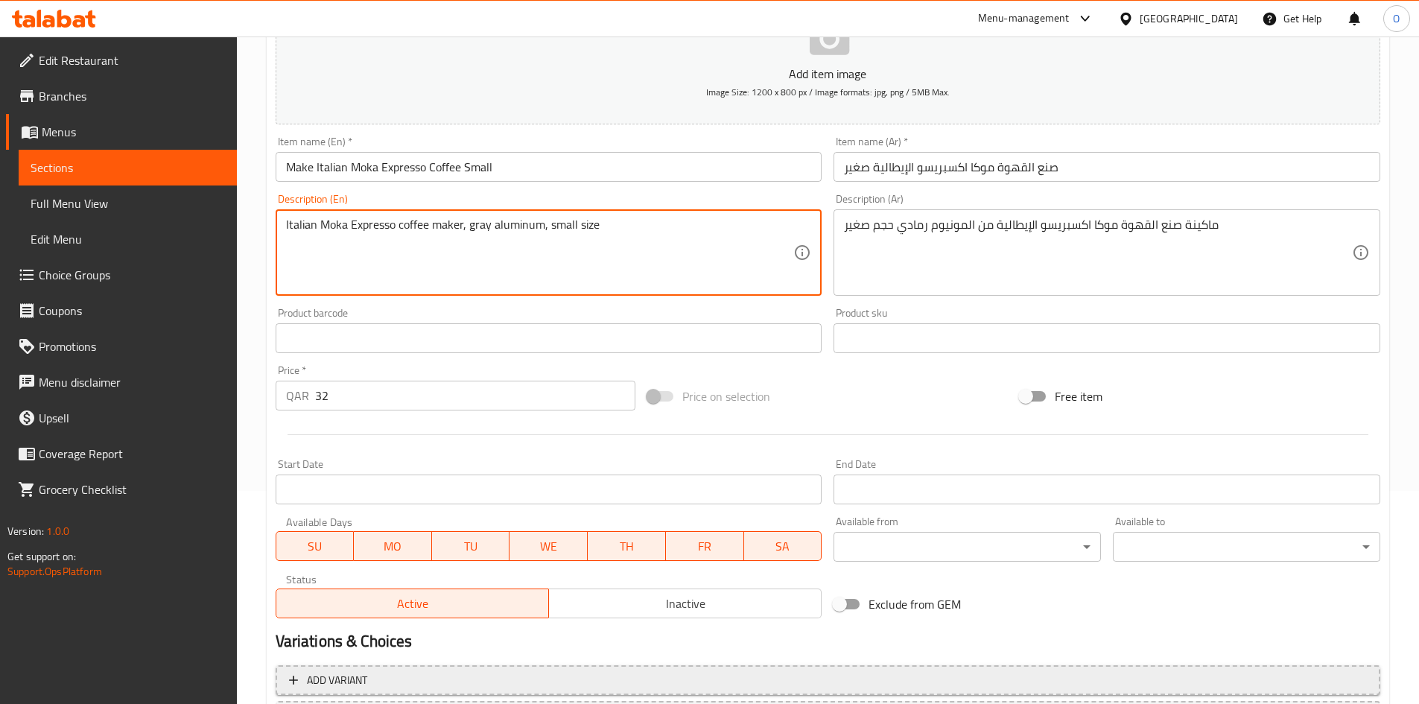
scroll to position [349, 0]
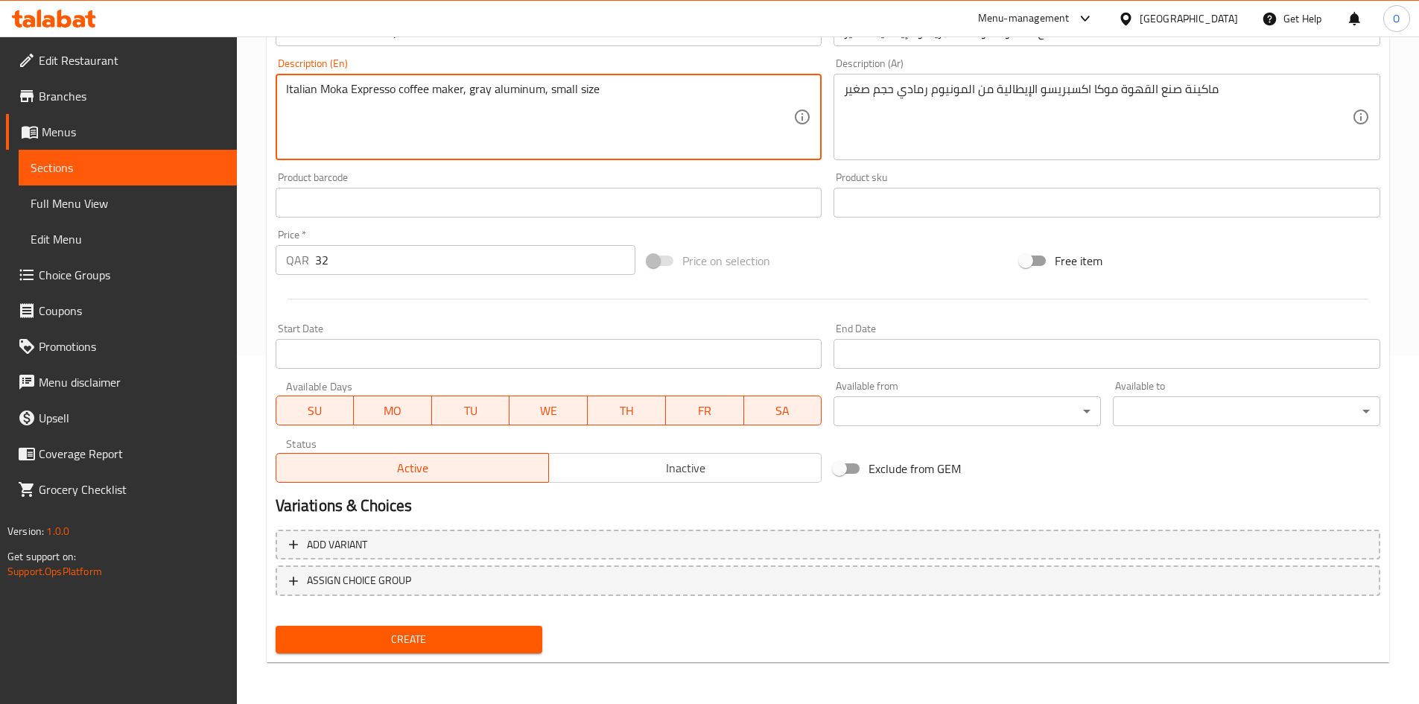
click at [436, 630] on span "Create" at bounding box center [409, 639] width 244 height 19
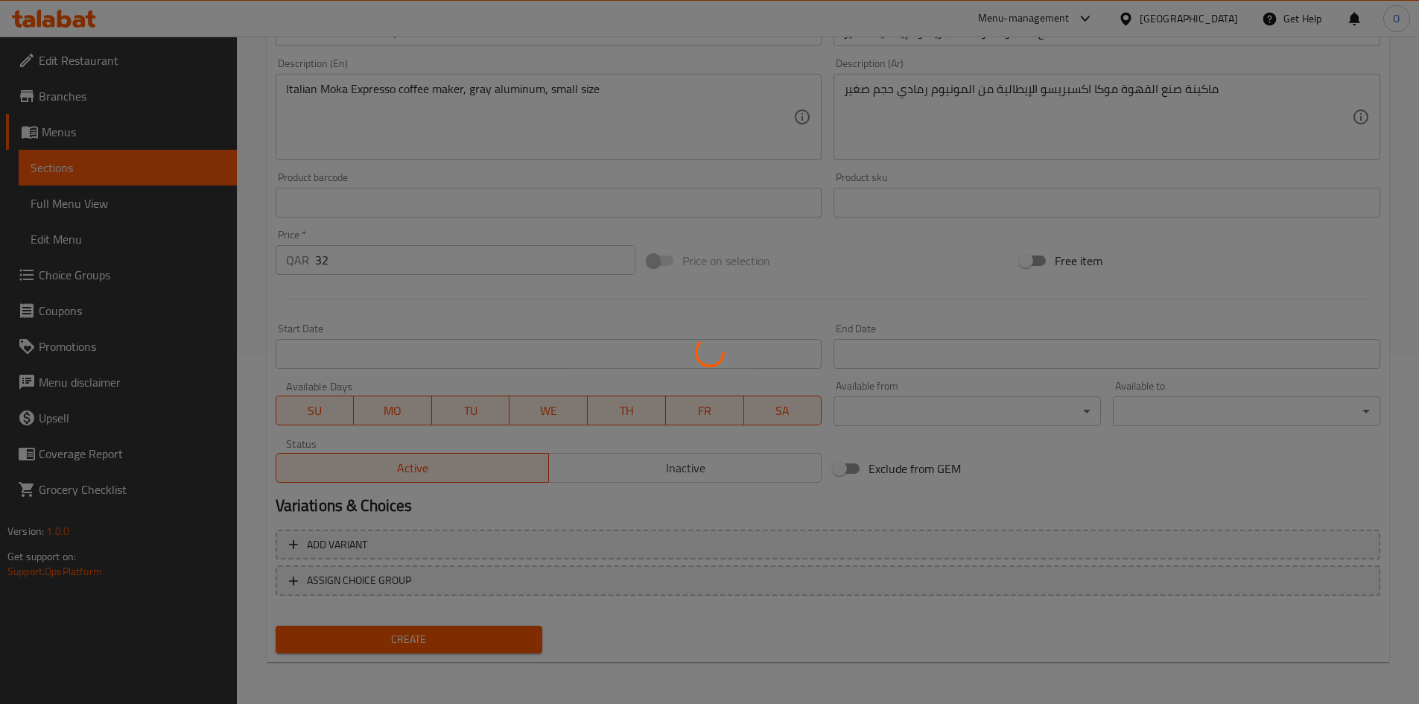
type input "0"
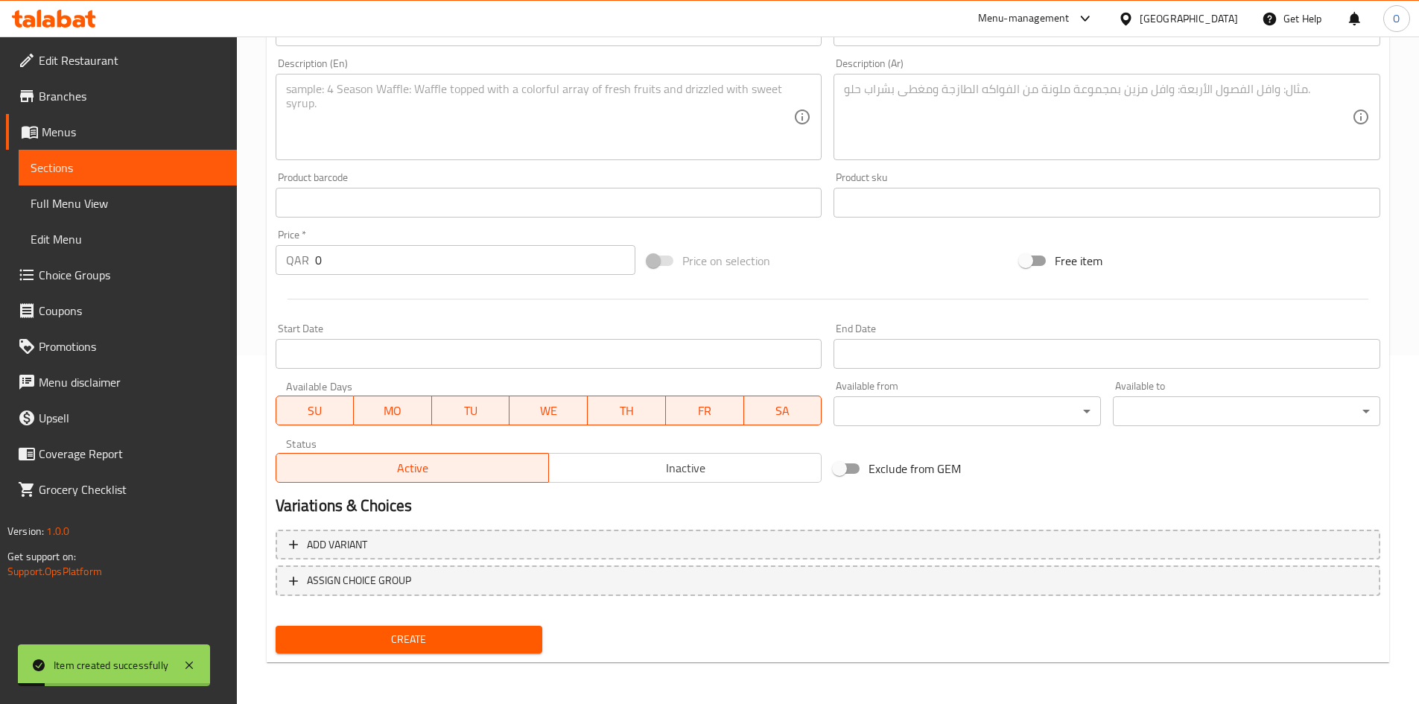
scroll to position [0, 0]
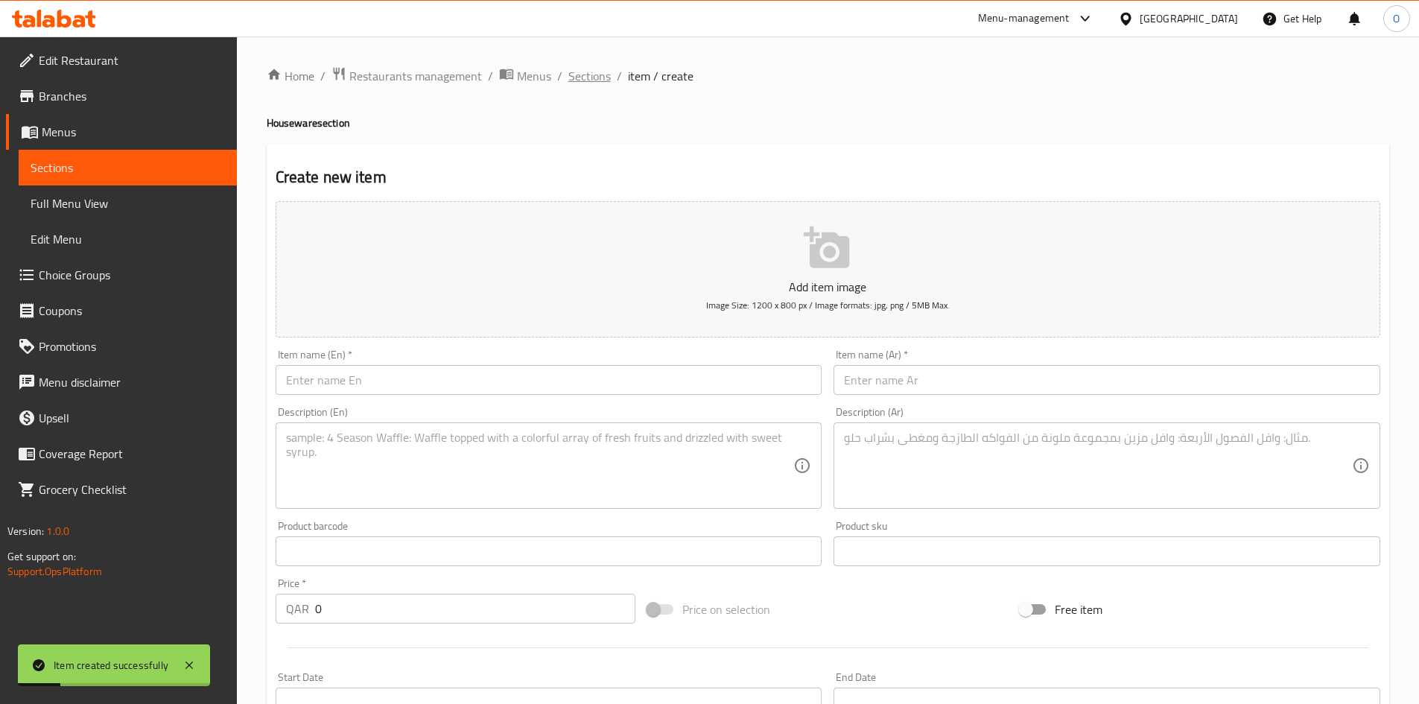
click at [591, 69] on span "Sections" at bounding box center [589, 76] width 42 height 18
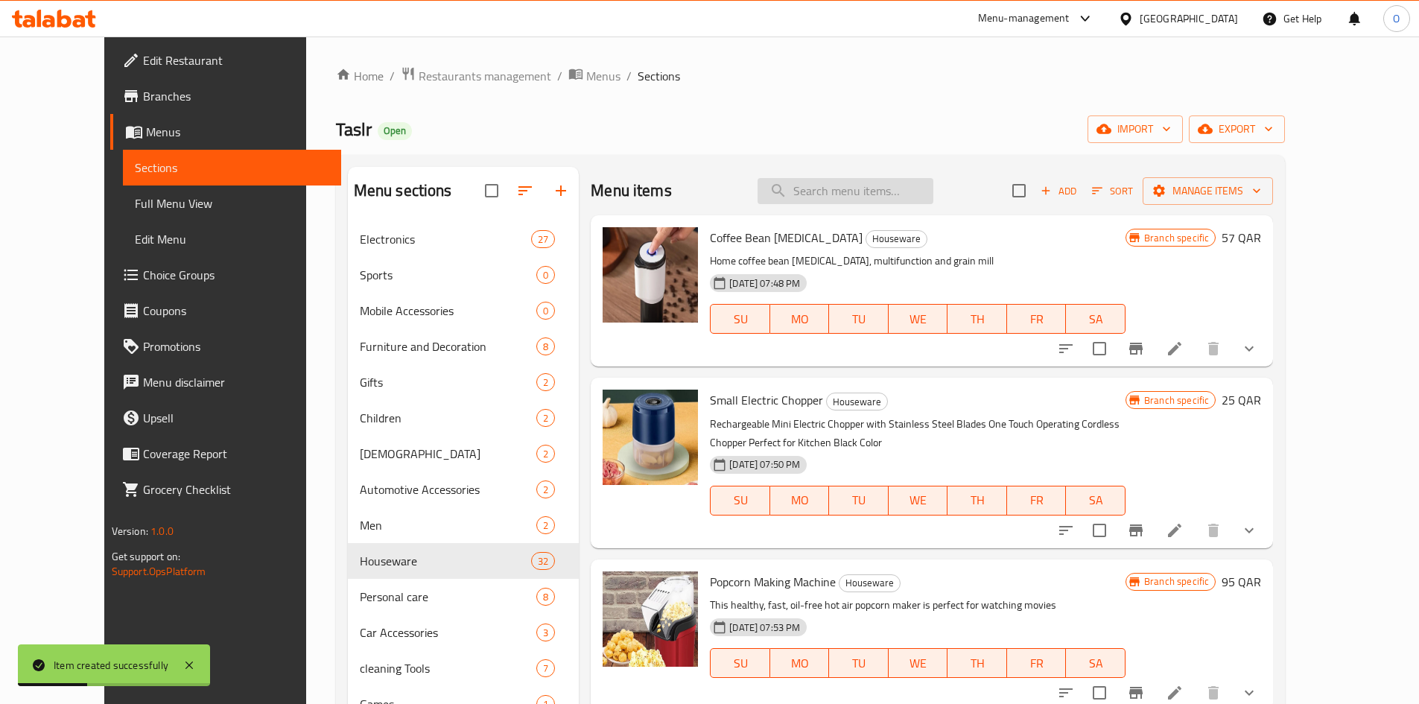
paste input "Neck-mounted cooling fan - white"
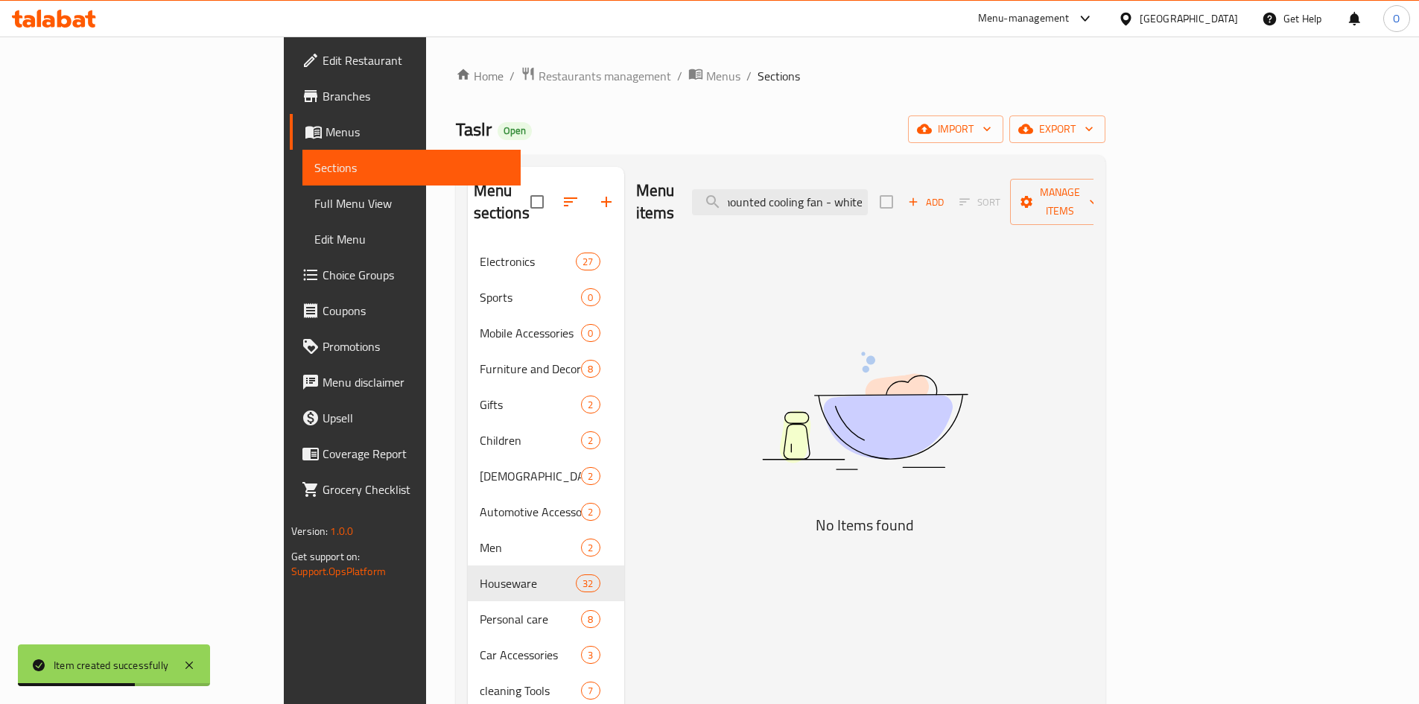
drag, startPoint x: 928, startPoint y: 189, endPoint x: 1106, endPoint y: 189, distance: 178.0
click at [1093, 189] on div "Menu items Neck-mounted cooling fan - white Add Sort Manage items" at bounding box center [864, 202] width 457 height 71
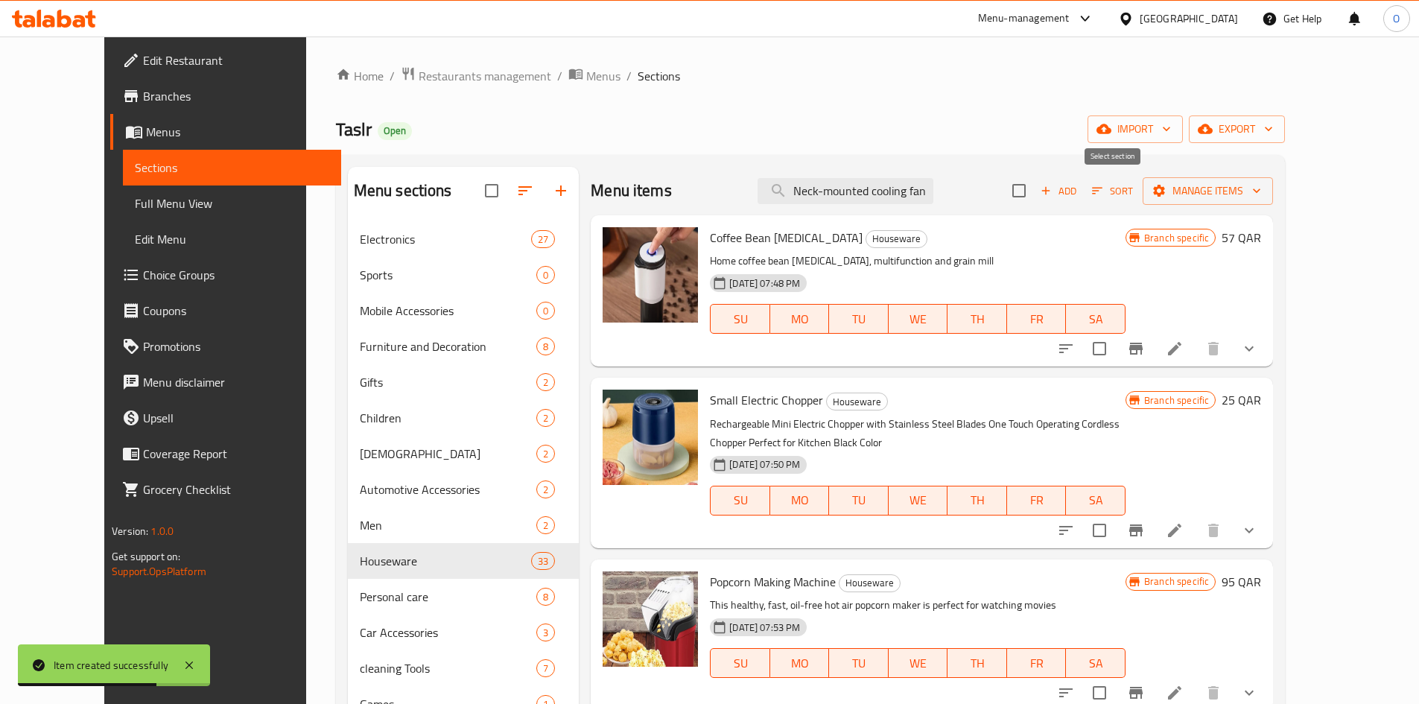
scroll to position [0, 0]
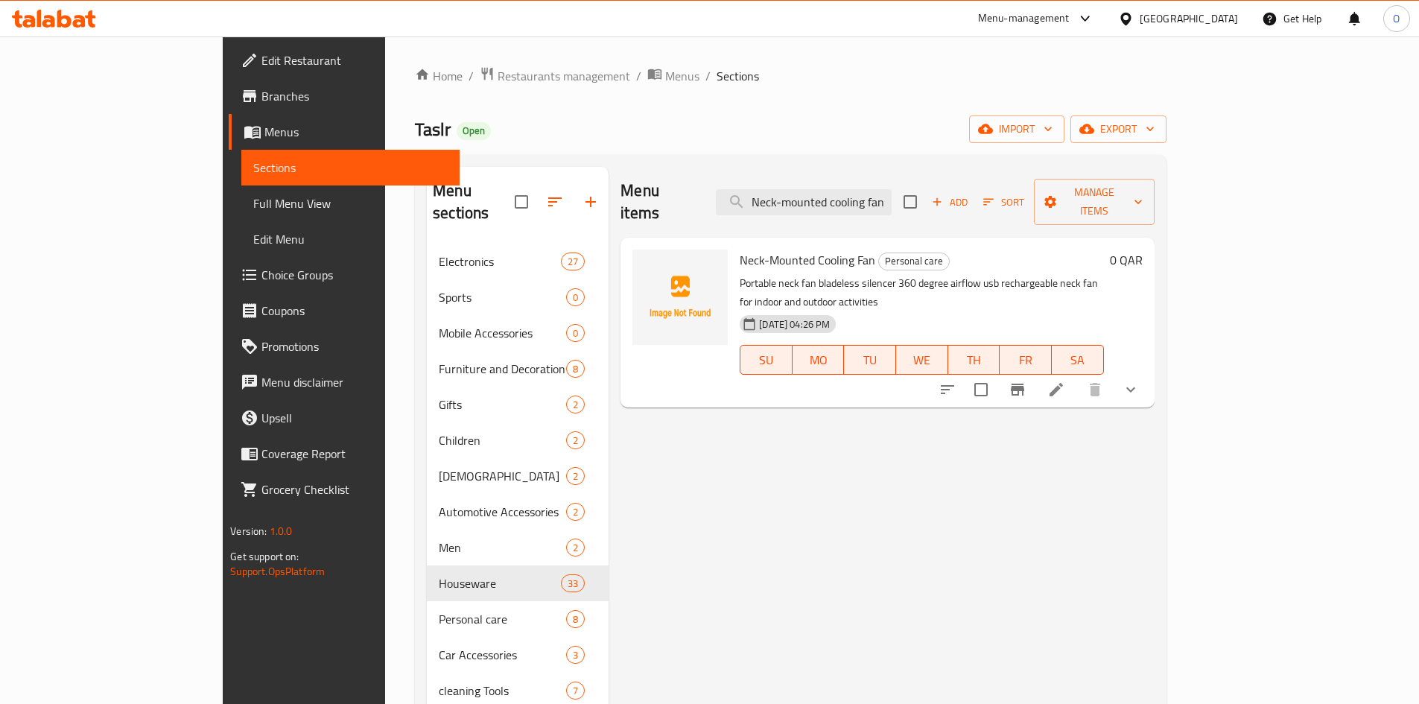
type input "Neck-mounted cooling fan"
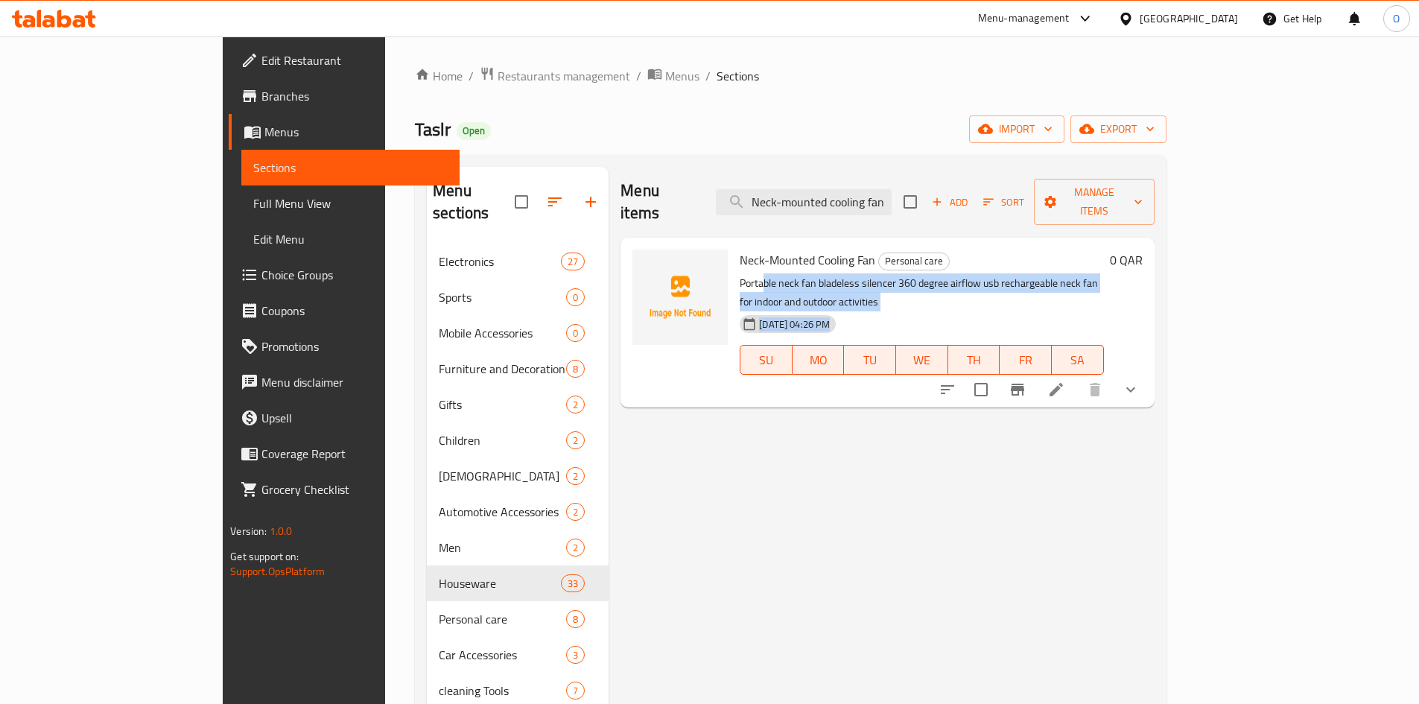
drag, startPoint x: 706, startPoint y: 261, endPoint x: 1186, endPoint y: 290, distance: 480.4
click at [1109, 290] on div "Neck-Mounted Cooling Fan Personal care Portable neck fan bladeless silencer 360…" at bounding box center [921, 323] width 375 height 158
click at [1109, 309] on div "[DATE] 04:26 PM SU MO TU WE TH FR SA" at bounding box center [921, 349] width 375 height 80
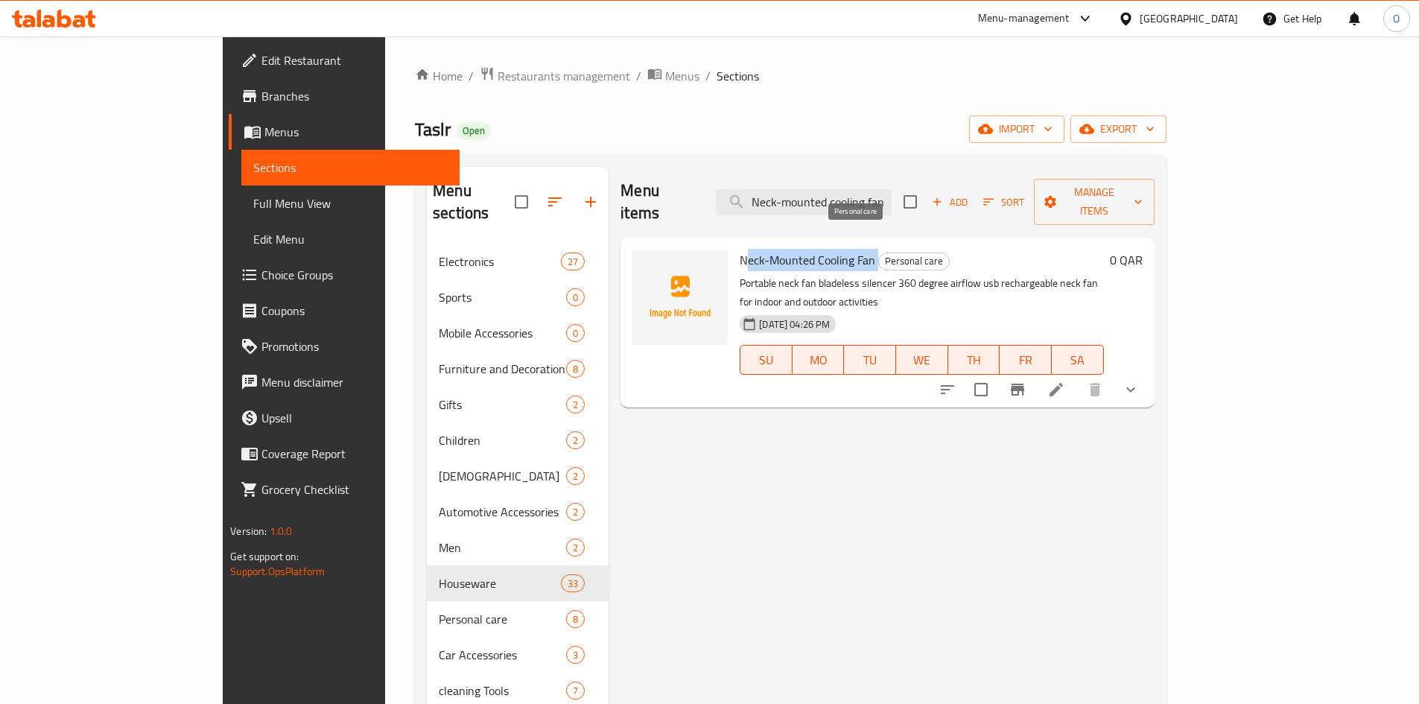
drag, startPoint x: 694, startPoint y: 238, endPoint x: 830, endPoint y: 239, distance: 135.5
click at [830, 249] on h6 "Neck-Mounted Cooling Fan Personal care" at bounding box center [920, 259] width 363 height 21
drag, startPoint x: 865, startPoint y: 191, endPoint x: 1148, endPoint y: 191, distance: 283.0
click at [1148, 191] on div "Menu items Neck-mounted cooling fan Add Sort Manage items" at bounding box center [886, 202] width 533 height 71
drag, startPoint x: 725, startPoint y: 241, endPoint x: 769, endPoint y: 234, distance: 45.2
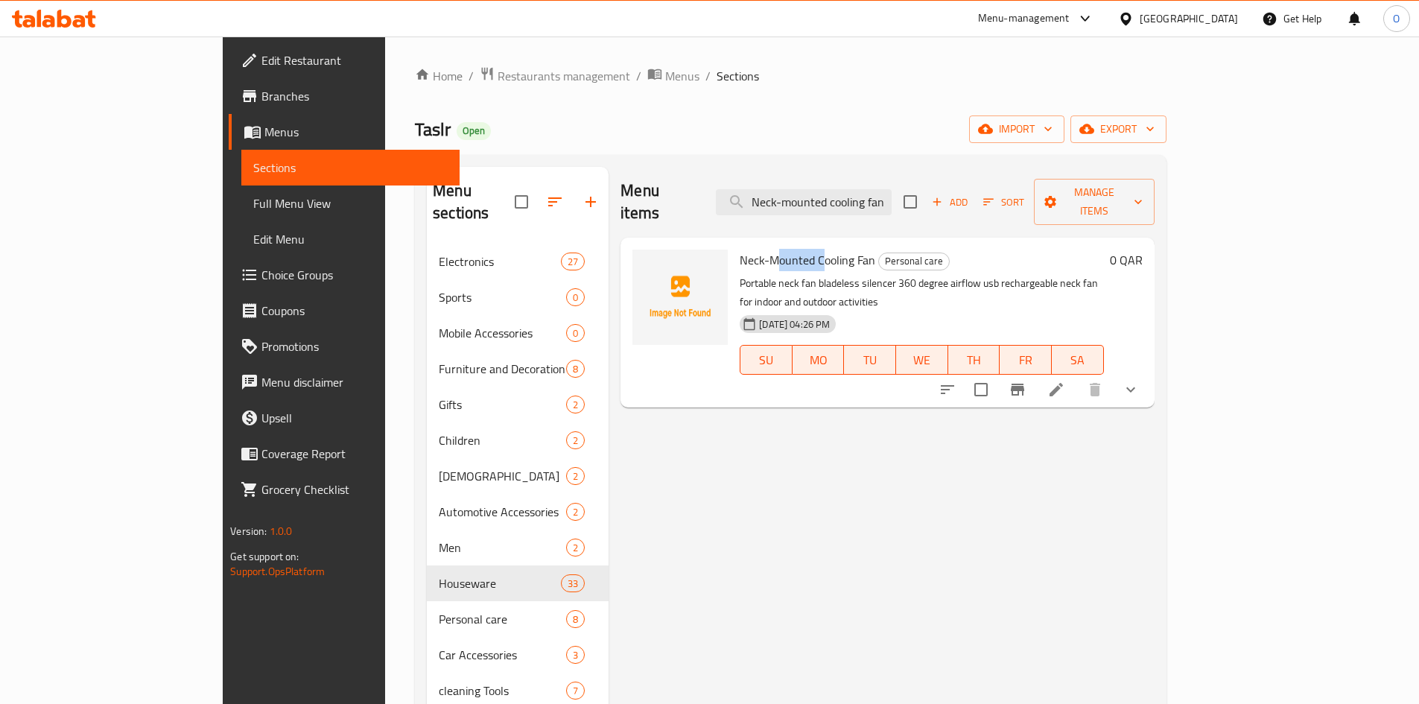
click at [769, 249] on span "Neck-Mounted Cooling Fan" at bounding box center [807, 260] width 136 height 22
click at [817, 249] on span "Neck-Mounted Cooling Fan" at bounding box center [807, 260] width 136 height 22
click at [1139, 381] on icon "show more" at bounding box center [1130, 390] width 18 height 18
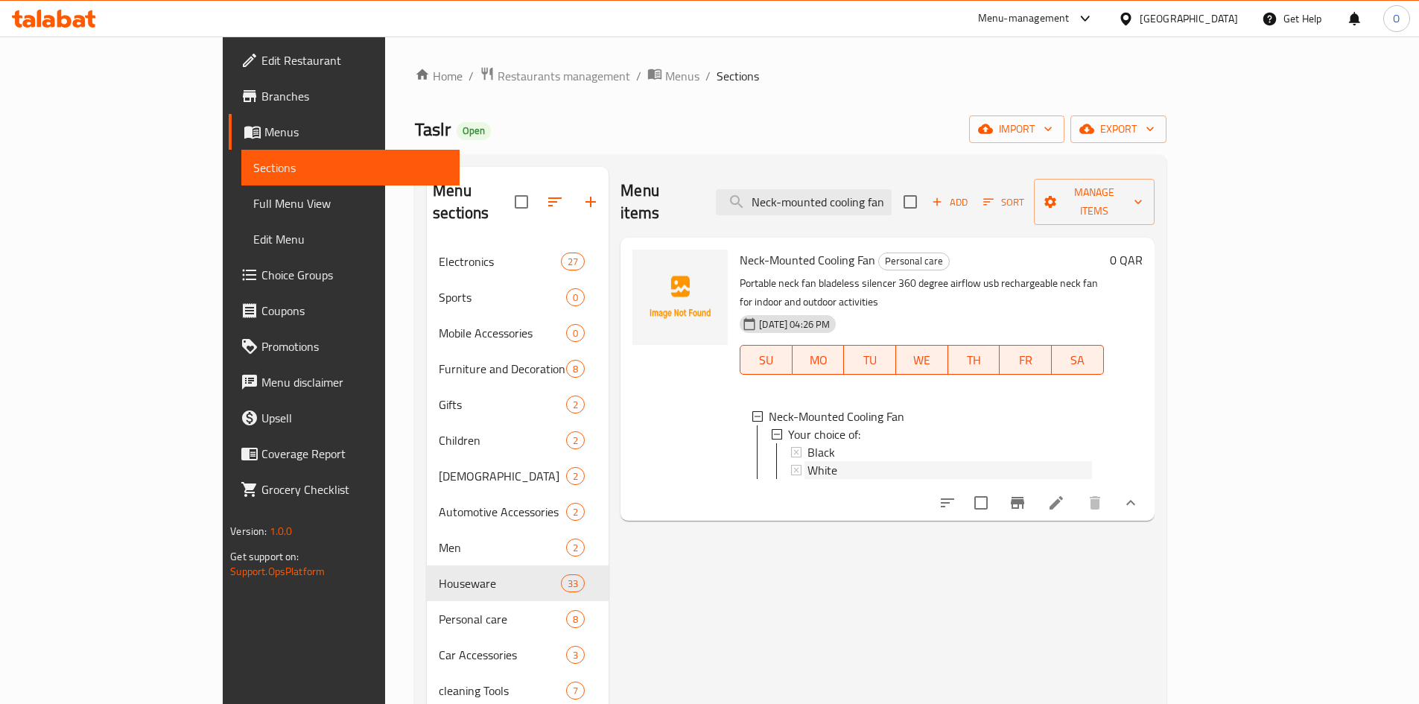
click at [807, 461] on span "White" at bounding box center [822, 470] width 30 height 18
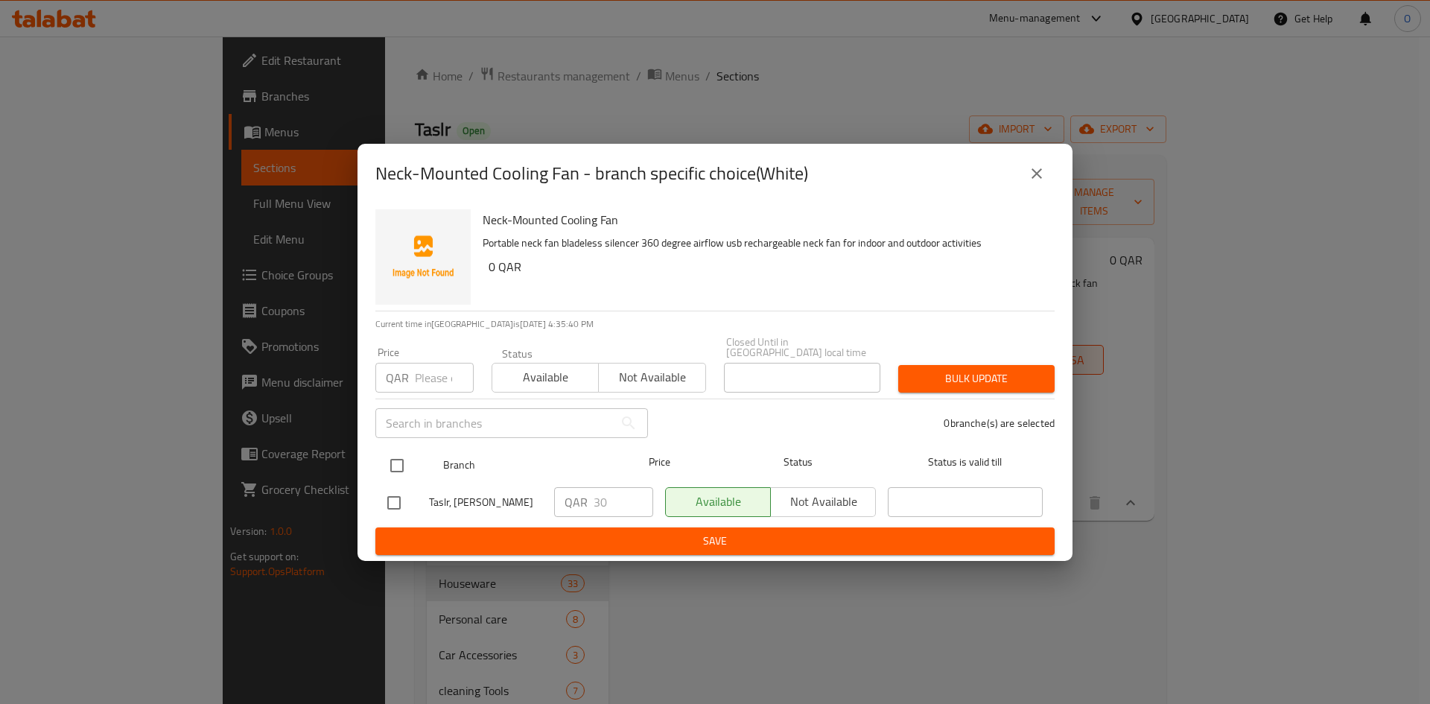
click at [386, 450] on input "checkbox" at bounding box center [396, 465] width 31 height 31
checkbox input "true"
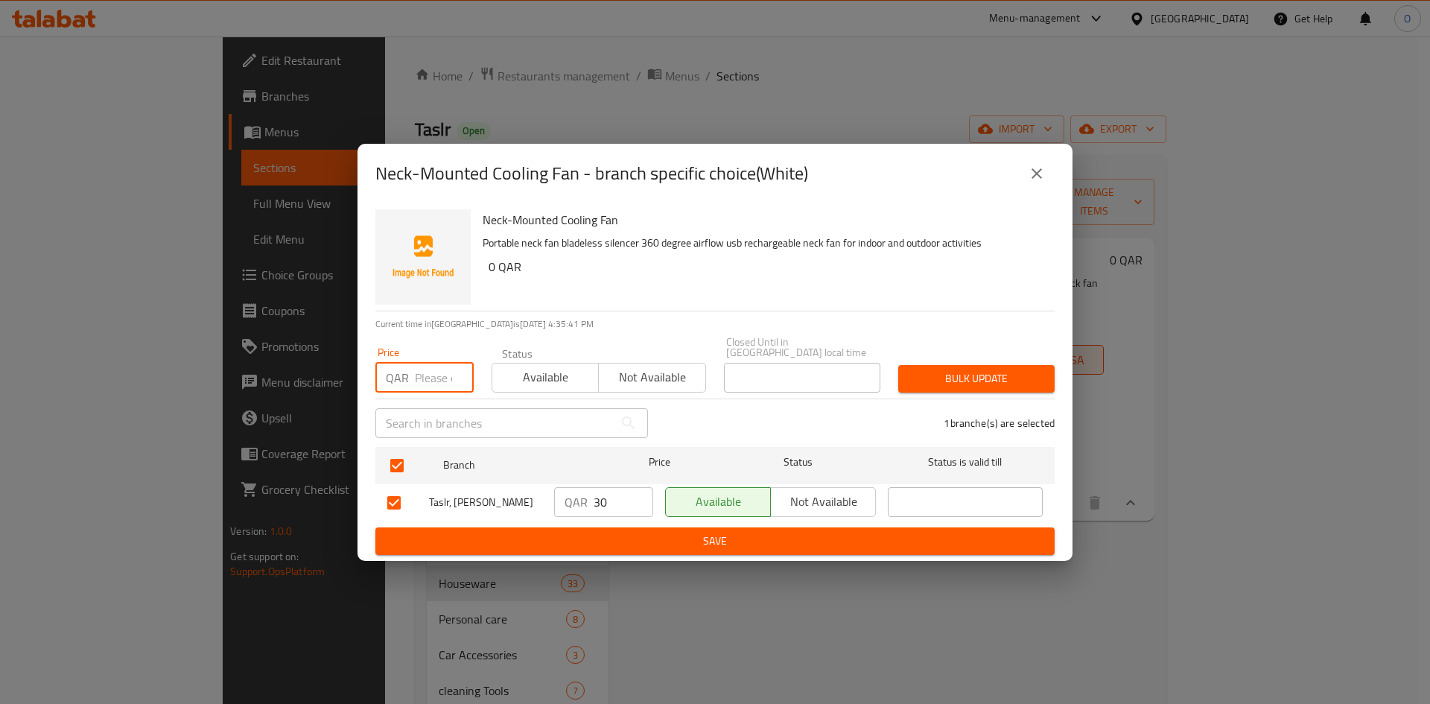
paste input "25"
type input "25"
click at [984, 369] on span "Bulk update" at bounding box center [976, 378] width 133 height 19
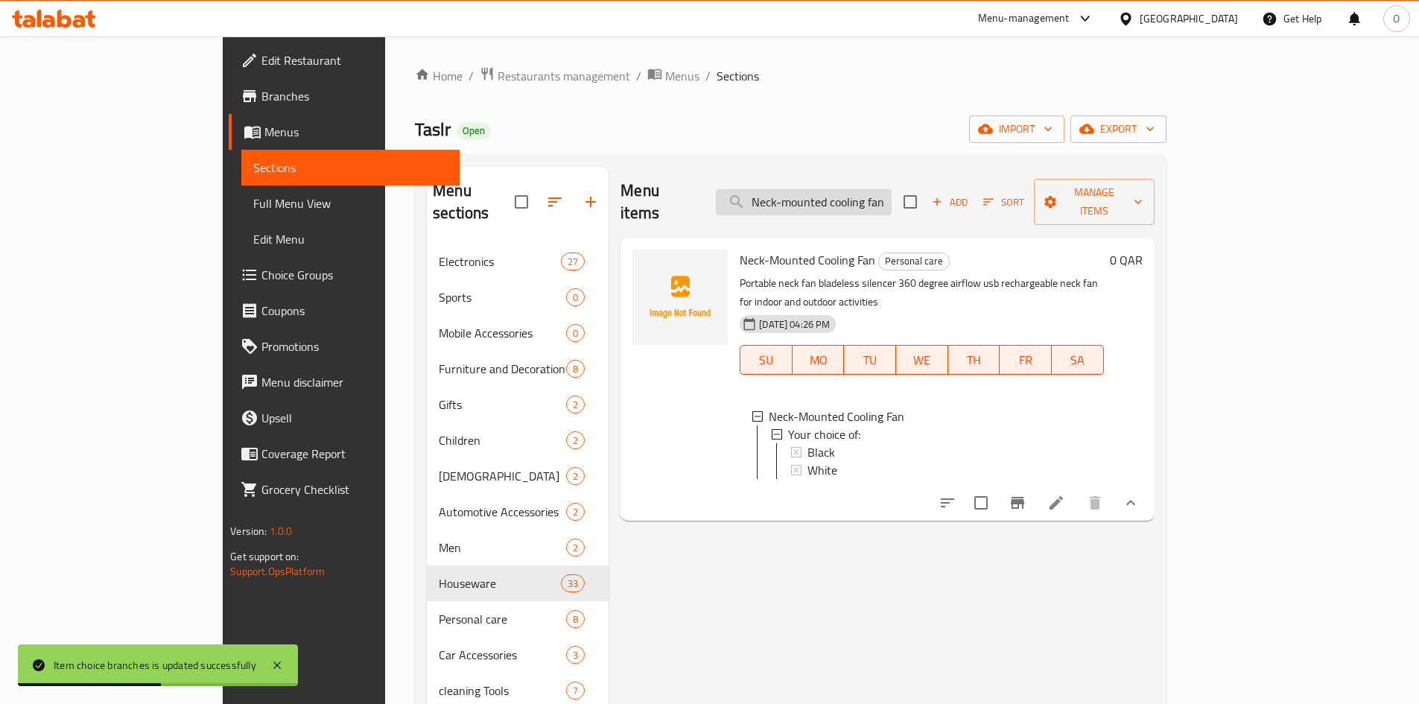
click at [859, 192] on input "Neck-mounted cooling fan" at bounding box center [804, 202] width 176 height 26
paste input "Foldable rotating insect racket"
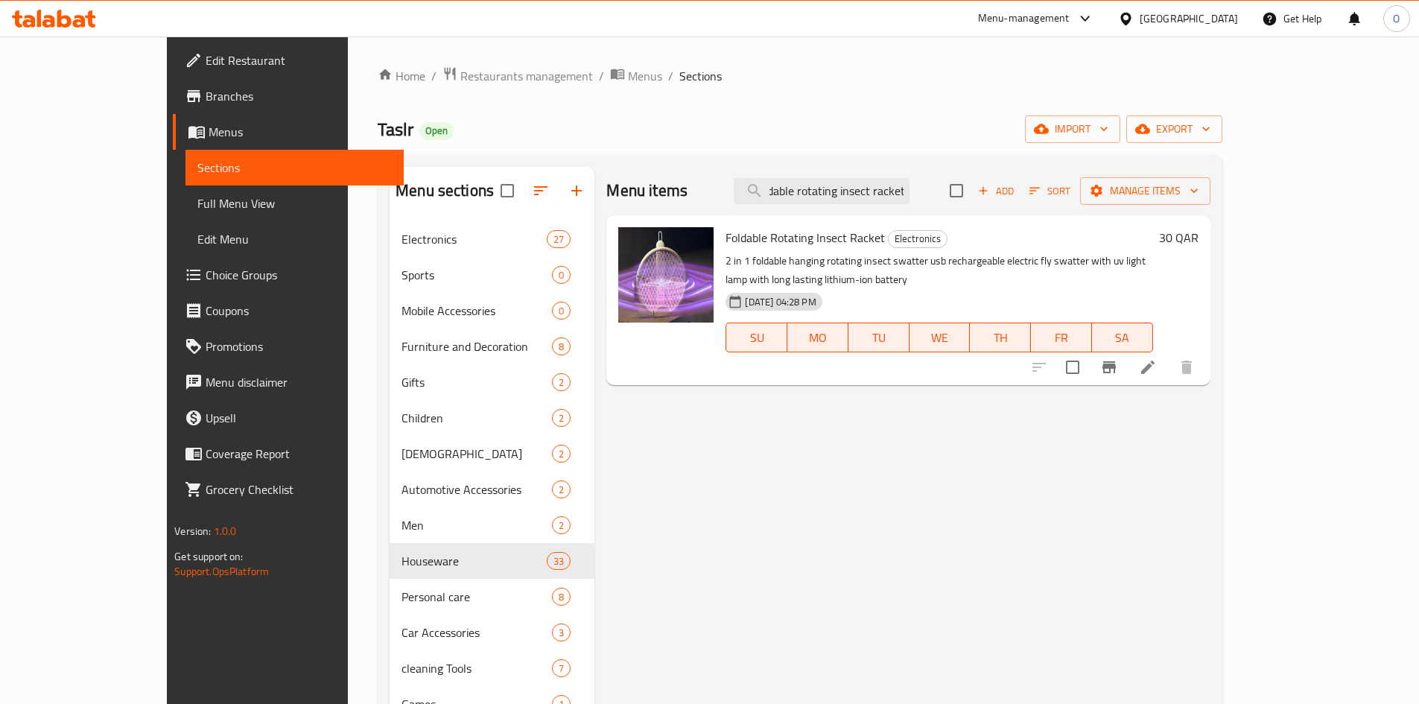
type input "Foldable rotating insect racket"
click at [1118, 358] on icon "Branch-specific-item" at bounding box center [1109, 367] width 18 height 18
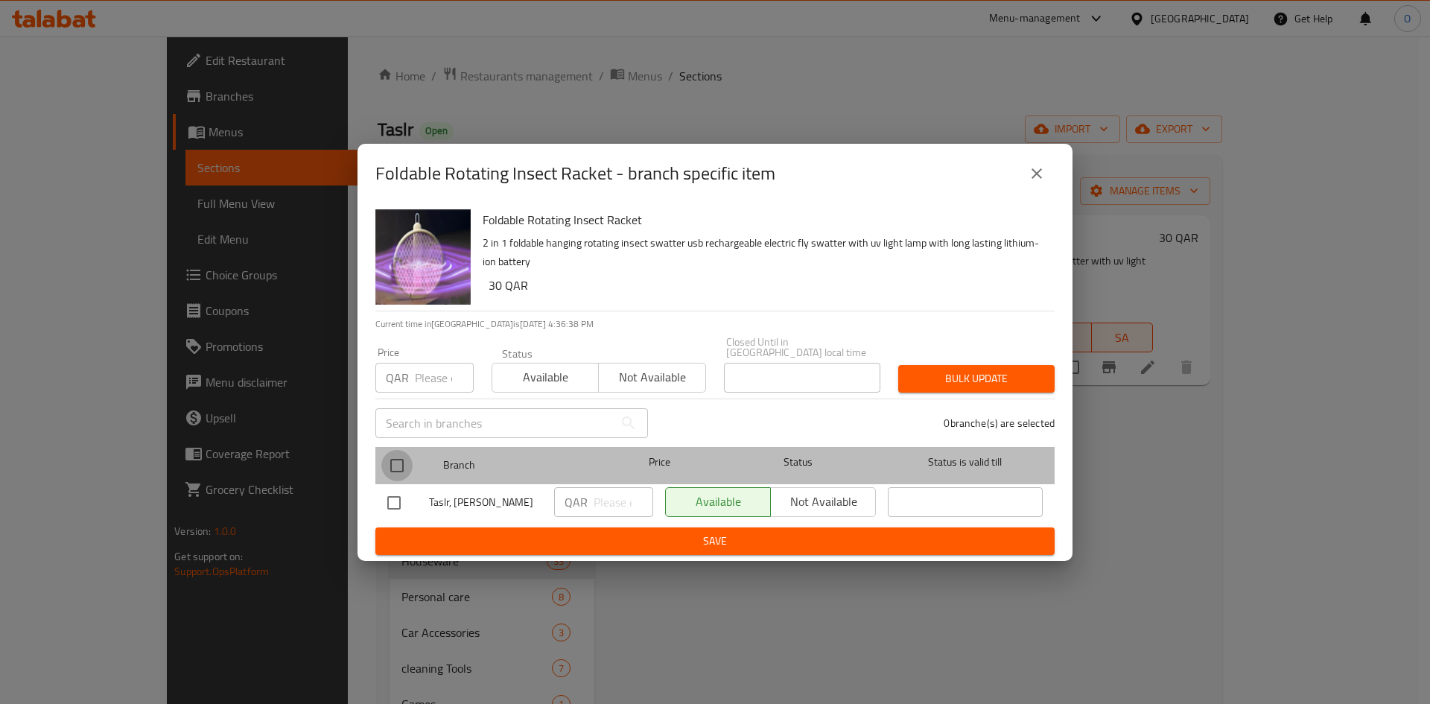
click at [382, 450] on input "checkbox" at bounding box center [396, 465] width 31 height 31
checkbox input "true"
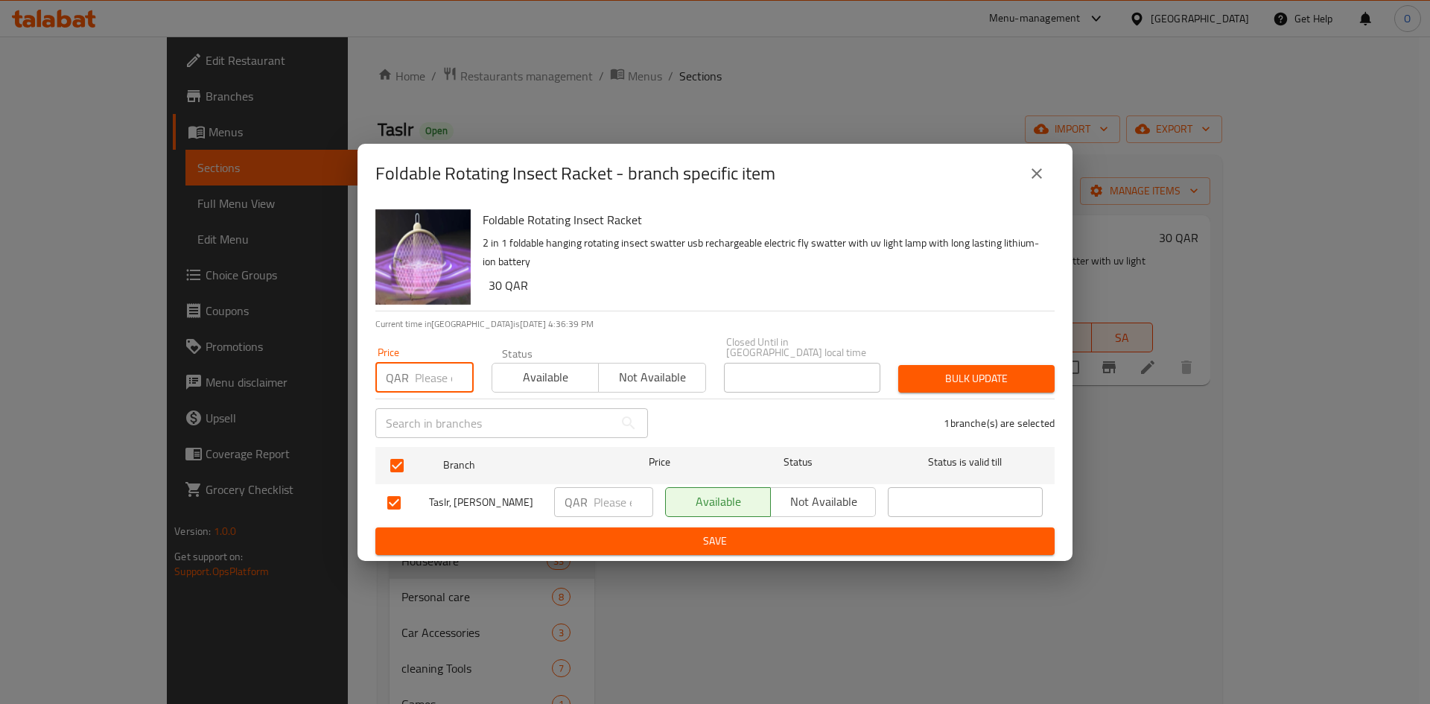
paste input "27"
type input "27"
click at [1027, 369] on span "Bulk update" at bounding box center [976, 378] width 133 height 19
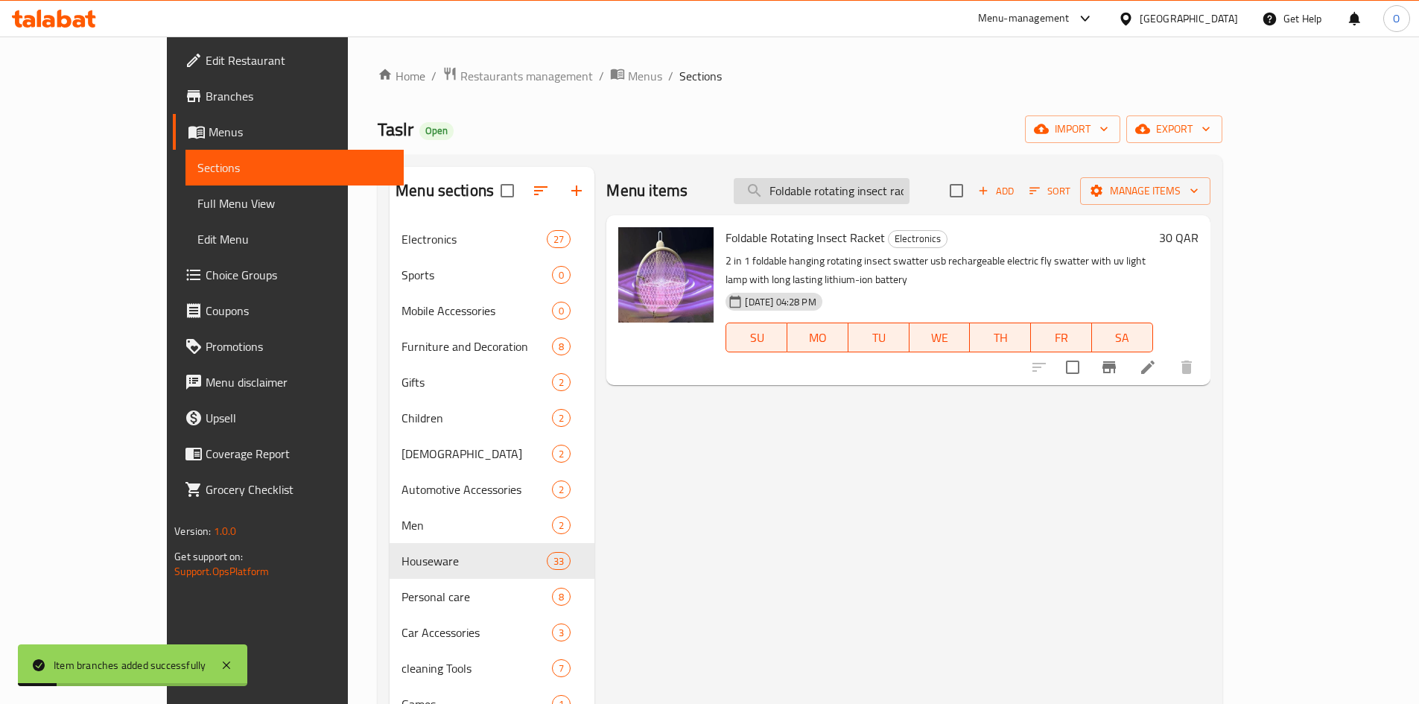
click at [888, 193] on input "Foldable rotating insect racket" at bounding box center [822, 191] width 176 height 26
click at [882, 194] on input "Foldable rotating insect racket" at bounding box center [822, 191] width 176 height 26
click at [882, 192] on input "Foldable rotating insect racket" at bounding box center [822, 191] width 176 height 26
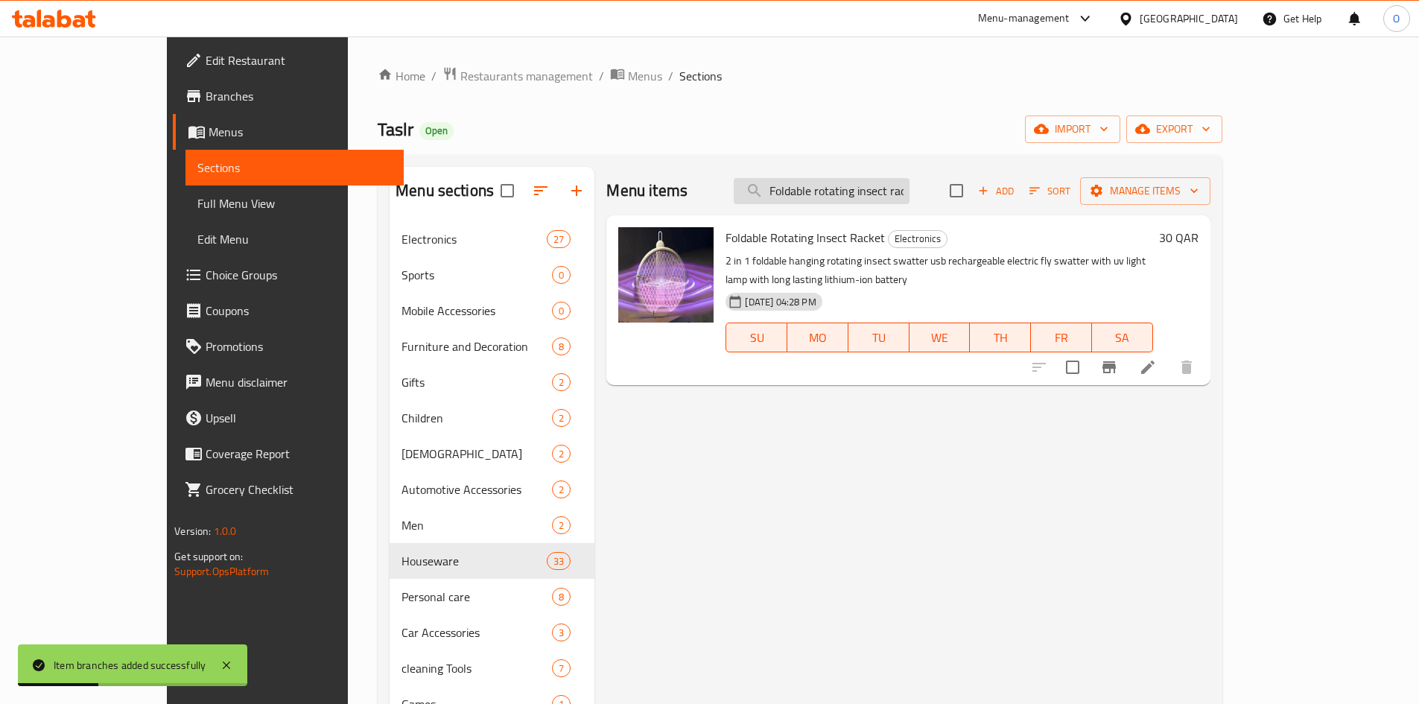
click at [882, 192] on input "Foldable rotating insect racket" at bounding box center [822, 191] width 176 height 26
paste input "Electronic kitchen scale - white"
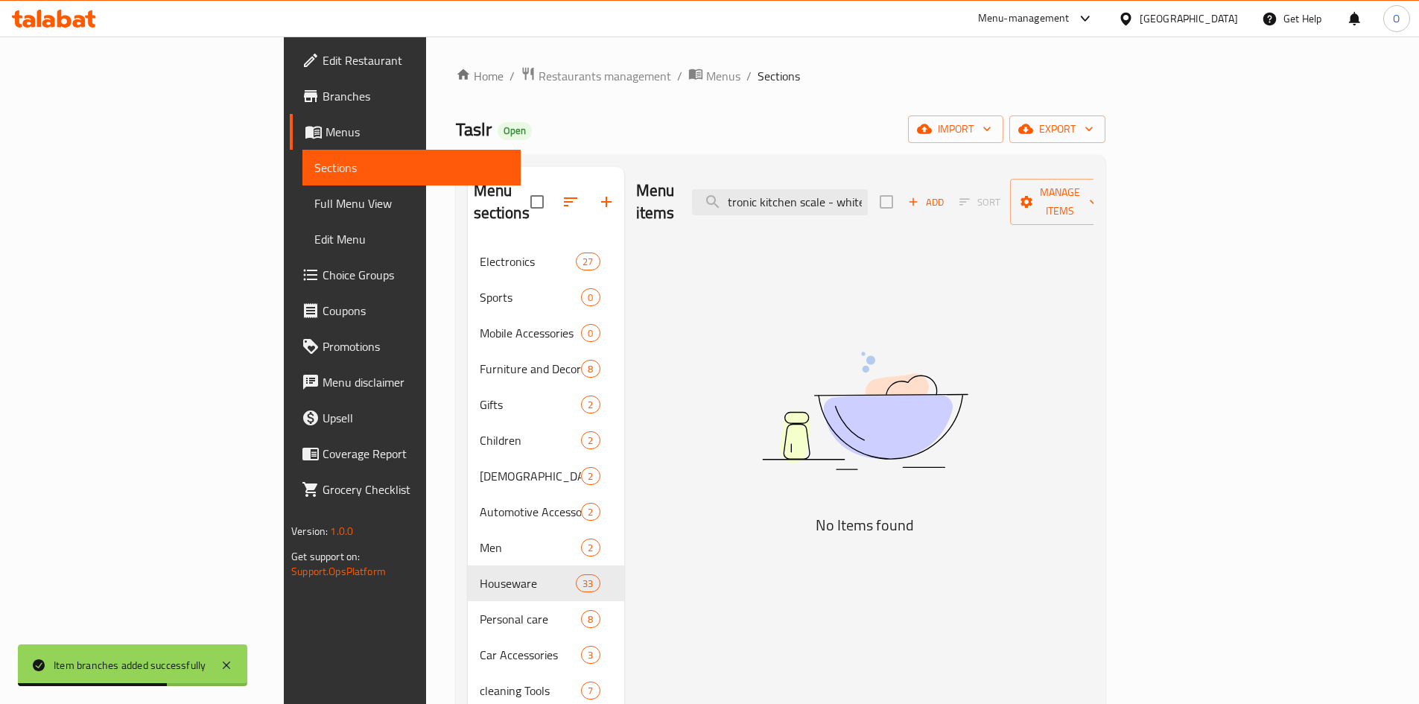
scroll to position [0, 22]
drag, startPoint x: 926, startPoint y: 191, endPoint x: 999, endPoint y: 198, distance: 73.3
click at [999, 198] on div "Menu items Electronic kitchen scale - white Add Sort Manage items" at bounding box center [864, 202] width 457 height 71
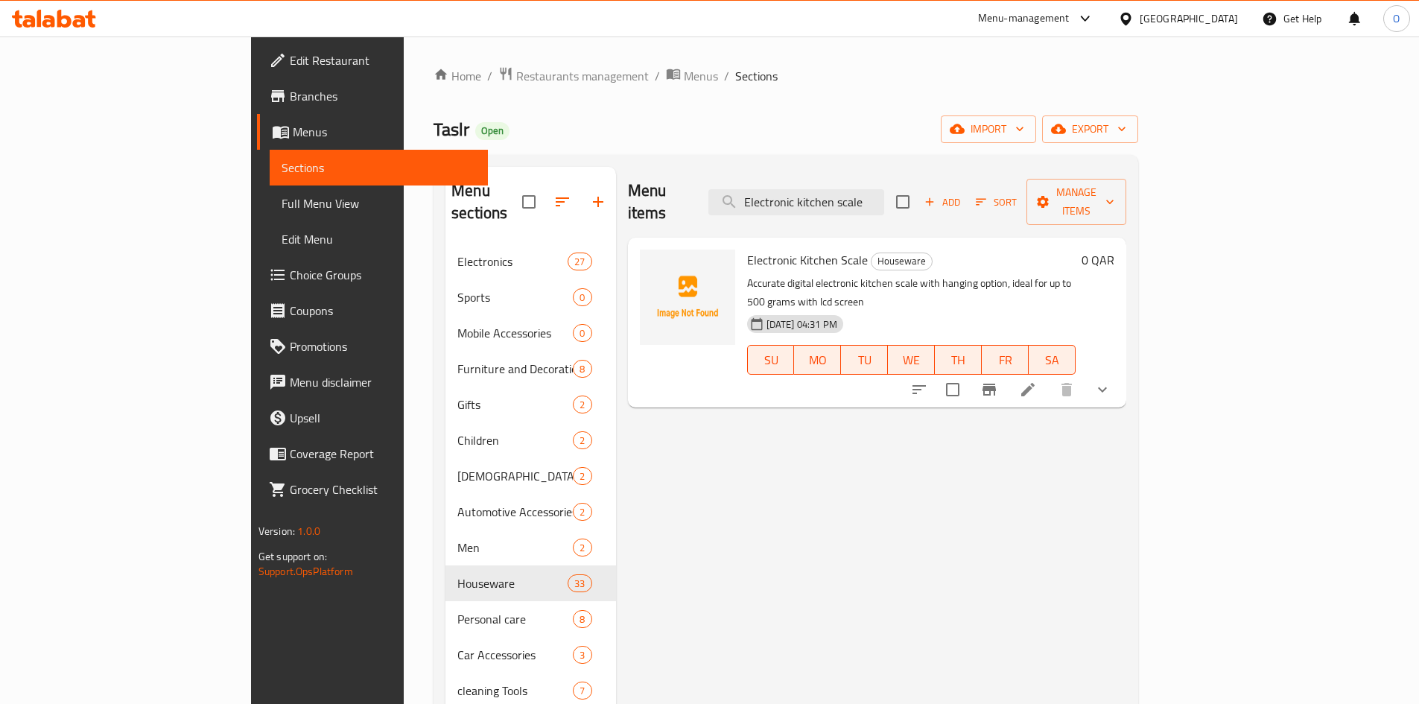
type input "Electronic kitchen scale"
click at [1111, 381] on icon "show more" at bounding box center [1102, 390] width 18 height 18
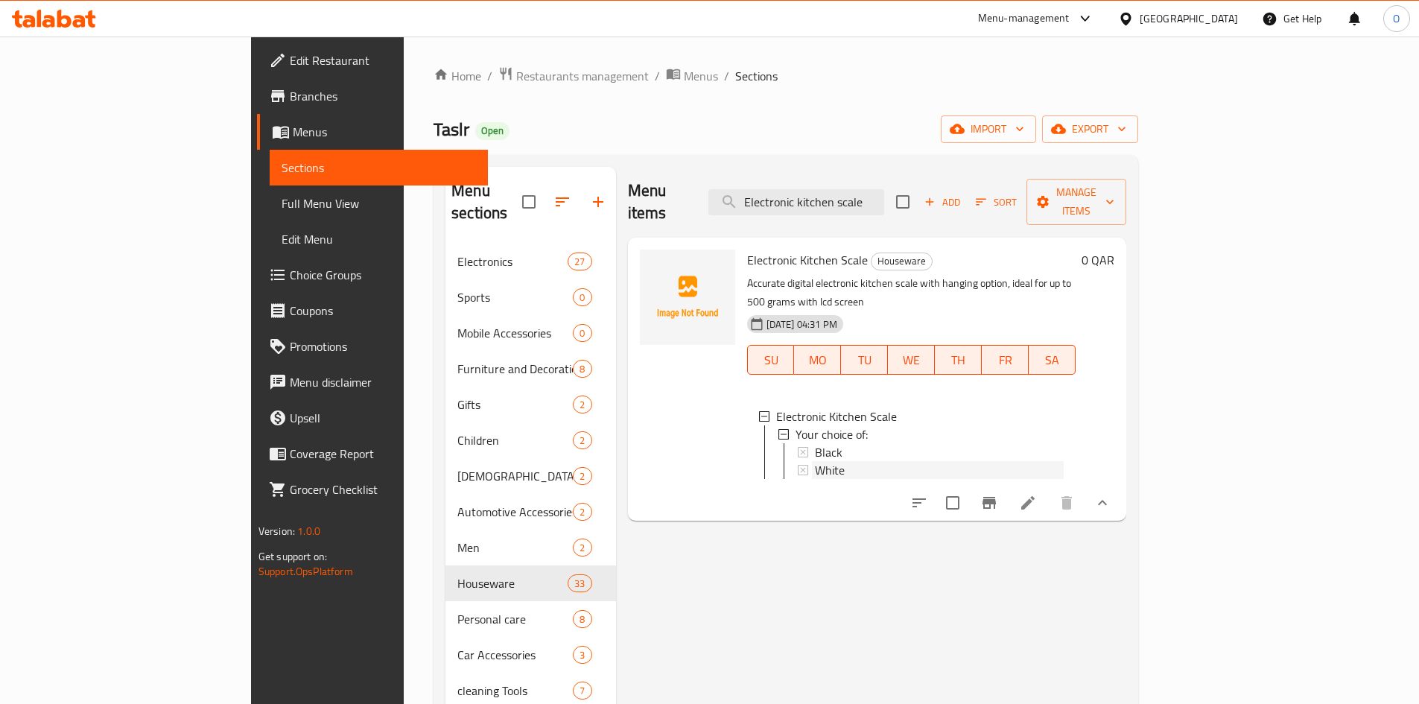
click at [815, 461] on span "White" at bounding box center [830, 470] width 30 height 18
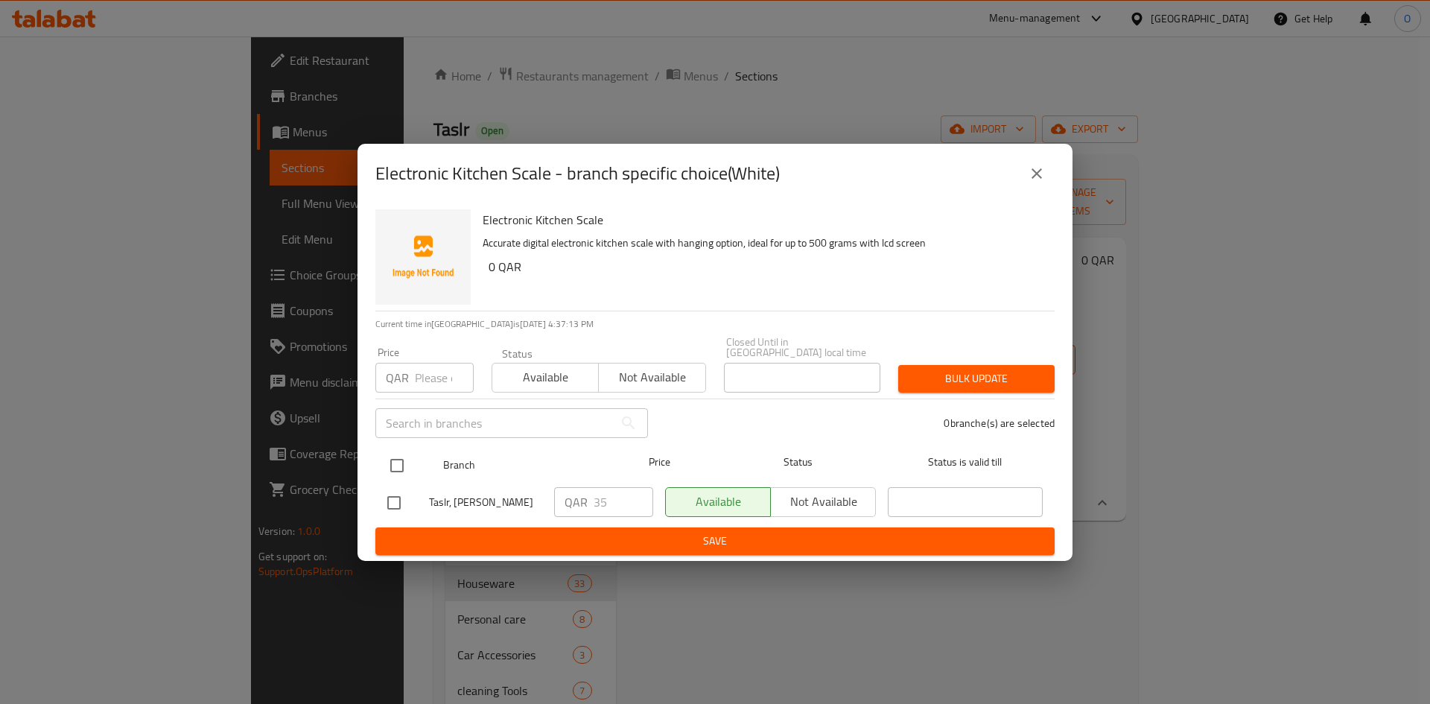
click at [384, 452] on input "checkbox" at bounding box center [396, 465] width 31 height 31
checkbox input "true"
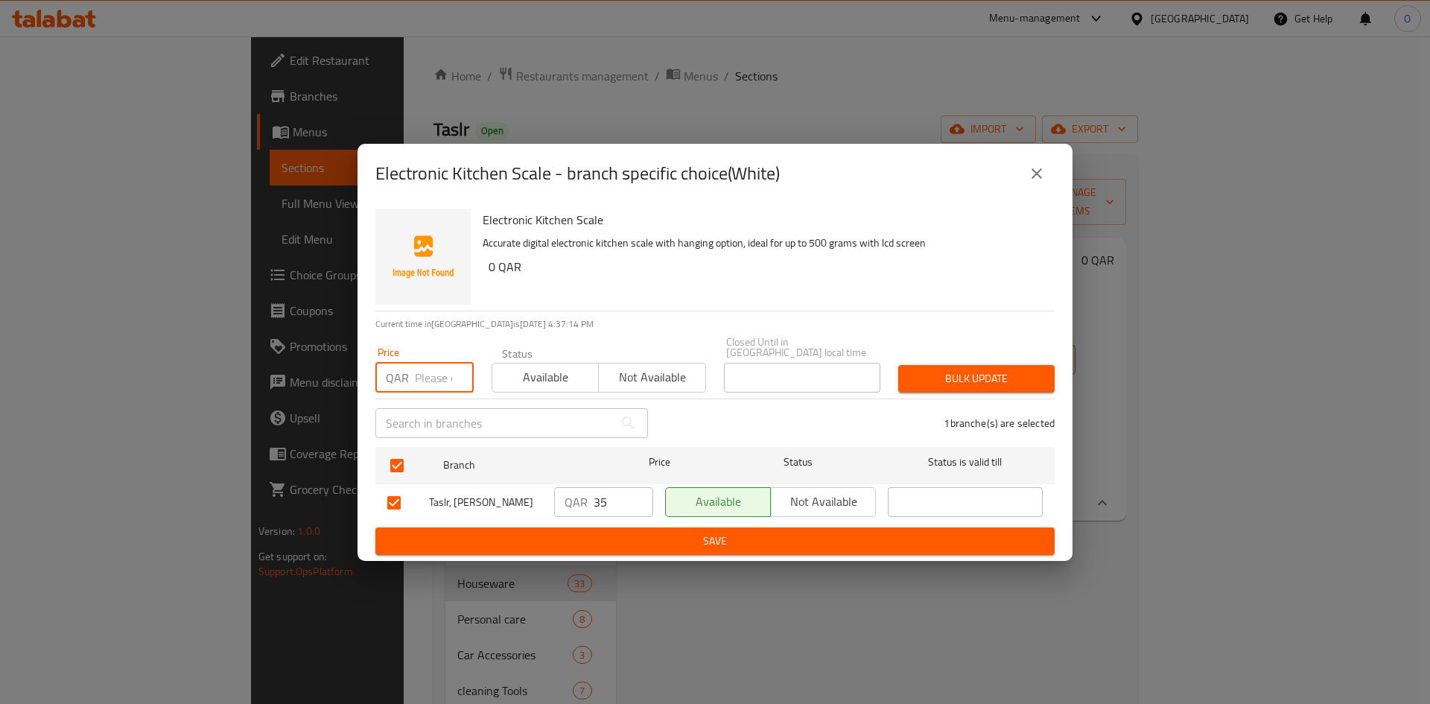
paste input "18"
type input "18"
click at [948, 375] on span "Bulk update" at bounding box center [976, 378] width 133 height 19
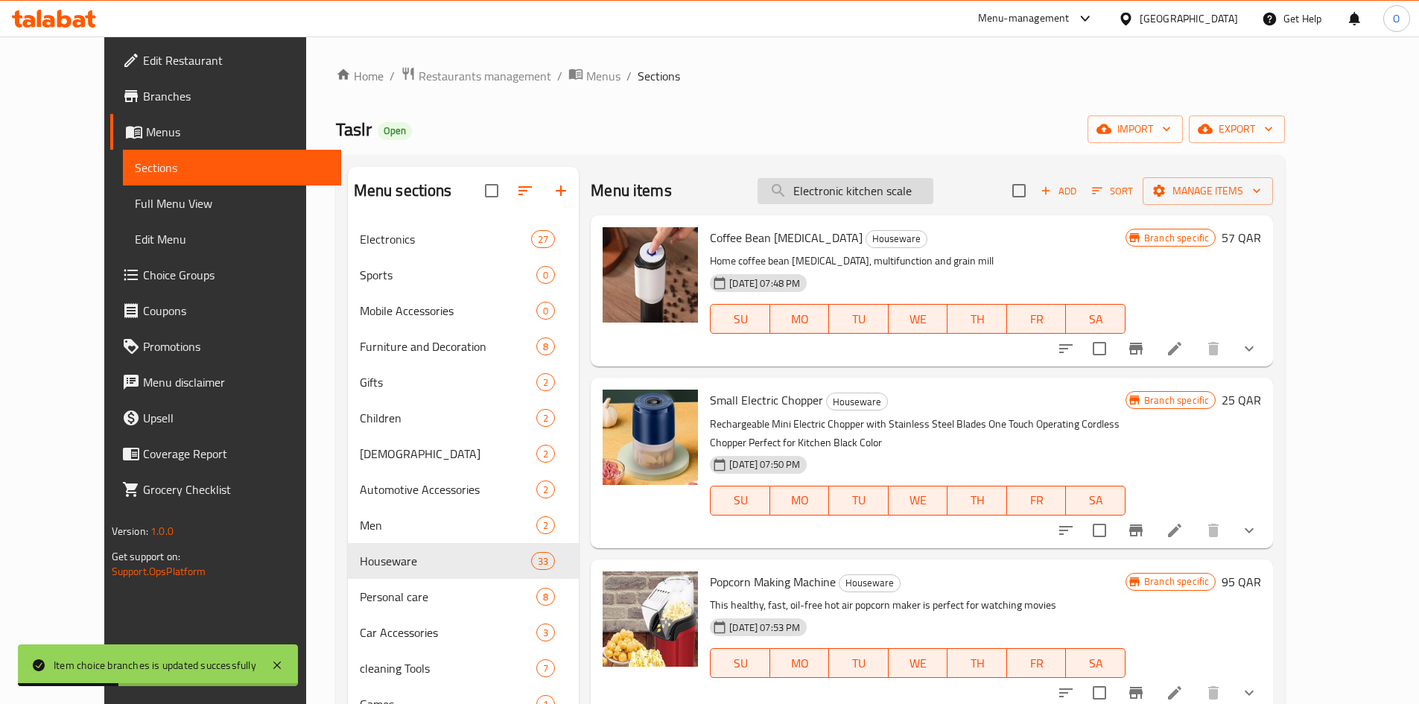
click at [933, 188] on input "Electronic kitchen scale" at bounding box center [845, 191] width 176 height 26
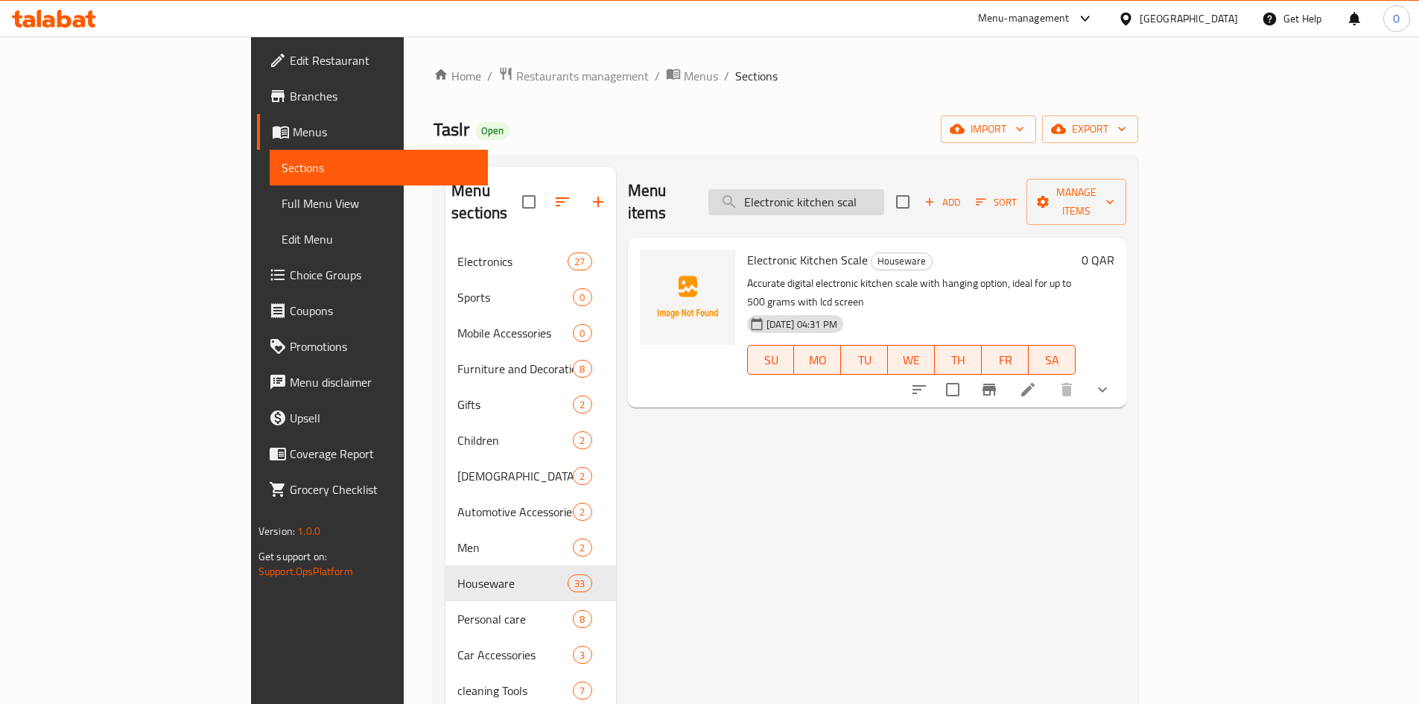
click at [842, 197] on input "Electronic kitchen scal" at bounding box center [796, 202] width 176 height 26
paste input "10 liter collapsible bucket"
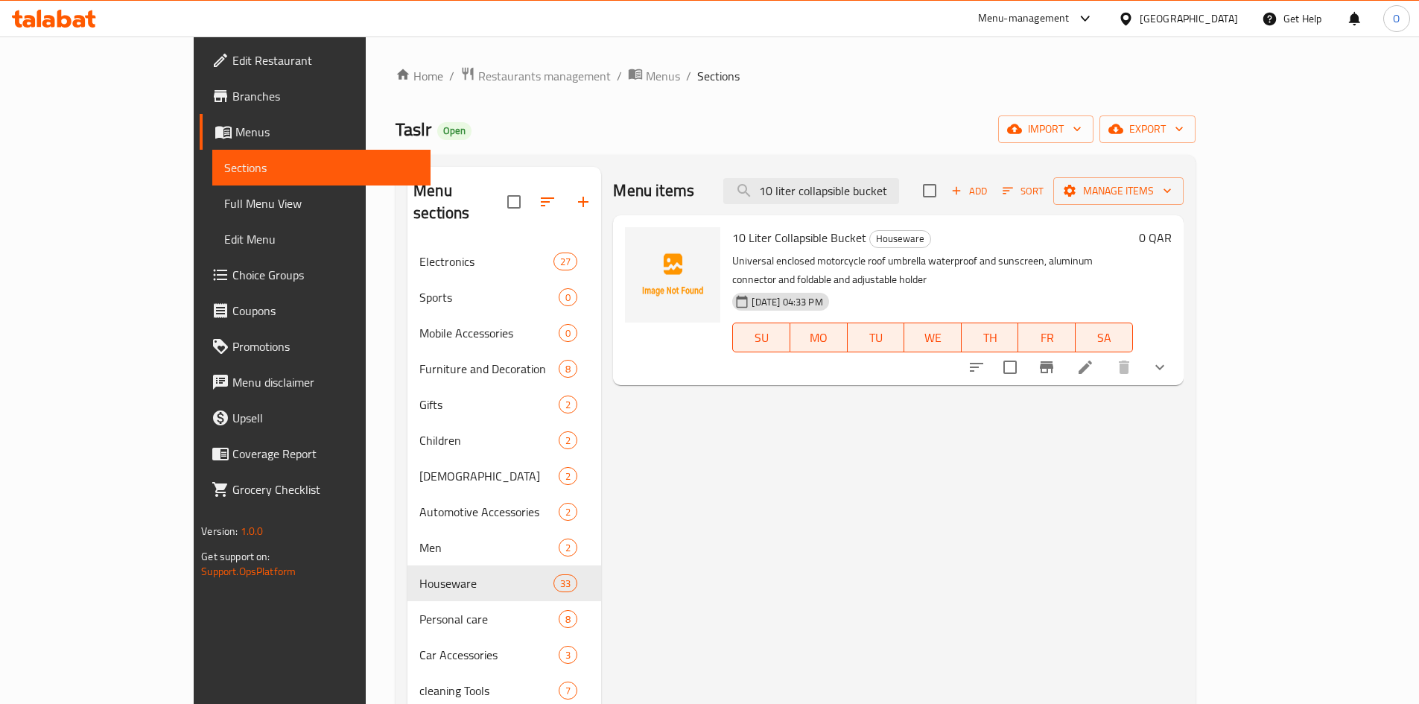
type input "10 liter collapsible bucket"
drag, startPoint x: 726, startPoint y: 233, endPoint x: 857, endPoint y: 252, distance: 132.4
click at [857, 252] on div "10 Liter Collapsible Bucket Houseware Universal enclosed motorcycle roof umbrel…" at bounding box center [932, 300] width 412 height 158
click at [749, 252] on p "Universal enclosed motorcycle roof umbrella waterproof and sunscreen, aluminum …" at bounding box center [932, 270] width 400 height 37
drag, startPoint x: 1045, startPoint y: 261, endPoint x: 1257, endPoint y: 241, distance: 213.3
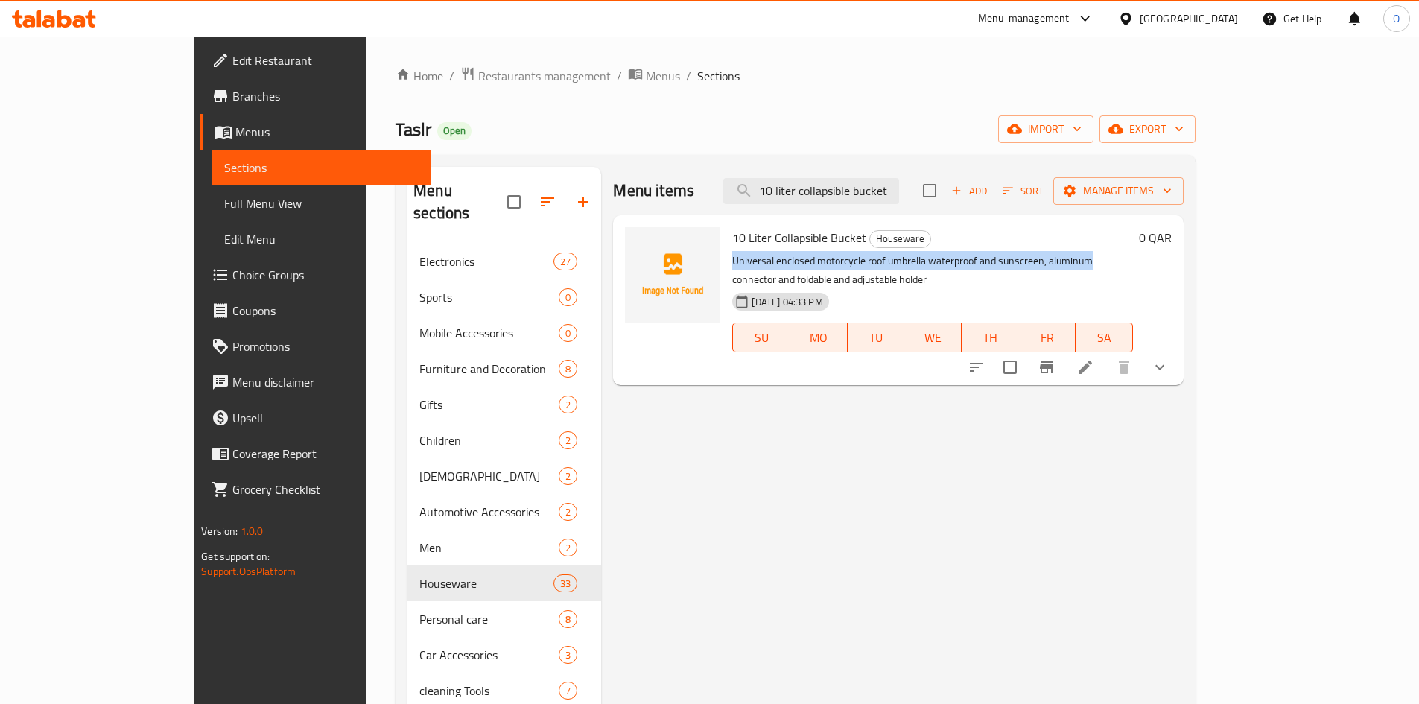
click at [1138, 241] on div "10 Liter Collapsible Bucket Houseware Universal enclosed motorcycle roof umbrel…" at bounding box center [932, 300] width 412 height 158
click at [1132, 255] on p "Universal enclosed motorcycle roof umbrella waterproof and sunscreen, aluminum …" at bounding box center [932, 270] width 400 height 37
click at [1132, 258] on p "Universal enclosed motorcycle roof umbrella waterproof and sunscreen, aluminum …" at bounding box center [932, 270] width 400 height 37
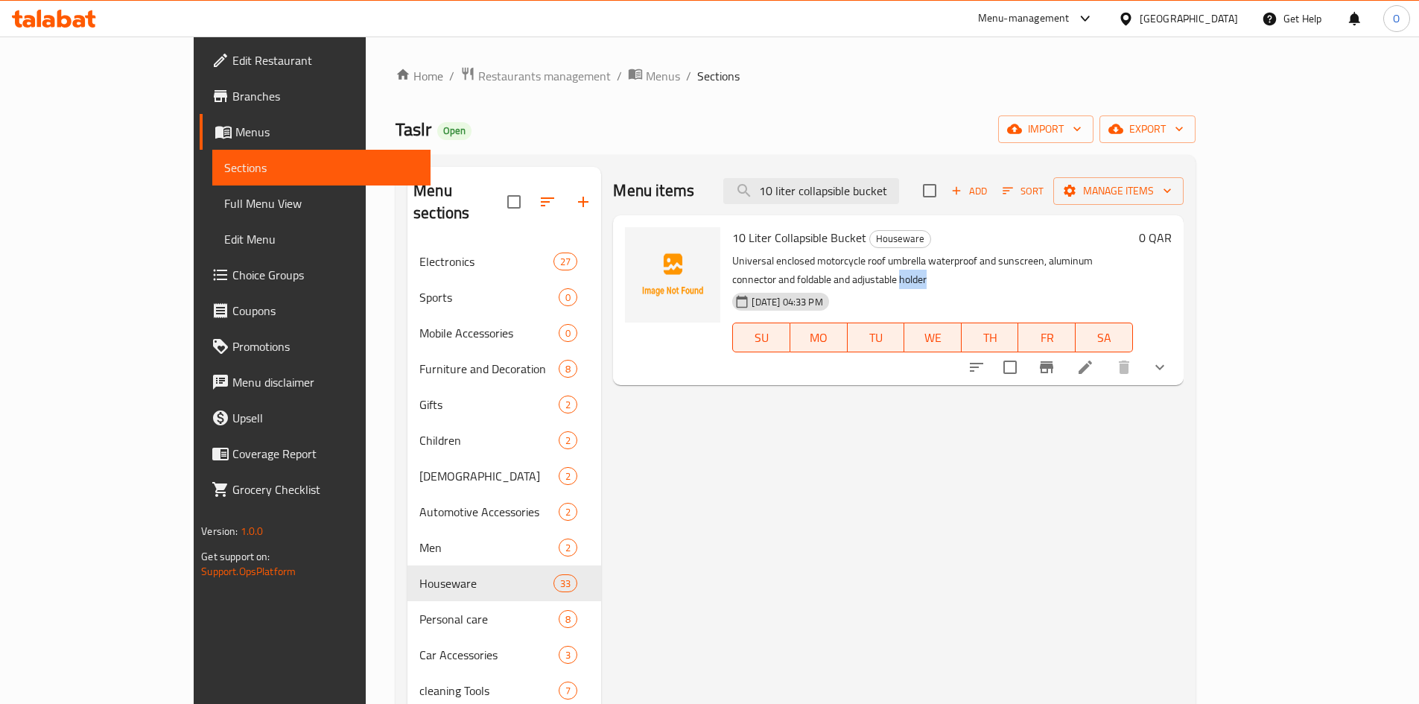
click at [1132, 258] on p "Universal enclosed motorcycle roof umbrella waterproof and sunscreen, aluminum …" at bounding box center [932, 270] width 400 height 37
click at [1168, 358] on icon "show more" at bounding box center [1160, 367] width 18 height 18
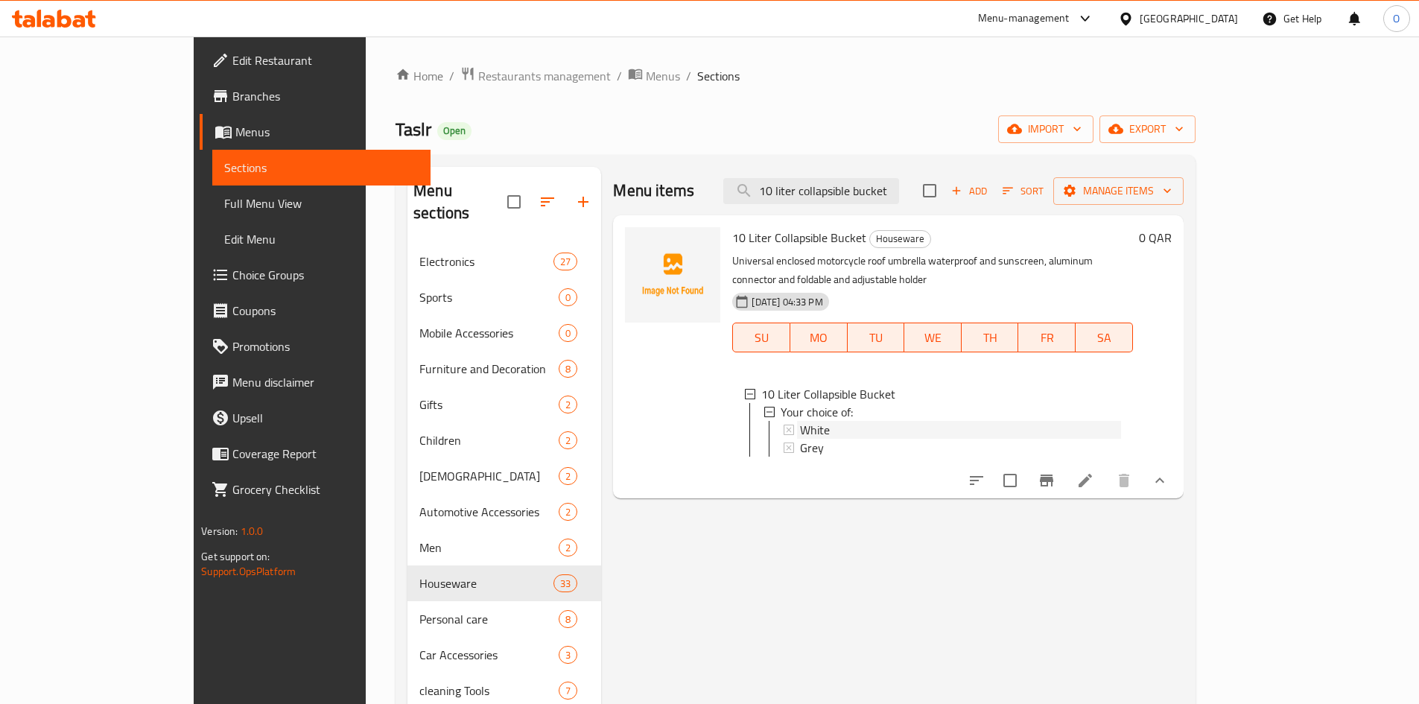
click at [1099, 421] on div "White" at bounding box center [960, 430] width 320 height 18
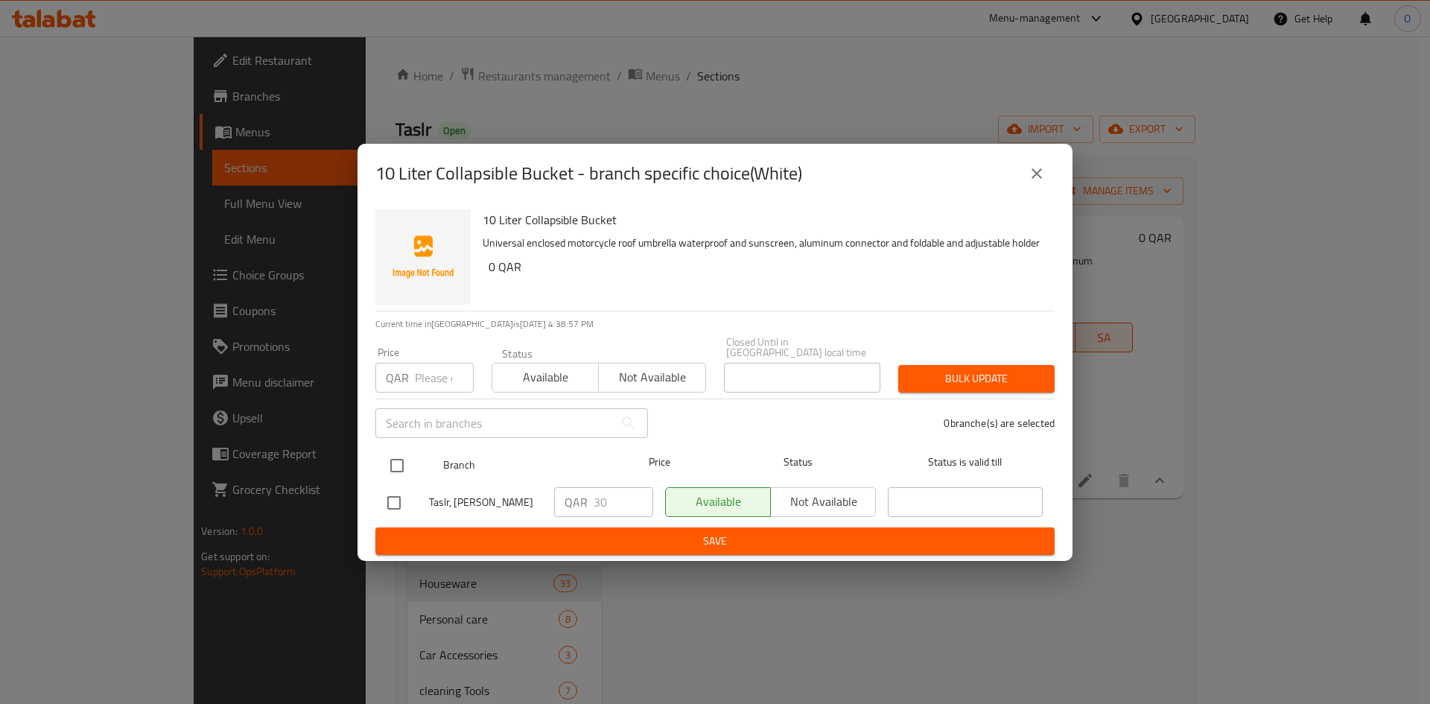
click at [394, 453] on input "checkbox" at bounding box center [396, 465] width 31 height 31
checkbox input "true"
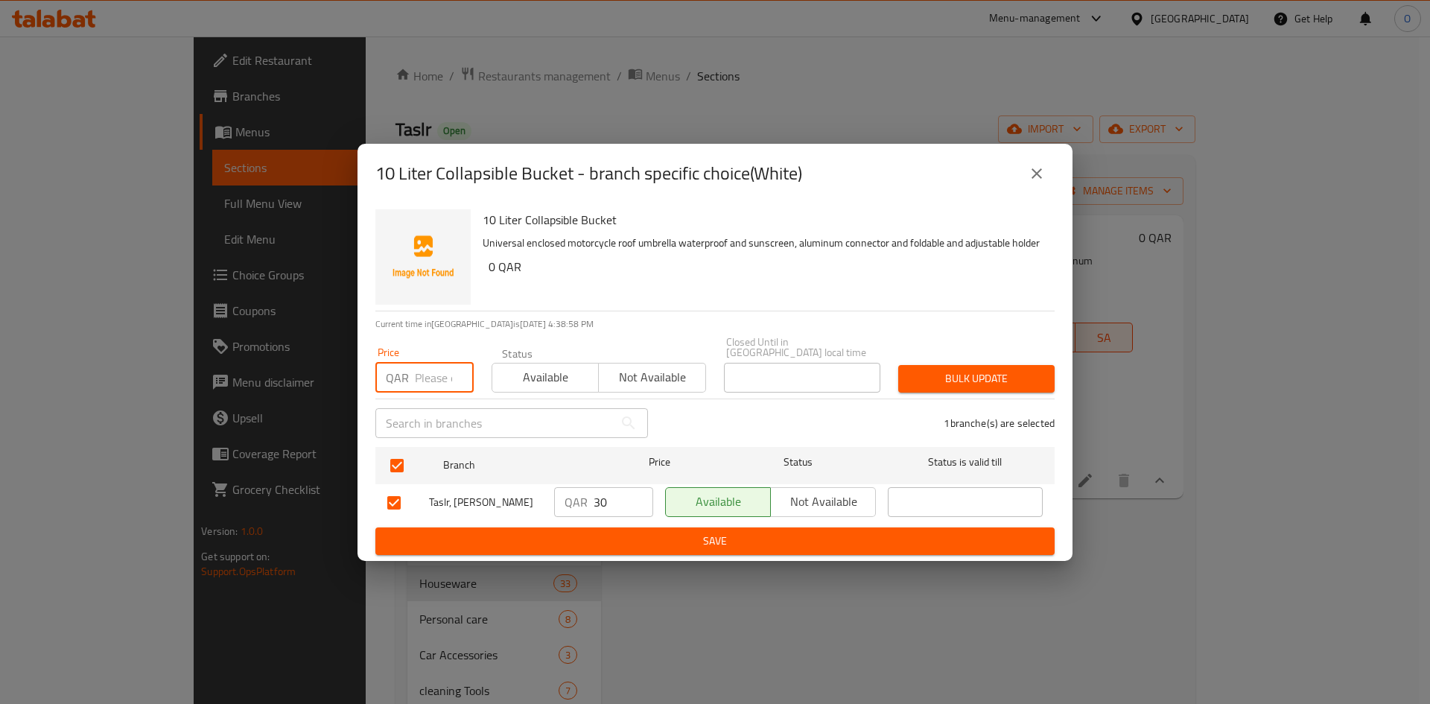
paste input "20"
type input "20"
click at [926, 365] on button "Bulk update" at bounding box center [976, 379] width 156 height 28
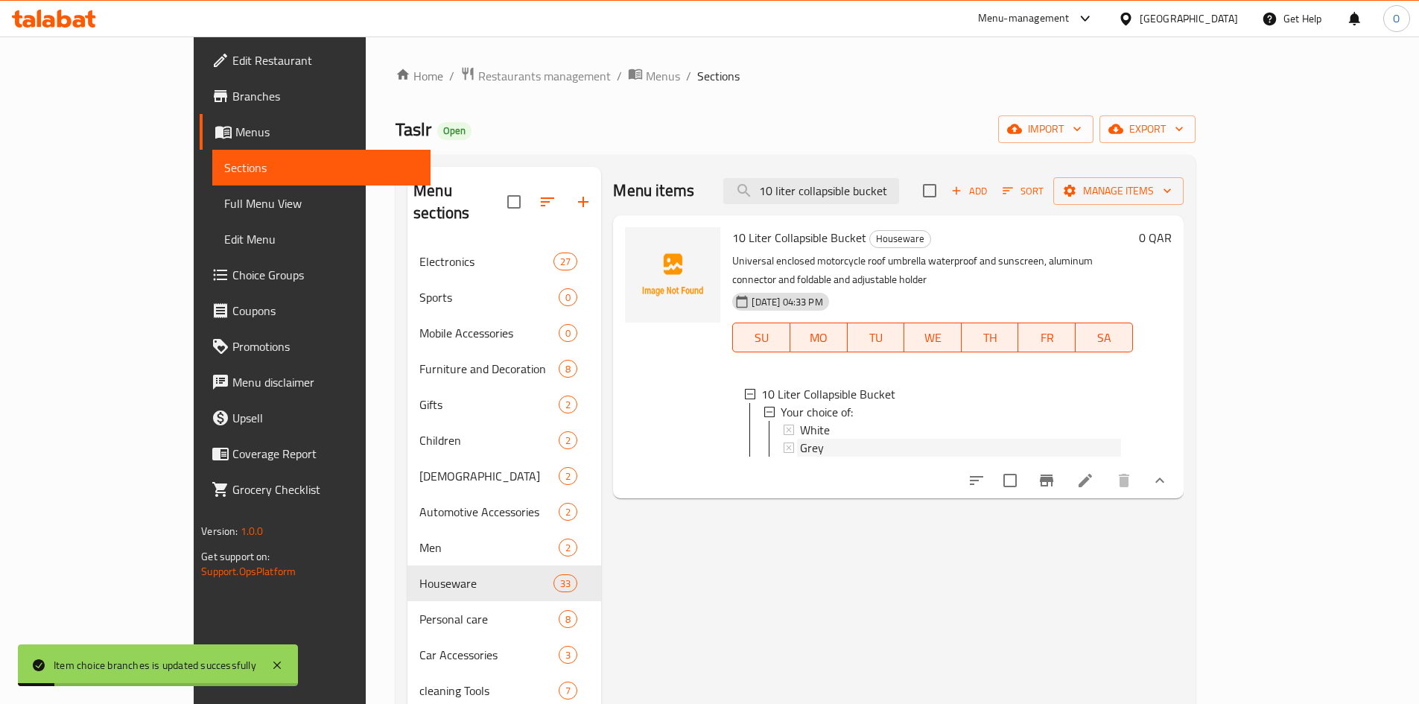
click at [800, 439] on span "Grey" at bounding box center [812, 448] width 24 height 18
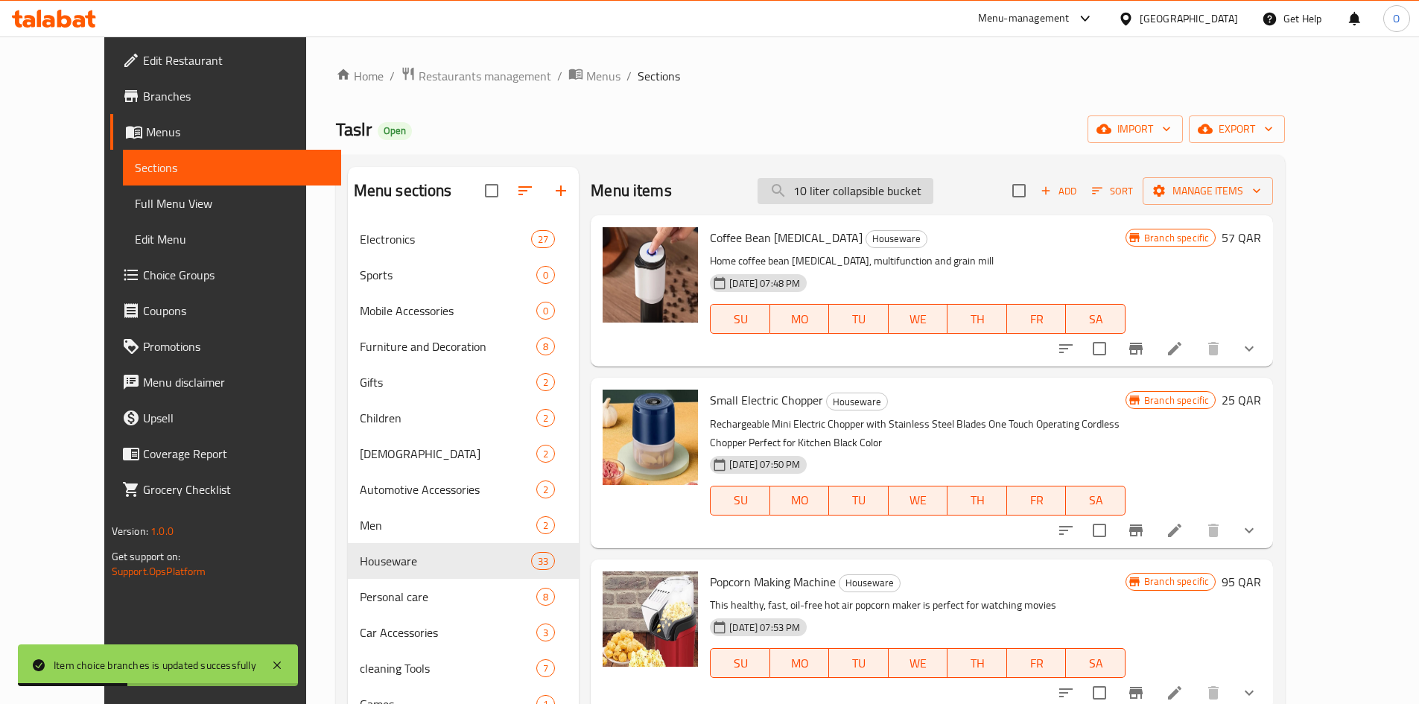
click at [933, 192] on input "10 liter collapsible bucket" at bounding box center [845, 191] width 176 height 26
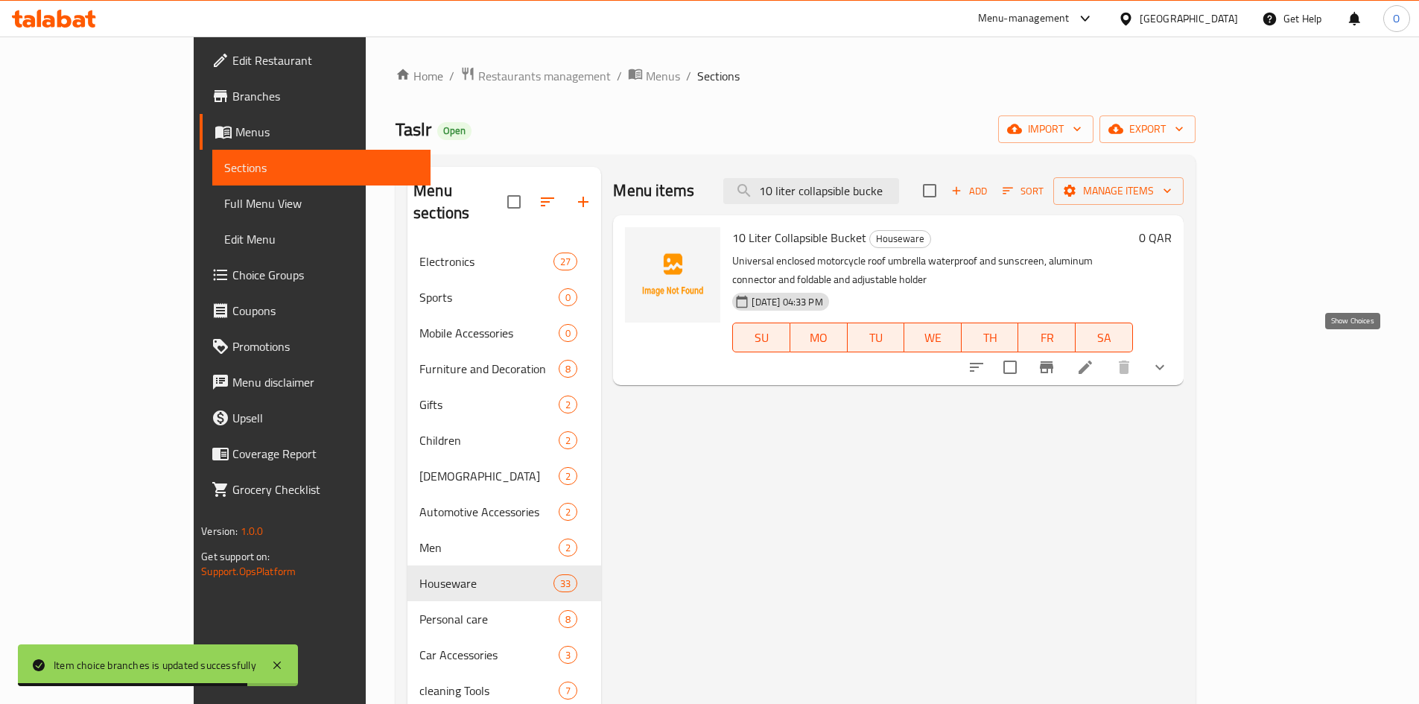
type input "10 liter collapsible bucke"
click at [1168, 358] on icon "show more" at bounding box center [1160, 367] width 18 height 18
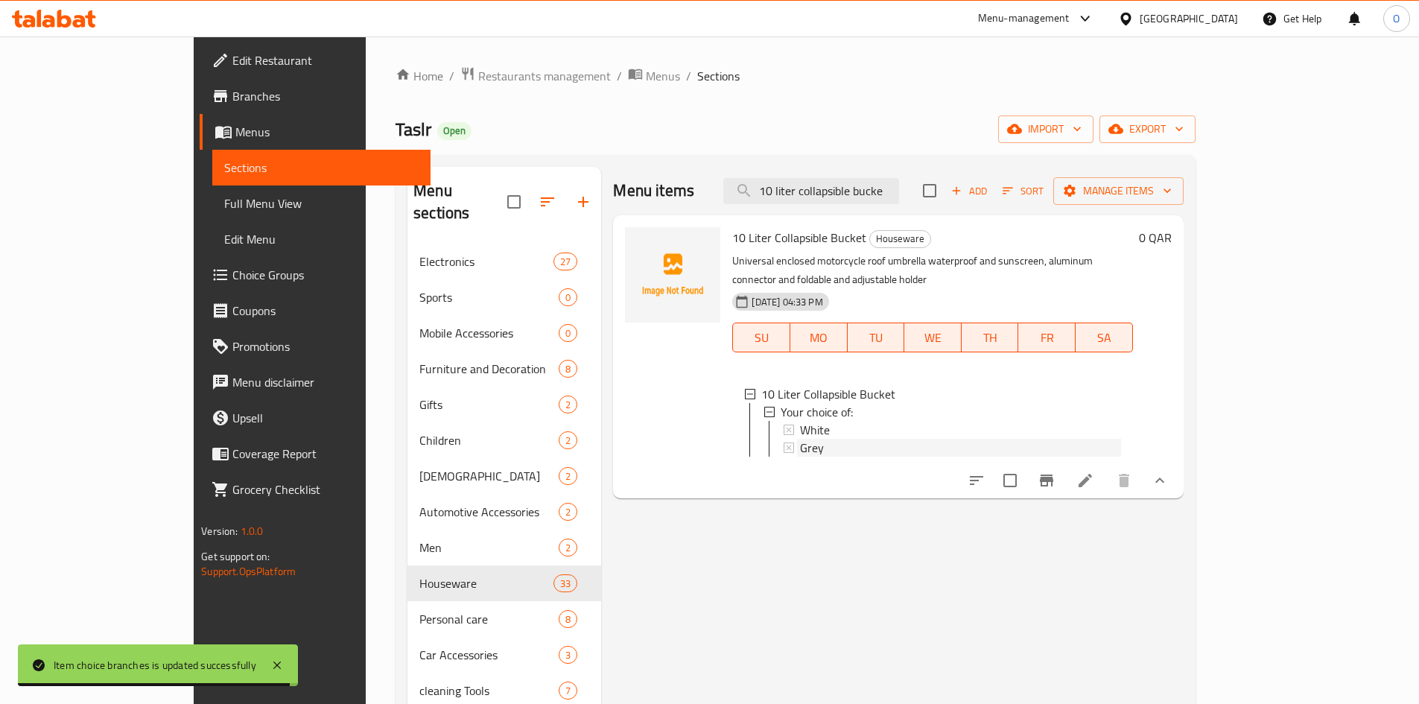
click at [800, 439] on span "Grey" at bounding box center [812, 448] width 24 height 18
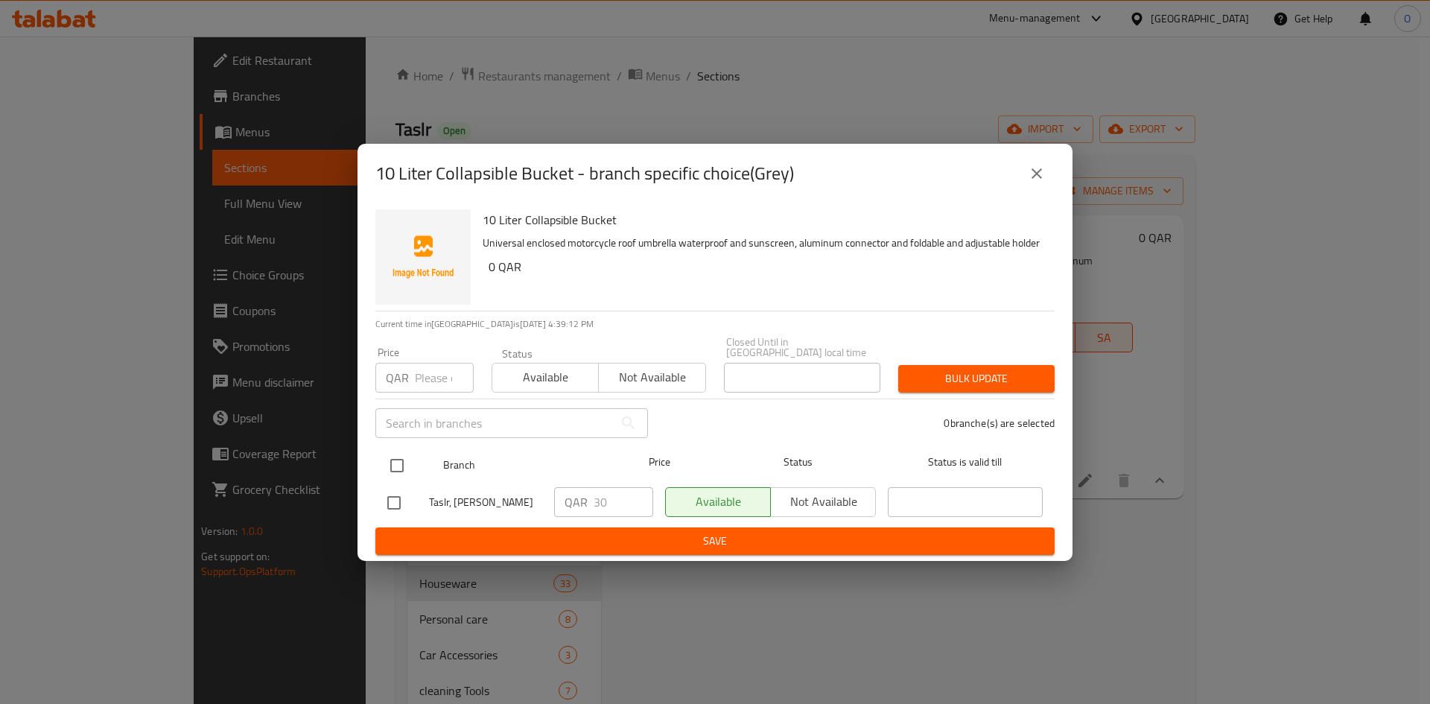
click at [400, 450] on input "checkbox" at bounding box center [396, 465] width 31 height 31
checkbox input "true"
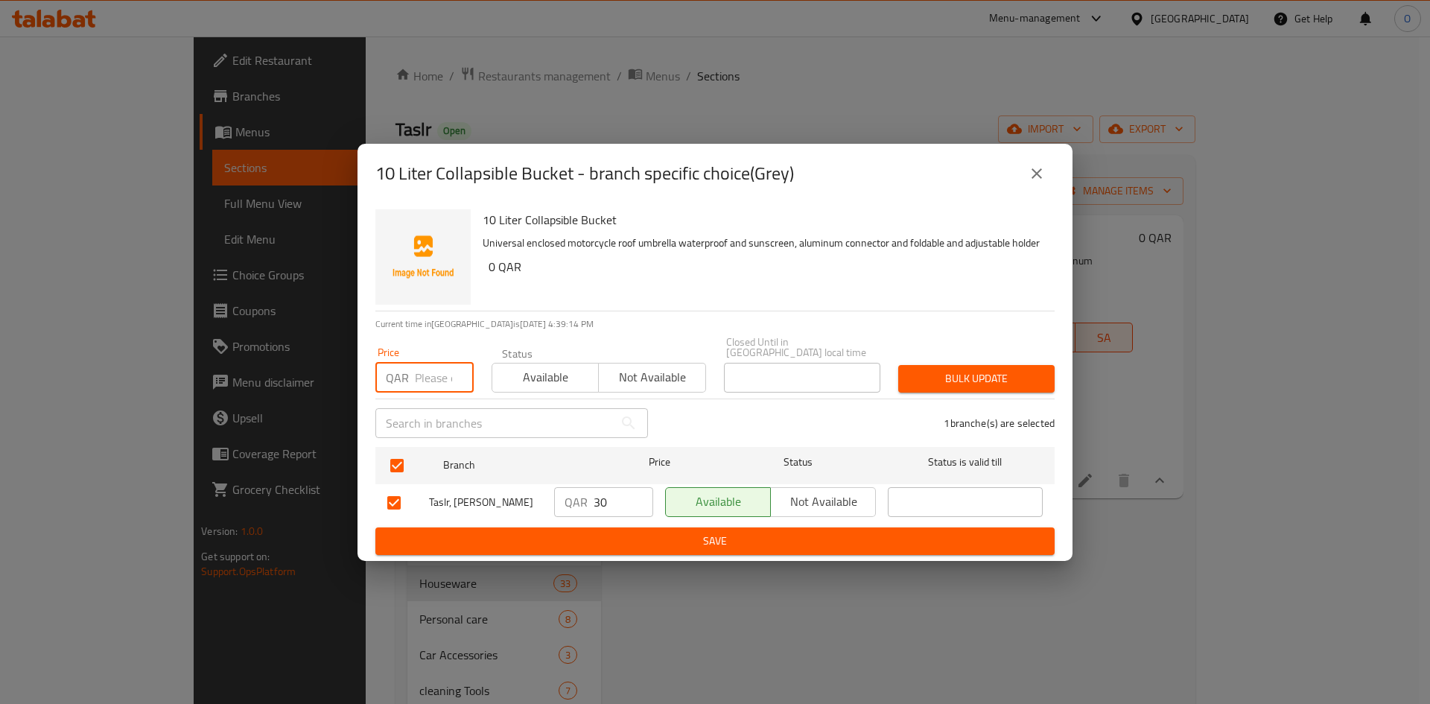
paste input "20"
type input "20"
click at [996, 373] on span "Bulk update" at bounding box center [976, 378] width 133 height 19
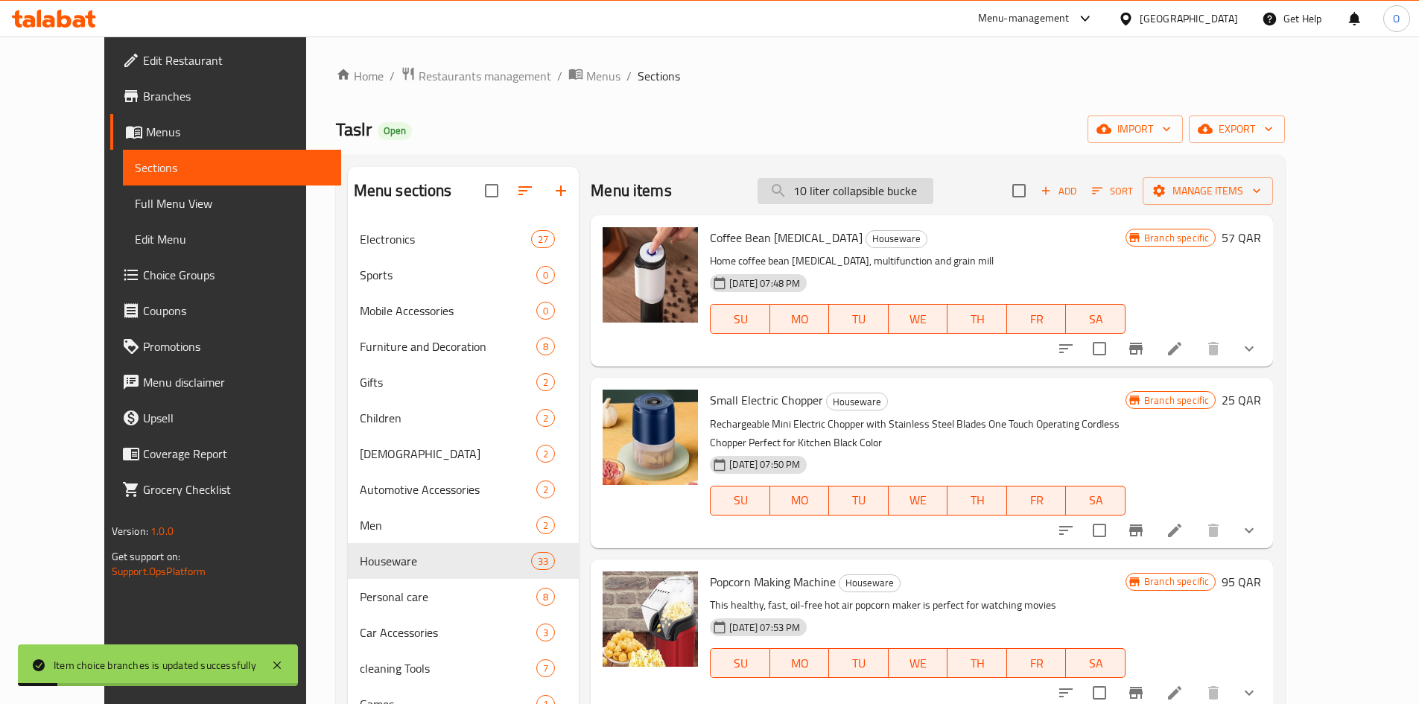
click at [929, 191] on input "10 liter collapsible bucke" at bounding box center [845, 191] width 176 height 26
click at [877, 187] on input "10 liter collapsible bucke" at bounding box center [845, 191] width 176 height 26
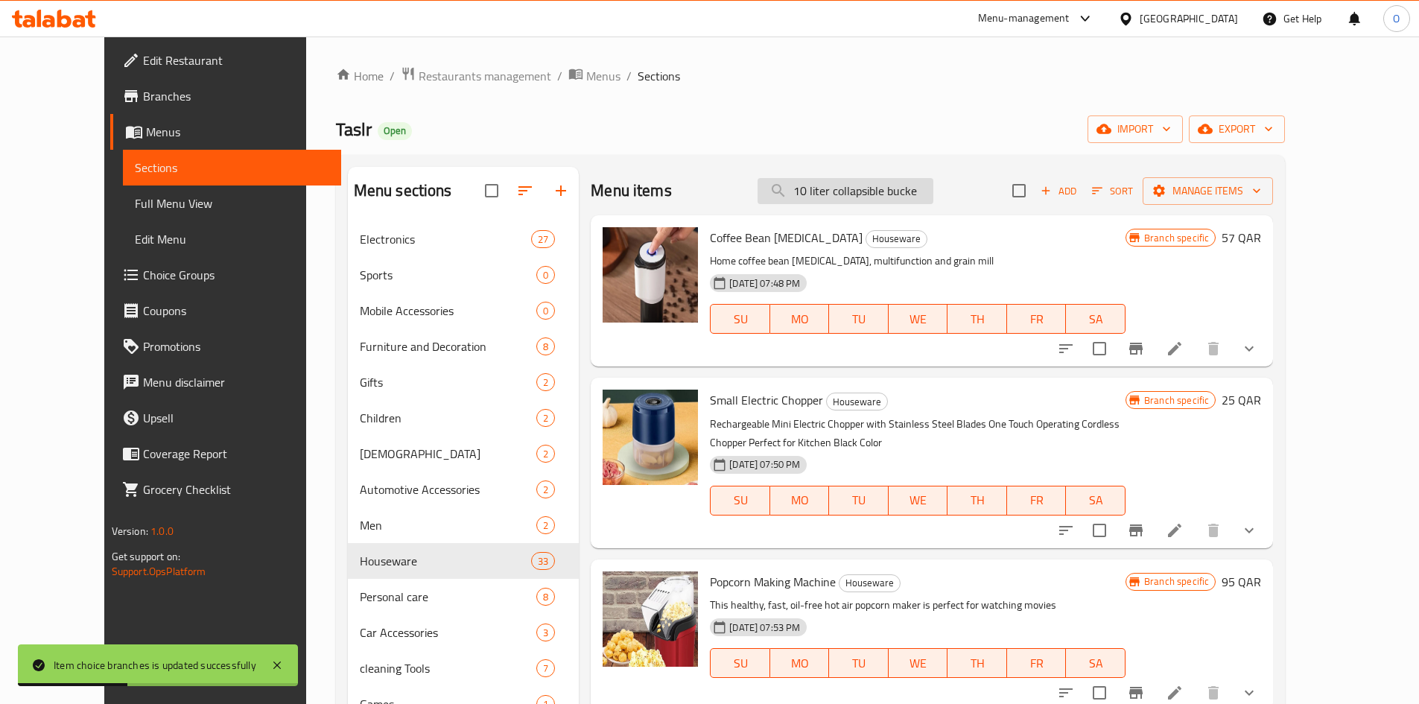
paste input "Spa bath and foot massag"
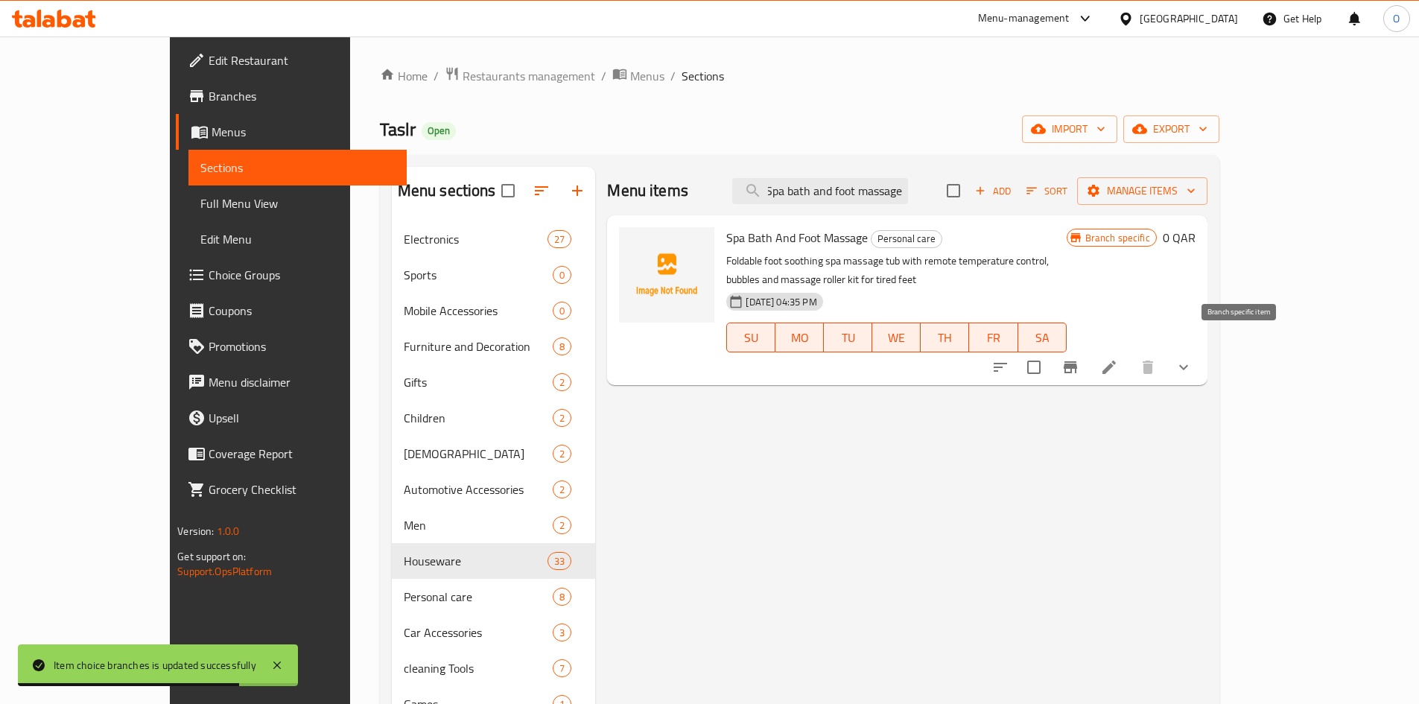
type input "Spa bath and foot massage"
click at [1079, 358] on icon "Branch-specific-item" at bounding box center [1070, 367] width 18 height 18
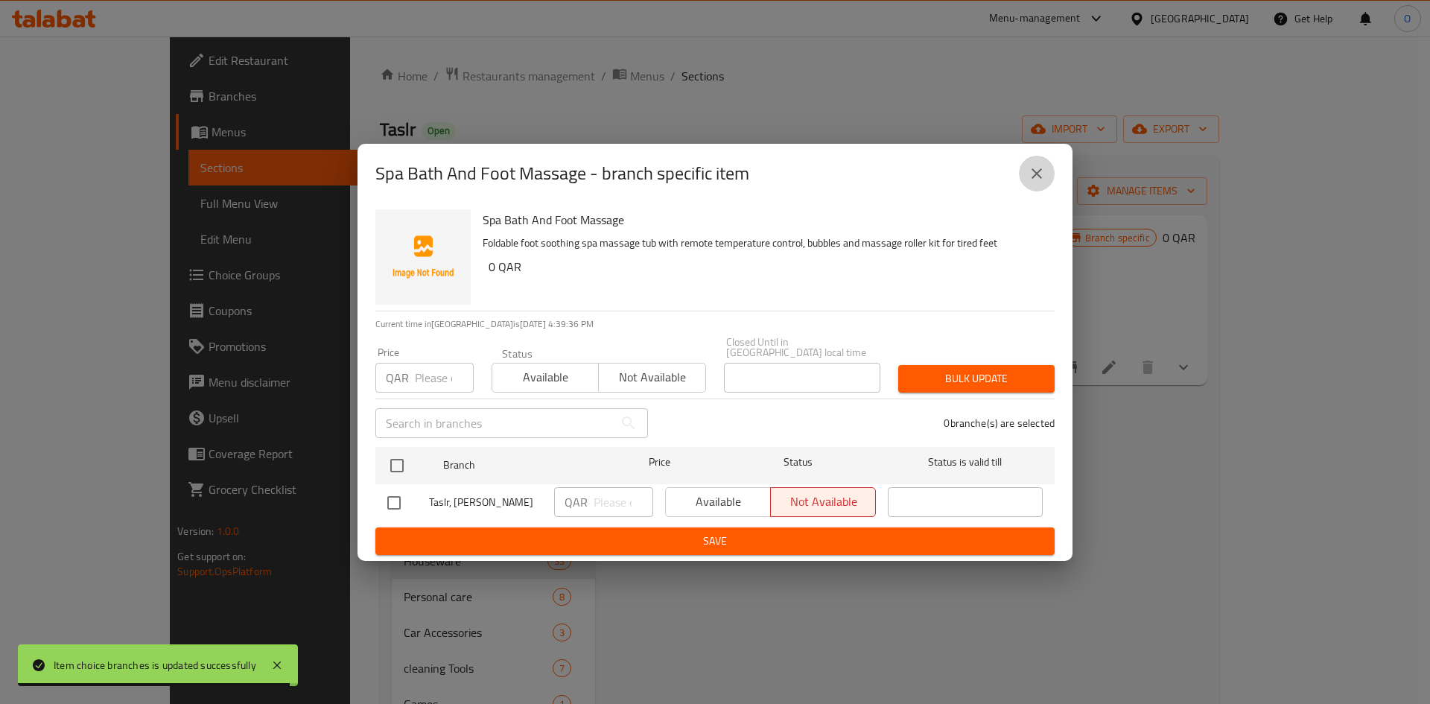
click at [1049, 182] on button "close" at bounding box center [1037, 174] width 36 height 36
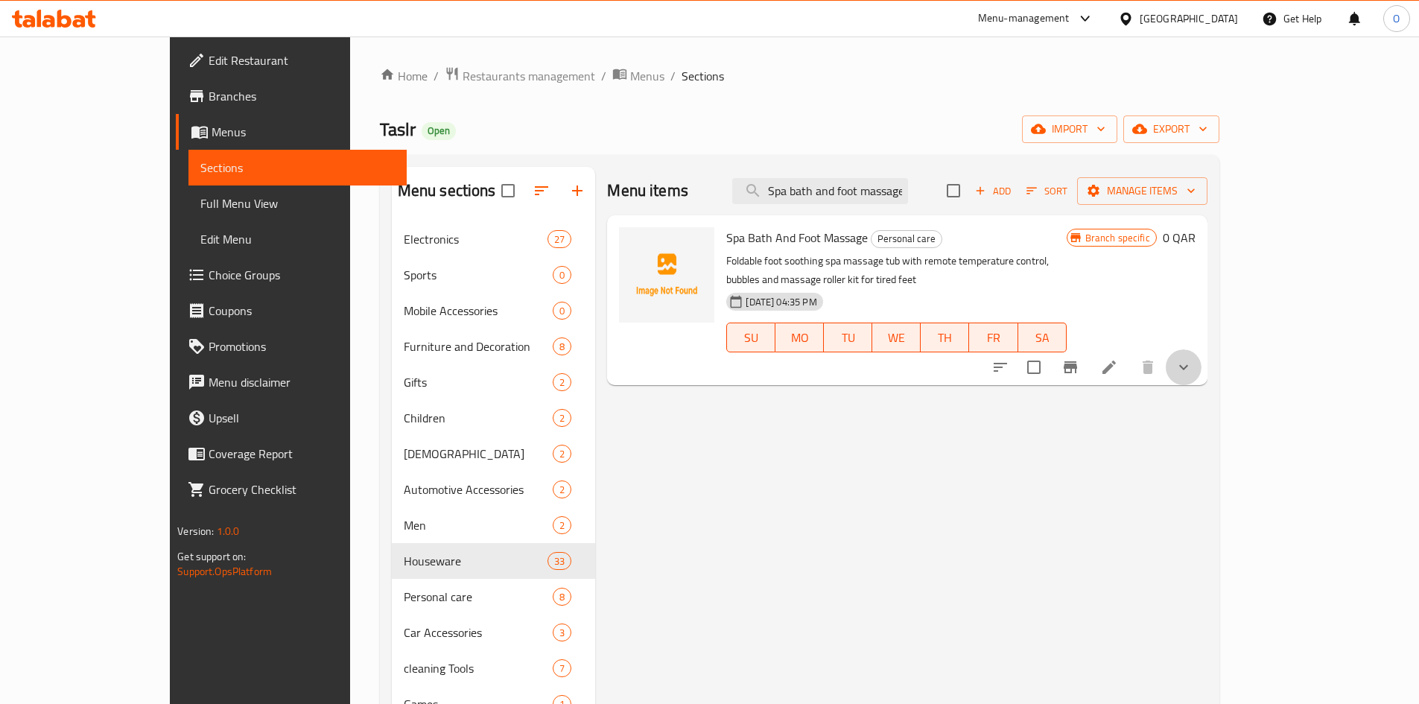
click at [1201, 349] on button "show more" at bounding box center [1183, 367] width 36 height 36
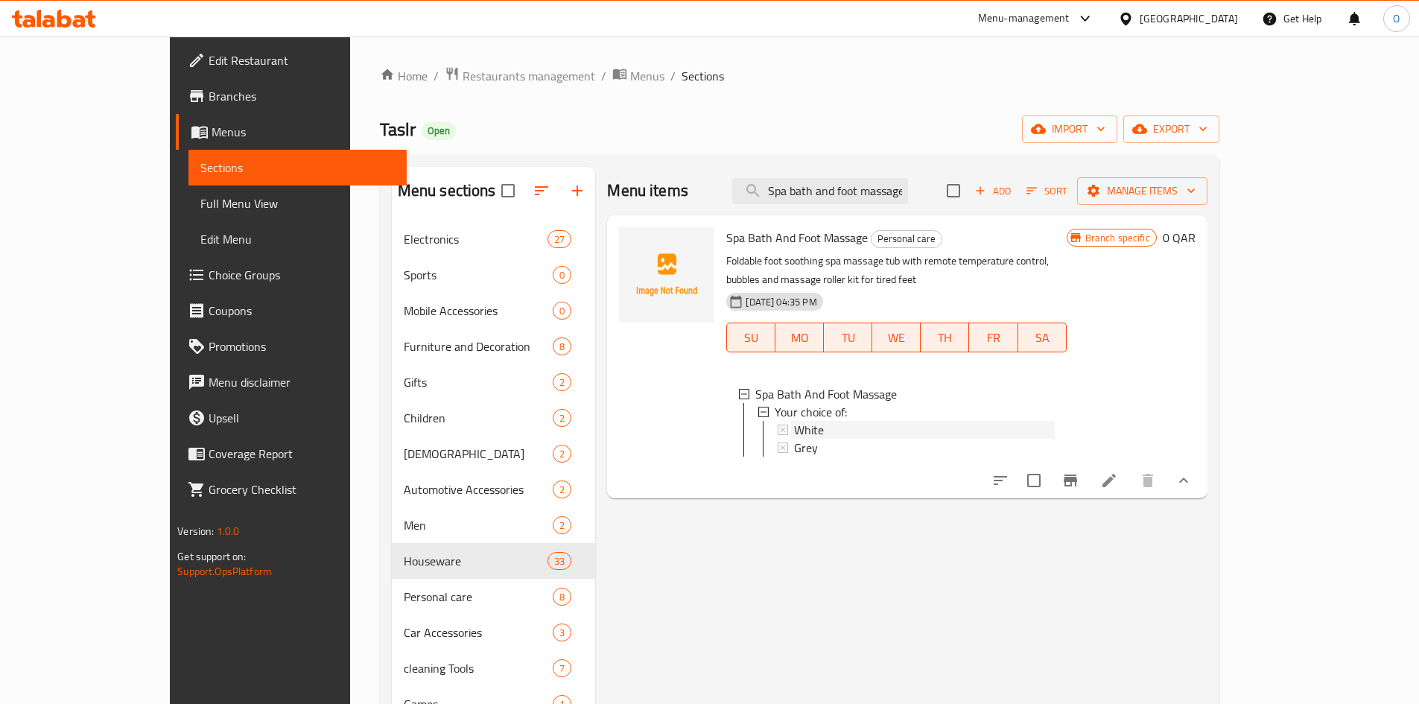
click at [829, 421] on div "White" at bounding box center [924, 430] width 260 height 18
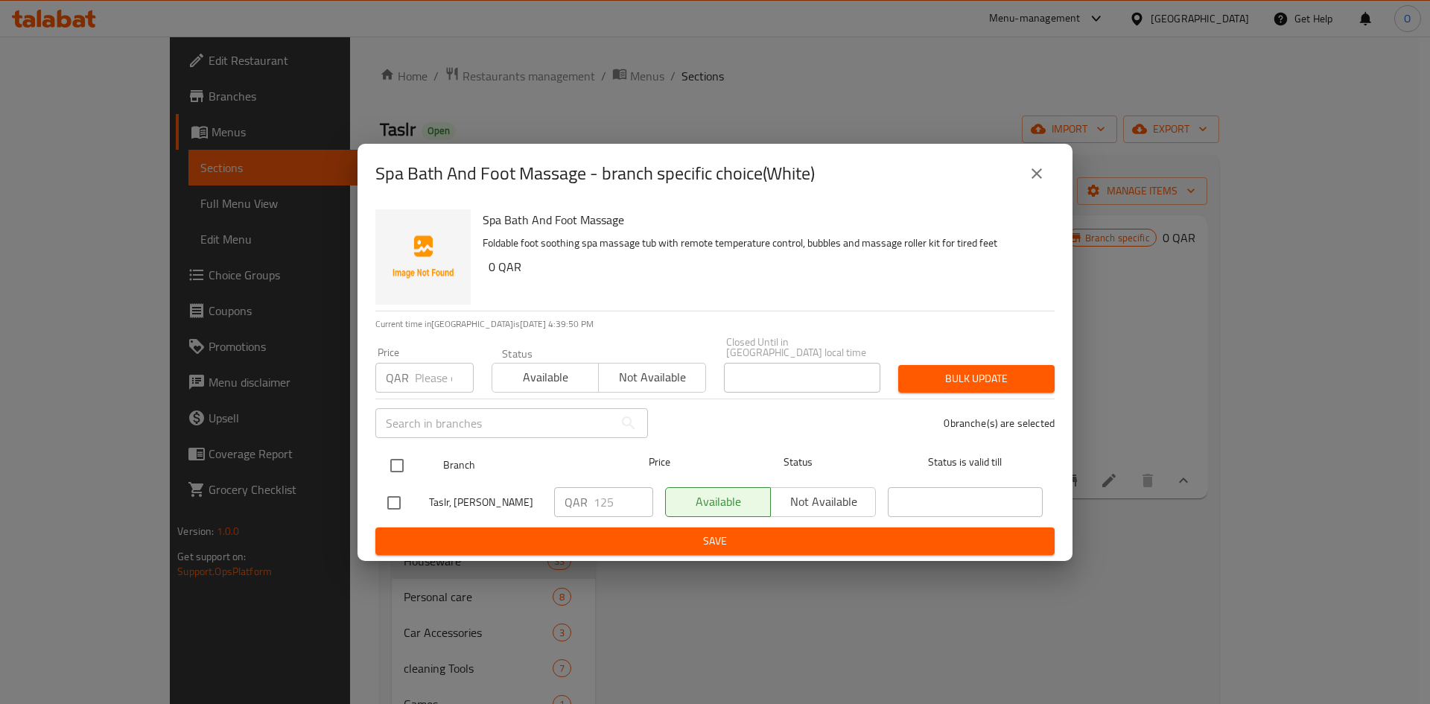
click at [398, 456] on input "checkbox" at bounding box center [396, 465] width 31 height 31
checkbox input "true"
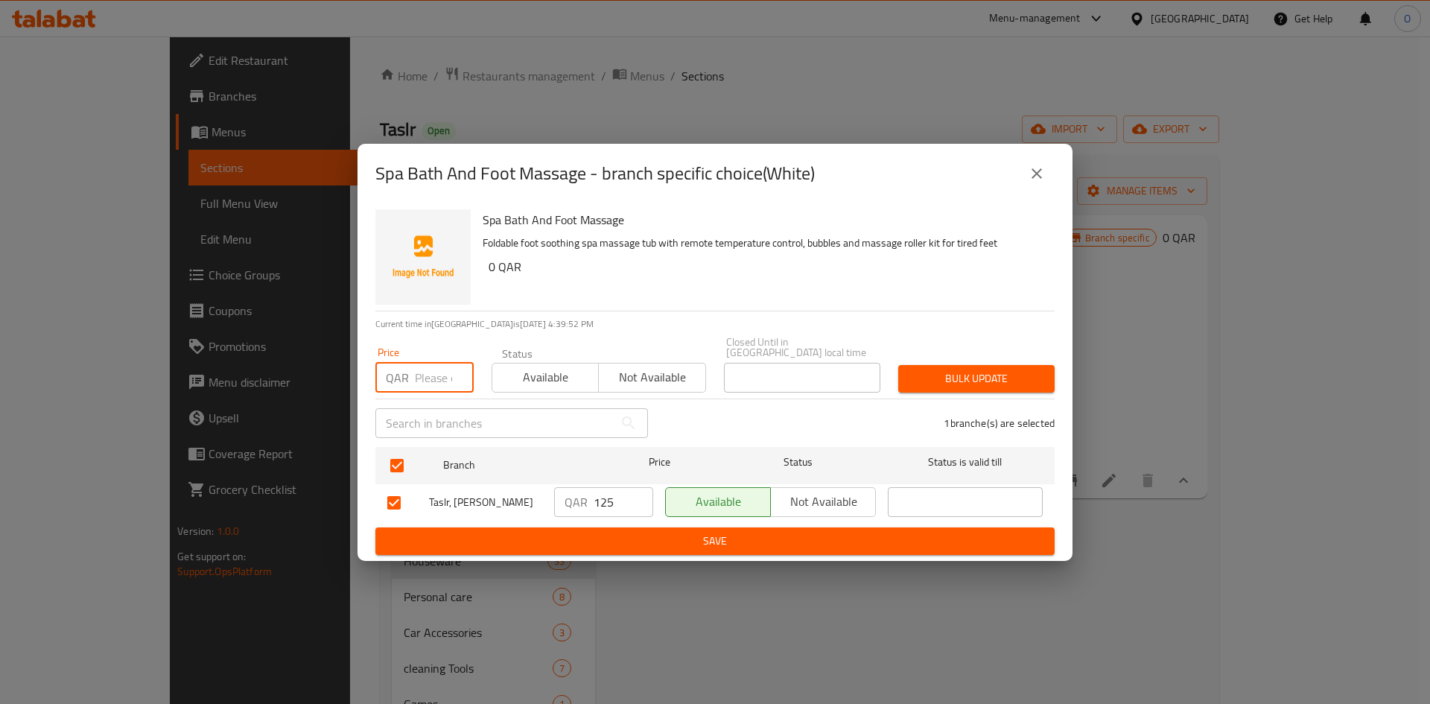
paste input "100"
type input "100"
click at [1025, 369] on span "Bulk update" at bounding box center [976, 378] width 133 height 19
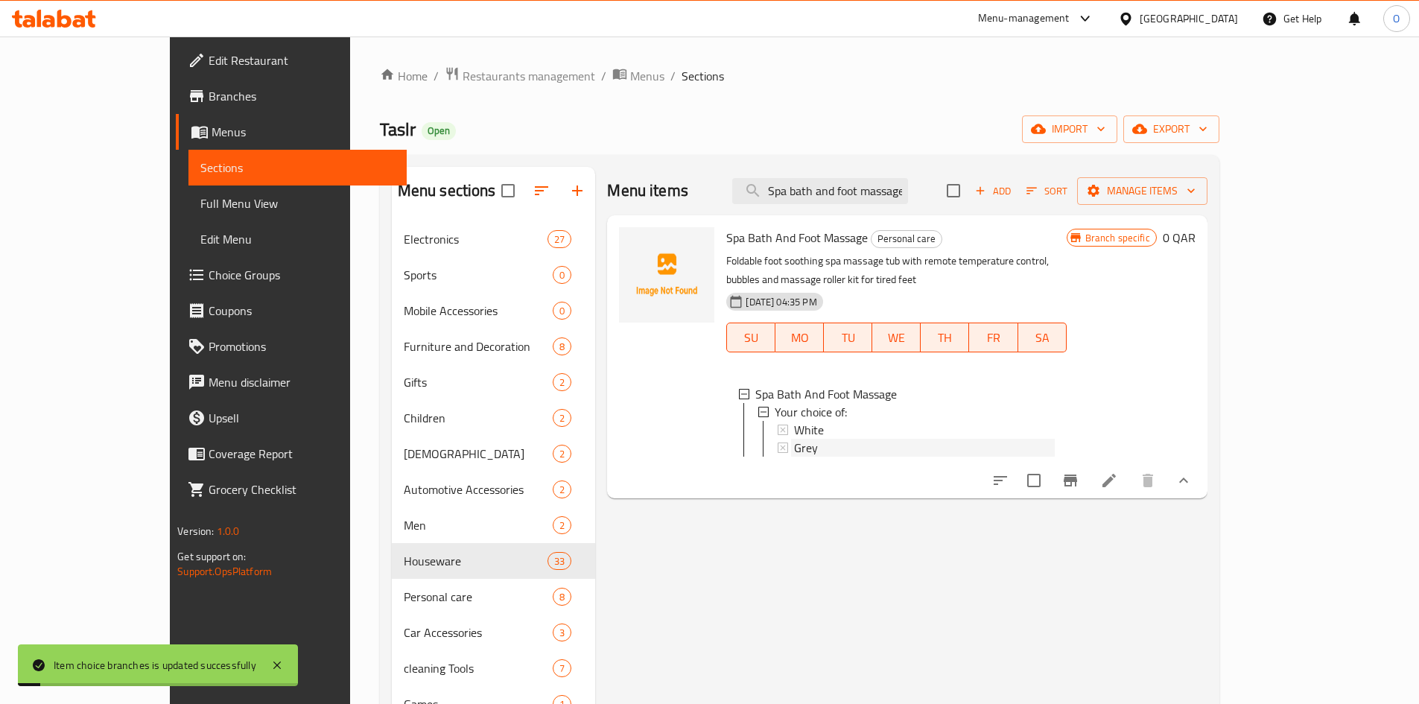
click at [794, 439] on span "Grey" at bounding box center [806, 448] width 24 height 18
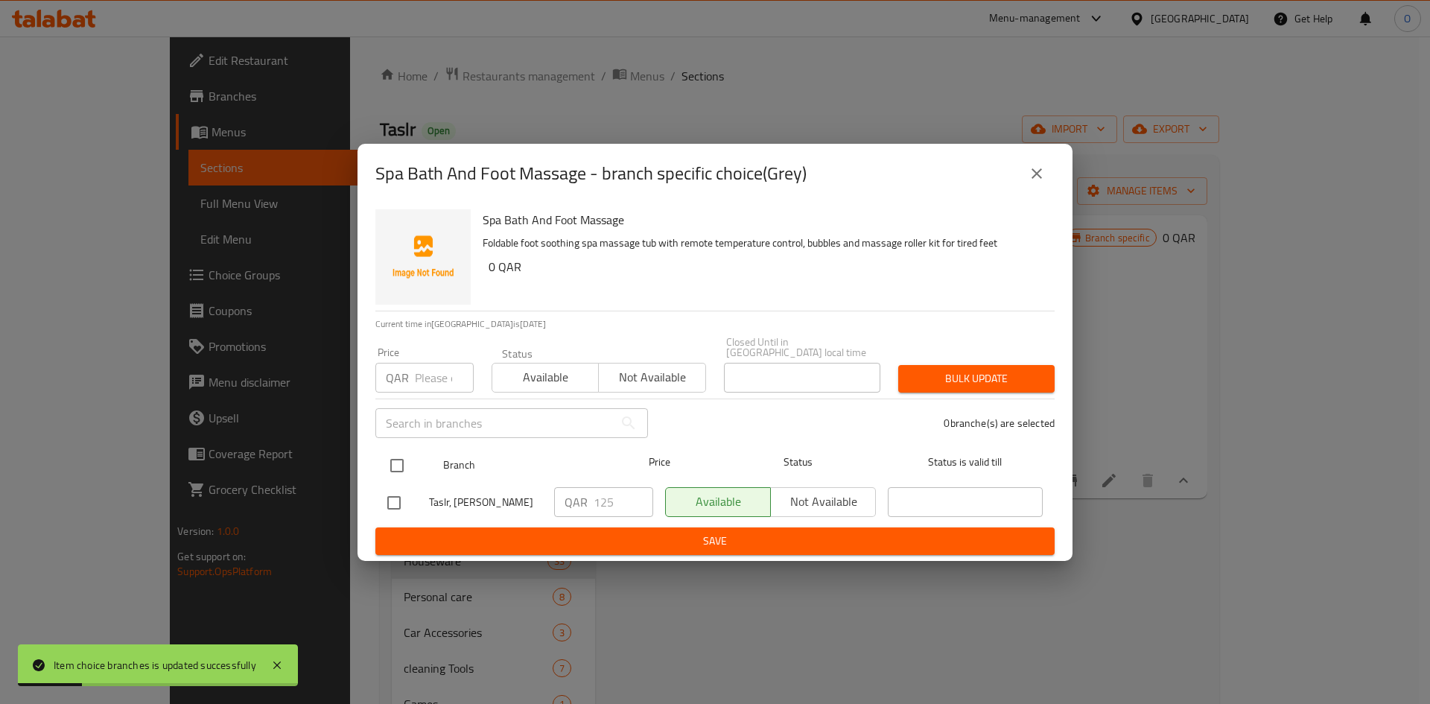
click at [401, 450] on input "checkbox" at bounding box center [396, 465] width 31 height 31
checkbox input "true"
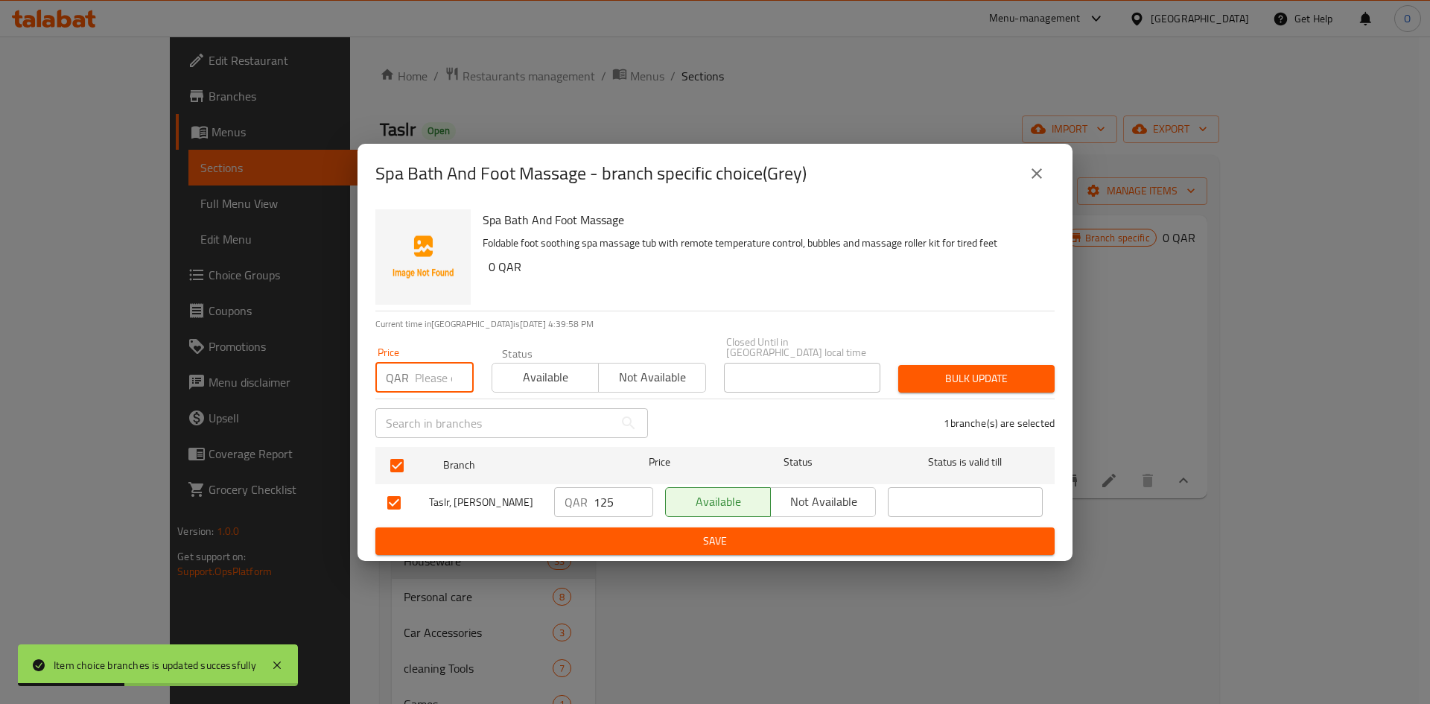
drag, startPoint x: 433, startPoint y: 350, endPoint x: 424, endPoint y: 366, distance: 18.7
click at [424, 366] on input "number" at bounding box center [444, 378] width 59 height 30
paste input "100"
type input "100"
click at [956, 372] on span "Bulk update" at bounding box center [976, 378] width 133 height 19
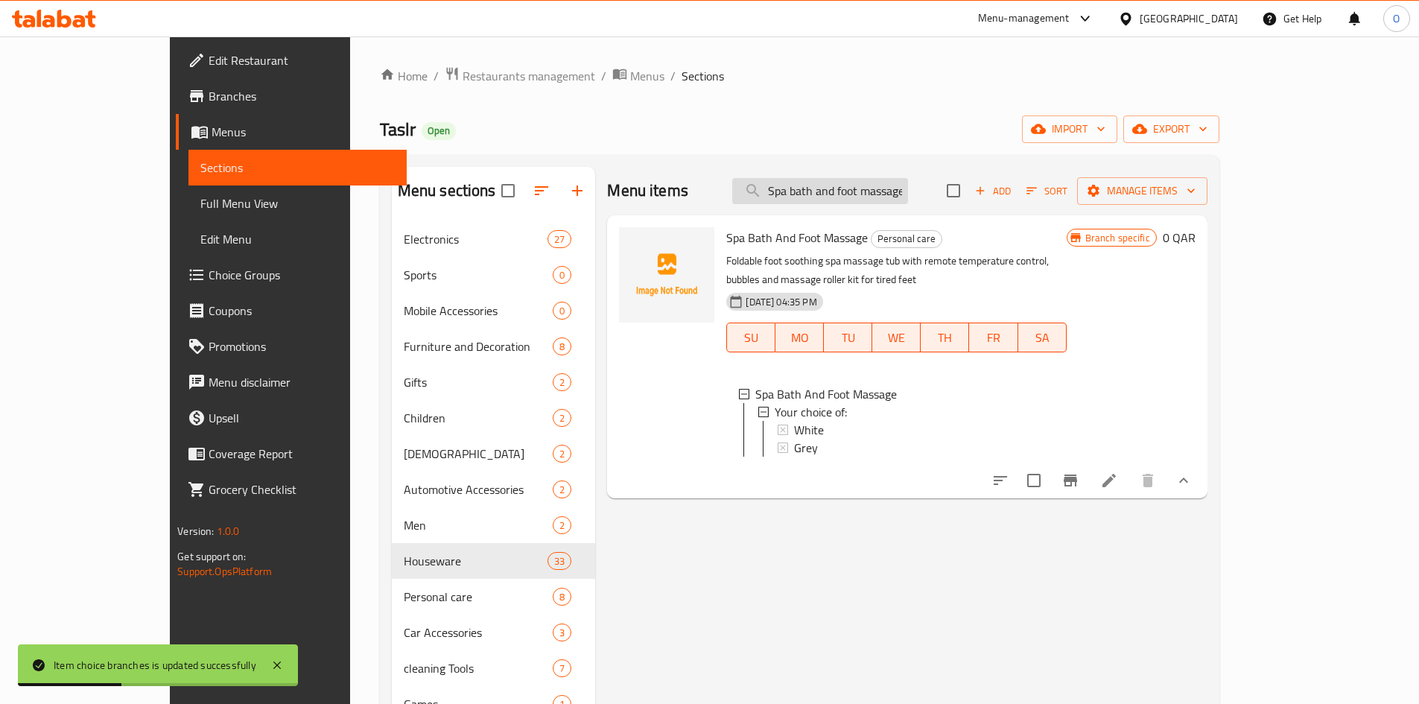
click at [908, 191] on input "Spa bath and foot massage" at bounding box center [820, 191] width 176 height 26
paste input "Headdress to relieve headache pain"
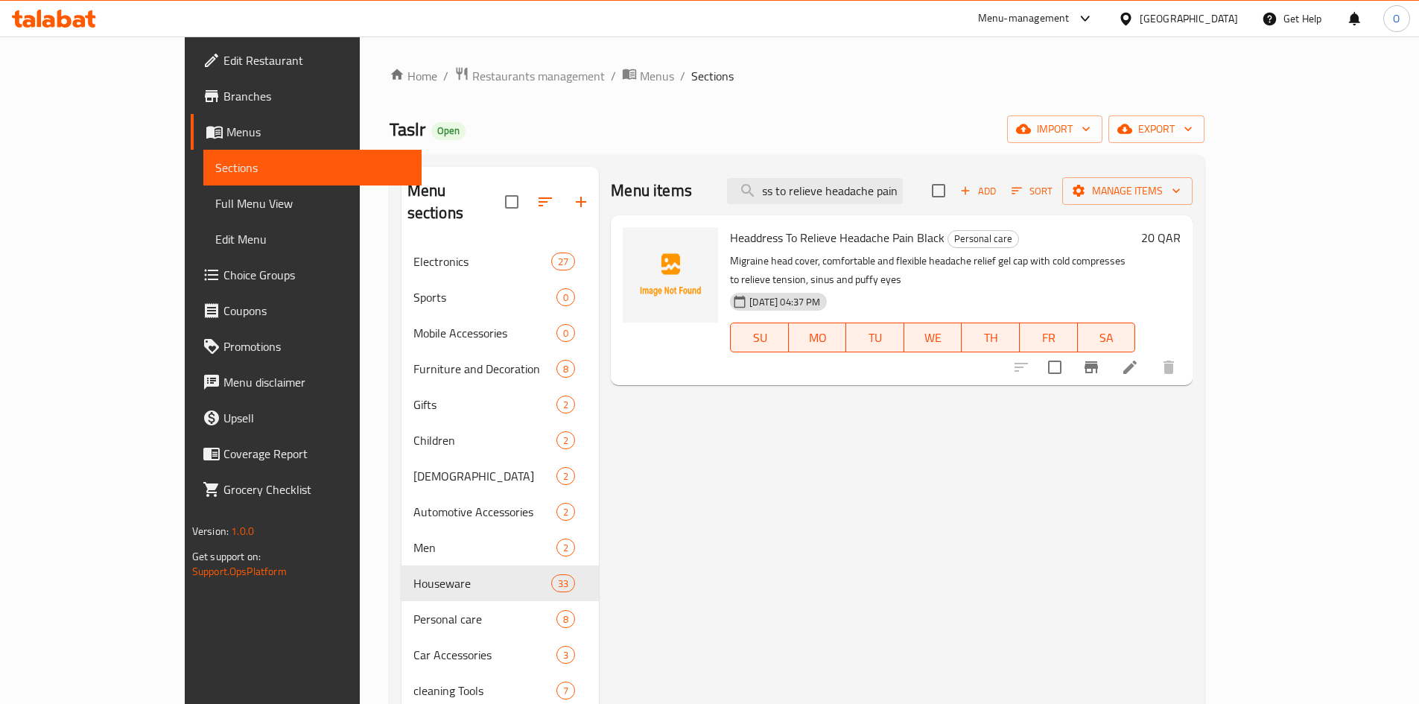
type input "Headdress to relieve headache pain"
click at [1098, 361] on icon "Branch-specific-item" at bounding box center [1090, 367] width 13 height 12
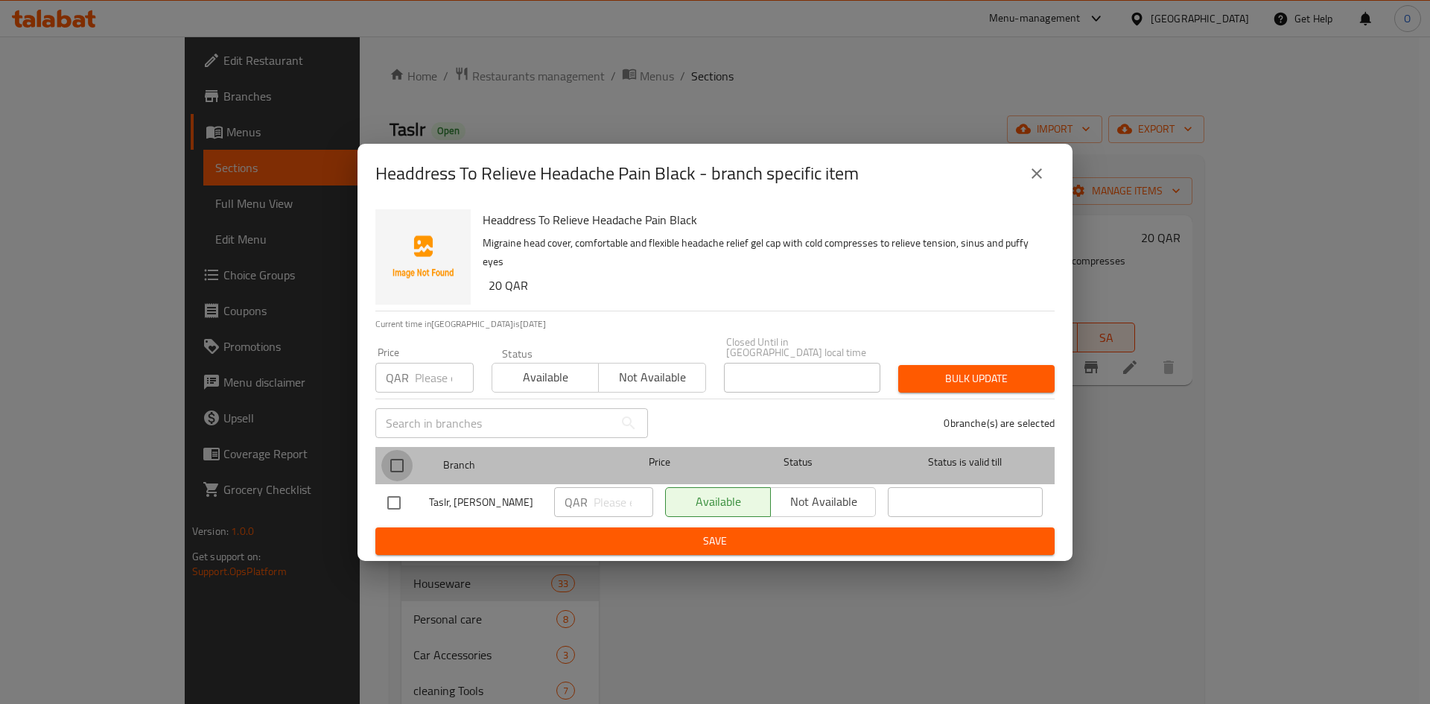
click at [402, 453] on input "checkbox" at bounding box center [396, 465] width 31 height 31
checkbox input "true"
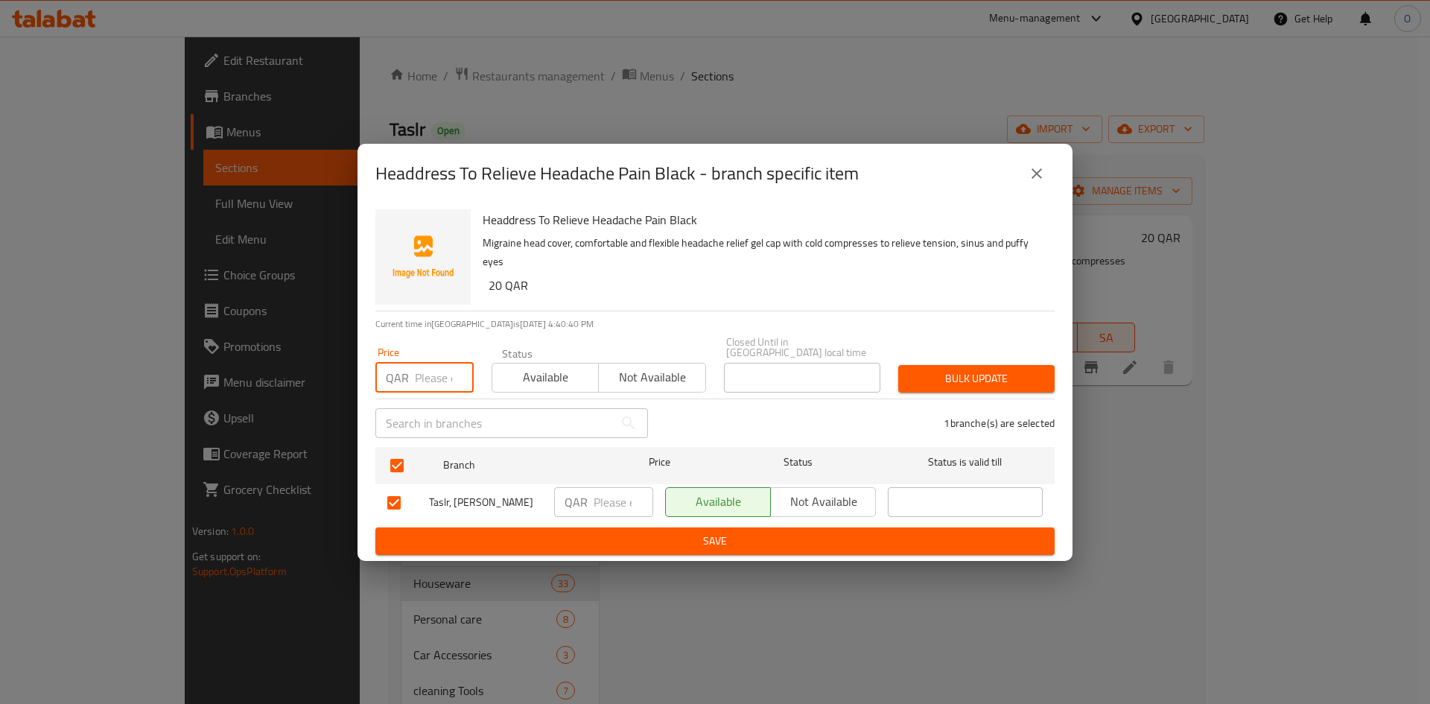
paste input "15"
type input "15"
click at [945, 381] on button "Bulk update" at bounding box center [976, 379] width 156 height 28
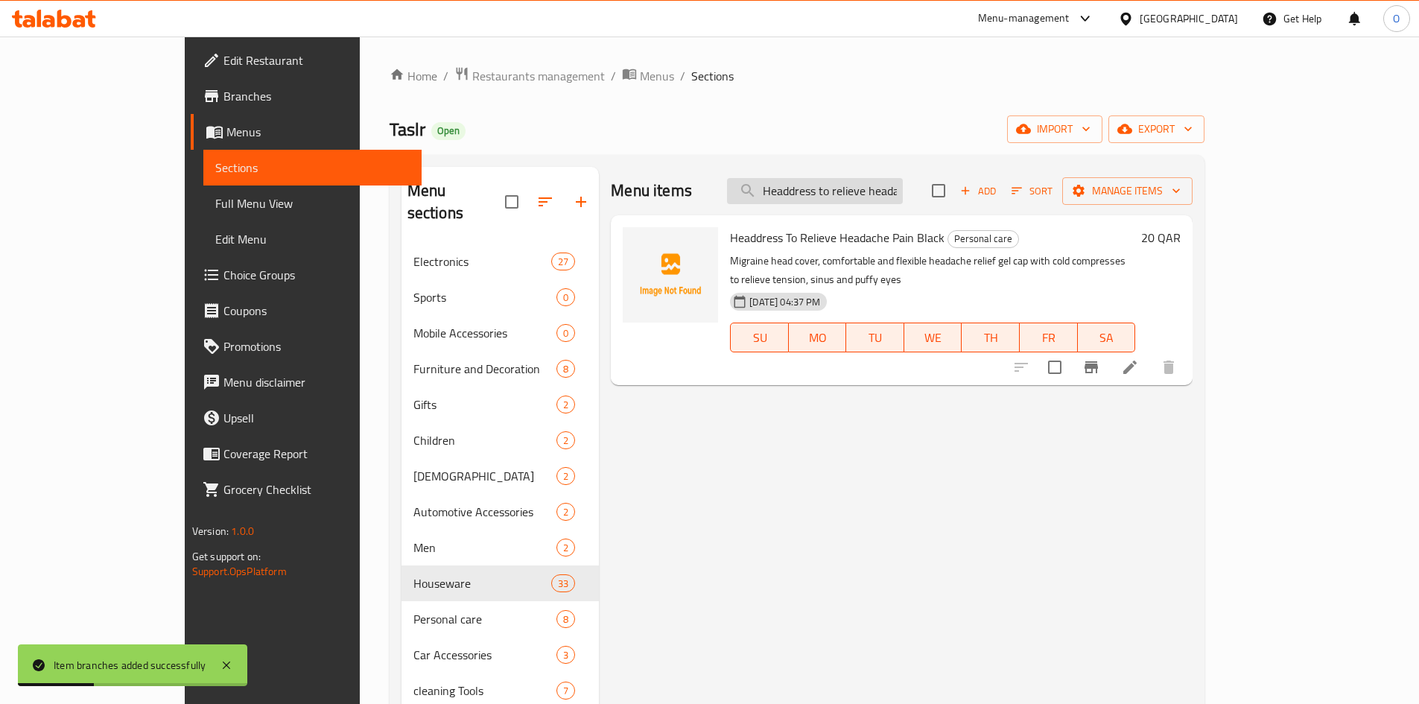
click at [873, 192] on input "Headdress to relieve headache pain" at bounding box center [815, 191] width 176 height 26
click at [873, 191] on input "Headdress to relieve headache pain" at bounding box center [815, 191] width 176 height 26
paste input "12 inch magnifying glass display"
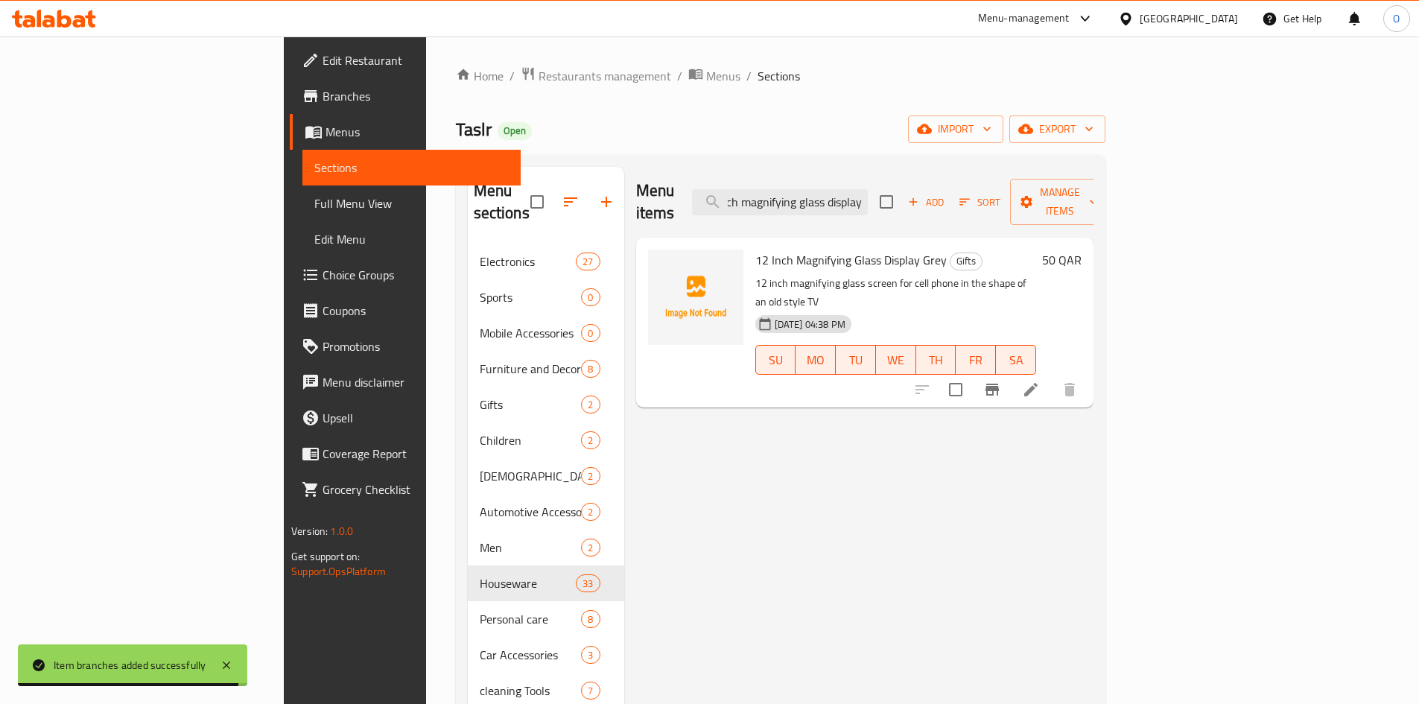
type input "12 inch magnifying glass display"
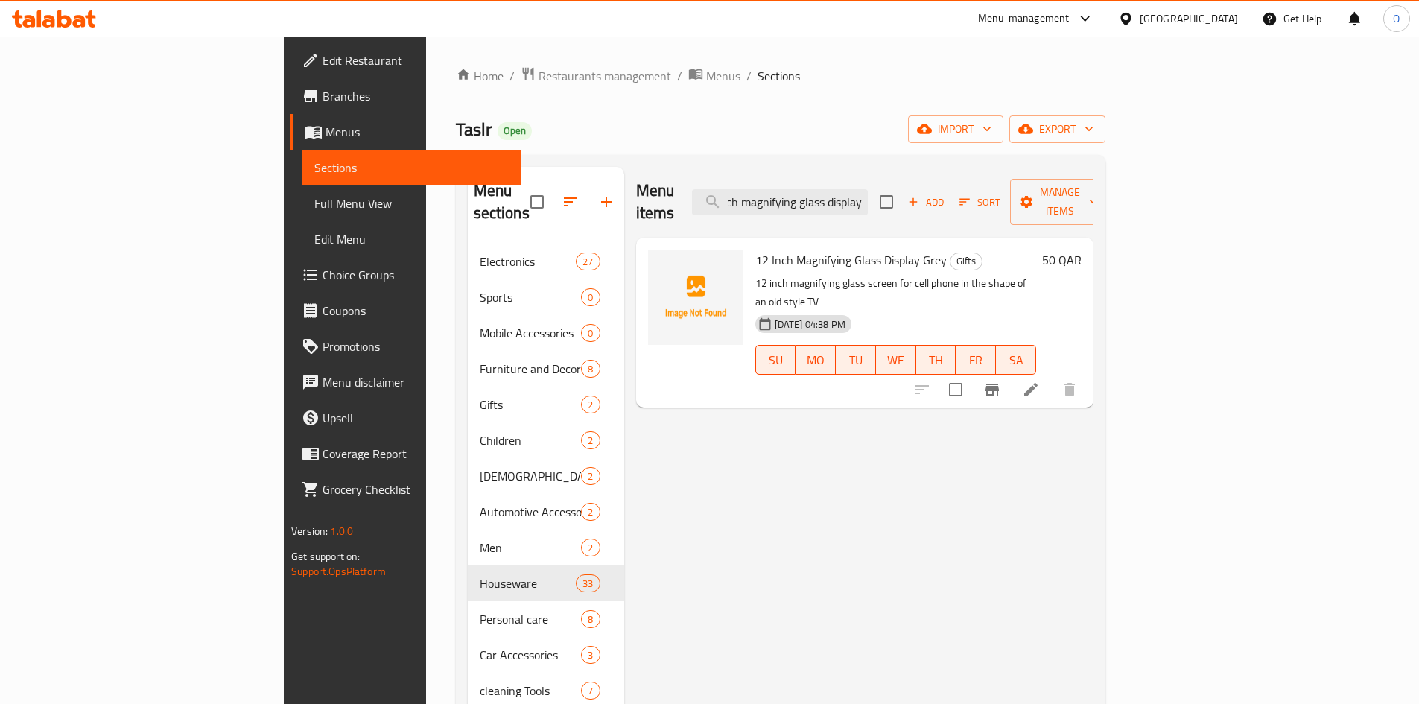
scroll to position [0, 0]
click at [1001, 381] on icon "Branch-specific-item" at bounding box center [992, 390] width 18 height 18
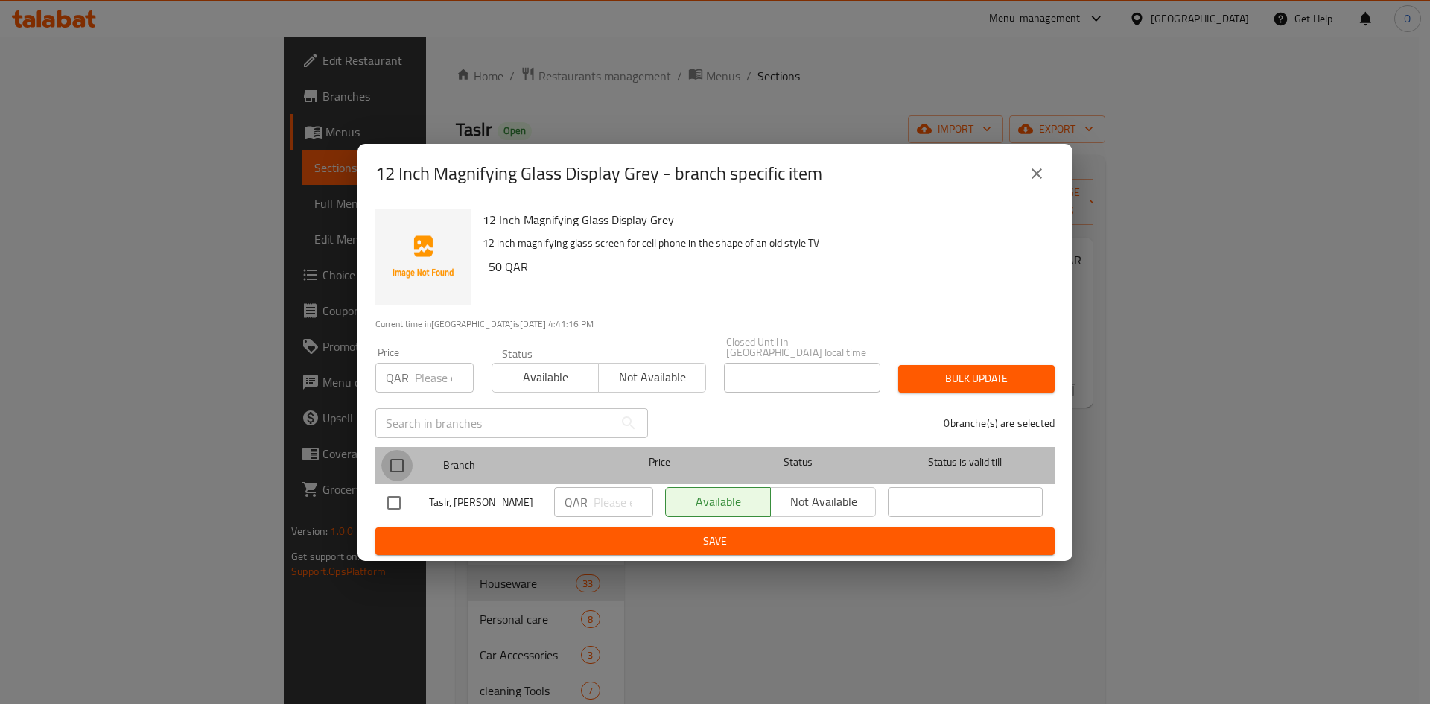
click at [403, 462] on input "checkbox" at bounding box center [396, 465] width 31 height 31
checkbox input "true"
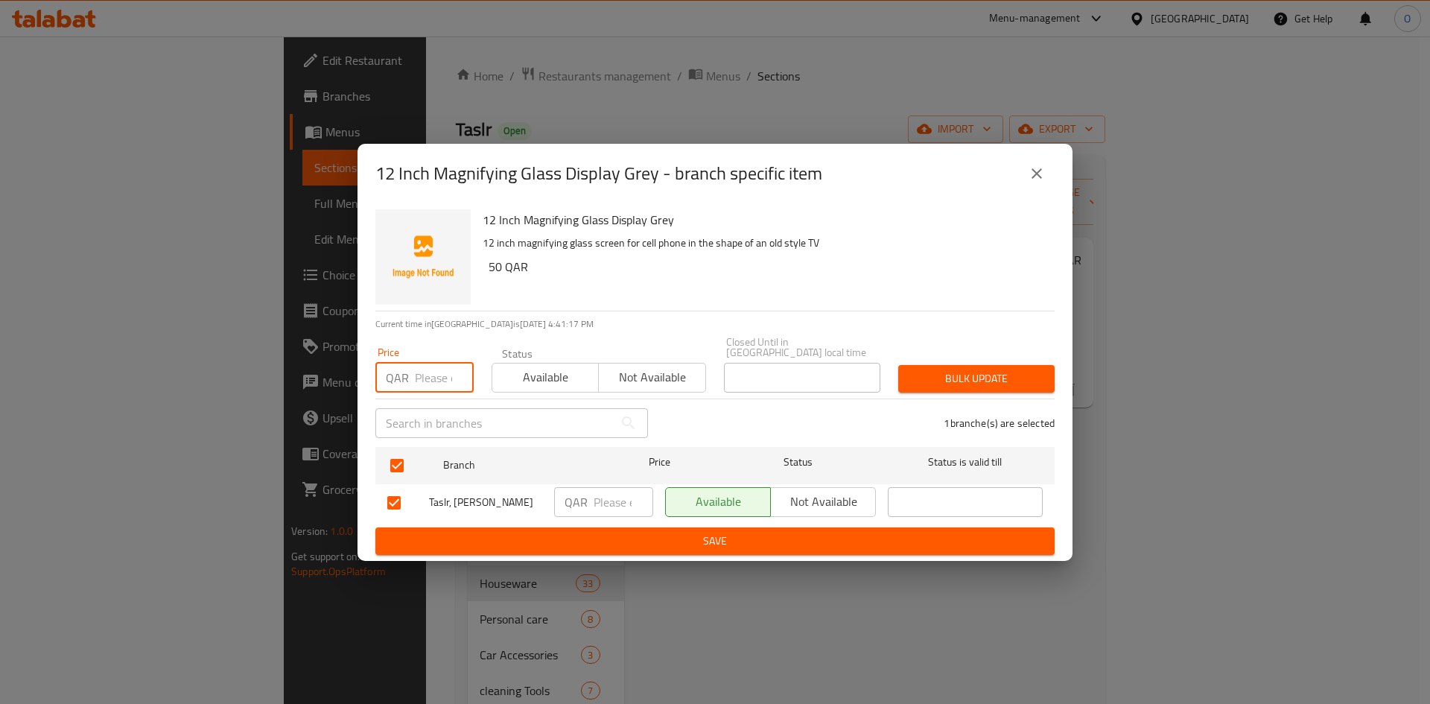
paste input "30"
type input "30"
click at [1002, 369] on span "Bulk update" at bounding box center [976, 378] width 133 height 19
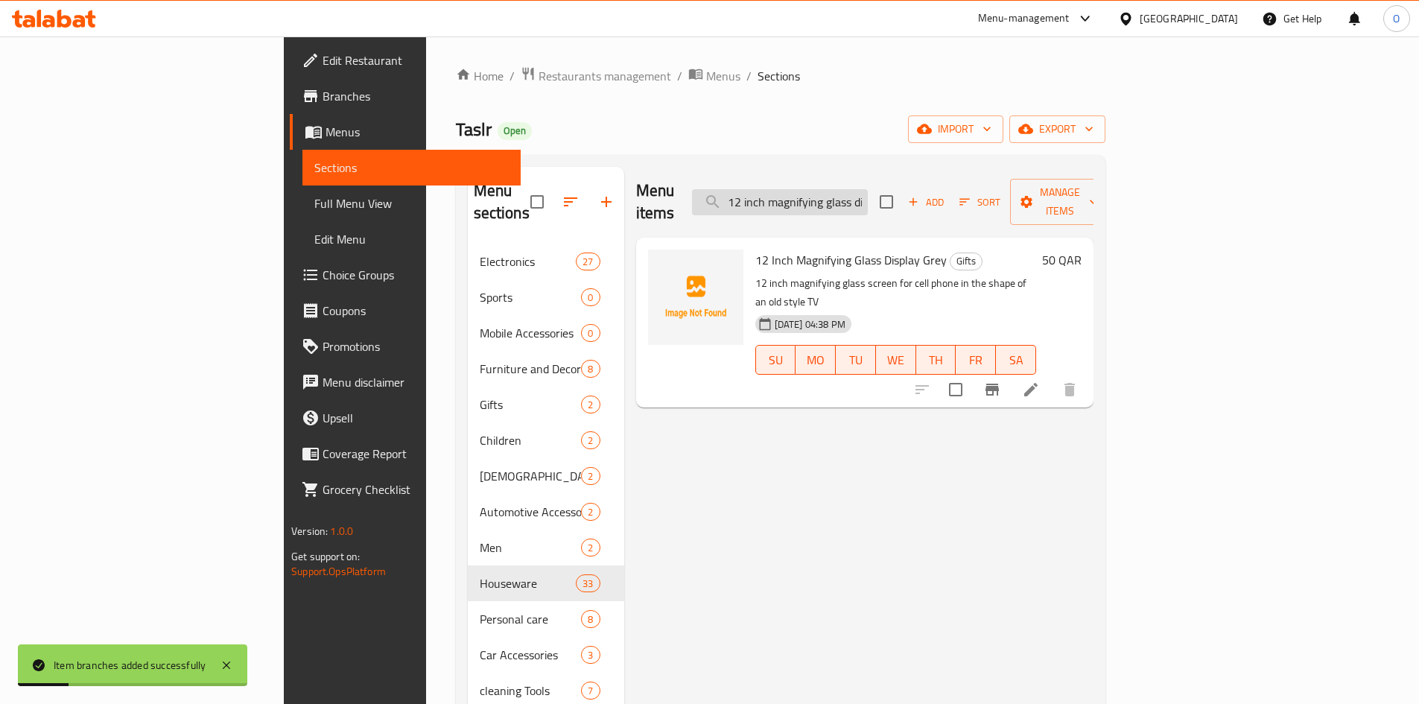
click at [868, 196] on input "12 inch magnifying glass display" at bounding box center [780, 202] width 176 height 26
paste input "Egg boiling kit"
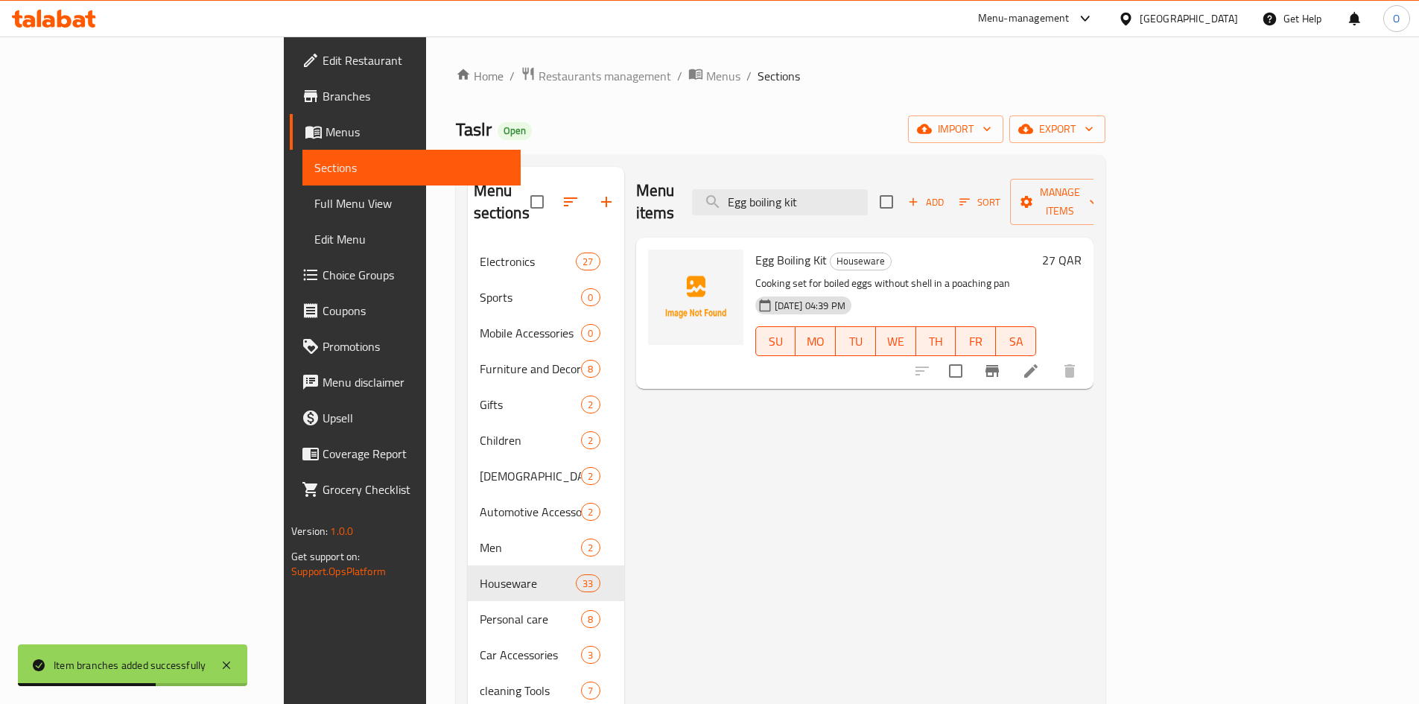
type input "Egg boiling kit"
click at [999, 365] on icon "Branch-specific-item" at bounding box center [991, 371] width 13 height 12
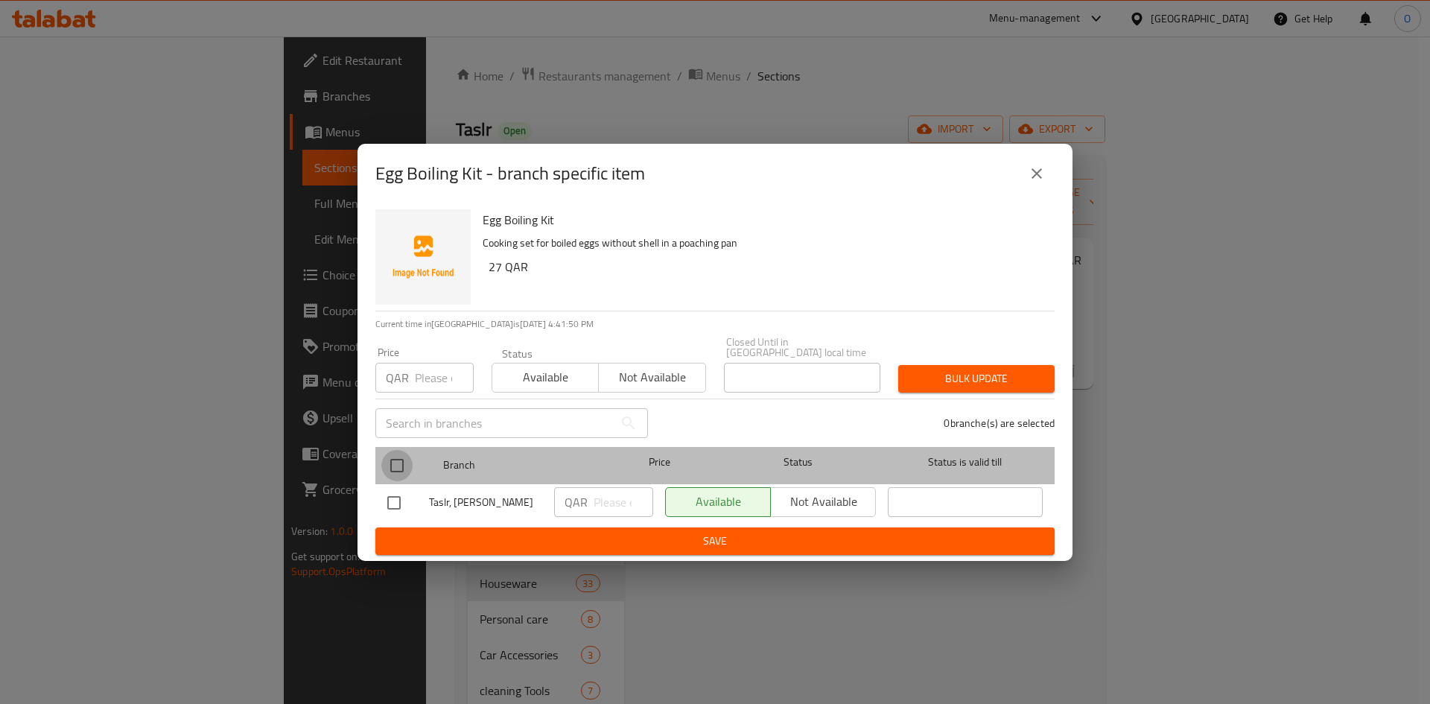
click at [398, 466] on input "checkbox" at bounding box center [396, 465] width 31 height 31
checkbox input "true"
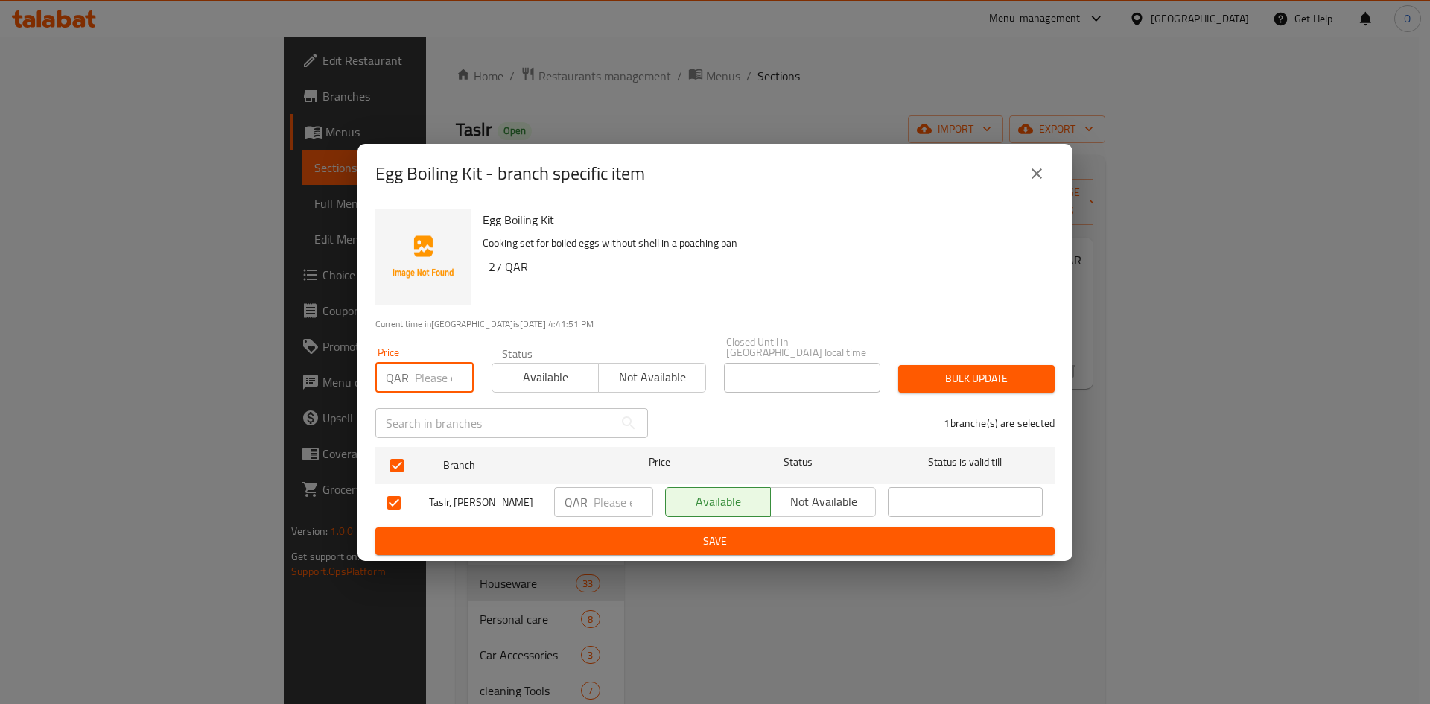
paste input "13"
type input "13"
click at [973, 370] on span "Bulk update" at bounding box center [976, 378] width 133 height 19
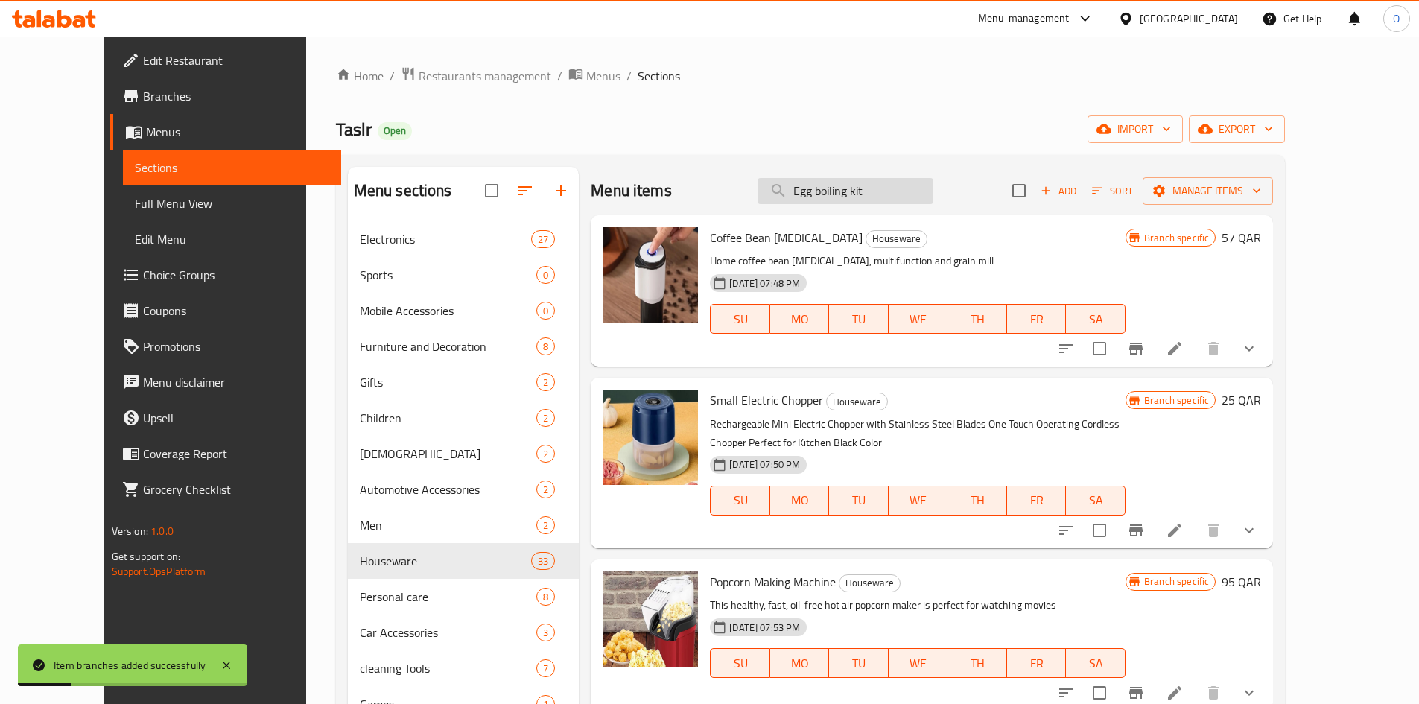
click at [902, 200] on input "Egg boiling kit" at bounding box center [845, 191] width 176 height 26
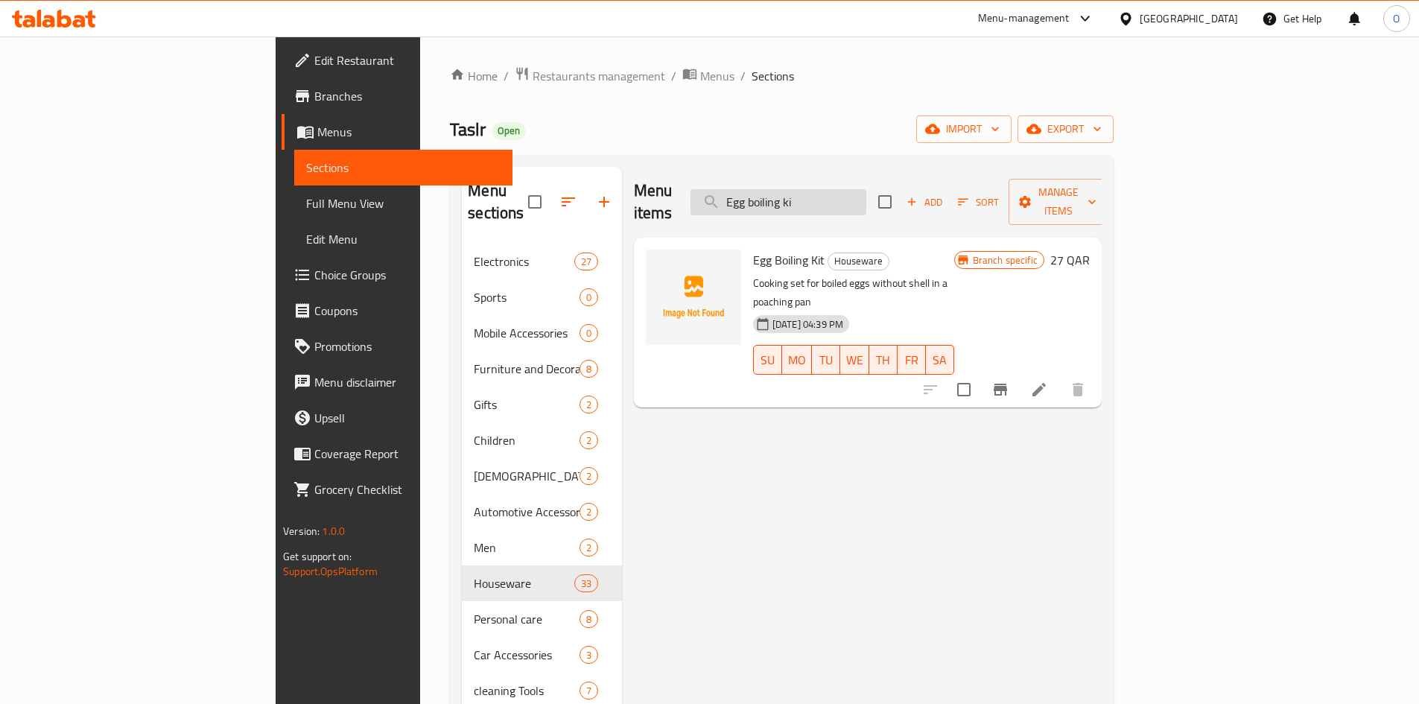
click at [866, 201] on input "Egg boiling ki" at bounding box center [778, 202] width 176 height 26
click at [866, 202] on input "Egg boiling ki" at bounding box center [778, 202] width 176 height 26
paste input "mini sealing machine"
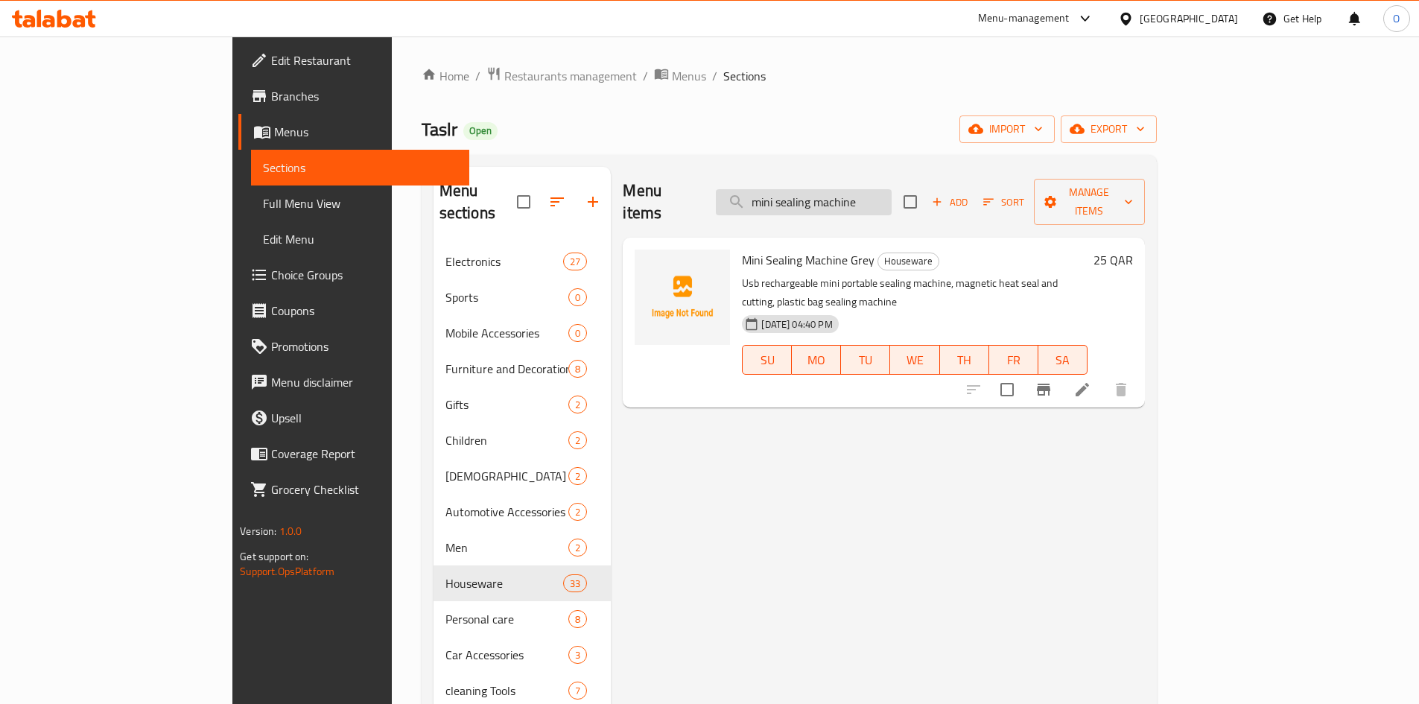
click at [867, 189] on input "mini sealing machine" at bounding box center [804, 202] width 176 height 26
click at [891, 194] on input "mini sealing machine" at bounding box center [804, 202] width 176 height 26
type input "mini sealing machine"
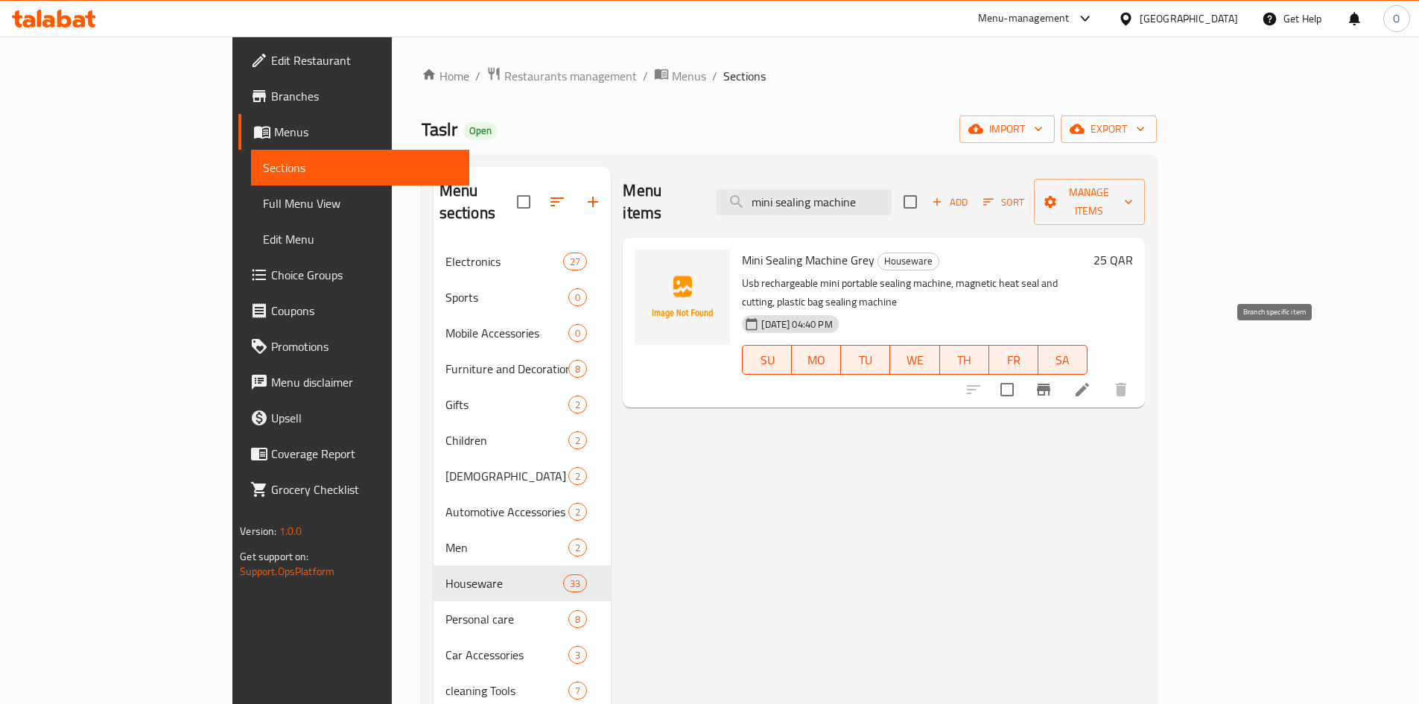
click at [1052, 381] on icon "Branch-specific-item" at bounding box center [1043, 390] width 18 height 18
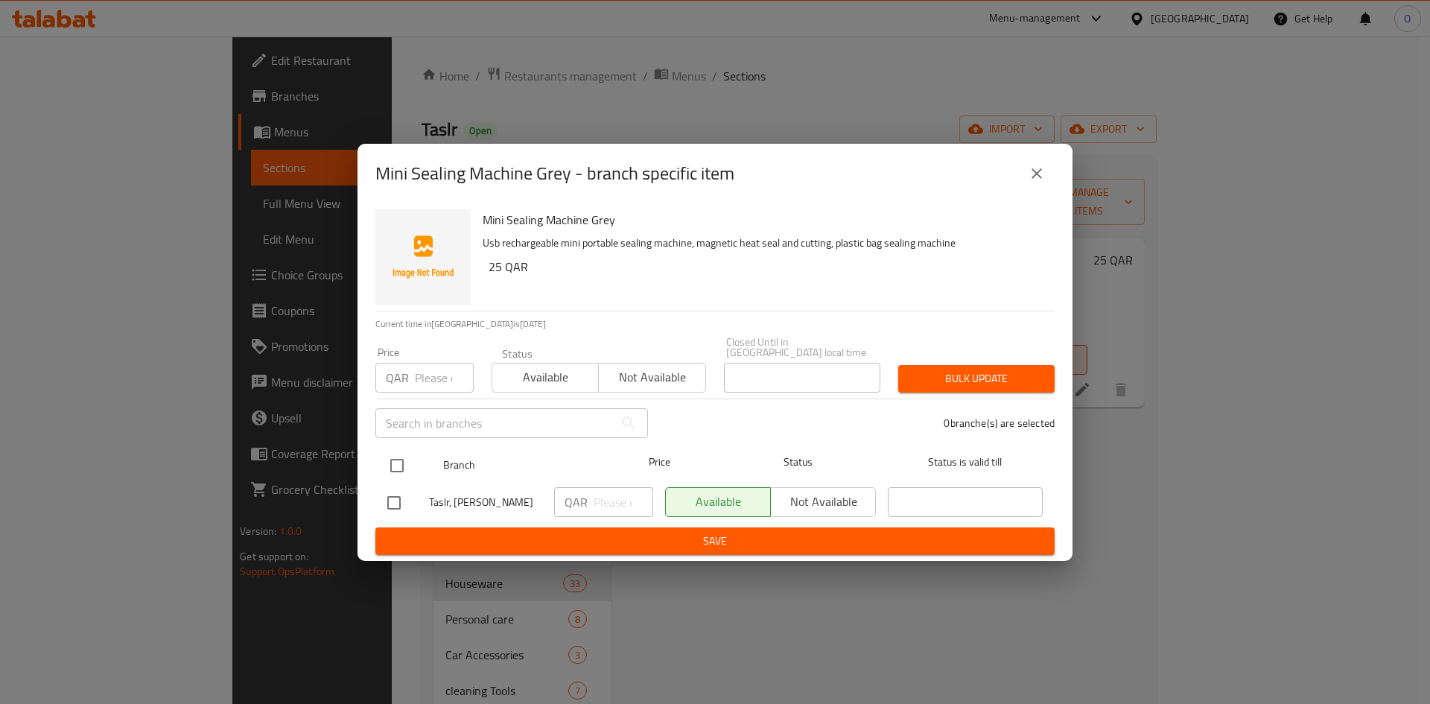
click at [394, 450] on input "checkbox" at bounding box center [396, 465] width 31 height 31
checkbox input "true"
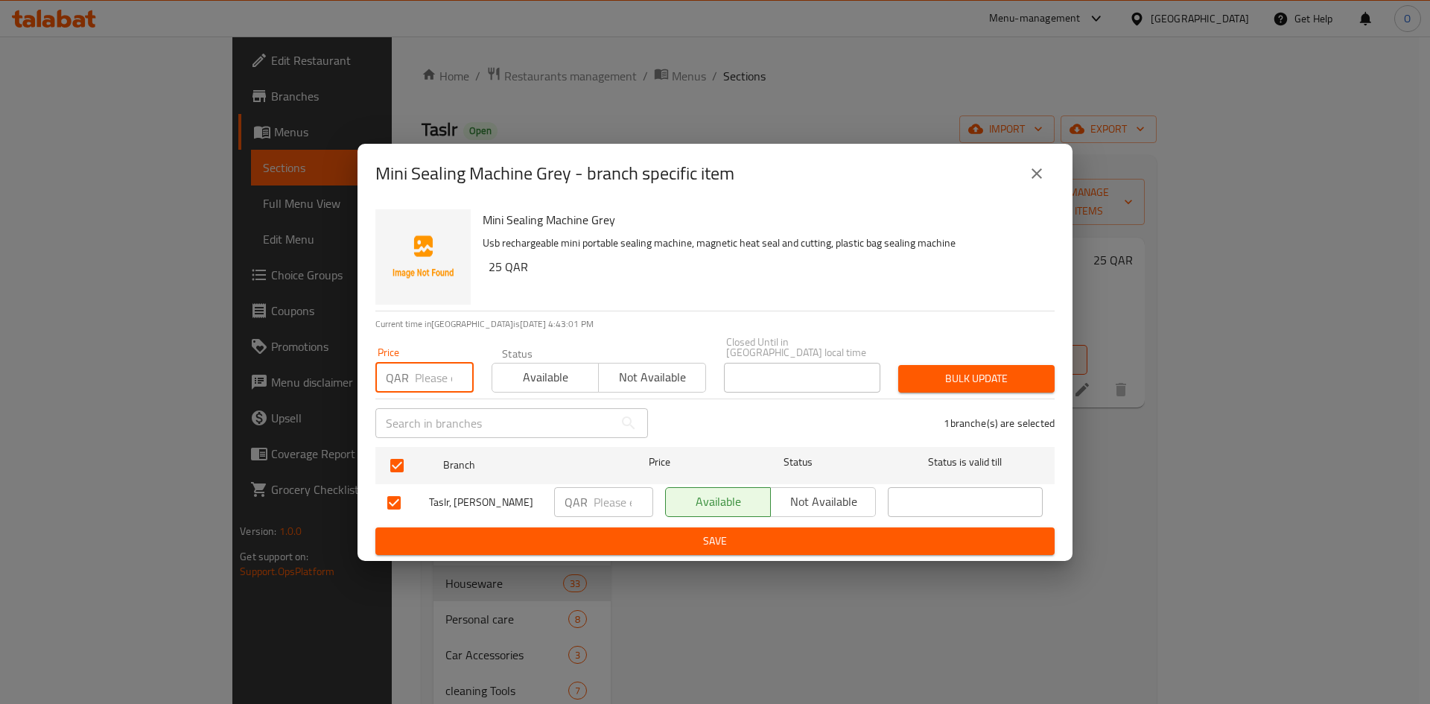
paste input "15"
type input "15"
click at [1003, 365] on button "Bulk update" at bounding box center [976, 379] width 156 height 28
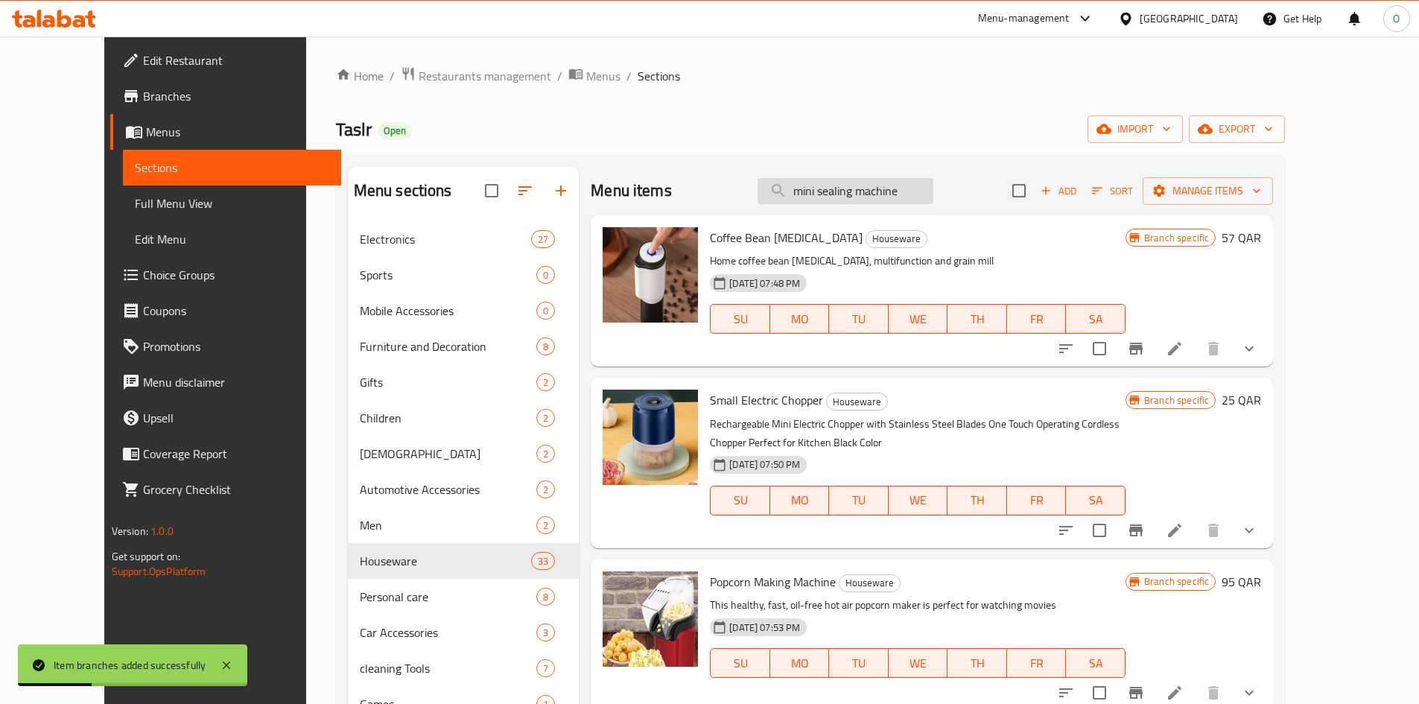
click at [933, 194] on input "mini sealing machine" at bounding box center [845, 191] width 176 height 26
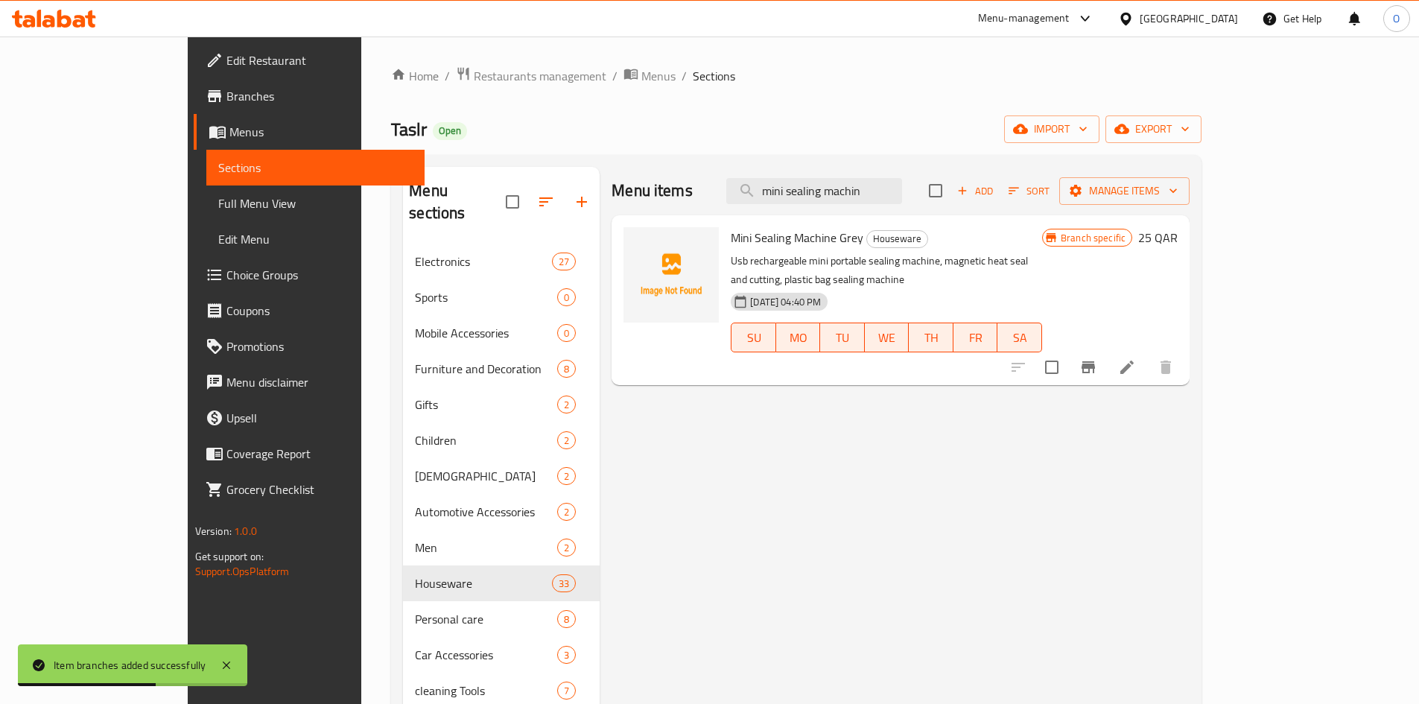
type input "mini sealing machin"
click at [1136, 358] on icon at bounding box center [1127, 367] width 18 height 18
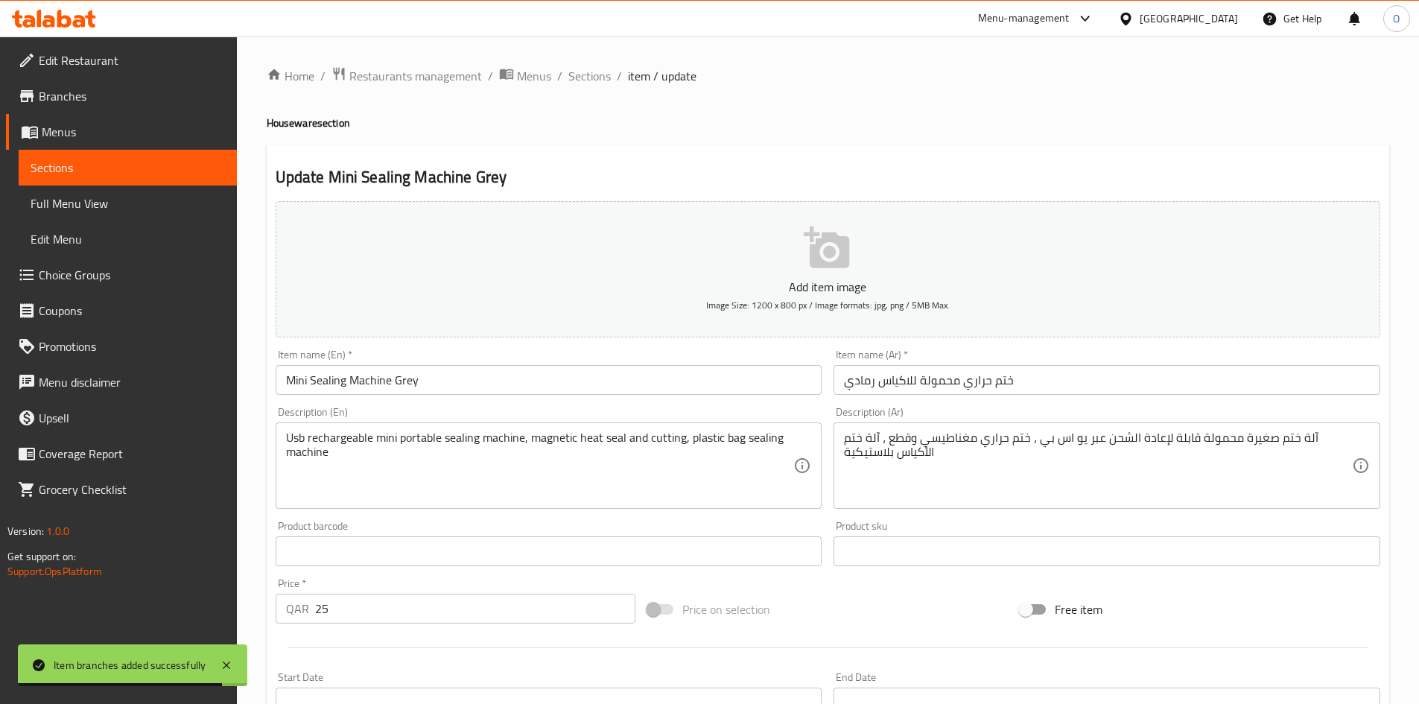
click at [407, 389] on input "Mini Sealing Machine Grey" at bounding box center [549, 380] width 547 height 30
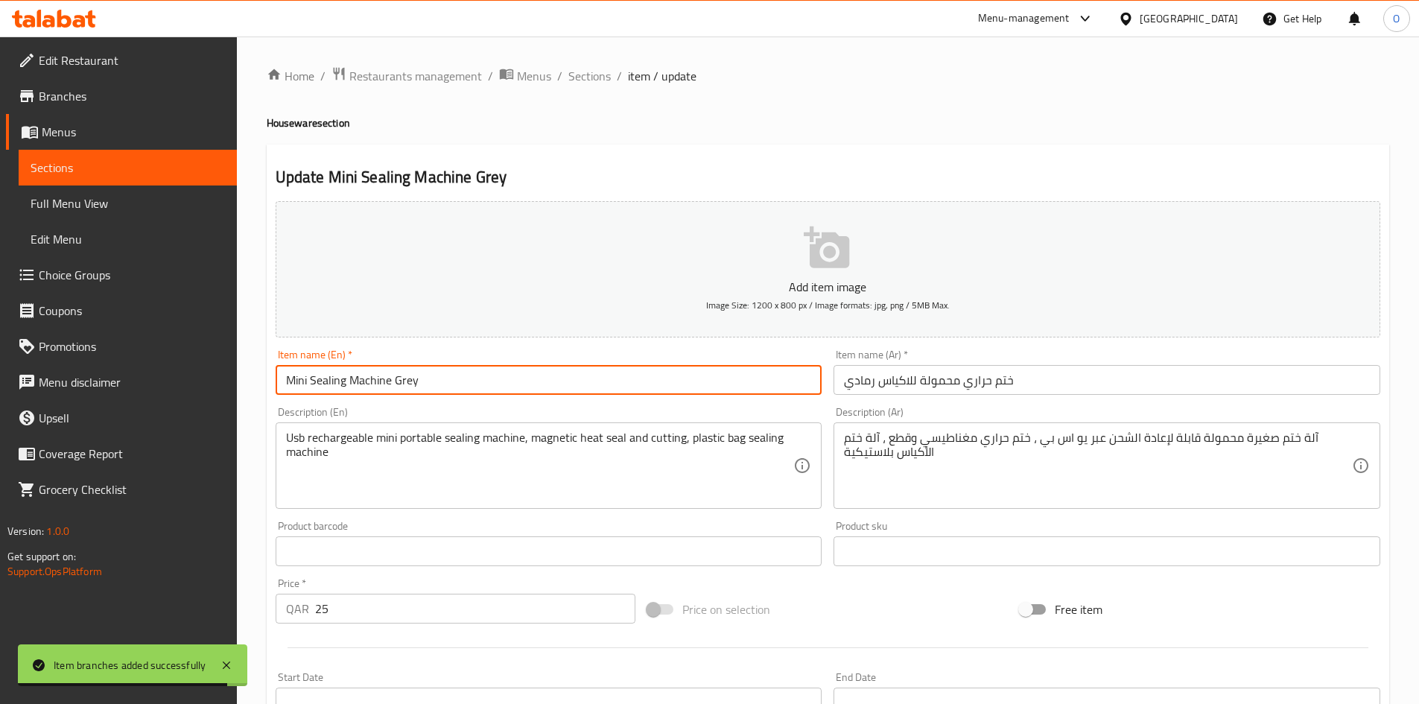
click at [407, 390] on input "Mini Sealing Machine Grey" at bounding box center [549, 380] width 547 height 30
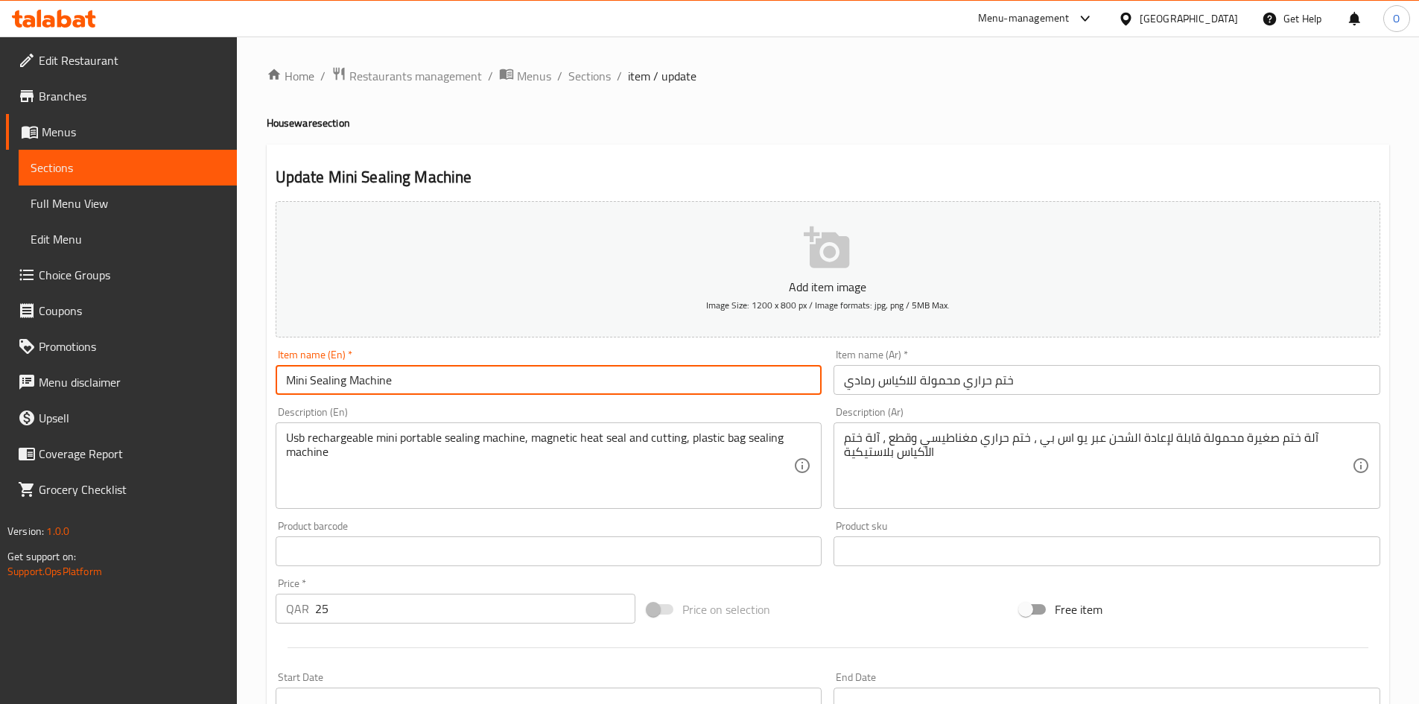
type input "Mini Sealing Machine"
click at [862, 385] on input "ختم حراري محمولة للاكياس رمادي" at bounding box center [1106, 380] width 547 height 30
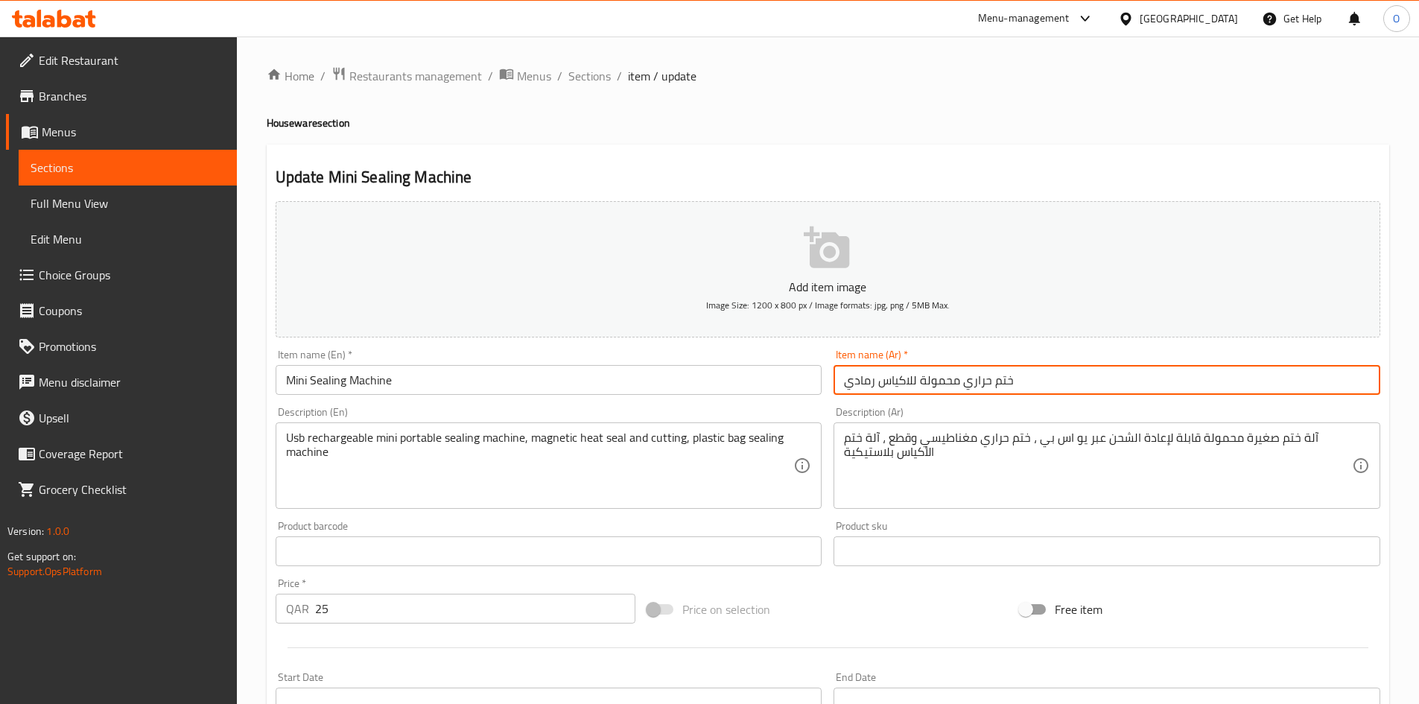
click at [862, 385] on input "ختم حراري محمولة للاكياس رمادي" at bounding box center [1106, 380] width 547 height 30
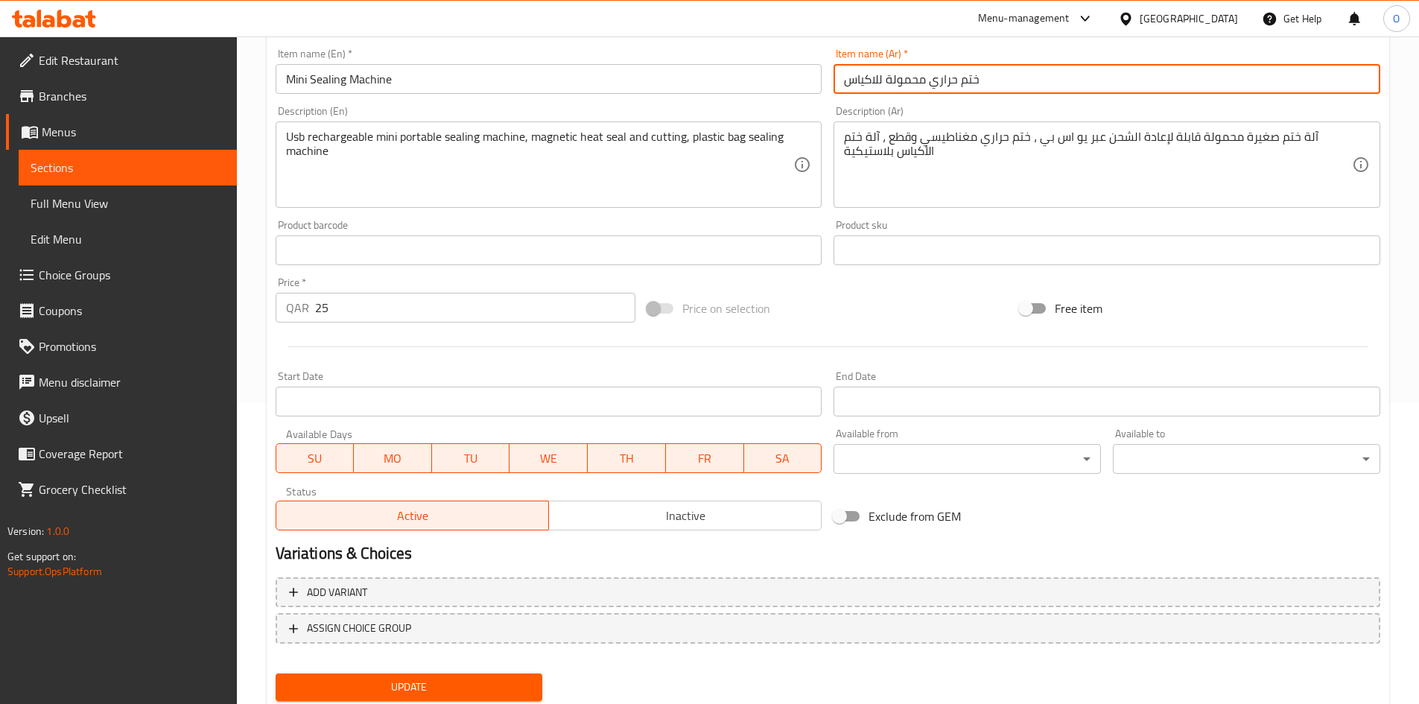
scroll to position [349, 0]
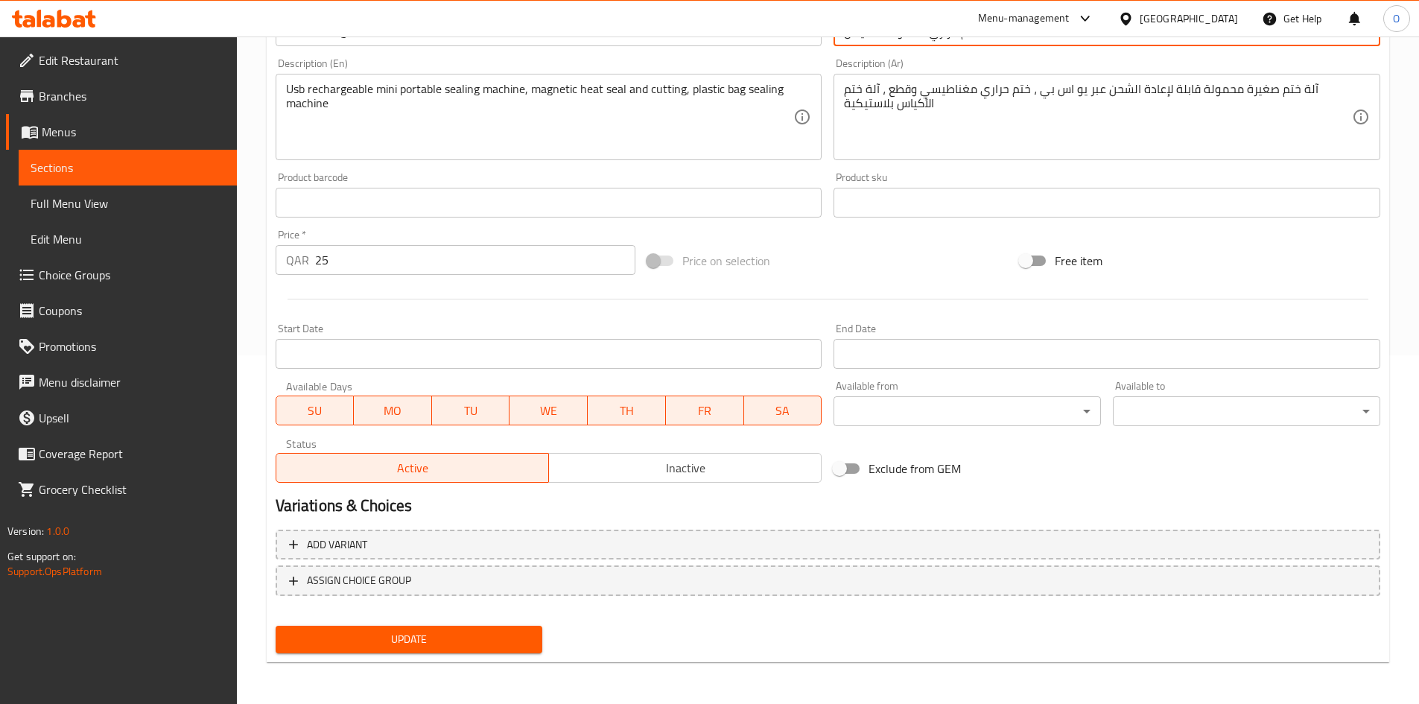
type input "ختم حراري محمولة للاكياس"
click at [515, 651] on button "Update" at bounding box center [409, 640] width 267 height 28
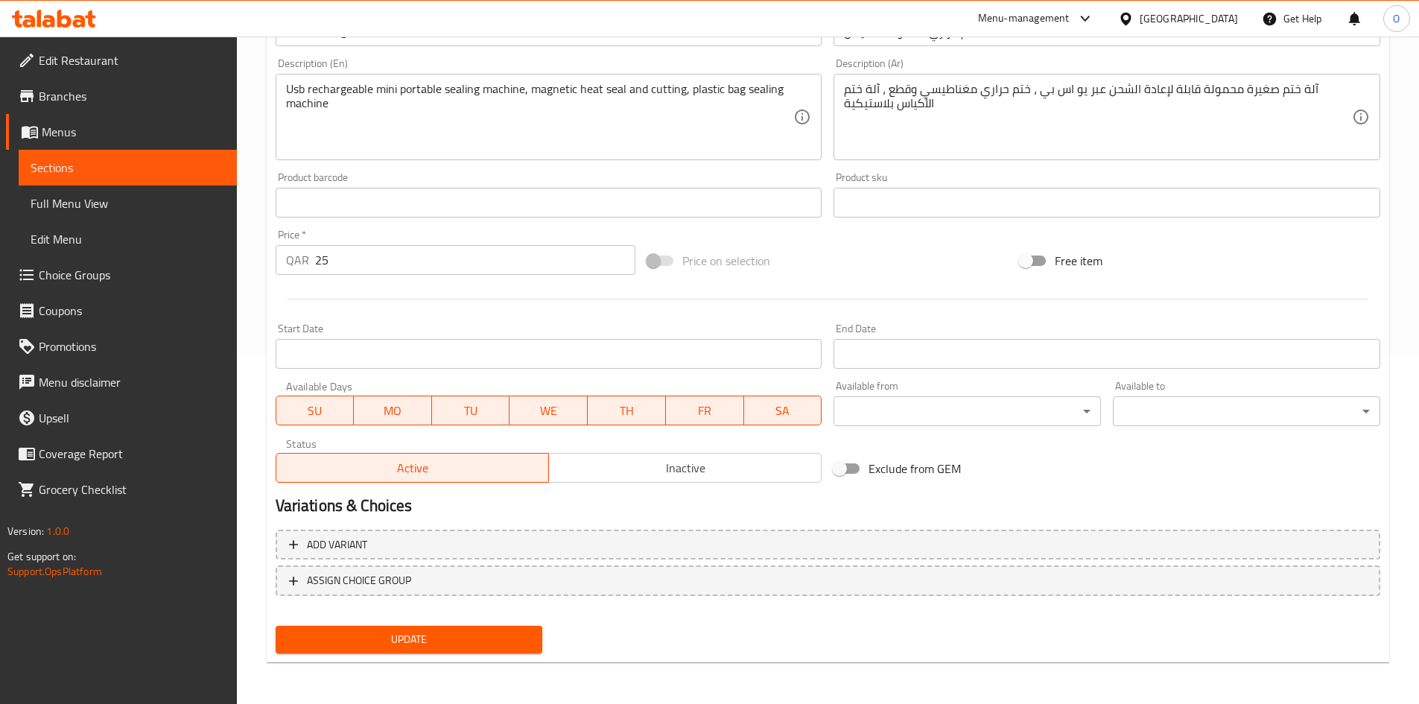
click at [524, 643] on span "Update" at bounding box center [409, 639] width 244 height 19
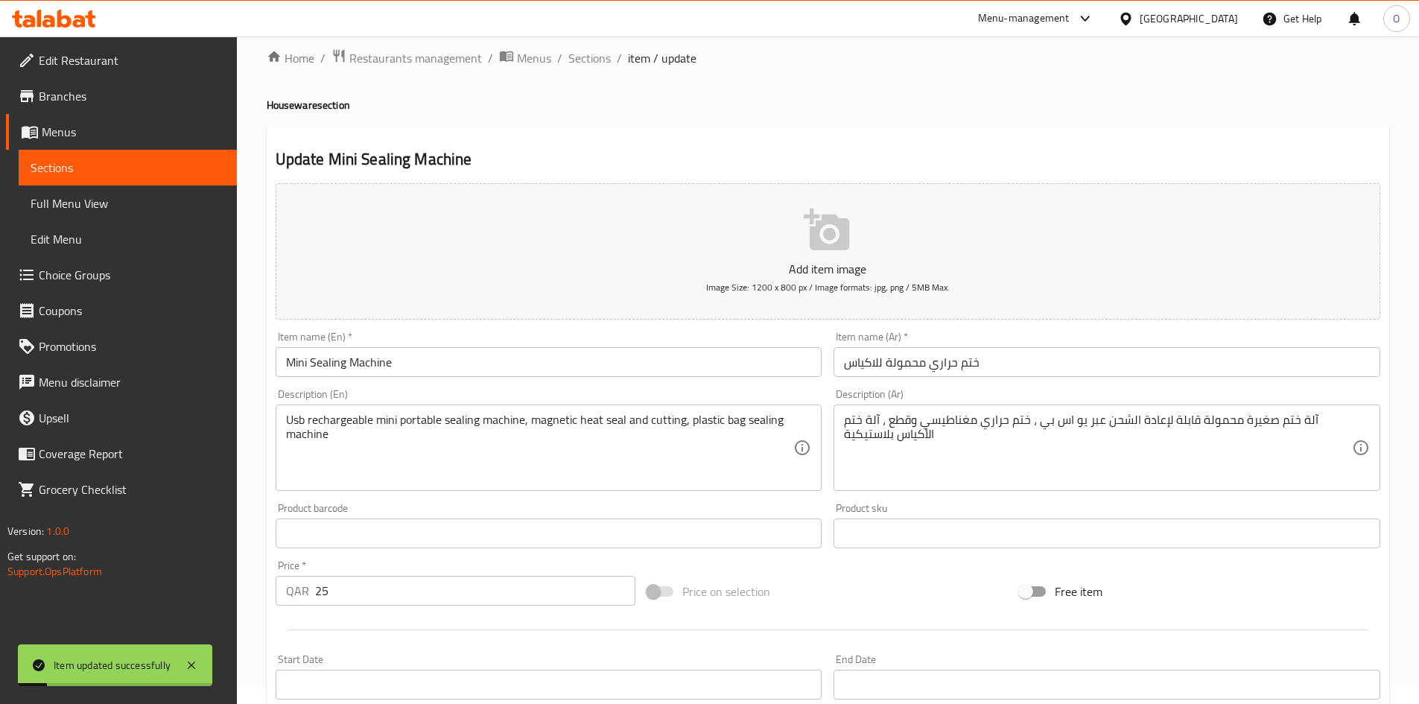
scroll to position [0, 0]
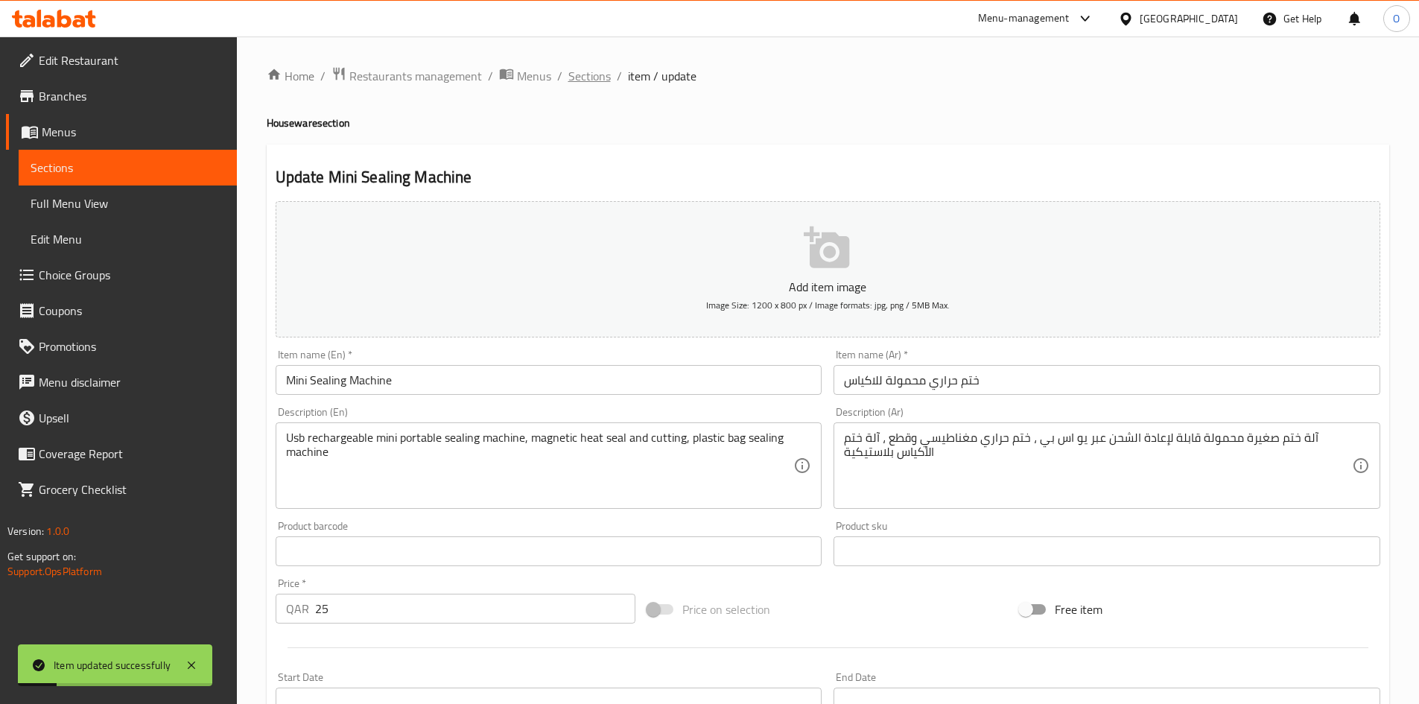
click at [596, 70] on span "Sections" at bounding box center [589, 76] width 42 height 18
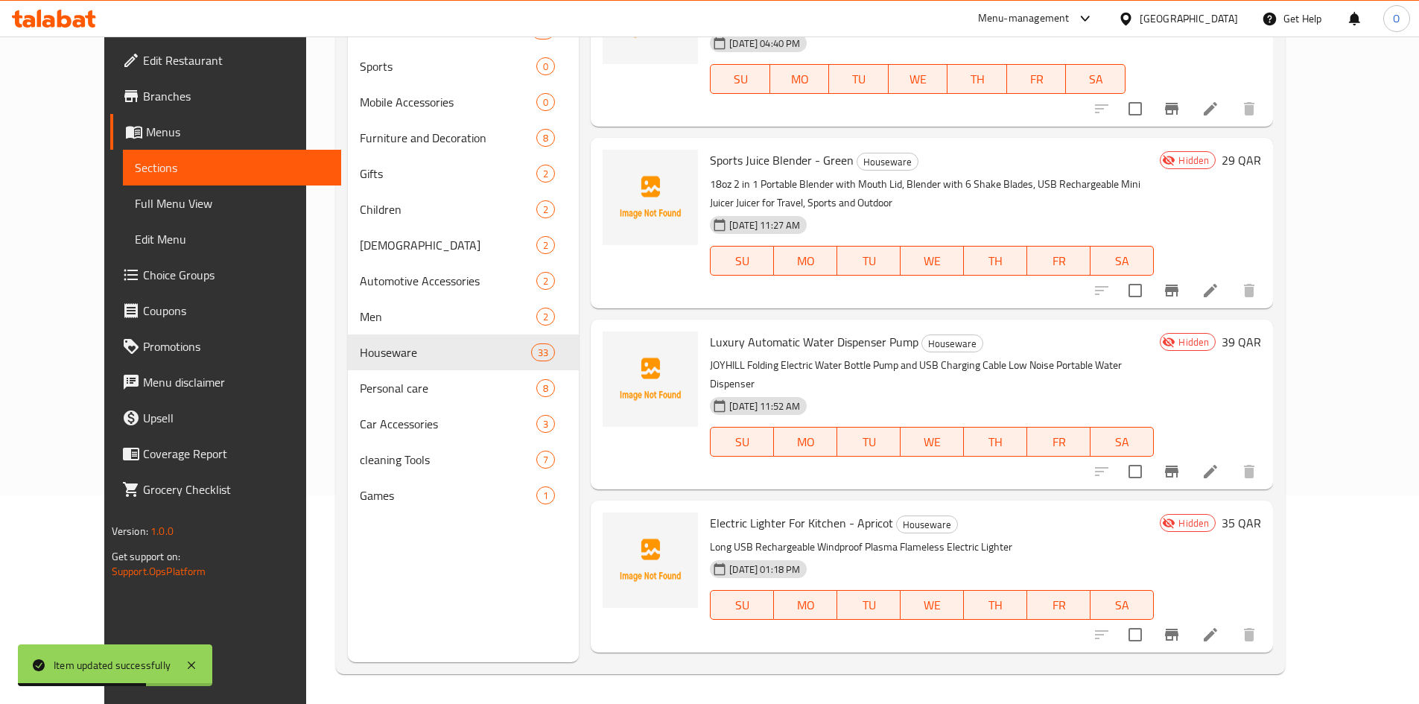
scroll to position [4735, 0]
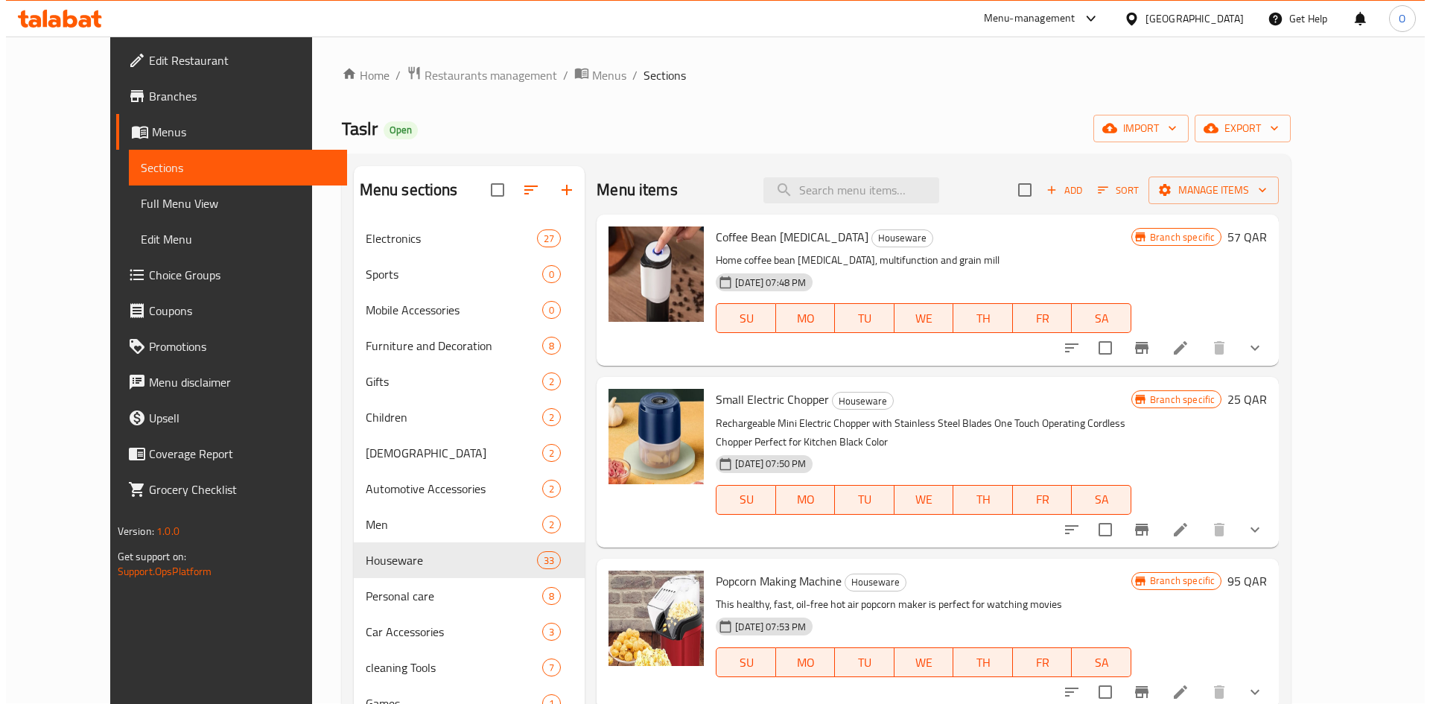
scroll to position [0, 0]
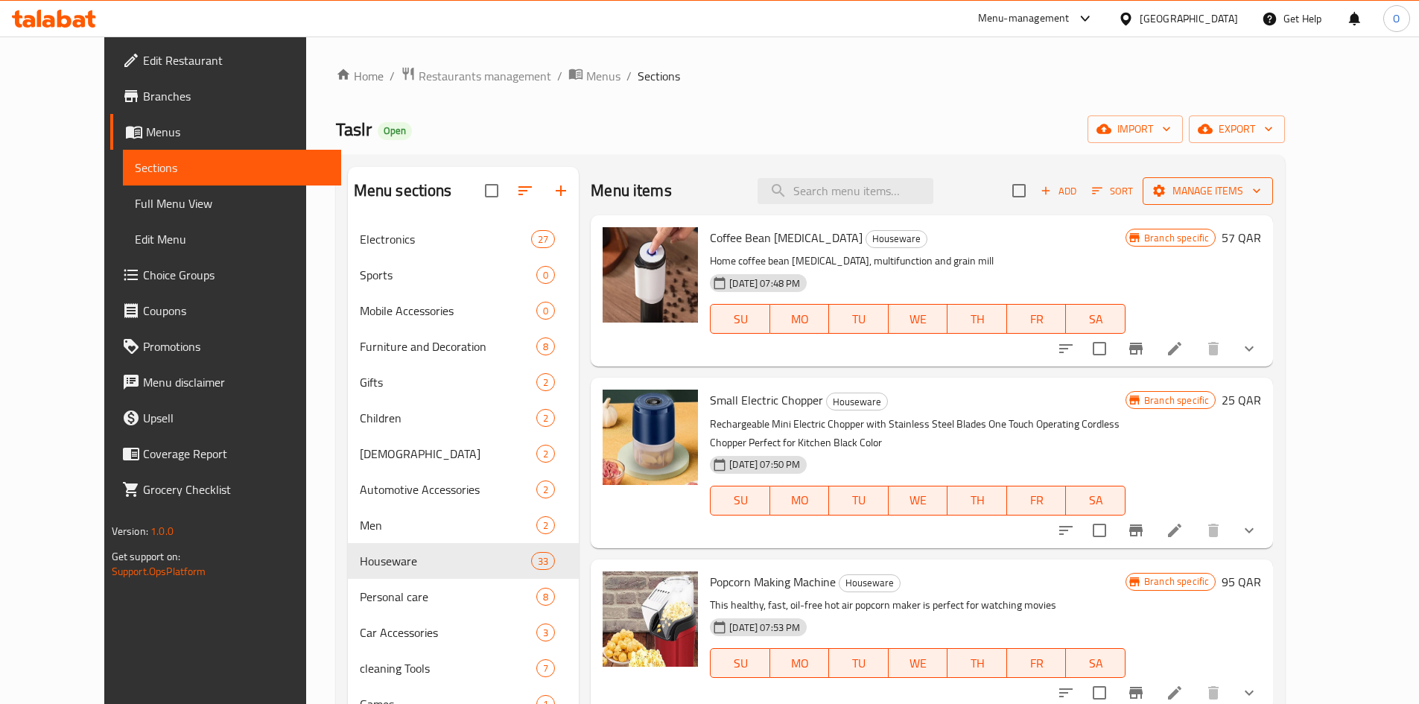
click at [1270, 202] on button "Manage items" at bounding box center [1207, 191] width 130 height 28
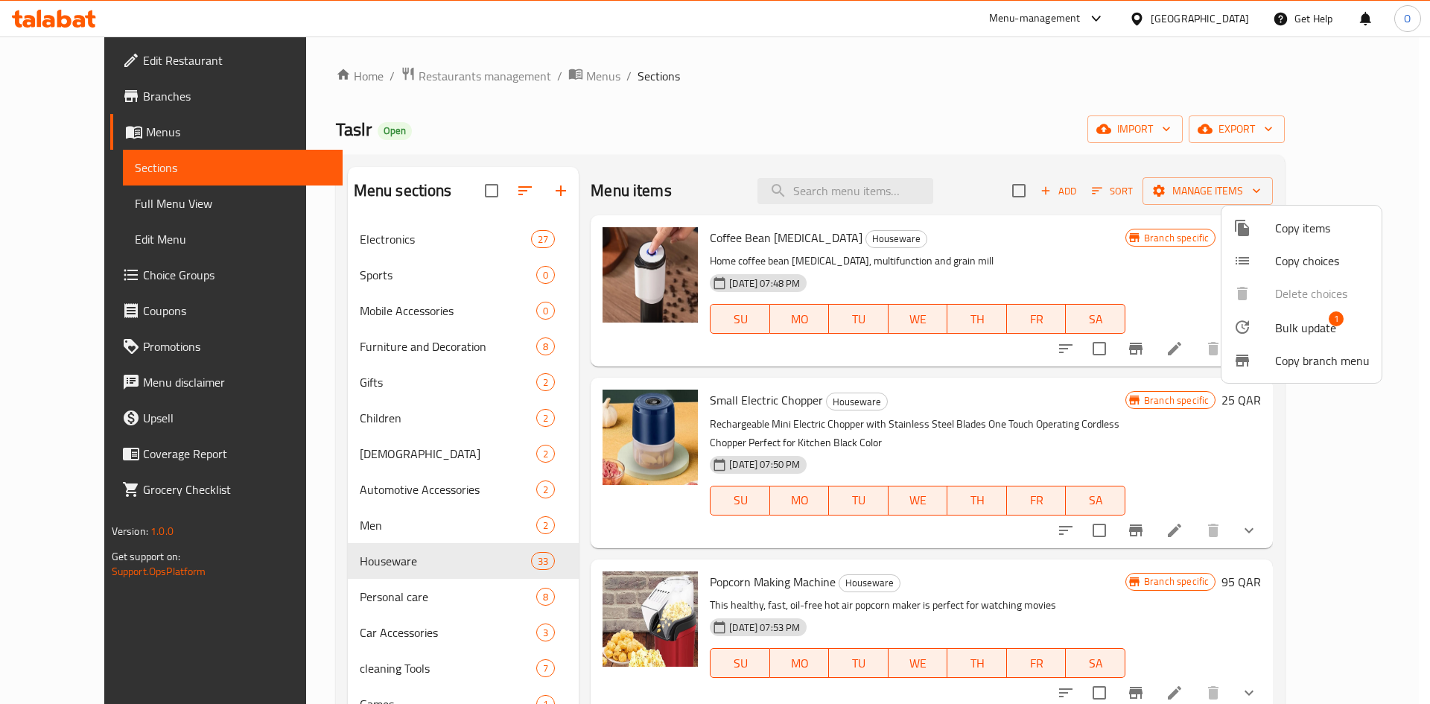
click at [1285, 326] on span "Bulk update" at bounding box center [1305, 328] width 61 height 18
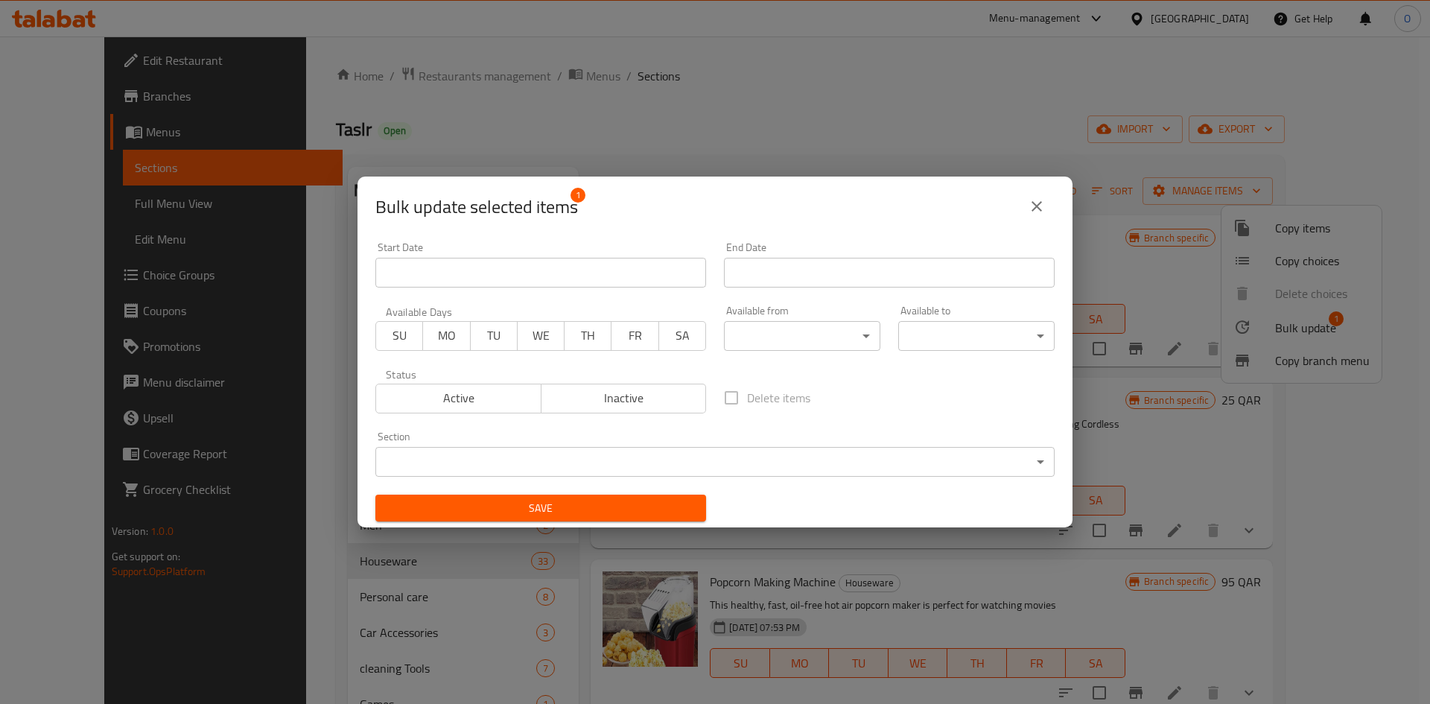
click at [668, 398] on span "Inactive" at bounding box center [623, 398] width 153 height 22
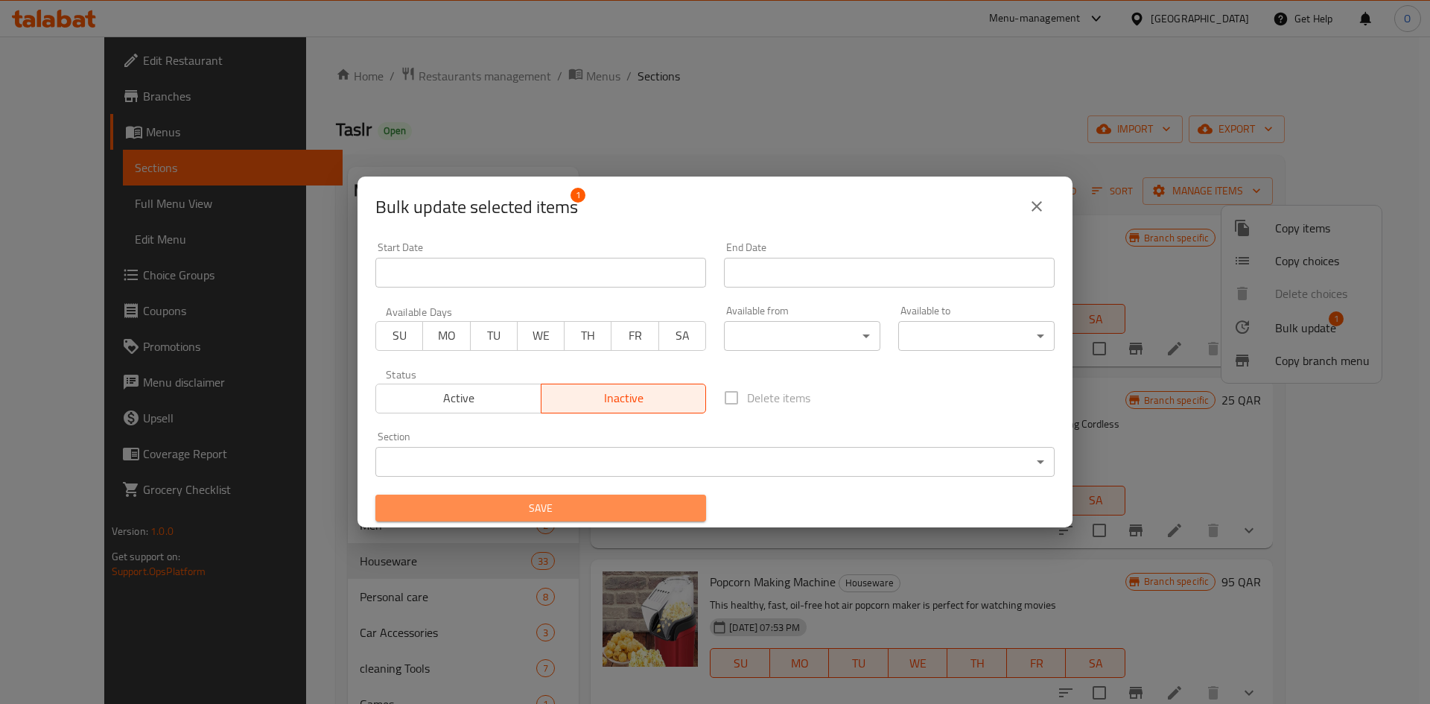
click at [624, 503] on span "Save" at bounding box center [540, 508] width 307 height 19
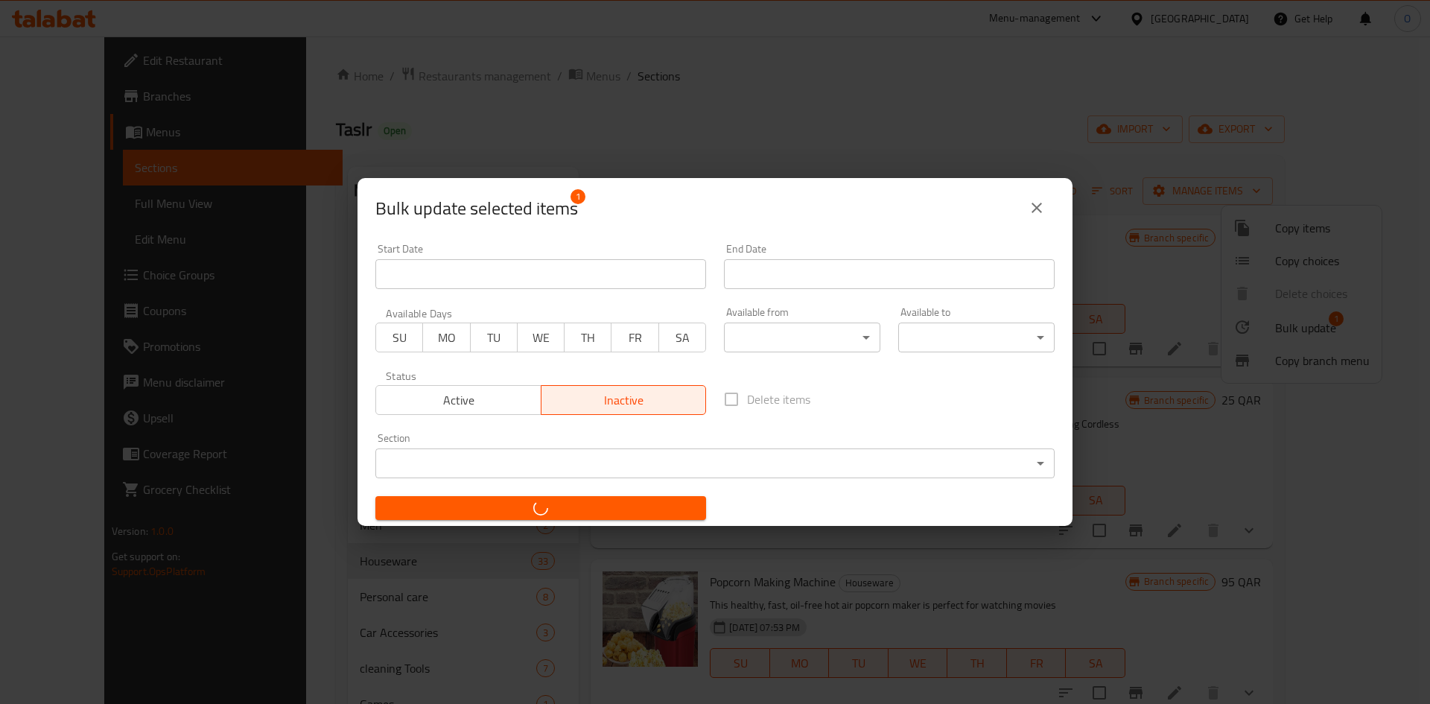
checkbox input "false"
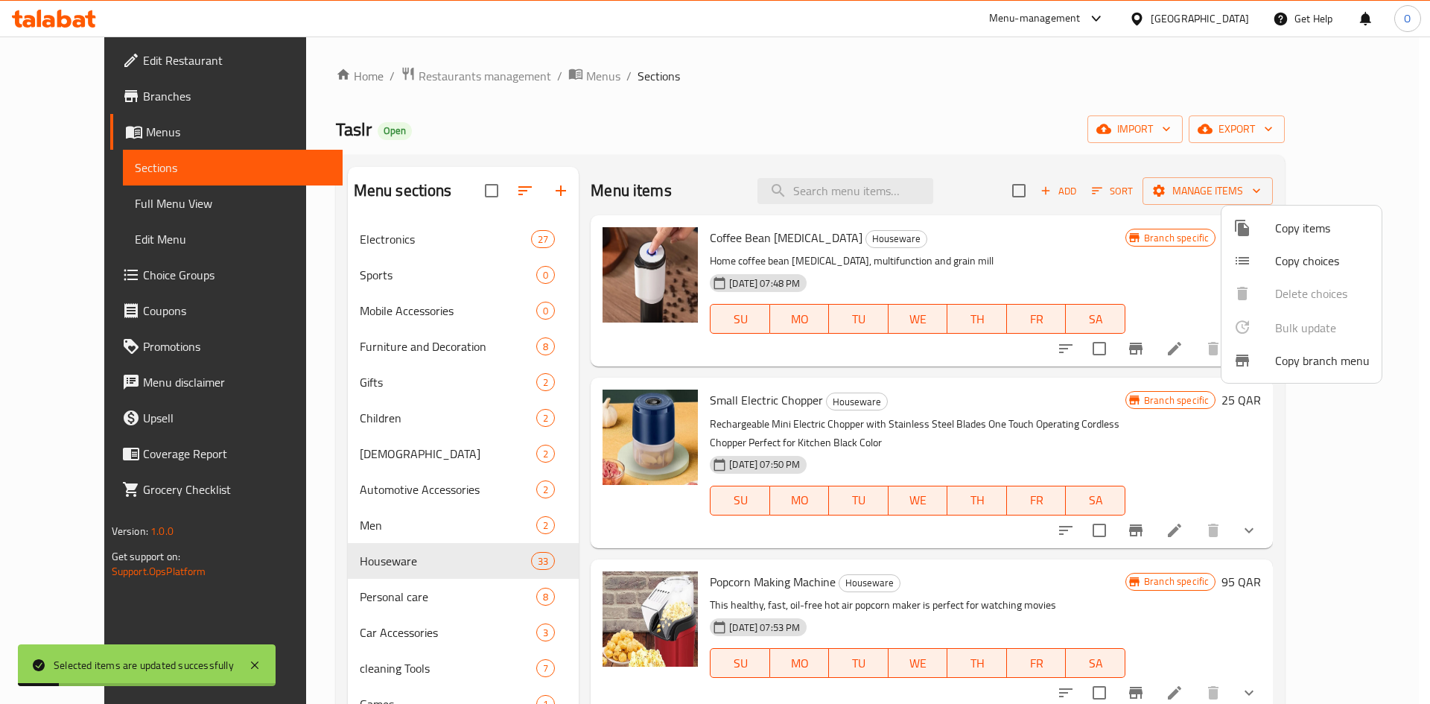
click at [1354, 129] on div at bounding box center [715, 352] width 1430 height 704
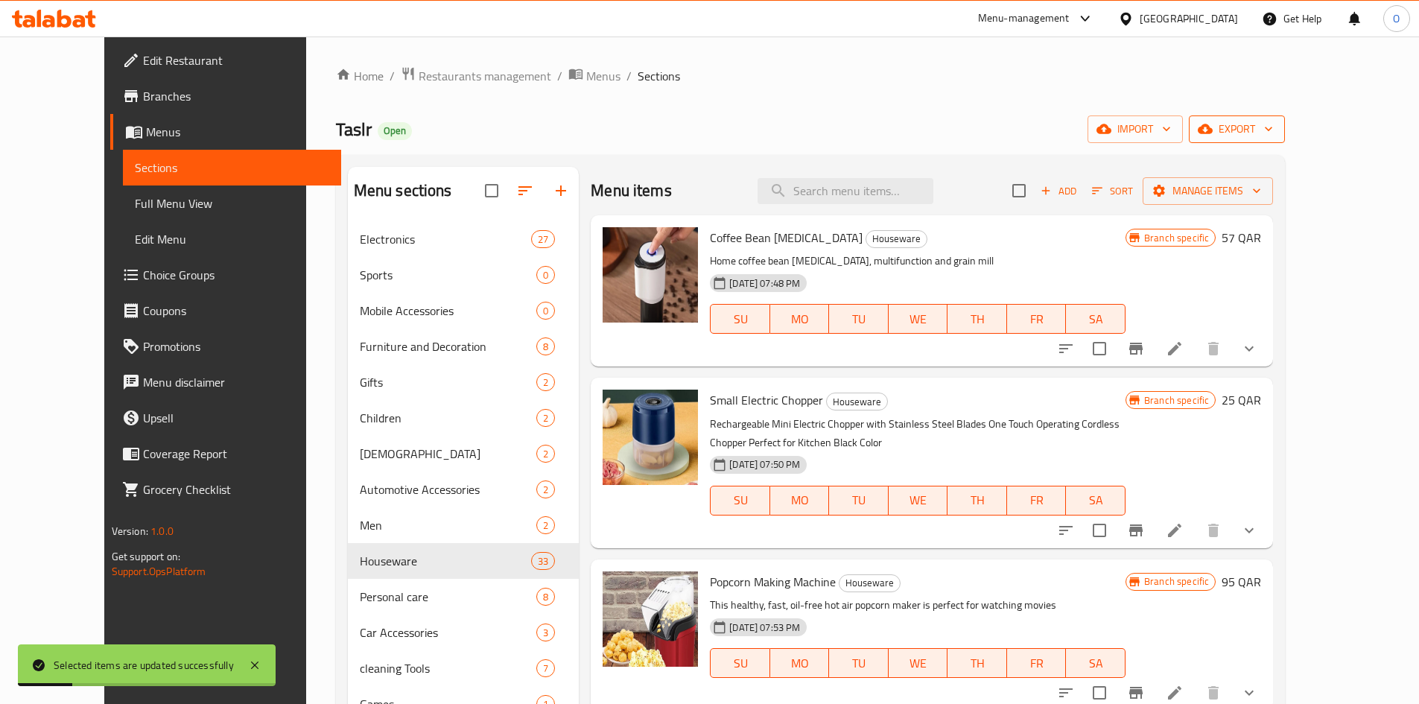
click at [1273, 129] on span "export" at bounding box center [1236, 129] width 72 height 19
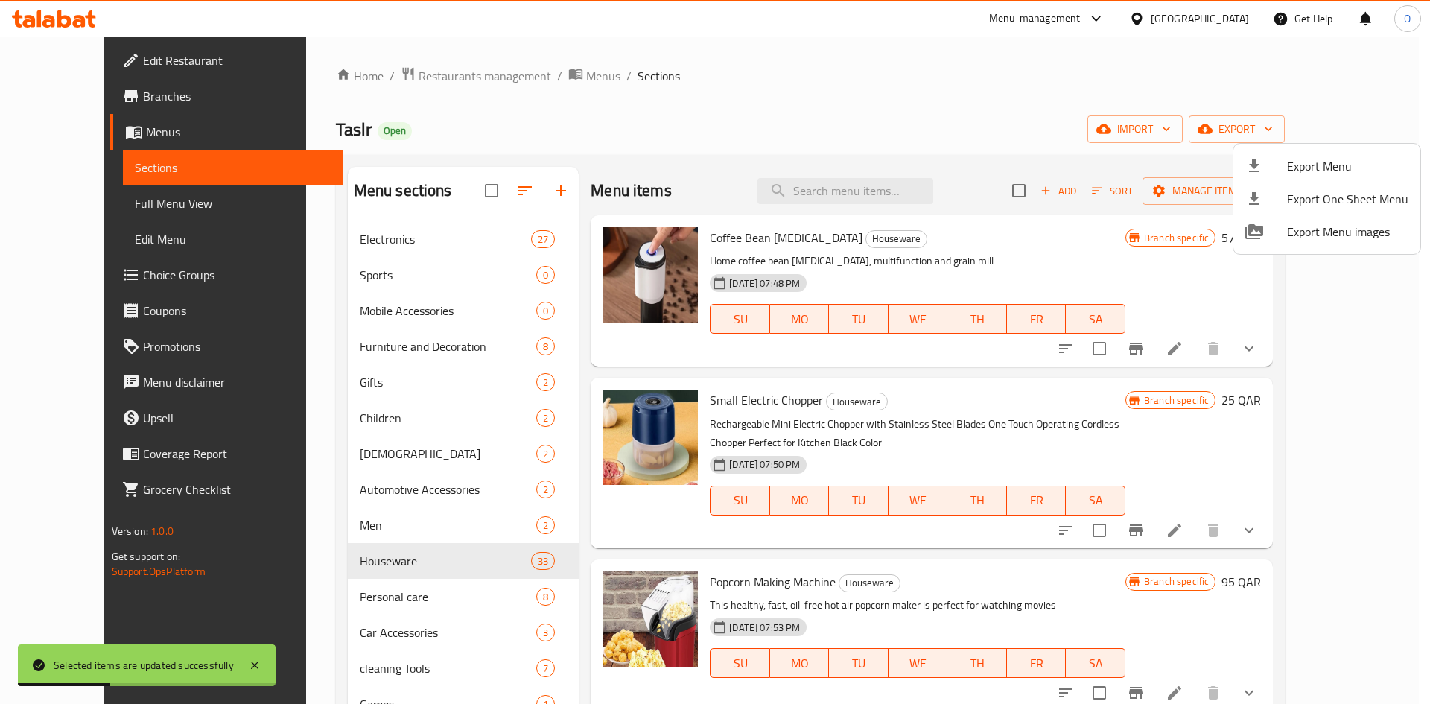
click at [983, 101] on div at bounding box center [715, 352] width 1430 height 704
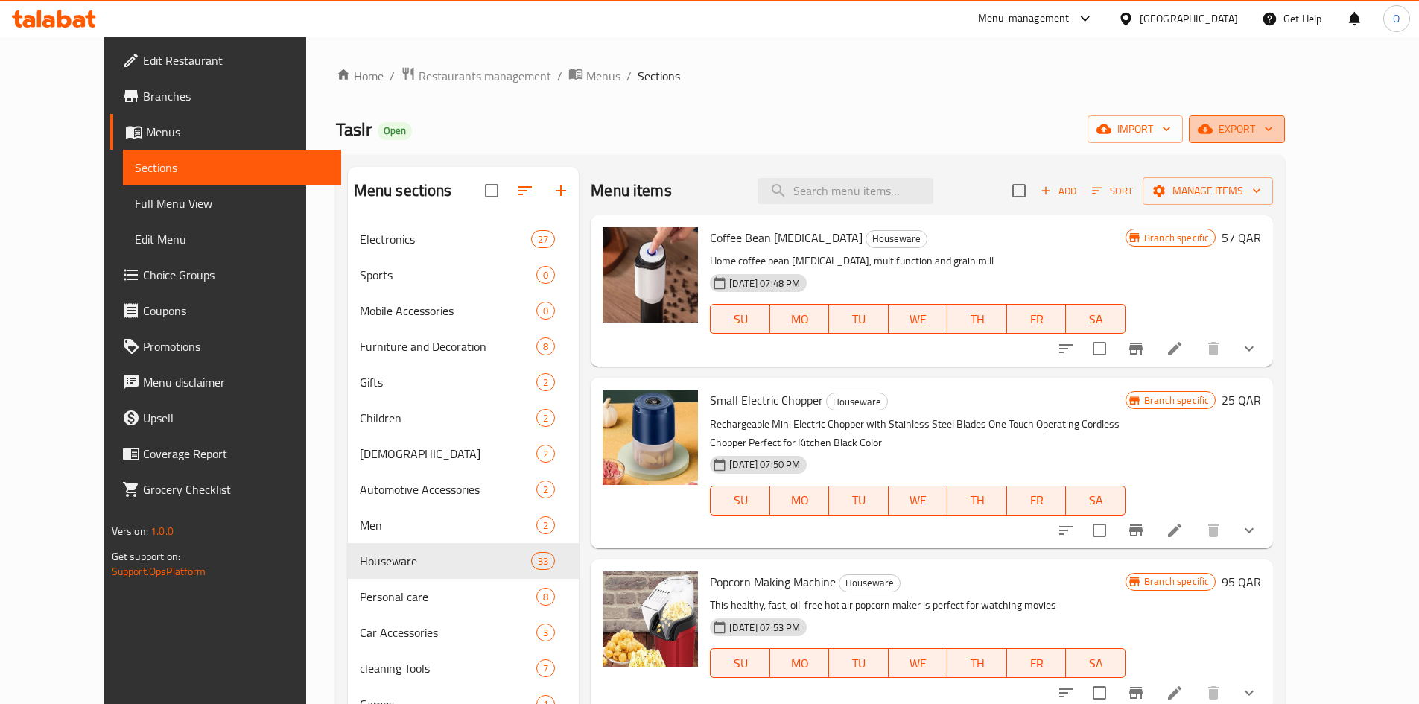
click at [1273, 130] on span "export" at bounding box center [1236, 129] width 72 height 19
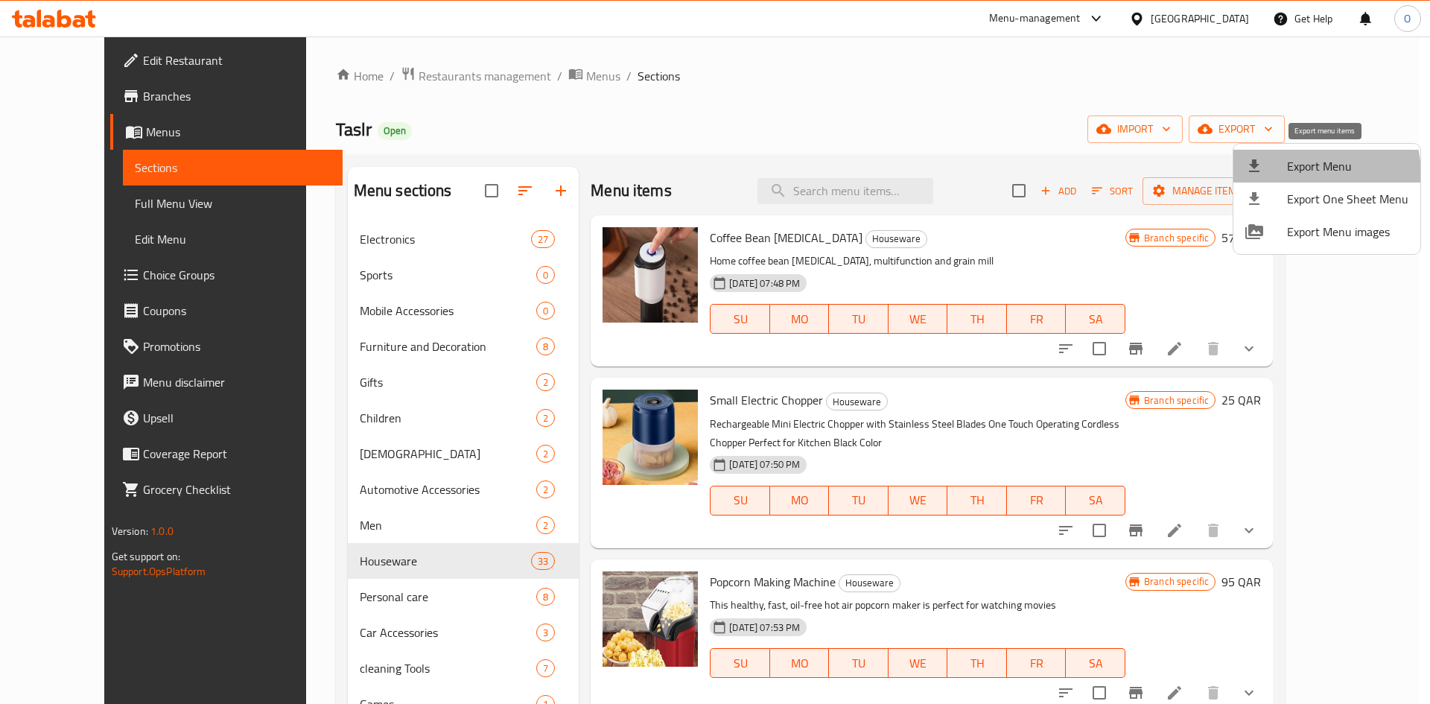
click at [1287, 175] on span "Export Menu" at bounding box center [1347, 166] width 121 height 18
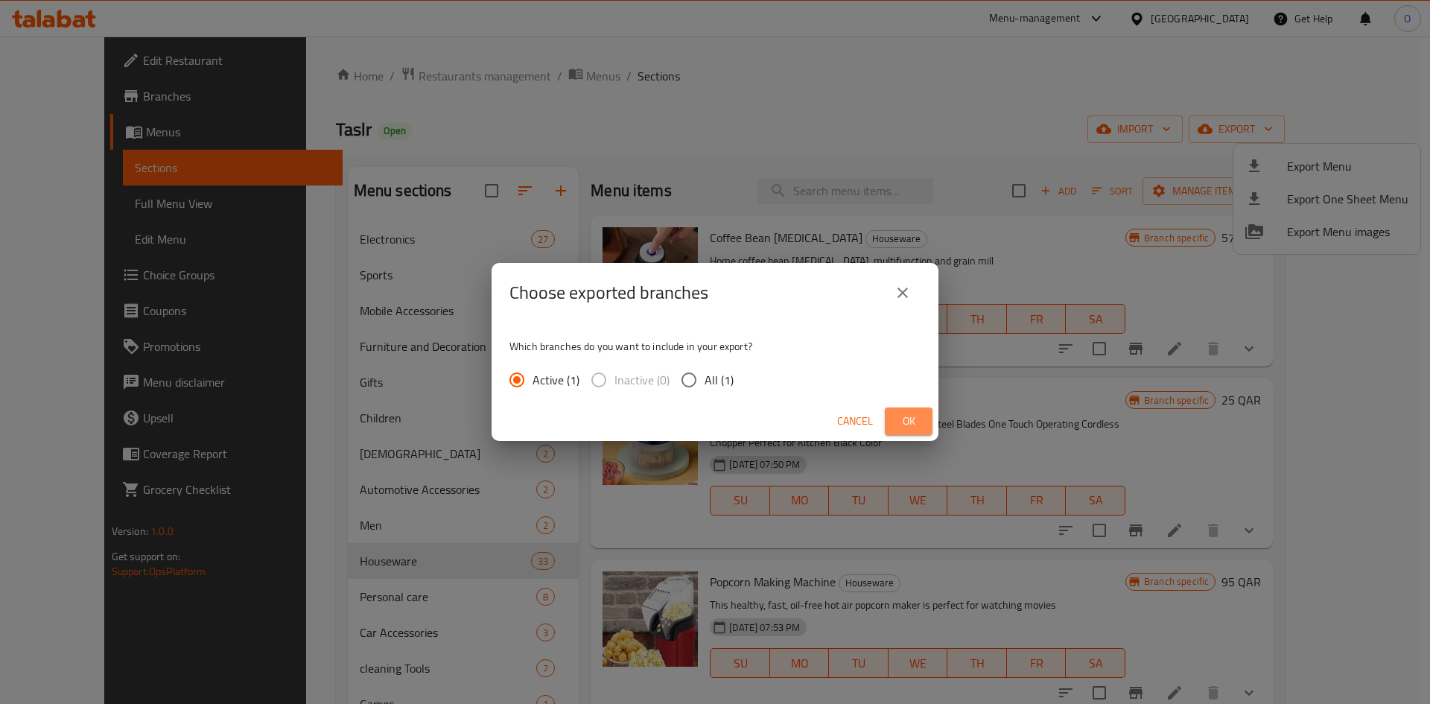
click at [906, 420] on span "Ok" at bounding box center [909, 421] width 24 height 19
